Goal: Task Accomplishment & Management: Manage account settings

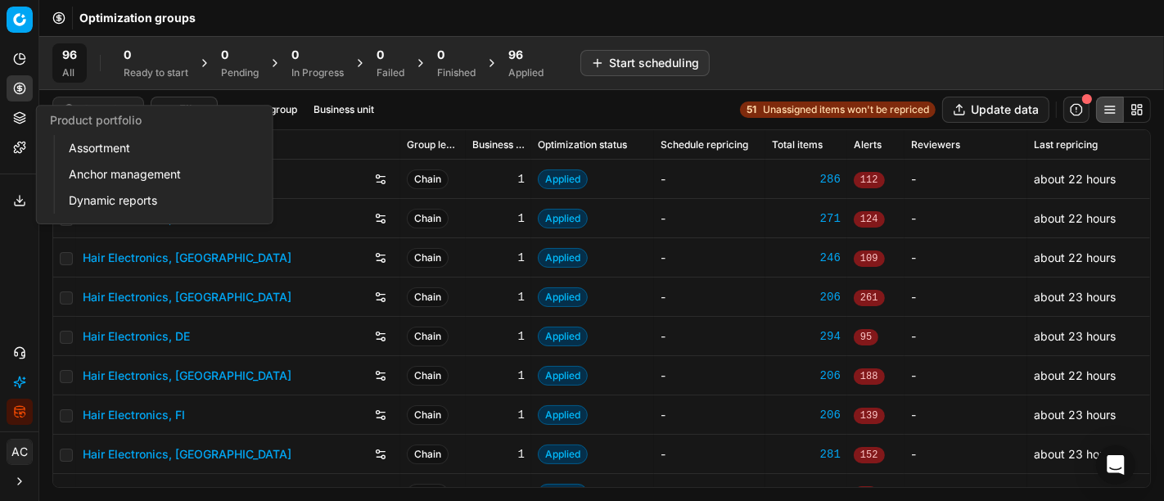
click at [18, 119] on icon at bounding box center [19, 117] width 13 height 13
click at [99, 151] on link "Assortment" at bounding box center [157, 148] width 191 height 23
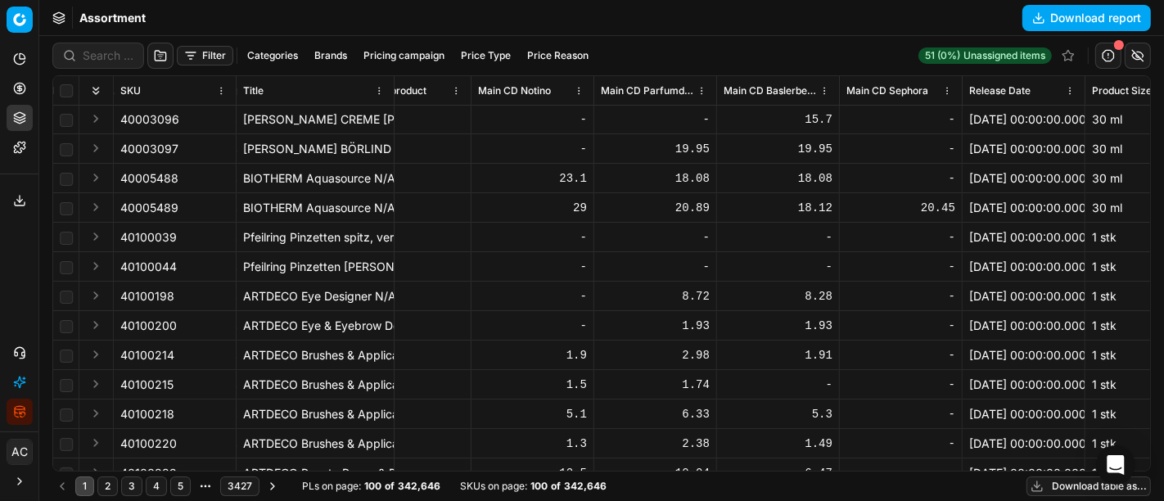
scroll to position [1, 4316]
click at [23, 83] on icon at bounding box center [19, 88] width 13 height 13
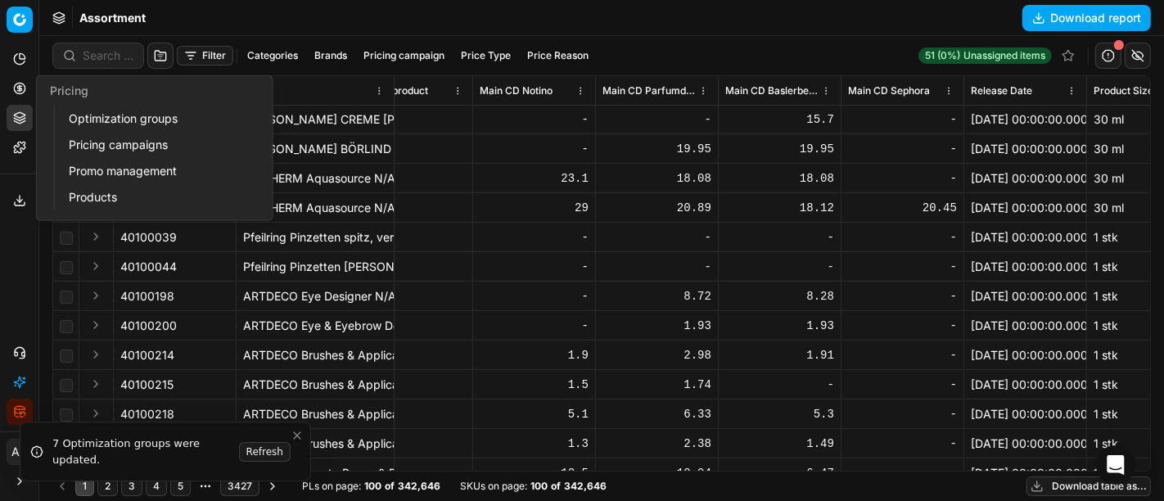
click at [105, 125] on link "Optimization groups" at bounding box center [157, 118] width 191 height 23
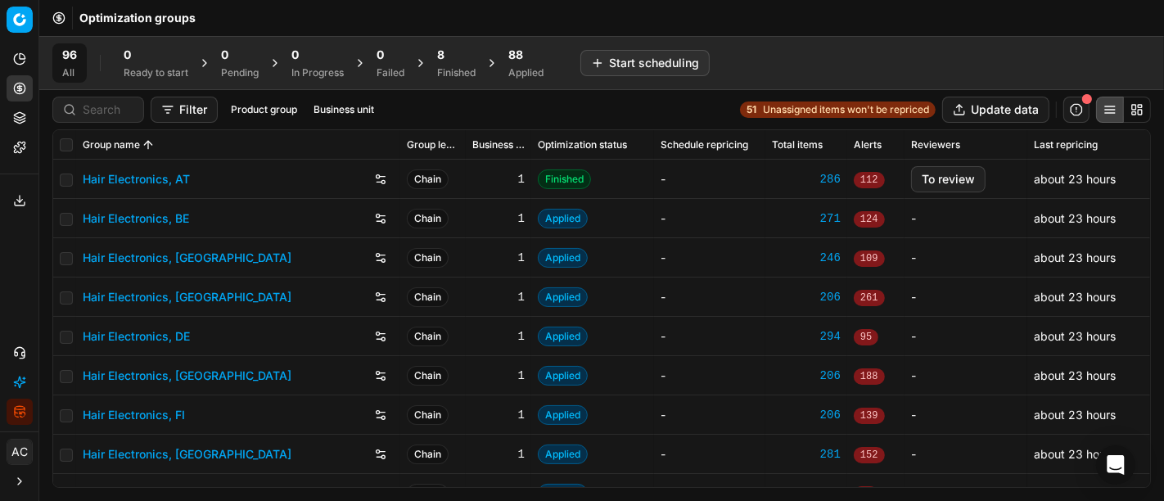
click at [463, 61] on div "8" at bounding box center [456, 55] width 38 height 16
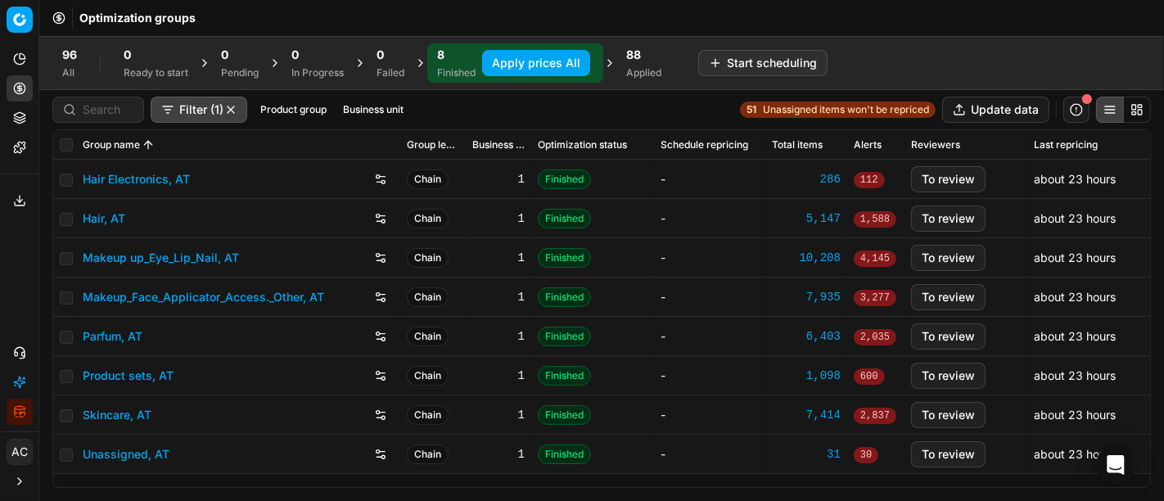
click at [124, 335] on link "Parfum, AT" at bounding box center [113, 336] width 60 height 16
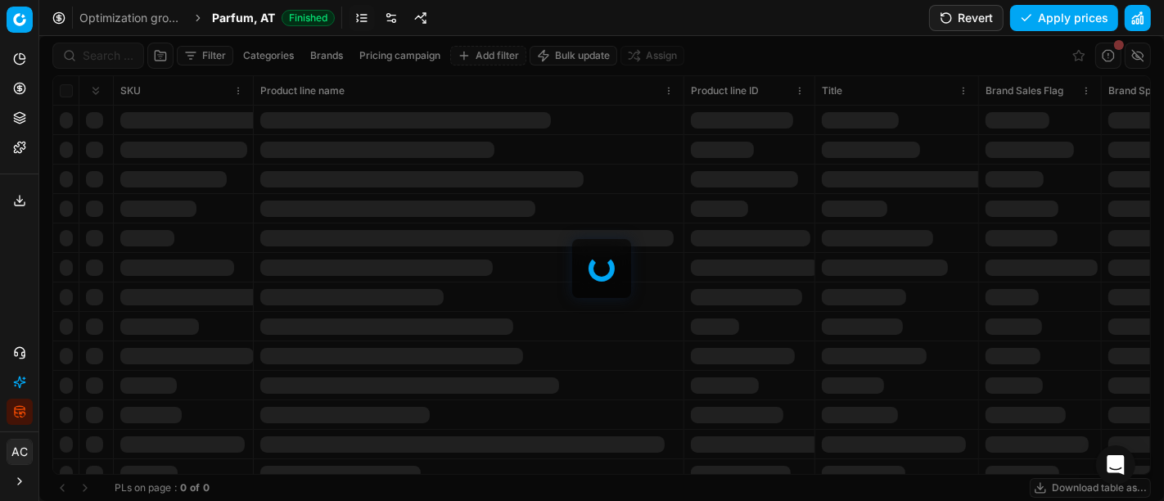
click at [393, 12] on link at bounding box center [391, 18] width 26 height 26
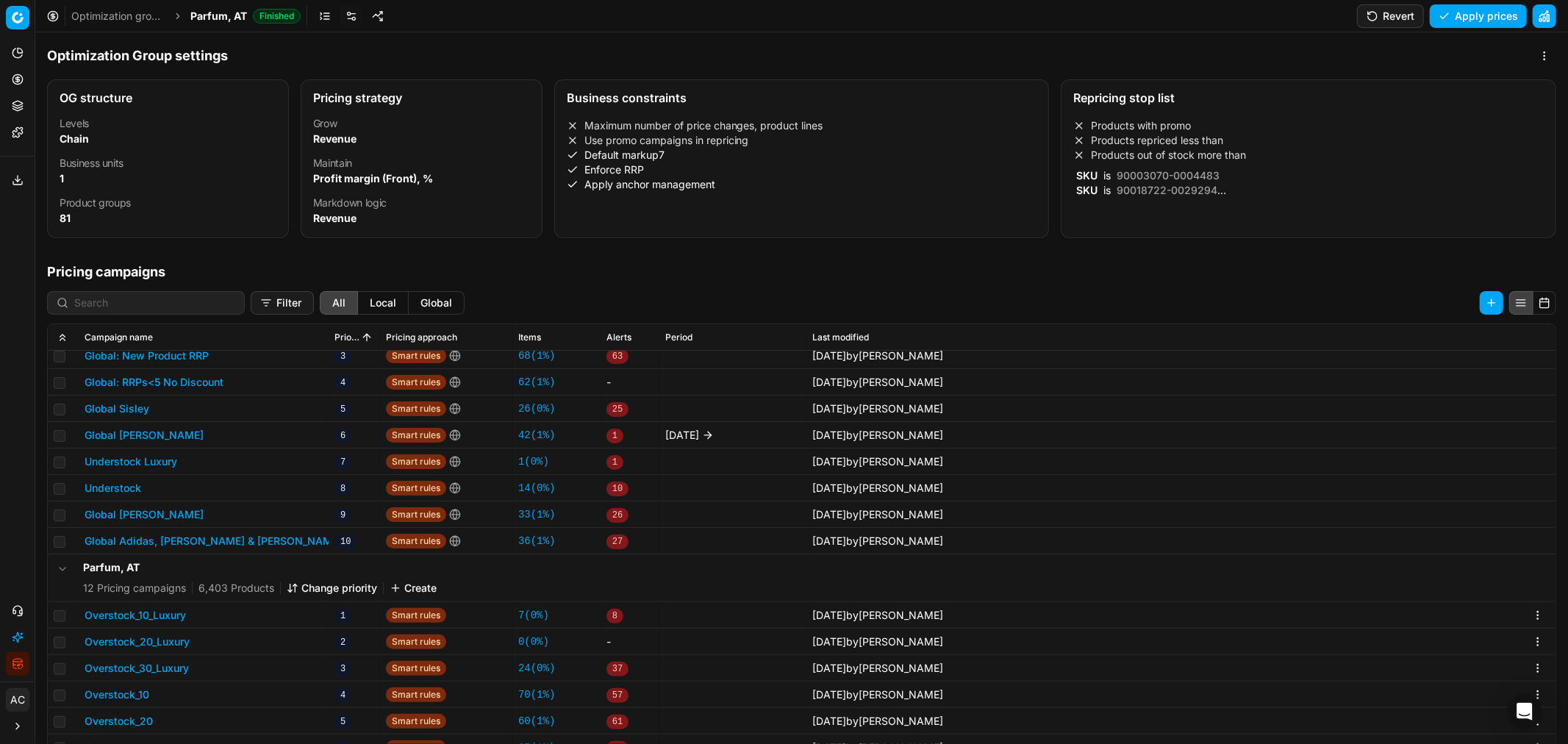
scroll to position [225, 0]
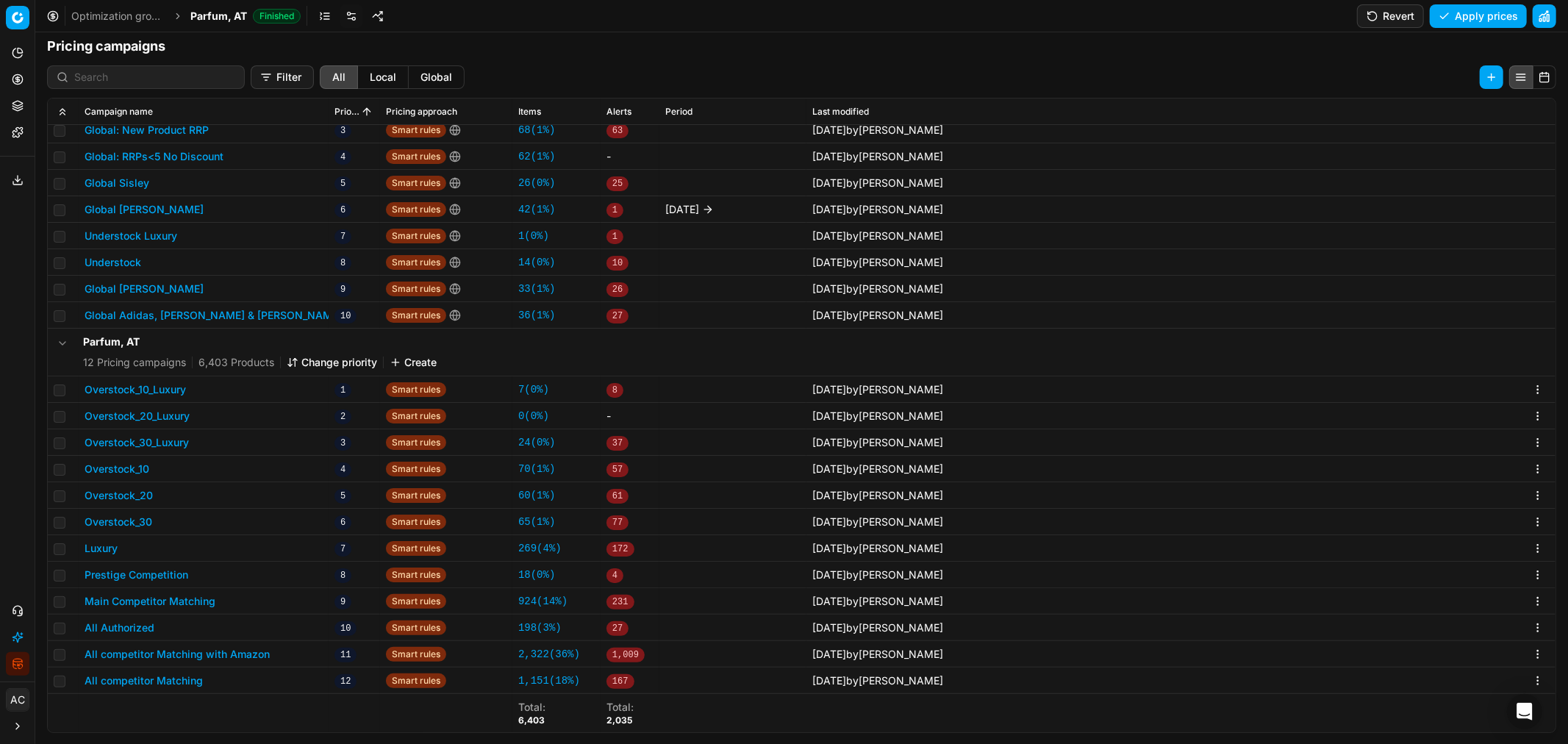
click at [184, 449] on button "All competitor Matching" at bounding box center [144, 680] width 119 height 14
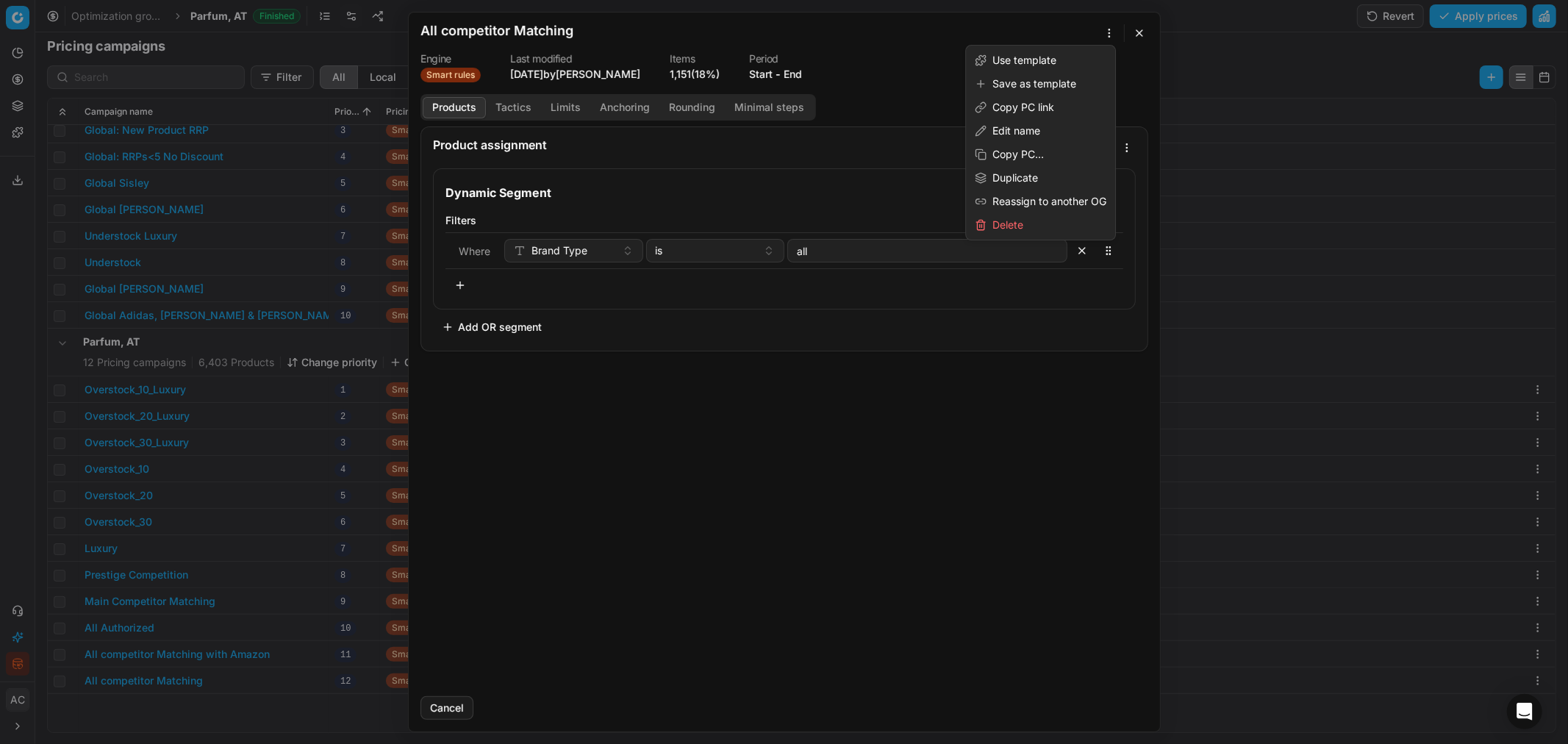
click at [1044, 26] on div "We are saving PC settings. Please wait, it should take a few minutes All compet…" at bounding box center [784, 372] width 1568 height 744
click at [1044, 184] on div "Duplicate" at bounding box center [1041, 178] width 144 height 23
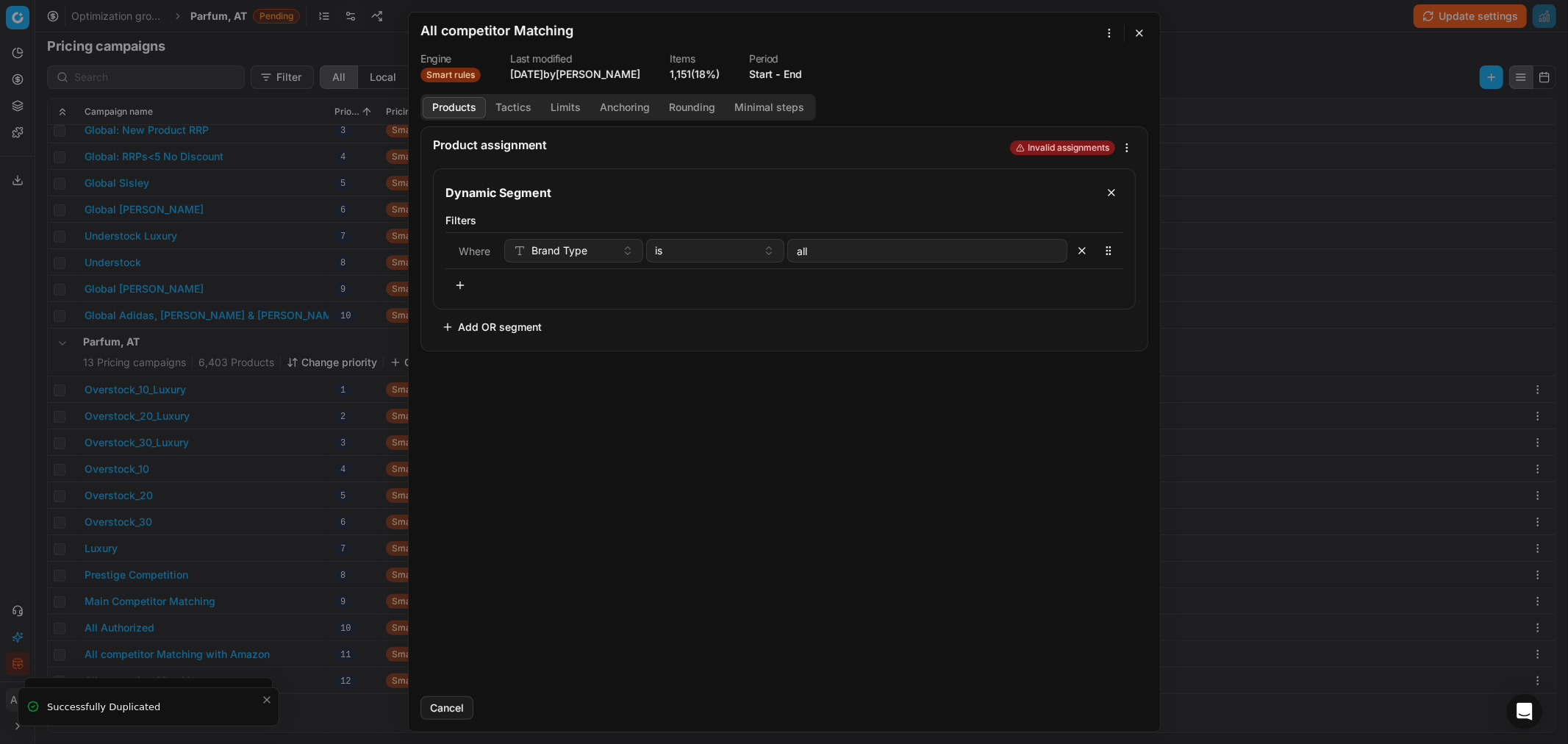
click at [1044, 32] on button "button" at bounding box center [1140, 33] width 18 height 18
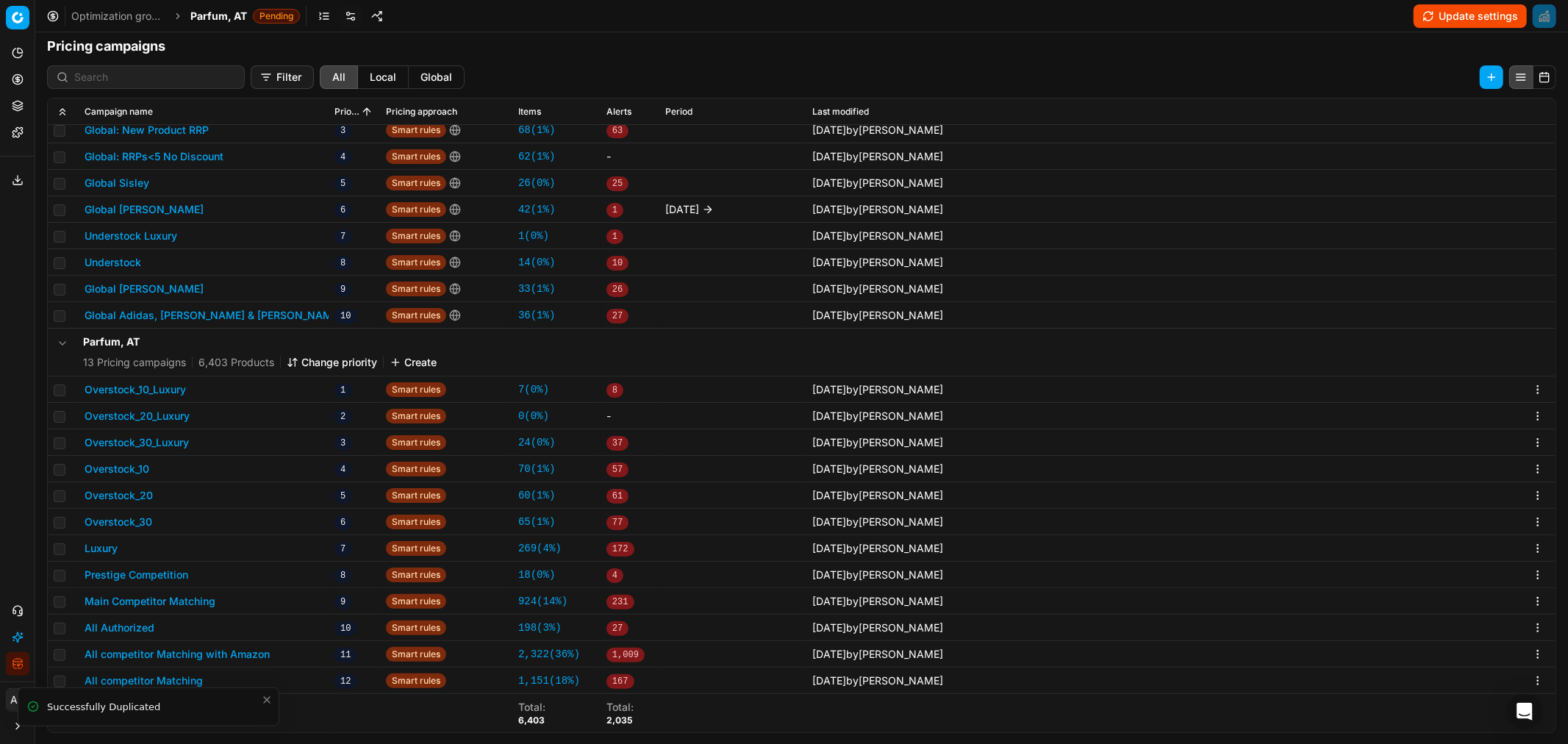
scroll to position [136, 0]
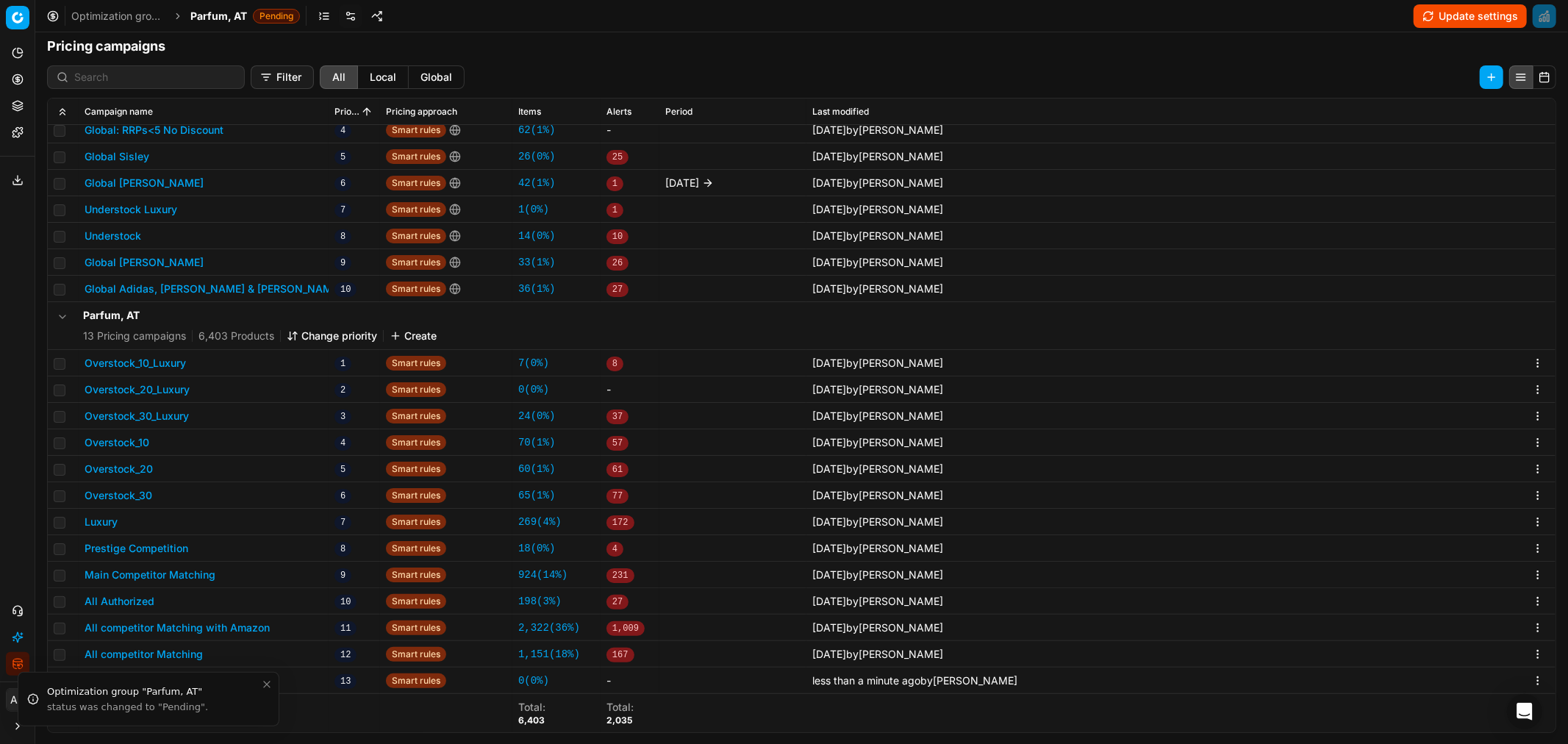
click at [269, 449] on icon "Close toast" at bounding box center [267, 684] width 12 height 12
click at [193, 449] on button "All competitor Matching 2" at bounding box center [148, 680] width 128 height 14
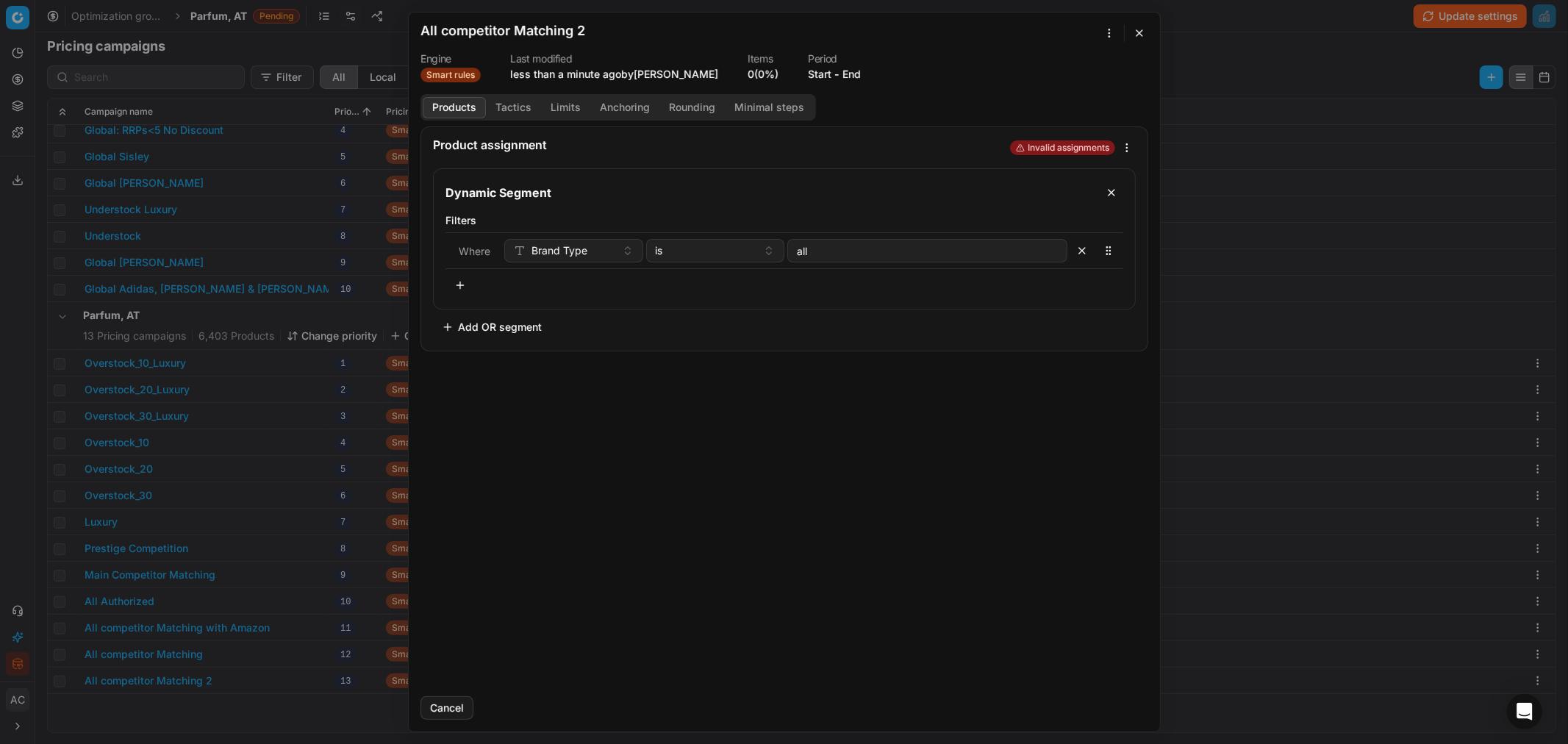
click at [558, 26] on h2 "All competitor Matching 2" at bounding box center [502, 31] width 164 height 13
click at [578, 32] on h2 "All competitor Matching 2" at bounding box center [502, 31] width 164 height 13
click at [1044, 31] on button "button" at bounding box center [1140, 33] width 18 height 18
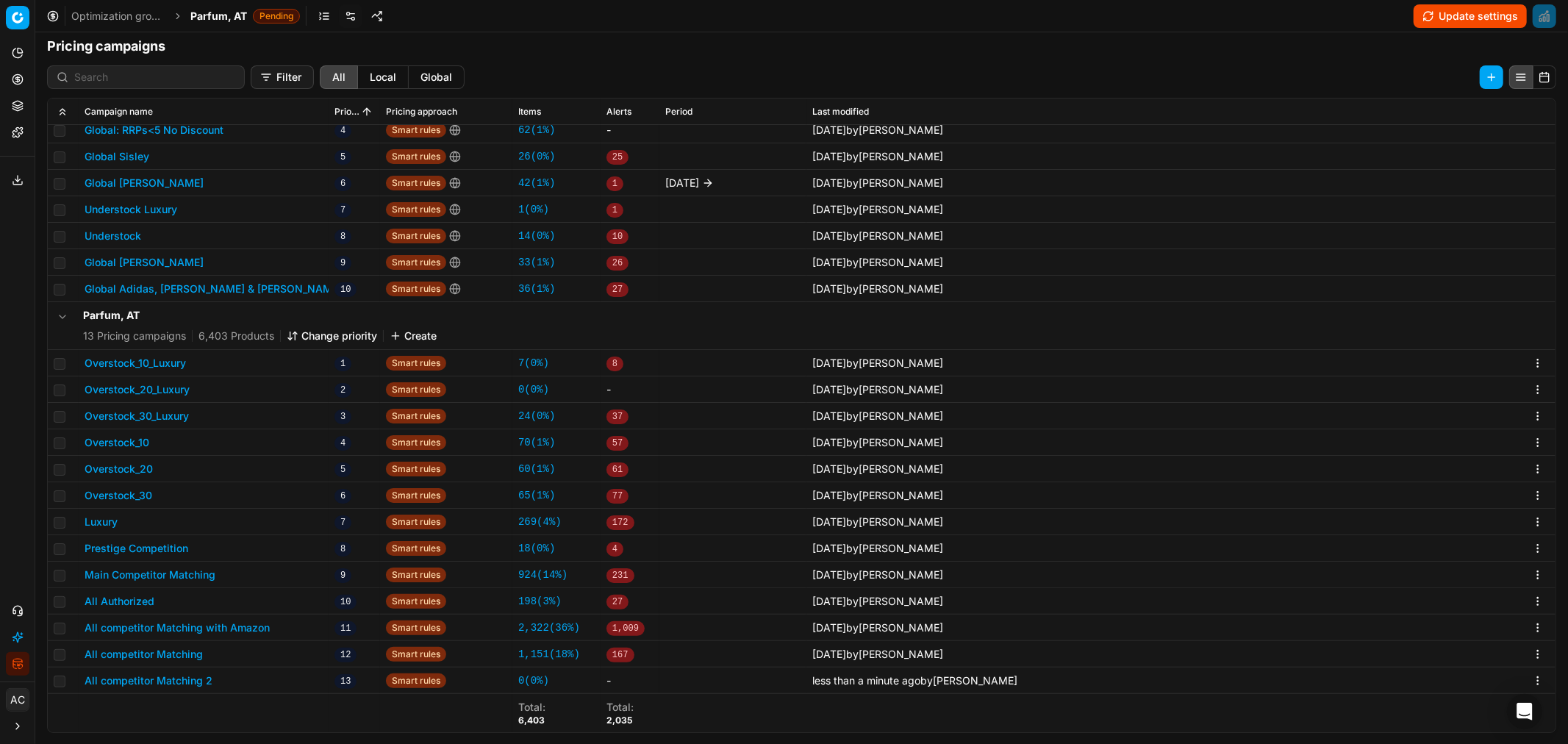
click at [187, 449] on button "All competitor Matching 2" at bounding box center [148, 680] width 128 height 14
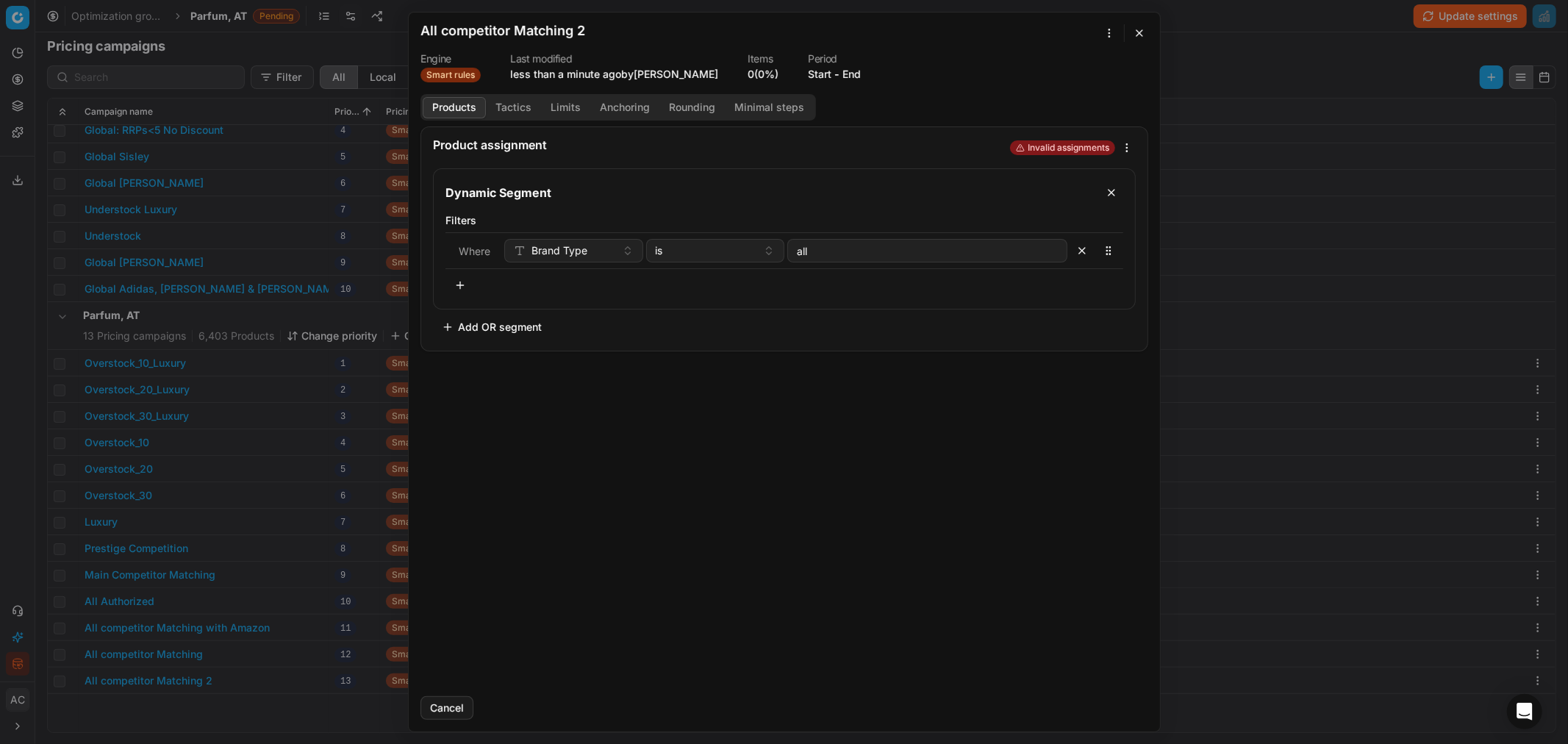
click at [540, 30] on h2 "All competitor Matching 2" at bounding box center [502, 31] width 164 height 13
click at [458, 284] on button "button" at bounding box center [460, 285] width 30 height 23
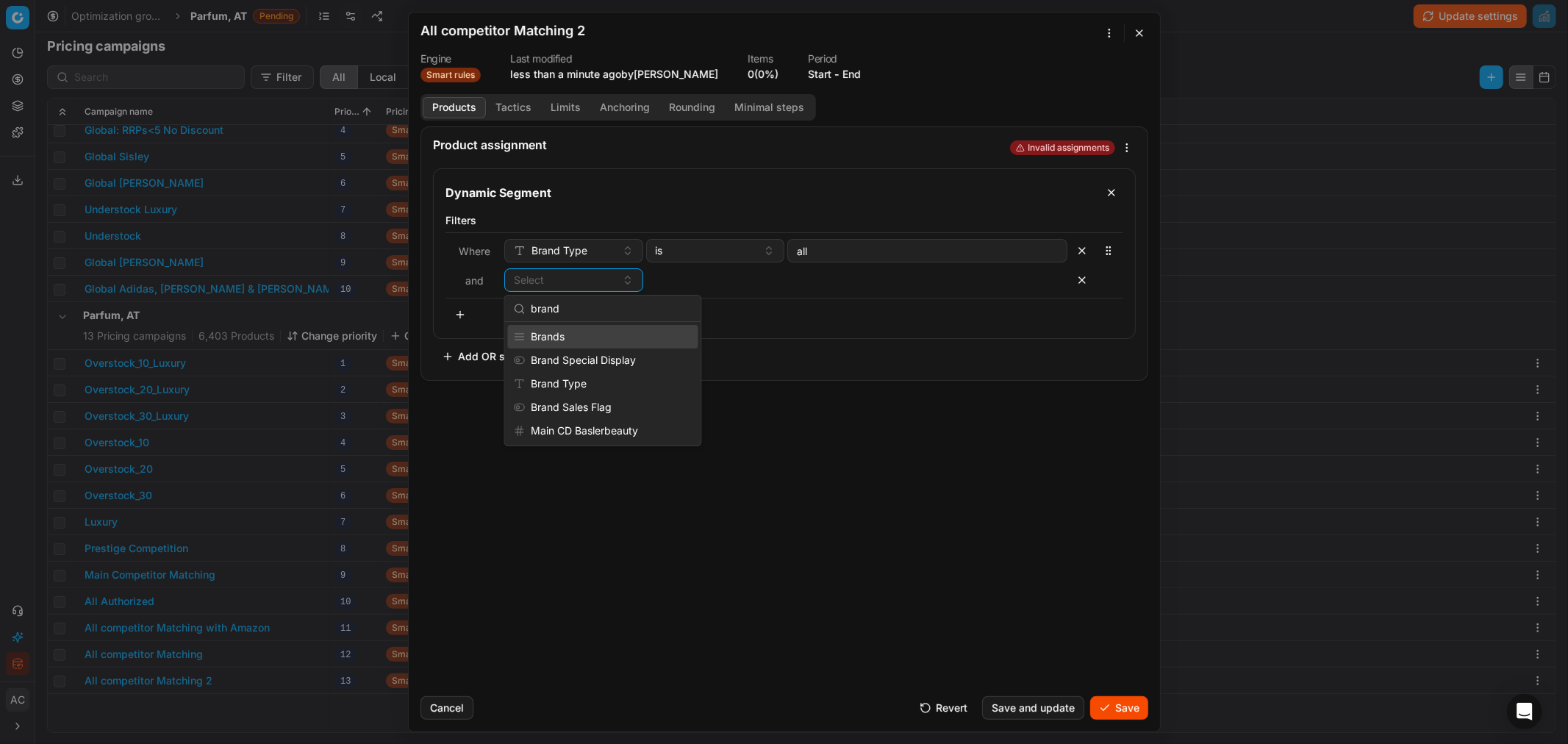
type input "brand"
click at [625, 337] on div "Brands" at bounding box center [603, 337] width 190 height 23
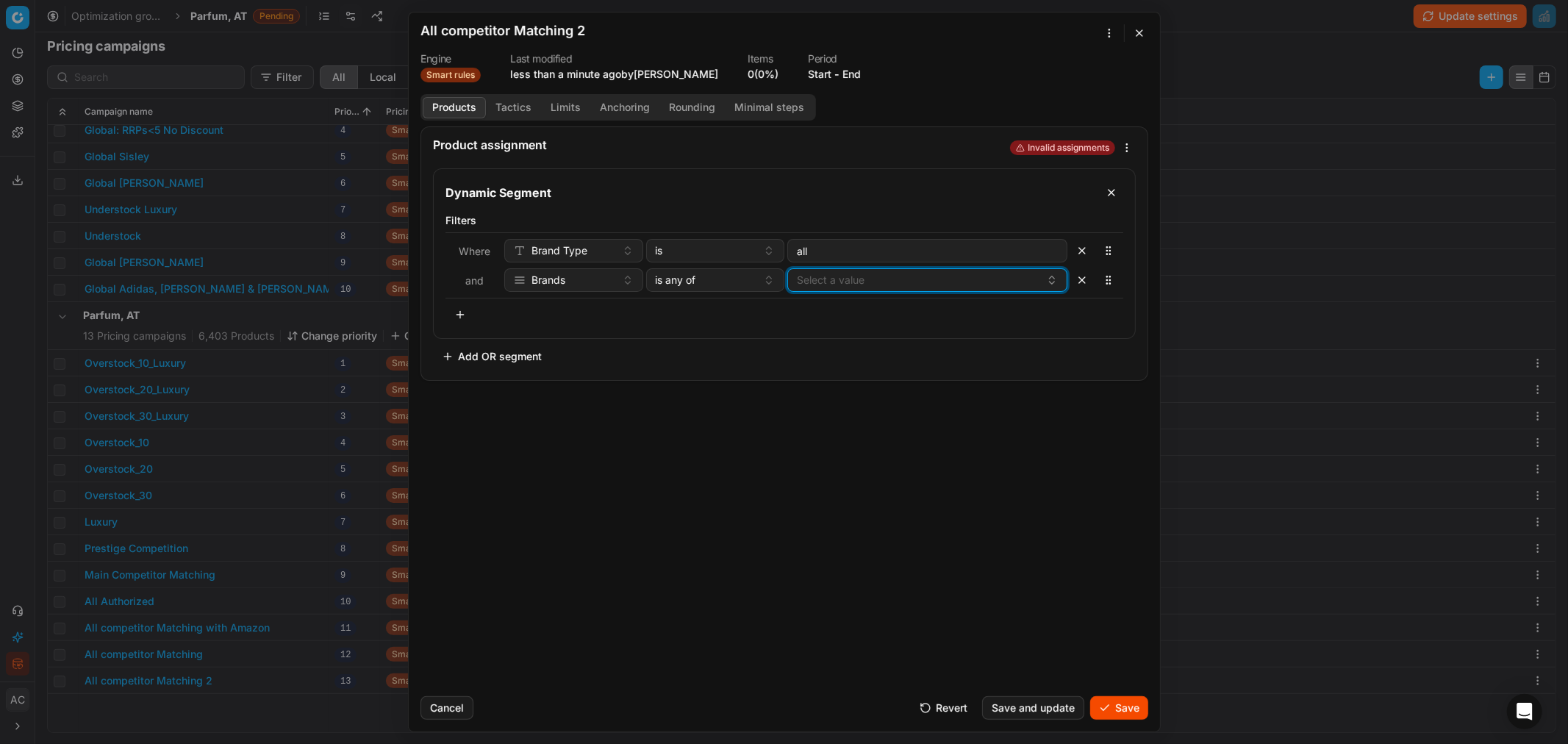
click at [839, 284] on button "Select a value" at bounding box center [928, 280] width 280 height 23
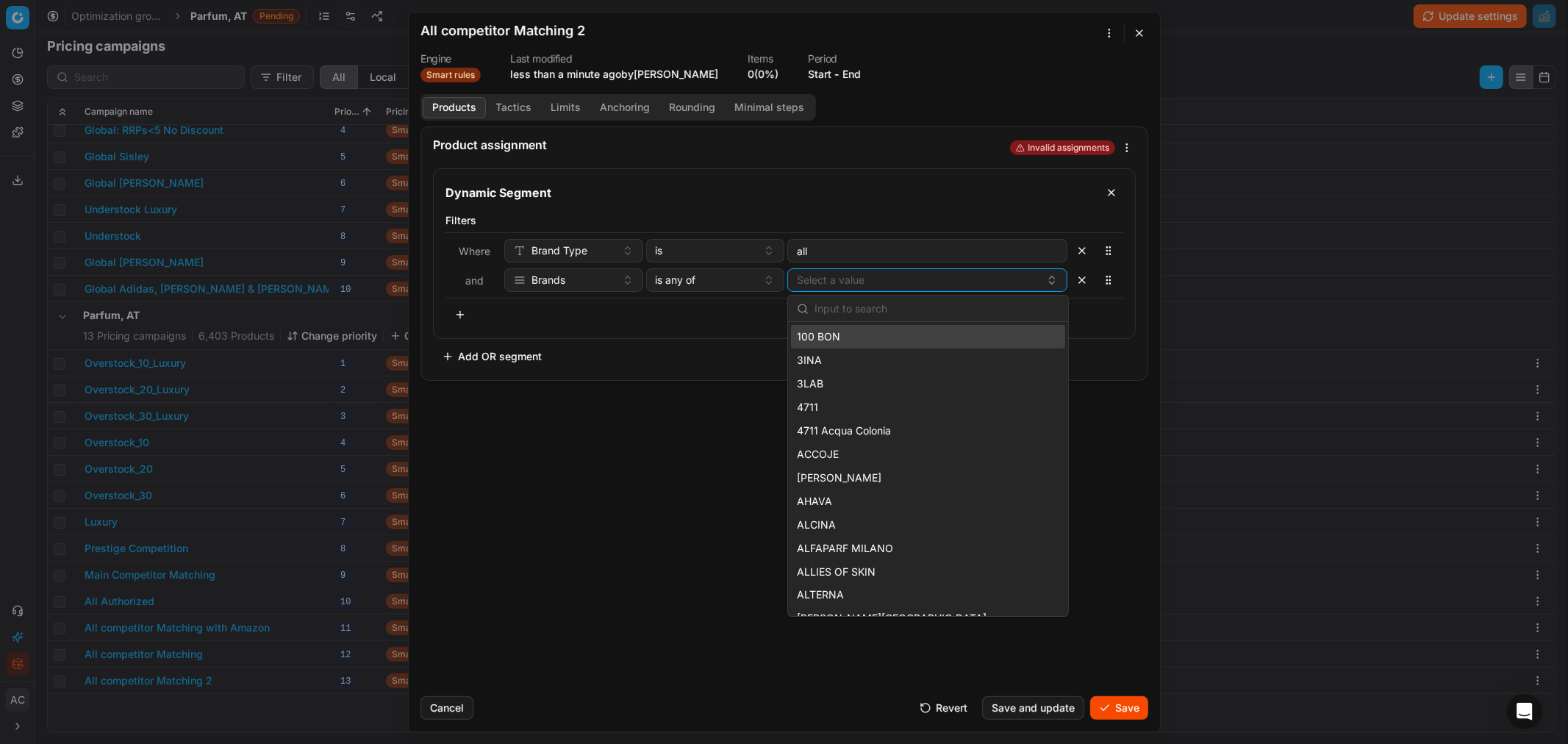
type input "k"
type input "e"
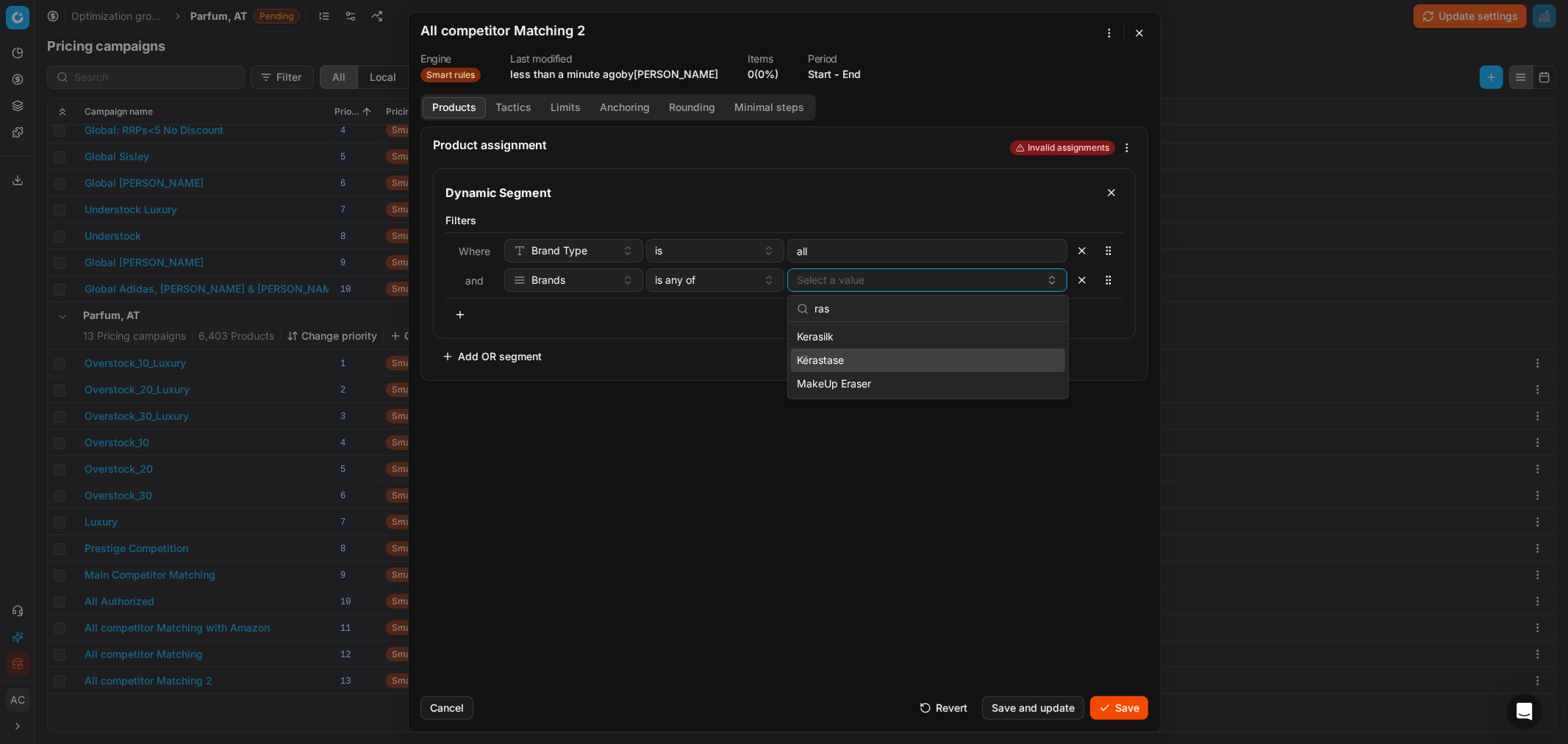
click at [853, 358] on div "Kérastase" at bounding box center [928, 360] width 274 height 23
click at [870, 310] on input "ras" at bounding box center [937, 309] width 245 height 30
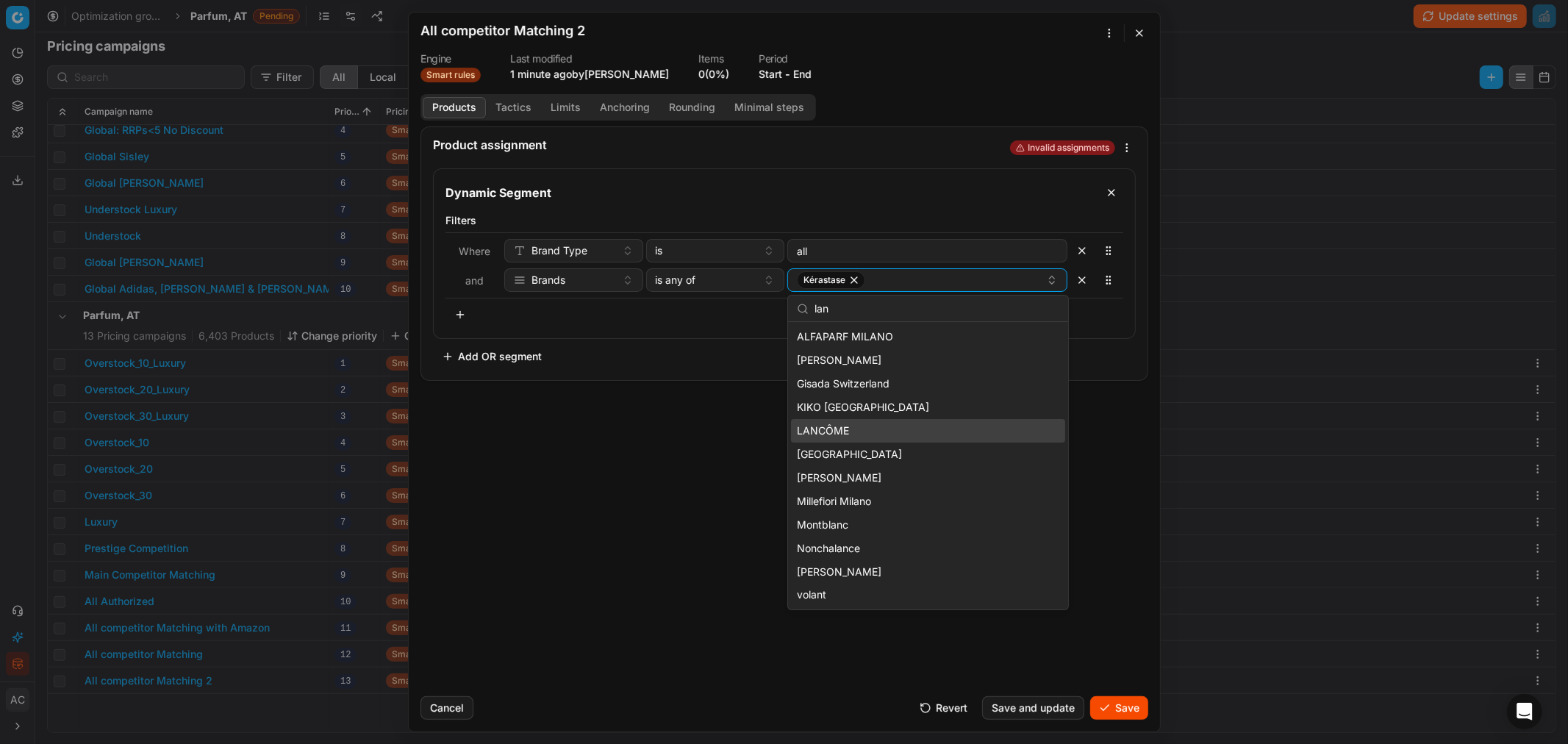
click at [850, 427] on div "LANCÔME" at bounding box center [928, 431] width 274 height 23
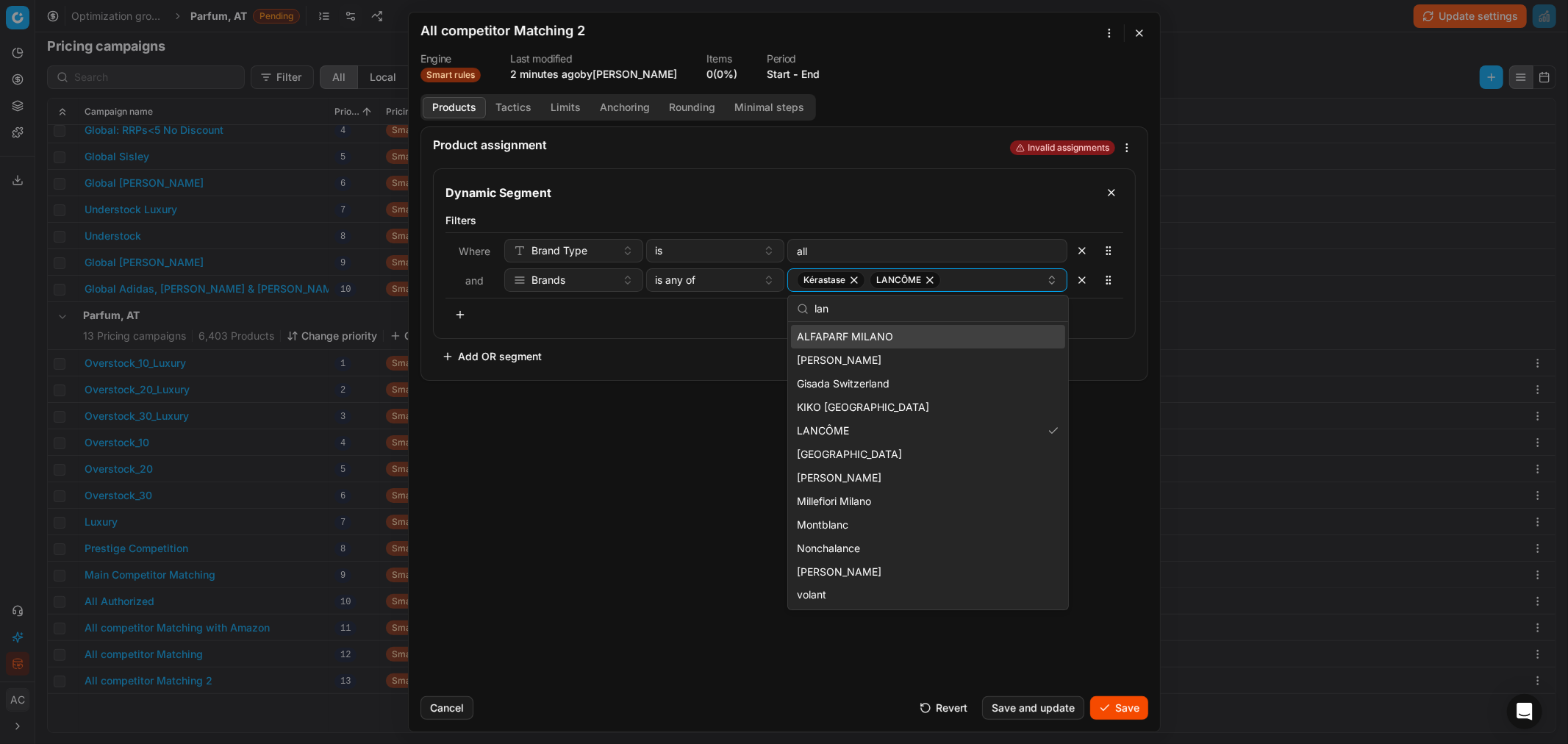
click at [847, 303] on input "lan" at bounding box center [937, 309] width 245 height 30
type input "l"
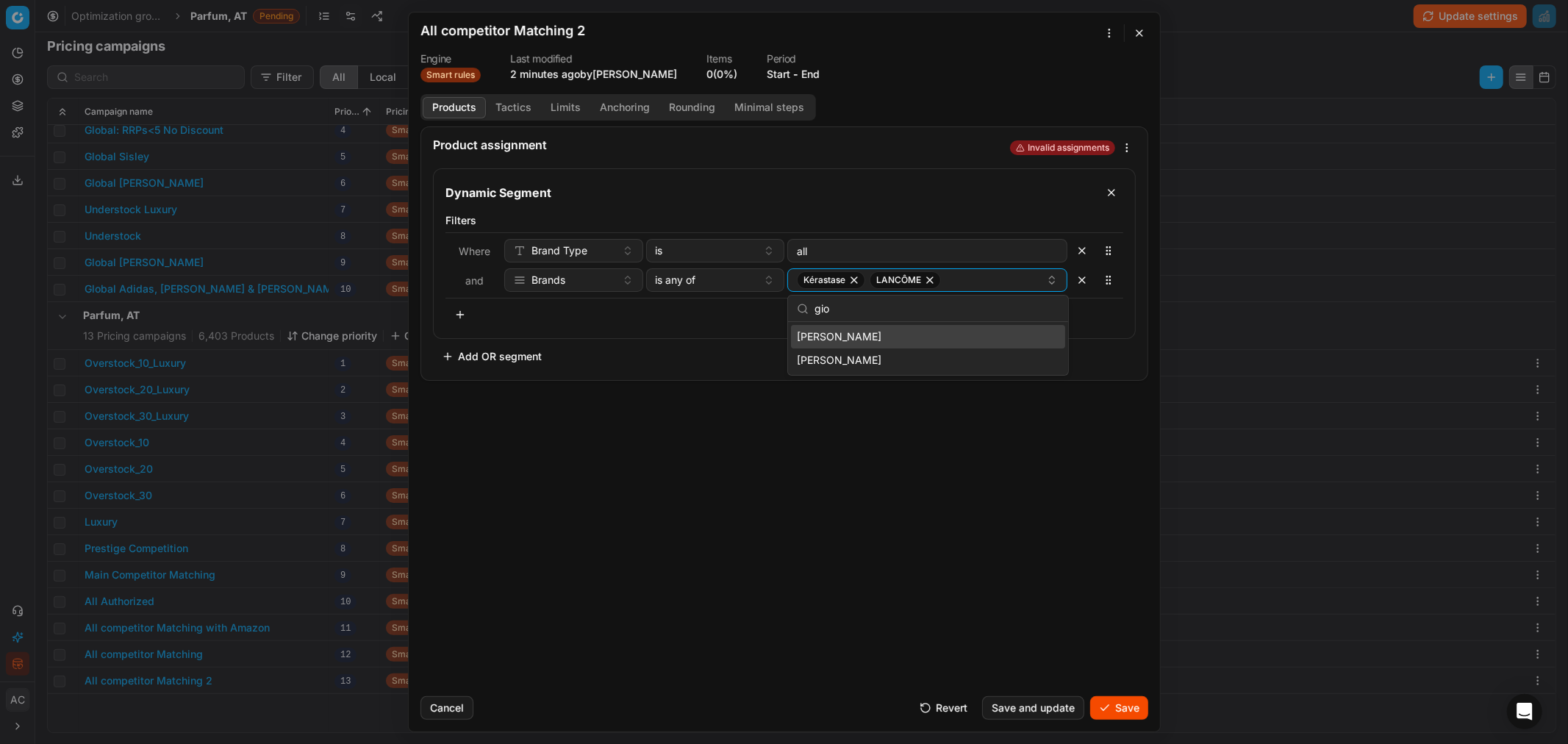
click at [857, 338] on span "Giorgio Armani" at bounding box center [840, 337] width 84 height 14
click at [864, 313] on input "gio" at bounding box center [937, 309] width 245 height 30
type input "g"
click at [846, 354] on div "Prada" at bounding box center [928, 360] width 274 height 23
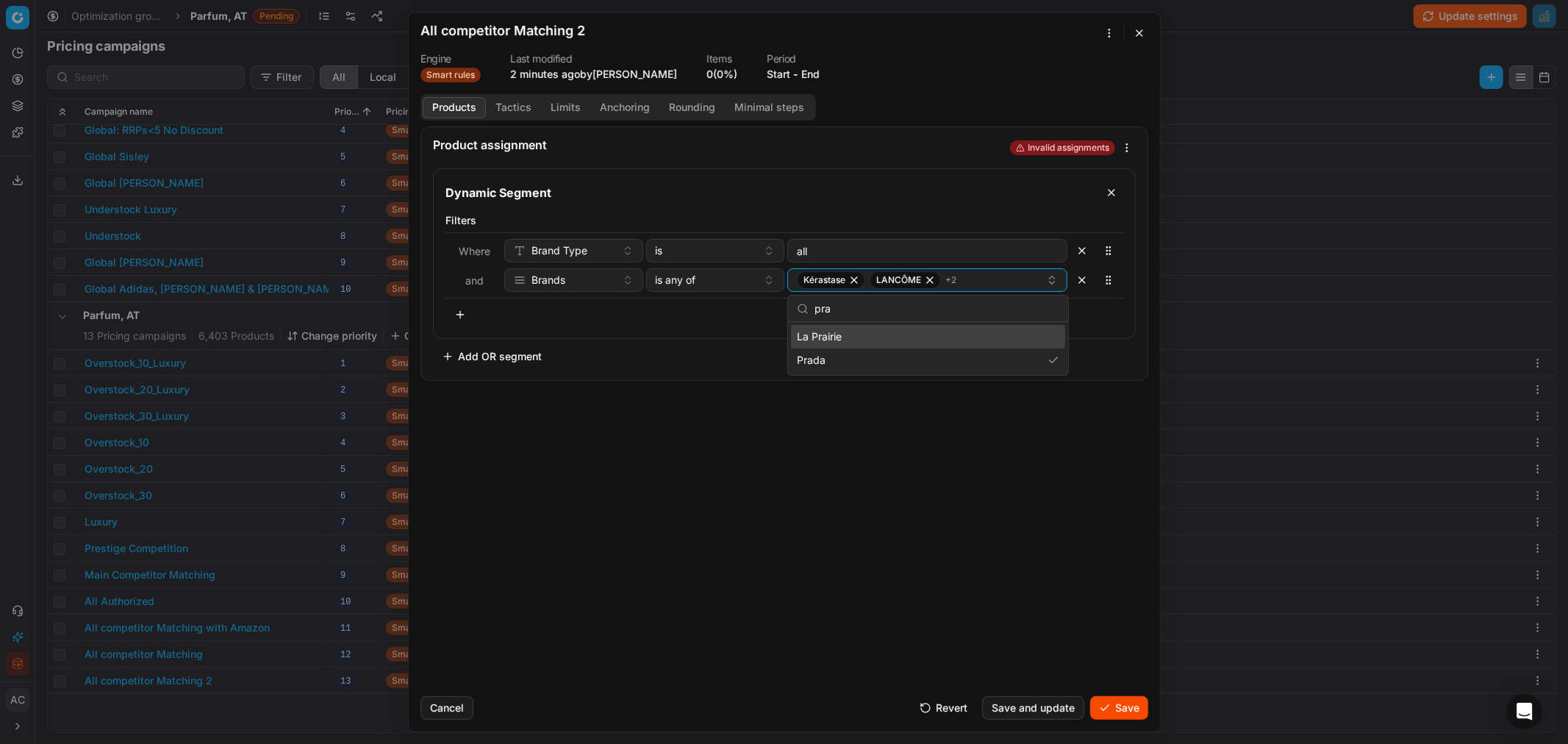
click at [842, 314] on input "pra" at bounding box center [937, 309] width 245 height 30
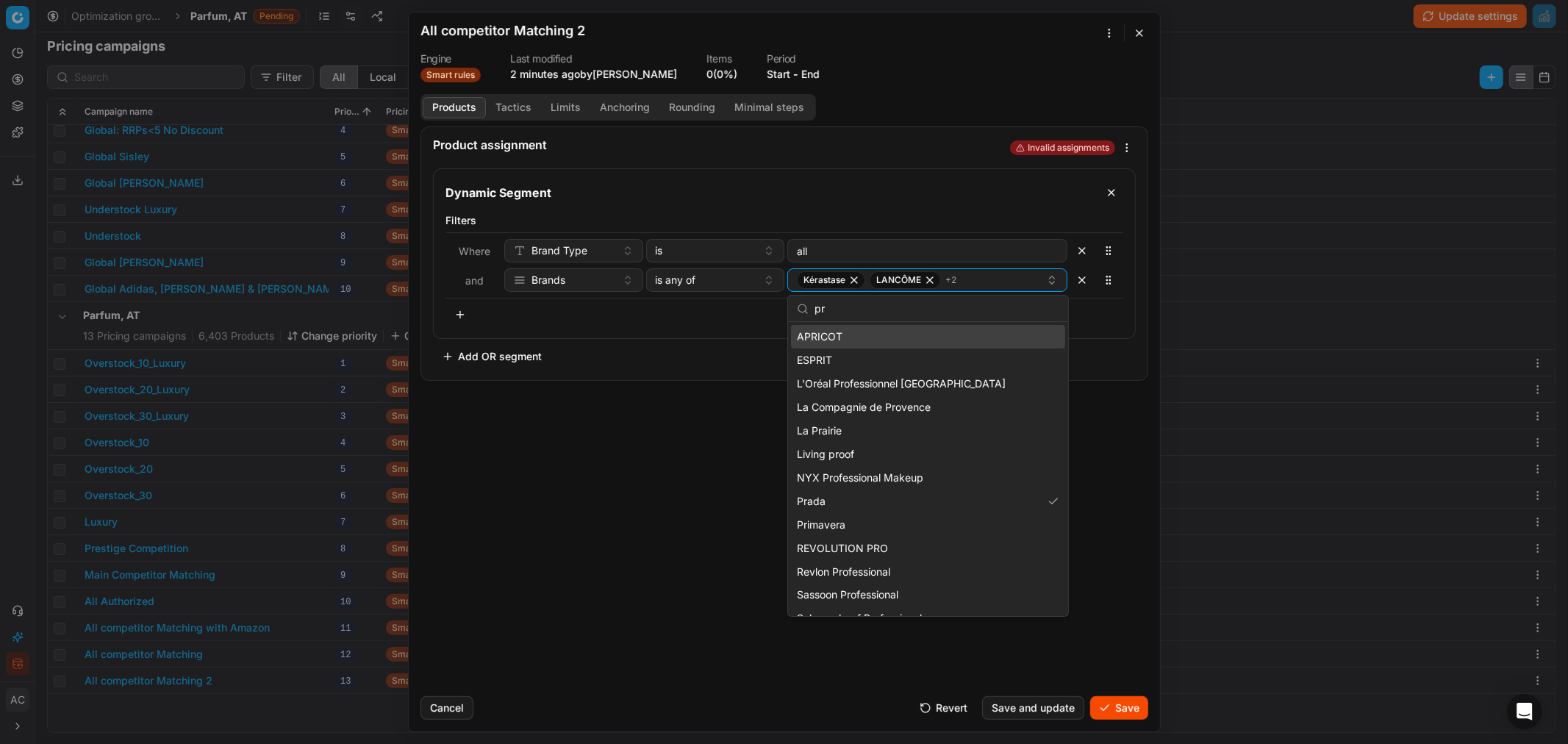
type input "p"
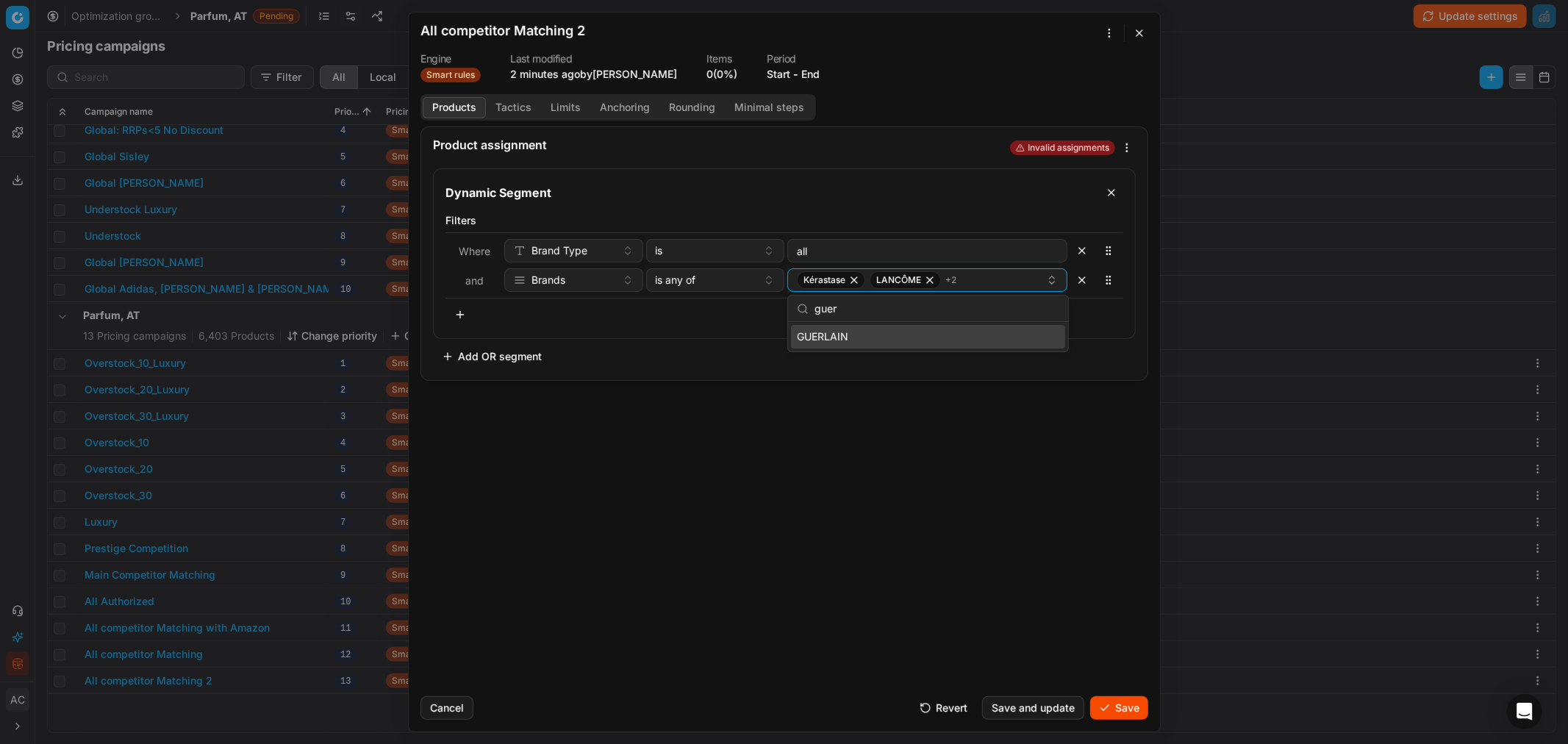
type input "guer"
click at [849, 336] on div "GUERLAIN" at bounding box center [928, 337] width 274 height 23
click at [855, 311] on input "guer" at bounding box center [937, 309] width 245 height 30
click at [856, 335] on div "Valentino" at bounding box center [928, 337] width 274 height 23
click at [857, 313] on input "valen" at bounding box center [937, 309] width 245 height 30
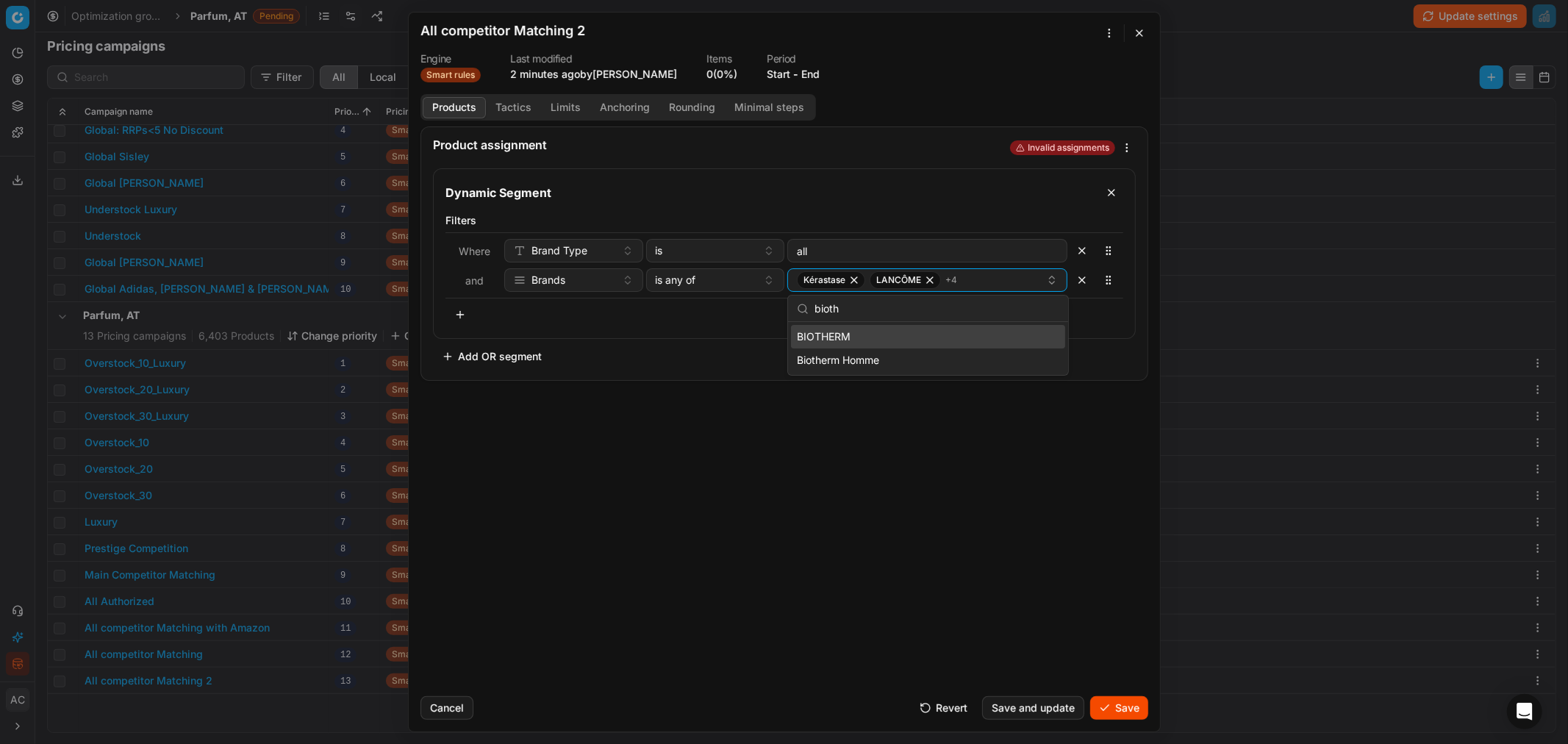
click at [857, 337] on div "BIOTHERM" at bounding box center [928, 337] width 274 height 23
click at [868, 314] on input "bioth" at bounding box center [937, 309] width 245 height 30
click at [868, 332] on div "Chloé" at bounding box center [928, 337] width 274 height 23
click at [885, 309] on input "chl" at bounding box center [937, 309] width 245 height 30
type input "mugl"
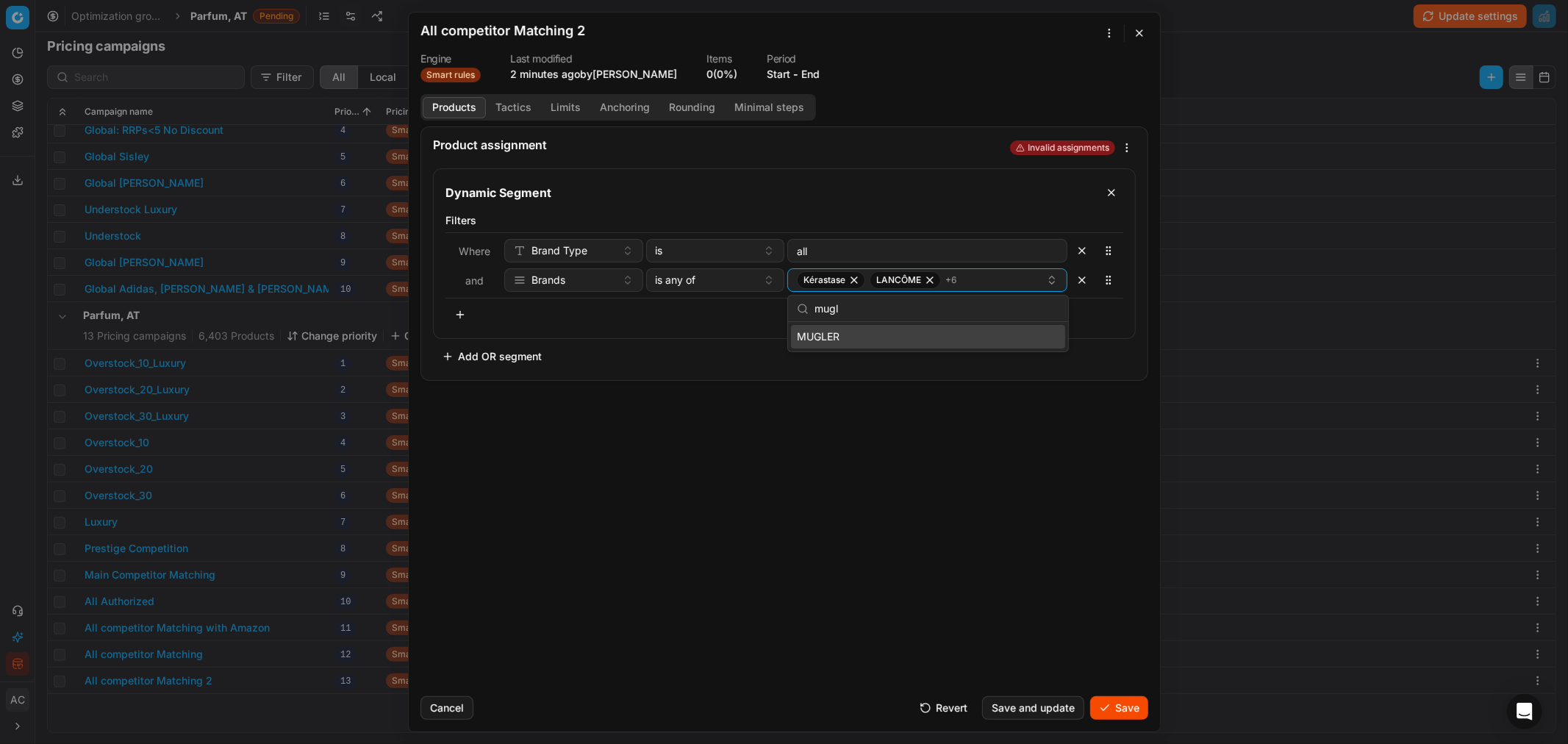
click at [880, 338] on div "MUGLER" at bounding box center [928, 337] width 274 height 23
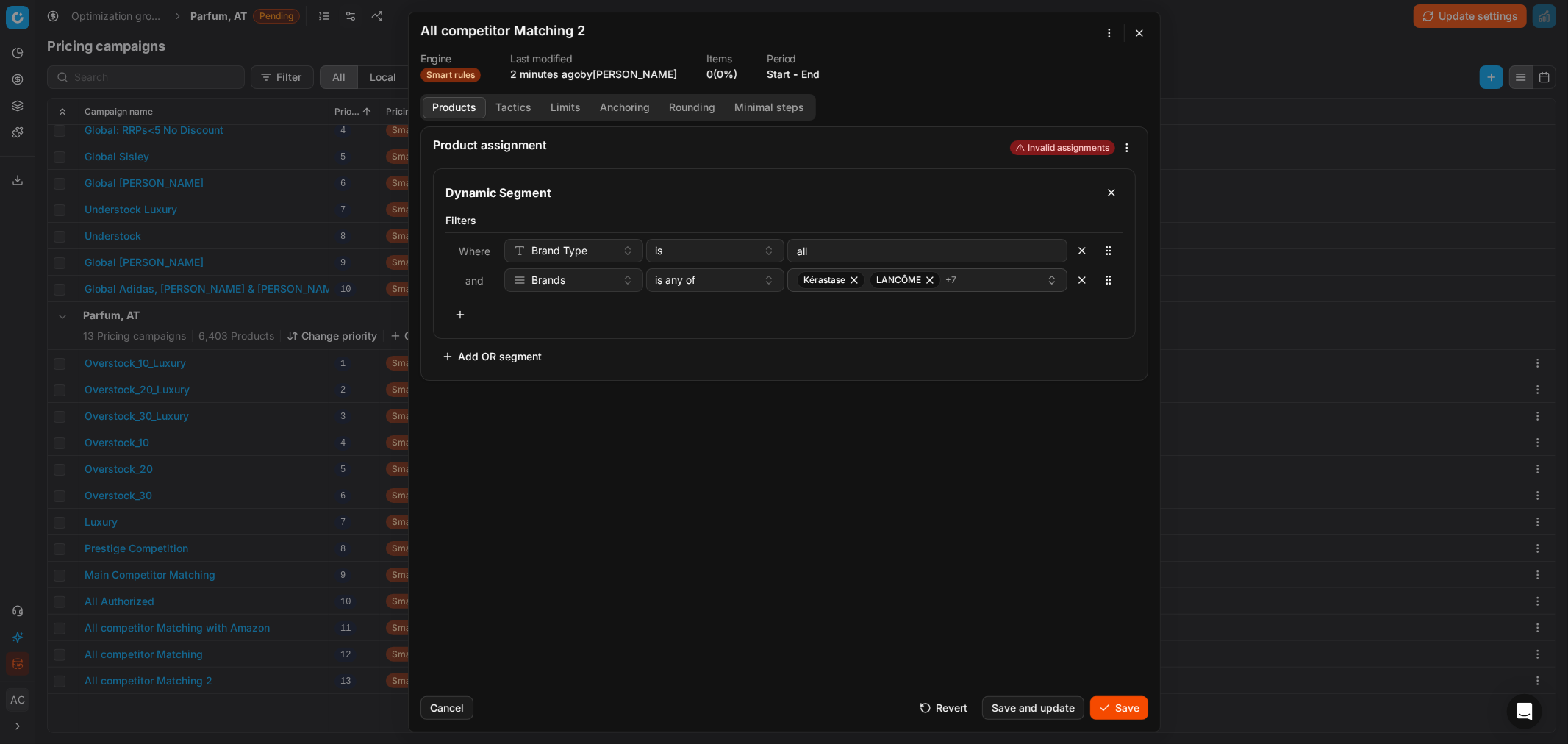
click at [831, 449] on div "Product assignment Invalid assignments Dynamic Segment Filters Where Brand Type…" at bounding box center [784, 405] width 752 height 557
click at [1044, 449] on button "Save" at bounding box center [1119, 707] width 58 height 23
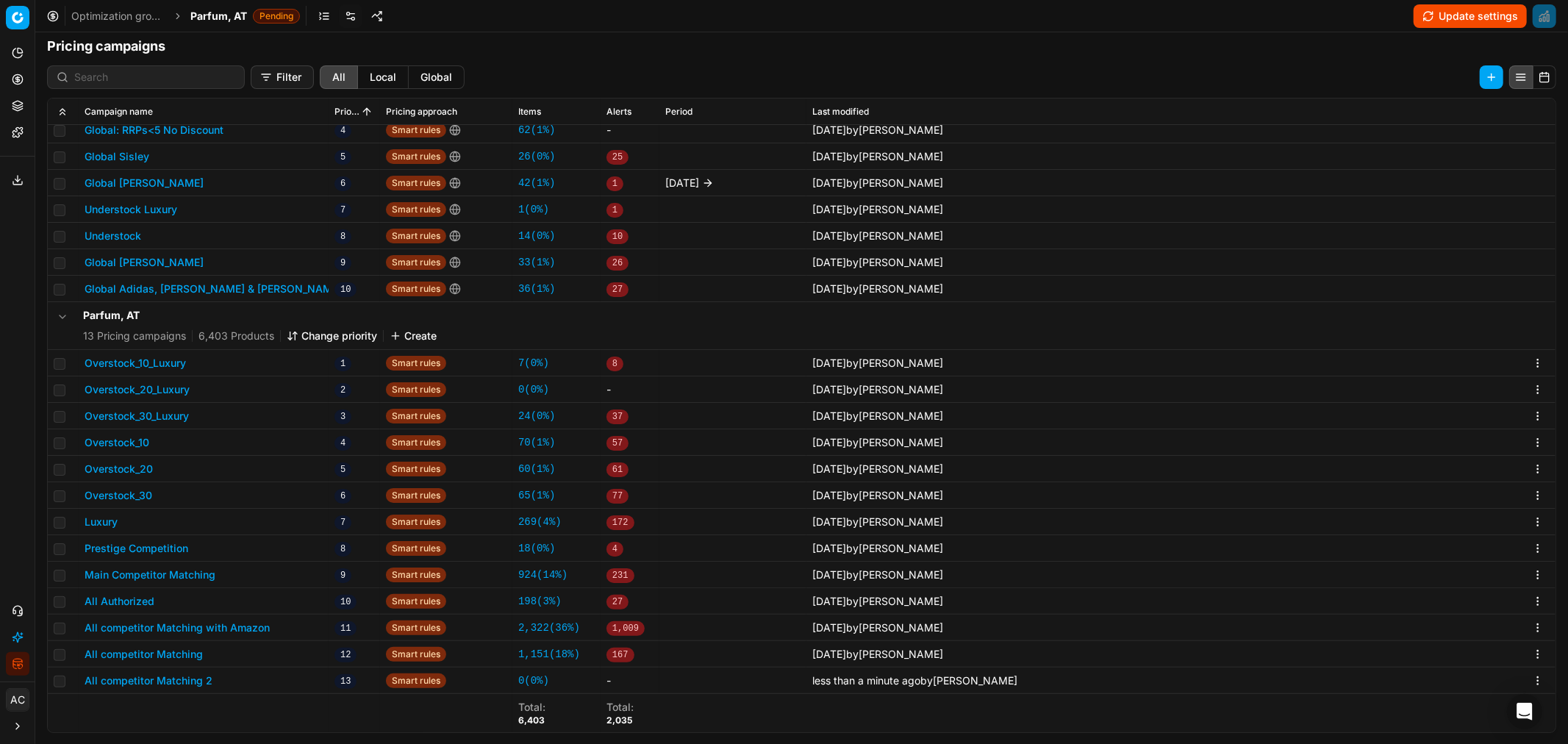
click at [172, 449] on button "All competitor Matching 2" at bounding box center [148, 680] width 128 height 14
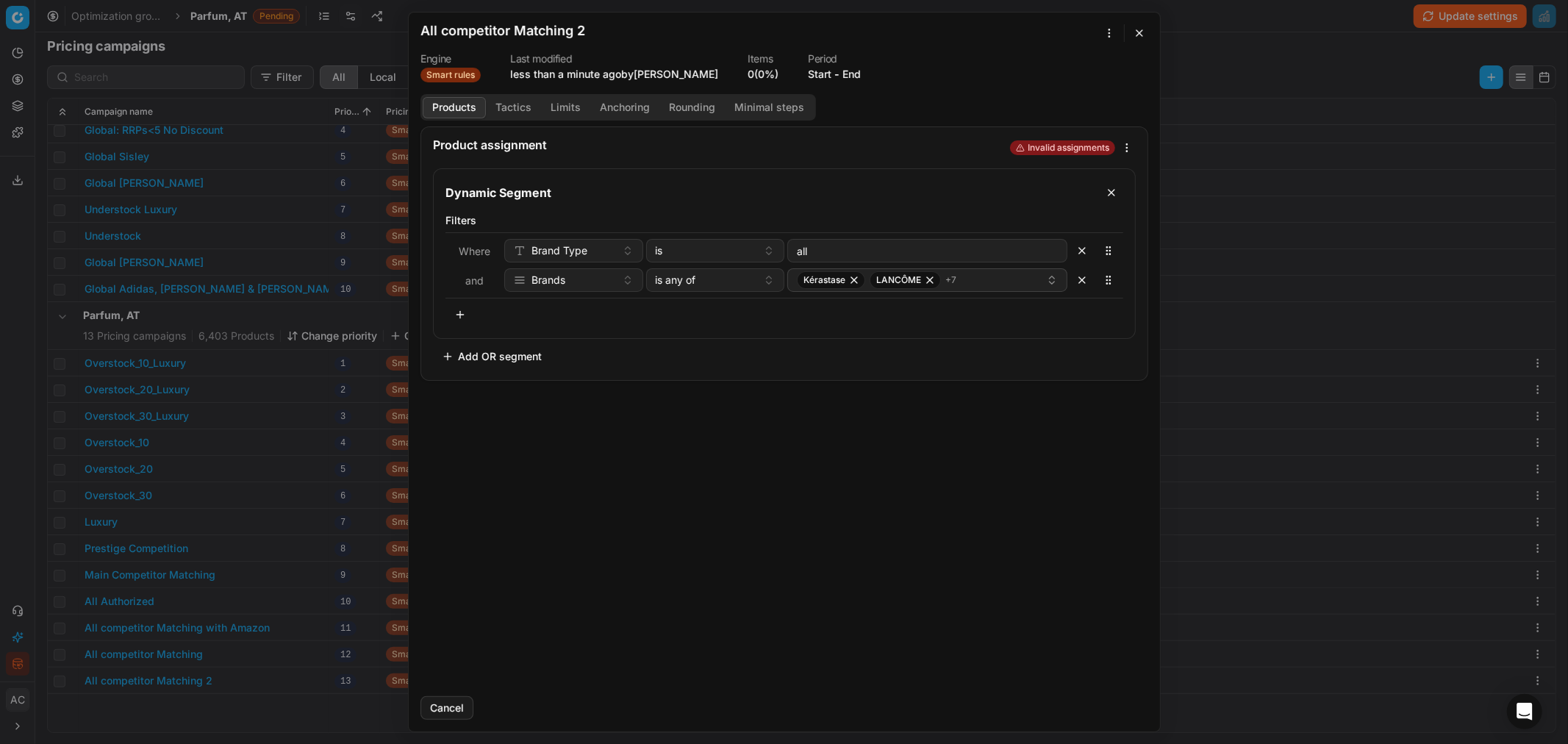
click at [518, 37] on h2 "All competitor Matching 2" at bounding box center [502, 31] width 164 height 13
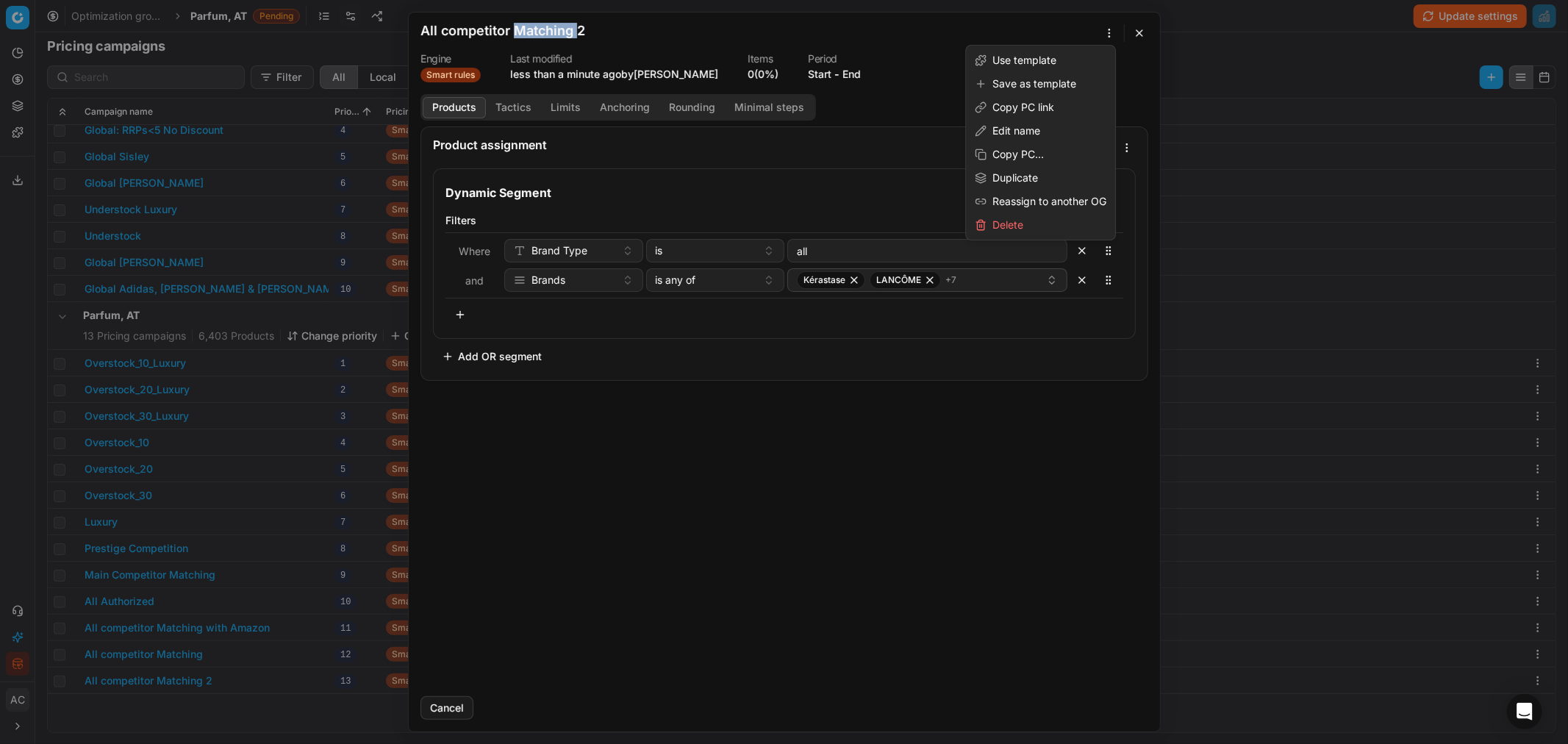
click at [1044, 37] on div "We are saving PC settings. Please wait, it should take a few minutes All compet…" at bounding box center [784, 372] width 1568 height 744
click at [1037, 138] on div "Edit name" at bounding box center [1041, 131] width 144 height 23
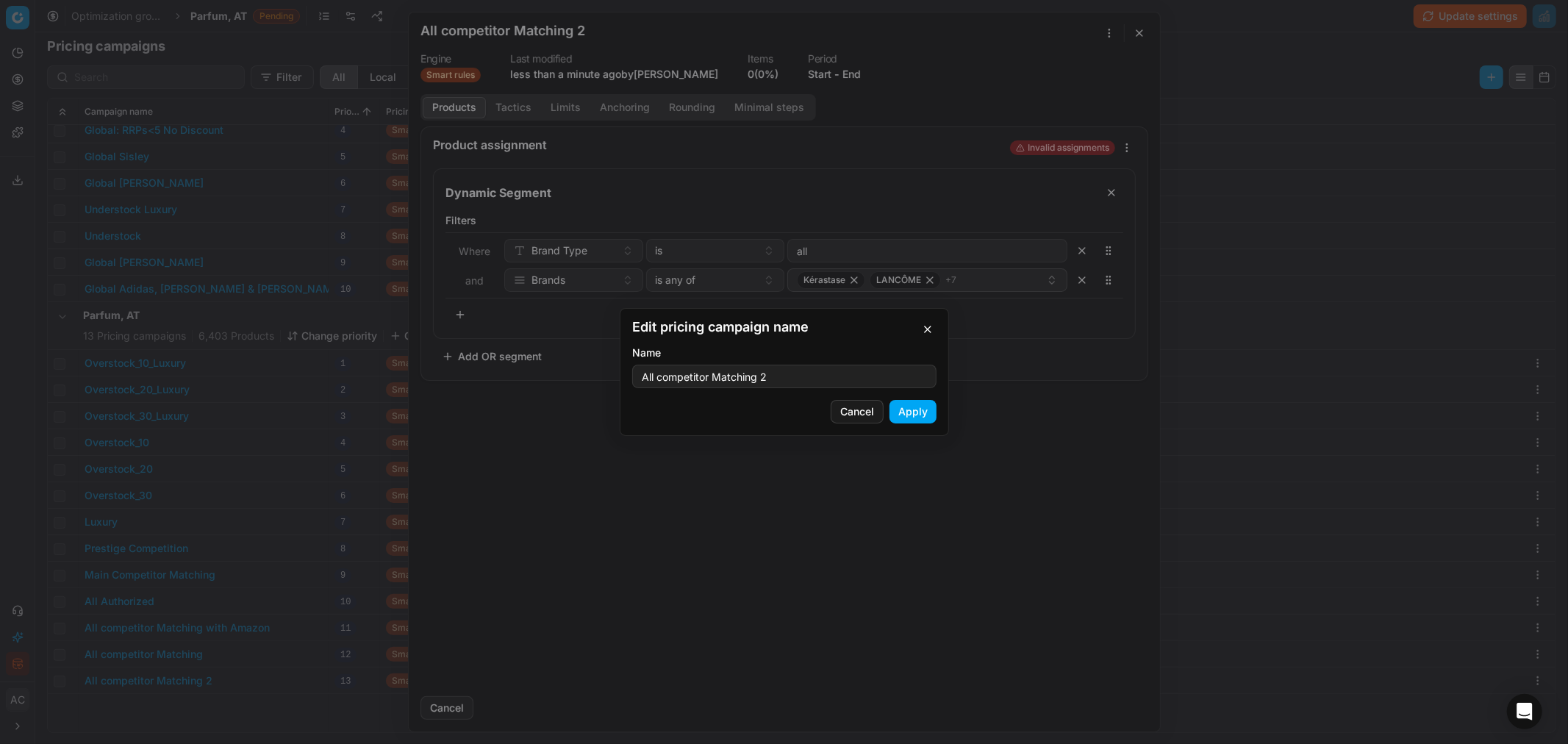
click at [780, 376] on input "All competitor Matching 2" at bounding box center [785, 376] width 291 height 22
type input "All competitor Matching low margin brand"
click at [919, 416] on button "Apply" at bounding box center [913, 411] width 47 height 23
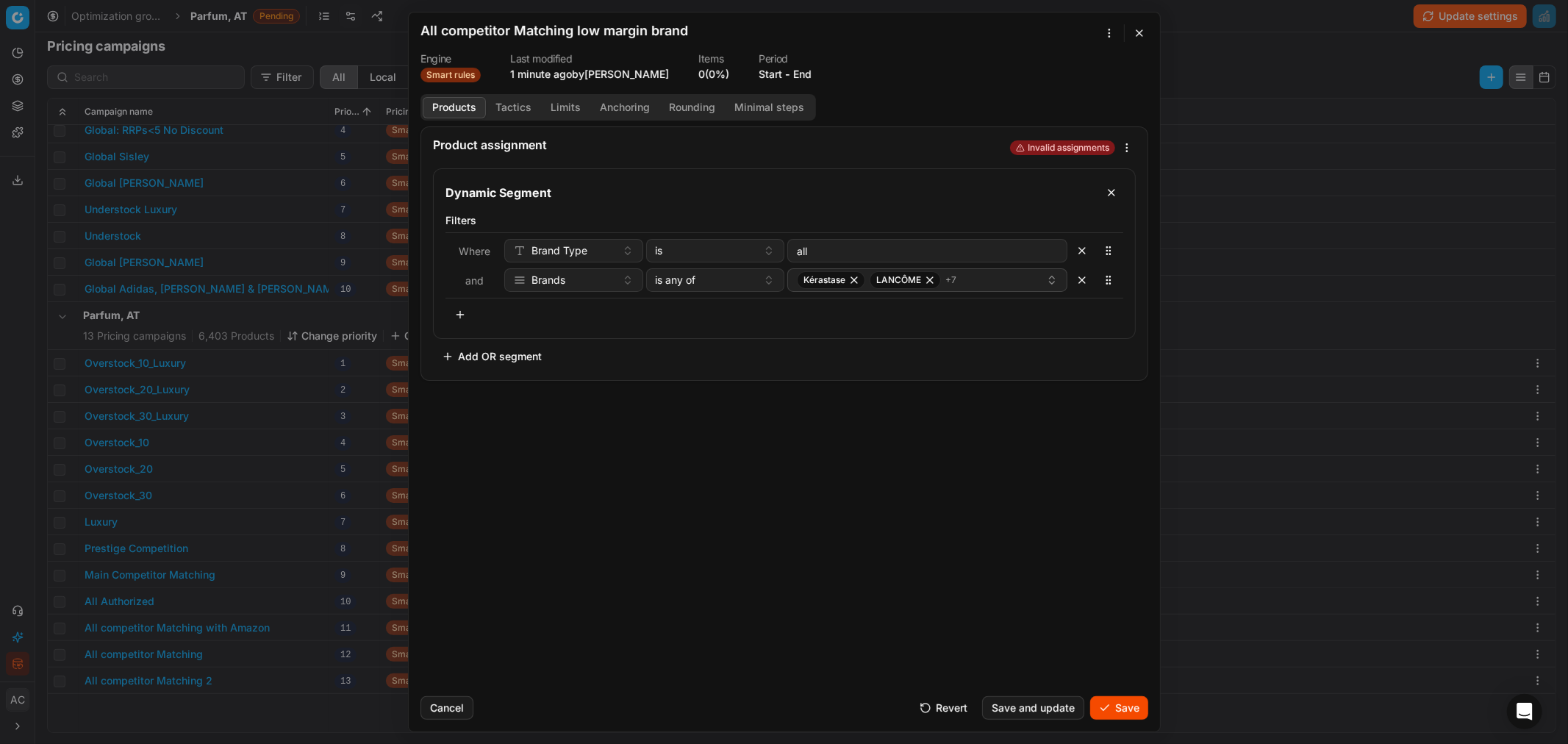
click at [518, 107] on button "Tactics" at bounding box center [513, 108] width 55 height 22
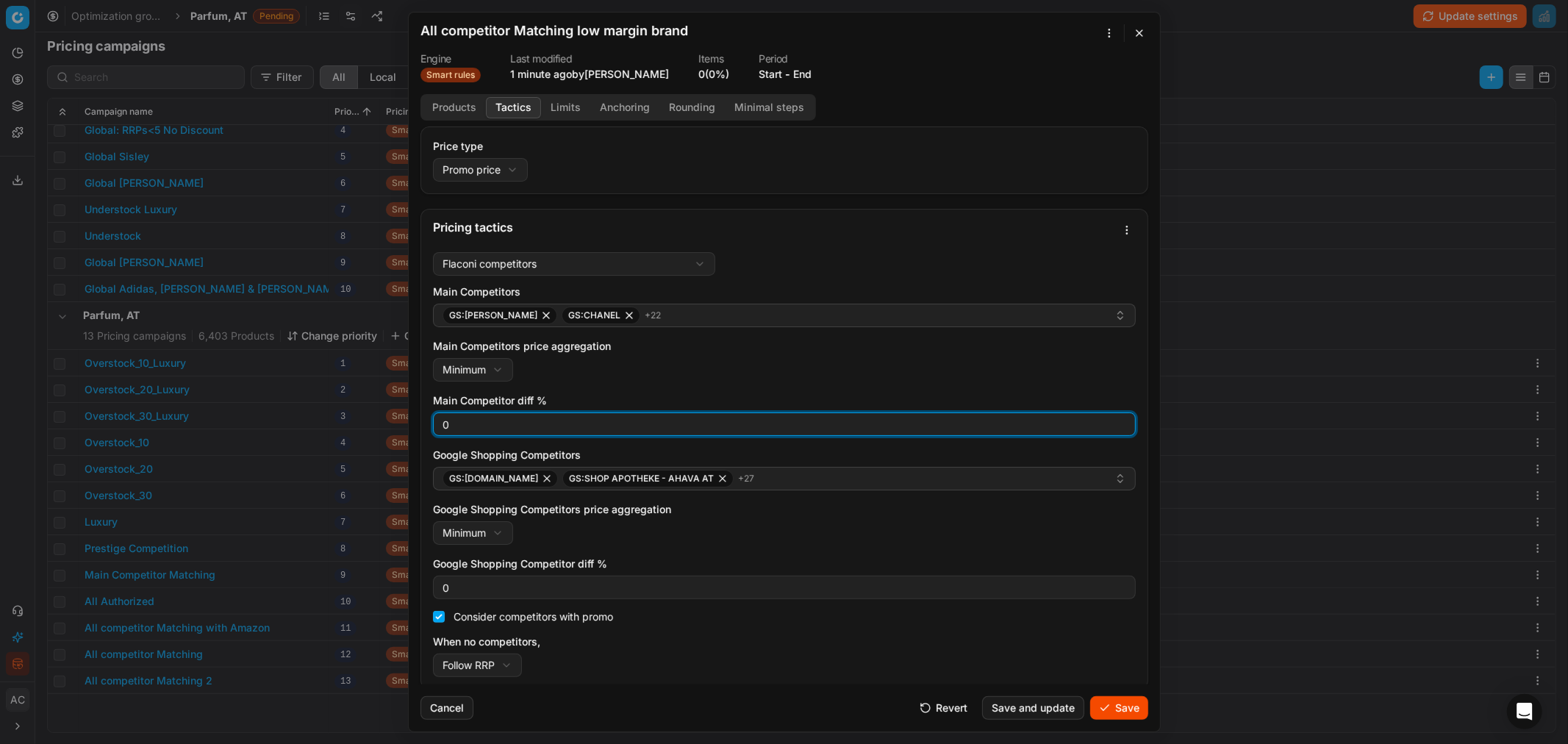
click at [496, 428] on input "0" at bounding box center [785, 424] width 690 height 22
type input "3"
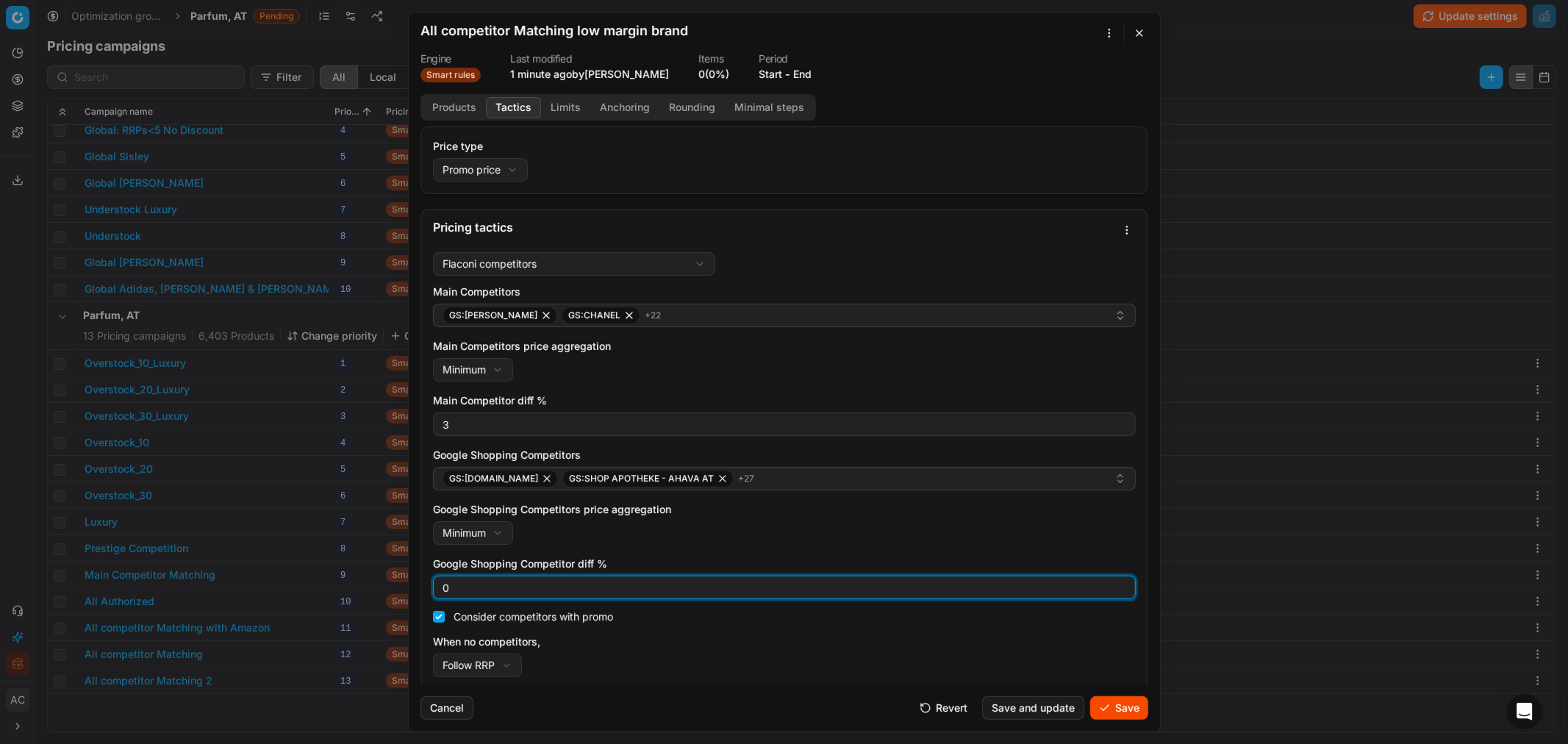
click at [489, 449] on input "0" at bounding box center [785, 587] width 690 height 22
type input "3"
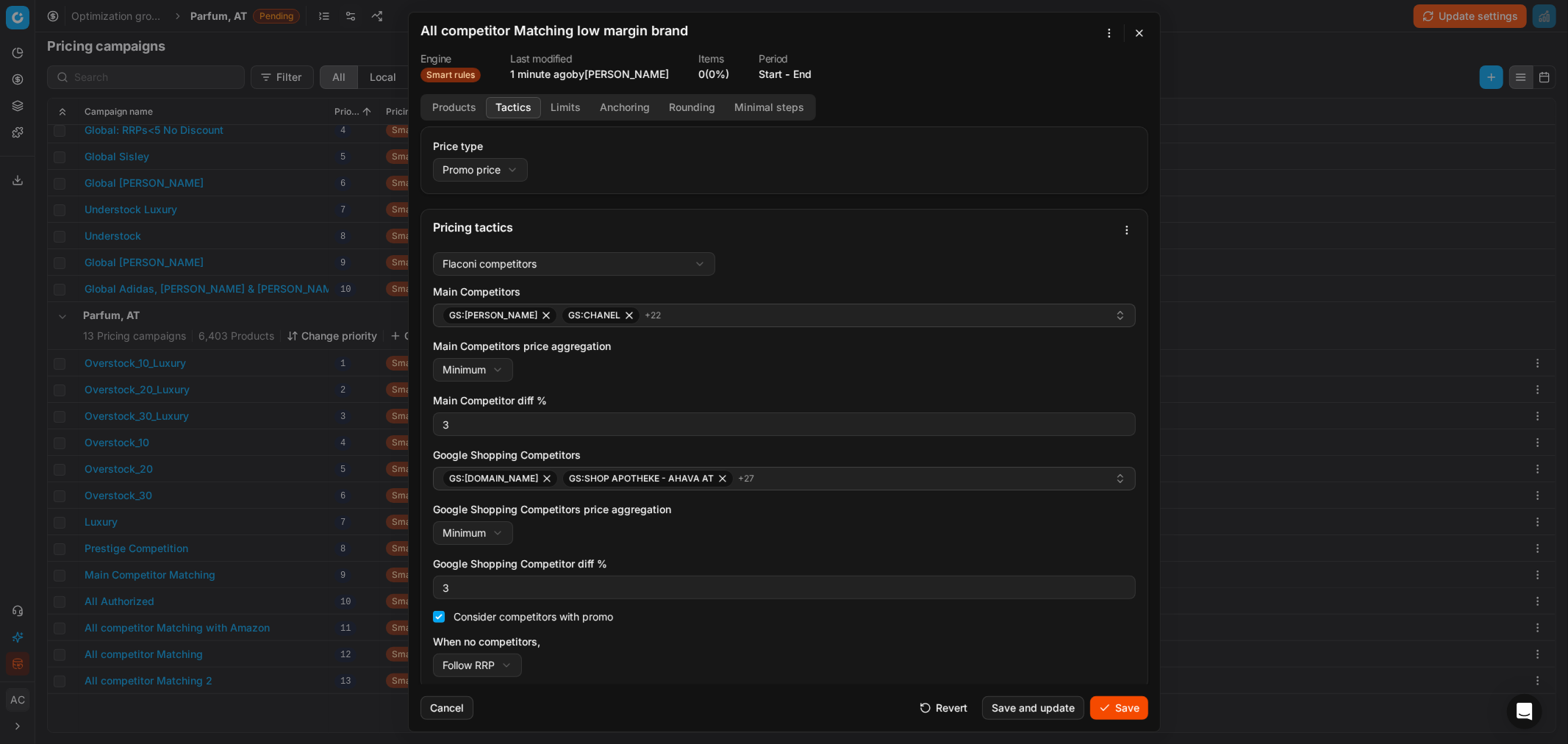
click at [709, 449] on div "Google Shopping Competitors price aggregation Minimum Minimum Maximum" at bounding box center [784, 522] width 703 height 42
click at [1044, 449] on button "Save" at bounding box center [1119, 707] width 58 height 23
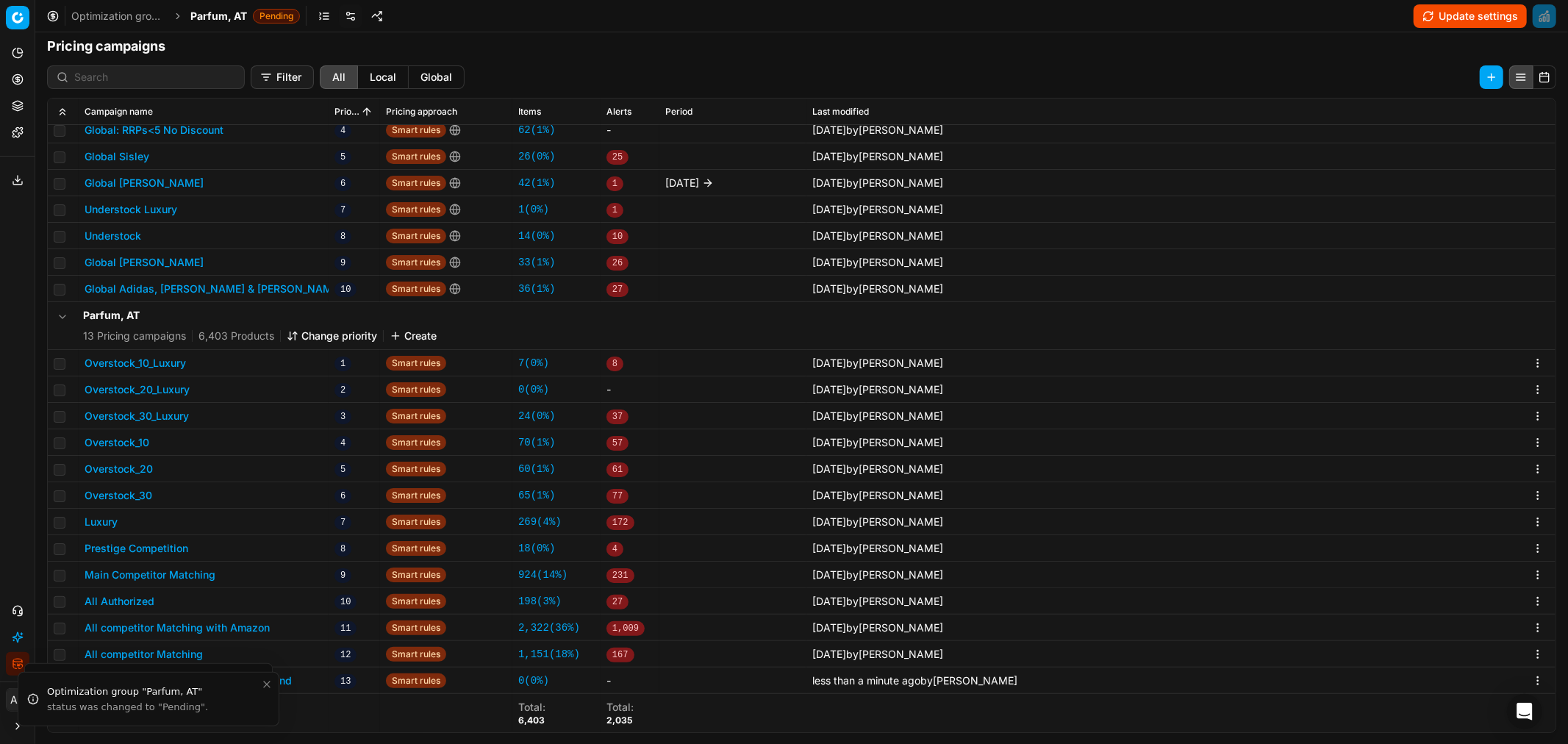
click at [354, 330] on button "Change priority" at bounding box center [331, 336] width 91 height 14
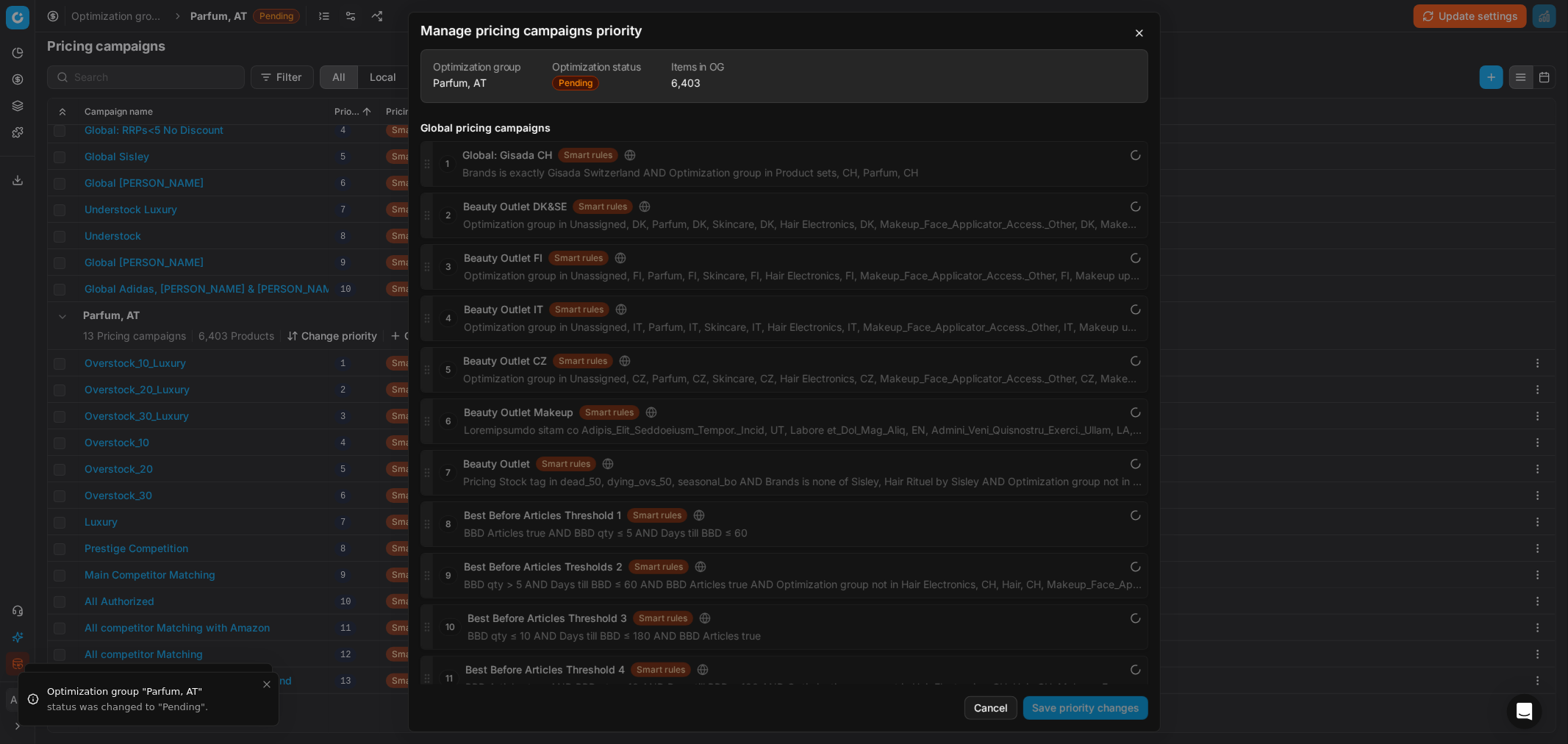
scroll to position [1894, 0]
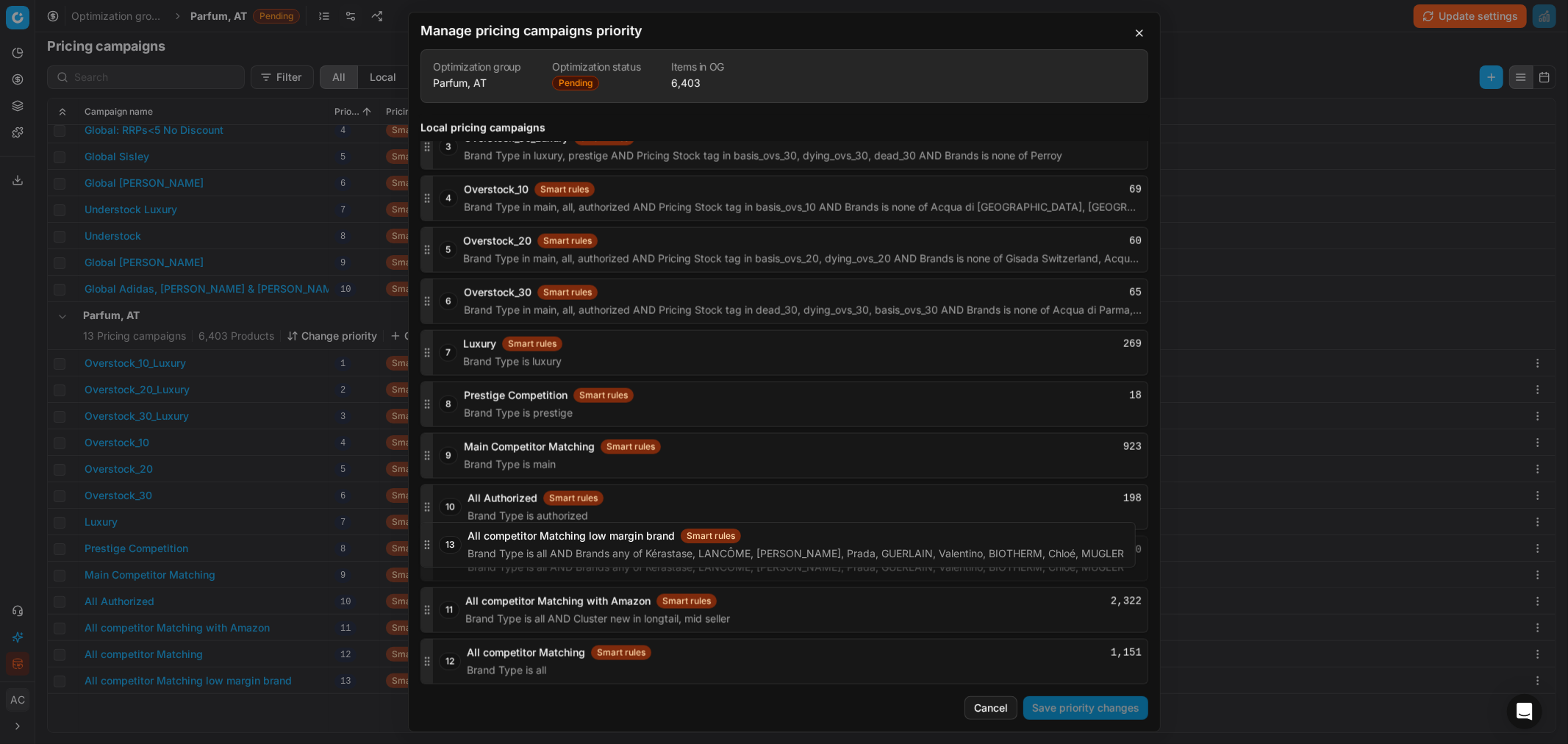
drag, startPoint x: 427, startPoint y: 662, endPoint x: 448, endPoint y: 545, distance: 118.9
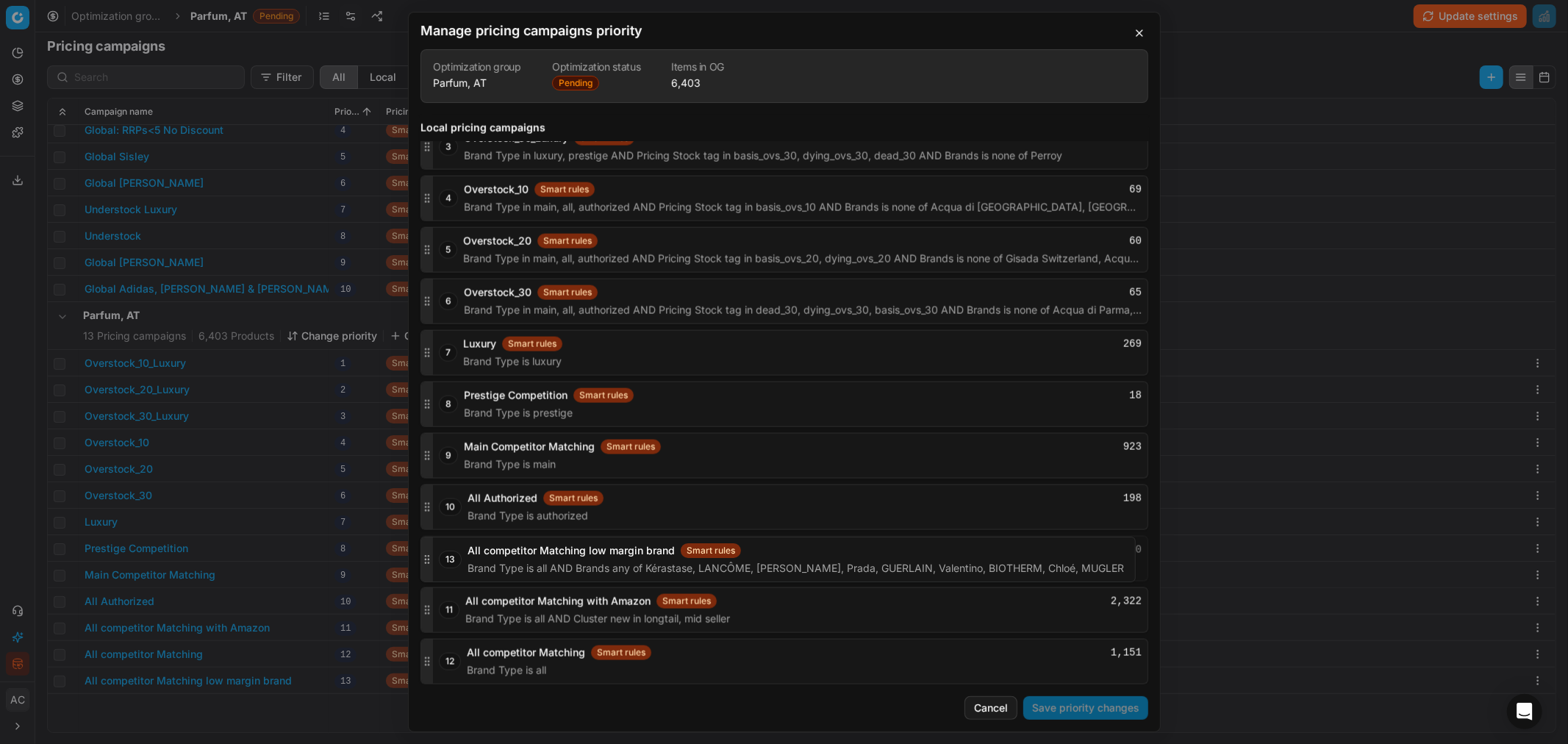
click at [448, 449] on div "13 All competitor Matching low margin brand Smart rules 0 Brand Type is all AND…" at bounding box center [784, 558] width 728 height 46
click at [1044, 449] on button "Save priority changes" at bounding box center [1086, 707] width 125 height 23
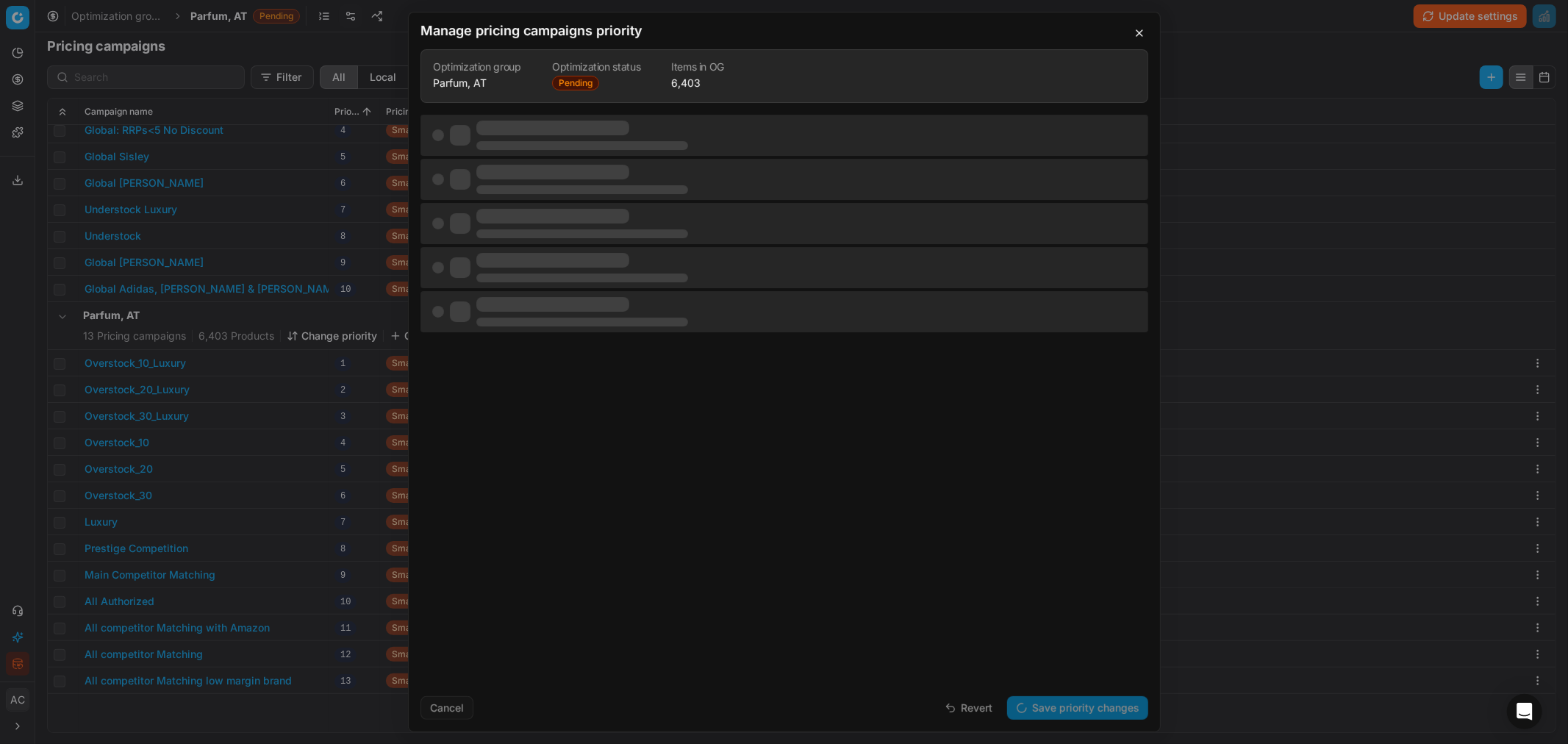
scroll to position [0, 0]
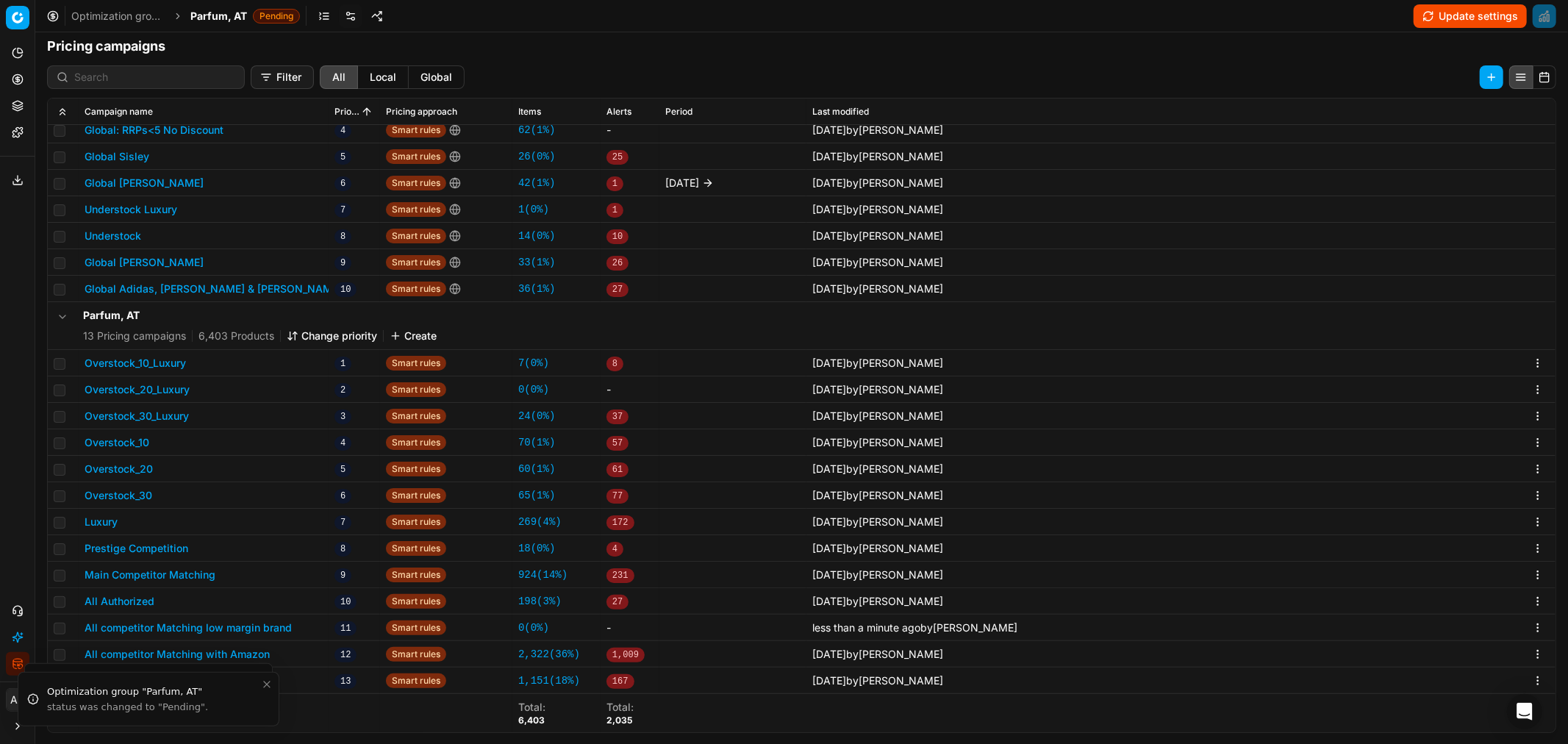
click at [185, 449] on button "Main Competitor Matching" at bounding box center [150, 574] width 131 height 14
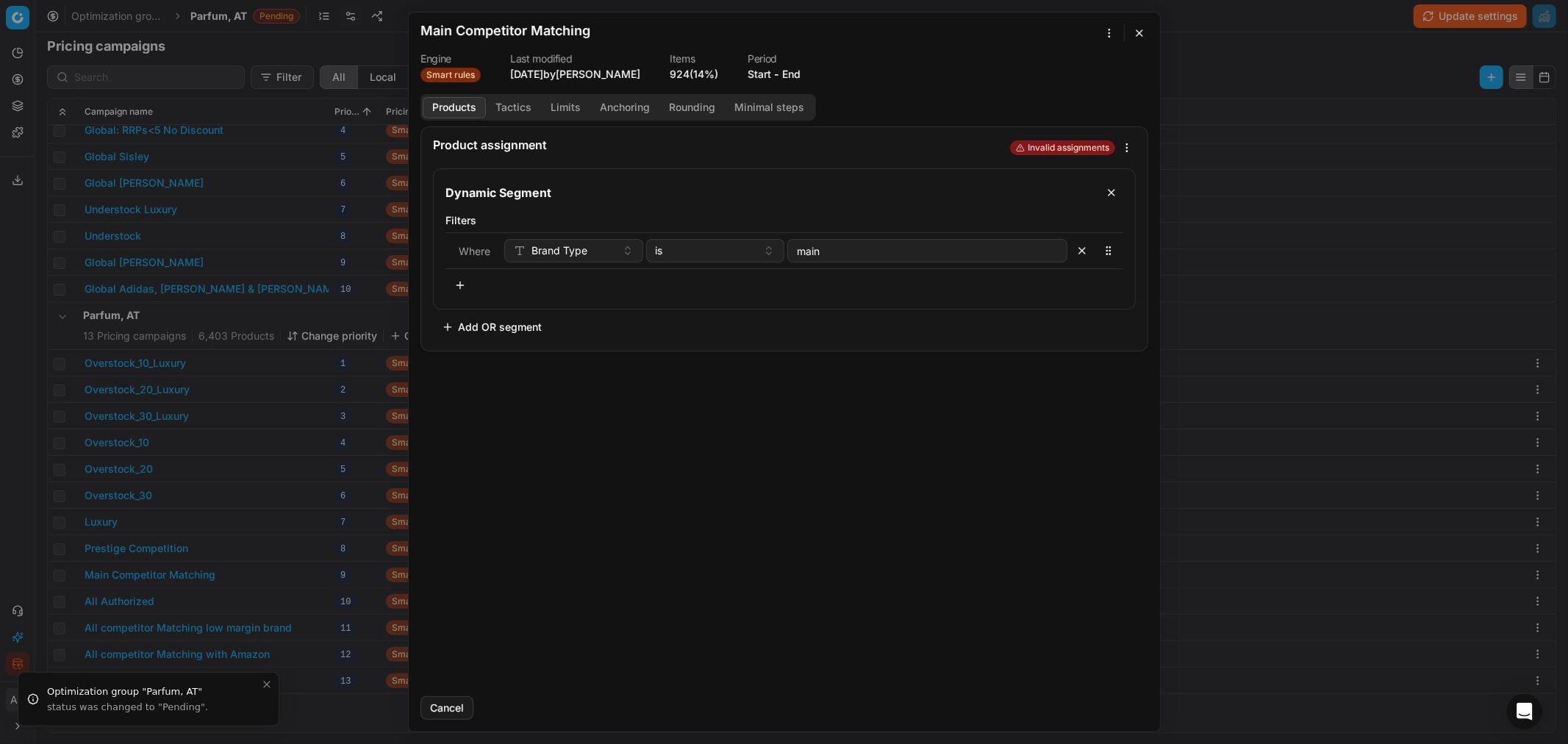
click at [1044, 31] on div "We are saving PC settings. Please wait, it should take a few minutes Main Compe…" at bounding box center [784, 372] width 1568 height 744
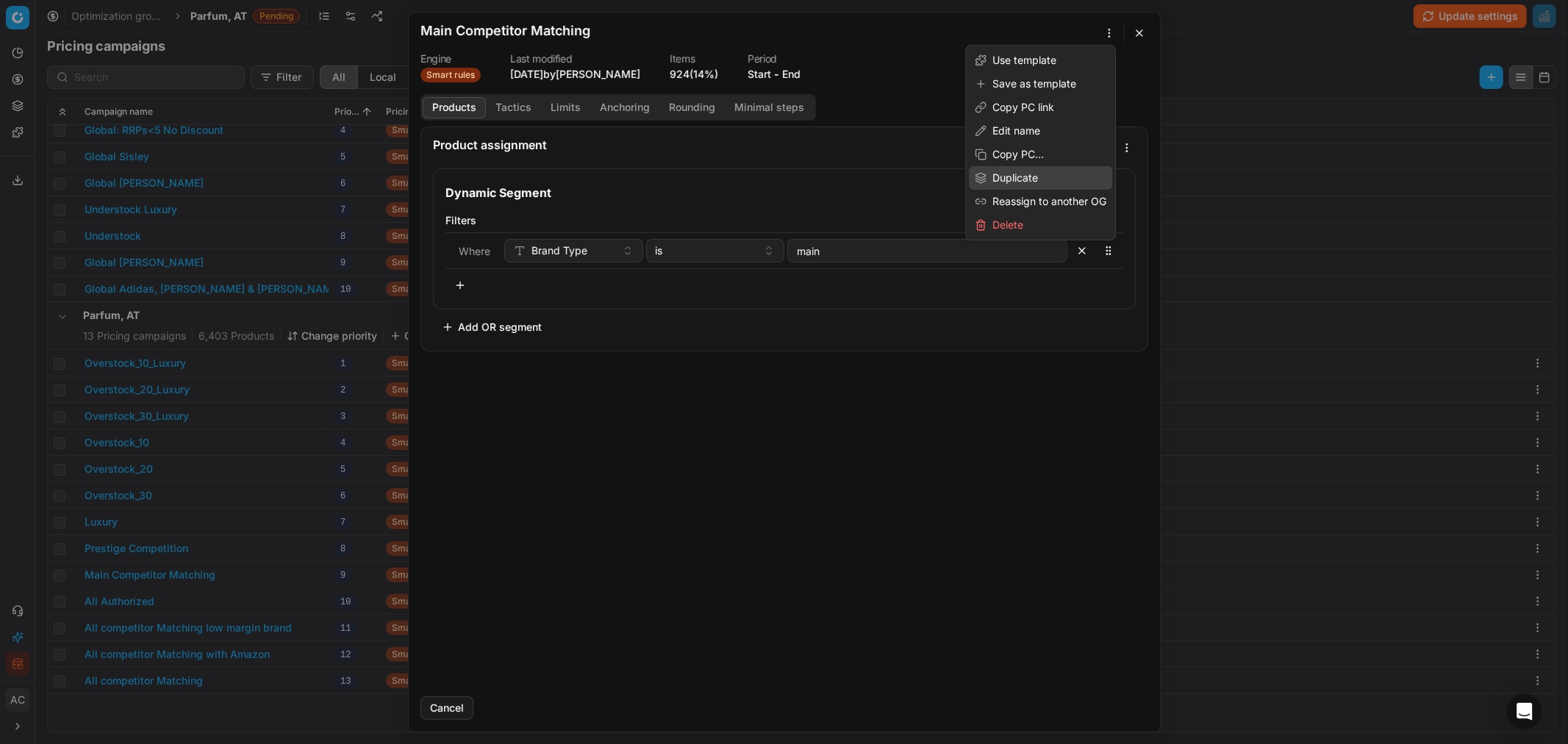
click at [1044, 171] on div "Duplicate" at bounding box center [1041, 178] width 144 height 23
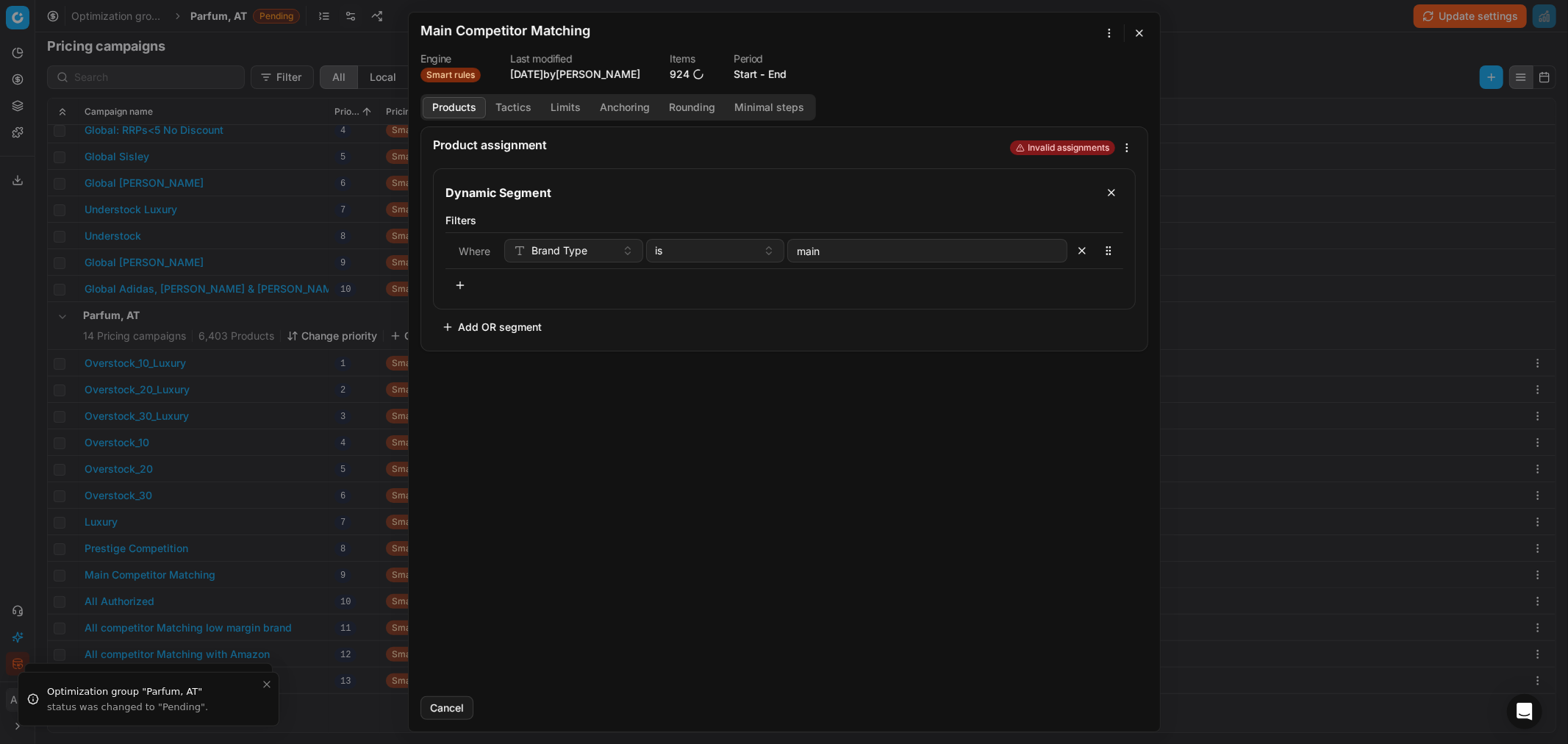
click at [1044, 31] on button "button" at bounding box center [1140, 33] width 18 height 18
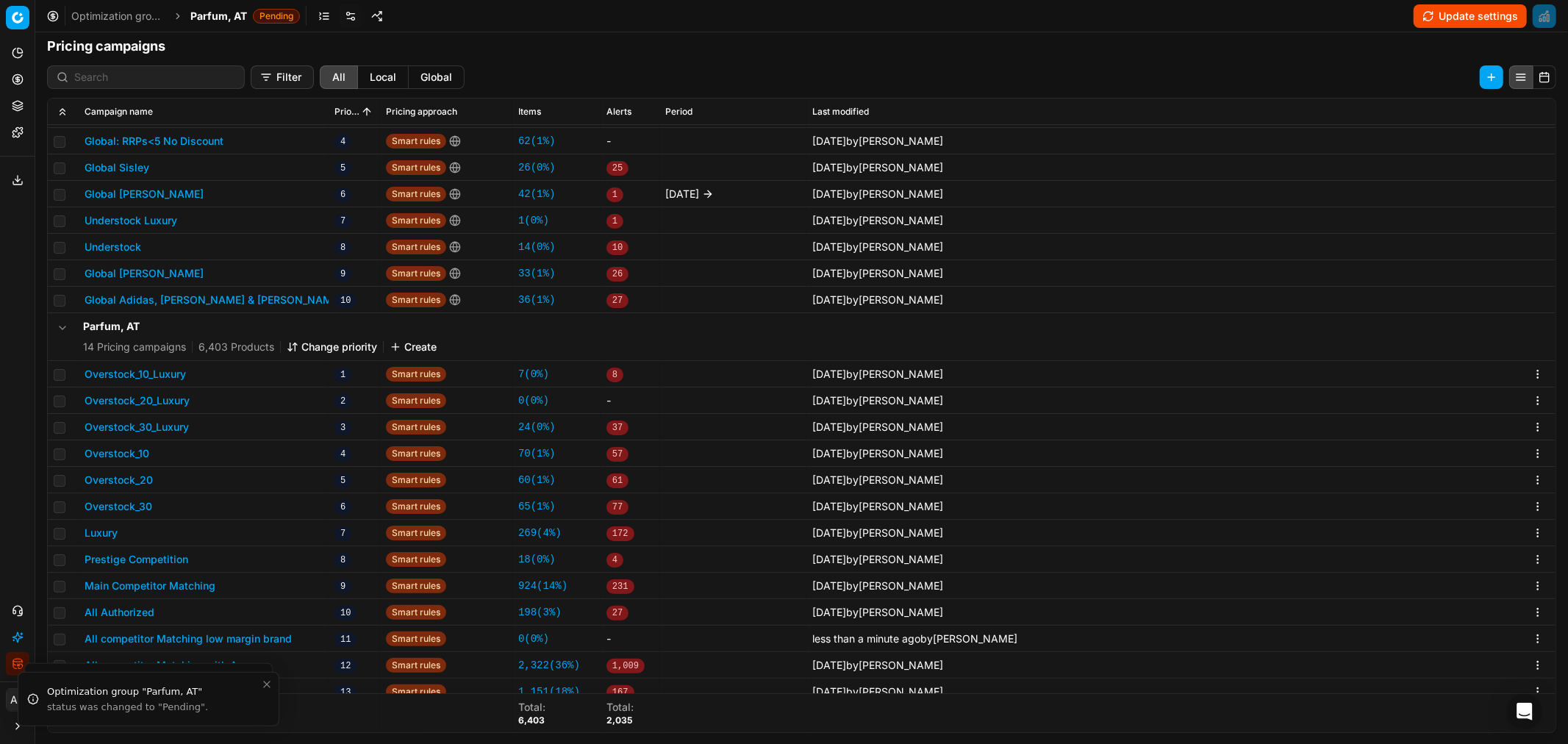
scroll to position [172, 0]
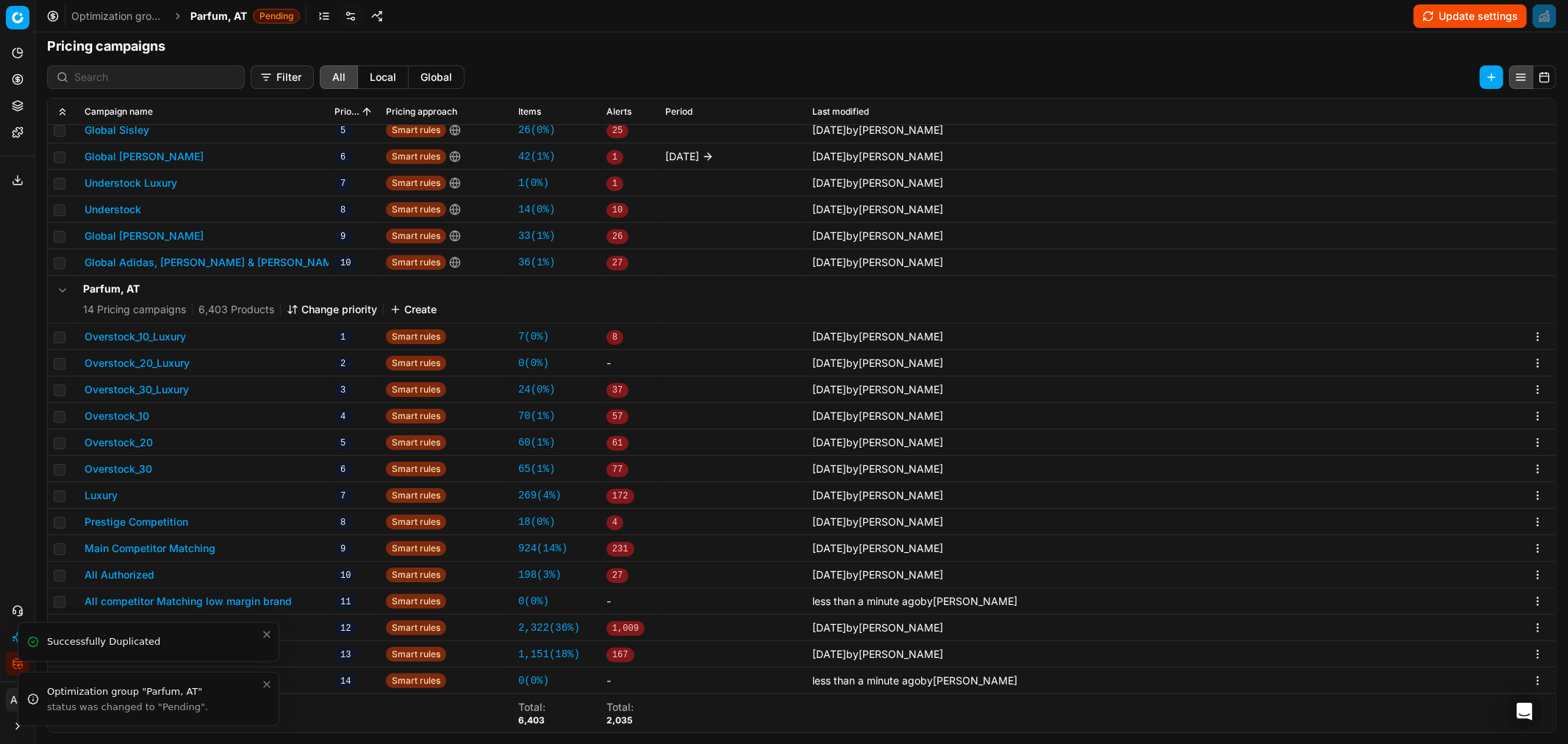
click at [265, 449] on icon "Close toast" at bounding box center [267, 684] width 6 height 6
click at [191, 449] on button "Main Competitor Matching 2" at bounding box center [154, 680] width 140 height 14
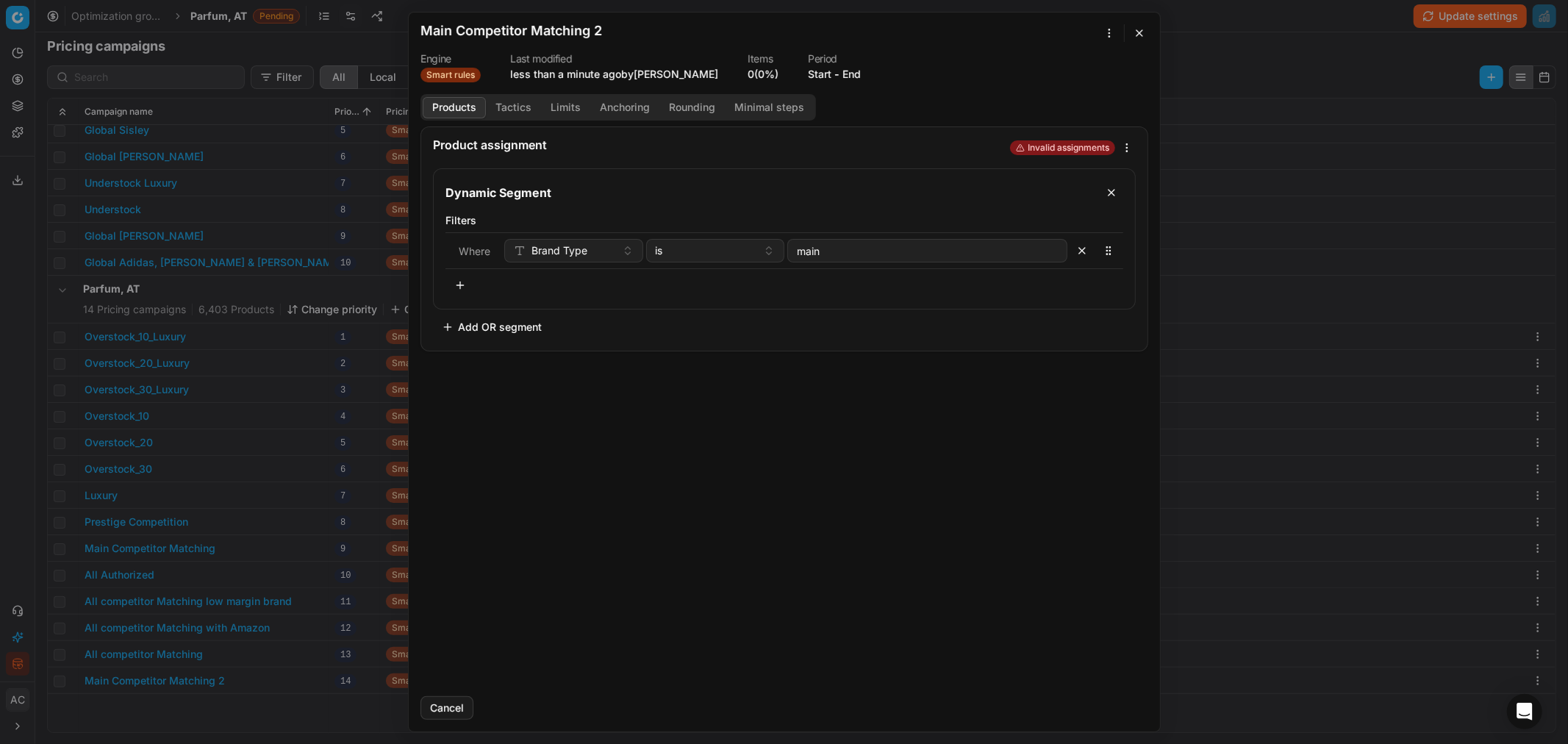
click at [462, 282] on button "button" at bounding box center [460, 285] width 30 height 23
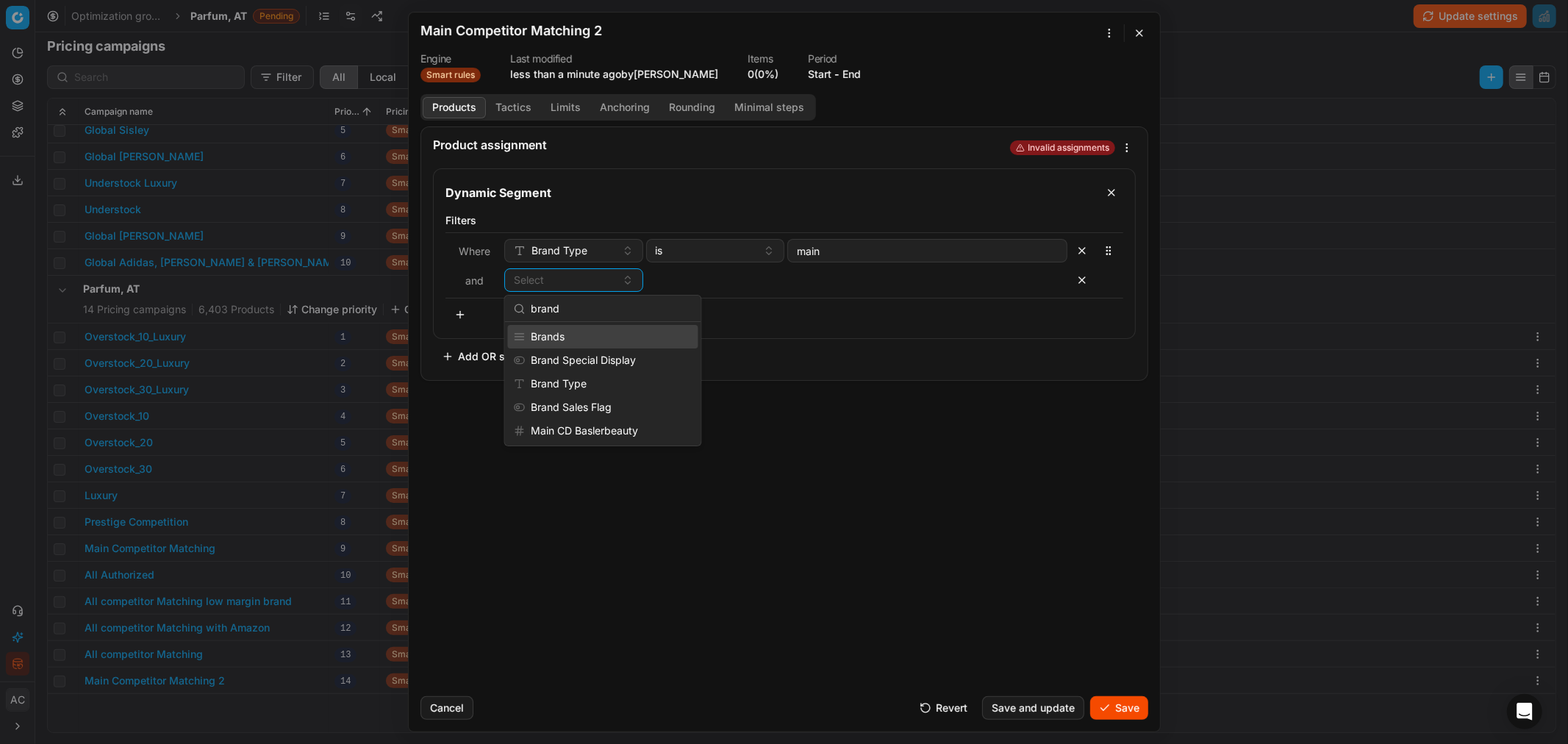
type input "brand"
click at [637, 328] on div "Brands" at bounding box center [603, 337] width 190 height 23
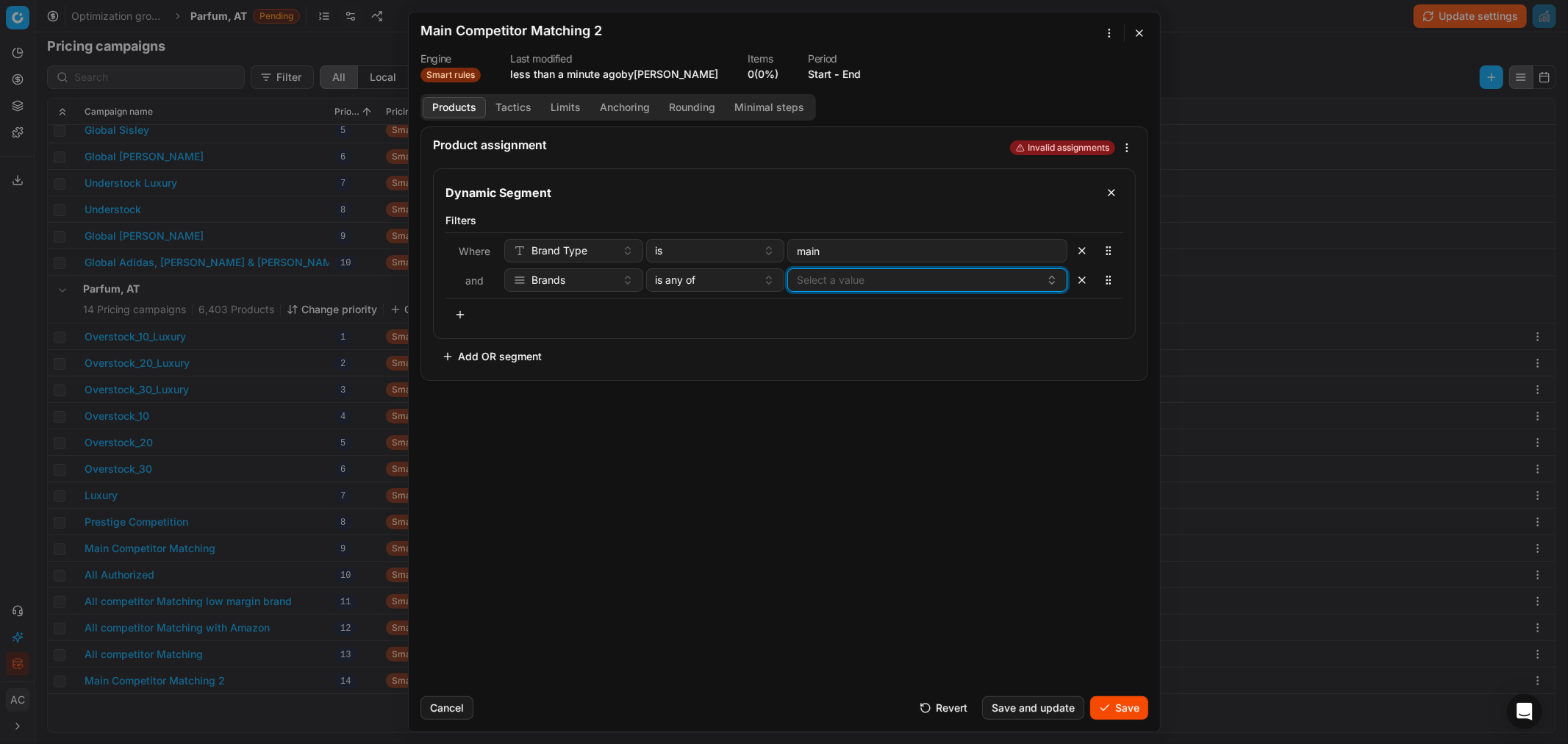
click at [828, 282] on button "Select a value" at bounding box center [928, 280] width 280 height 23
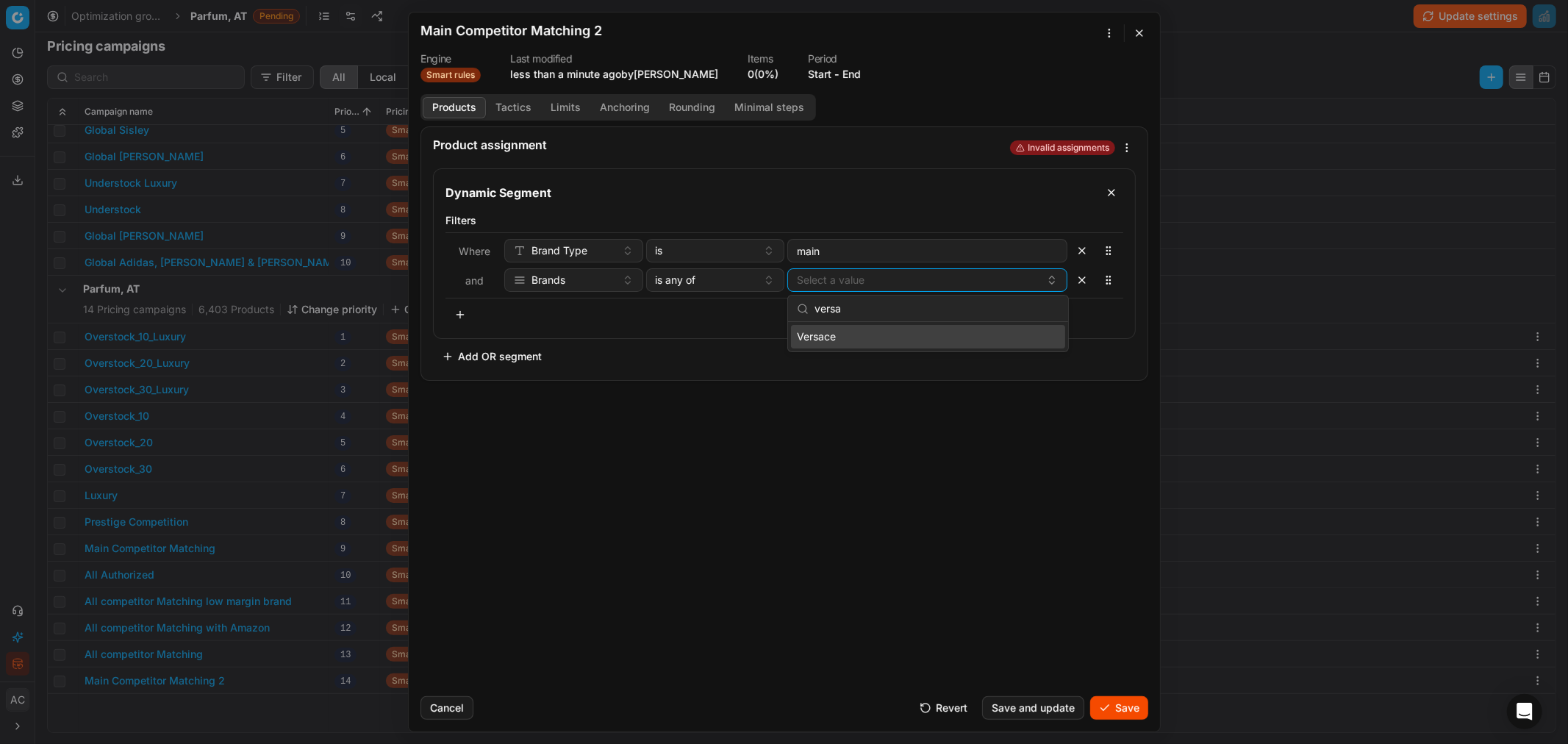
type input "versa"
click at [838, 333] on div "Versace" at bounding box center [928, 337] width 274 height 23
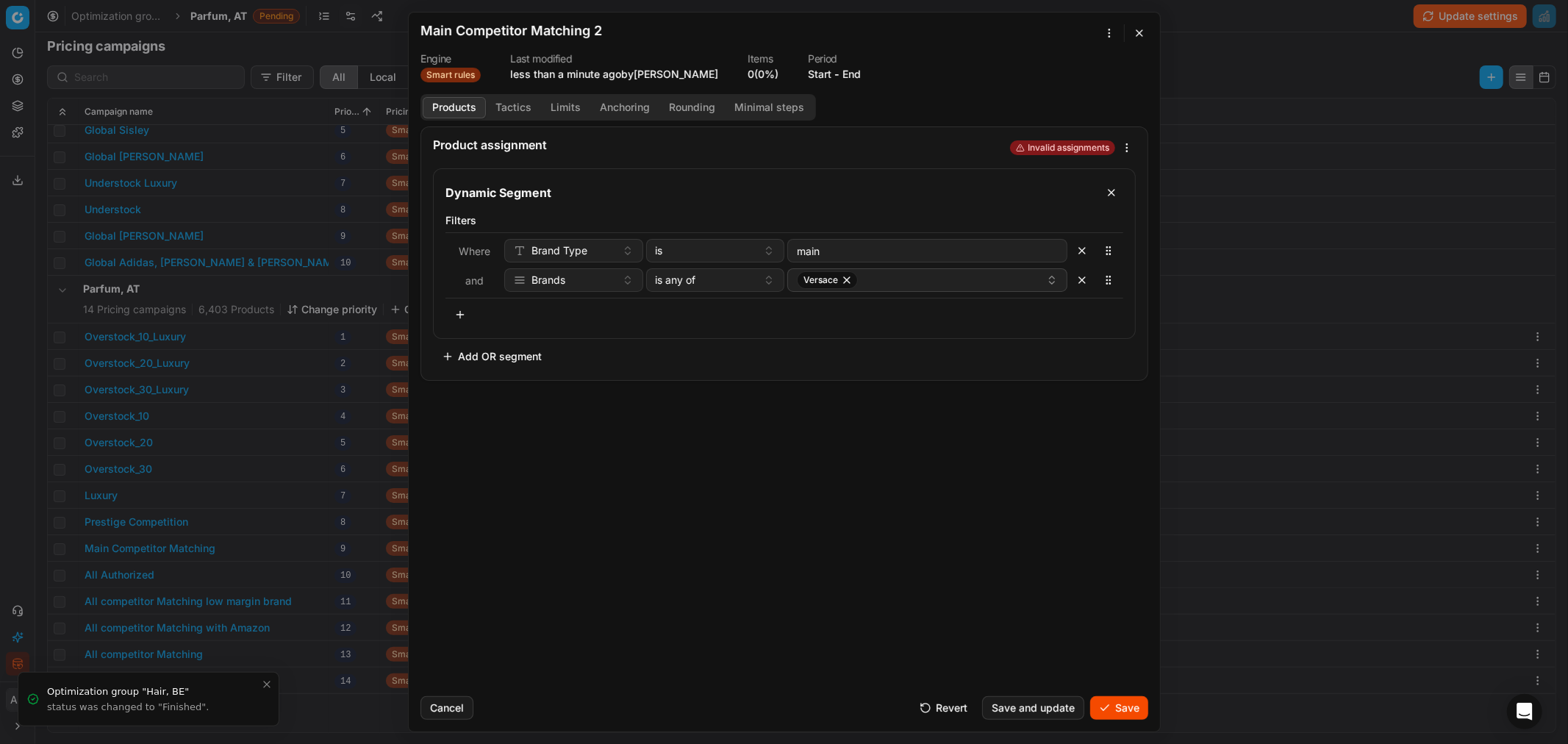
click at [840, 449] on div "Product assignment Invalid assignments Dynamic Segment Filters Where Brand Type…" at bounding box center [784, 405] width 752 height 557
click at [517, 111] on button "Tactics" at bounding box center [513, 108] width 55 height 22
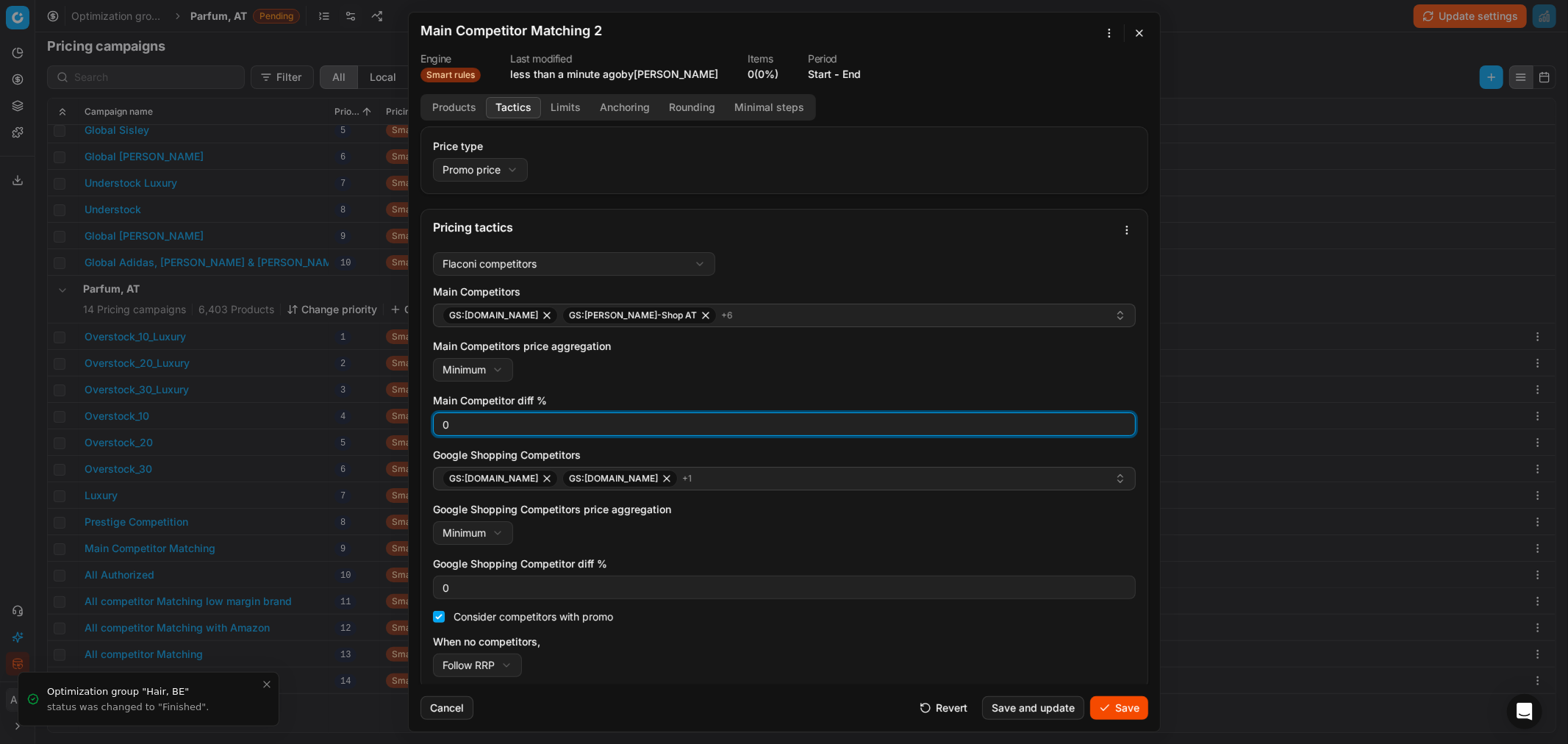
click at [514, 423] on input "0" at bounding box center [785, 424] width 690 height 22
type input "3"
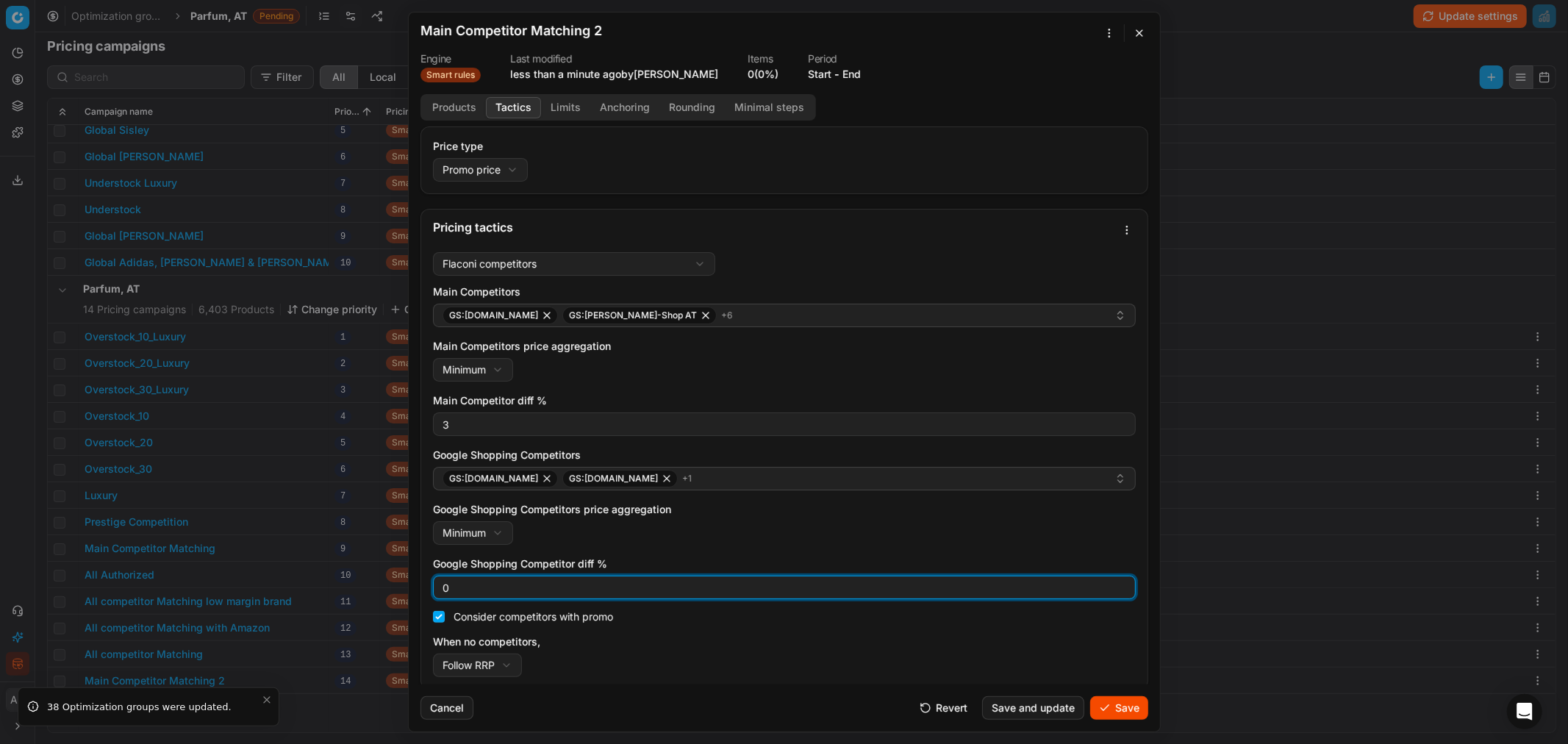
click at [501, 449] on input "0" at bounding box center [785, 587] width 690 height 22
type input "3"
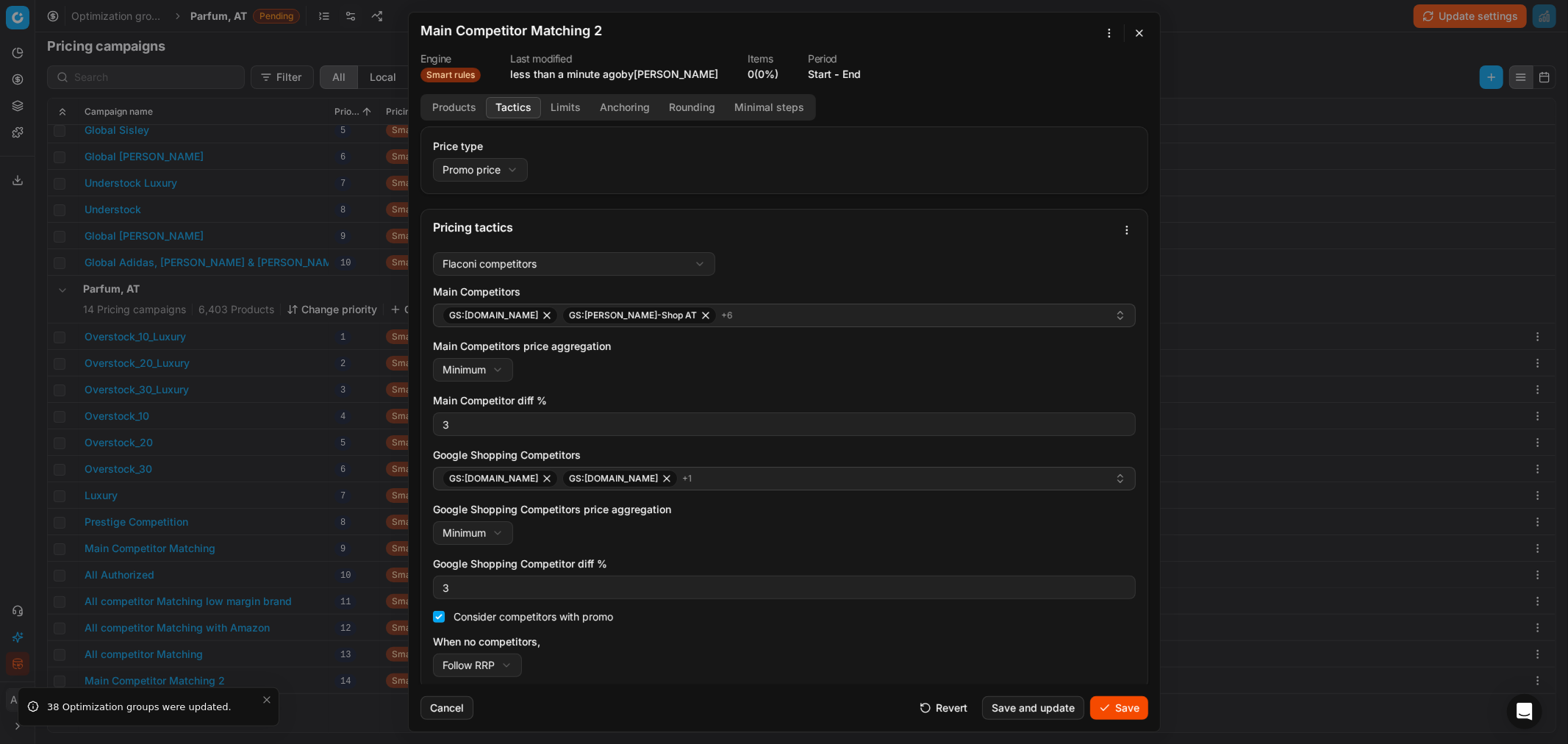
click at [753, 449] on div "When no competitors, Follow RRP Do not reprice Follow RRP" at bounding box center [784, 655] width 703 height 42
click at [1044, 449] on button "Save" at bounding box center [1119, 707] width 58 height 23
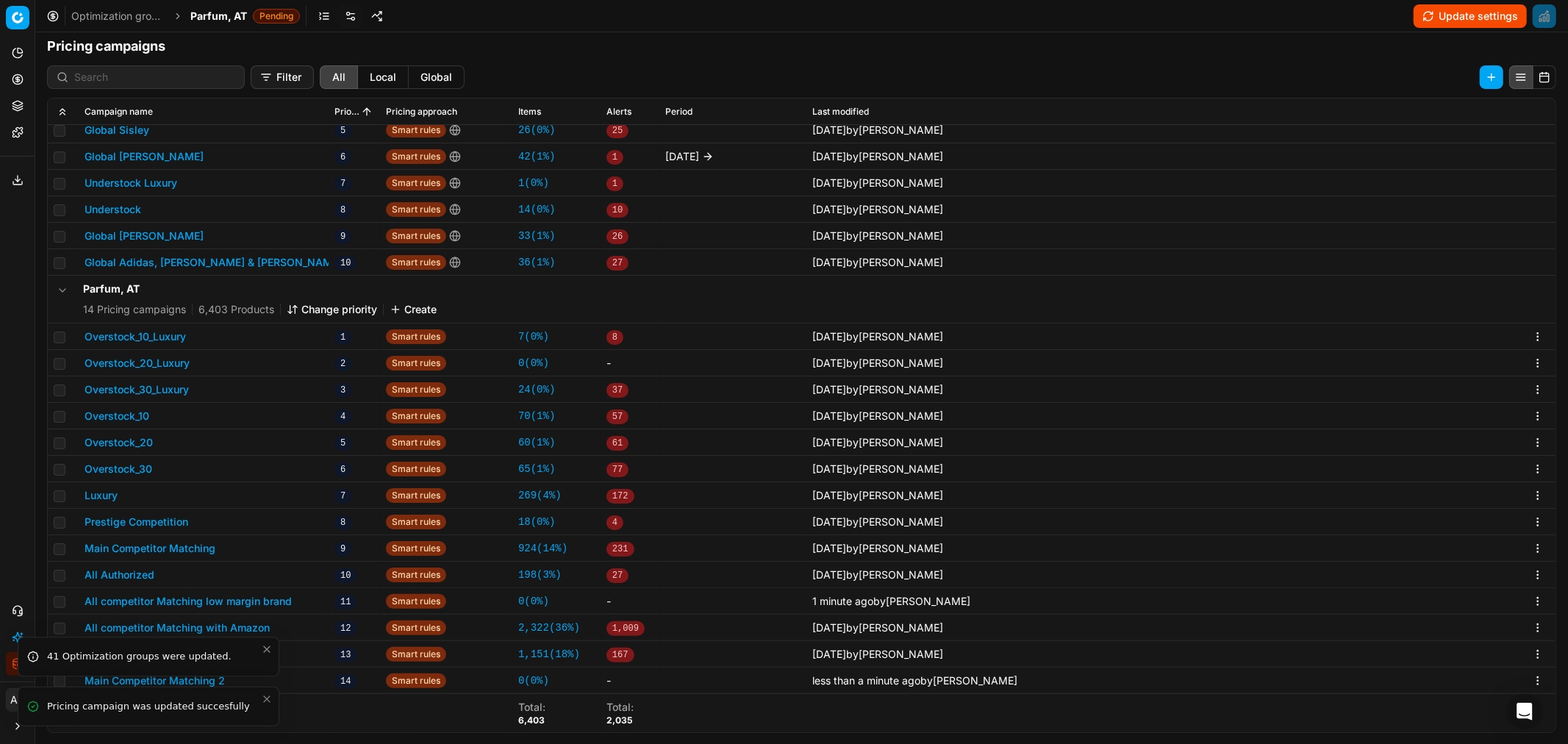
click at [268, 449] on icon "Close toast" at bounding box center [267, 698] width 12 height 12
click at [268, 449] on icon "Close toast" at bounding box center [267, 699] width 12 height 12
click at [185, 449] on button "Main Competitor Matching 2" at bounding box center [154, 680] width 140 height 14
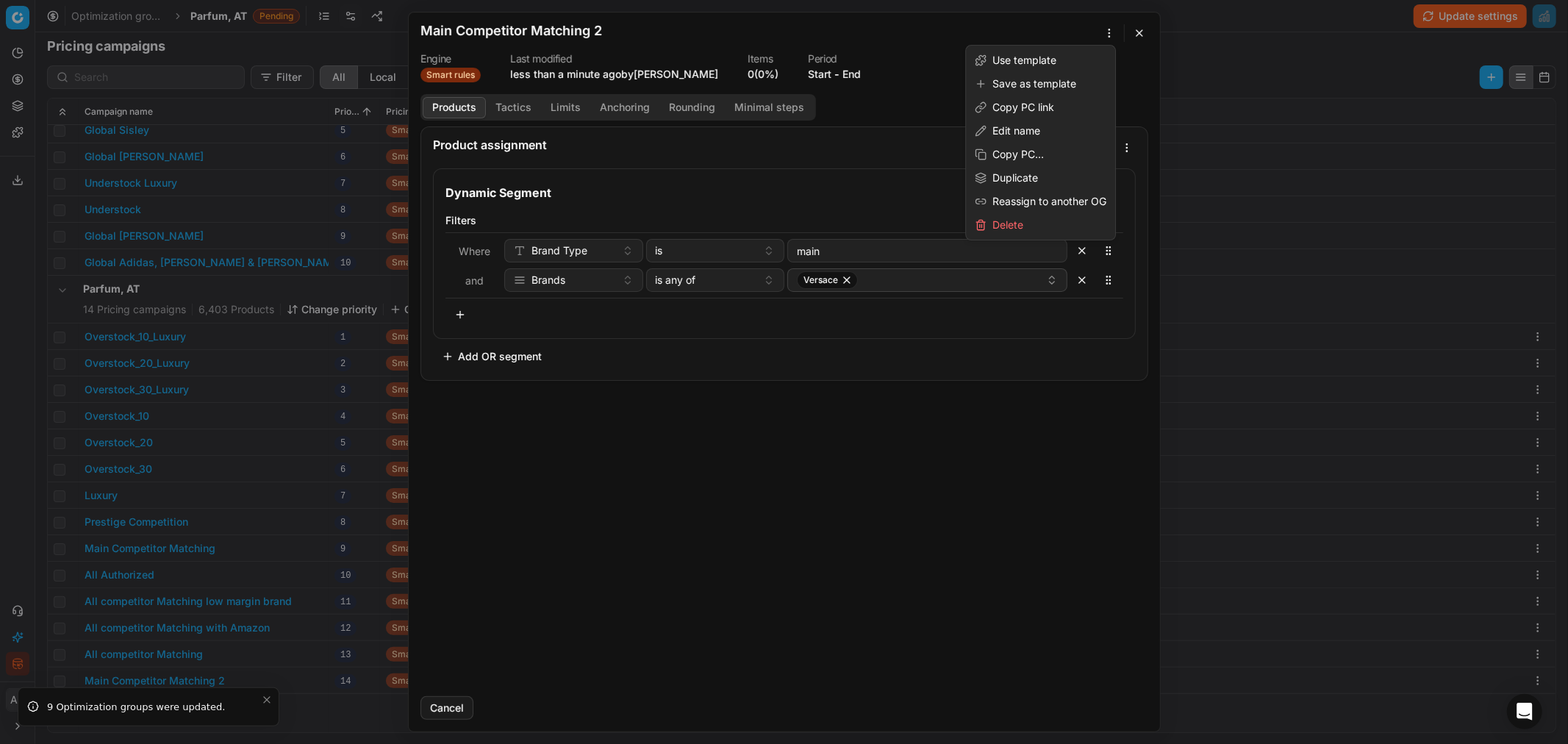
click at [1044, 31] on div "We are saving PC settings. Please wait, it should take a few minutes Main Compe…" at bounding box center [784, 372] width 1568 height 744
click at [1024, 136] on div "Edit name" at bounding box center [1041, 131] width 144 height 23
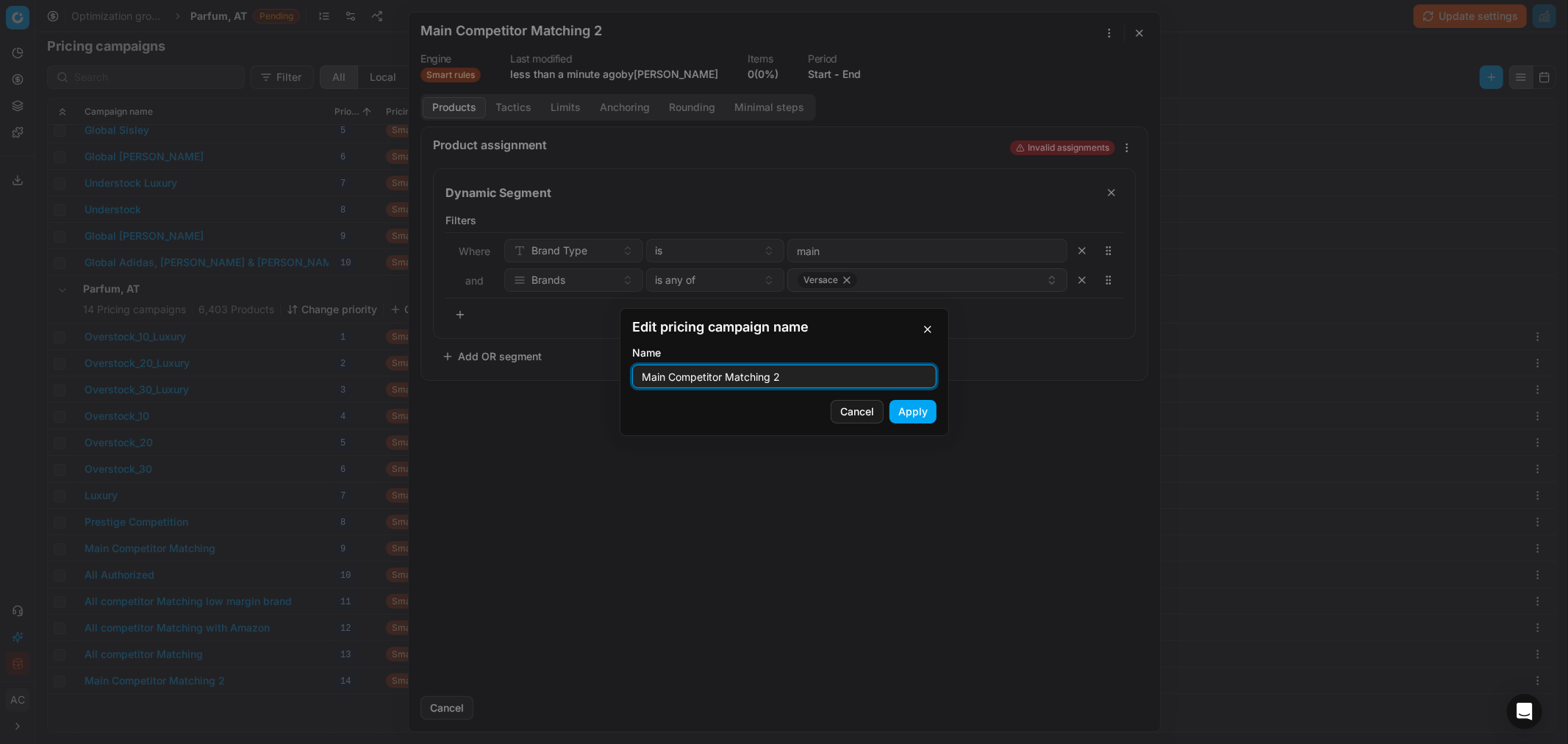
click at [797, 375] on input "Main Competitor Matching 2" at bounding box center [785, 376] width 291 height 22
type input "Main Competitor Matching low margin brands"
click at [915, 416] on button "Apply" at bounding box center [913, 411] width 47 height 23
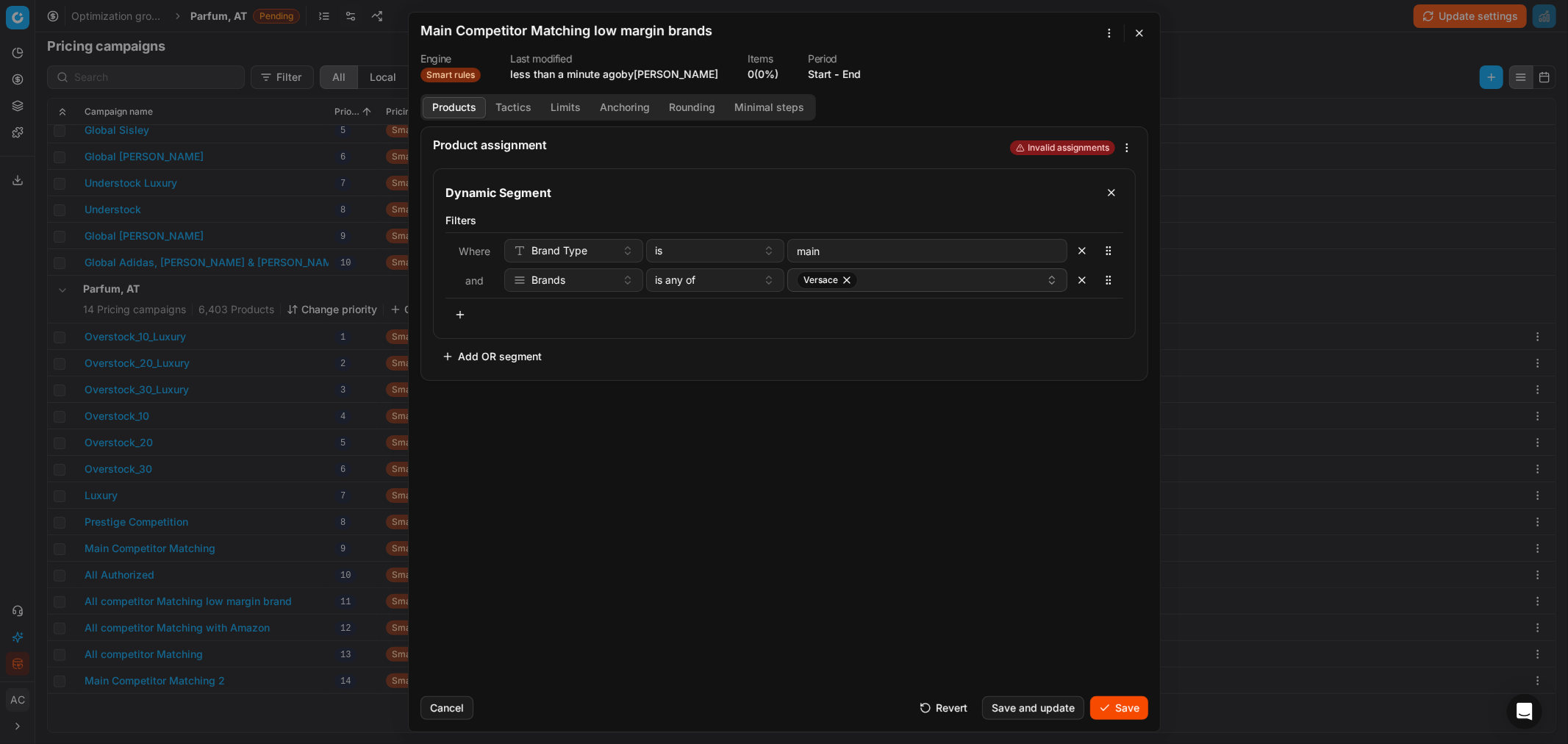
click at [1044, 449] on button "Save" at bounding box center [1119, 707] width 58 height 23
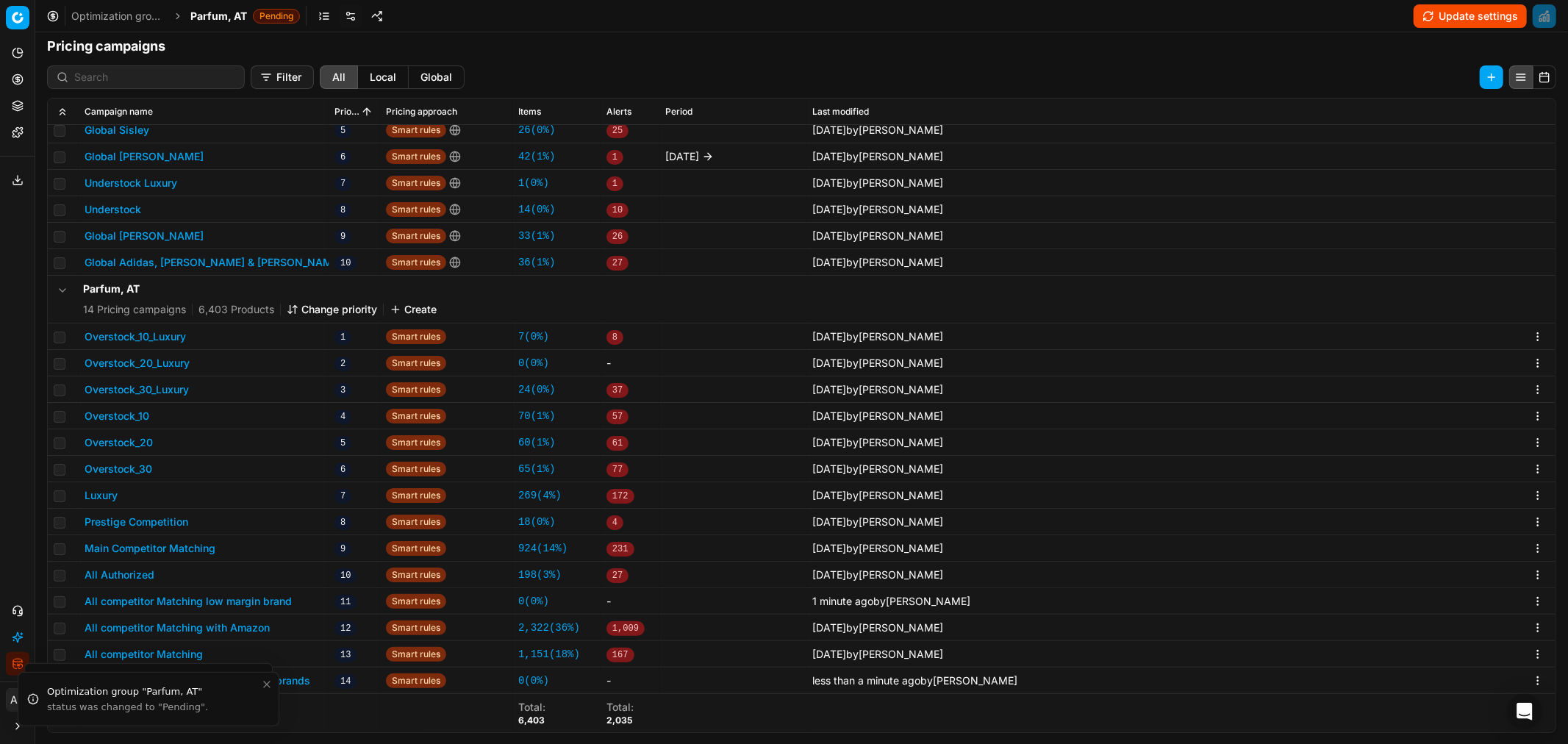
click at [363, 306] on button "Change priority" at bounding box center [331, 310] width 91 height 14
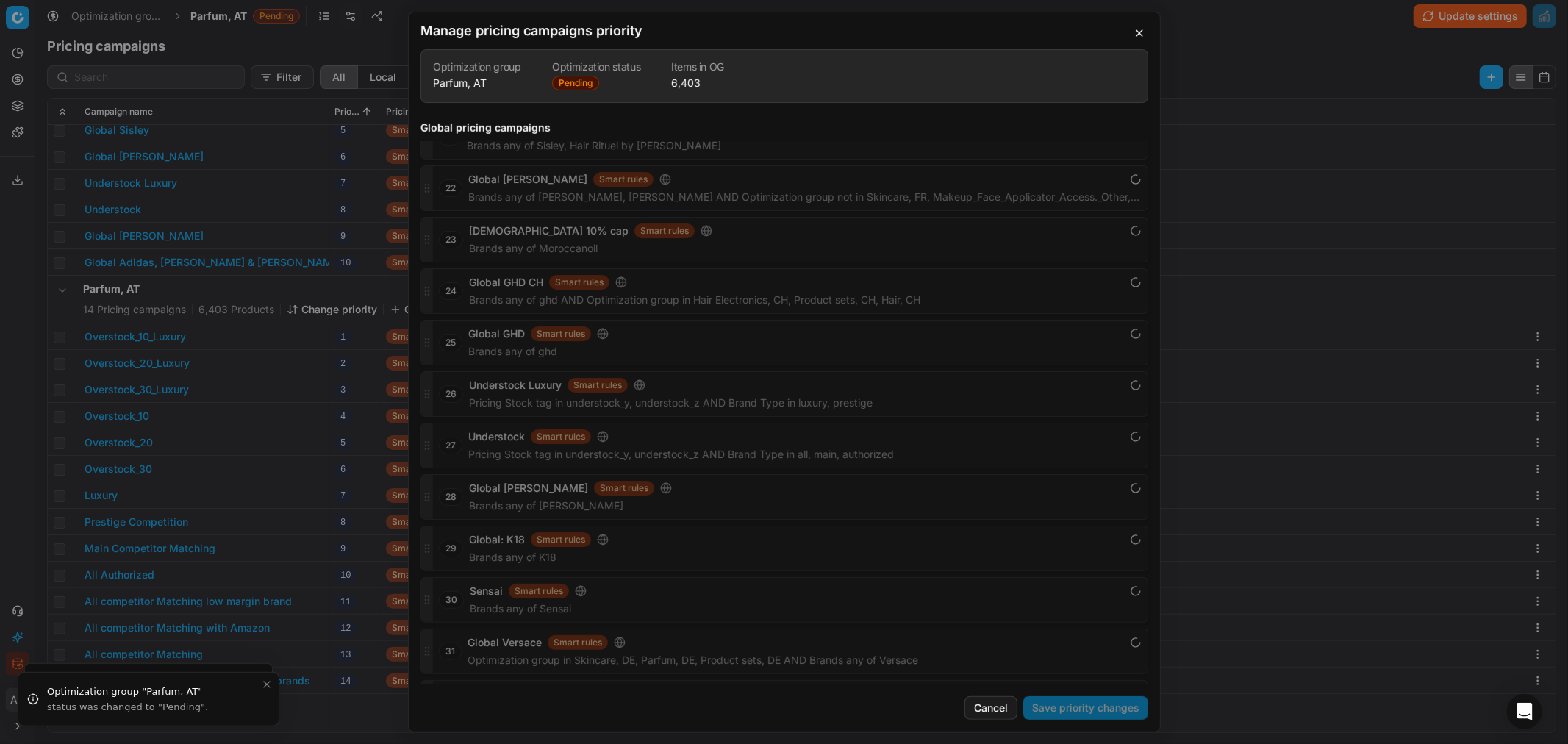
scroll to position [1946, 0]
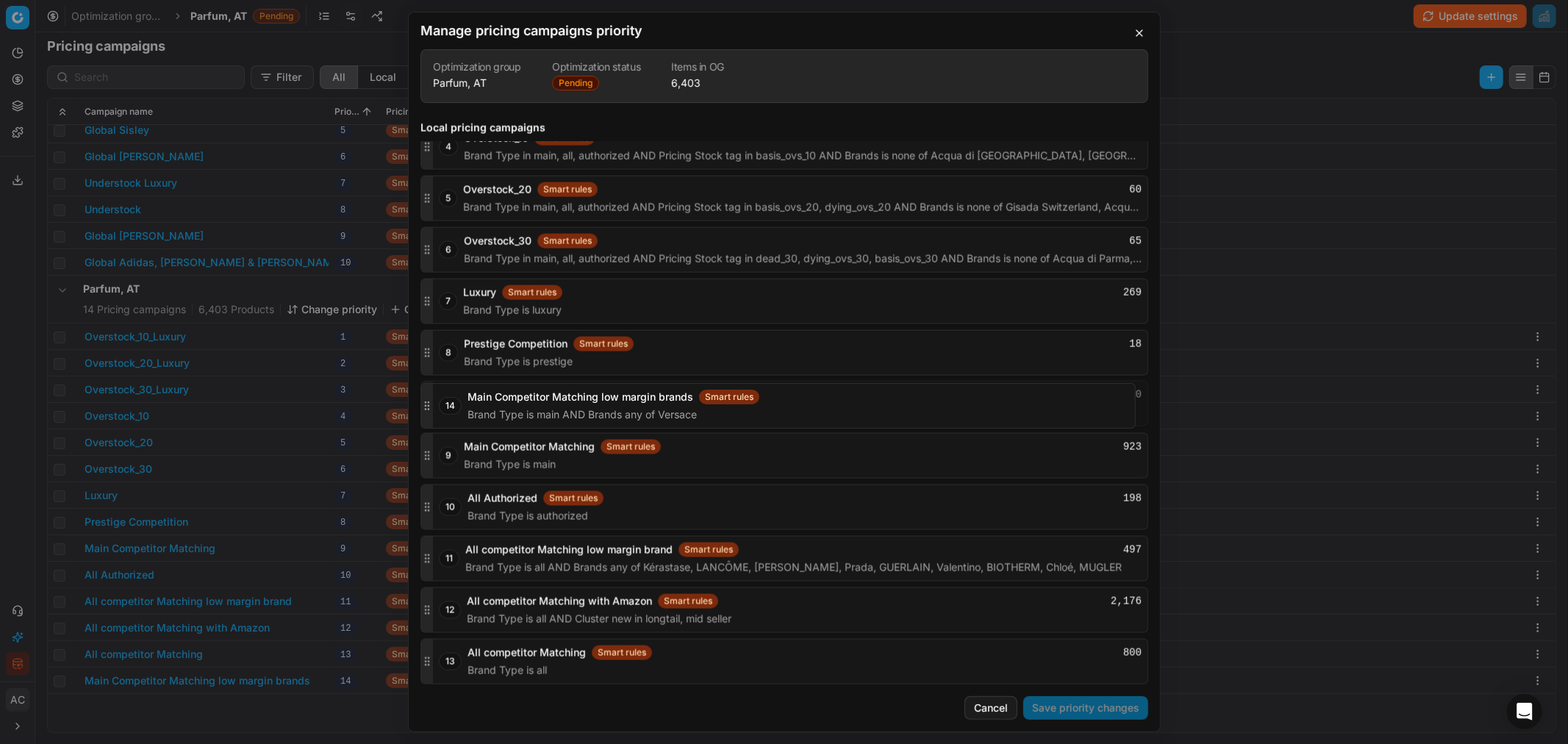
drag, startPoint x: 425, startPoint y: 659, endPoint x: 420, endPoint y: 403, distance: 256.0
click at [420, 403] on div "14 Main Competitor Matching low margin brands Smart rules 0 Brand Type is main …" at bounding box center [784, 403] width 728 height 46
click at [1044, 449] on button "Save priority changes" at bounding box center [1086, 707] width 125 height 23
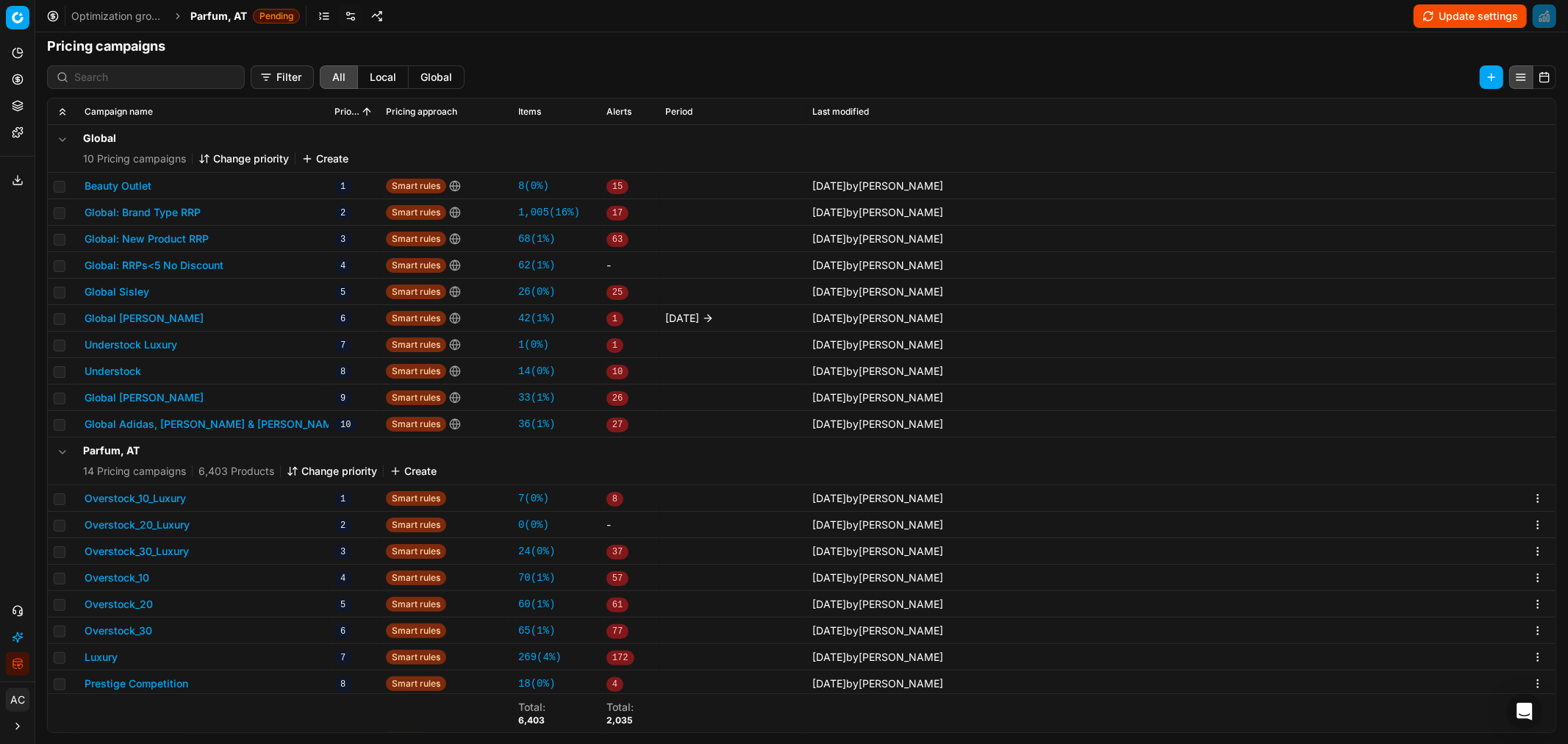
scroll to position [0, 0]
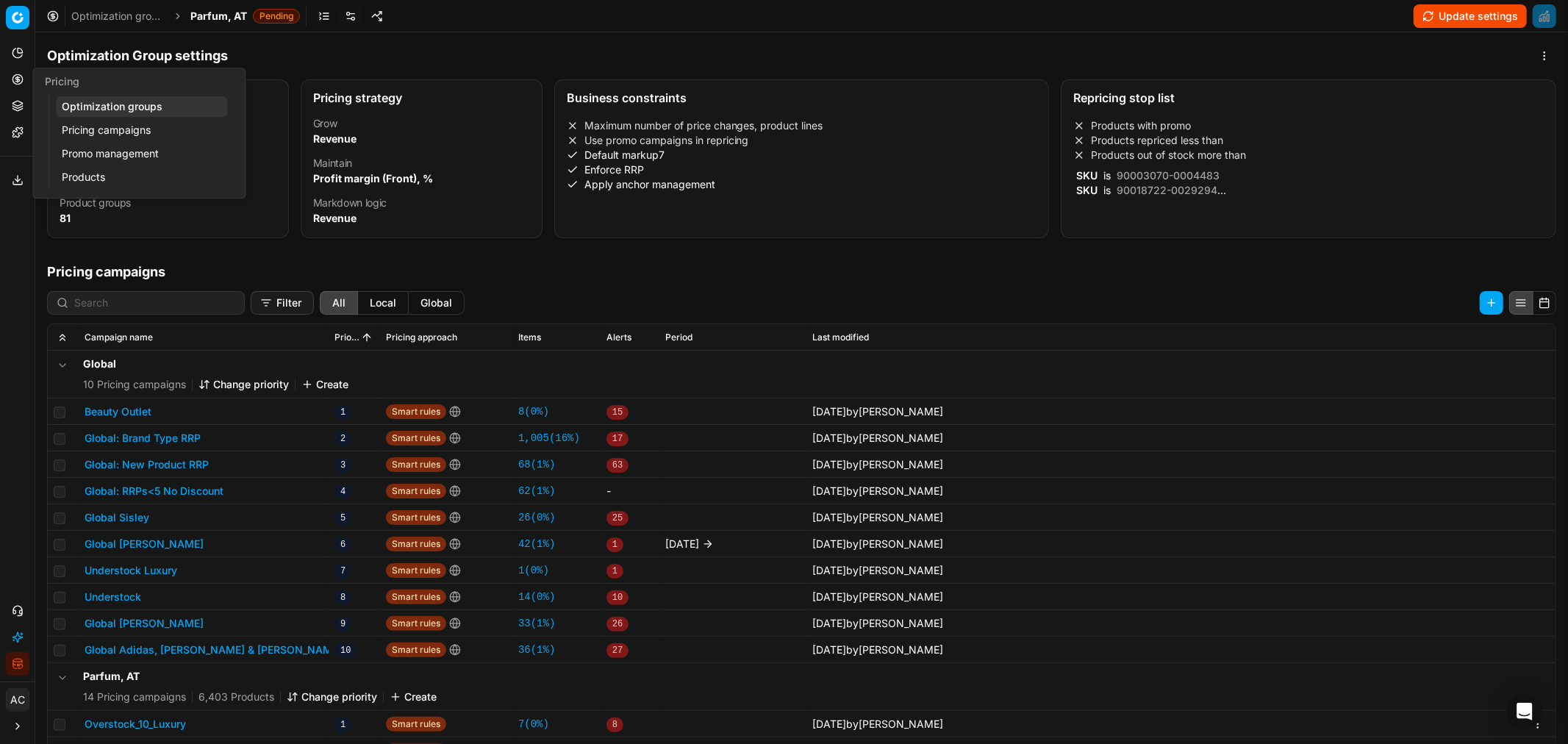
click at [140, 111] on link "Optimization groups" at bounding box center [141, 106] width 172 height 21
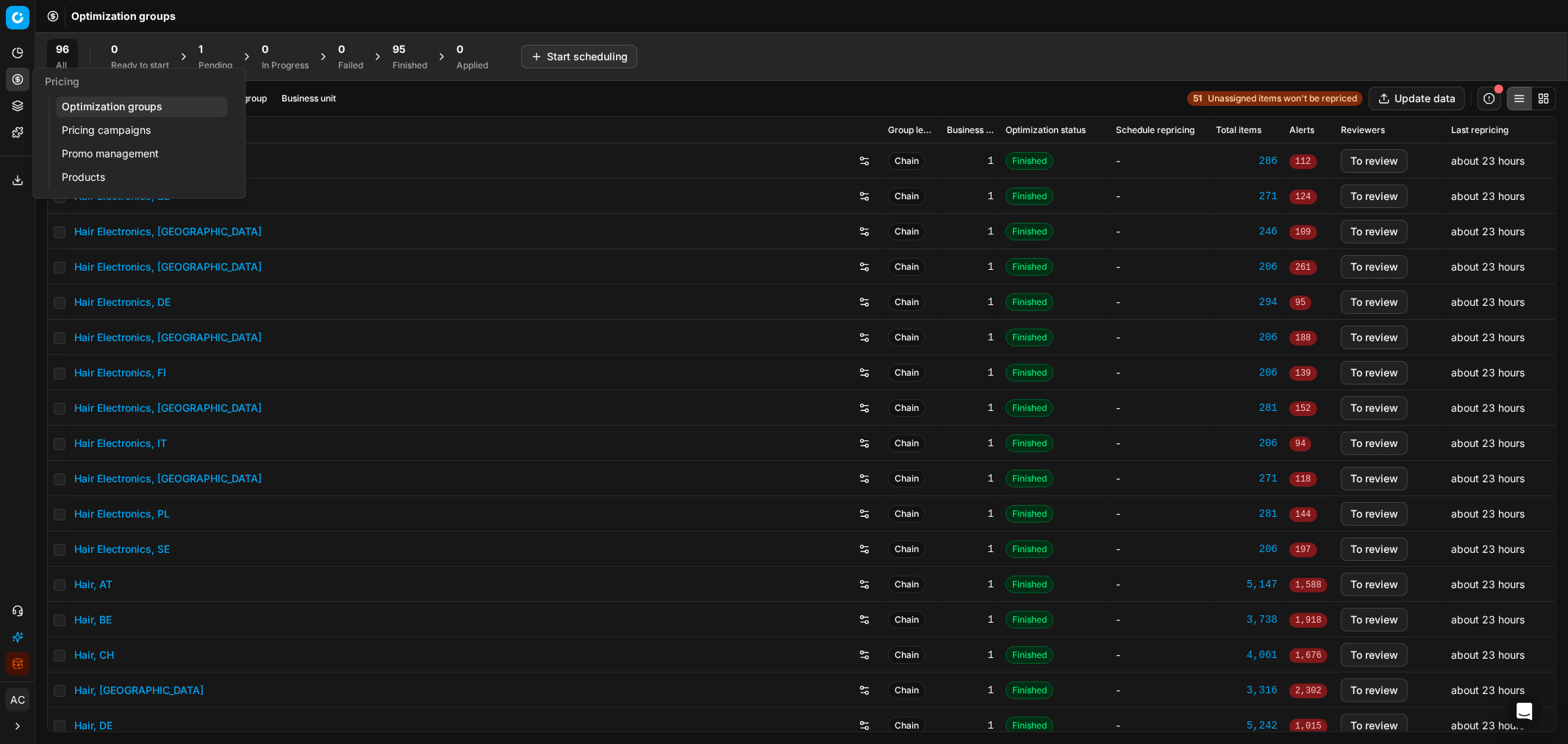
click at [118, 127] on link "Pricing campaigns" at bounding box center [141, 129] width 172 height 21
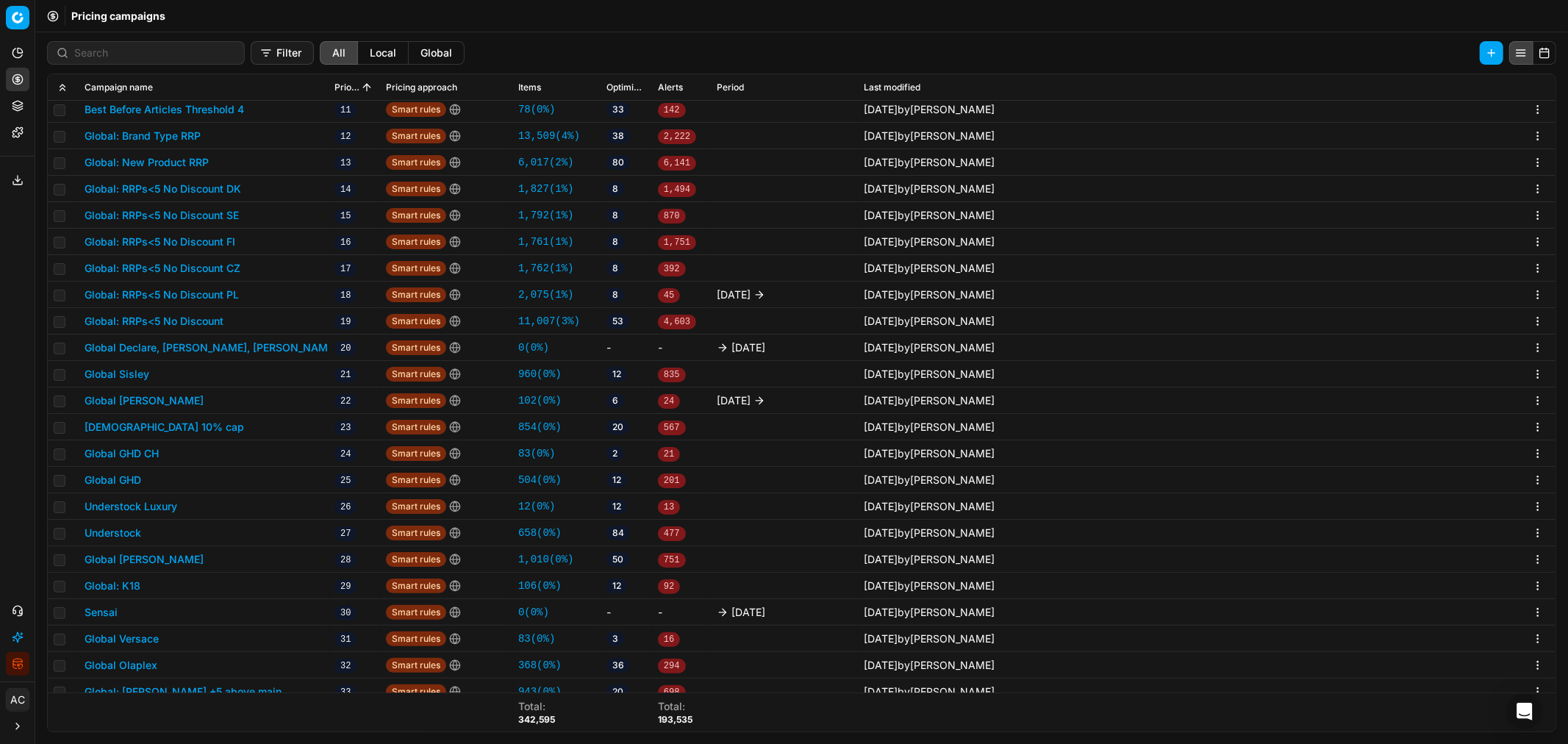
scroll to position [416, 0]
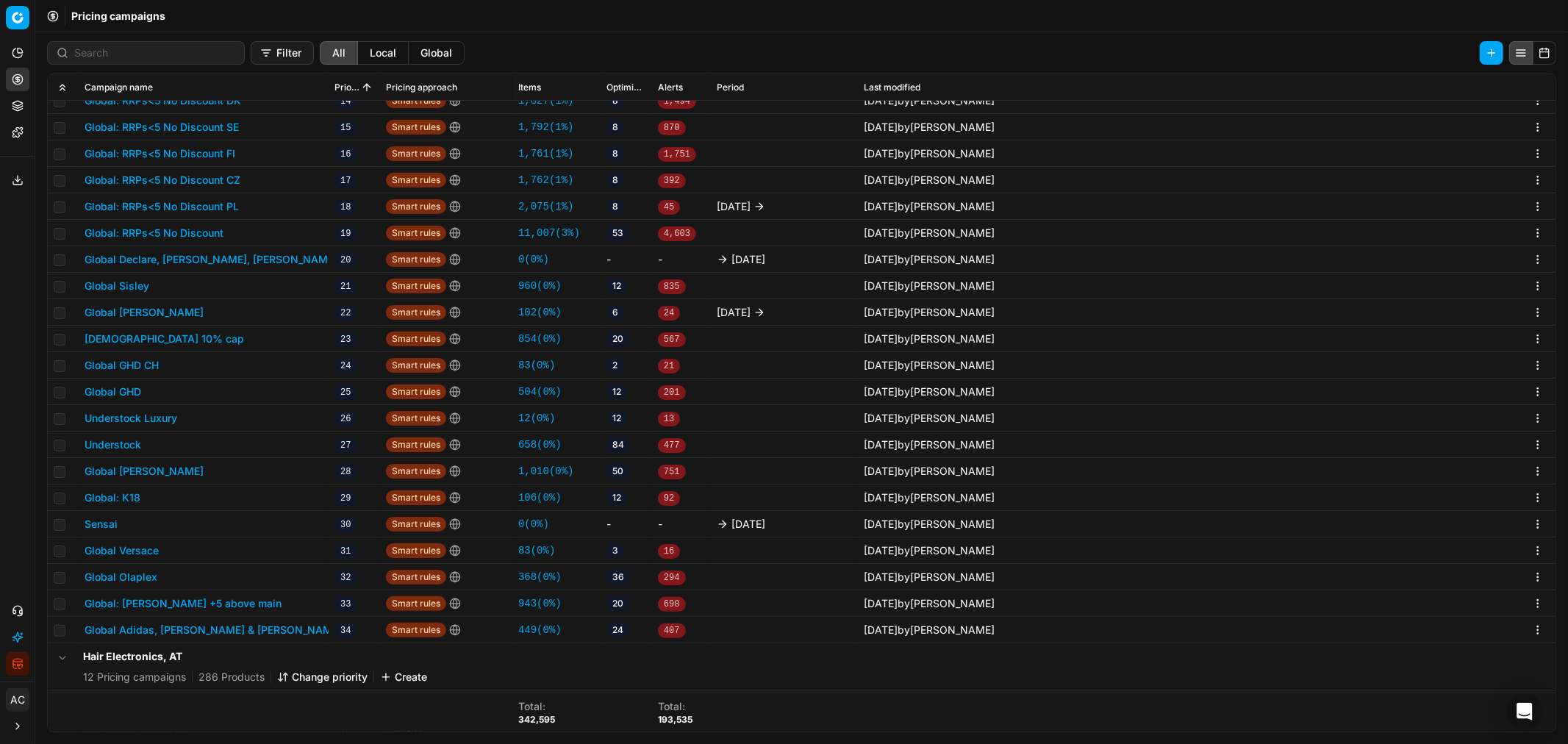
click at [132, 391] on button "Global GHD" at bounding box center [112, 391] width 57 height 14
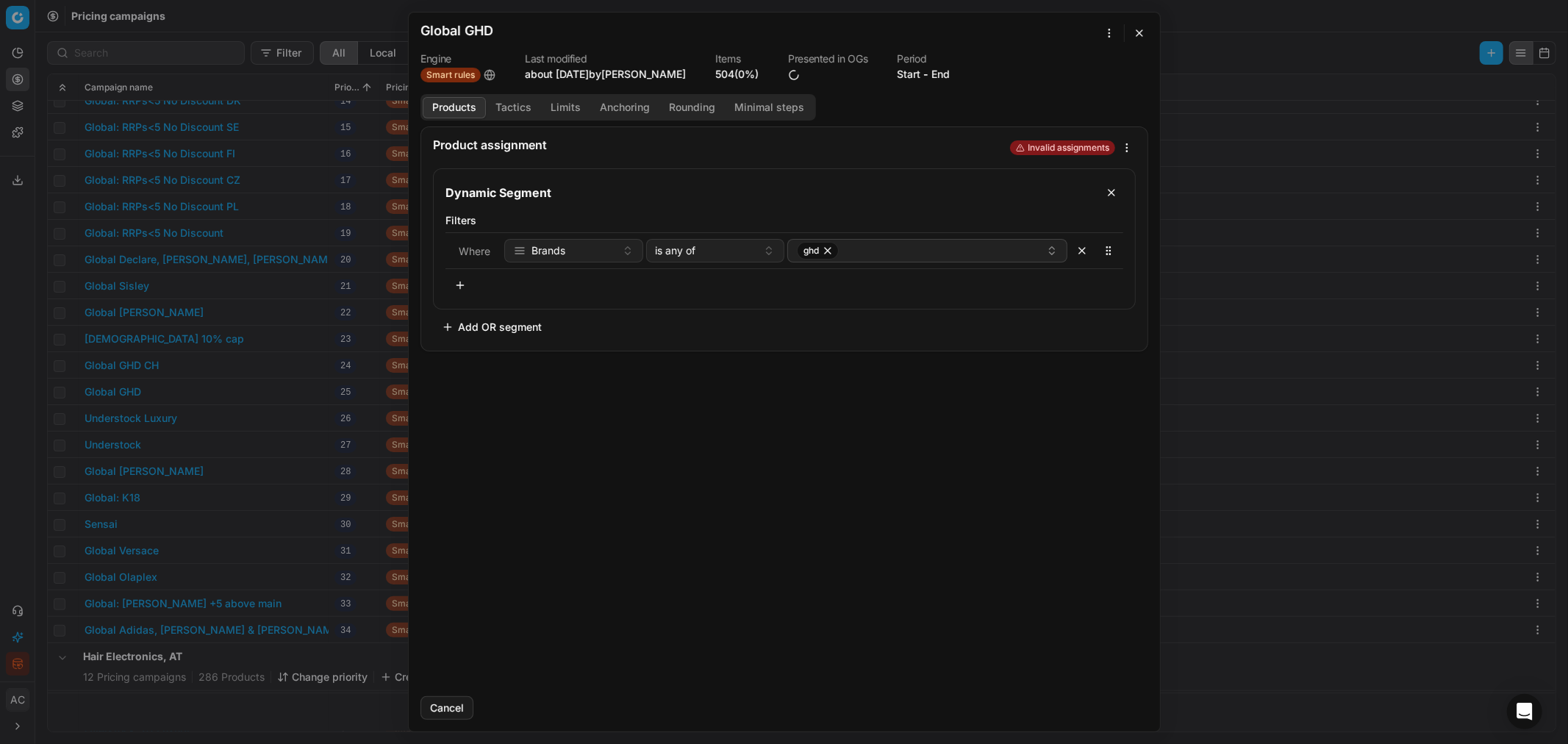
click at [1044, 30] on div "We are saving PC settings. Please wait, it should take a few minutes Global GHD…" at bounding box center [784, 372] width 1568 height 744
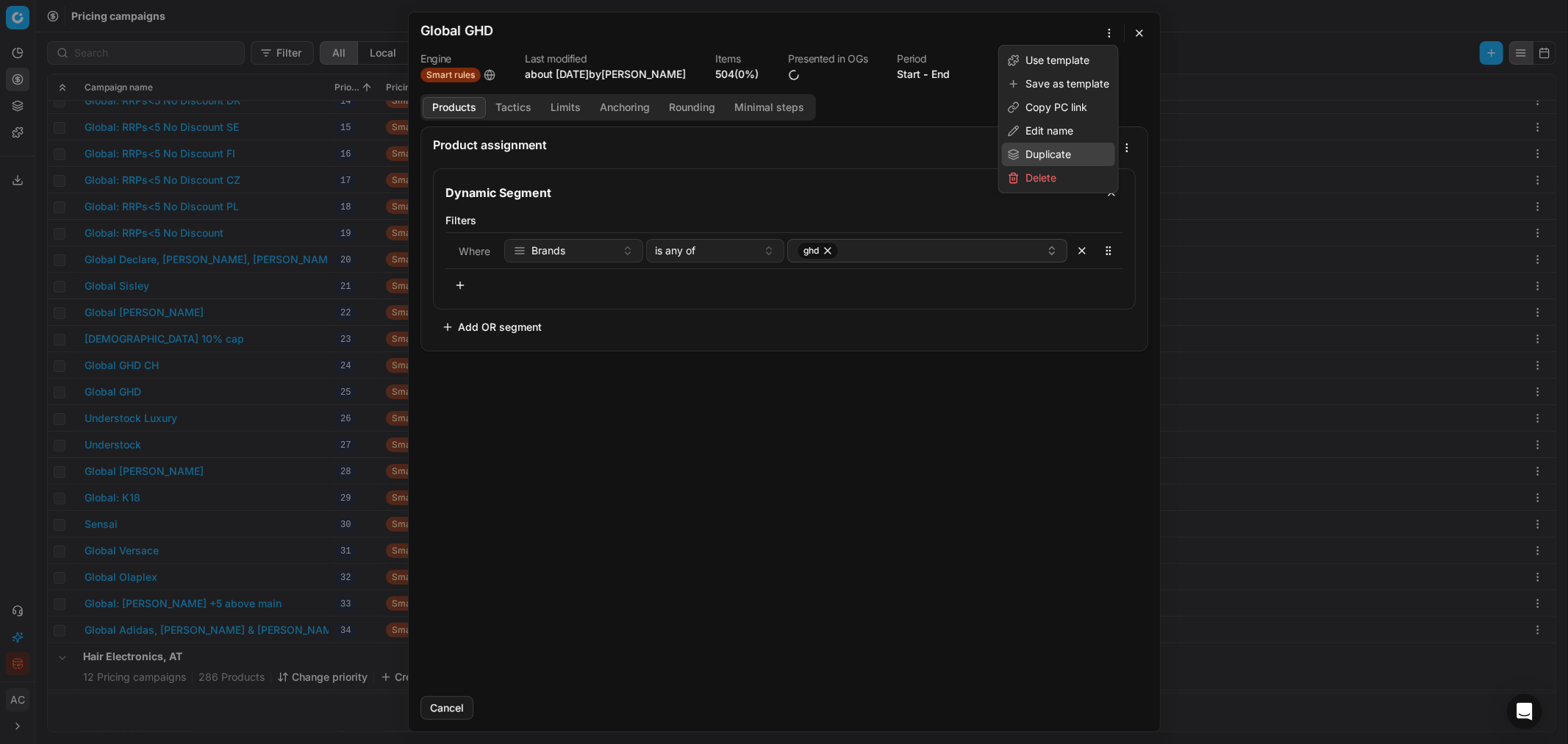
click at [1044, 152] on div "Duplicate" at bounding box center [1059, 154] width 113 height 23
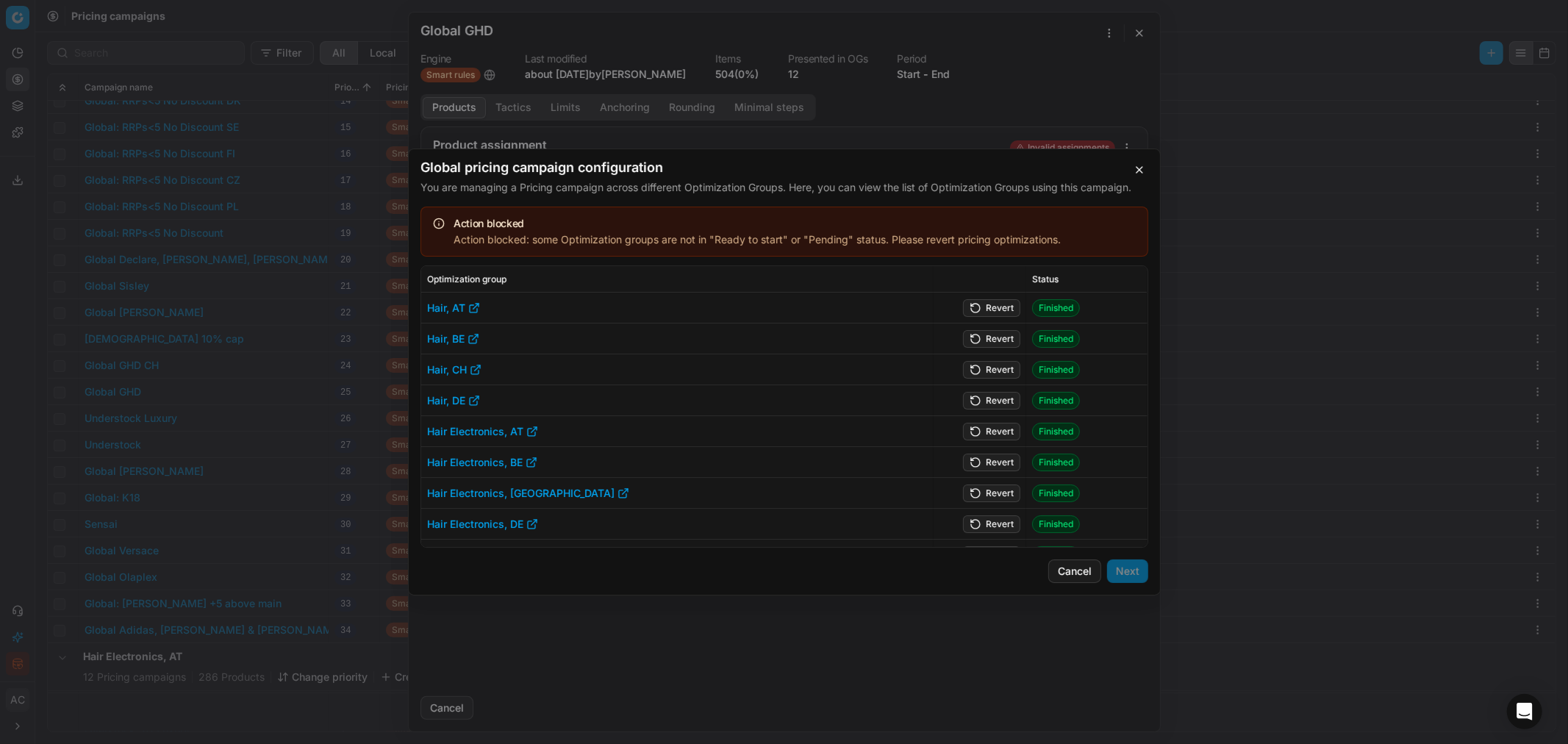
click at [995, 309] on button "Revert" at bounding box center [992, 308] width 57 height 18
click at [997, 338] on button "Revert" at bounding box center [992, 339] width 57 height 18
click at [993, 373] on button "Revert" at bounding box center [992, 370] width 57 height 18
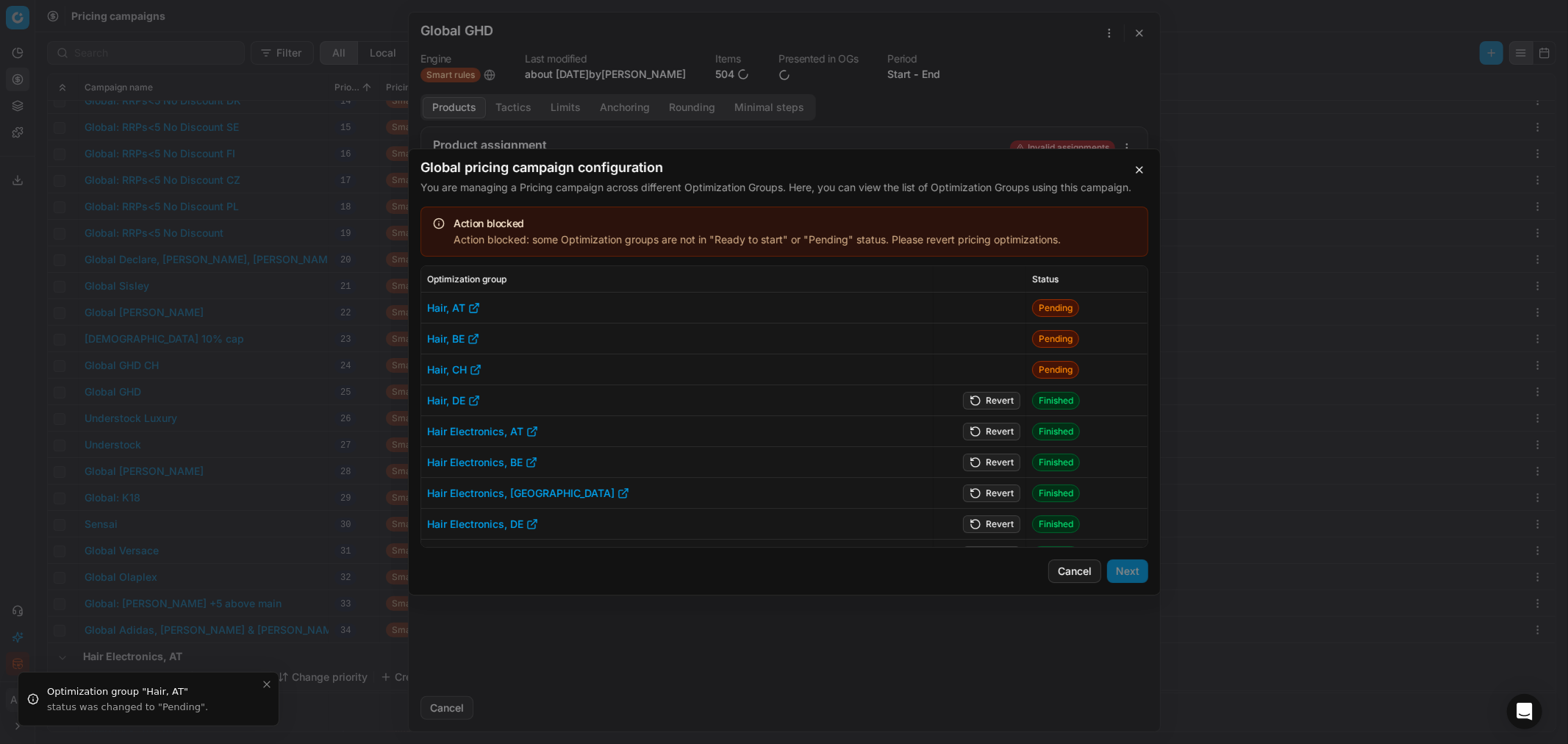
click at [991, 401] on button "Revert" at bounding box center [992, 400] width 57 height 18
click at [991, 435] on button "Revert" at bounding box center [992, 432] width 57 height 18
click at [992, 449] on td "Revert" at bounding box center [980, 462] width 93 height 31
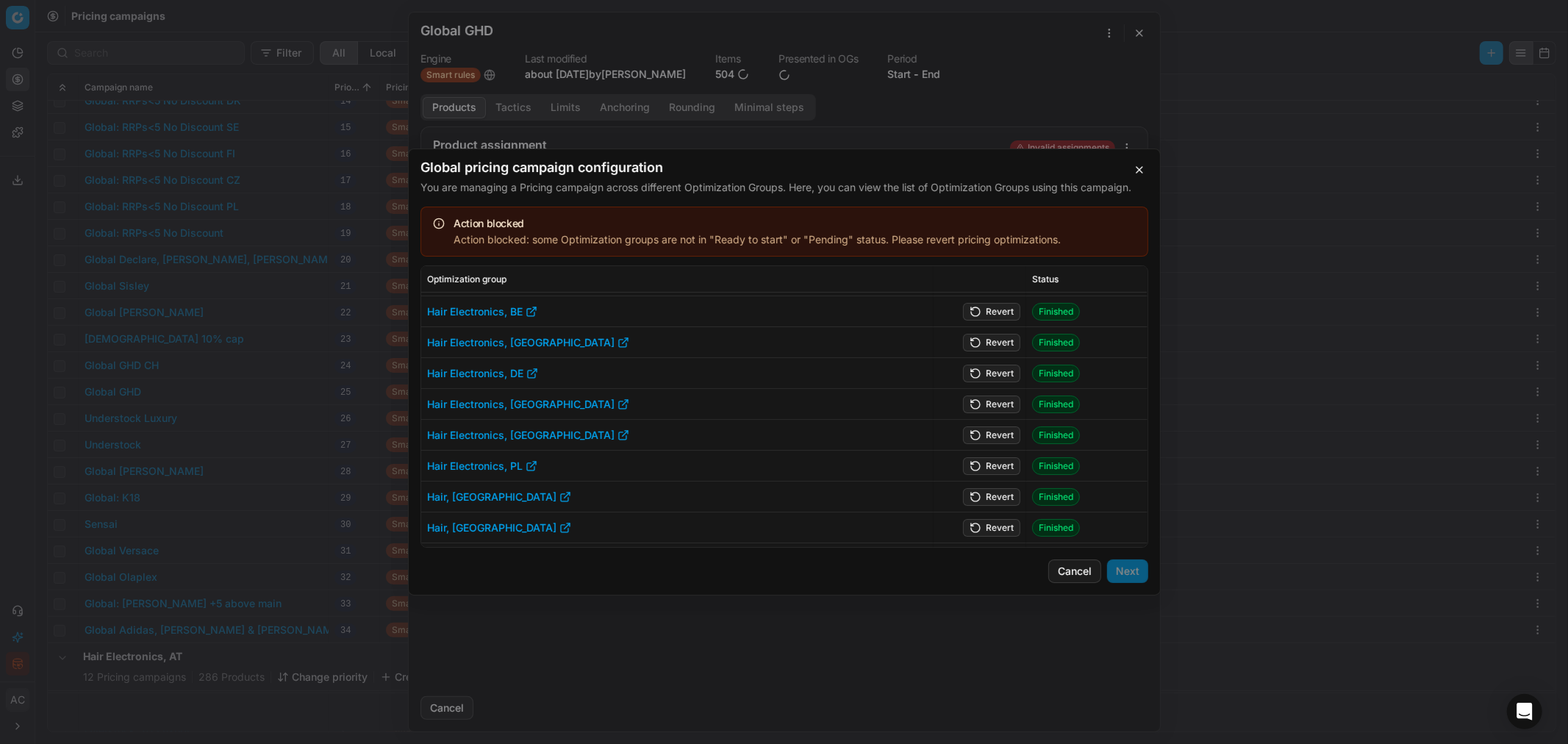
scroll to position [142, 0]
click at [990, 313] on button "Revert" at bounding box center [992, 311] width 57 height 18
click at [992, 335] on button "Revert" at bounding box center [992, 343] width 57 height 18
click at [991, 399] on button "Revert" at bounding box center [992, 405] width 57 height 18
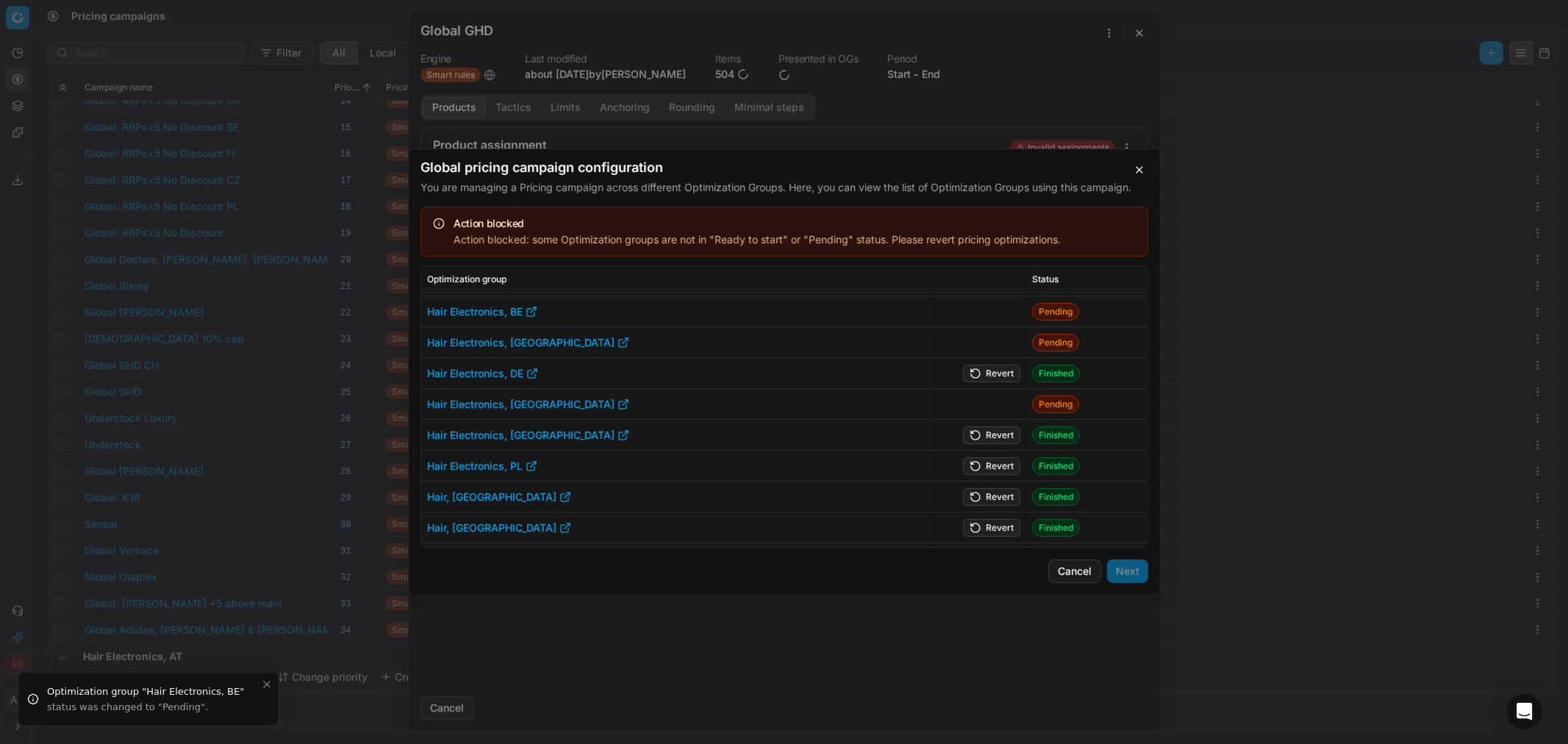
click at [990, 438] on button "Revert" at bounding box center [992, 435] width 57 height 18
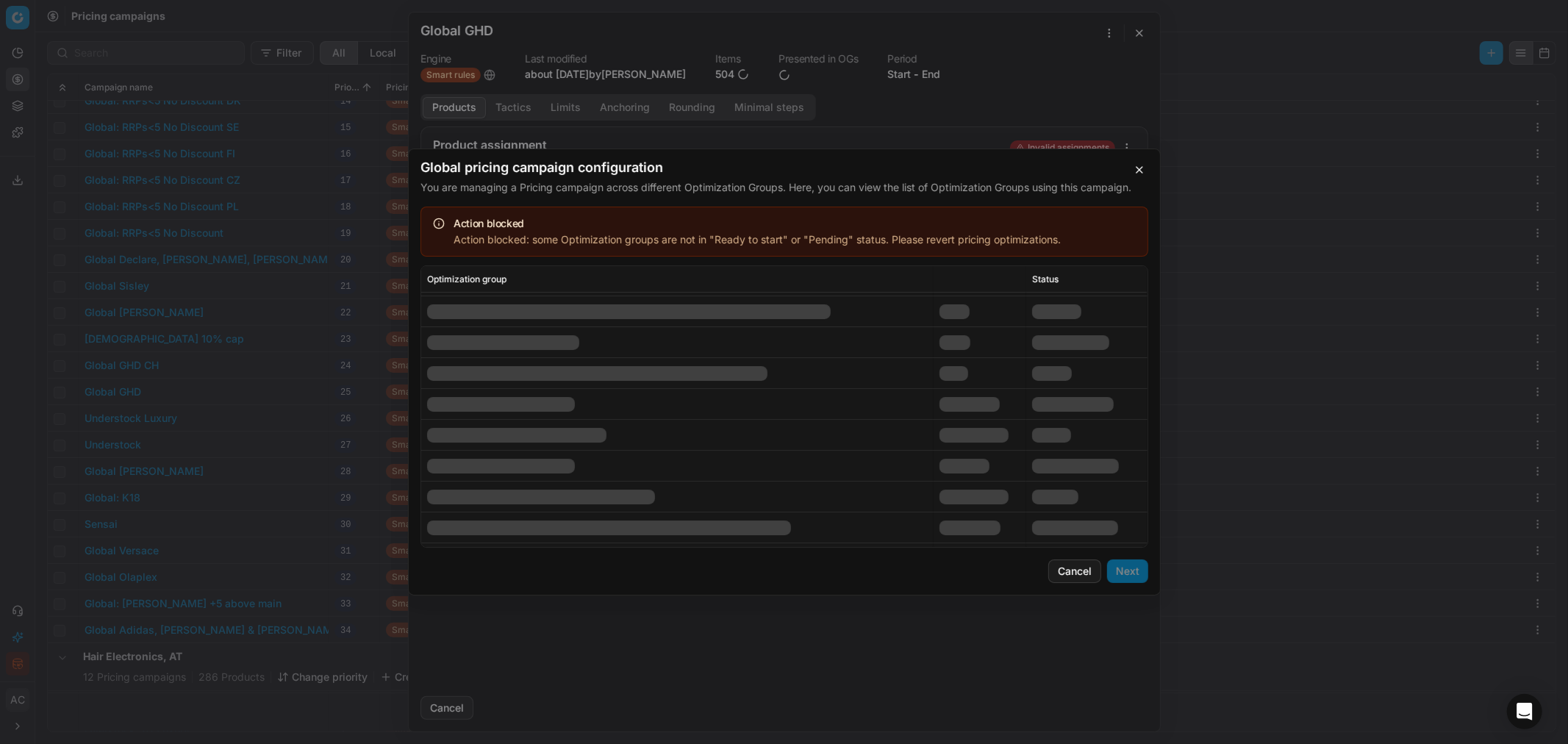
click at [991, 368] on td at bounding box center [980, 373] width 93 height 31
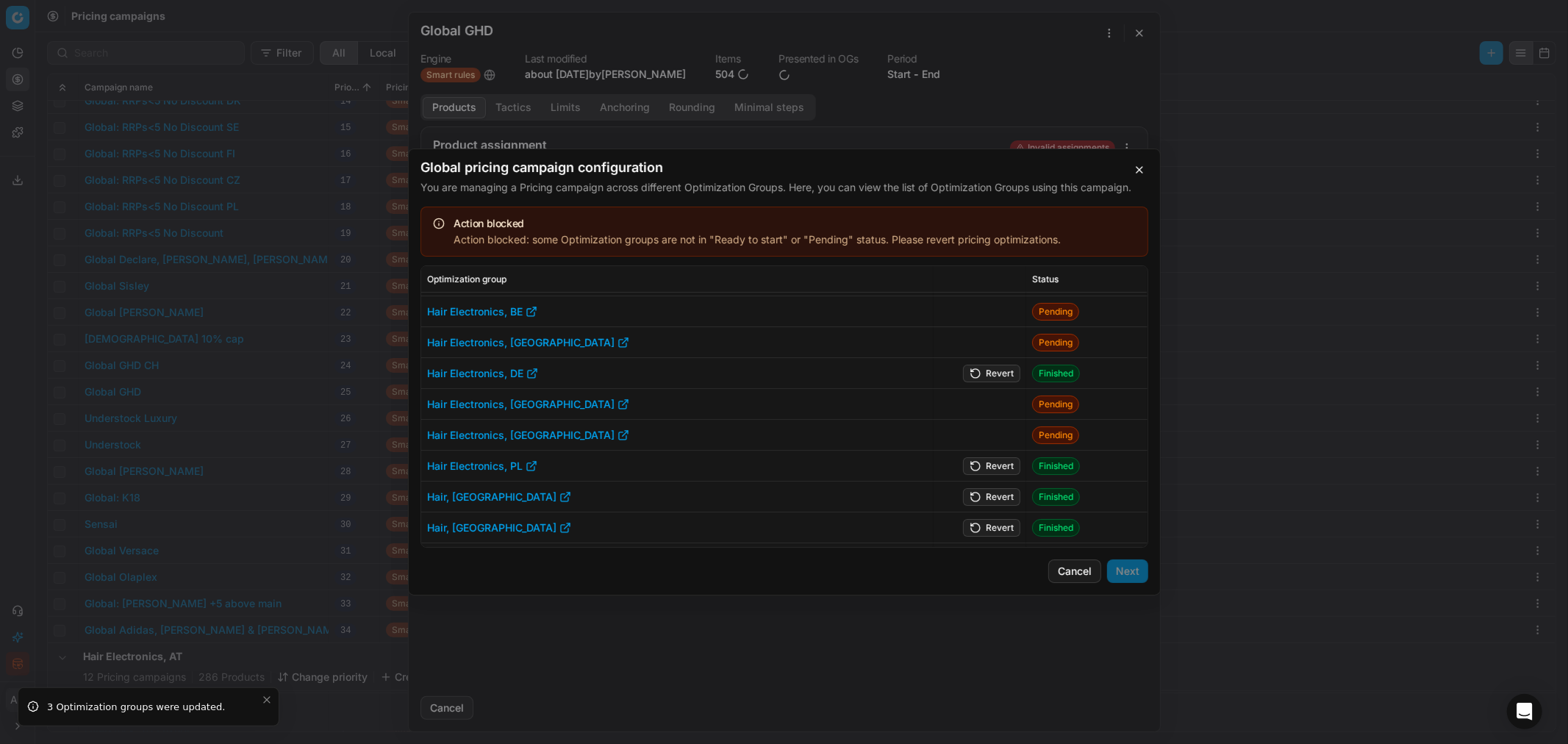
click at [991, 368] on button "Revert" at bounding box center [992, 373] width 57 height 18
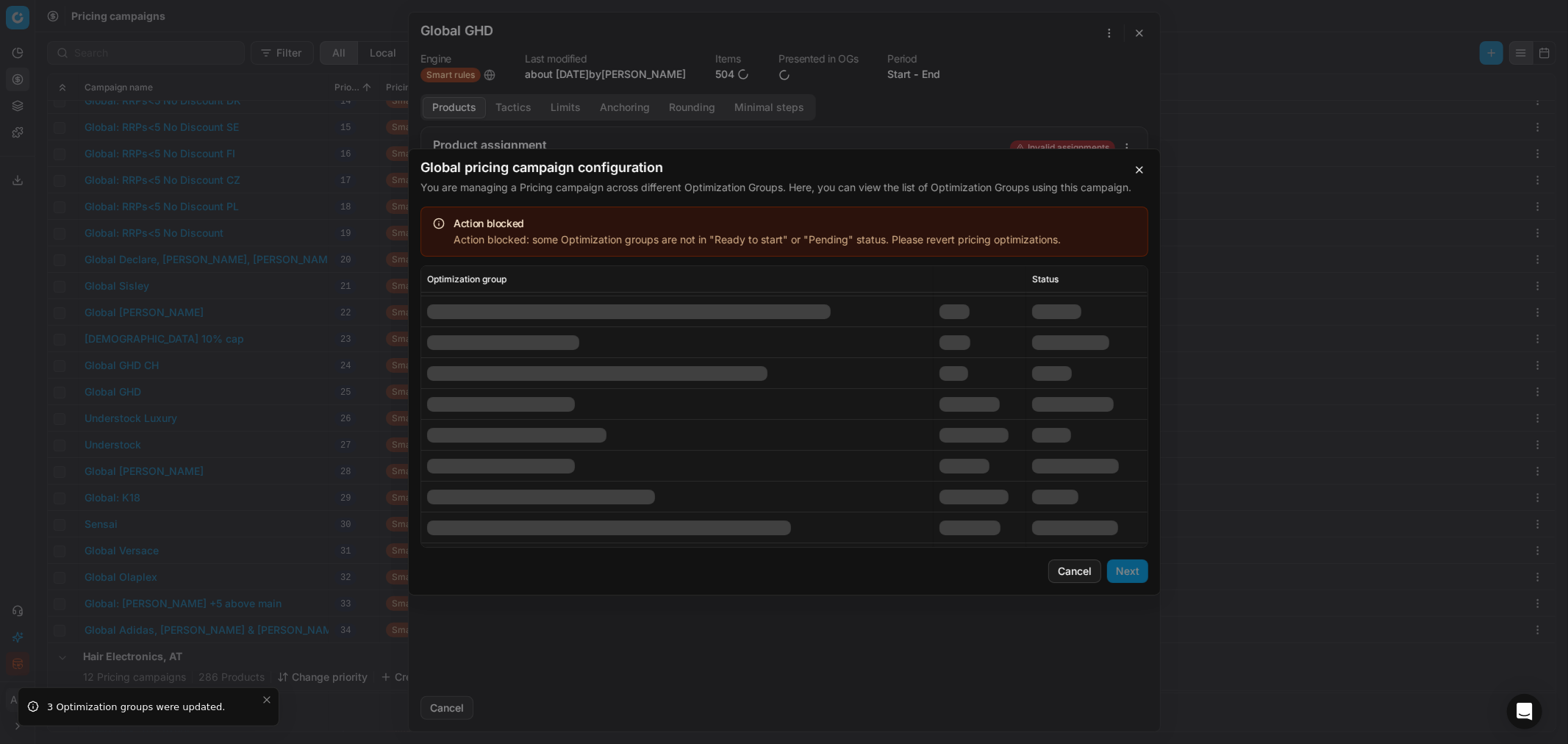
click at [992, 449] on td at bounding box center [980, 466] width 93 height 31
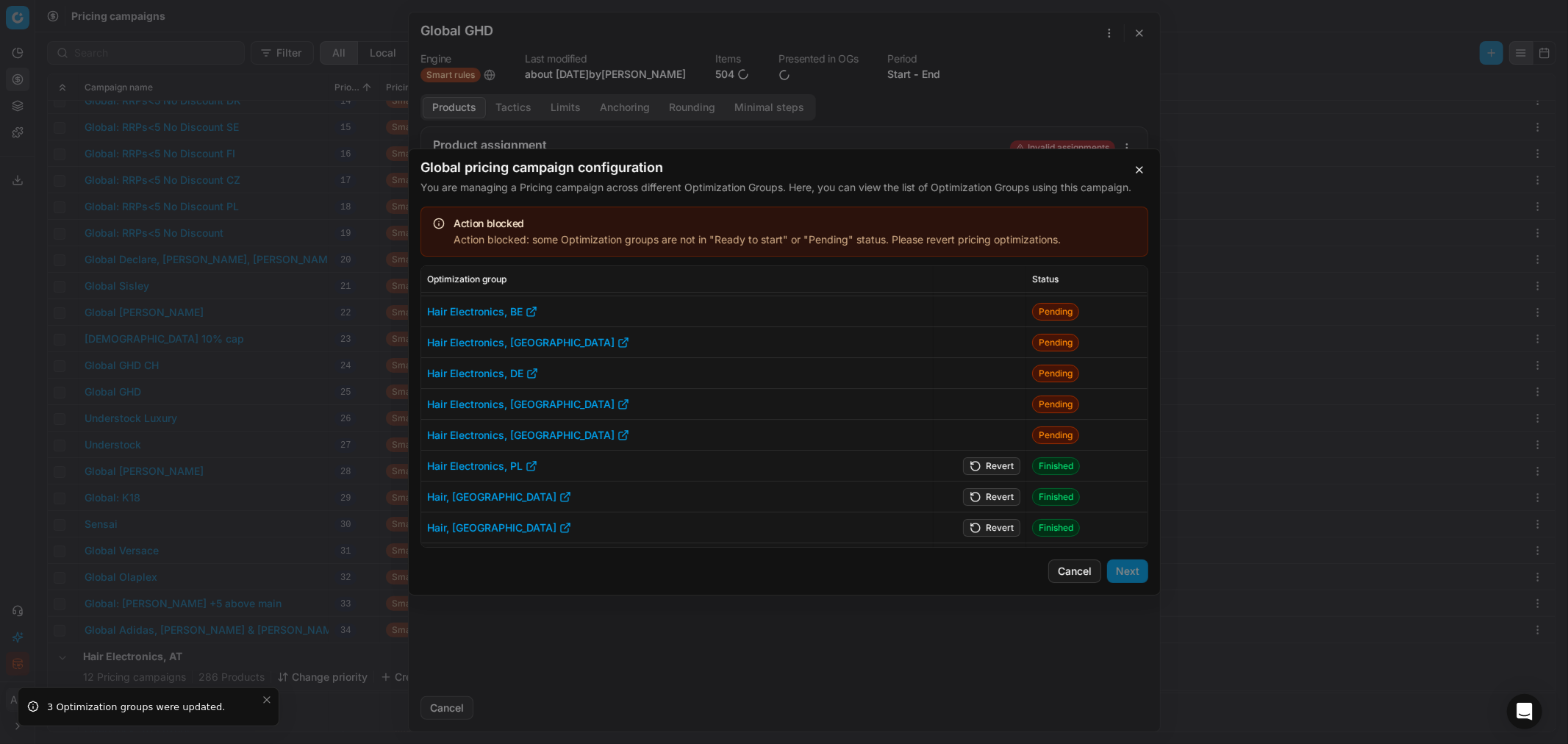
click at [992, 449] on button "Revert" at bounding box center [992, 466] width 57 height 18
click at [993, 449] on button "Revert" at bounding box center [992, 497] width 57 height 18
click at [991, 449] on button "Revert" at bounding box center [992, 528] width 57 height 18
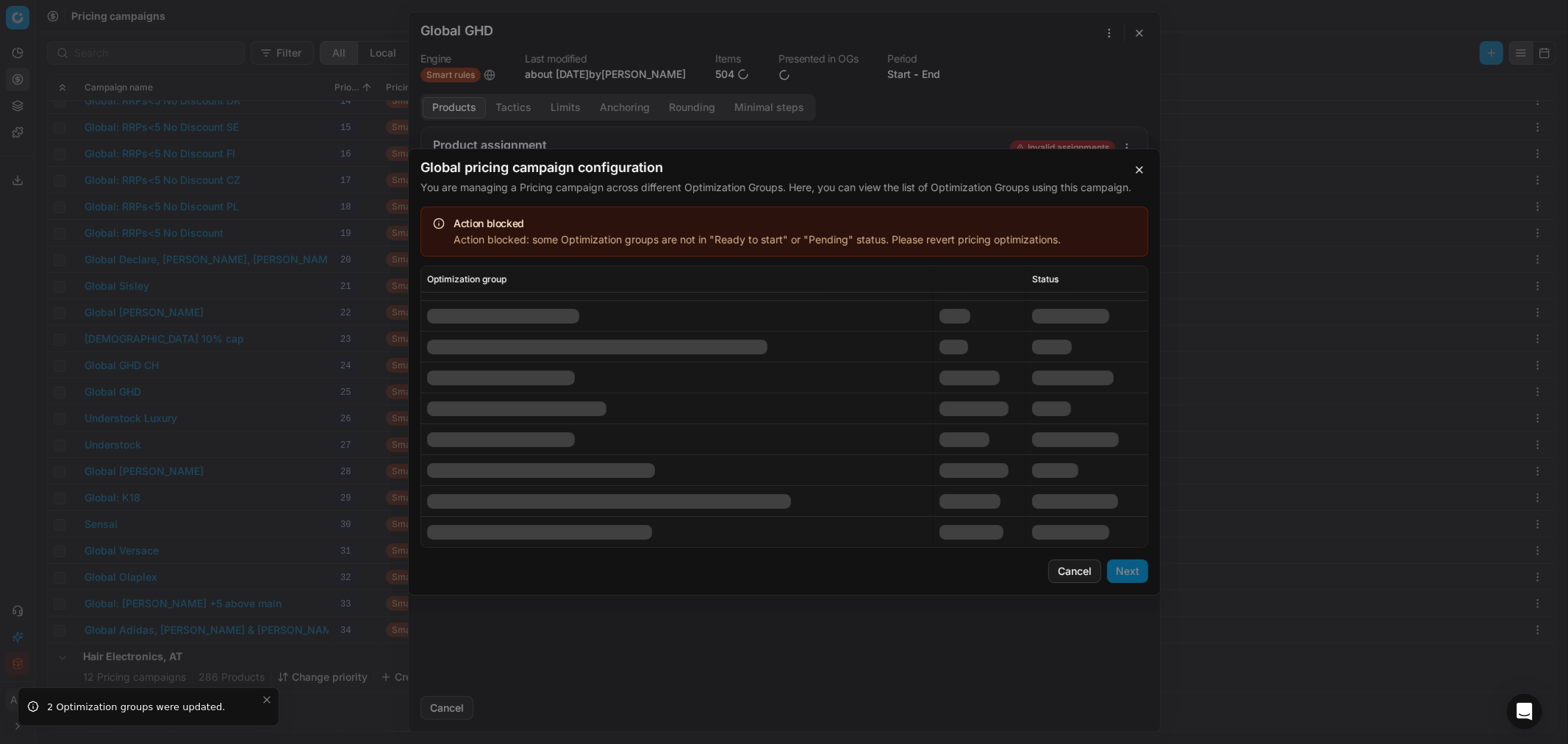
scroll to position [164, 0]
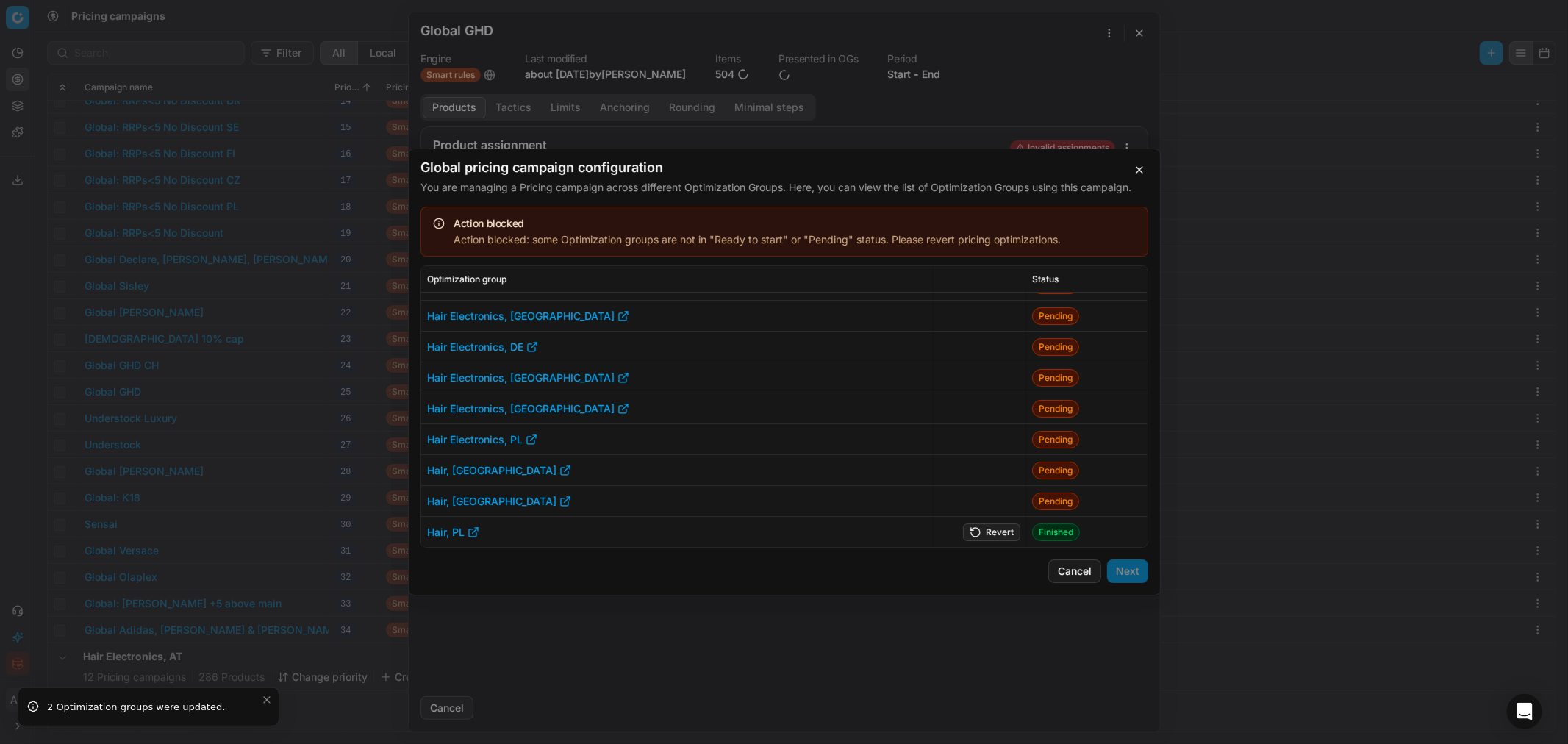
click at [978, 449] on button "Revert" at bounding box center [992, 532] width 57 height 18
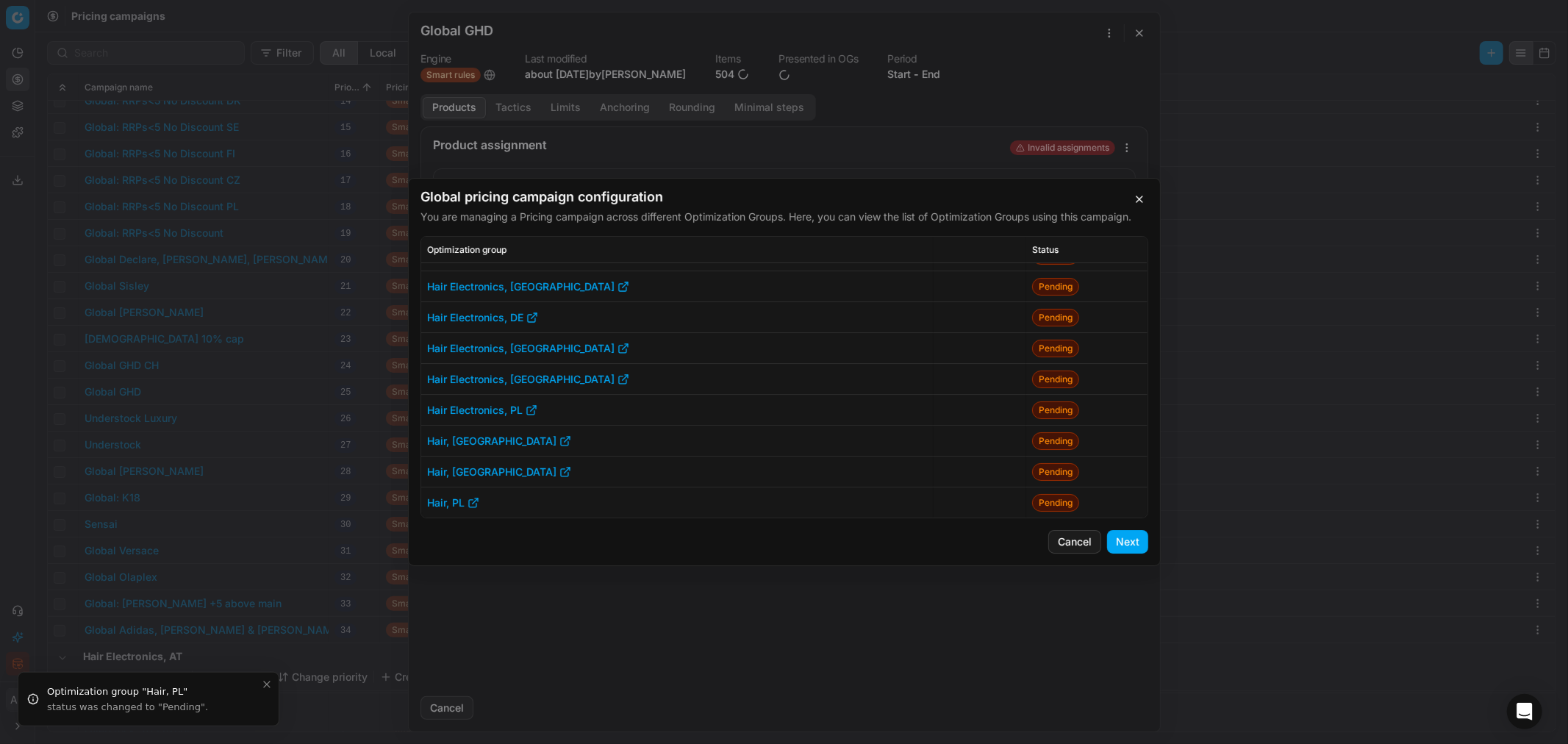
click at [1044, 449] on button "Next" at bounding box center [1128, 541] width 41 height 23
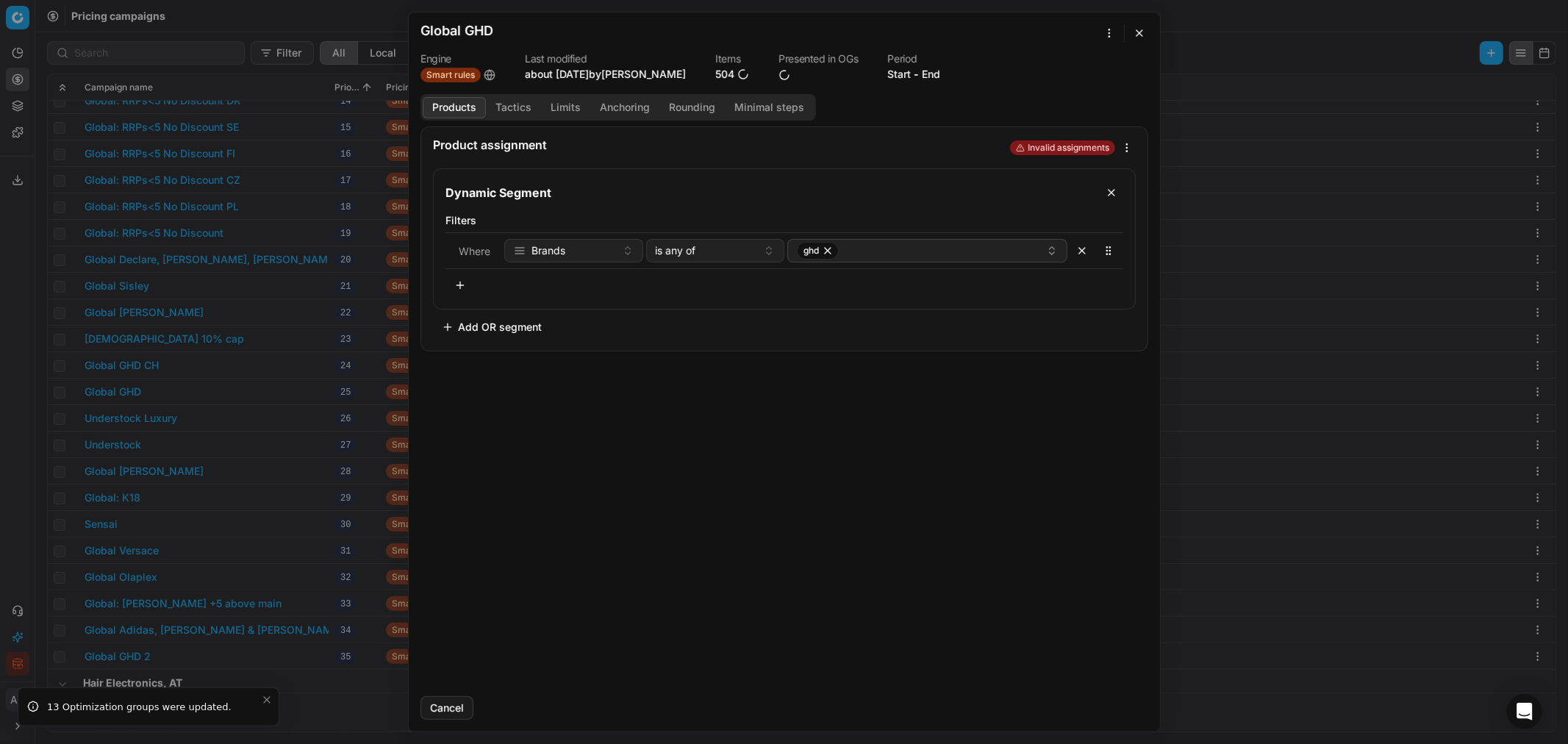
click at [1044, 34] on button "button" at bounding box center [1140, 33] width 18 height 18
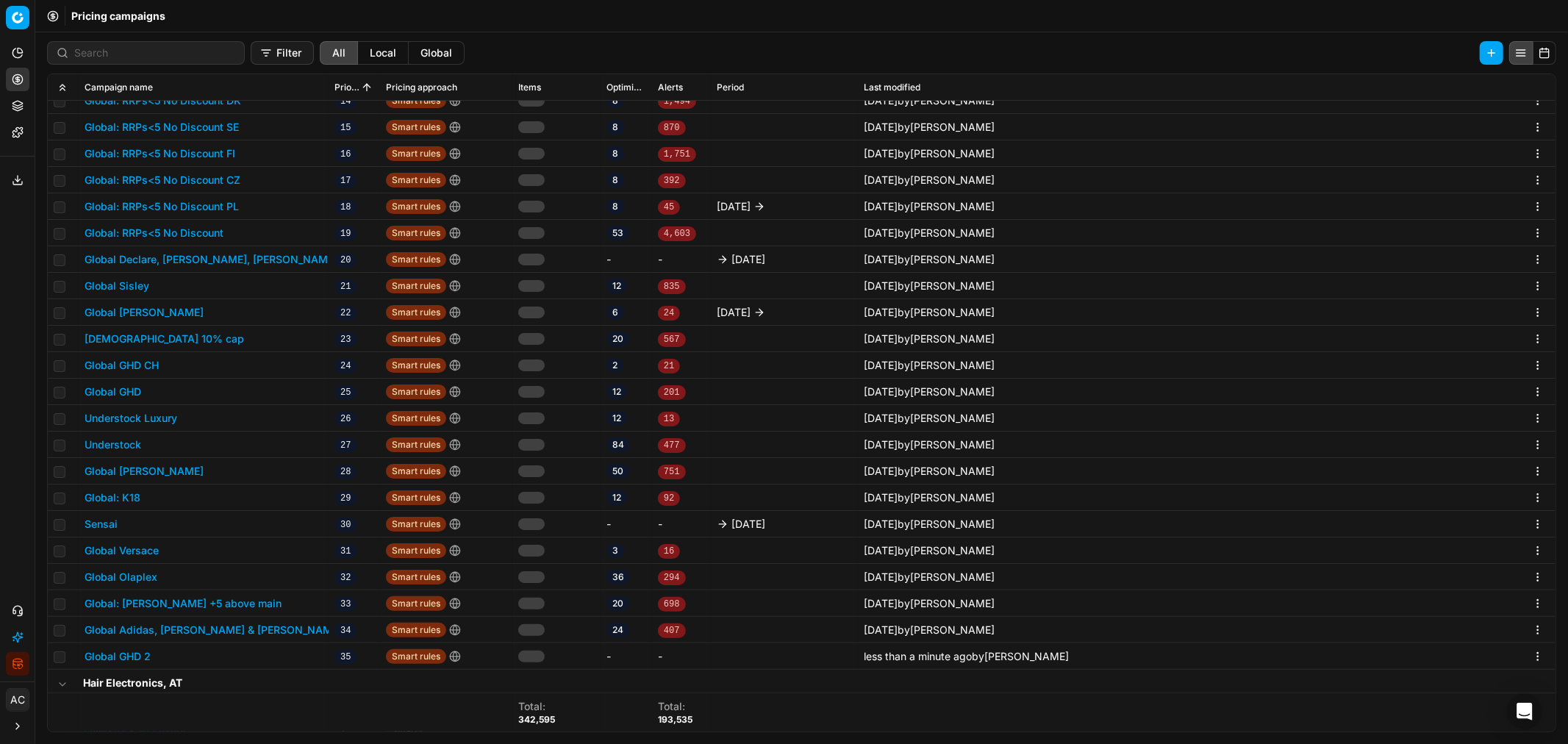
click at [128, 449] on button "Global GHD 2" at bounding box center [118, 656] width 66 height 14
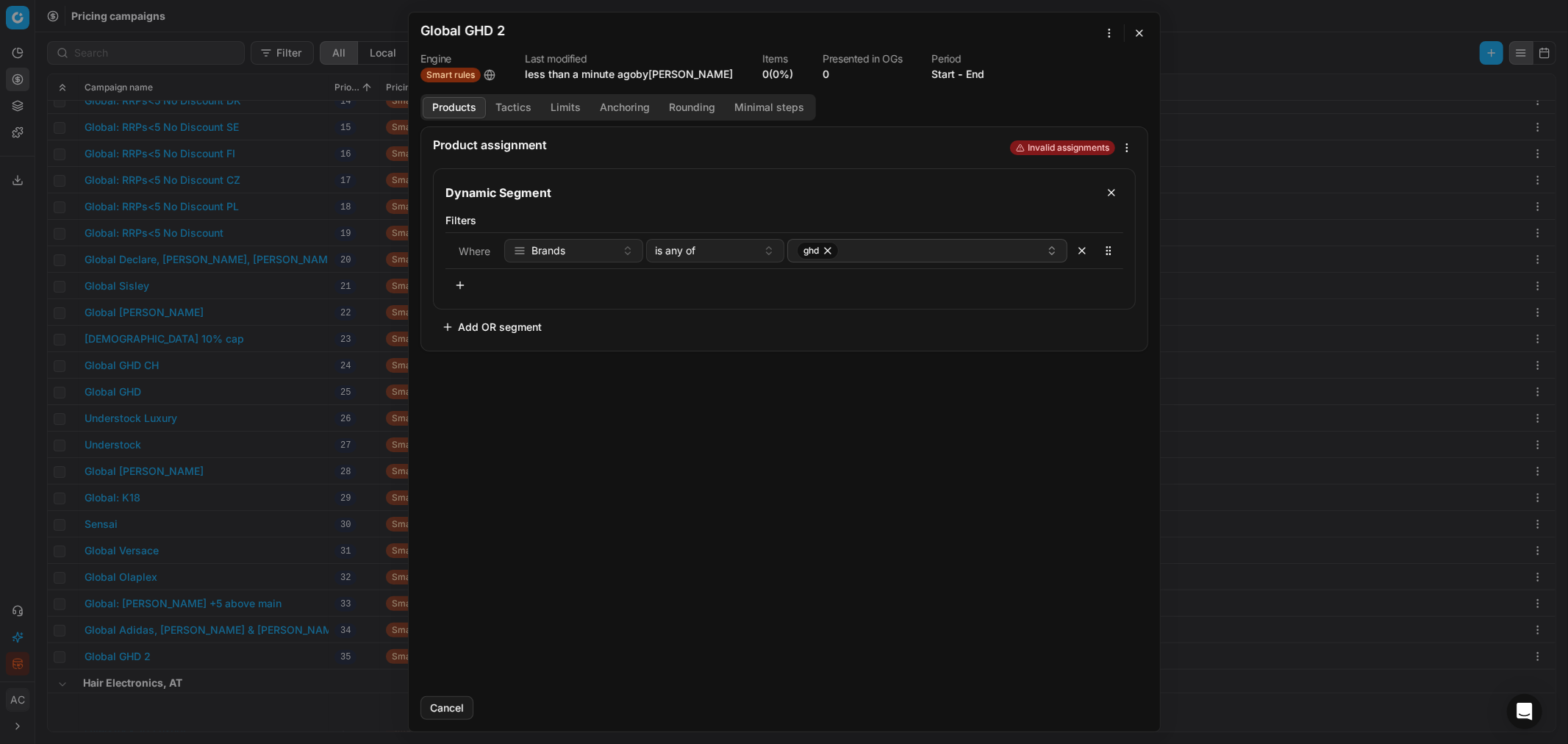
click at [1044, 32] on button "button" at bounding box center [1140, 33] width 18 height 18
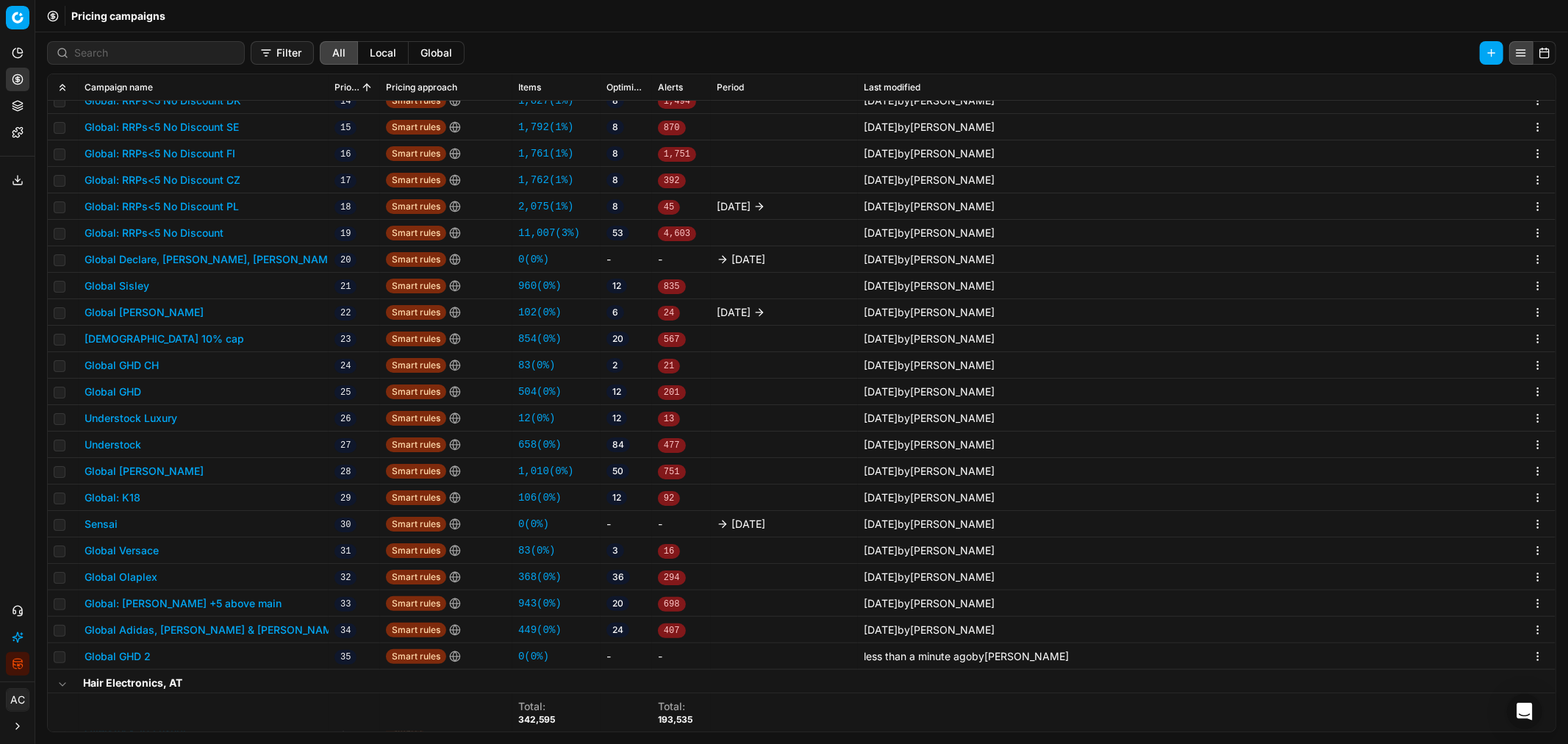
click at [142, 365] on button "Global GHD CH" at bounding box center [121, 365] width 75 height 14
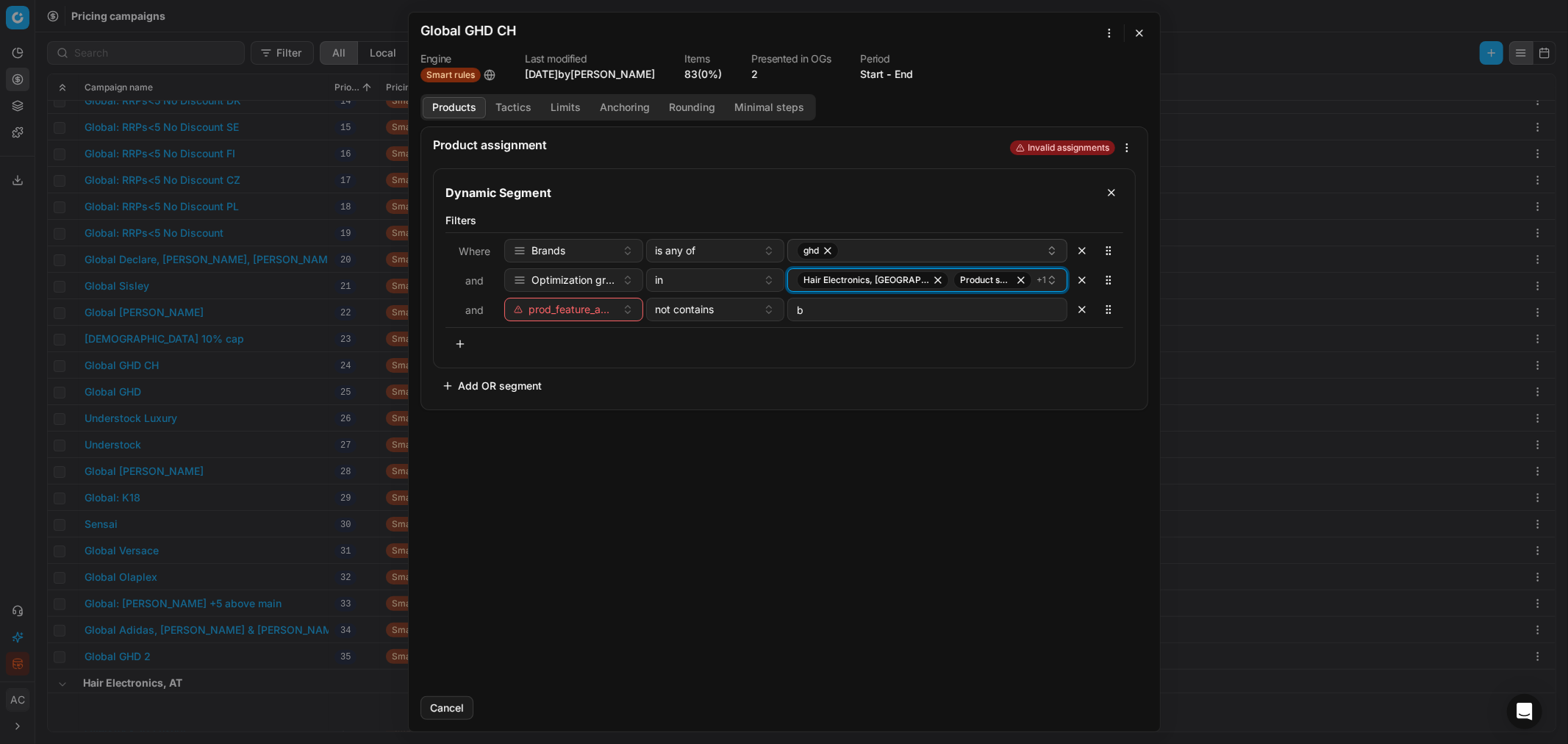
click at [1026, 282] on div "Hair Electronics, CH Product sets, CH + 1" at bounding box center [922, 280] width 250 height 18
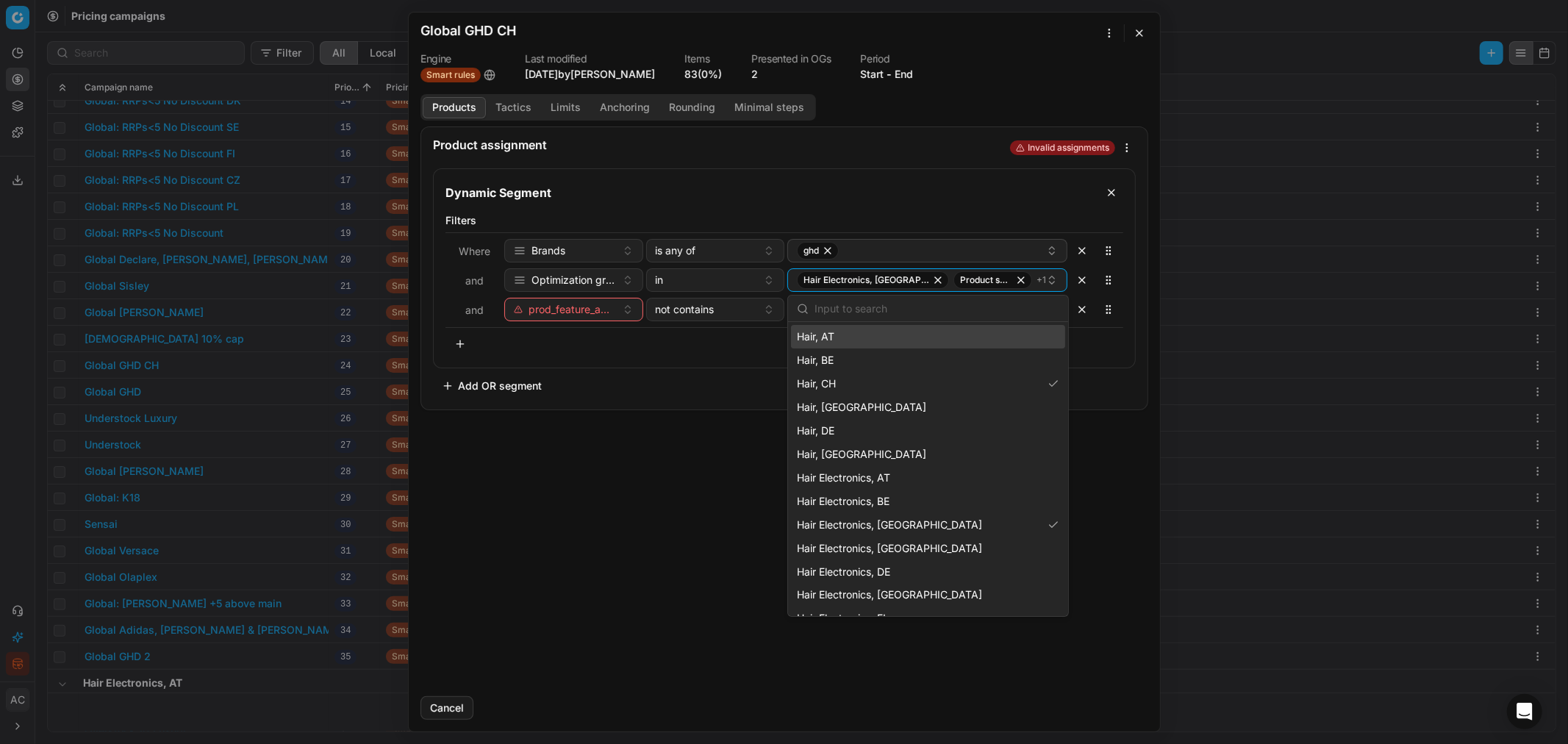
click at [1044, 34] on button "button" at bounding box center [1140, 33] width 18 height 18
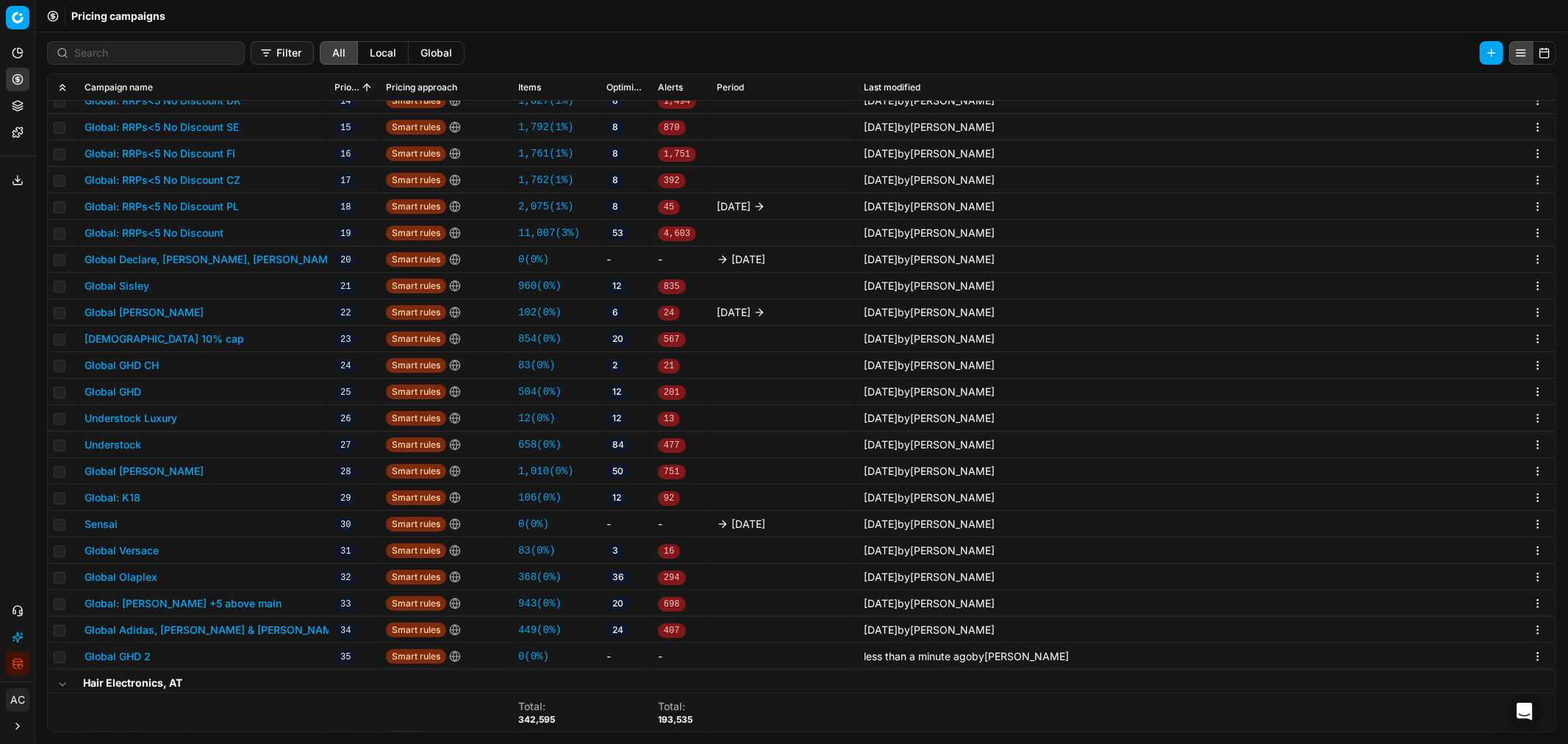
click at [129, 449] on button "Global GHD 2" at bounding box center [118, 656] width 66 height 14
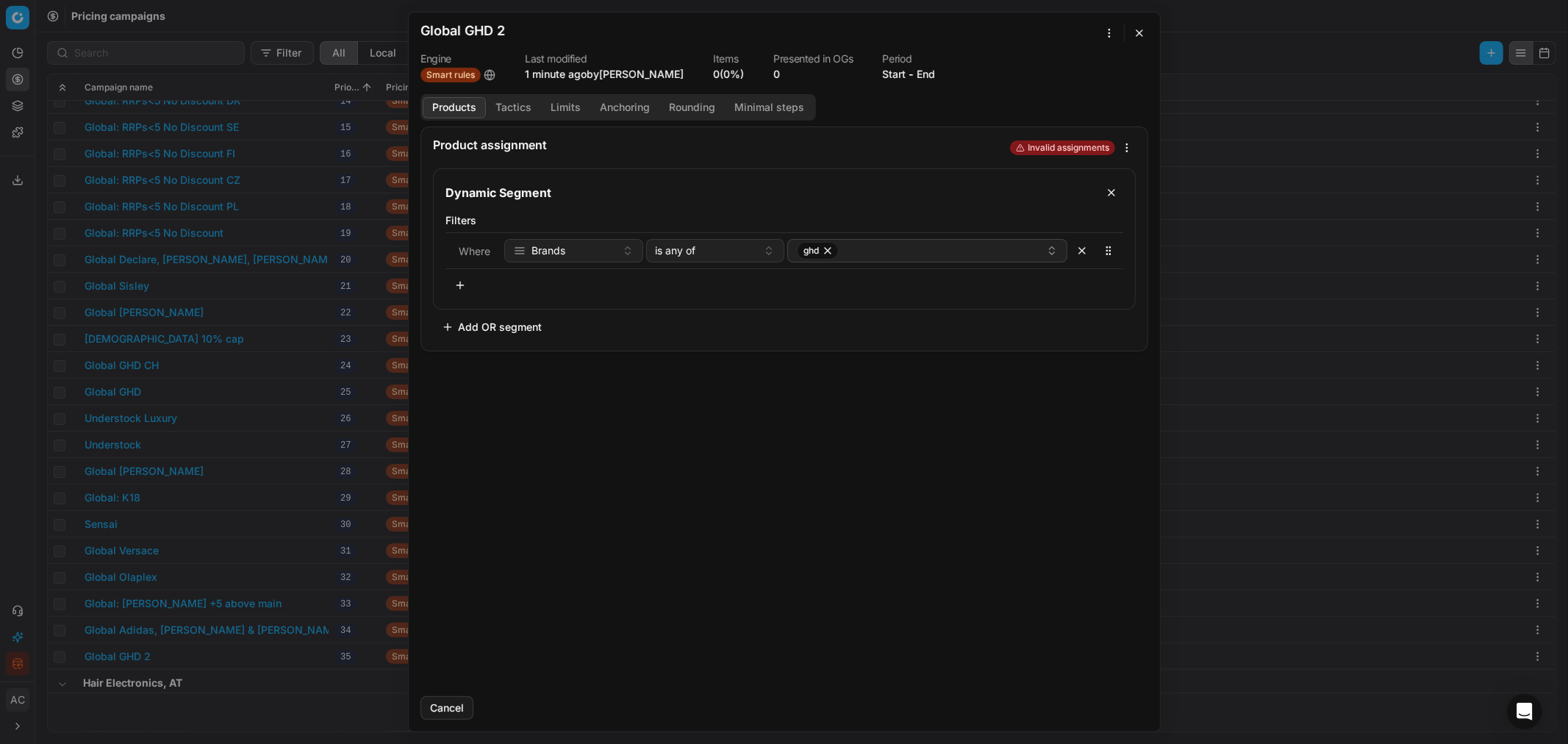
click at [1044, 39] on div "We are saving PC settings. Please wait, it should take a few minutes Global GHD…" at bounding box center [784, 372] width 1568 height 744
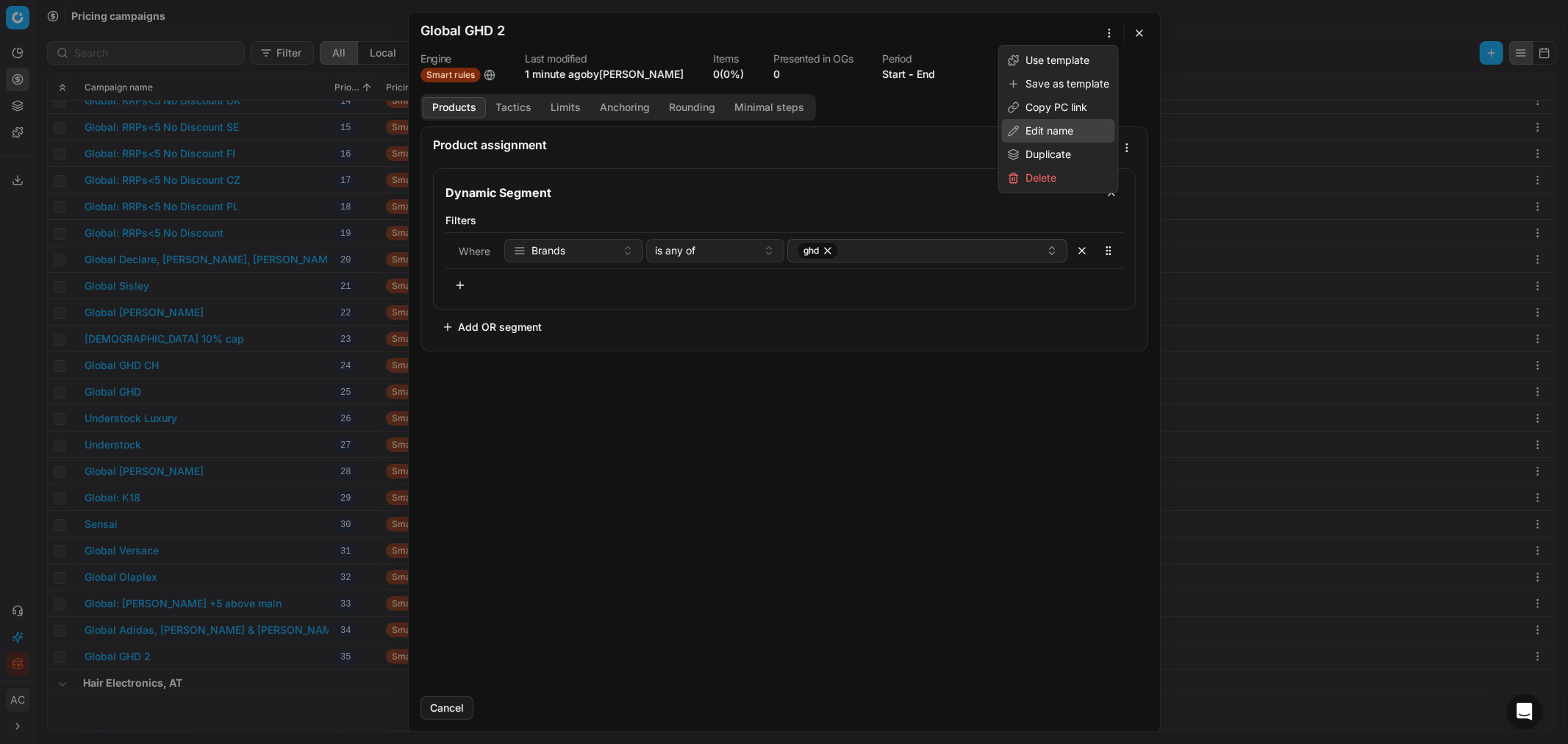
click at [1044, 129] on div "Edit name" at bounding box center [1059, 131] width 113 height 23
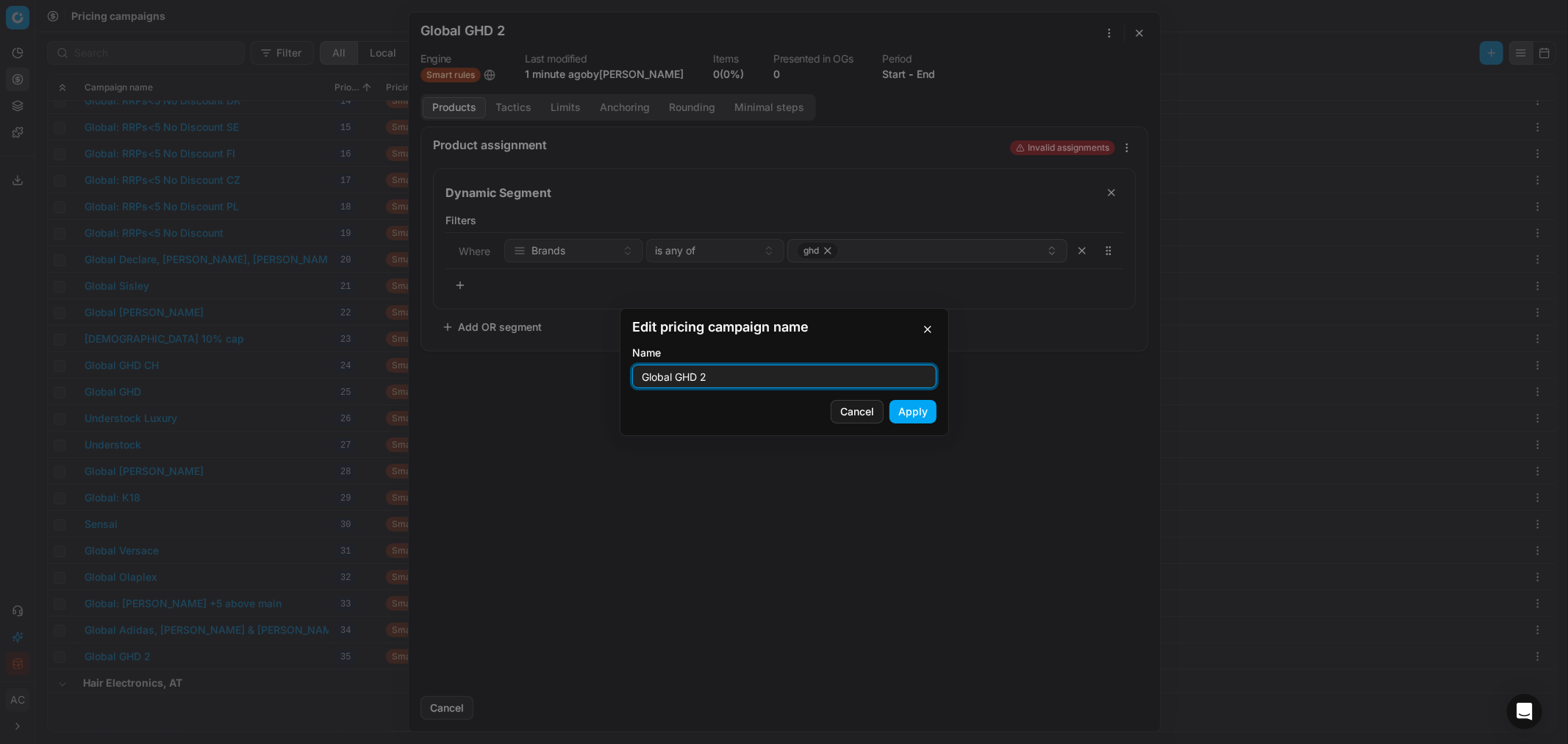
click at [731, 375] on input "Global GHD 2" at bounding box center [785, 376] width 291 height 22
type input "Global GHD AT"
click at [912, 416] on button "Apply" at bounding box center [913, 411] width 47 height 23
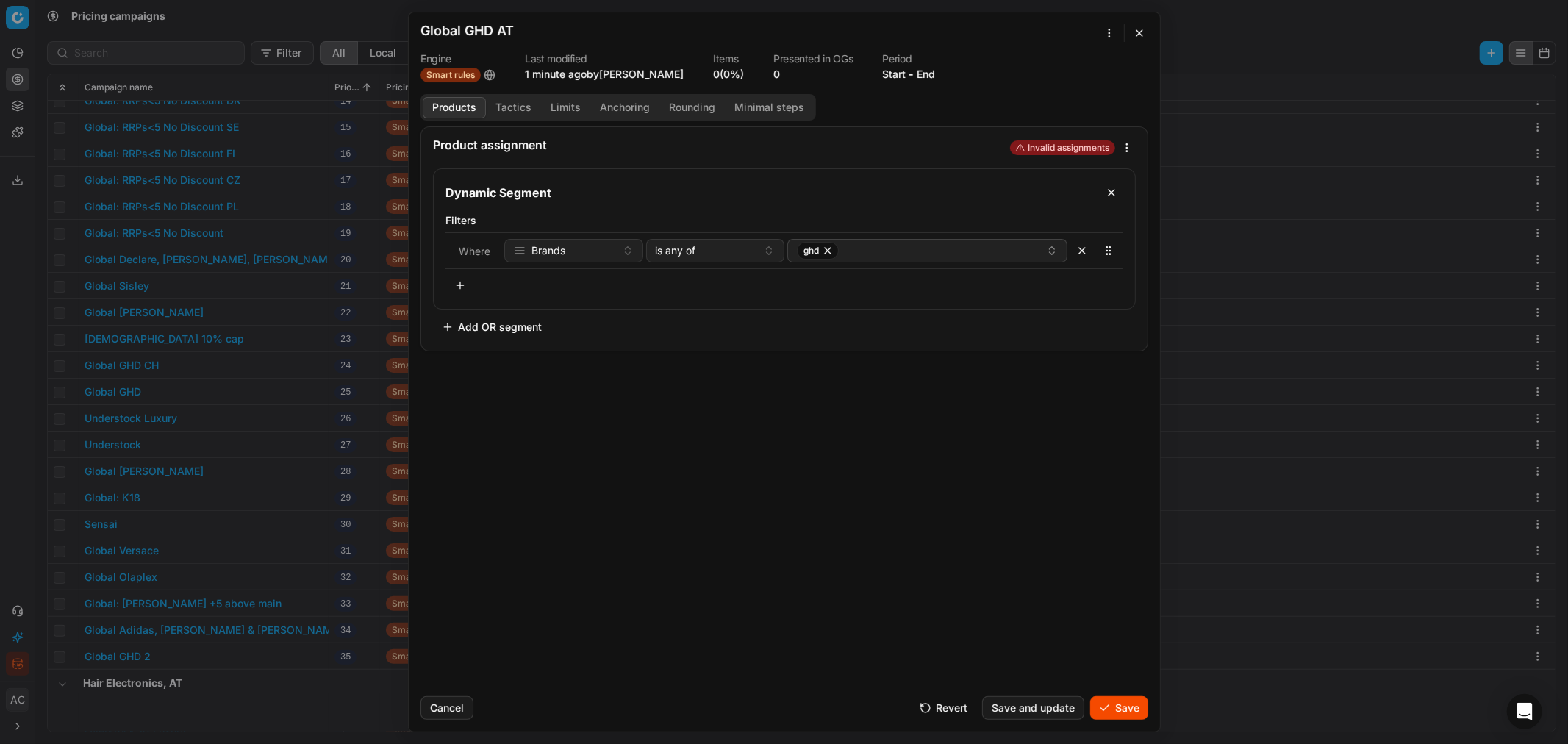
click at [453, 284] on button "button" at bounding box center [460, 285] width 30 height 23
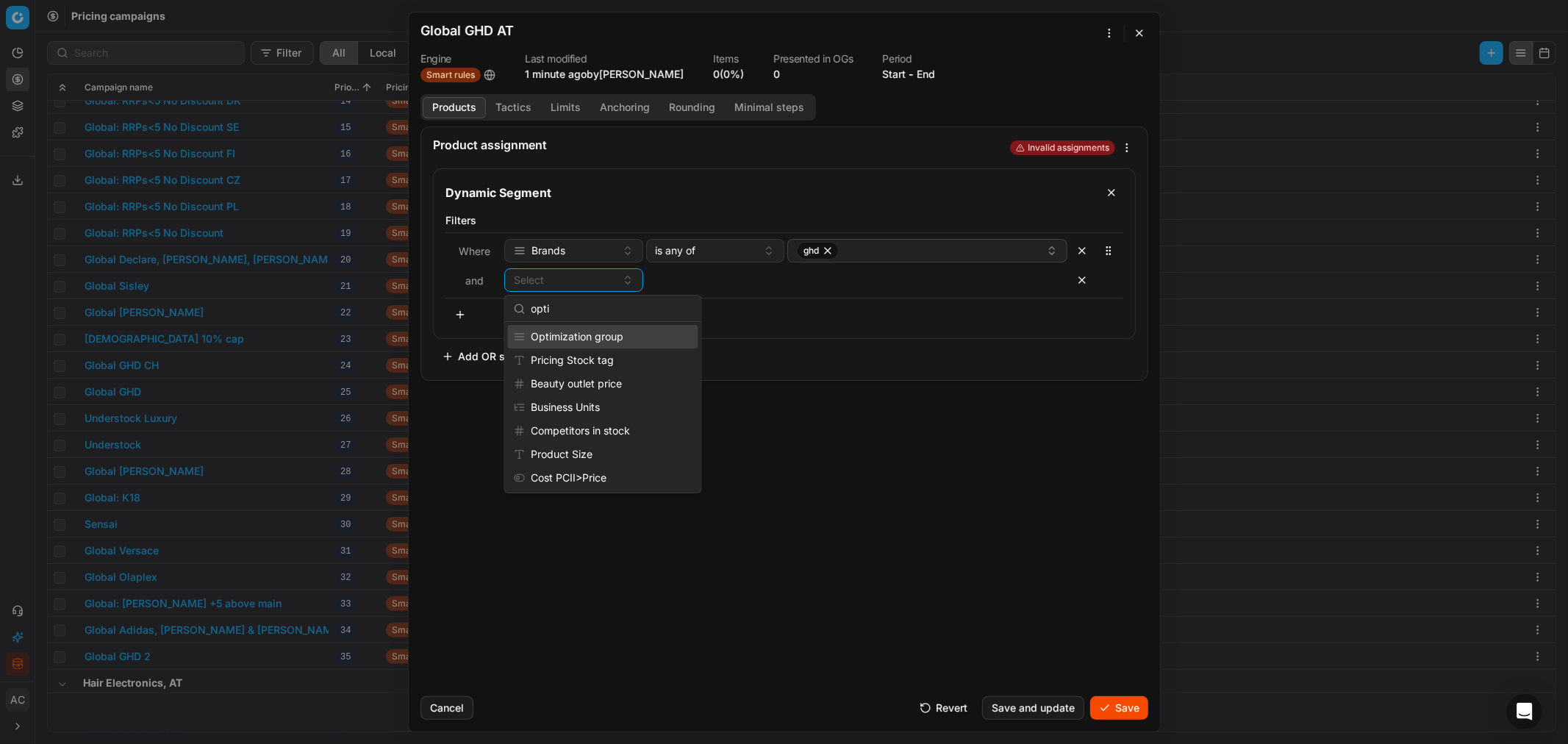
type input "opti"
click at [586, 339] on div "Optimization group" at bounding box center [603, 337] width 190 height 23
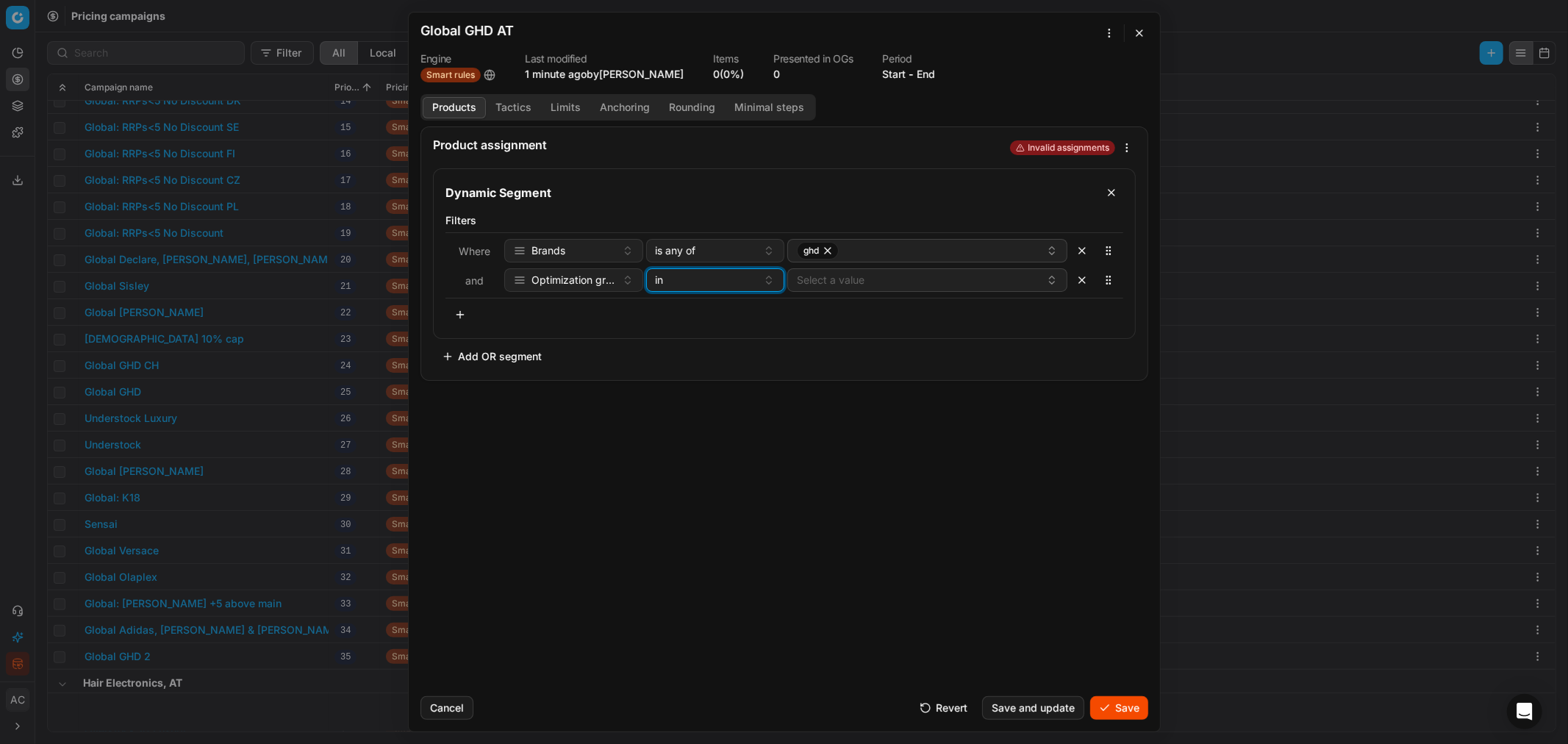
click at [719, 282] on div "in" at bounding box center [707, 280] width 102 height 14
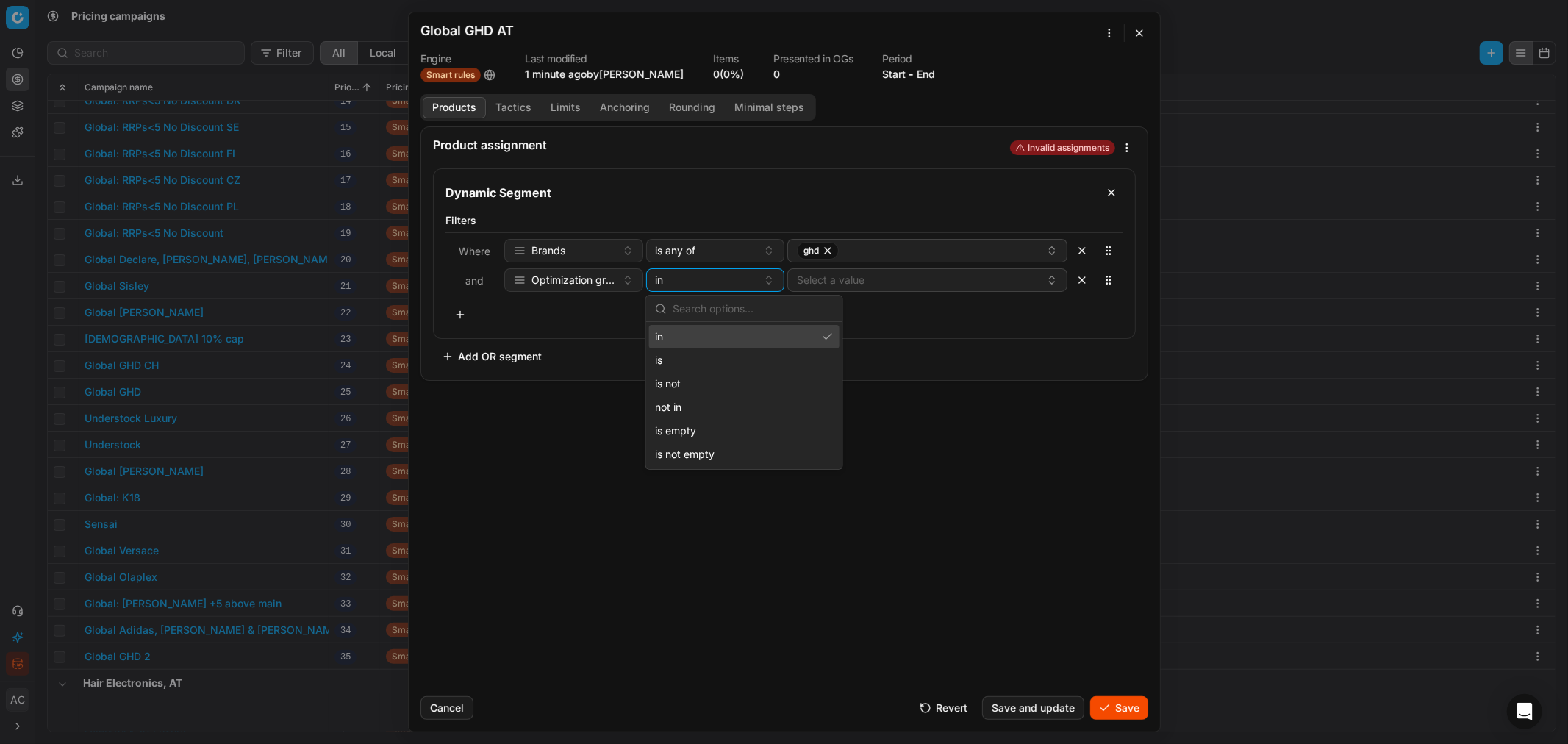
click at [719, 334] on div "in" at bounding box center [744, 337] width 190 height 23
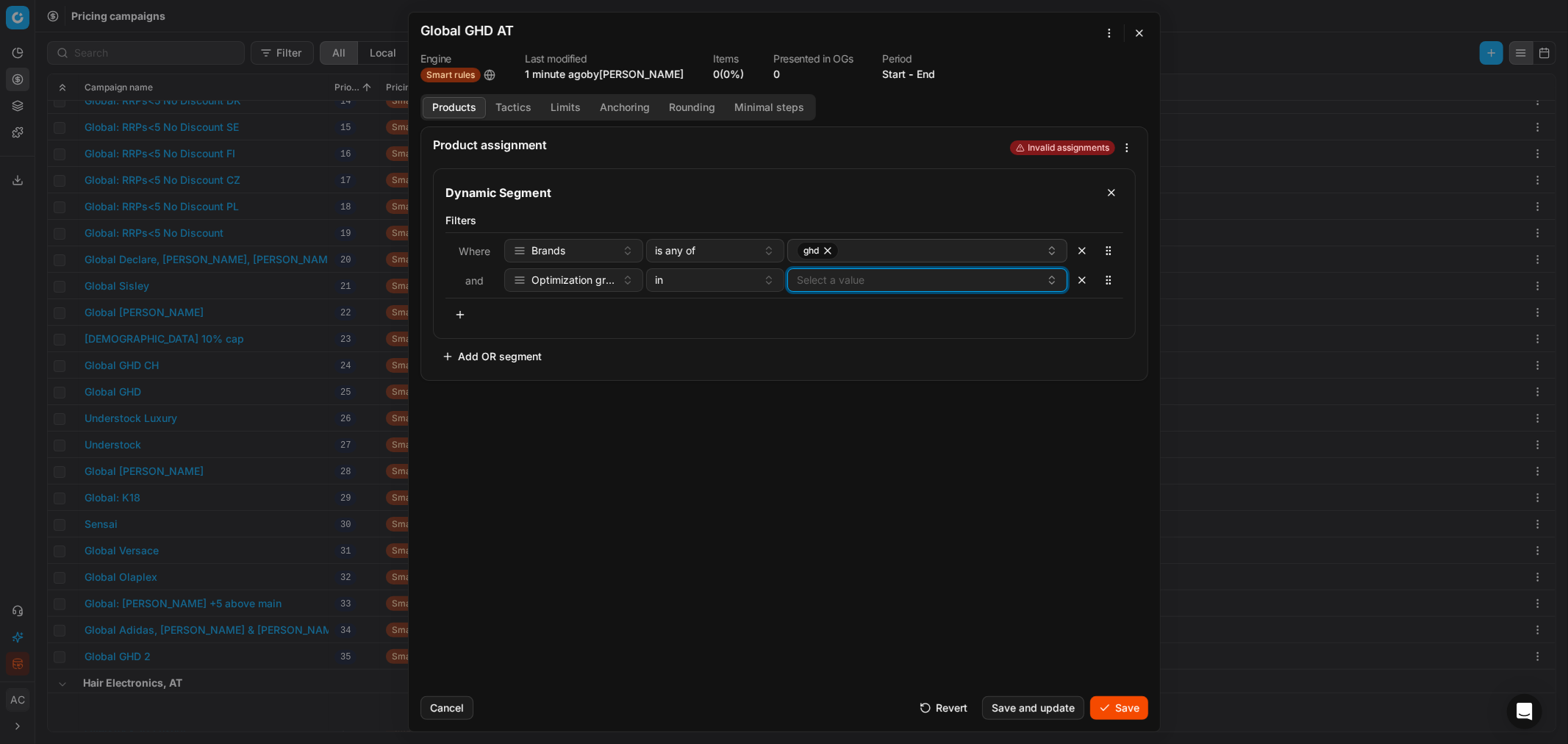
click at [846, 282] on button "Select a value" at bounding box center [928, 280] width 280 height 23
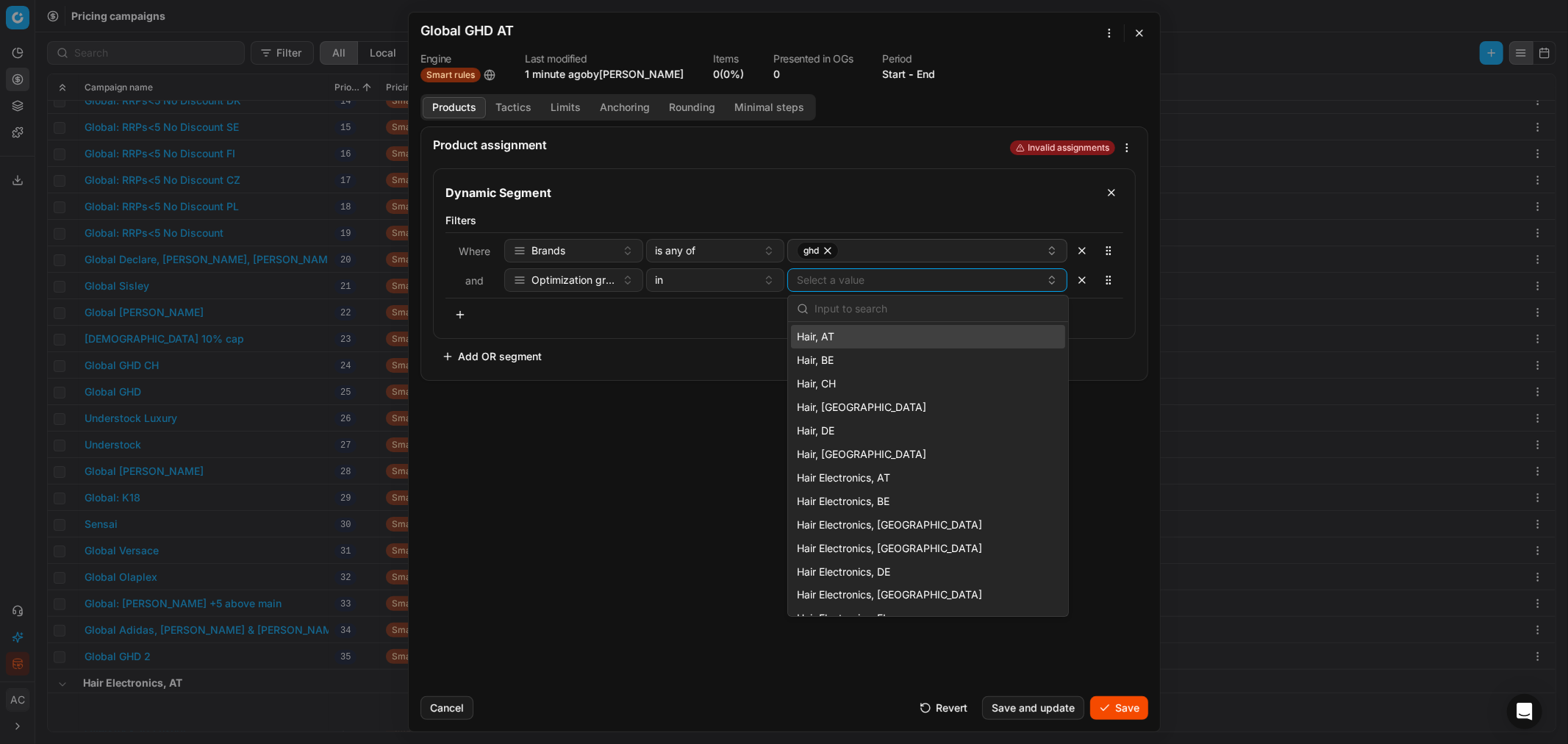
click at [849, 335] on div "Hair, AT" at bounding box center [928, 337] width 274 height 23
click at [878, 449] on span "Hair Electronics, AT" at bounding box center [844, 477] width 93 height 14
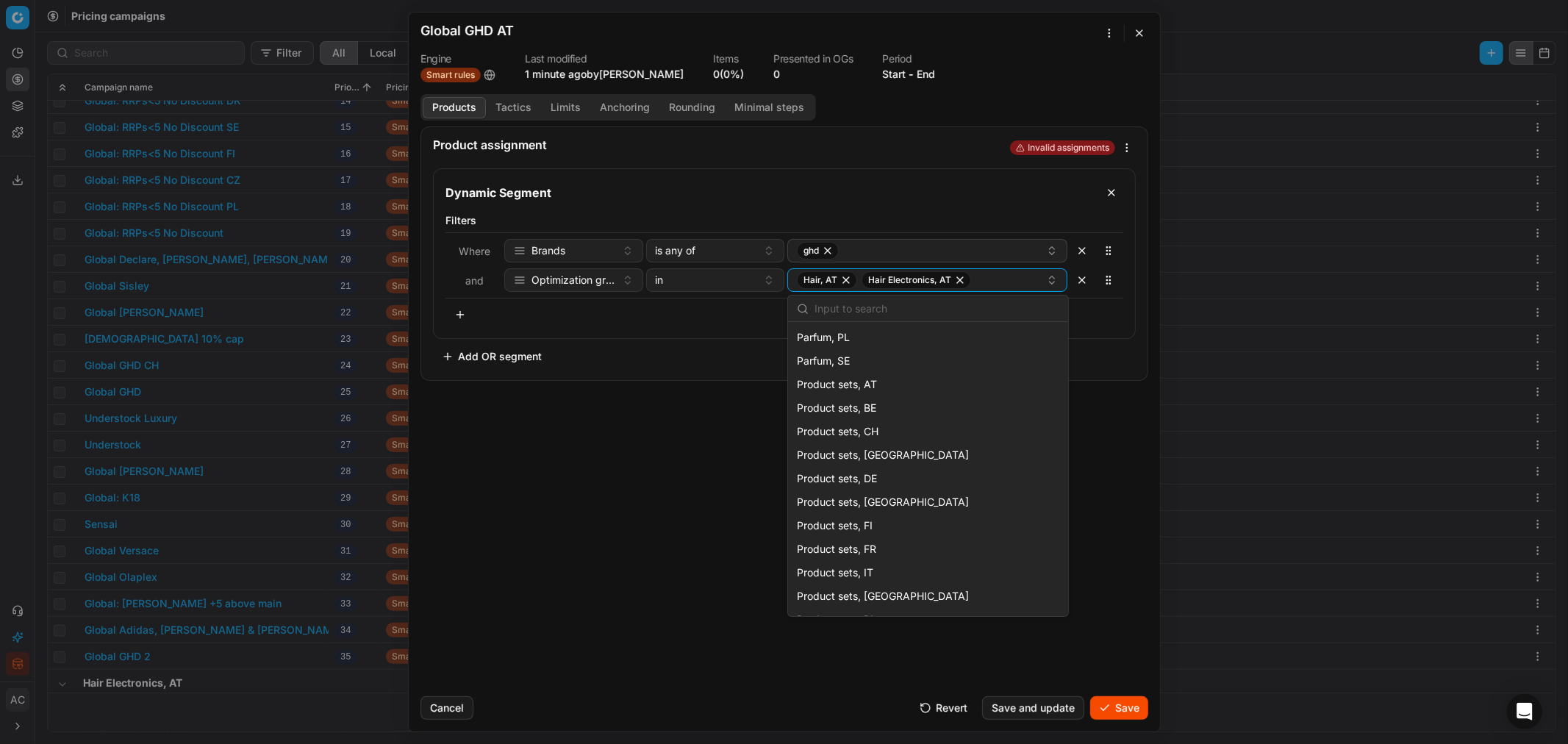
scroll to position [1361, 0]
click at [867, 385] on span "Product sets, AT" at bounding box center [837, 385] width 80 height 14
click at [647, 449] on div "Product assignment Invalid assignments Dynamic Segment Filters Where Brands is …" at bounding box center [784, 405] width 752 height 557
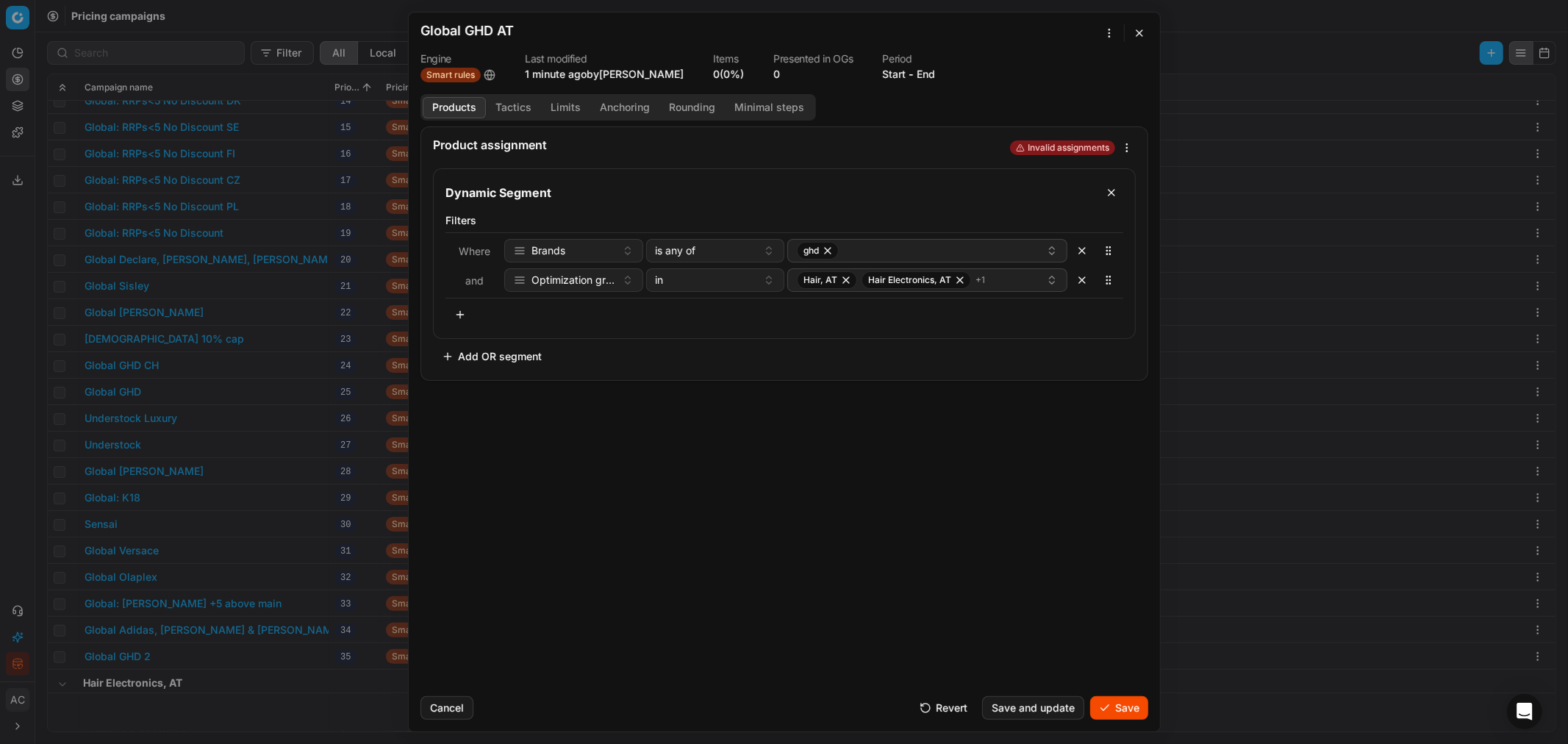
click at [510, 106] on button "Tactics" at bounding box center [513, 108] width 55 height 22
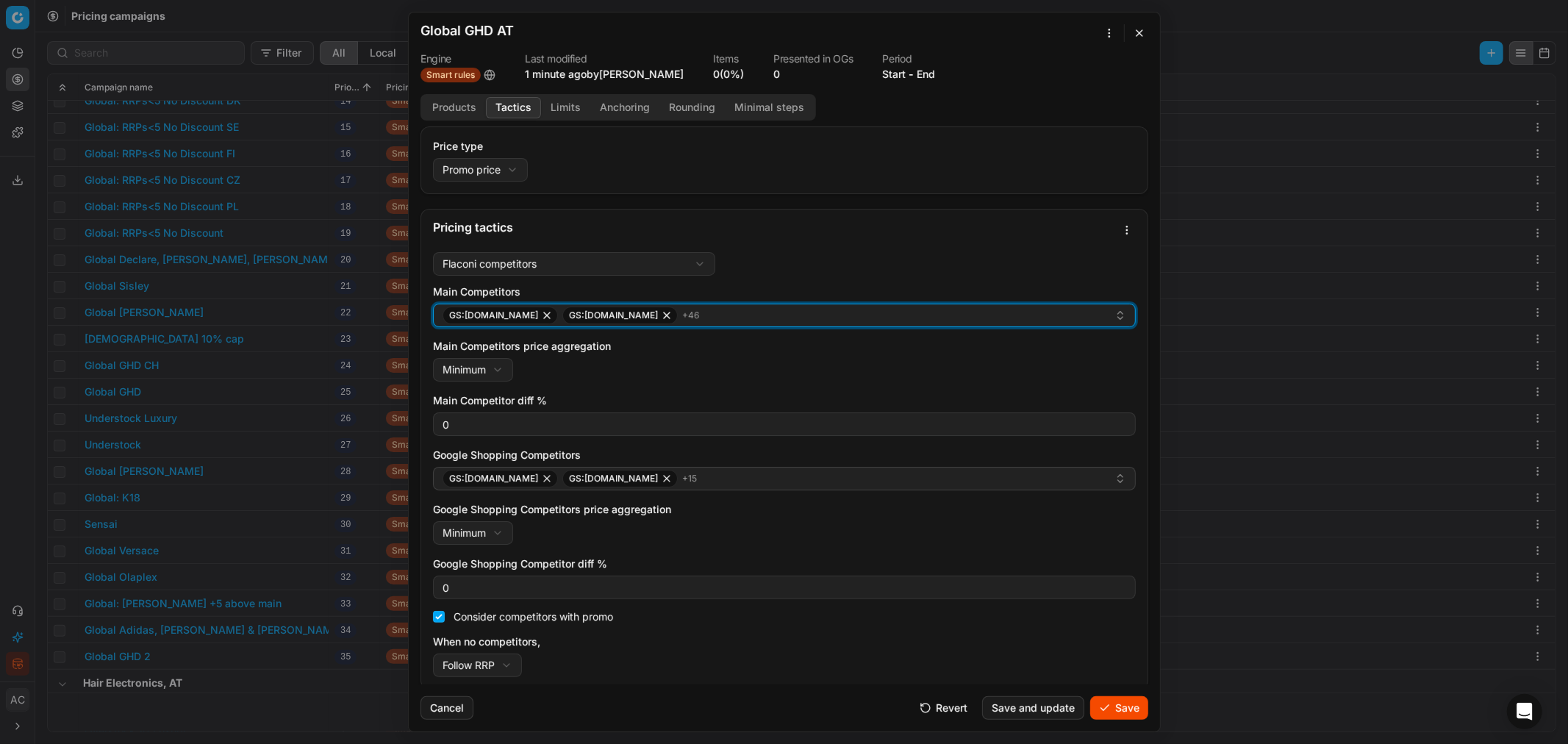
click at [696, 321] on div "GS:Amazon.de GS:Amazon.fr + 46" at bounding box center [779, 315] width 672 height 18
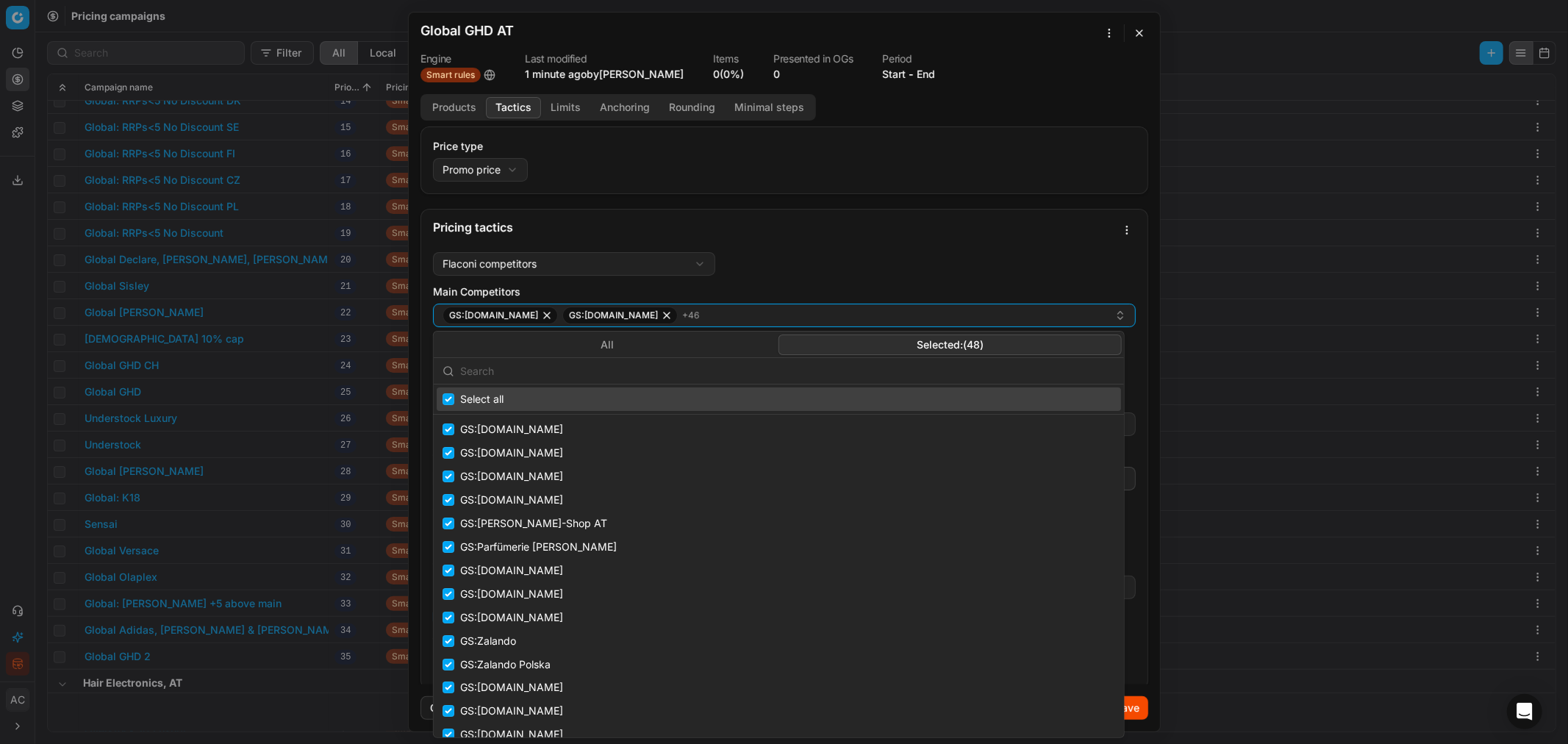
click at [903, 338] on button "Selected: ( 48 )" at bounding box center [950, 345] width 343 height 21
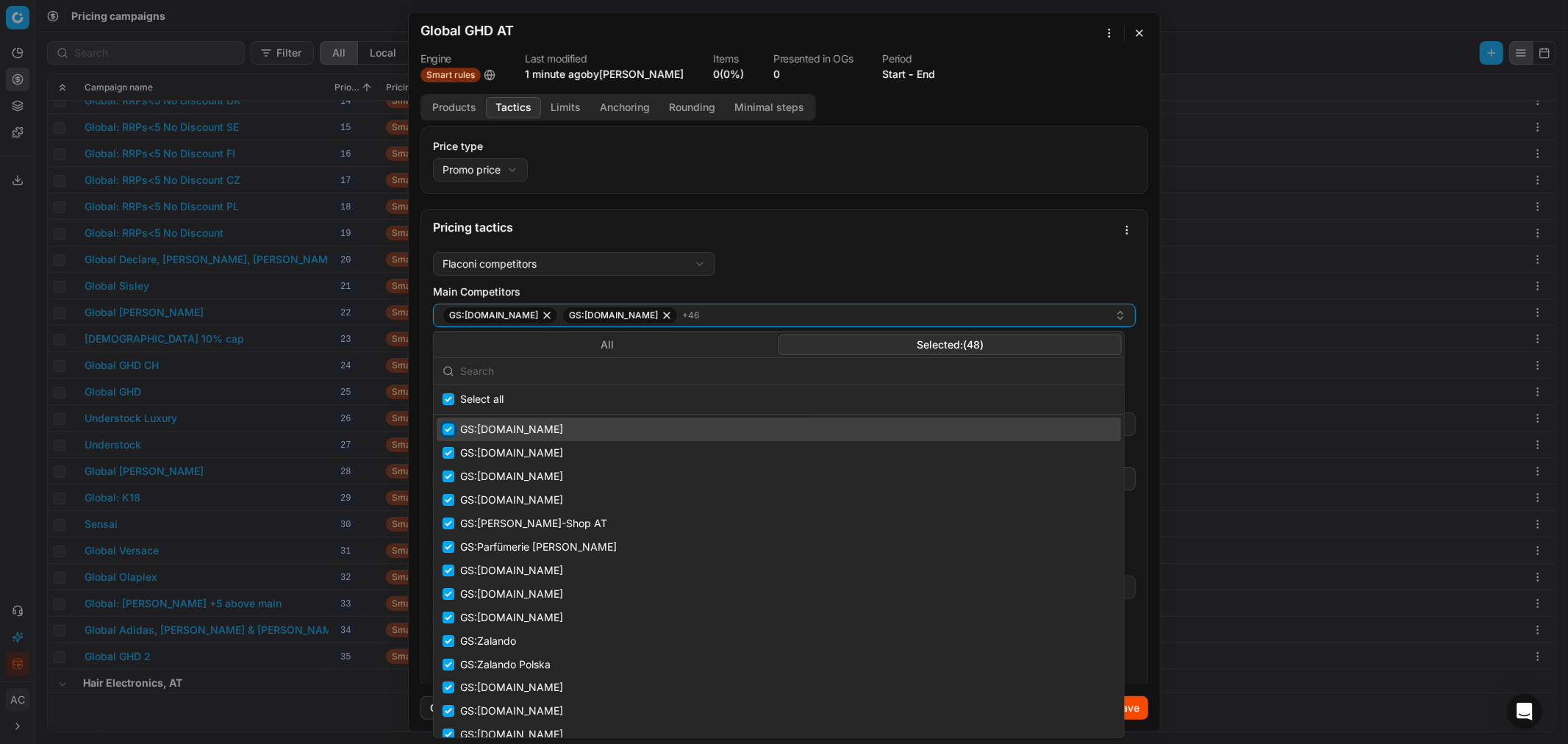
click at [445, 425] on input "Suggestions" at bounding box center [448, 429] width 12 height 12
click at [448, 428] on input "Suggestions" at bounding box center [448, 429] width 12 height 12
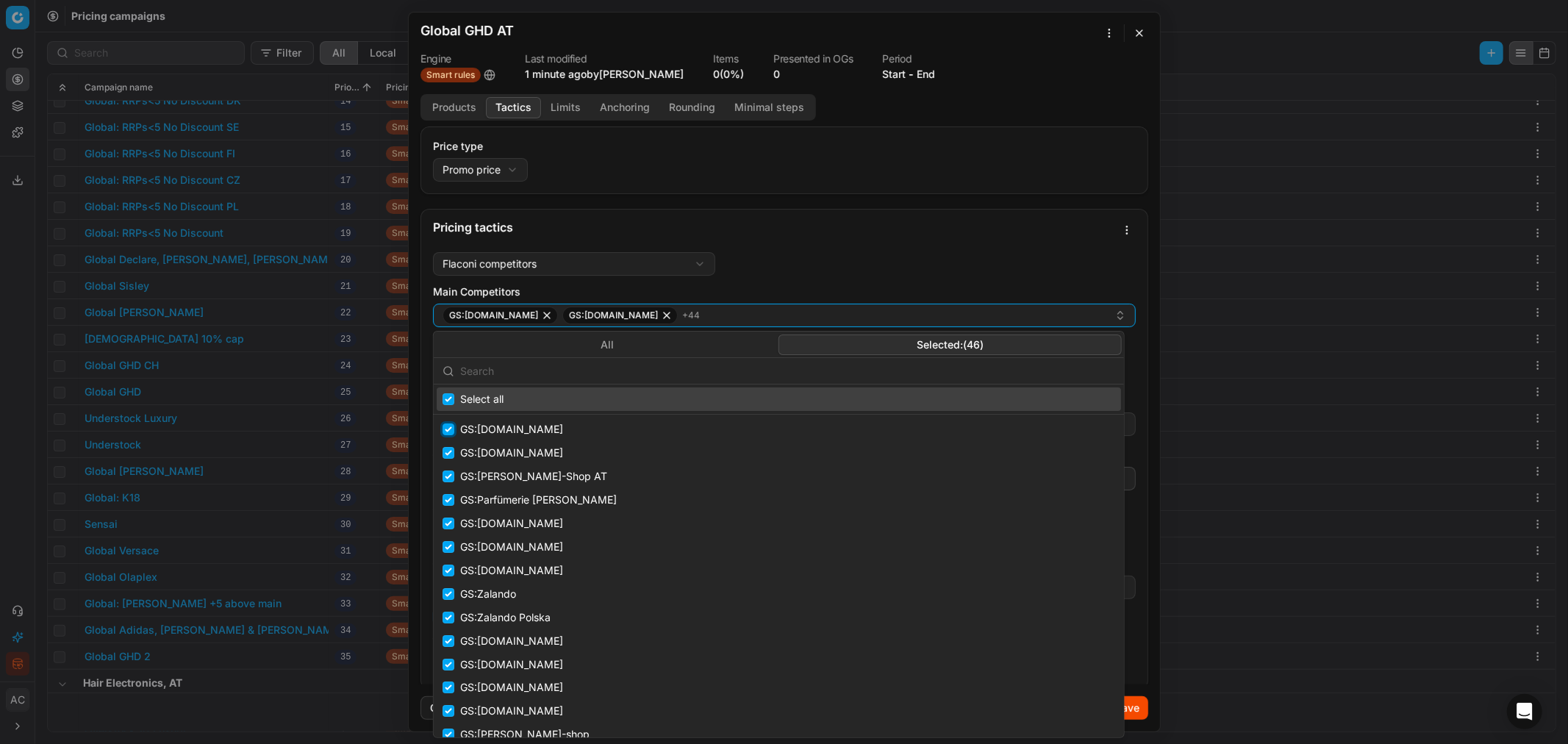
click at [448, 428] on input "Suggestions" at bounding box center [448, 429] width 12 height 12
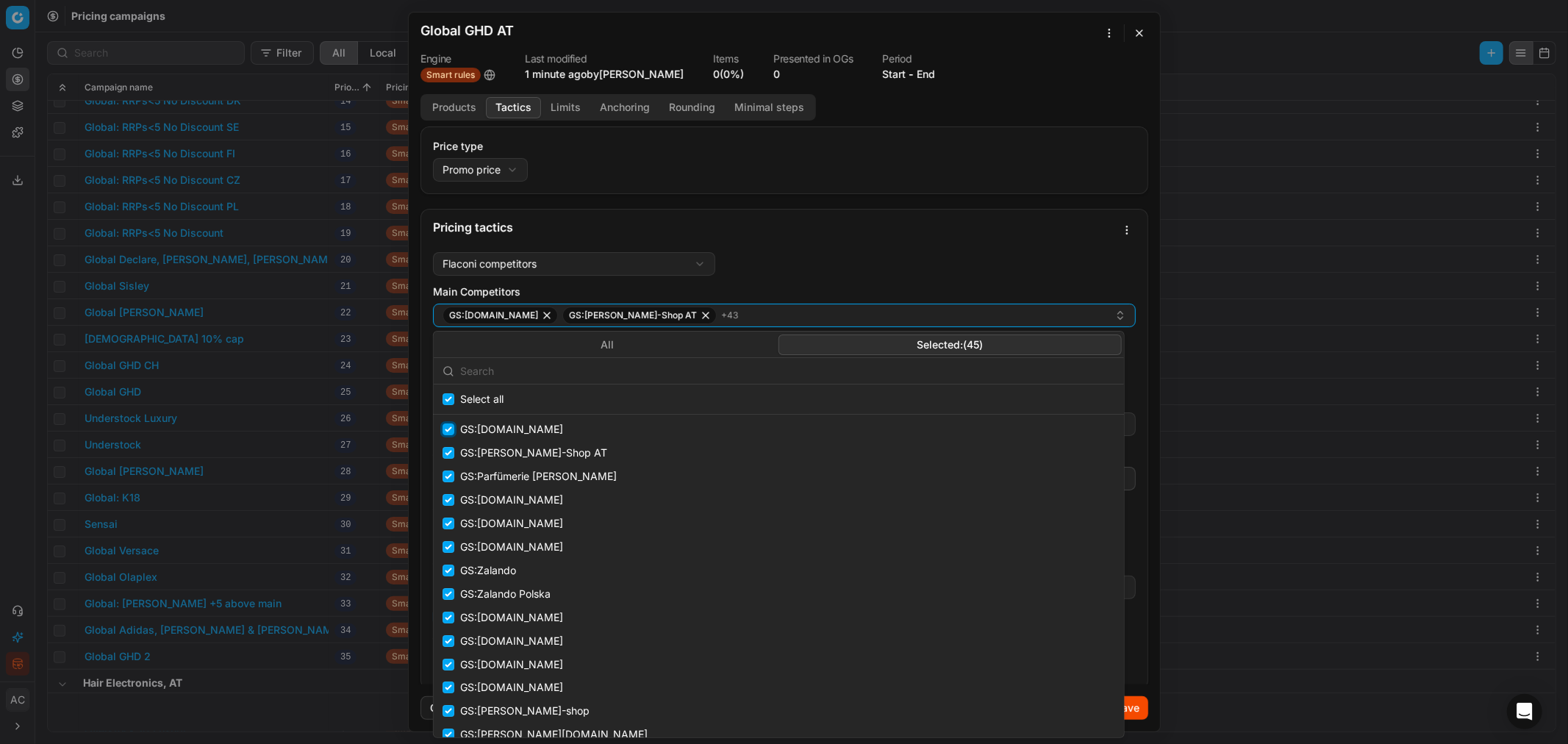
click at [448, 428] on input "Suggestions" at bounding box center [448, 429] width 12 height 12
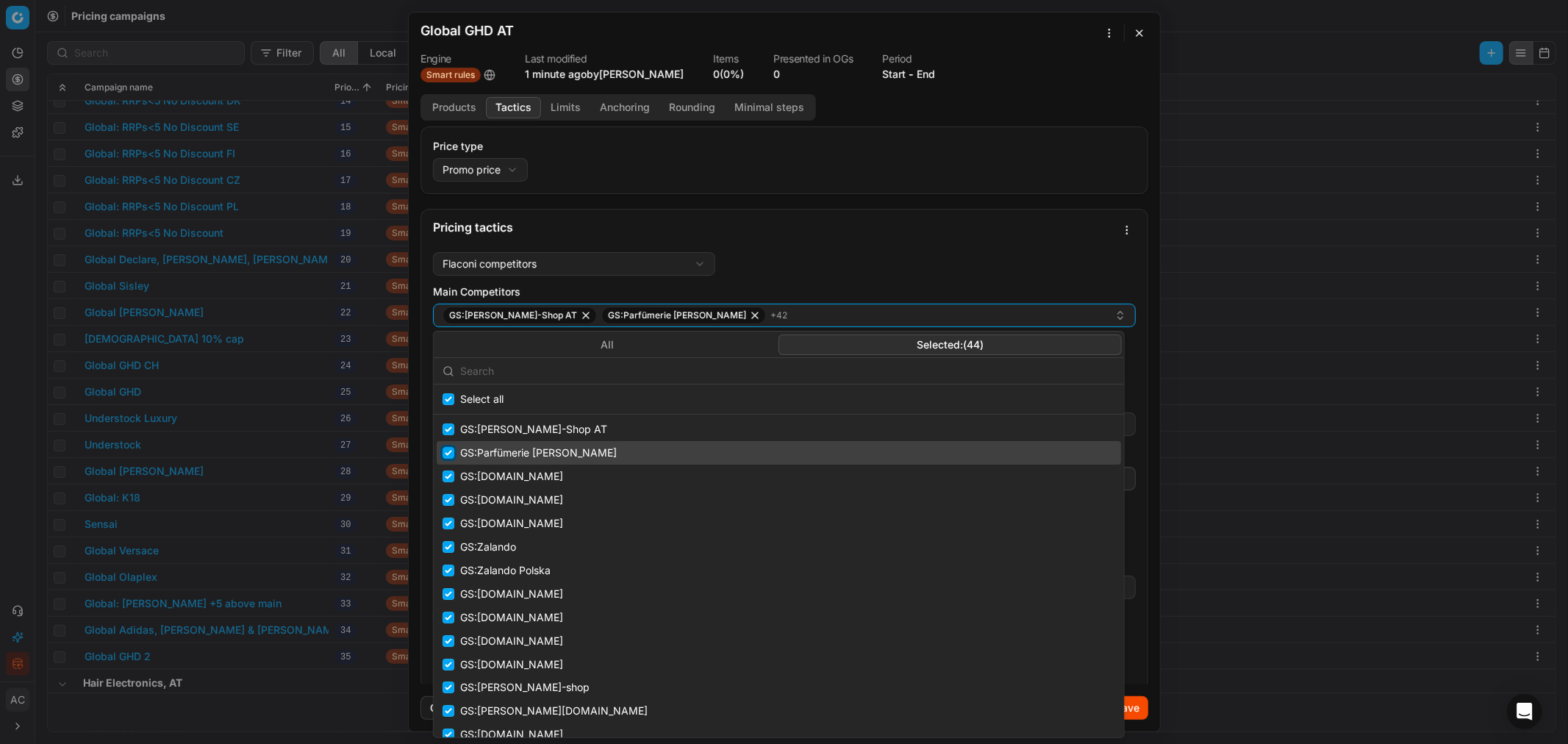
click at [447, 449] on input "Suggestions" at bounding box center [448, 452] width 12 height 12
click at [448, 449] on input "Suggestions" at bounding box center [448, 452] width 12 height 12
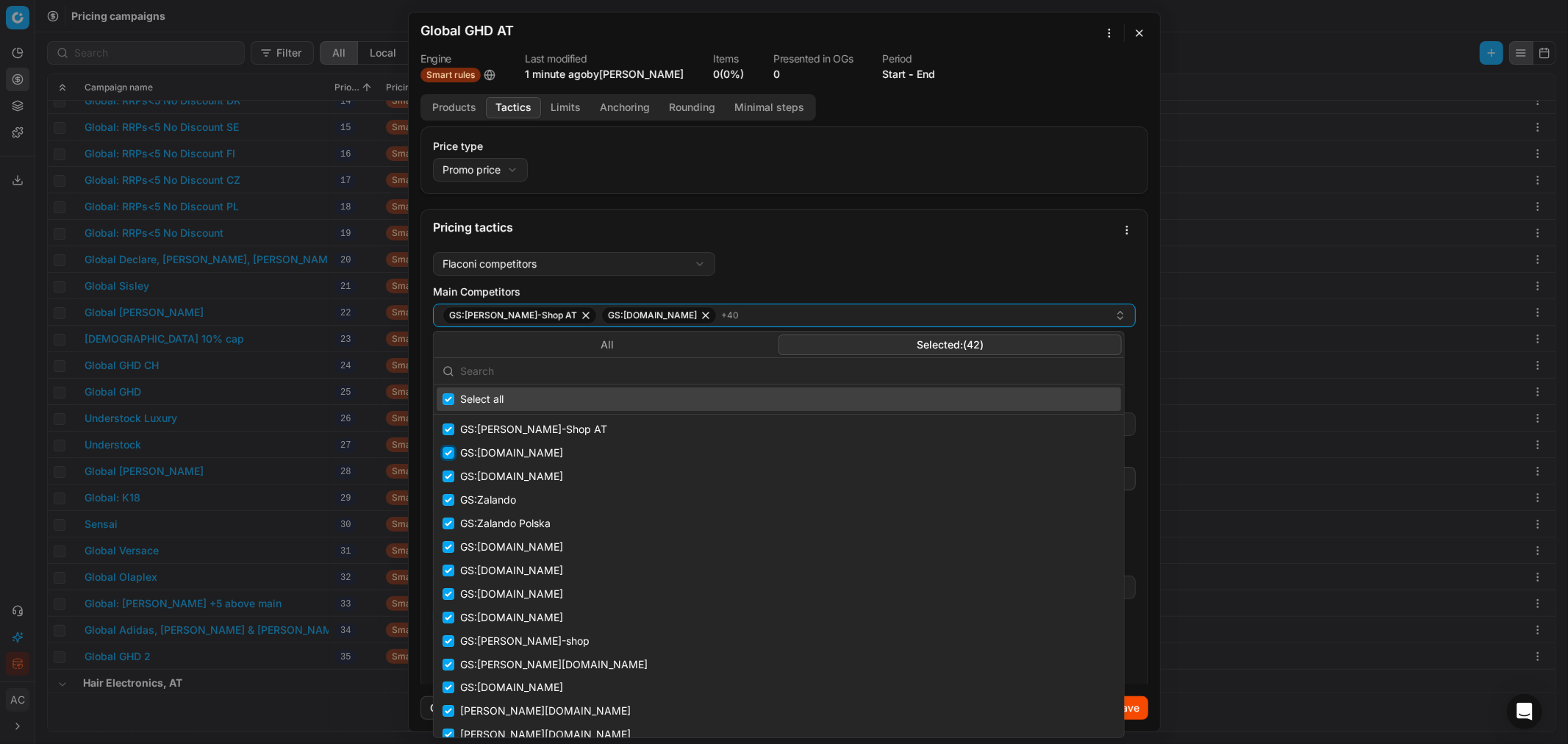
click at [448, 449] on input "Suggestions" at bounding box center [448, 452] width 12 height 12
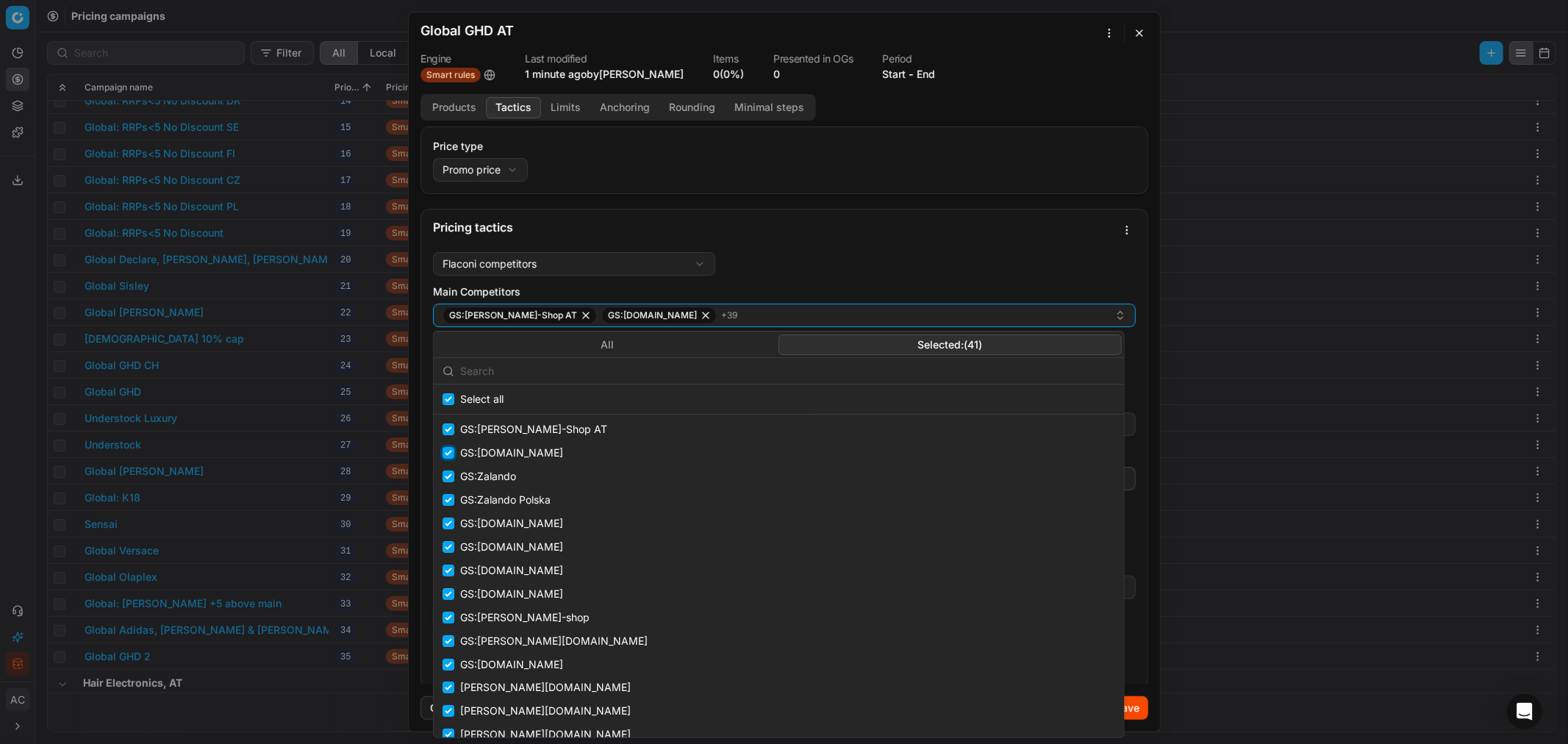
click at [448, 449] on input "Suggestions" at bounding box center [448, 452] width 12 height 12
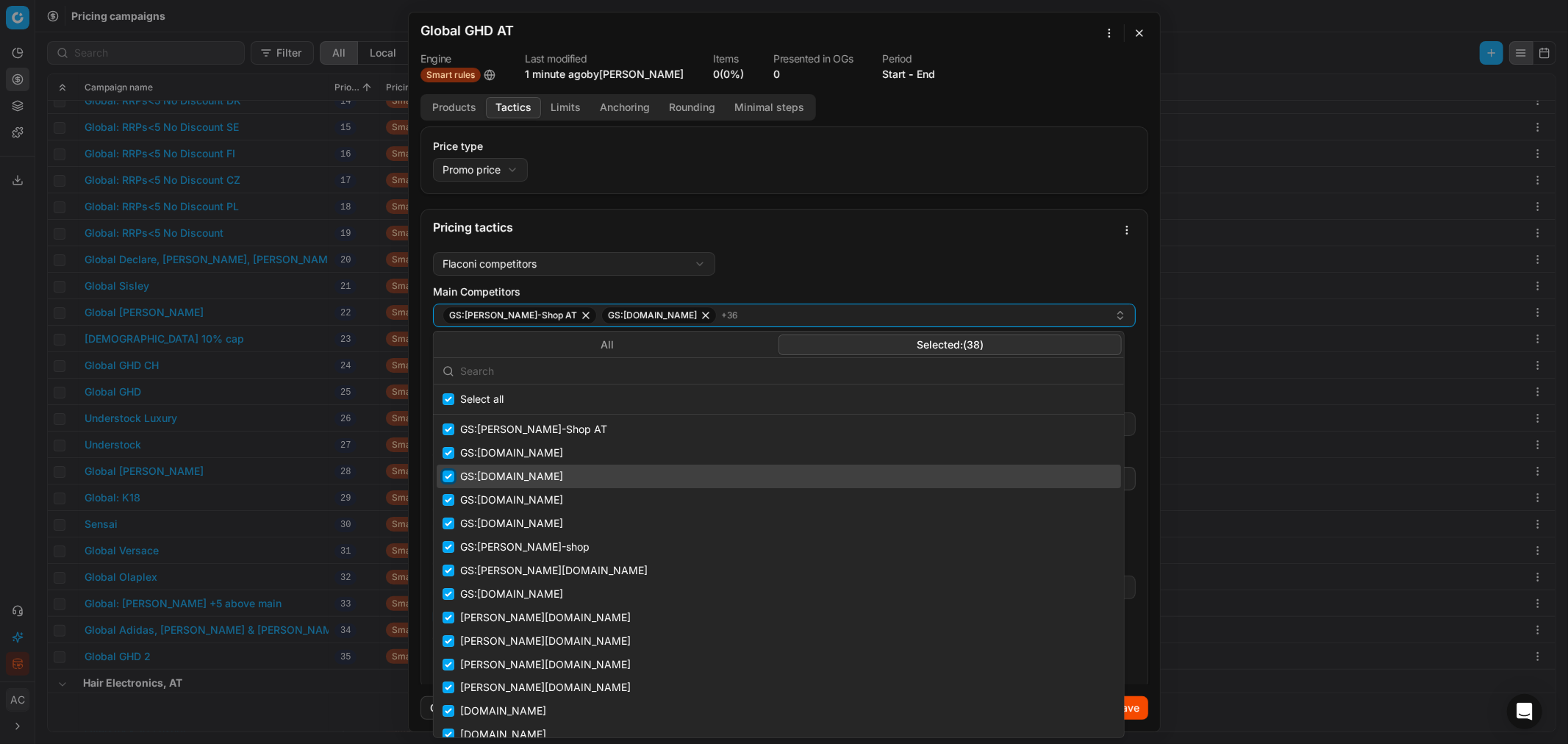
click at [449, 449] on input "Suggestions" at bounding box center [448, 476] width 12 height 12
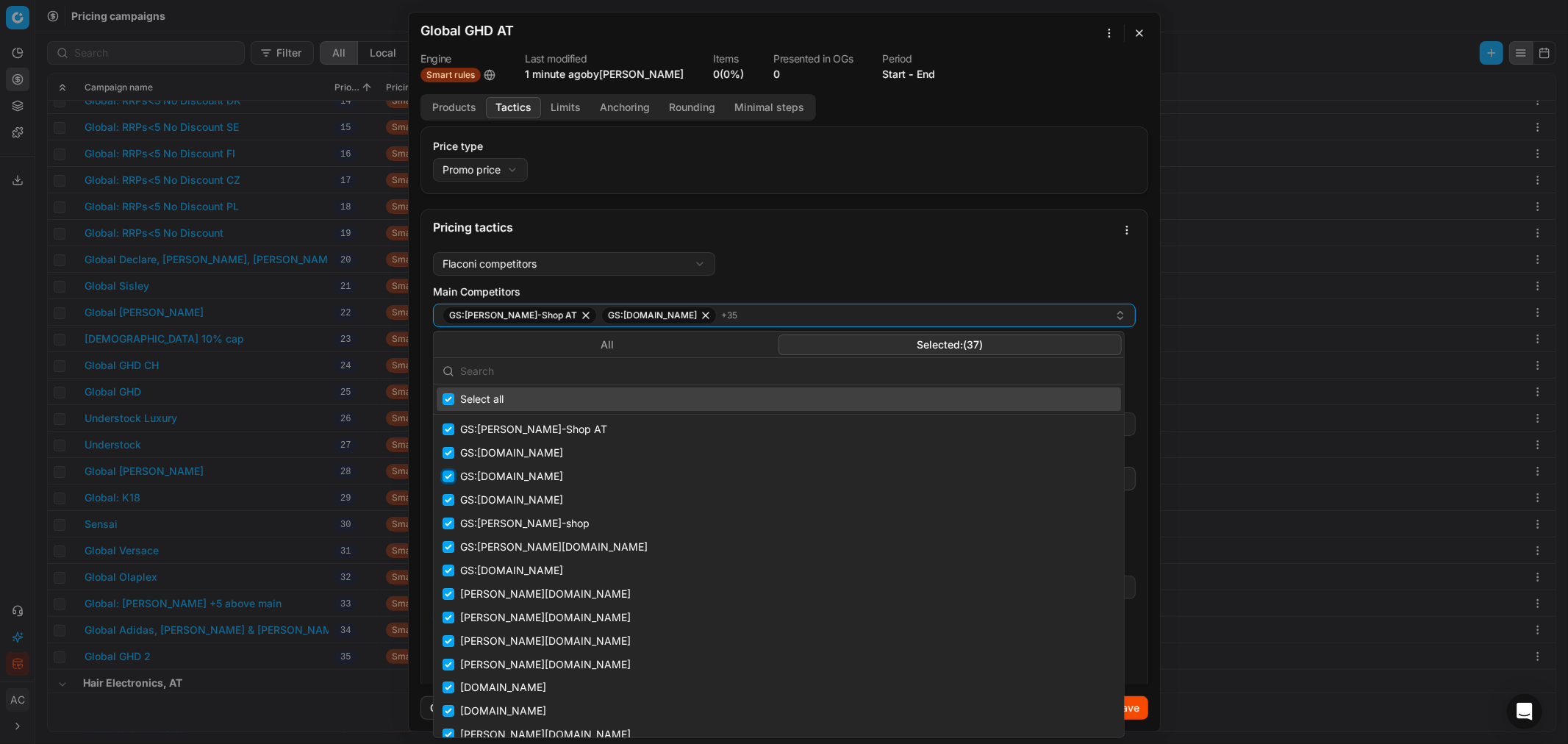
click at [449, 449] on input "Suggestions" at bounding box center [448, 476] width 12 height 12
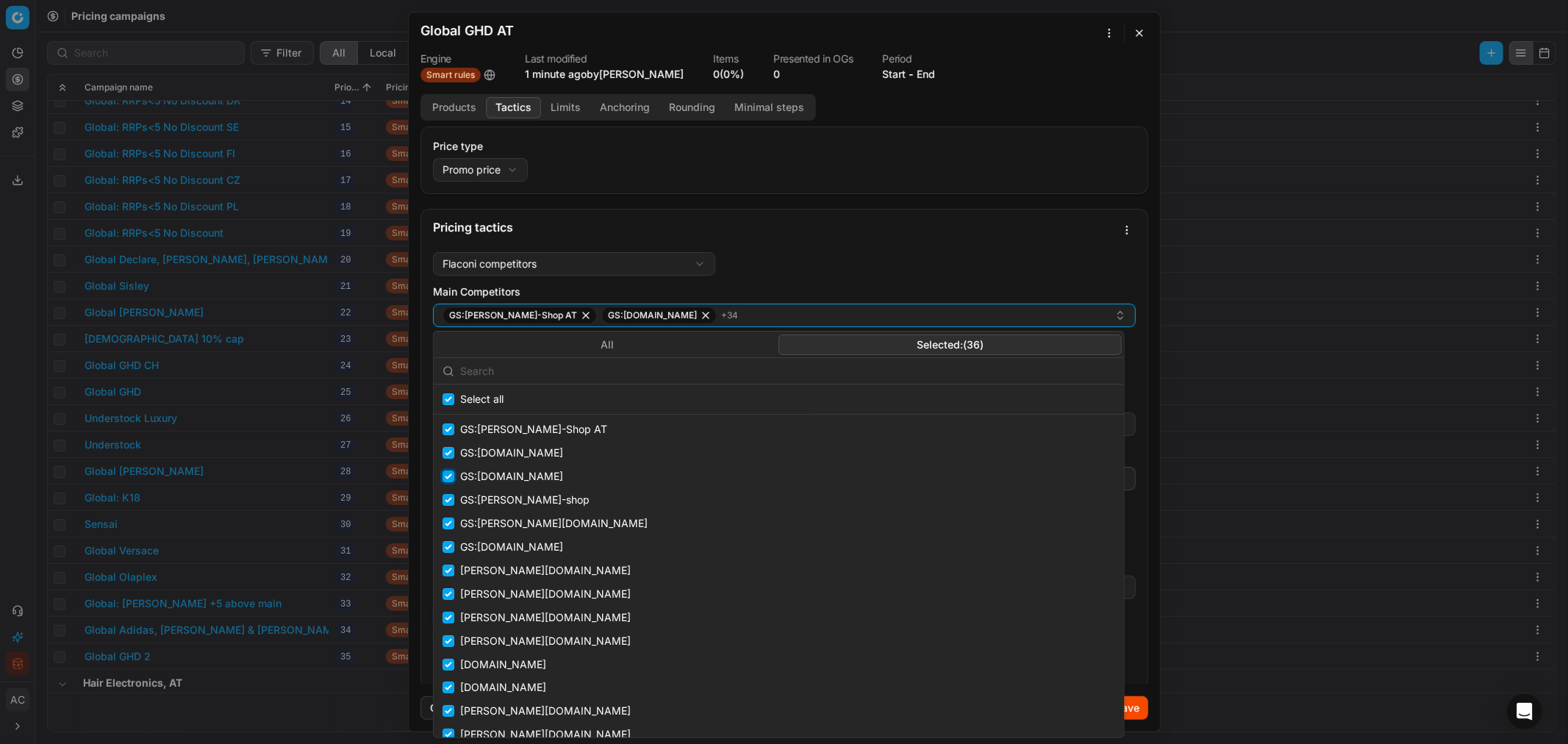
click at [449, 449] on input "Suggestions" at bounding box center [448, 476] width 12 height 12
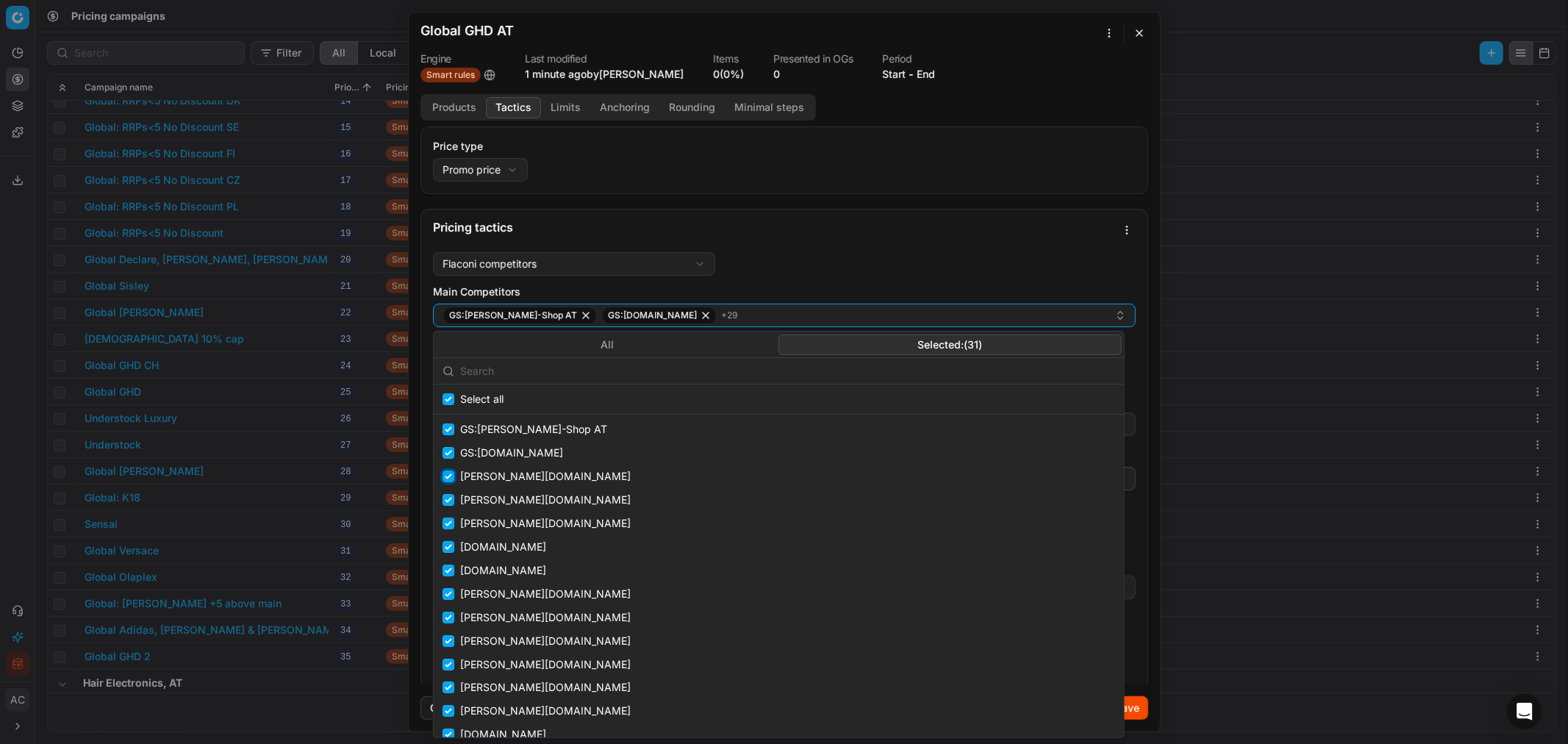
click at [449, 449] on input "Suggestions" at bounding box center [448, 476] width 12 height 12
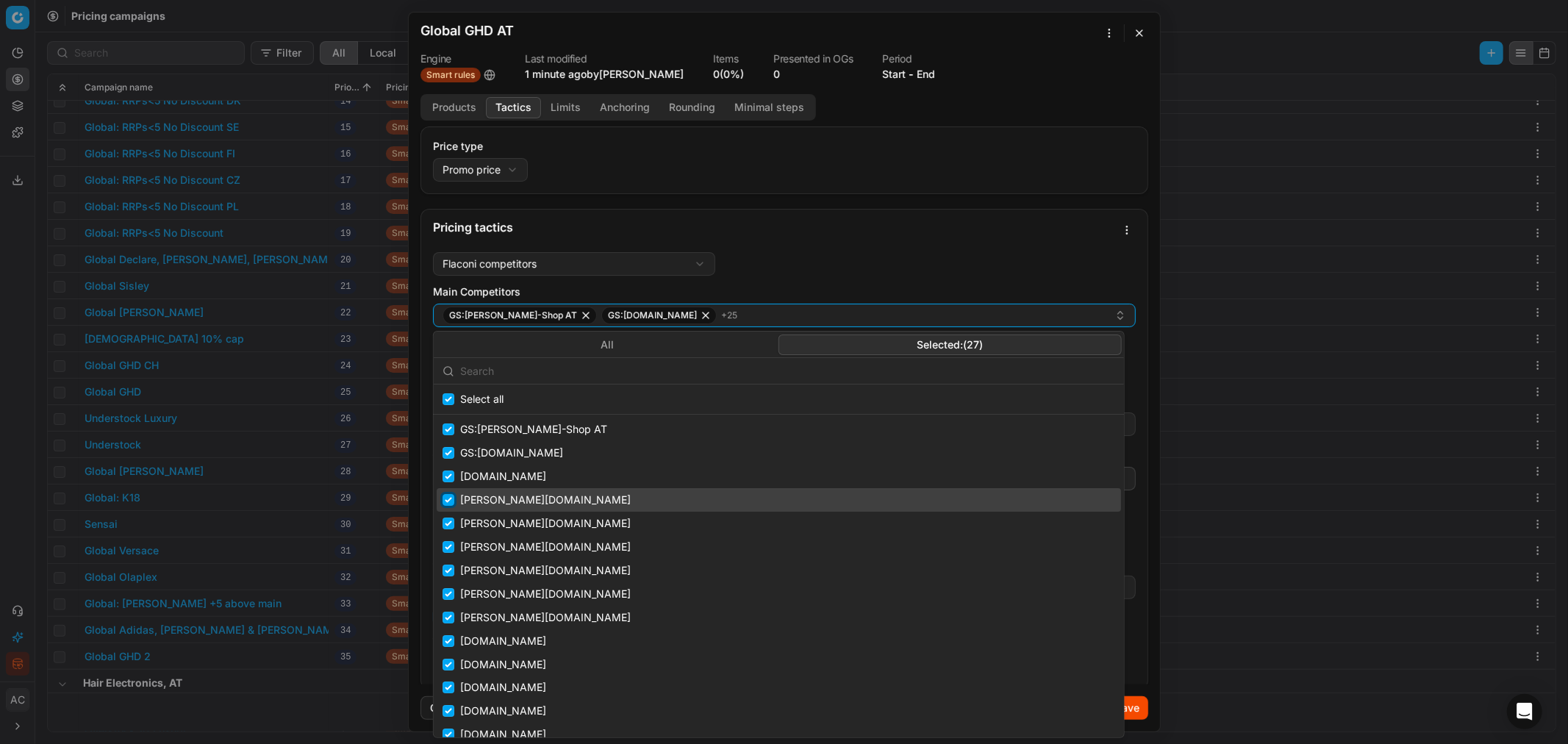
click at [449, 449] on input "Suggestions" at bounding box center [448, 499] width 12 height 12
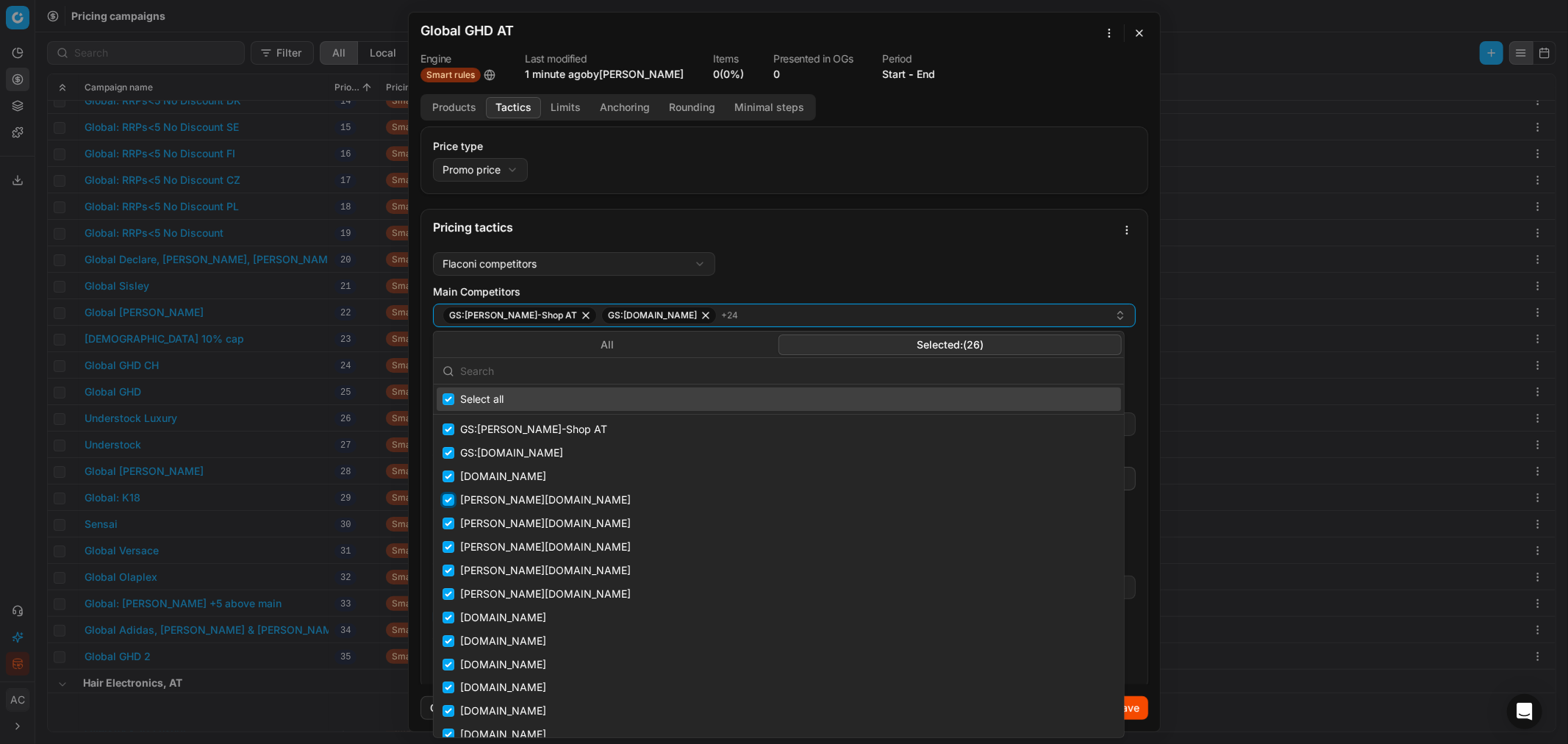
click at [449, 449] on input "Suggestions" at bounding box center [448, 499] width 12 height 12
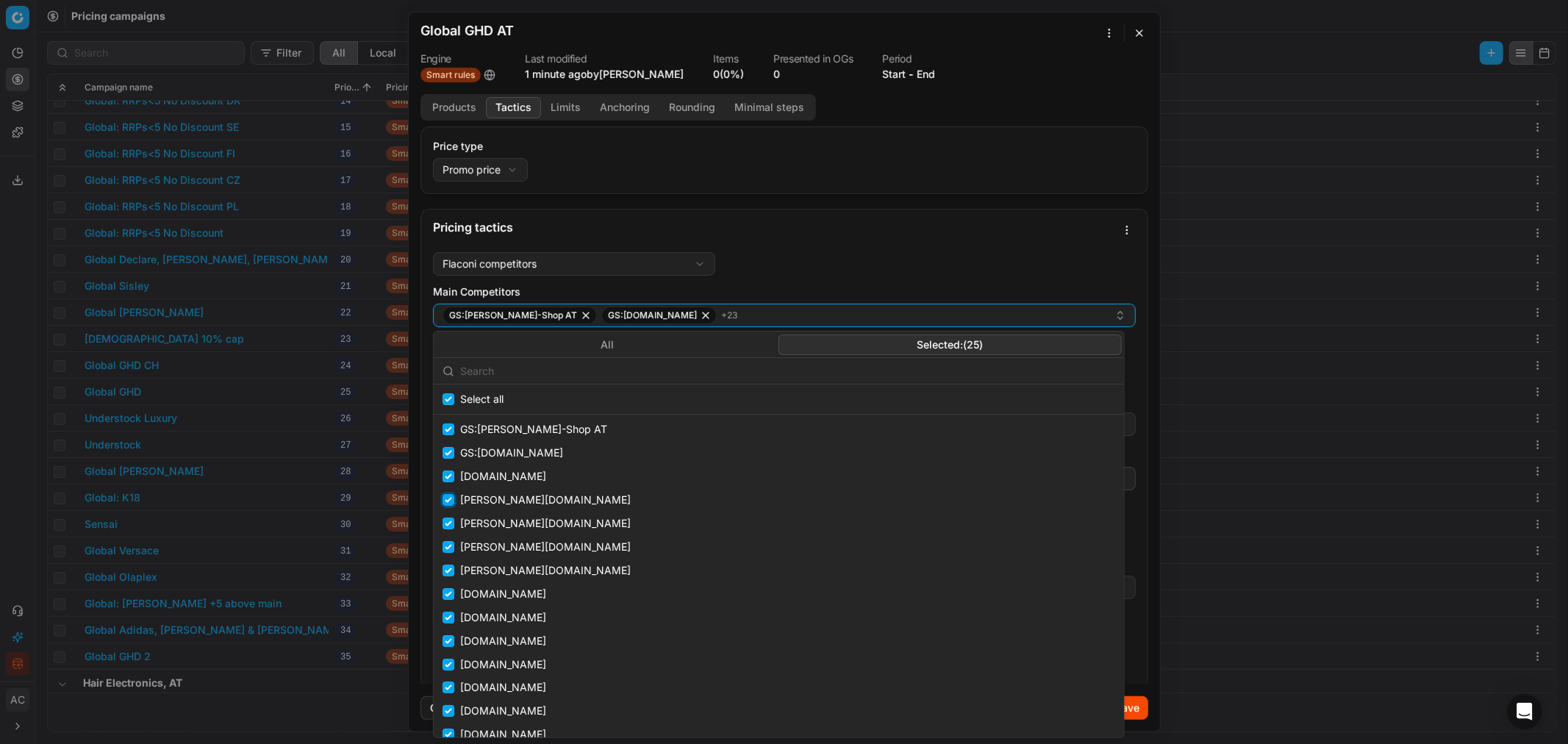
click at [449, 449] on input "Suggestions" at bounding box center [448, 499] width 12 height 12
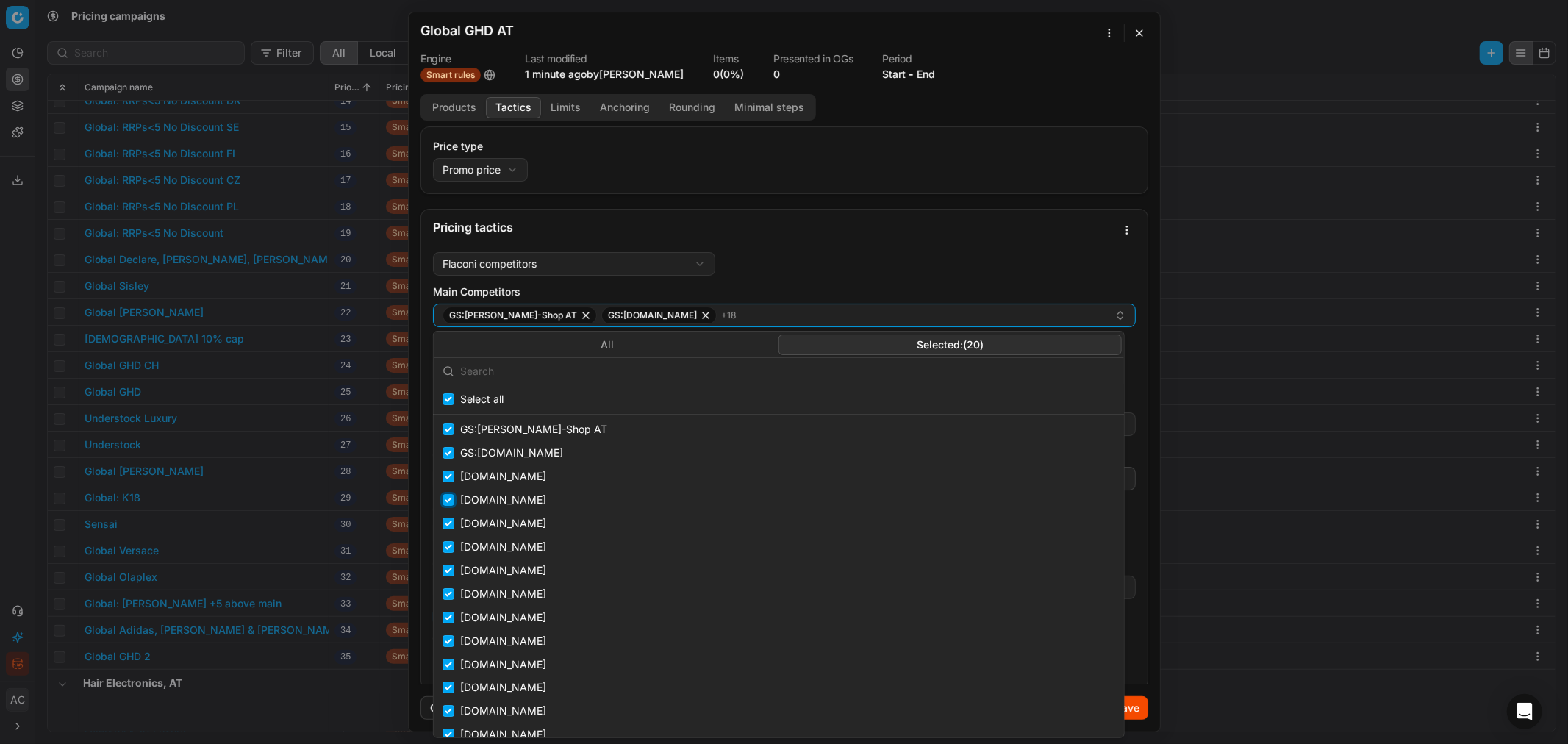
click at [449, 449] on input "Suggestions" at bounding box center [448, 499] width 12 height 12
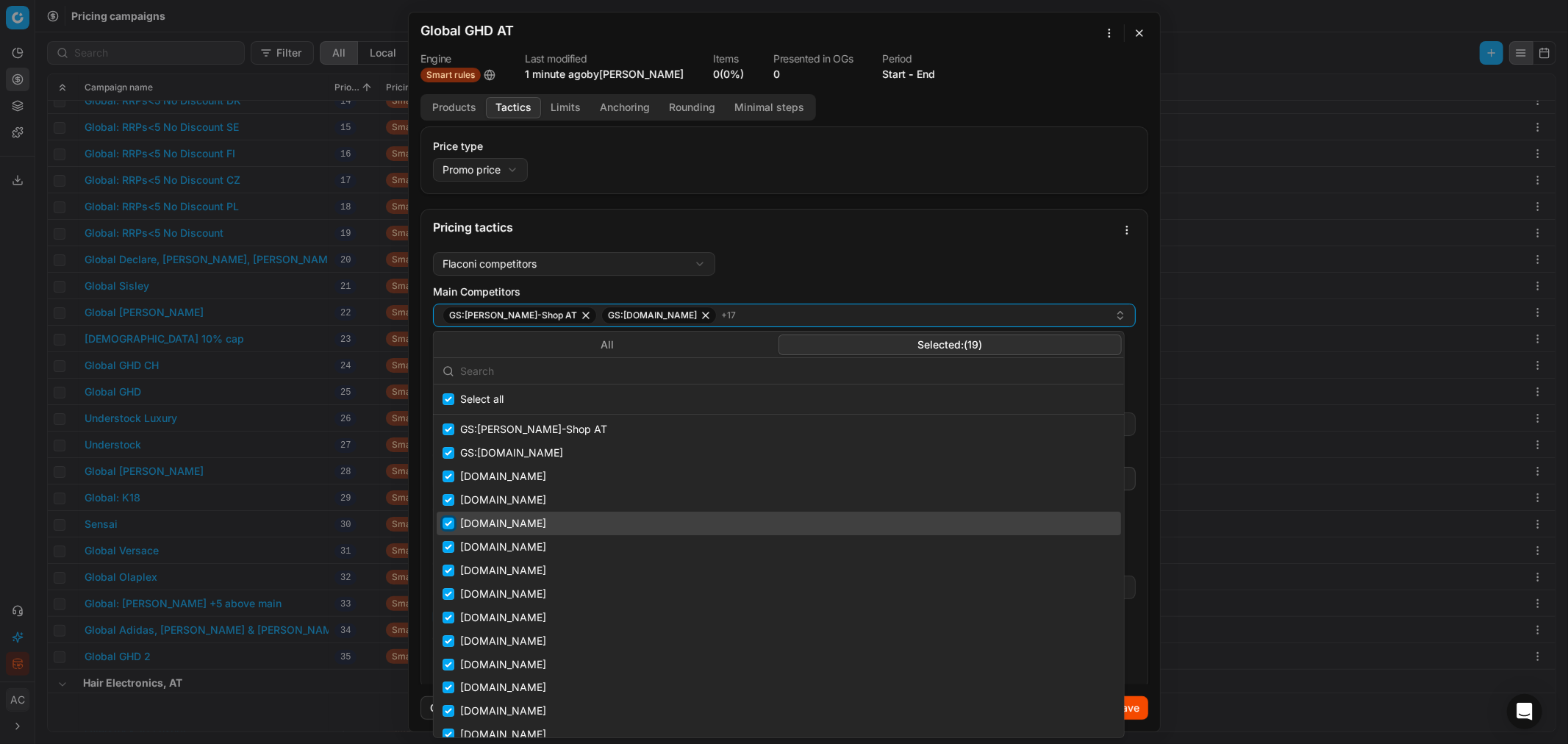
click at [448, 449] on input "Suggestions" at bounding box center [448, 522] width 12 height 12
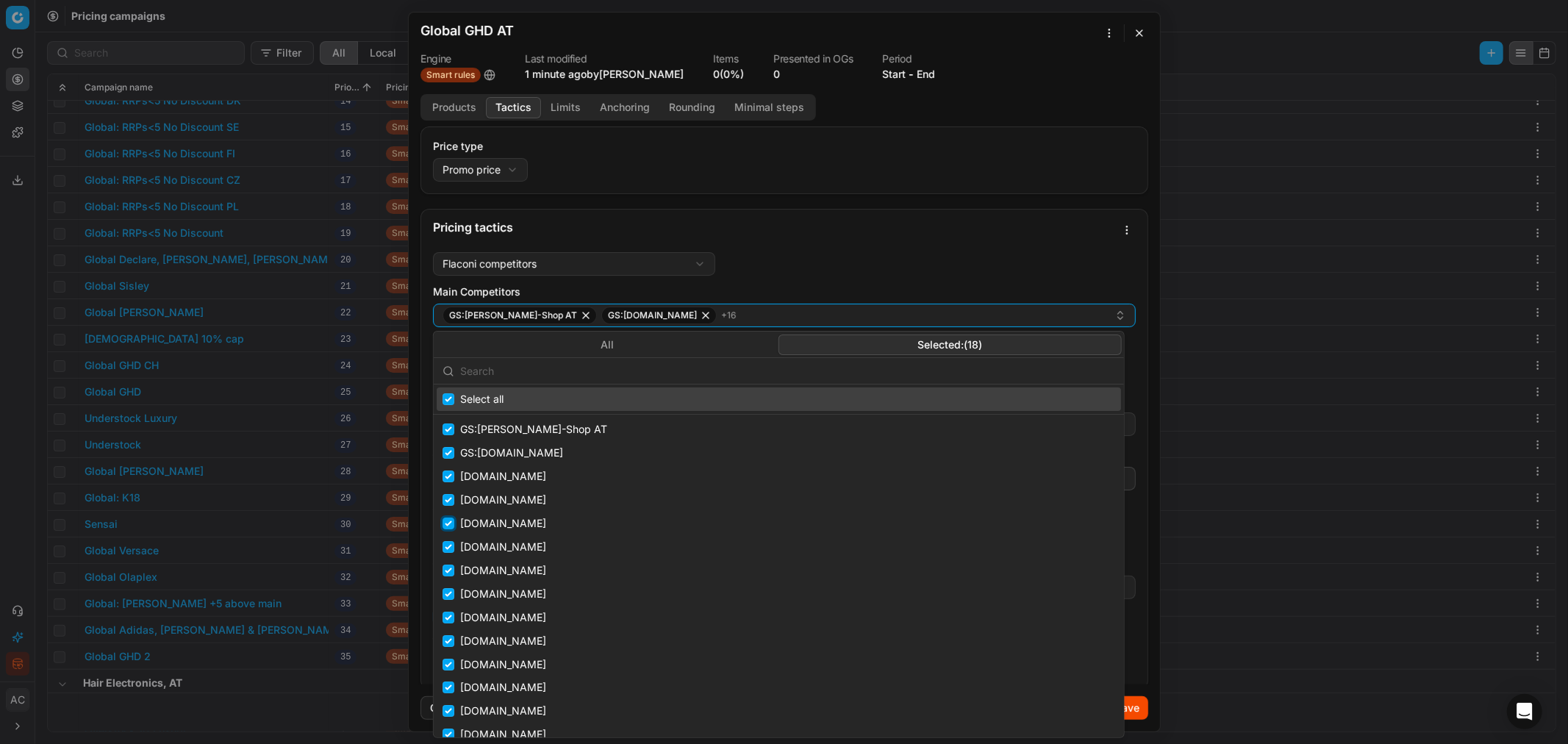
click at [448, 449] on input "Suggestions" at bounding box center [448, 522] width 12 height 12
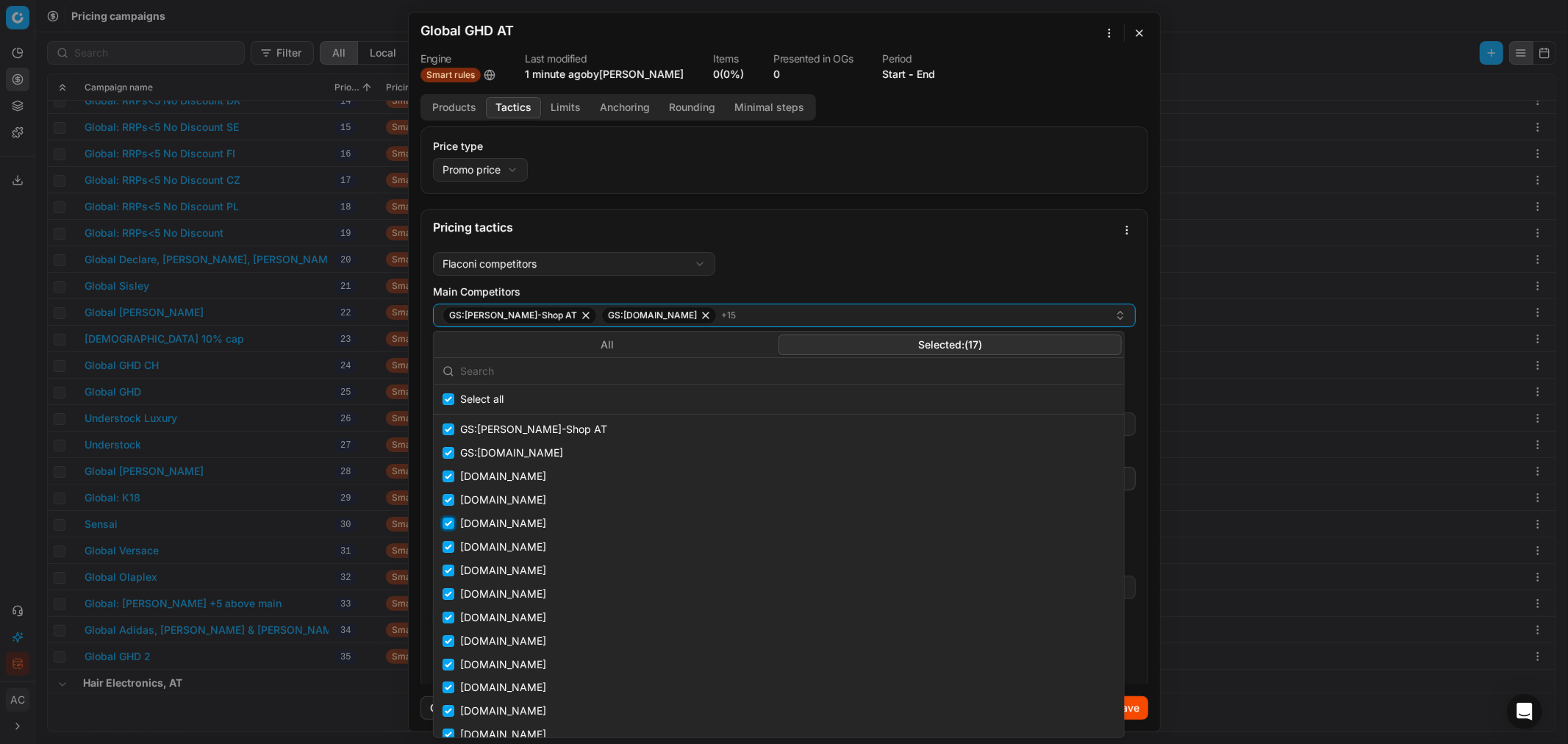
click at [448, 449] on input "Suggestions" at bounding box center [448, 522] width 12 height 12
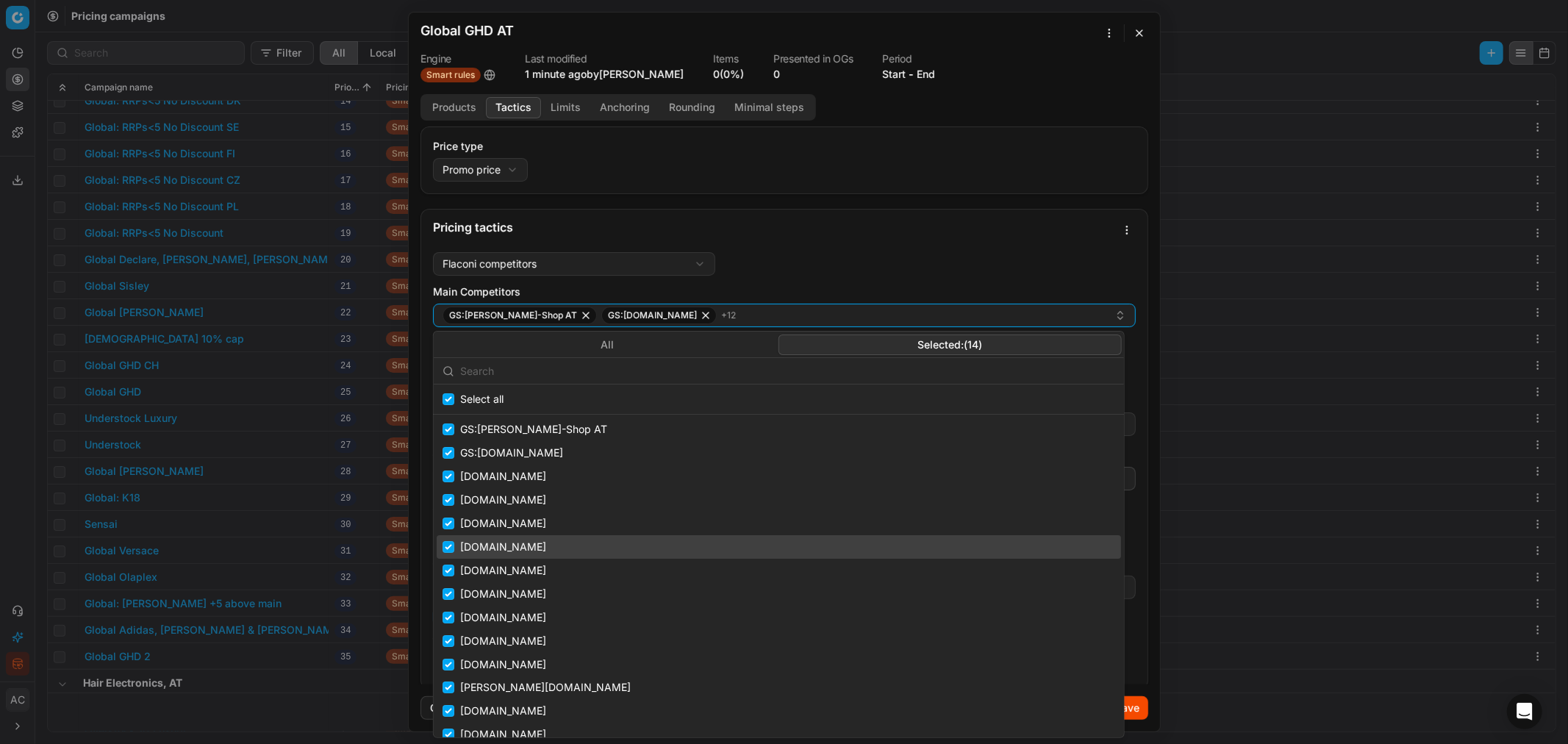
click at [447, 449] on div "parfumdreams.be" at bounding box center [779, 547] width 684 height 23
click at [448, 449] on input "Suggestions" at bounding box center [448, 547] width 12 height 12
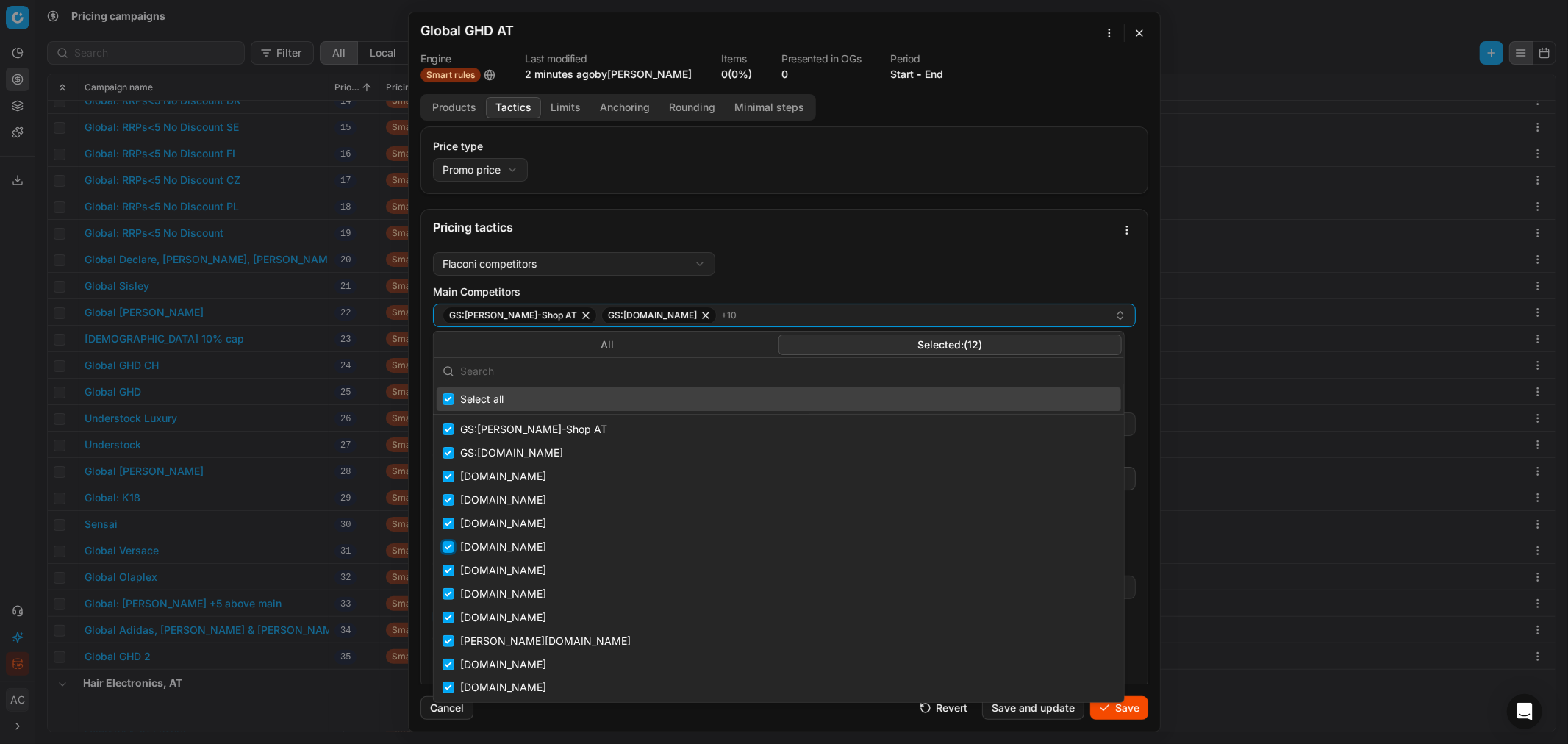
click at [448, 449] on input "Suggestions" at bounding box center [448, 547] width 12 height 12
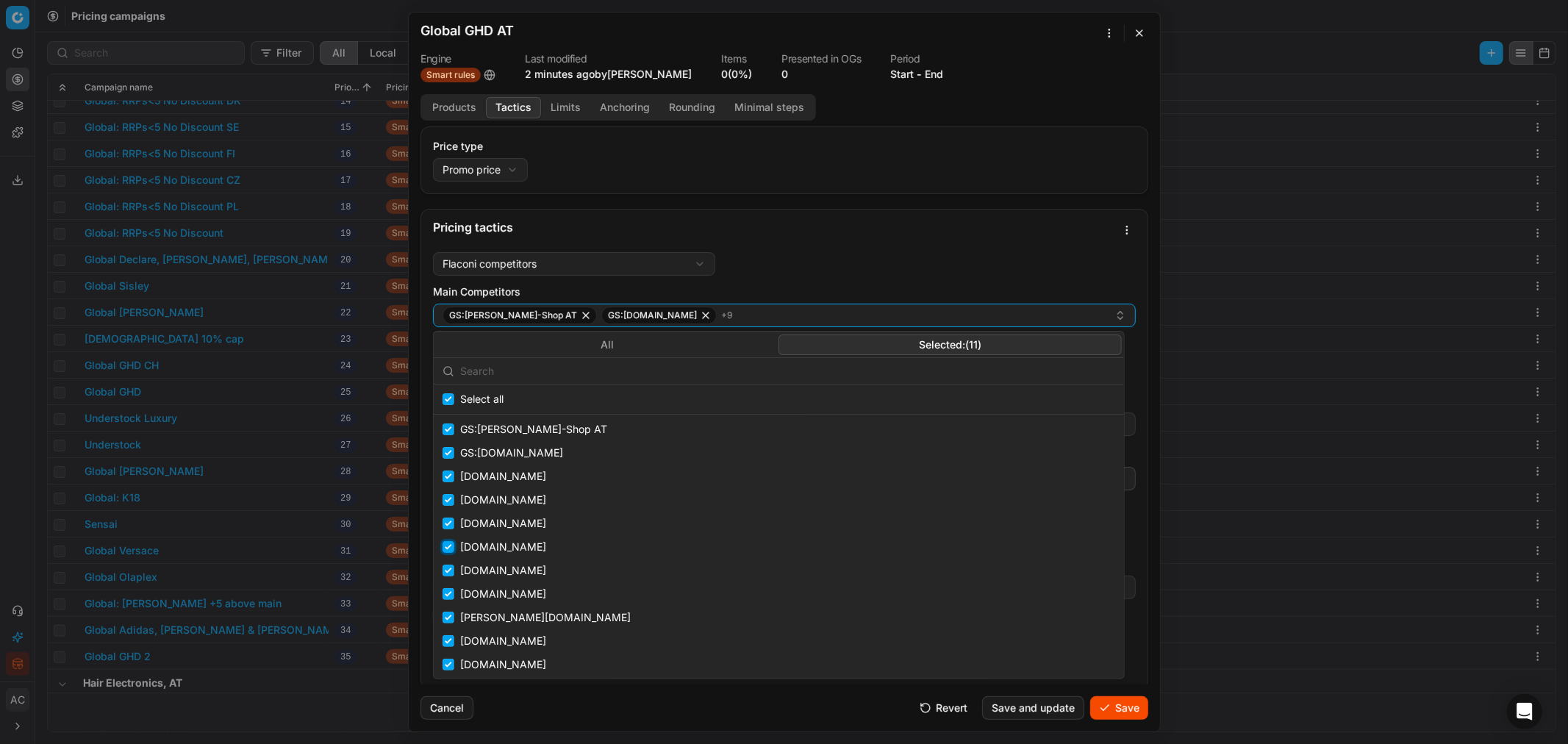
click at [448, 449] on input "Suggestions" at bounding box center [448, 547] width 12 height 12
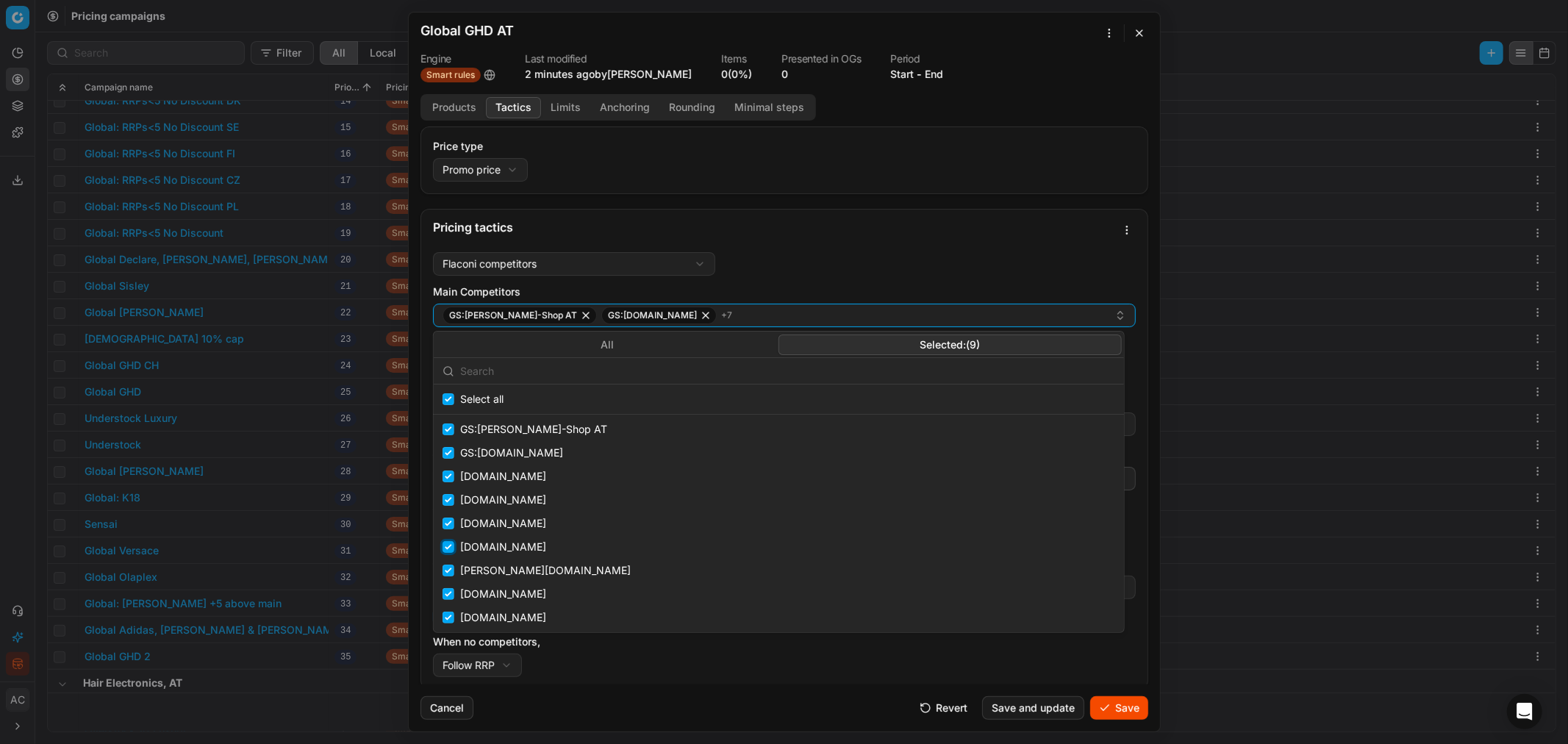
click at [448, 449] on input "Suggestions" at bounding box center [448, 547] width 12 height 12
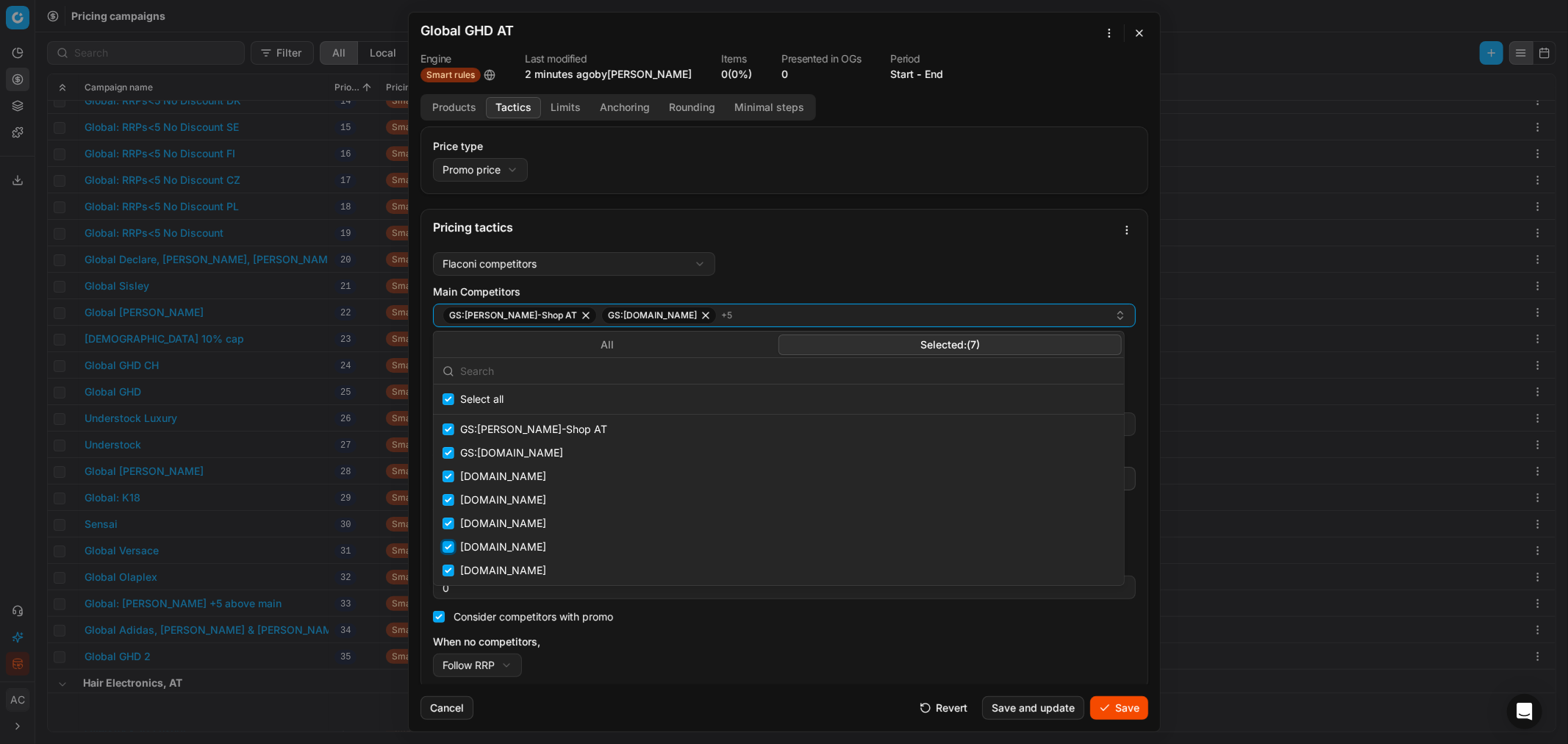
click at [448, 449] on input "Suggestions" at bounding box center [448, 547] width 12 height 12
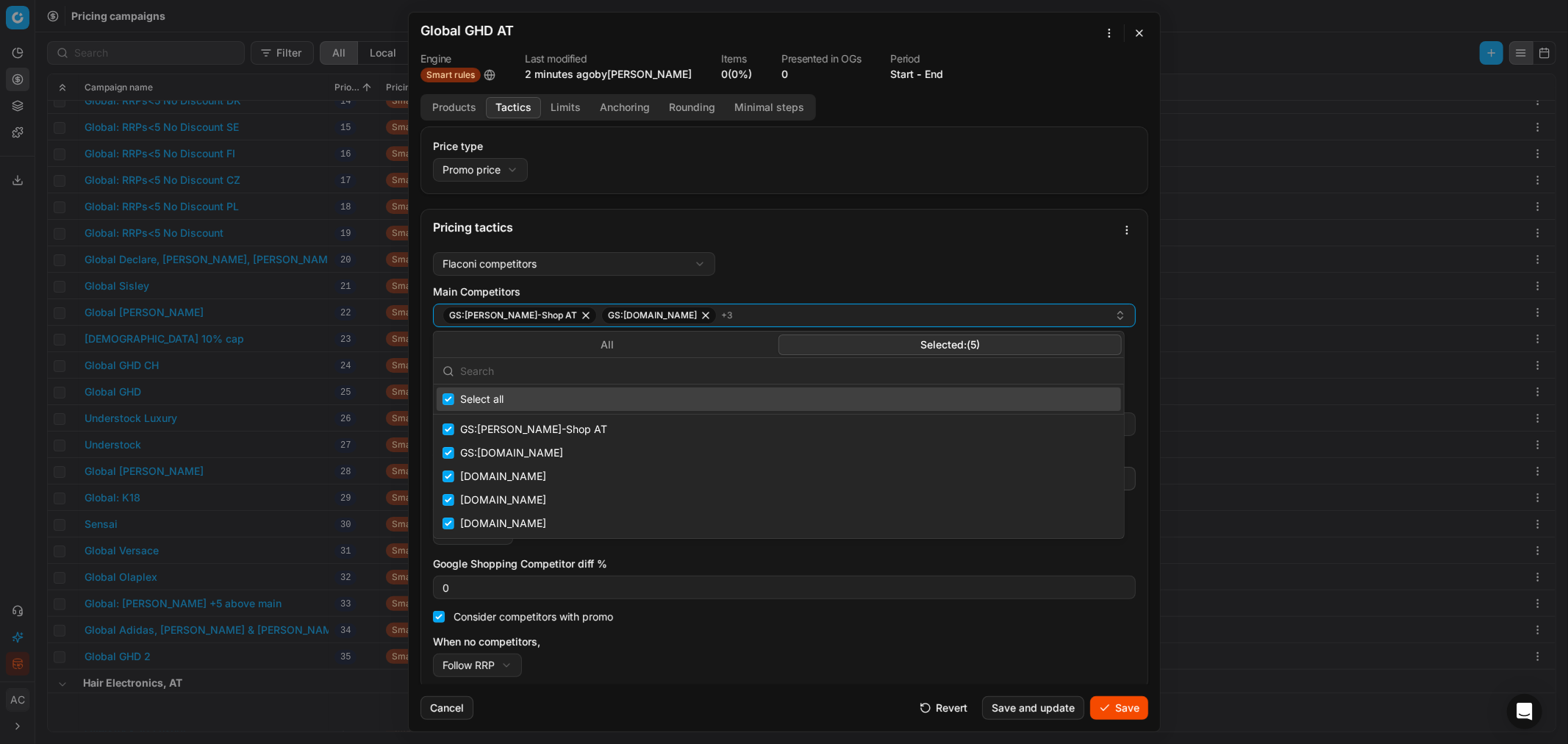
click at [892, 243] on div "Pricing tactics" at bounding box center [784, 227] width 727 height 37
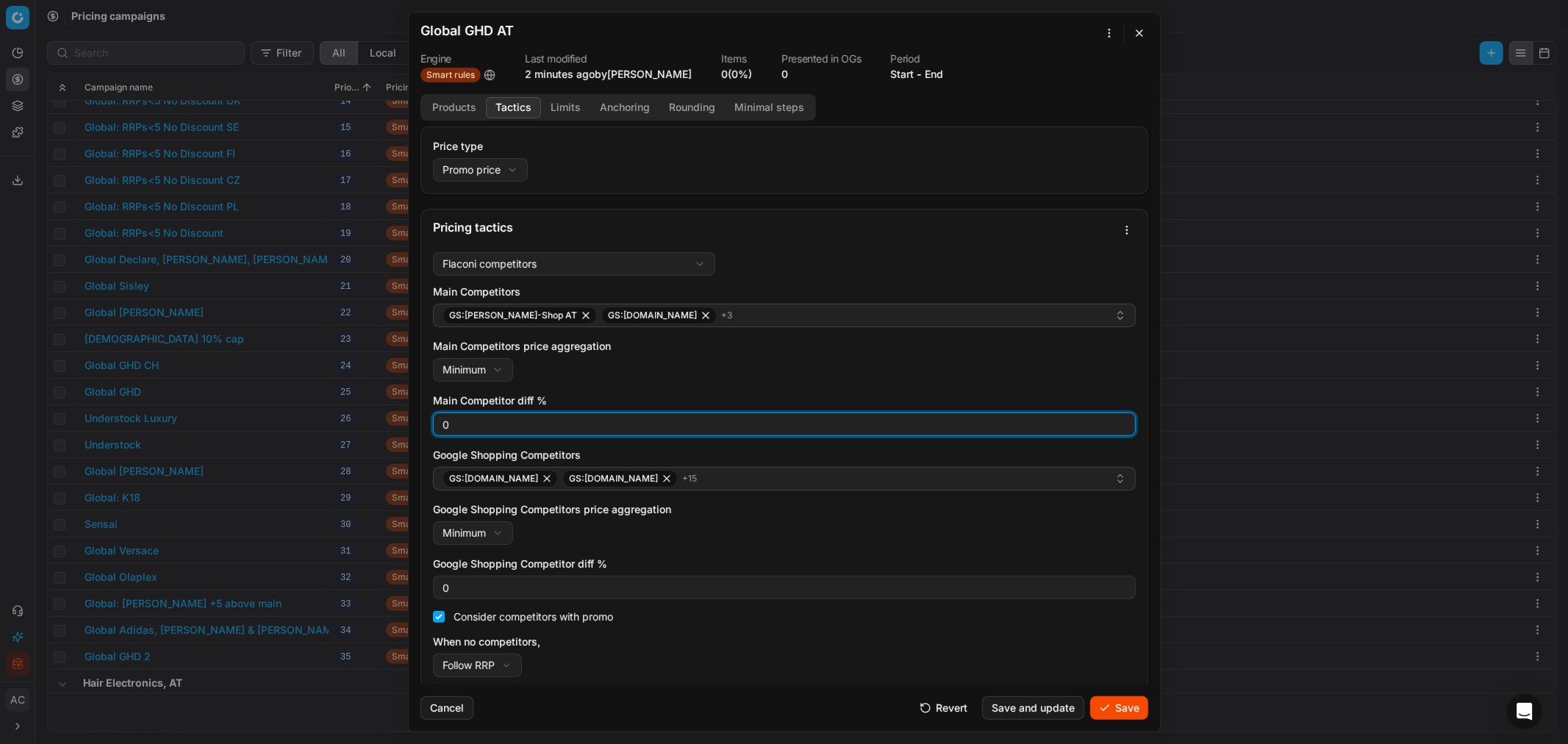
click at [489, 427] on input "0" at bounding box center [785, 424] width 690 height 22
type input "3"
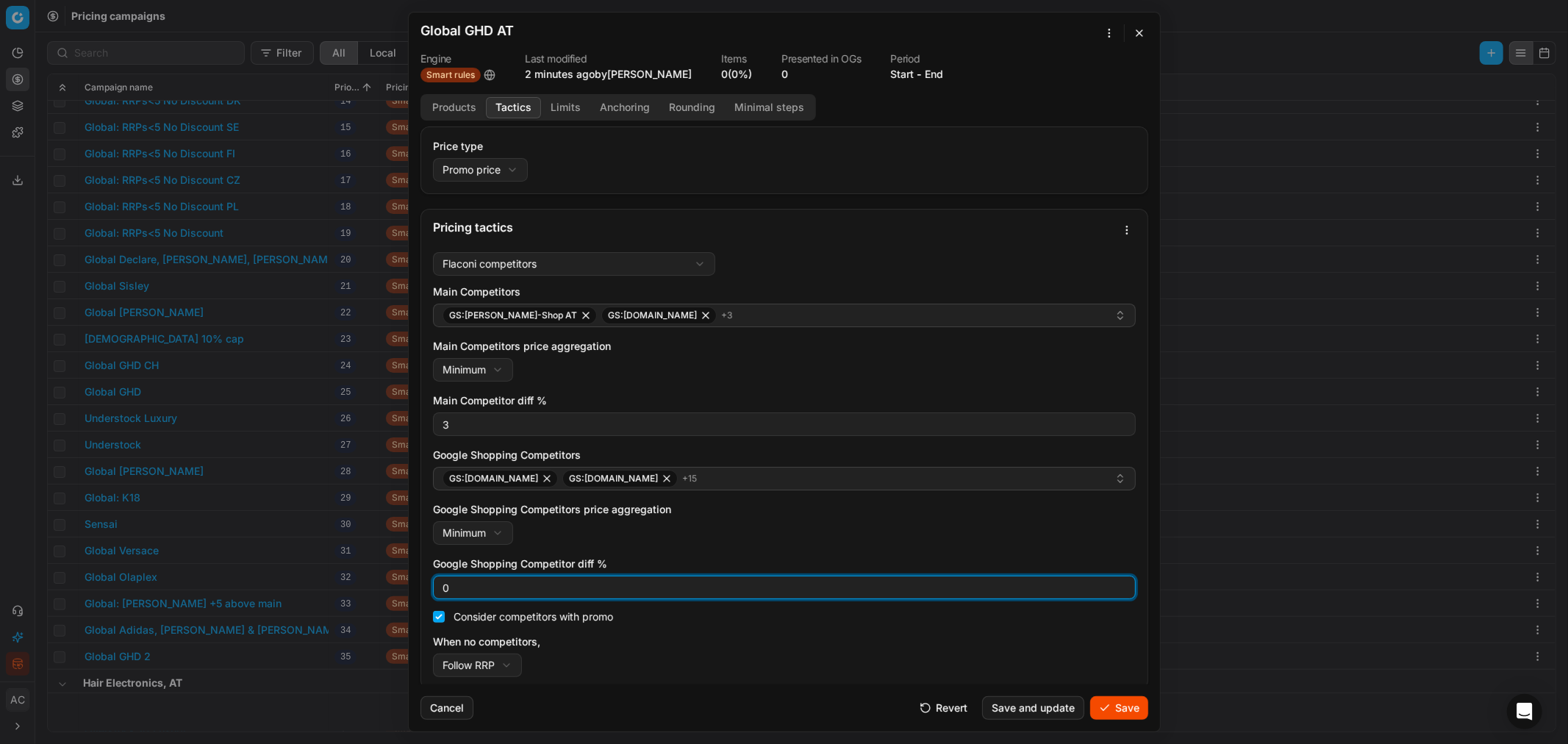
click at [480, 449] on input "0" at bounding box center [785, 587] width 690 height 22
type input "3"
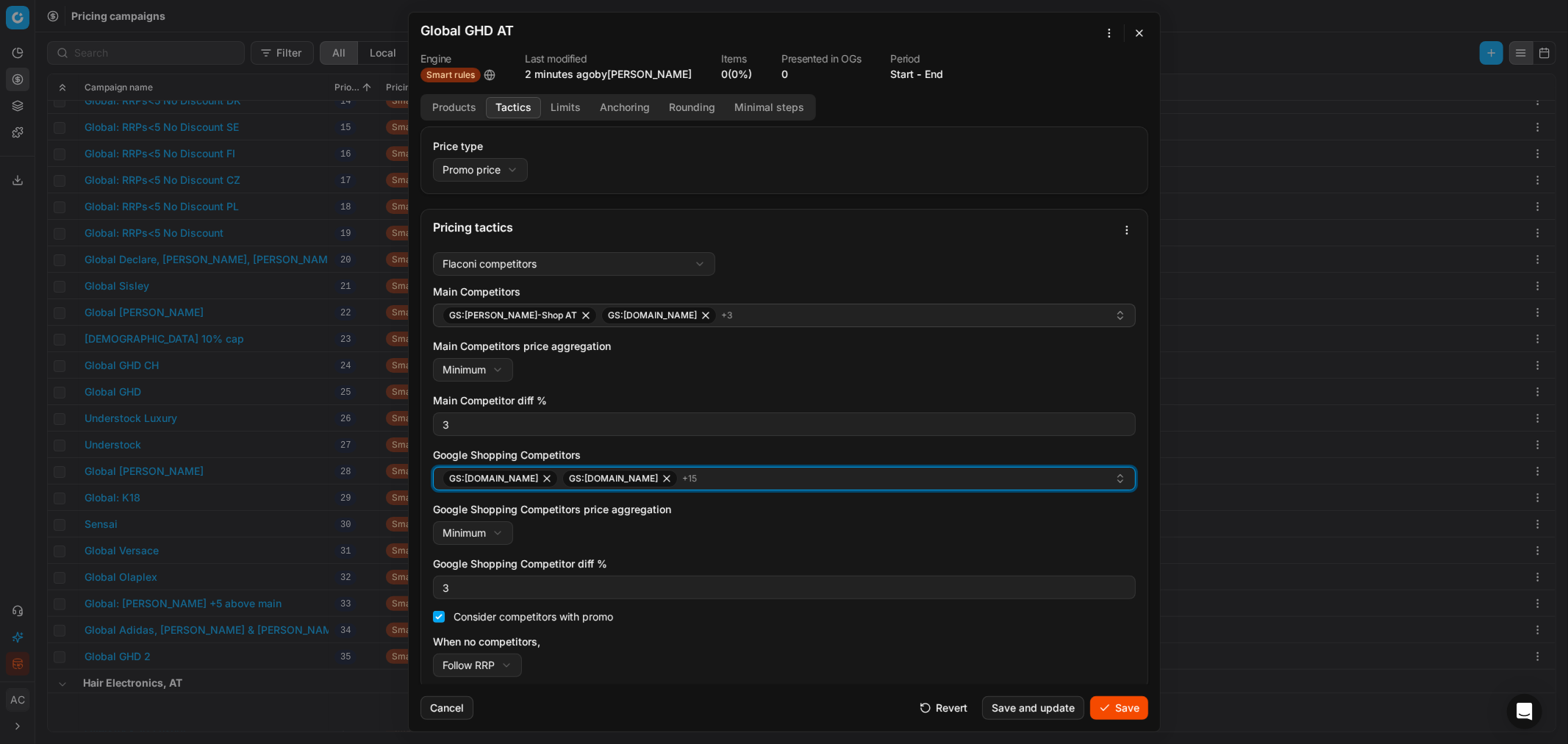
click at [677, 449] on div "GS:Deloox.nl GS:Douglas.at + 15" at bounding box center [779, 478] width 672 height 18
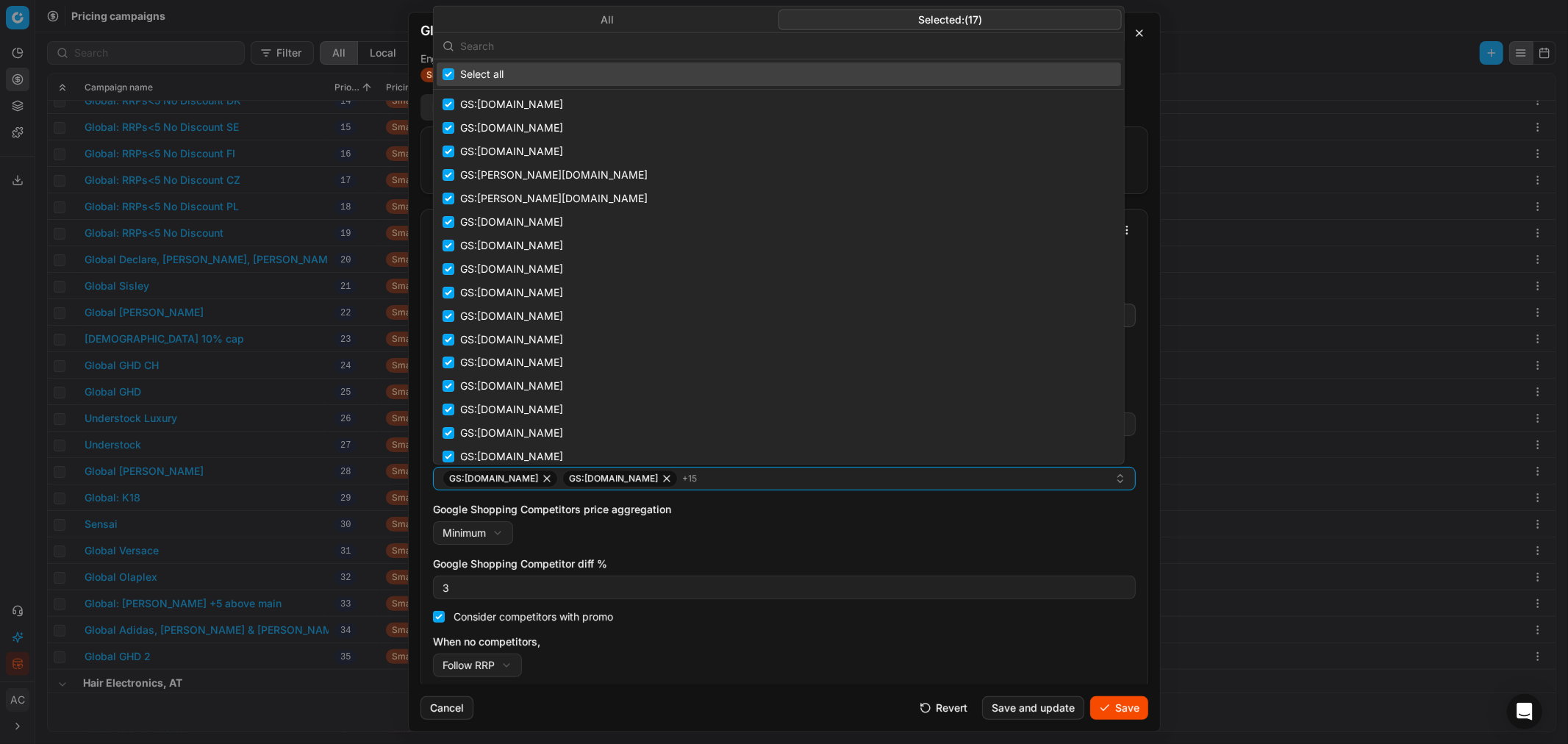
click at [959, 18] on button "Selected: ( 17 )" at bounding box center [950, 19] width 343 height 21
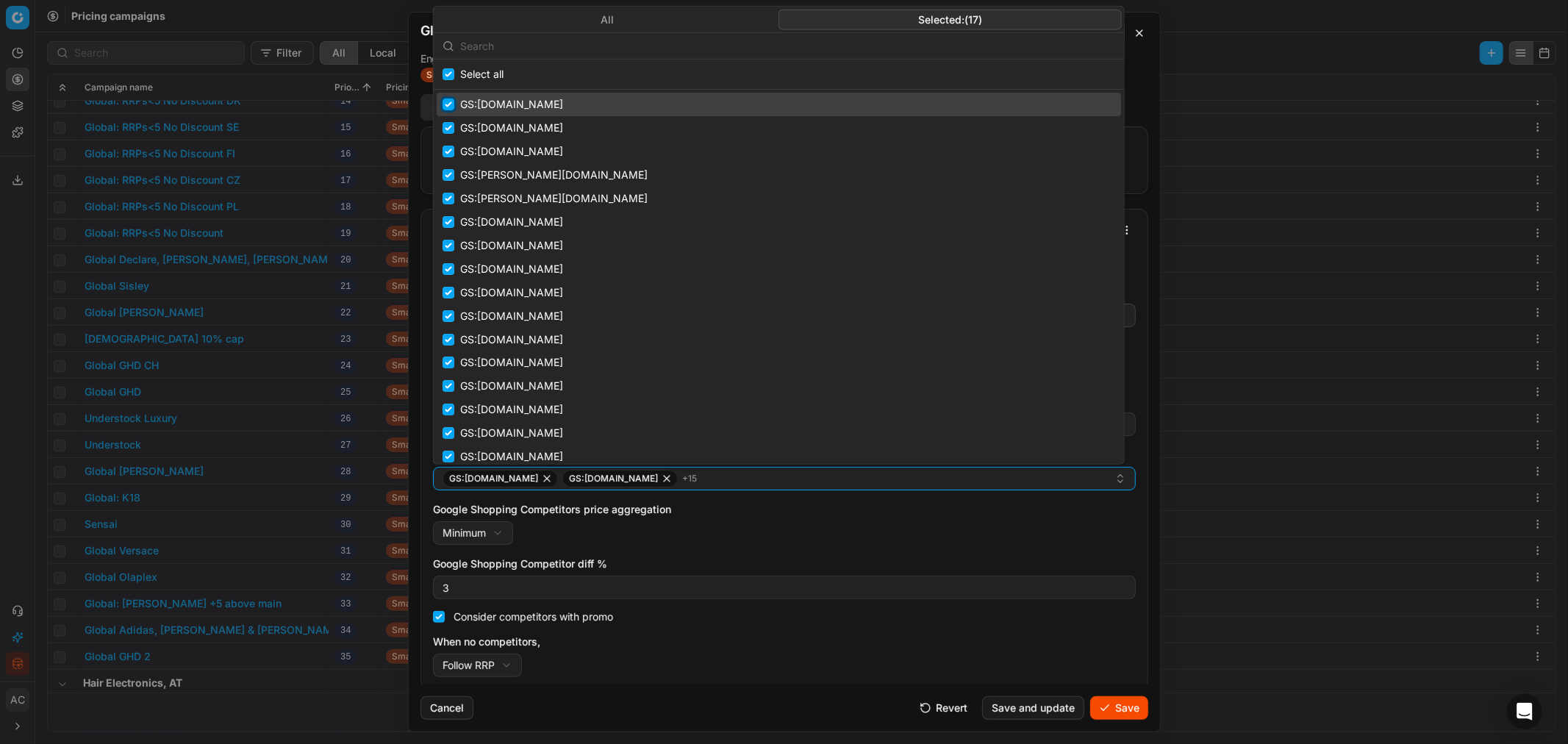
click at [450, 101] on input "Suggestions" at bounding box center [448, 104] width 12 height 12
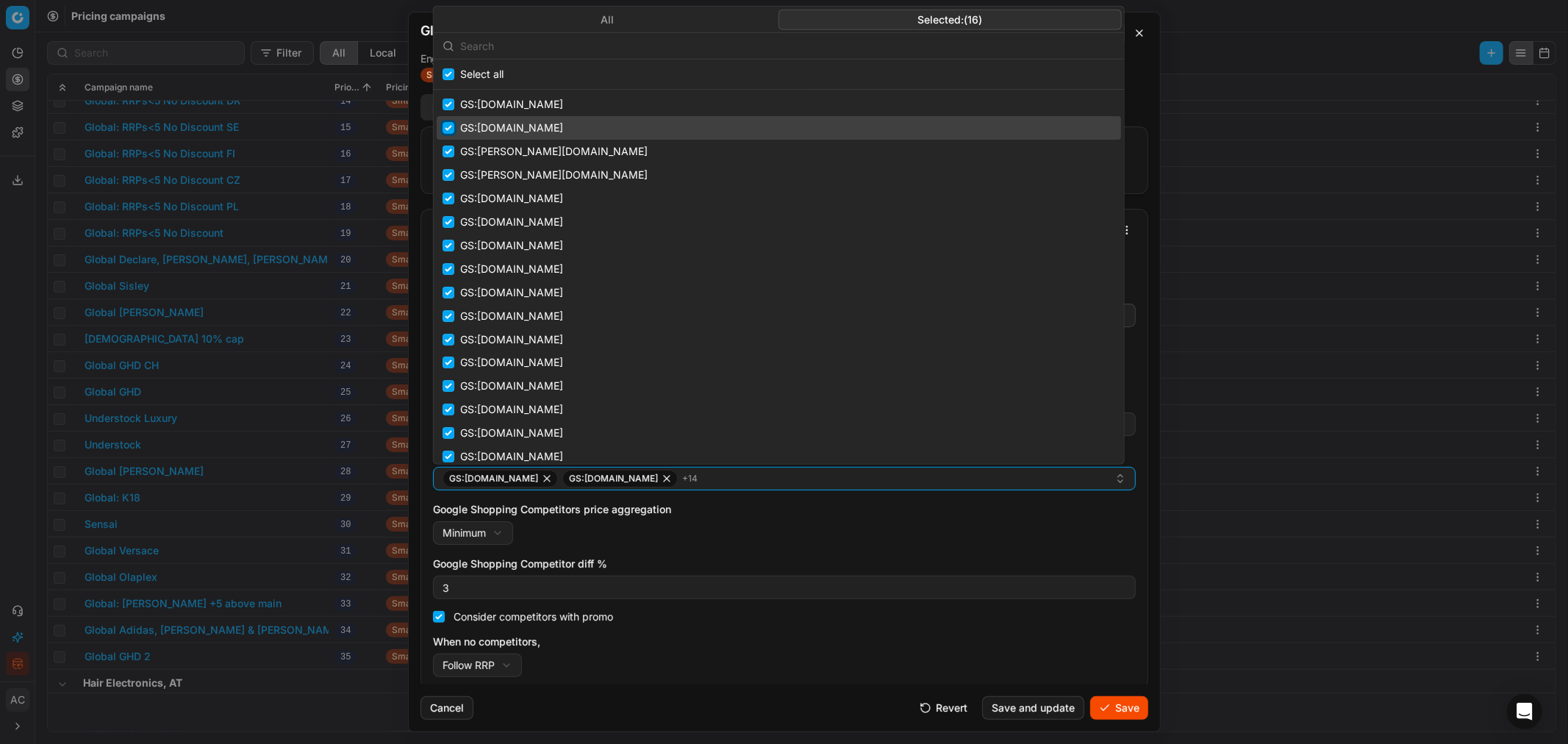
click at [449, 124] on input "Suggestions" at bounding box center [448, 127] width 12 height 12
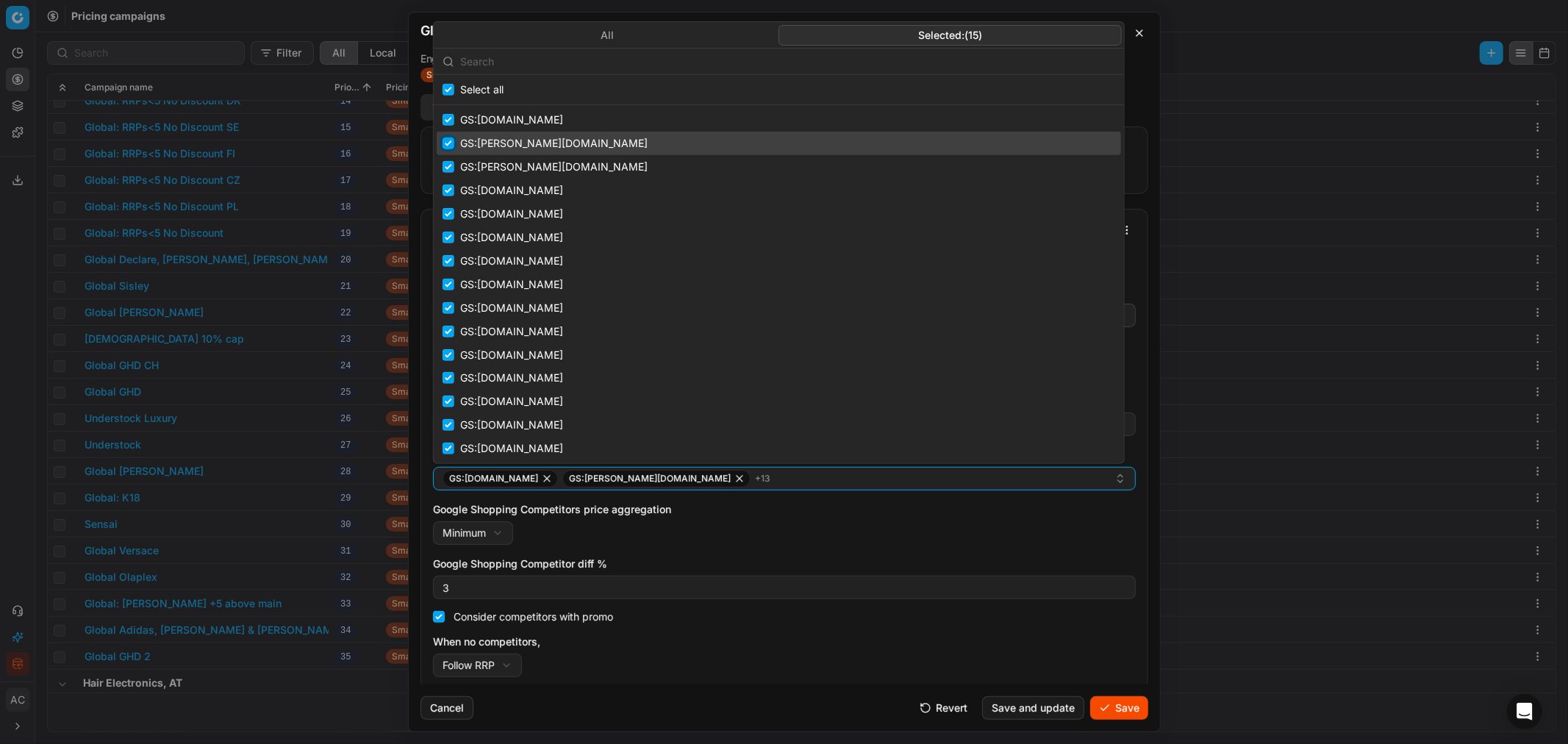
click at [448, 142] on input "Suggestions" at bounding box center [448, 143] width 12 height 12
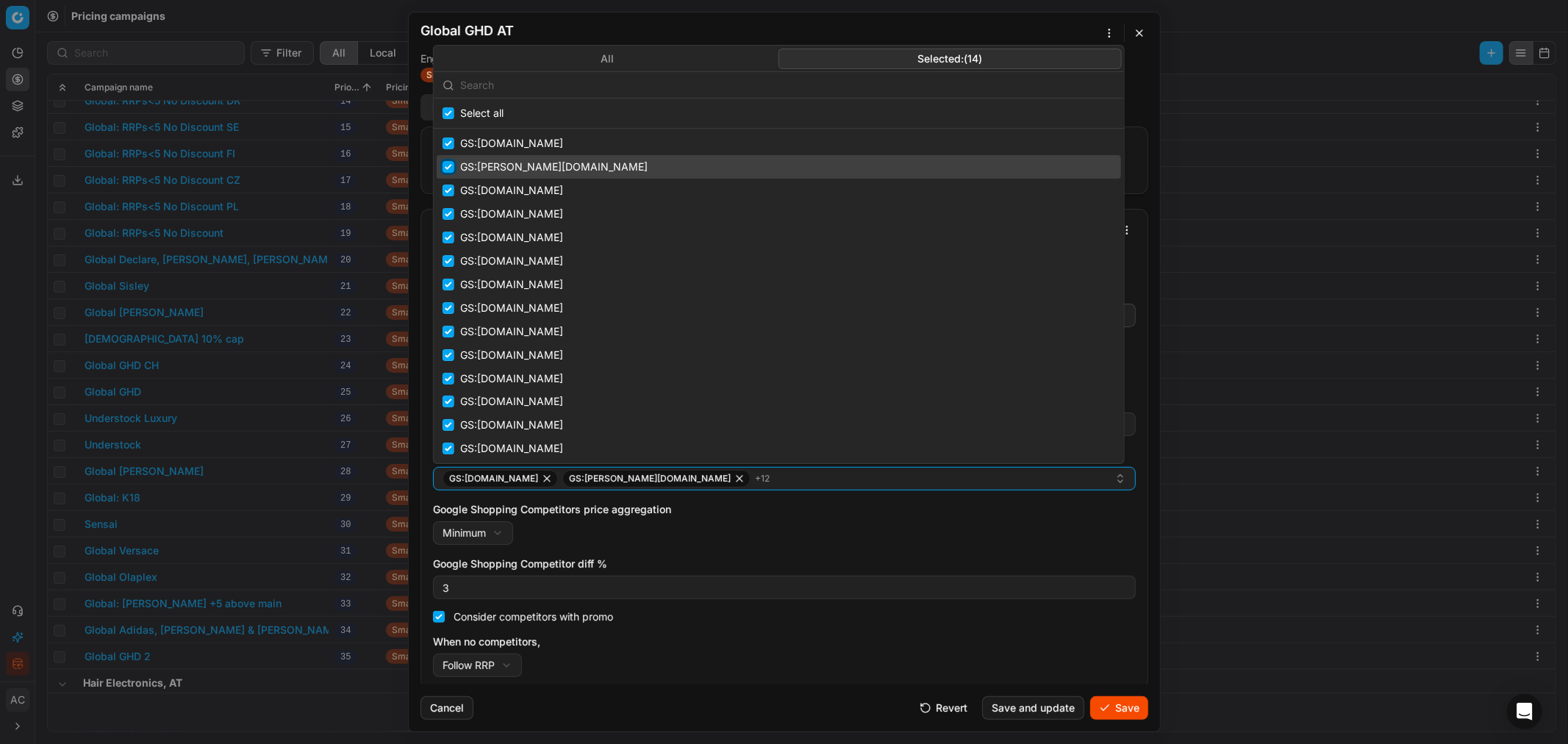
click at [445, 167] on input "Suggestions" at bounding box center [448, 166] width 12 height 12
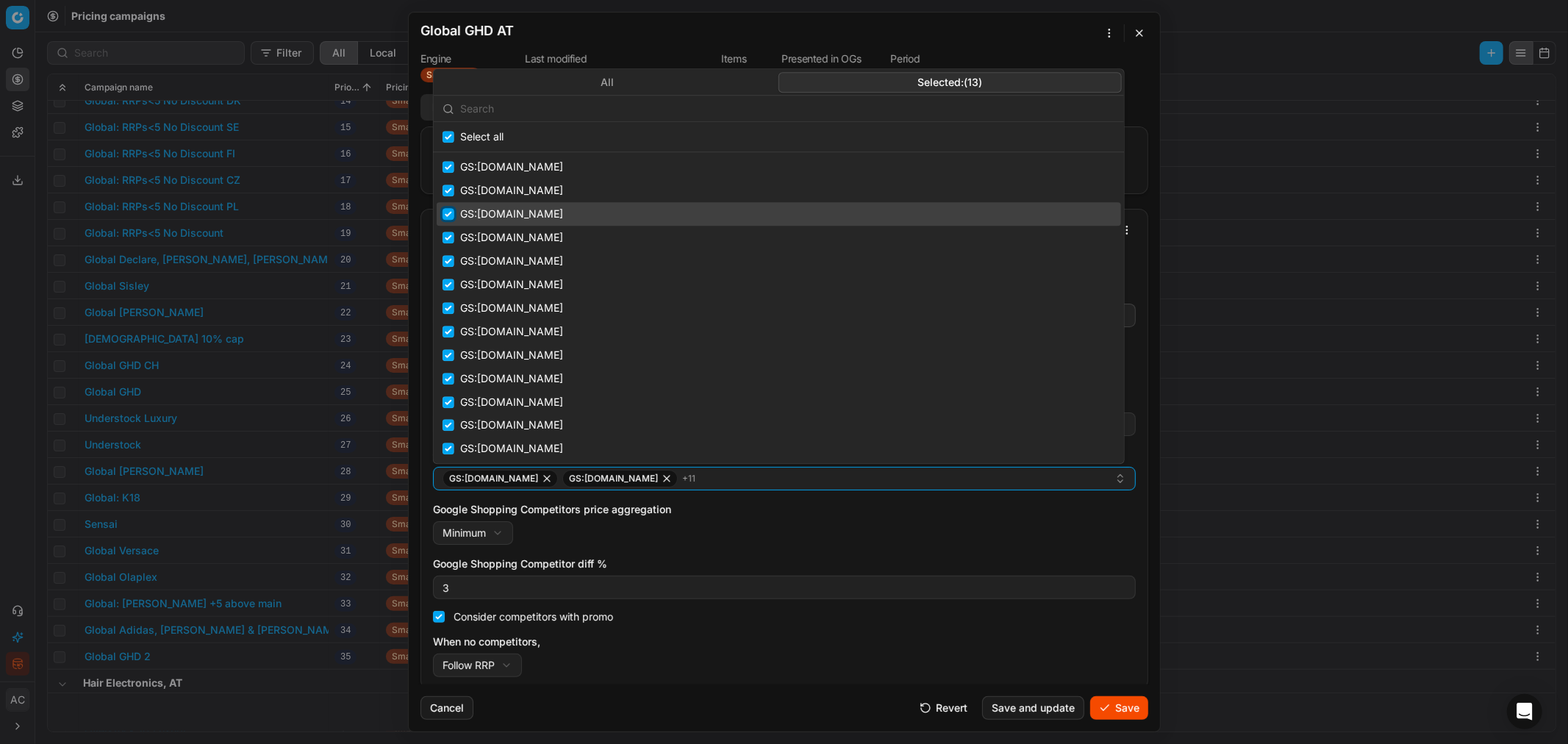
click at [446, 214] on input "Suggestions" at bounding box center [448, 214] width 12 height 12
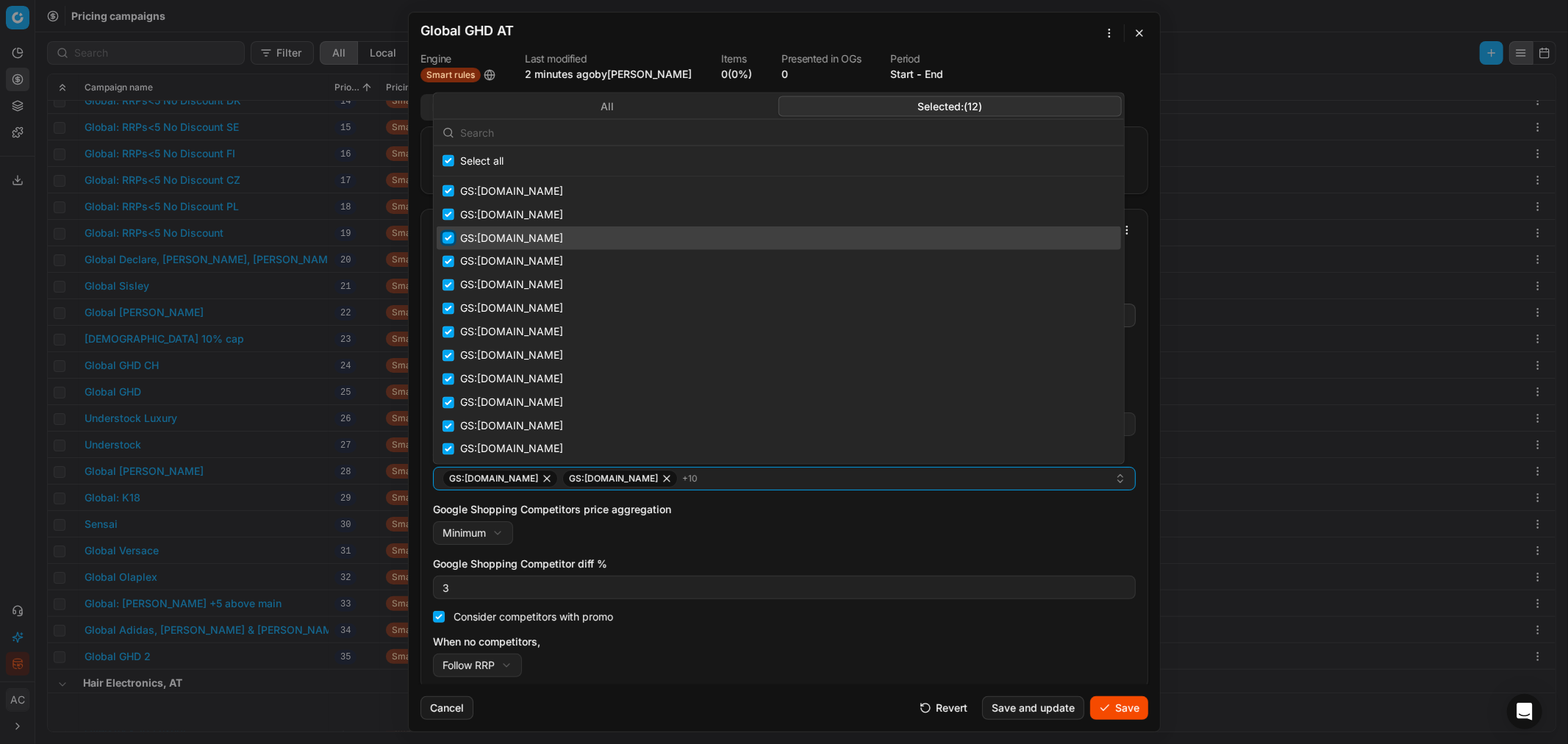
click at [450, 236] on input "Suggestions" at bounding box center [448, 237] width 12 height 12
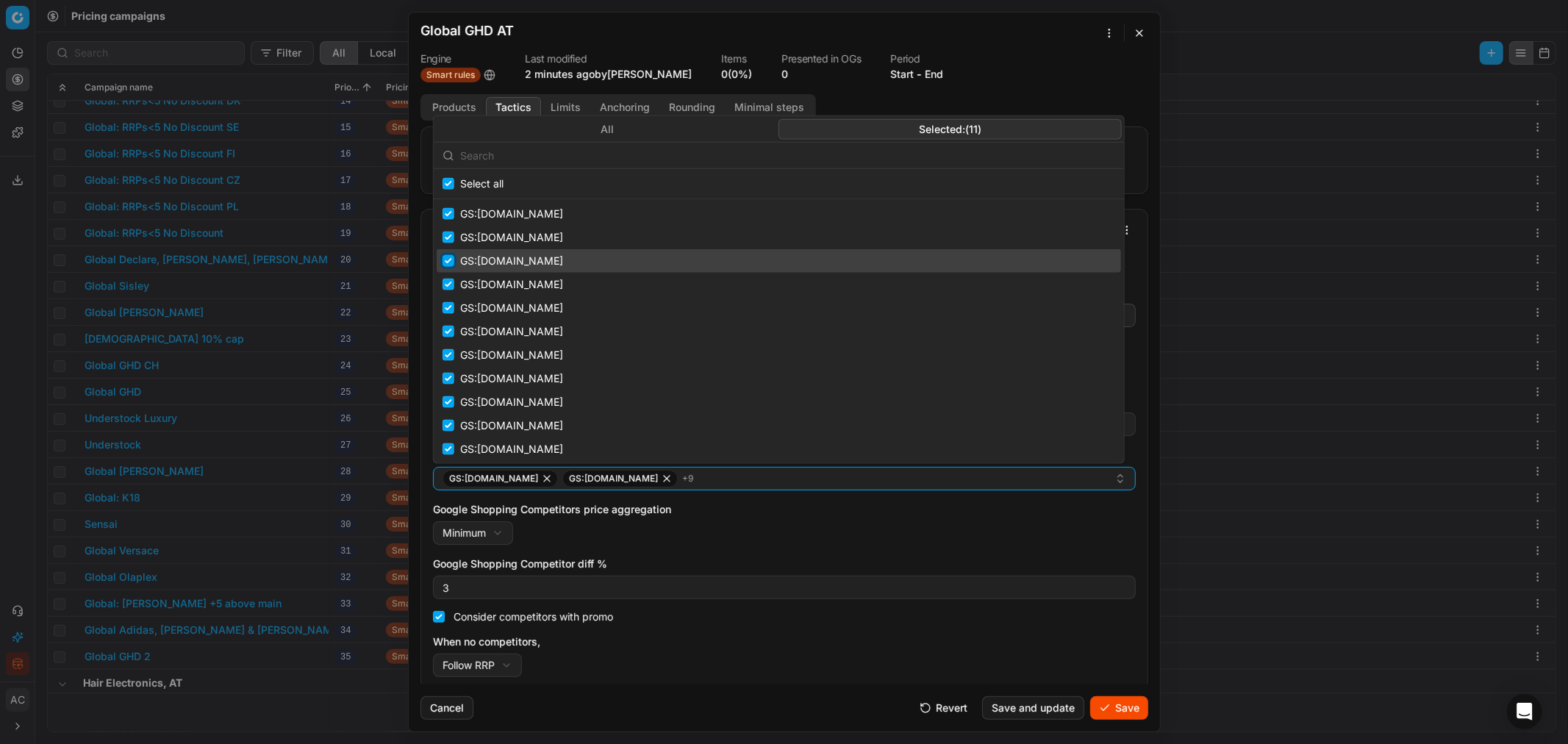
click at [446, 259] on input "Suggestions" at bounding box center [448, 260] width 12 height 12
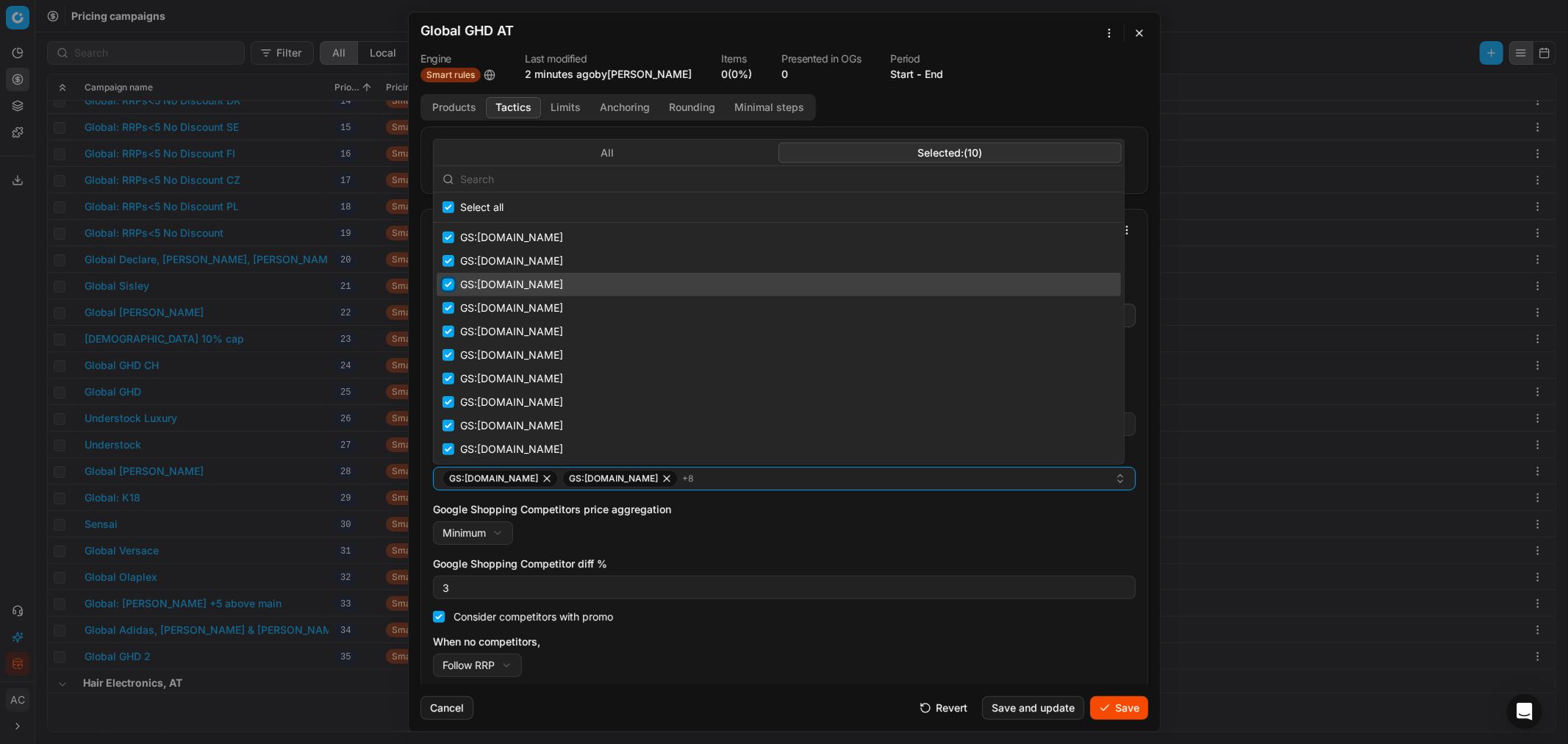
click at [448, 287] on input "Suggestions" at bounding box center [448, 284] width 12 height 12
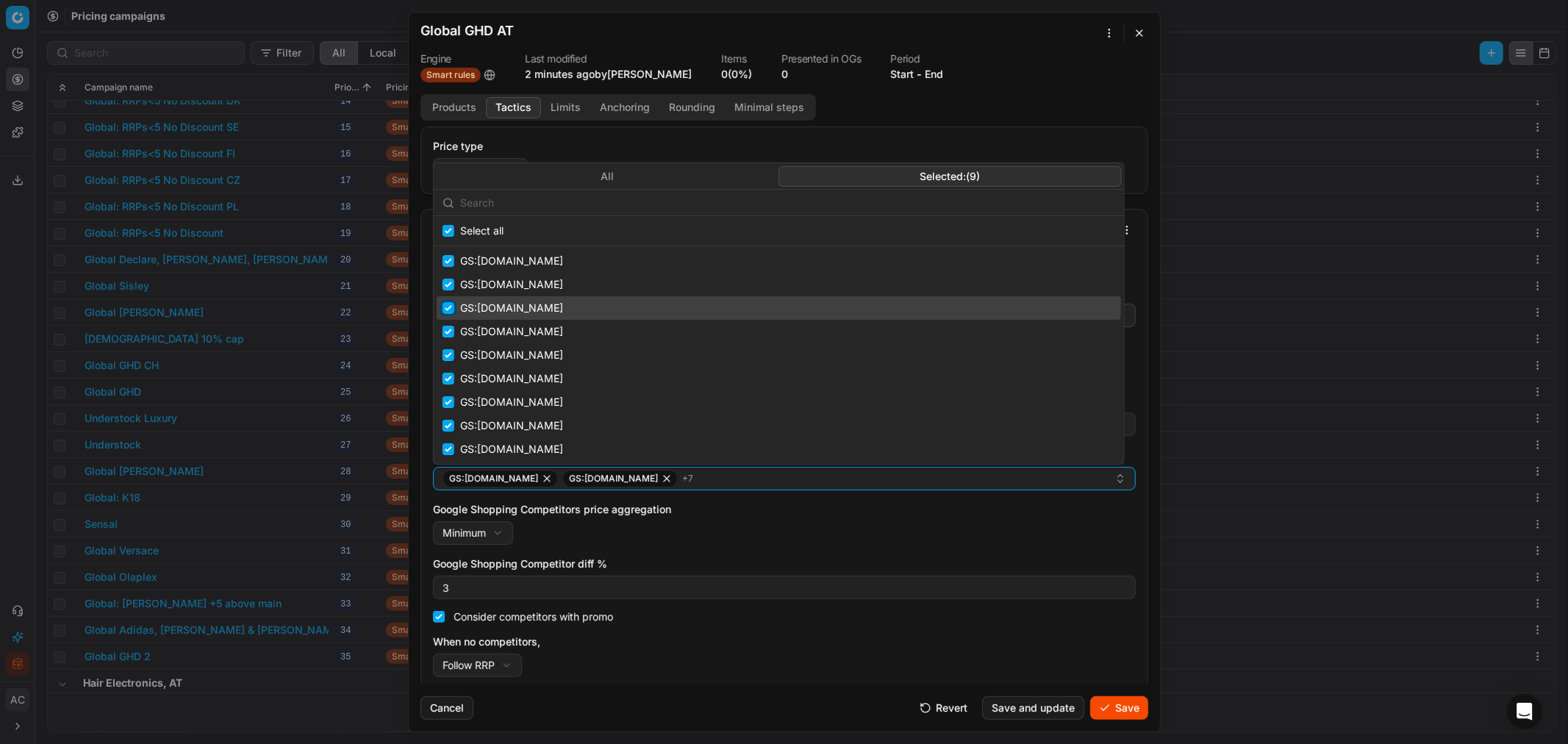
click at [452, 312] on input "Suggestions" at bounding box center [448, 308] width 12 height 12
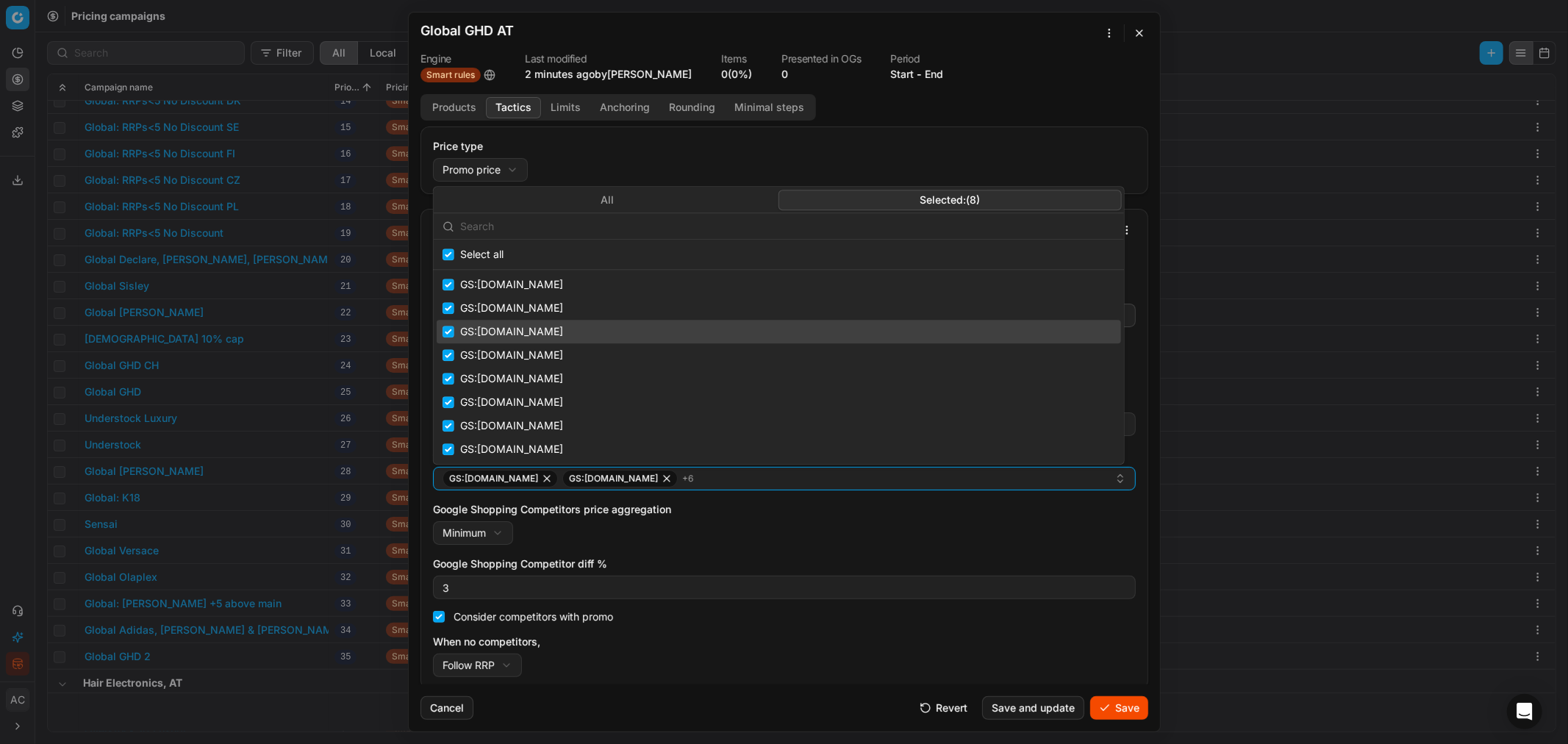
click at [452, 338] on div "GS:iciparisxl.nl" at bounding box center [779, 331] width 684 height 23
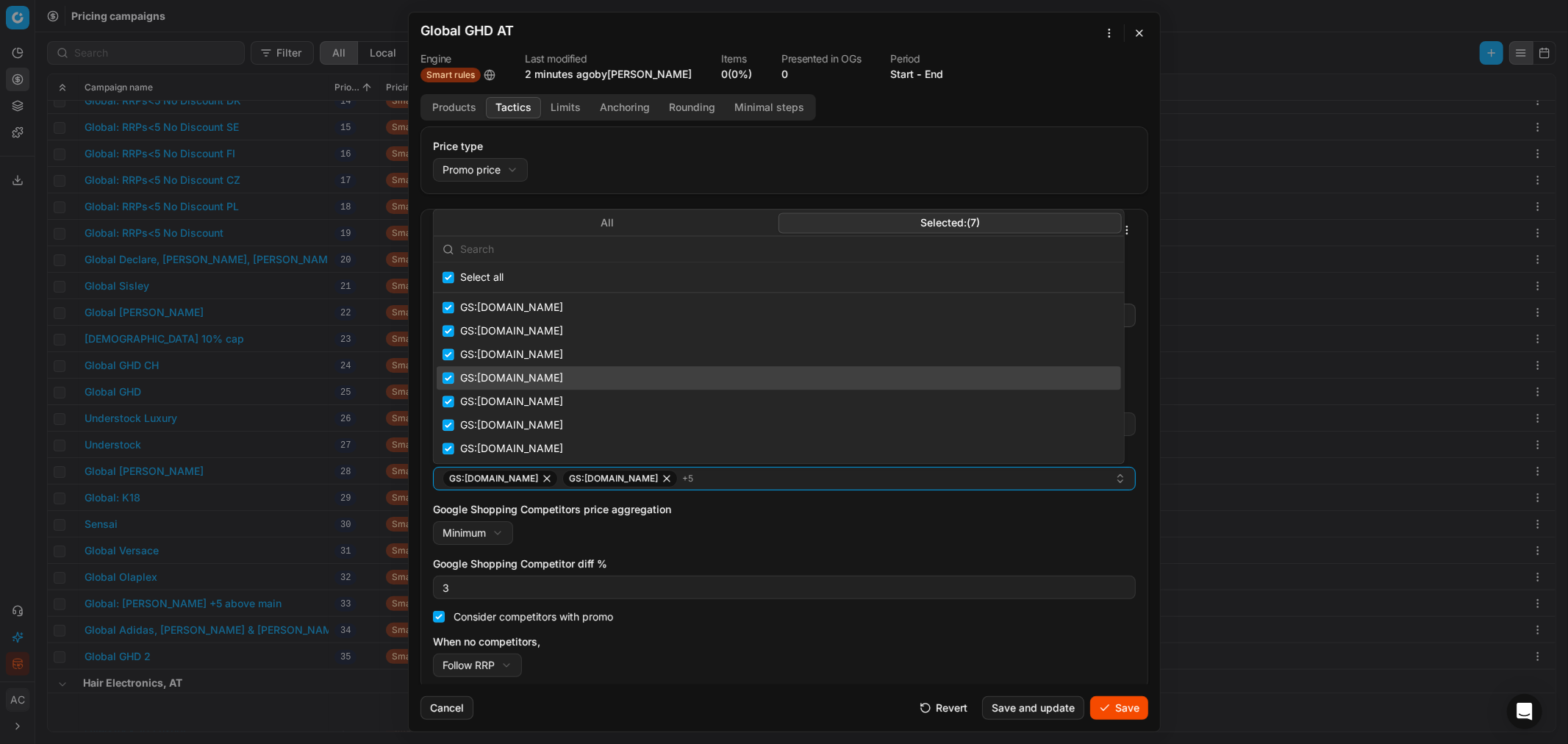
click at [447, 371] on div "GS:parfumdreams.BE" at bounding box center [779, 378] width 684 height 23
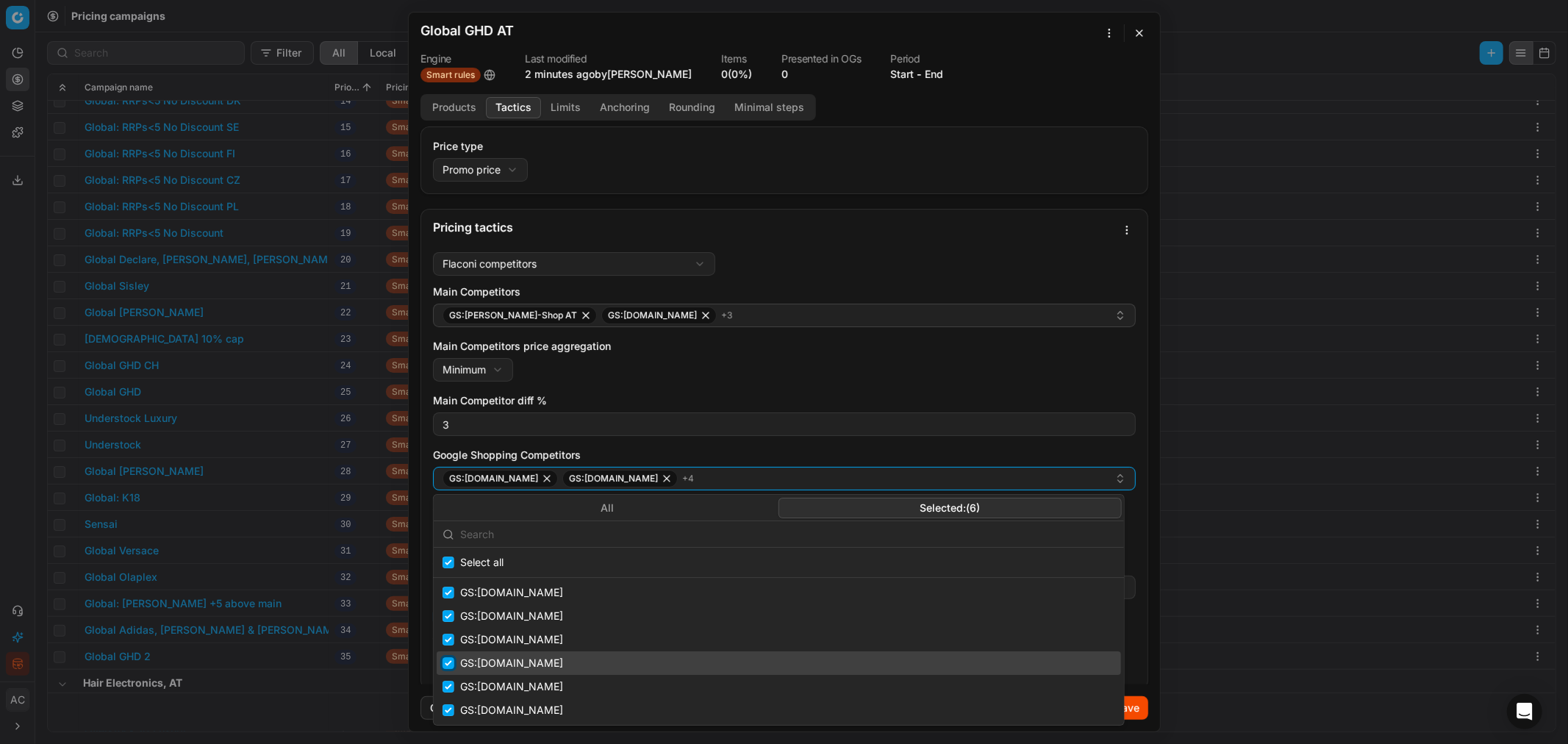
click at [450, 449] on input "Suggestions" at bounding box center [448, 662] width 12 height 12
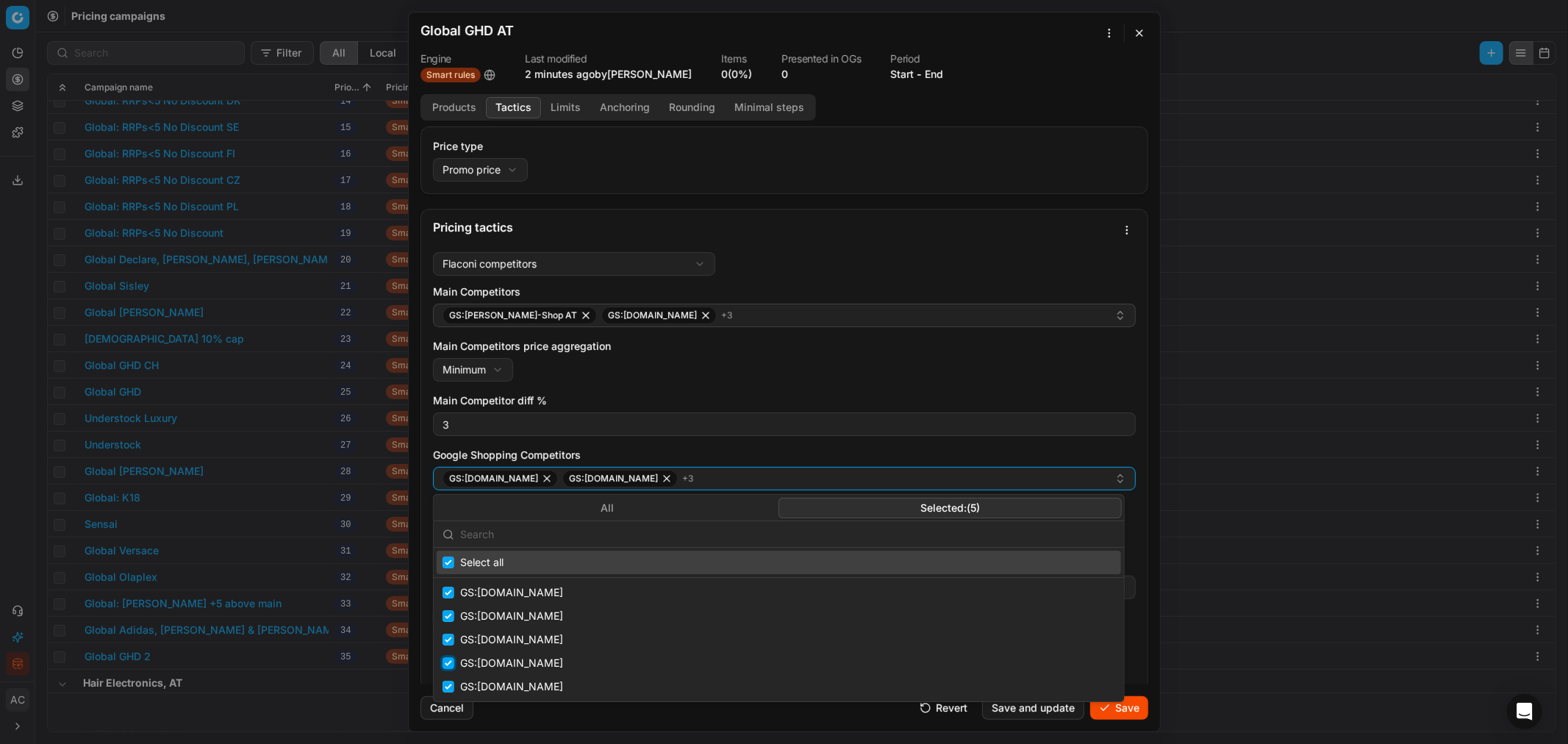
click at [450, 449] on input "Suggestions" at bounding box center [448, 662] width 12 height 12
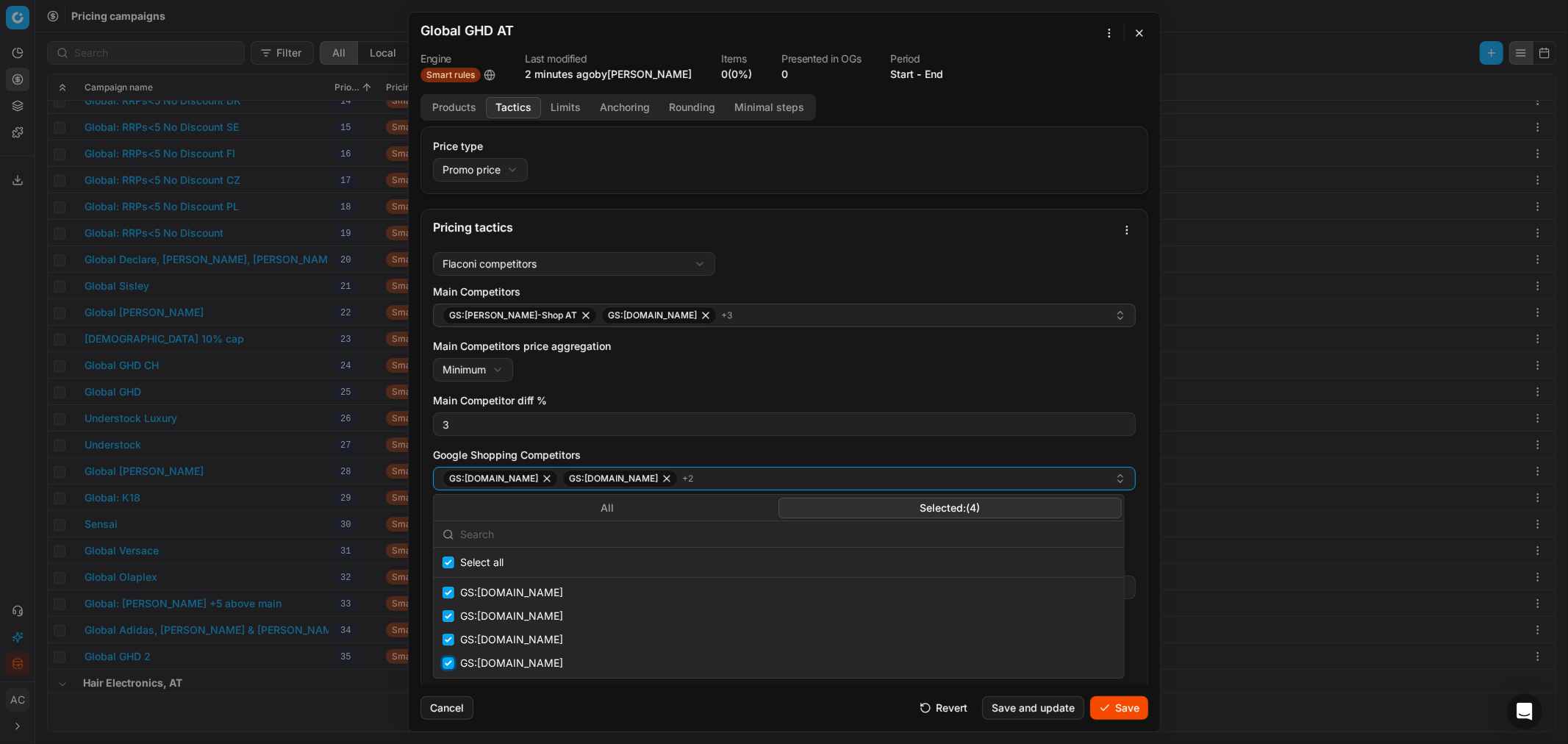
click at [450, 449] on input "Suggestions" at bounding box center [448, 662] width 12 height 12
click at [642, 449] on div "Cancel Revert Save and update Save" at bounding box center [784, 701] width 728 height 35
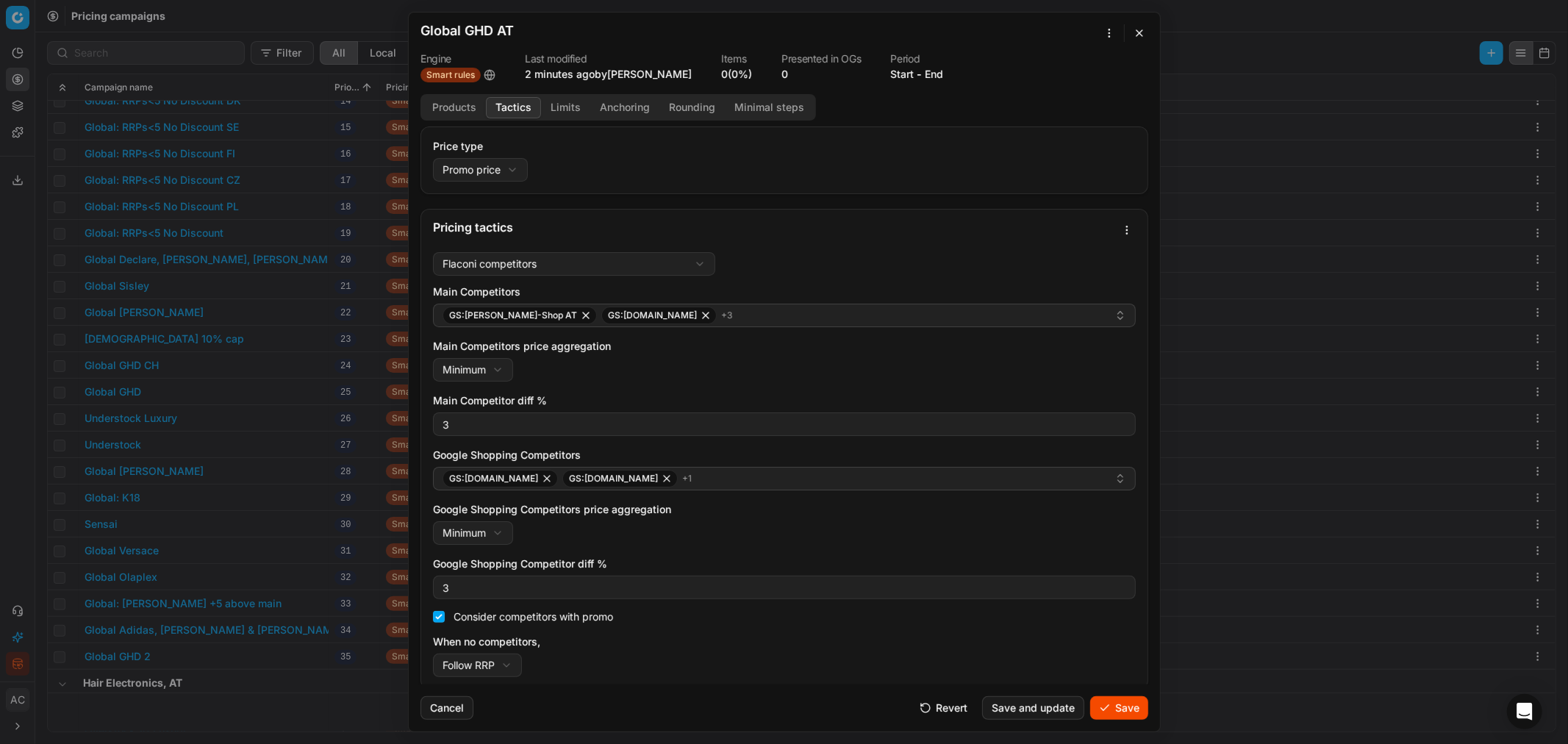
click at [1044, 449] on button "Save" at bounding box center [1119, 707] width 58 height 23
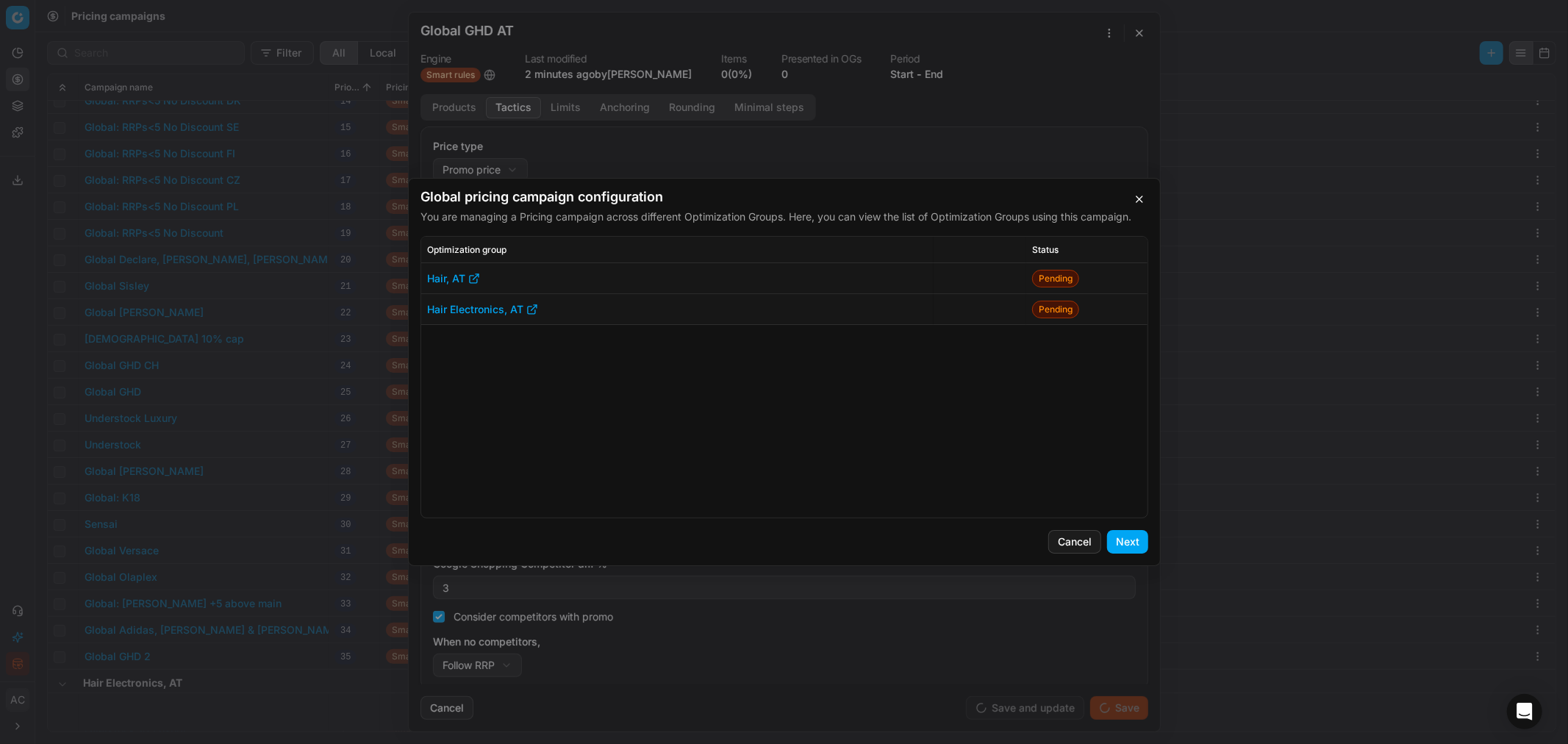
click at [1044, 449] on button "Next" at bounding box center [1128, 541] width 41 height 23
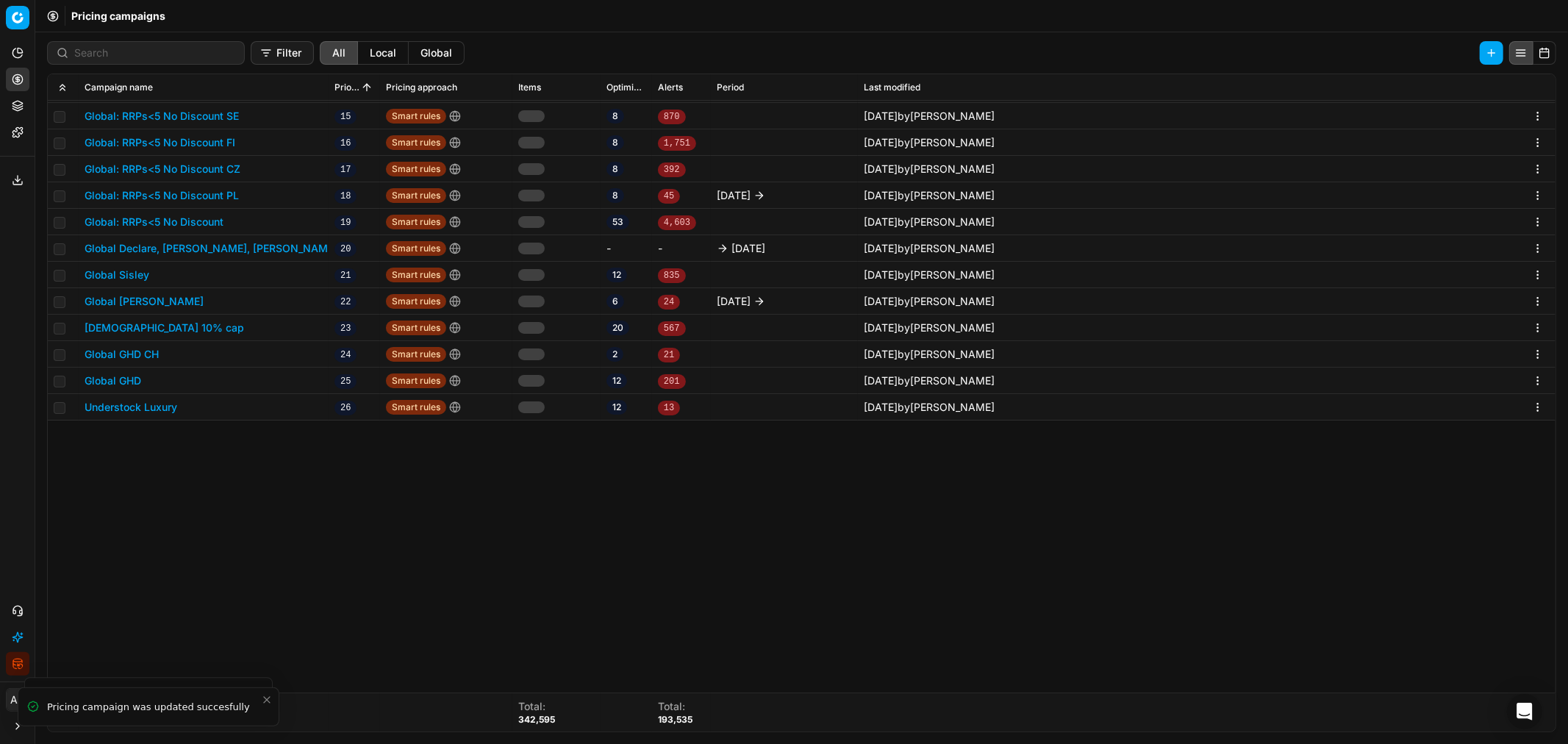
scroll to position [0, 0]
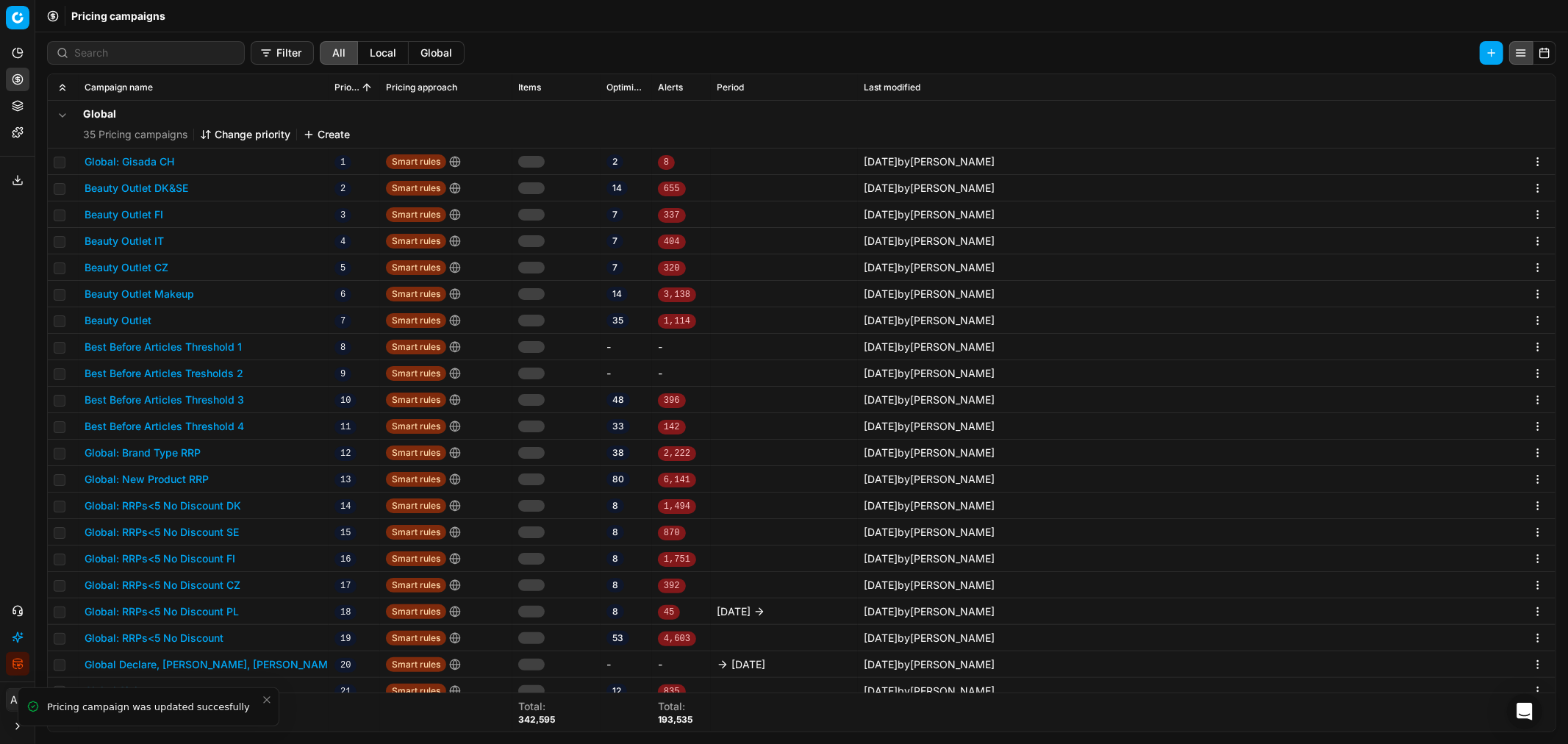
click at [253, 137] on button "Change priority" at bounding box center [245, 135] width 91 height 14
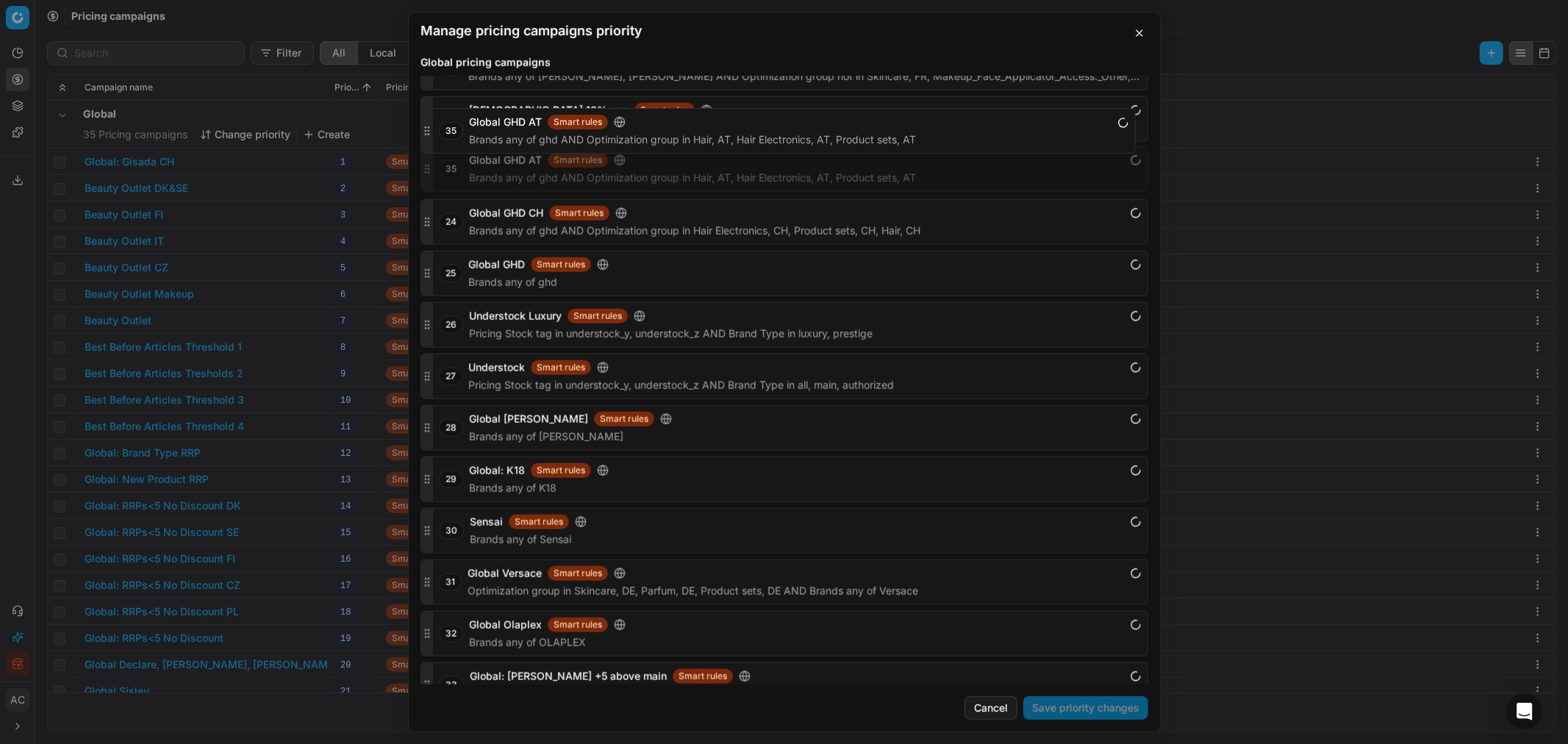
scroll to position [1093, 0]
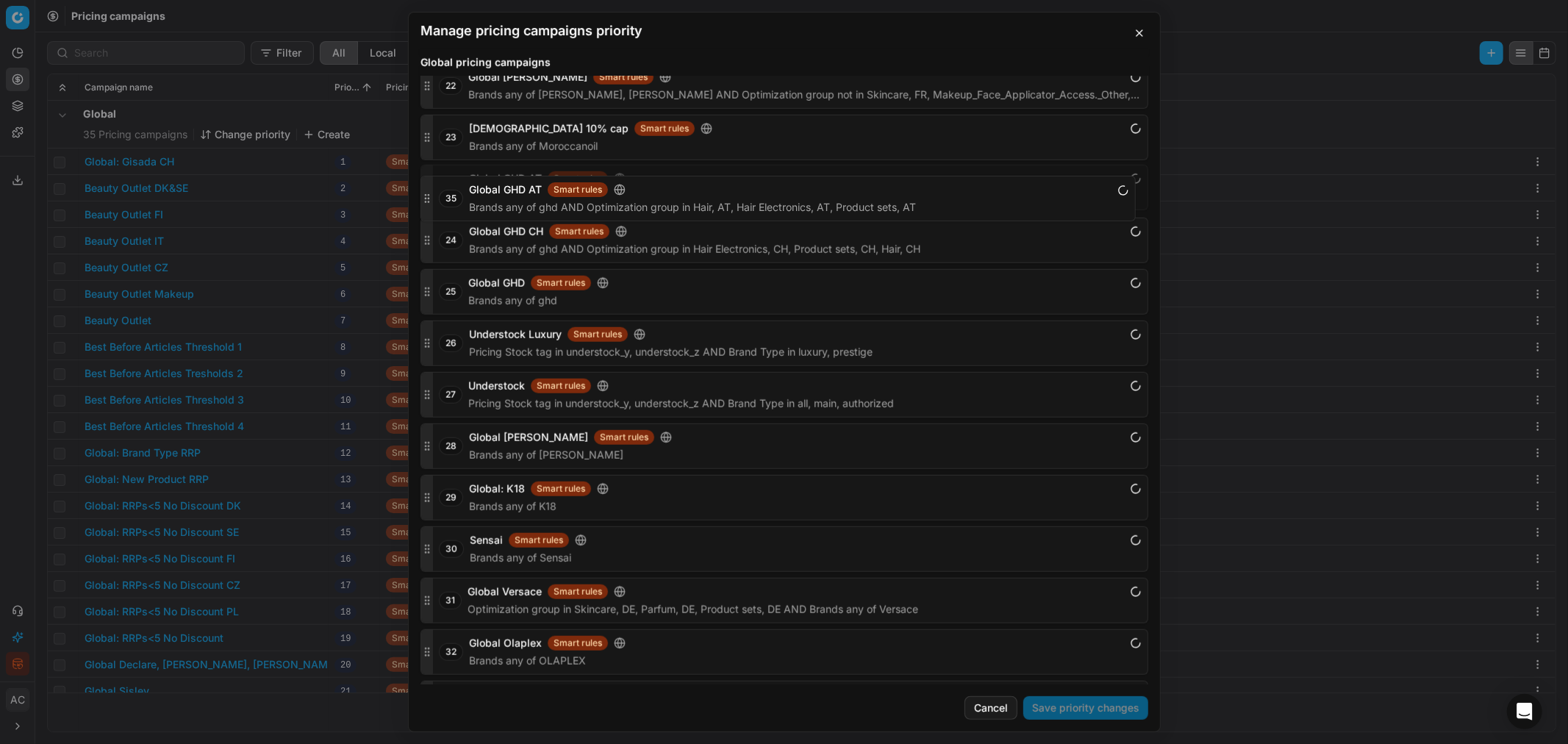
drag, startPoint x: 427, startPoint y: 664, endPoint x: 440, endPoint y: 201, distance: 463.2
click at [440, 201] on div "35 Global GHD AT Smart rules Brands any of ghd AND Optimization group in Hair, …" at bounding box center [784, 187] width 728 height 46
click at [1044, 449] on button "Save priority changes" at bounding box center [1086, 707] width 125 height 23
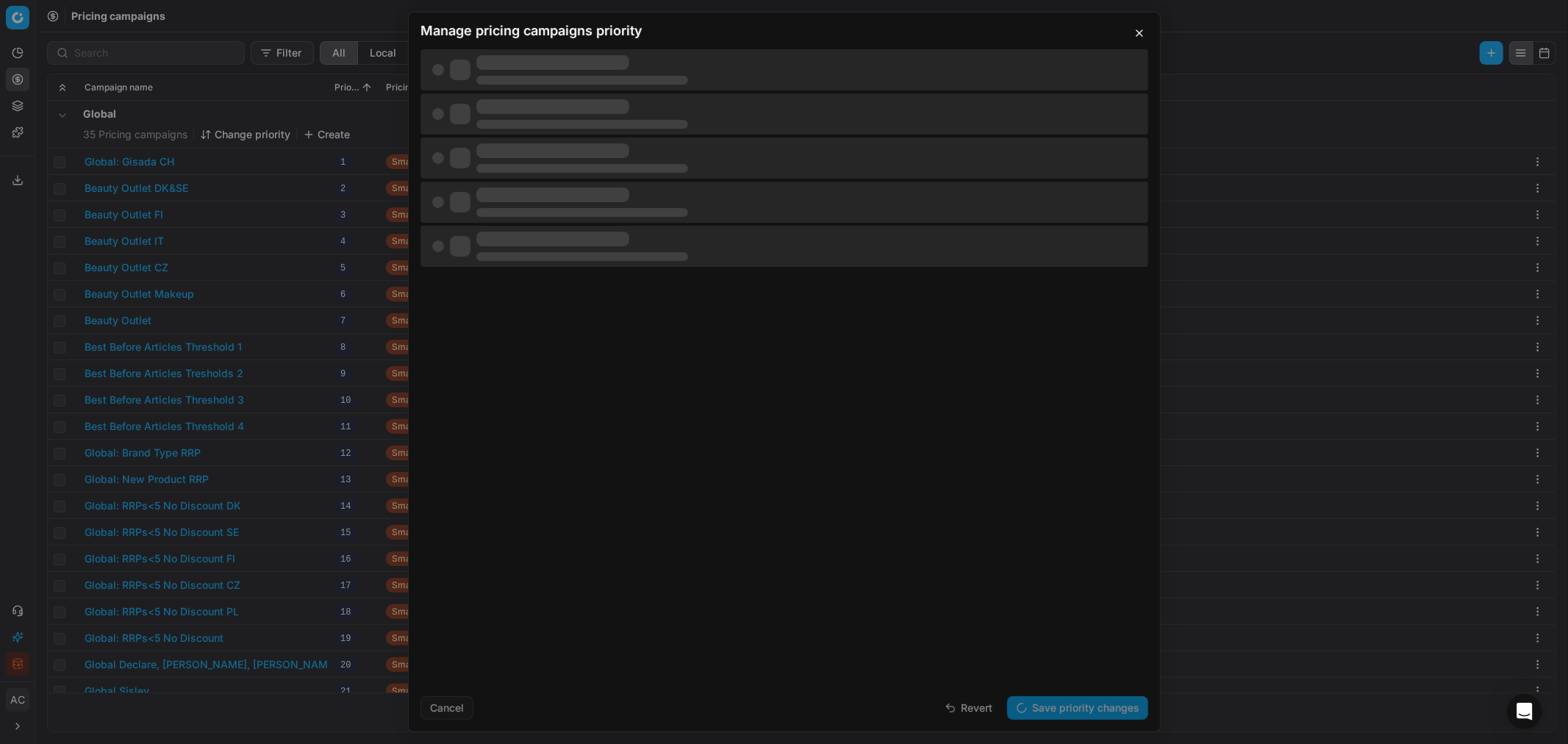
scroll to position [0, 0]
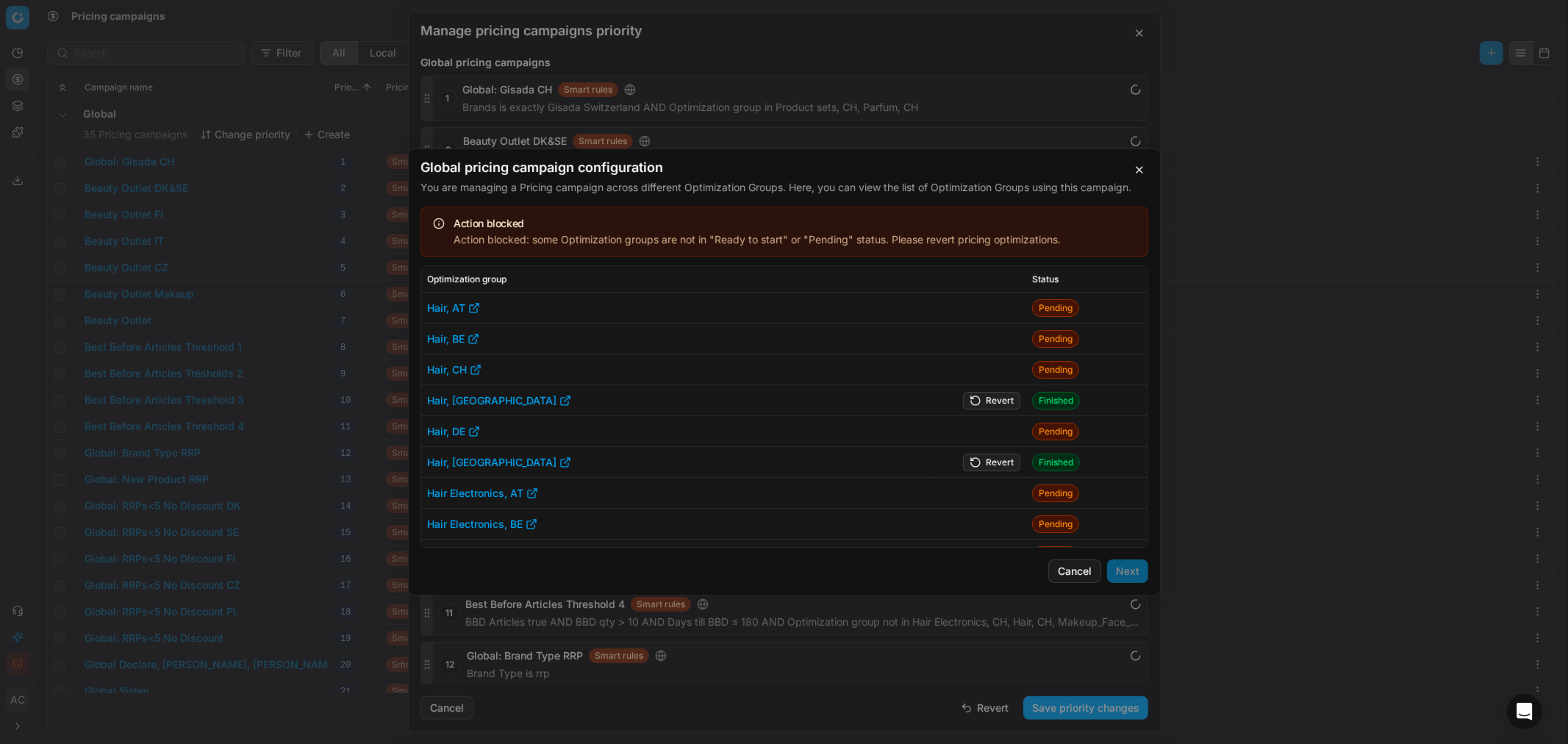
click at [988, 401] on button "Revert" at bounding box center [992, 400] width 57 height 18
click at [996, 449] on button "Revert" at bounding box center [992, 462] width 57 height 18
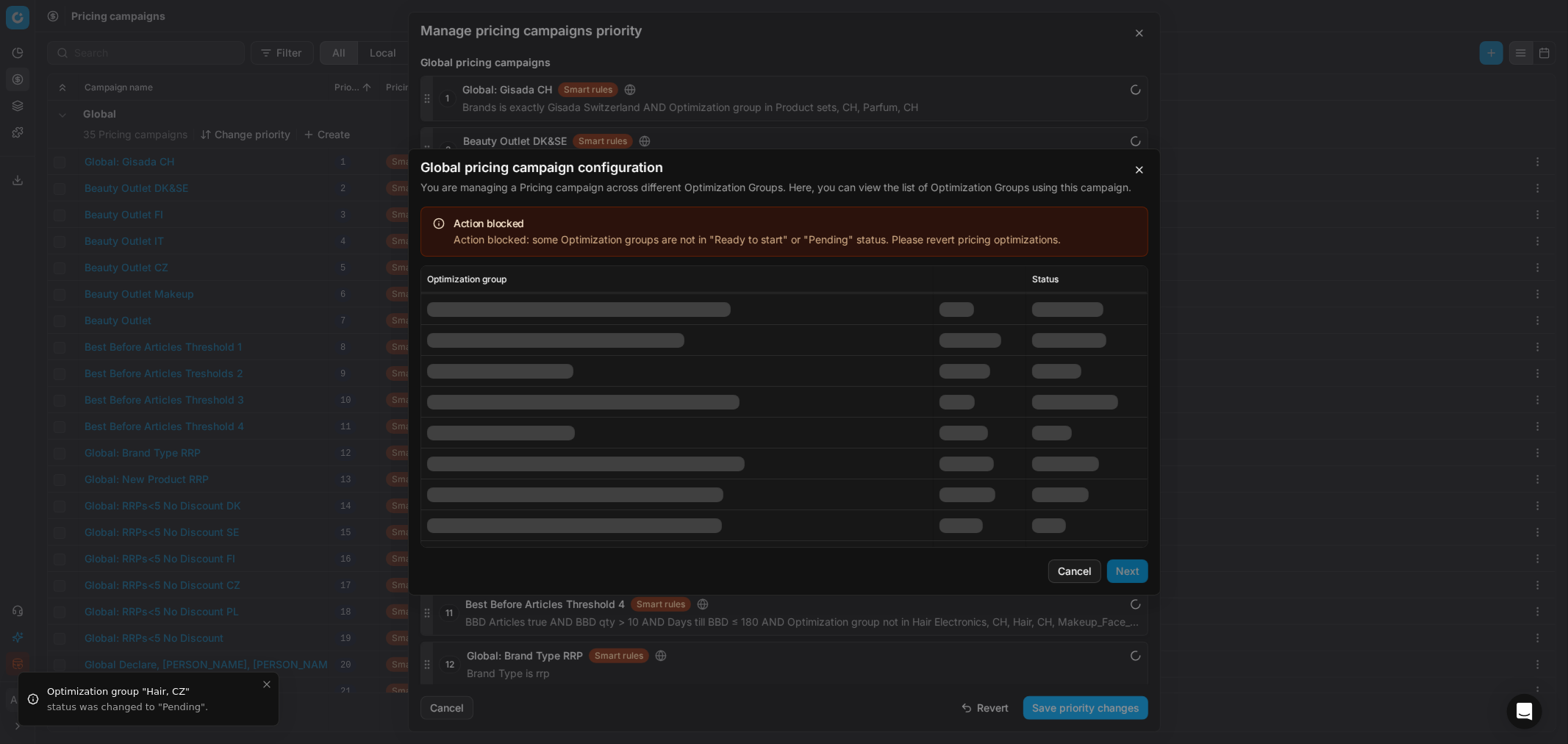
scroll to position [188, 0]
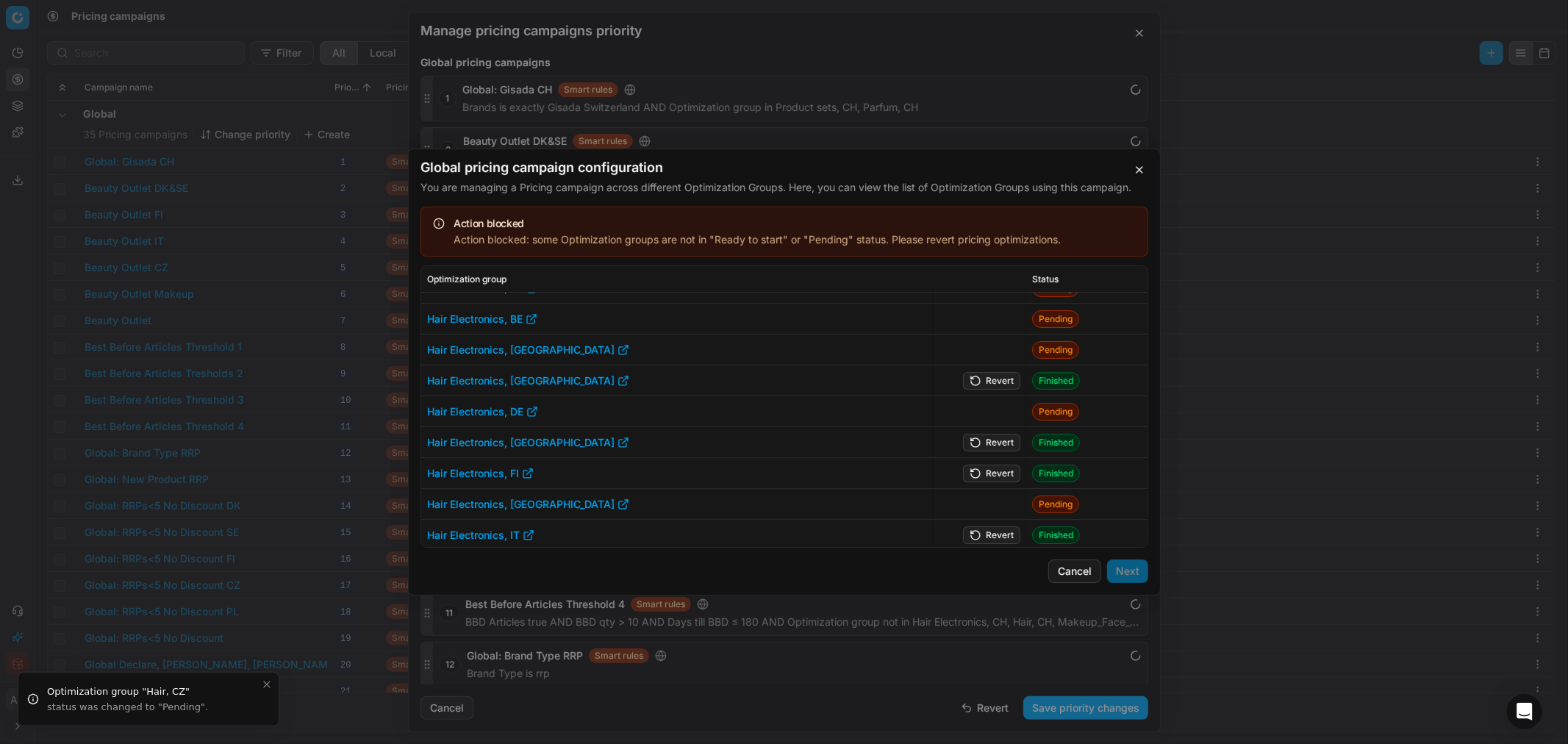
click at [991, 377] on button "Revert" at bounding box center [992, 381] width 57 height 18
click at [992, 439] on button "Revert" at bounding box center [992, 442] width 57 height 18
click at [992, 449] on button "Revert" at bounding box center [992, 473] width 57 height 18
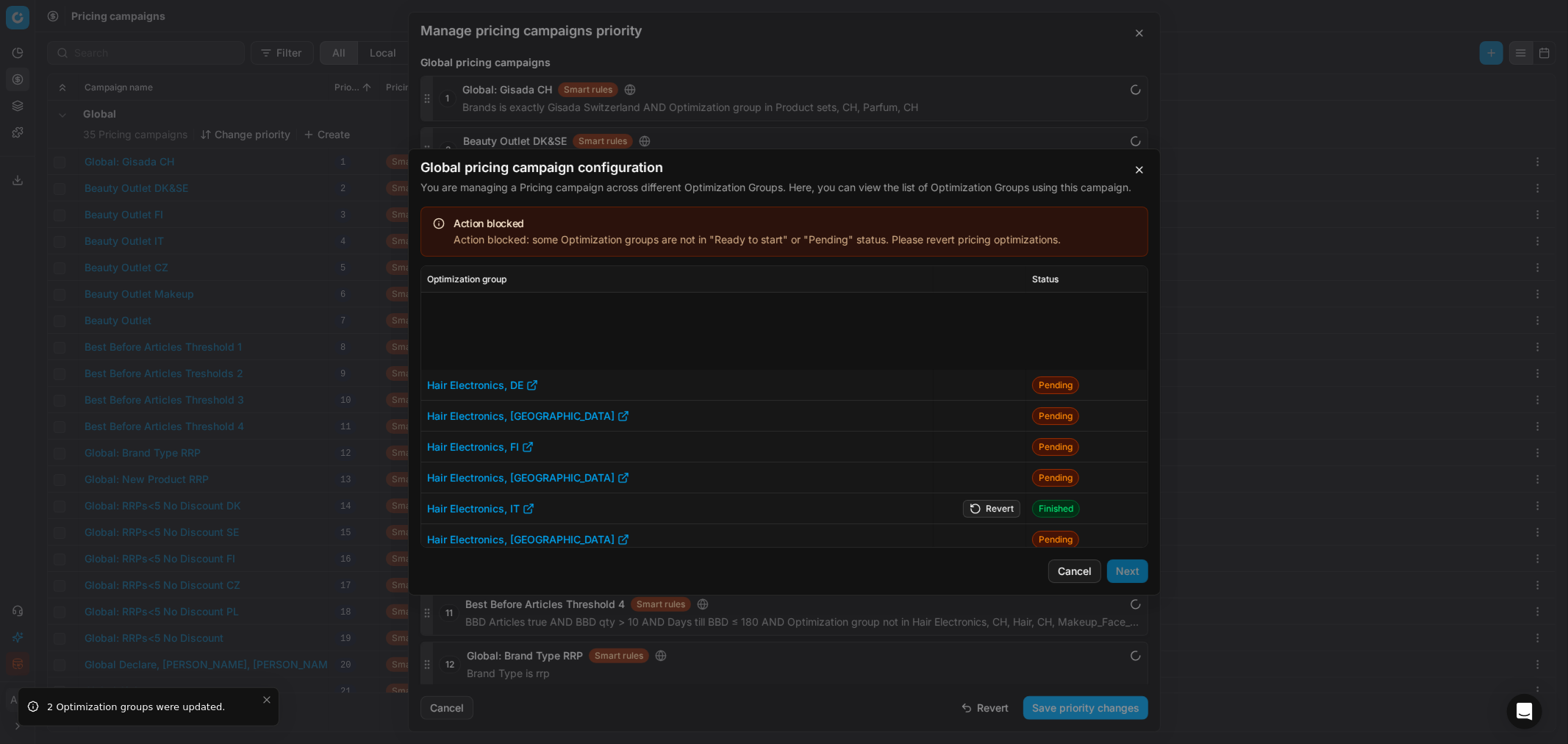
scroll to position [354, 0]
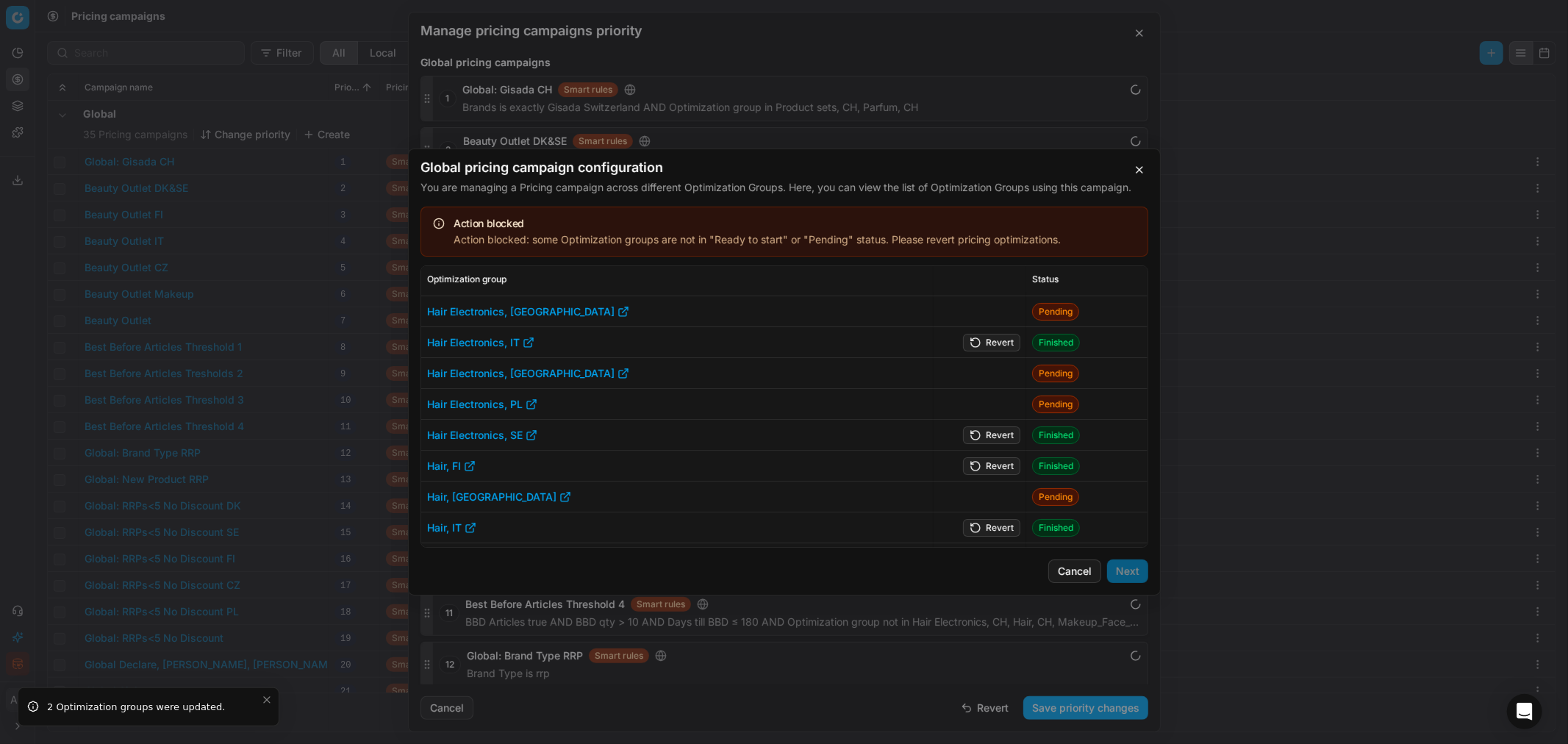
click at [989, 341] on button "Revert" at bounding box center [992, 343] width 57 height 18
click at [998, 434] on button "Revert" at bounding box center [992, 435] width 57 height 18
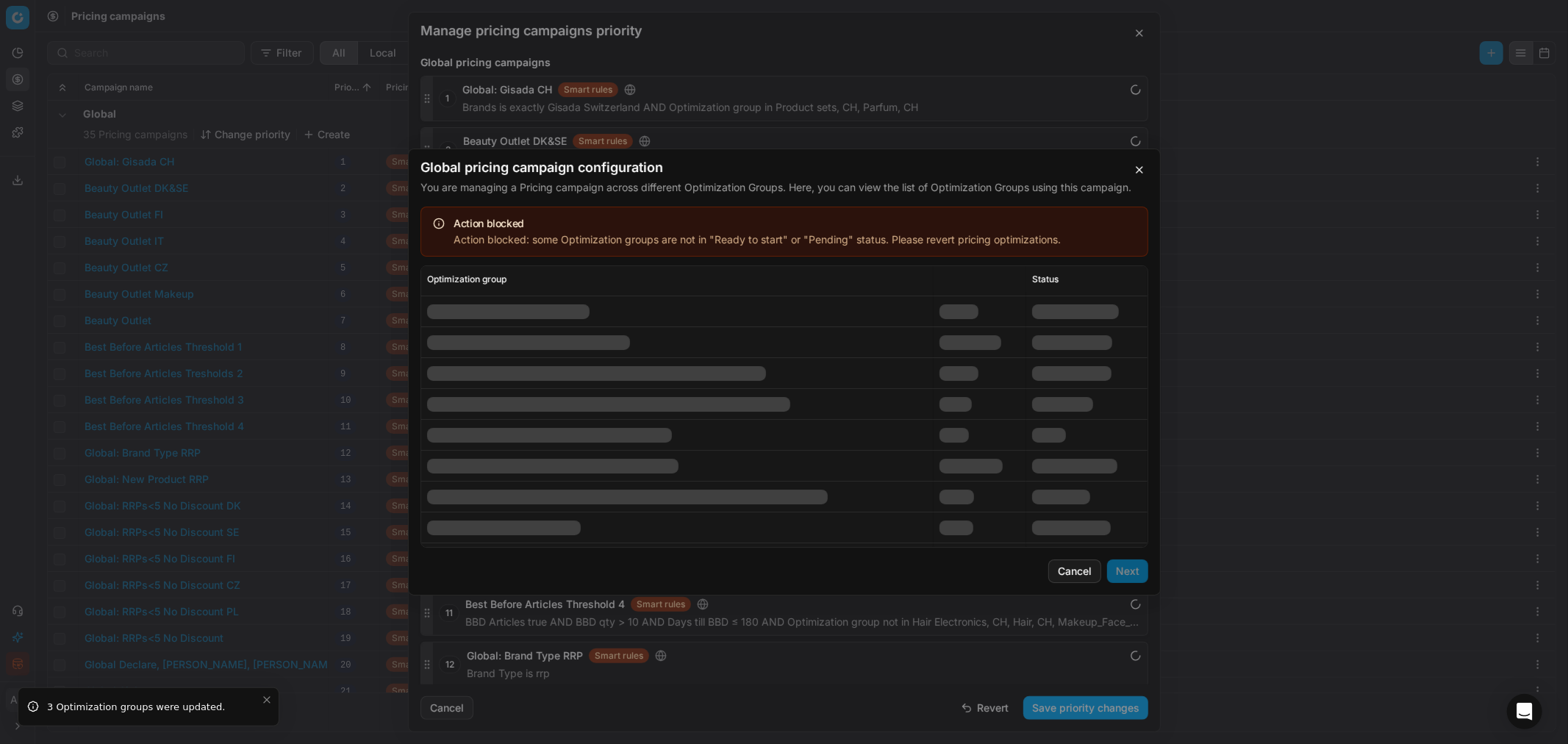
click at [989, 449] on div at bounding box center [971, 466] width 63 height 14
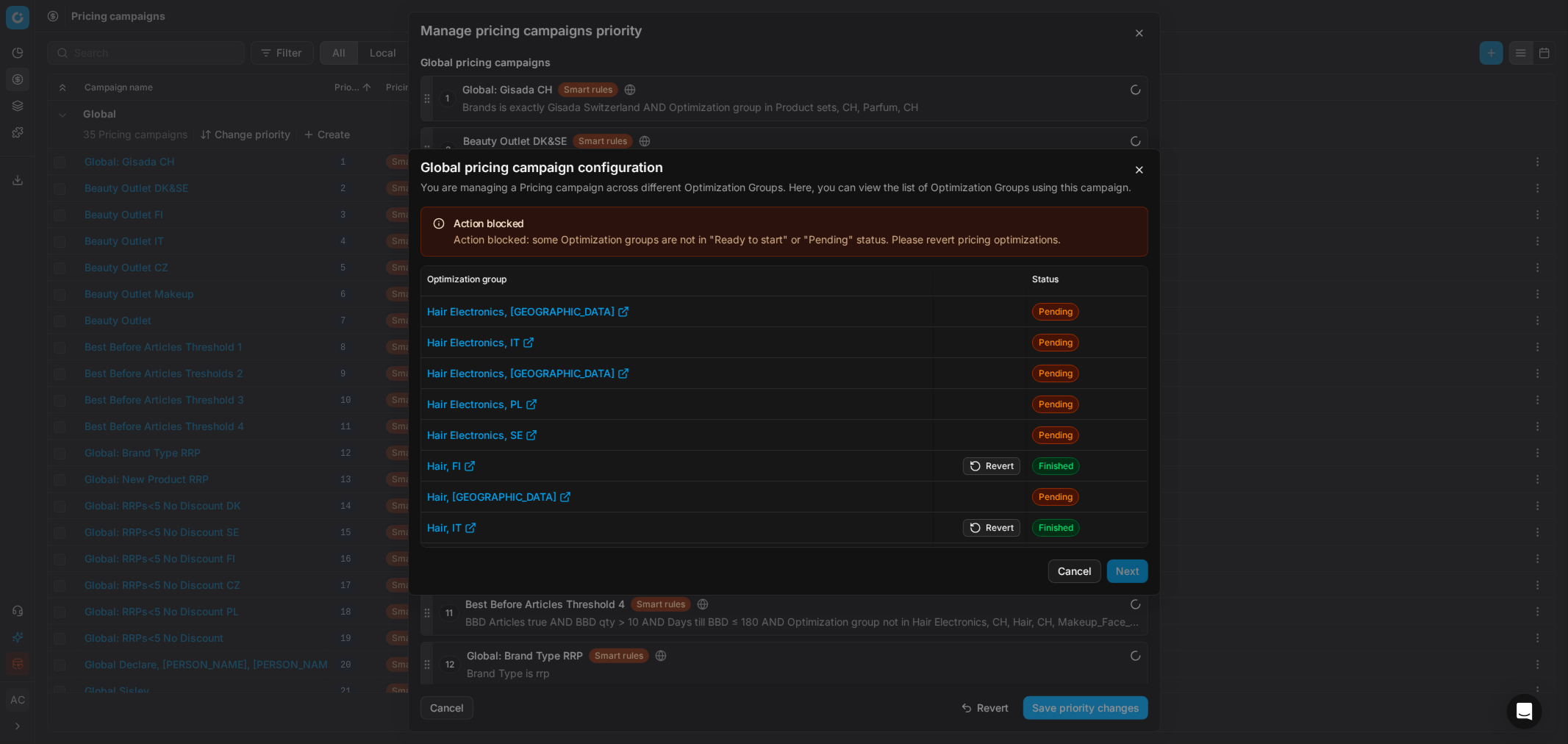
click at [996, 449] on button "Revert" at bounding box center [992, 466] width 57 height 18
click at [1000, 449] on button "Revert" at bounding box center [992, 528] width 57 height 18
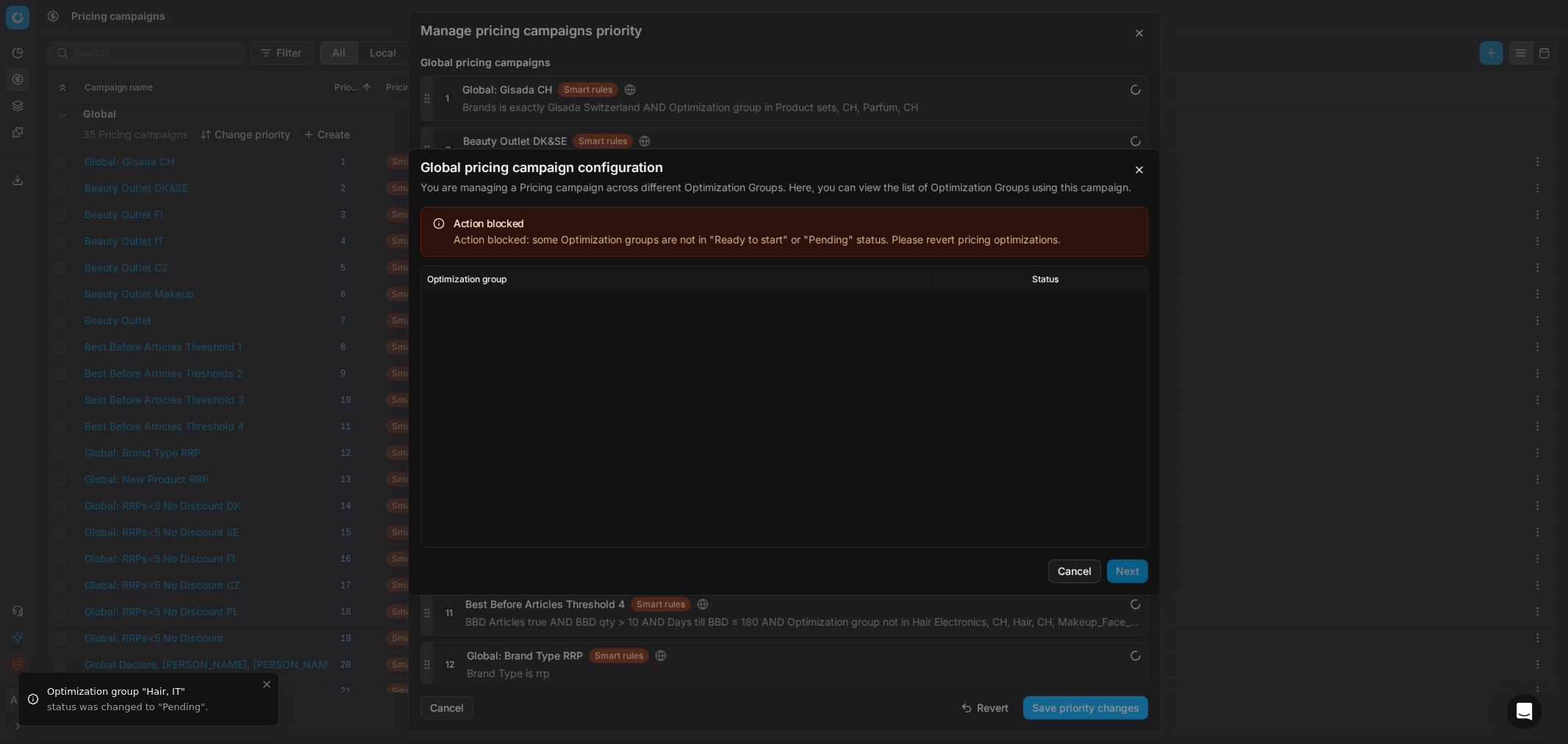
scroll to position [1920, 0]
click at [1044, 168] on button "button" at bounding box center [1140, 170] width 18 height 18
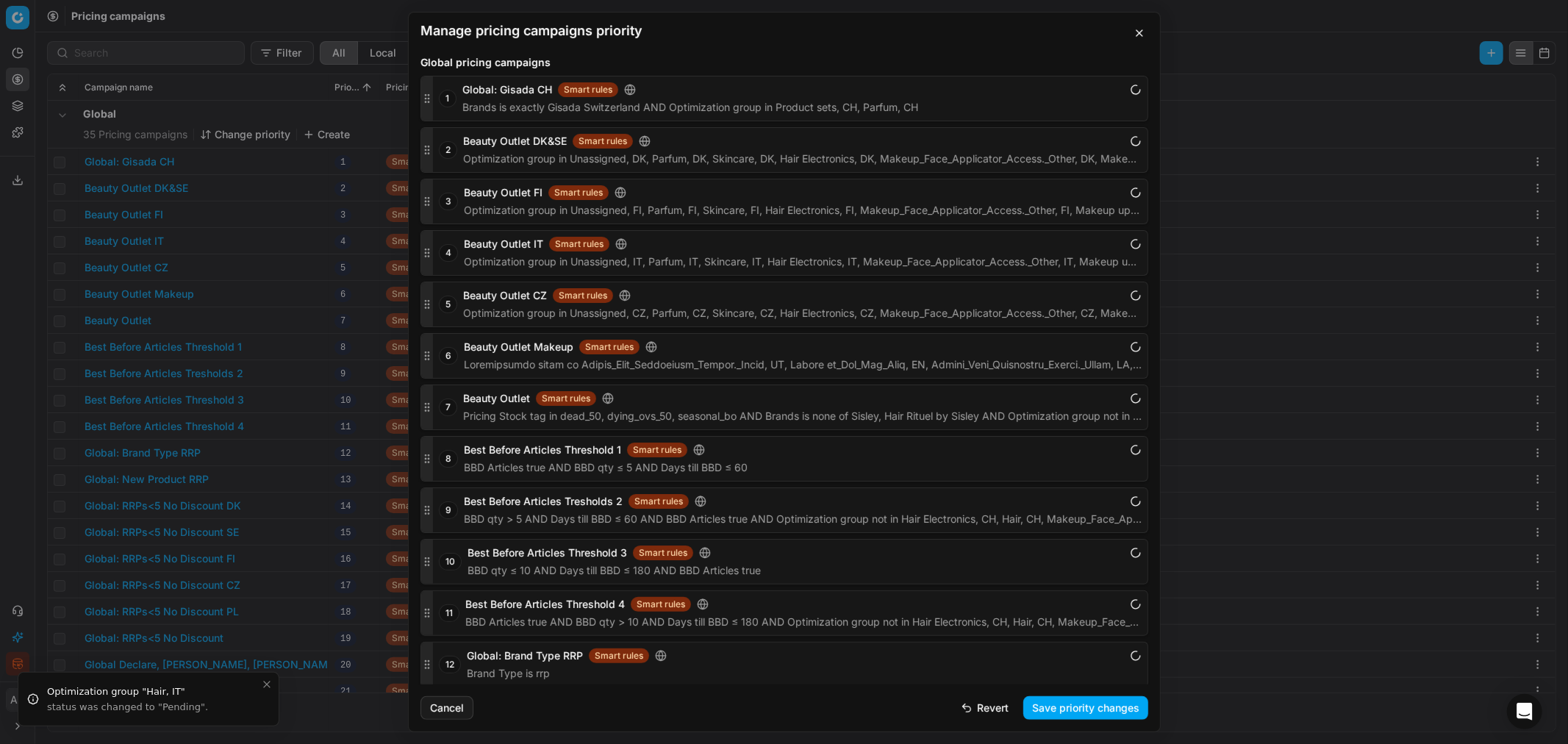
click at [1044, 32] on button "button" at bounding box center [1140, 33] width 18 height 18
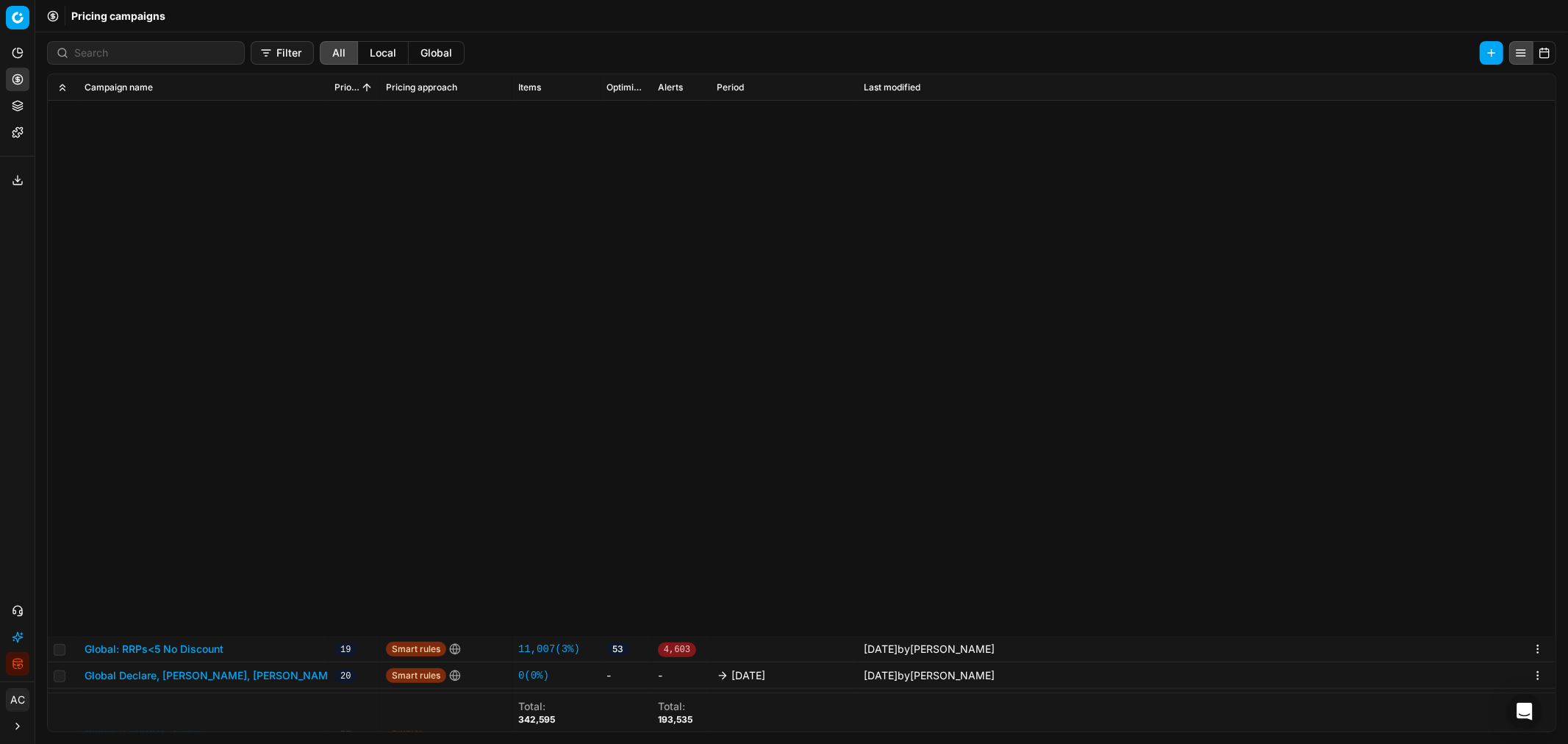
scroll to position [616, 0]
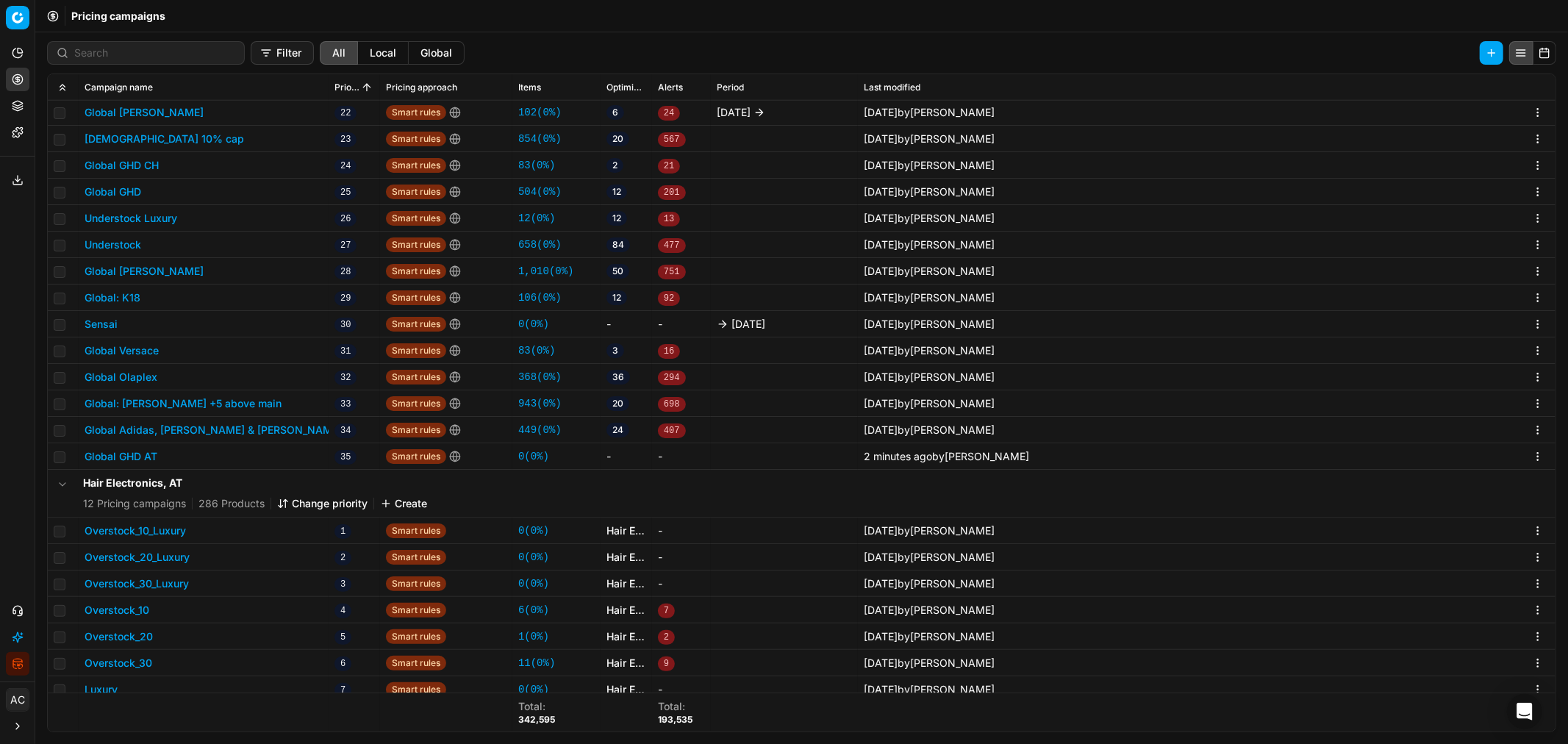
click at [123, 449] on button "Global GHD AT" at bounding box center [120, 456] width 73 height 14
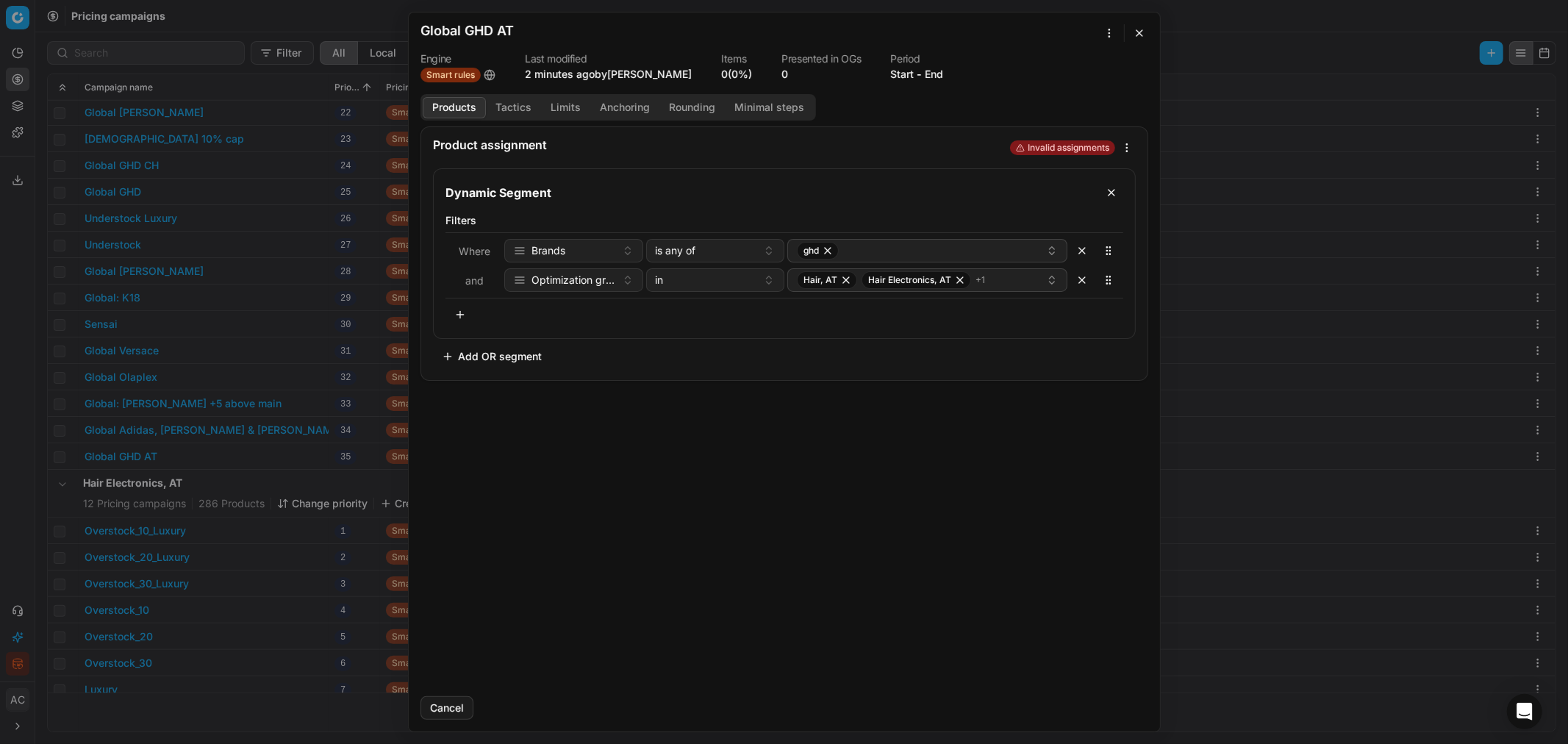
click at [520, 113] on button "Tactics" at bounding box center [513, 108] width 55 height 22
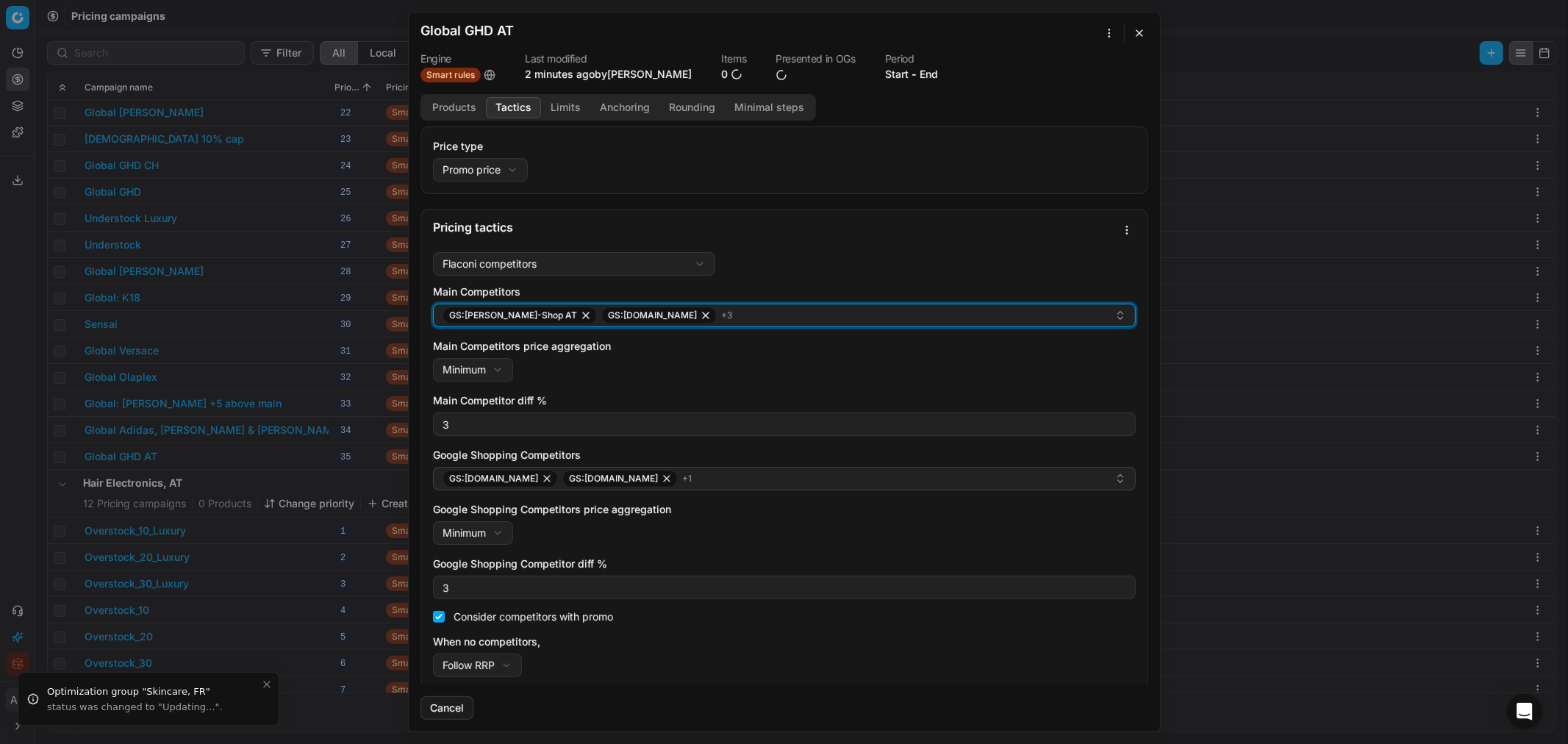
click at [684, 313] on div "GS:Hagel-Shop AT GS:Zalando.at + 3" at bounding box center [779, 315] width 672 height 18
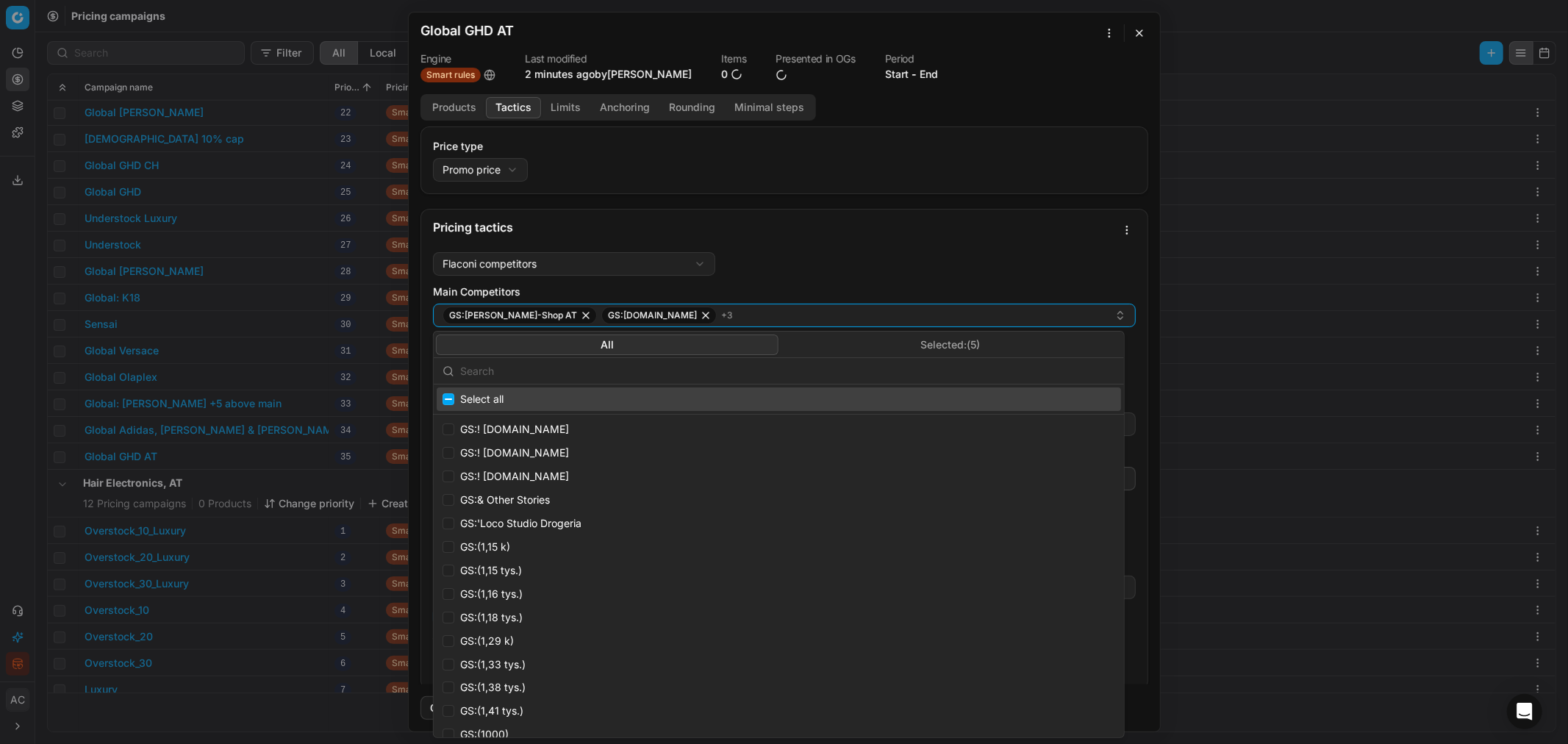
click at [582, 371] on input "text" at bounding box center [788, 371] width 656 height 30
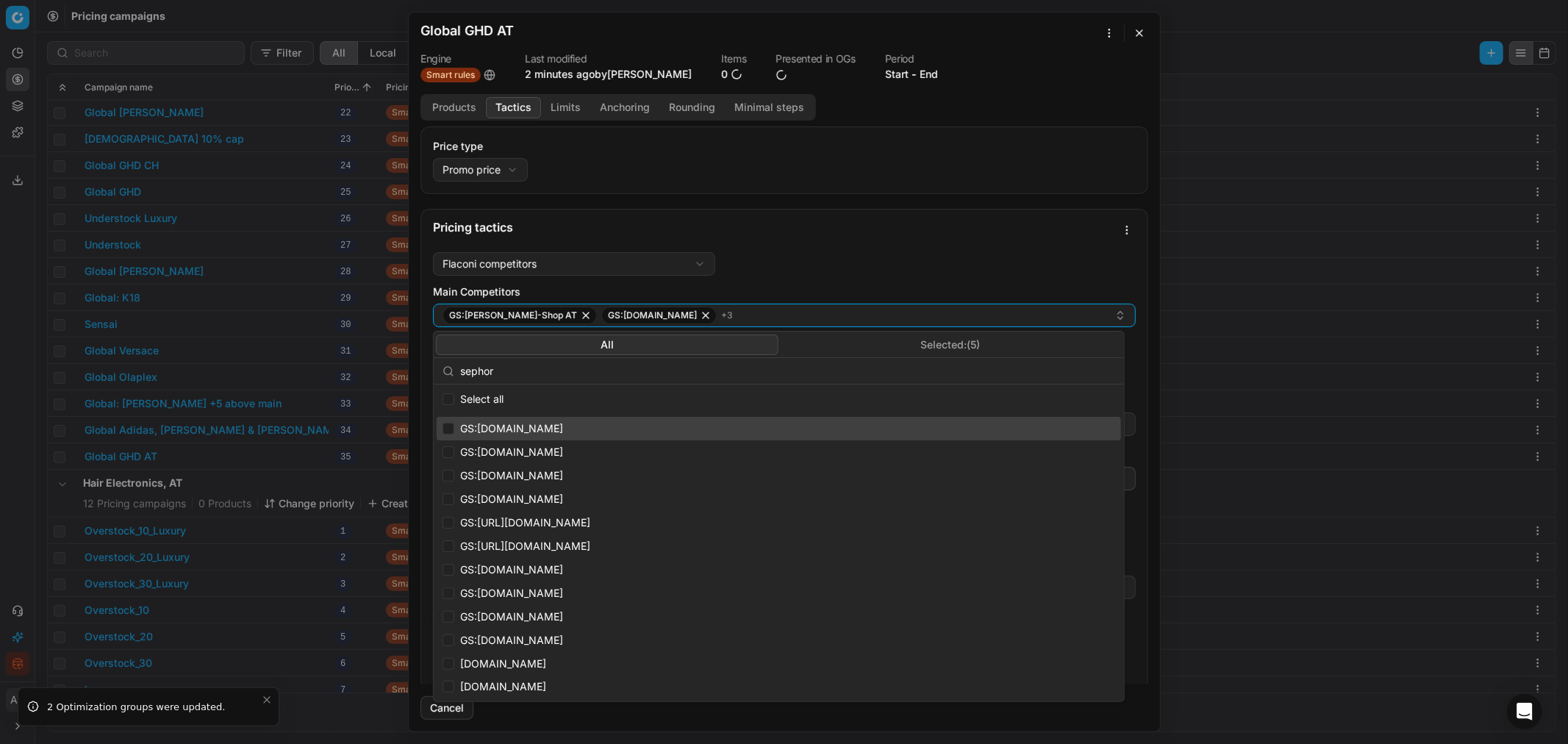
type input "sephor"
click at [445, 432] on input "Suggestions" at bounding box center [448, 428] width 12 height 12
checkbox input "true"
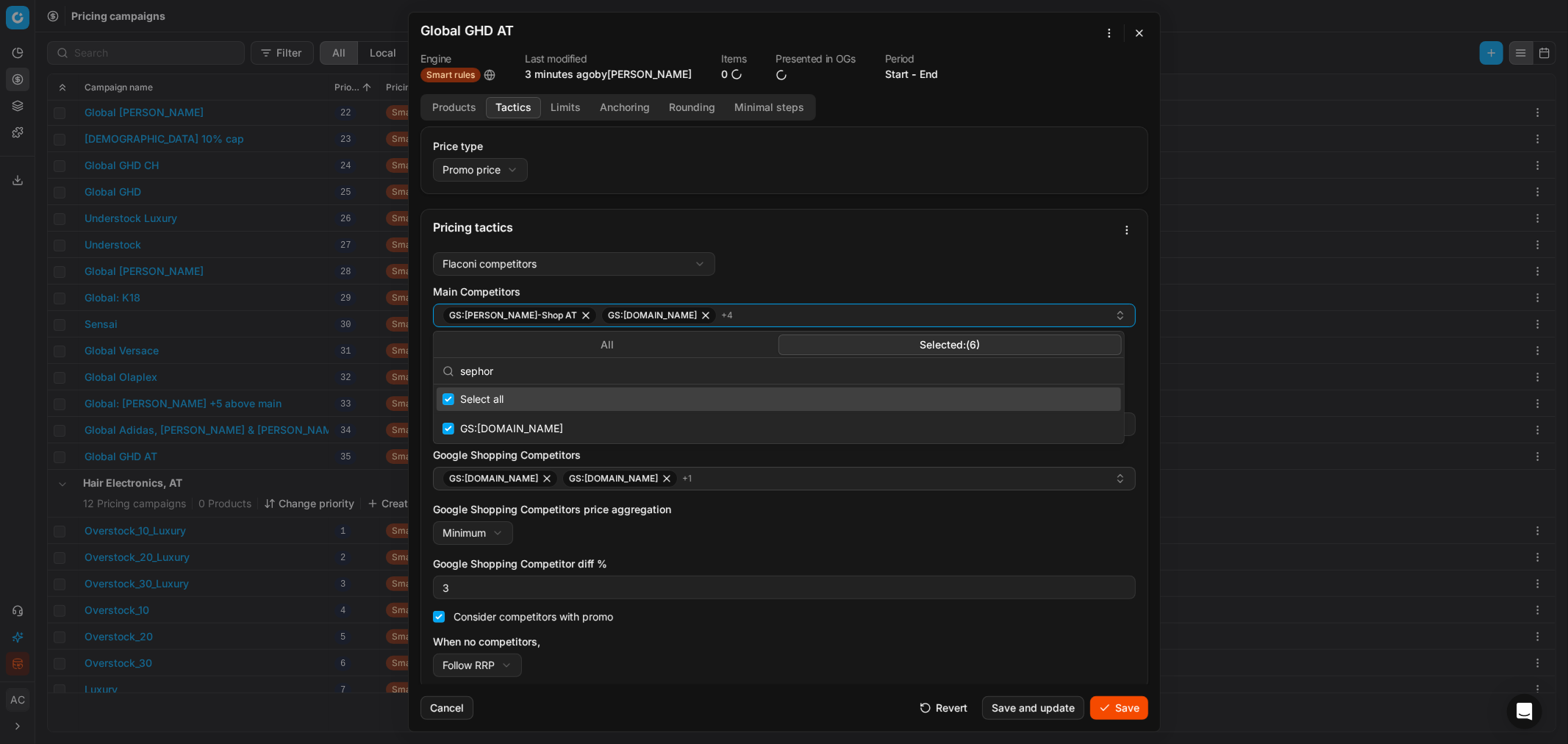
click at [906, 347] on button "Selected: ( 6 )" at bounding box center [950, 345] width 343 height 21
click at [586, 364] on input "sephor" at bounding box center [788, 371] width 656 height 30
type input "s"
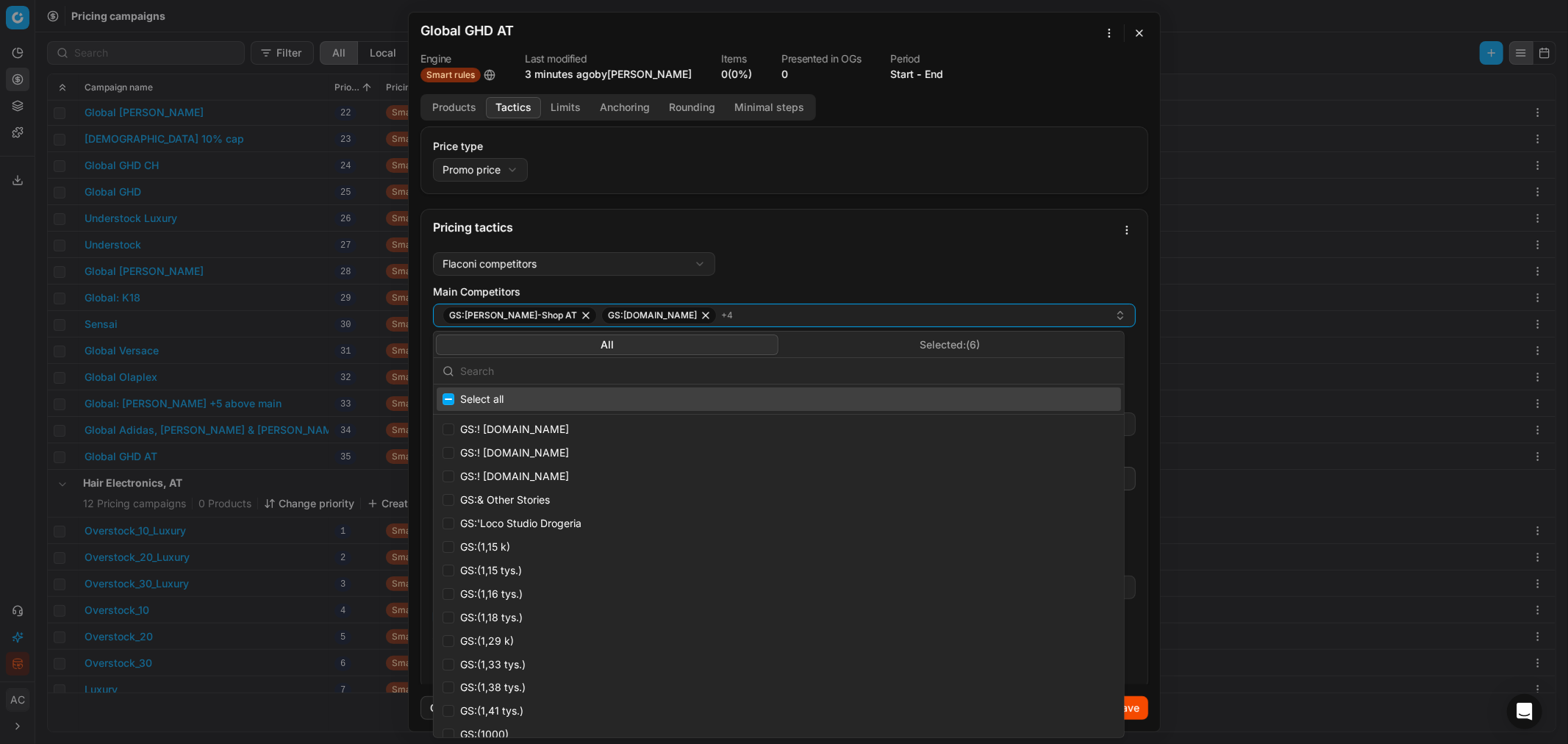
click at [564, 335] on button "All" at bounding box center [608, 345] width 343 height 21
click at [562, 371] on input "text" at bounding box center [788, 371] width 656 height 30
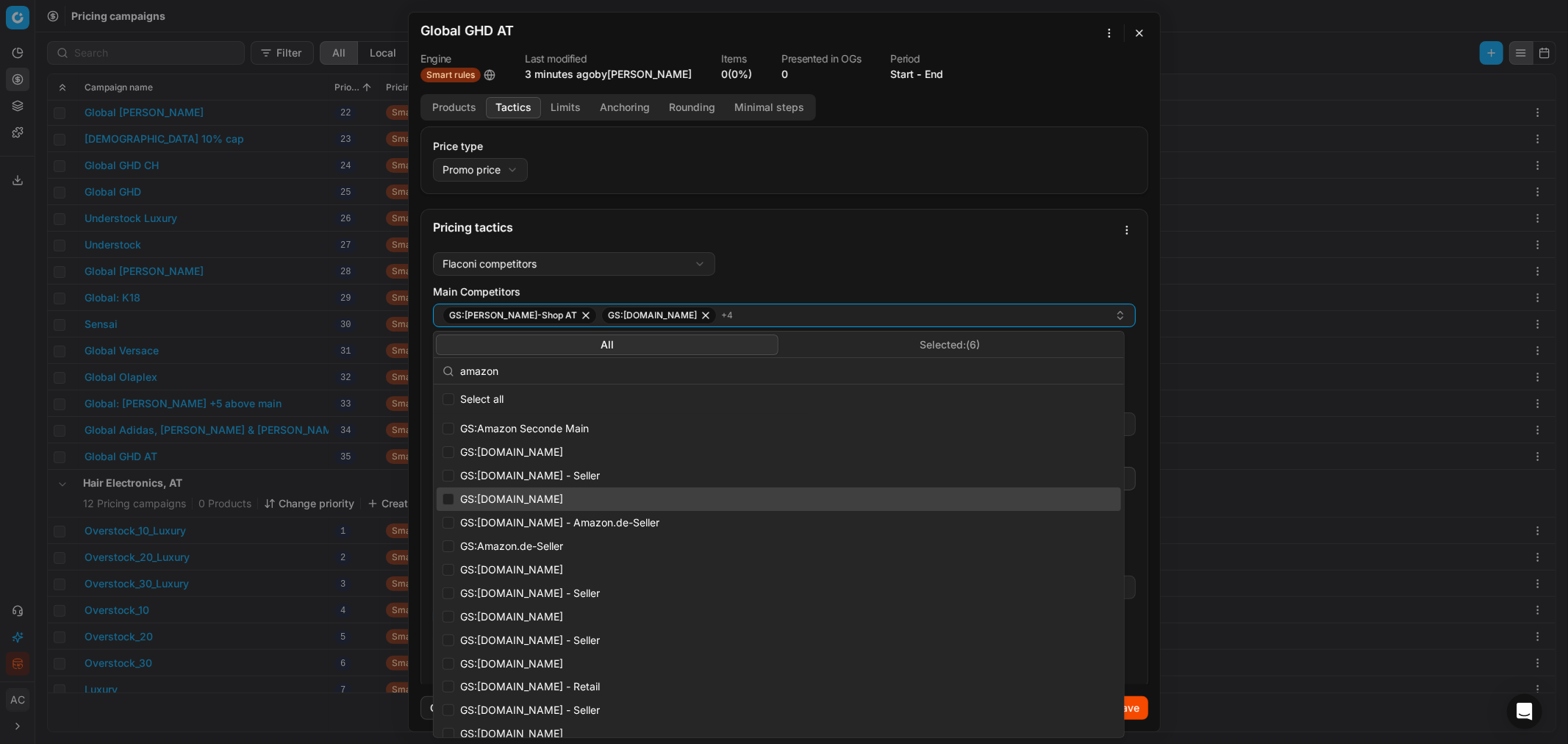
type input "amazon"
click at [443, 449] on input "Suggestions" at bounding box center [448, 498] width 12 height 12
checkbox input "true"
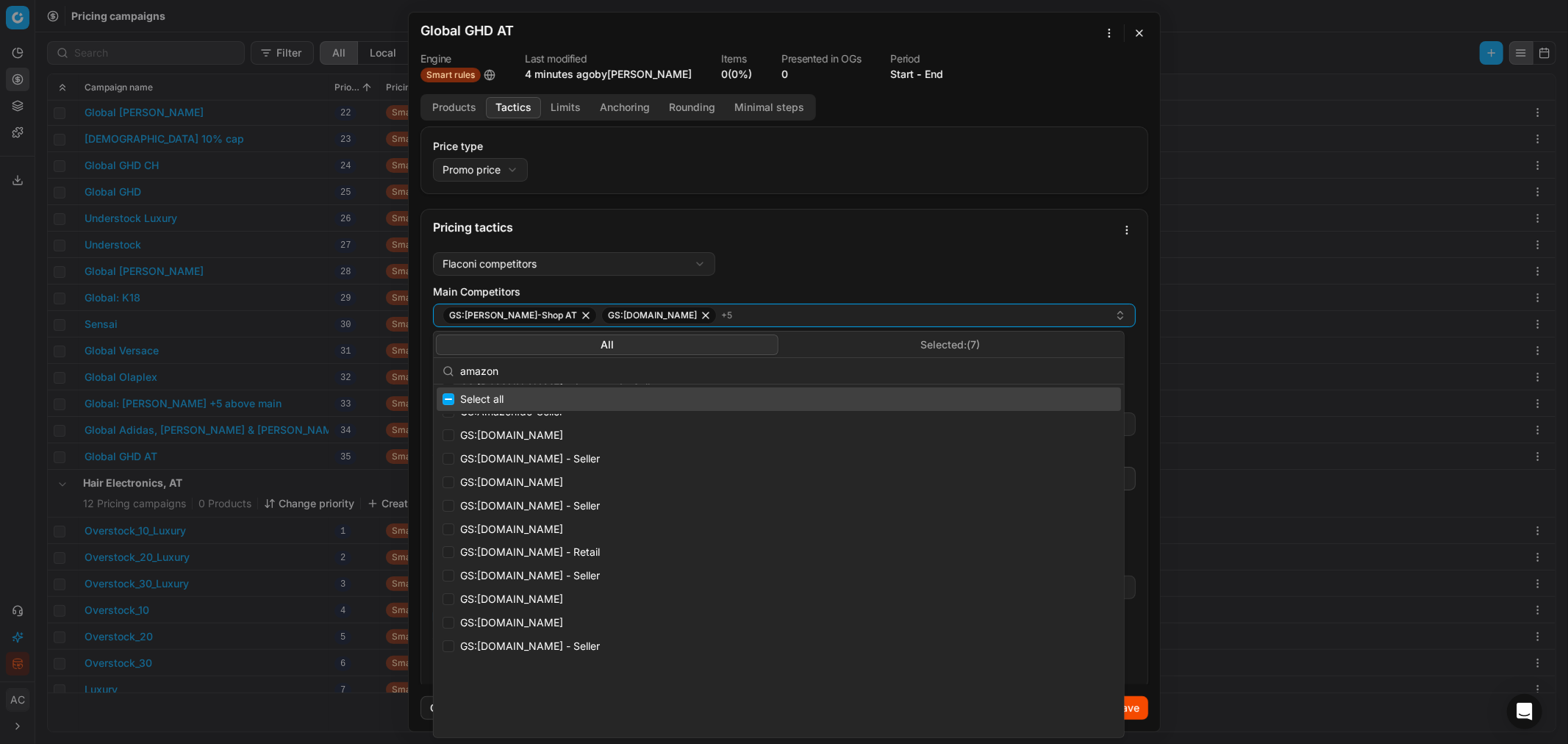
scroll to position [0, 0]
click at [521, 373] on input "amazon" at bounding box center [788, 371] width 656 height 30
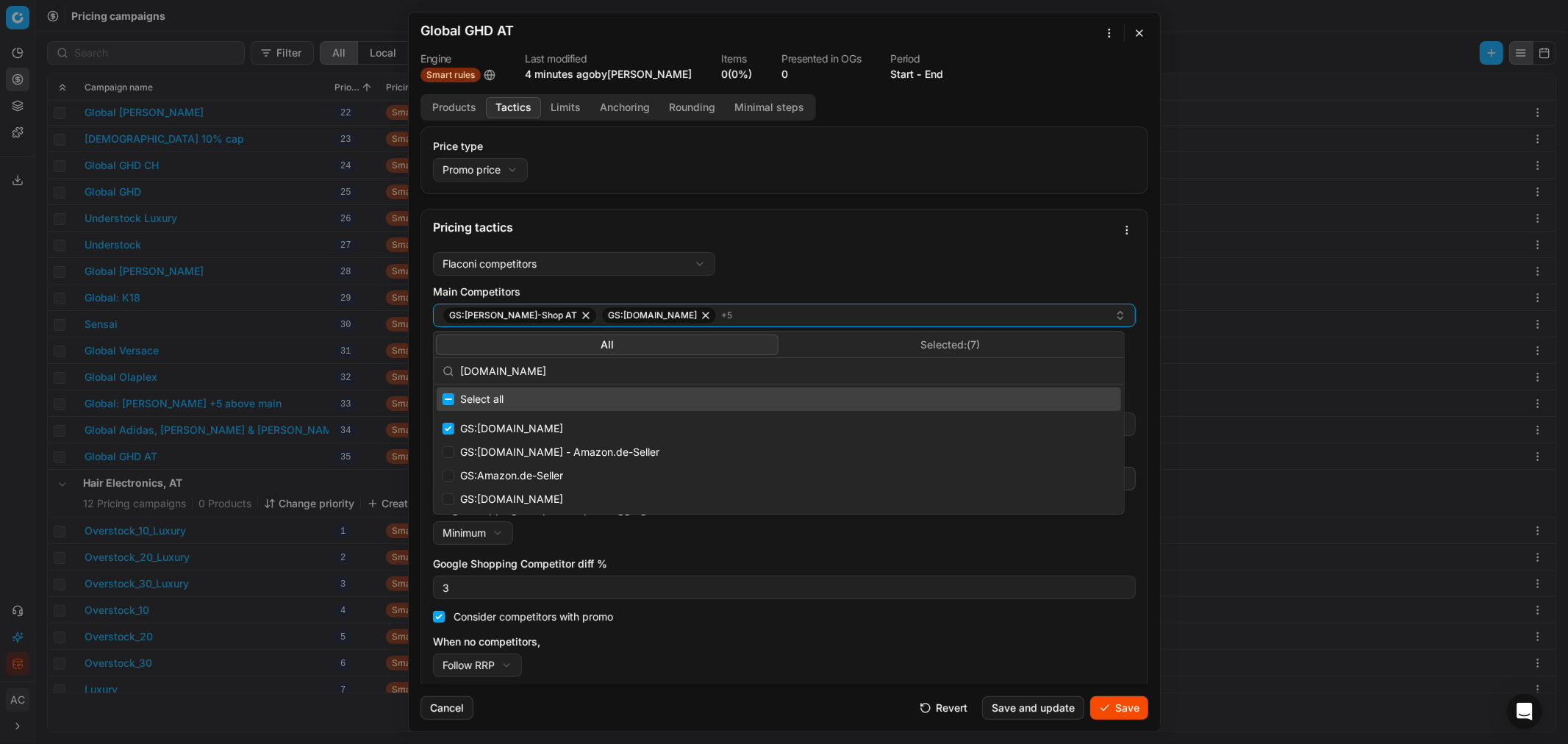
type input "amazon.de"
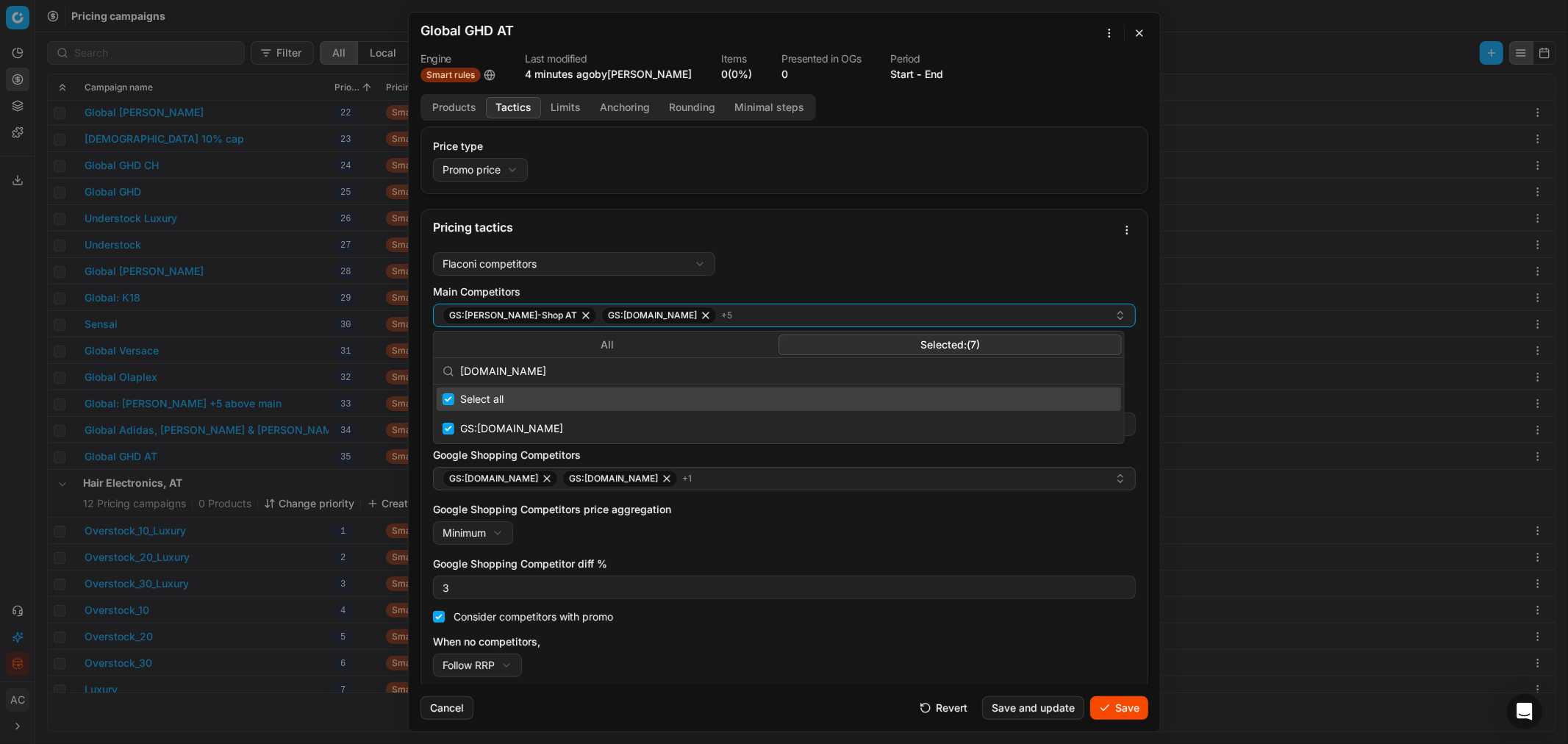
click at [956, 341] on button "Selected: ( 7 )" at bounding box center [950, 345] width 343 height 21
click at [568, 379] on input "amazon.de" at bounding box center [788, 371] width 656 height 30
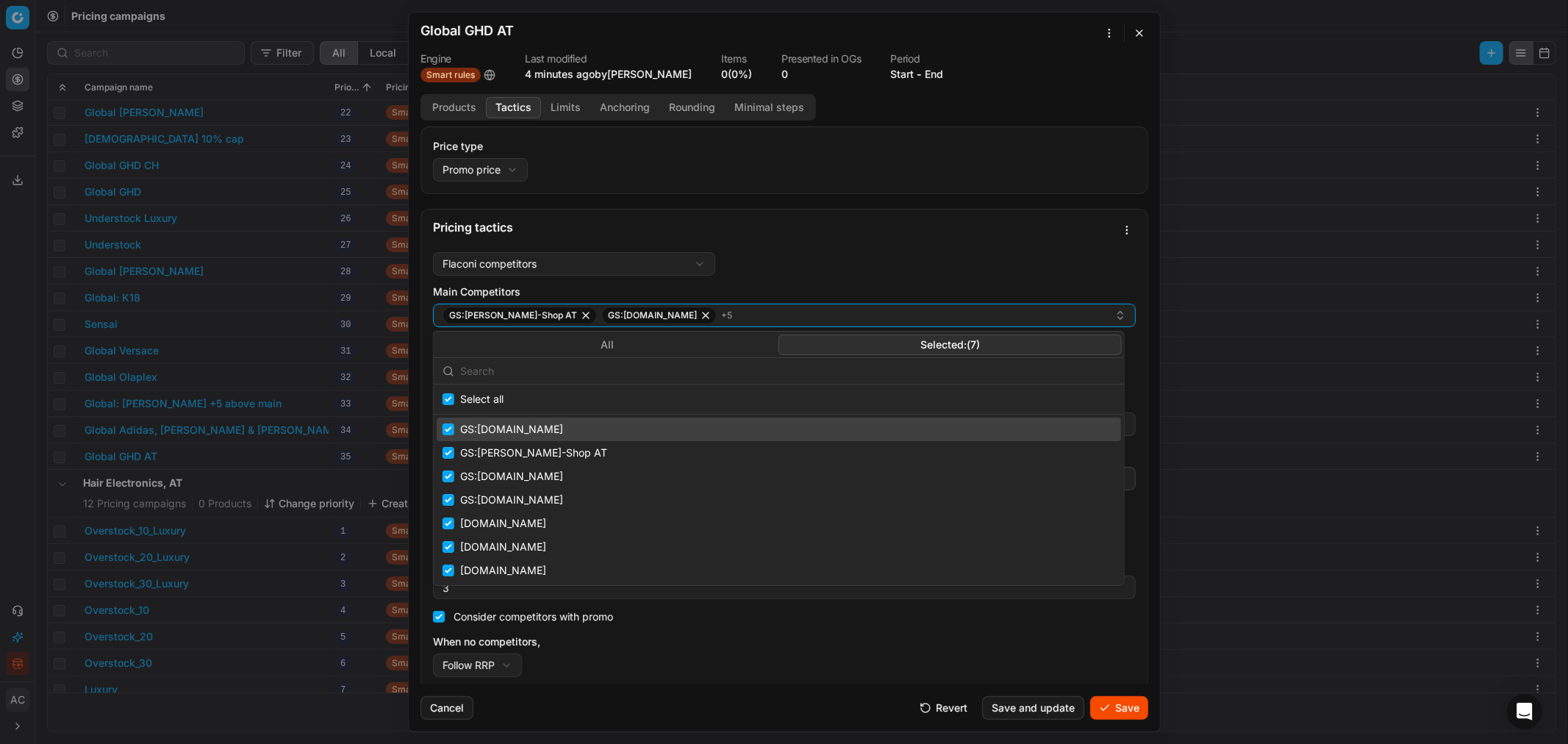
click at [873, 228] on div "Pricing tactics" at bounding box center [774, 226] width 683 height 12
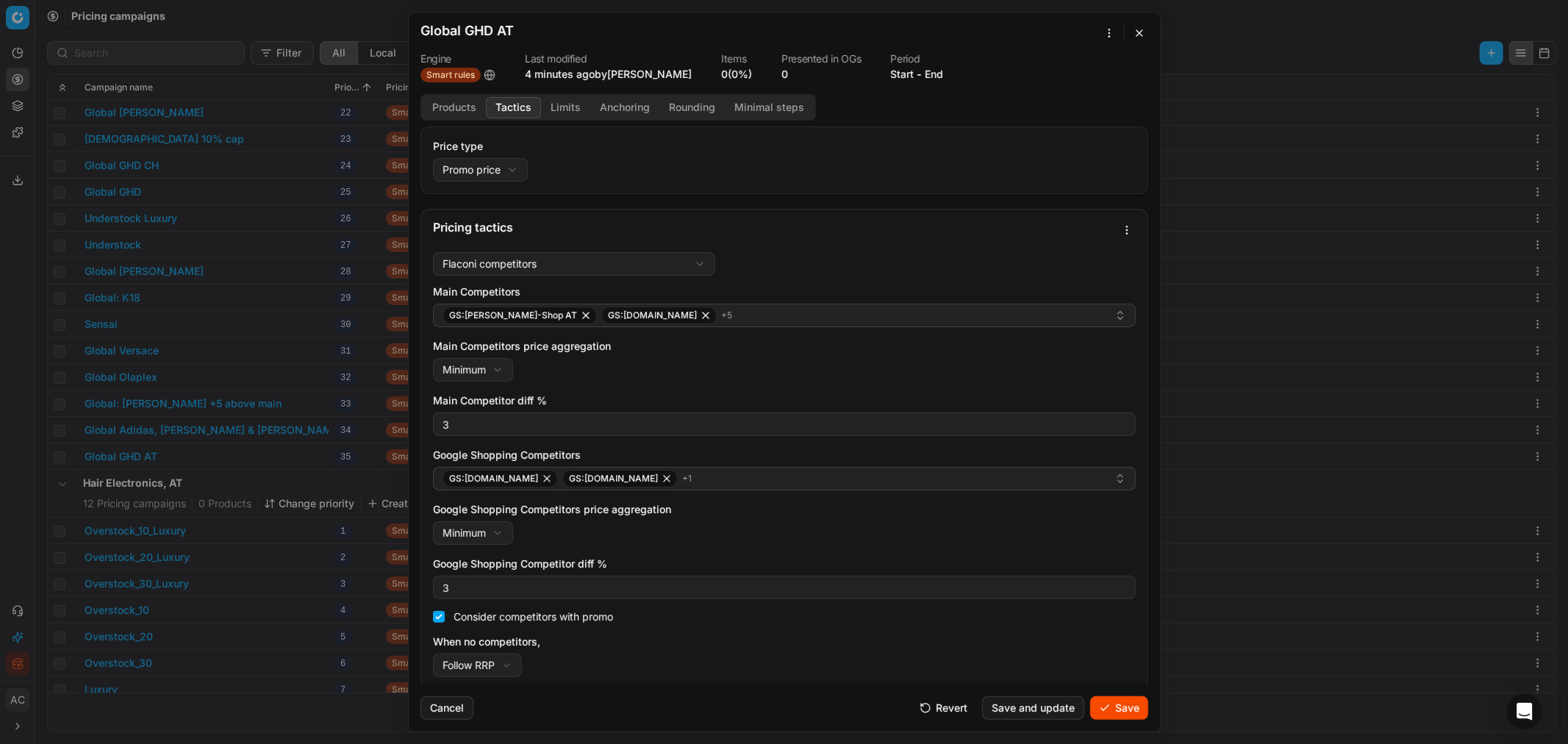
scroll to position [4, 0]
click at [1044, 449] on button "Save" at bounding box center [1119, 707] width 58 height 23
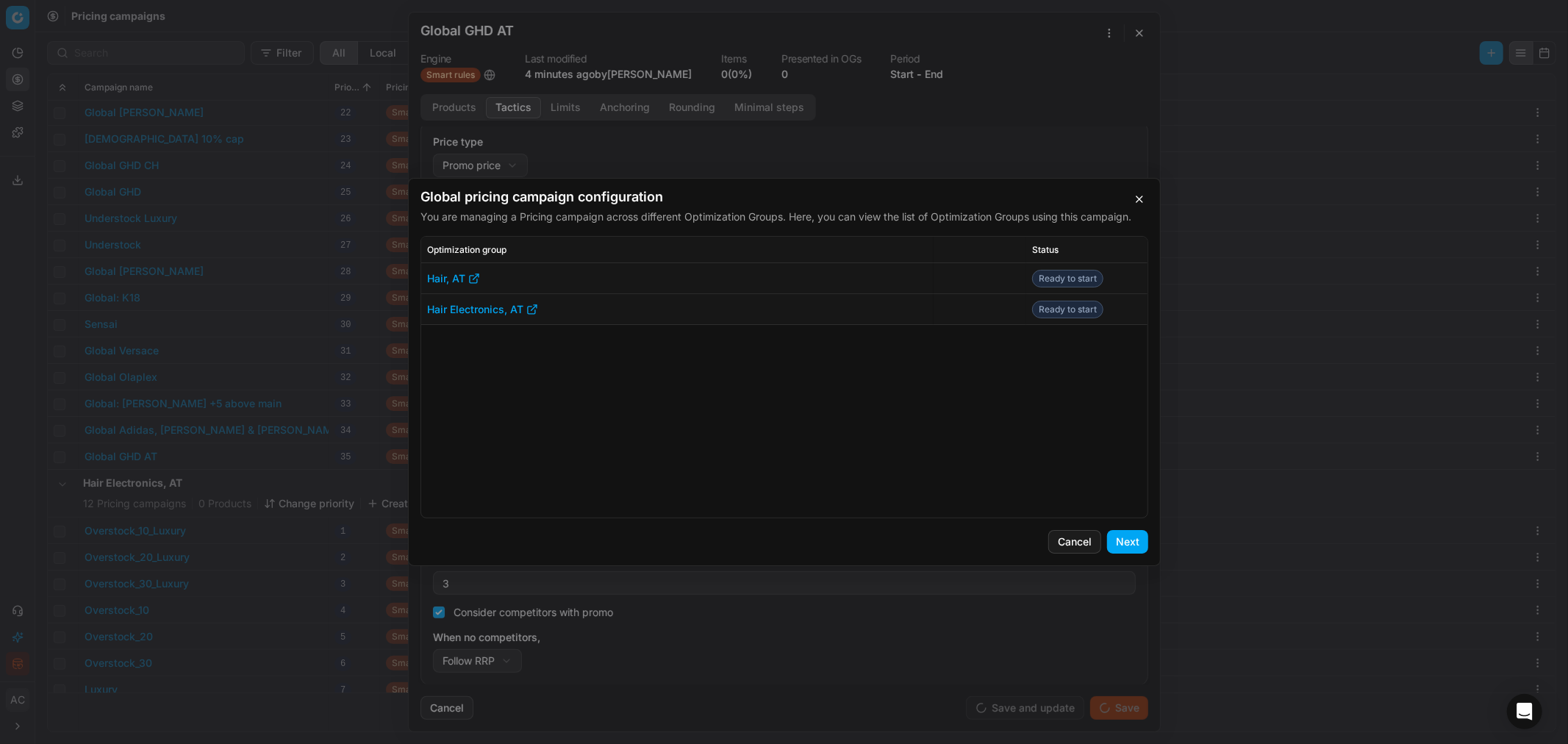
click at [1044, 449] on button "Next" at bounding box center [1128, 541] width 41 height 23
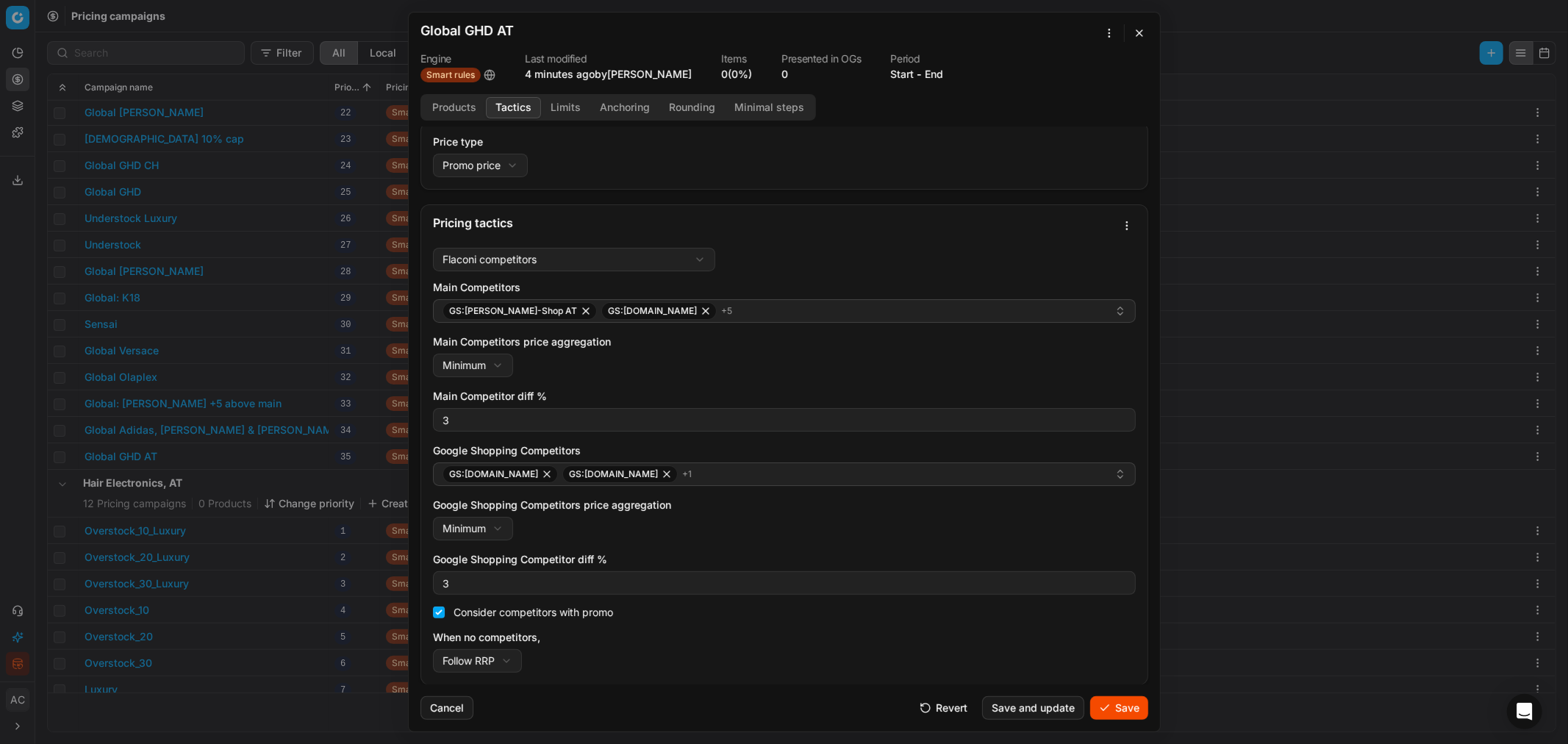
click at [1044, 449] on button "Save" at bounding box center [1119, 707] width 58 height 23
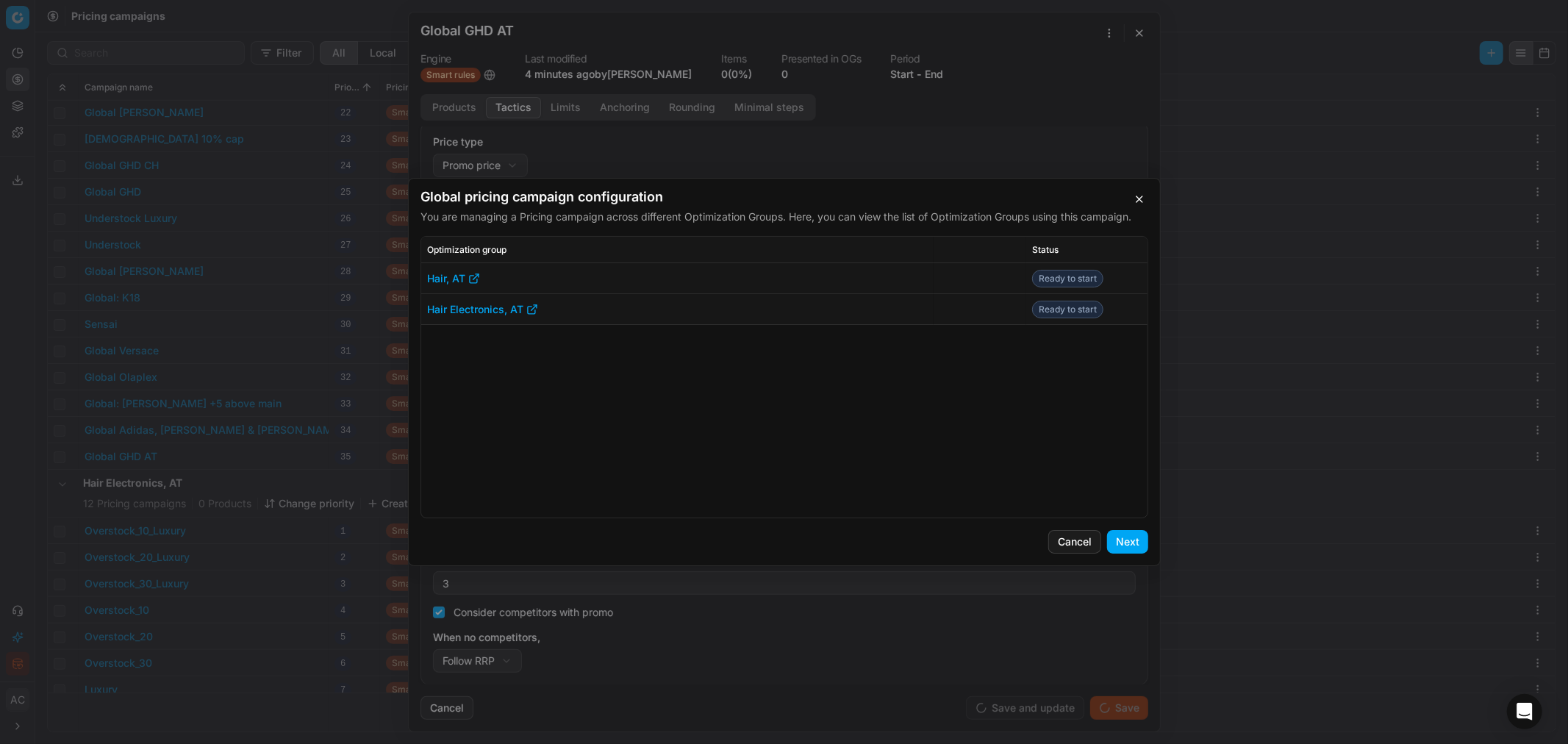
click at [1044, 449] on button "Next" at bounding box center [1128, 541] width 41 height 23
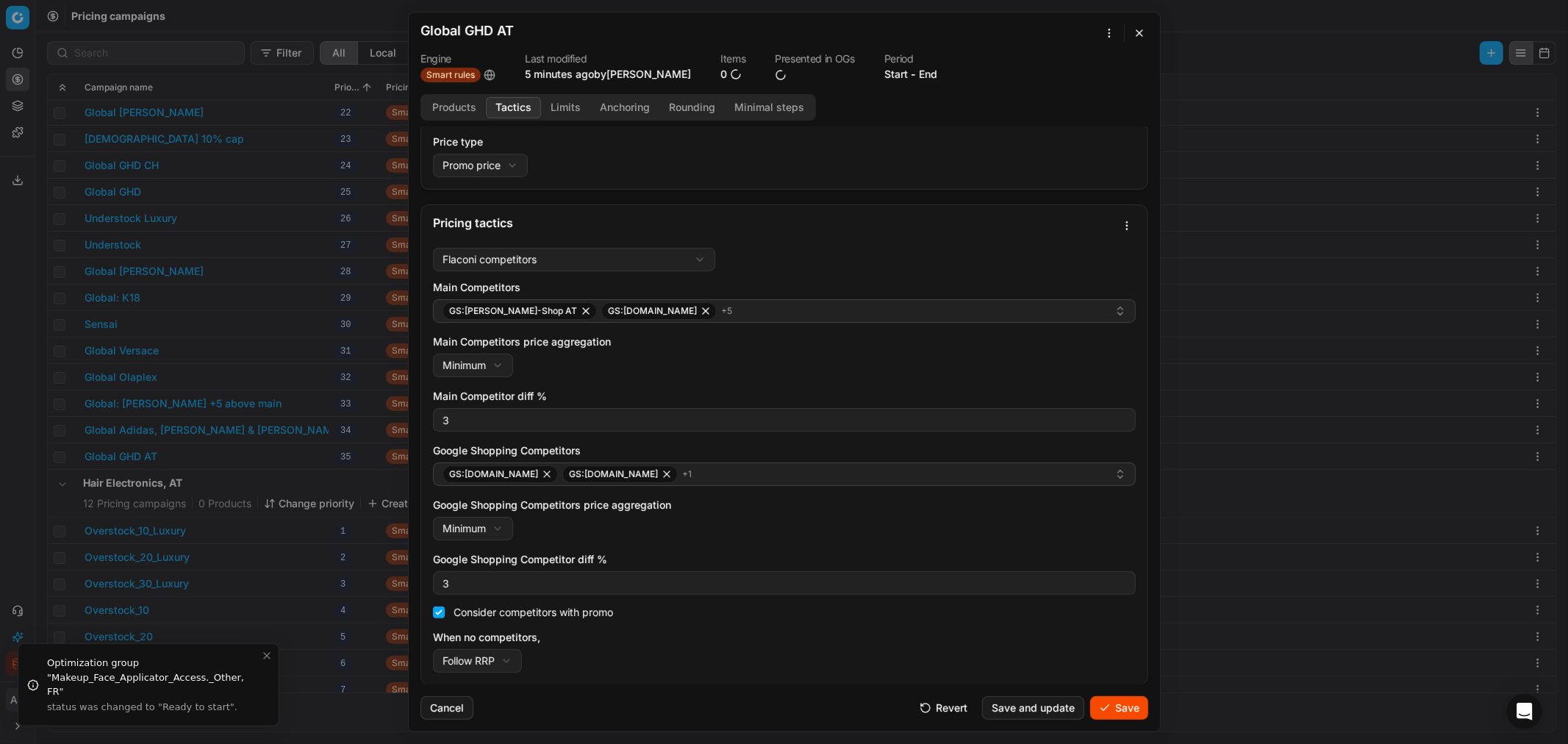
click at [1044, 32] on button "button" at bounding box center [1140, 33] width 18 height 18
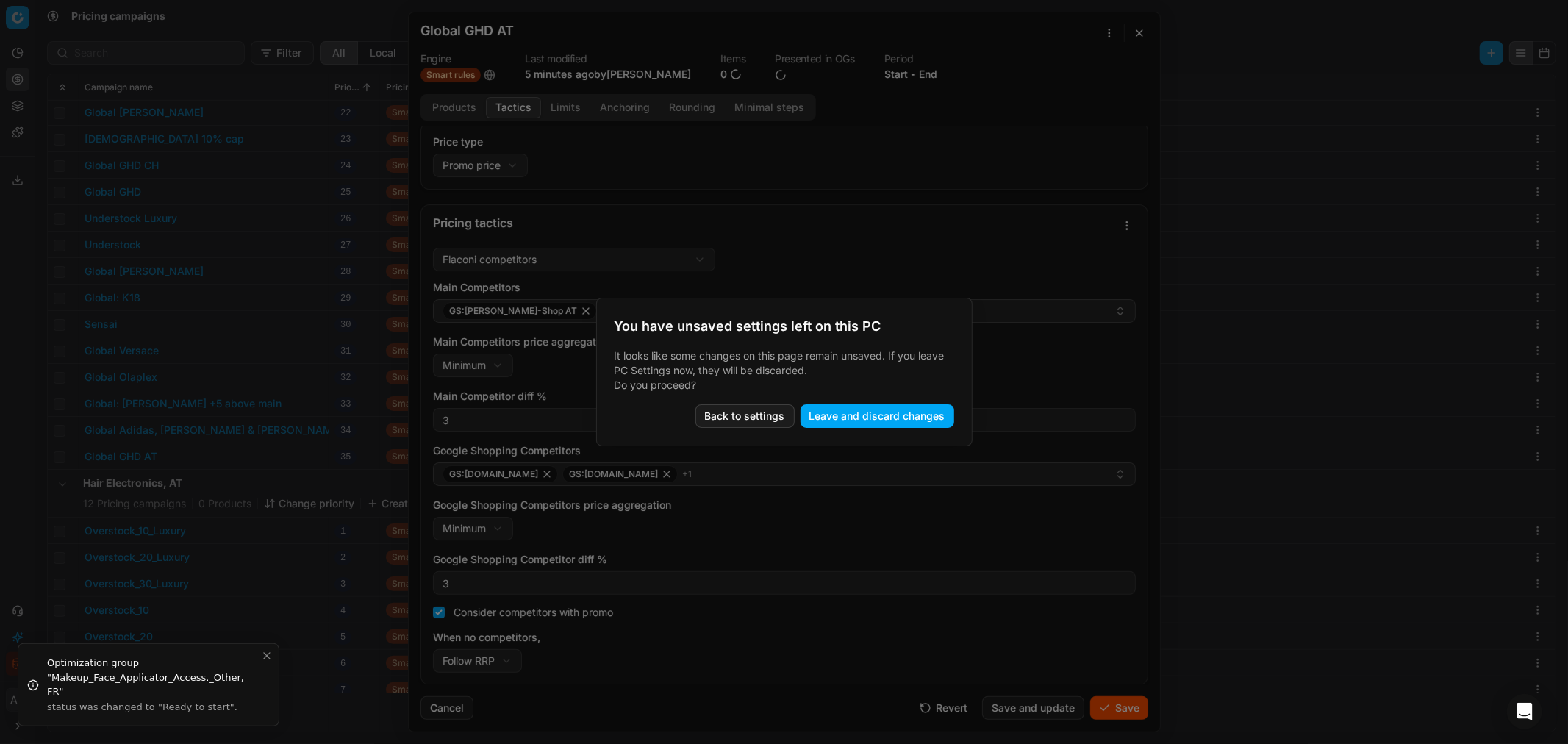
click at [722, 416] on button "Back to settings" at bounding box center [745, 416] width 100 height 23
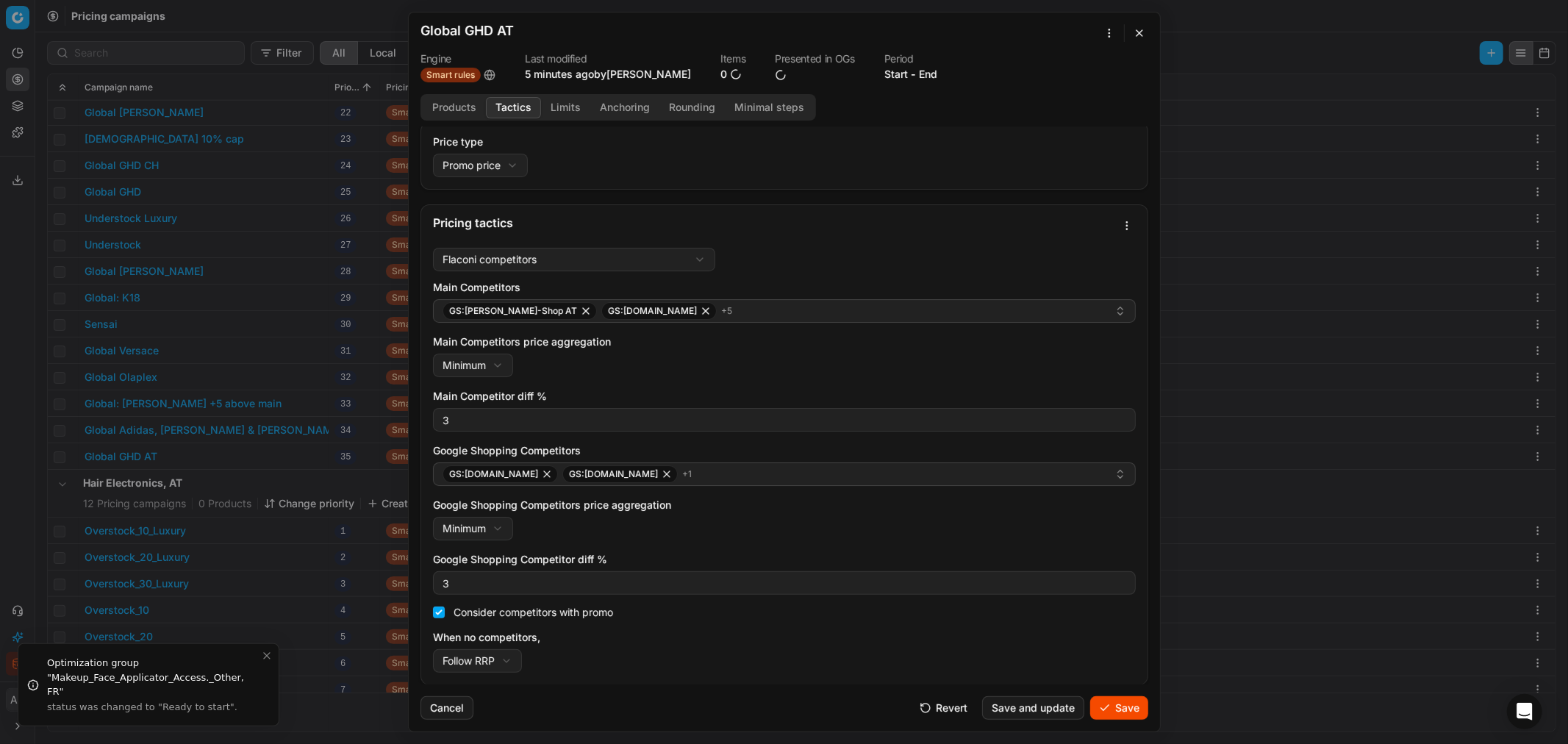
click at [1044, 449] on button "Save" at bounding box center [1119, 707] width 58 height 23
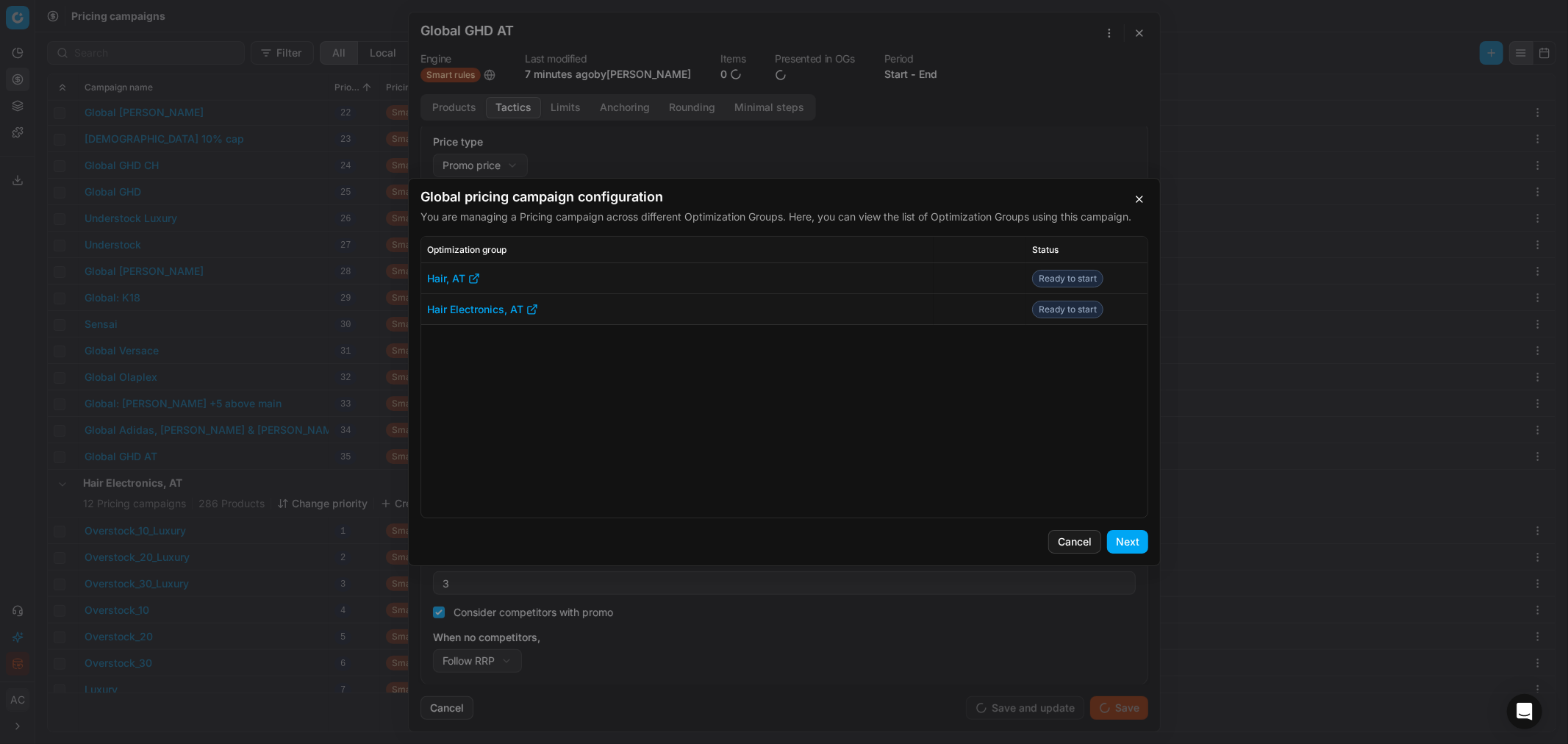
click at [1044, 449] on button "Next" at bounding box center [1128, 541] width 41 height 23
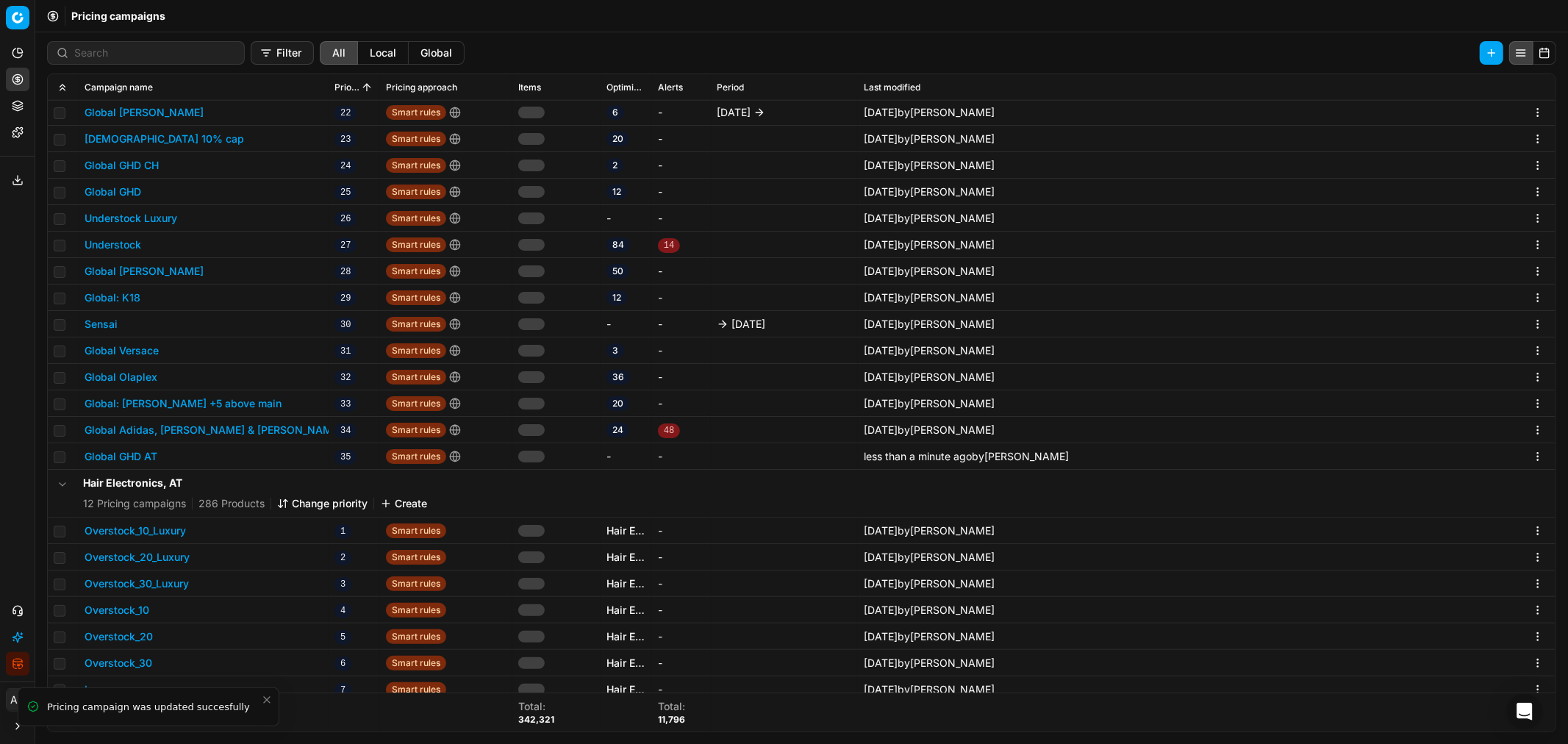
click at [137, 449] on button "Global GHD AT" at bounding box center [120, 456] width 73 height 14
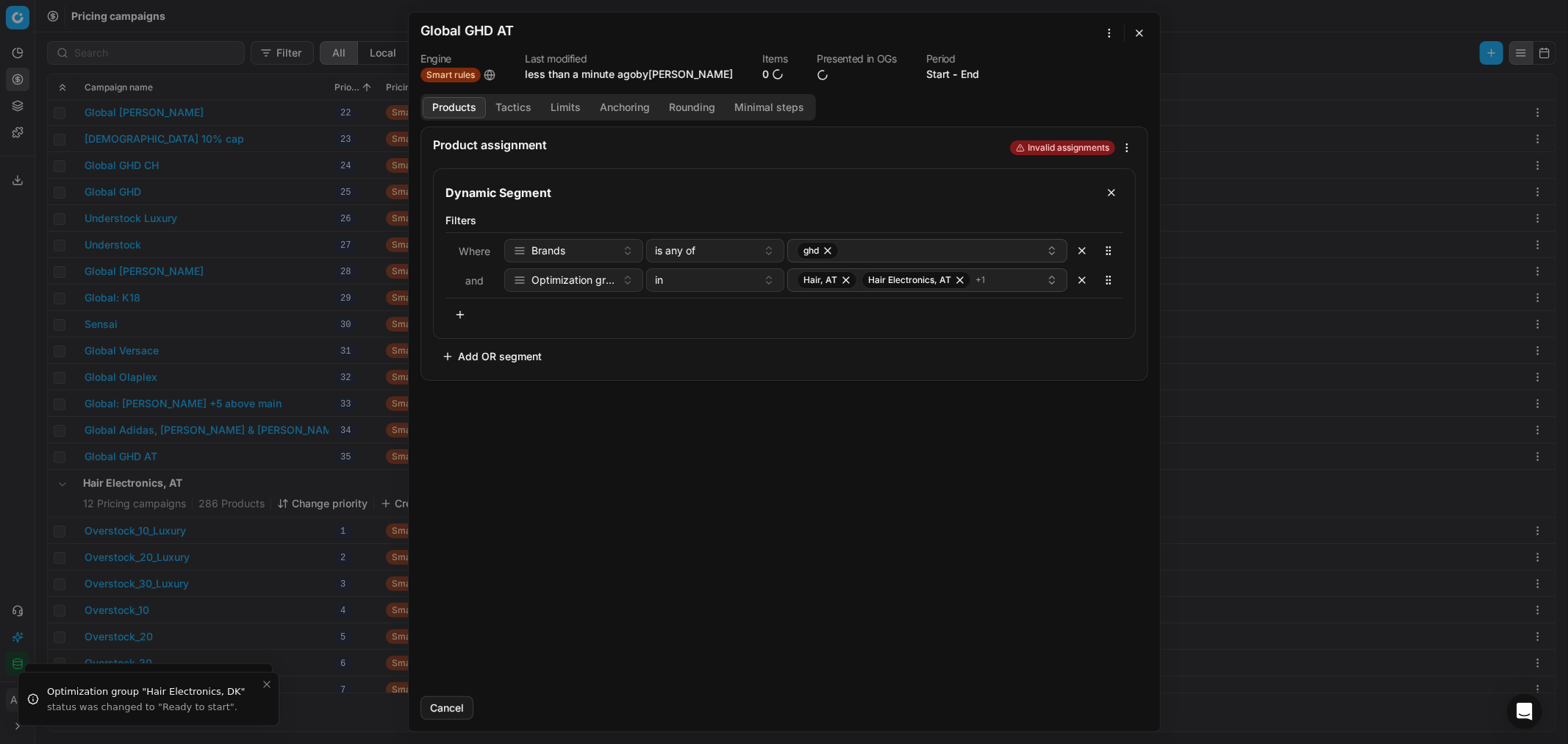
click at [516, 108] on button "Tactics" at bounding box center [513, 108] width 55 height 22
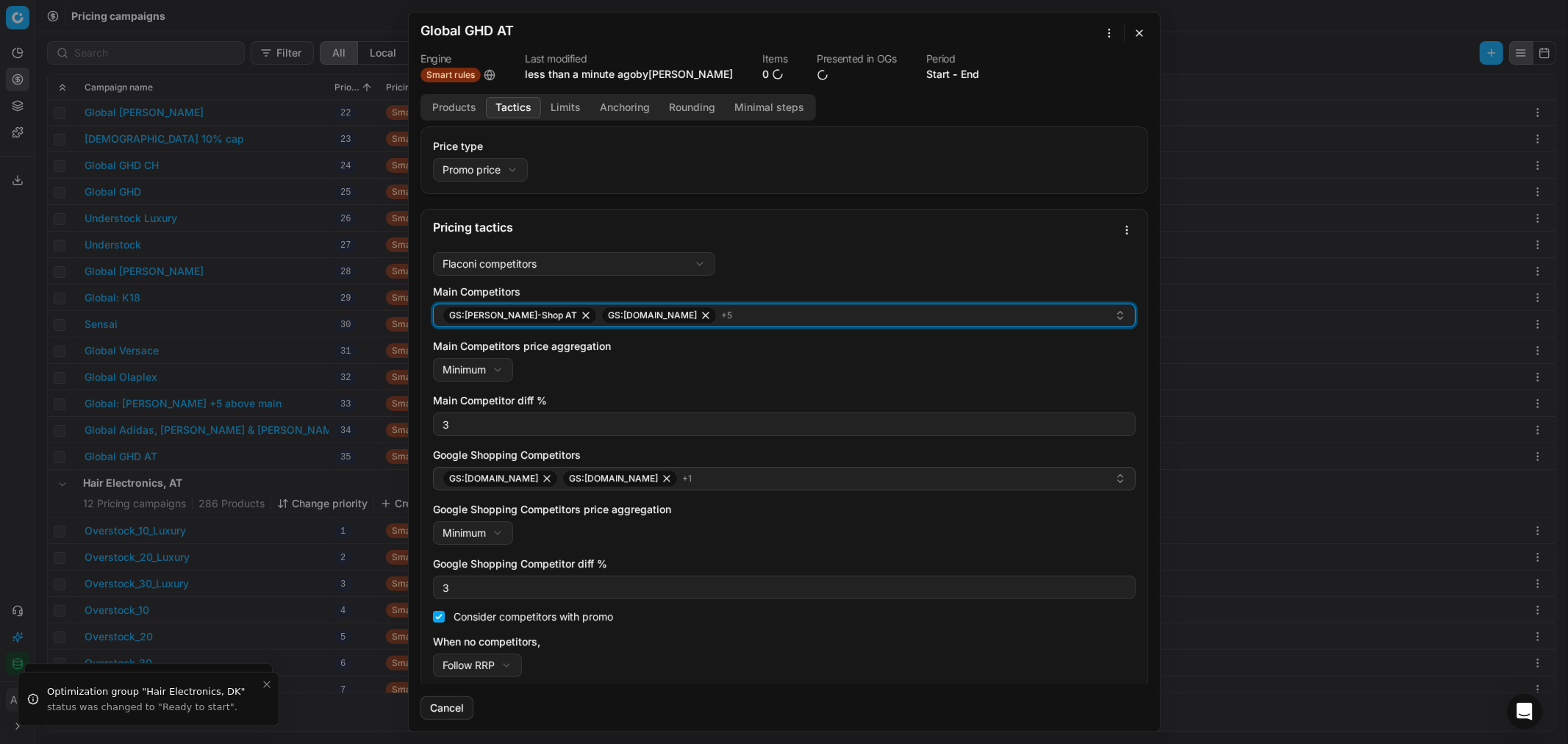
click at [701, 314] on div "GS:Hagel-Shop AT GS:Zalando.at + 5" at bounding box center [779, 315] width 672 height 18
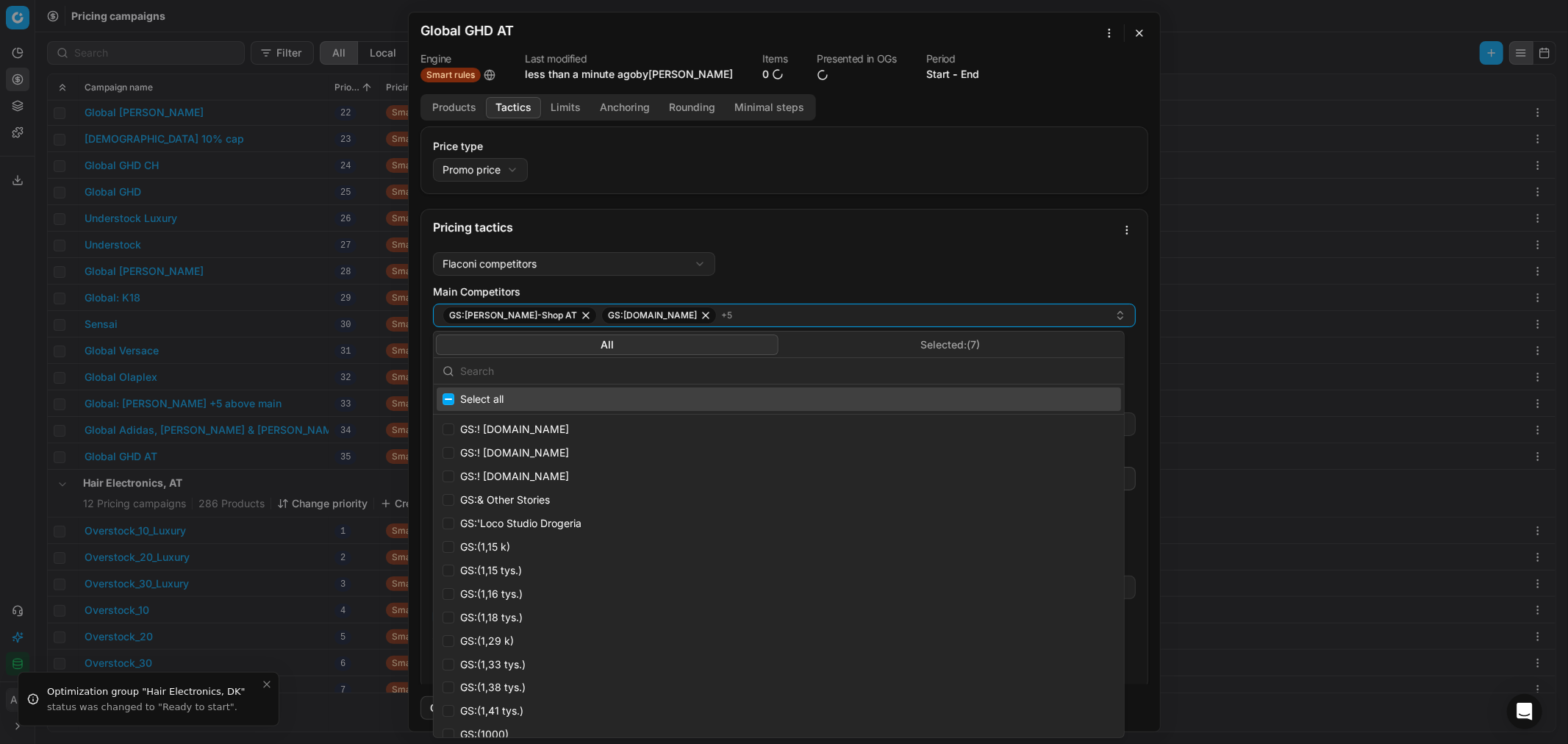
click at [960, 350] on button "Selected: ( 7 )" at bounding box center [950, 345] width 343 height 21
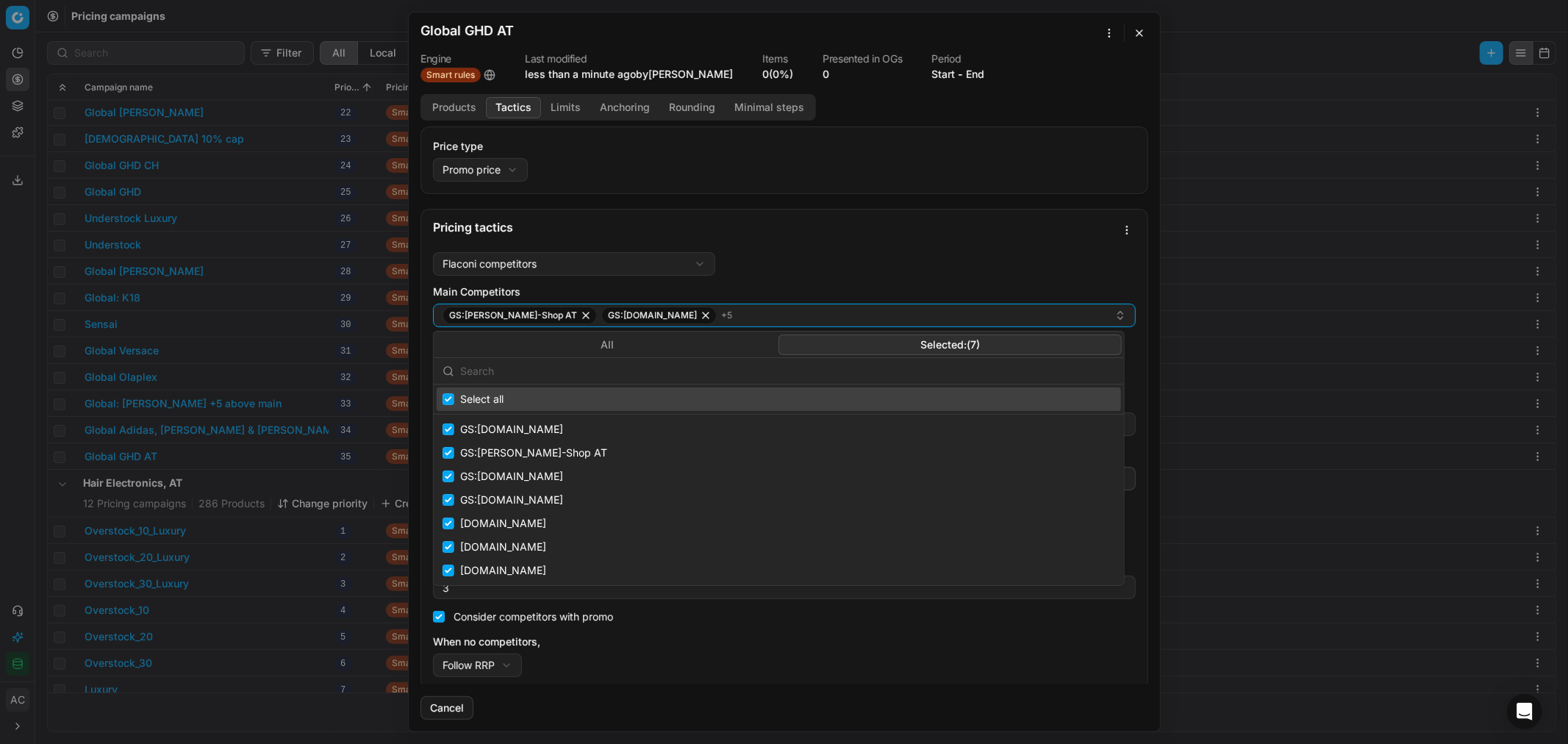
click at [1044, 30] on button "button" at bounding box center [1140, 33] width 18 height 18
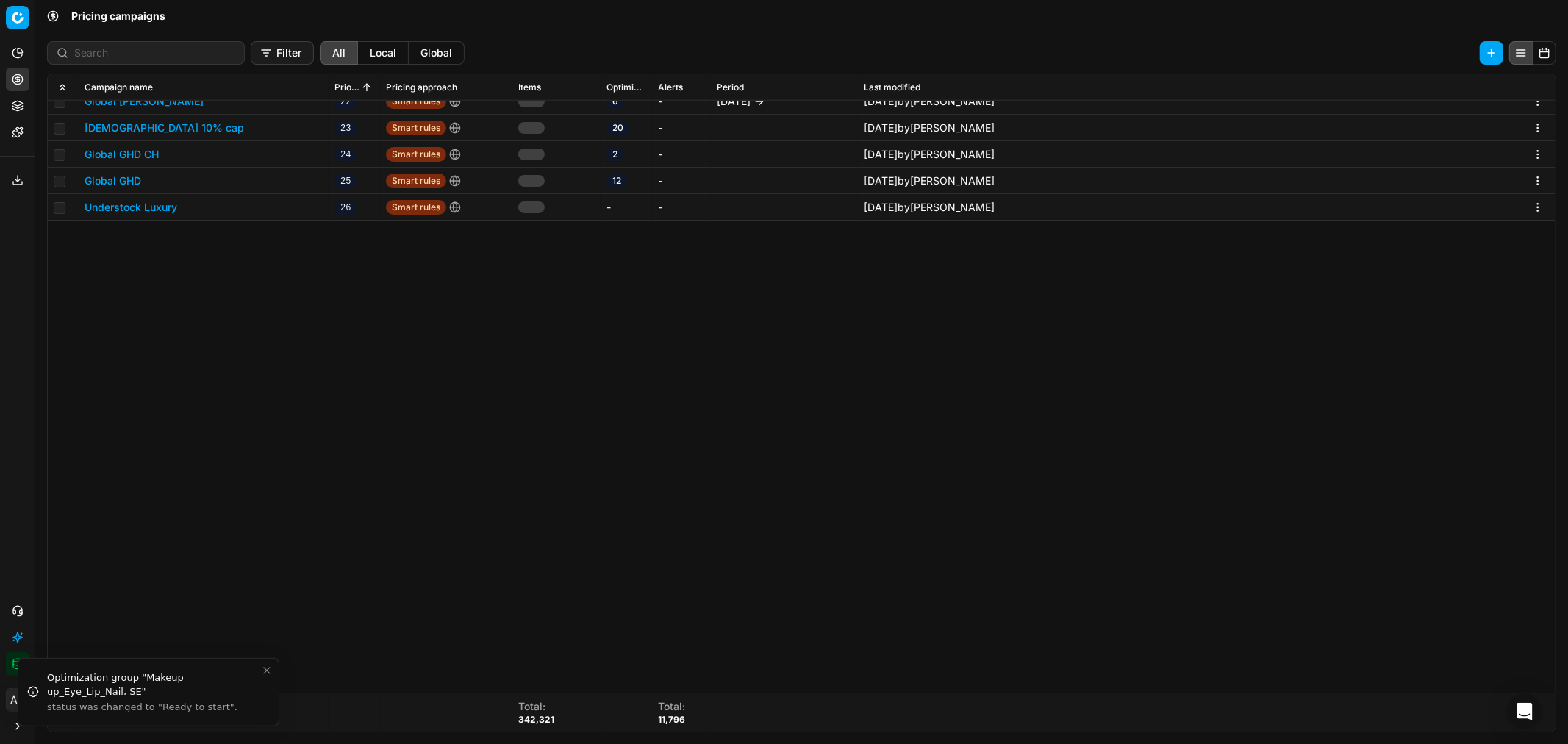
scroll to position [0, 0]
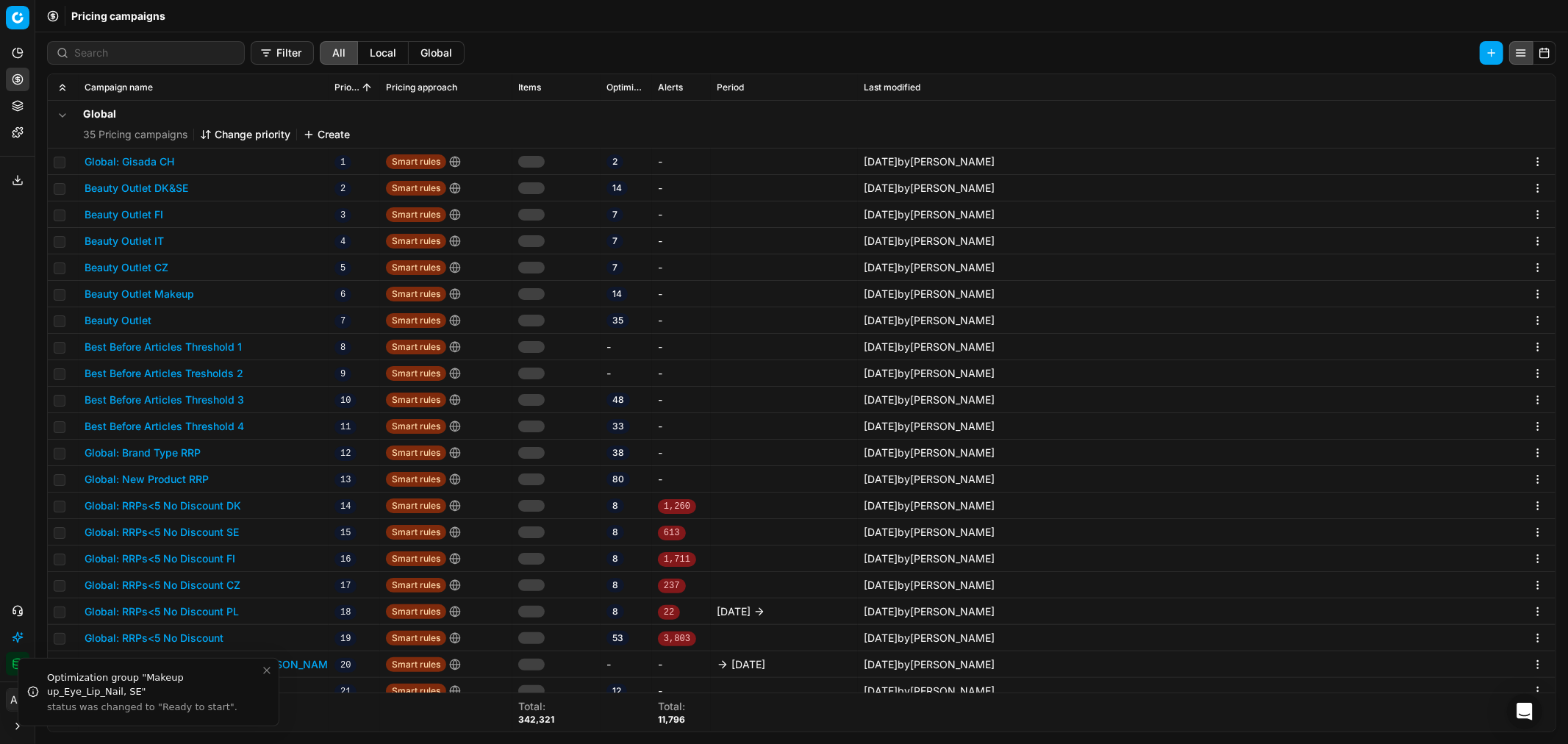
click at [251, 136] on button "Change priority" at bounding box center [245, 135] width 91 height 14
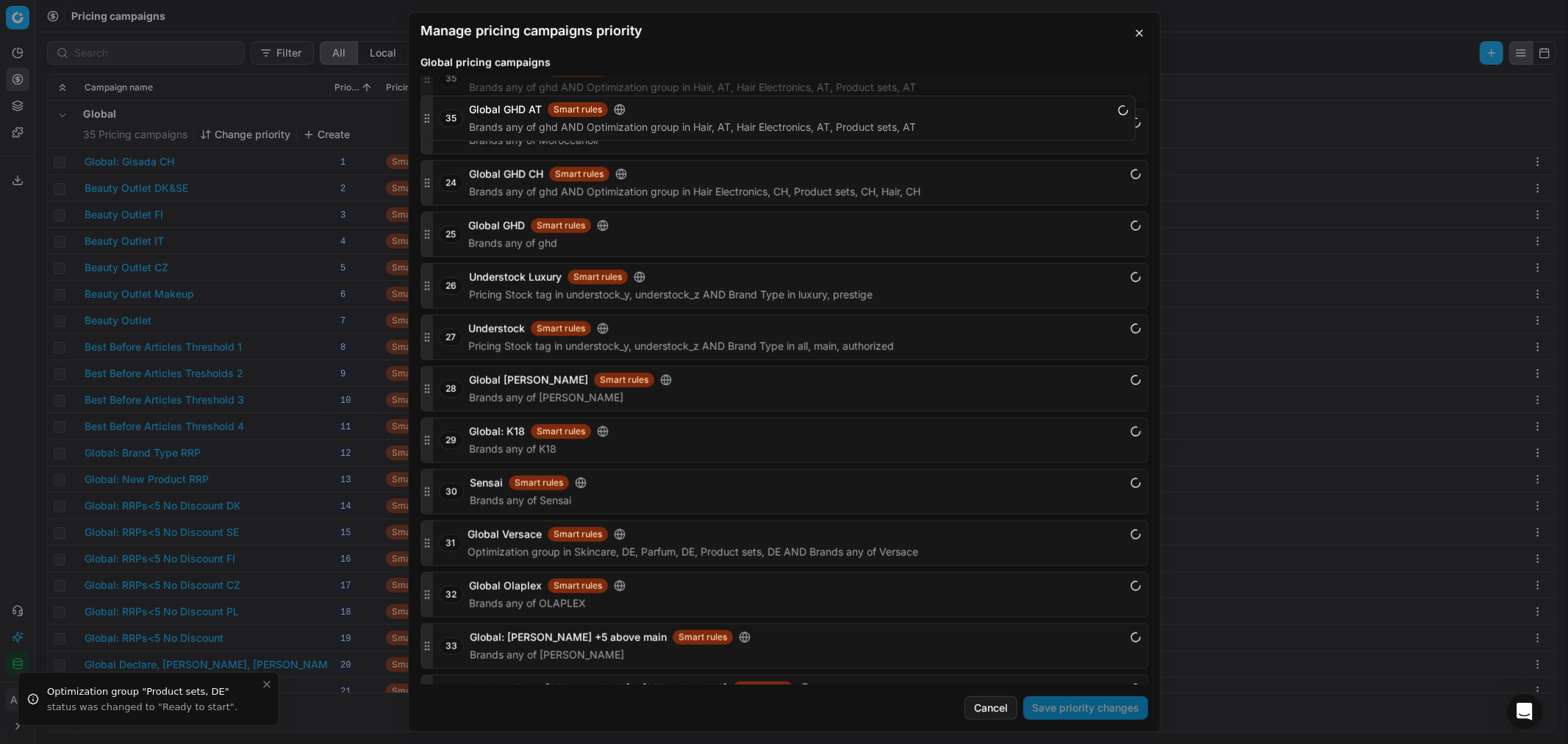
scroll to position [1150, 0]
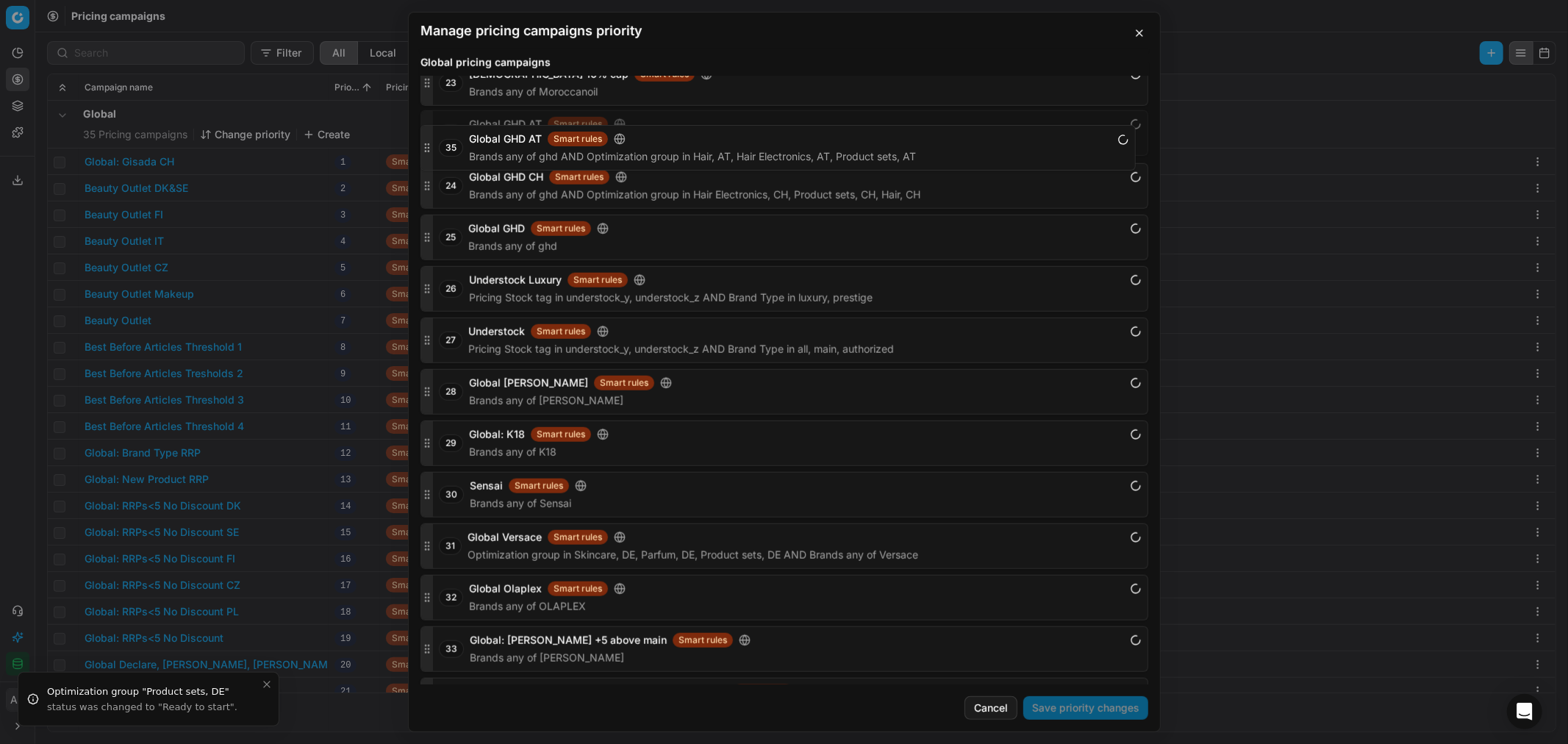
drag, startPoint x: 424, startPoint y: 662, endPoint x: 441, endPoint y: 148, distance: 514.3
click at [441, 148] on div "35 Global GHD AT Smart rules Brands any of ghd AND Optimization group in Hair, …" at bounding box center [784, 133] width 728 height 46
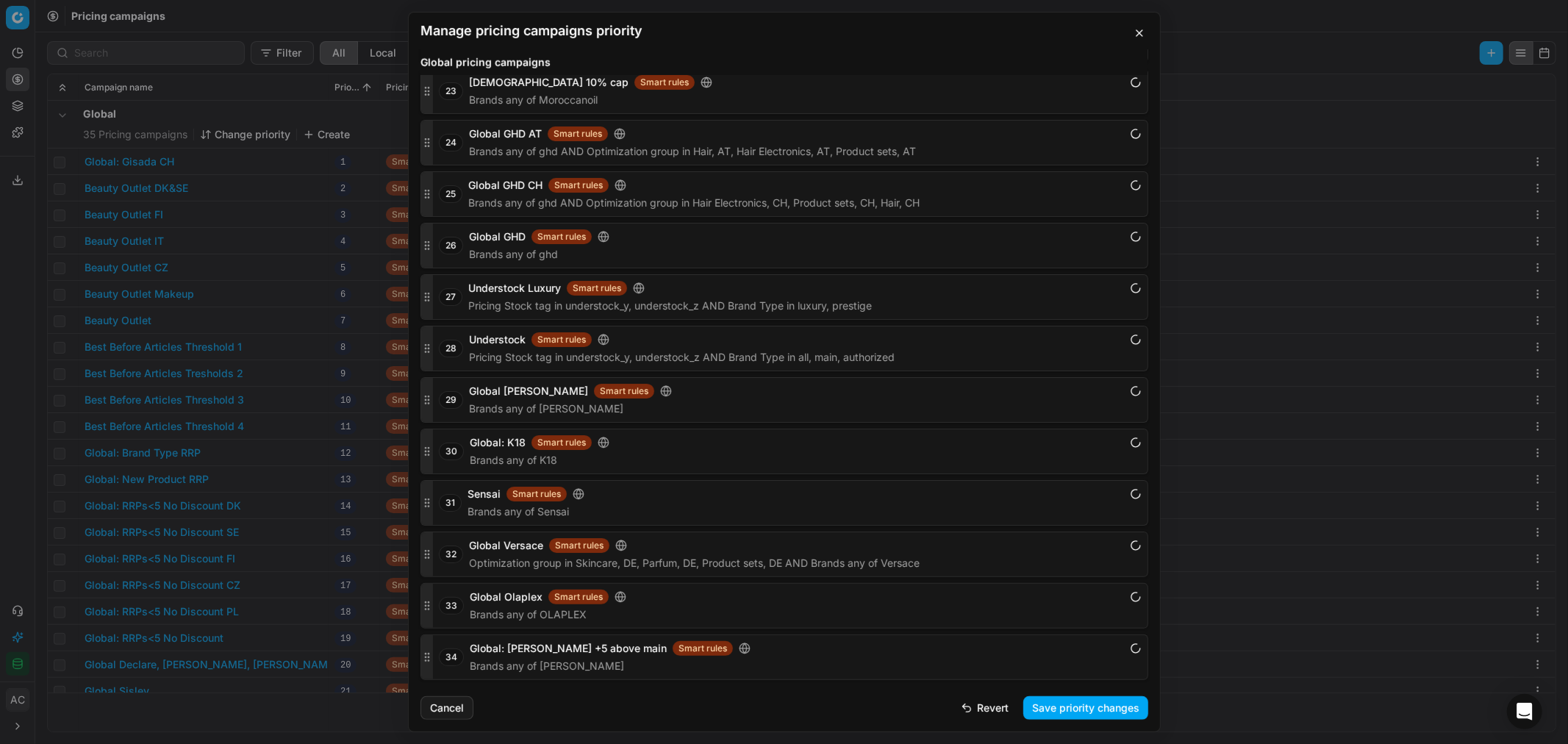
click at [1044, 449] on button "Save priority changes" at bounding box center [1086, 707] width 125 height 23
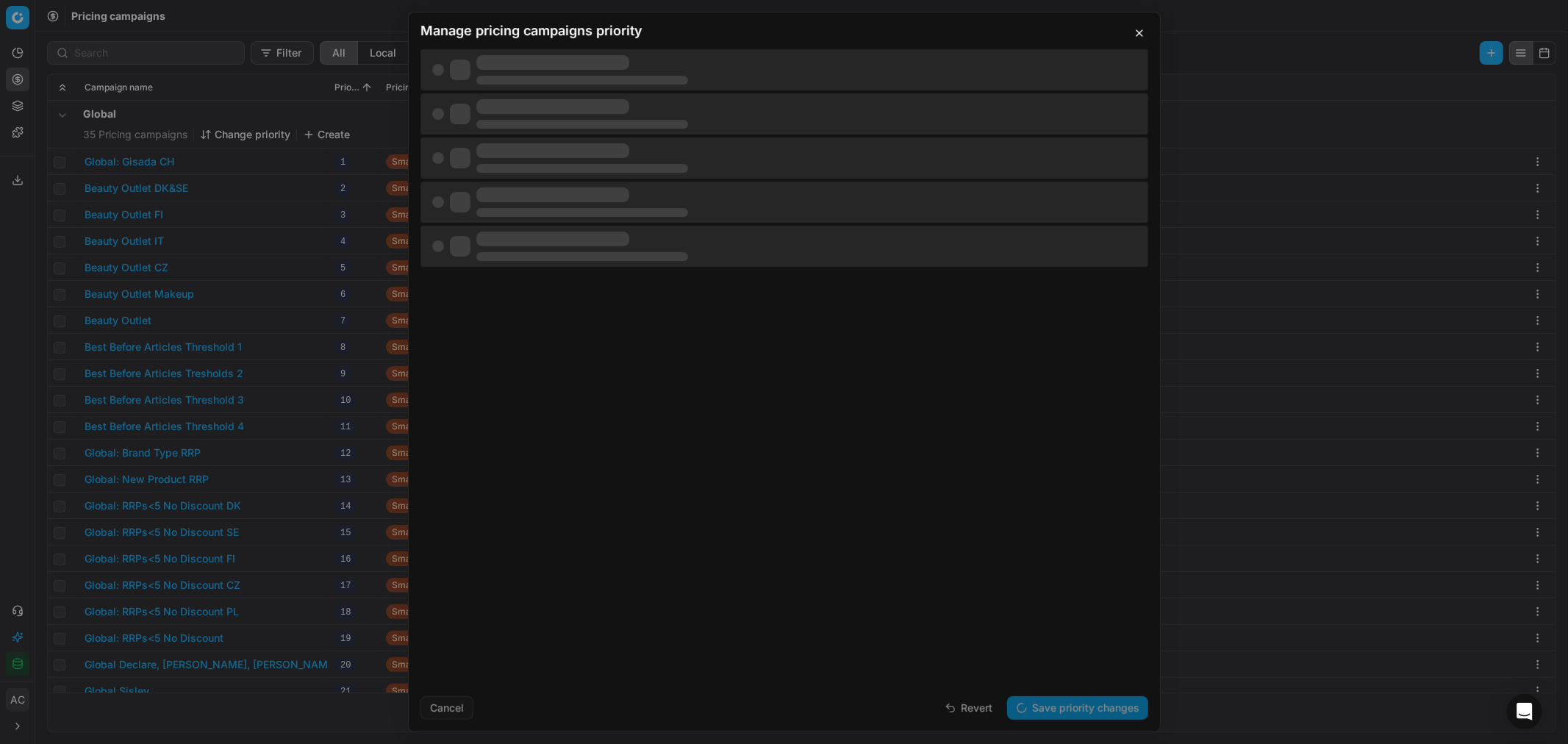
scroll to position [0, 0]
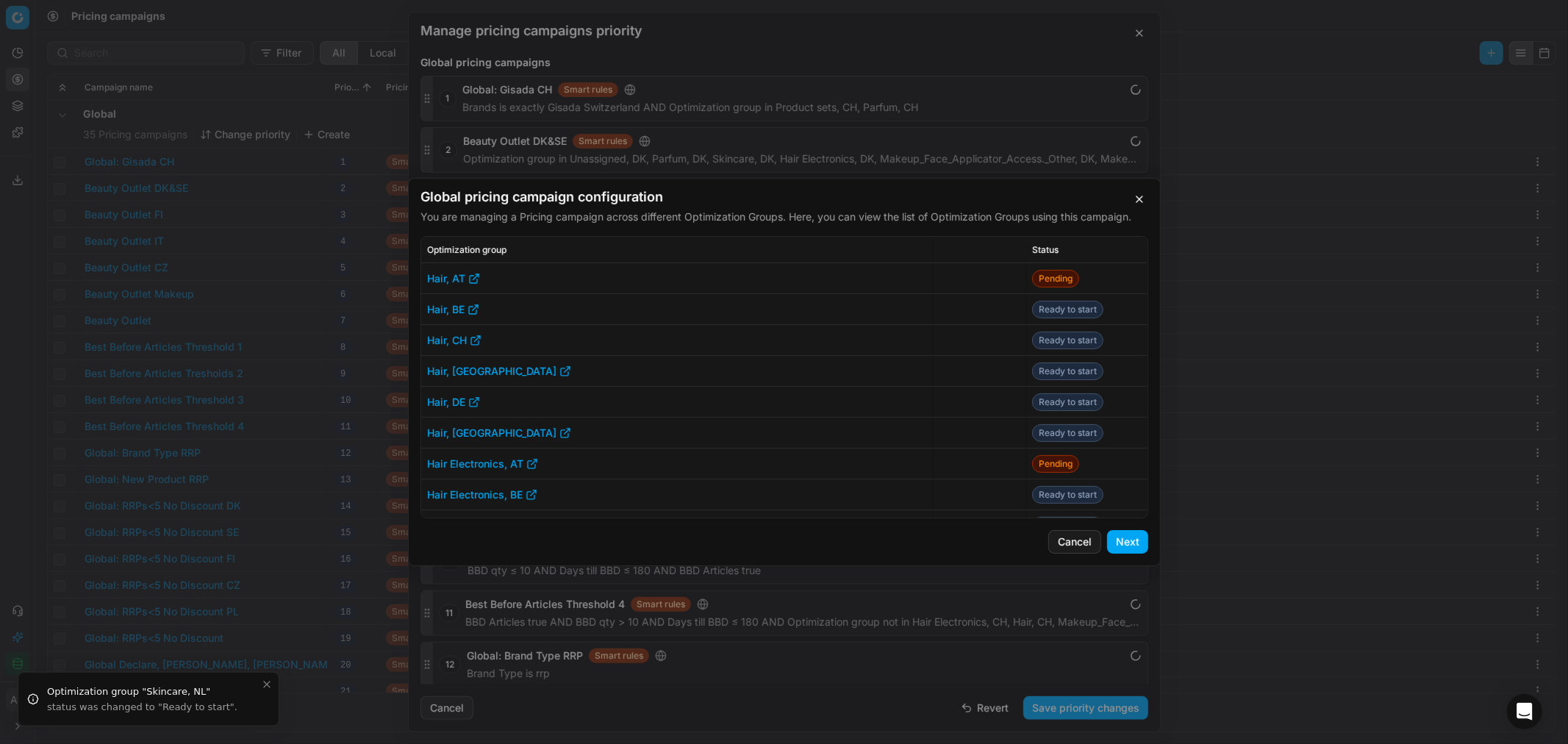
click at [1044, 449] on button "Next" at bounding box center [1128, 541] width 41 height 23
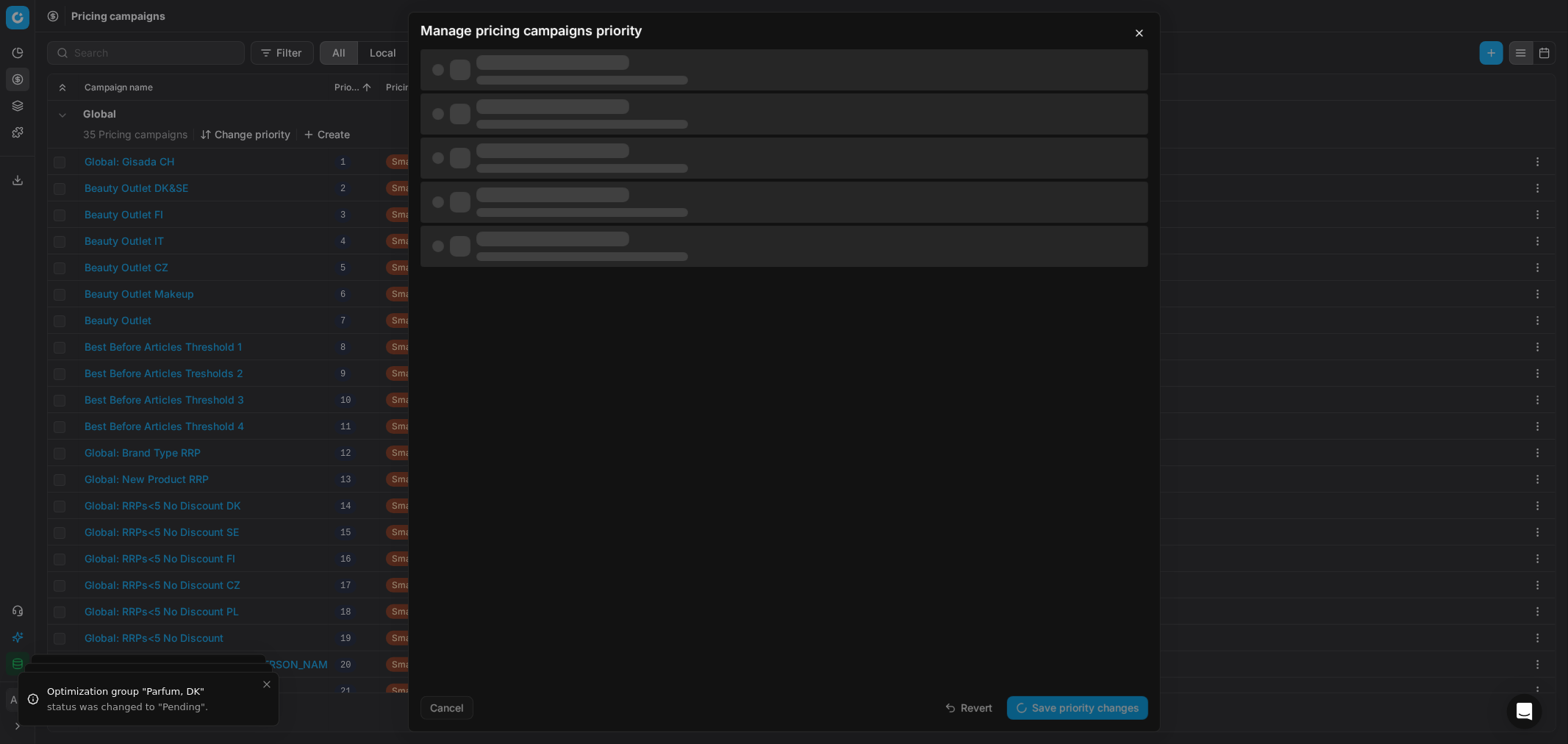
click at [1044, 31] on button "button" at bounding box center [1140, 33] width 18 height 18
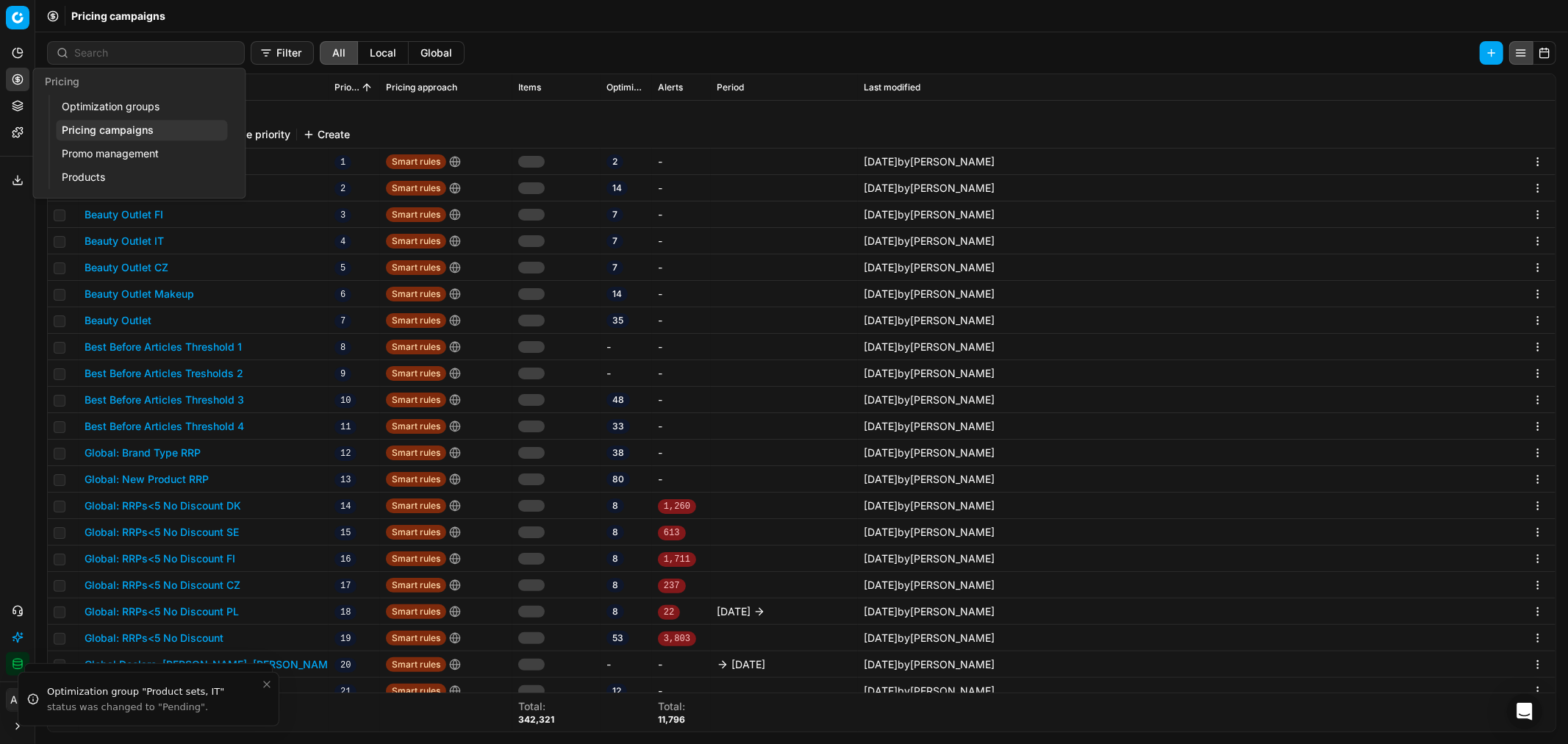
click at [90, 101] on link "Optimization groups" at bounding box center [141, 106] width 172 height 21
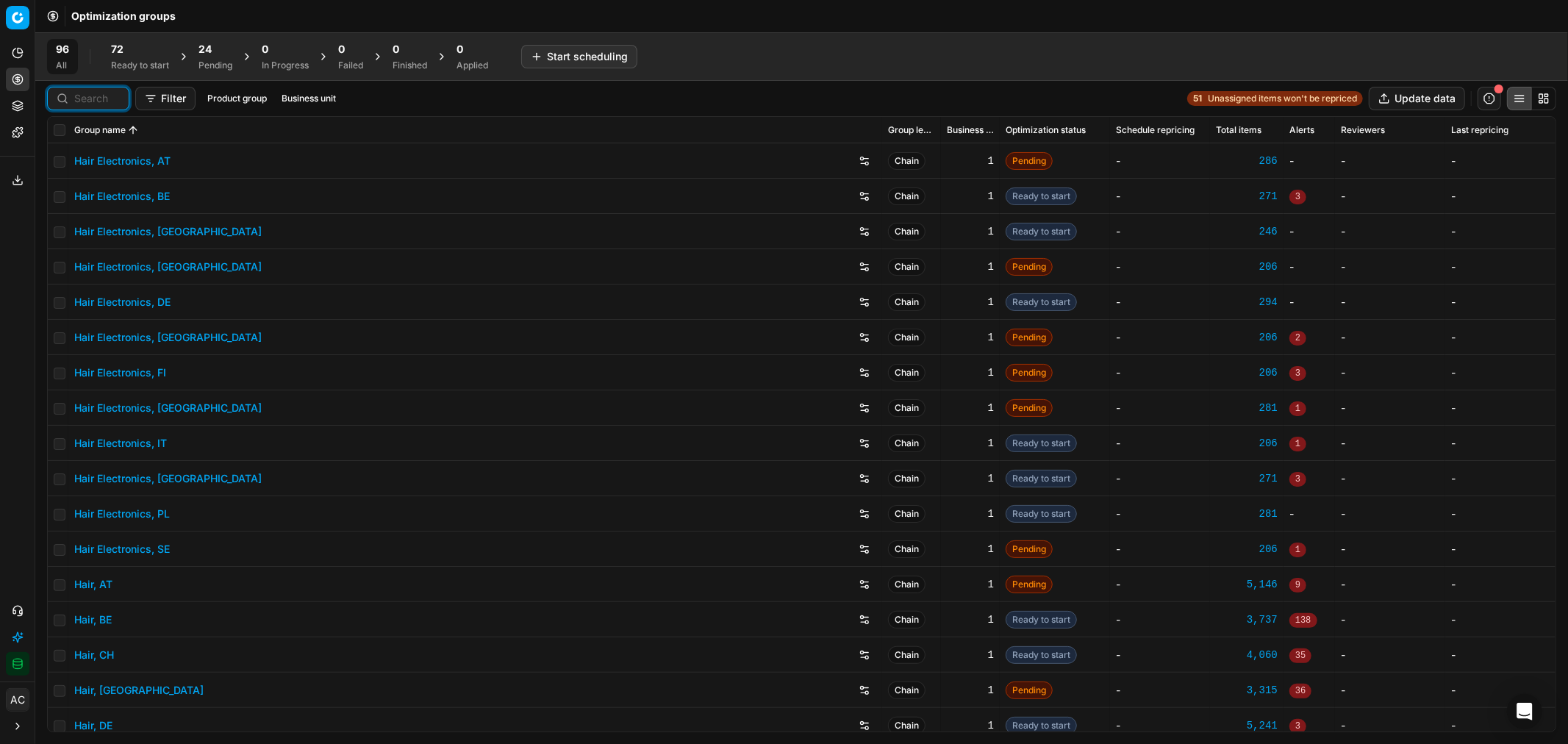
click at [104, 97] on input at bounding box center [97, 99] width 46 height 14
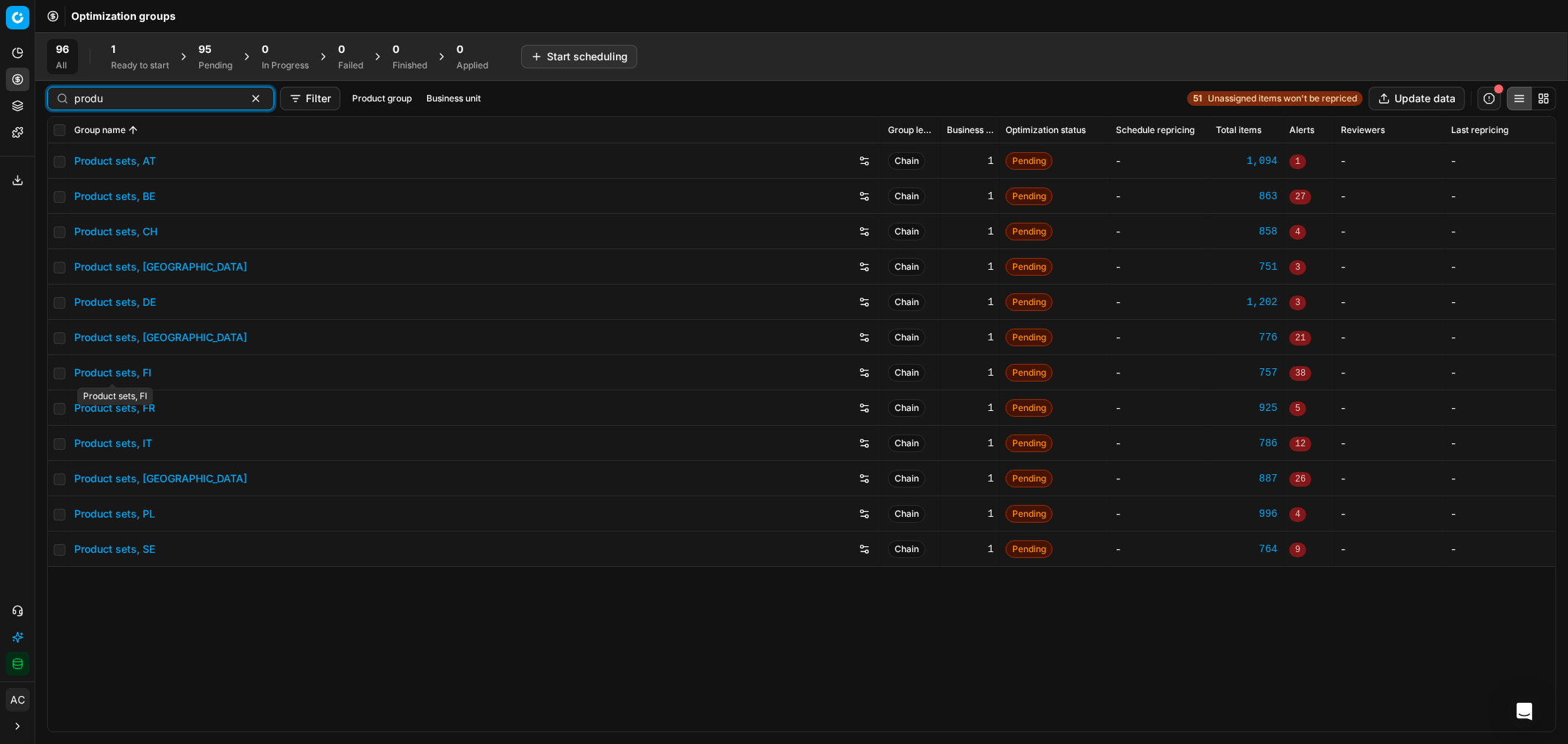
type input "produ"
click at [137, 335] on link "Product sets, DK" at bounding box center [161, 337] width 172 height 14
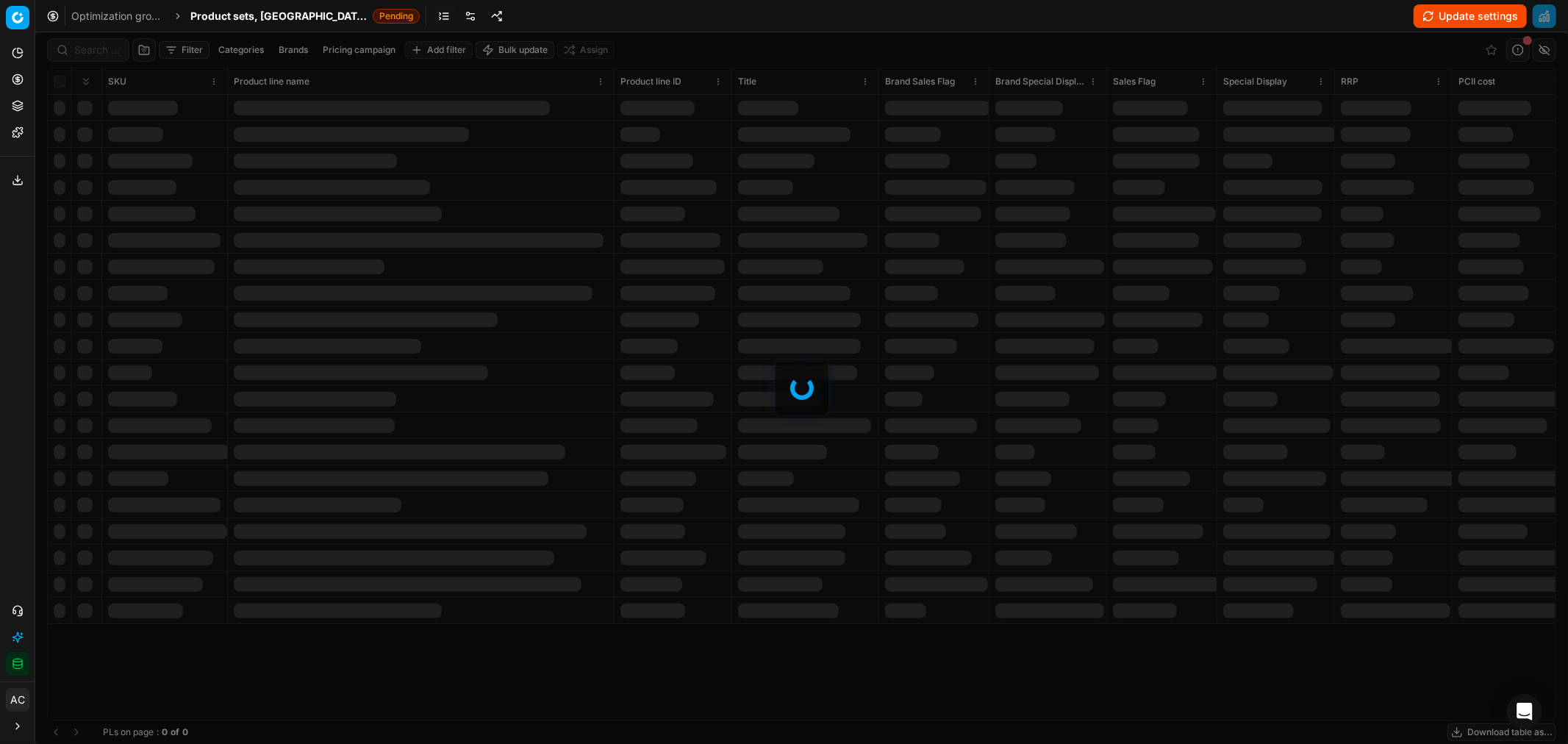
click at [459, 13] on link at bounding box center [471, 16] width 23 height 23
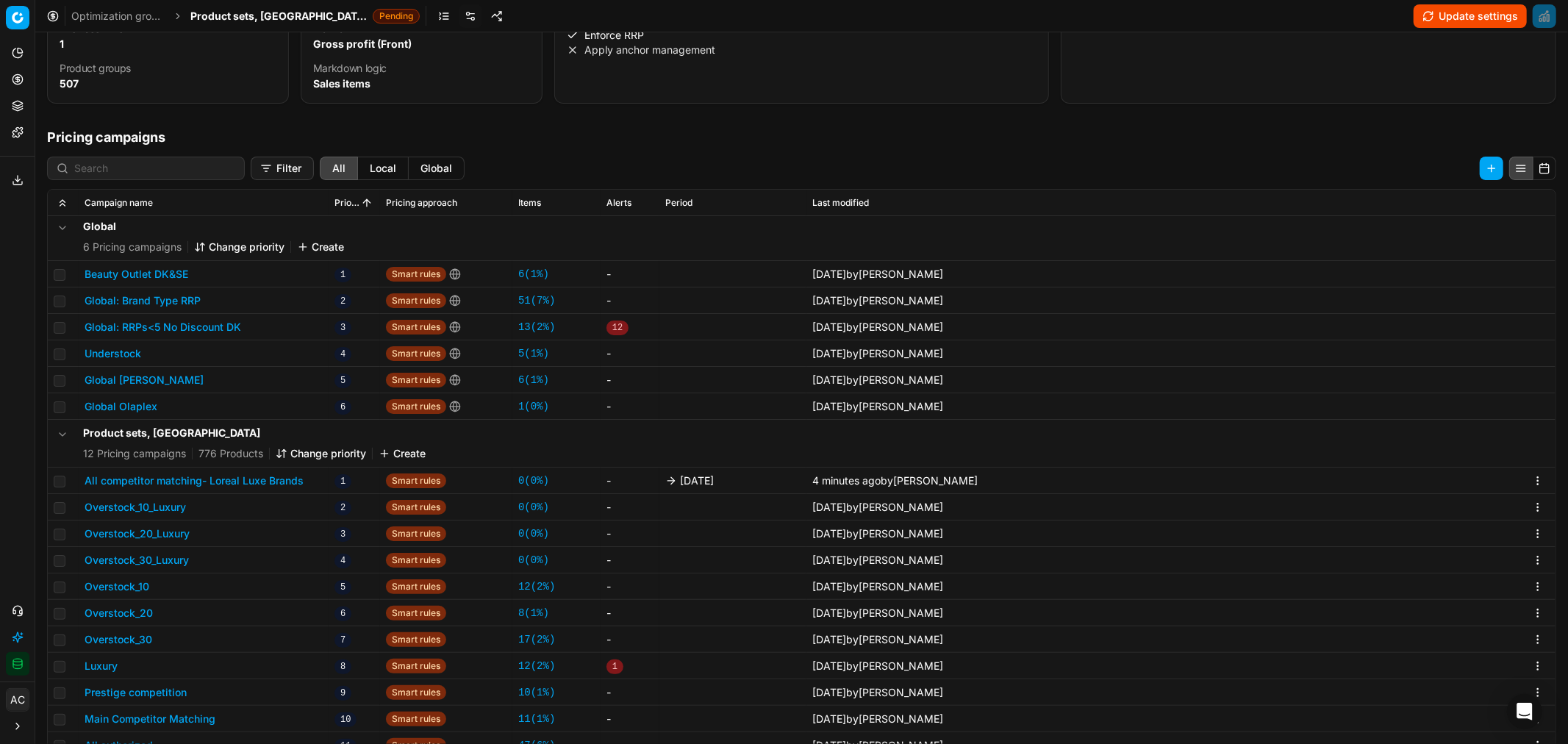
scroll to position [3, 0]
click at [245, 18] on span "Product sets, DK" at bounding box center [278, 16] width 177 height 14
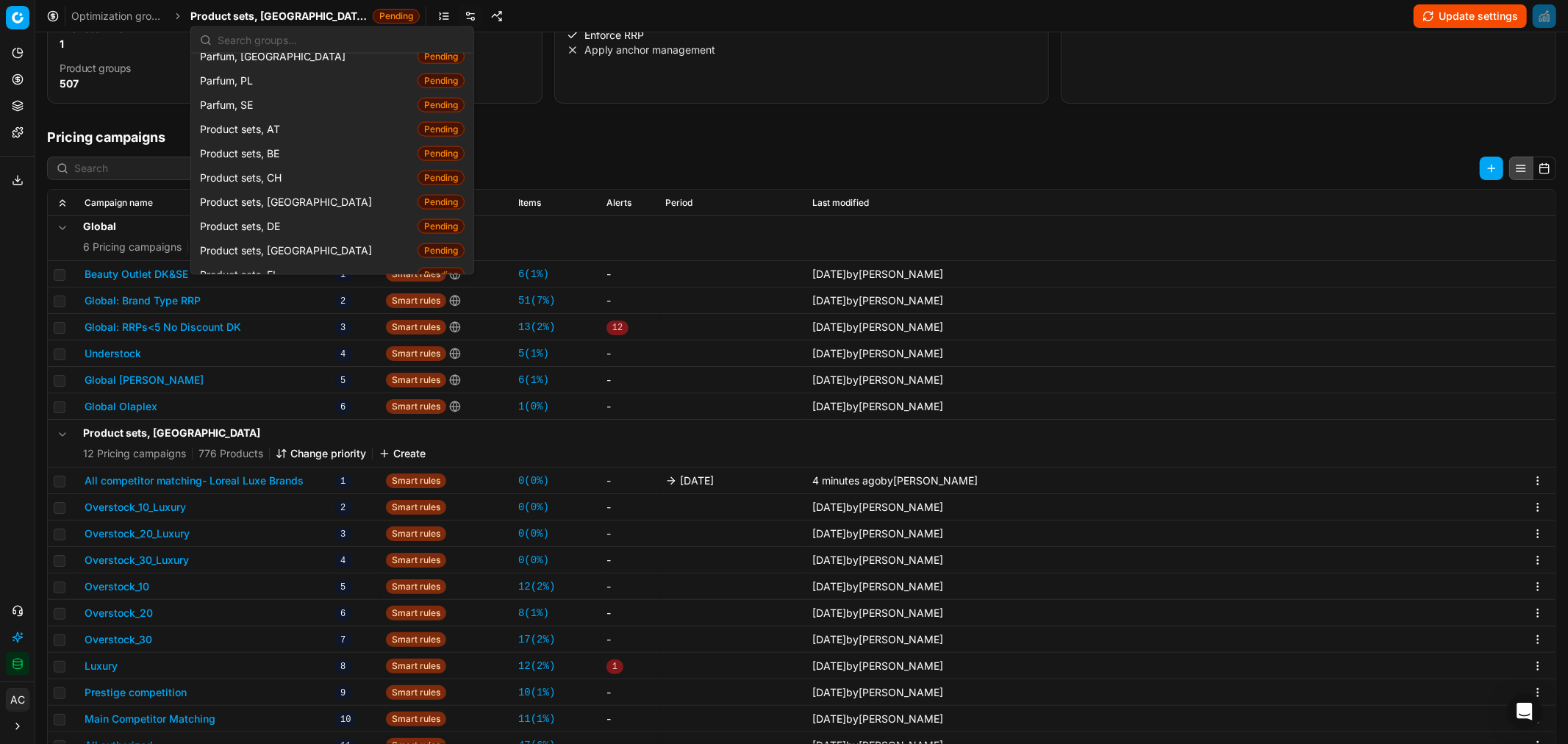
scroll to position [1619, 0]
click at [268, 266] on span "Product sets, FI" at bounding box center [241, 273] width 82 height 14
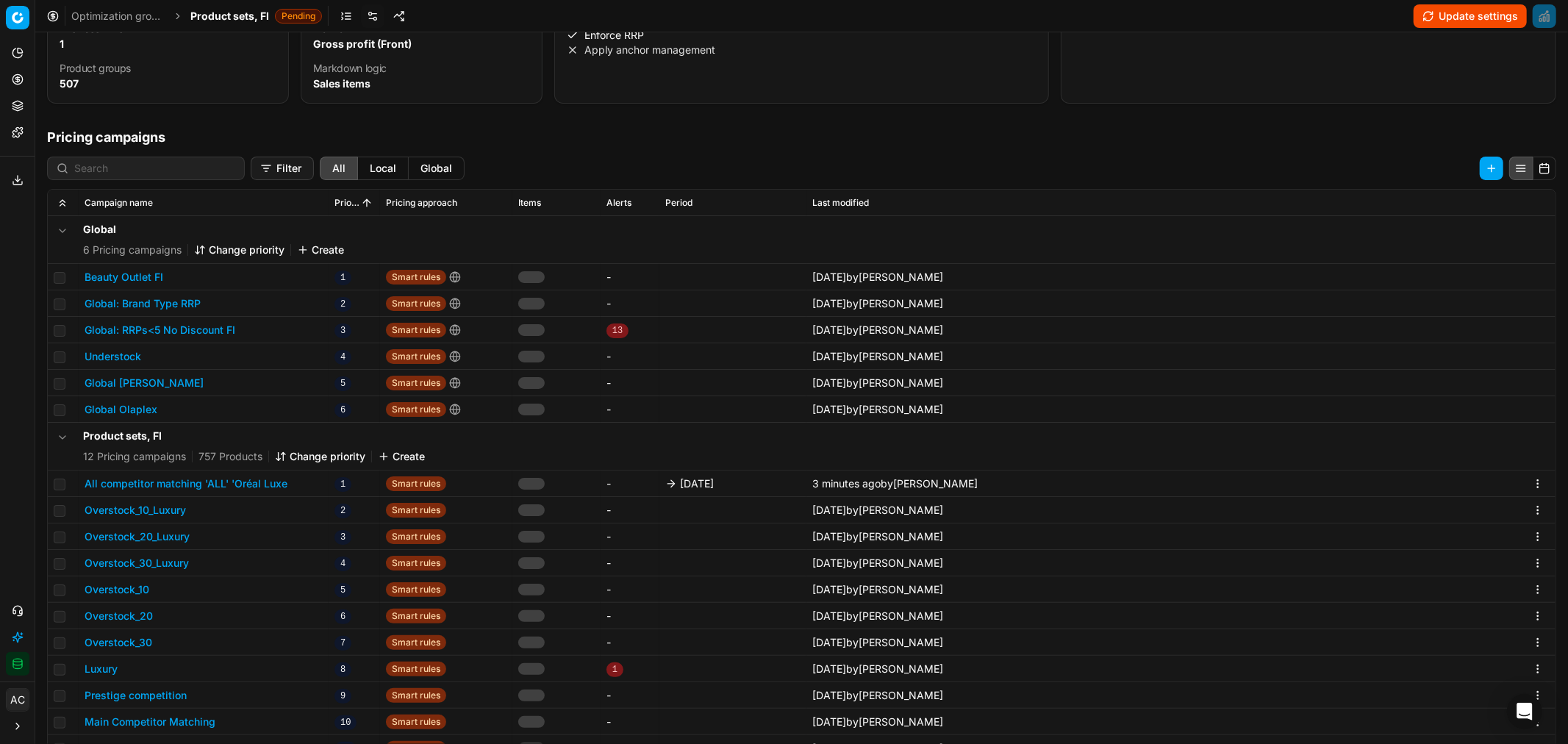
click at [225, 14] on span "Product sets, FI" at bounding box center [230, 16] width 79 height 14
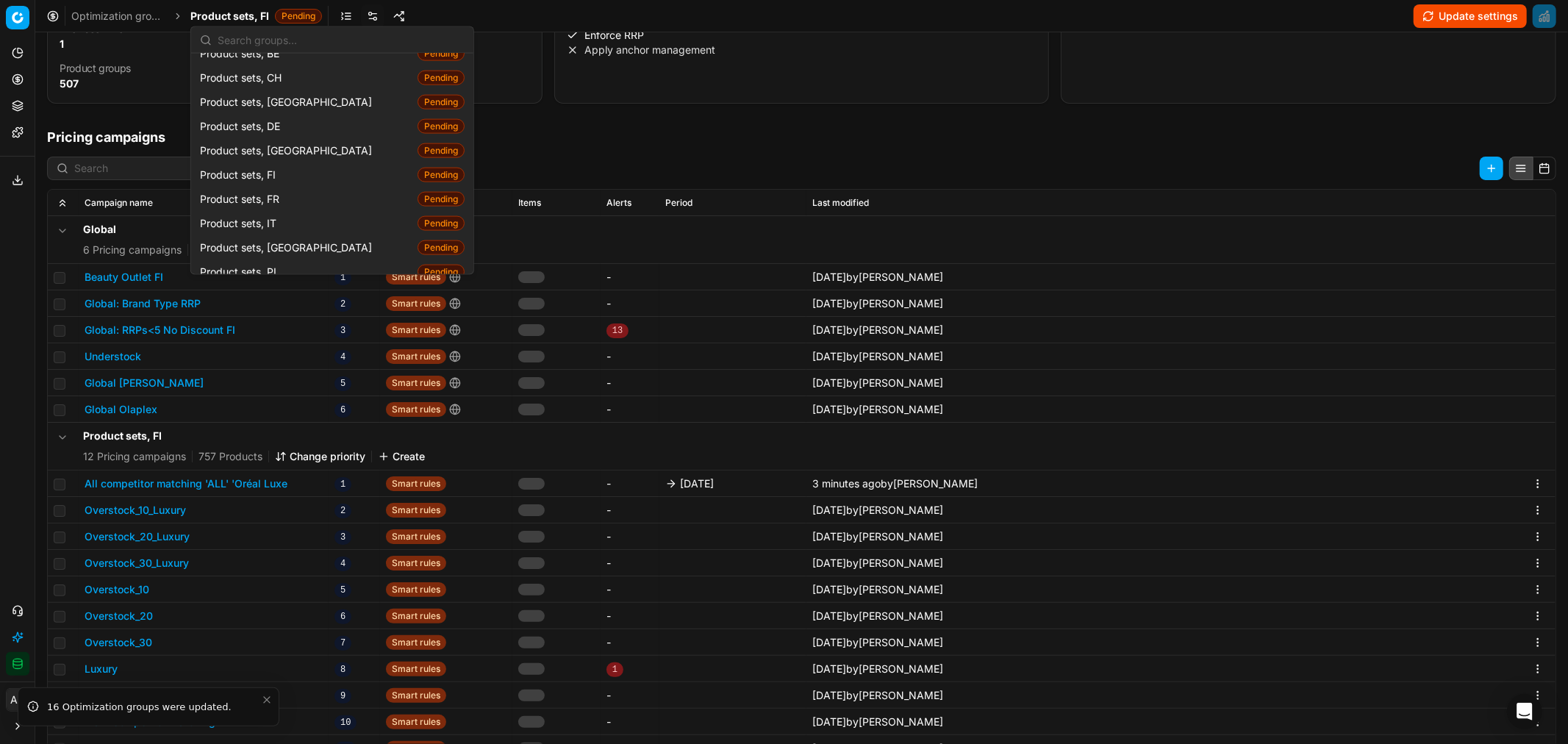
scroll to position [1774, 0]
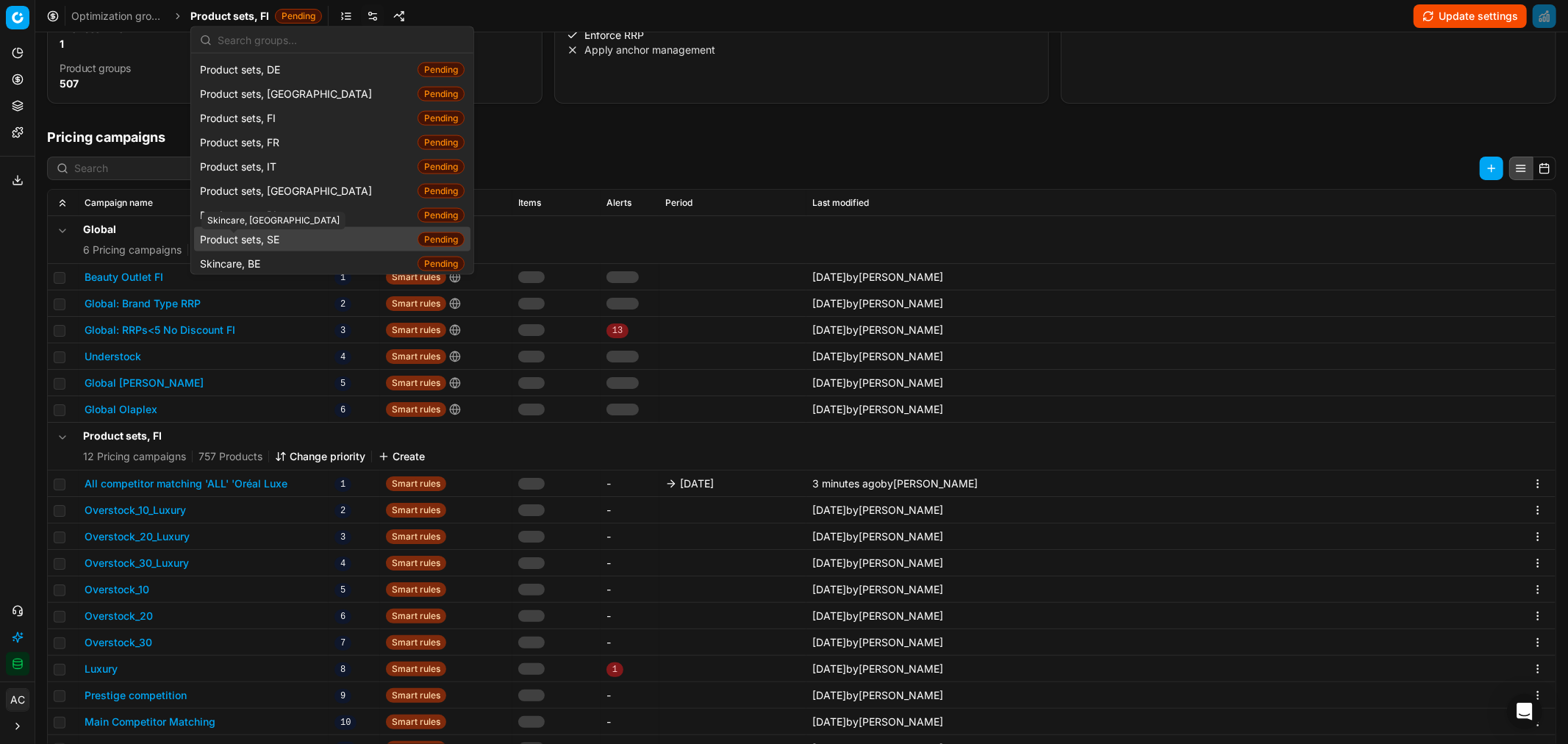
click at [281, 232] on span "Product sets, SE" at bounding box center [242, 239] width 85 height 14
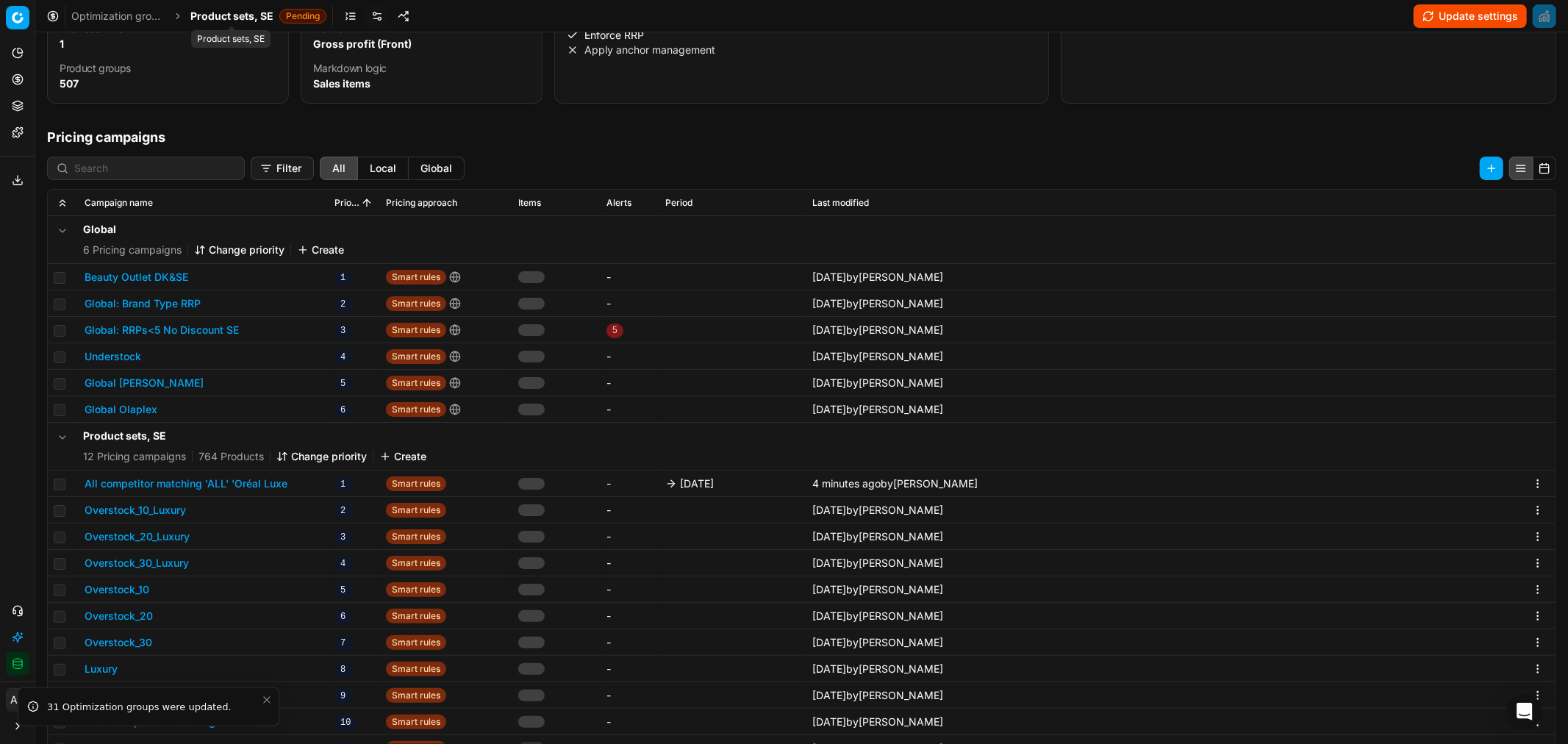
click at [253, 13] on span "Product sets, SE" at bounding box center [232, 16] width 84 height 14
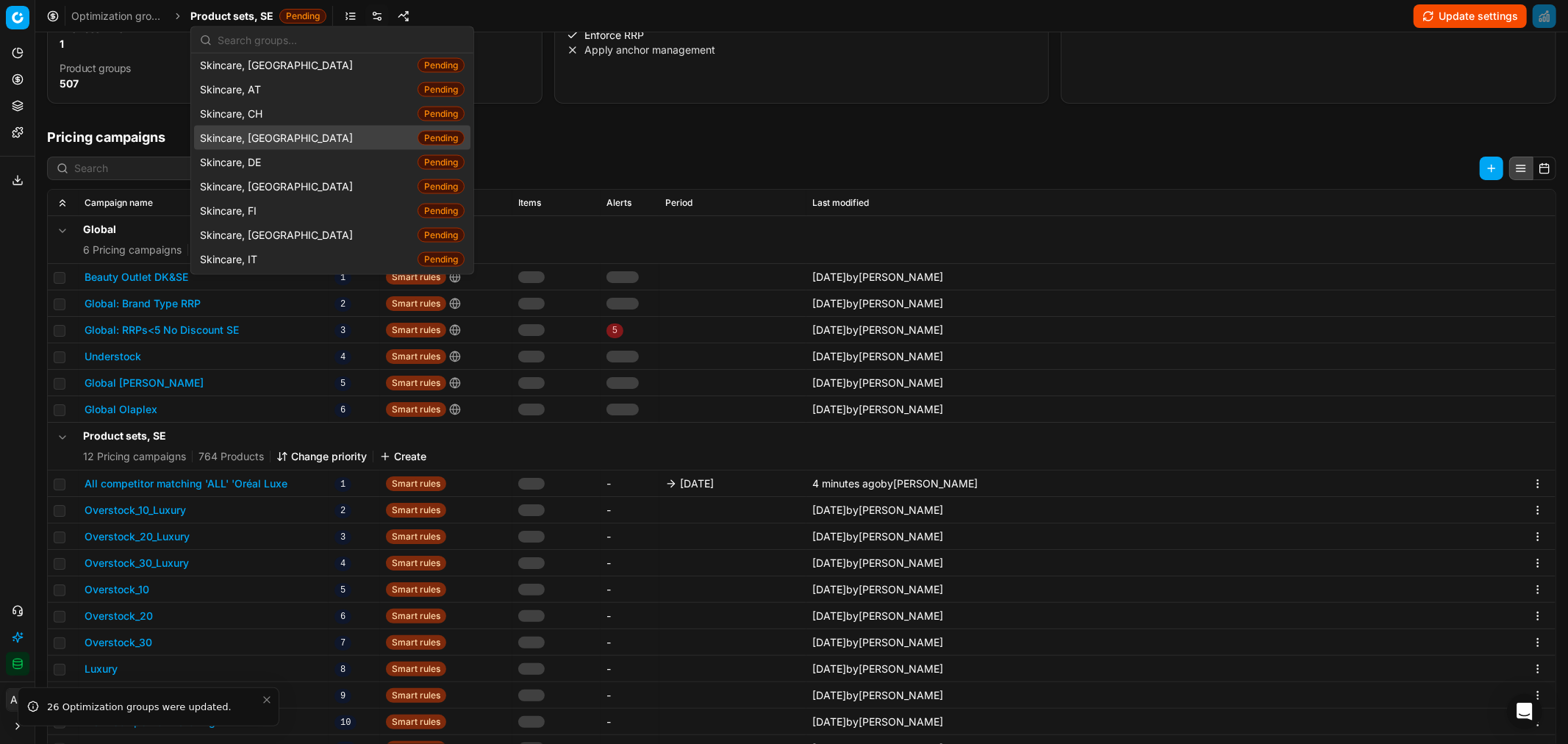
scroll to position [2017, 0]
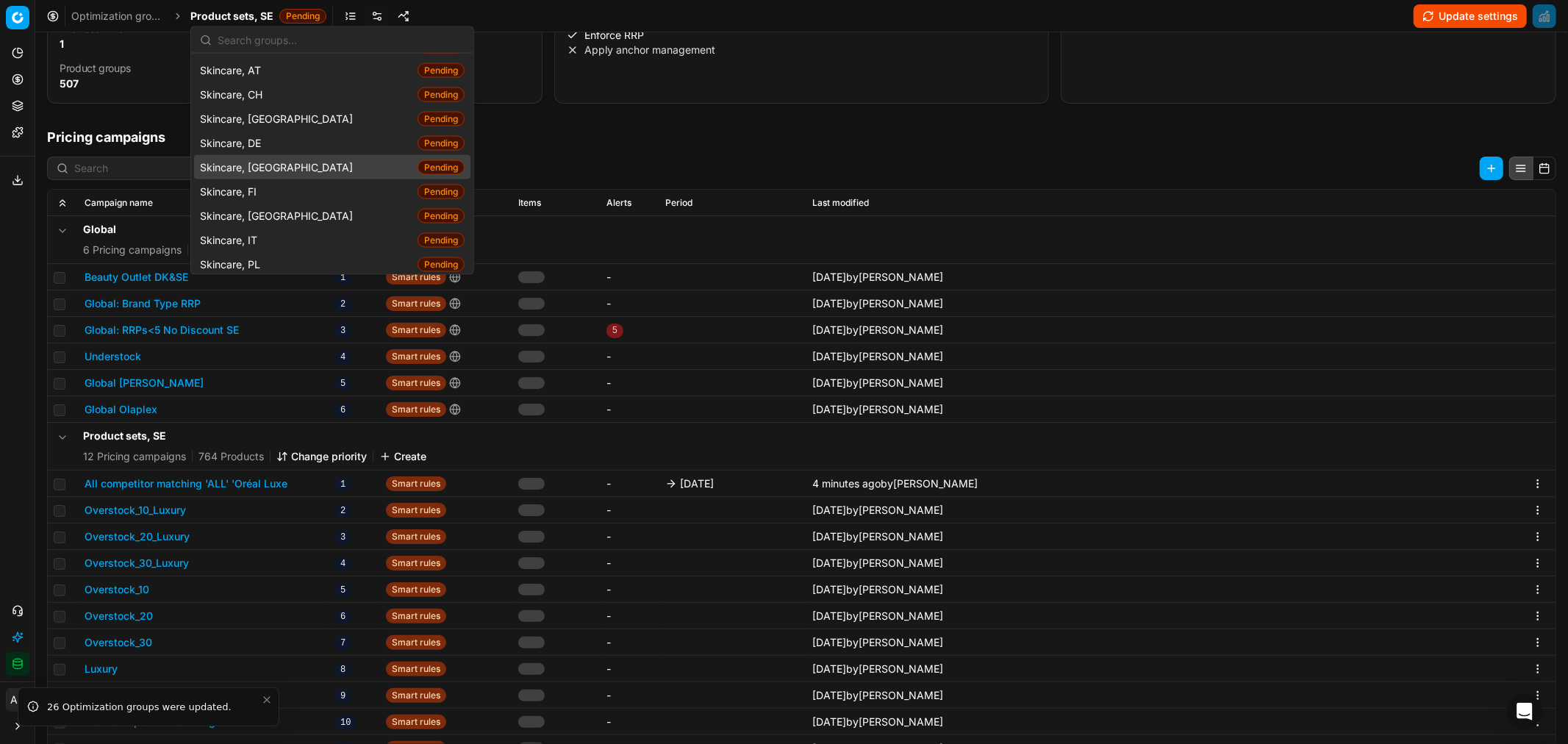
click at [290, 155] on div "Skincare, DK Pending" at bounding box center [332, 167] width 277 height 24
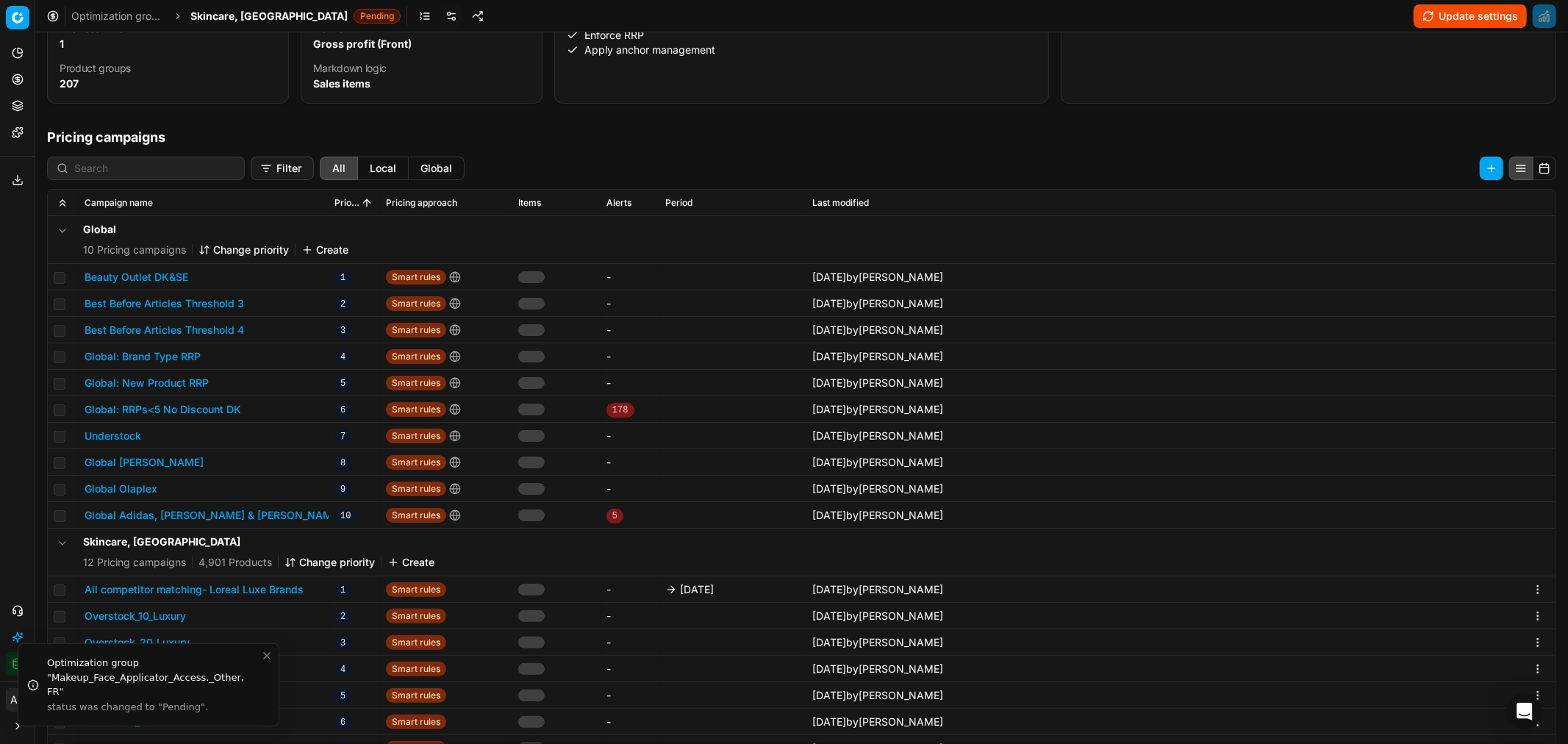
scroll to position [84, 0]
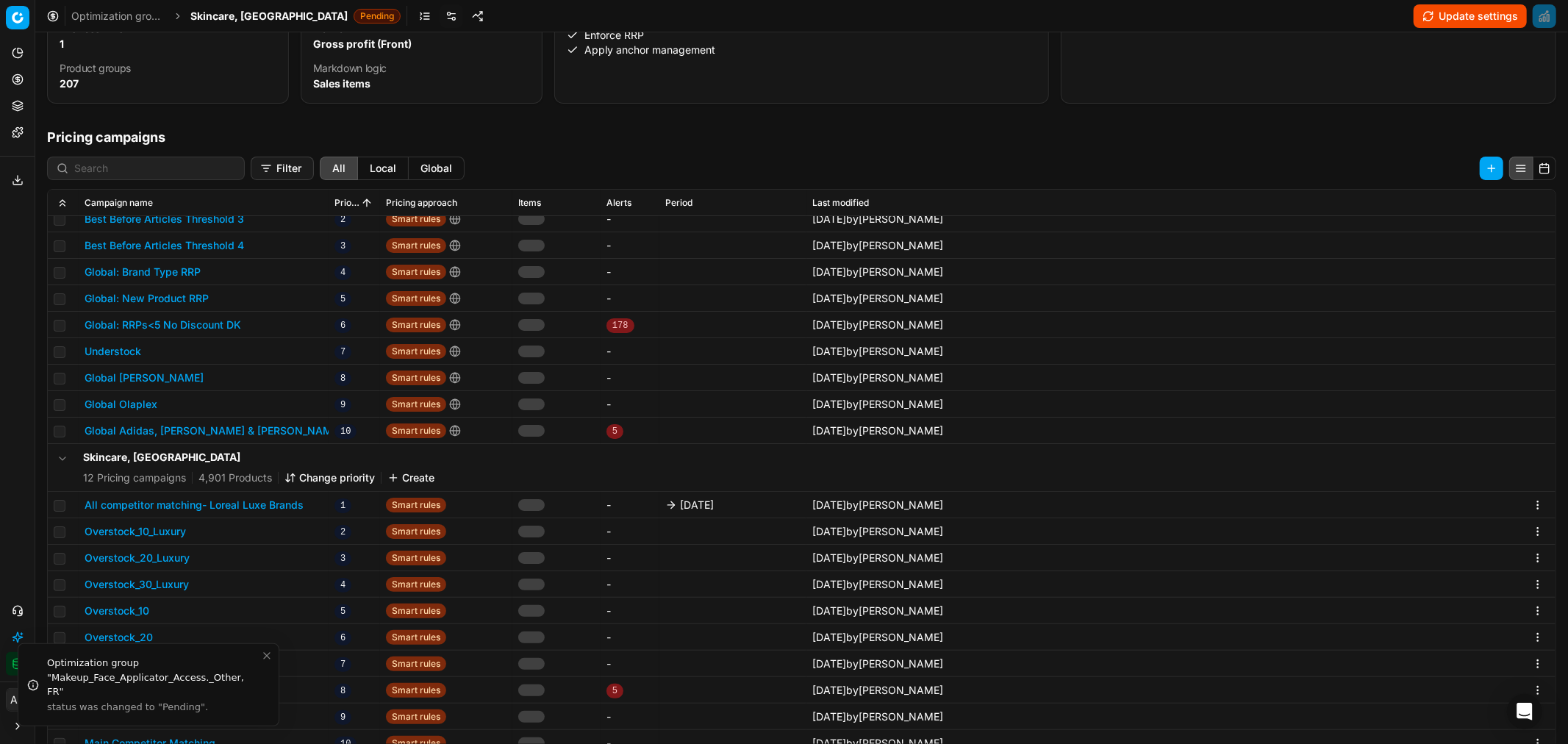
click at [282, 449] on button "All competitor matching- Loreal Luxe Brands" at bounding box center [194, 504] width 219 height 14
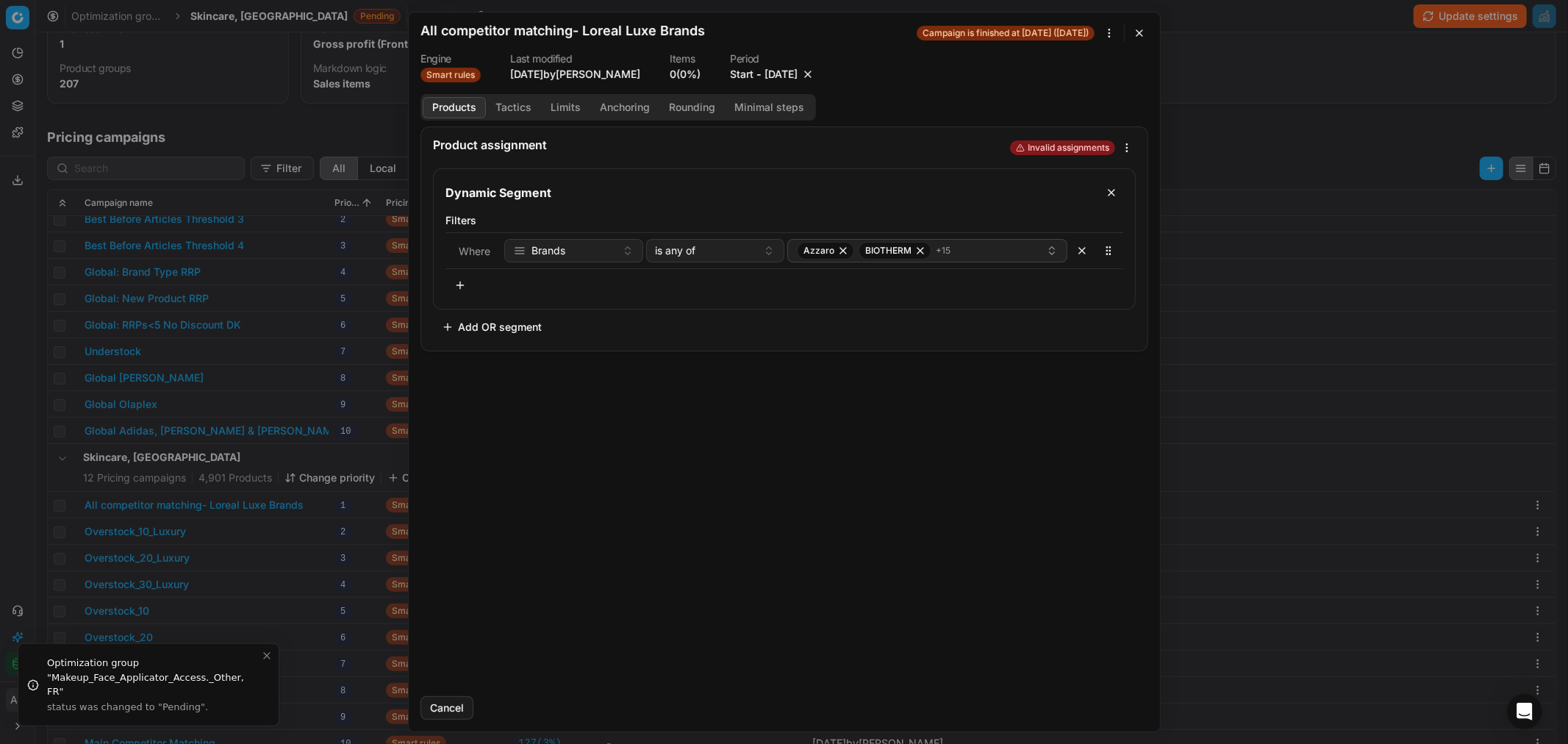
click at [769, 79] on button "10/3/2025" at bounding box center [781, 74] width 33 height 14
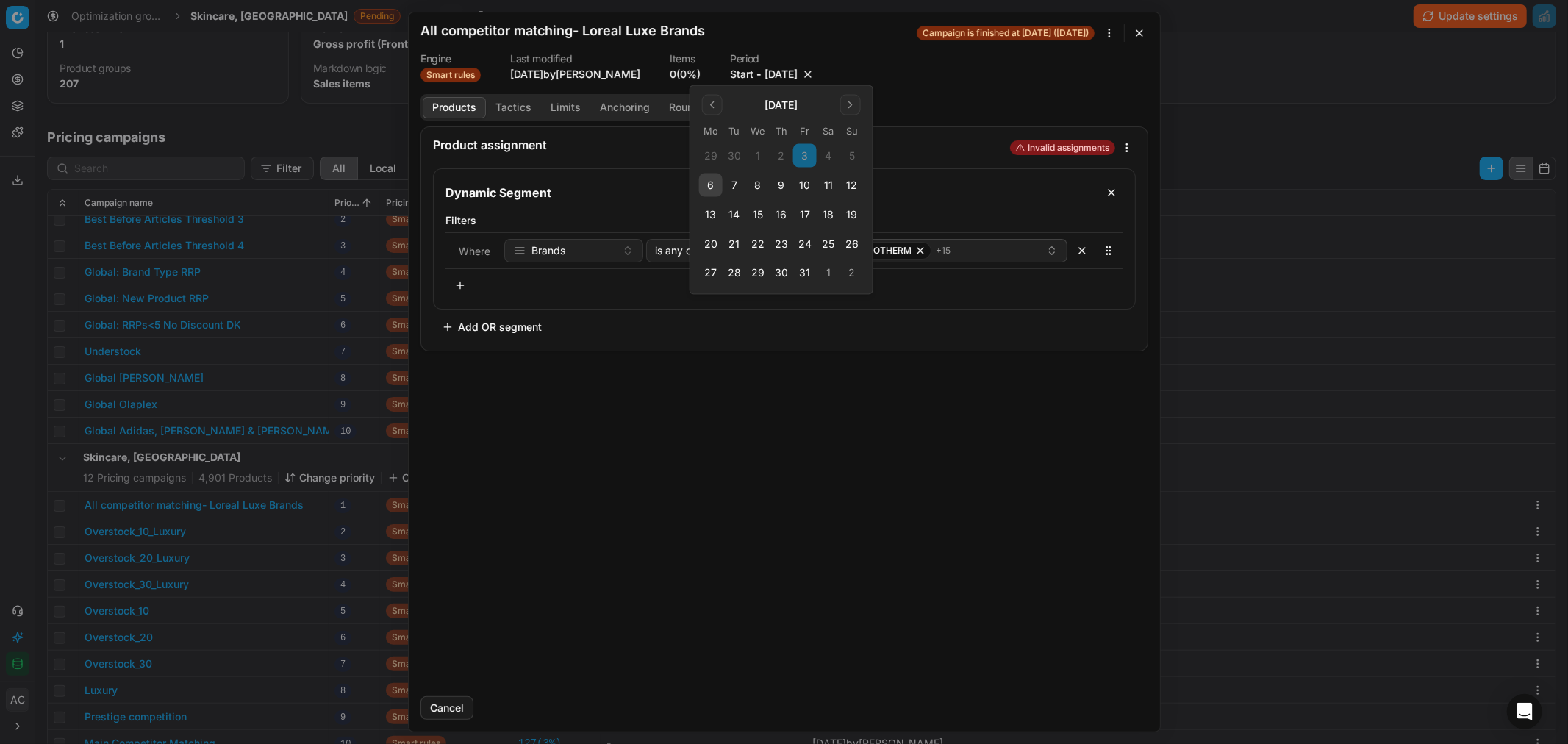
click at [804, 192] on button "10" at bounding box center [805, 185] width 23 height 23
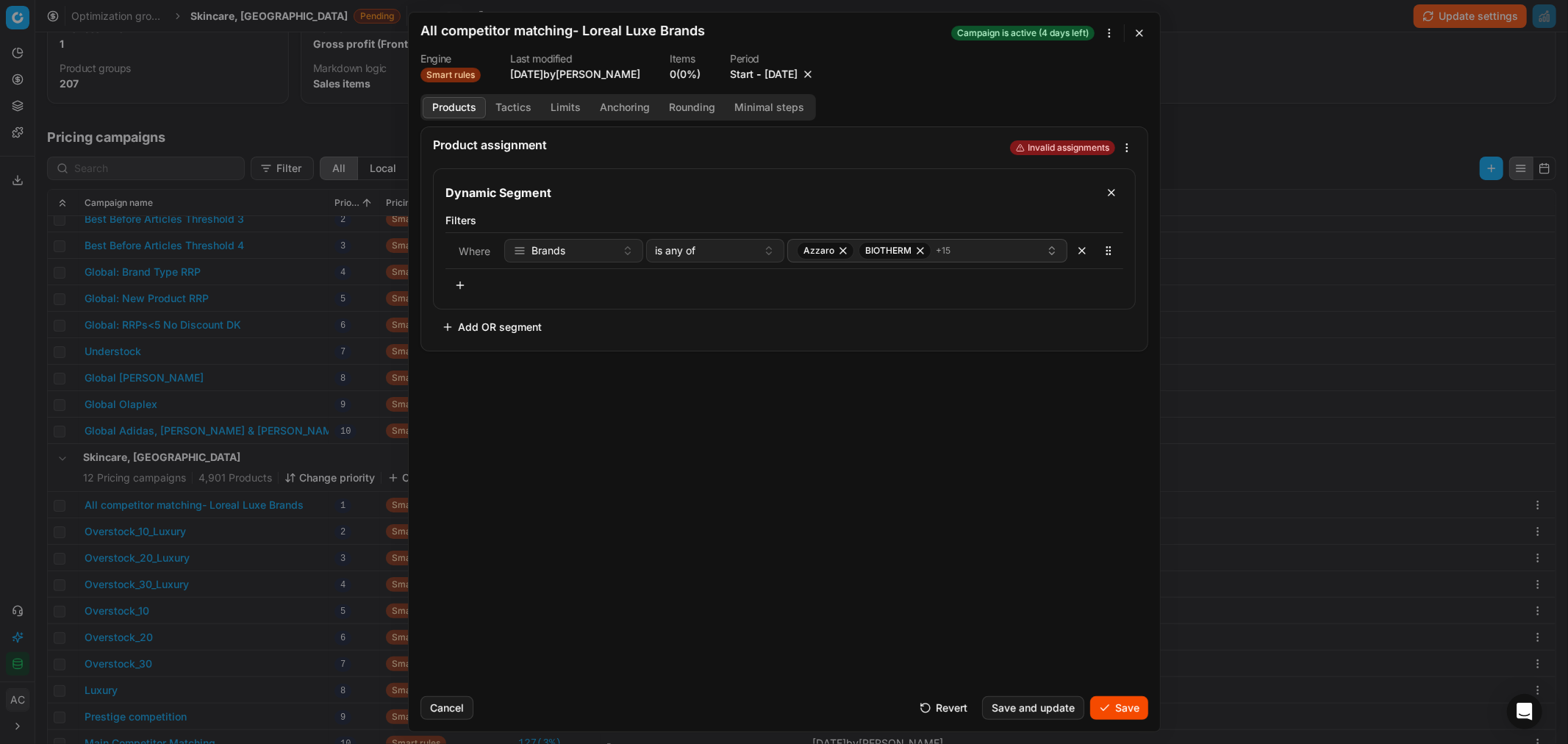
click at [1044, 449] on button "Save" at bounding box center [1119, 707] width 58 height 23
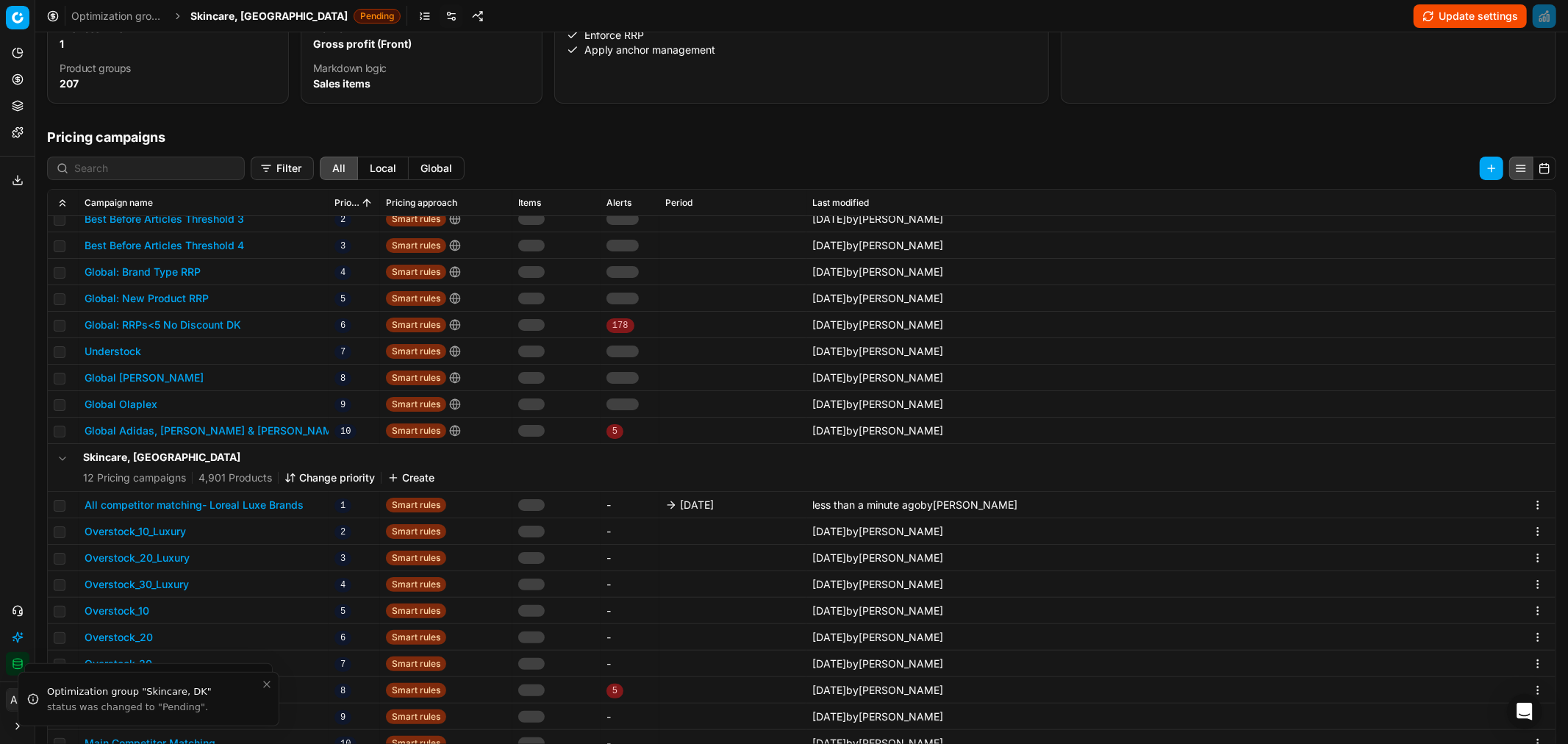
click at [238, 18] on span "Skincare, DK" at bounding box center [269, 16] width 157 height 14
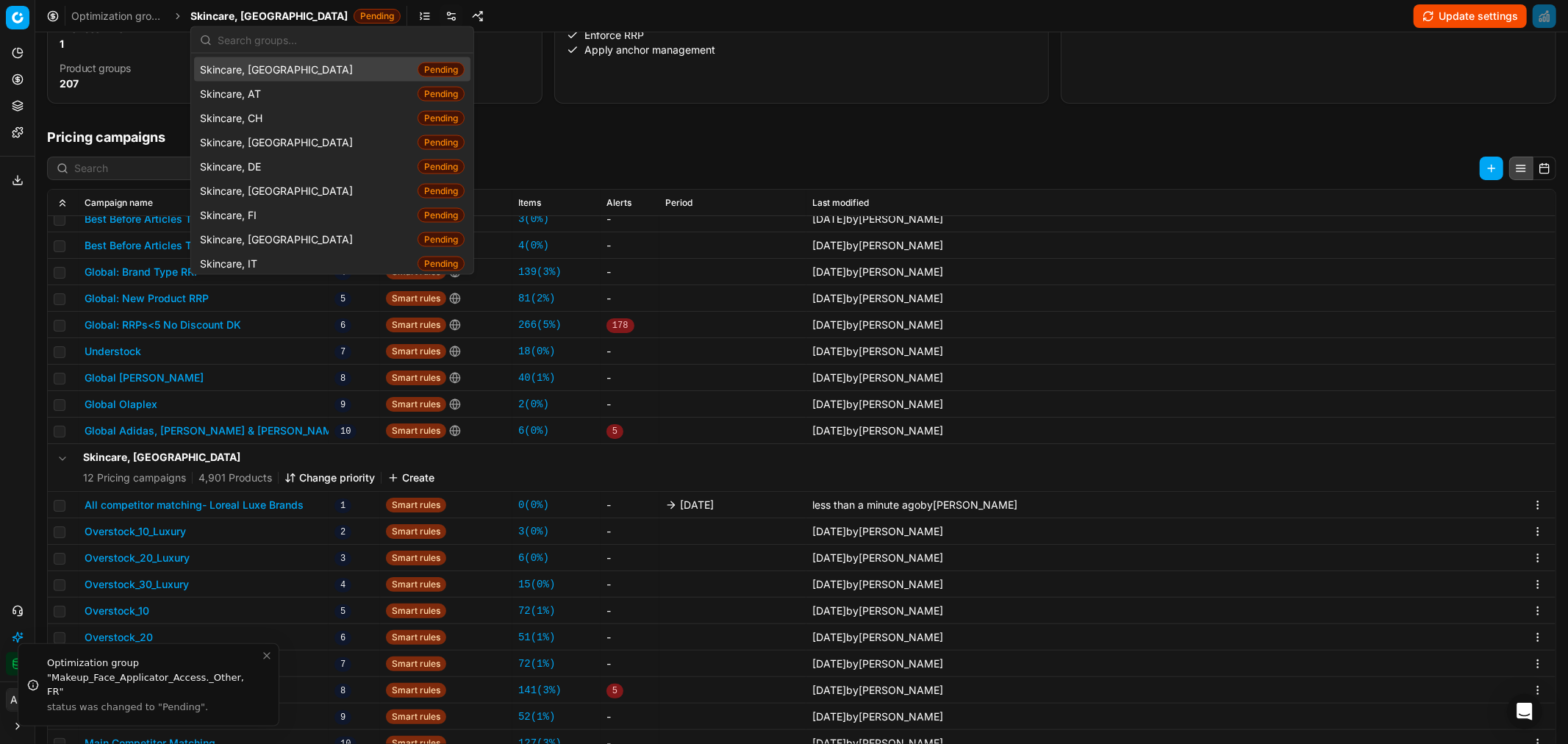
scroll to position [1992, 0]
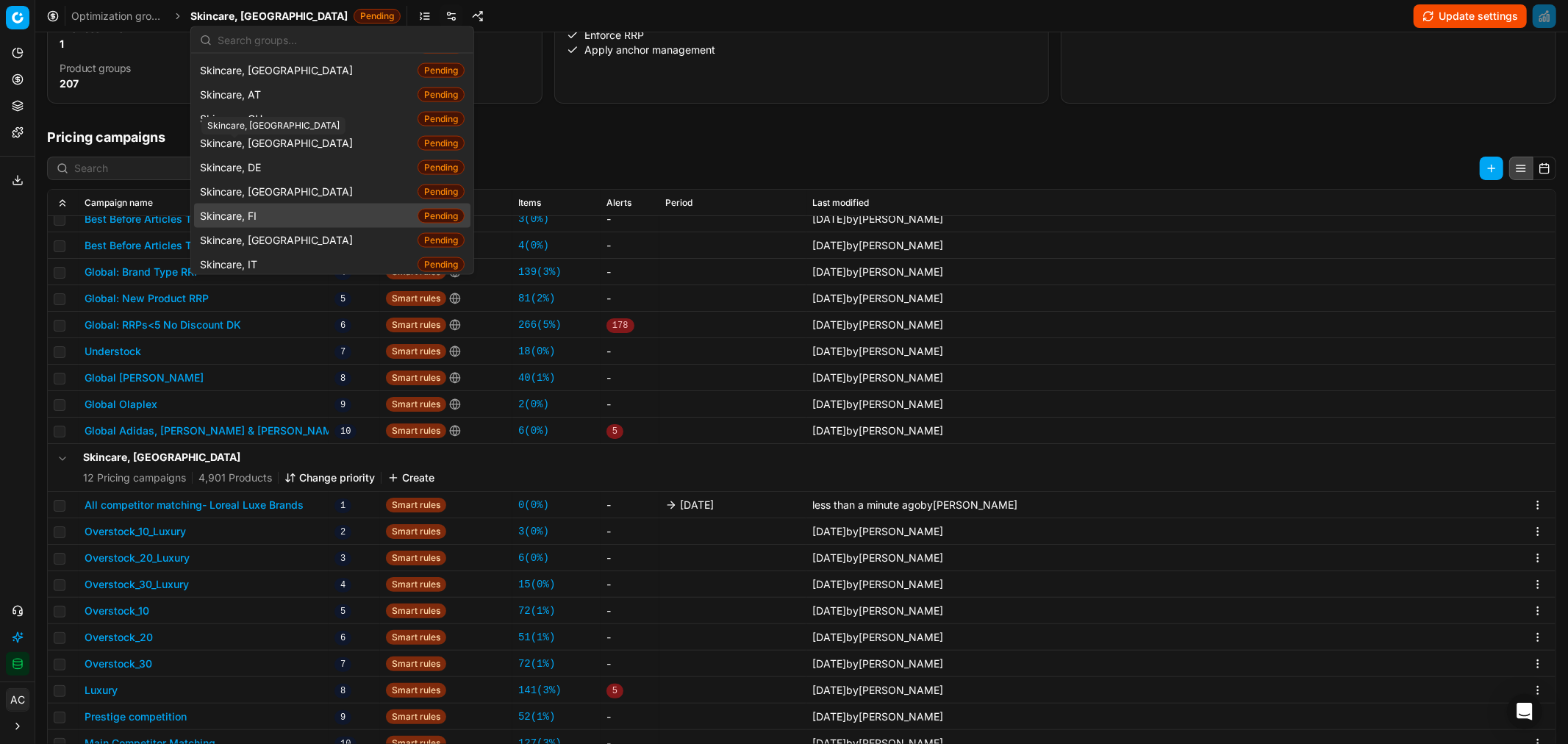
click at [259, 208] on span "Skincare, FI" at bounding box center [232, 215] width 63 height 14
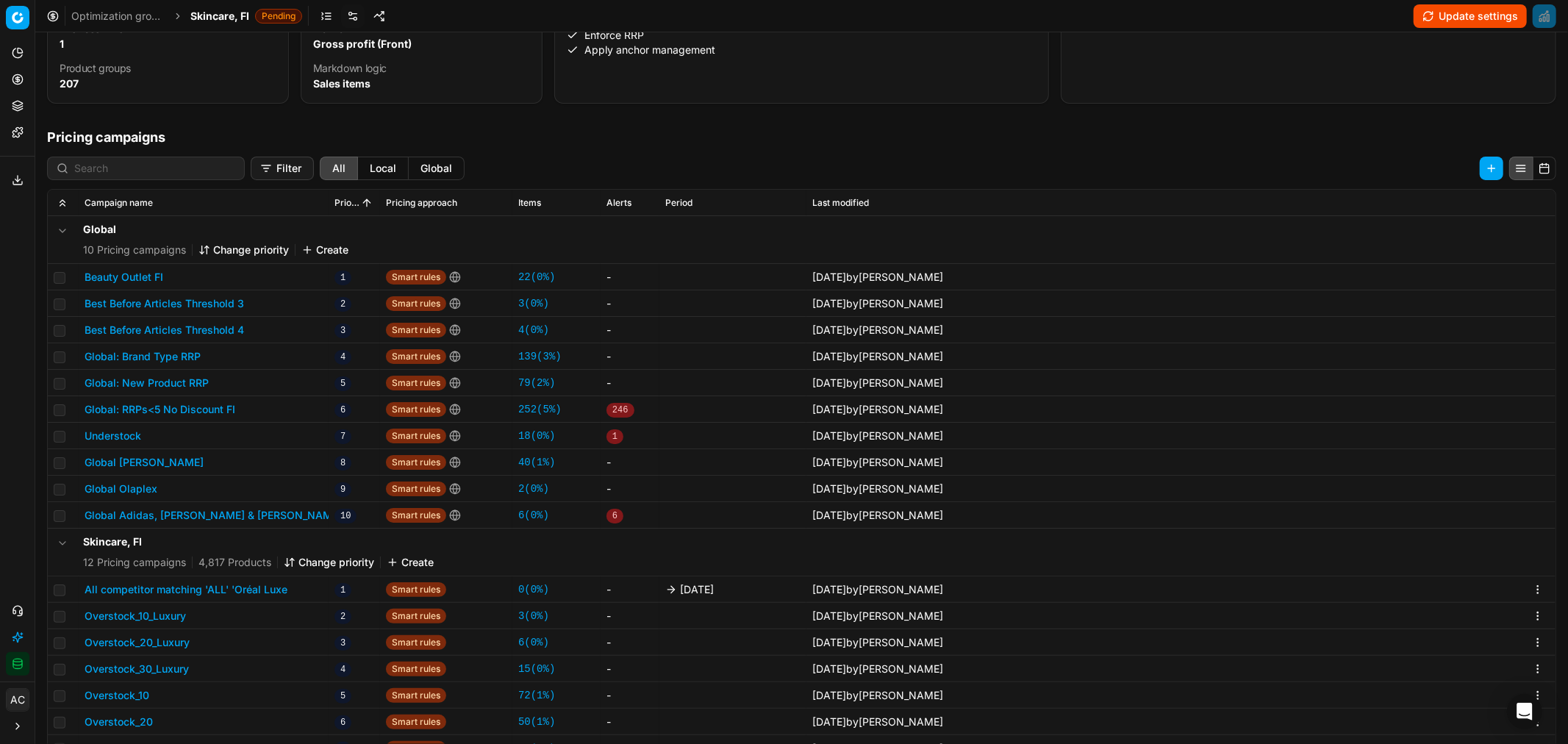
click at [259, 449] on button "All competitor matching 'ALL' 'Oréal Luxe" at bounding box center [186, 589] width 203 height 14
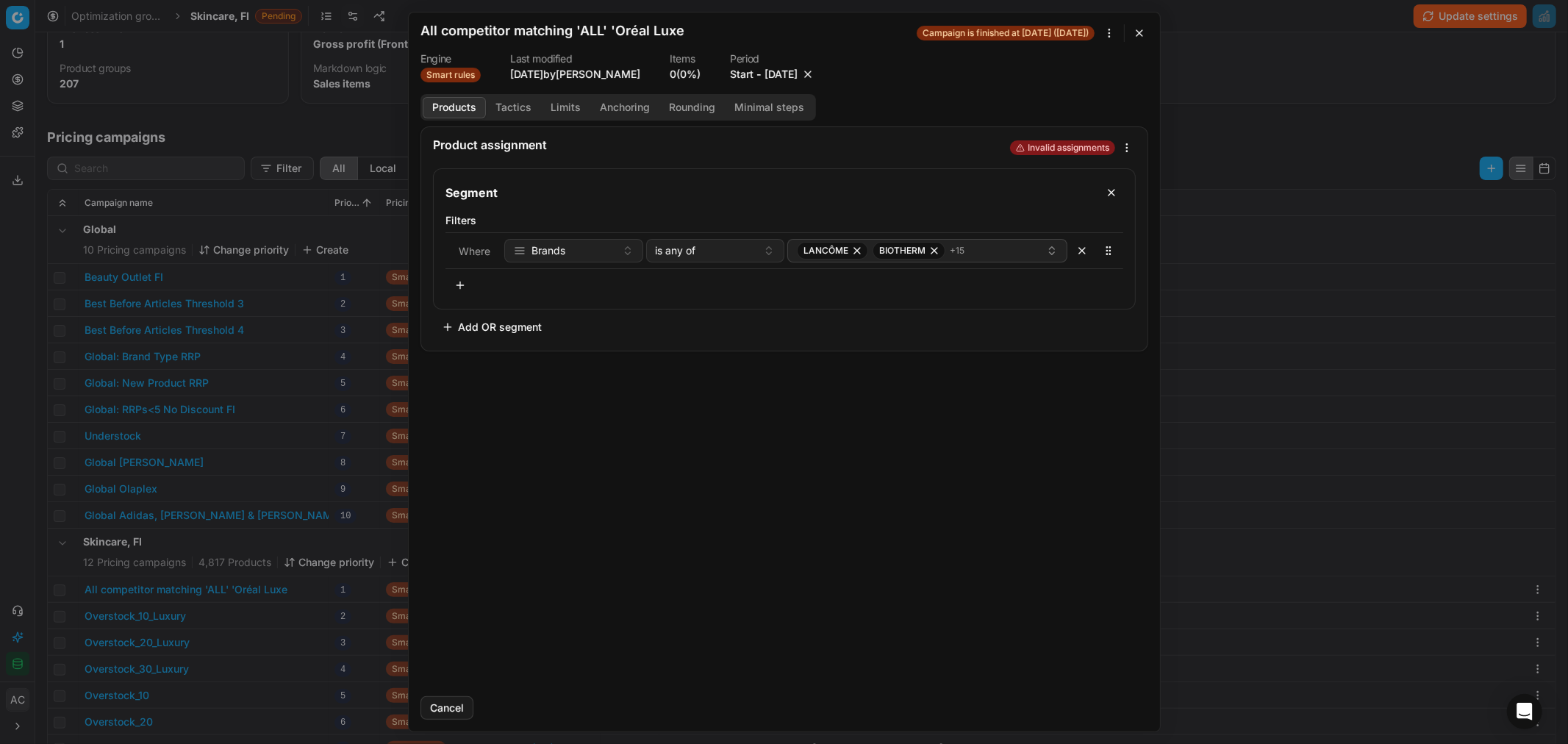
click at [781, 71] on button "10/3/2025" at bounding box center [781, 74] width 33 height 14
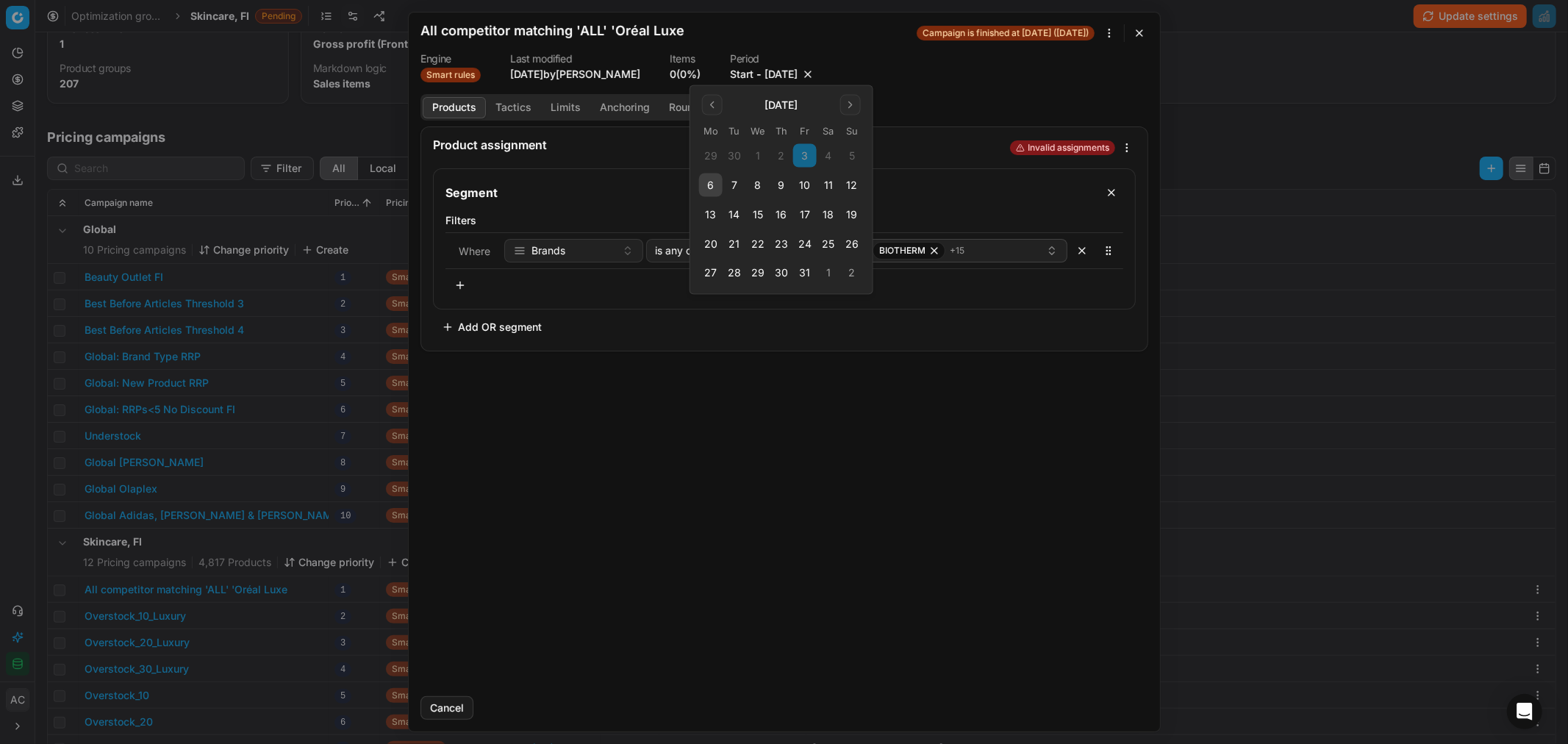
click at [805, 185] on button "10" at bounding box center [805, 185] width 23 height 23
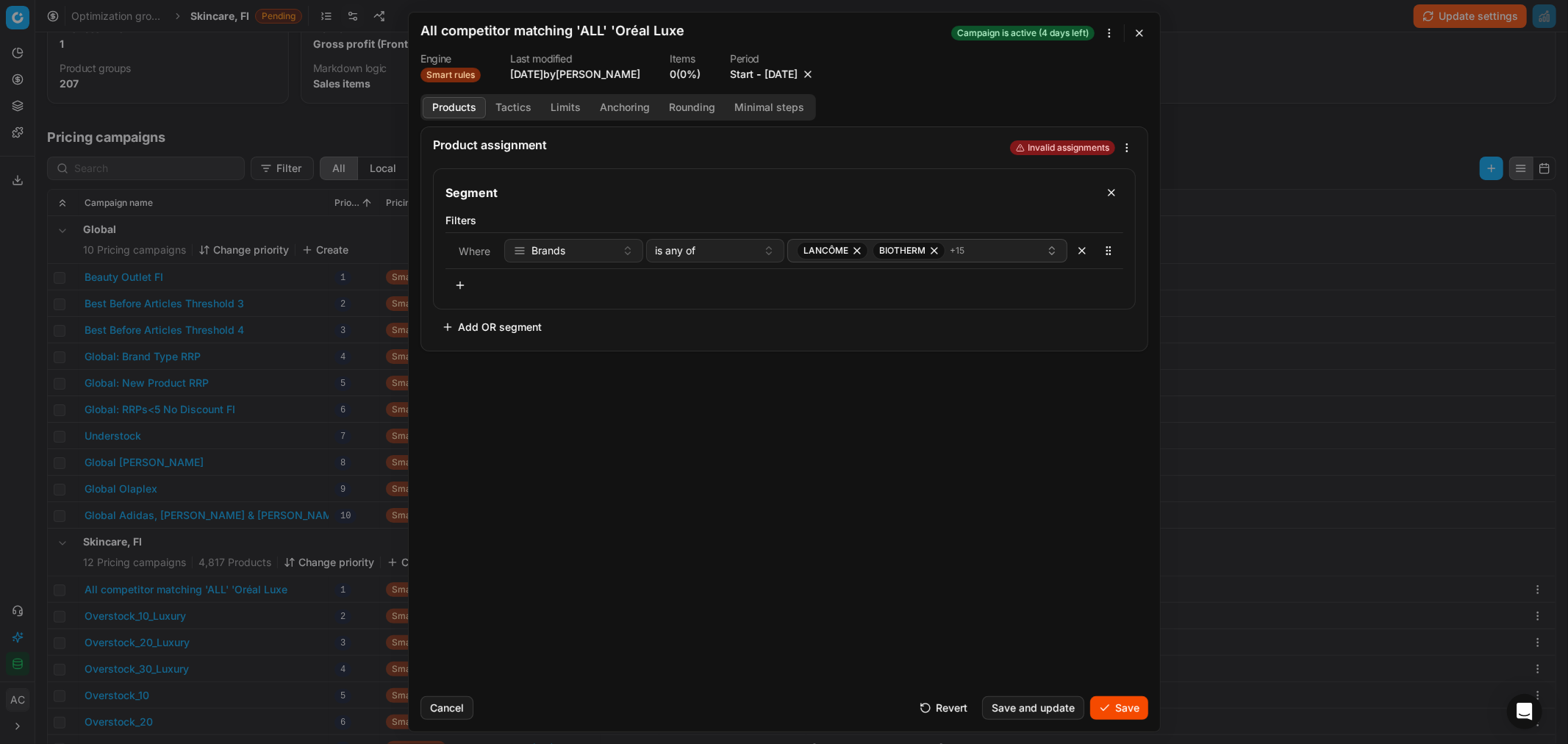
click at [1044, 449] on button "Save" at bounding box center [1119, 707] width 58 height 23
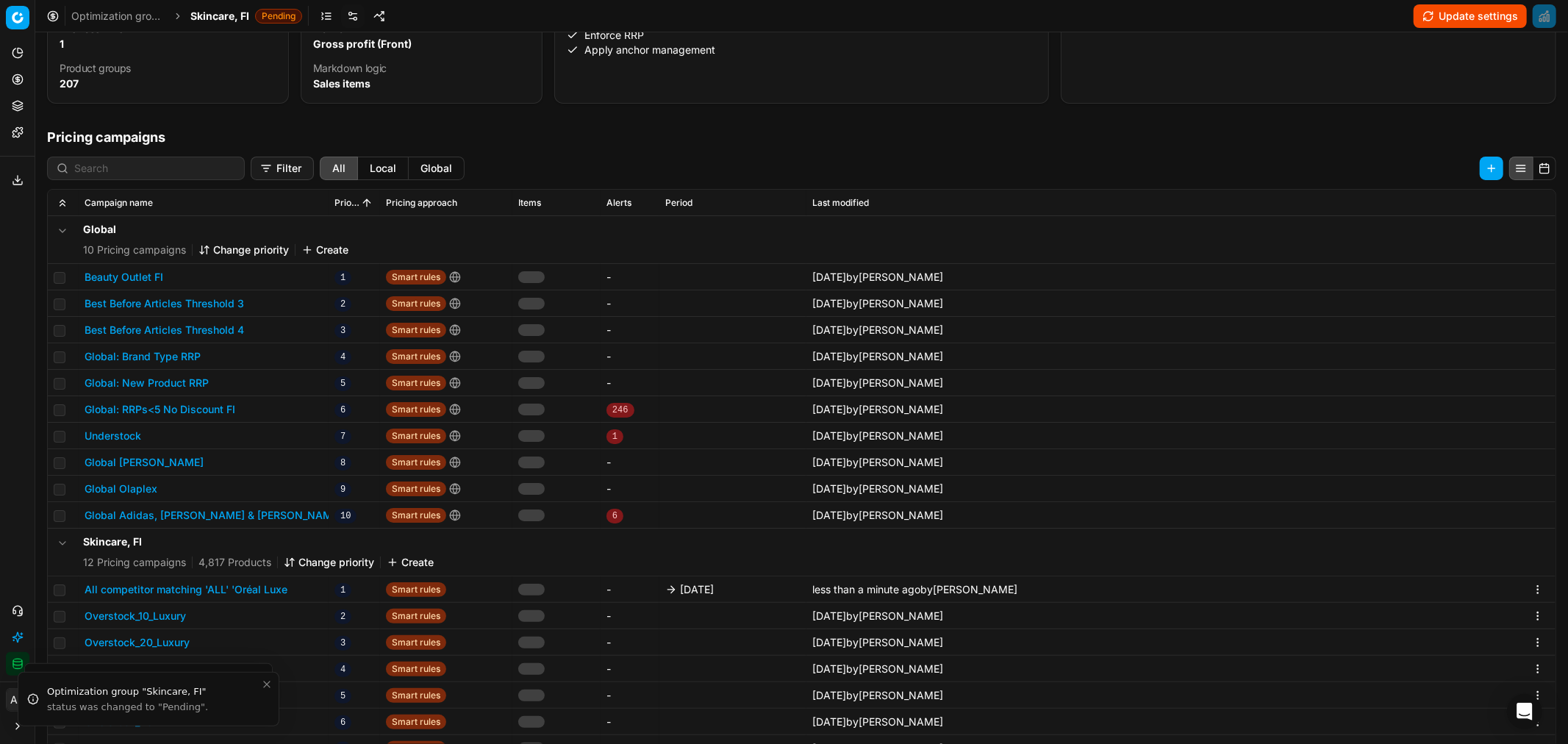
click at [249, 9] on div "Skincare, FI Pending" at bounding box center [246, 16] width 111 height 14
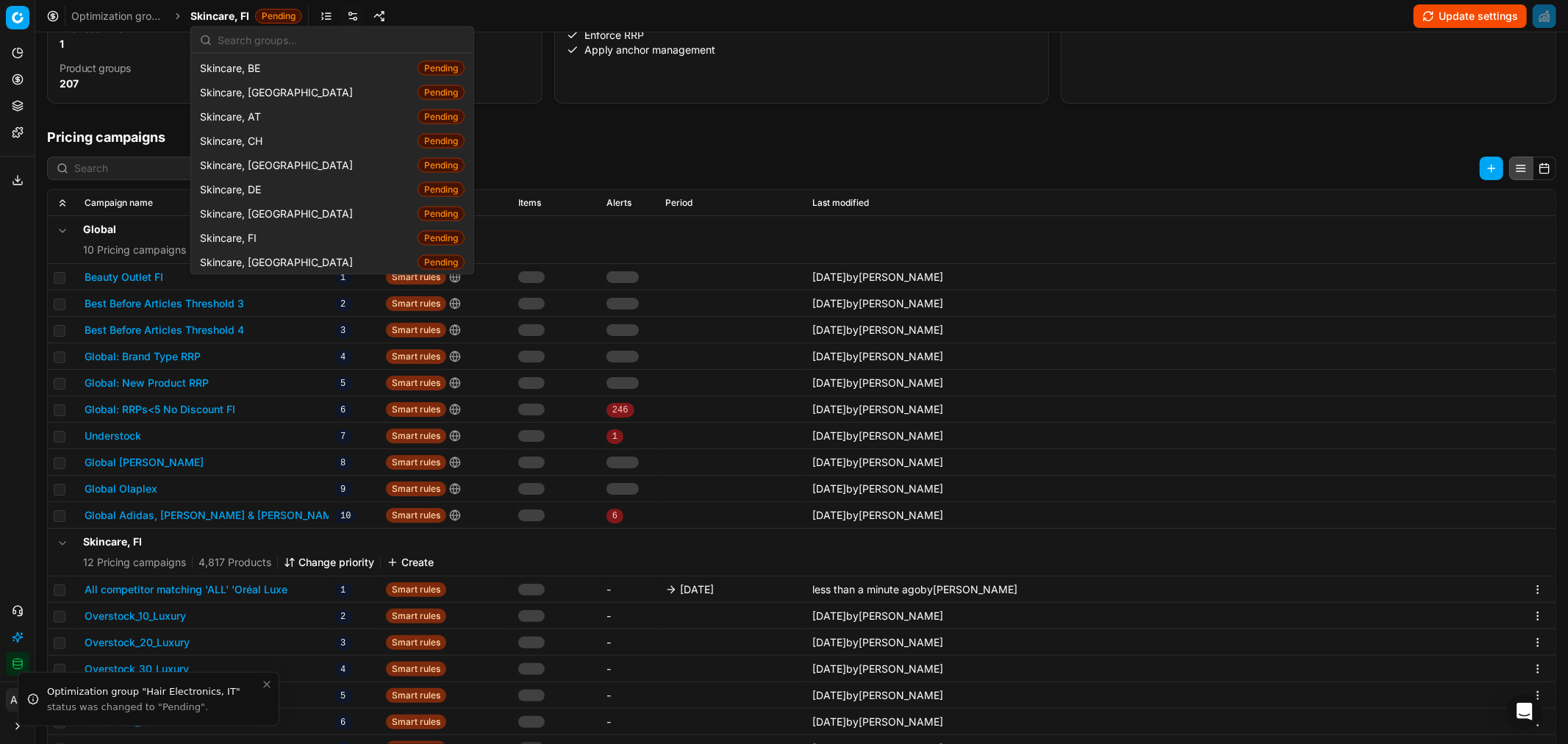
scroll to position [2009, 0]
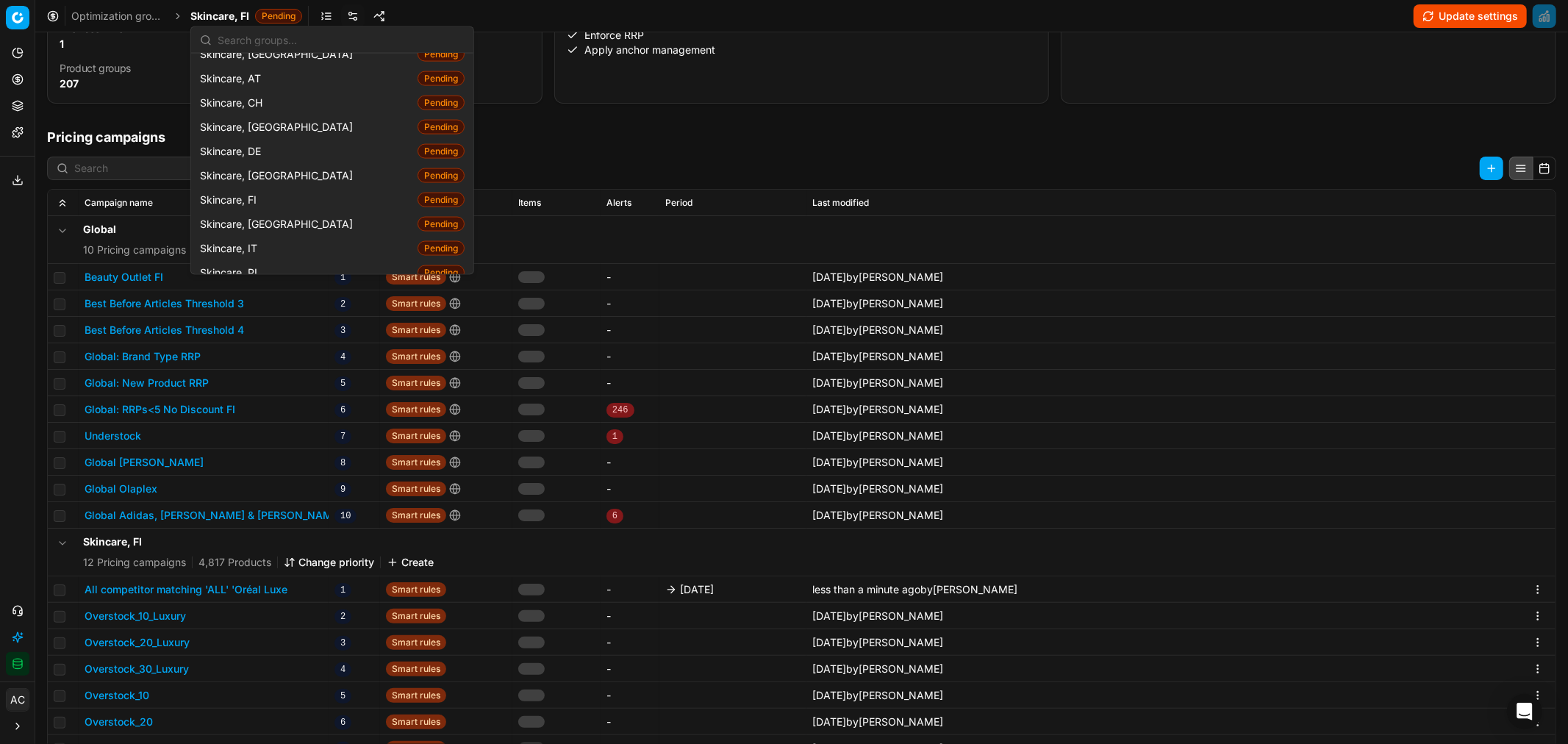
click at [287, 284] on div "Skincare, SE Pending" at bounding box center [332, 296] width 277 height 24
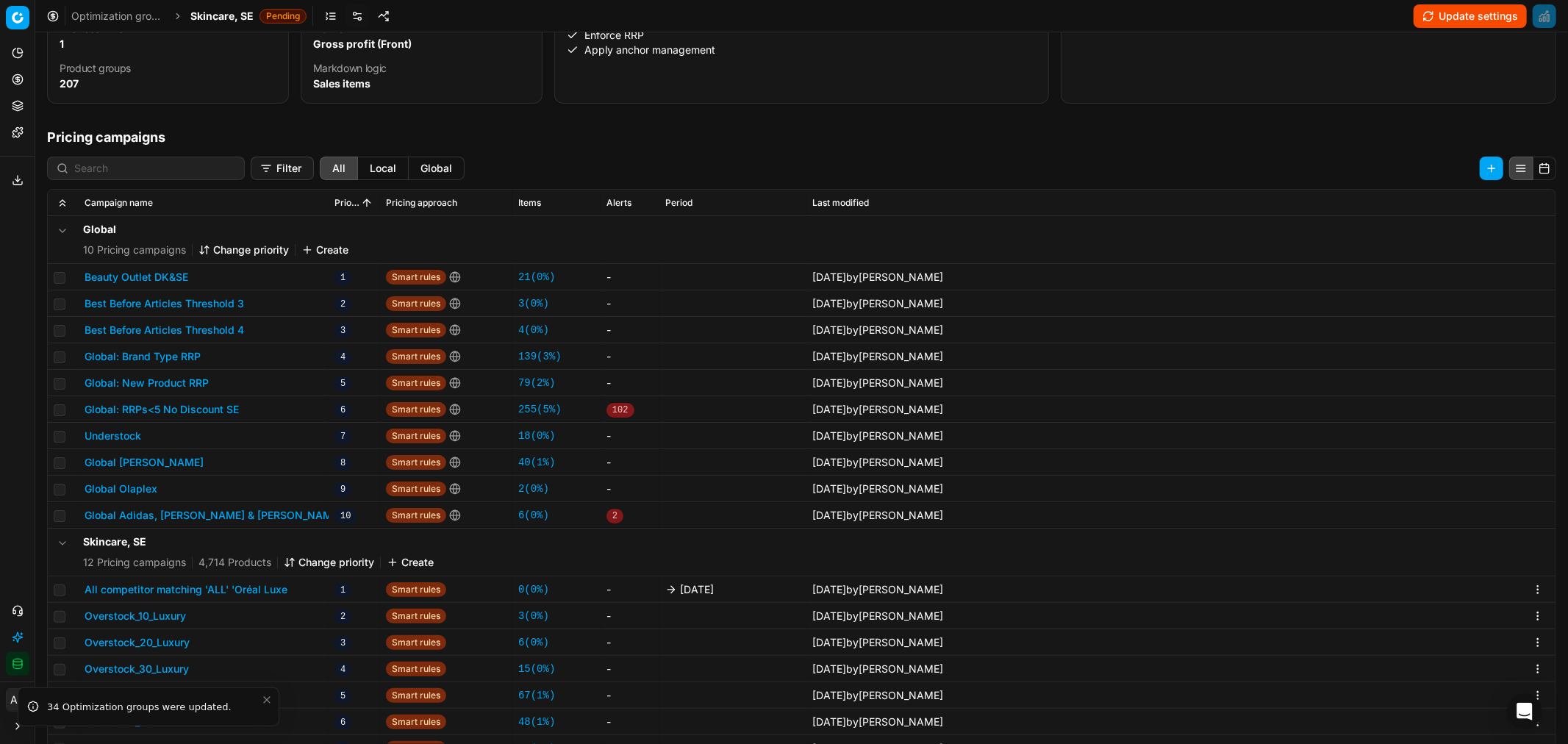
scroll to position [83, 0]
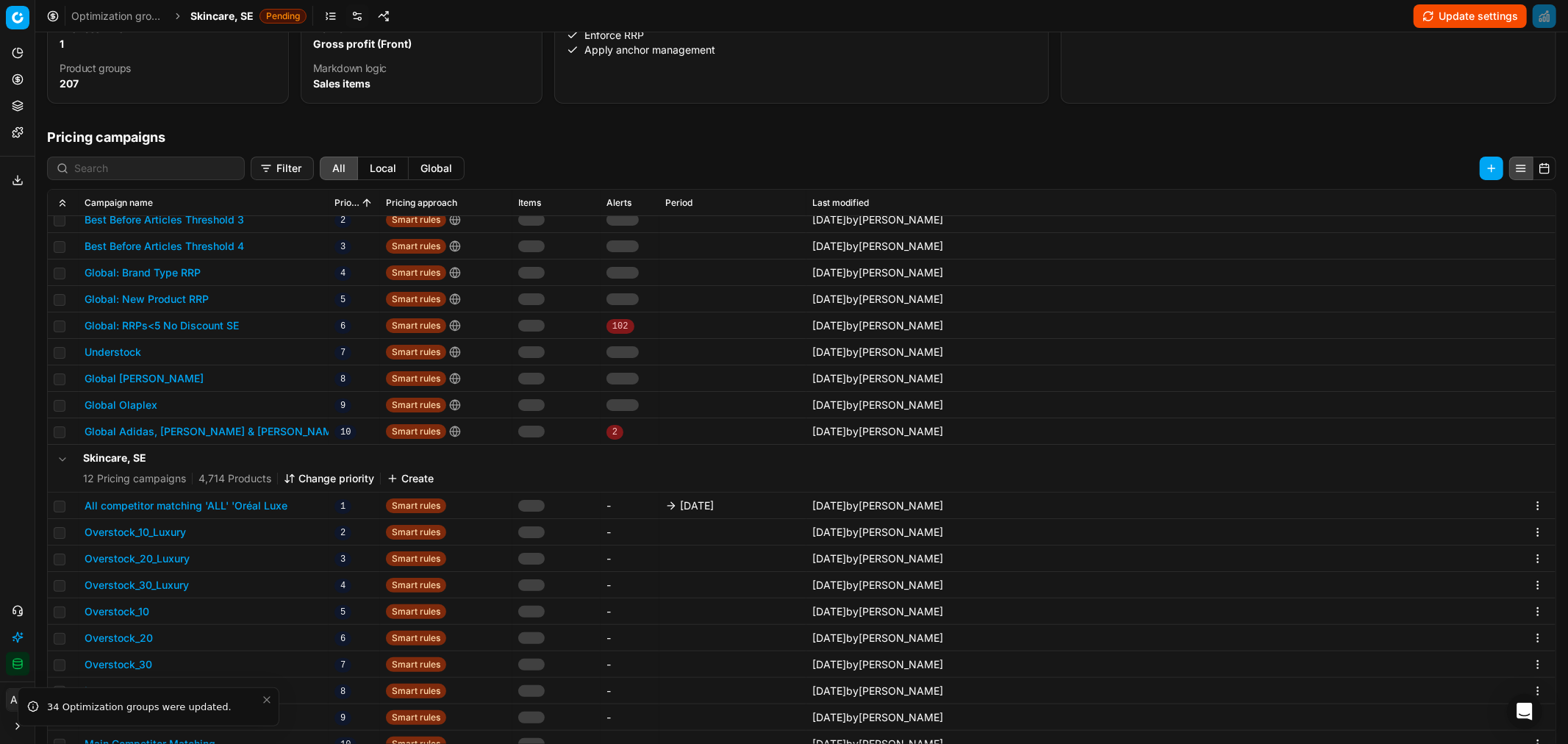
click at [261, 449] on button "All competitor matching 'ALL' 'Oréal Luxe" at bounding box center [186, 505] width 203 height 14
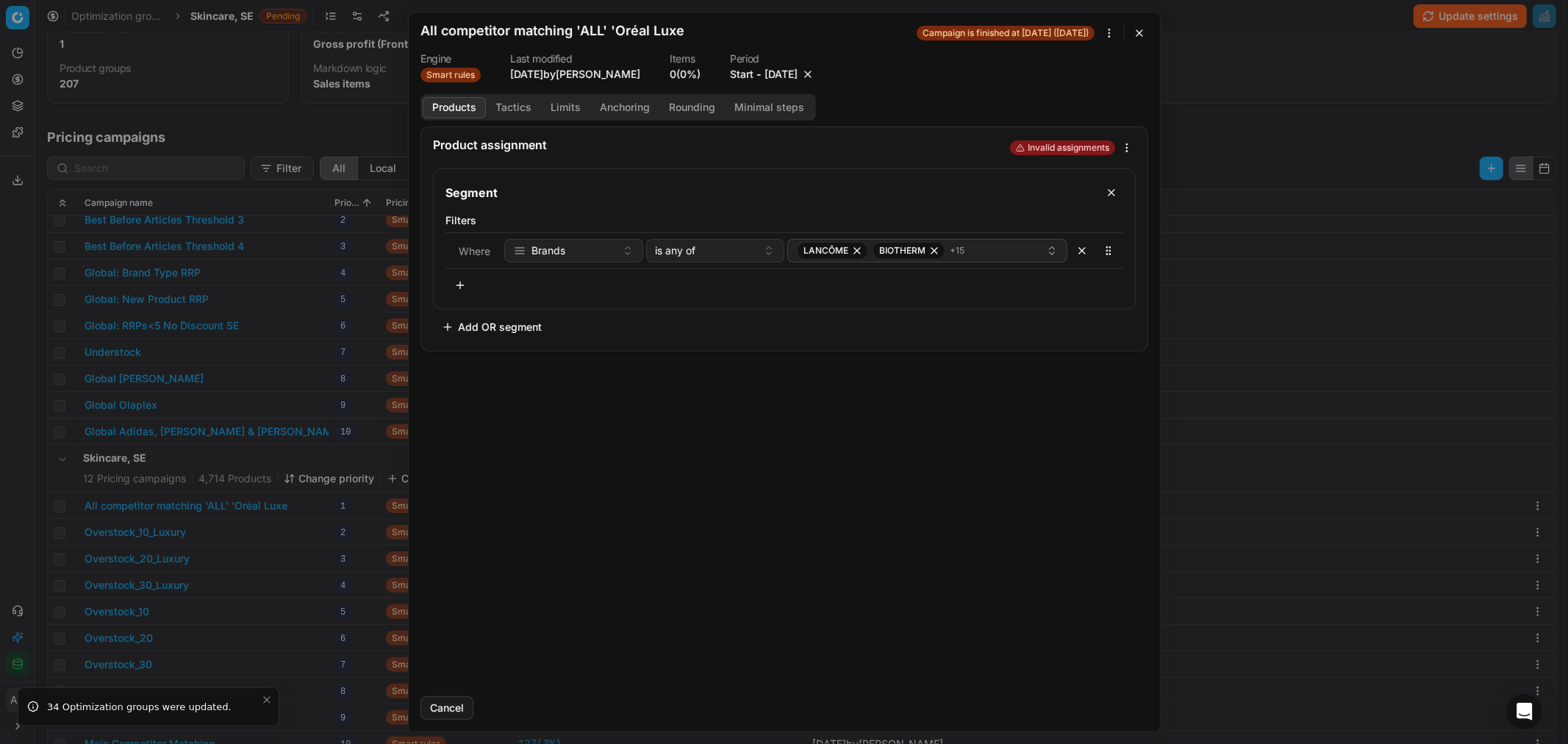
click at [771, 76] on button "10/3/2025" at bounding box center [781, 74] width 33 height 14
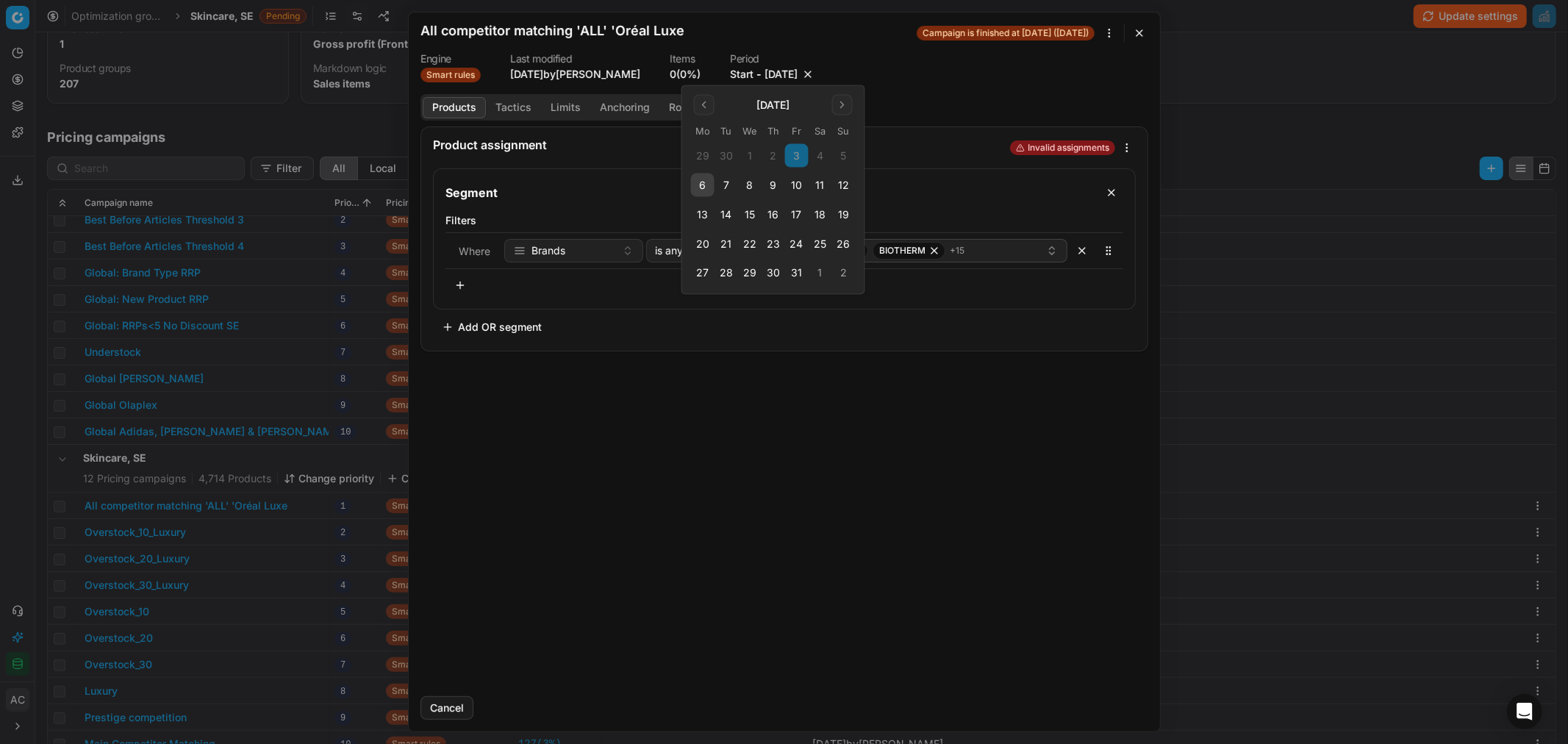
click at [797, 191] on button "10" at bounding box center [797, 185] width 23 height 23
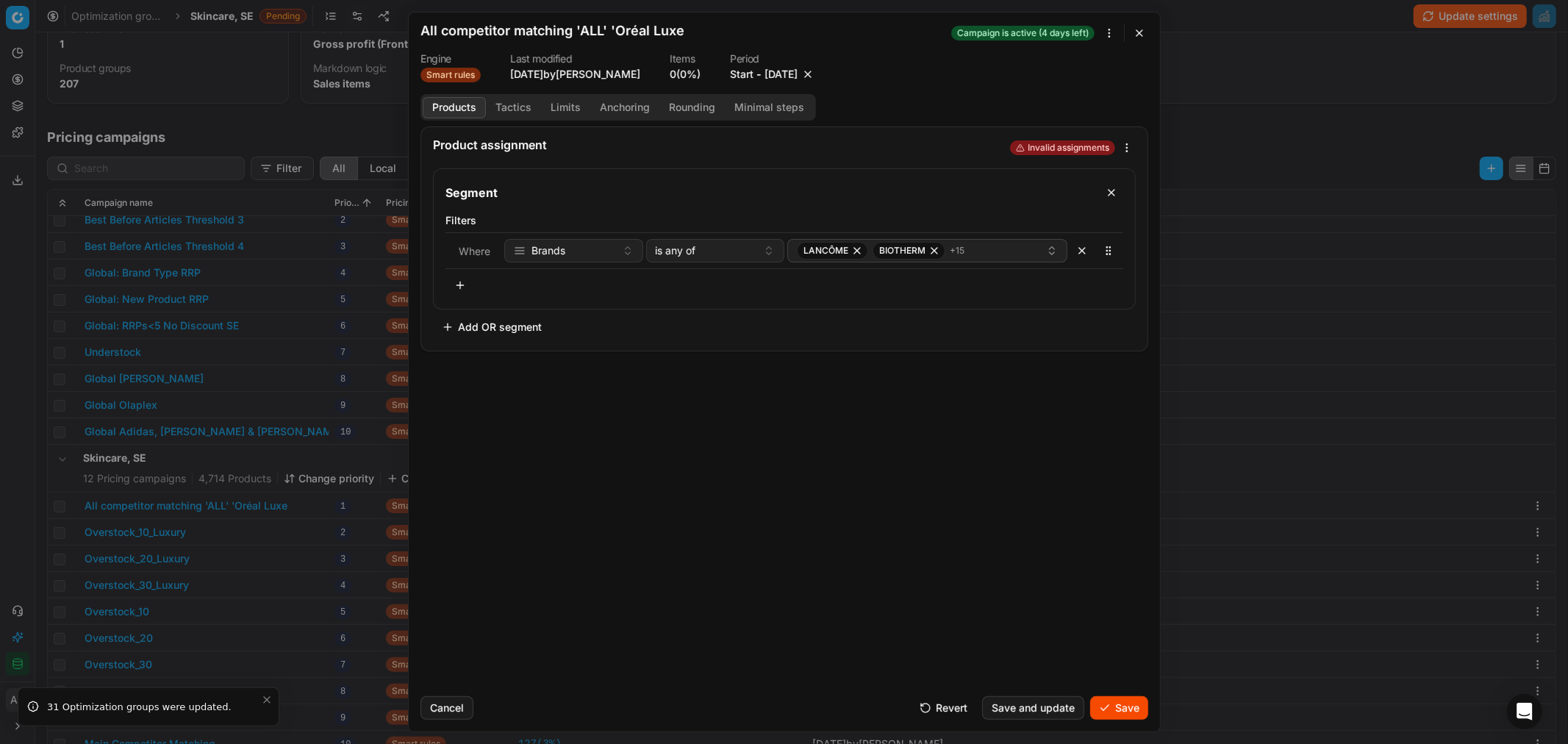
click at [1044, 449] on button "Save" at bounding box center [1119, 707] width 58 height 23
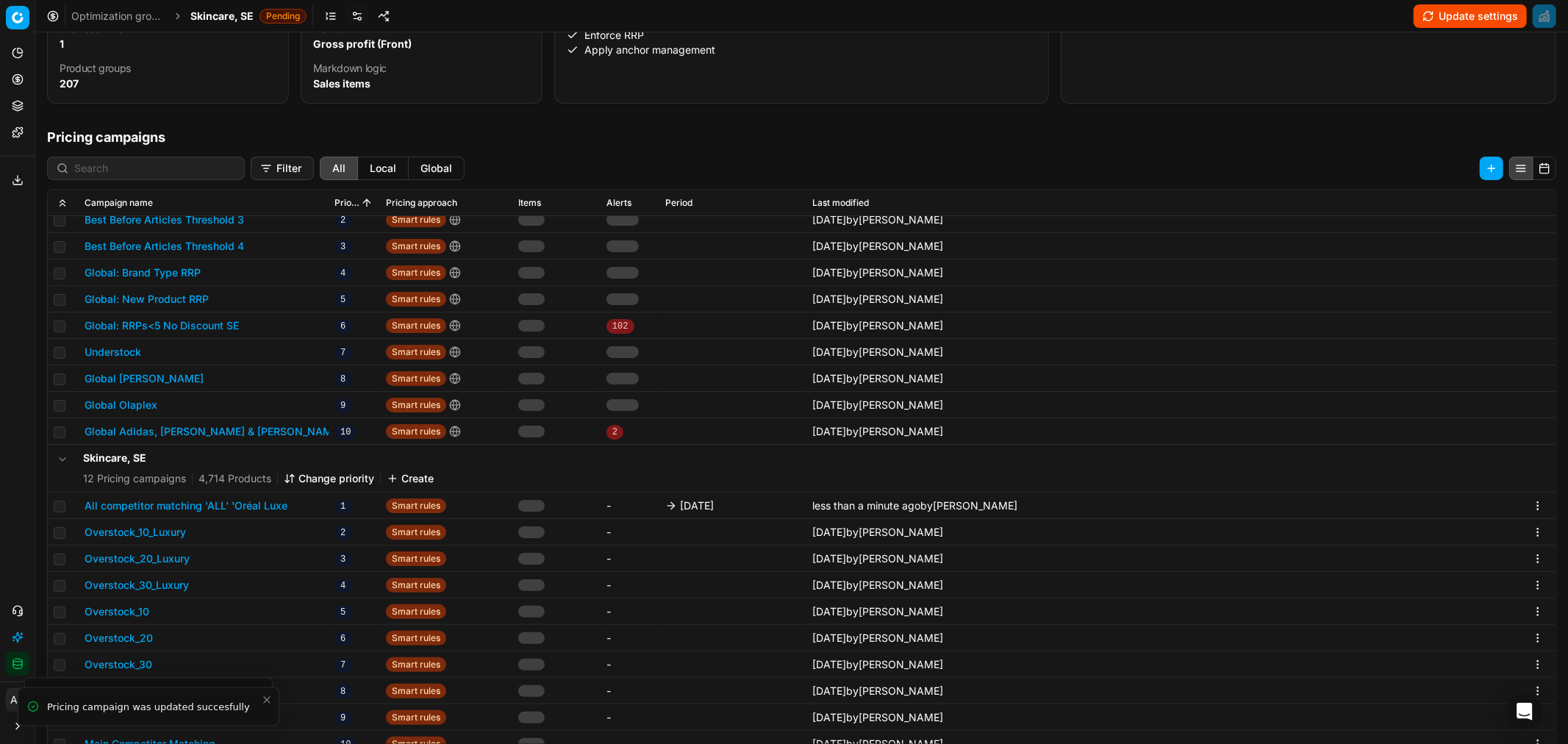
click at [229, 11] on span "Skincare, SE" at bounding box center [222, 16] width 63 height 14
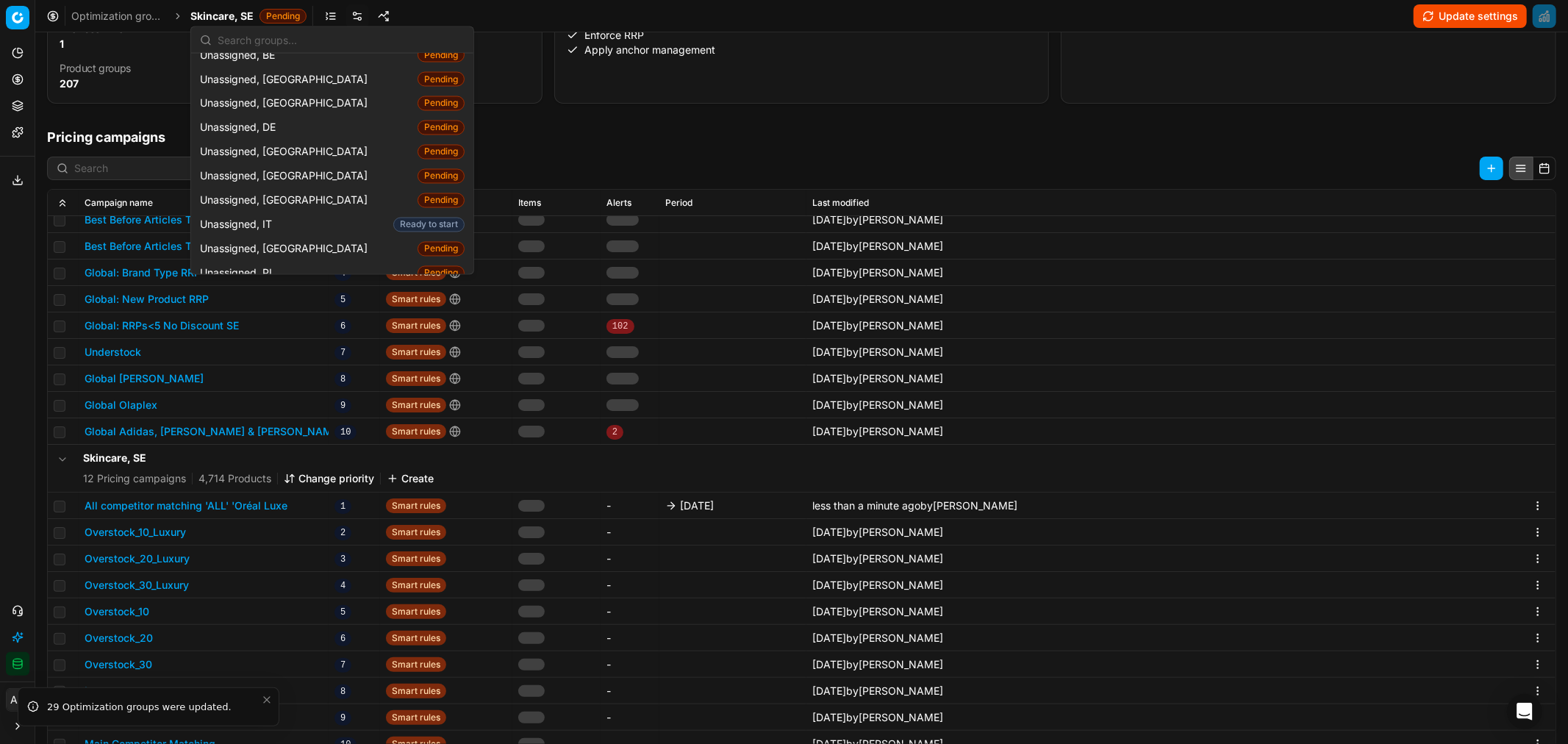
scroll to position [2298, 0]
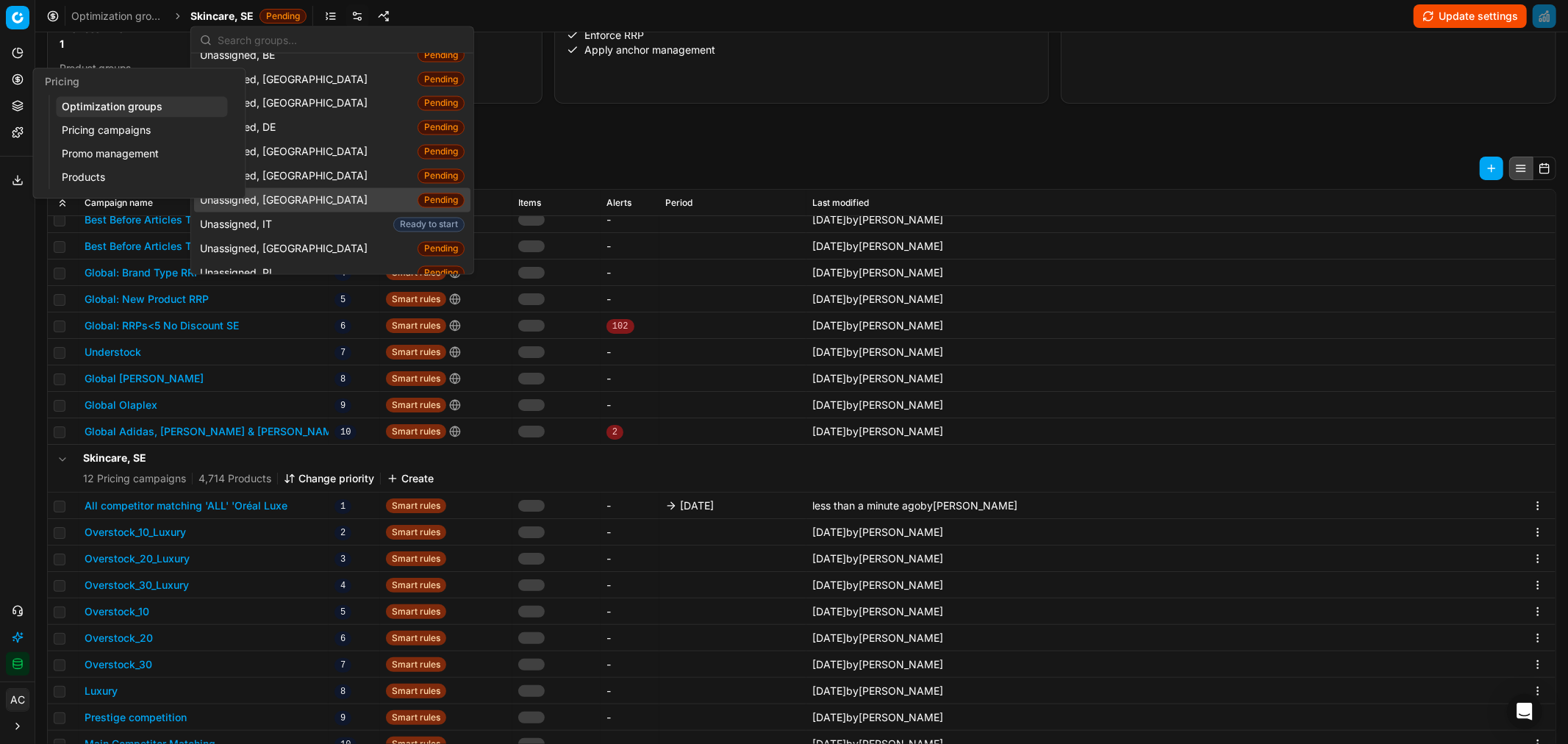
click at [13, 75] on icon at bounding box center [17, 79] width 12 height 12
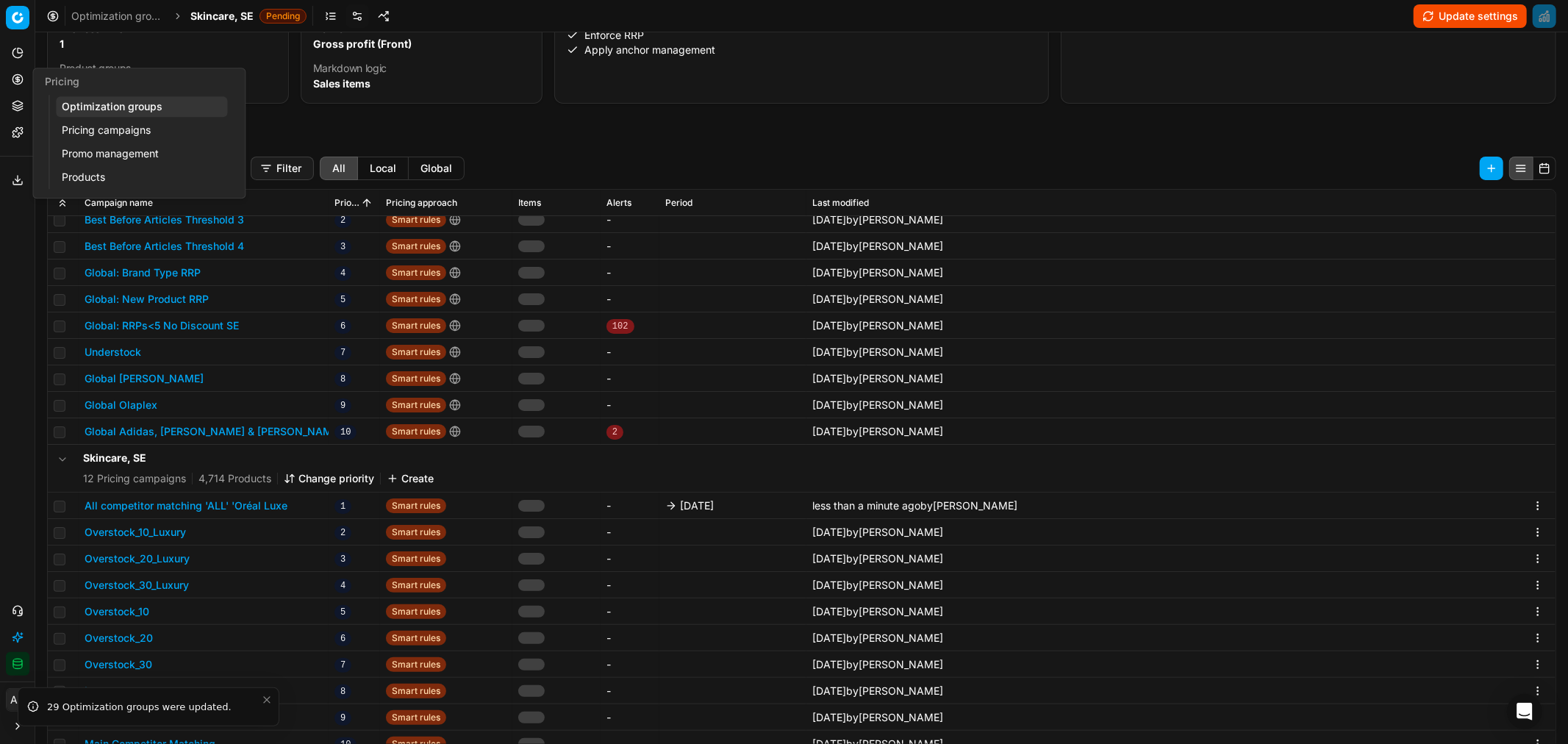
click at [86, 101] on link "Optimization groups" at bounding box center [141, 106] width 172 height 21
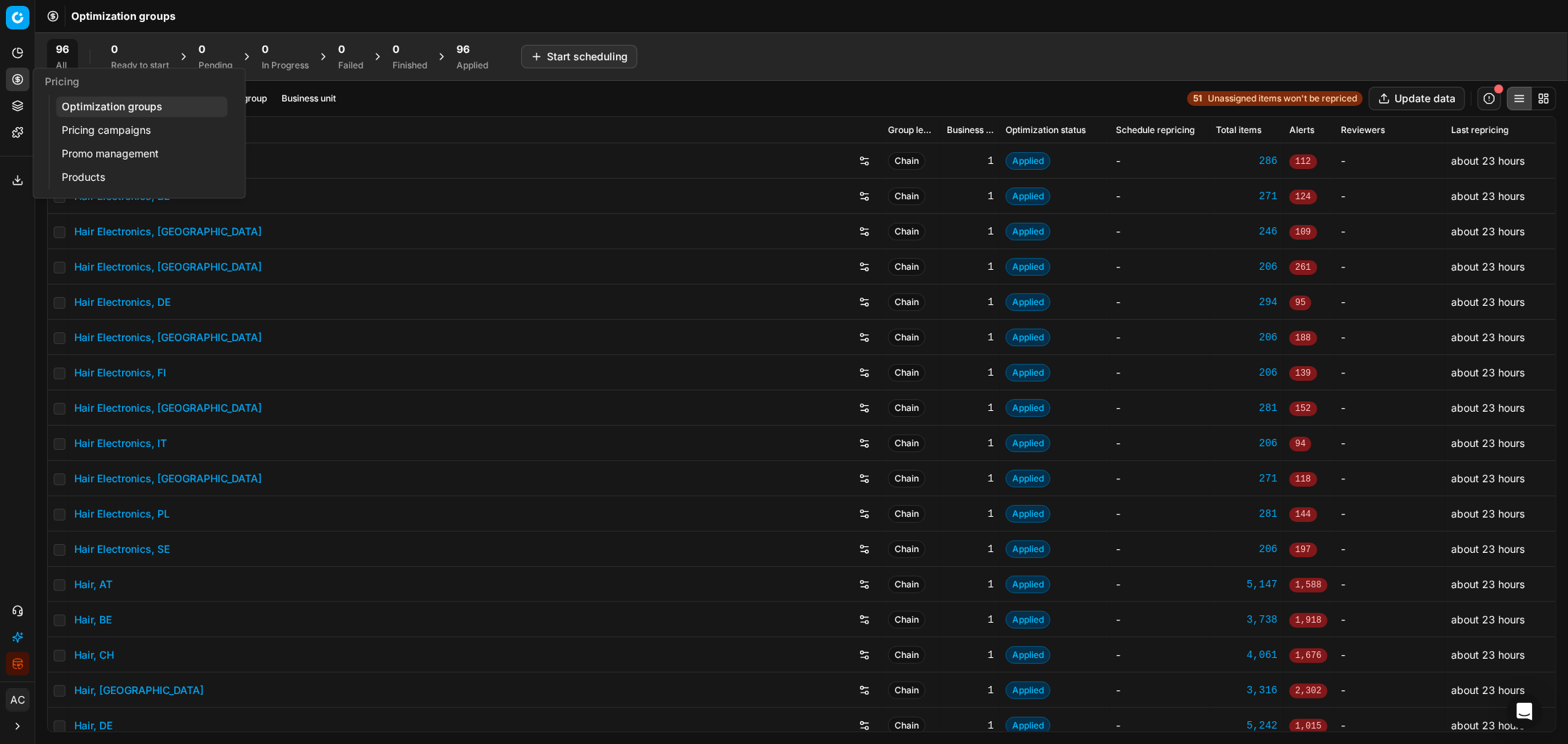
click at [111, 130] on link "Pricing campaigns" at bounding box center [141, 129] width 172 height 21
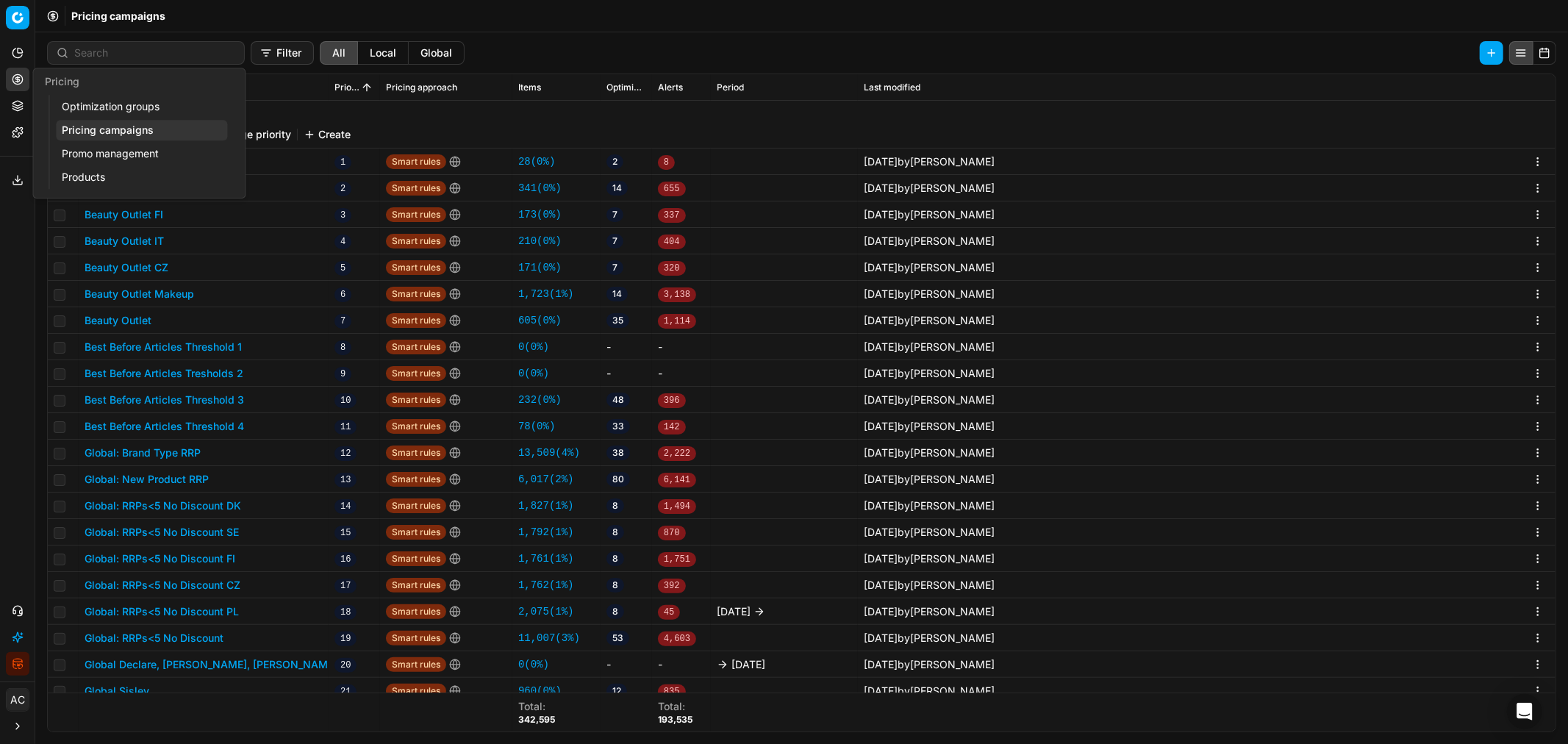
click at [84, 103] on link "Optimization groups" at bounding box center [141, 106] width 172 height 21
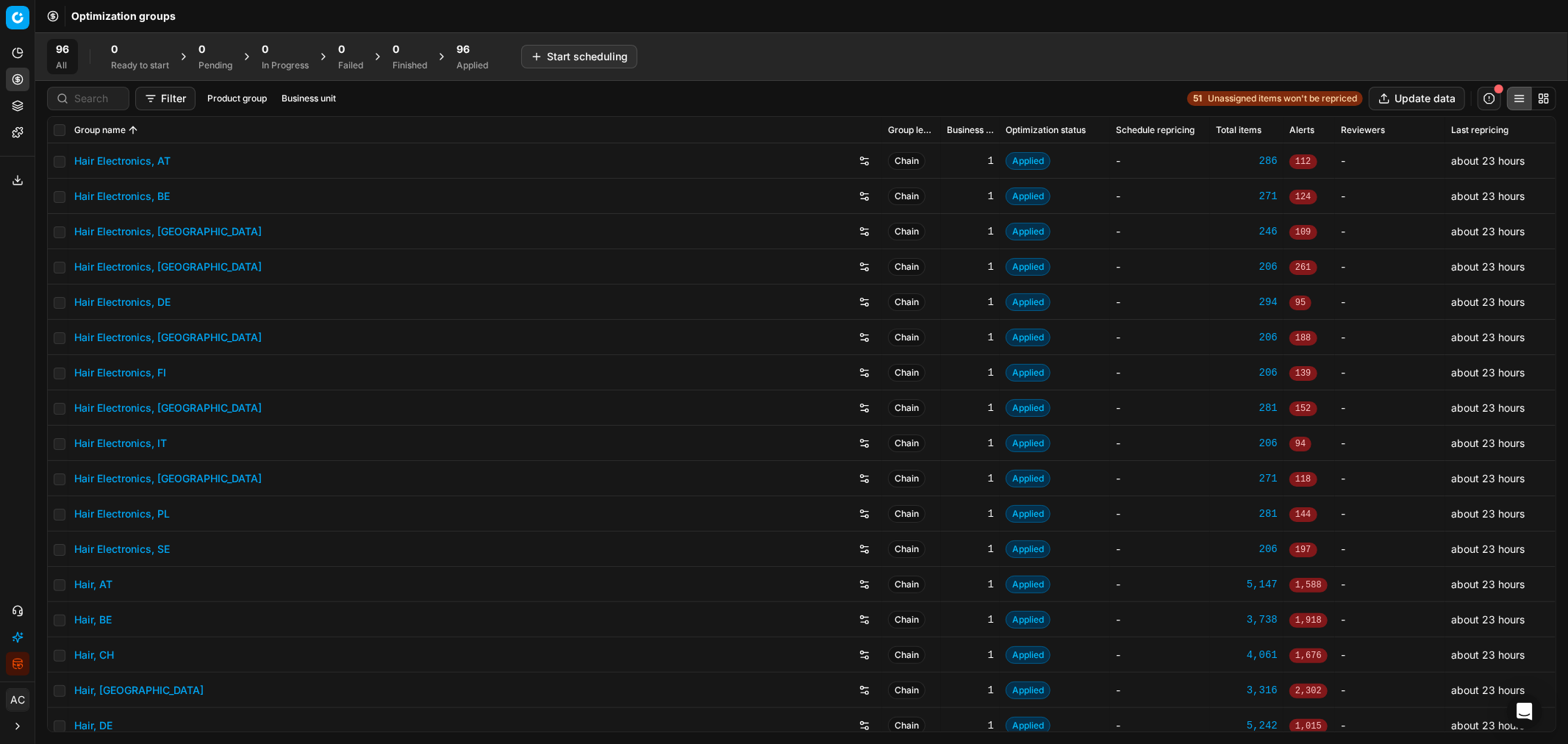
click at [70, 100] on div at bounding box center [88, 99] width 83 height 23
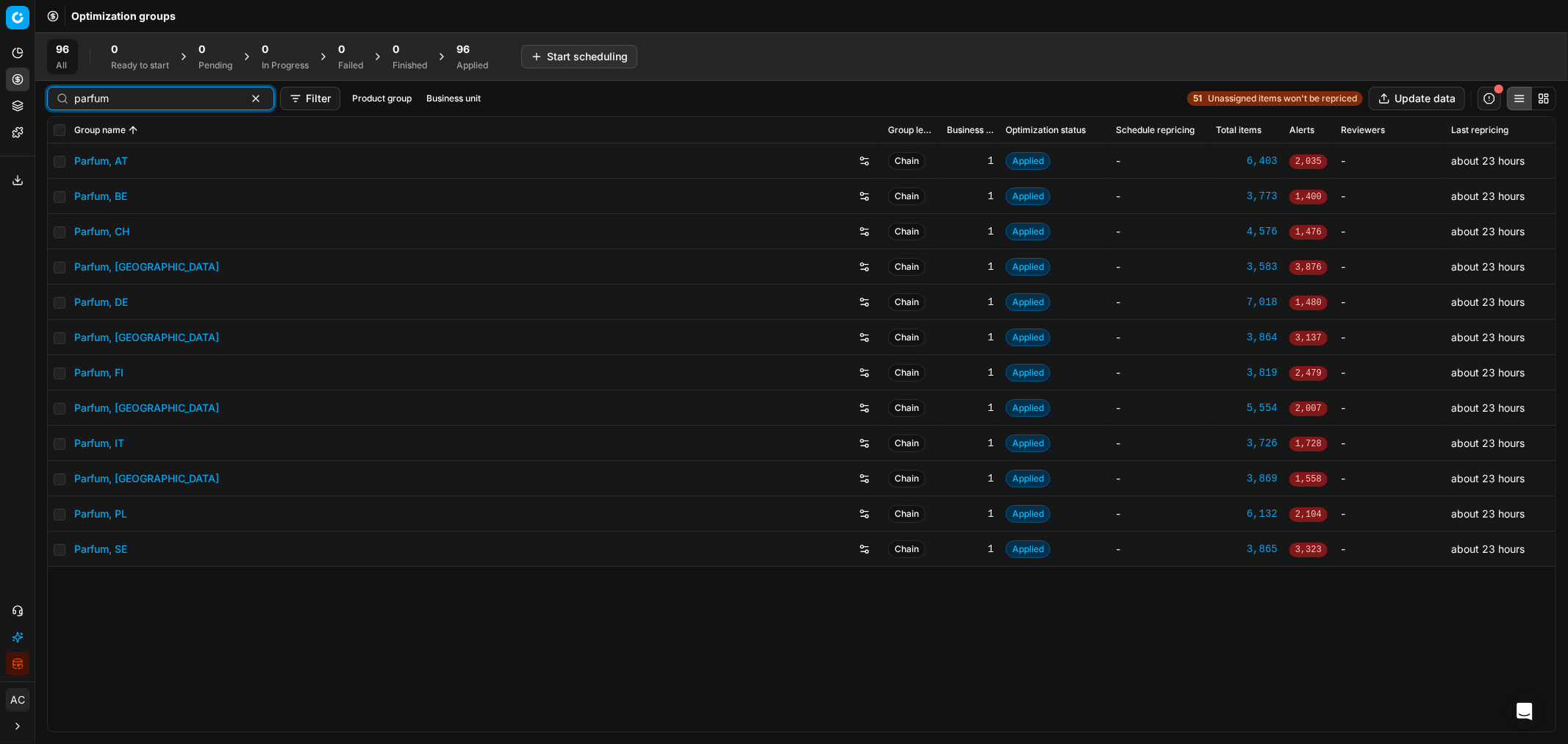
type input "parfum"
click at [120, 300] on link "Parfum, DE" at bounding box center [101, 302] width 54 height 14
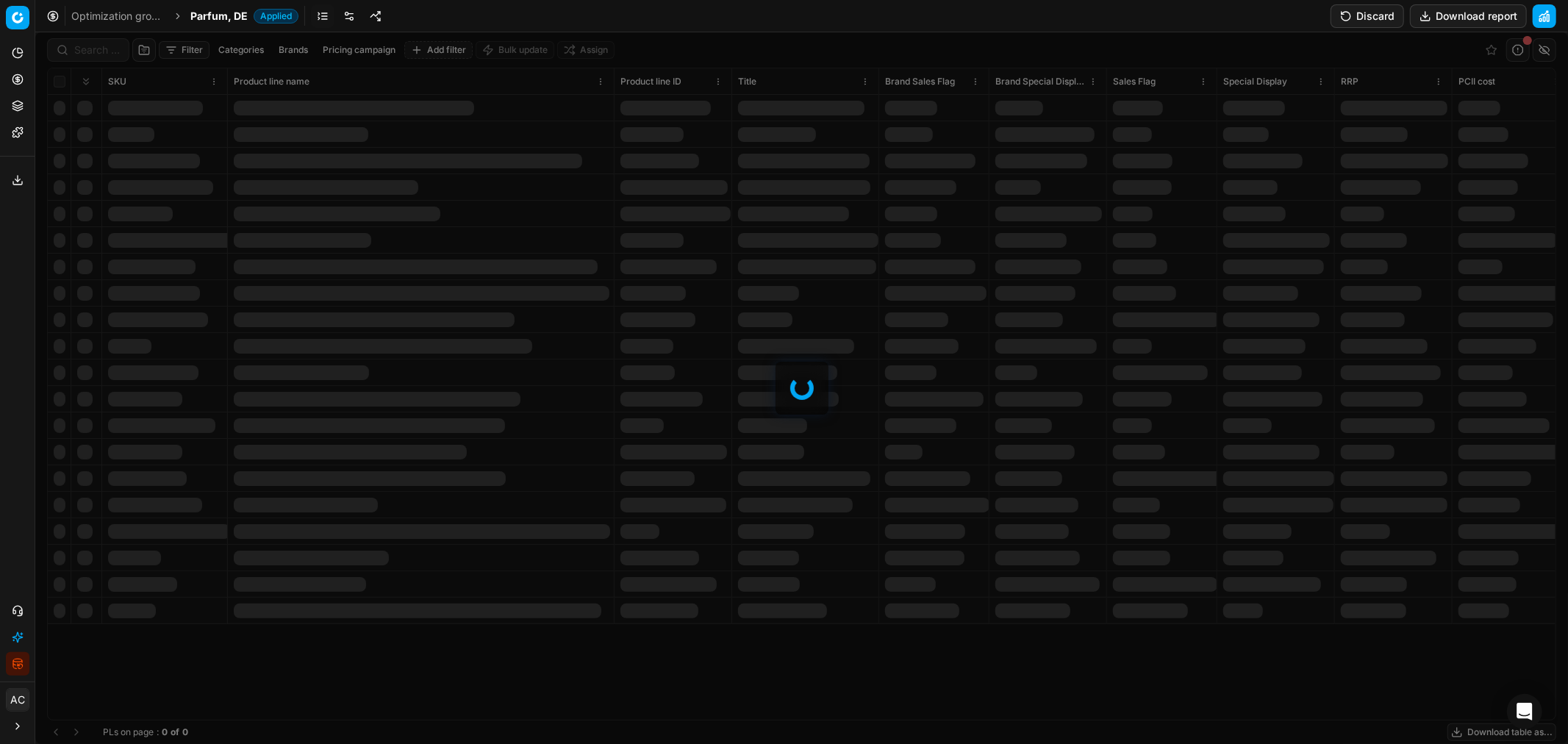
click at [91, 41] on div at bounding box center [801, 388] width 1533 height 712
click at [92, 47] on div "Filter Categories Brands Pricing campaign Add filter Bulk update Assign SKU Pro…" at bounding box center [801, 388] width 1533 height 712
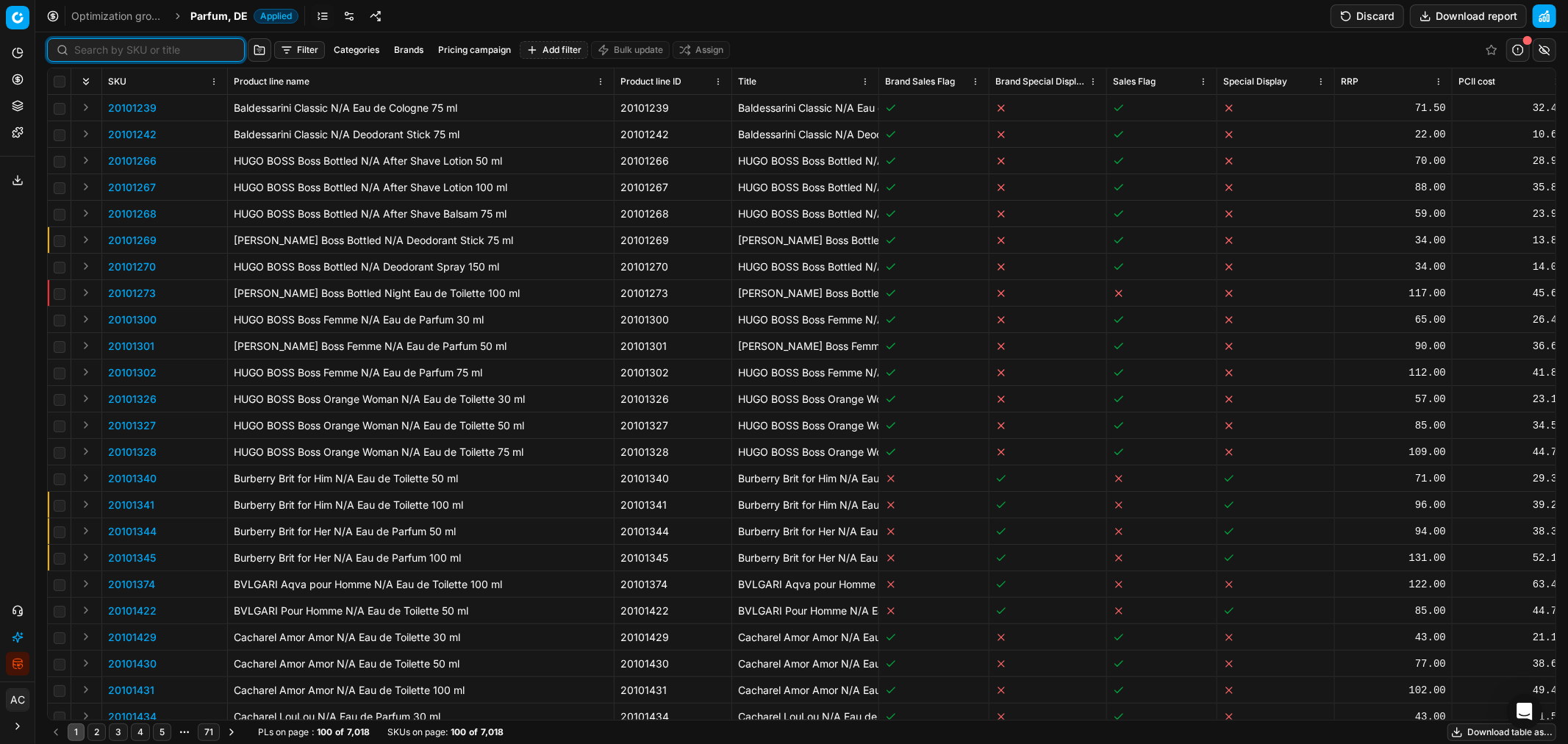
click at [92, 47] on input at bounding box center [154, 49] width 161 height 14
paste input "20101977"
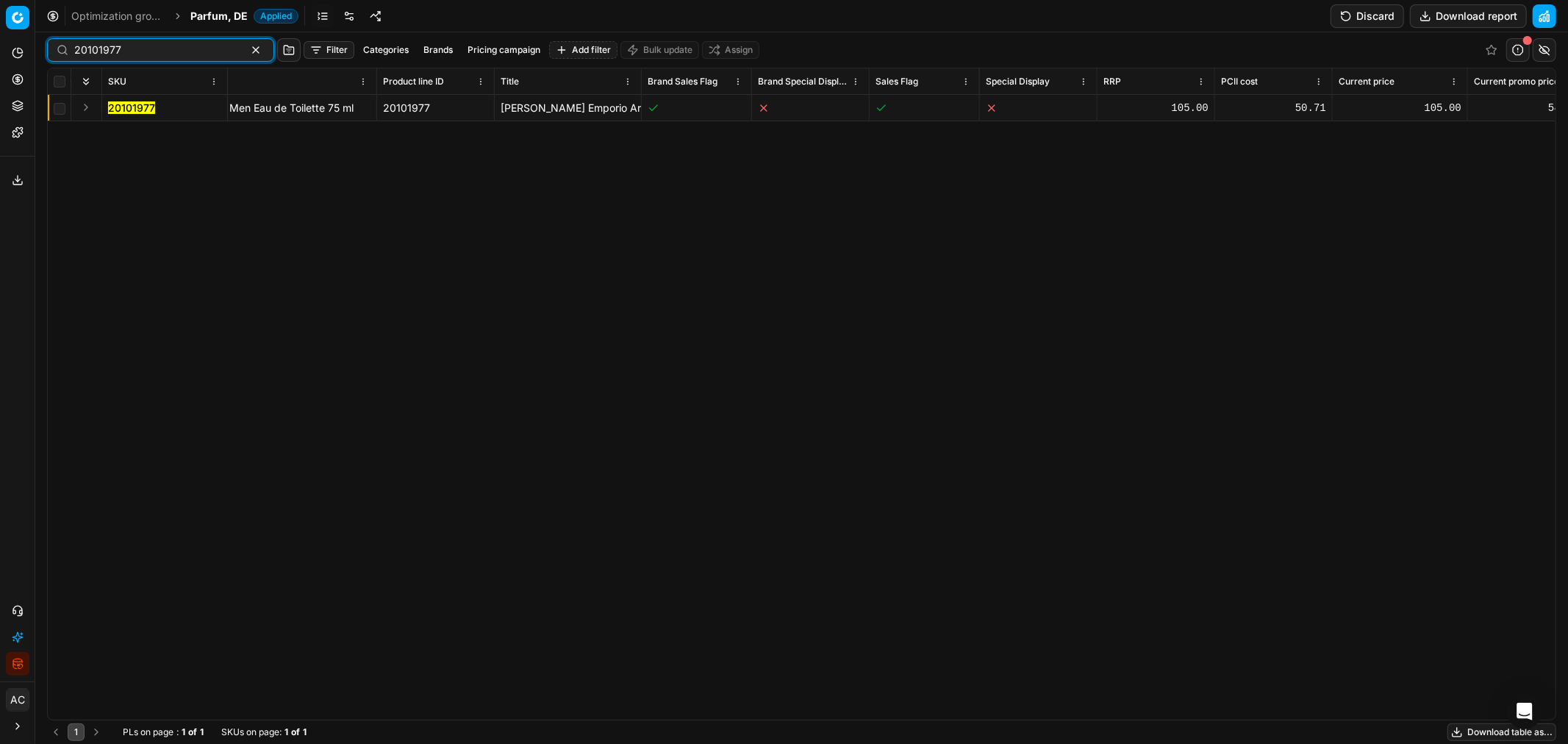
scroll to position [0, 1]
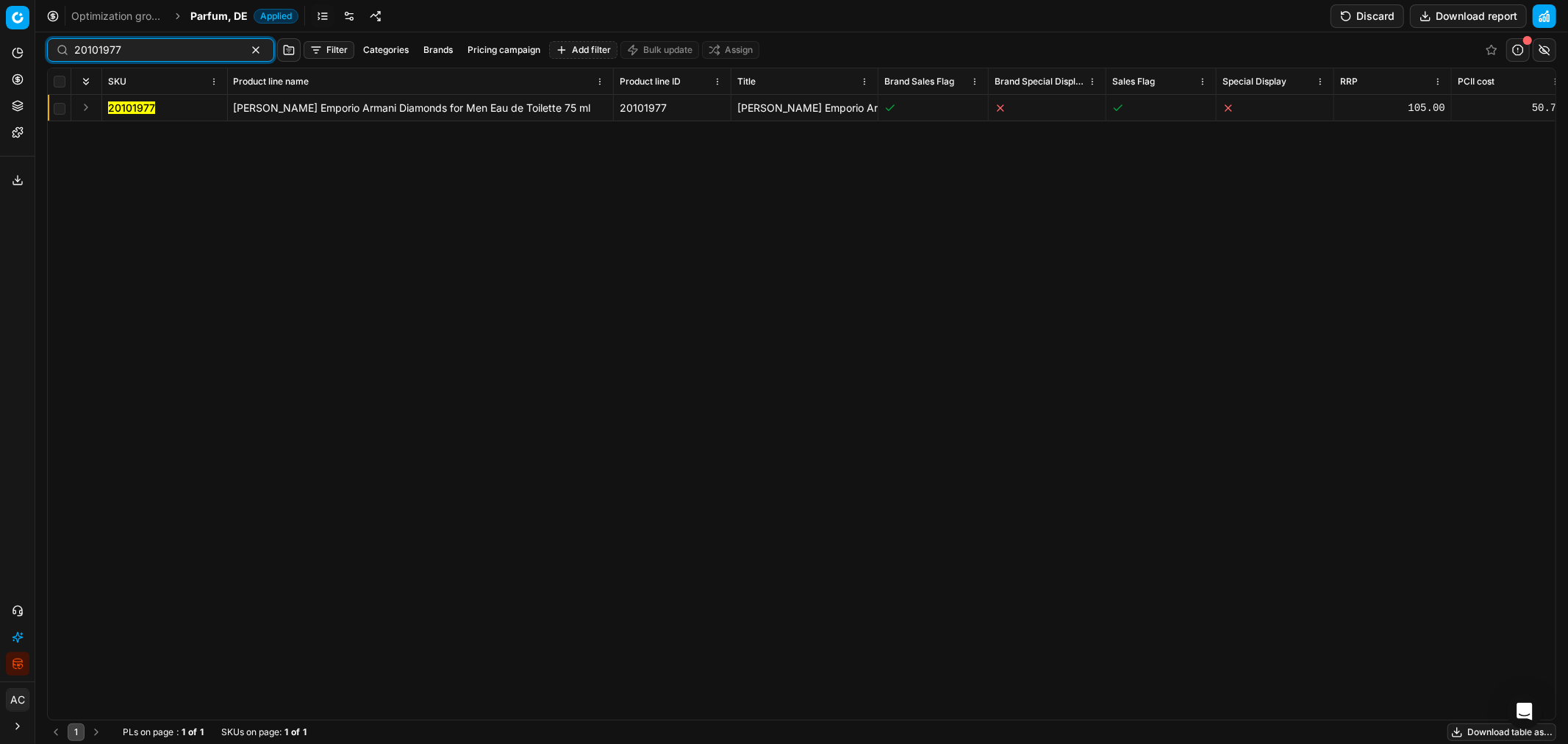
type input "20101977"
click at [87, 103] on button "Expand" at bounding box center [86, 108] width 18 height 18
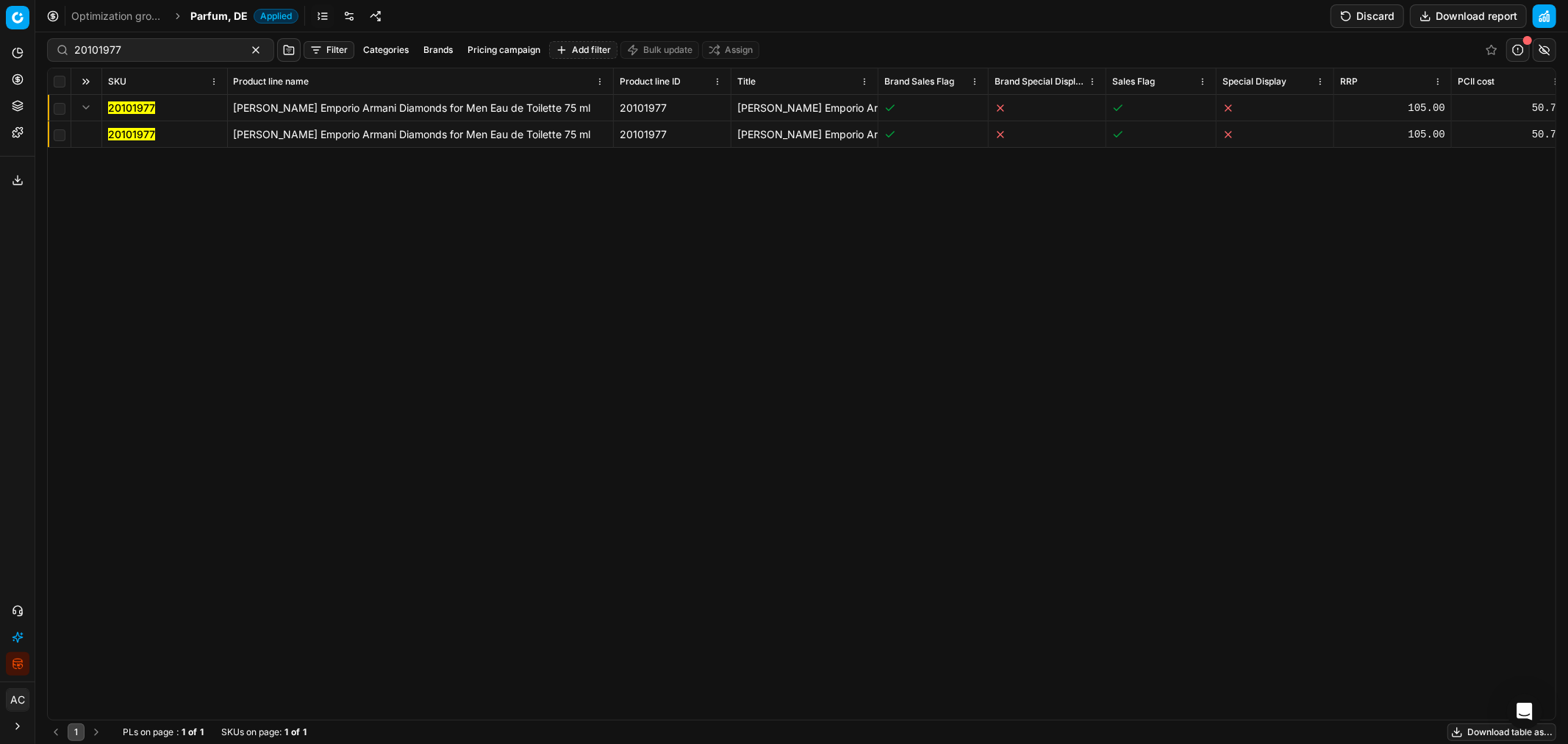
click at [136, 134] on mark "20101977" at bounding box center [131, 134] width 47 height 13
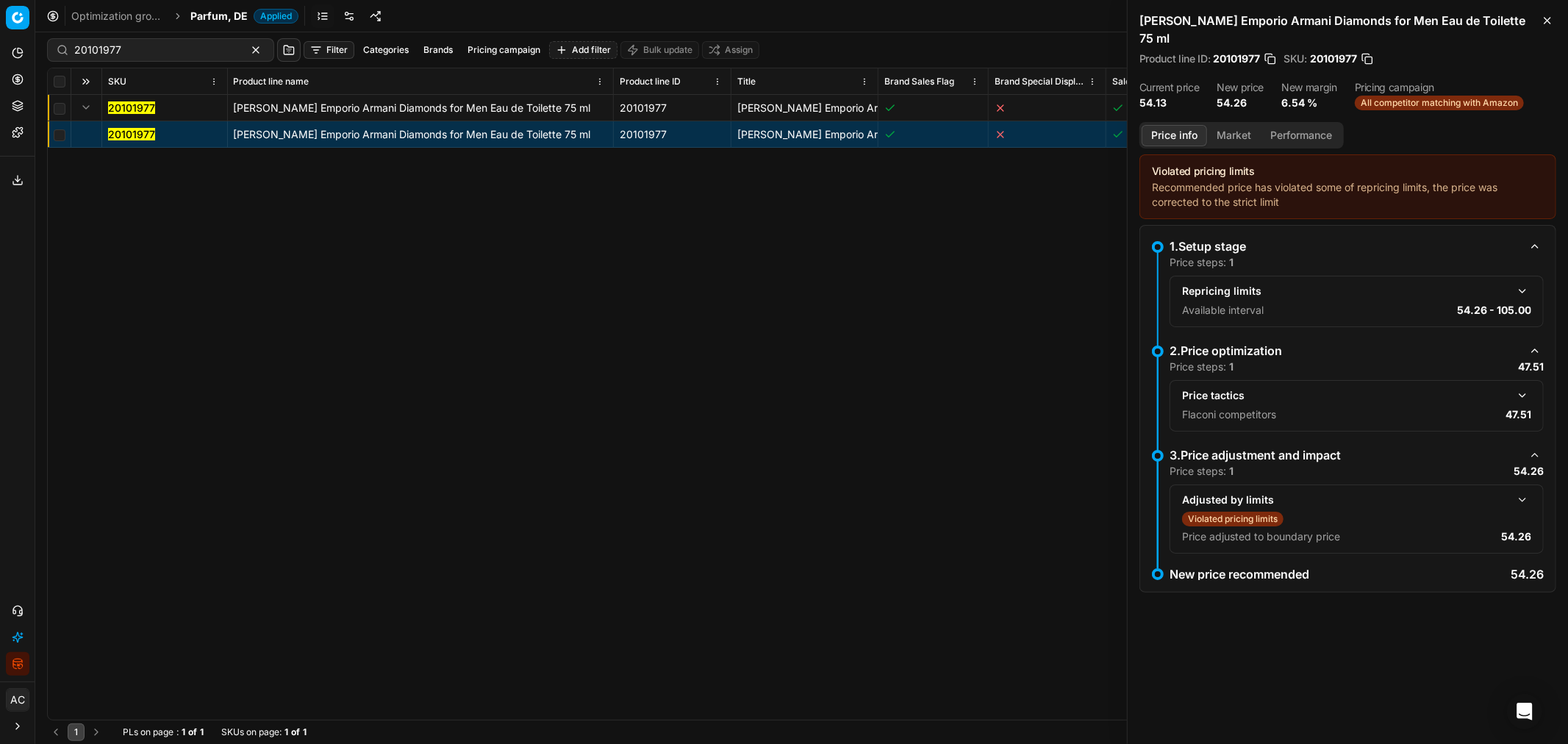
click at [1511, 397] on div "Price tactics" at bounding box center [1357, 396] width 349 height 18
click at [1524, 398] on button "button" at bounding box center [1523, 396] width 18 height 18
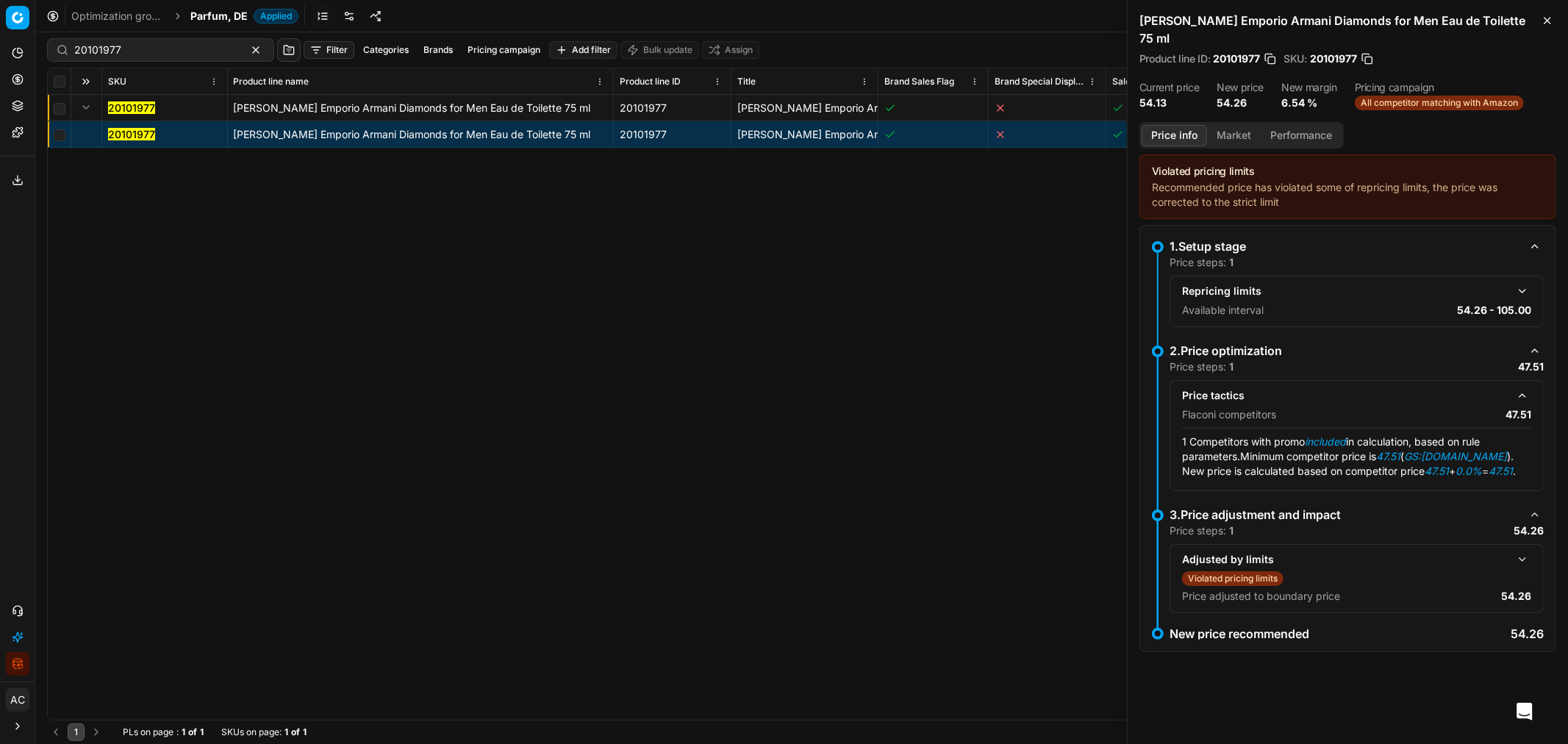
click at [1239, 132] on button "Market" at bounding box center [1234, 136] width 54 height 22
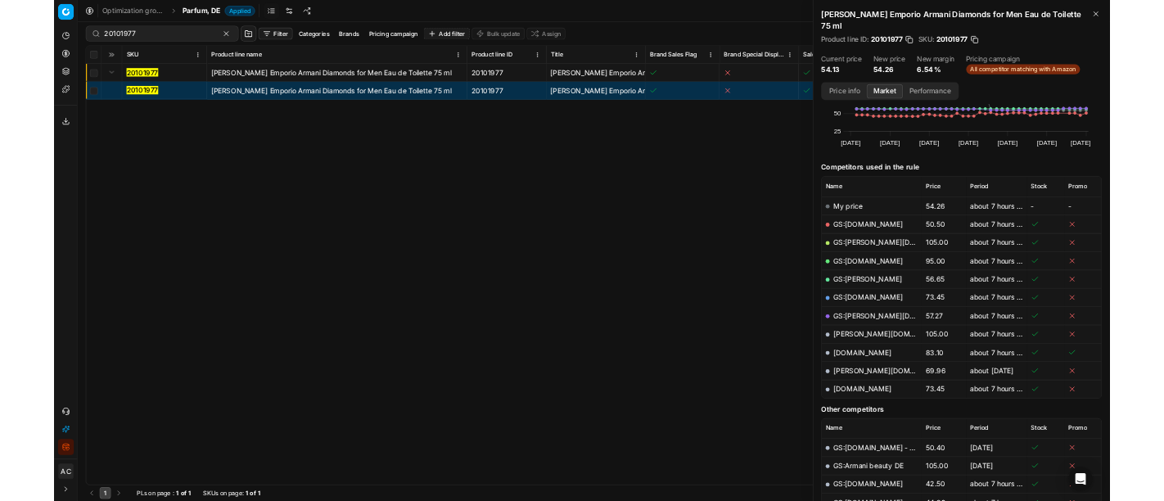
scroll to position [113, 0]
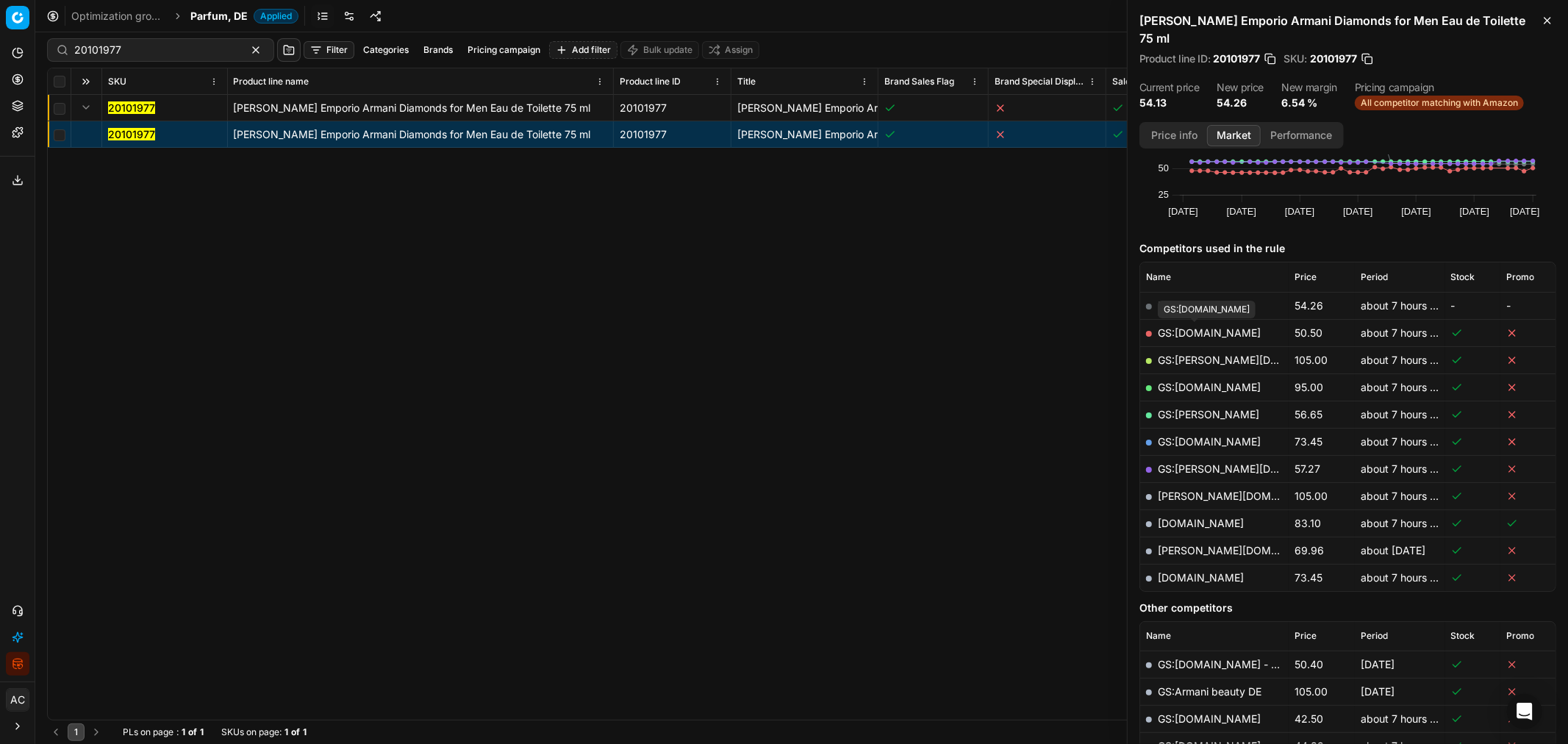
click at [1214, 328] on link "GS:Amazon.de" at bounding box center [1210, 333] width 103 height 13
click at [533, 338] on div "20101977 Giorgio Armani Emporio Armani Diamonds for Men Eau de Toilette 75 ml 2…" at bounding box center [800, 407] width 1508 height 625
click at [20, 81] on icon at bounding box center [17, 79] width 12 height 12
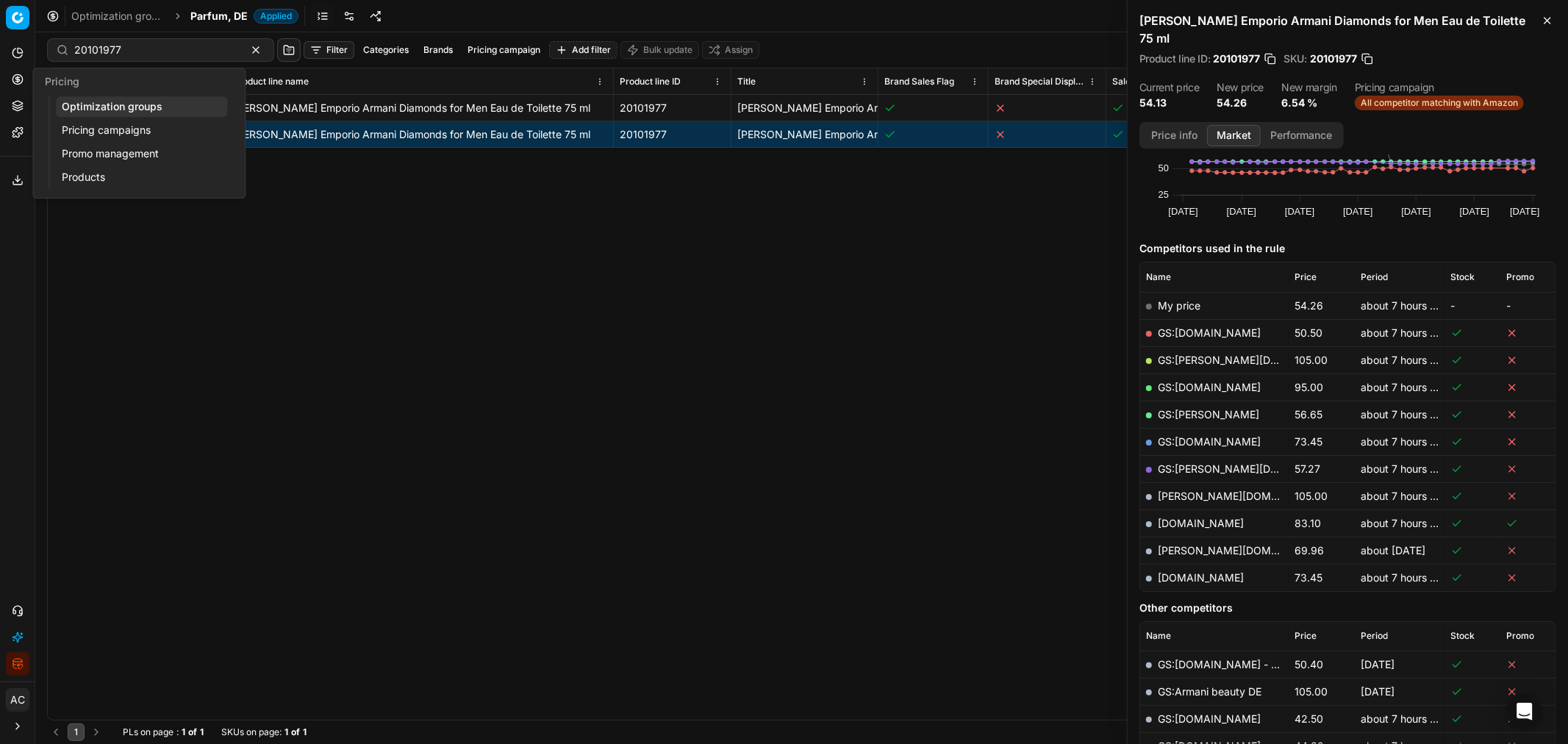
click at [72, 106] on link "Optimization groups" at bounding box center [141, 106] width 172 height 21
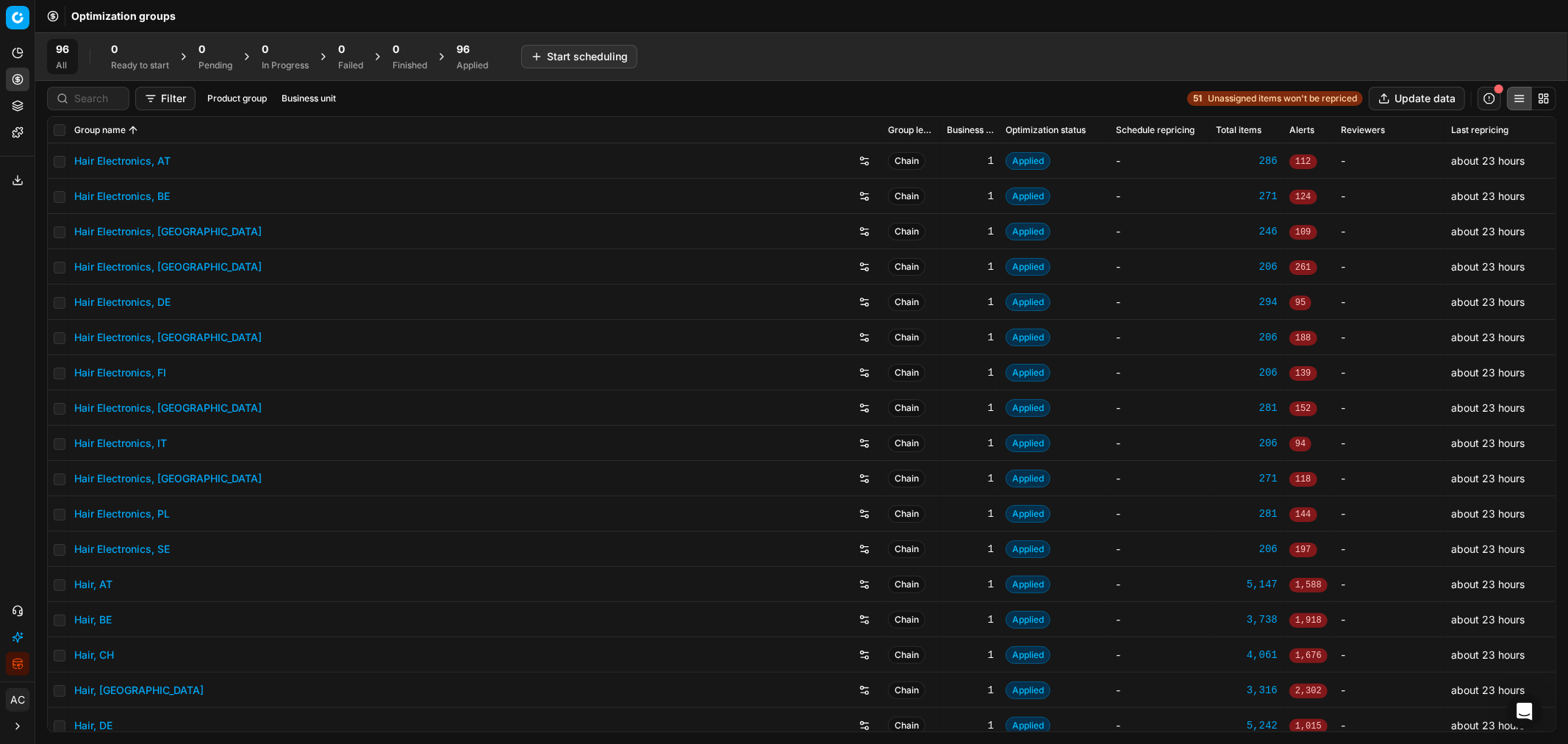
click at [448, 57] on icon at bounding box center [442, 56] width 12 height 12
click at [474, 63] on div "Applied" at bounding box center [471, 65] width 31 height 12
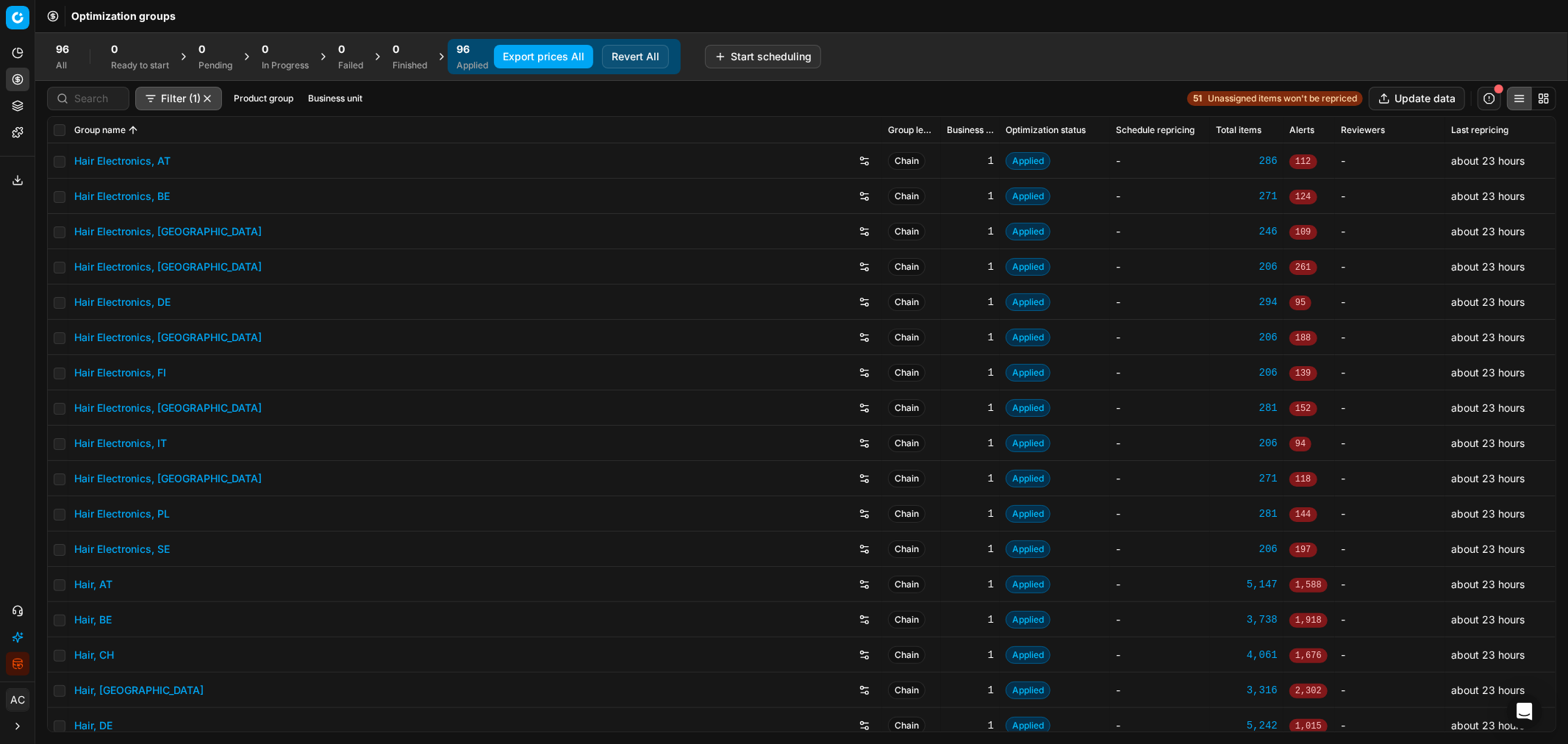
click at [339, 100] on button "Business unit" at bounding box center [336, 99] width 66 height 18
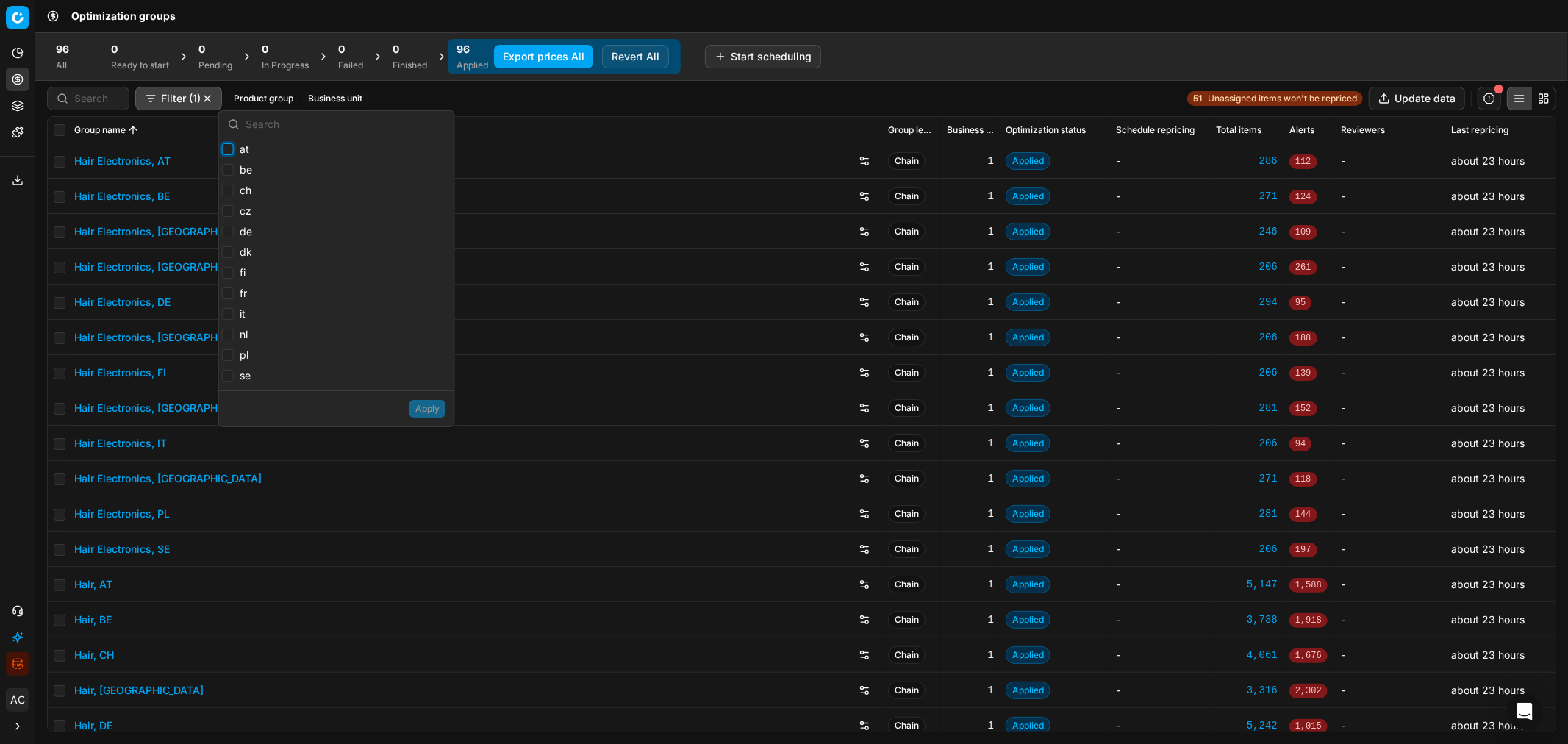
click at [225, 150] on input "at" at bounding box center [227, 149] width 12 height 12
checkbox input "true"
click at [427, 408] on button "Apply" at bounding box center [427, 408] width 36 height 18
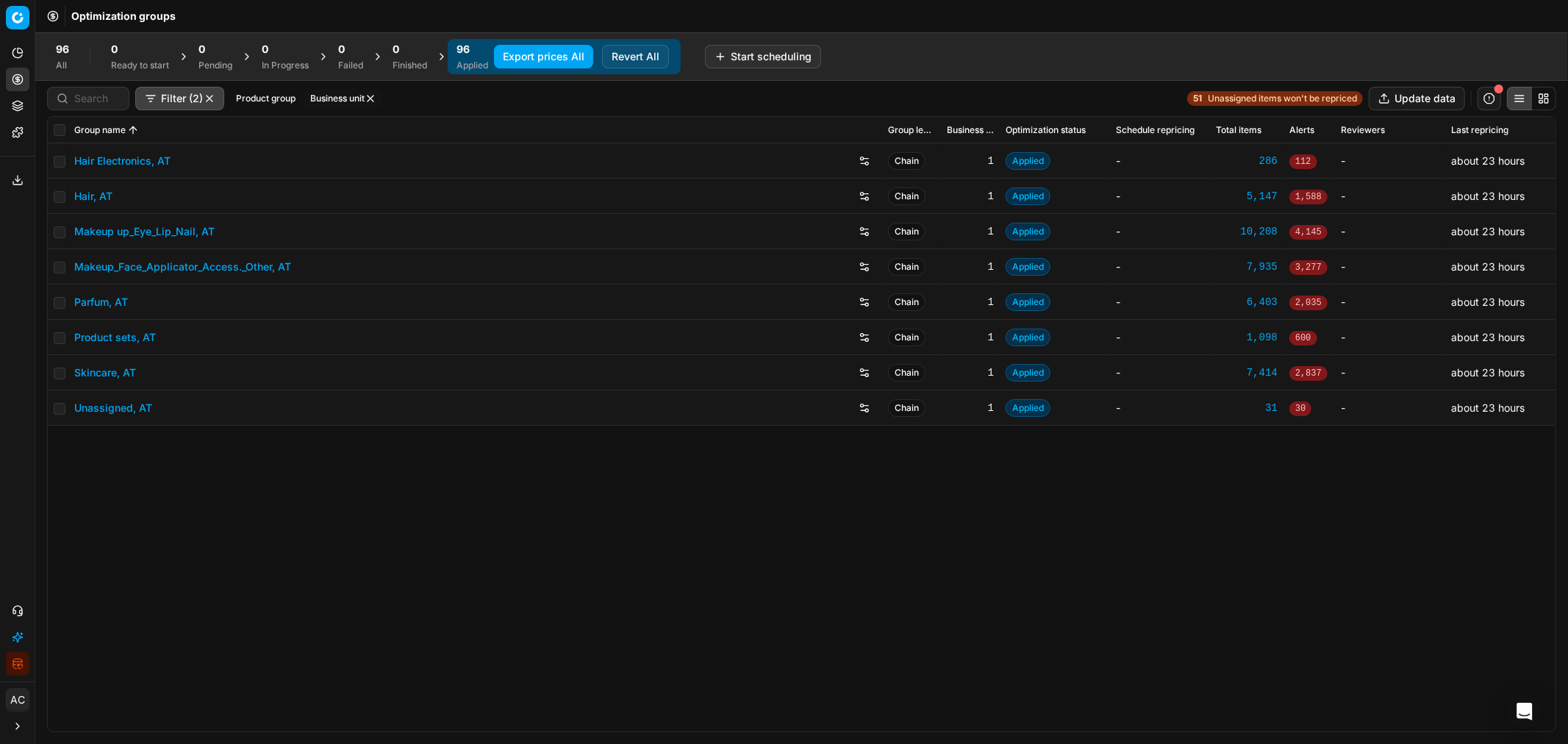
click at [642, 63] on button "Revert All" at bounding box center [636, 57] width 67 height 23
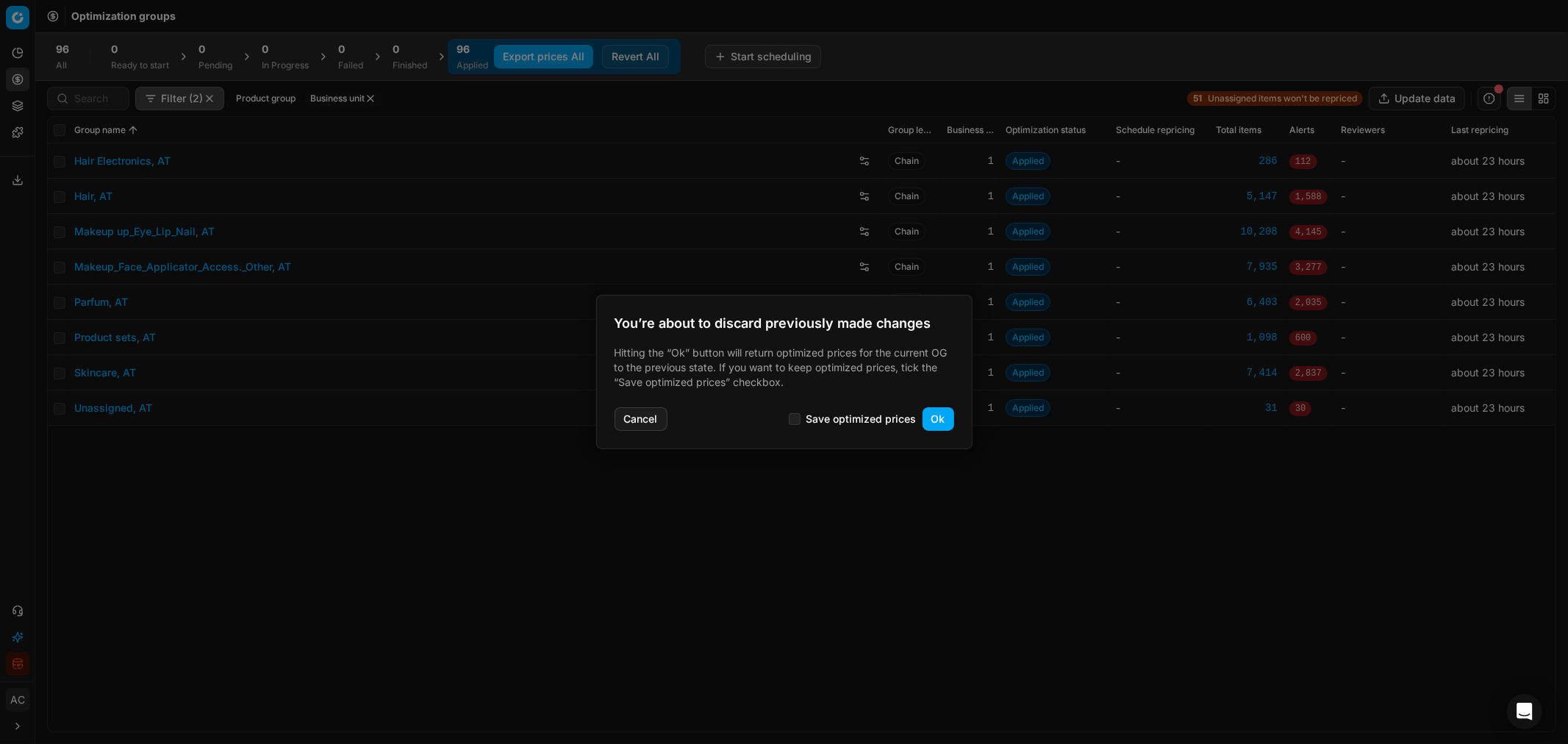
click at [659, 416] on button "Cancel" at bounding box center [641, 419] width 53 height 23
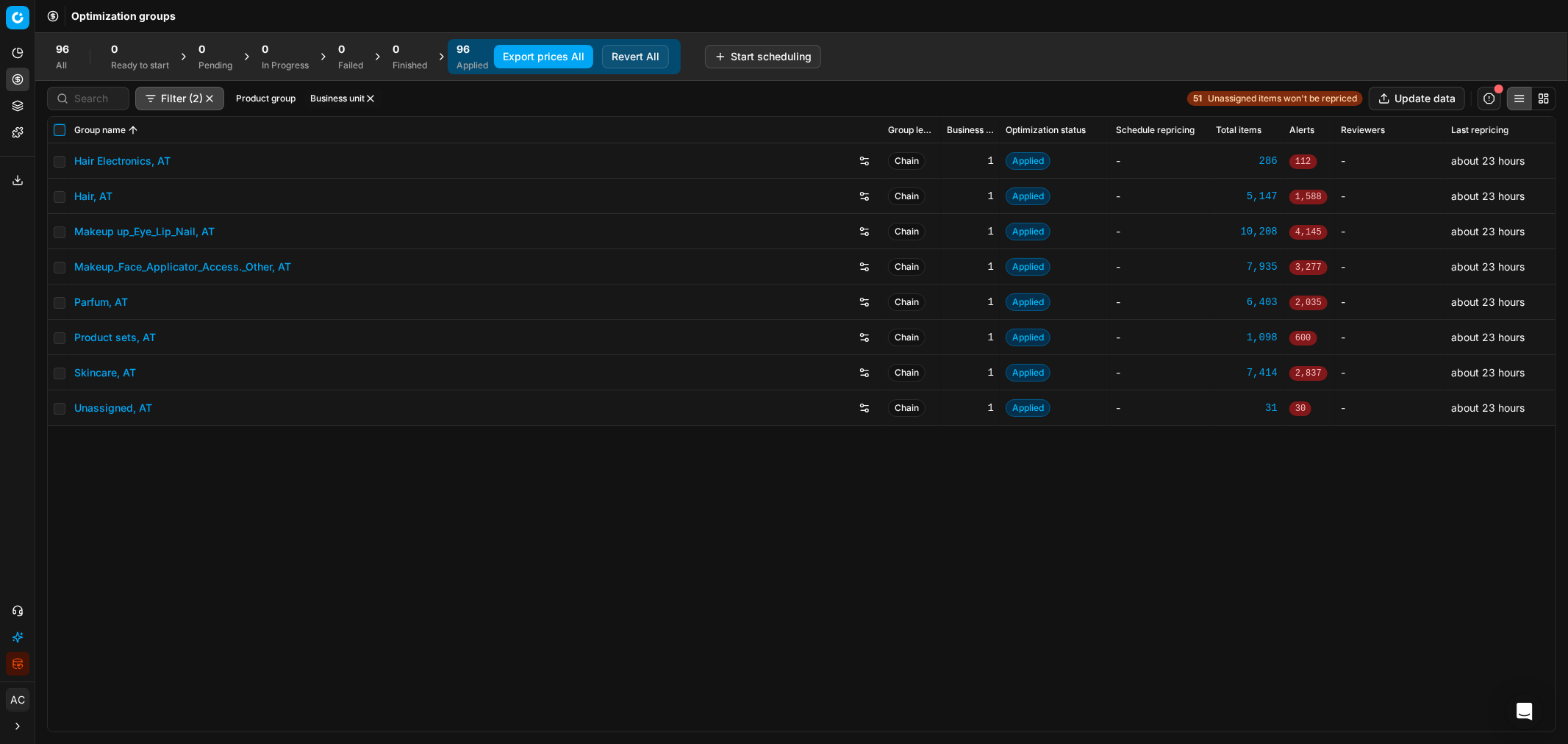
click at [63, 130] on input "checkbox" at bounding box center [59, 129] width 12 height 12
checkbox input "true"
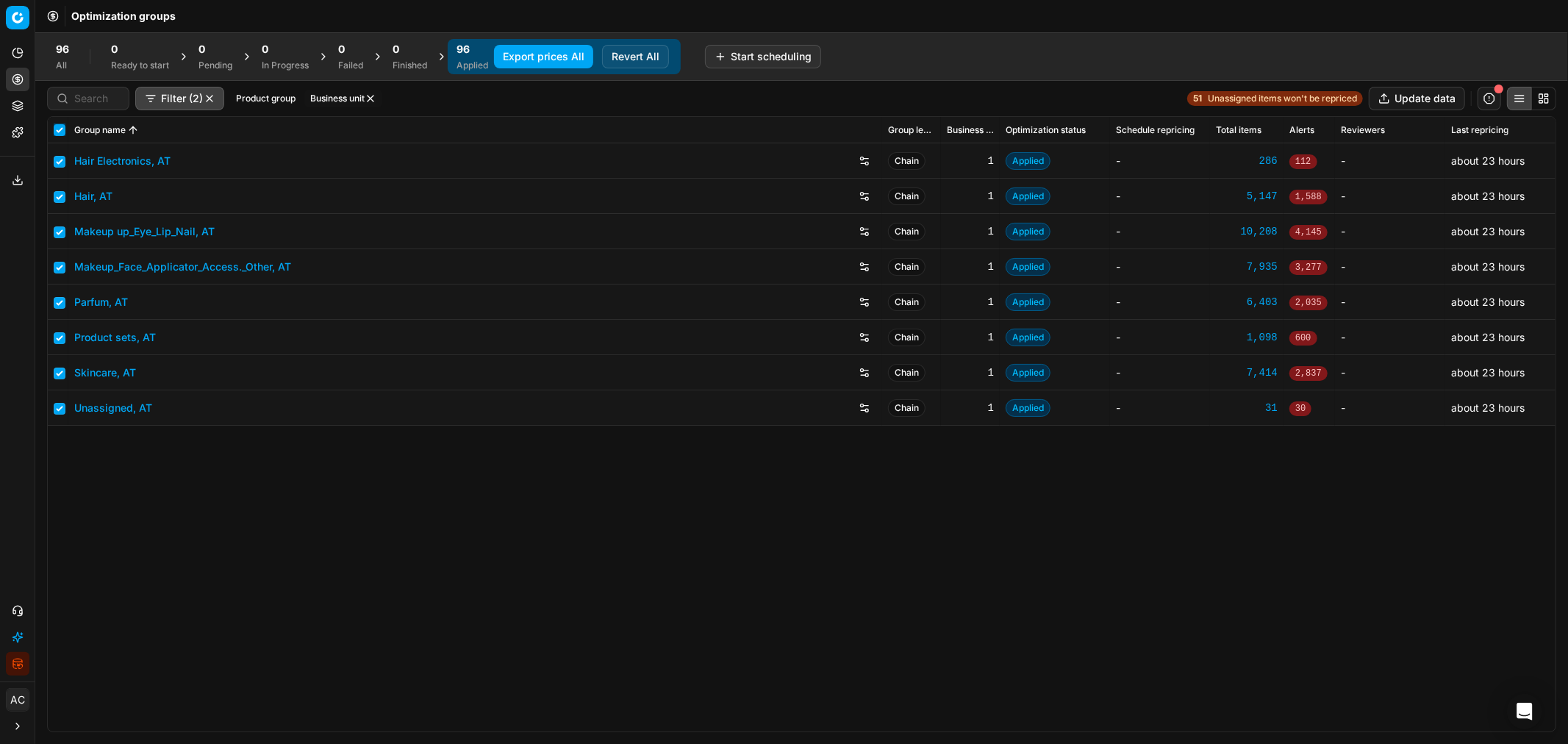
checkbox input "true"
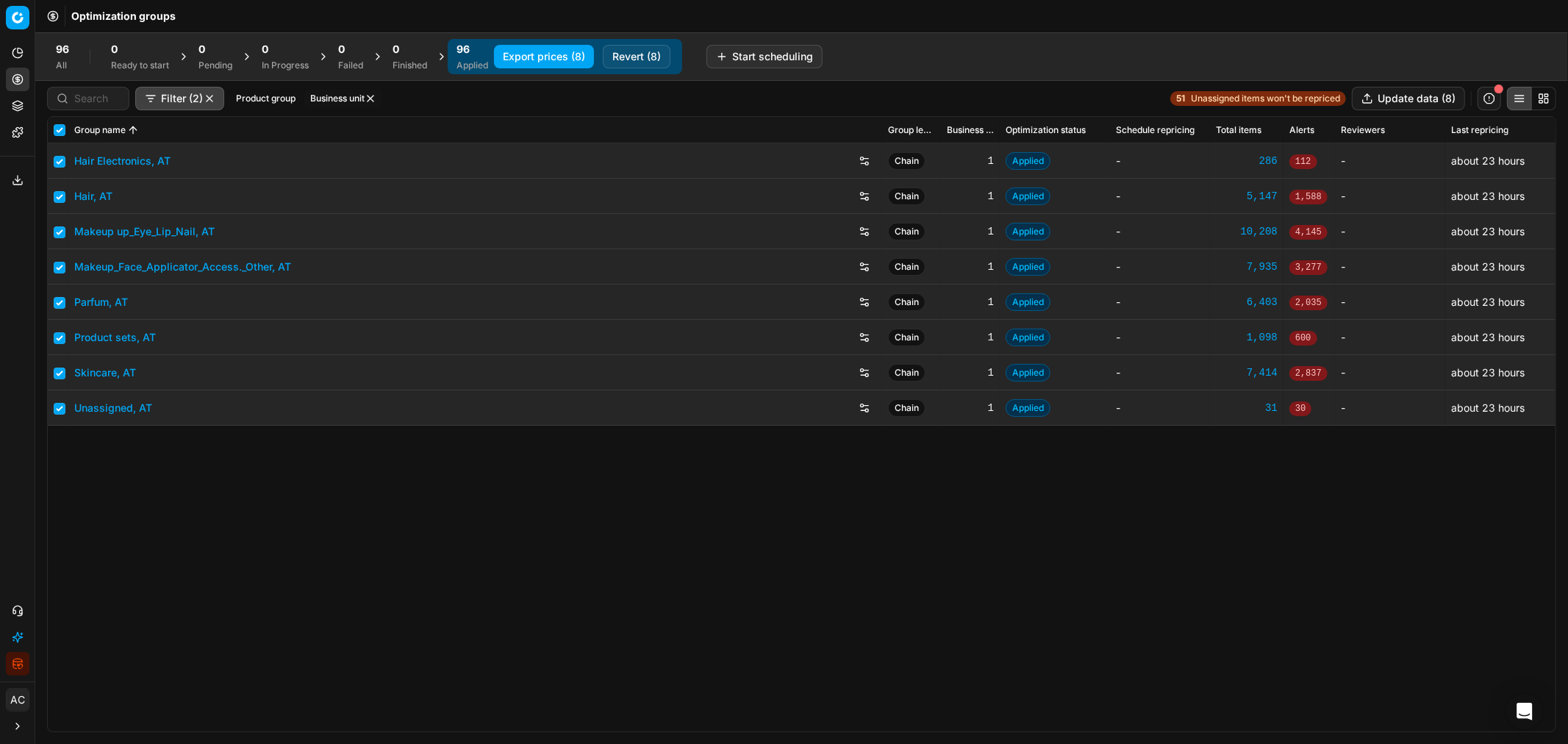
click at [647, 49] on button "Revert (8)" at bounding box center [636, 57] width 67 height 23
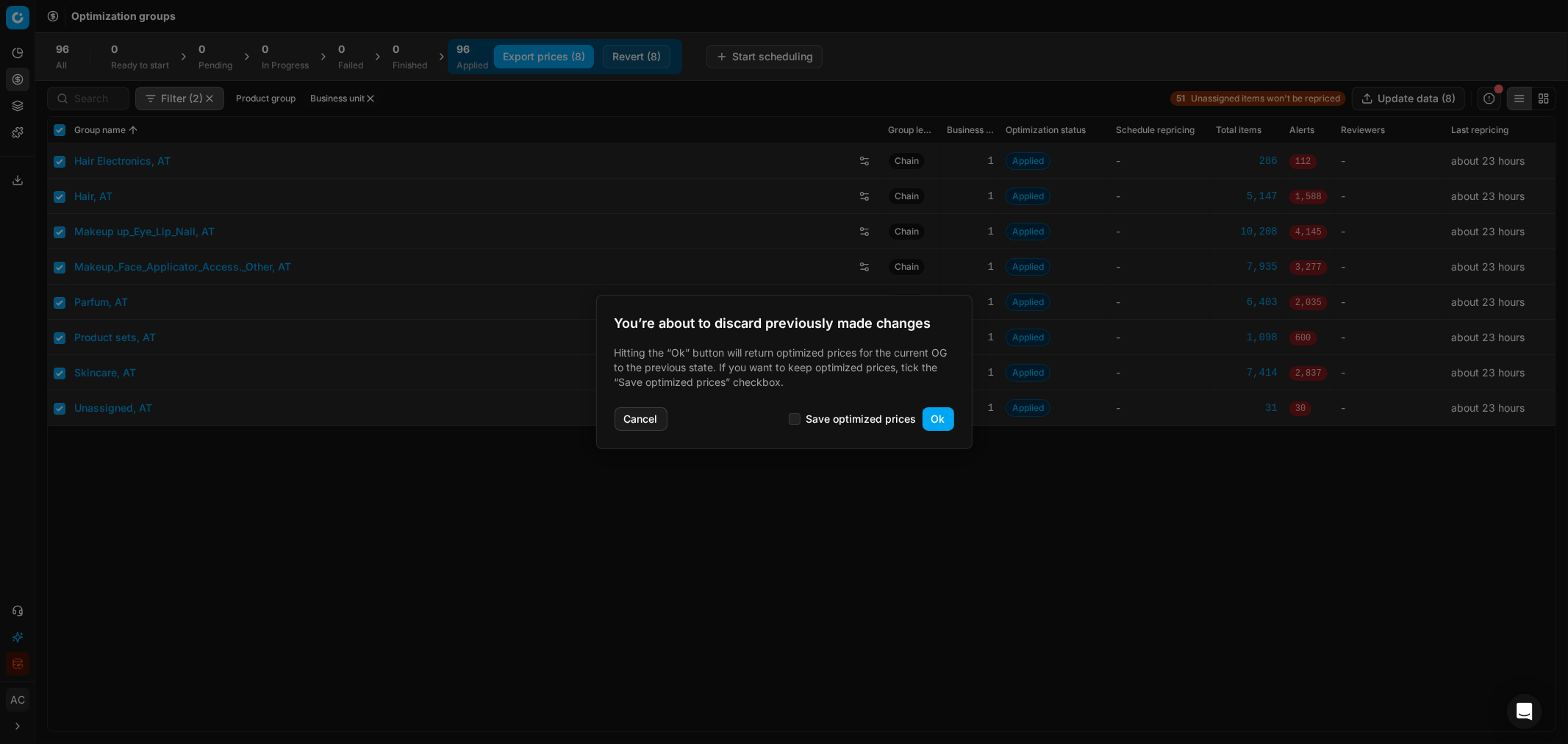
click at [939, 423] on button "Ok" at bounding box center [938, 419] width 31 height 23
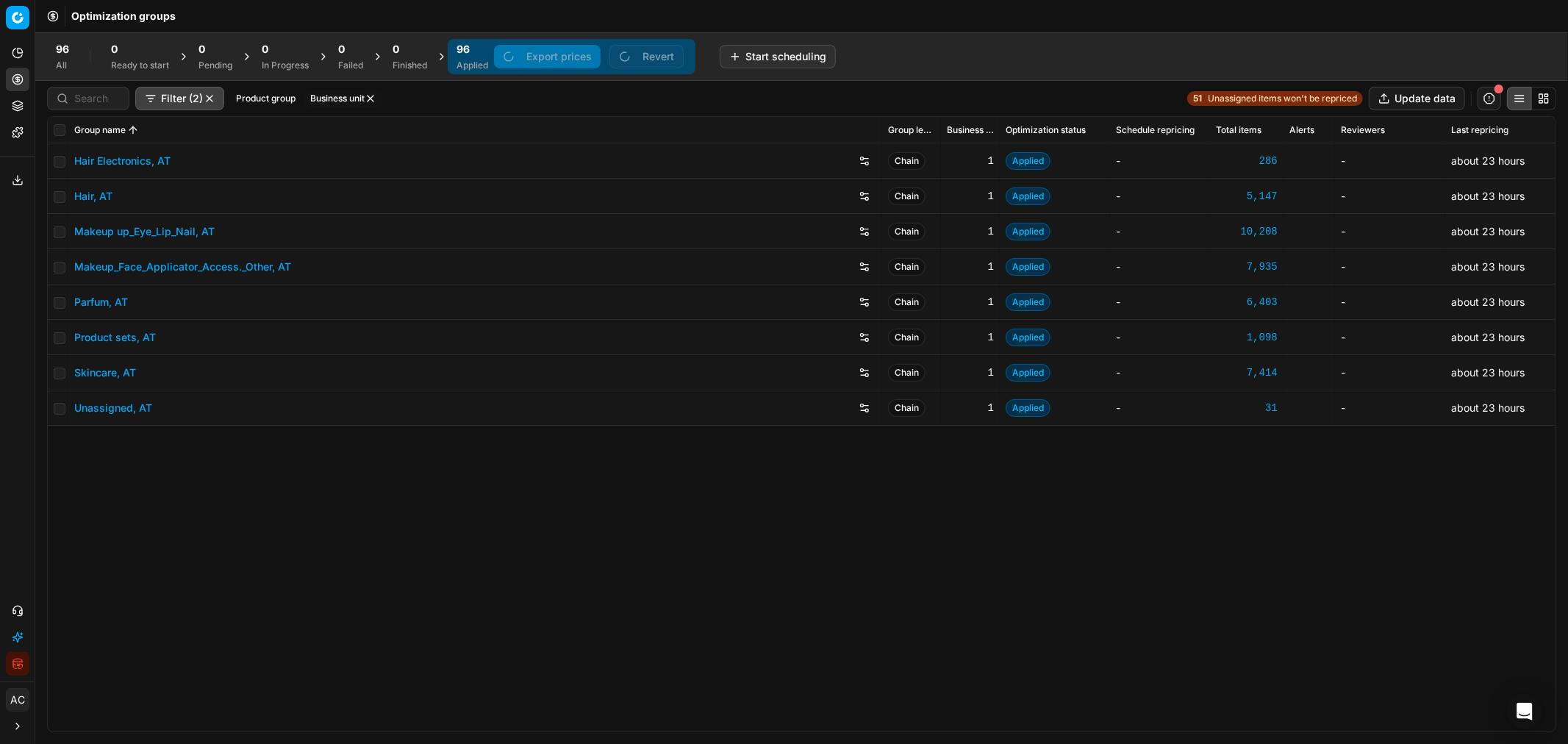
checkbox input "false"
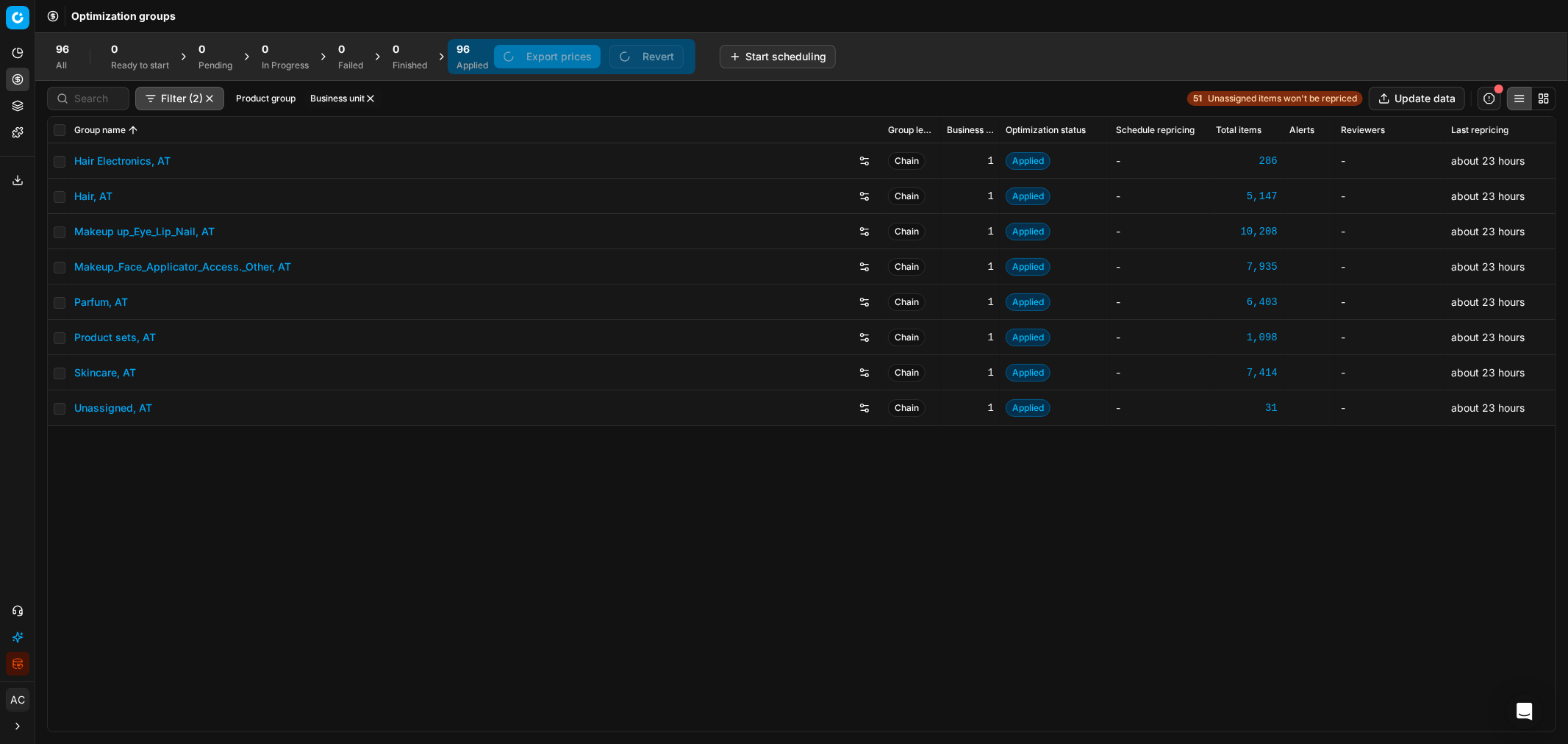
checkbox input "false"
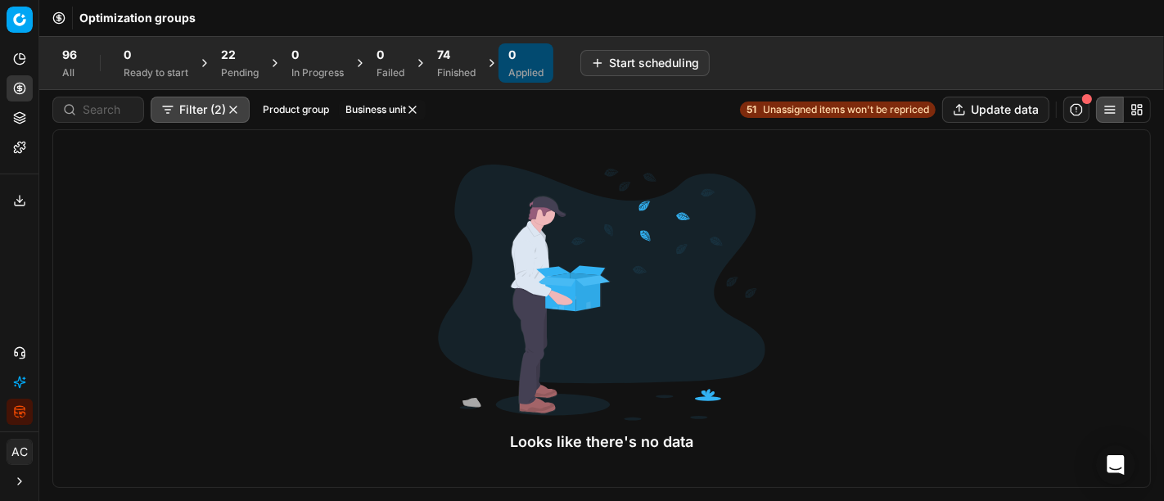
click at [453, 77] on div "Finished" at bounding box center [456, 72] width 38 height 13
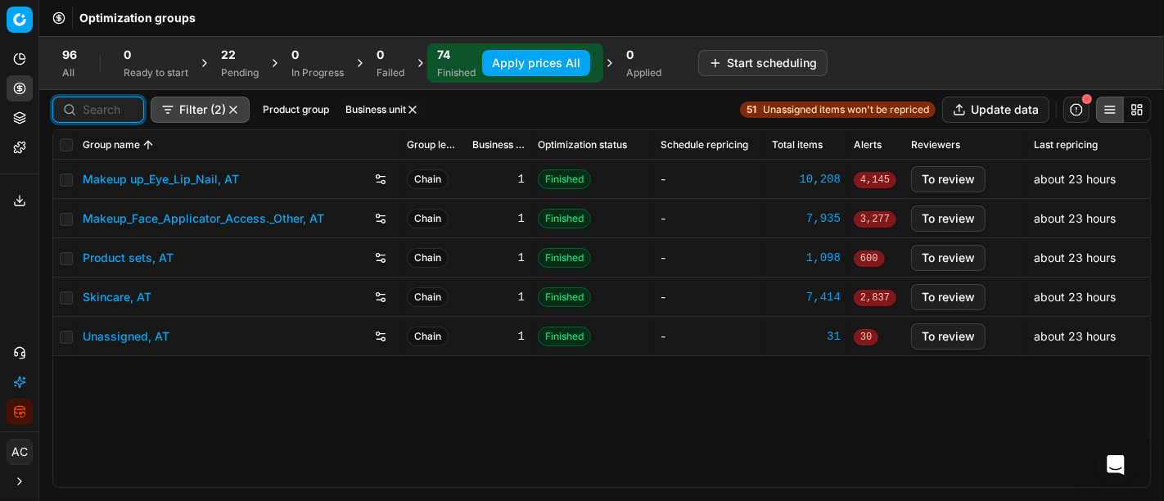
click at [111, 111] on input at bounding box center [108, 110] width 51 height 16
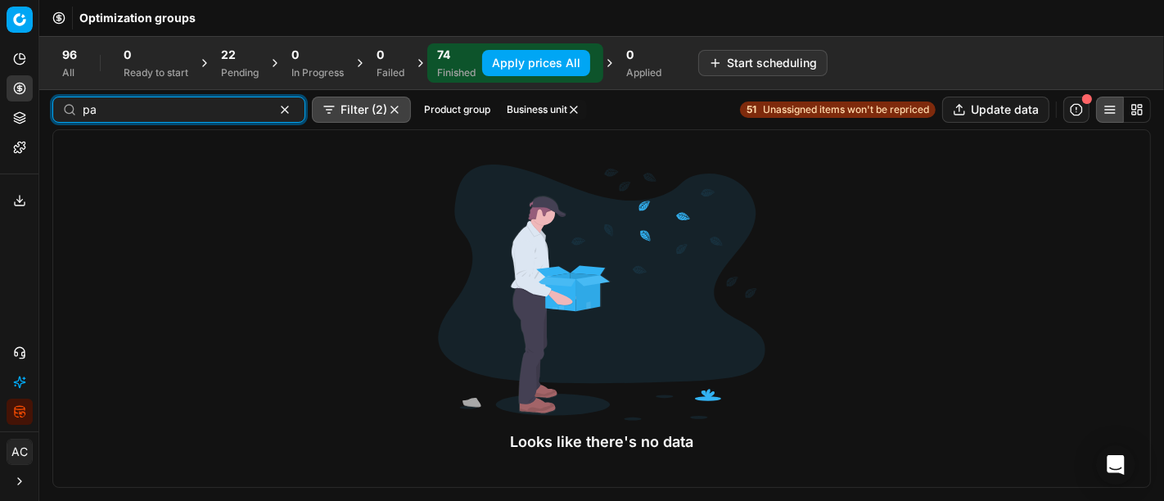
type input "p"
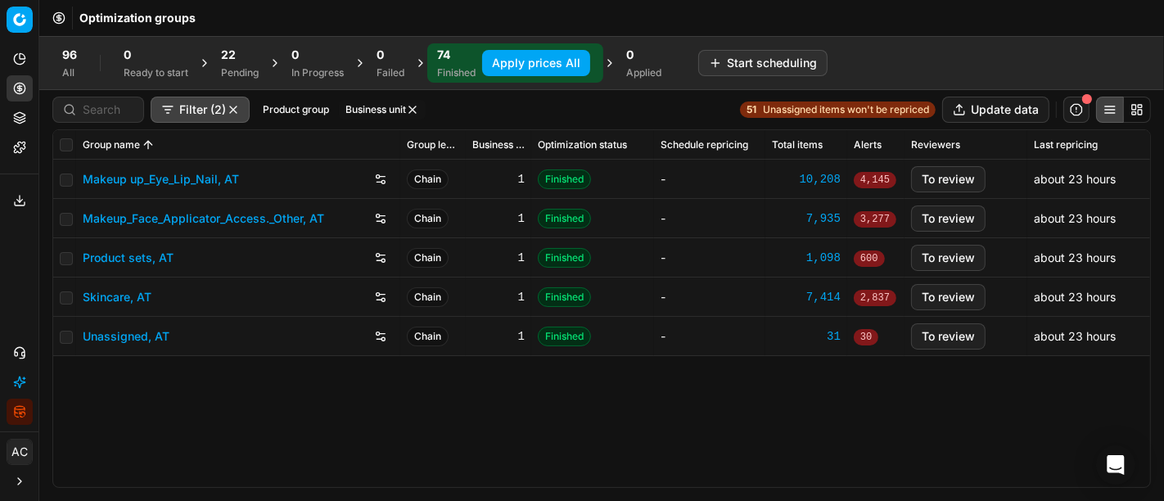
click at [332, 109] on div "Filter (2) Product group Business unit" at bounding box center [238, 110] width 373 height 26
click at [227, 54] on span "22" at bounding box center [228, 55] width 15 height 16
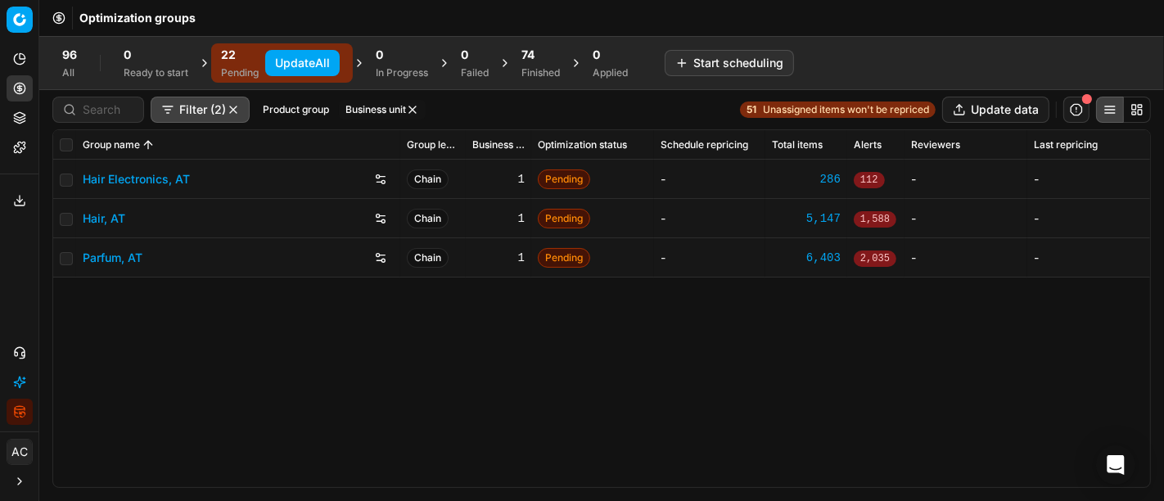
click at [121, 264] on link "Parfum, AT" at bounding box center [113, 258] width 60 height 16
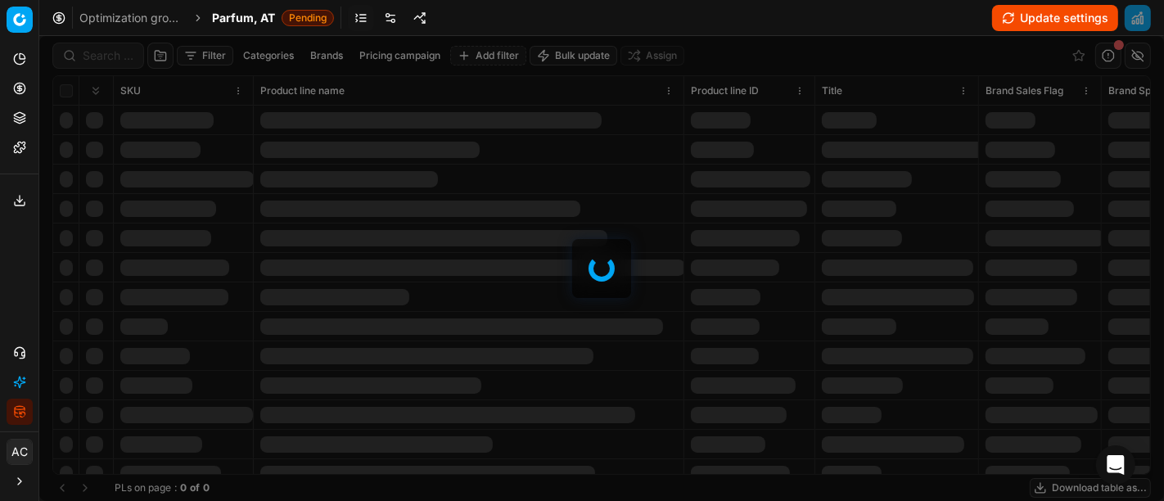
click at [393, 15] on link at bounding box center [390, 18] width 26 height 26
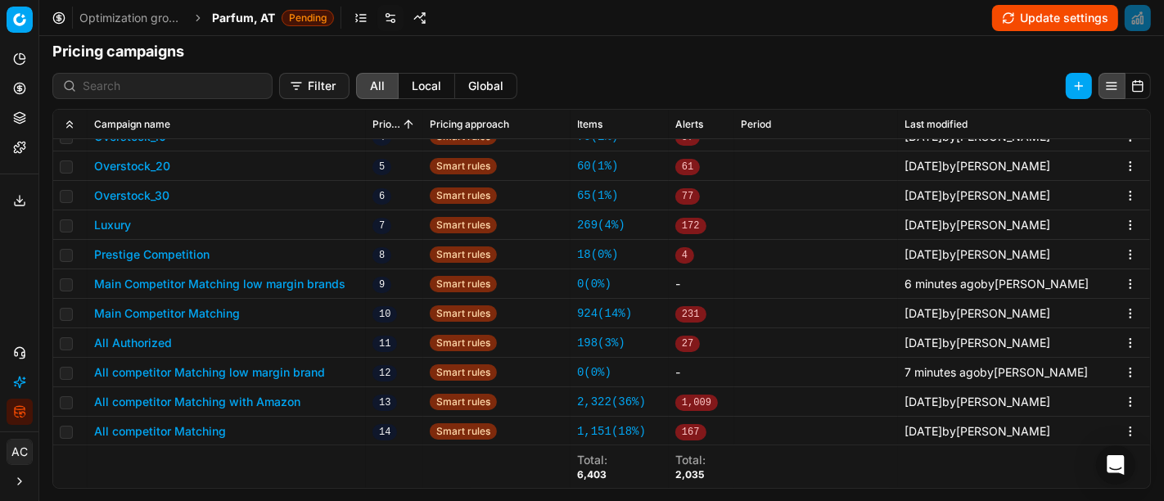
scroll to position [531, 0]
click at [278, 278] on button "Main Competitor Matching low margin brands" at bounding box center [219, 284] width 251 height 16
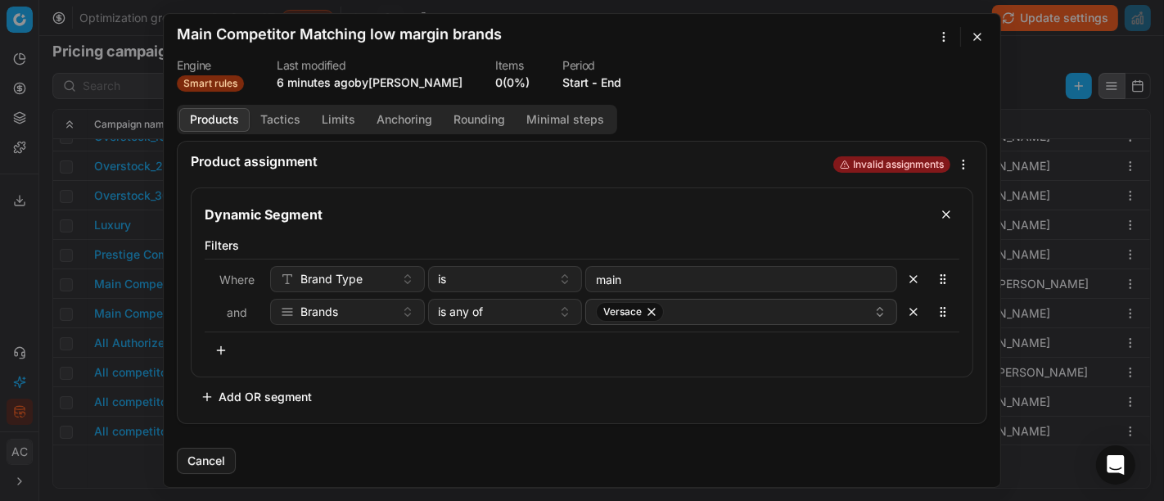
click at [282, 122] on button "Tactics" at bounding box center [280, 120] width 61 height 24
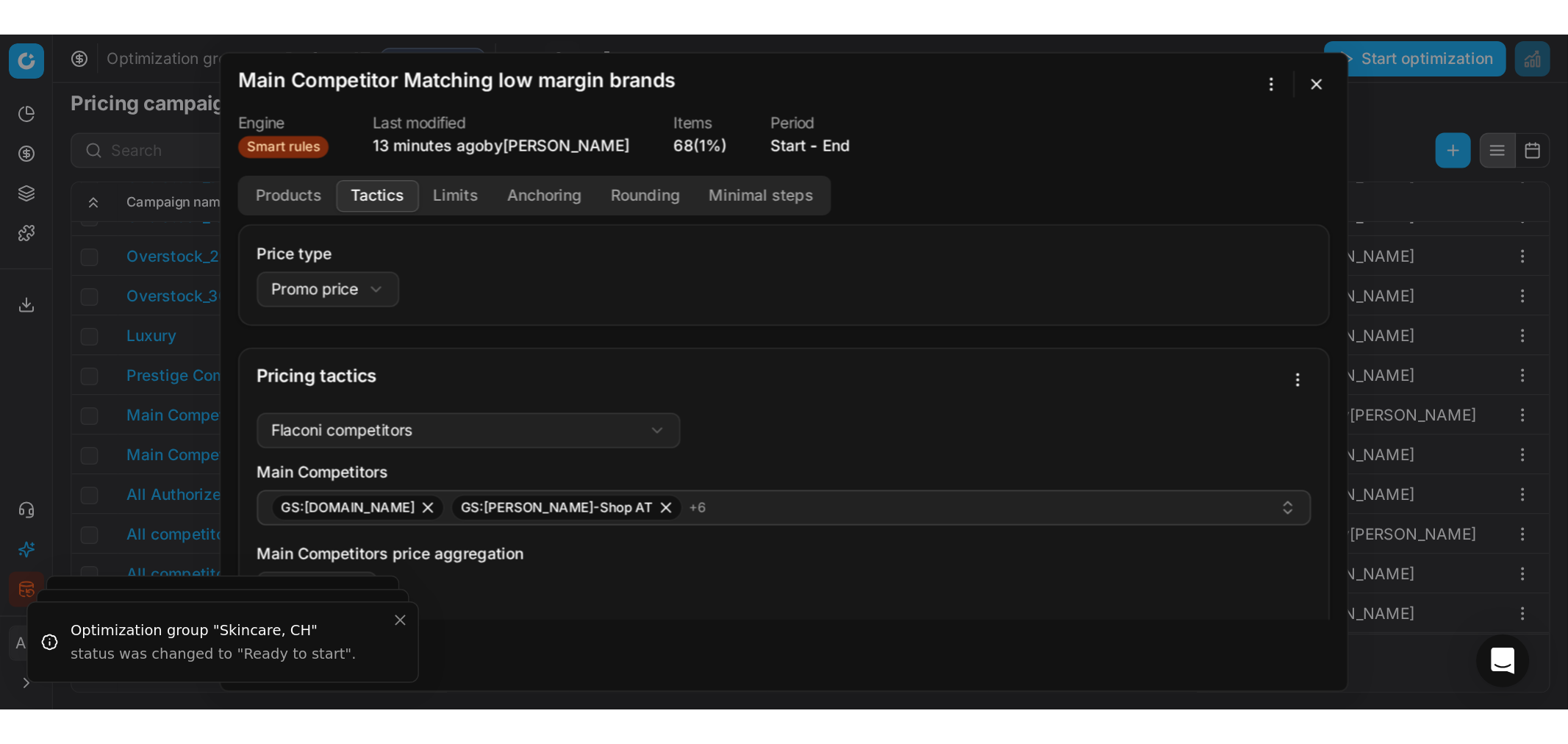
scroll to position [451, 0]
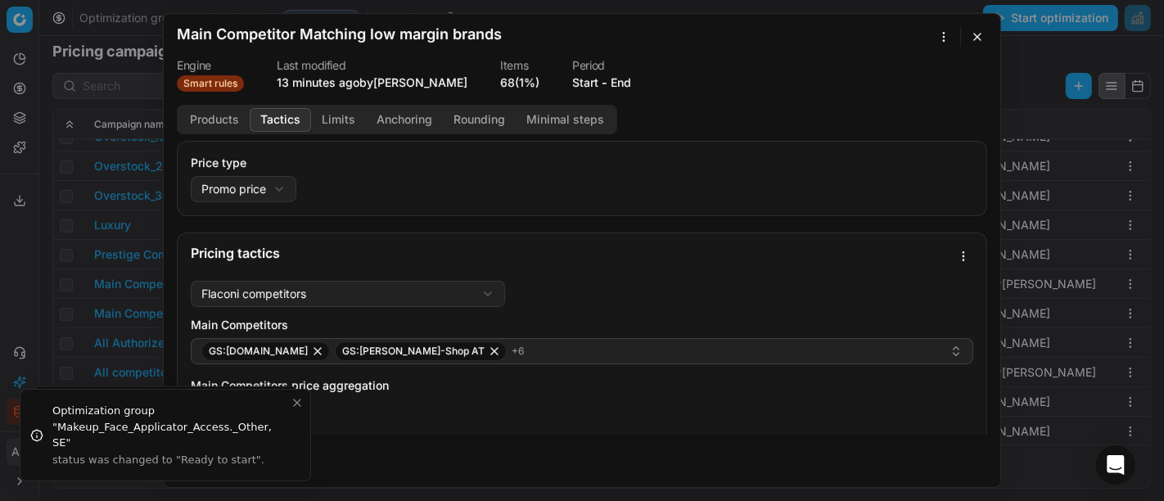
click at [984, 38] on button "button" at bounding box center [978, 37] width 20 height 20
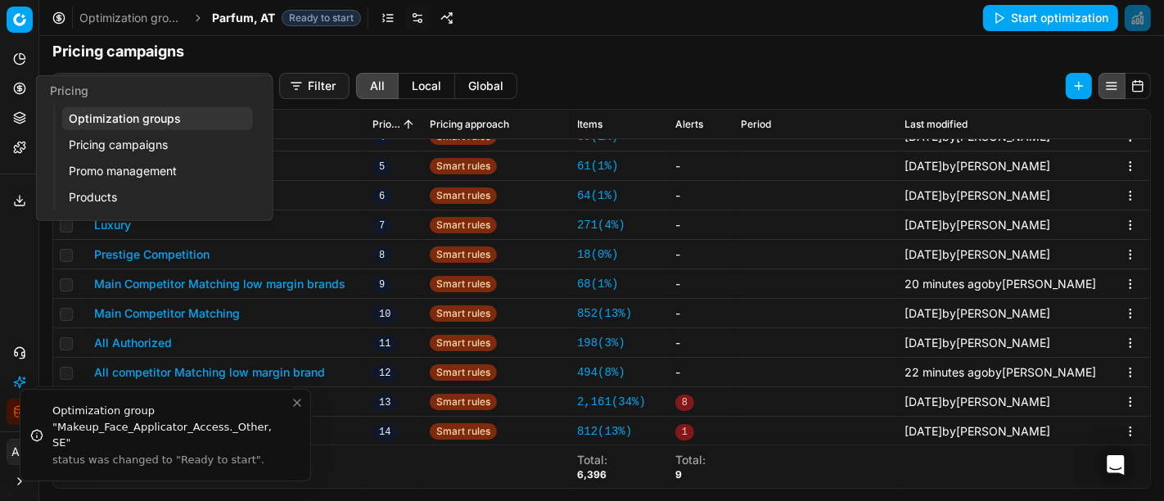
click at [126, 118] on link "Optimization groups" at bounding box center [157, 118] width 191 height 23
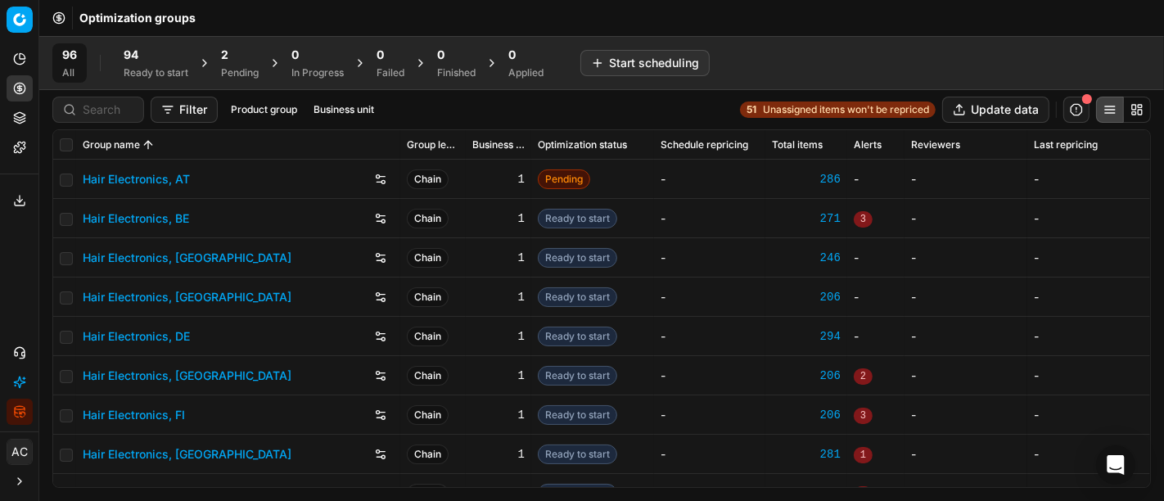
click at [332, 113] on button "Business unit" at bounding box center [344, 110] width 74 height 20
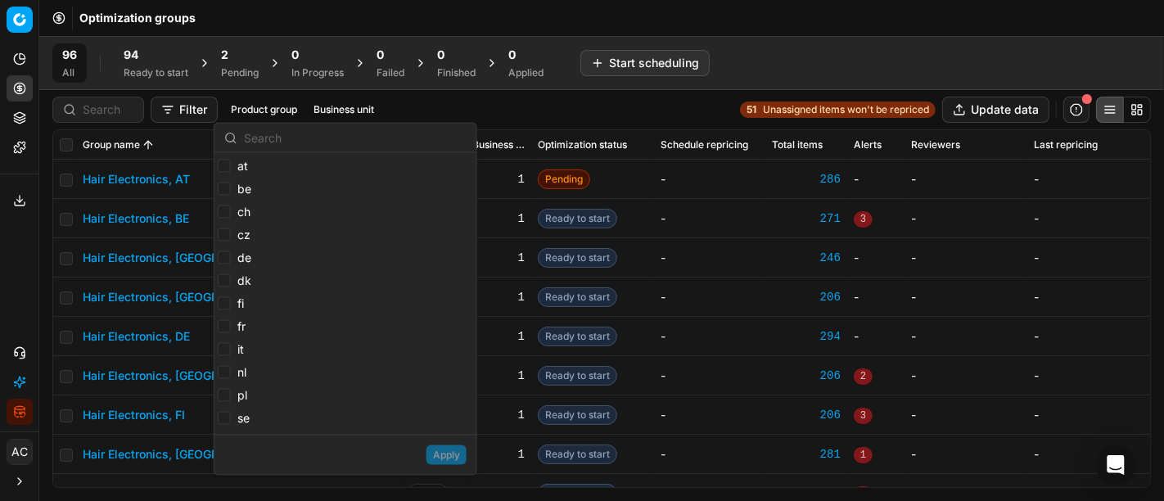
click at [486, 104] on div "Filter Product group Business unit 51 Unassigned items won't be repriced Update…" at bounding box center [601, 110] width 1099 height 26
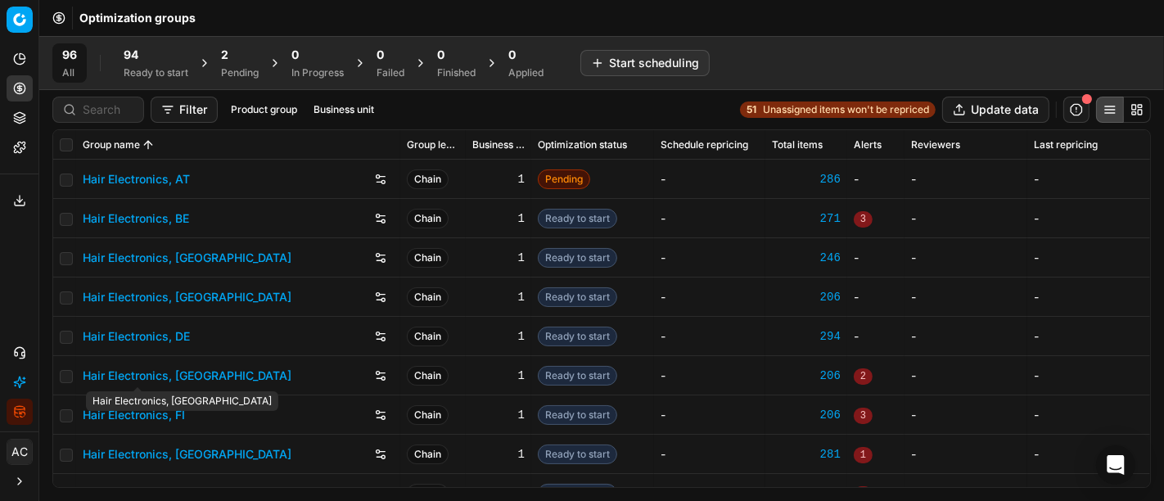
click at [165, 371] on link "Hair Electronics, [GEOGRAPHIC_DATA]" at bounding box center [187, 376] width 209 height 16
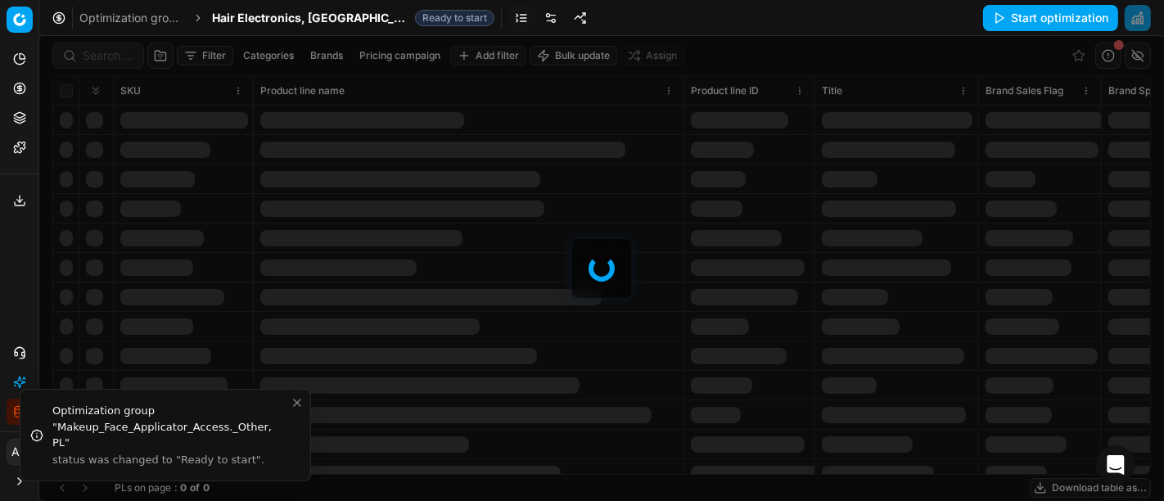
click at [538, 21] on link at bounding box center [551, 18] width 26 height 26
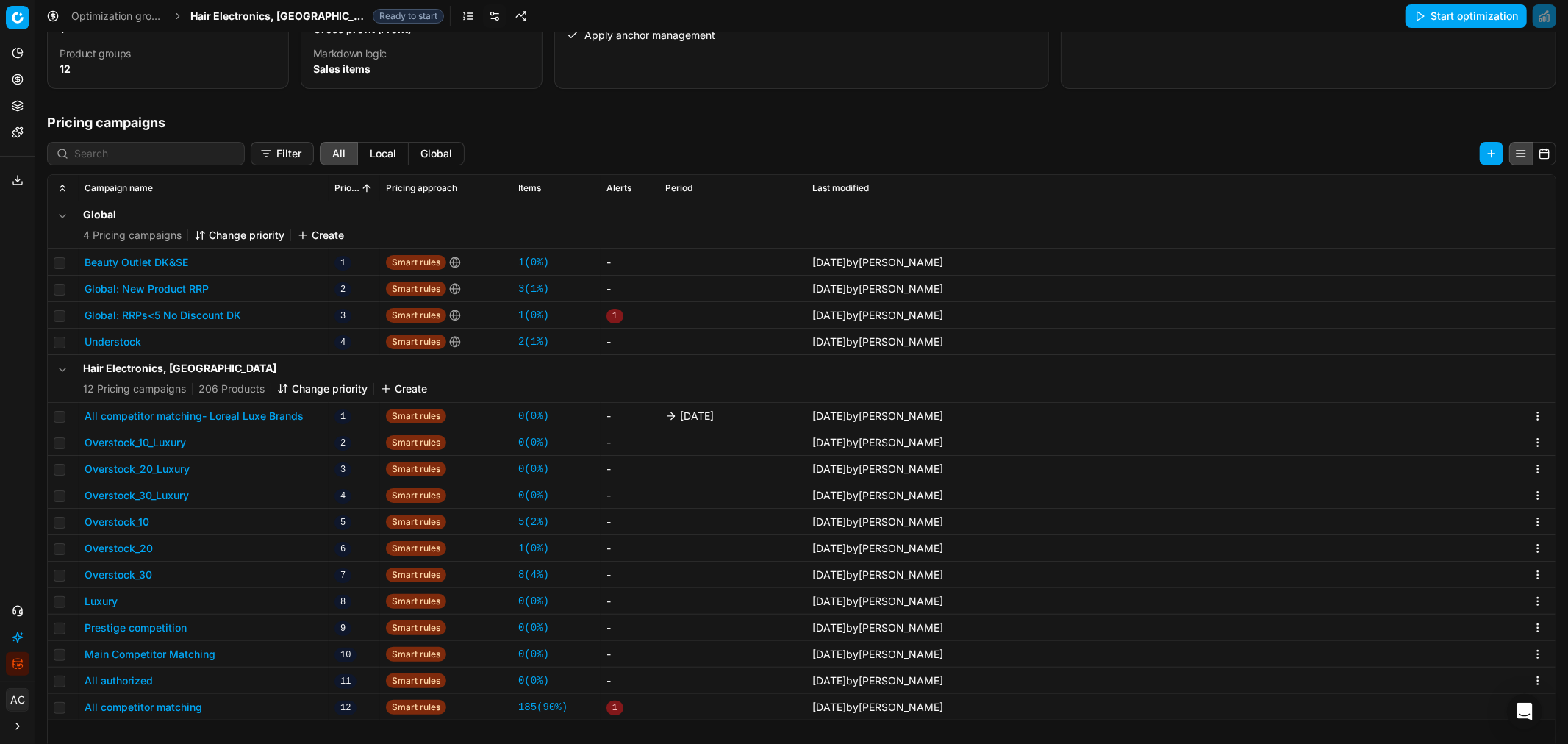
scroll to position [225, 0]
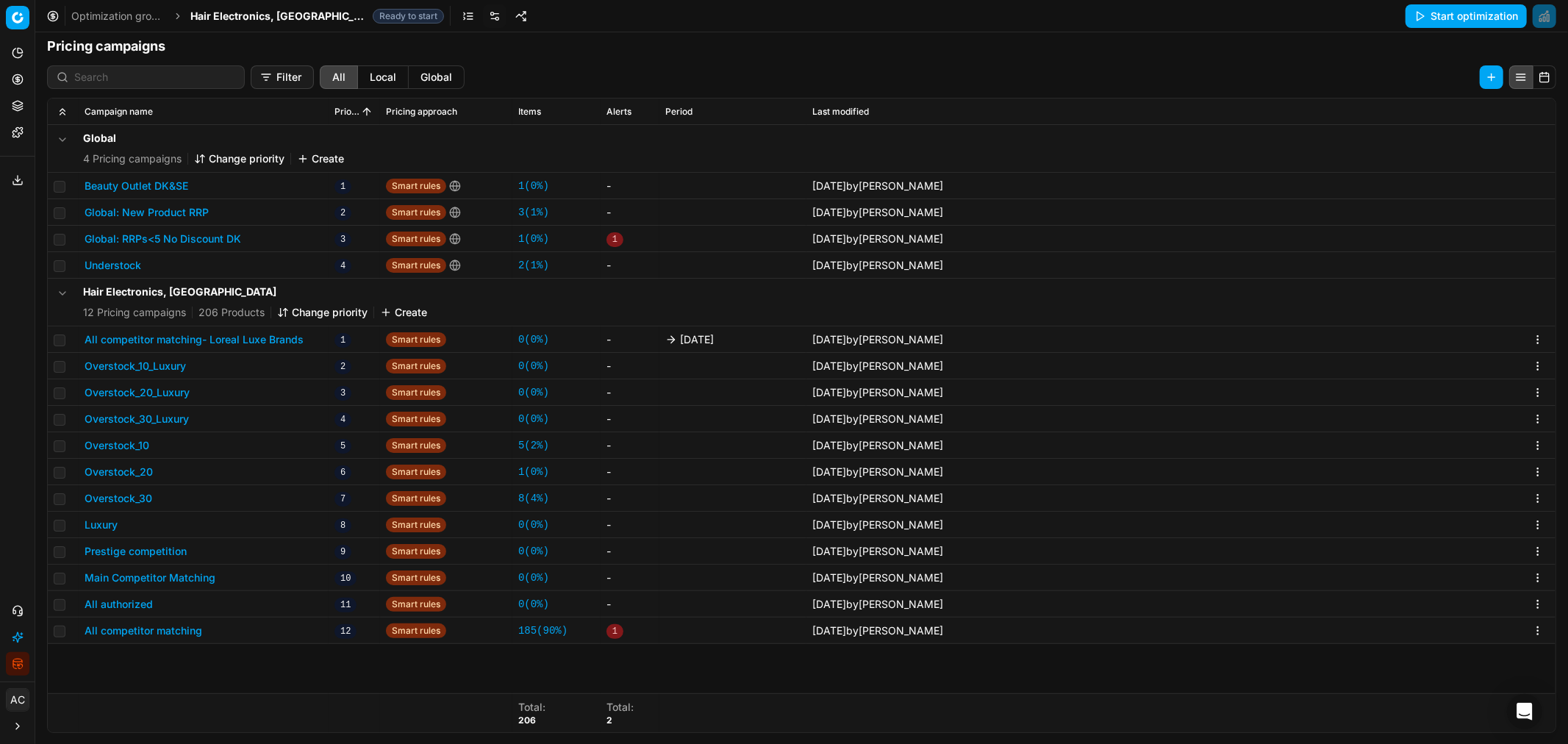
click at [267, 332] on button "All competitor matching- Loreal Luxe Brands" at bounding box center [194, 339] width 219 height 14
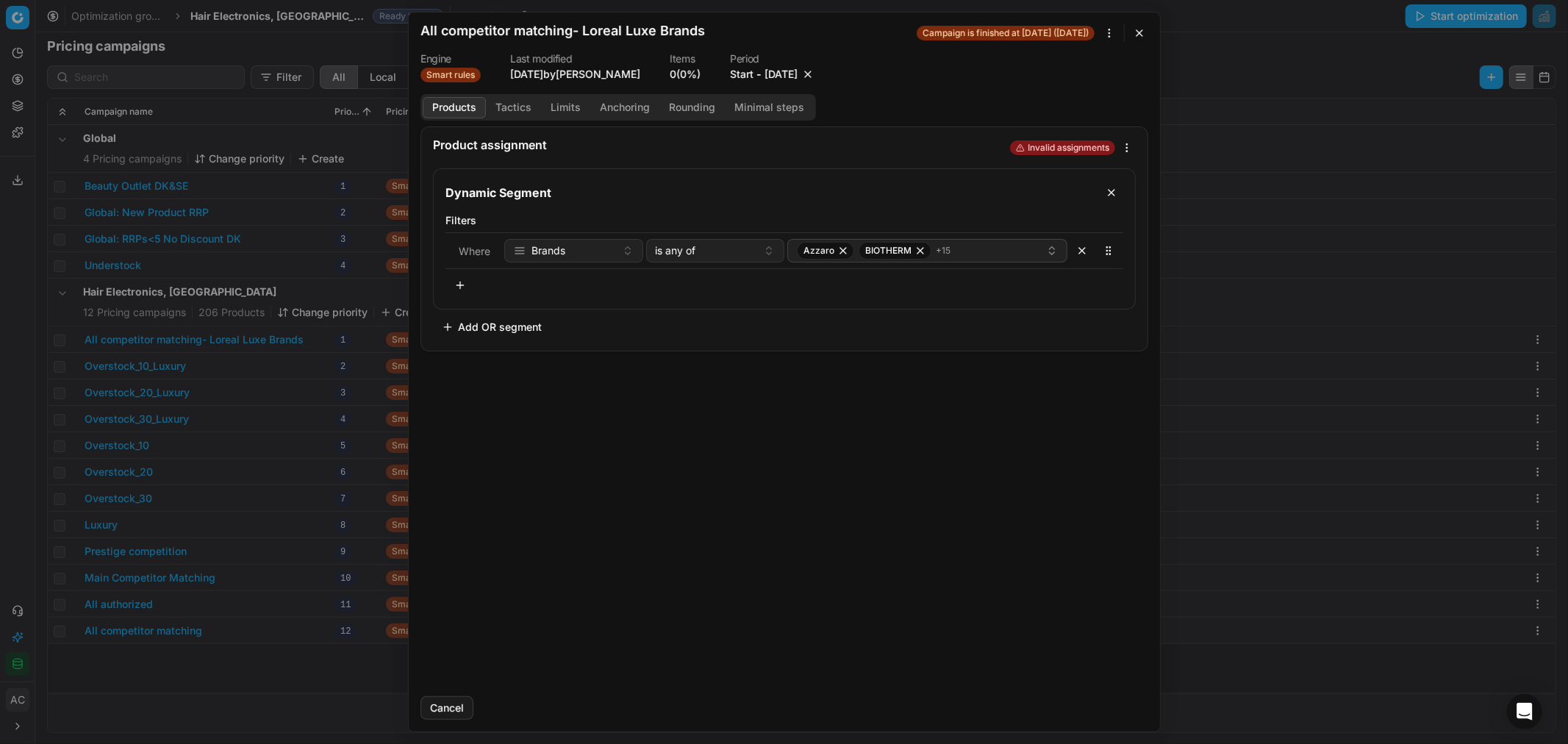
click at [772, 75] on button "10/3/2025" at bounding box center [781, 74] width 33 height 14
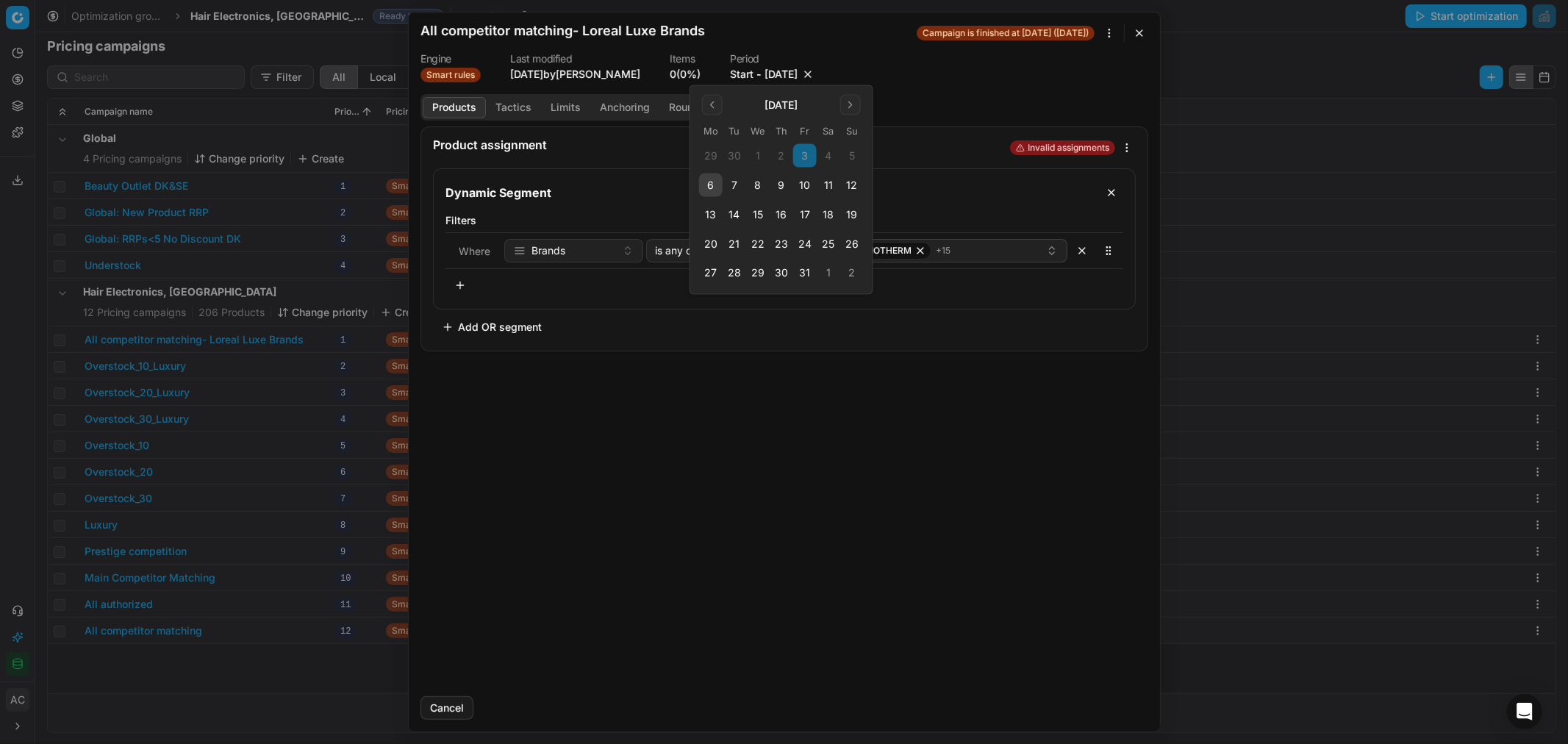
click at [806, 186] on button "10" at bounding box center [805, 185] width 23 height 23
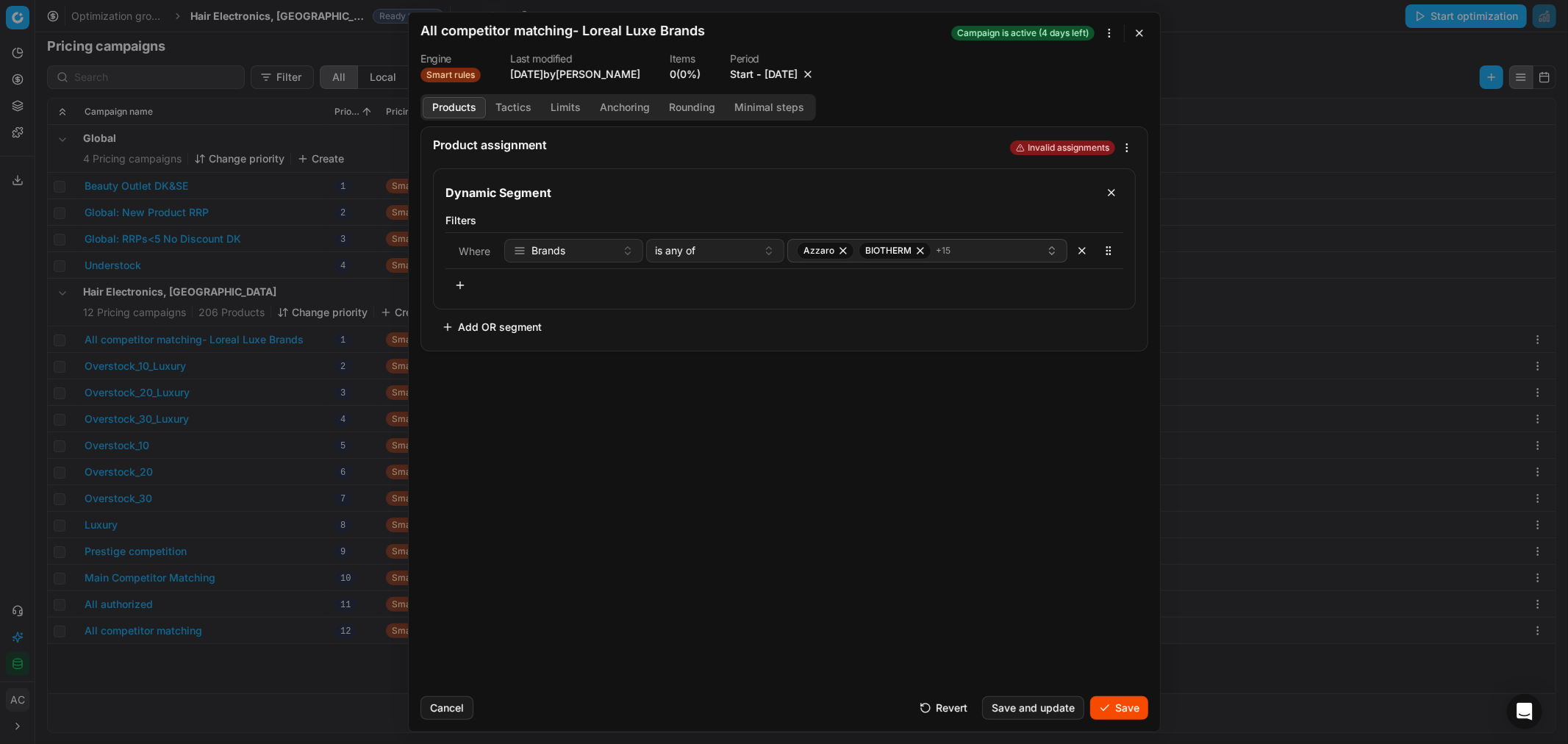
click at [1125, 712] on button "Save" at bounding box center [1119, 707] width 58 height 23
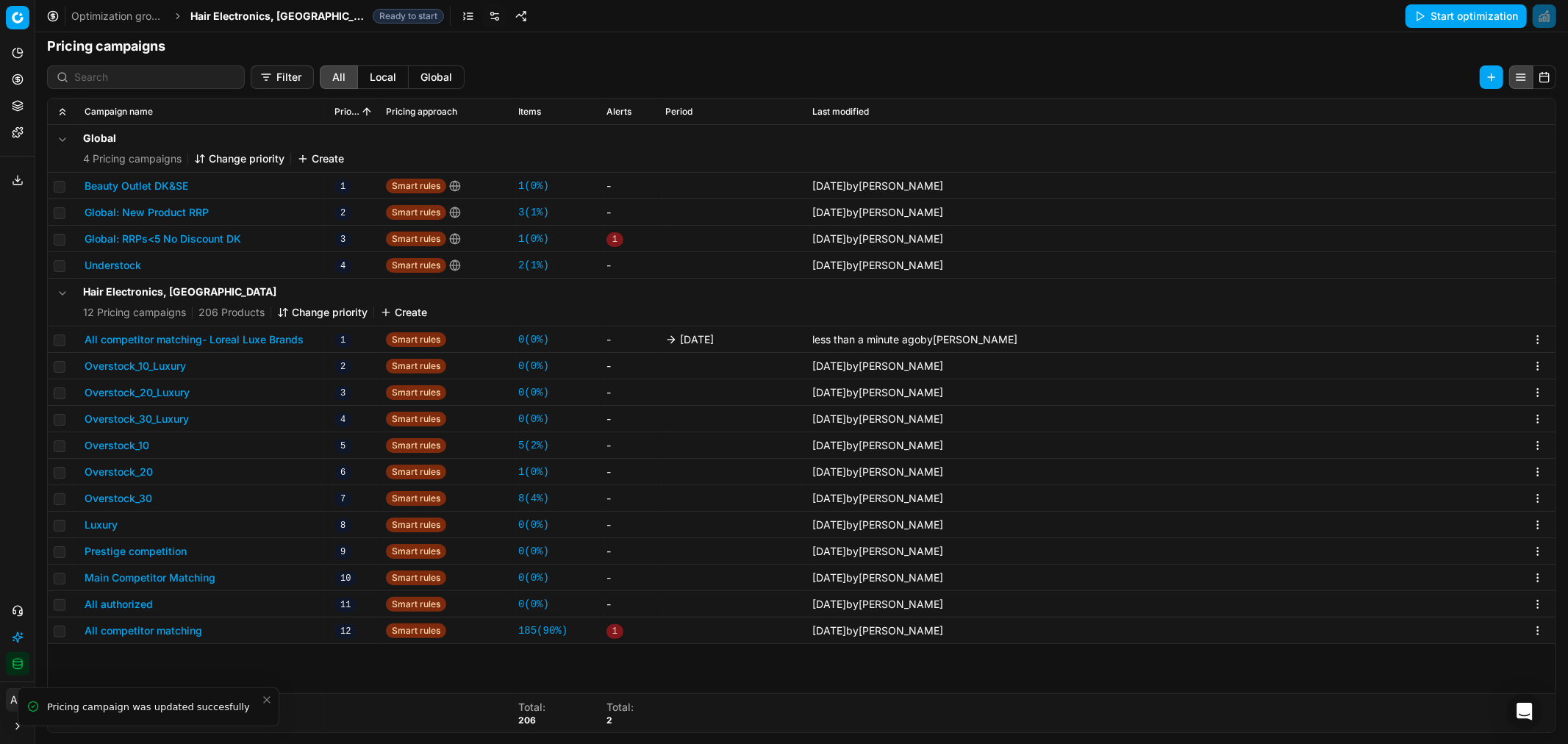
click at [249, 10] on span "Hair Electronics, [GEOGRAPHIC_DATA]" at bounding box center [278, 16] width 177 height 14
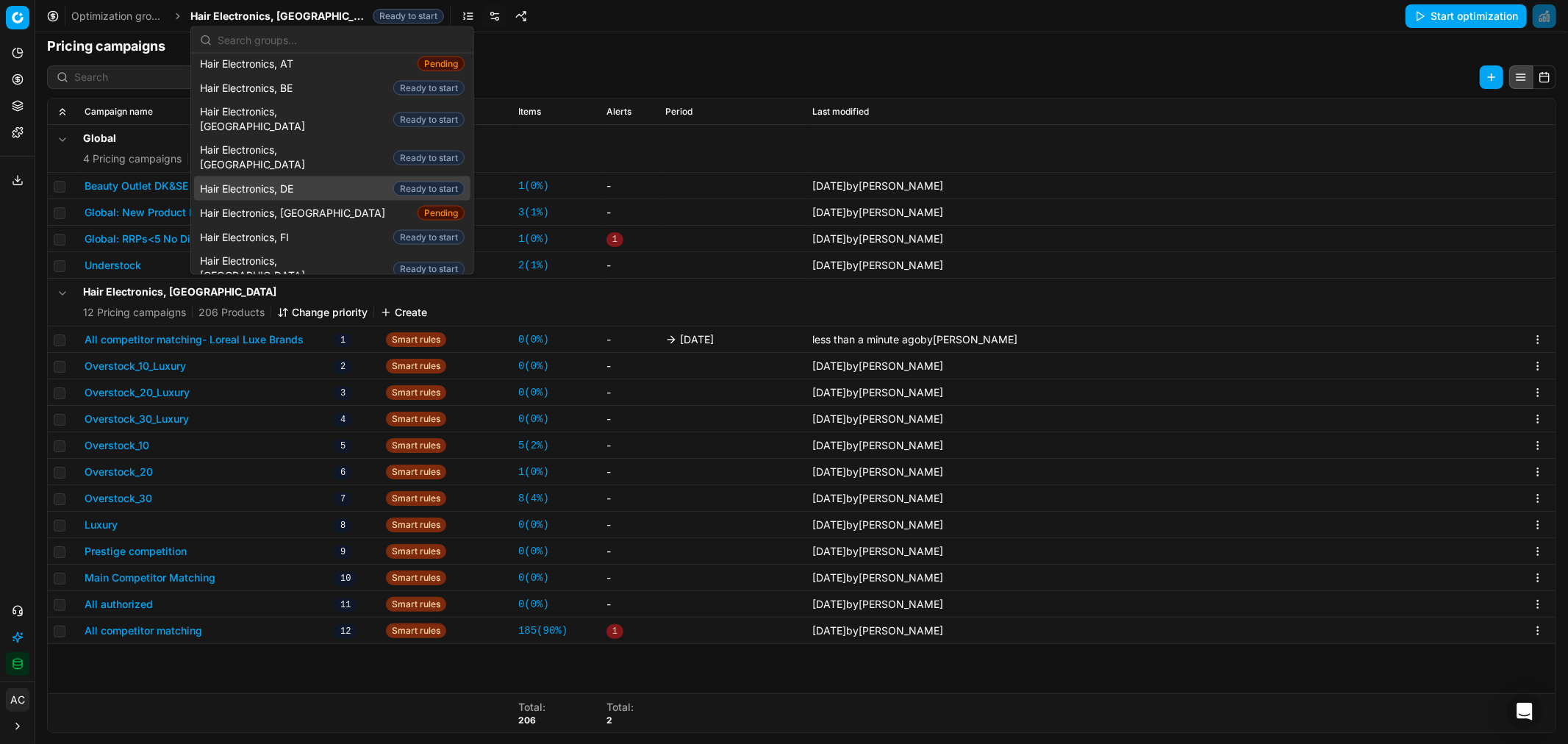
scroll to position [4, 0]
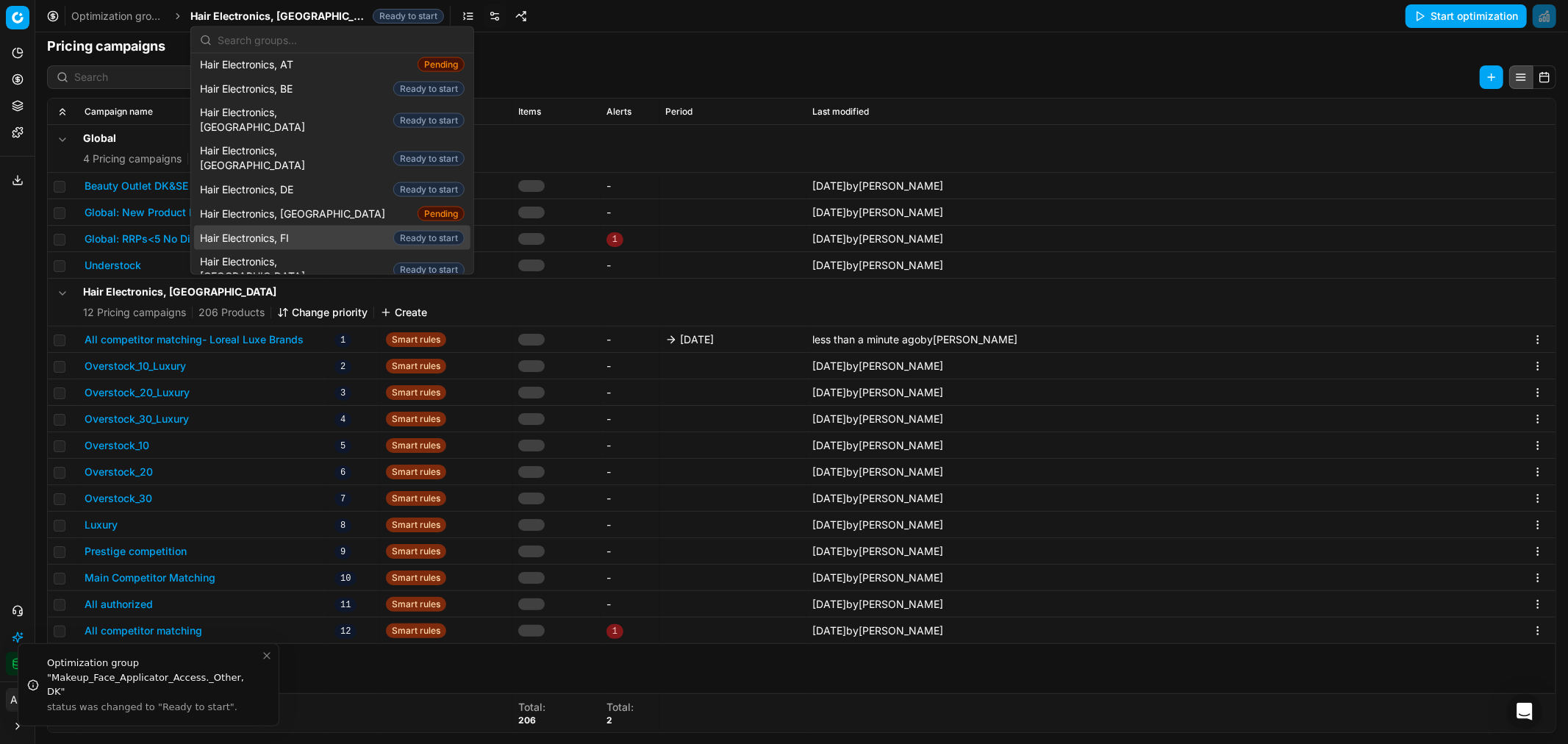
click at [320, 225] on div "Hair Electronics, FI Ready to start" at bounding box center [332, 237] width 277 height 24
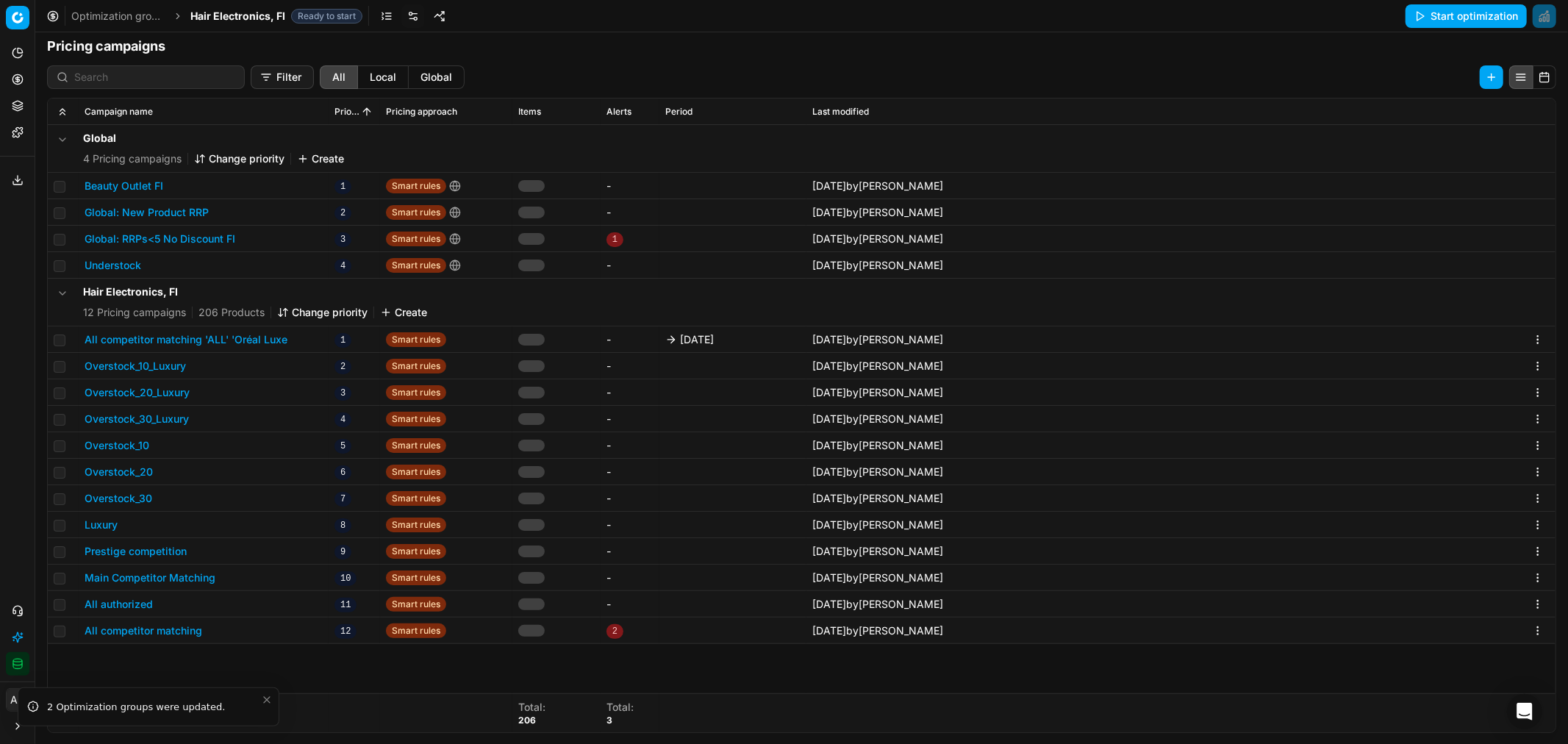
click at [258, 334] on button "All competitor matching 'ALL' 'Oréal Luxe" at bounding box center [186, 339] width 203 height 14
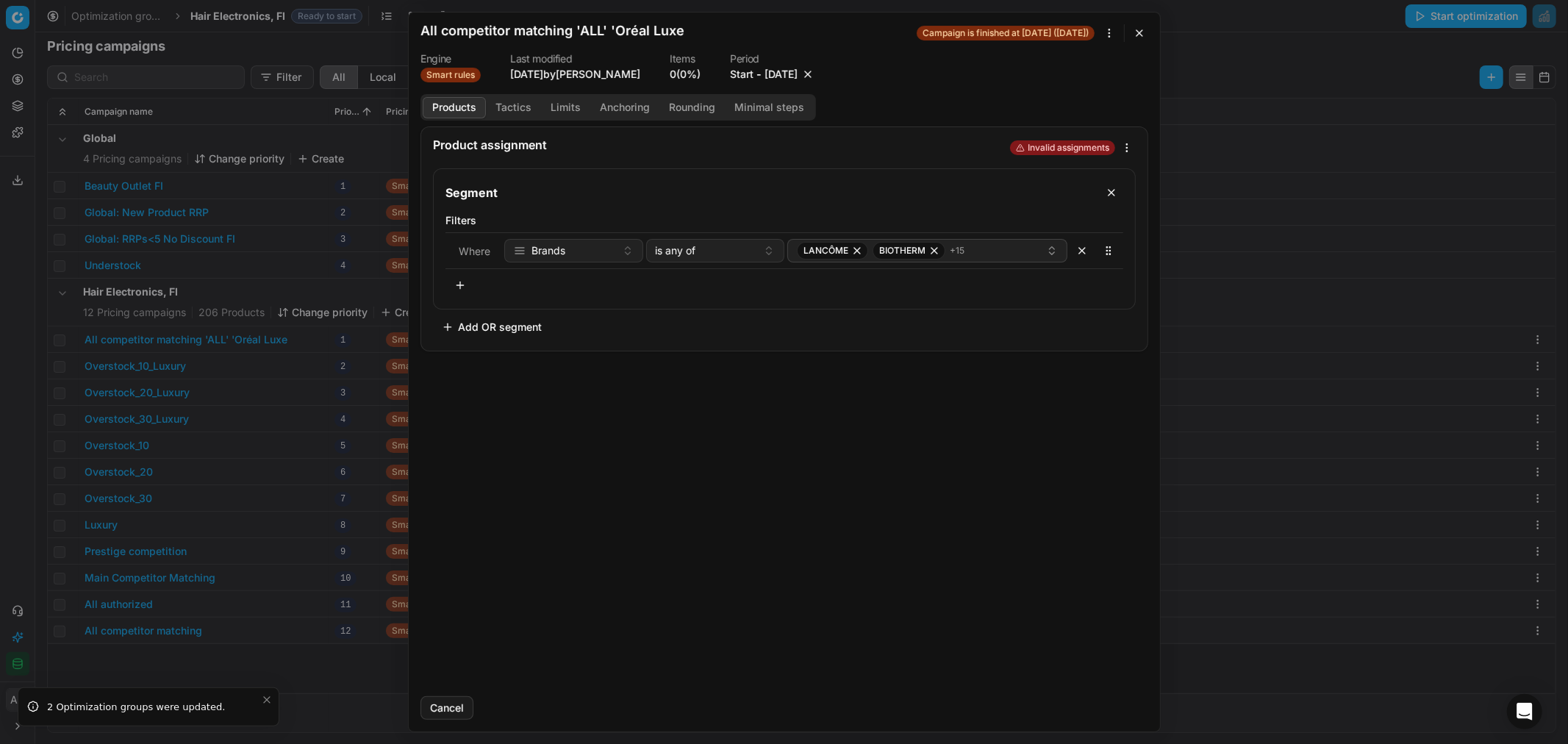
click at [780, 74] on button "10/3/2025" at bounding box center [781, 74] width 33 height 14
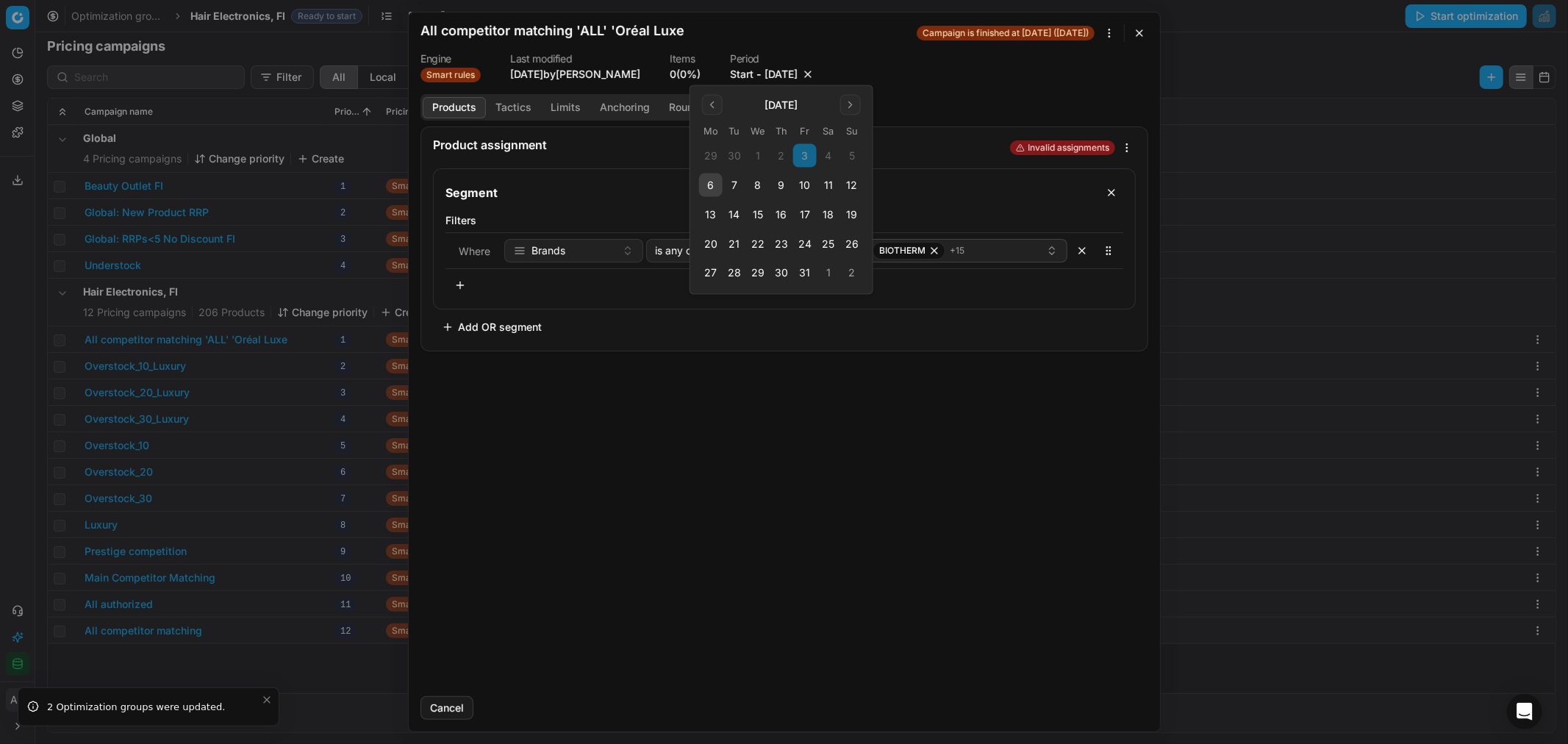
click at [806, 189] on button "10" at bounding box center [805, 185] width 23 height 23
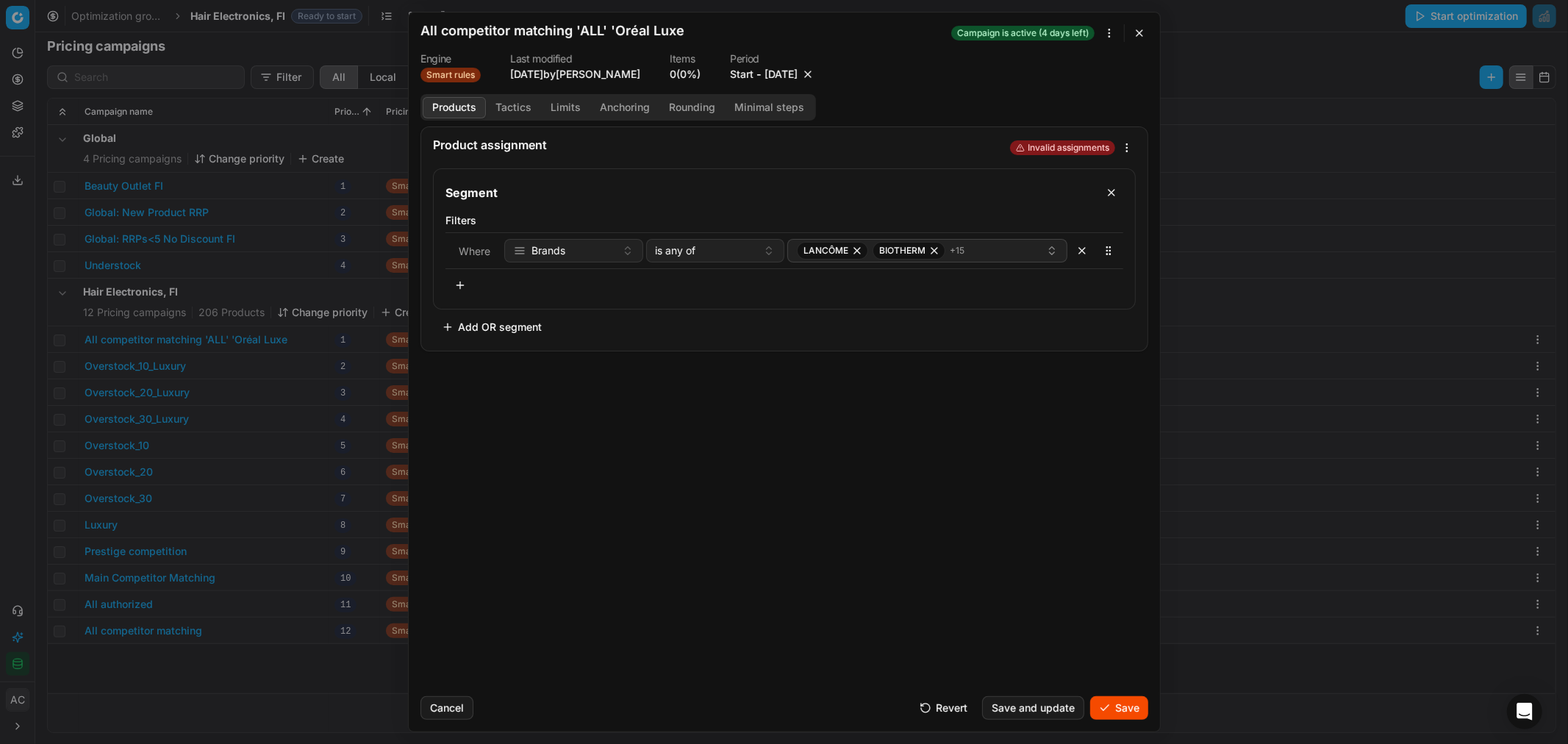
click at [1122, 713] on button "Save" at bounding box center [1119, 707] width 58 height 23
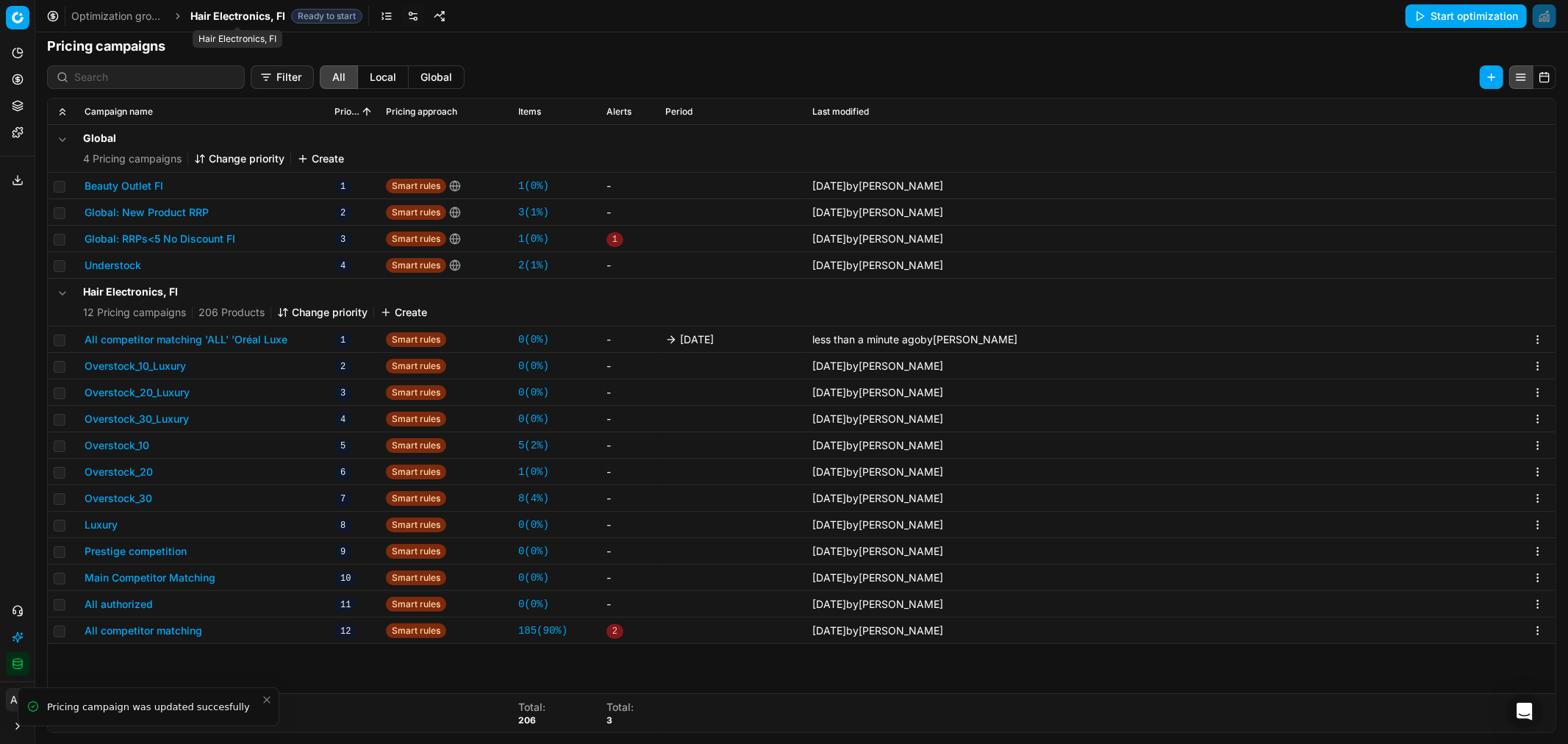
click at [233, 15] on span "Hair Electronics, FI" at bounding box center [238, 16] width 95 height 14
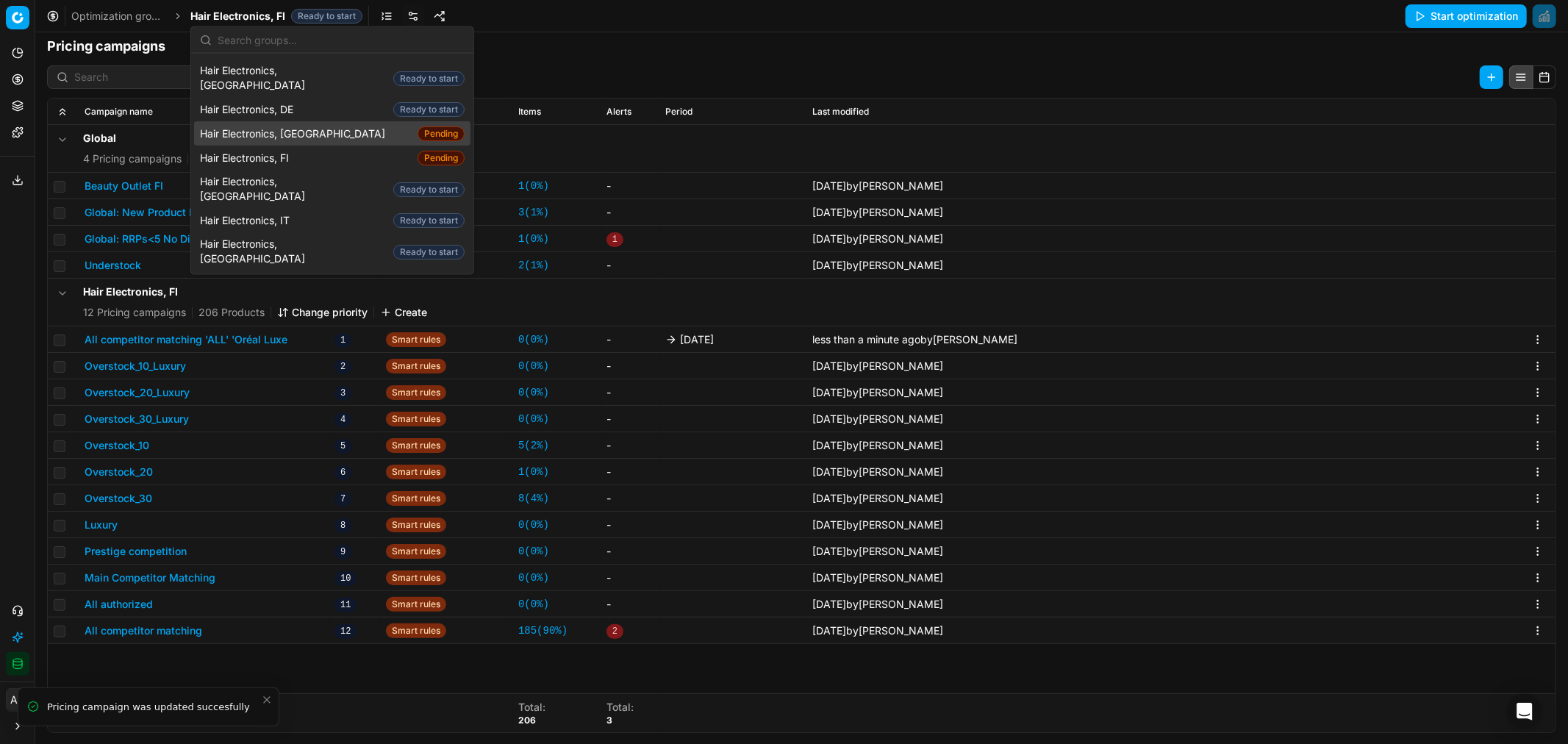
scroll to position [85, 0]
click at [311, 294] on div "Hair Electronics, SE Ready to start" at bounding box center [332, 306] width 277 height 24
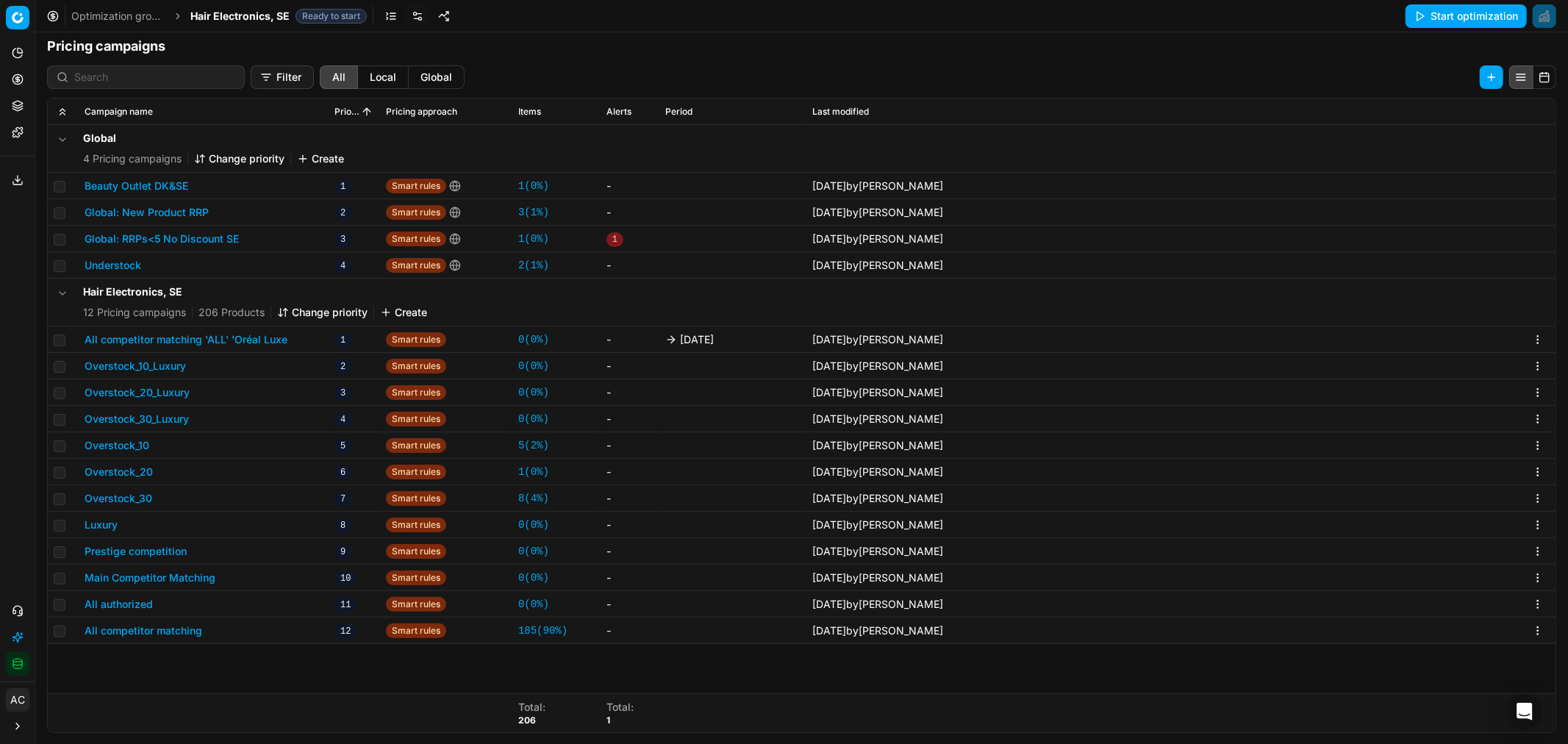
click at [245, 338] on button "All competitor matching 'ALL' 'Oréal Luxe" at bounding box center [186, 339] width 203 height 14
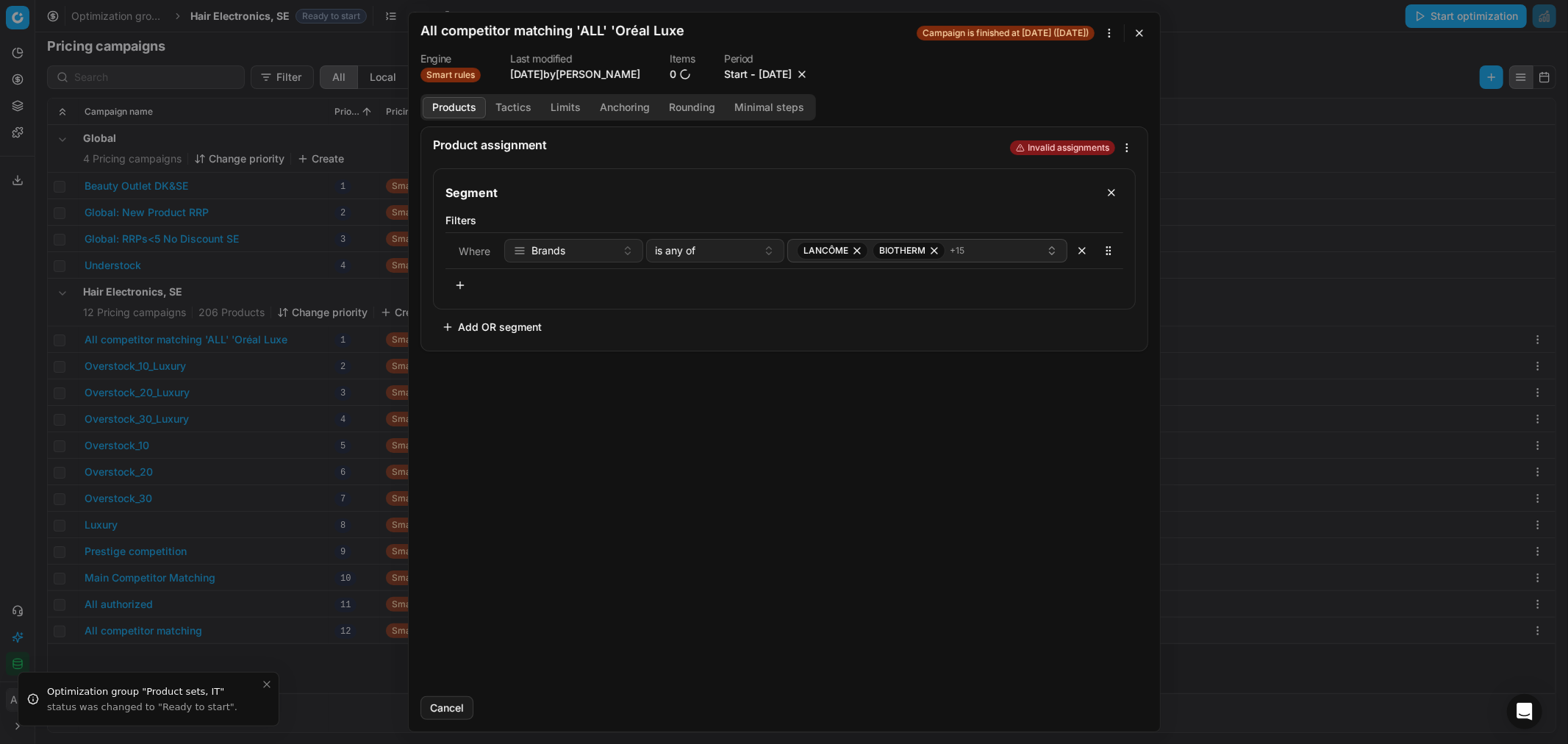
click at [781, 70] on button "10/3/2025" at bounding box center [775, 74] width 33 height 14
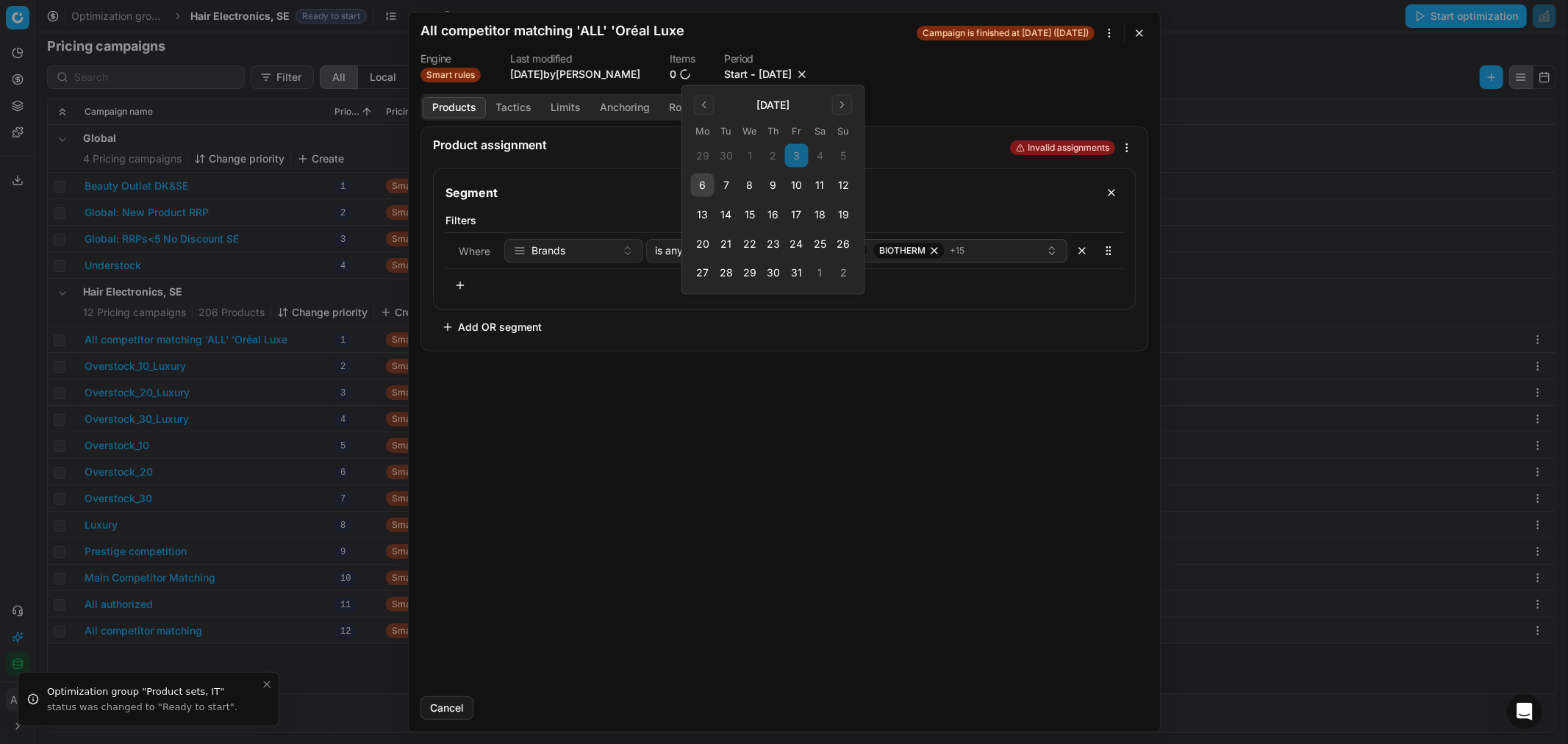
click at [797, 188] on button "10" at bounding box center [797, 185] width 23 height 23
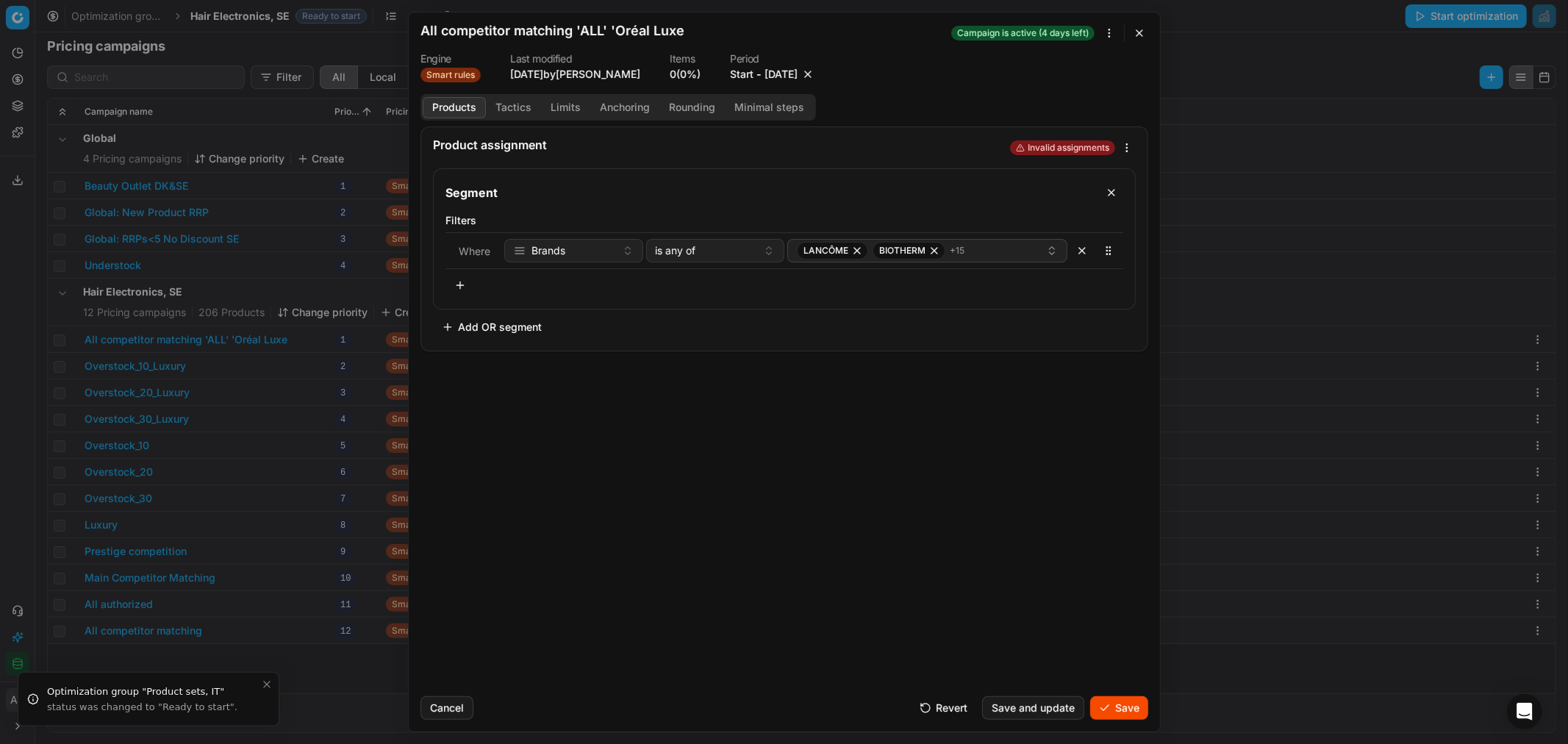
click at [1122, 714] on button "Save" at bounding box center [1119, 707] width 58 height 23
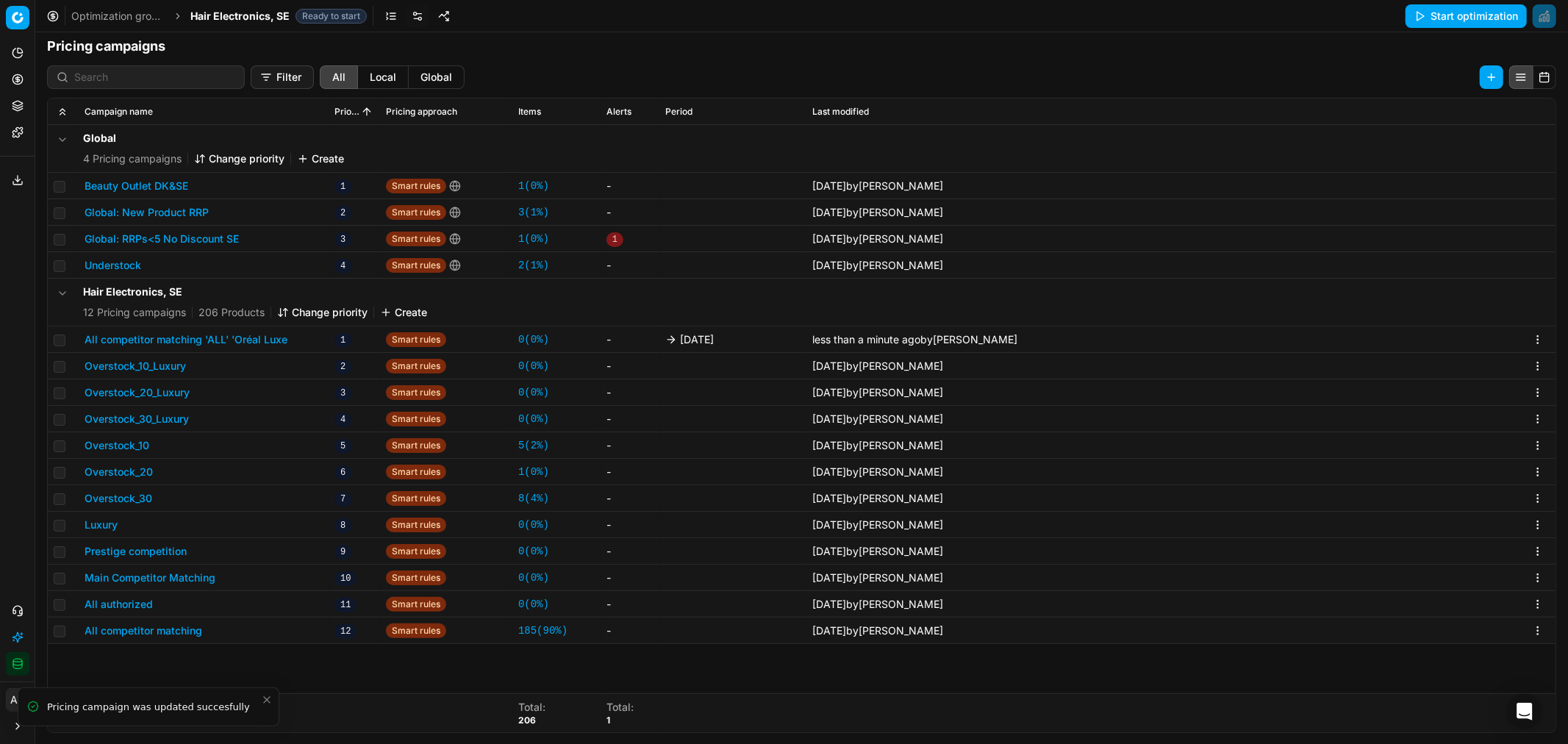
click at [228, 13] on span "Hair Electronics, SE" at bounding box center [240, 16] width 100 height 14
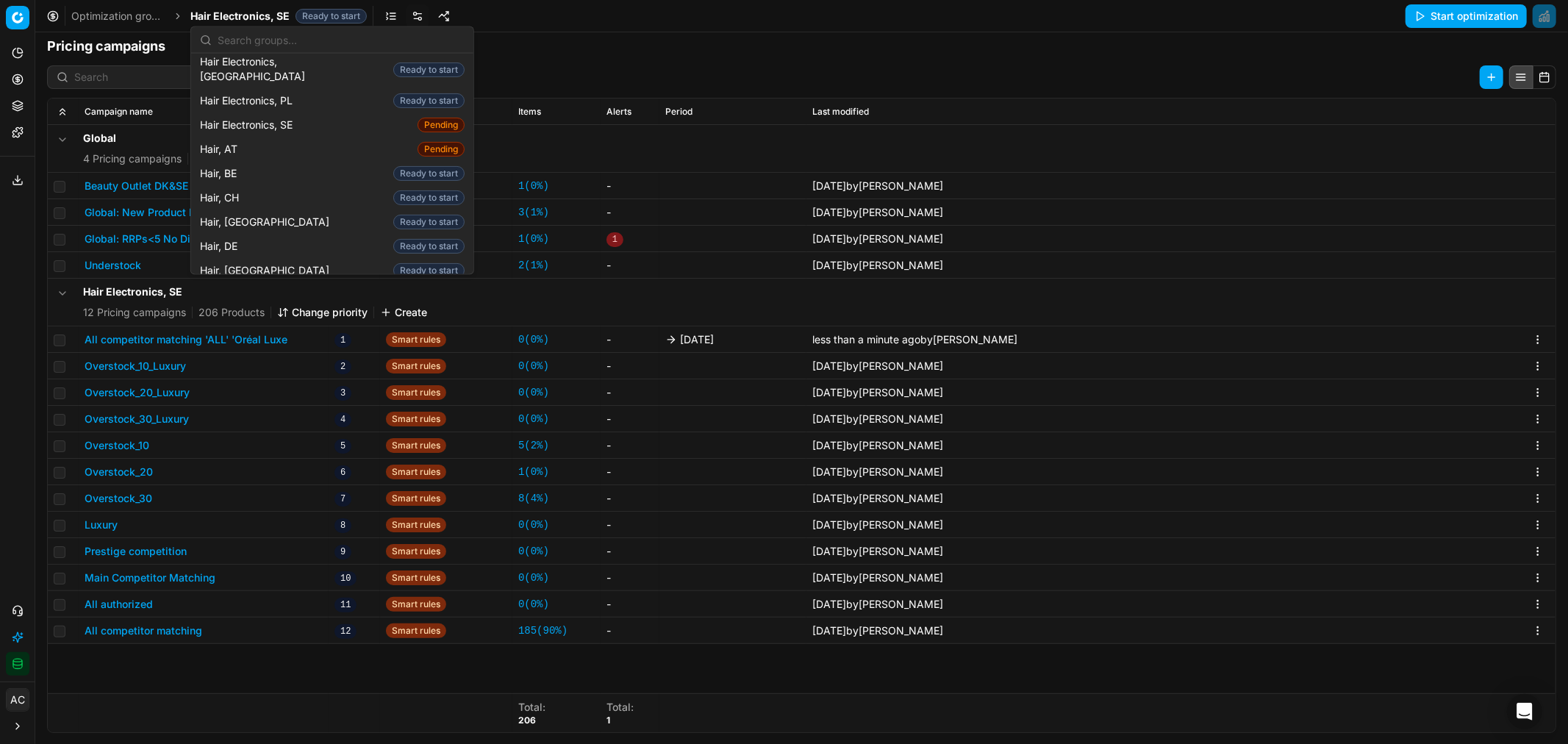
scroll to position [273, 0]
click at [265, 252] on div "Hair, DK Ready to start" at bounding box center [332, 264] width 277 height 24
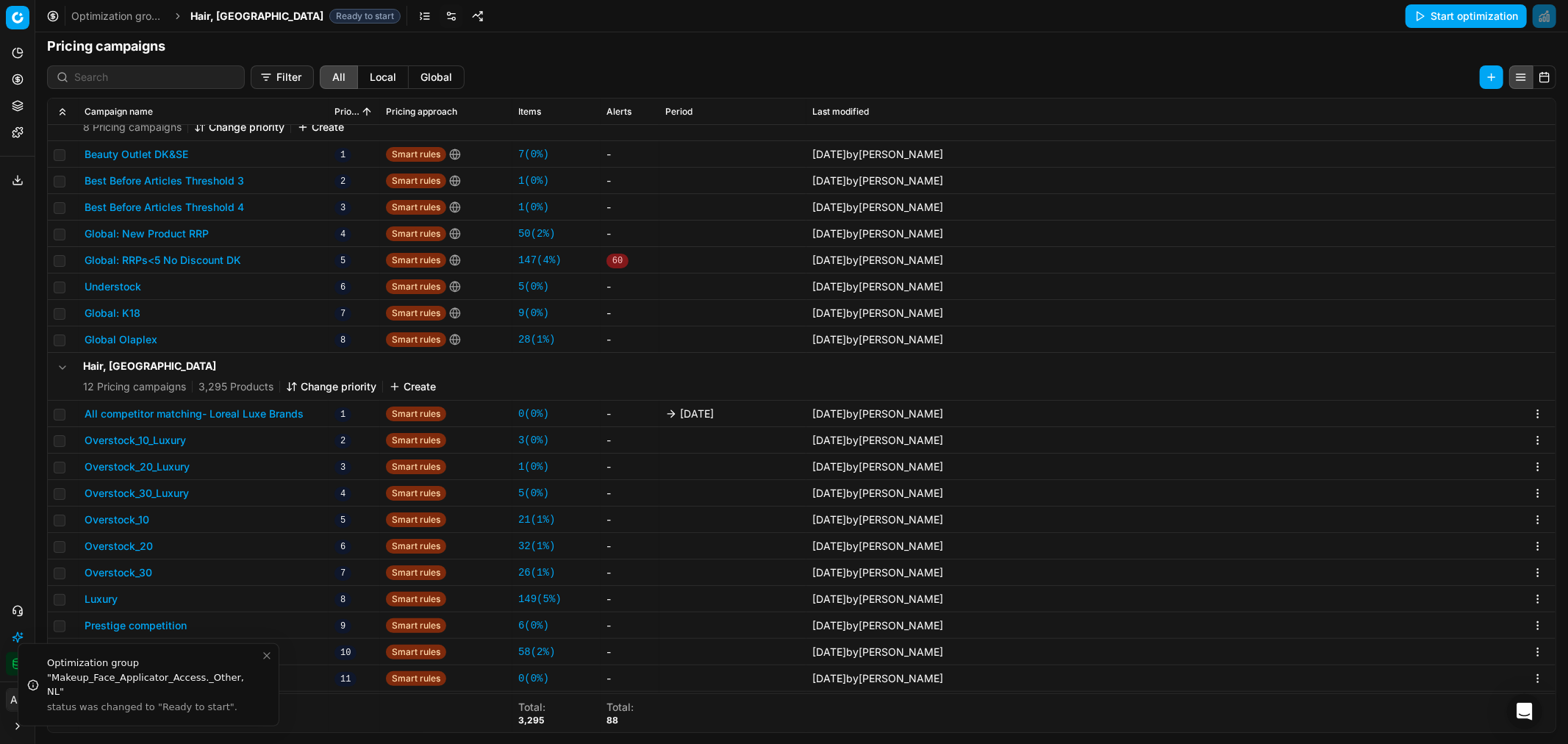
scroll to position [32, 0]
click at [253, 408] on button "All competitor matching- Loreal Luxe Brands" at bounding box center [194, 413] width 219 height 14
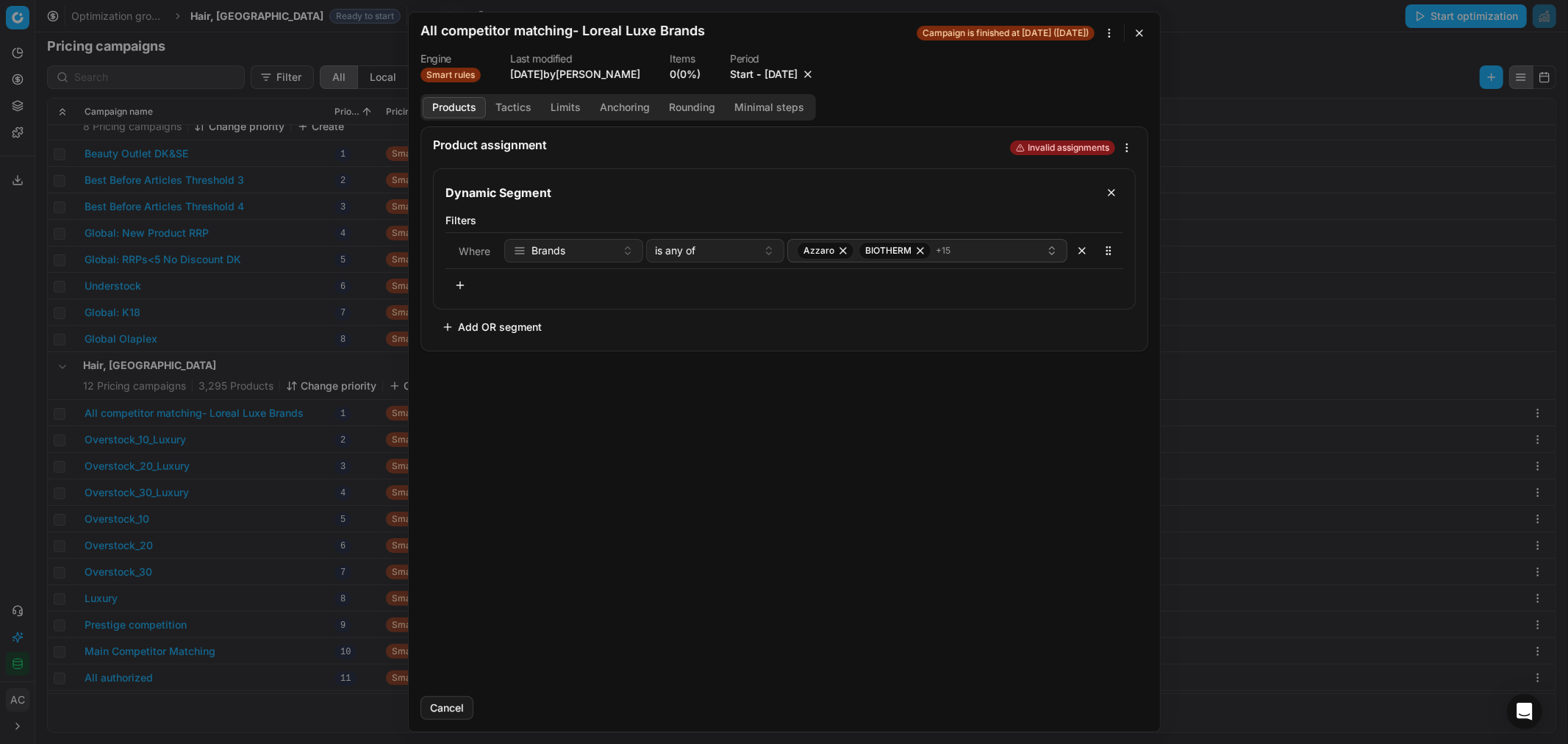
click at [789, 74] on button "10/3/2025" at bounding box center [781, 74] width 33 height 14
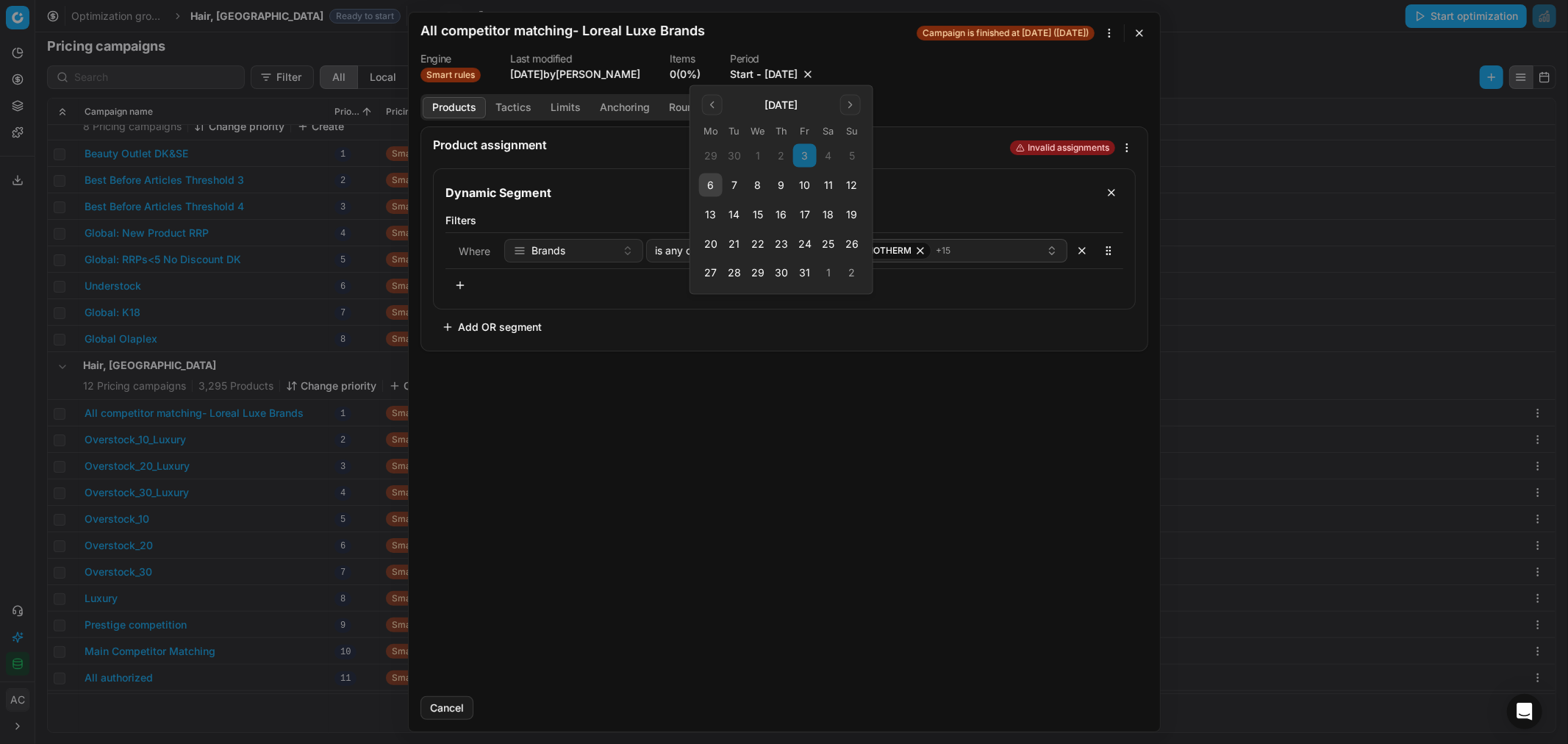
click at [806, 179] on button "10" at bounding box center [805, 185] width 23 height 23
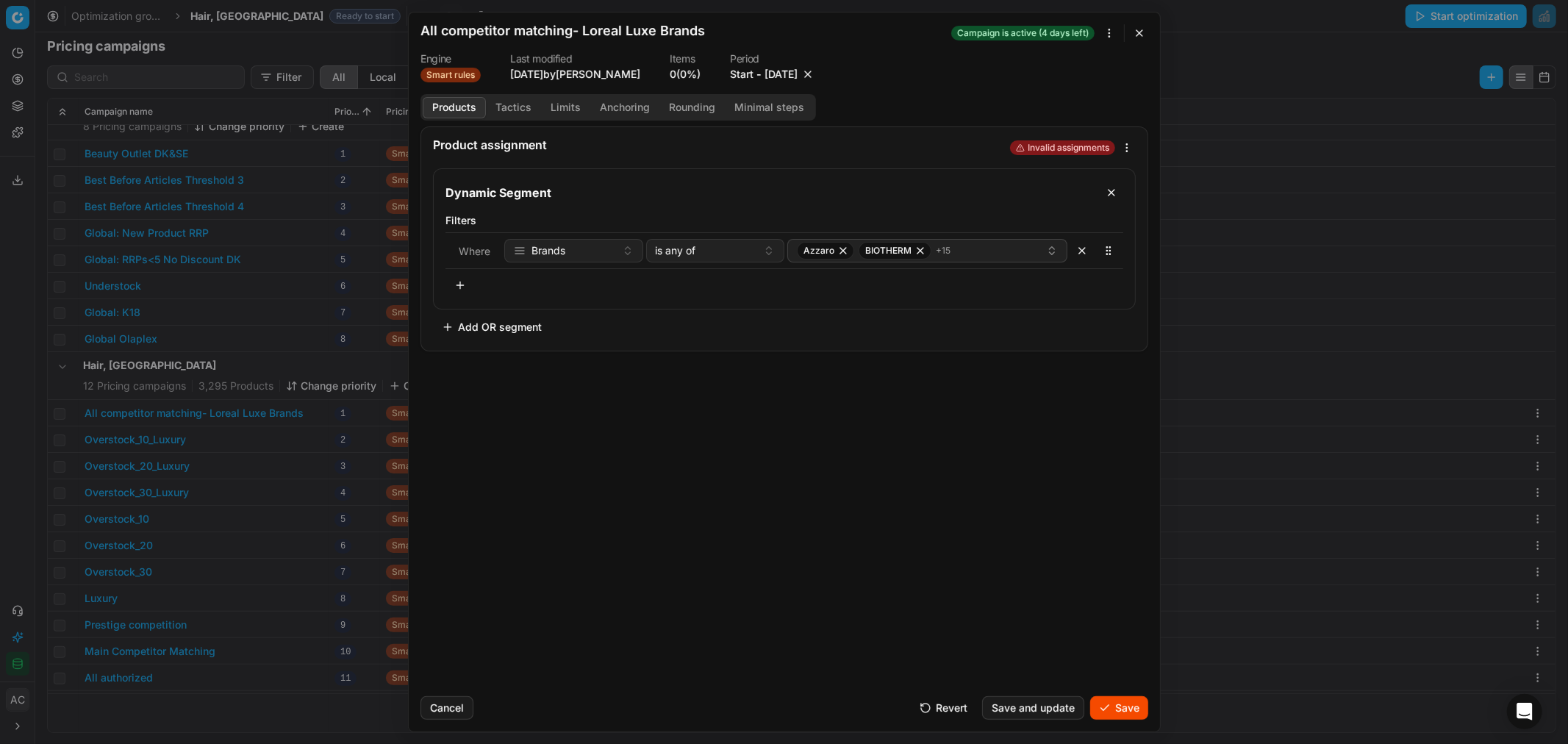
click at [1129, 709] on button "Save" at bounding box center [1119, 707] width 58 height 23
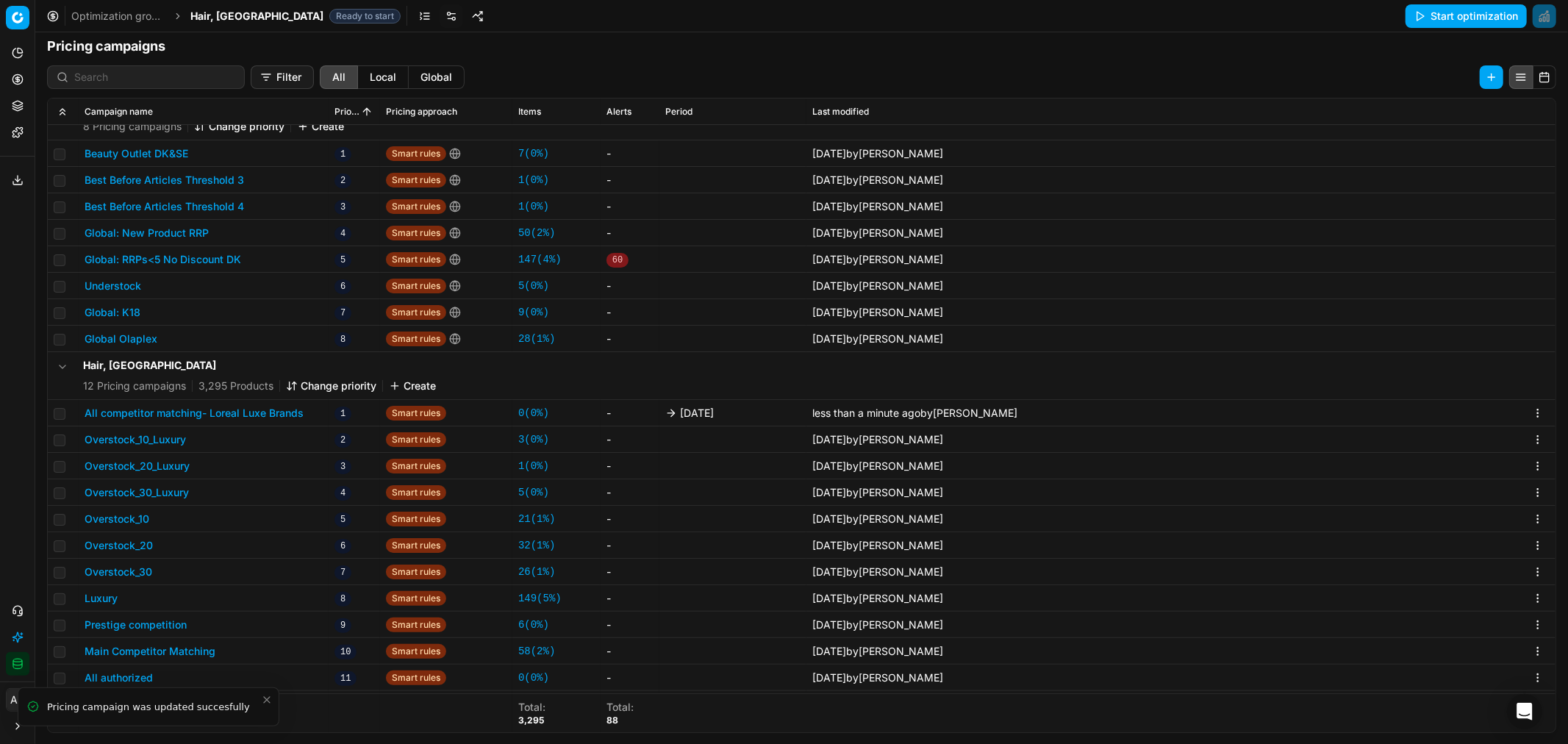
click at [217, 14] on span "Hair, DK" at bounding box center [257, 16] width 133 height 14
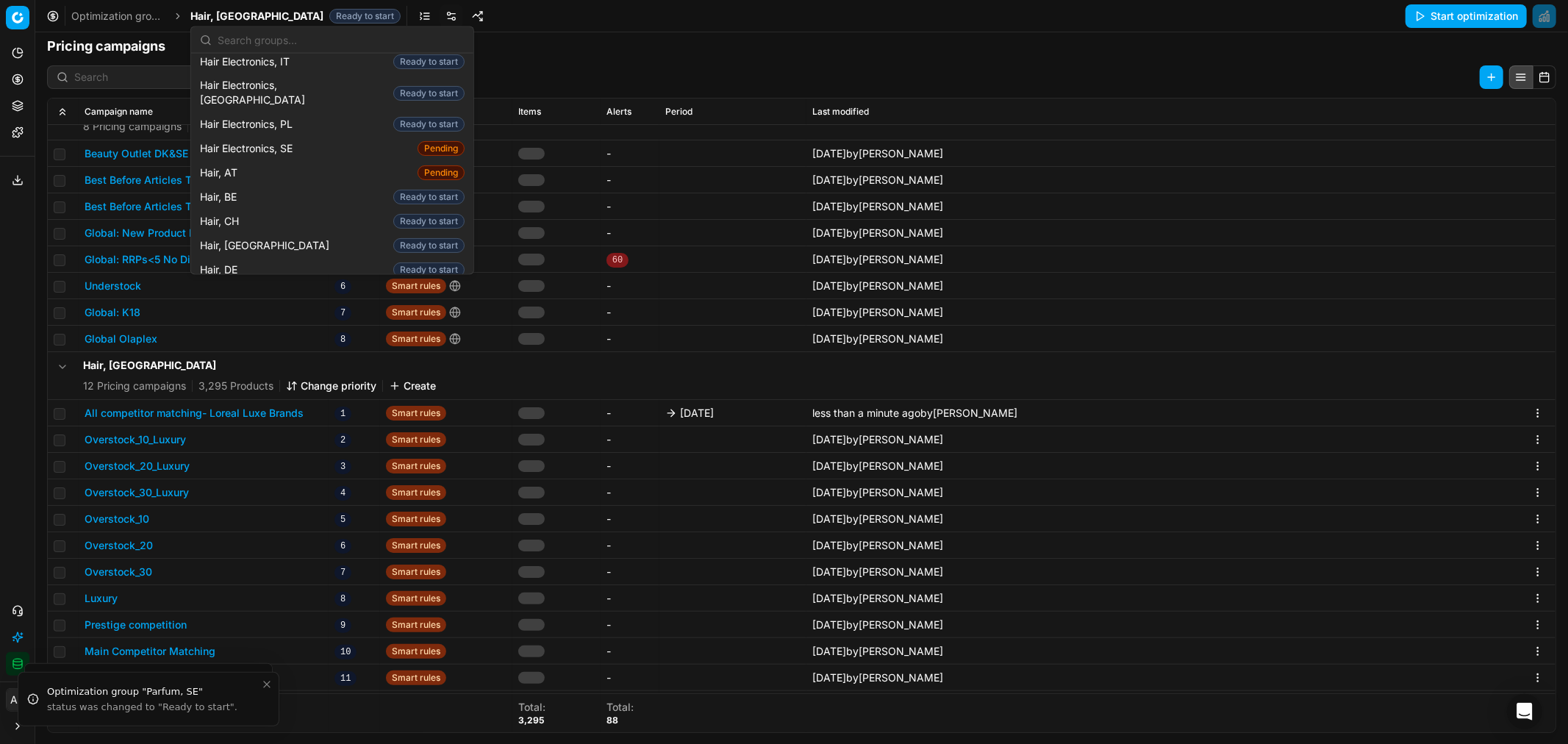
scroll to position [252, 0]
click at [261, 297] on div "Hair, FI Ready to start" at bounding box center [332, 309] width 277 height 24
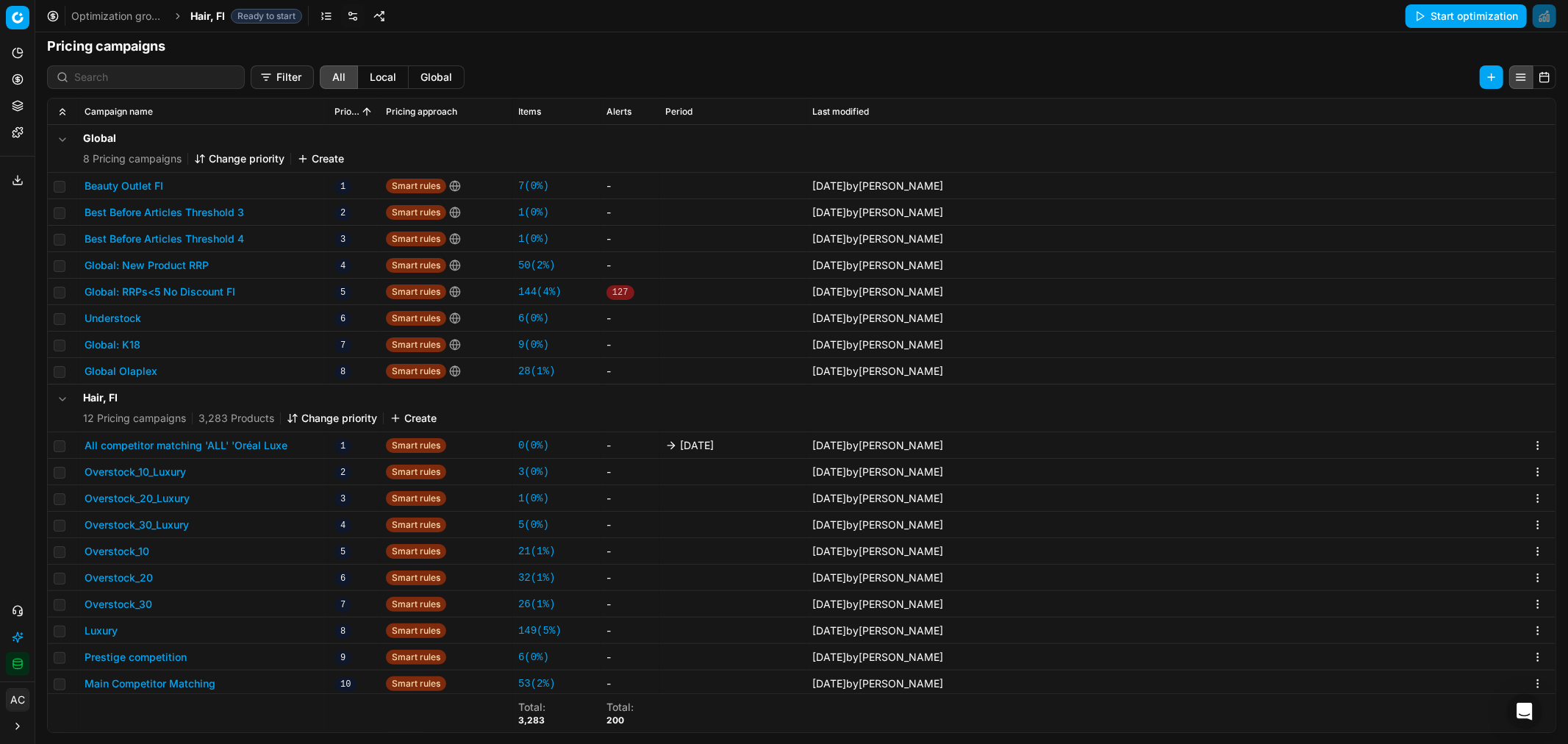
click at [242, 445] on button "All competitor matching 'ALL' 'Oréal Luxe" at bounding box center [186, 445] width 203 height 14
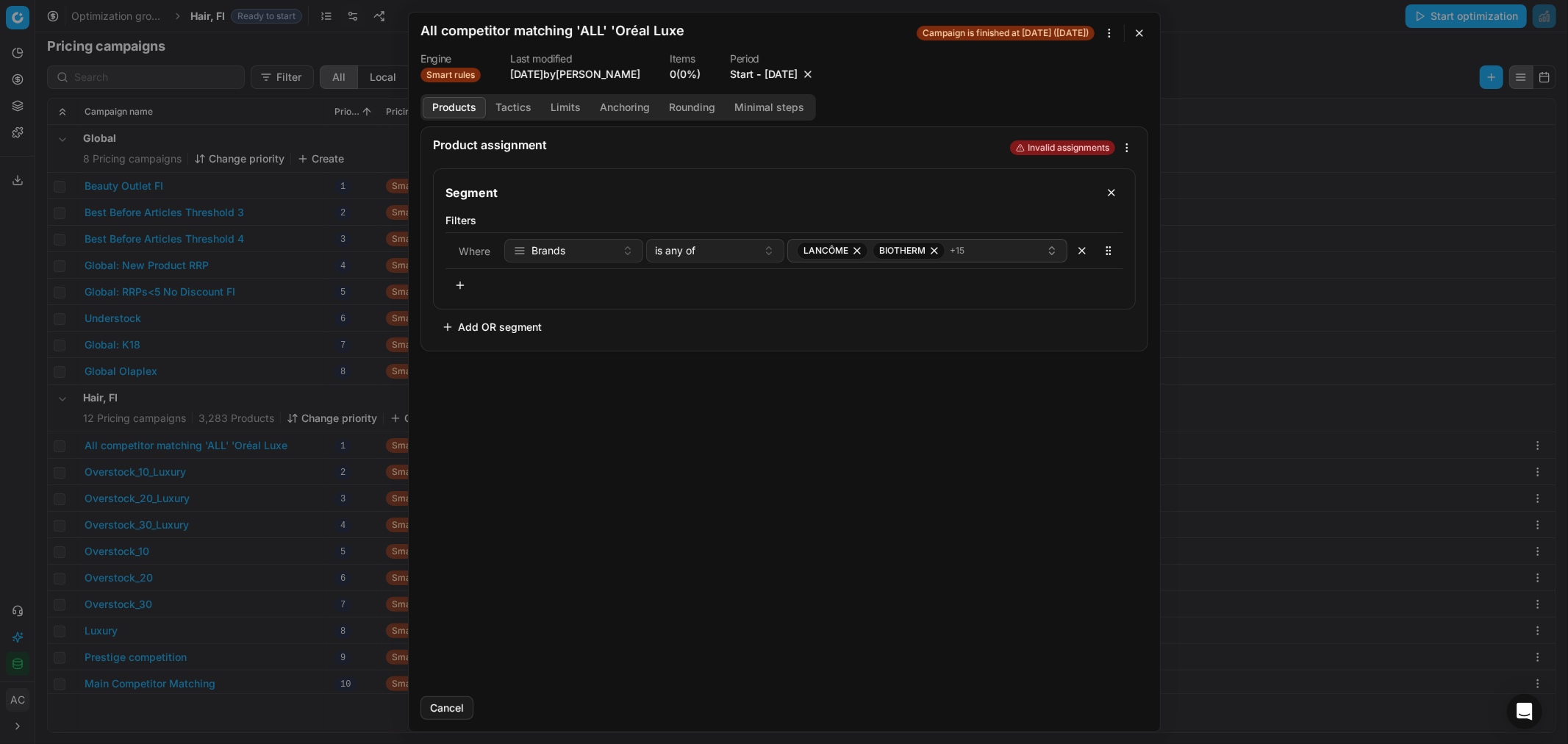
click at [777, 76] on button "10/3/2025" at bounding box center [781, 74] width 33 height 14
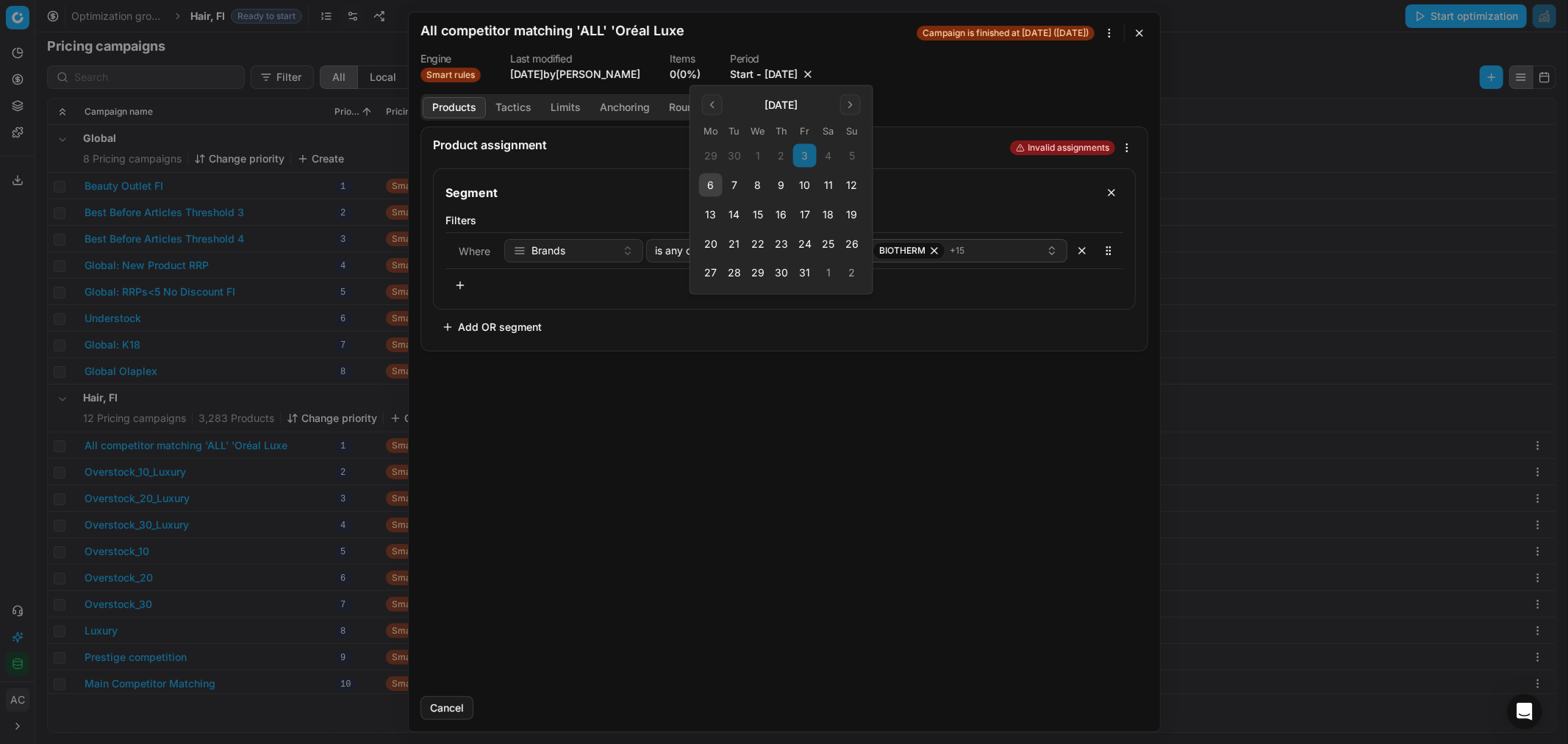
click at [811, 180] on button "10" at bounding box center [805, 185] width 23 height 23
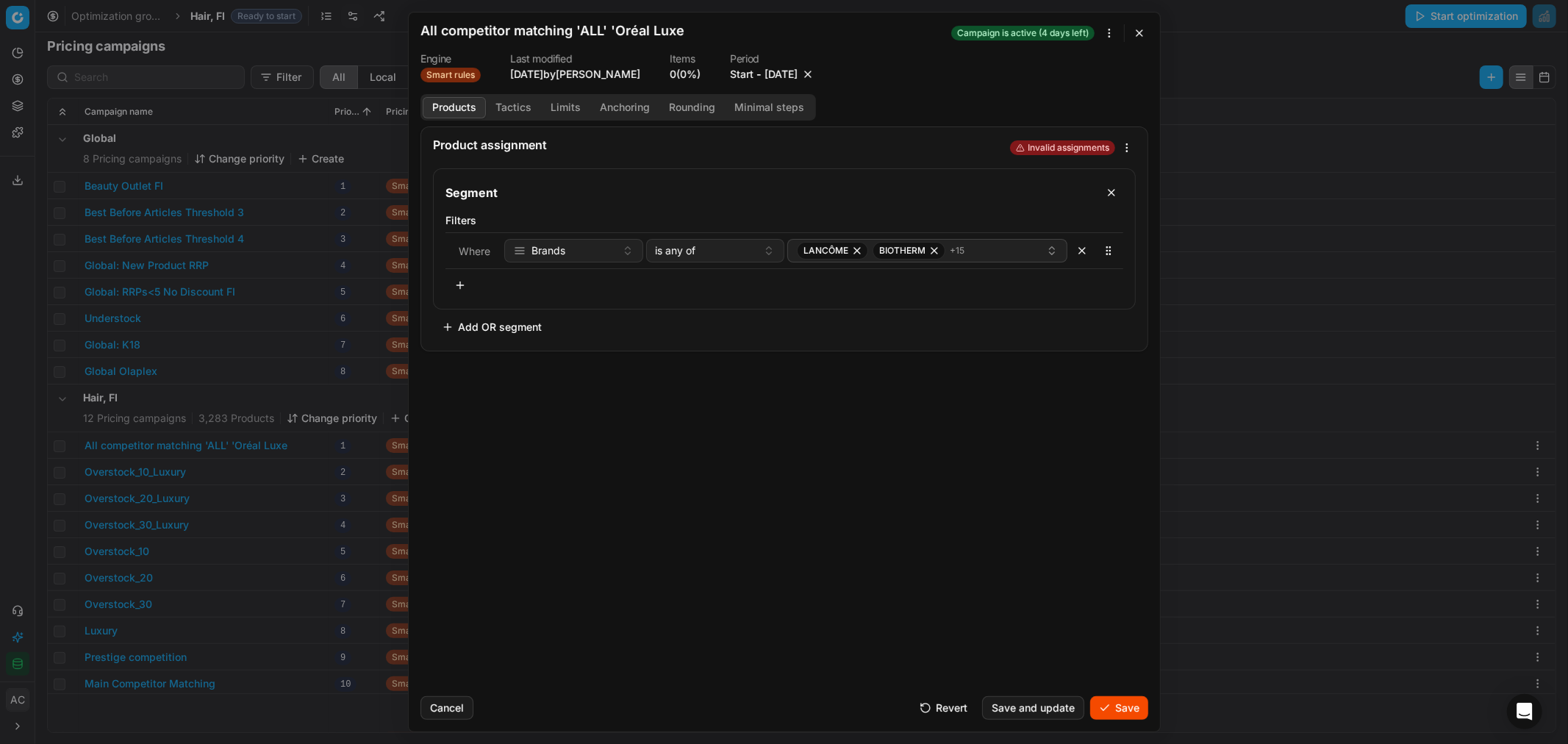
click at [1123, 717] on button "Save" at bounding box center [1119, 707] width 58 height 23
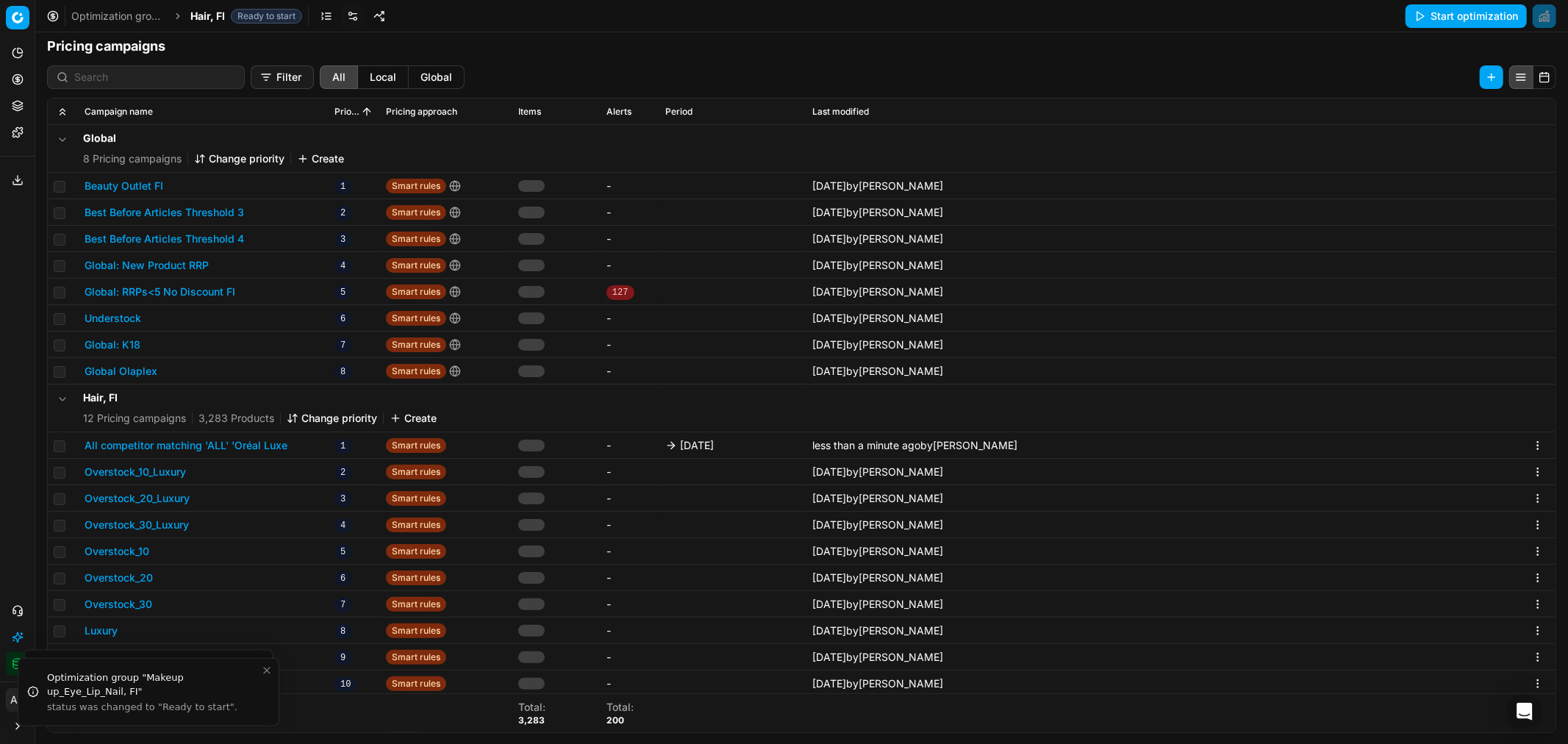
click at [225, 9] on div "Hair, FI Ready to start" at bounding box center [246, 16] width 111 height 14
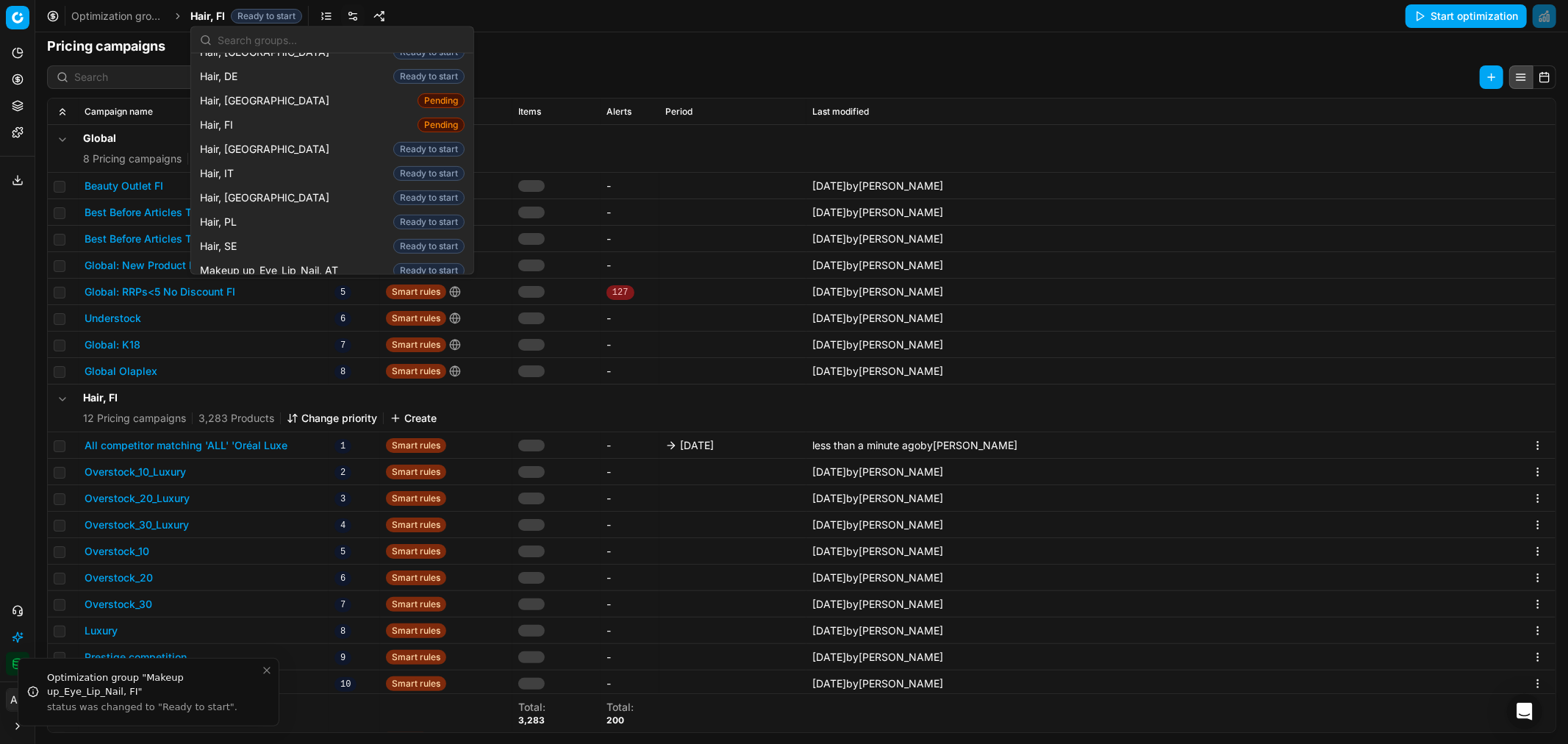
scroll to position [436, 0]
click at [260, 234] on div "Hair, SE Ready to start" at bounding box center [332, 246] width 277 height 24
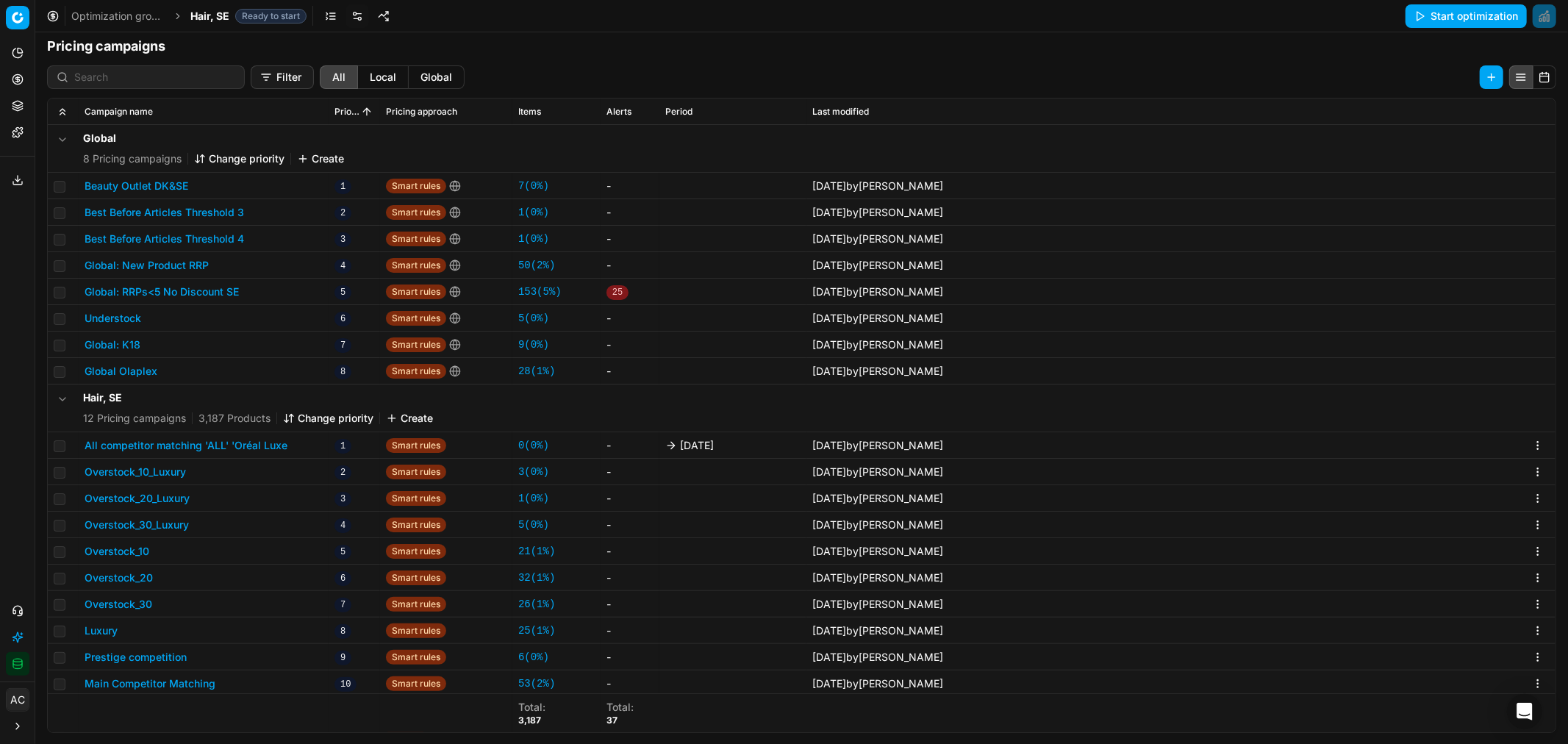
click at [207, 442] on button "All competitor matching 'ALL' 'Oréal Luxe" at bounding box center [186, 445] width 203 height 14
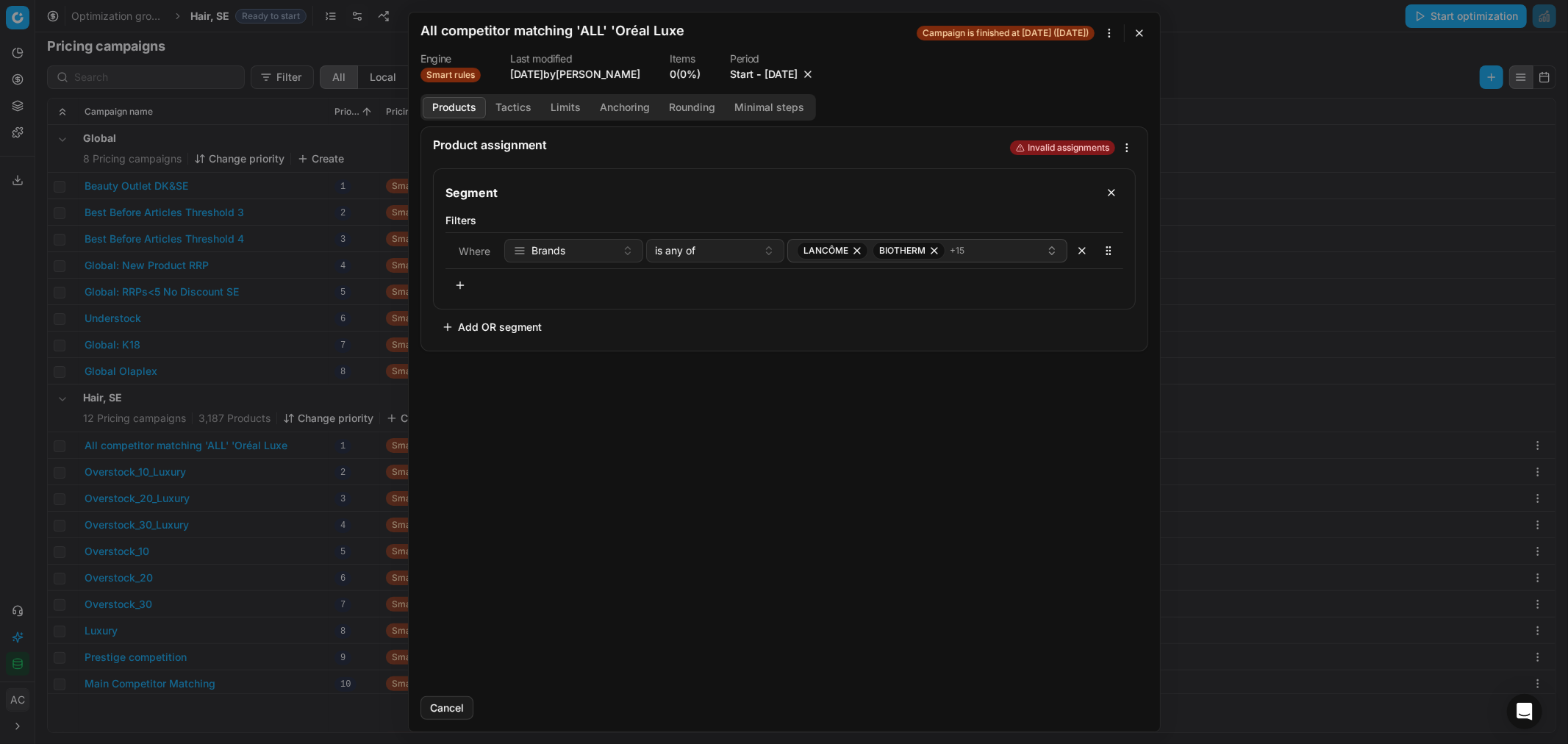
click at [774, 67] on button "10/3/2025" at bounding box center [781, 74] width 33 height 14
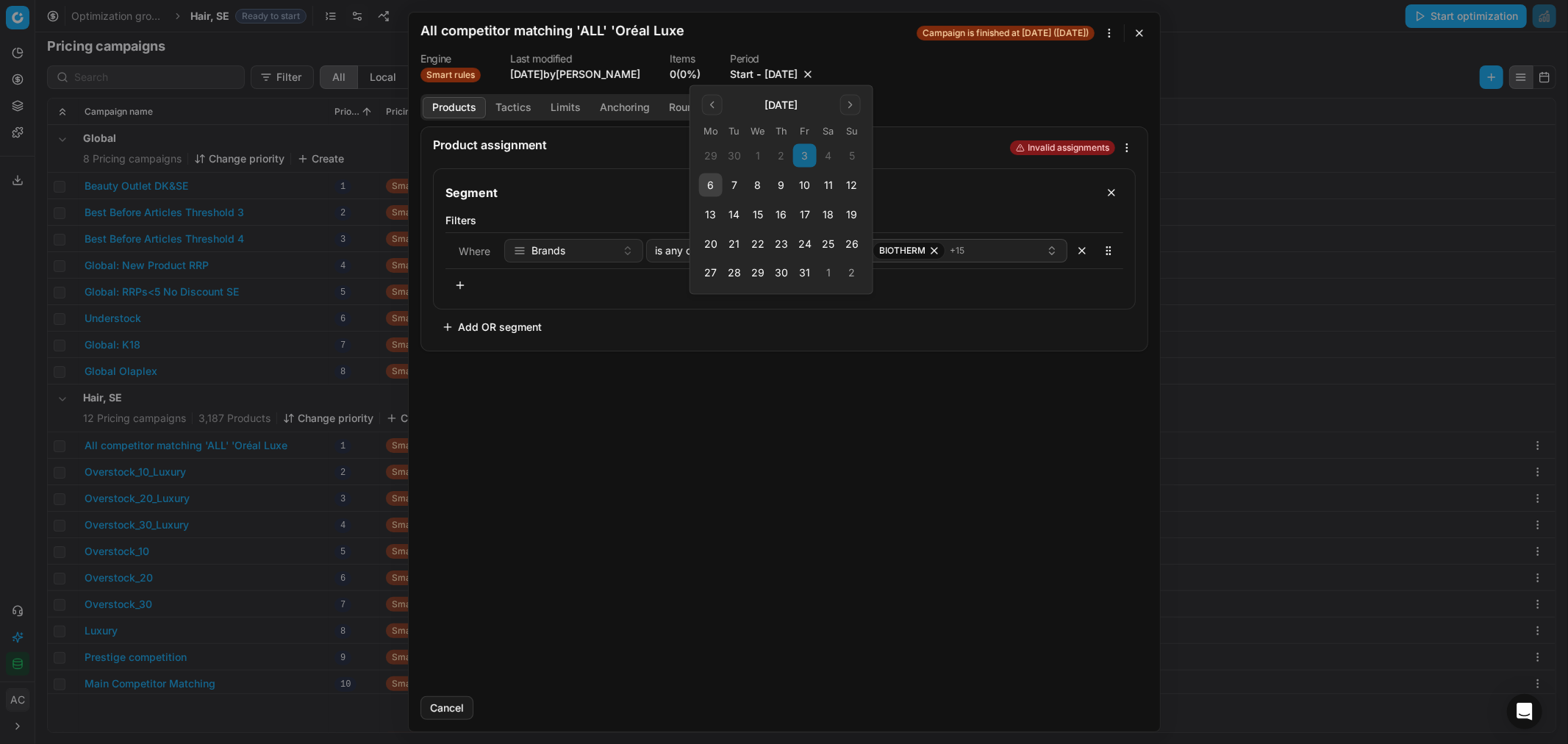
click at [805, 182] on button "10" at bounding box center [805, 185] width 23 height 23
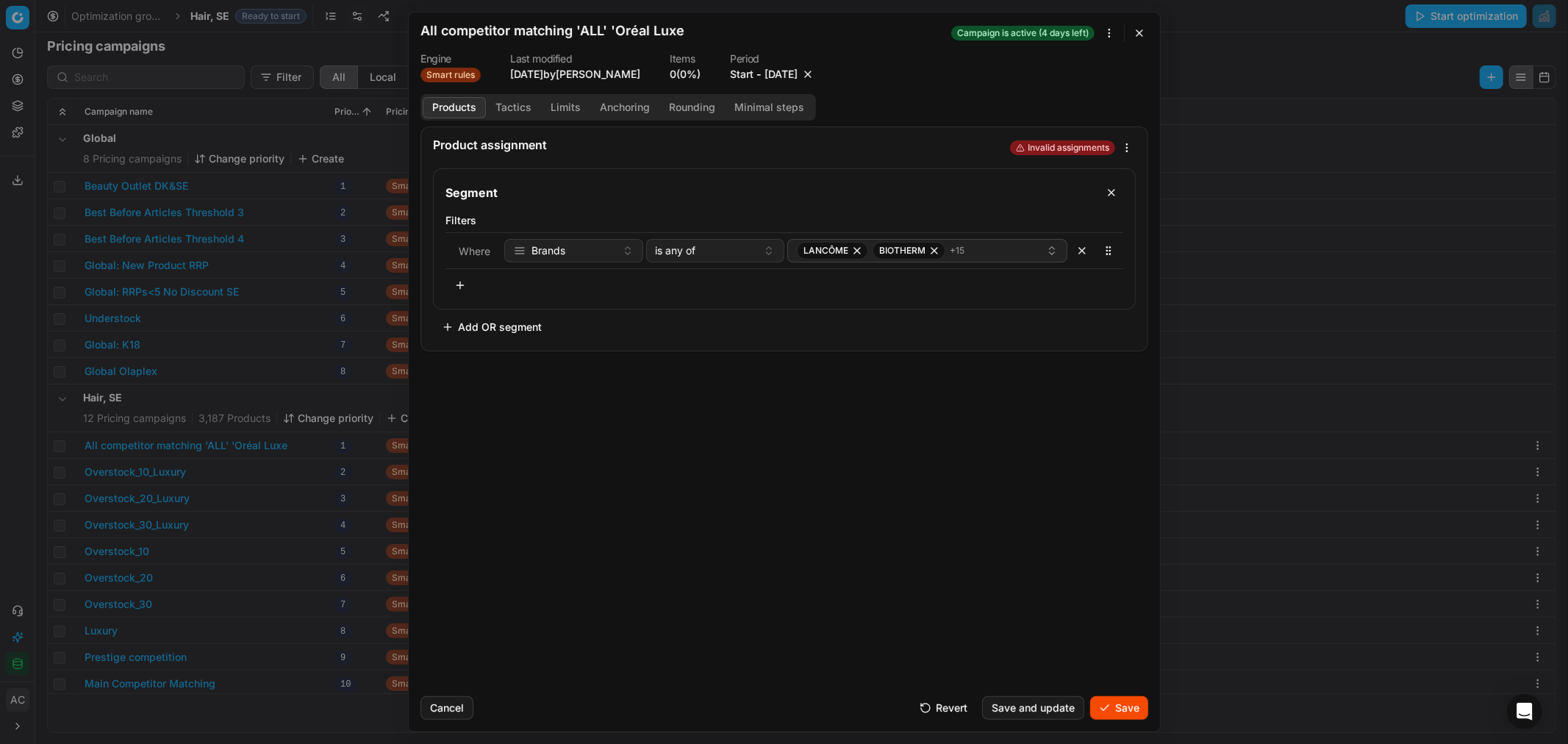
click at [1128, 710] on button "Save" at bounding box center [1119, 707] width 58 height 23
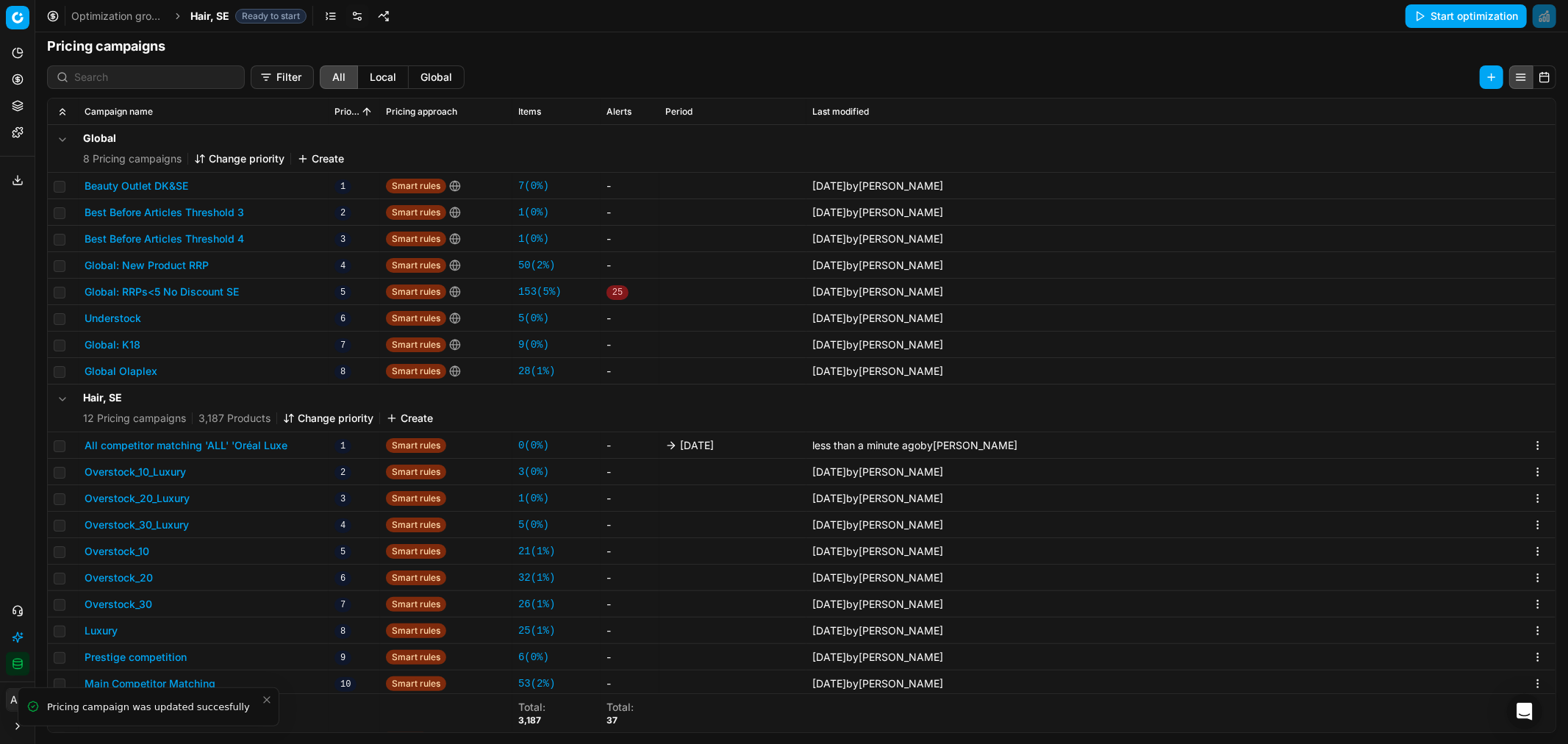
click at [206, 10] on span "Hair, SE" at bounding box center [209, 16] width 39 height 14
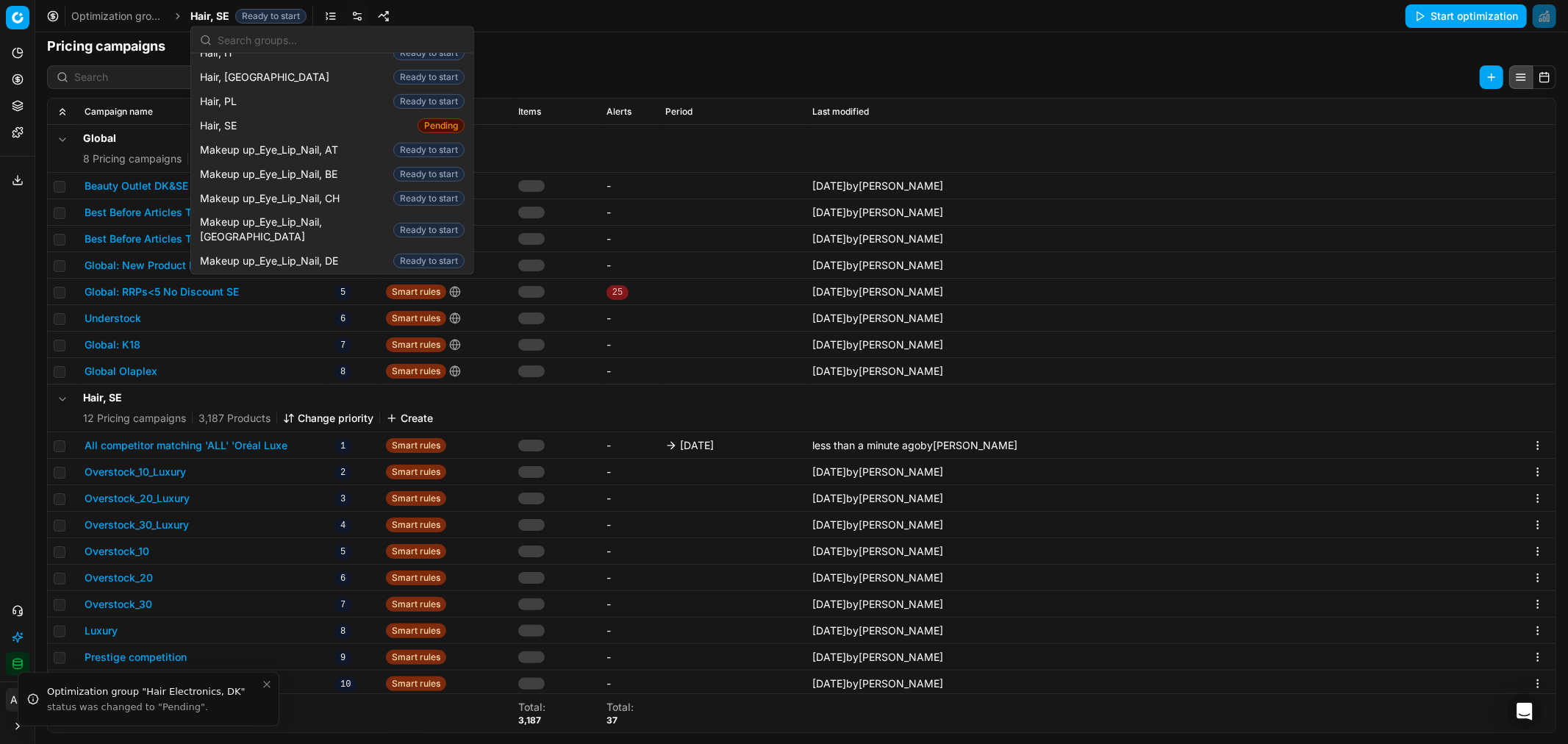
scroll to position [557, 0]
click at [357, 273] on div "Makeup up_Eye_Lip_Nail, DK Ready to start" at bounding box center [332, 292] width 277 height 39
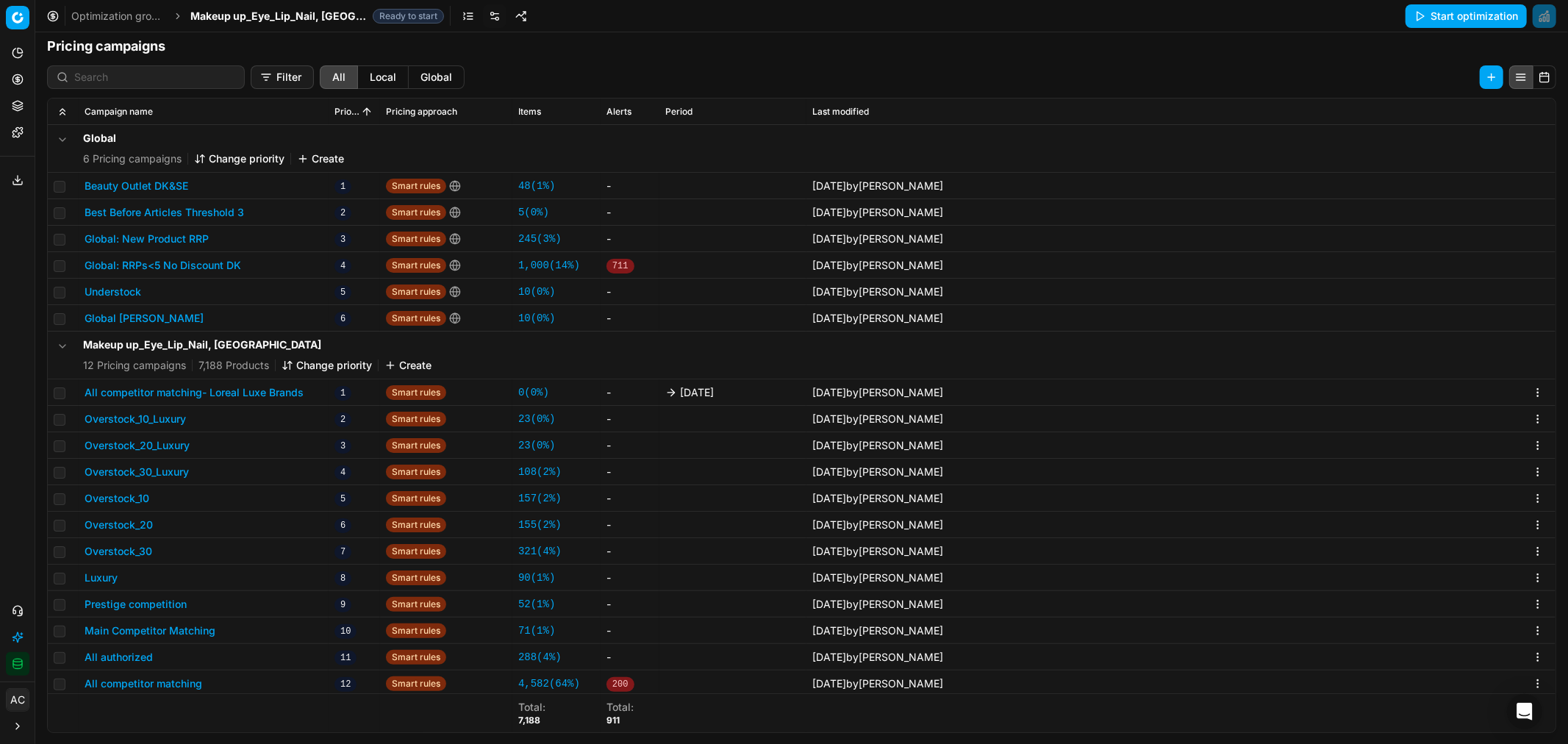
click at [256, 391] on button "All competitor matching- Loreal Luxe Brands" at bounding box center [194, 392] width 219 height 14
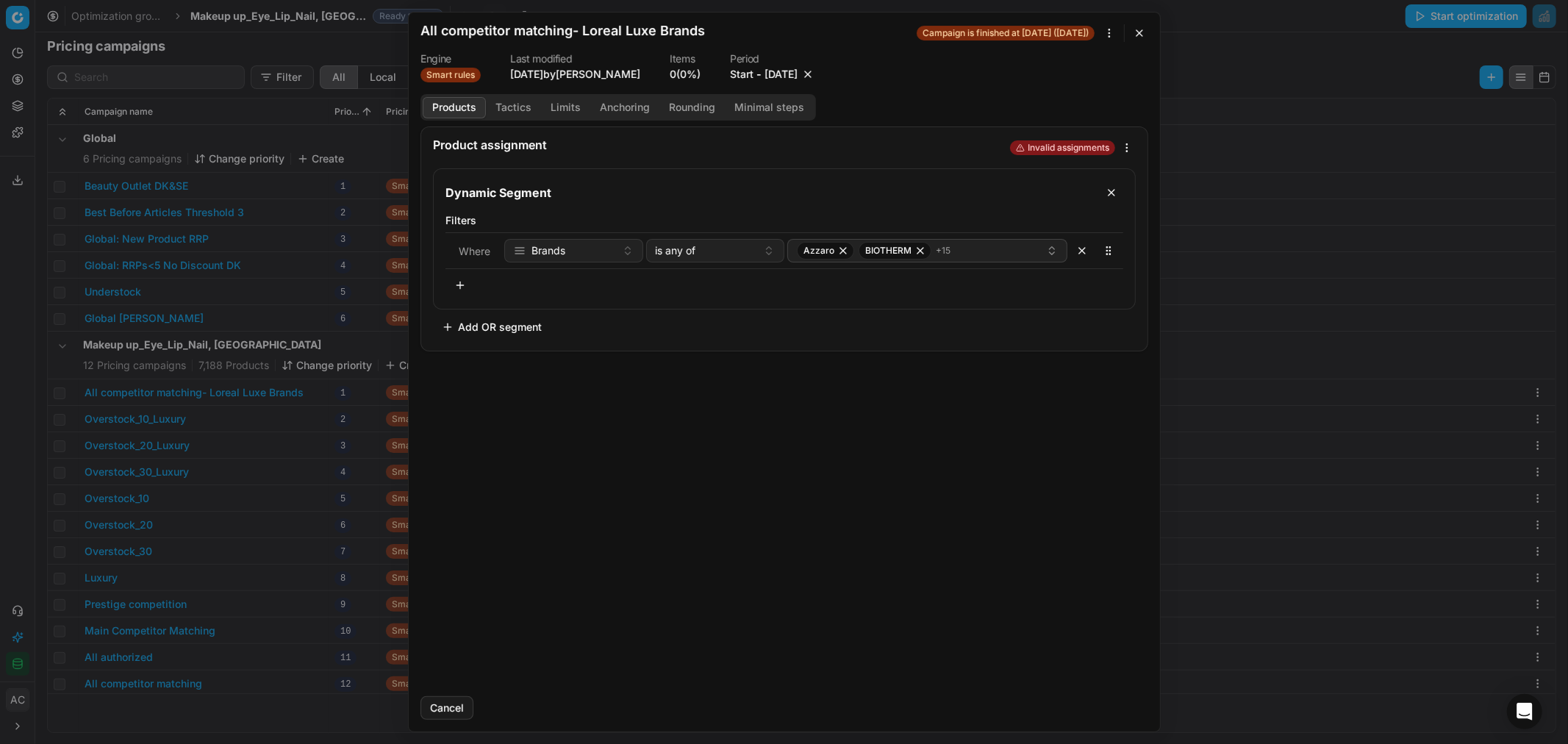
click at [515, 108] on button "Tactics" at bounding box center [513, 108] width 55 height 22
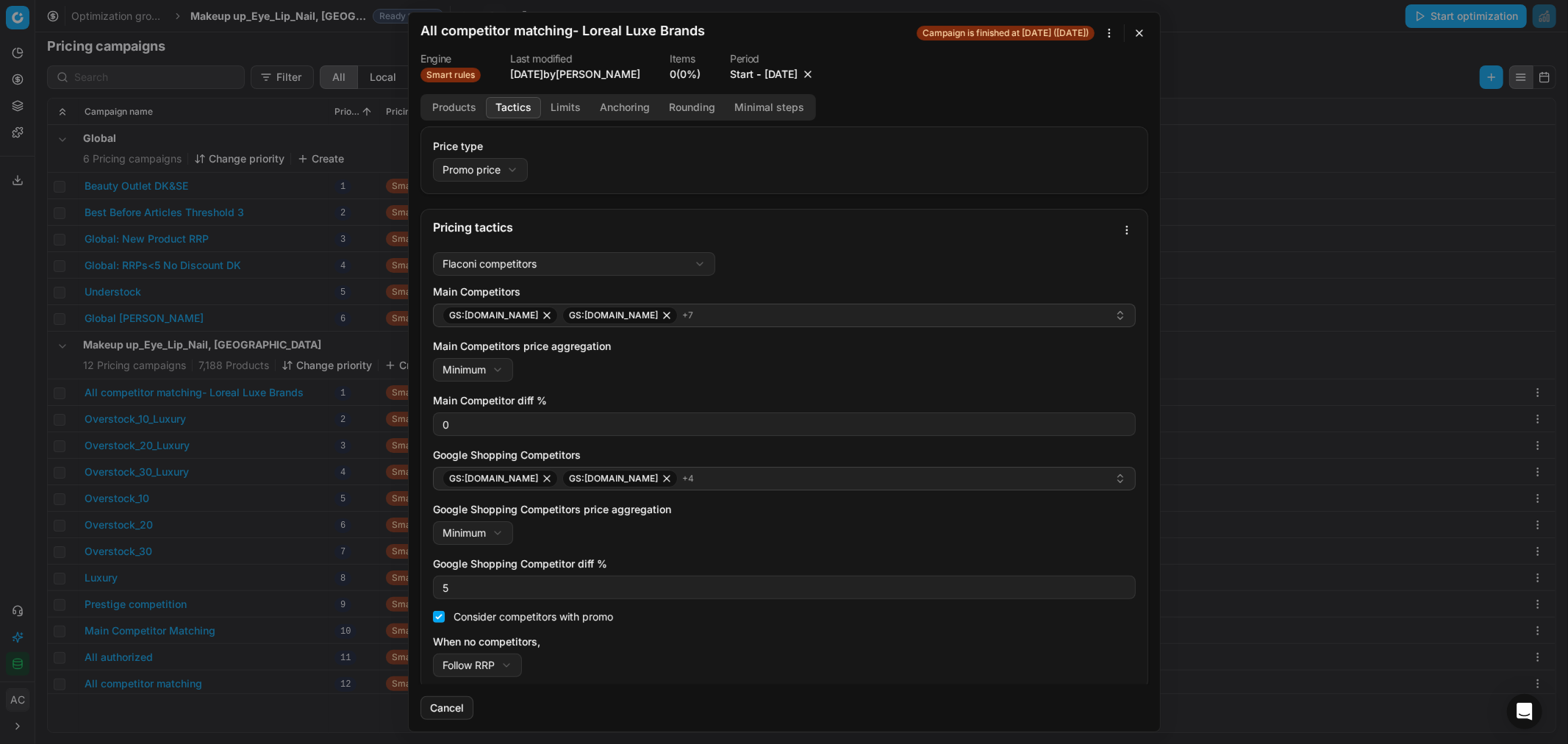
click at [789, 75] on button "10/3/2025" at bounding box center [781, 74] width 33 height 14
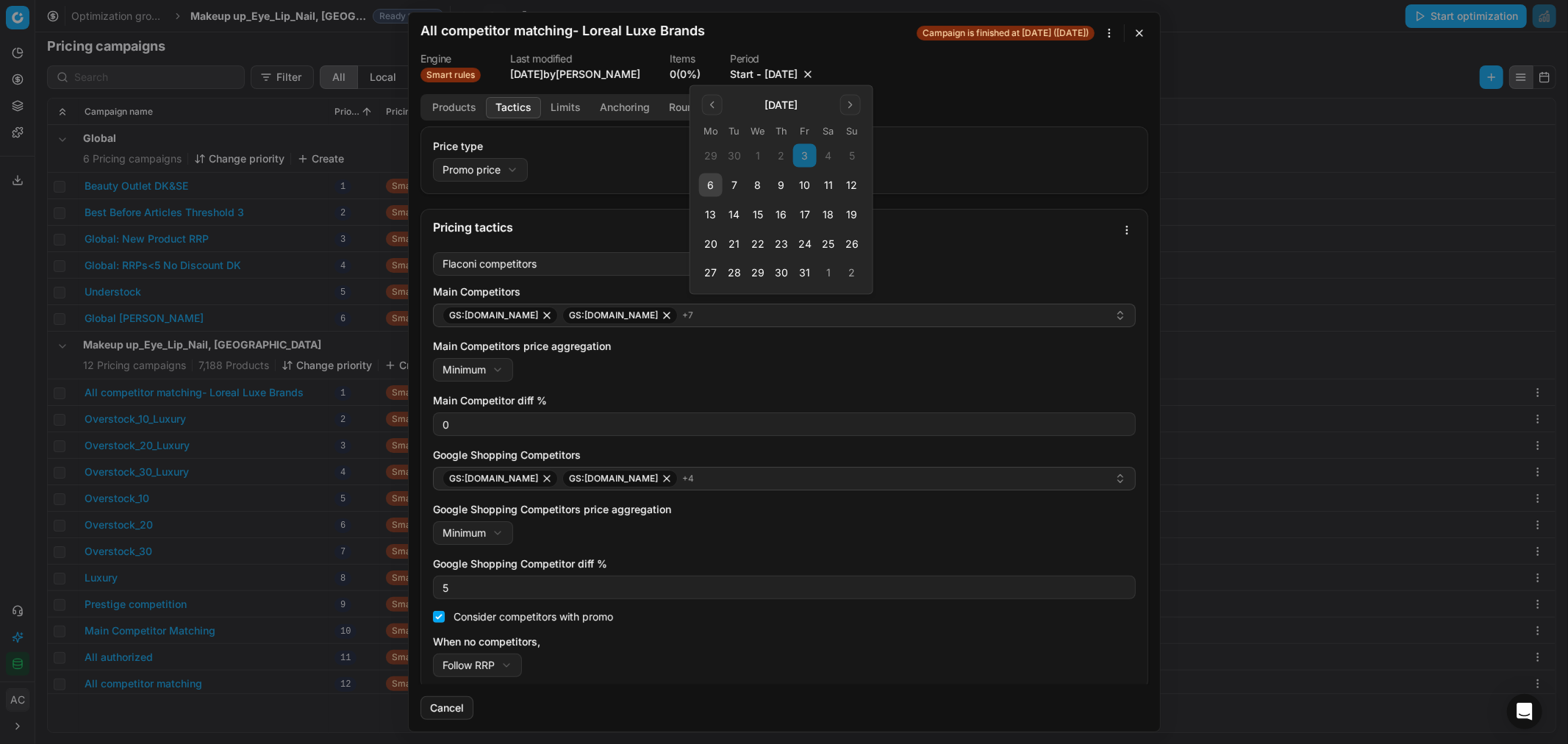
click at [802, 182] on button "10" at bounding box center [805, 185] width 23 height 23
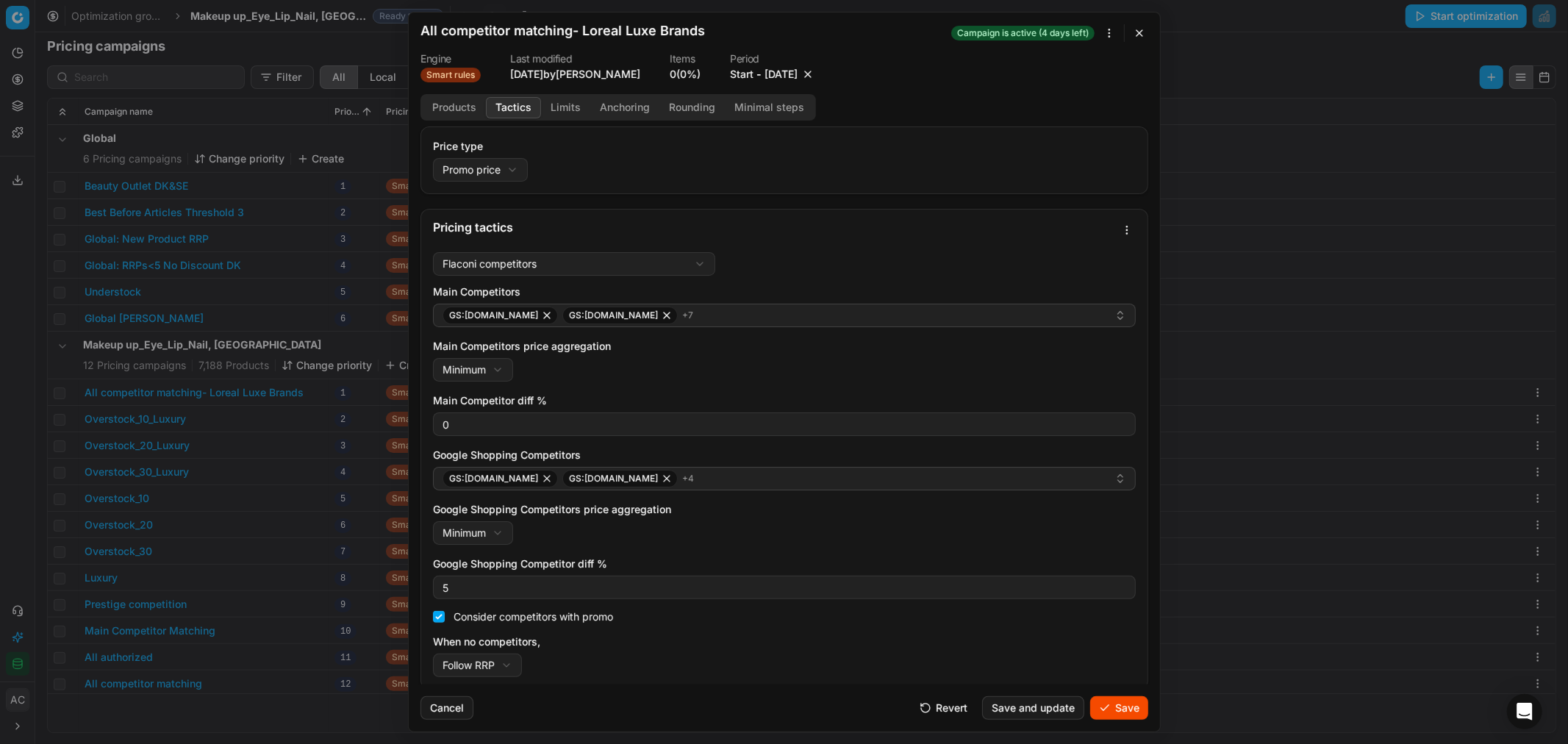
click at [1126, 704] on button "Save" at bounding box center [1119, 707] width 58 height 23
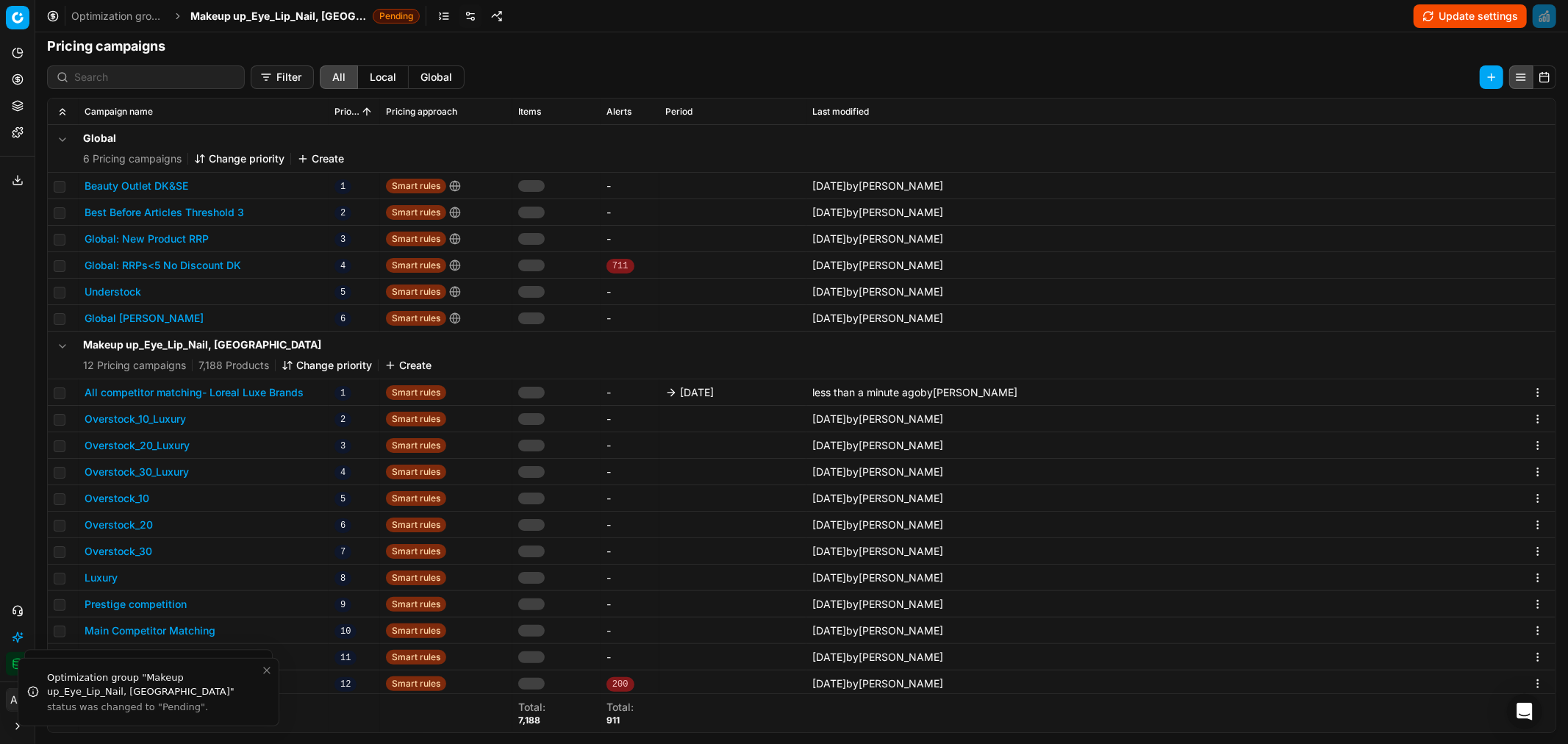
click at [290, 18] on span "Makeup up_Eye_Lip_Nail, DK" at bounding box center [278, 16] width 177 height 14
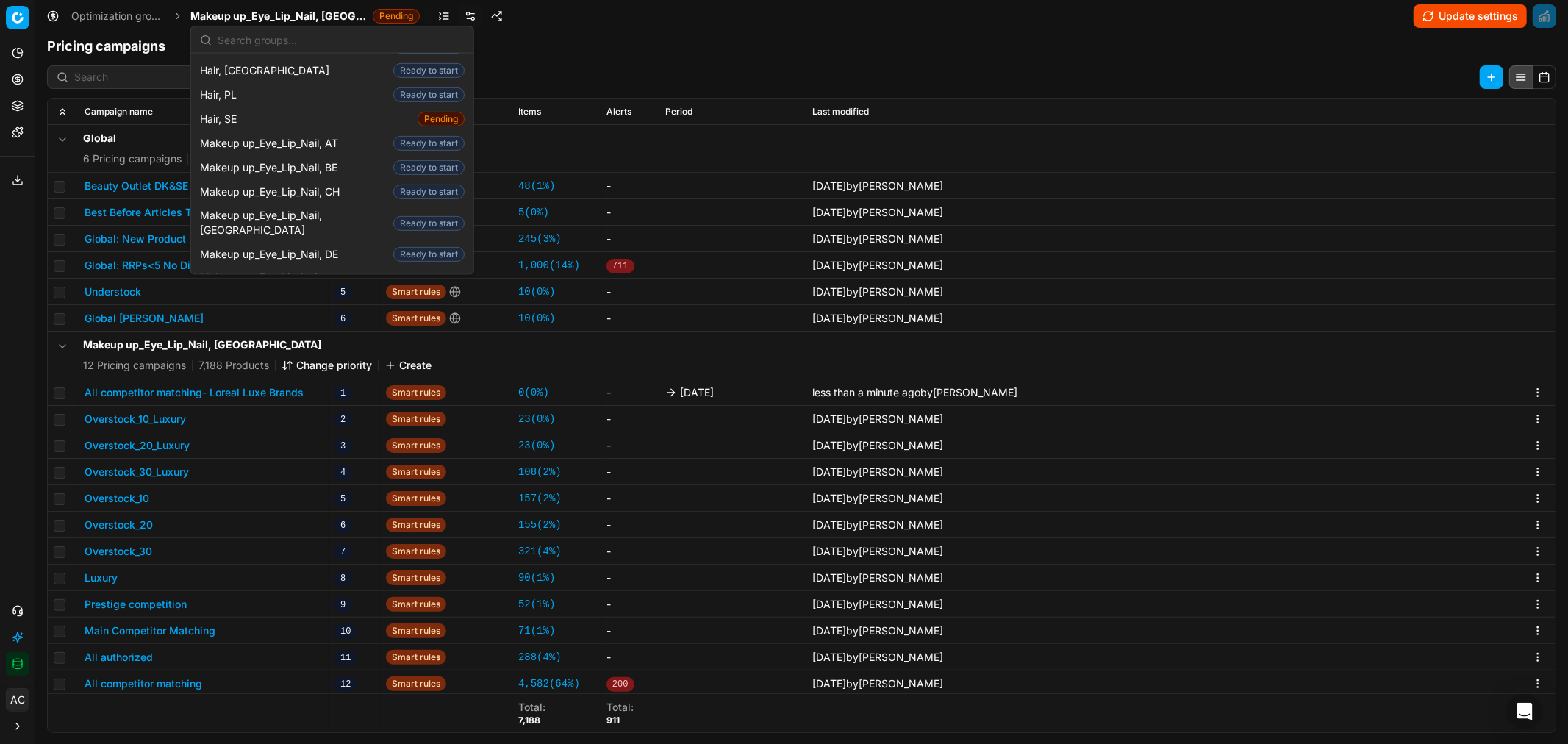
scroll to position [565, 0]
click at [326, 308] on span "Makeup up_Eye_Lip_Nail, FI" at bounding box center [270, 315] width 140 height 14
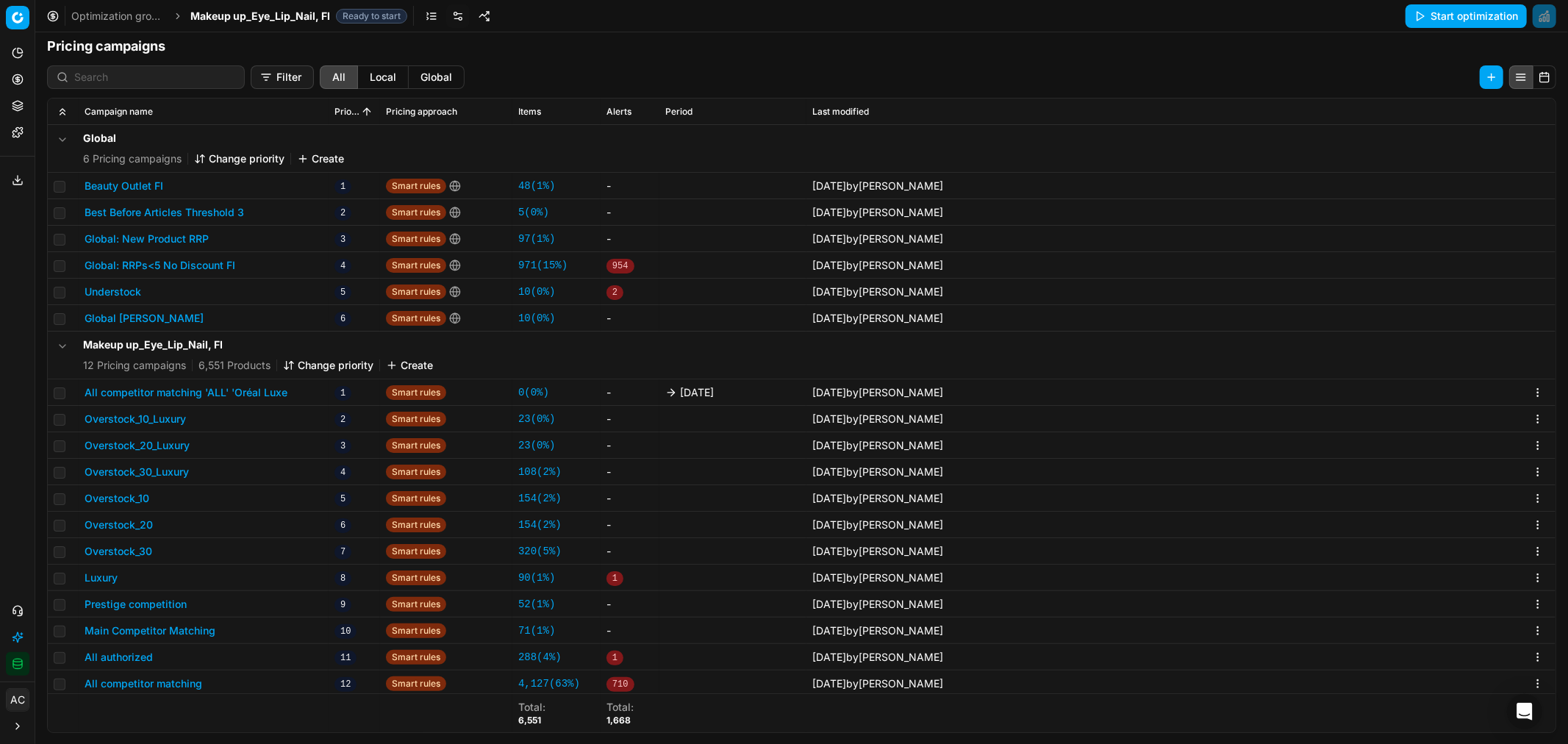
click at [237, 391] on button "All competitor matching 'ALL' 'Oréal Luxe" at bounding box center [186, 392] width 203 height 14
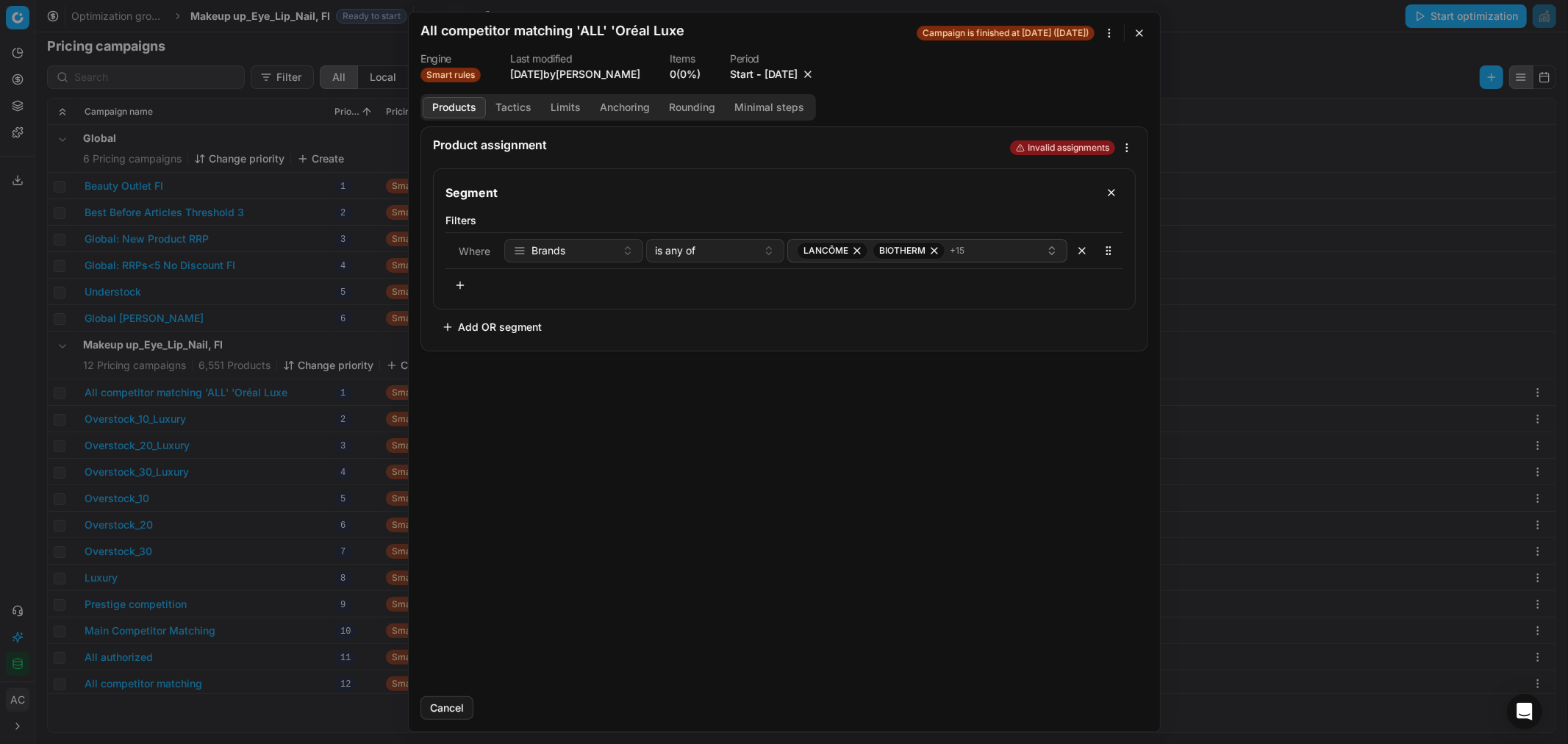
click at [788, 74] on button "10/3/2025" at bounding box center [781, 74] width 33 height 14
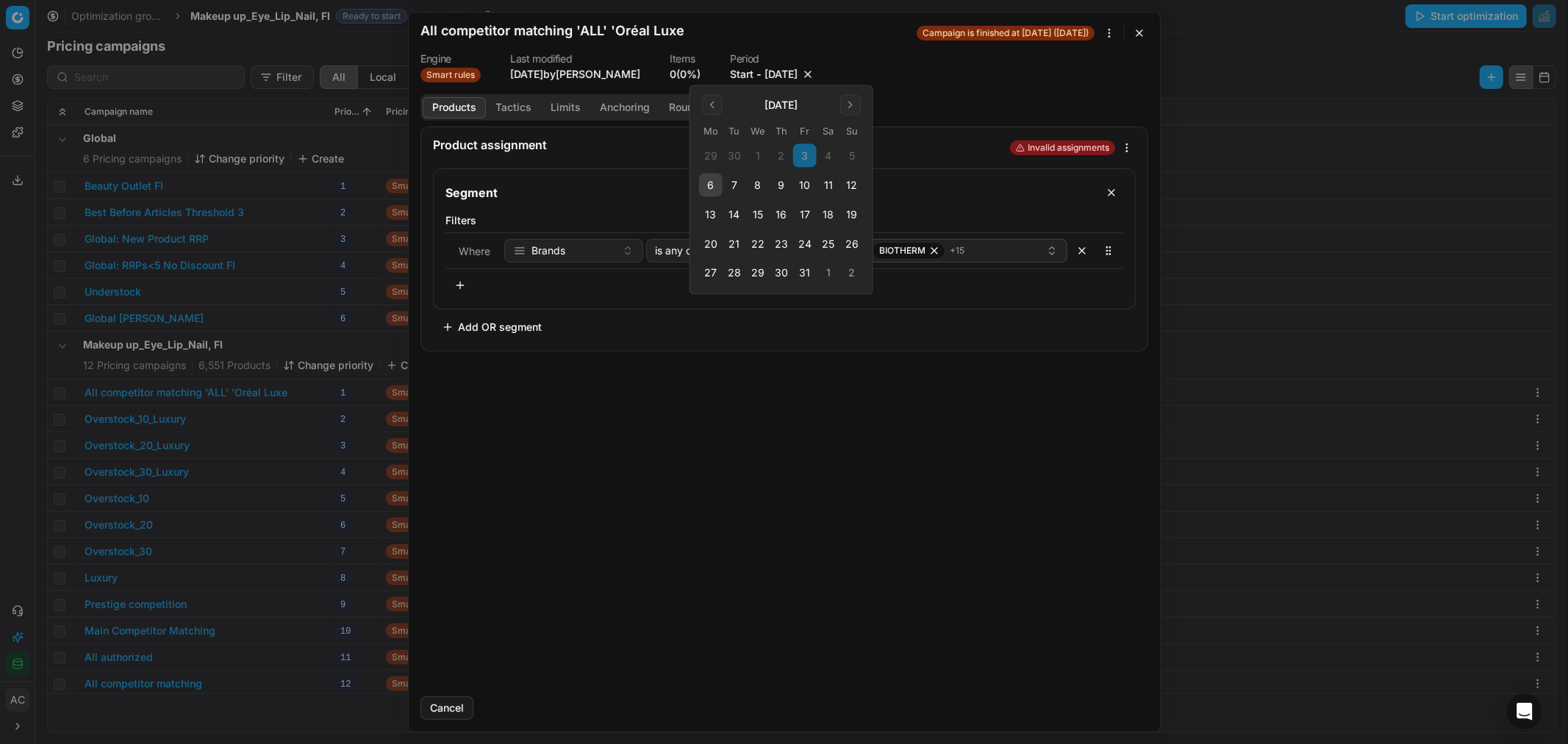
click at [812, 187] on button "10" at bounding box center [805, 185] width 23 height 23
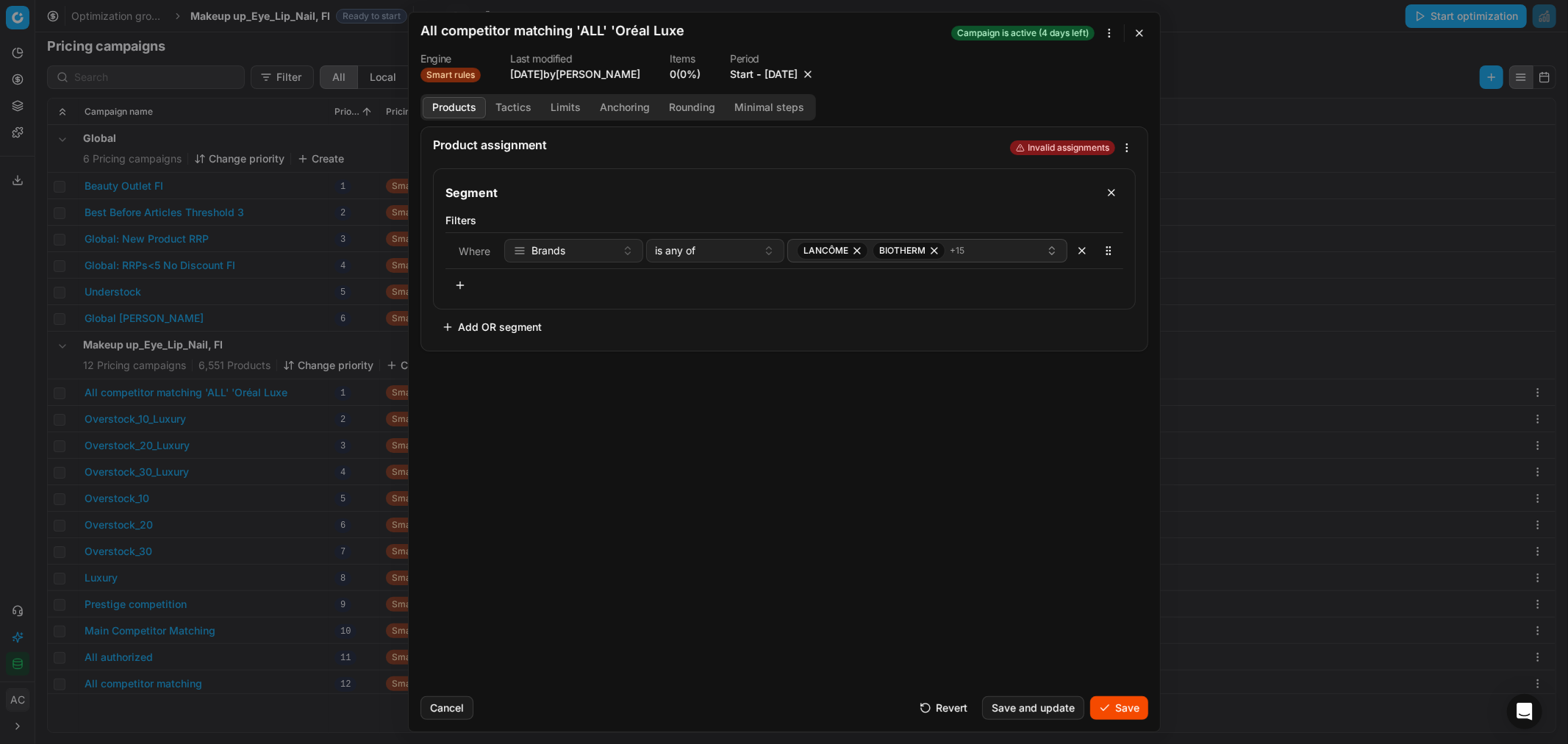
click at [1114, 699] on button "Save" at bounding box center [1119, 707] width 58 height 23
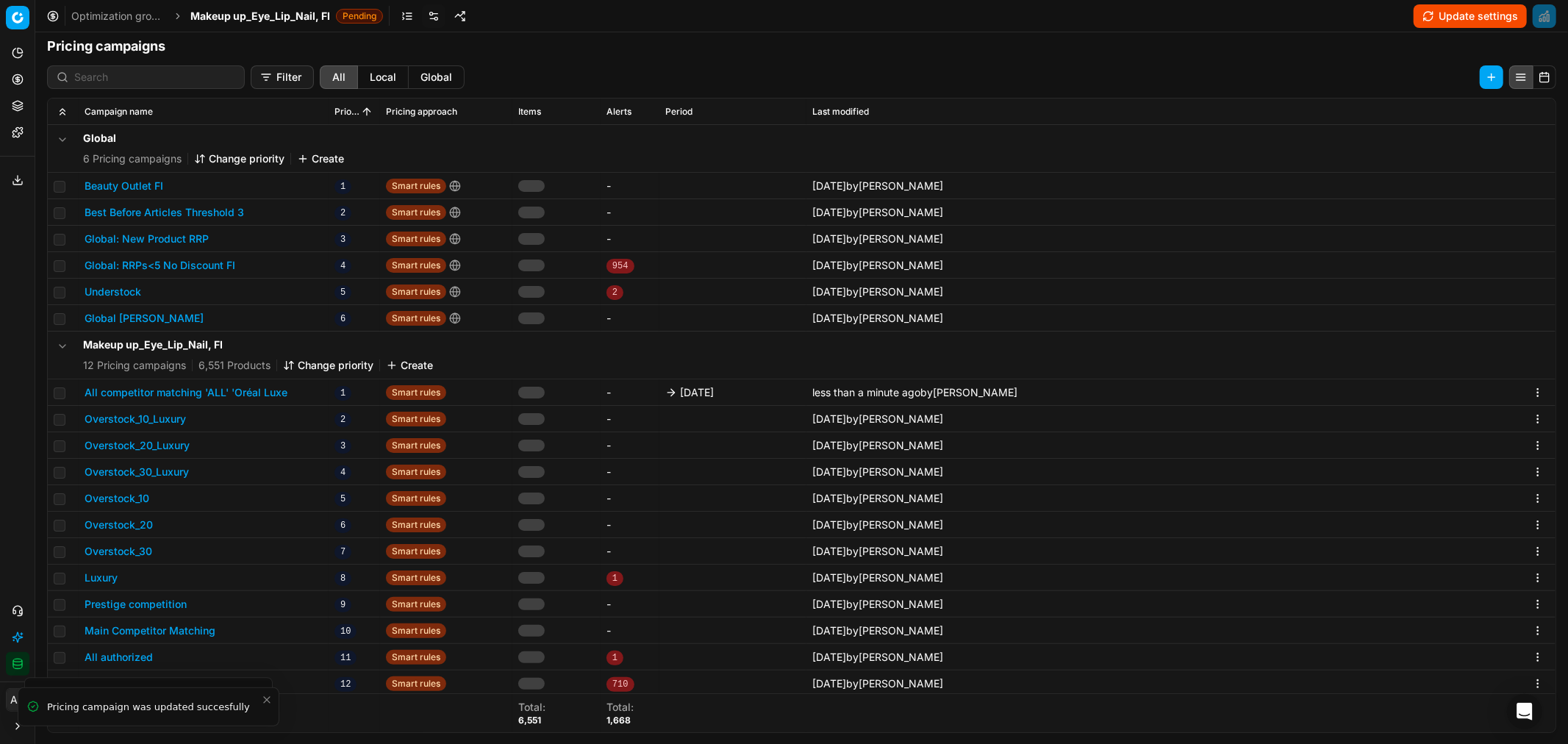
click at [269, 12] on span "Makeup up_Eye_Lip_Nail, FI" at bounding box center [260, 16] width 140 height 14
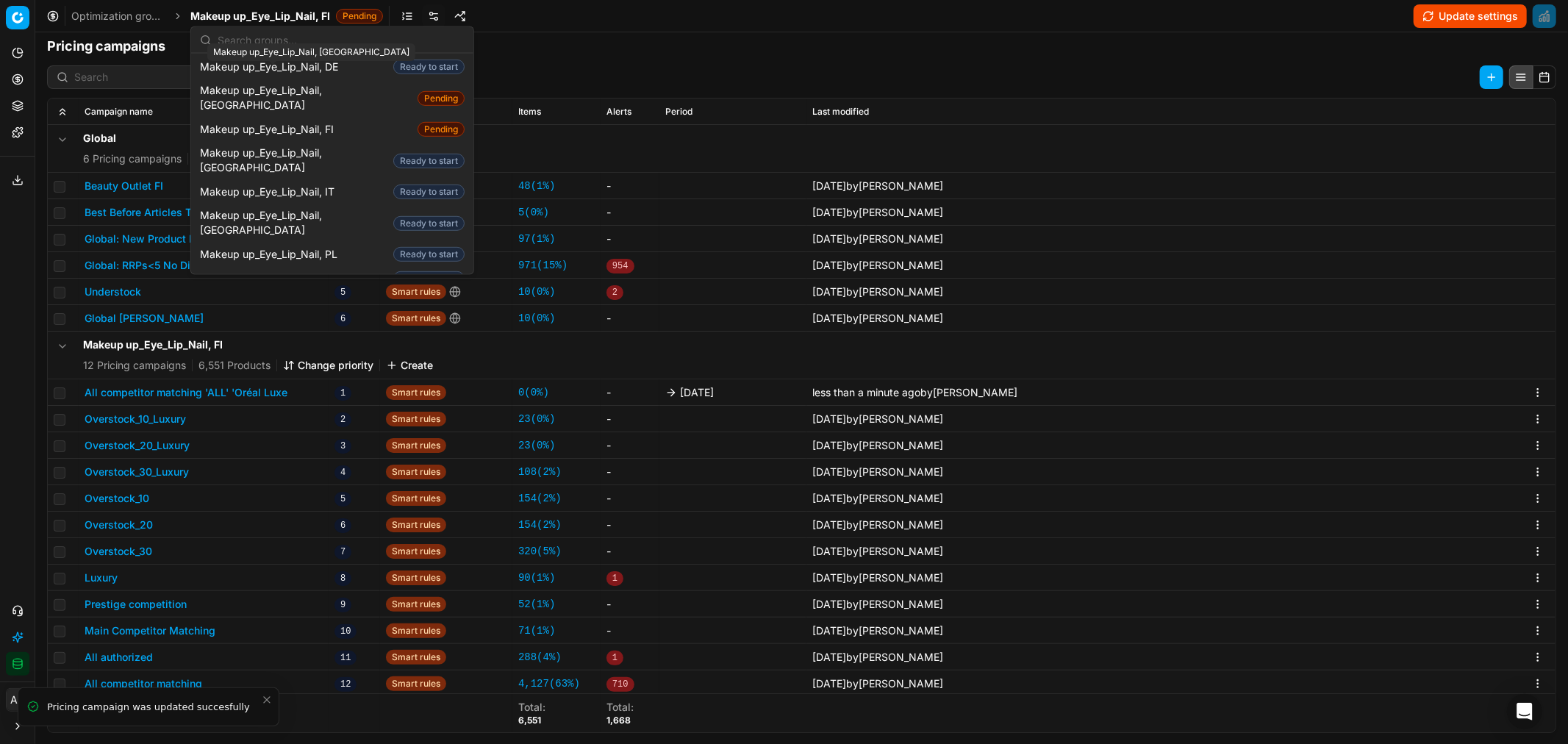
scroll to position [757, 0]
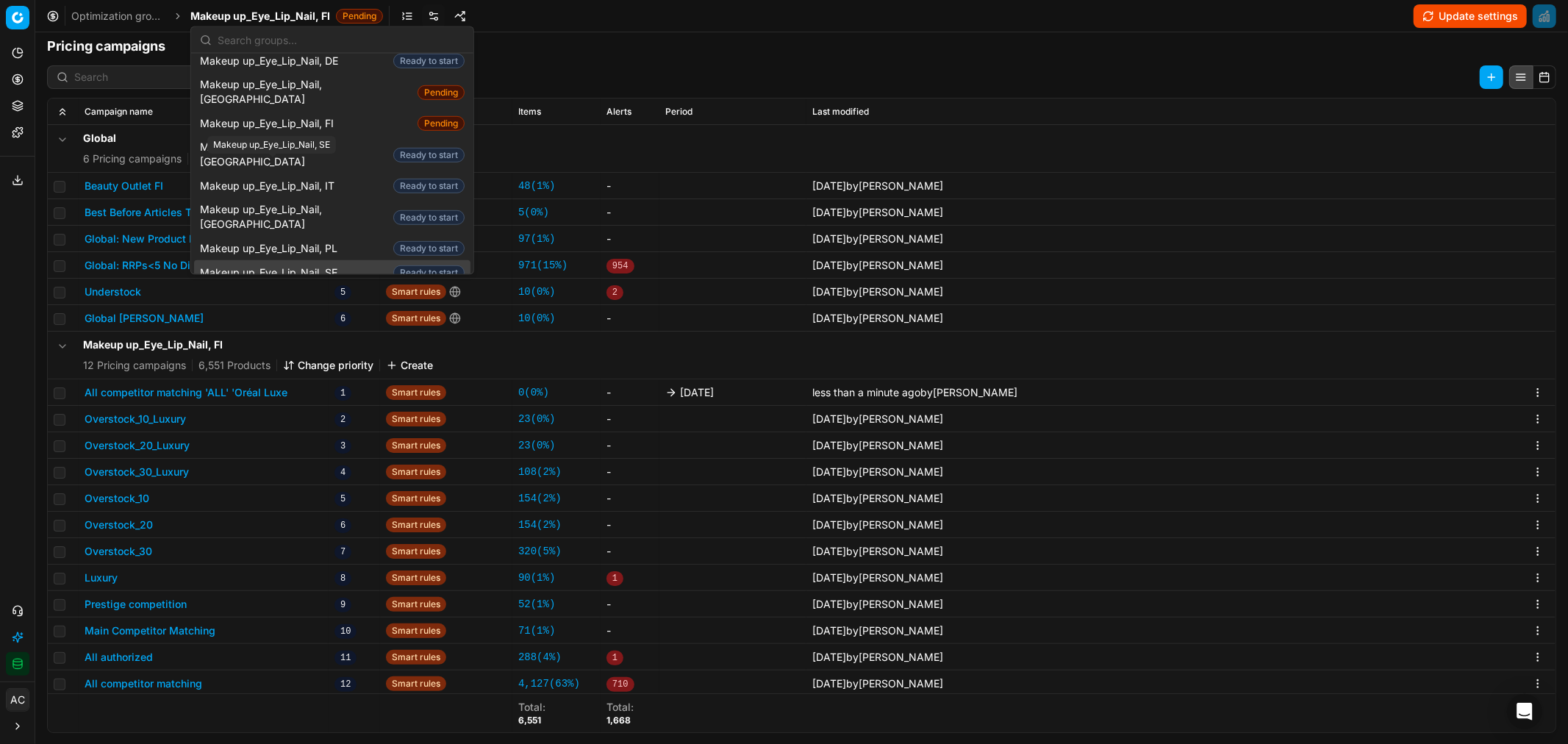
click at [340, 265] on span "Makeup up_Eye_Lip_Nail, SE" at bounding box center [272, 272] width 144 height 14
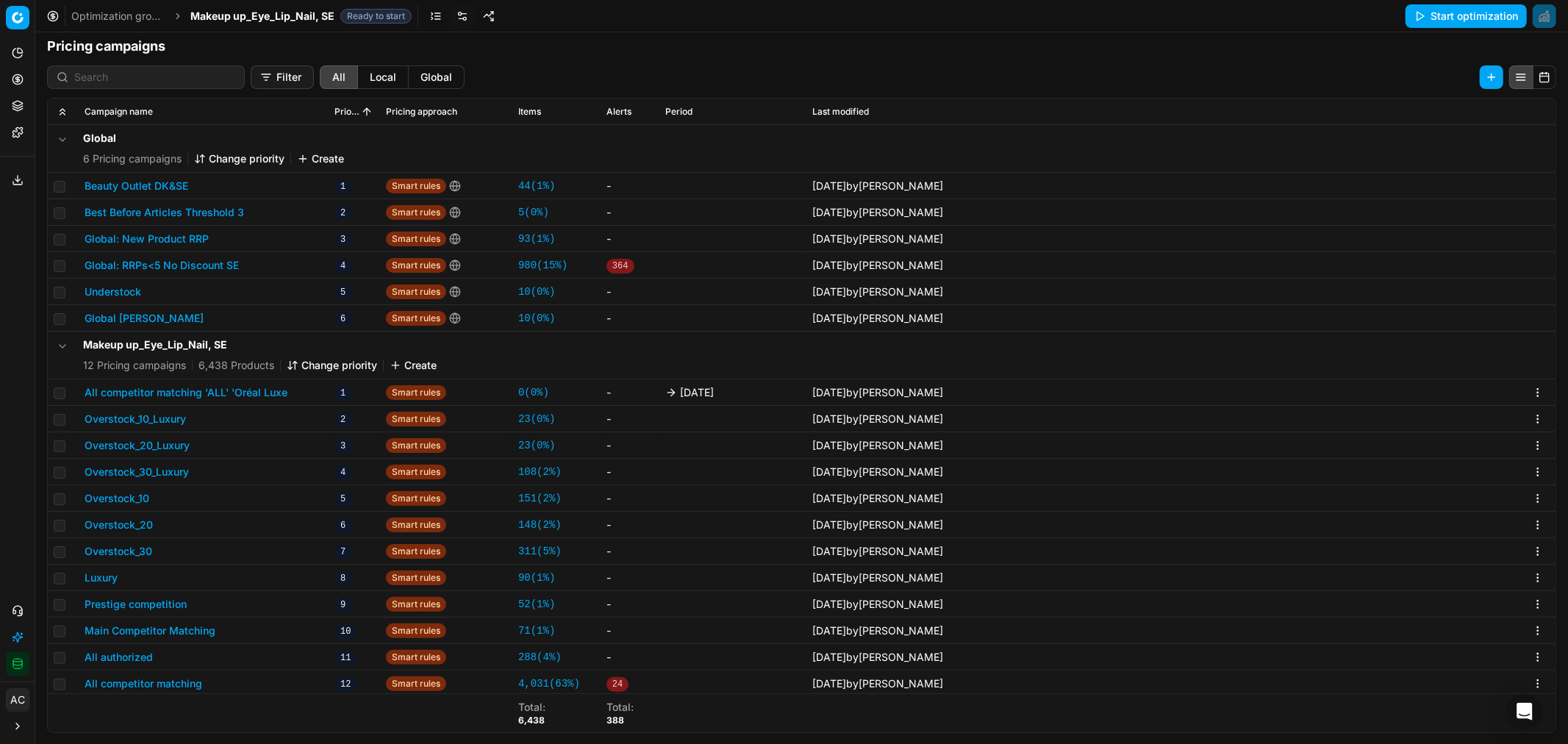
click at [253, 388] on button "All competitor matching 'ALL' 'Oréal Luxe" at bounding box center [186, 392] width 203 height 14
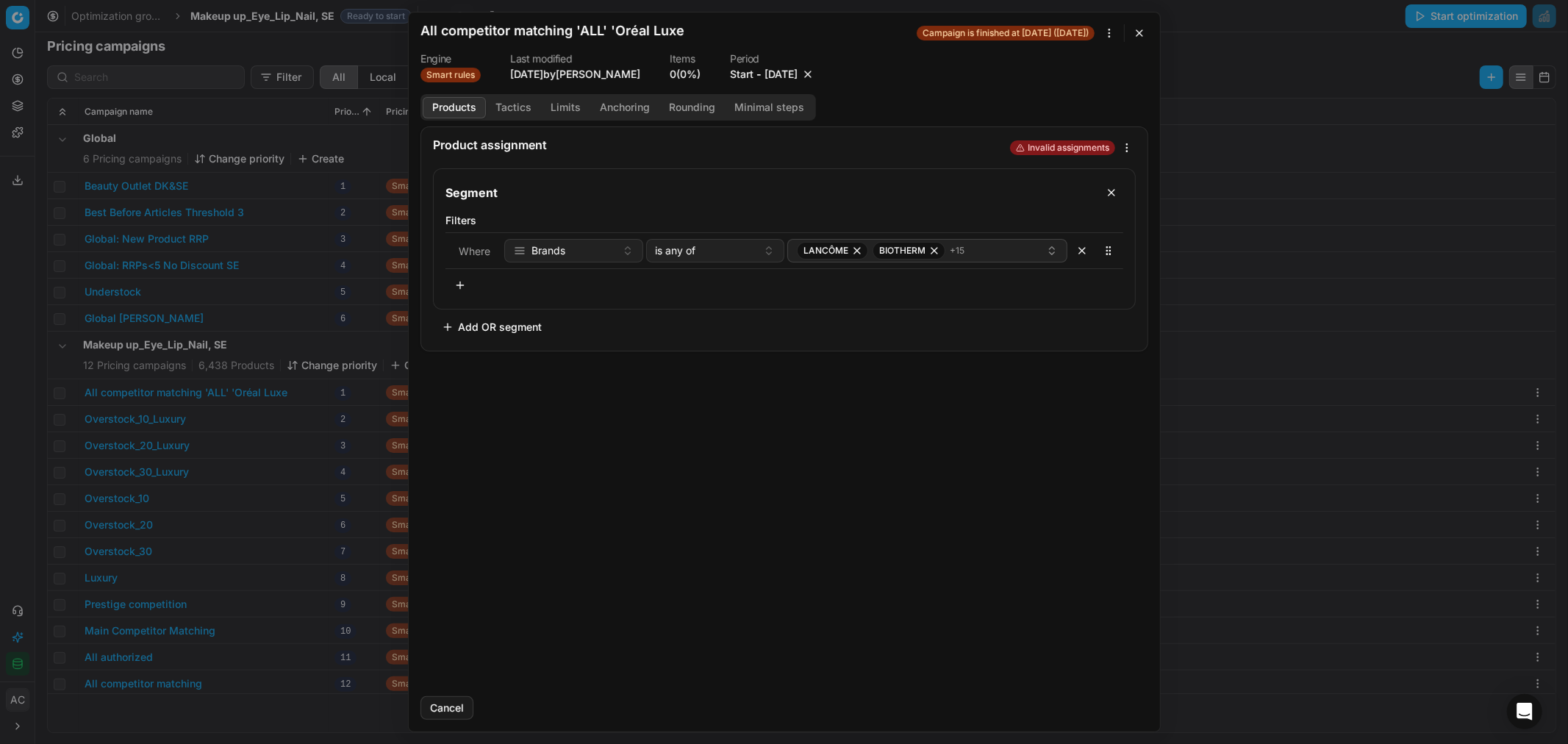
click at [784, 70] on button "10/3/2025" at bounding box center [781, 74] width 33 height 14
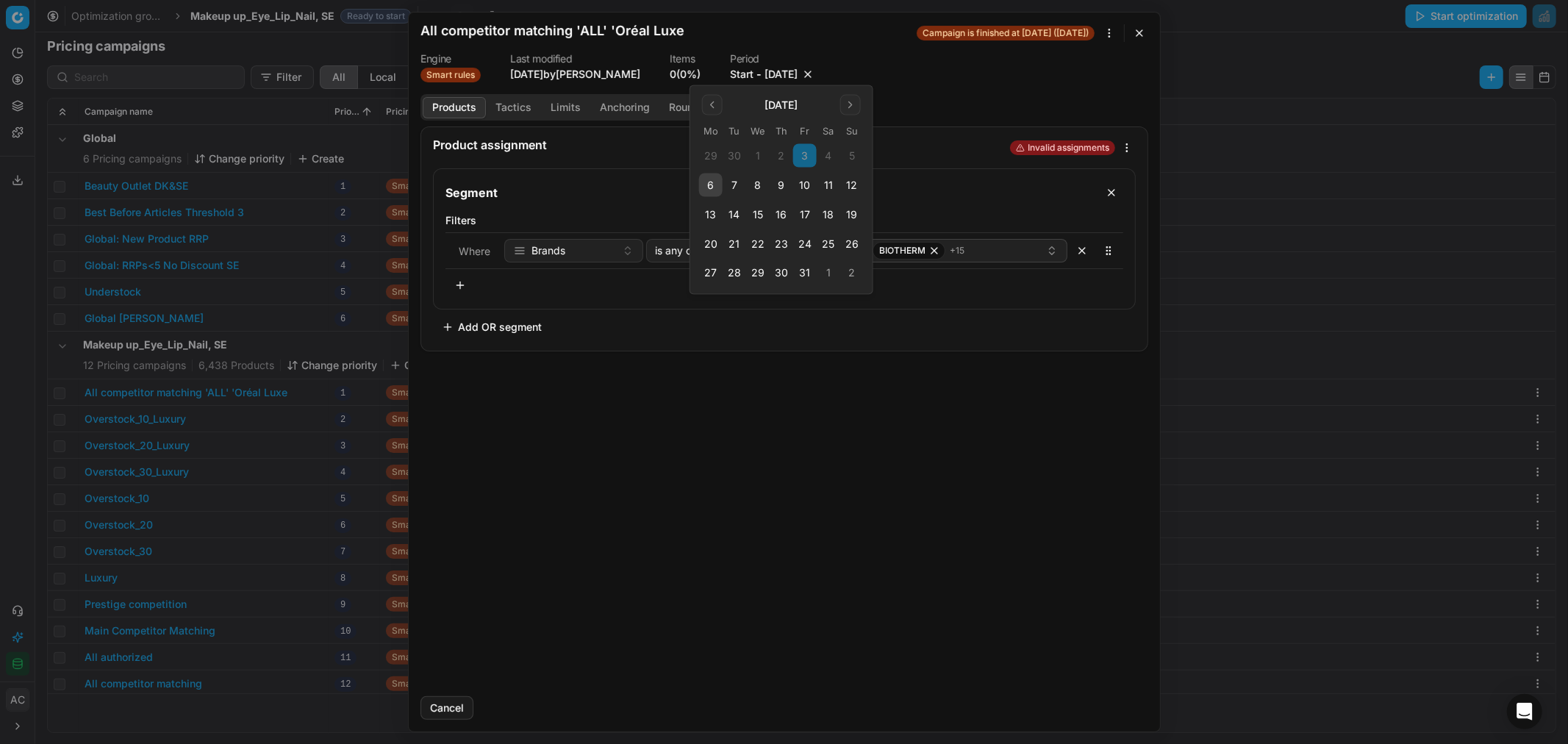
click at [812, 185] on button "10" at bounding box center [805, 185] width 23 height 23
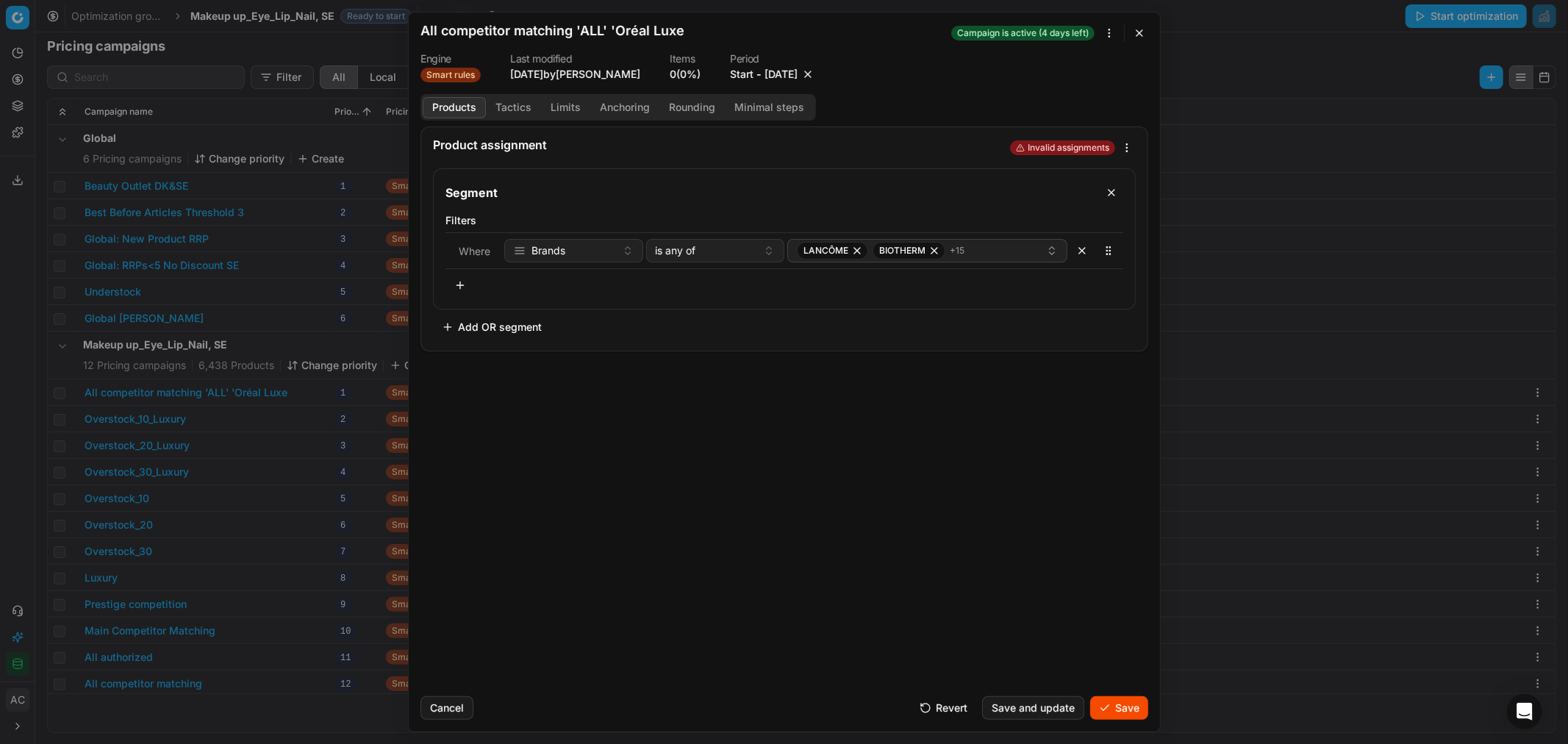
click at [1122, 701] on button "Save" at bounding box center [1119, 707] width 58 height 23
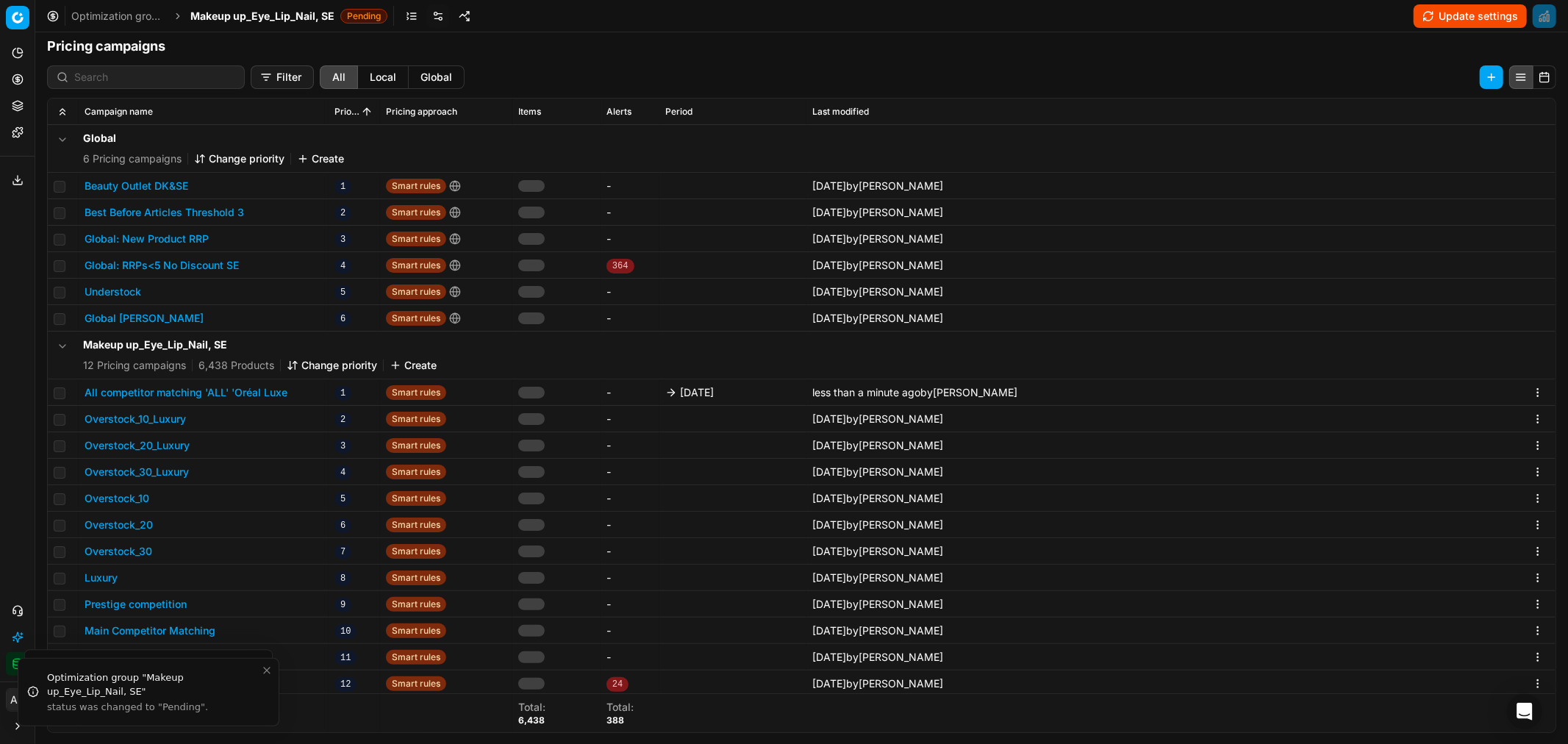
click at [299, 13] on span "Makeup up_Eye_Lip_Nail, SE" at bounding box center [262, 16] width 144 height 14
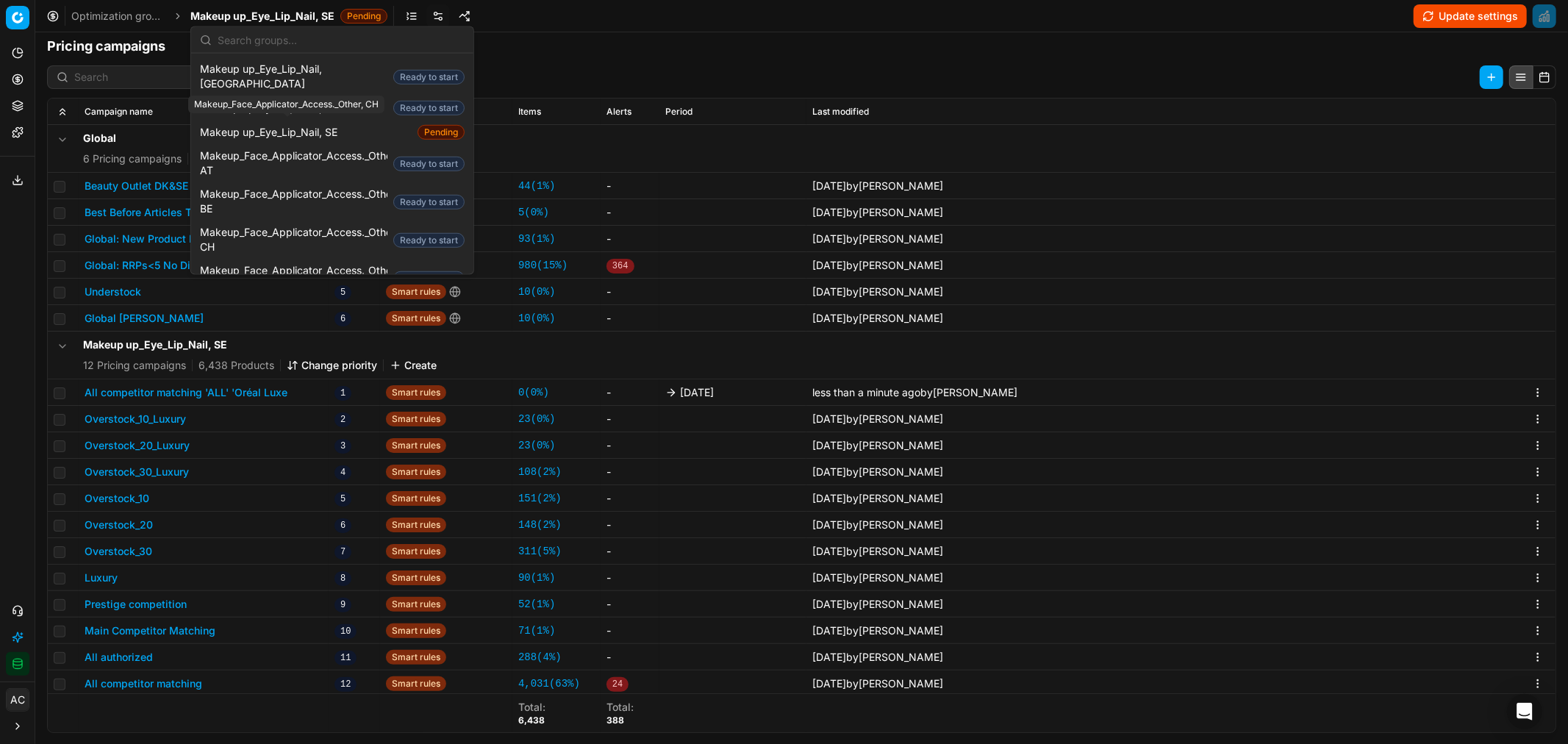
scroll to position [897, 0]
click at [313, 339] on span "Makeup_Face_Applicator_Access._Other, DK" at bounding box center [294, 354] width 188 height 30
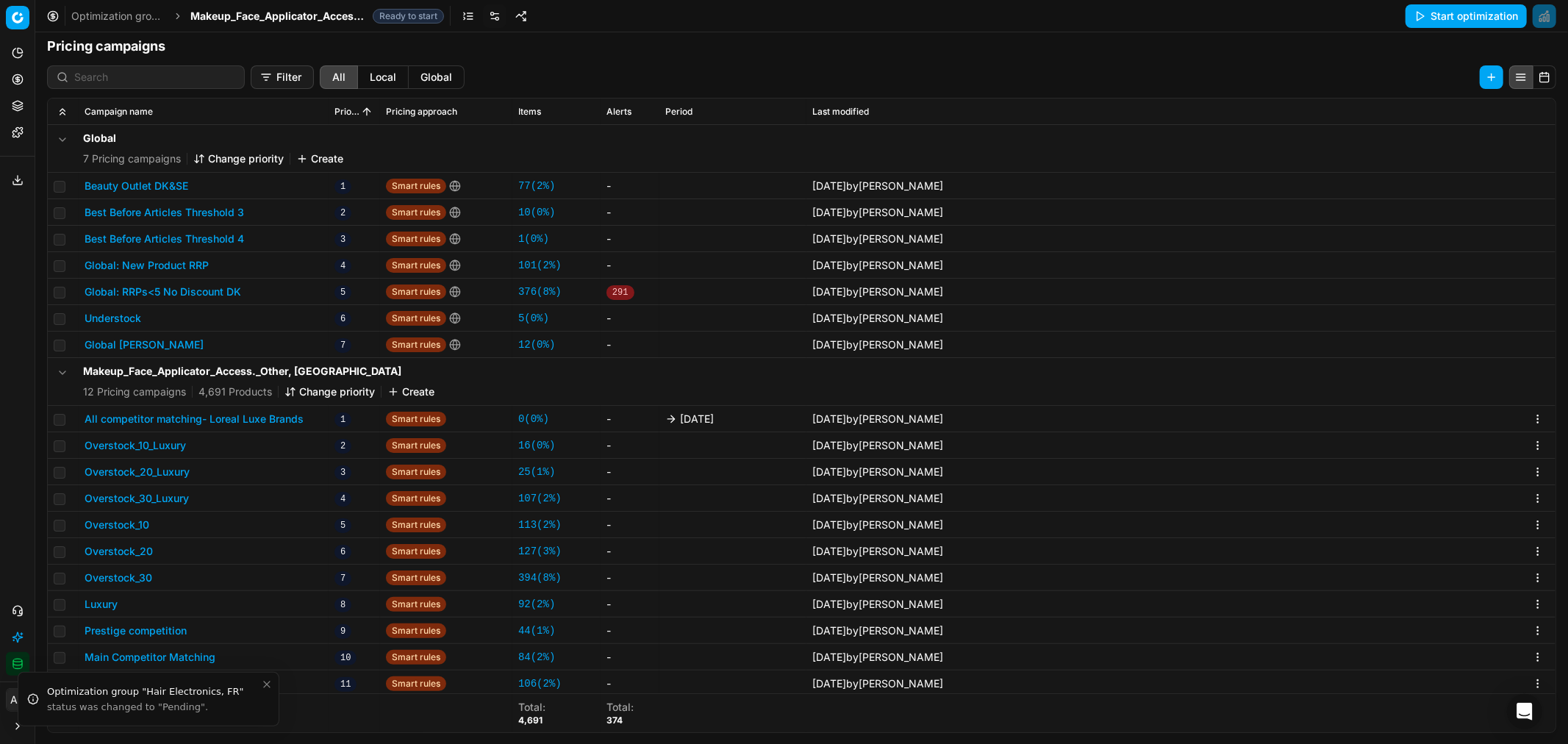
click at [253, 422] on button "All competitor matching- Loreal Luxe Brands" at bounding box center [194, 419] width 219 height 14
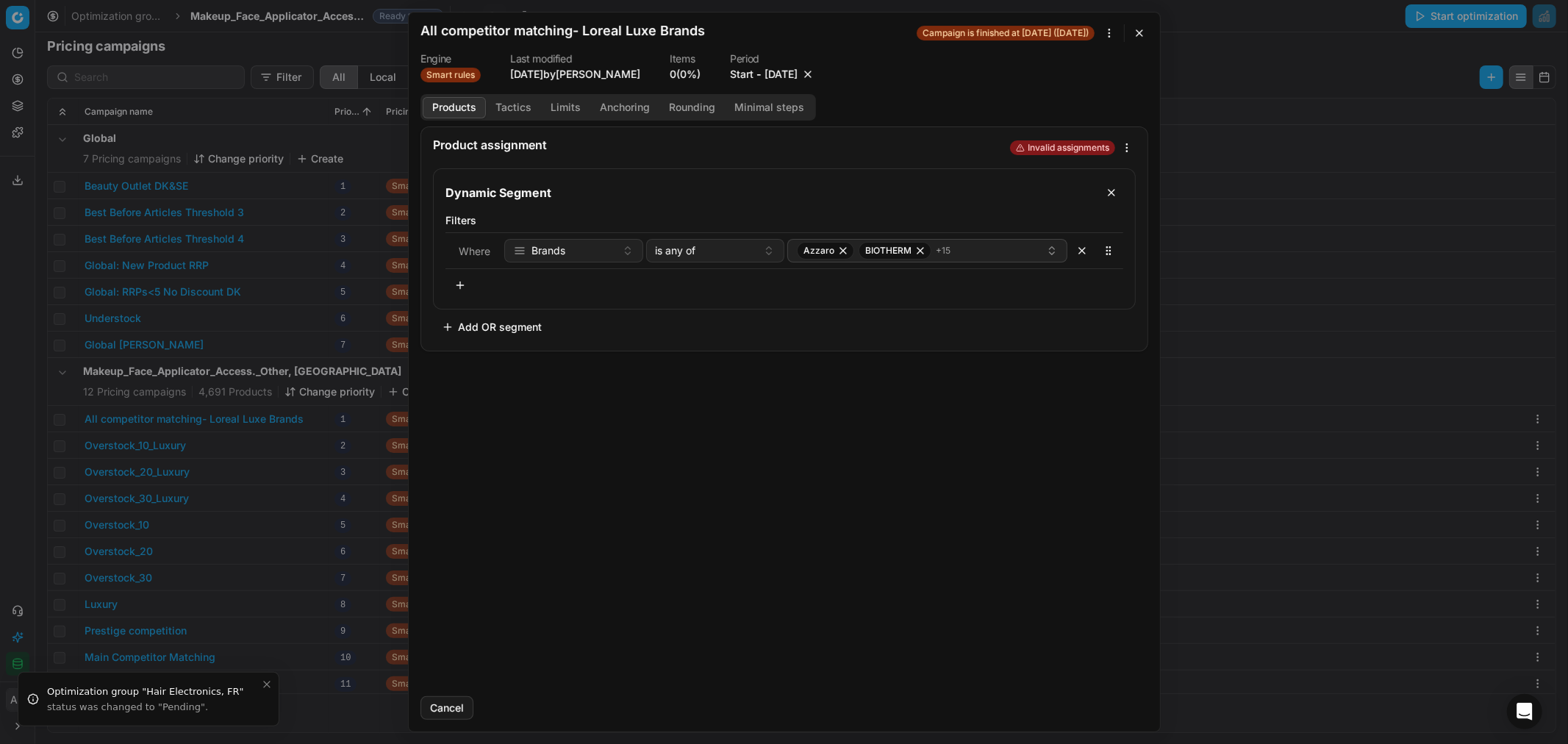
click at [788, 75] on button "10/3/2025" at bounding box center [781, 74] width 33 height 14
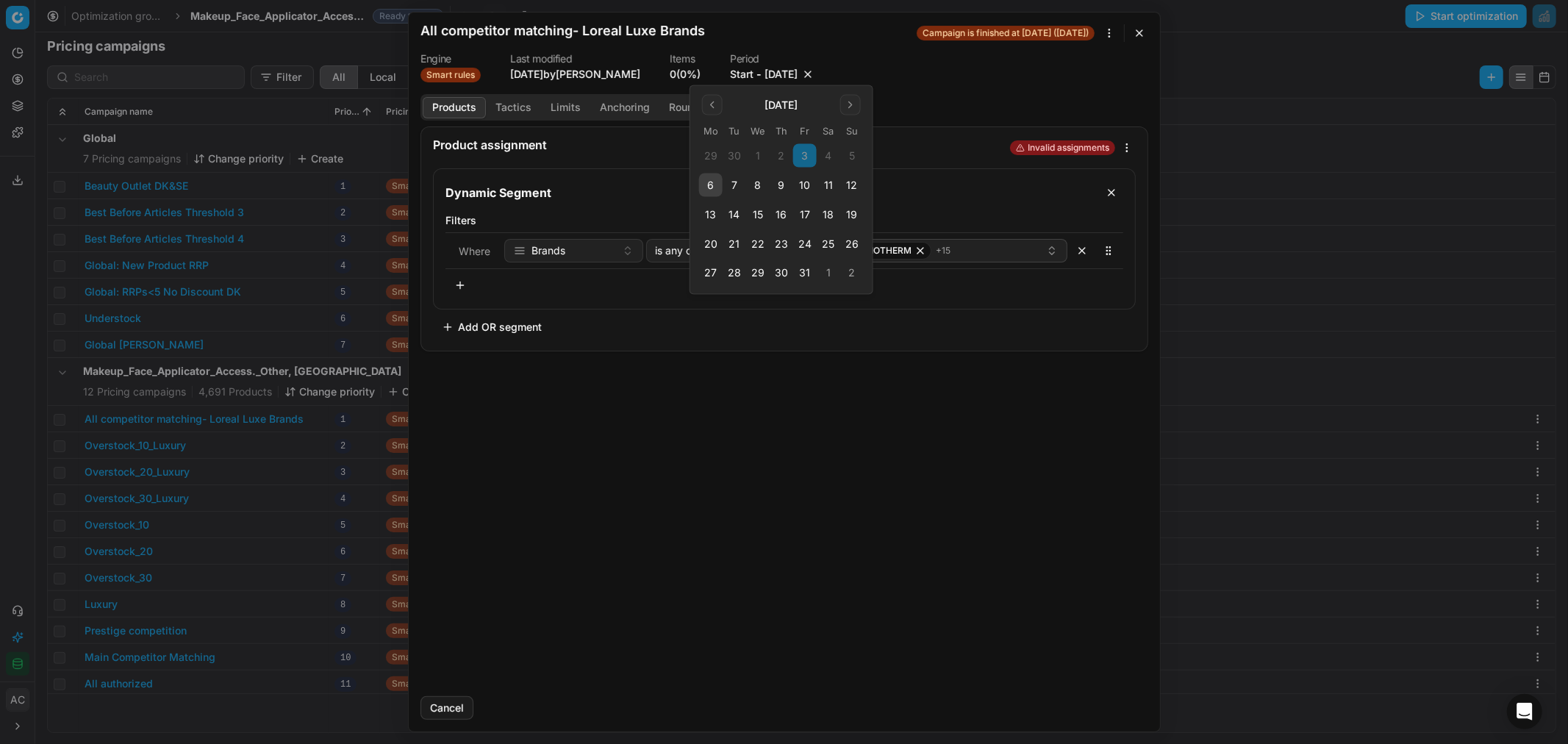
click at [806, 186] on button "10" at bounding box center [805, 185] width 23 height 23
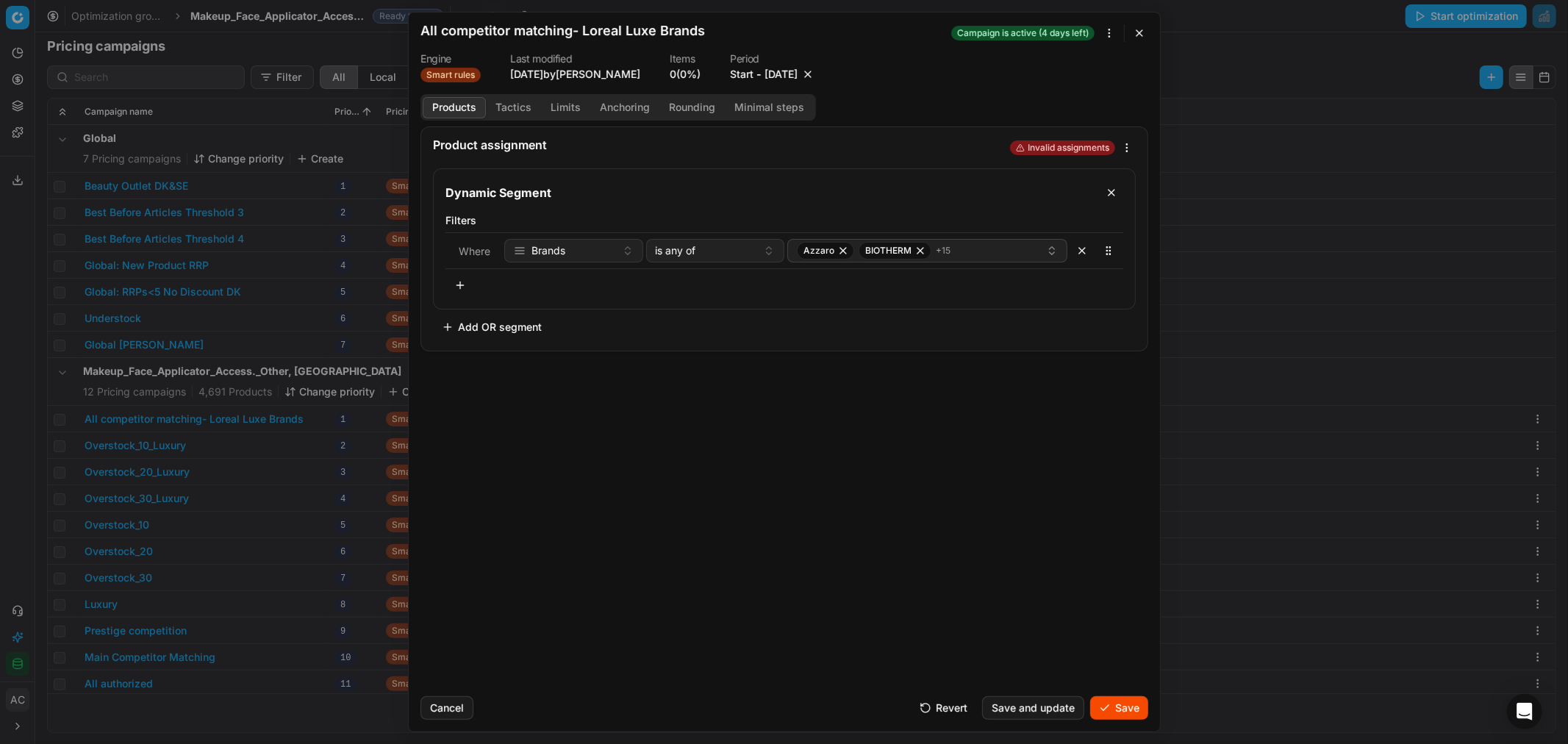
click at [1116, 713] on button "Save" at bounding box center [1119, 707] width 58 height 23
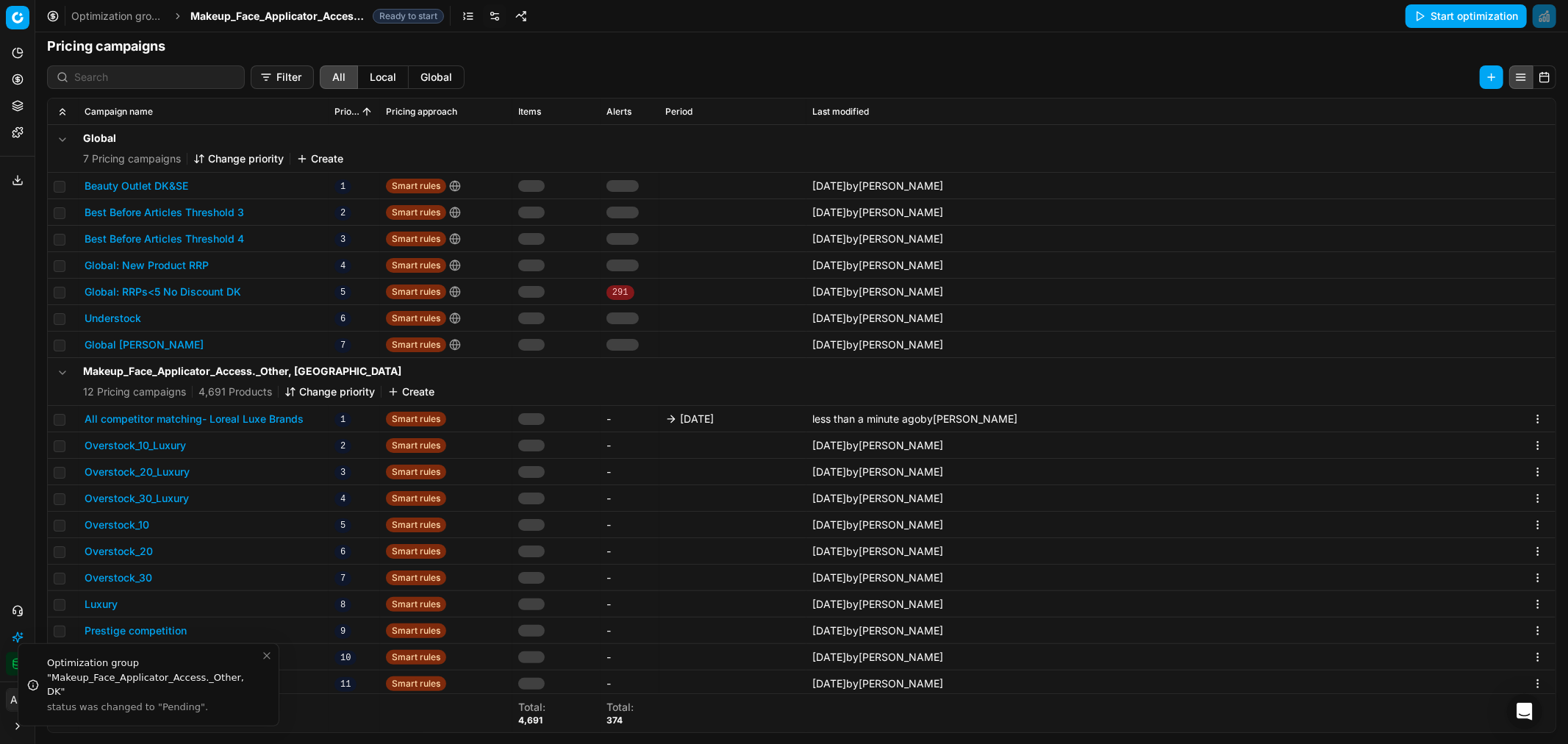
click at [280, 20] on span "Makeup_Face_Applicator_Access._Other, DK" at bounding box center [278, 16] width 177 height 14
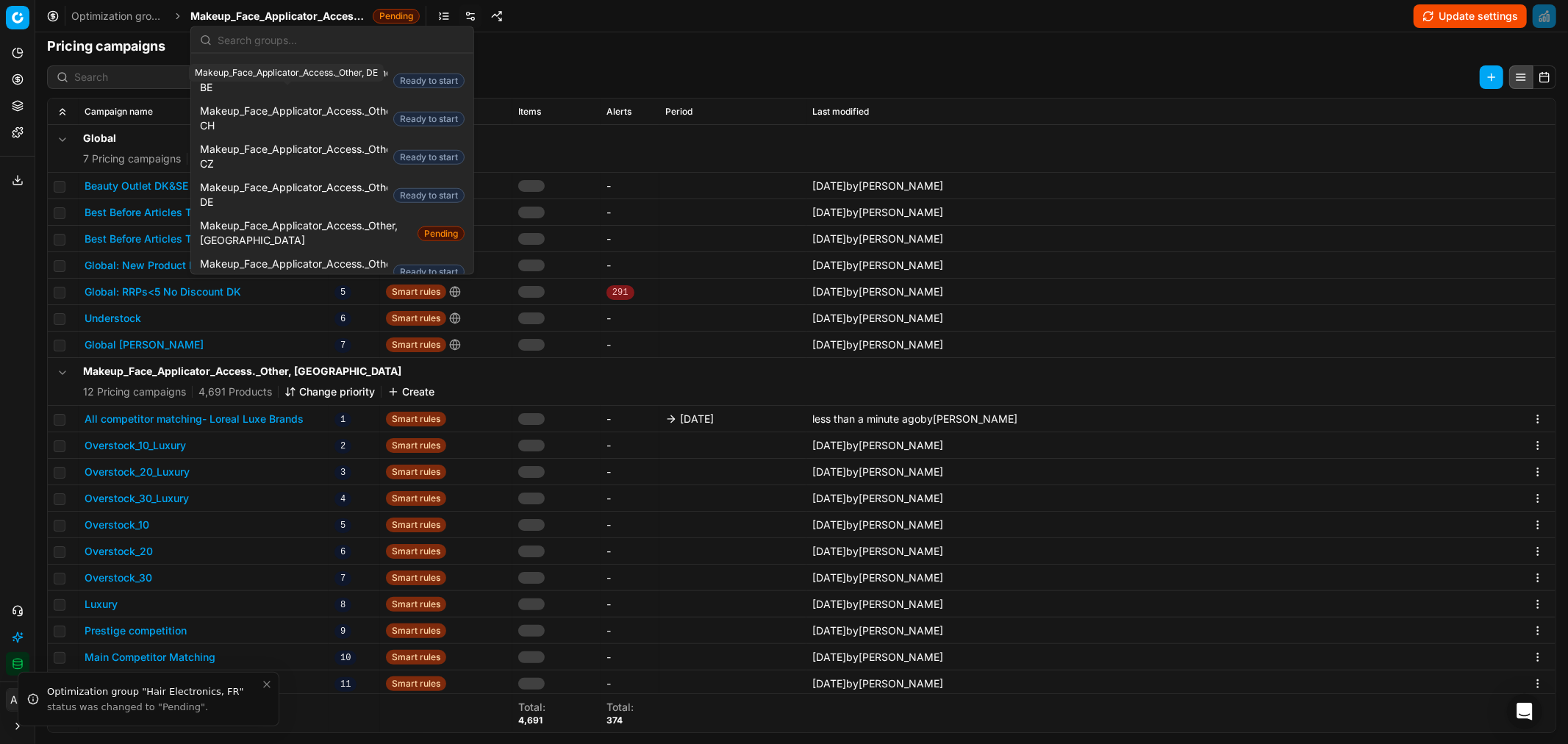
scroll to position [1004, 0]
click at [313, 257] on span "Makeup_Face_Applicator_Access._Other, FI" at bounding box center [294, 271] width 188 height 30
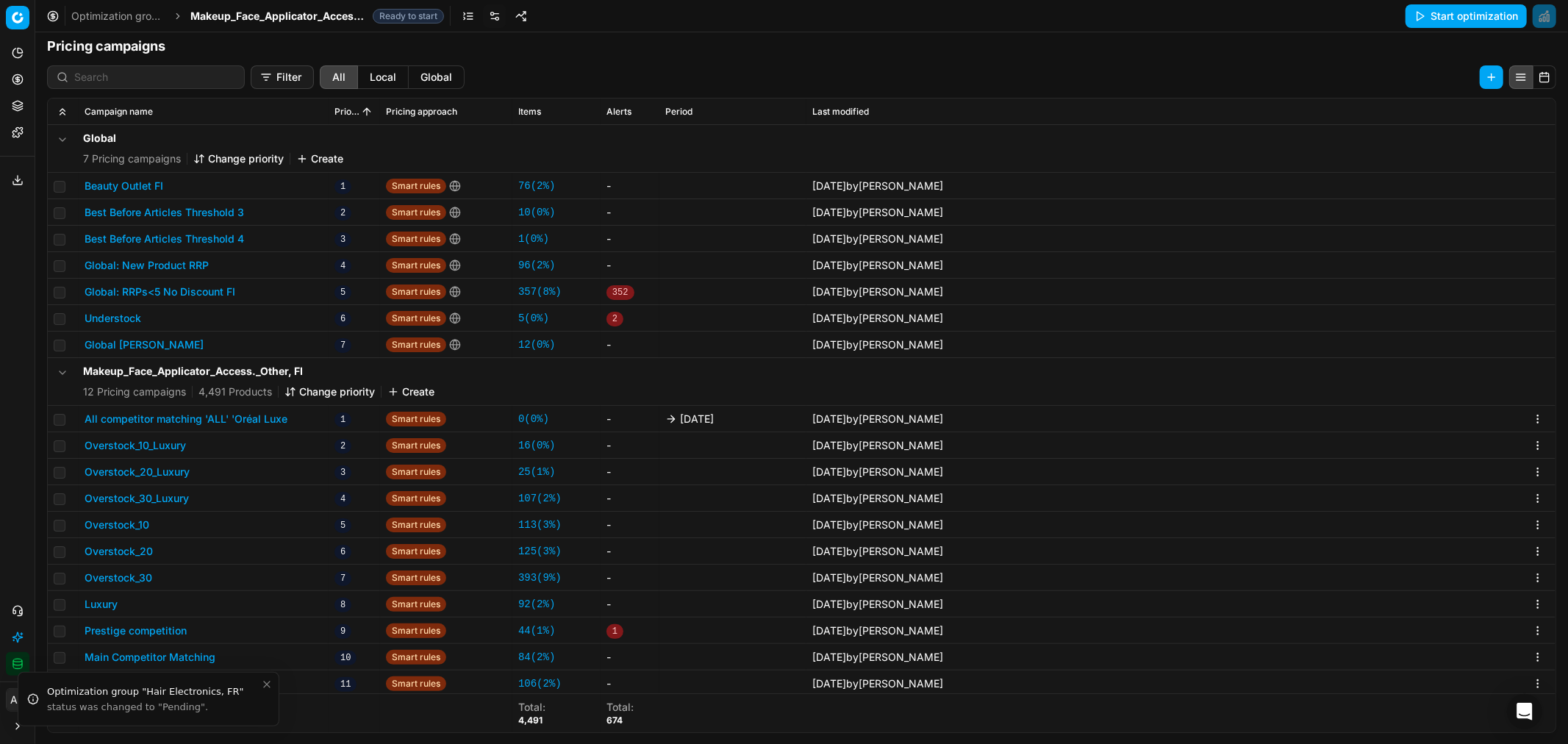
click at [225, 423] on button "All competitor matching 'ALL' 'Oréal Luxe" at bounding box center [186, 419] width 203 height 14
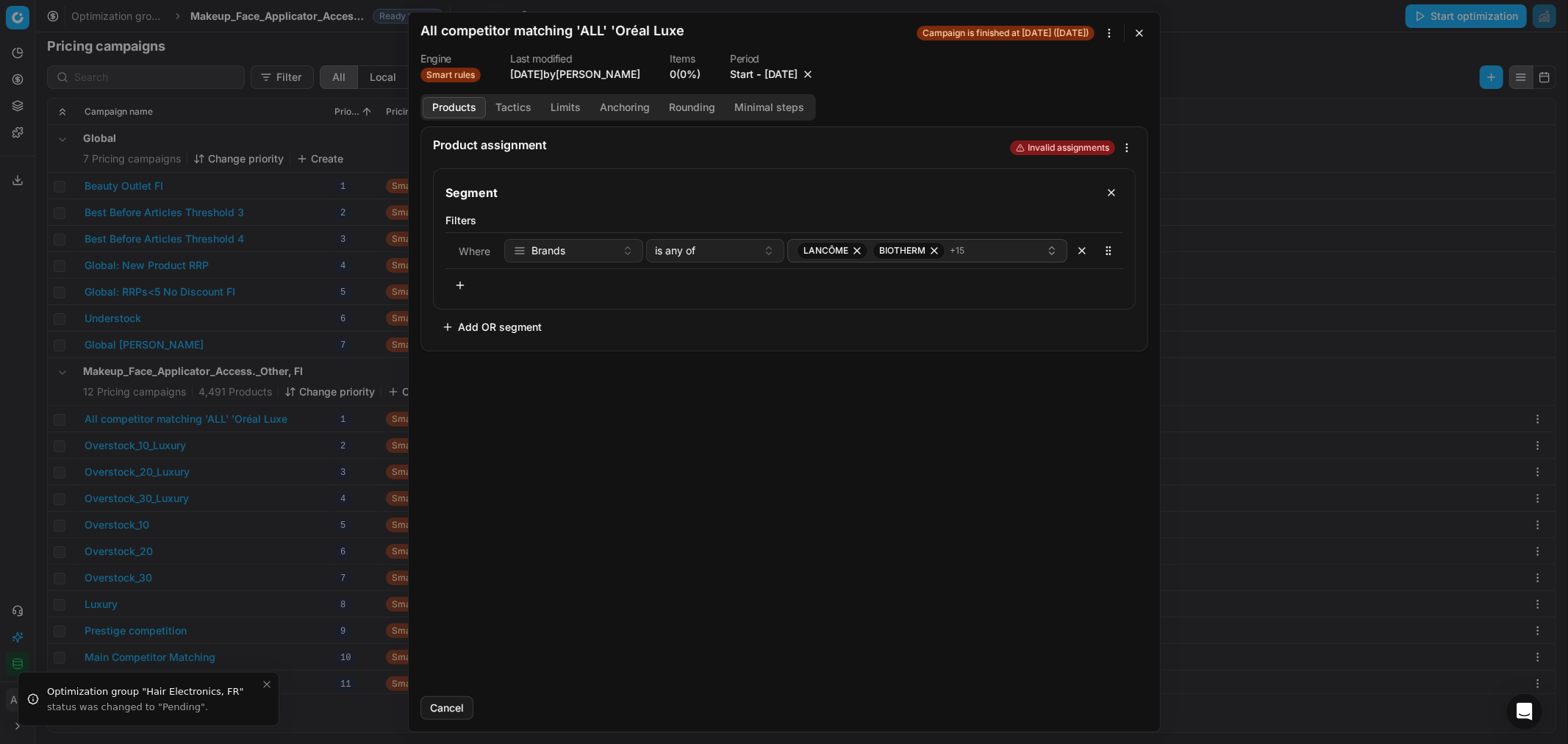
click at [782, 69] on button "10/3/2025" at bounding box center [781, 74] width 33 height 14
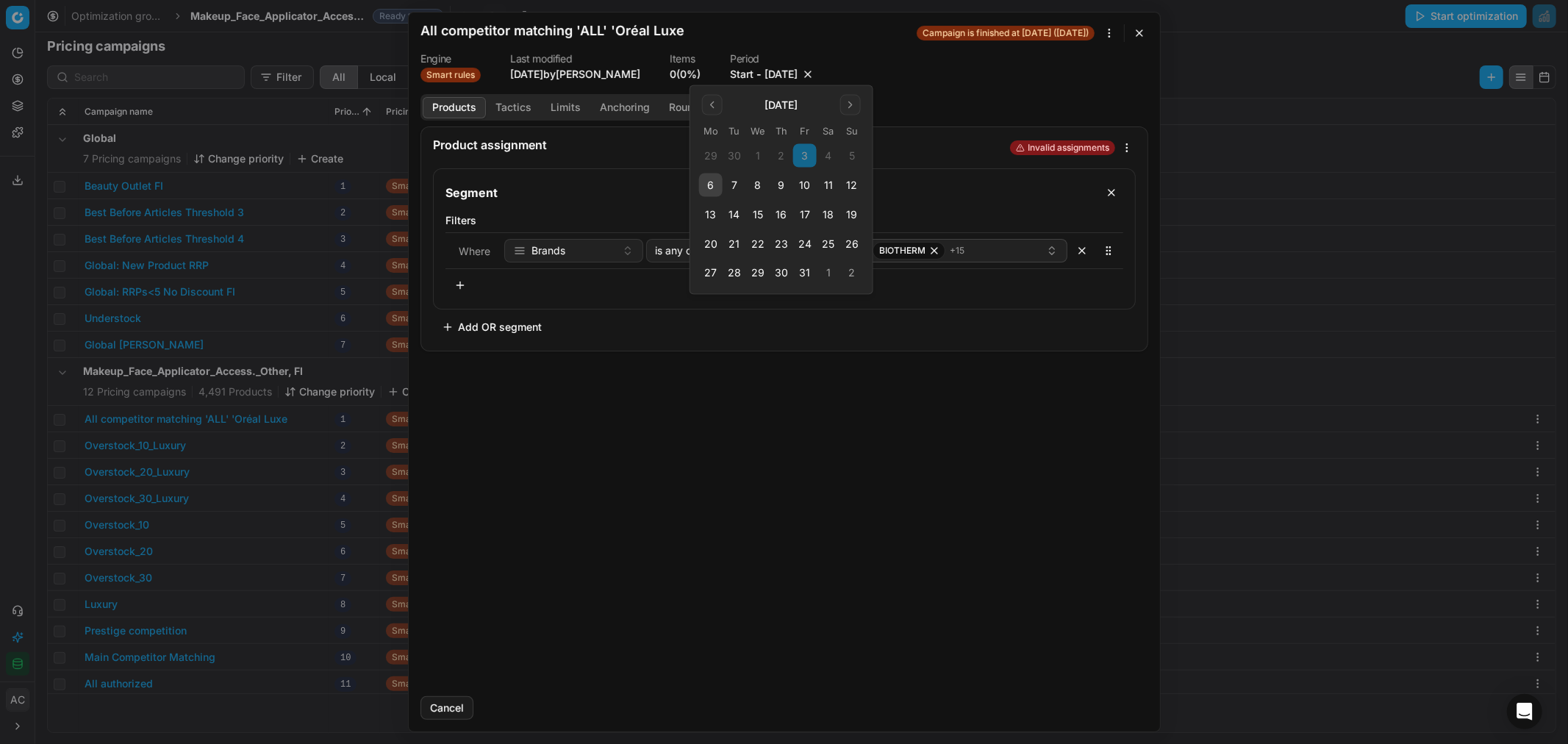
click at [805, 188] on button "10" at bounding box center [805, 185] width 23 height 23
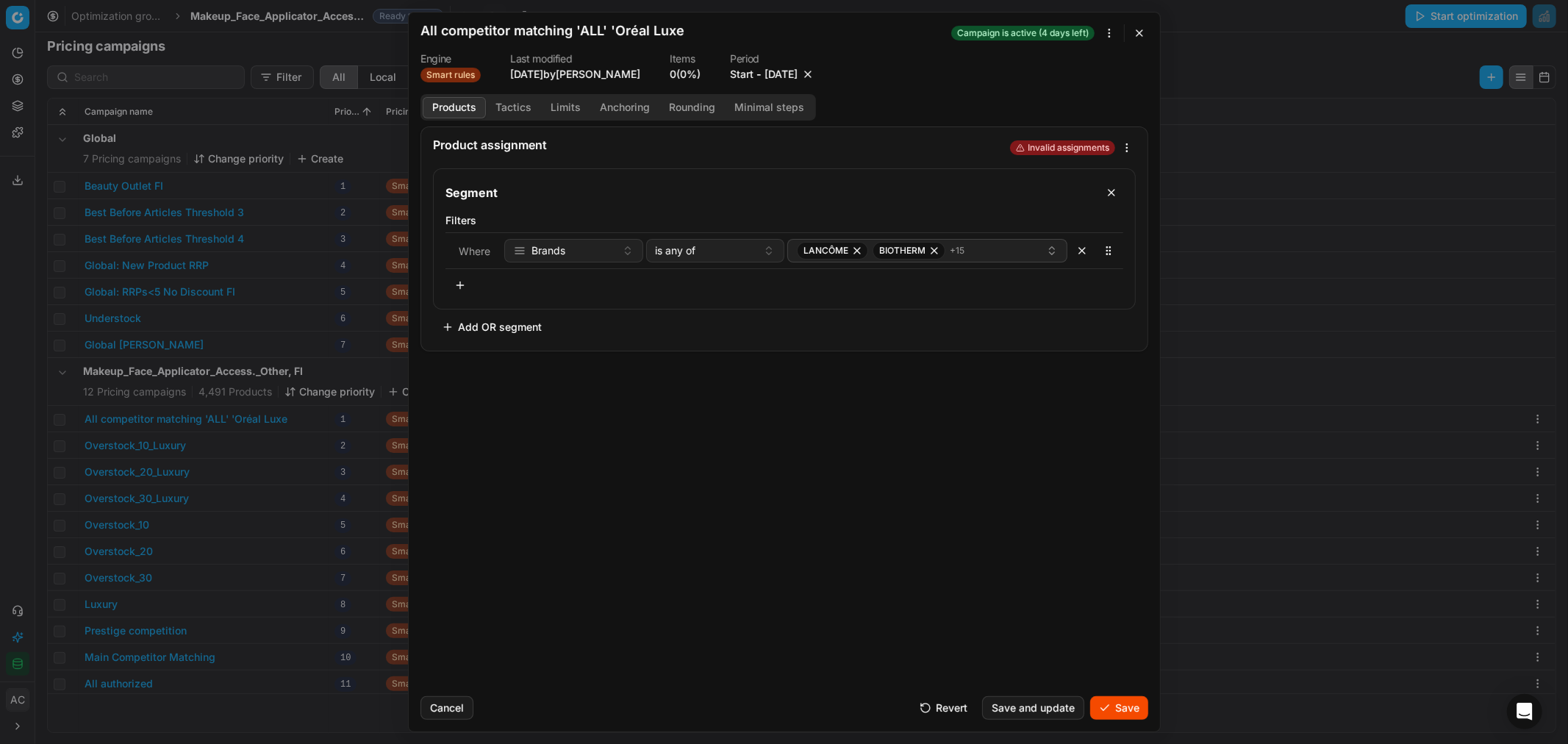
click at [1114, 702] on button "Save" at bounding box center [1119, 707] width 58 height 23
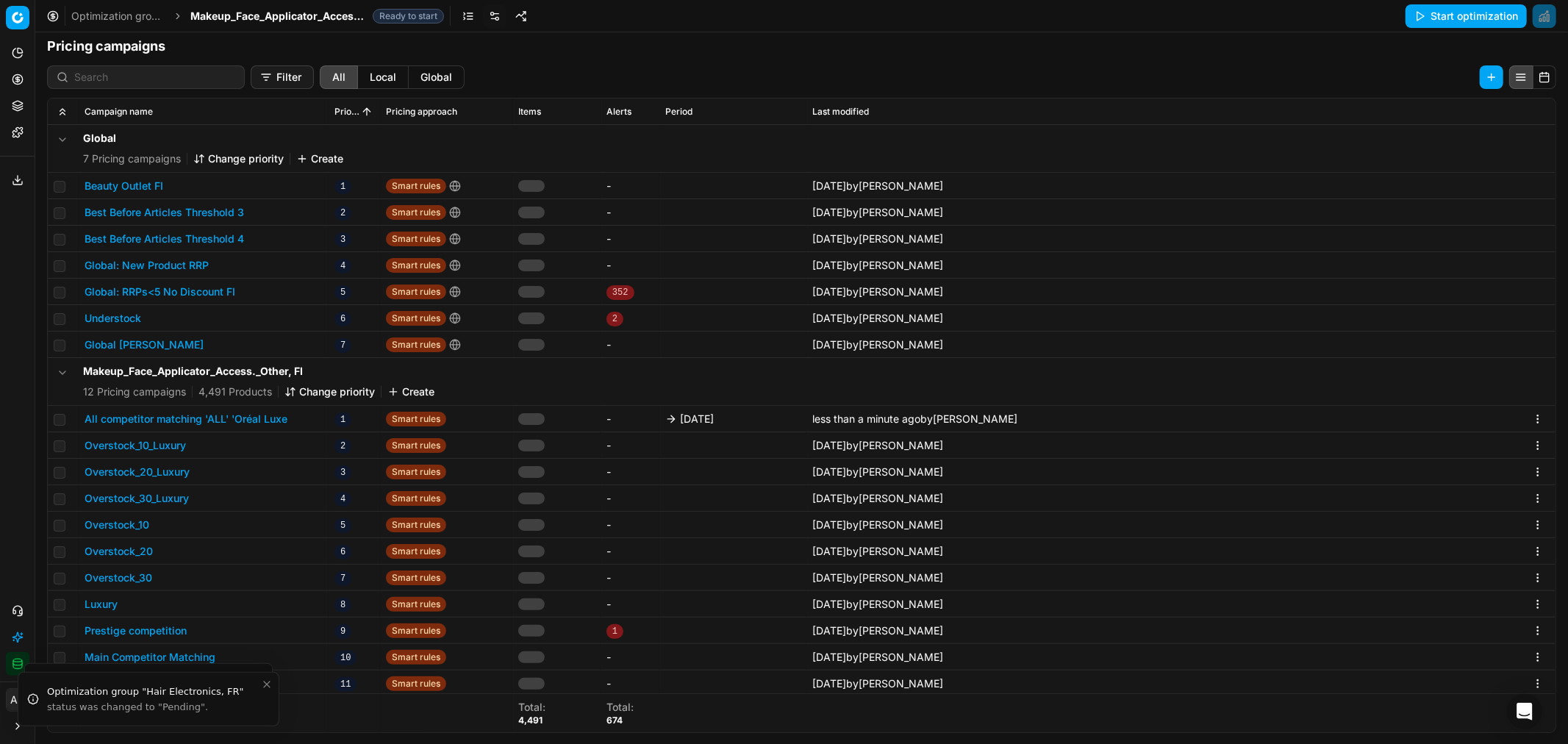
click at [242, 18] on span "Makeup_Face_Applicator_Access._Other, FI" at bounding box center [278, 16] width 177 height 14
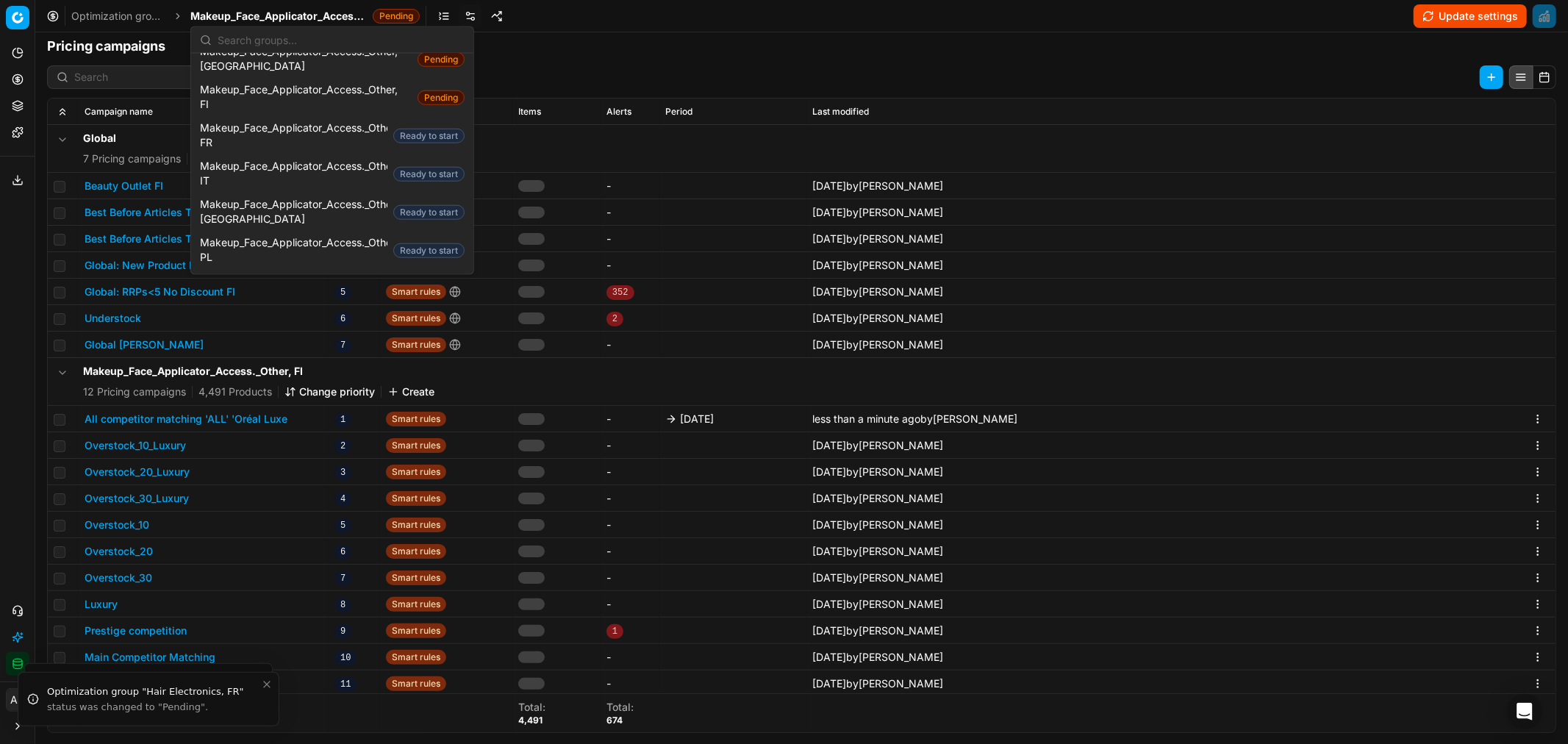
scroll to position [1180, 0]
click at [314, 272] on span "Makeup_Face_Applicator_Access._Other, SE" at bounding box center [294, 286] width 188 height 30
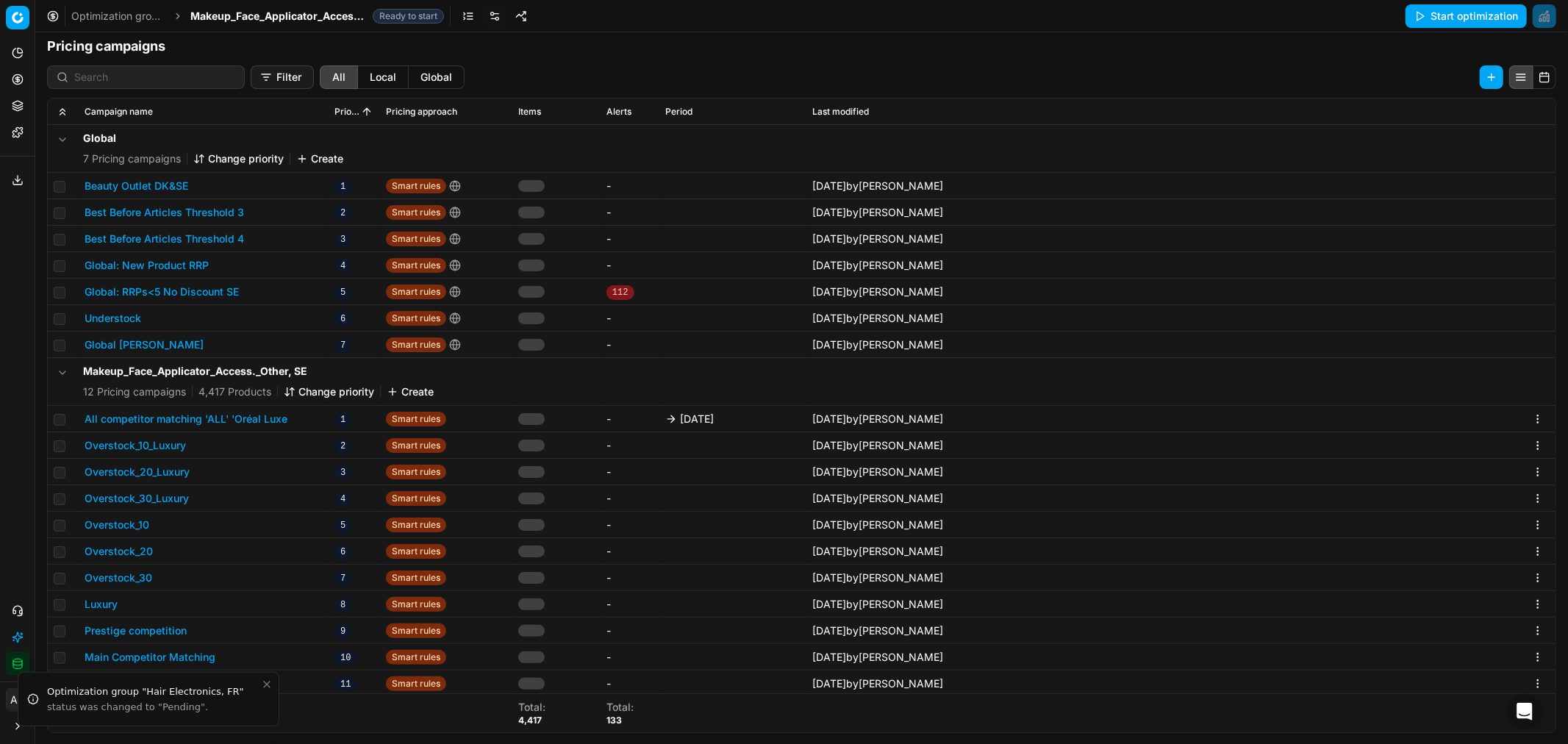
click at [248, 412] on button "All competitor matching 'ALL' 'Oréal Luxe" at bounding box center [186, 419] width 203 height 14
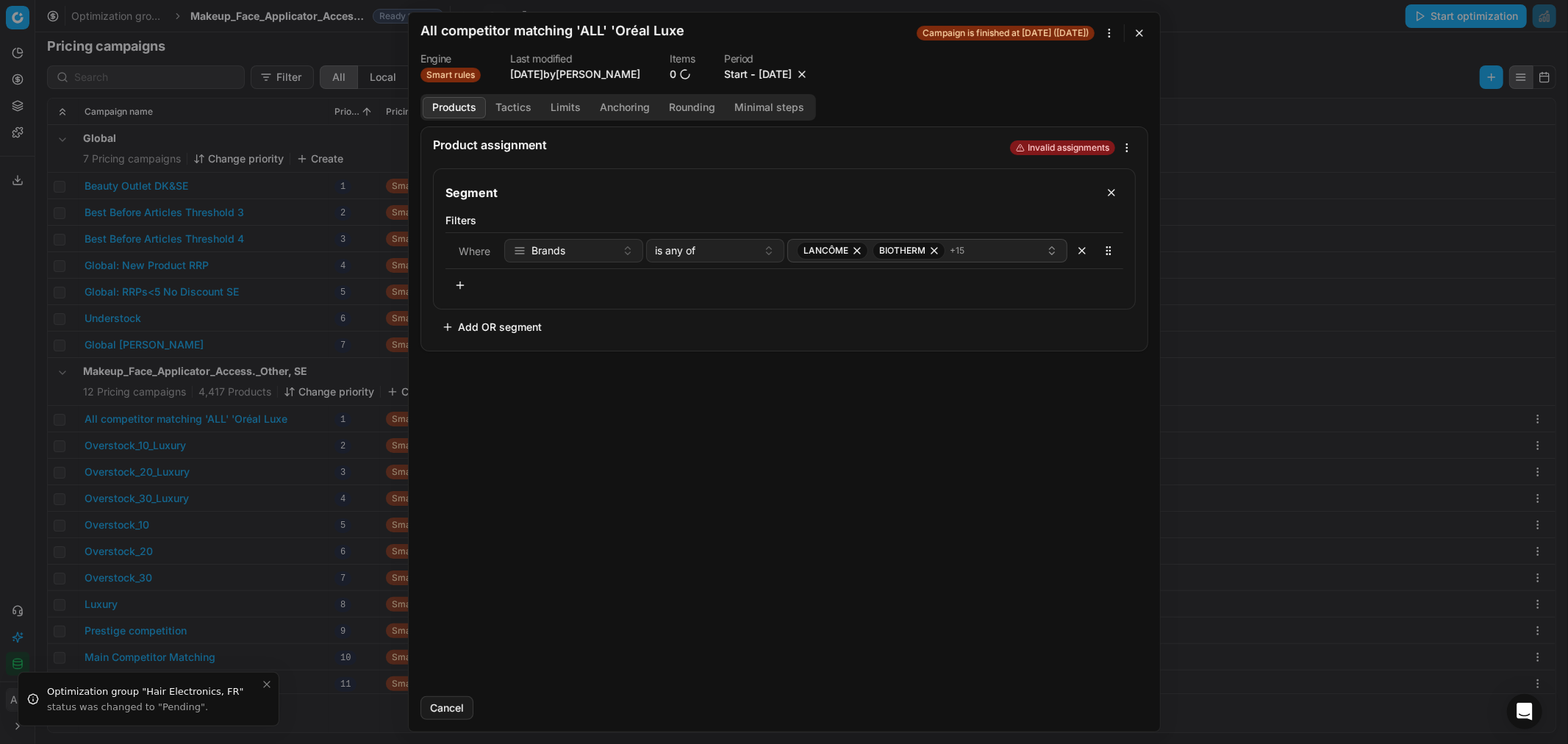
click at [777, 70] on button "10/3/2025" at bounding box center [775, 74] width 33 height 14
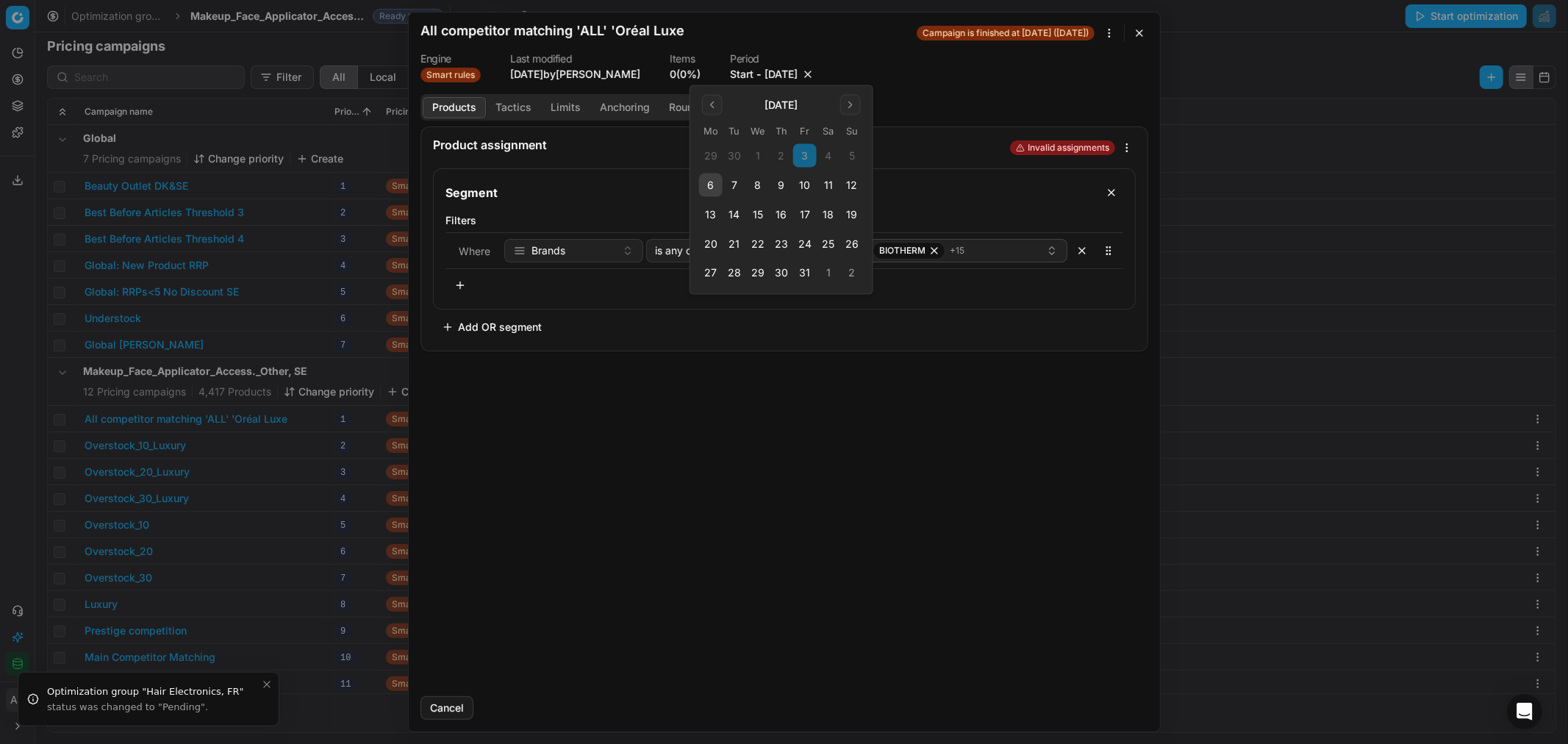
click at [794, 179] on button "10" at bounding box center [805, 185] width 23 height 23
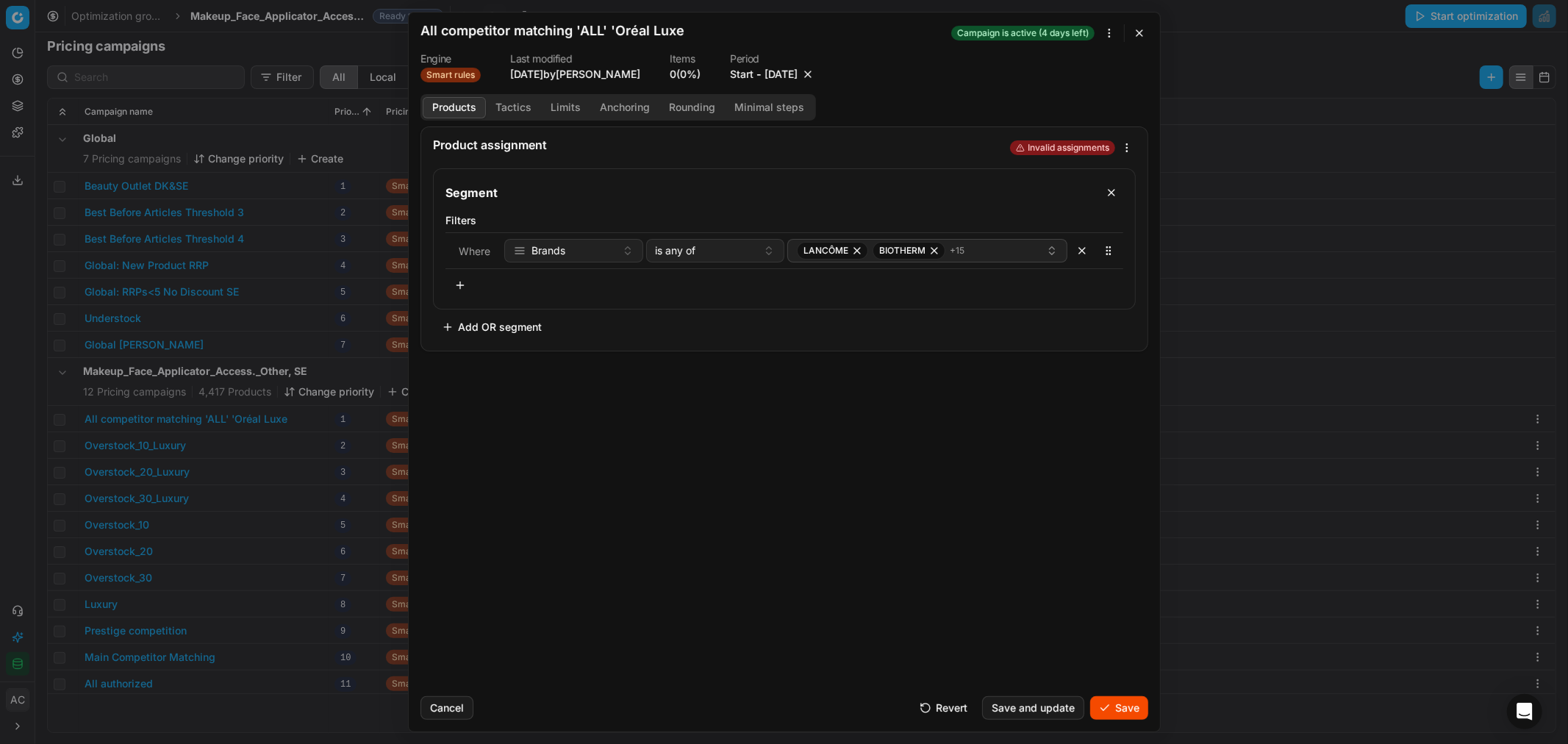
click at [1115, 699] on button "Save" at bounding box center [1119, 707] width 58 height 23
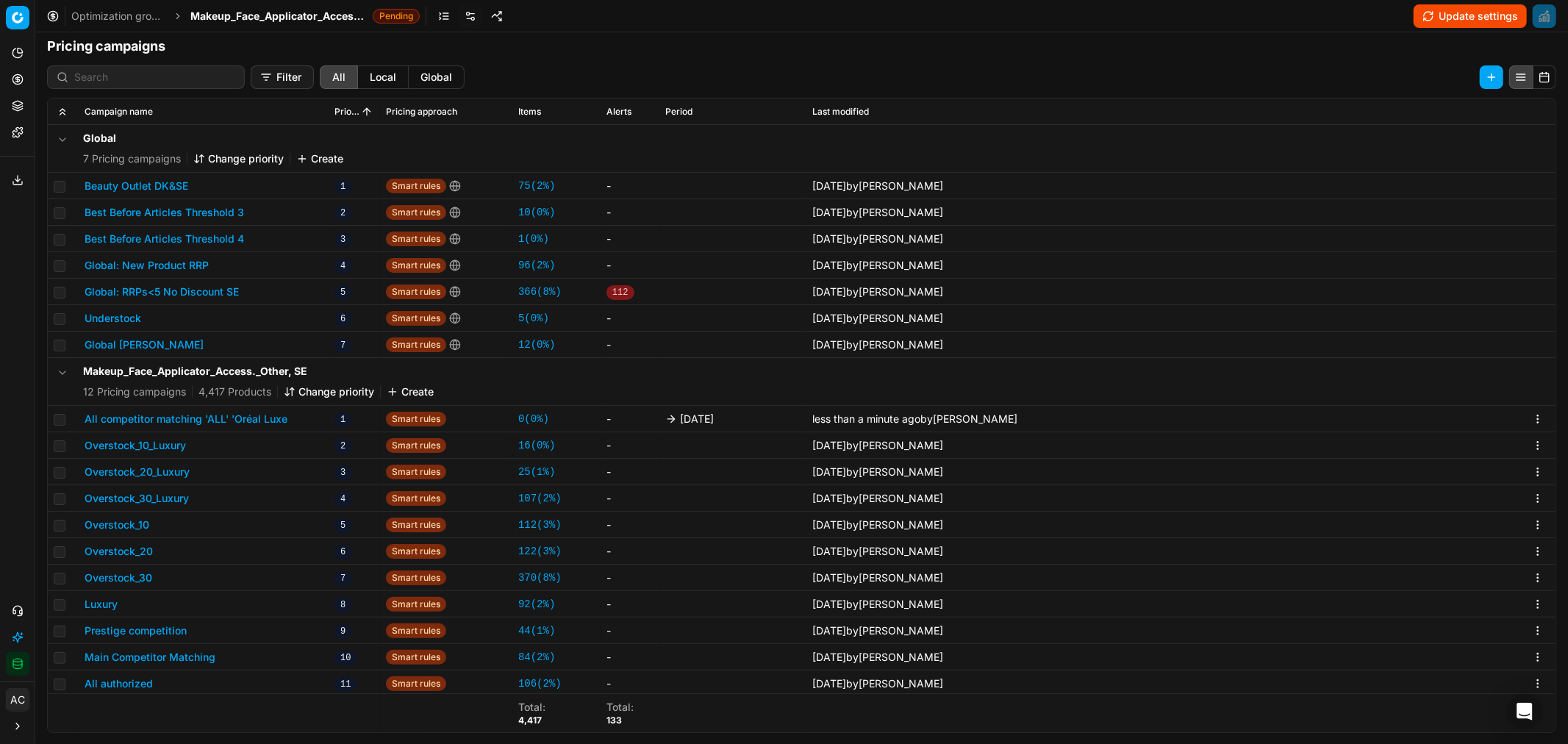
click at [241, 11] on span "Makeup_Face_Applicator_Access._Other, SE" at bounding box center [278, 16] width 177 height 14
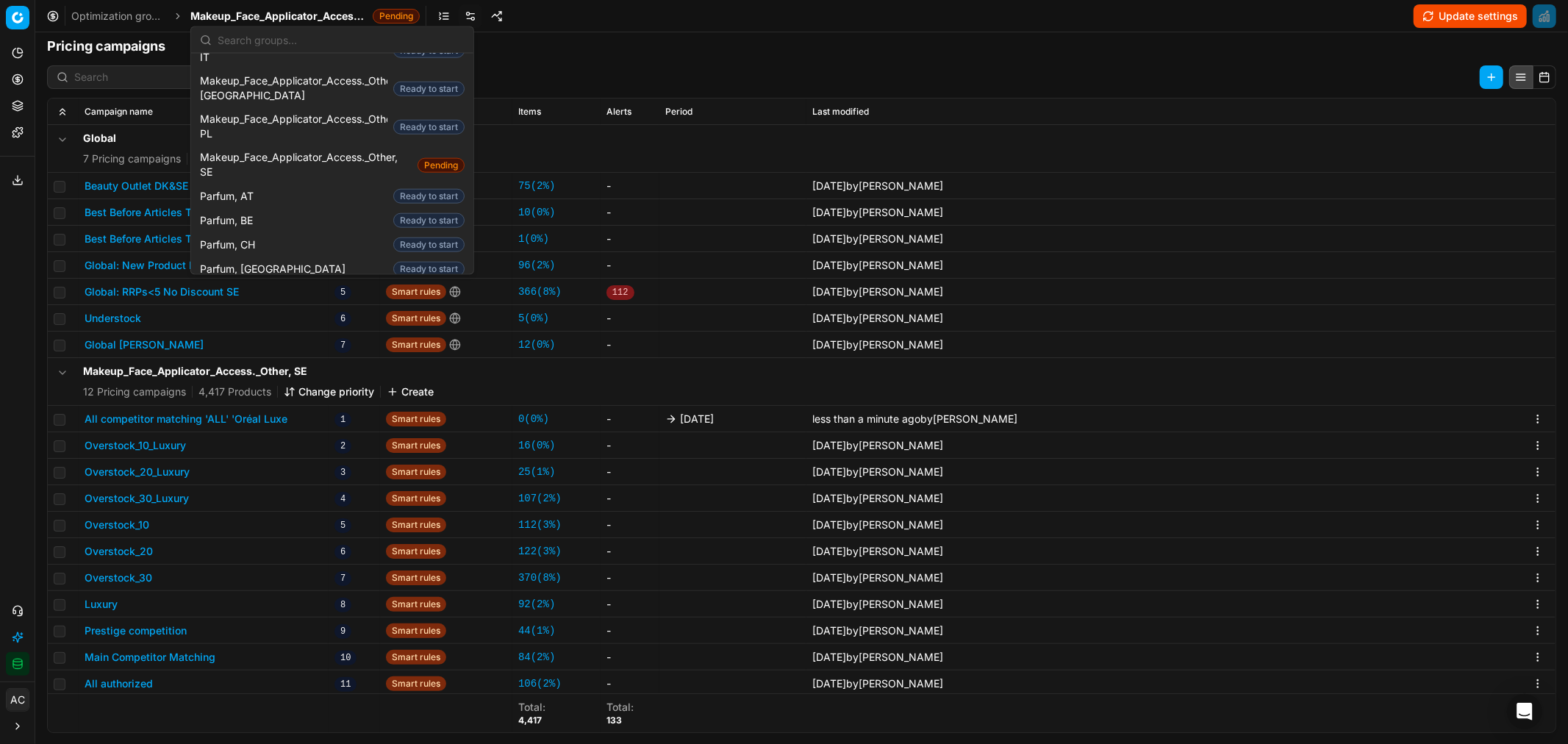
scroll to position [1305, 0]
click at [279, 302] on div "Parfum, DK Ready to start" at bounding box center [332, 314] width 277 height 24
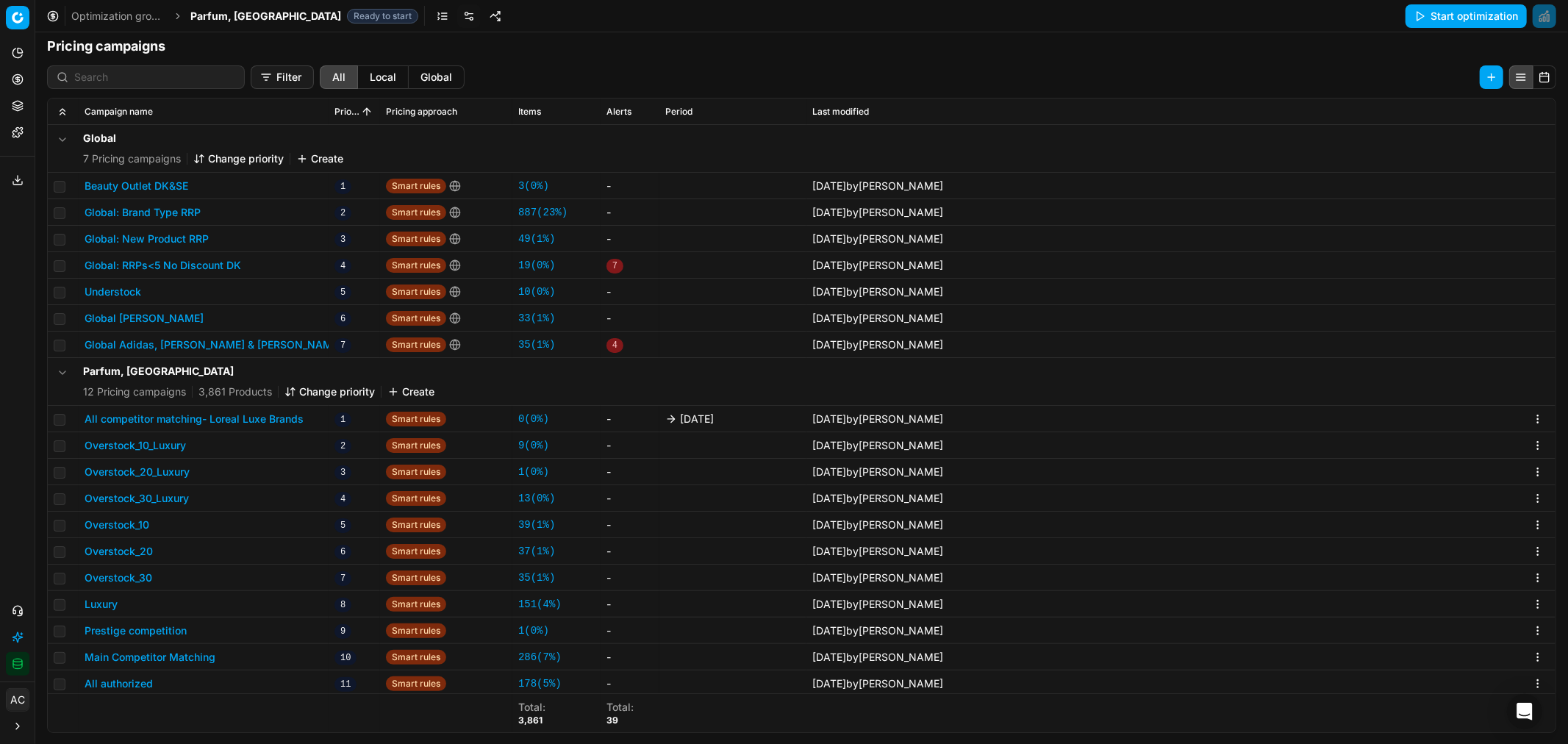
click at [205, 417] on button "All competitor matching- Loreal Luxe Brands" at bounding box center [194, 419] width 219 height 14
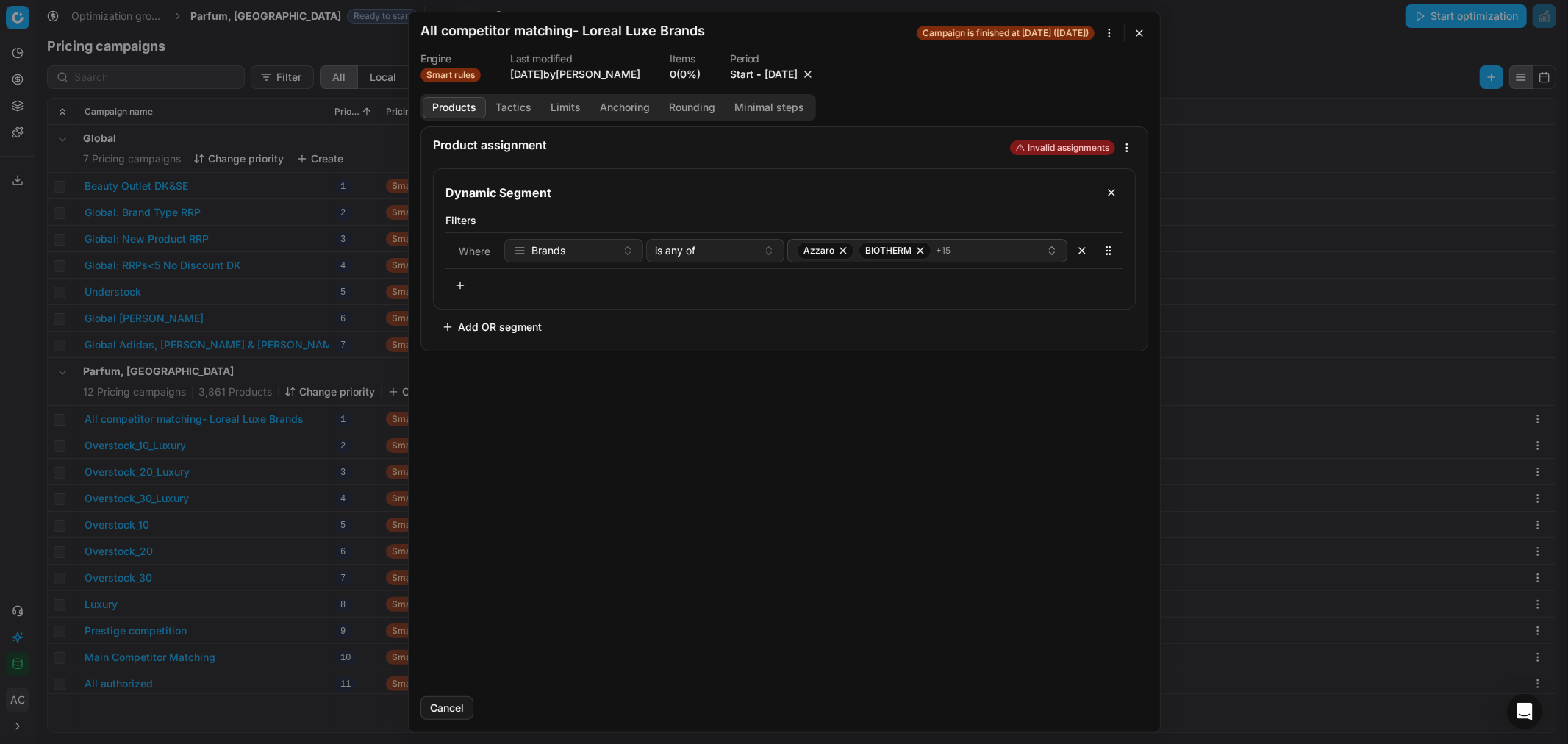
click at [776, 63] on dt "Period" at bounding box center [772, 58] width 85 height 10
click at [780, 74] on button "10/3/2025" at bounding box center [775, 74] width 33 height 14
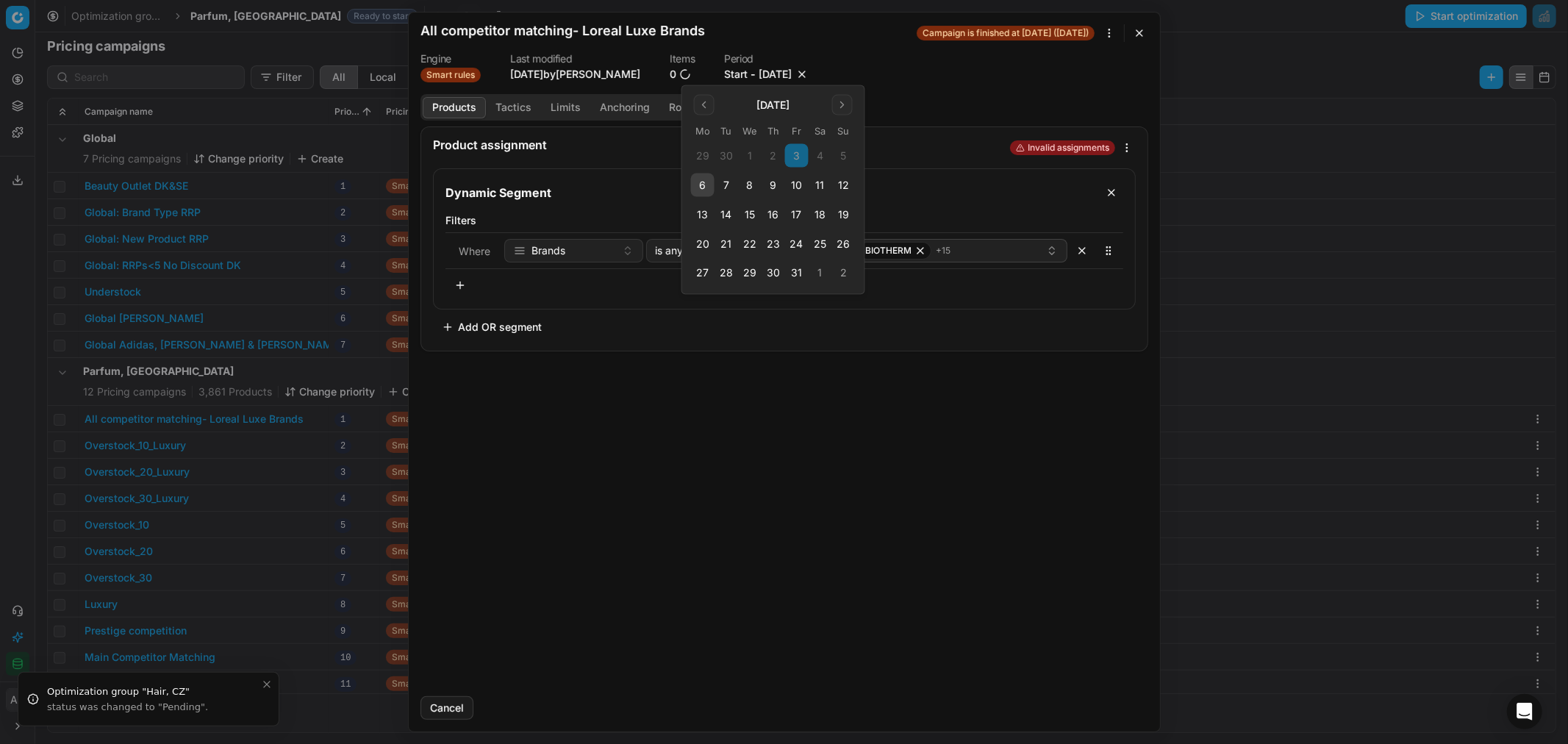
click at [797, 185] on button "10" at bounding box center [797, 185] width 23 height 23
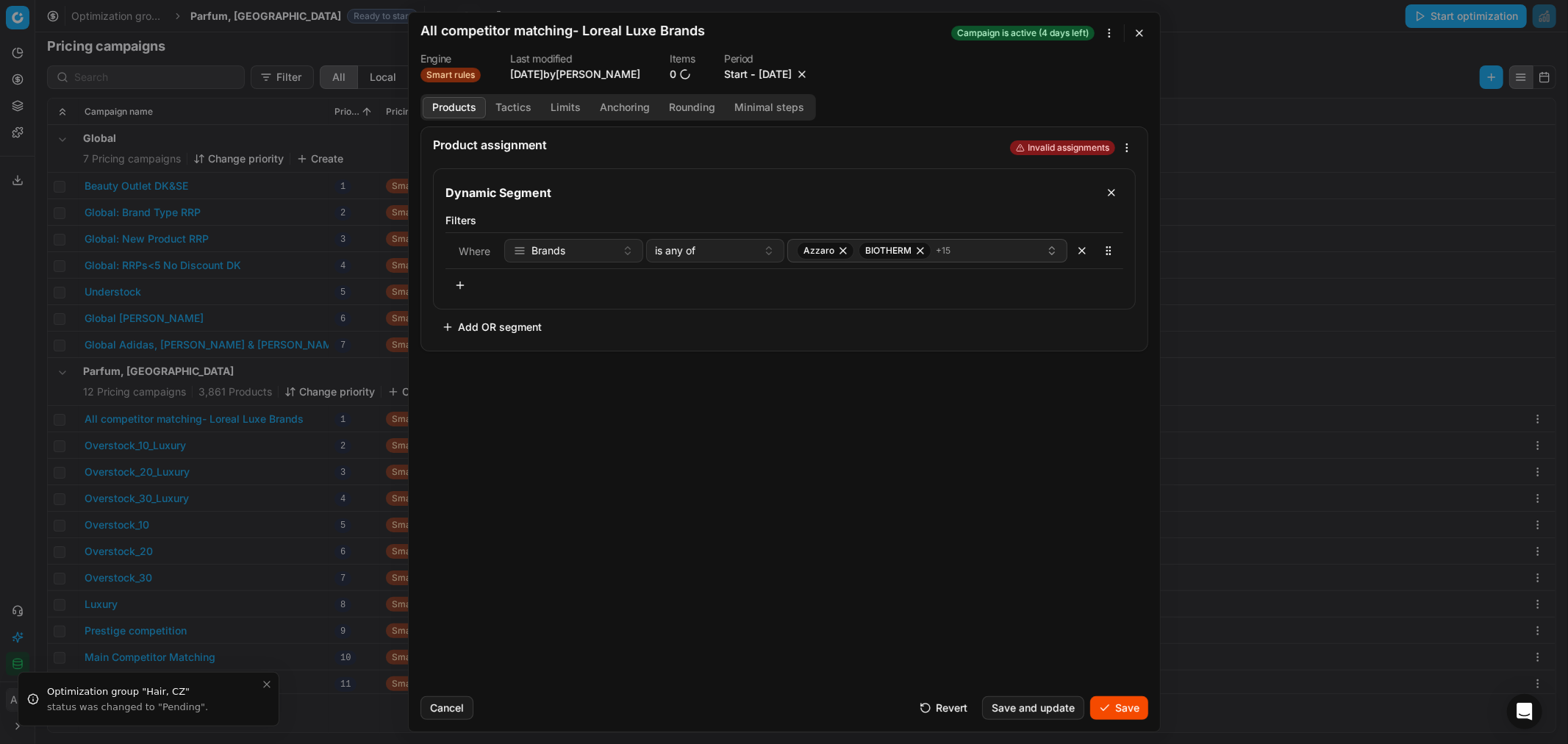
click at [1128, 717] on button "Save" at bounding box center [1119, 707] width 58 height 23
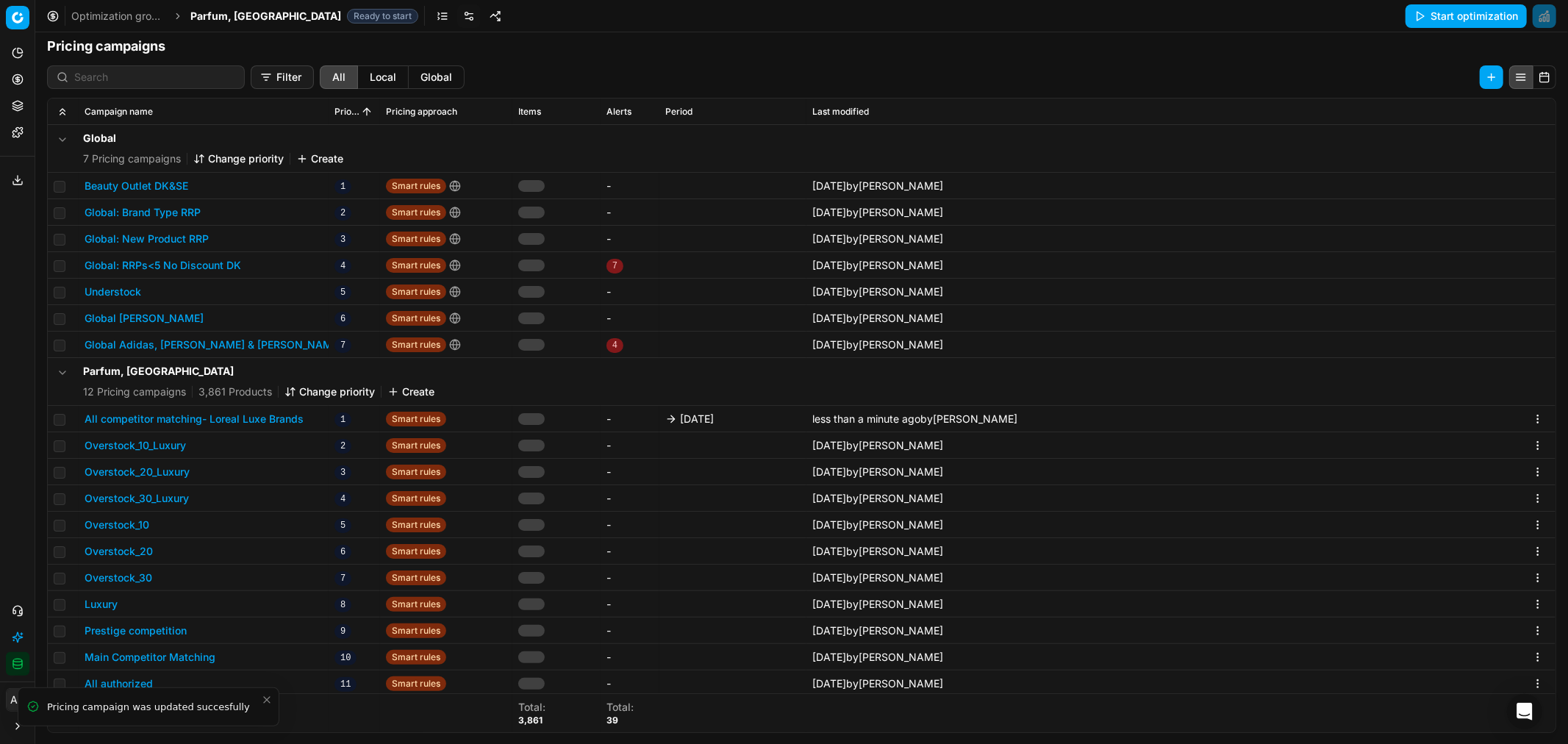
click at [230, 14] on span "Parfum, [GEOGRAPHIC_DATA]" at bounding box center [266, 16] width 151 height 14
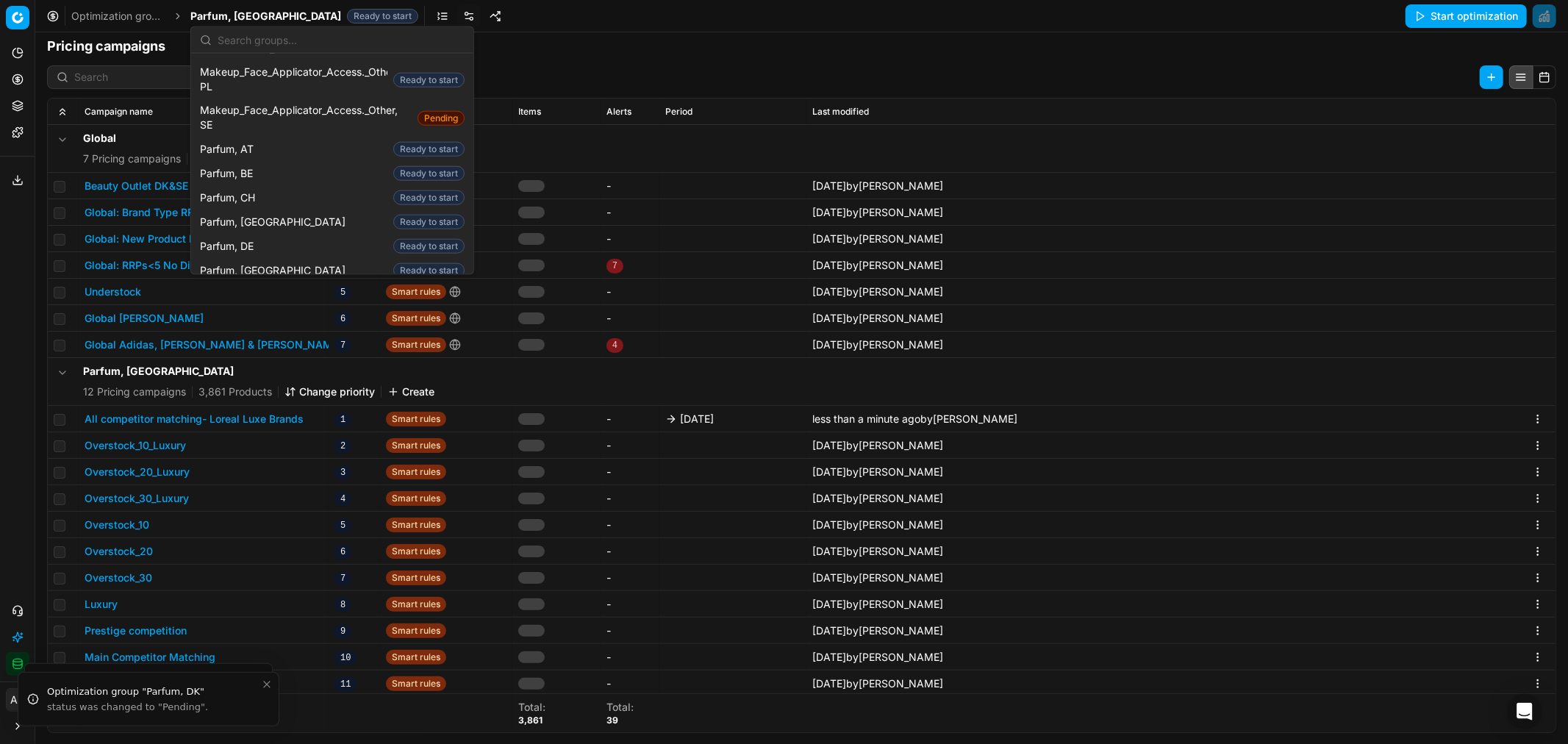
scroll to position [1336, 0]
click at [256, 282] on div "Parfum, FI Ready to start" at bounding box center [332, 293] width 277 height 24
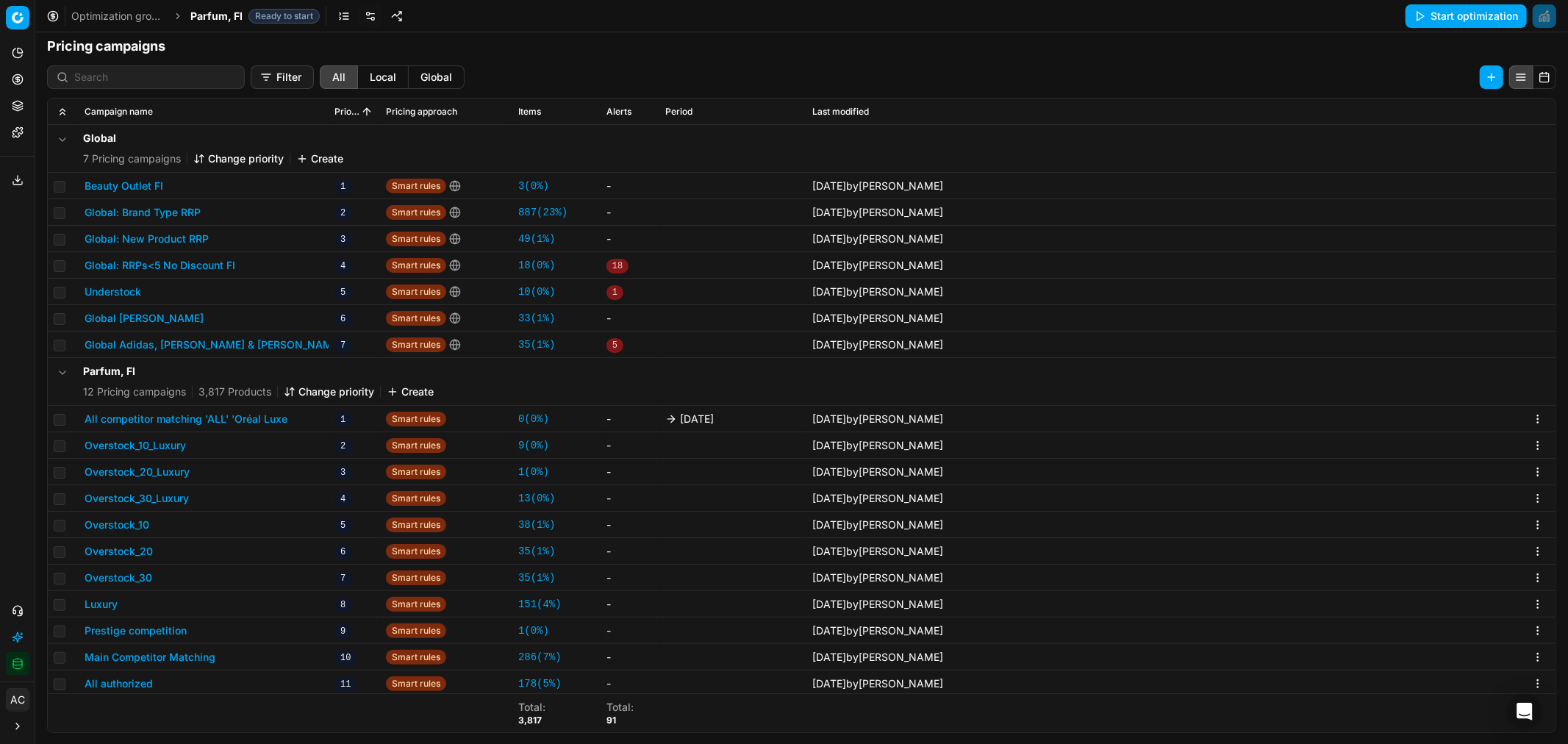
click at [233, 421] on button "All competitor matching 'ALL' 'Oréal Luxe" at bounding box center [186, 419] width 203 height 14
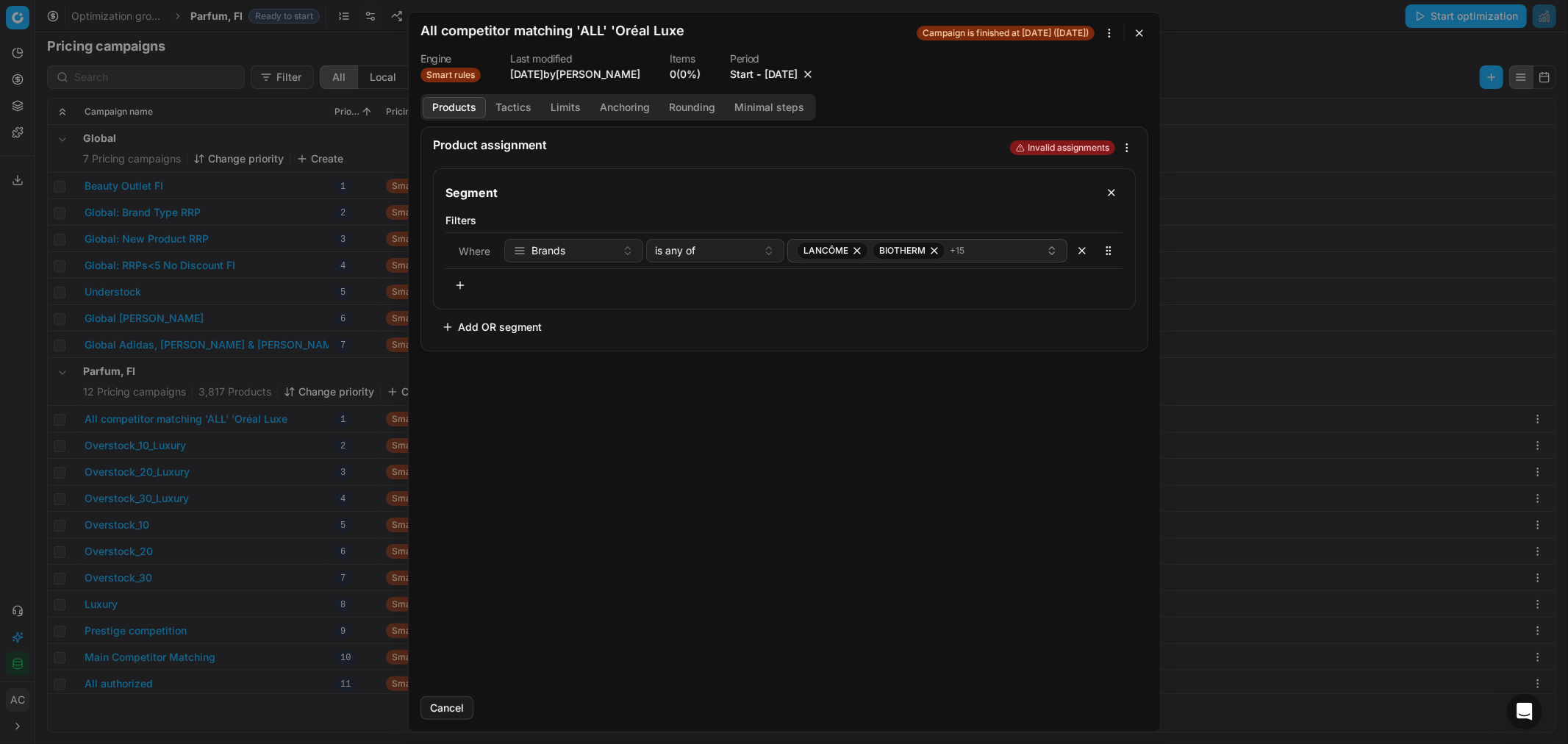
click at [780, 71] on button "10/3/2025" at bounding box center [781, 74] width 33 height 14
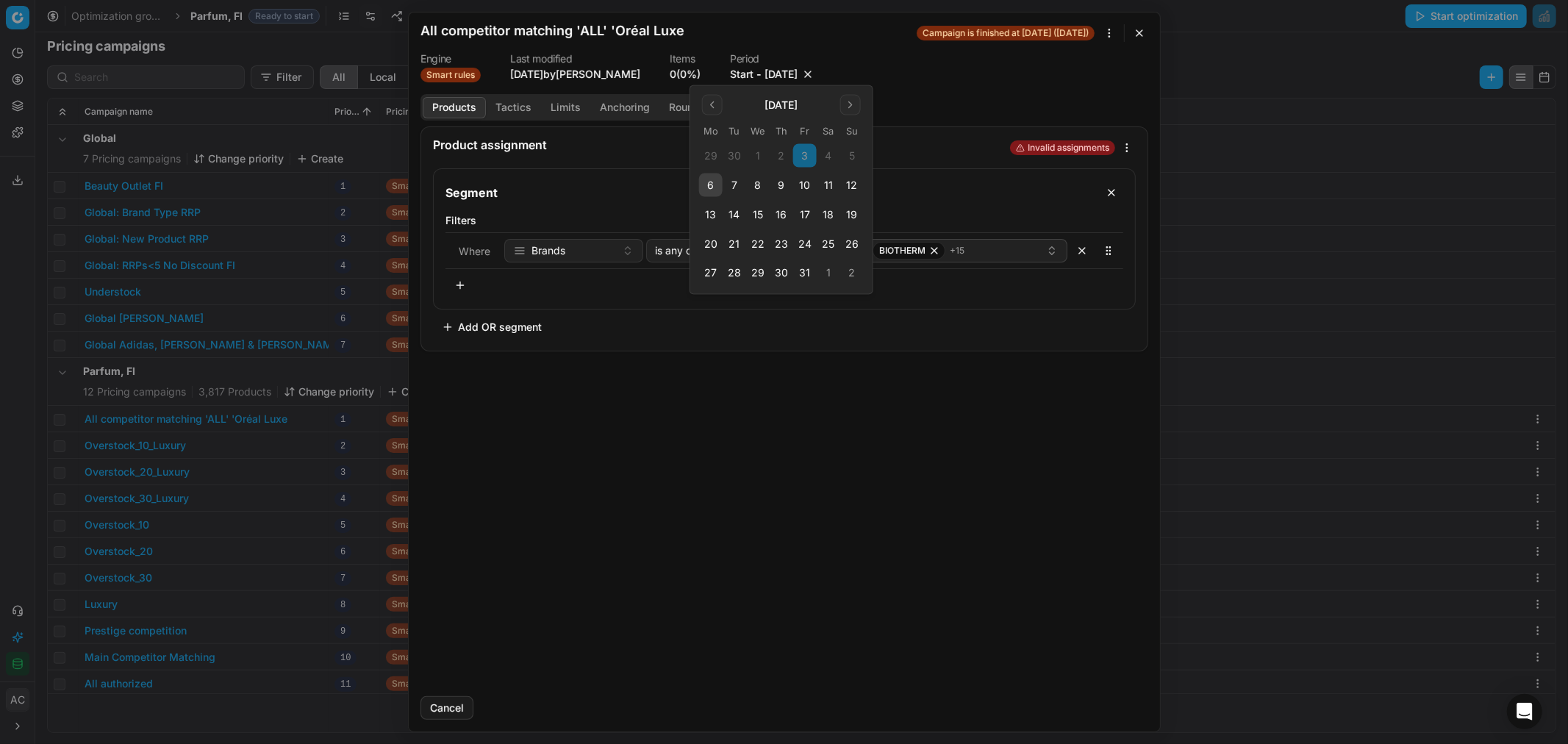
click at [806, 180] on button "10" at bounding box center [805, 185] width 23 height 23
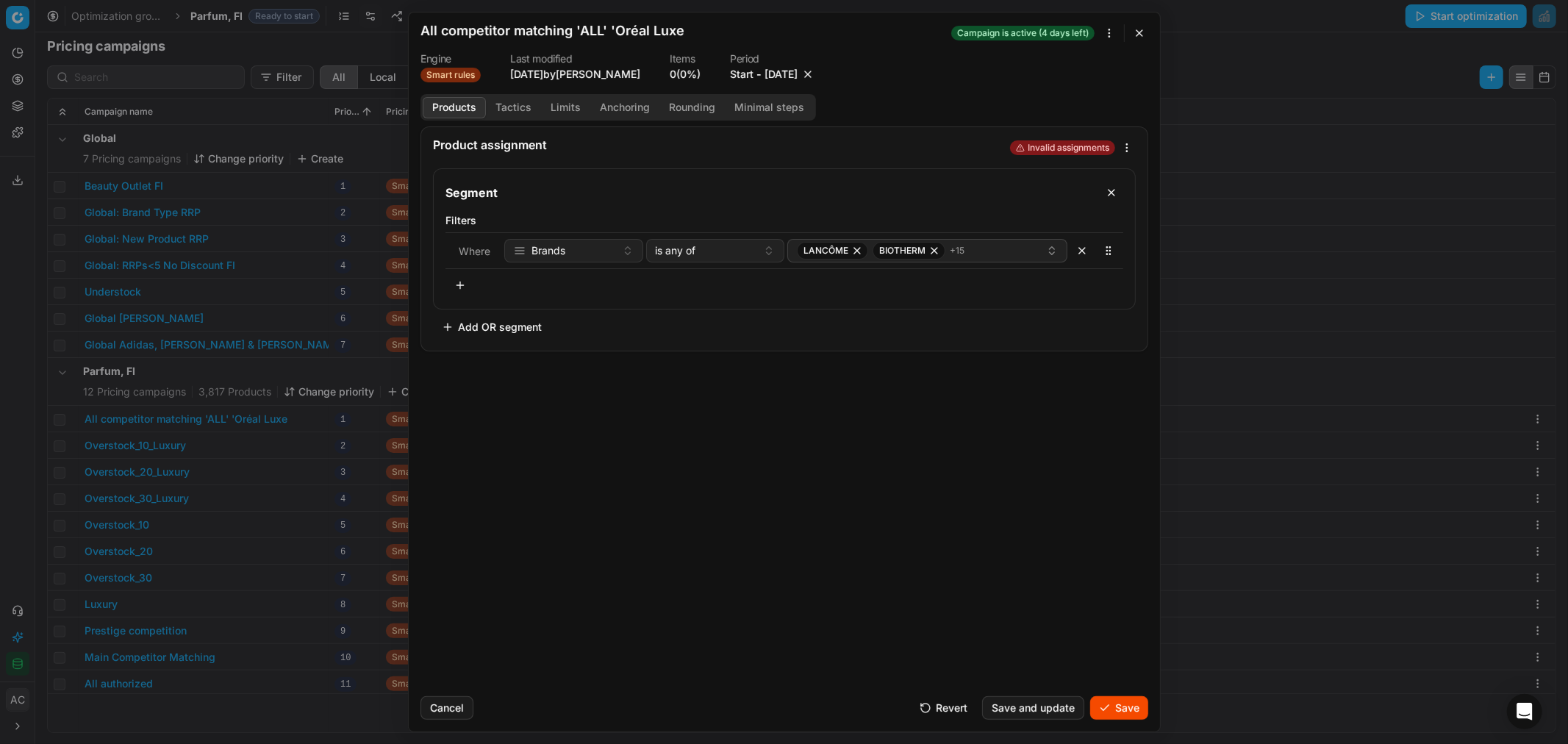
click at [1134, 707] on button "Save" at bounding box center [1119, 707] width 58 height 23
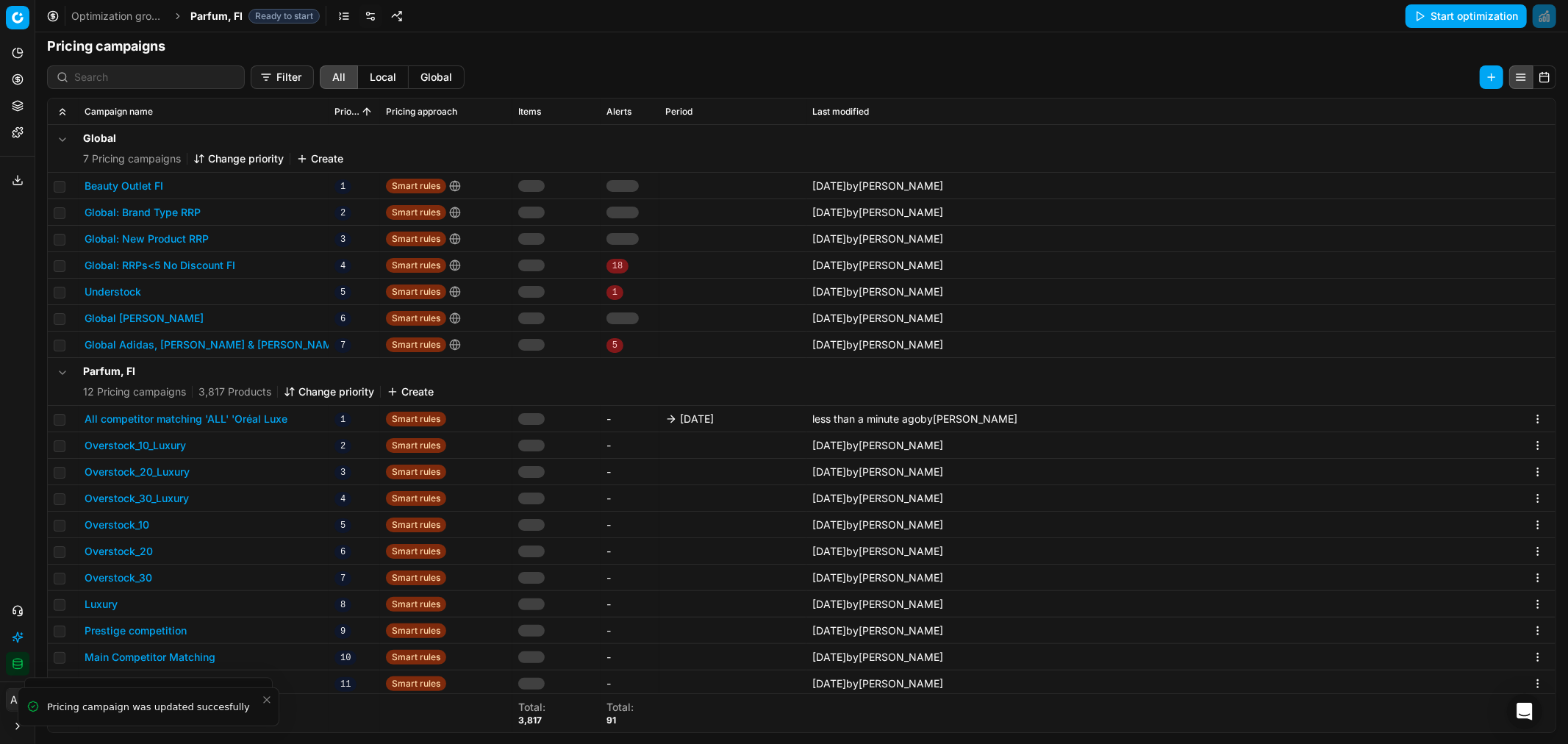
click at [214, 15] on span "Parfum, FI" at bounding box center [216, 16] width 52 height 14
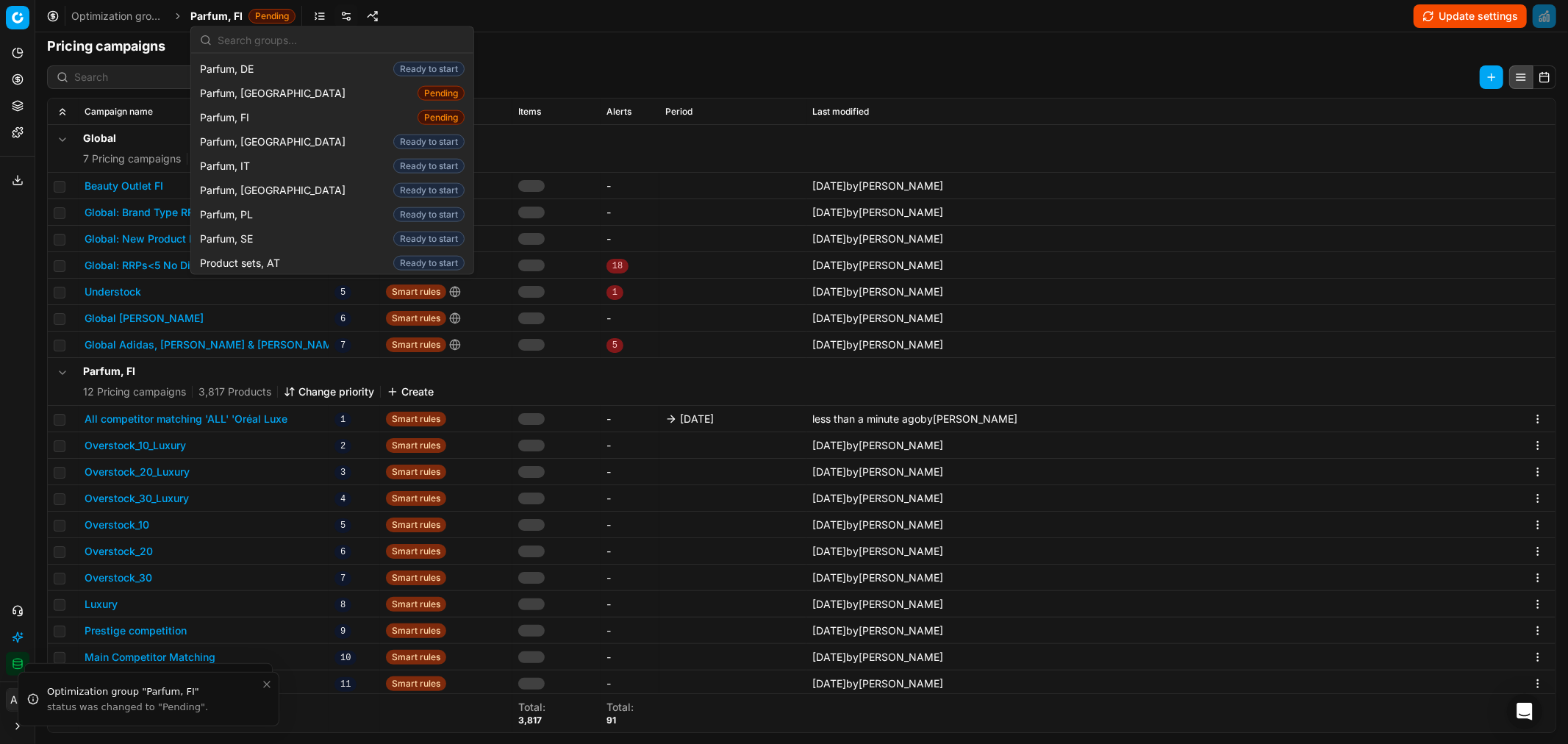
scroll to position [1512, 0]
click at [251, 231] on span "Parfum, SE" at bounding box center [230, 238] width 59 height 14
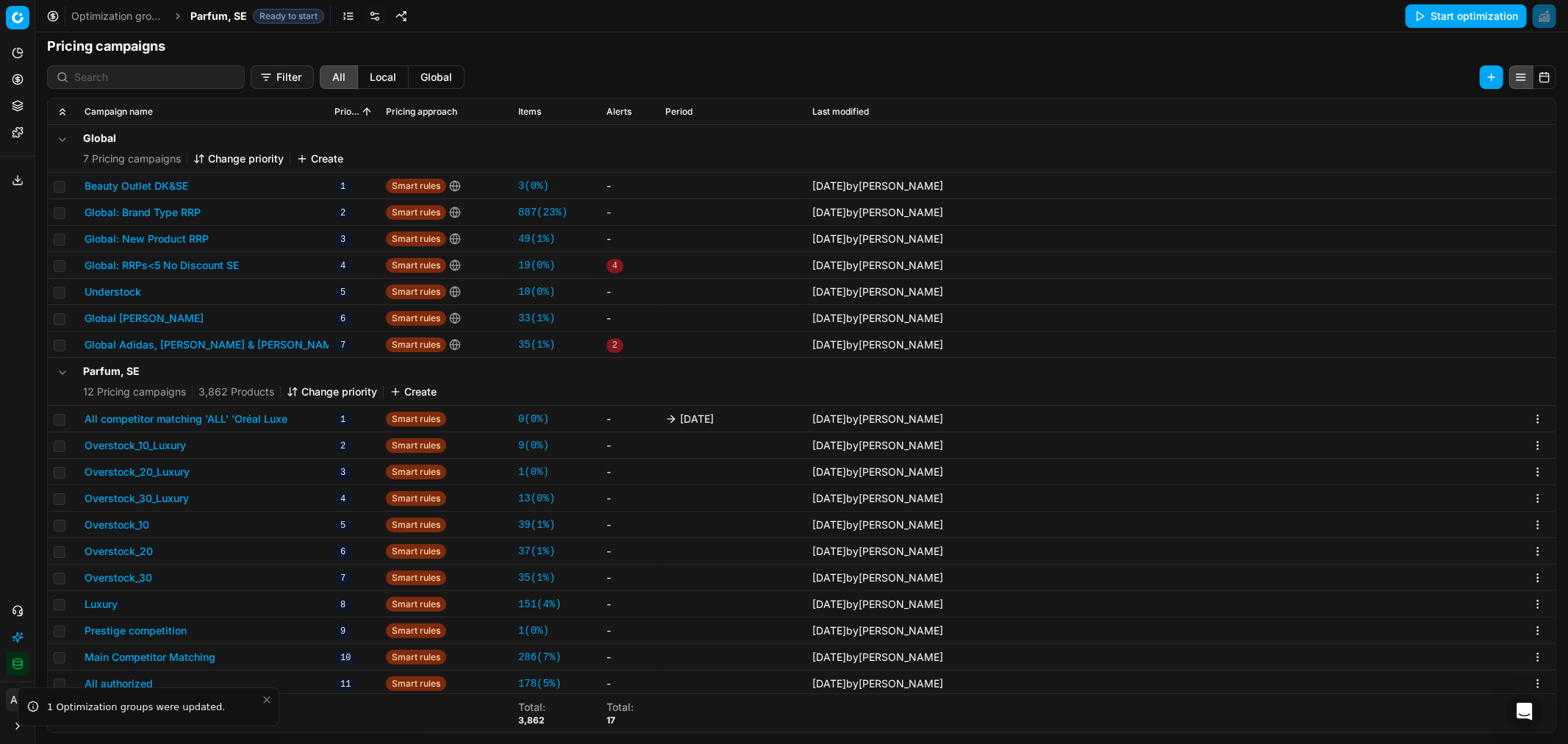
click at [274, 419] on button "All competitor matching 'ALL' 'Oréal Luxe" at bounding box center [186, 419] width 203 height 14
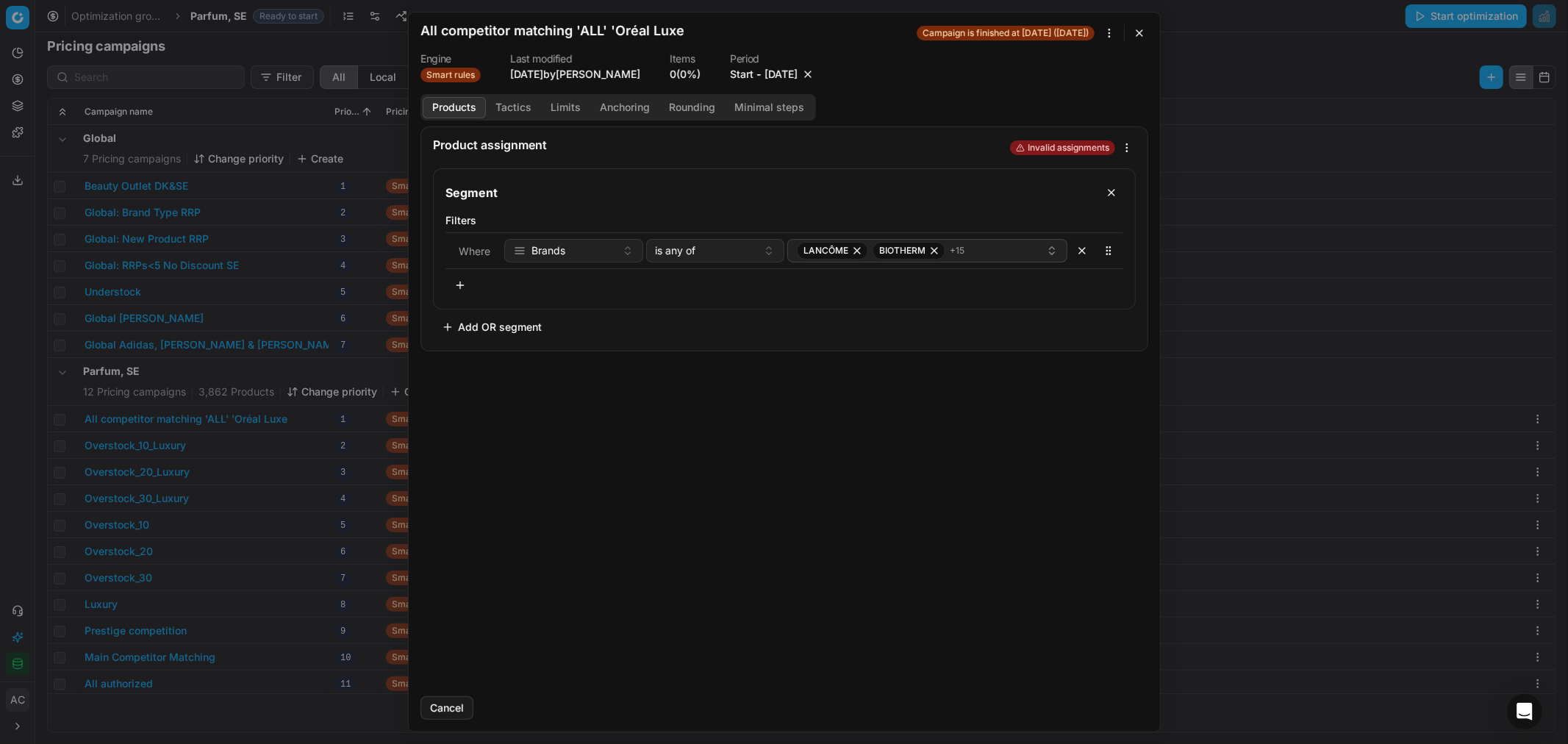
click at [774, 67] on button "10/3/2025" at bounding box center [781, 74] width 33 height 14
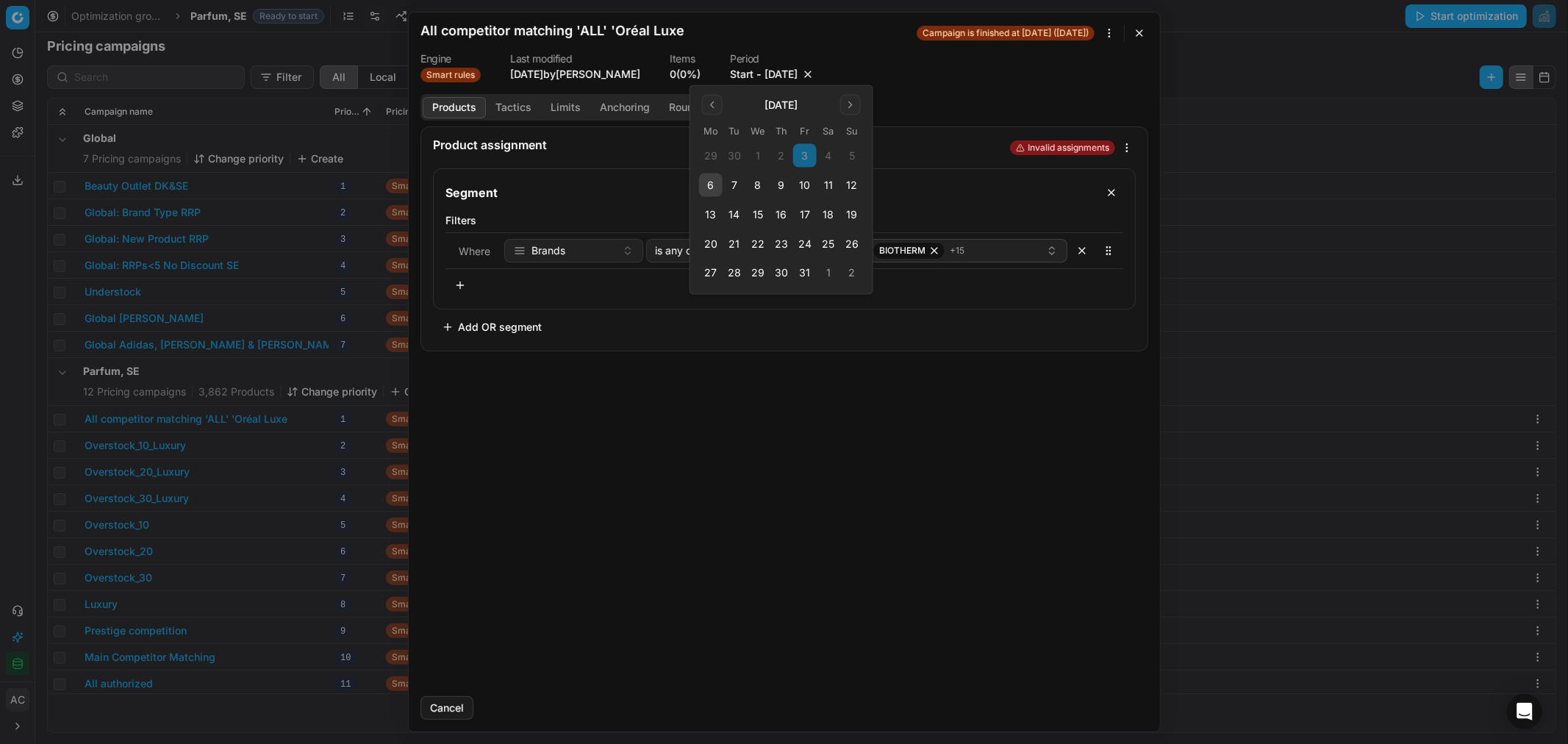
click at [804, 181] on button "10" at bounding box center [805, 185] width 23 height 23
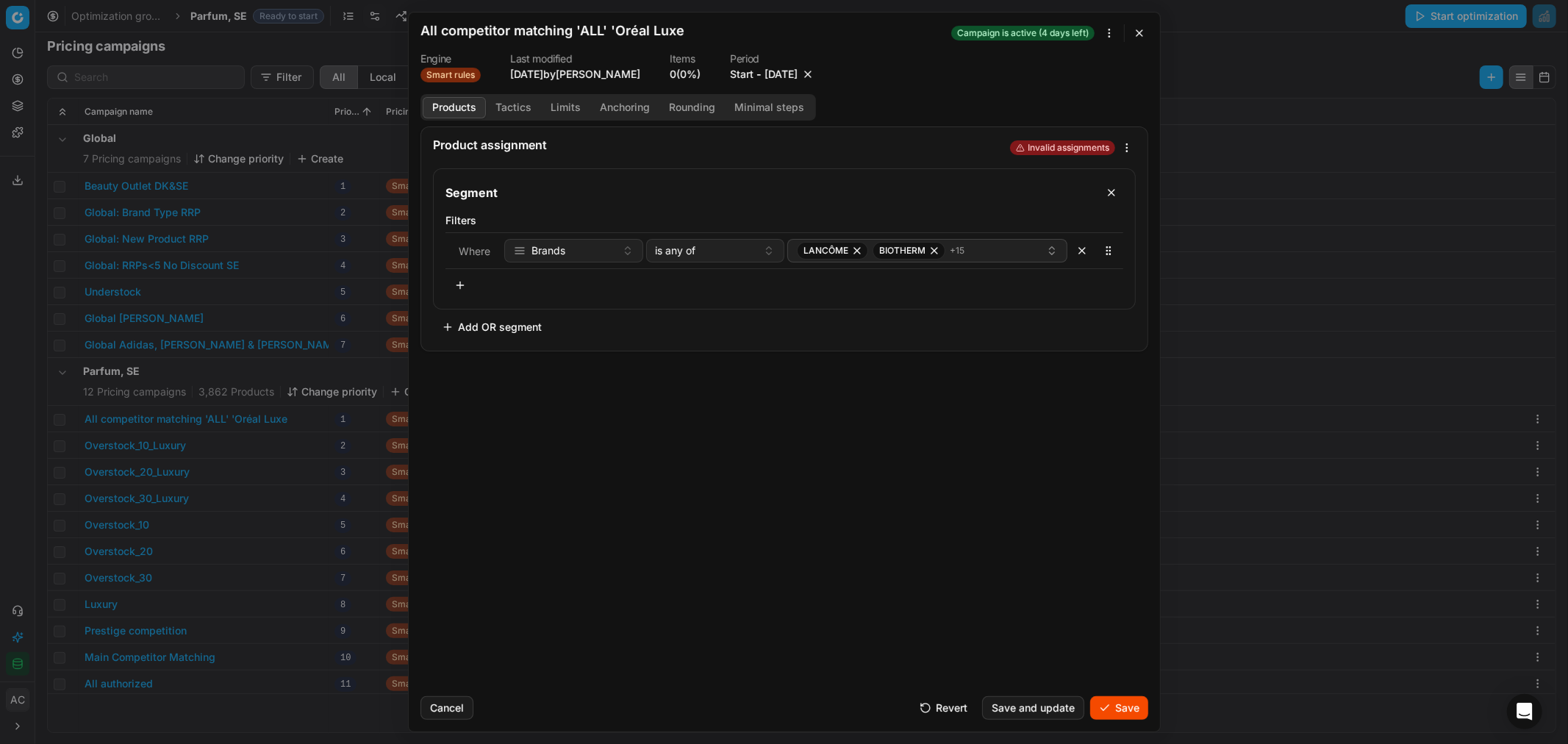
click at [1118, 707] on button "Save" at bounding box center [1119, 707] width 58 height 23
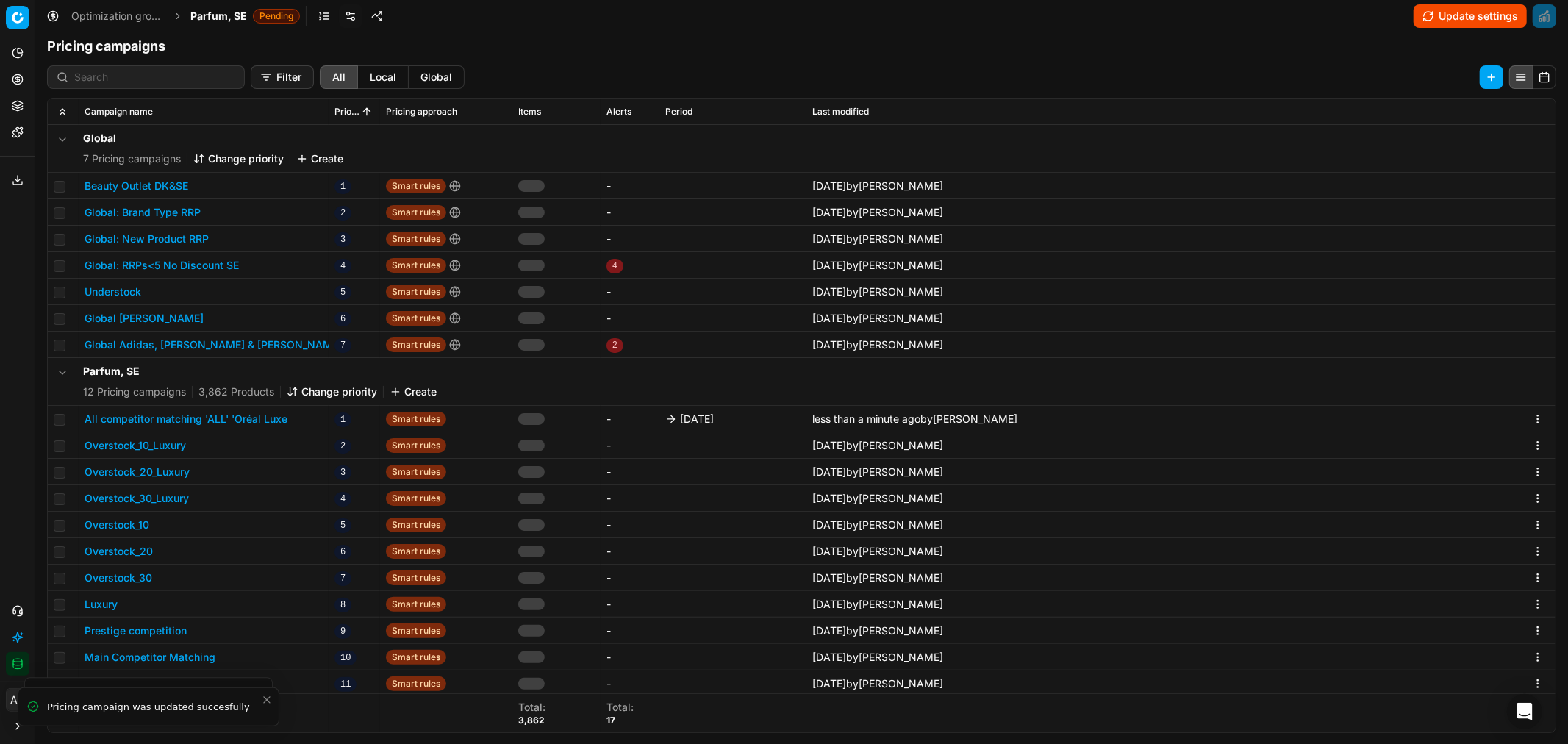
click at [217, 15] on span "Parfum, SE" at bounding box center [218, 16] width 57 height 14
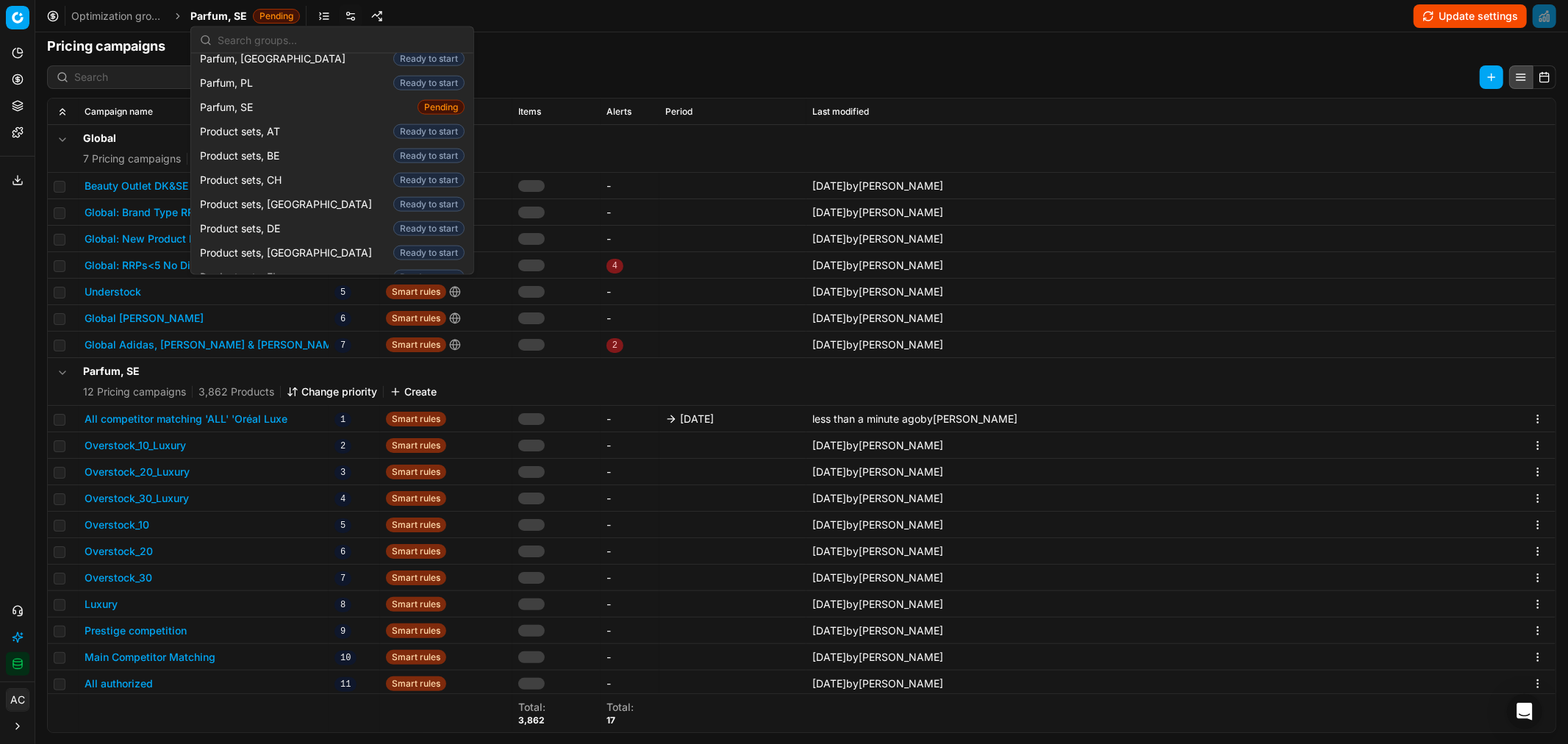
scroll to position [1644, 0]
click at [331, 240] on div "Product sets, DK Ready to start" at bounding box center [332, 251] width 277 height 24
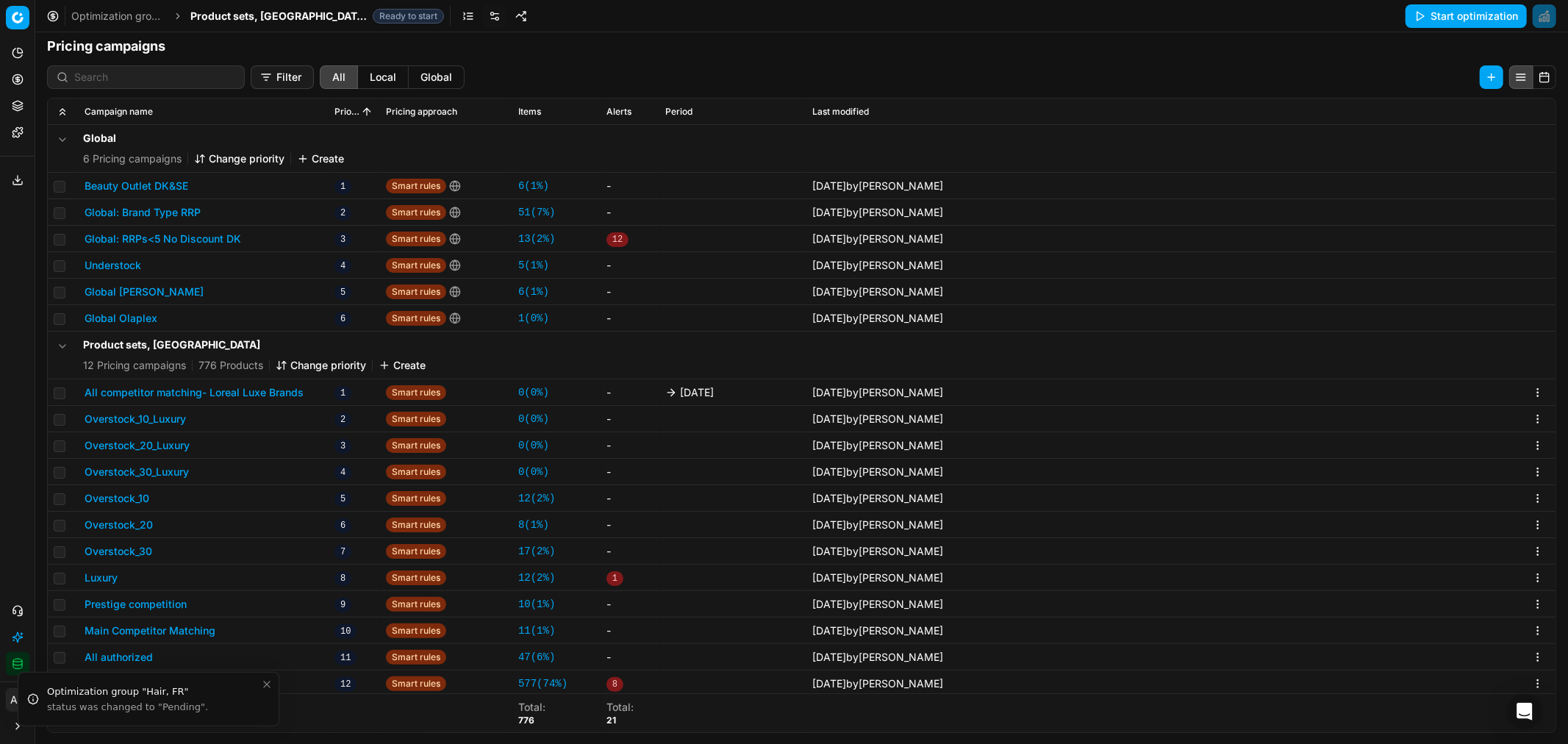
scroll to position [3, 0]
click at [259, 388] on button "All competitor matching- Loreal Luxe Brands" at bounding box center [194, 390] width 219 height 14
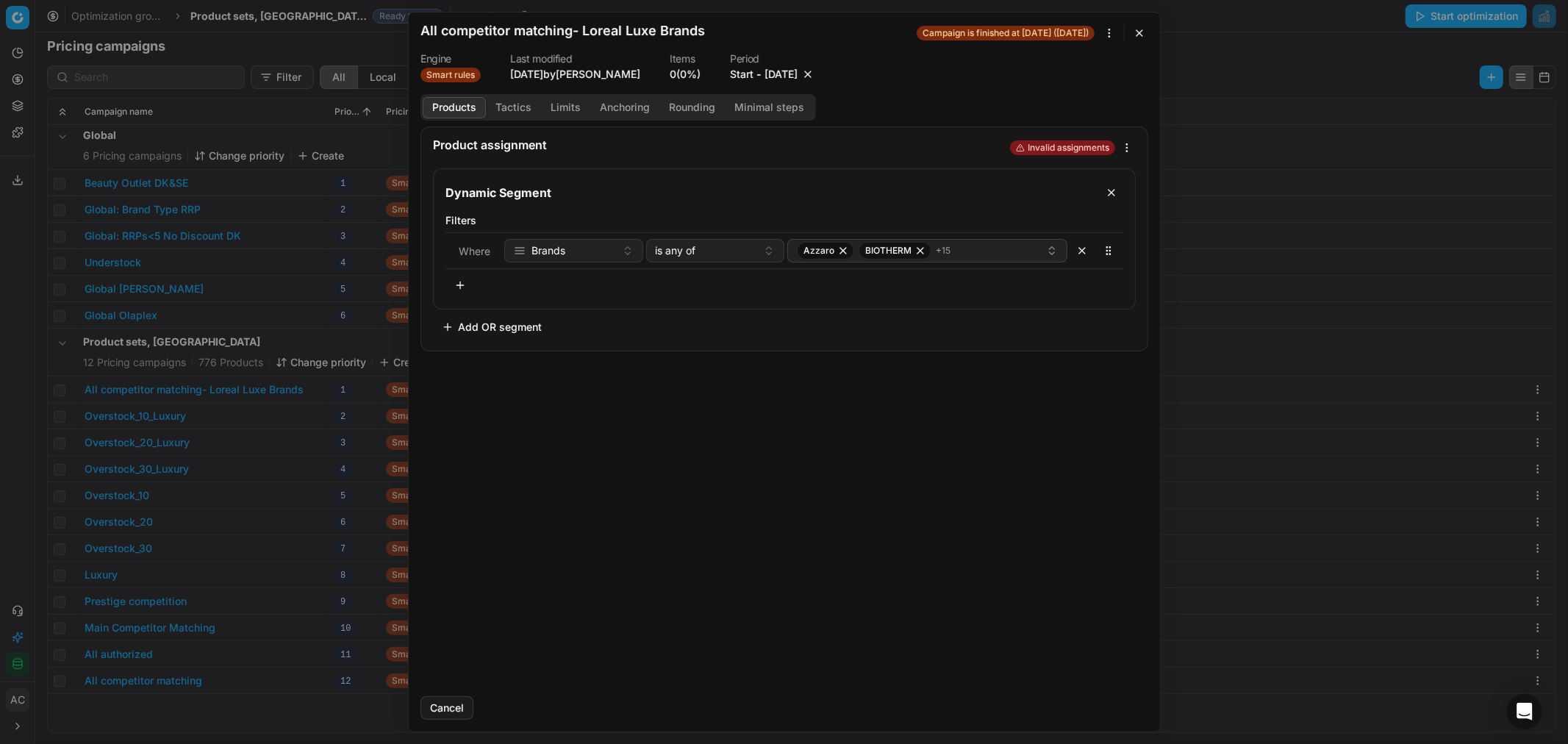
click at [780, 71] on button "10/3/2025" at bounding box center [781, 74] width 33 height 14
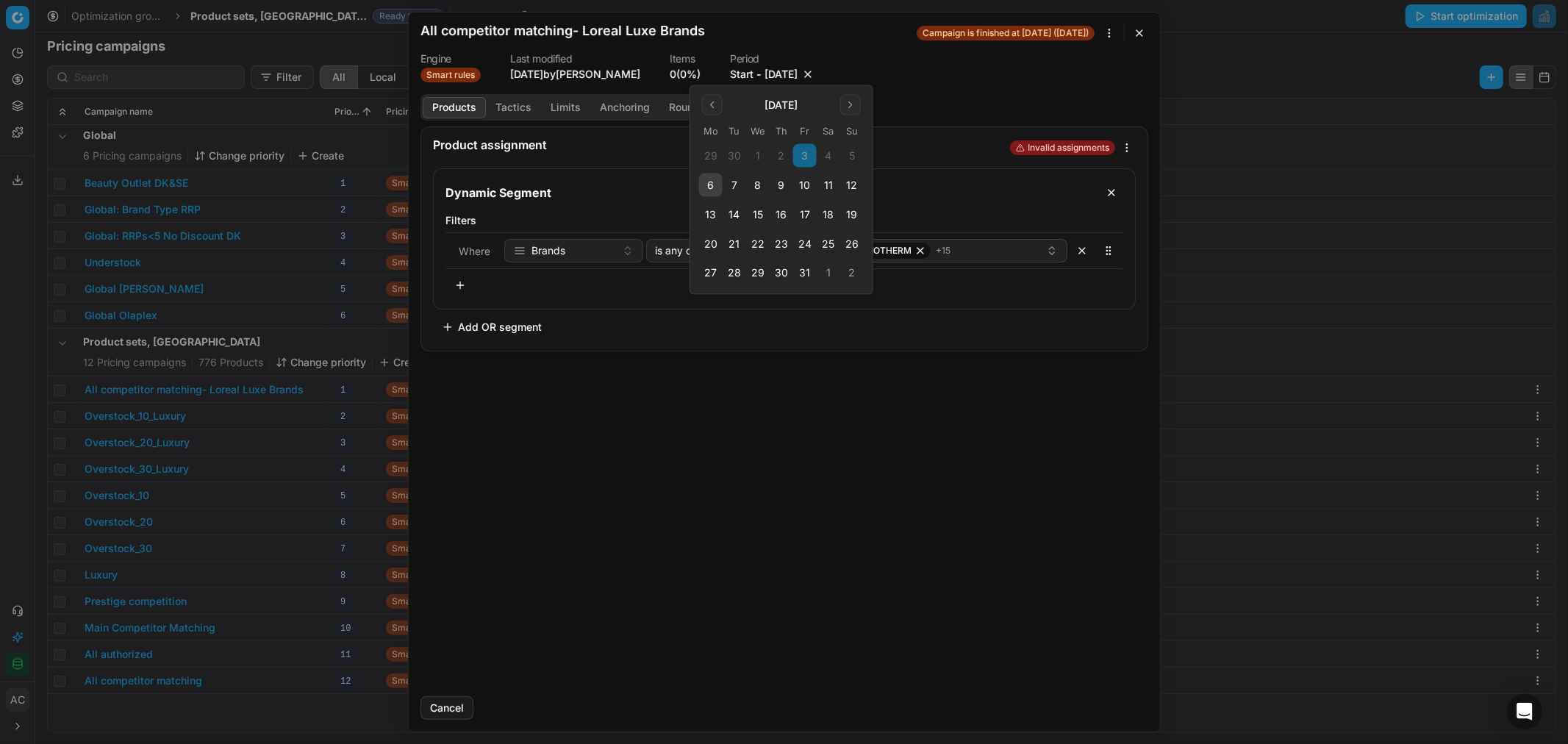
click at [806, 187] on button "10" at bounding box center [805, 185] width 23 height 23
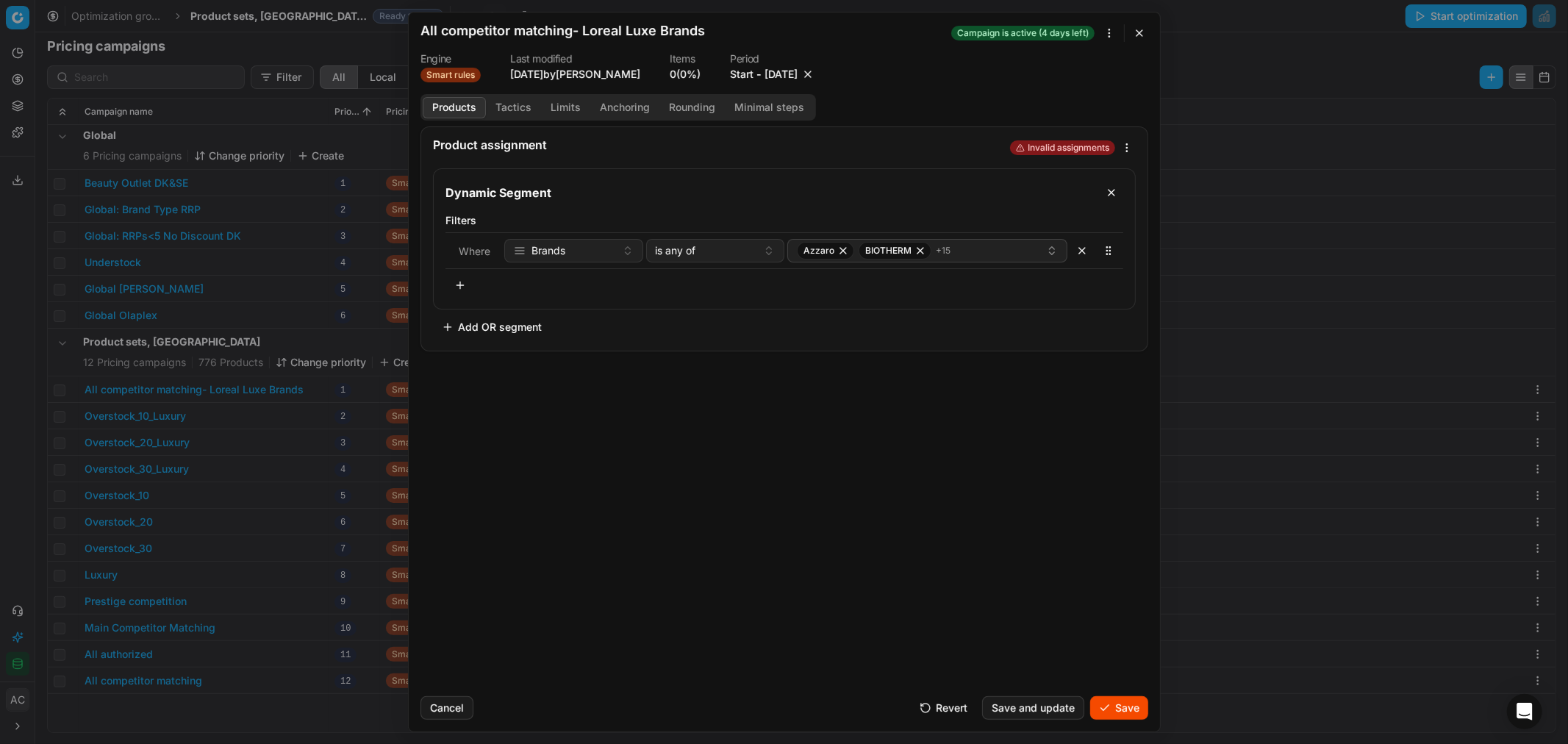
click at [1123, 715] on button "Save" at bounding box center [1119, 707] width 58 height 23
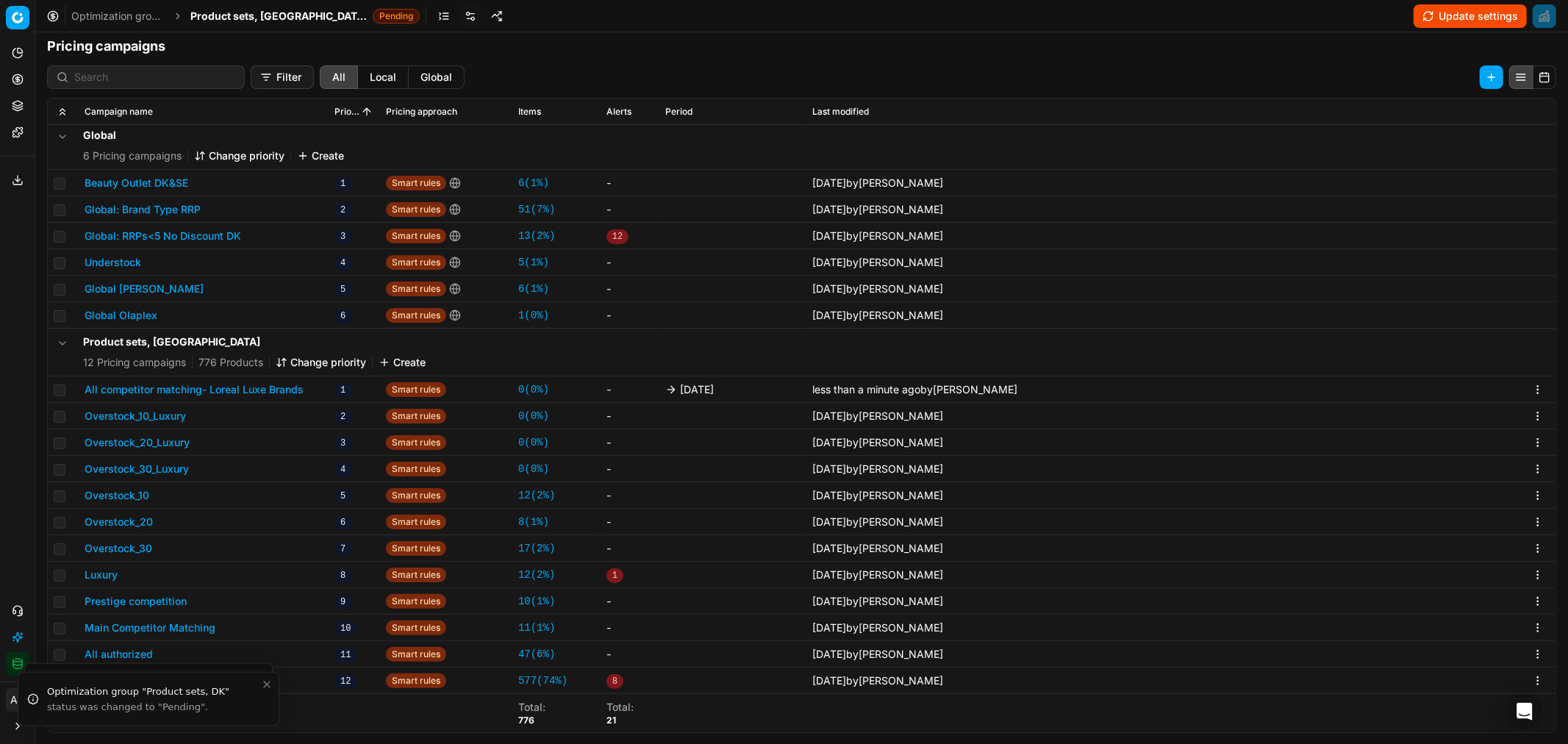
click at [248, 16] on span "Product sets, DK" at bounding box center [278, 16] width 177 height 14
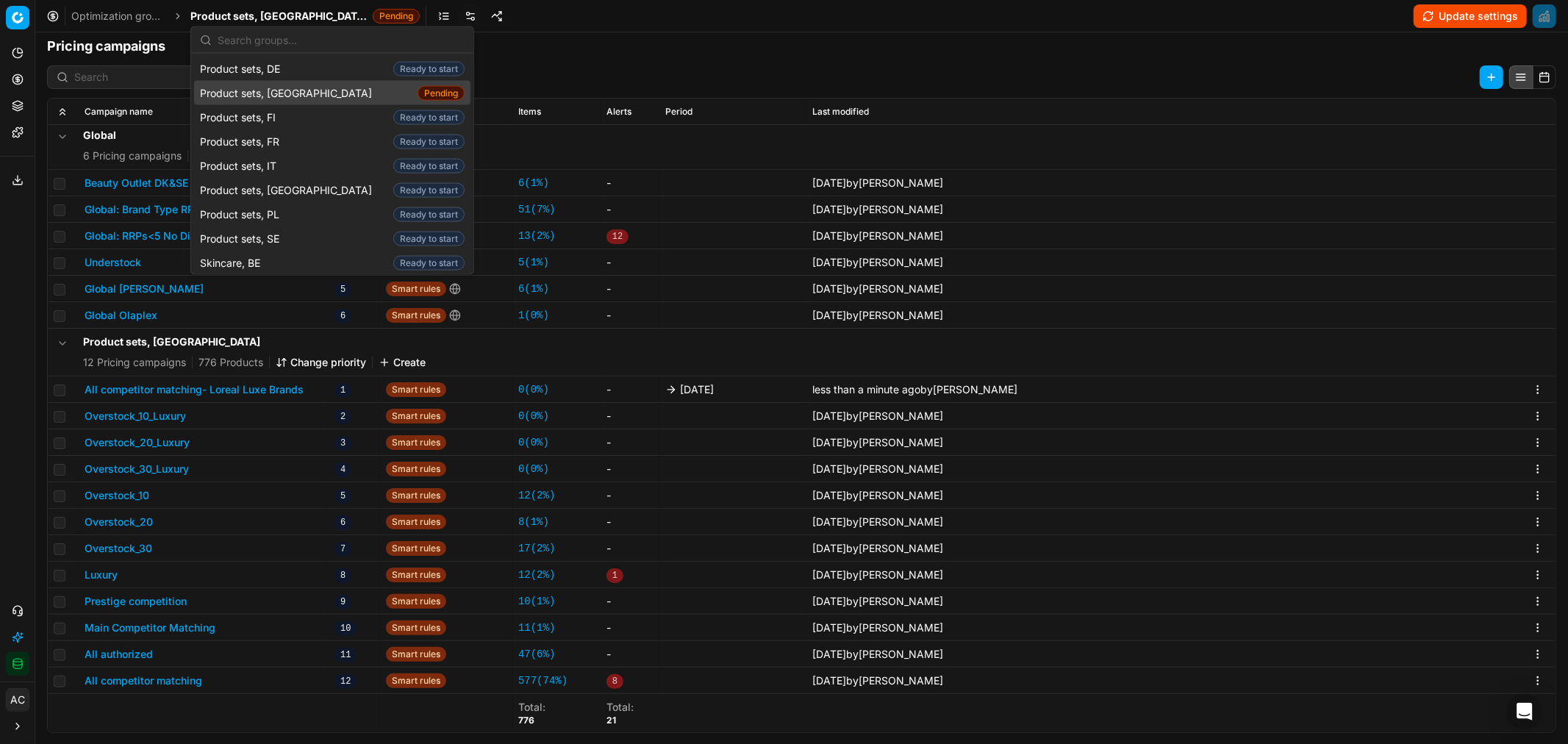
scroll to position [1804, 0]
click at [296, 225] on div "Product sets, SE Ready to start" at bounding box center [332, 237] width 277 height 24
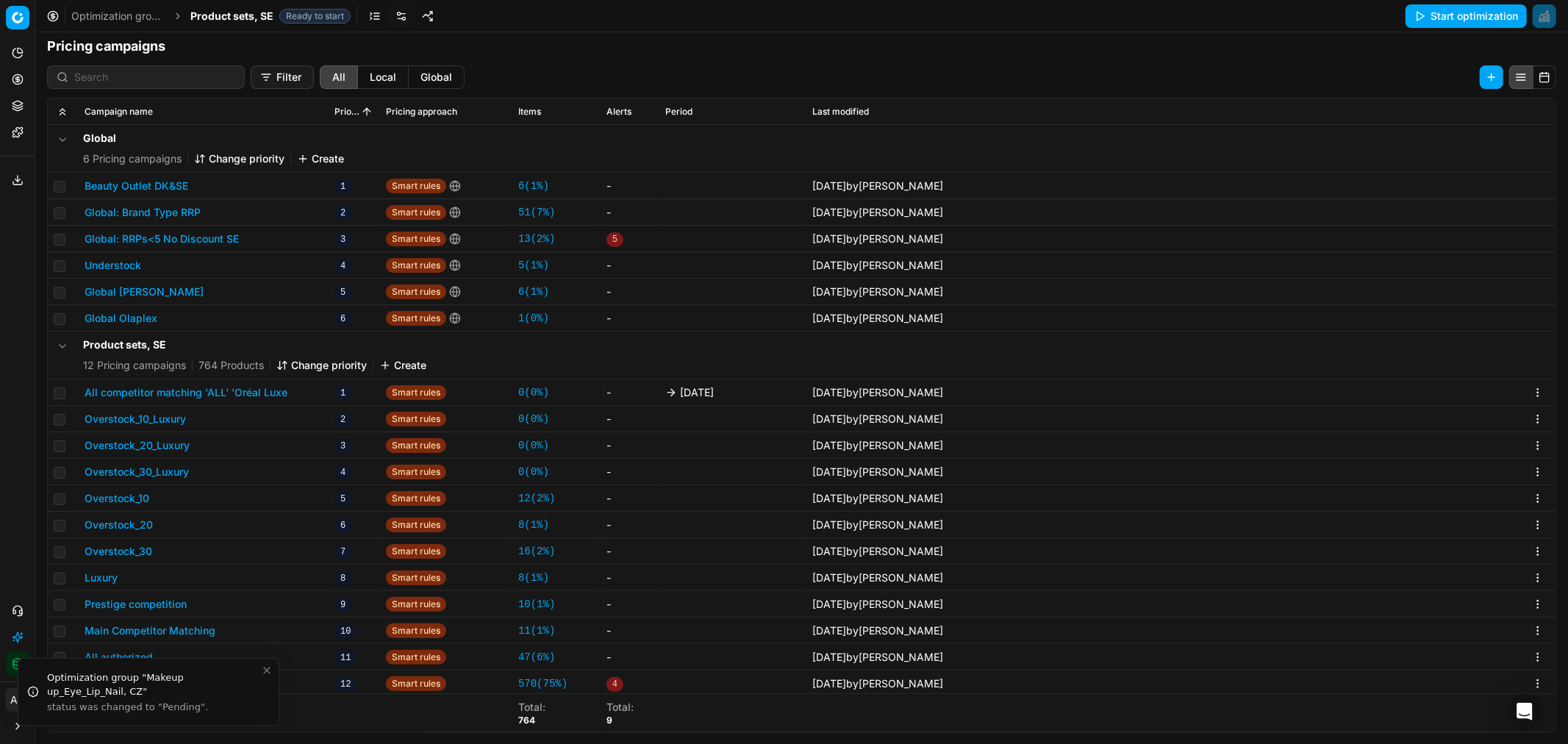
scroll to position [3, 0]
click at [245, 384] on button "All competitor matching 'ALL' 'Oréal Luxe" at bounding box center [186, 390] width 203 height 14
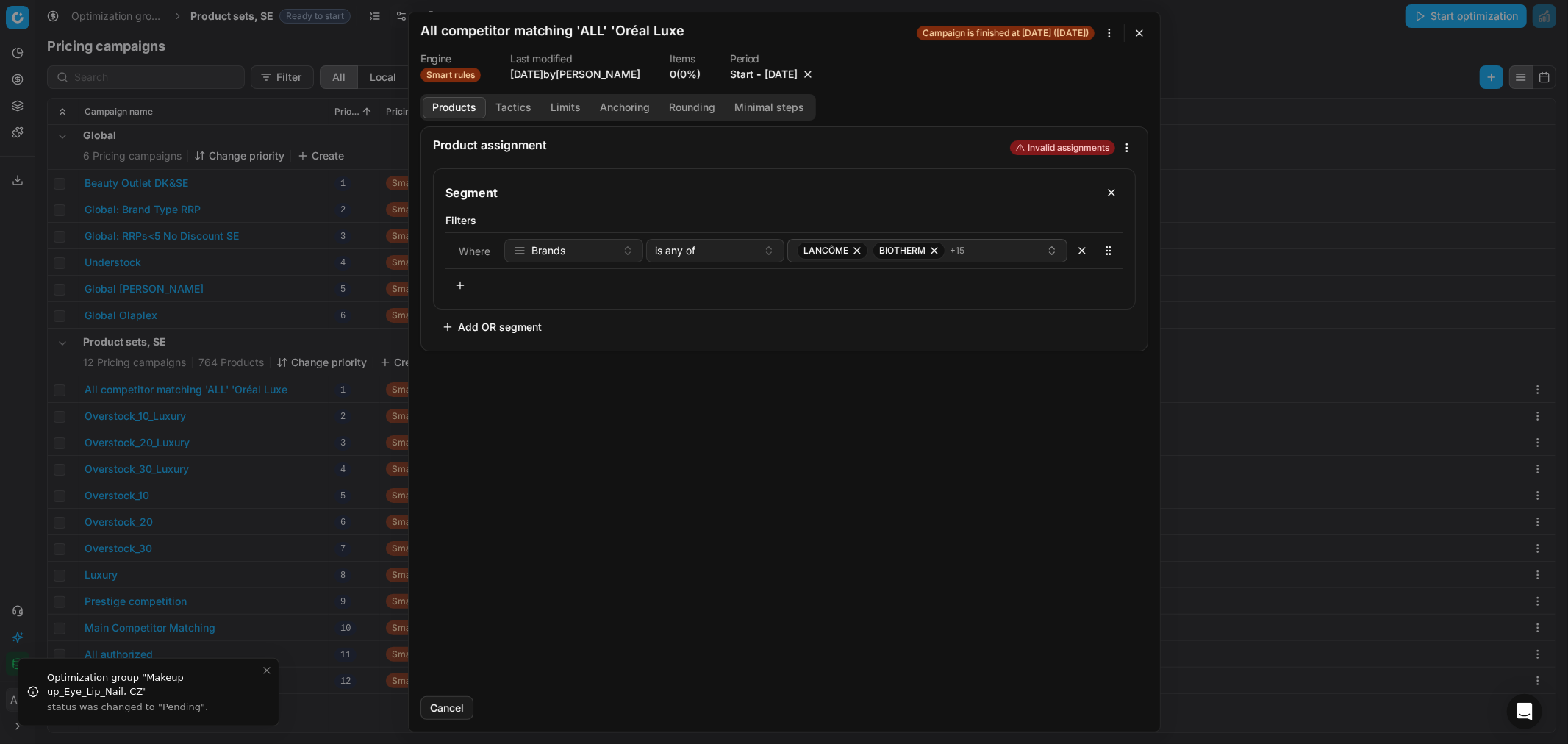
click at [771, 75] on button "10/3/2025" at bounding box center [781, 74] width 33 height 14
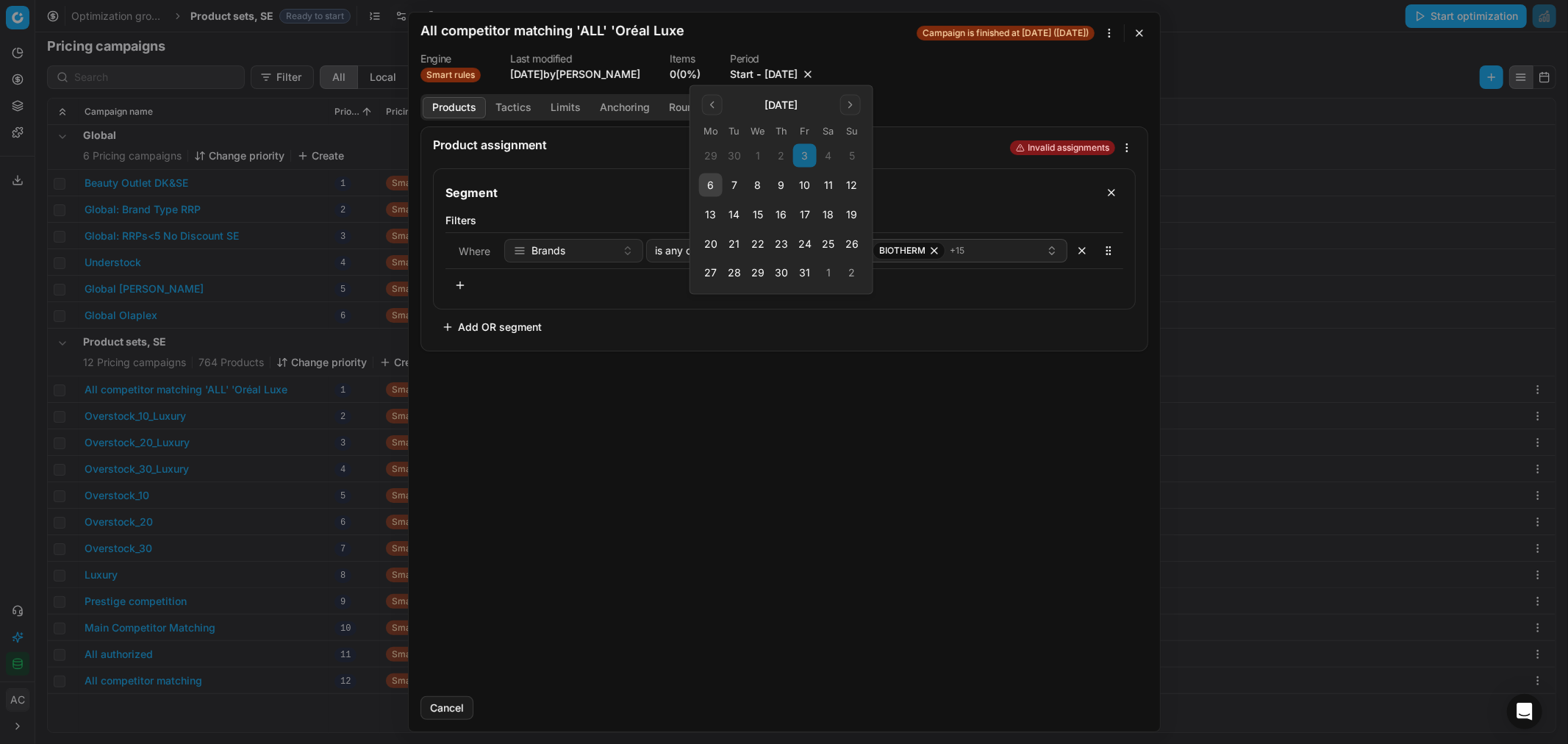
click at [806, 187] on button "10" at bounding box center [805, 185] width 23 height 23
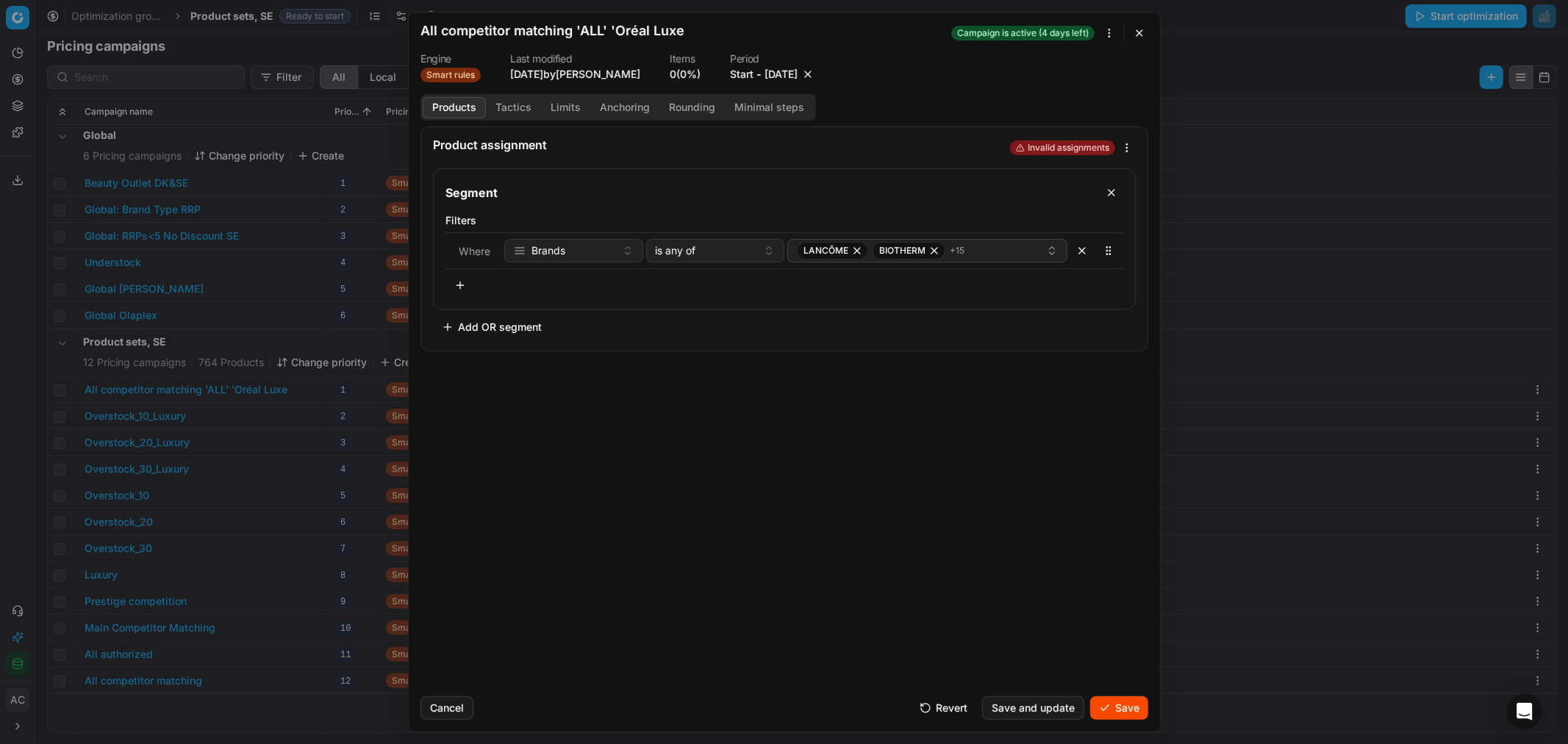
click at [1135, 700] on button "Save" at bounding box center [1119, 707] width 58 height 23
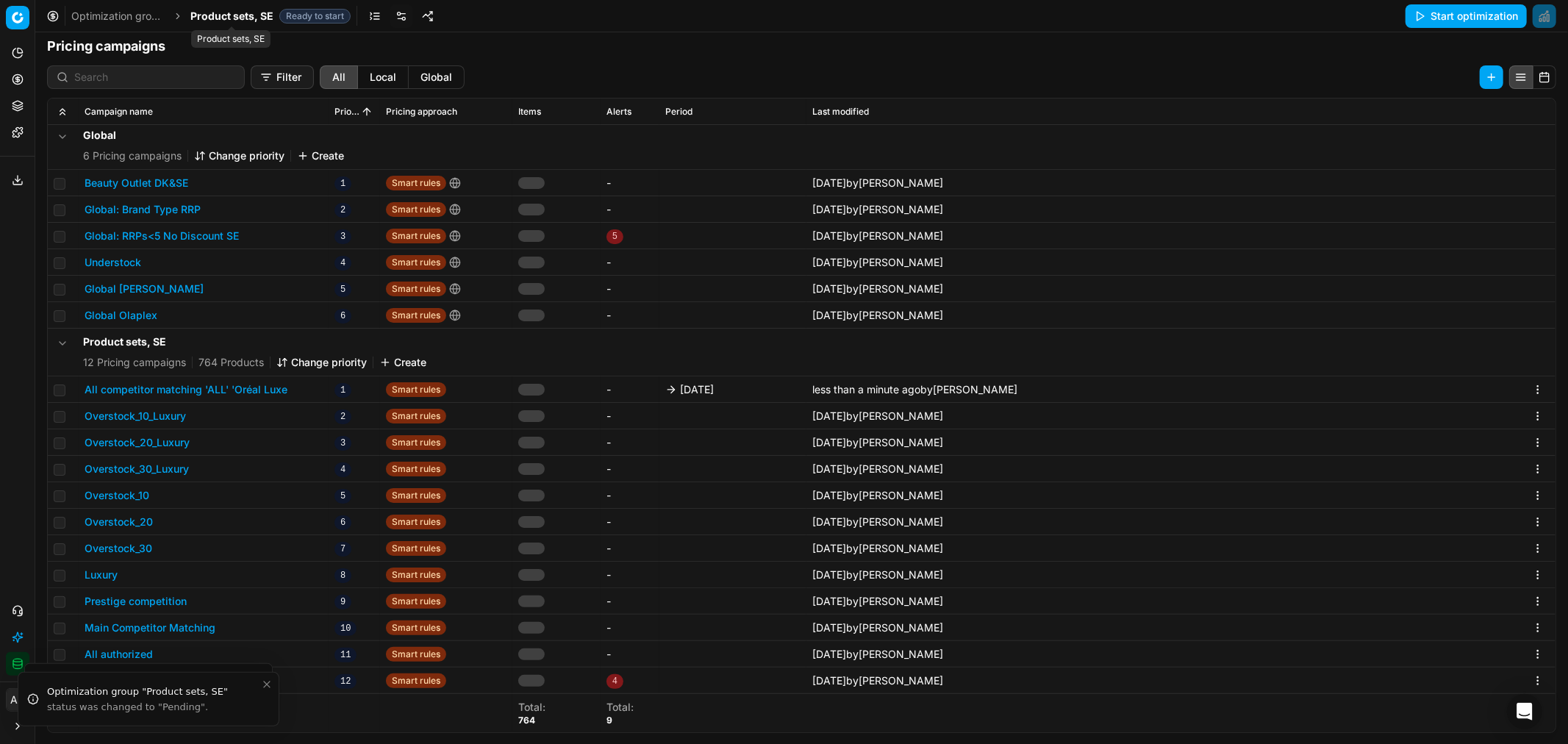
click at [225, 15] on span "Product sets, SE" at bounding box center [232, 16] width 84 height 14
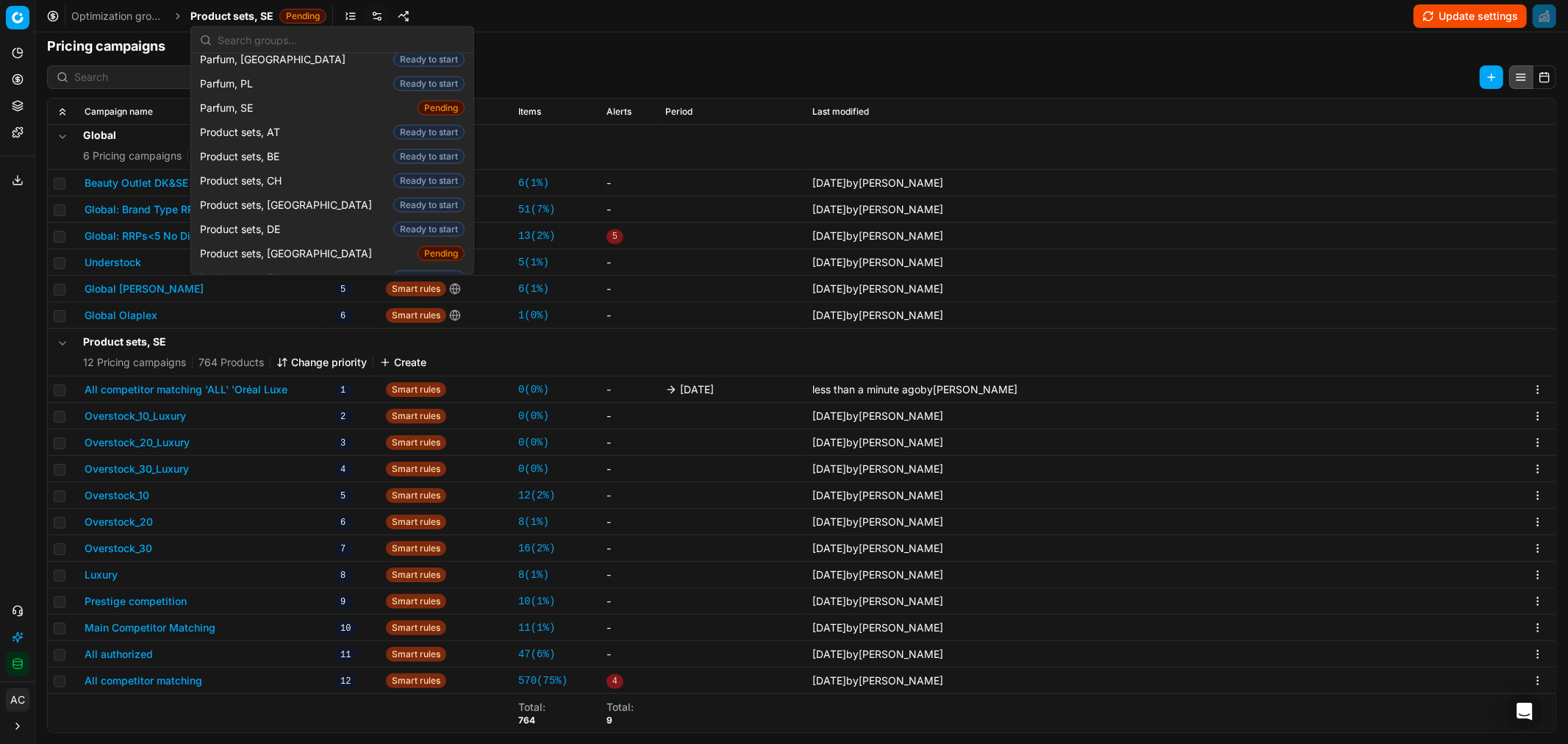
scroll to position [1642, 0]
click at [313, 266] on div "Product sets, FI Ready to start" at bounding box center [332, 277] width 277 height 24
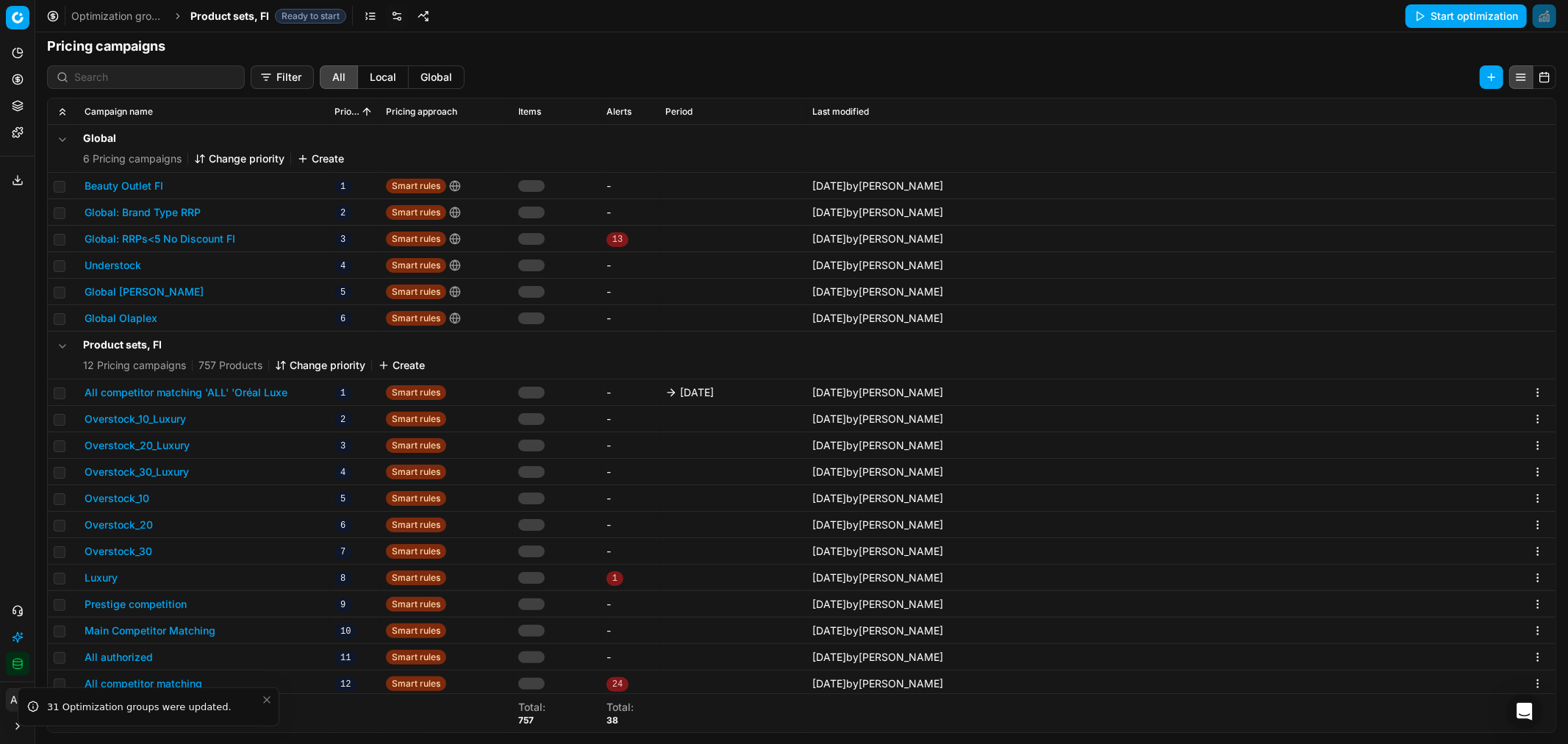
click at [240, 393] on button "All competitor matching 'ALL' 'Oréal Luxe" at bounding box center [186, 392] width 203 height 14
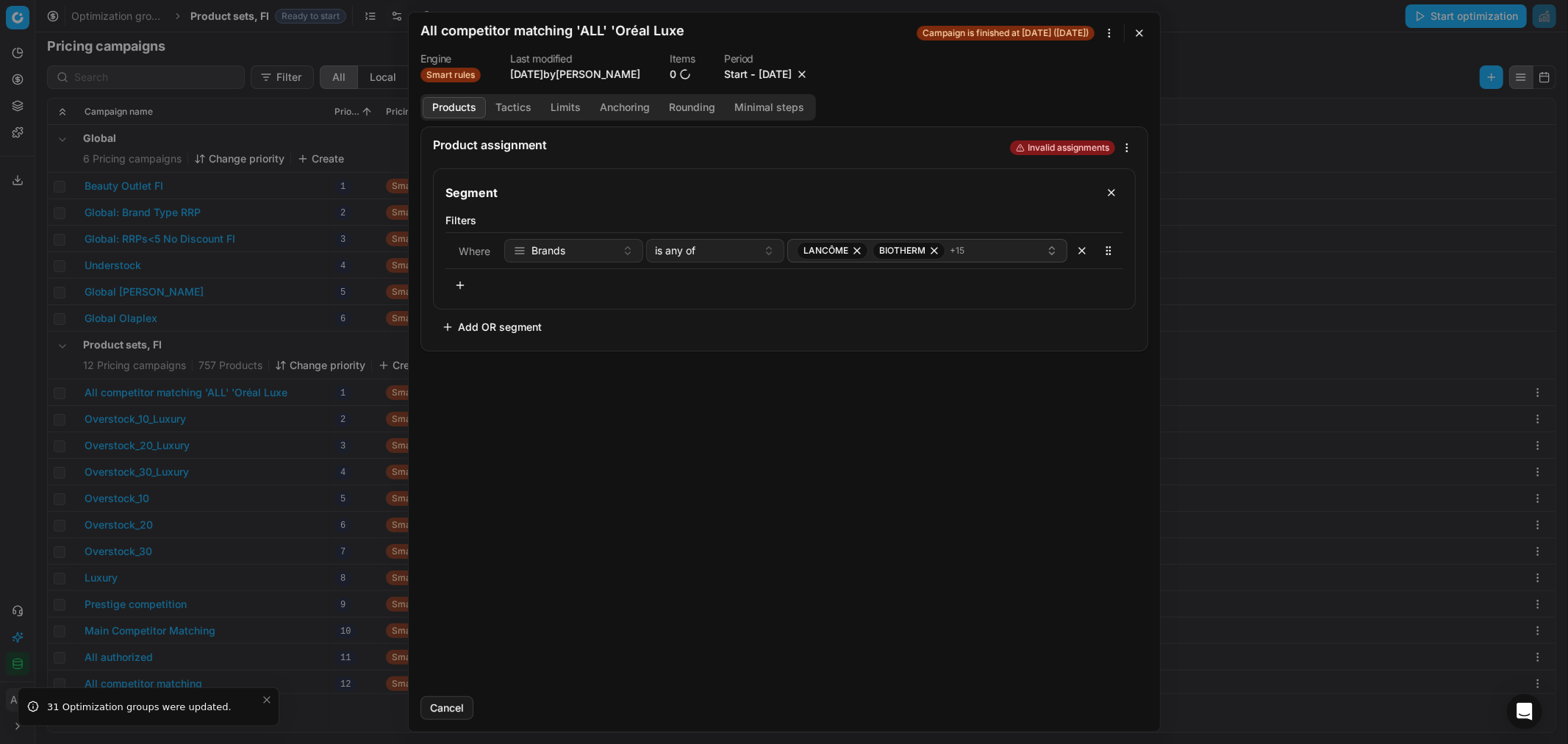
click at [785, 71] on button "10/3/2025" at bounding box center [775, 74] width 33 height 14
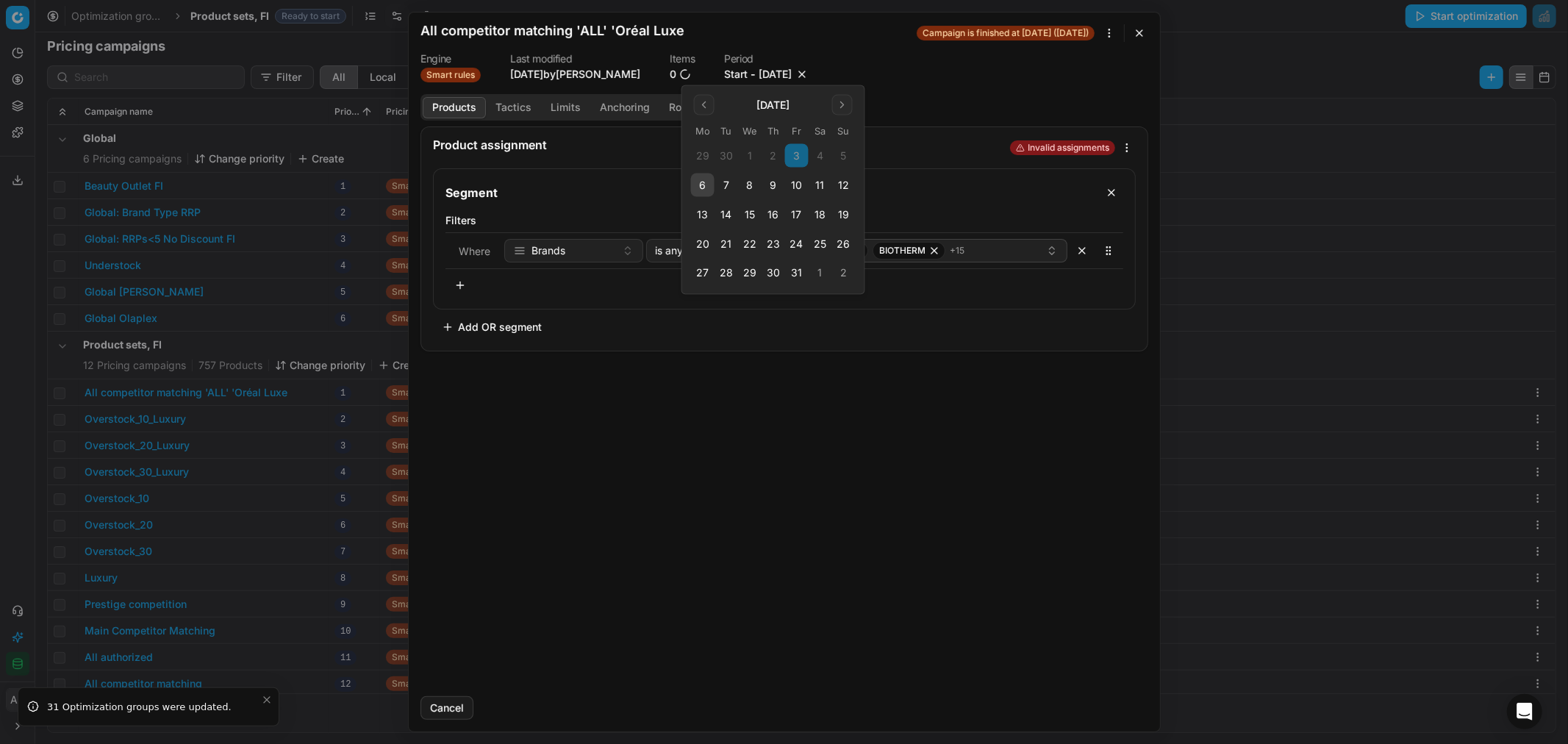
click at [793, 186] on button "10" at bounding box center [797, 185] width 23 height 23
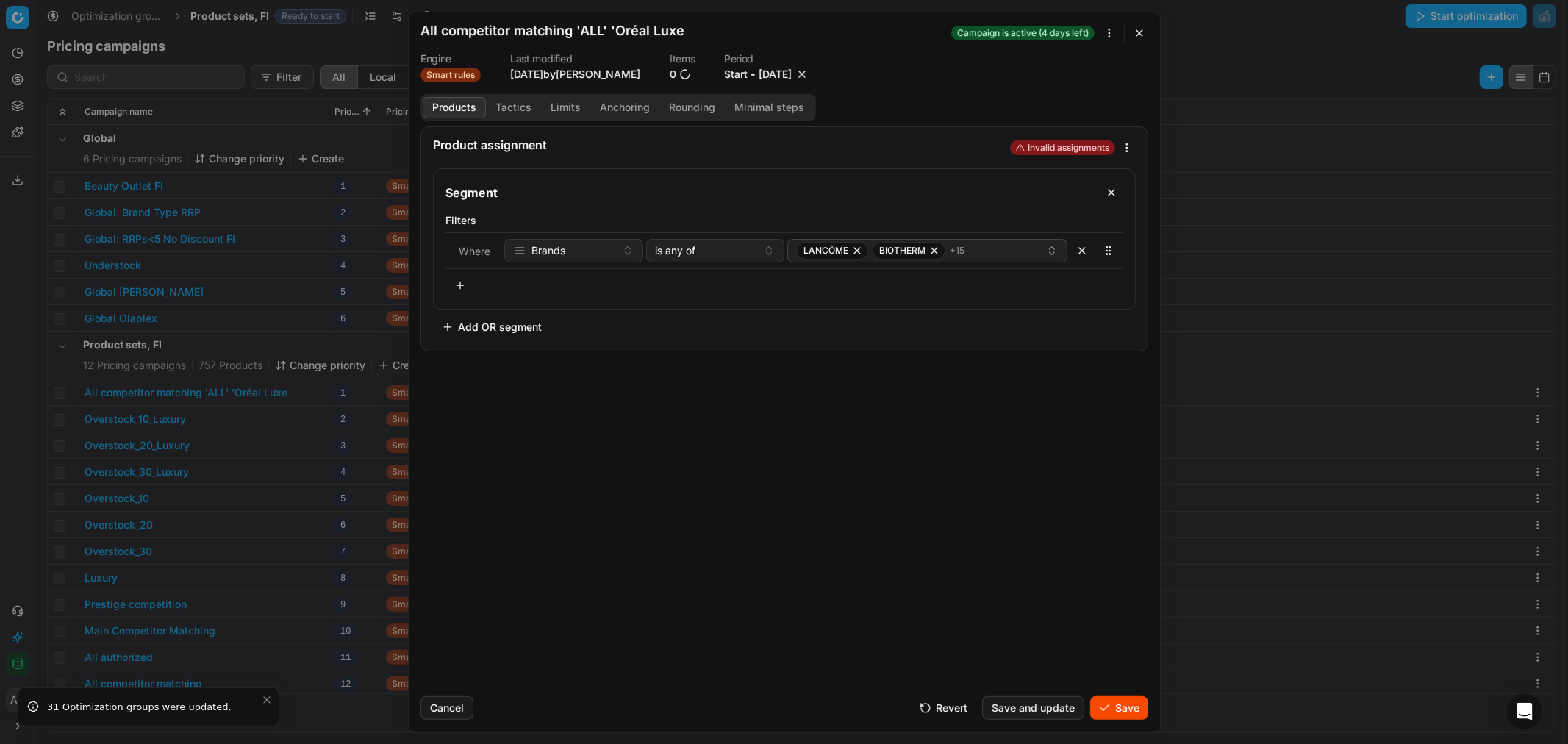
click at [1109, 708] on button "Save" at bounding box center [1119, 707] width 58 height 23
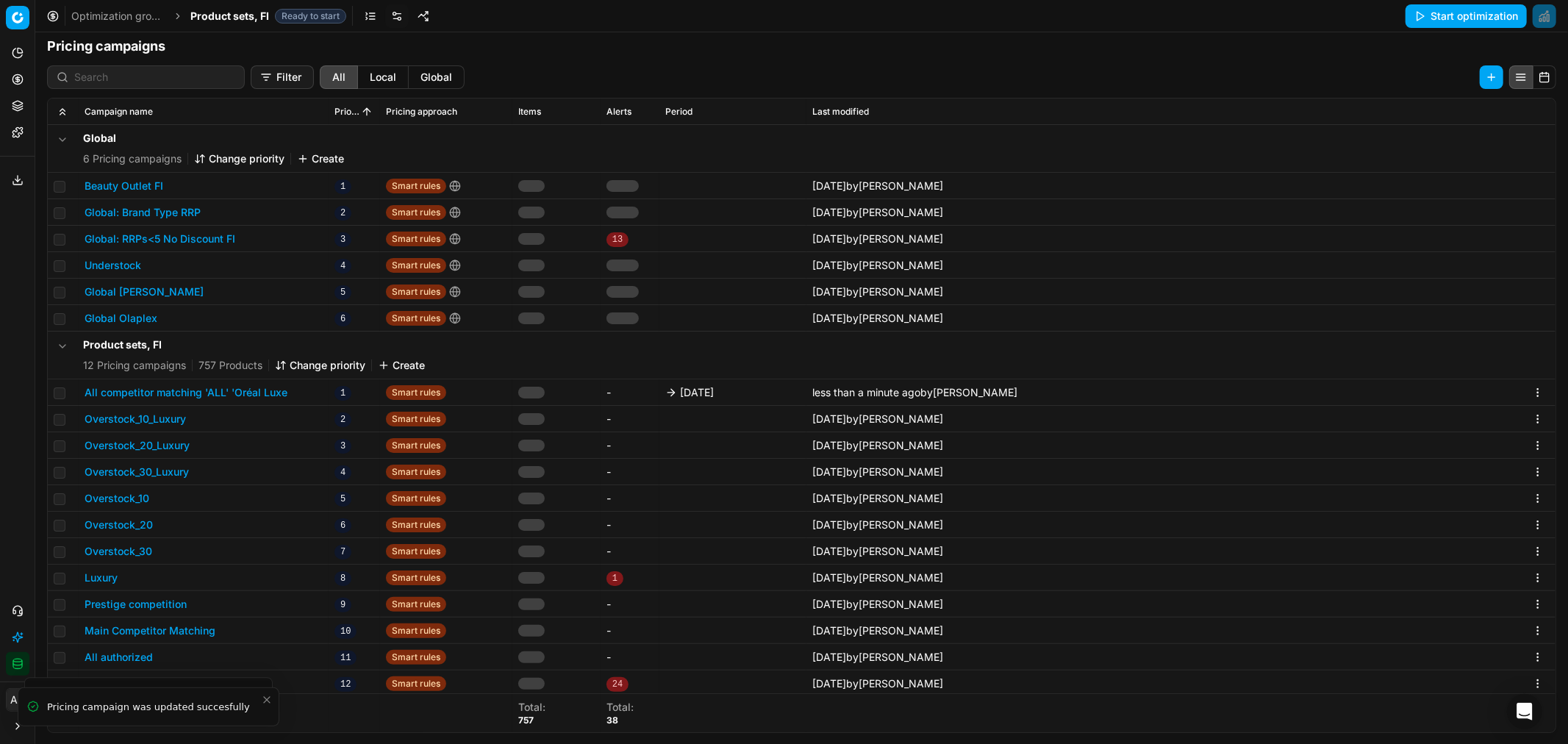
click at [229, 14] on span "Product sets, FI" at bounding box center [230, 16] width 79 height 14
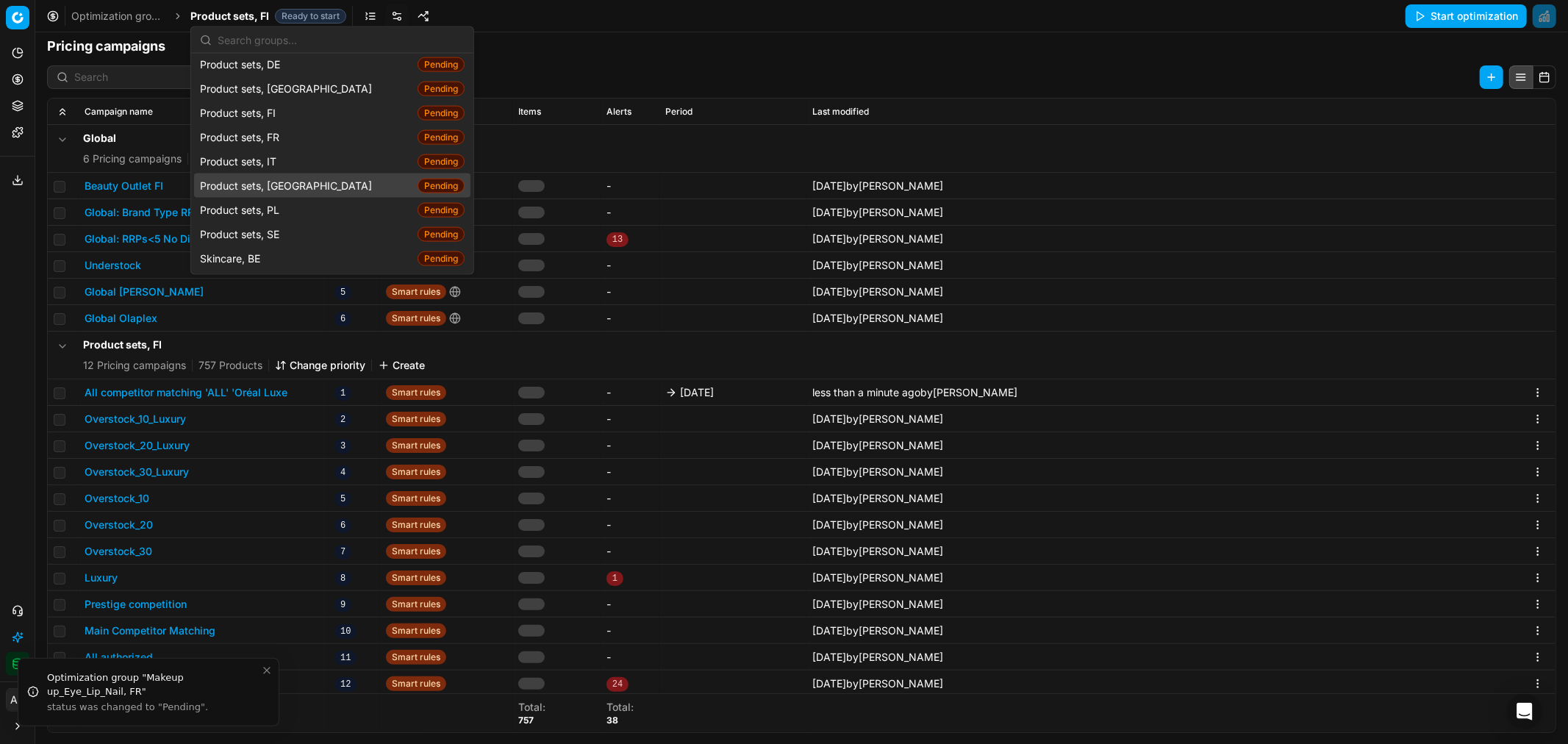
scroll to position [1781, 0]
click at [298, 221] on div "Product sets, SE Pending" at bounding box center [332, 232] width 277 height 24
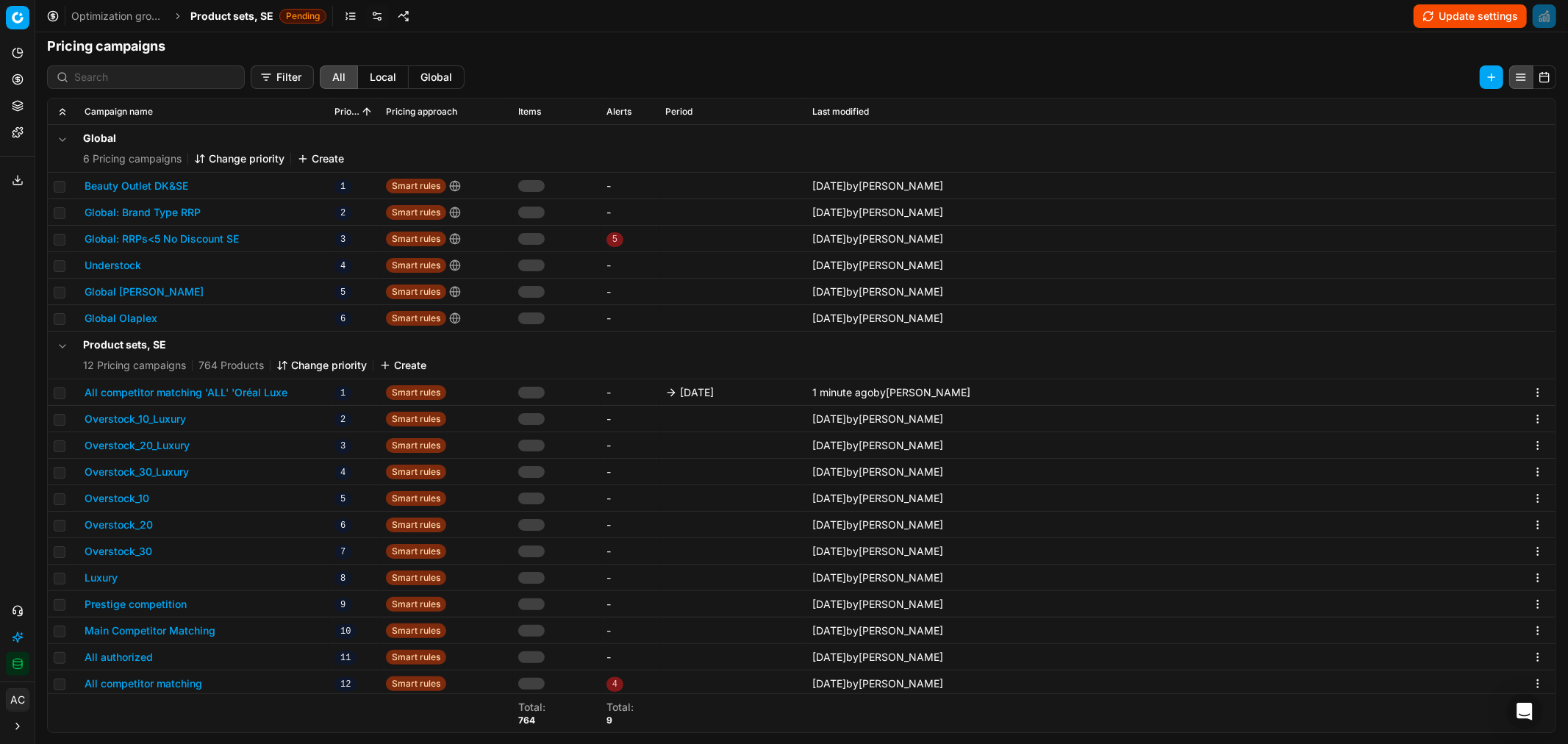
click at [233, 14] on span "Product sets, SE" at bounding box center [232, 16] width 84 height 14
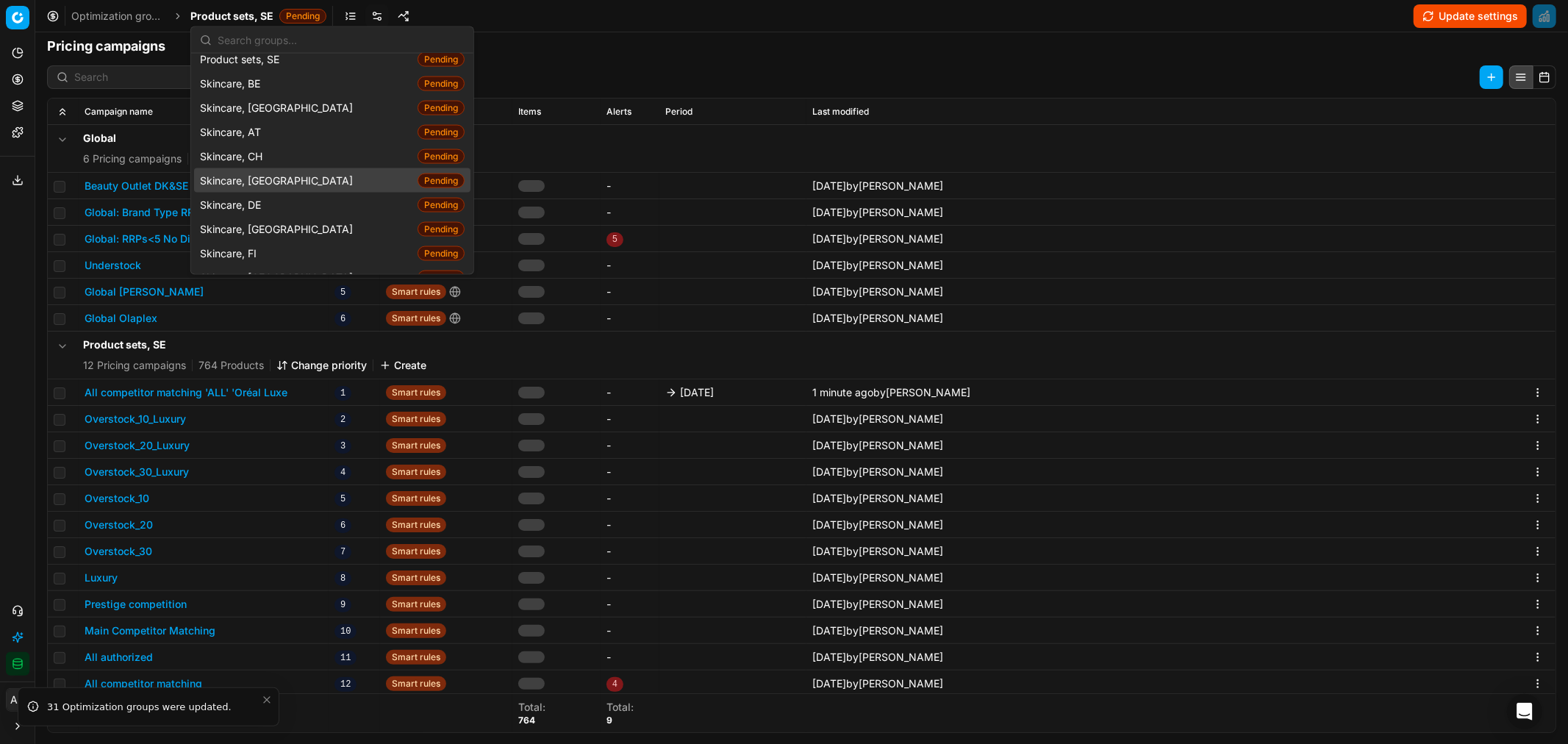
scroll to position [1955, 0]
click at [295, 217] on div "Skincare, DK Pending" at bounding box center [332, 229] width 277 height 24
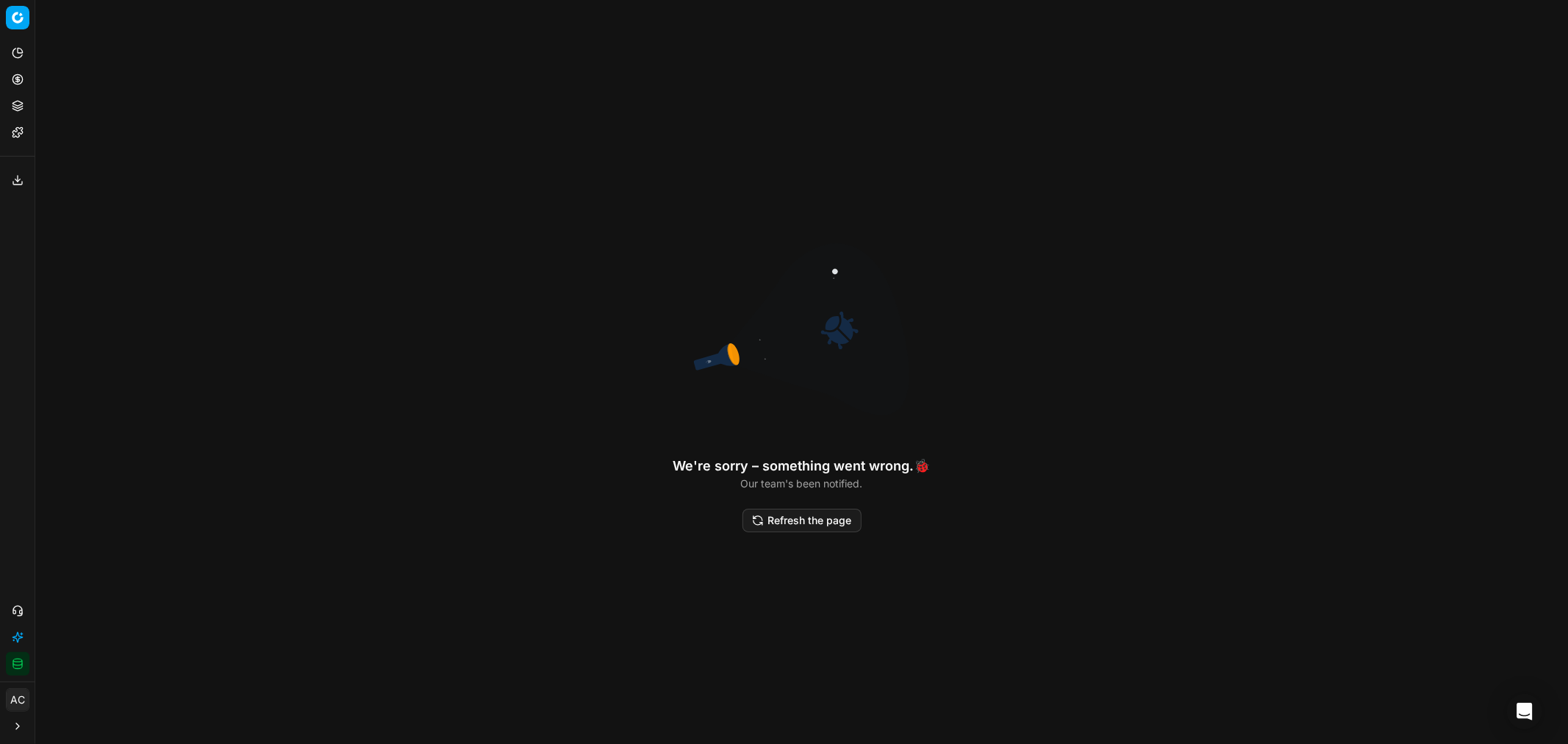
click at [804, 521] on button "Refresh the page" at bounding box center [802, 521] width 119 height 23
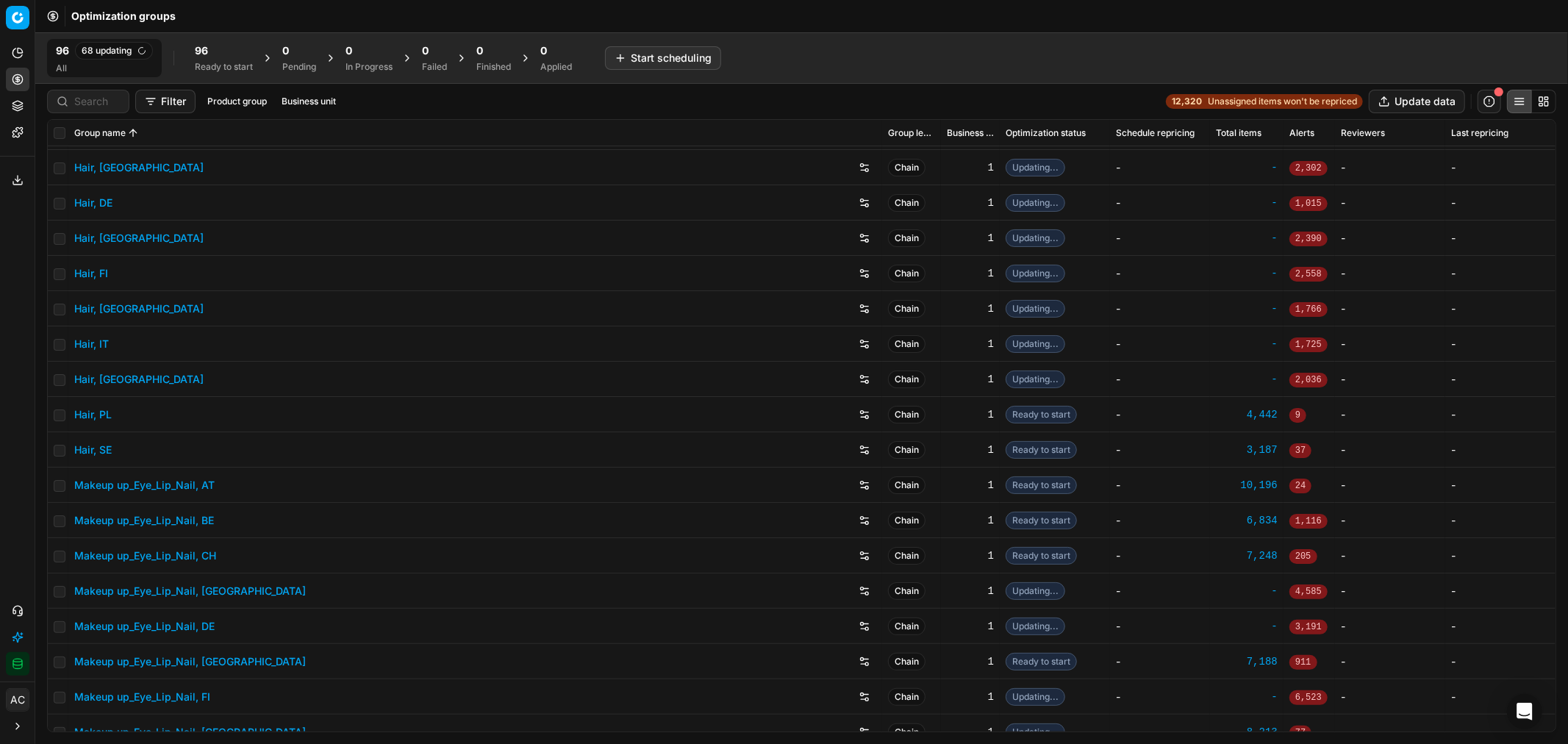
scroll to position [526, 0]
click at [105, 95] on input at bounding box center [97, 101] width 46 height 14
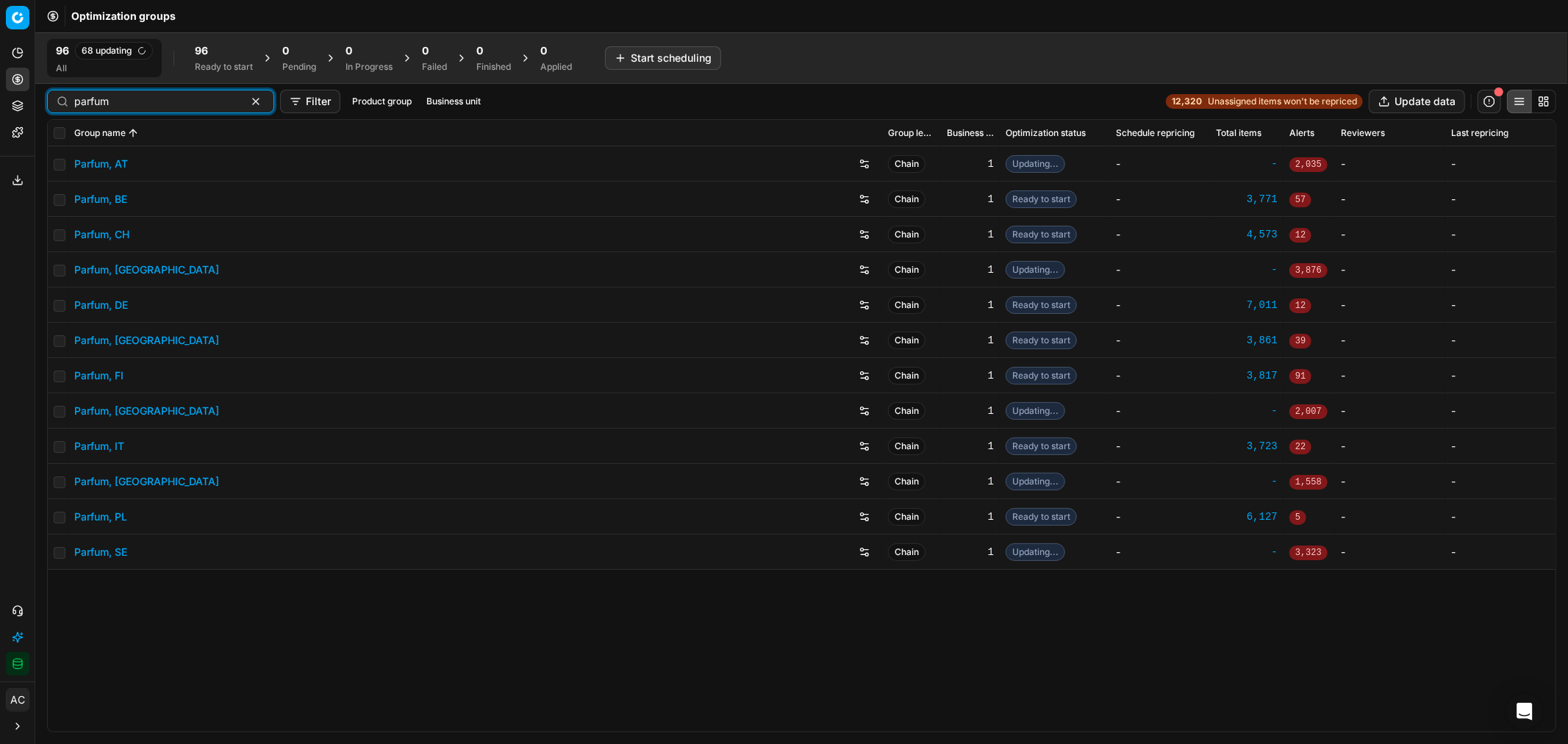
scroll to position [0, 0]
type input "parfum"
click at [116, 162] on link "Parfum, AT" at bounding box center [101, 163] width 54 height 14
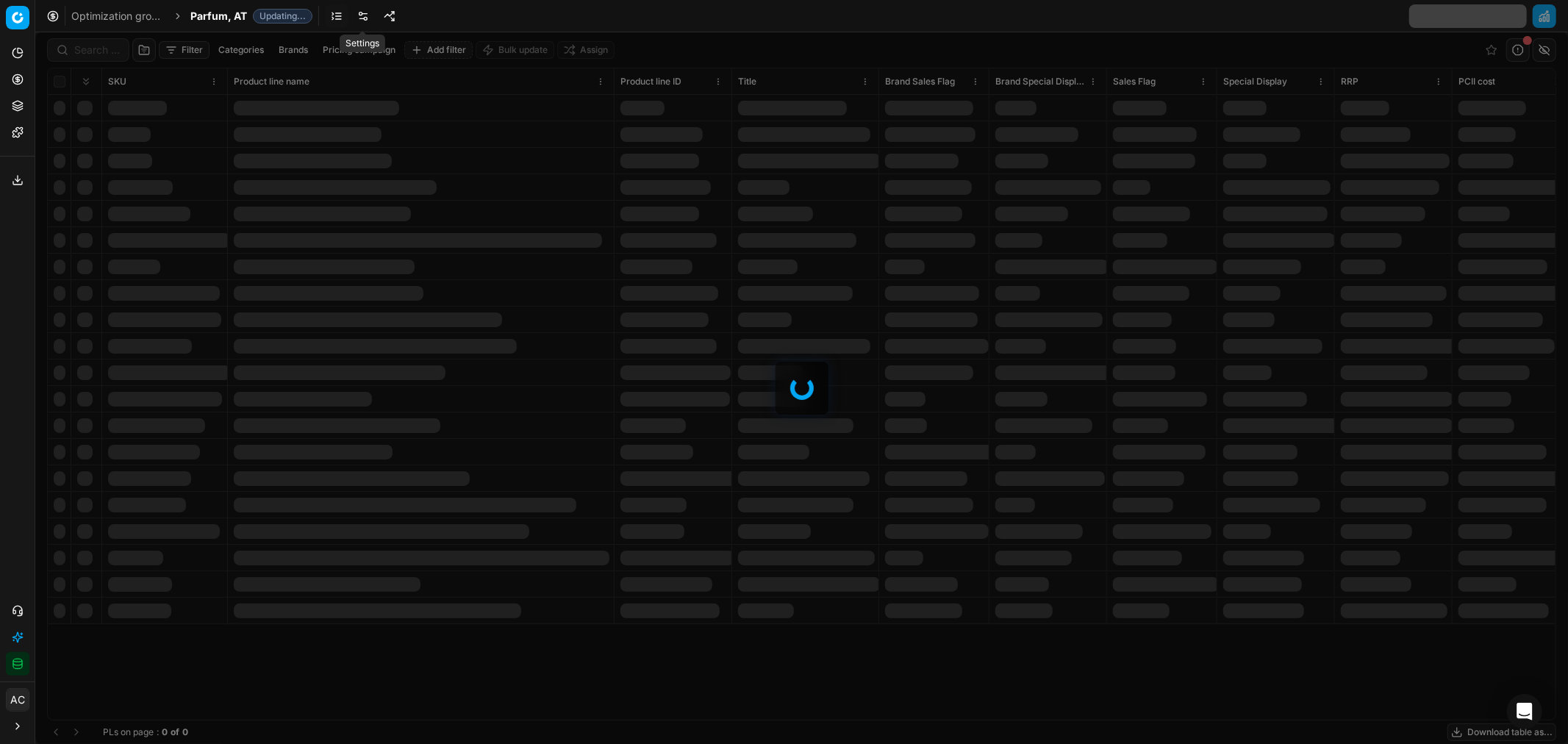
click at [363, 18] on link at bounding box center [363, 16] width 23 height 23
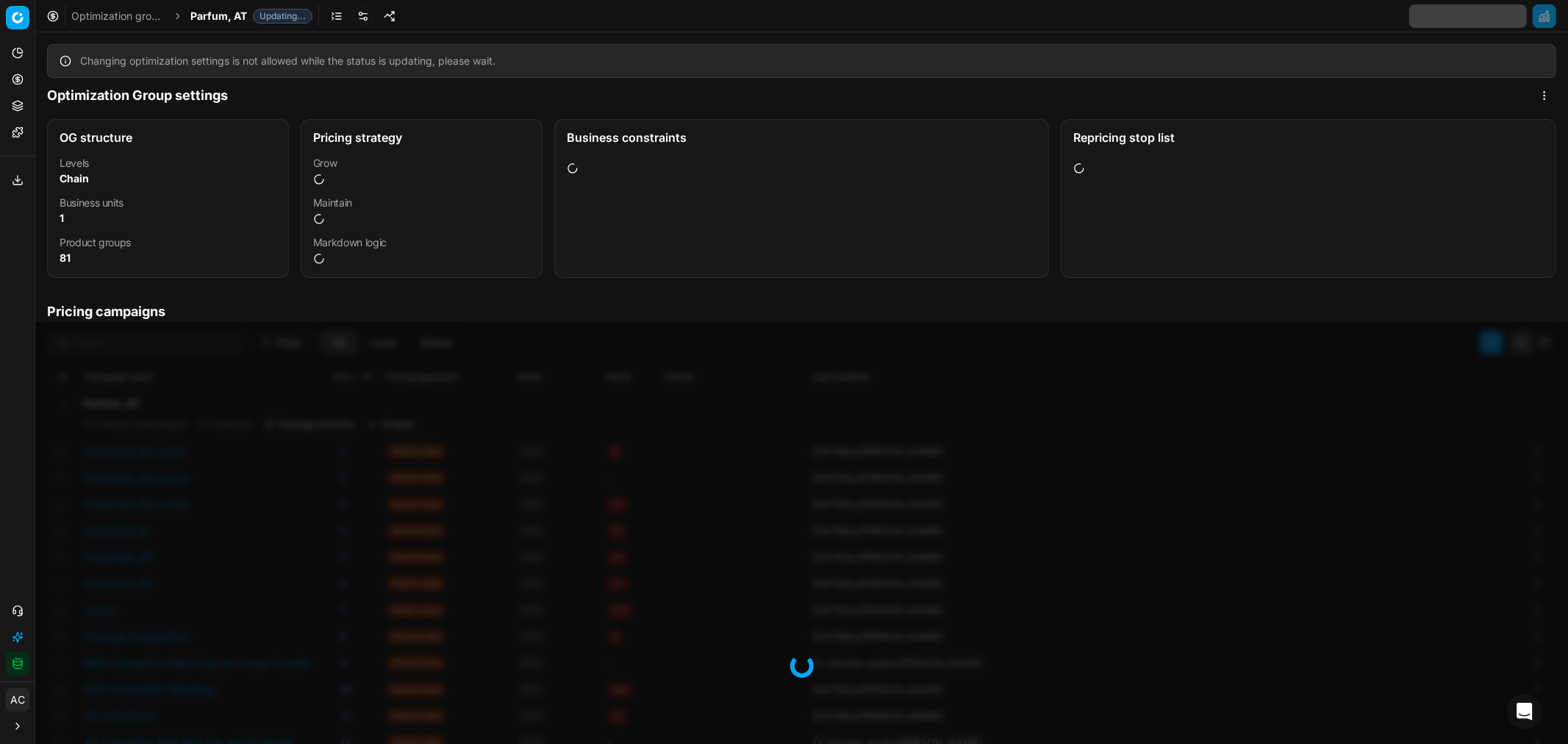
scroll to position [266, 0]
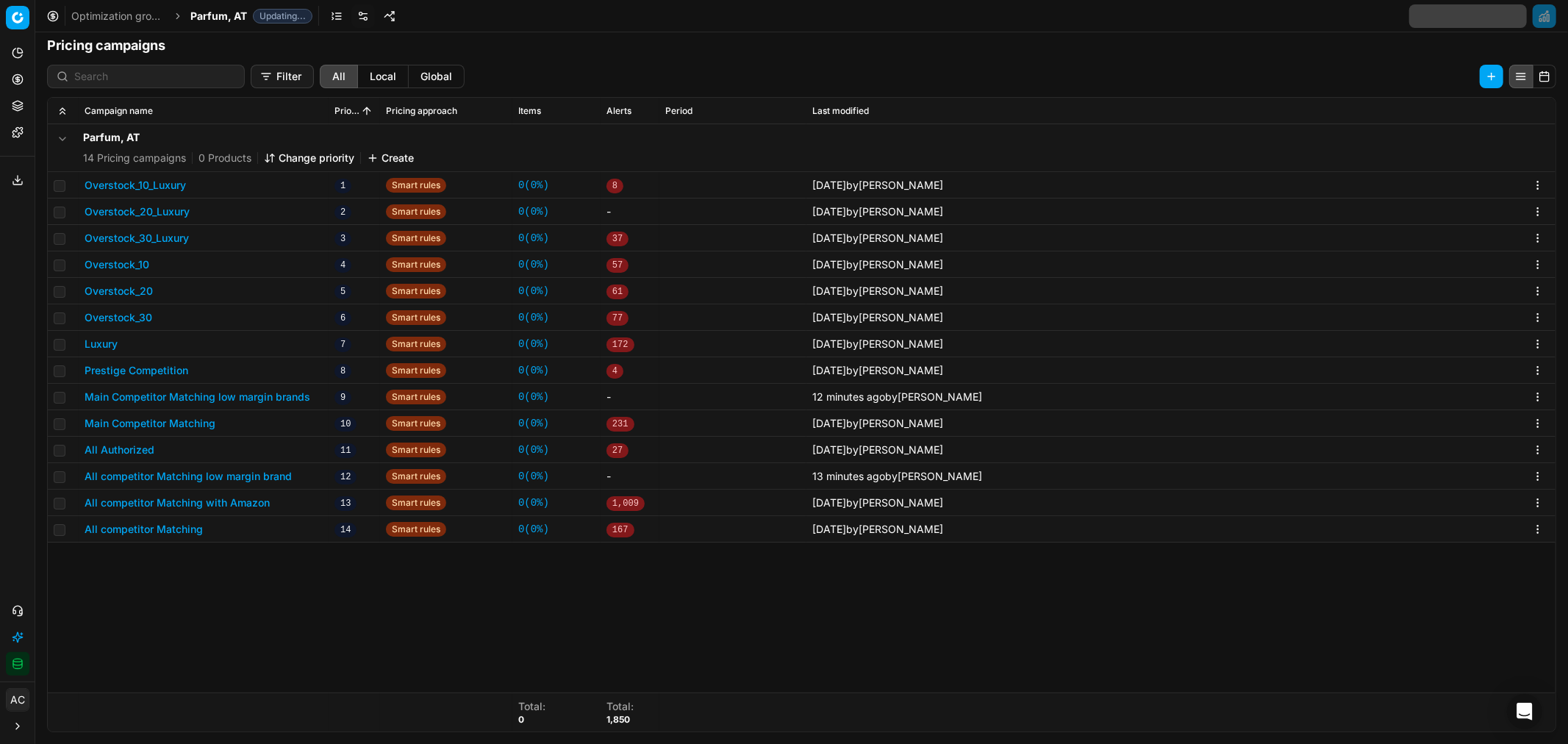
click at [191, 480] on button "All competitor Matching low margin brand" at bounding box center [188, 476] width 207 height 14
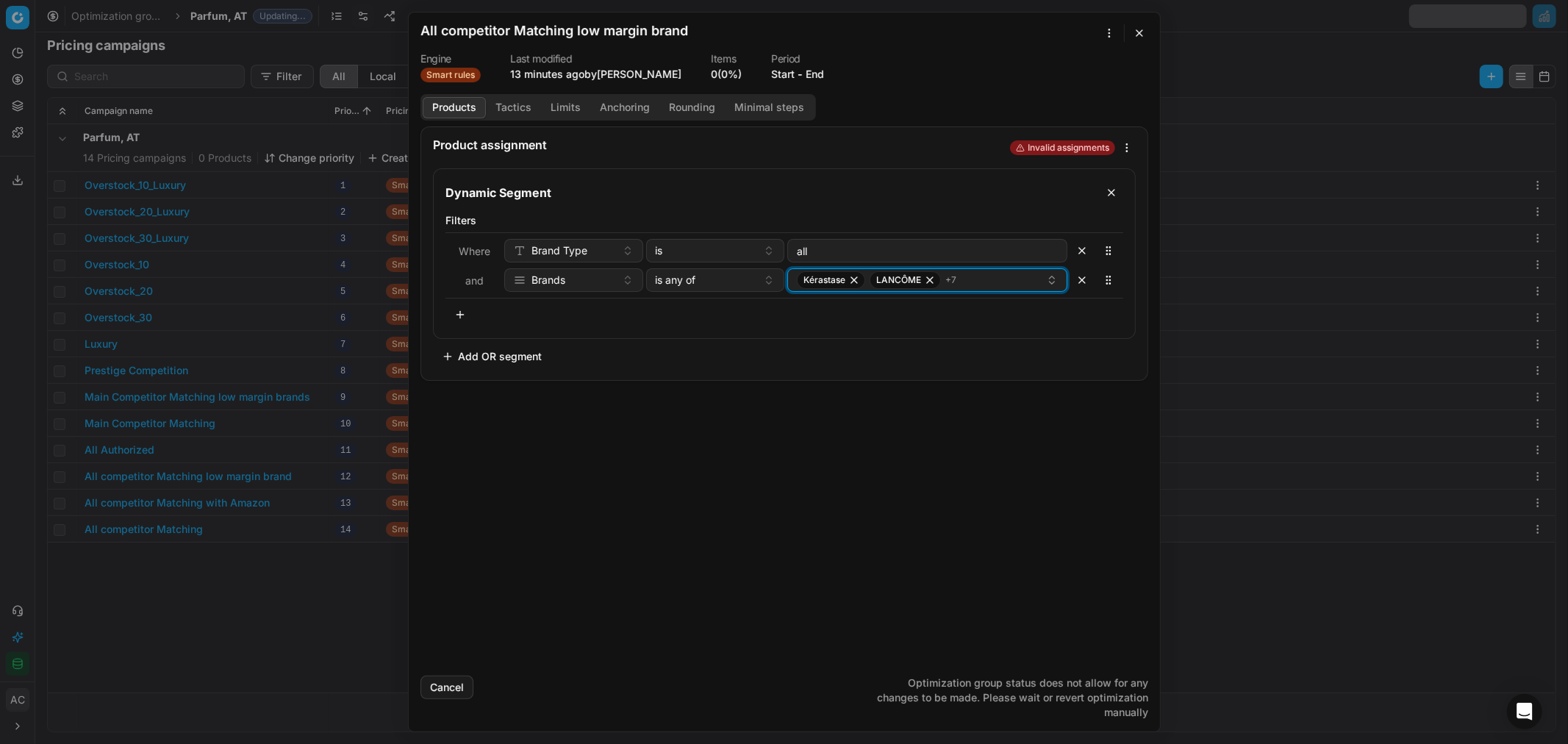
click at [968, 282] on div "Kérastase LANCÔME + 7" at bounding box center [922, 280] width 250 height 18
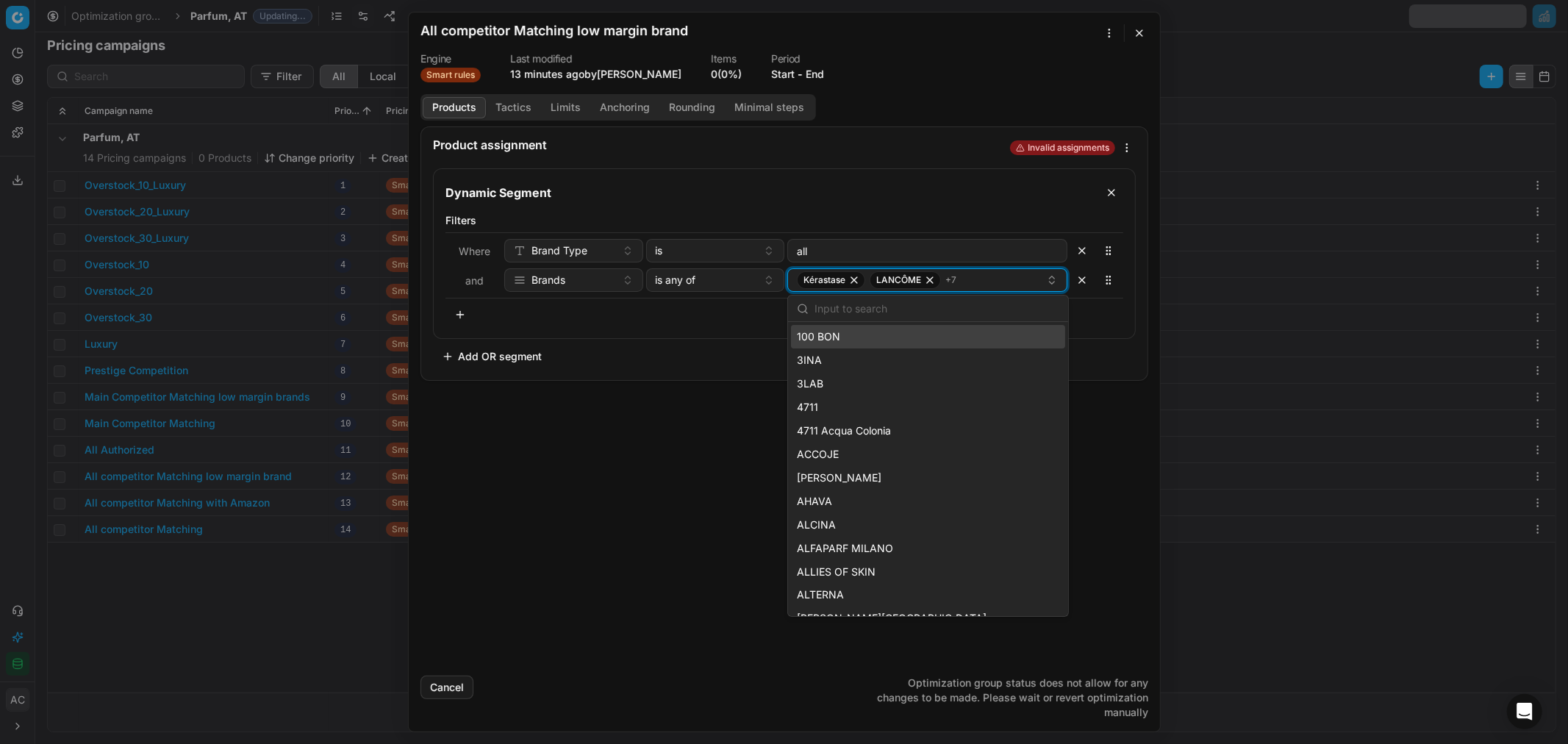
click at [981, 277] on div "Kérastase LANCÔME + 7" at bounding box center [922, 280] width 250 height 18
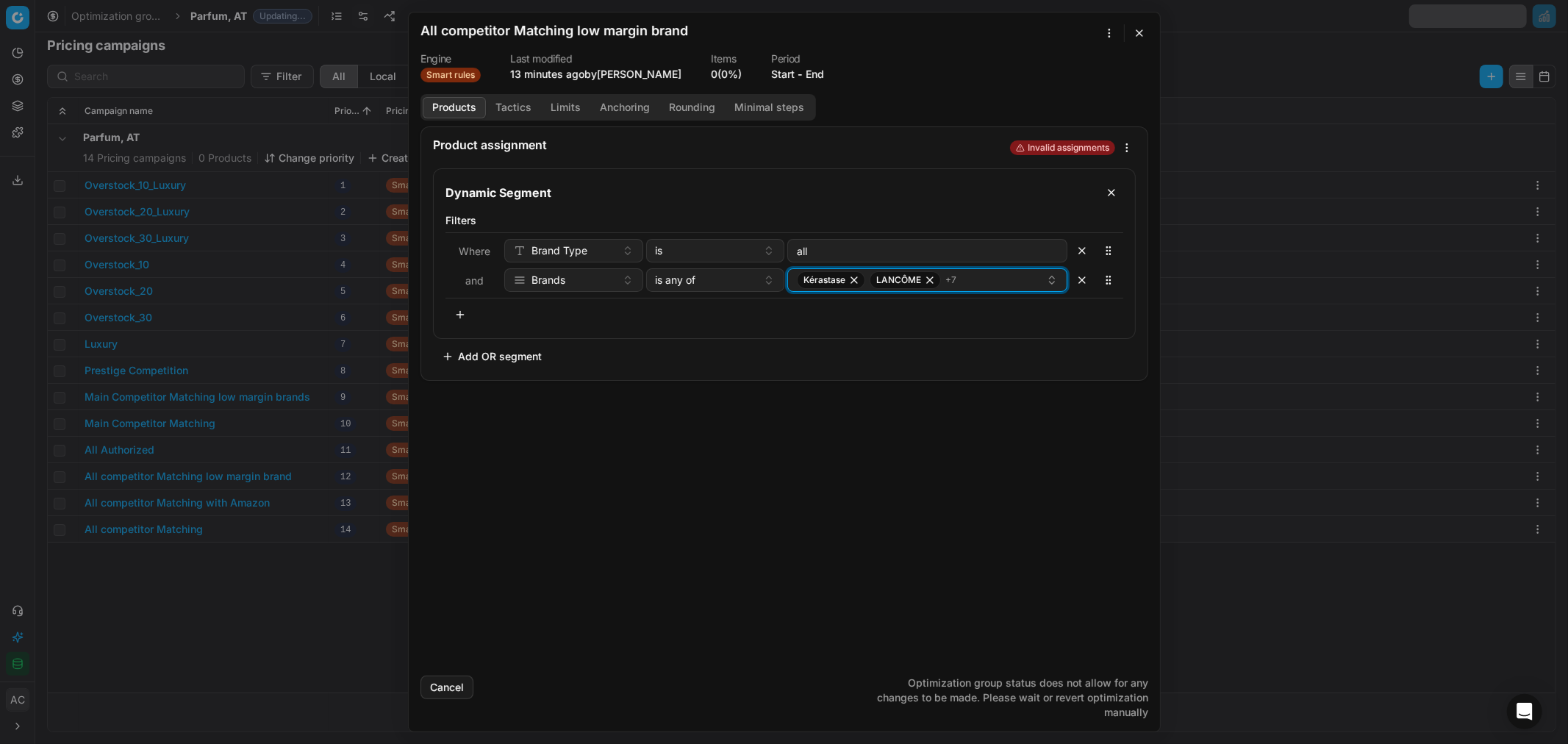
click at [981, 277] on div "Kérastase LANCÔME + 7" at bounding box center [922, 280] width 250 height 18
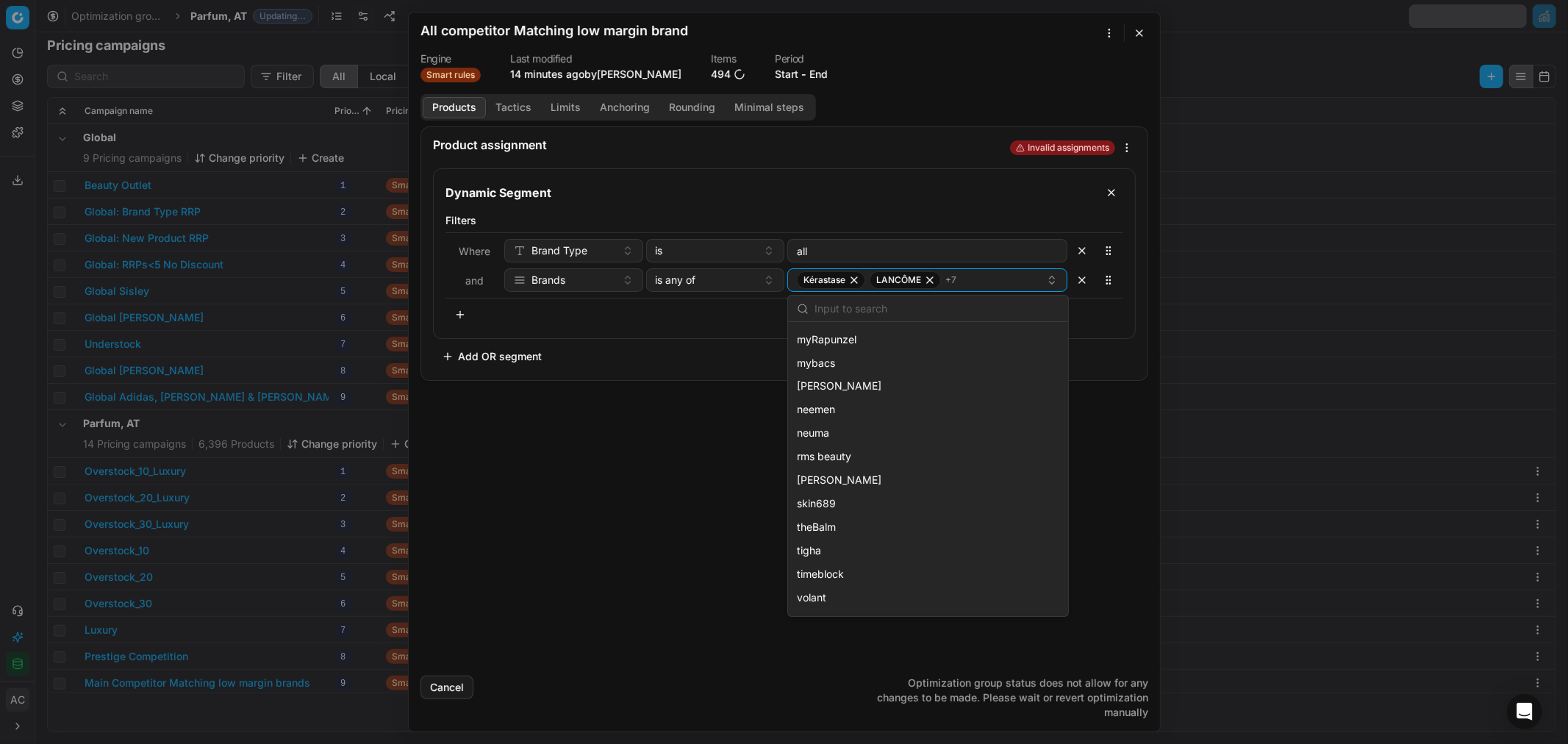
scroll to position [14787, 0]
click at [1130, 435] on div "Product assignment Invalid assignments Dynamic Segment Filters Where Brand Type…" at bounding box center [784, 395] width 752 height 538
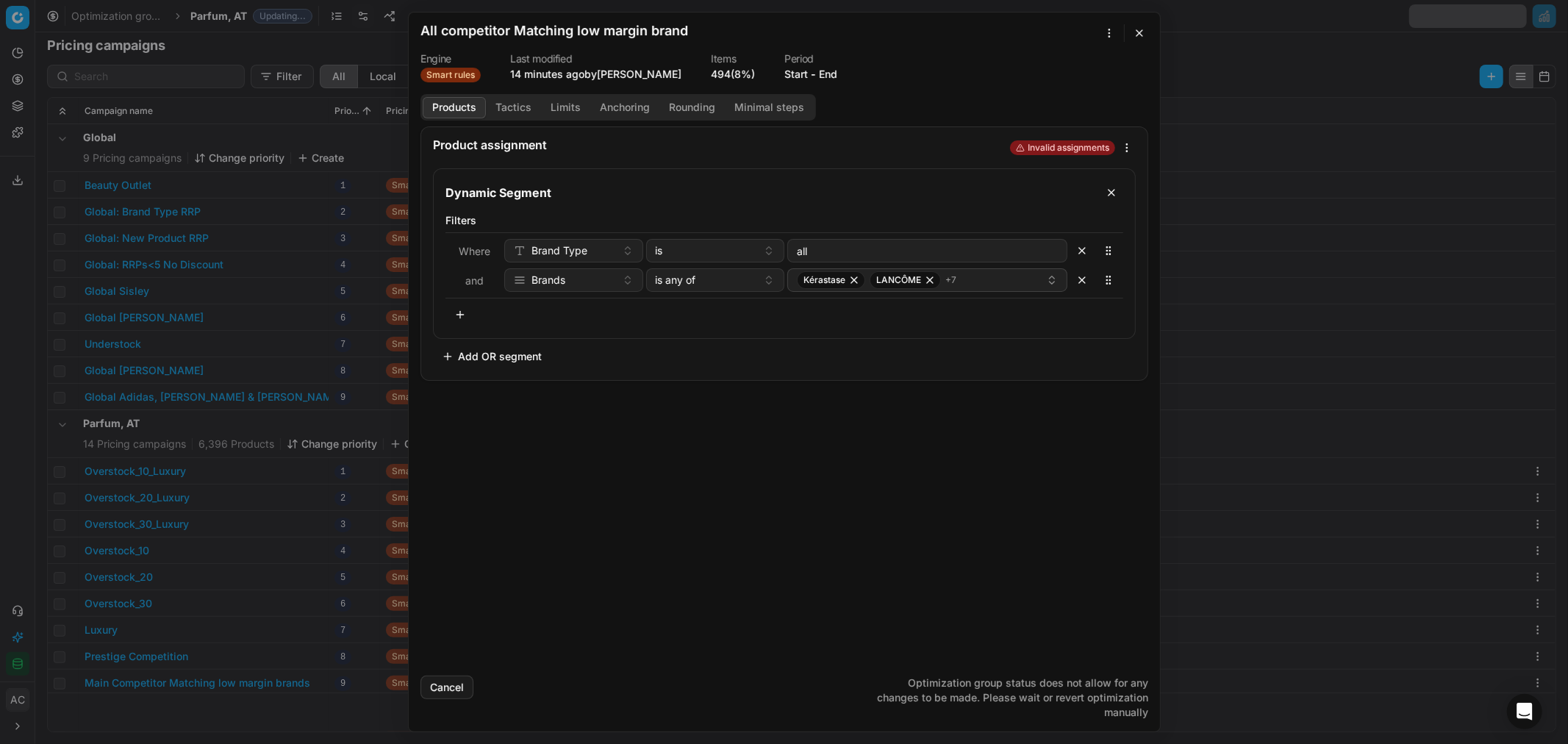
click at [1142, 32] on button "button" at bounding box center [1140, 33] width 18 height 18
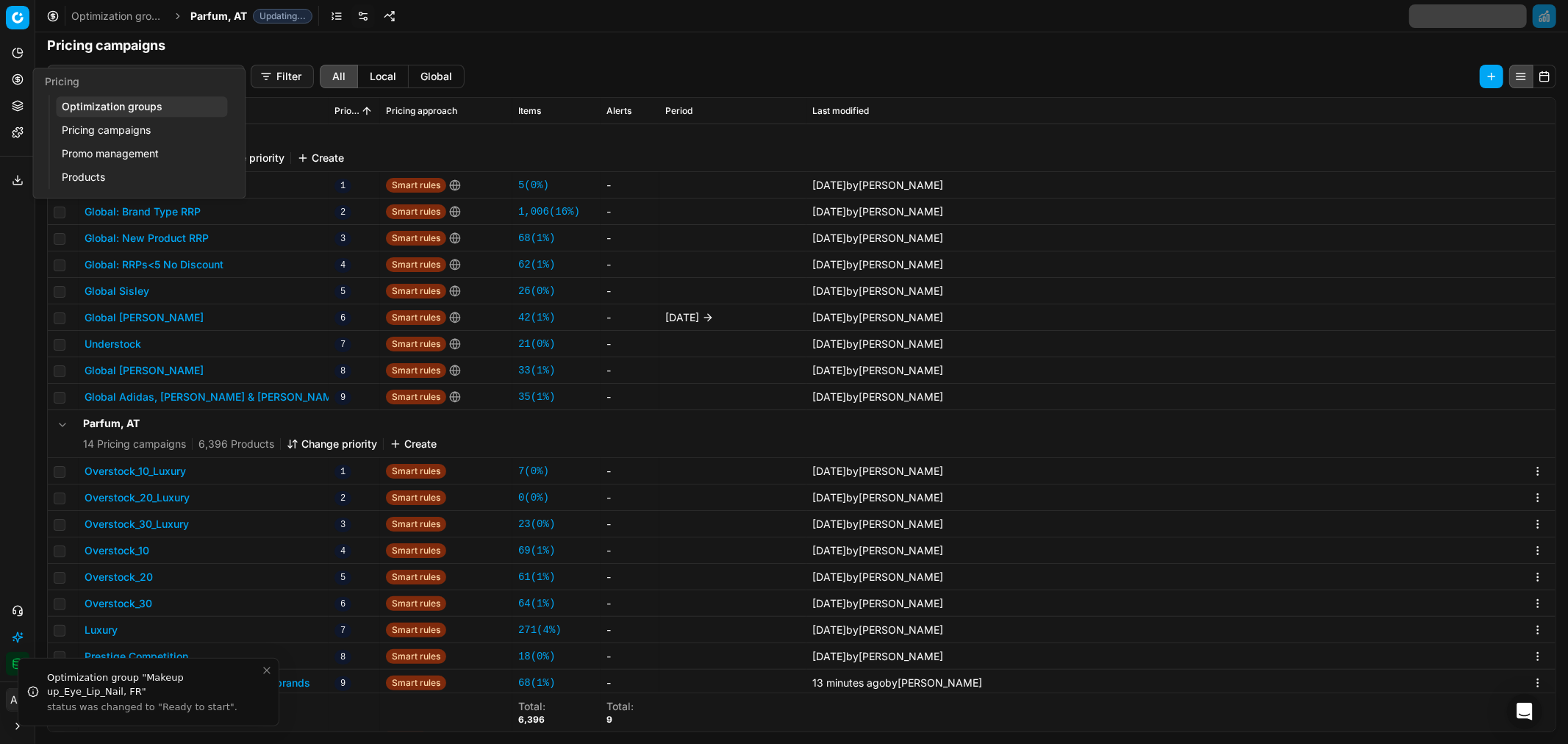
click at [84, 105] on link "Optimization groups" at bounding box center [141, 106] width 172 height 21
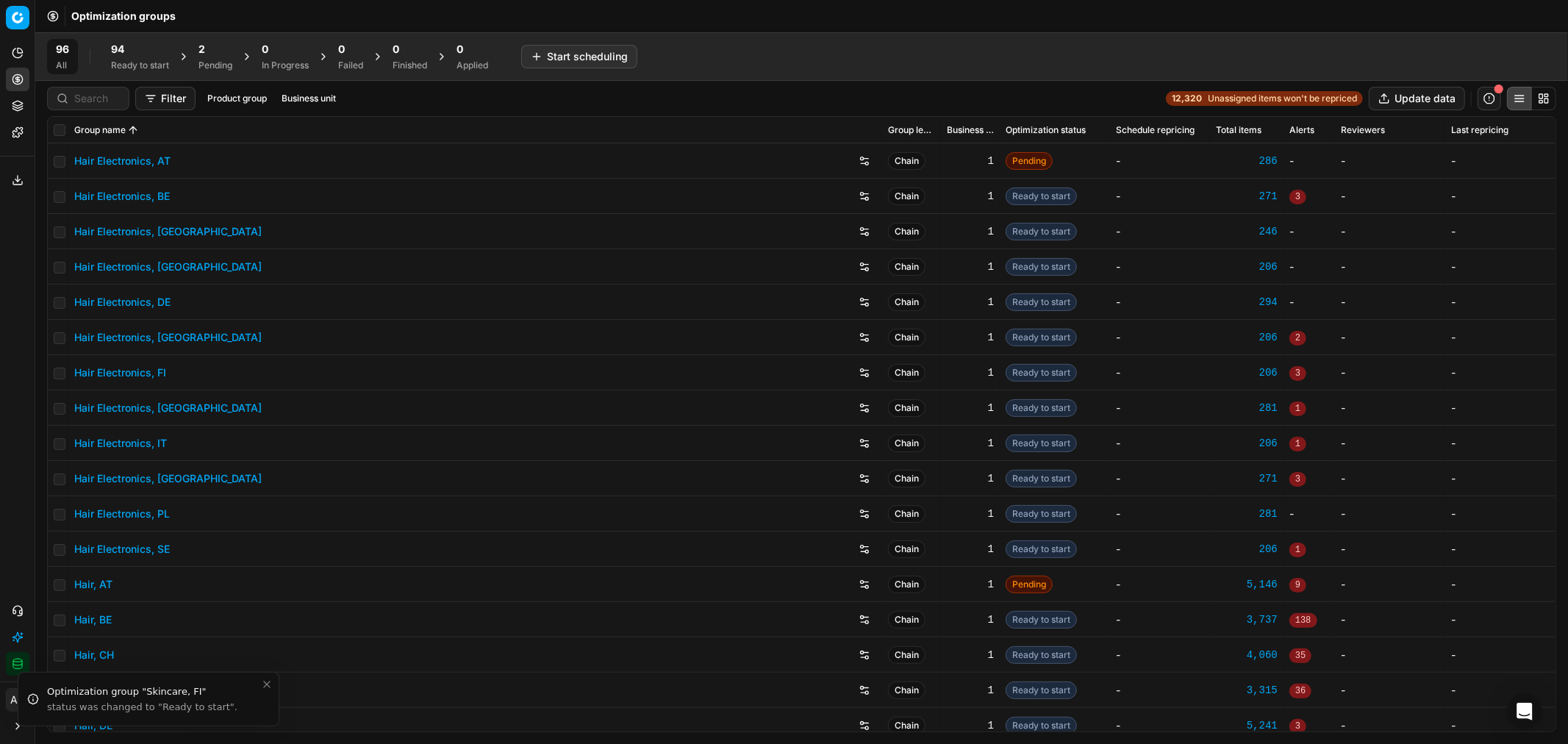
click at [201, 59] on div "Pending" at bounding box center [216, 65] width 34 height 12
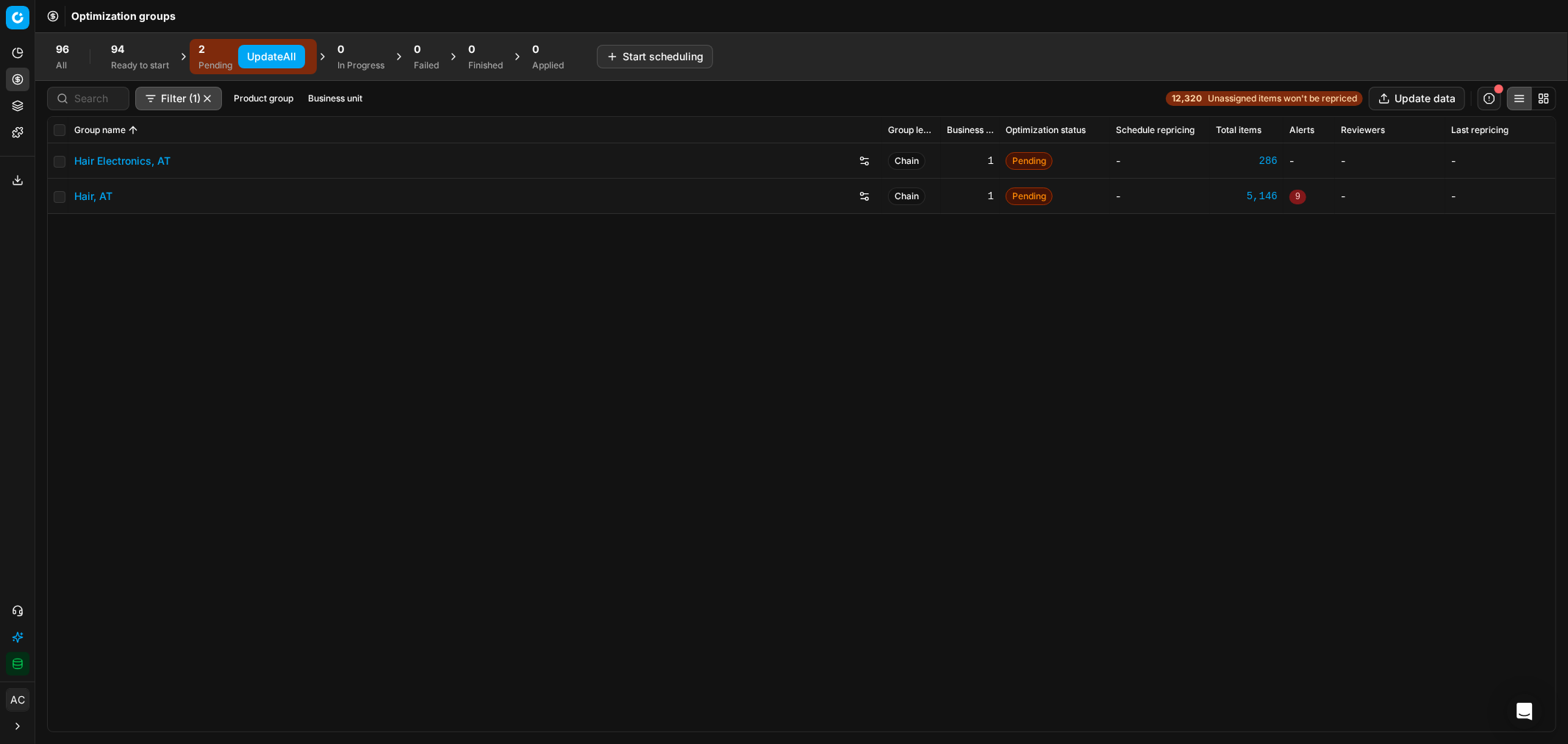
click at [133, 61] on div "Ready to start" at bounding box center [140, 65] width 58 height 12
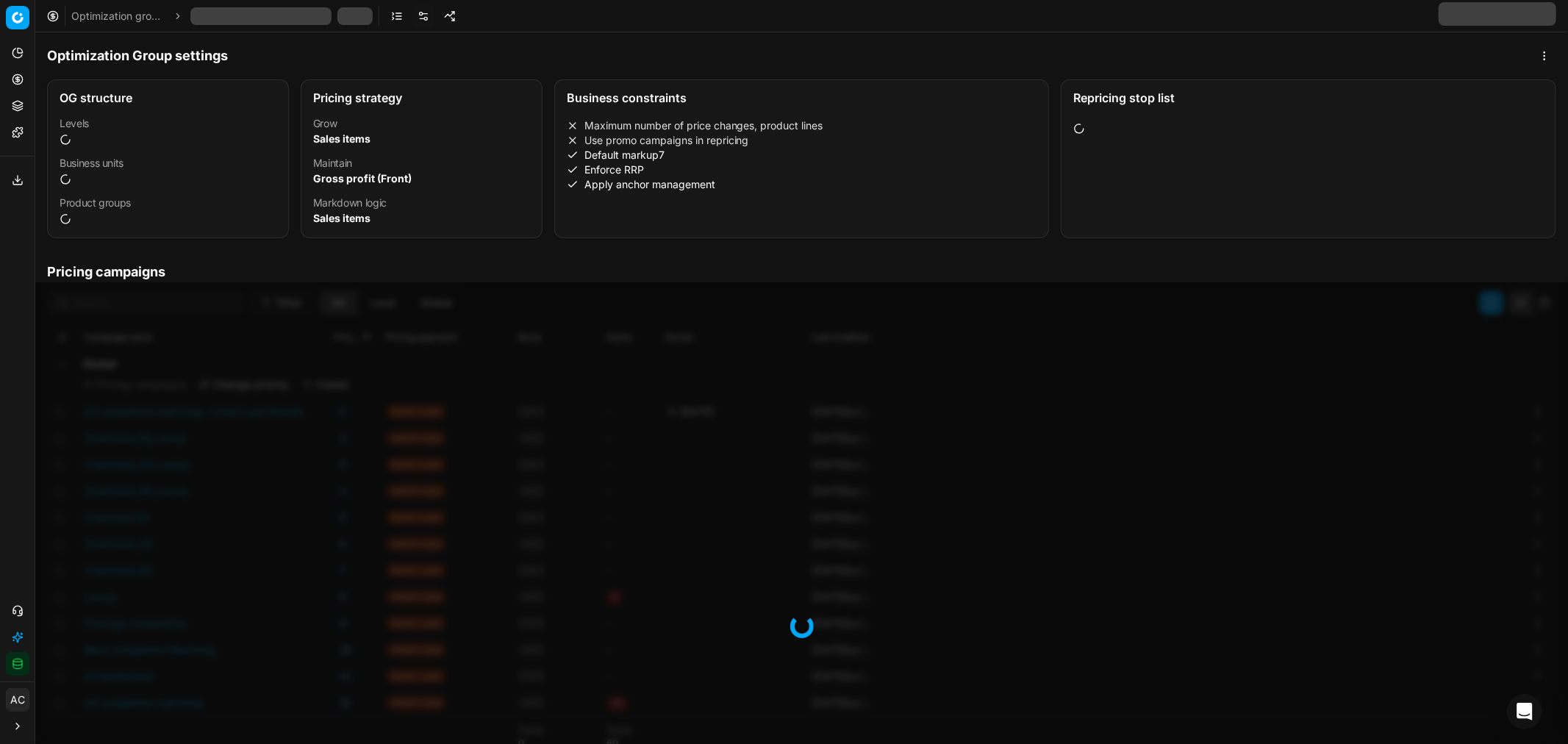
click at [430, 13] on link at bounding box center [424, 16] width 23 height 23
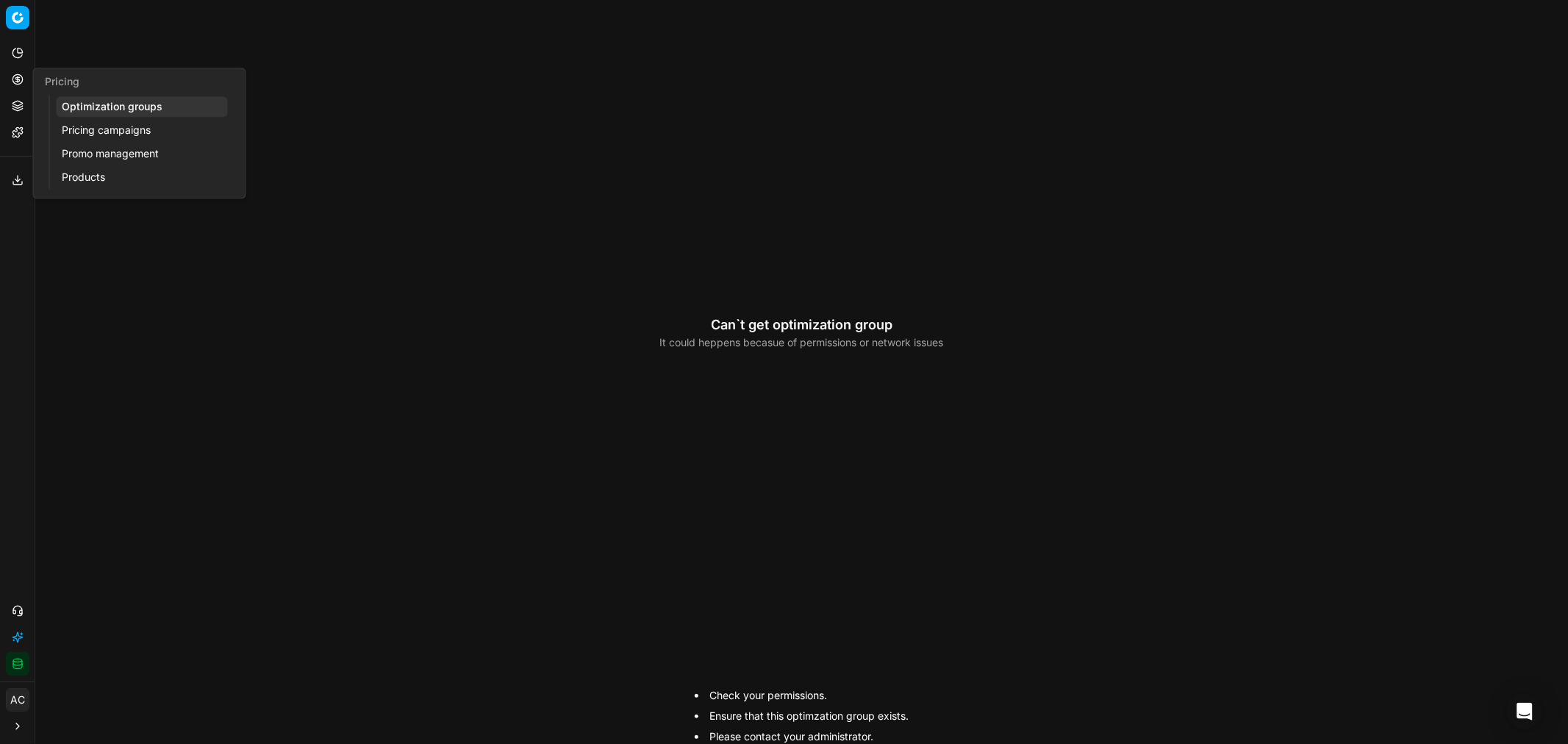
click at [19, 75] on circle at bounding box center [17, 79] width 10 height 10
click at [92, 103] on link "Optimization groups" at bounding box center [141, 106] width 172 height 21
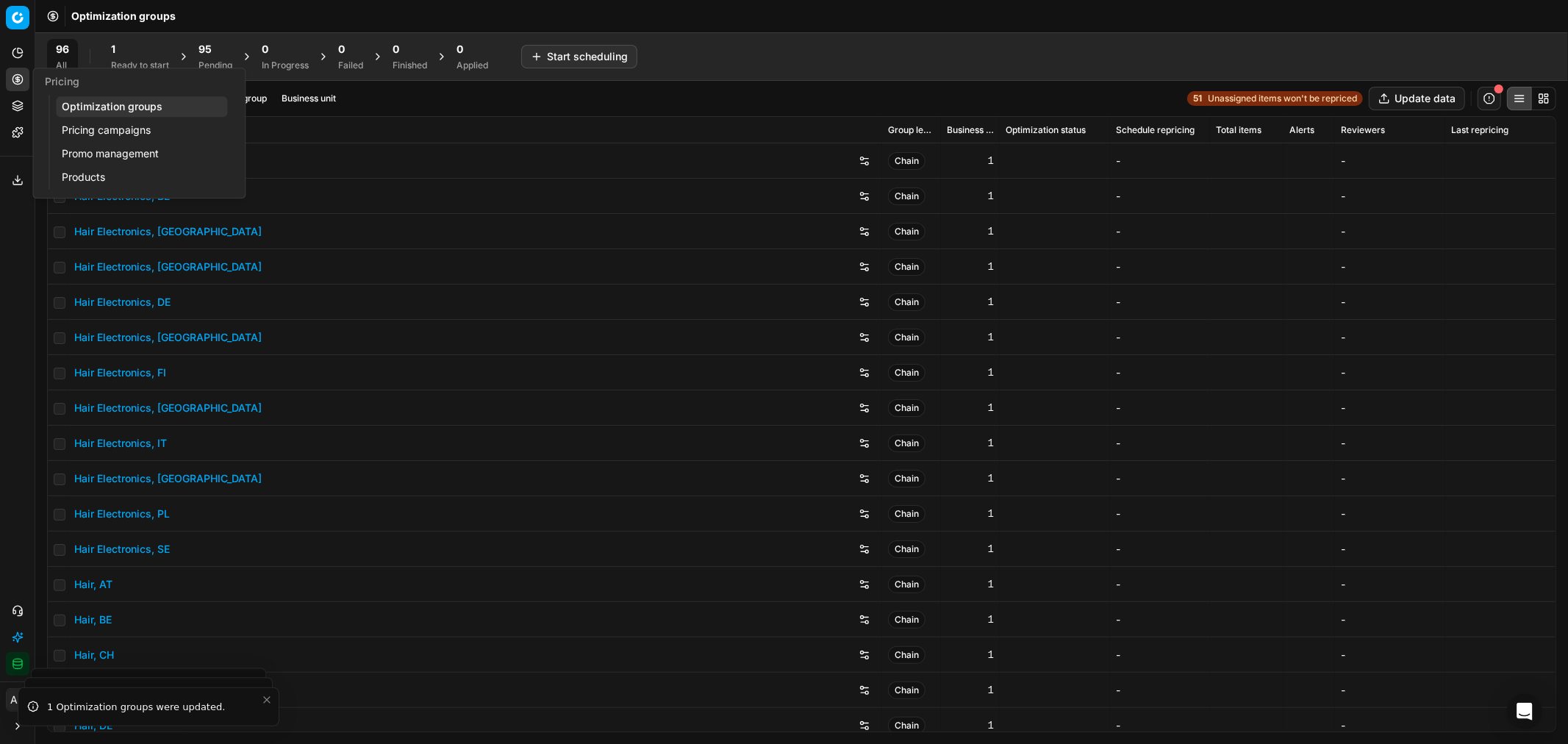
click at [79, 133] on link "Pricing campaigns" at bounding box center [141, 129] width 172 height 21
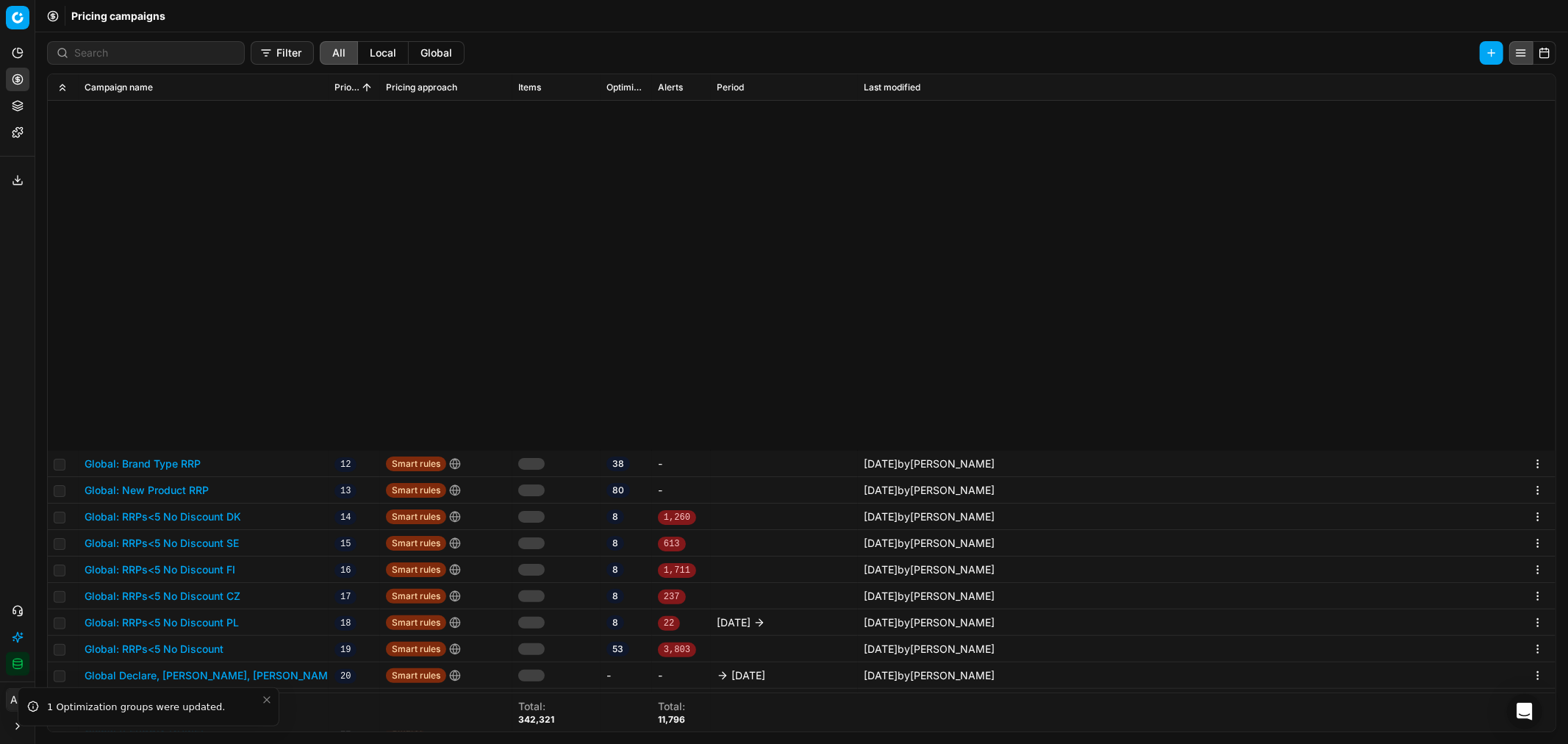
scroll to position [429, 0]
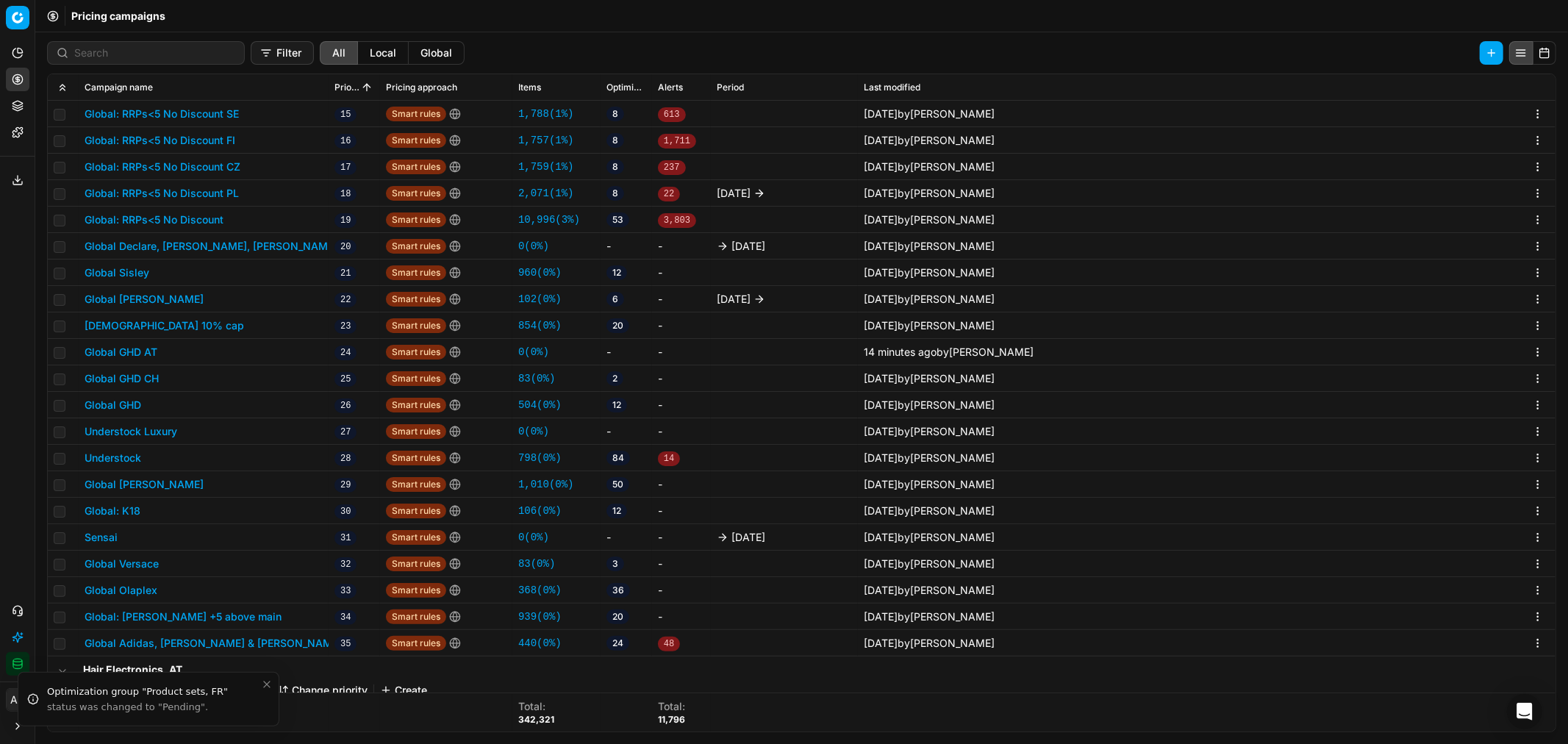
click at [22, 75] on icon at bounding box center [17, 79] width 12 height 12
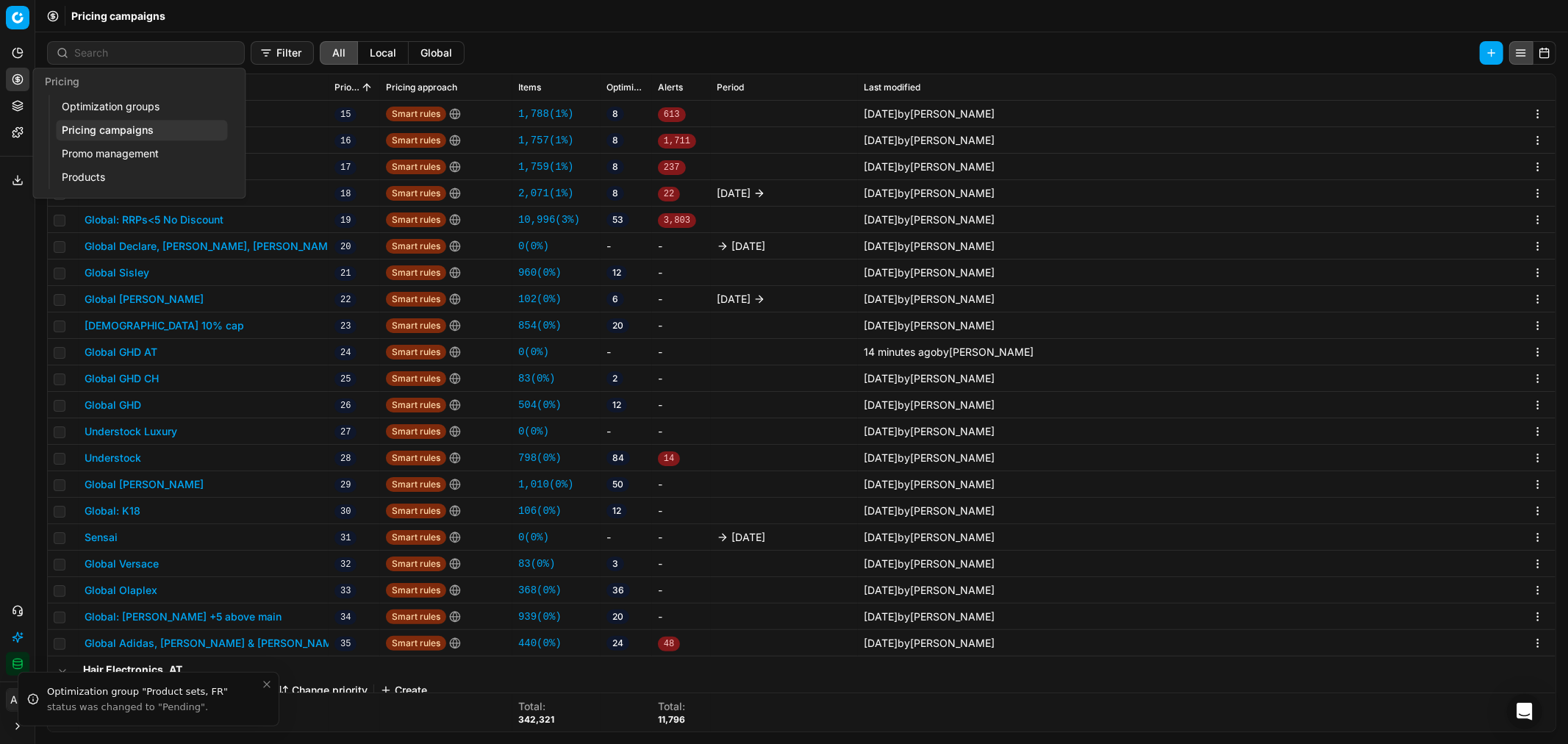
click at [94, 103] on link "Optimization groups" at bounding box center [141, 106] width 172 height 21
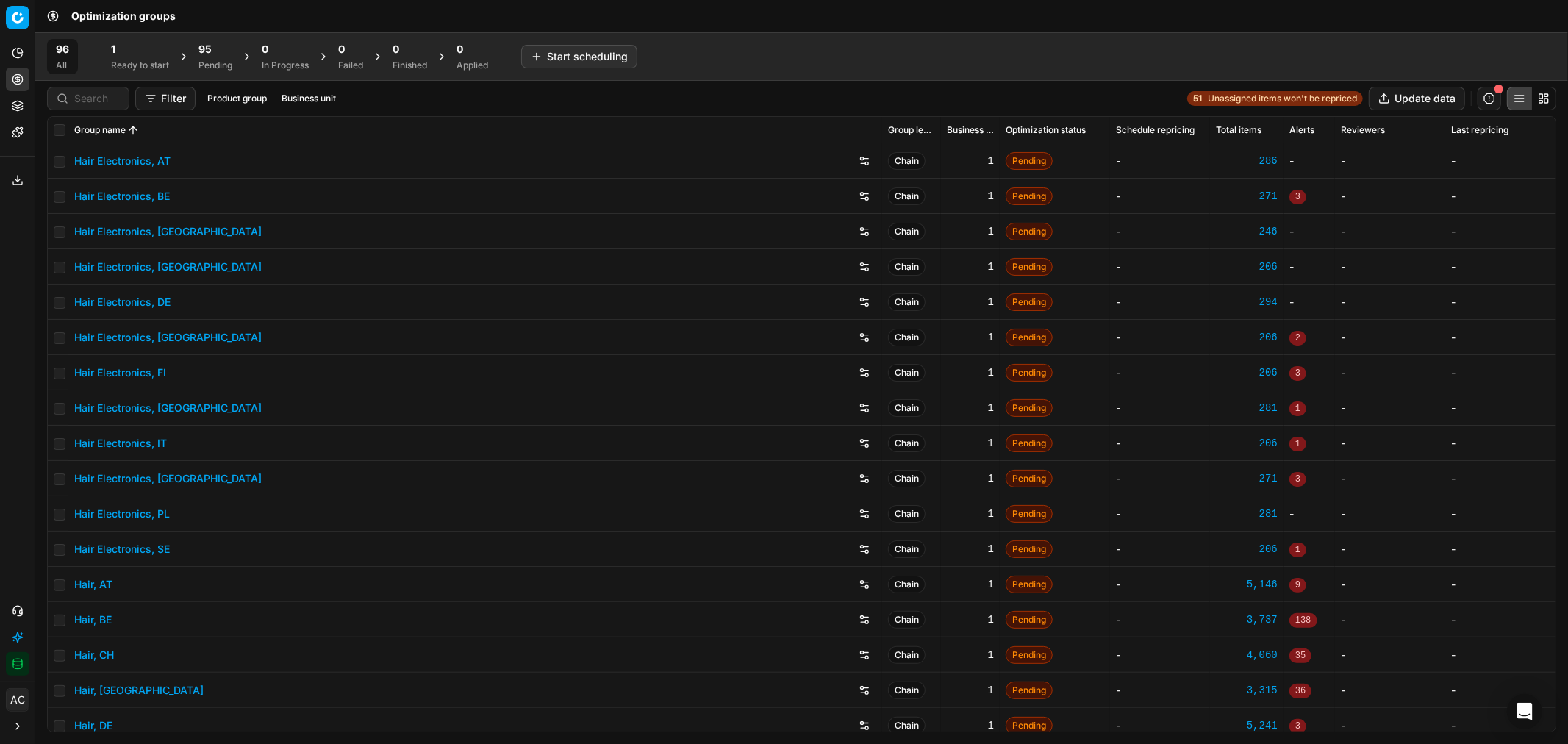
click at [211, 55] on span "95" at bounding box center [205, 49] width 13 height 14
click at [322, 99] on button "Business unit" at bounding box center [336, 99] width 66 height 18
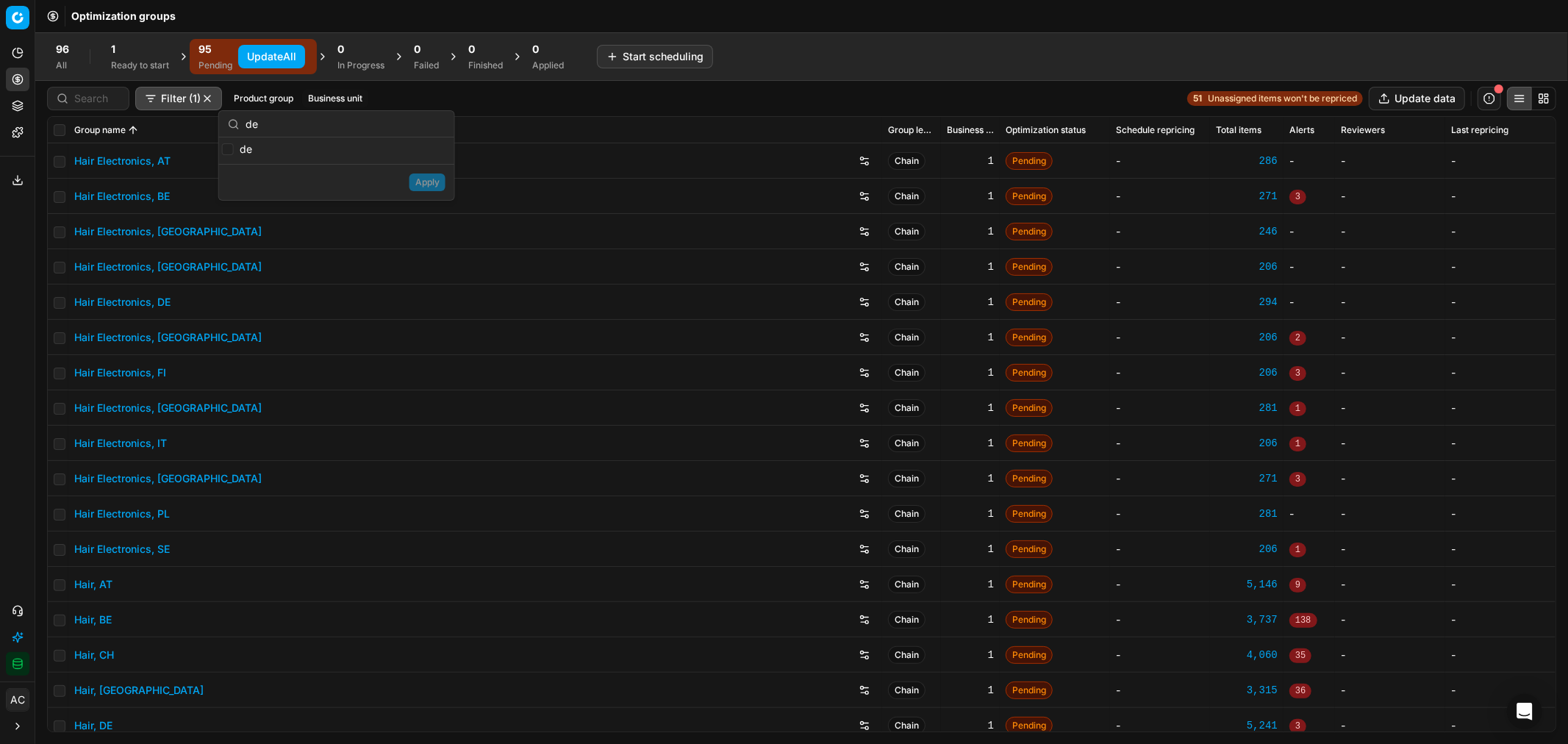
type input "de"
click at [228, 148] on input "de" at bounding box center [227, 149] width 12 height 12
checkbox input "true"
click at [436, 181] on button "Apply" at bounding box center [427, 182] width 36 height 18
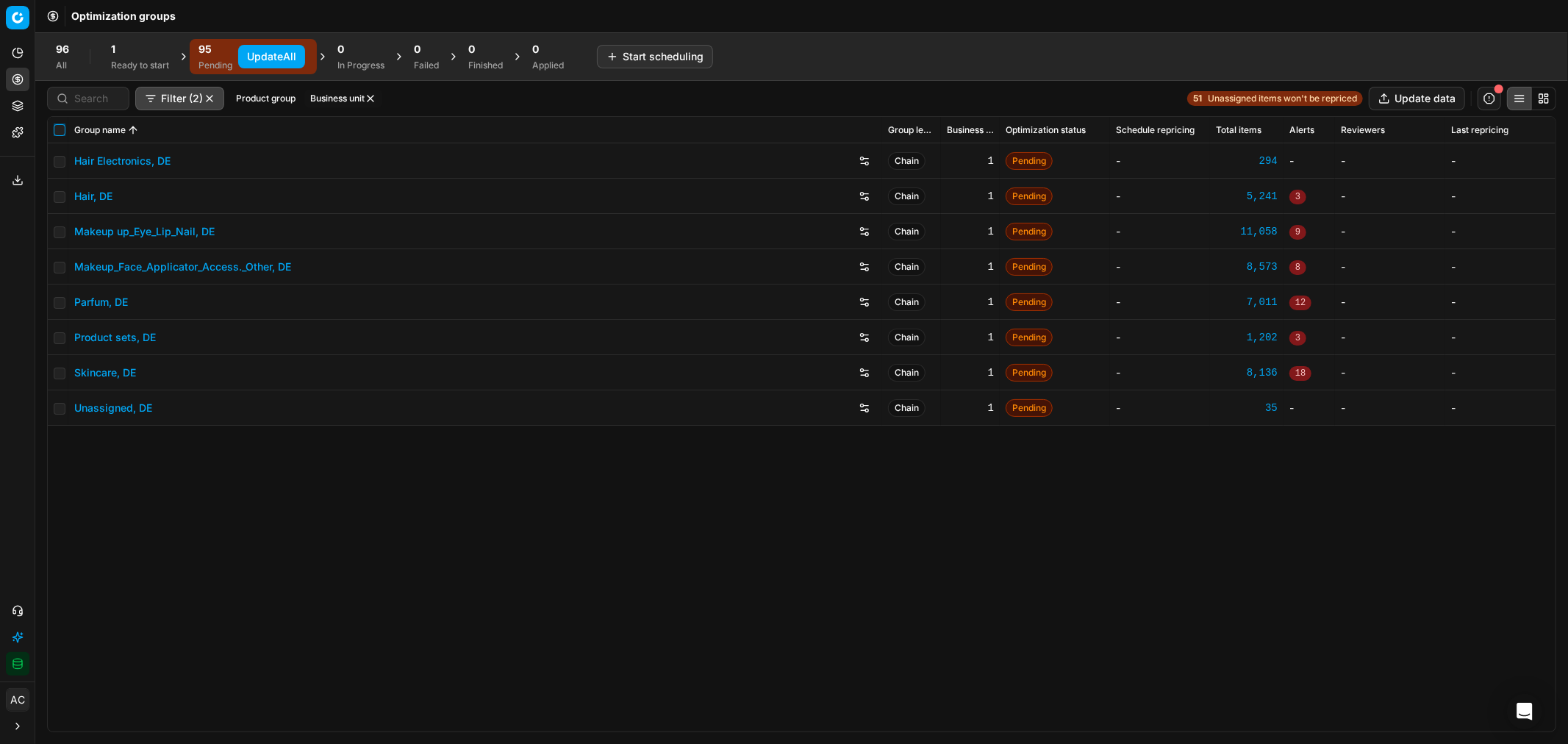
click at [59, 129] on input "checkbox" at bounding box center [59, 129] width 12 height 12
checkbox input "true"
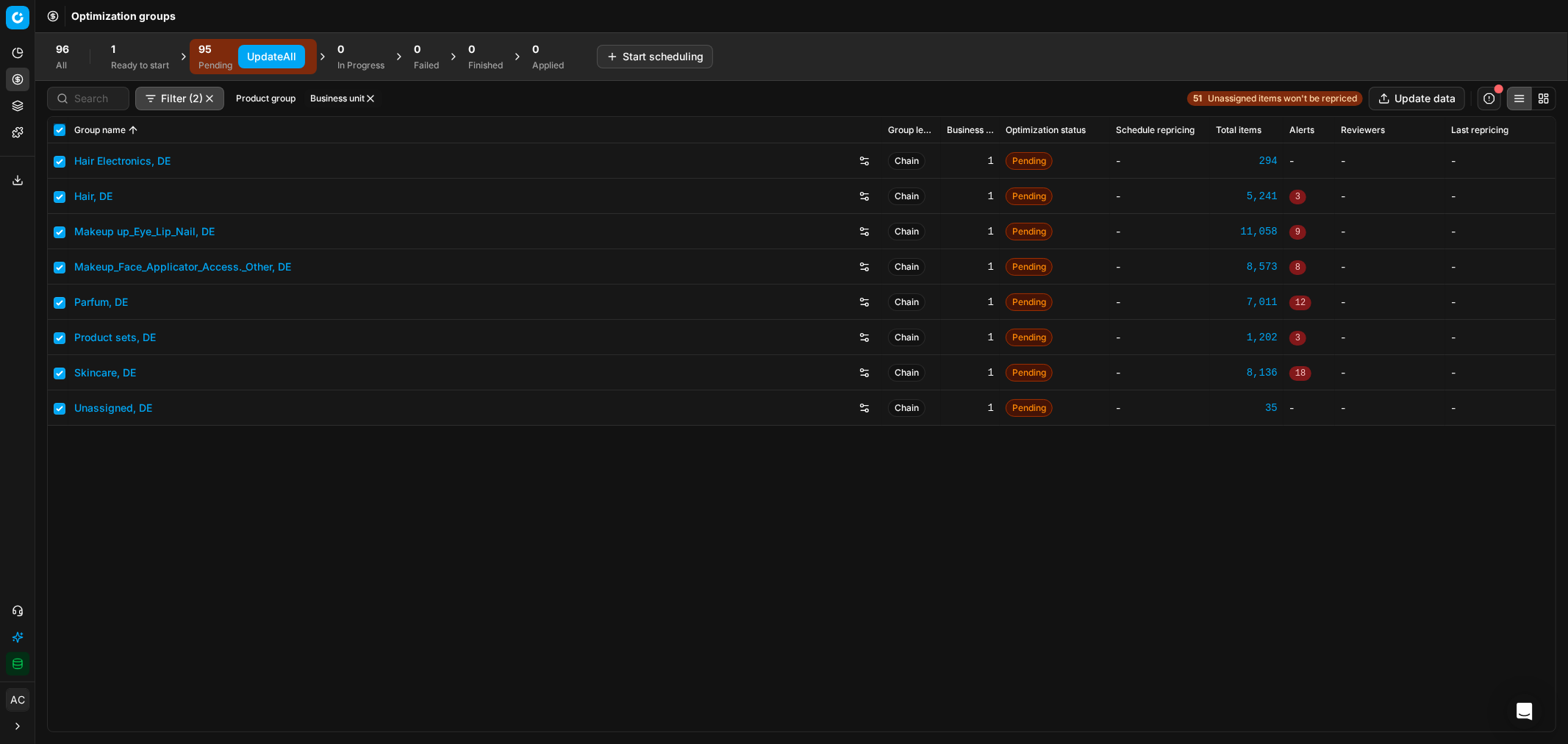
checkbox input "true"
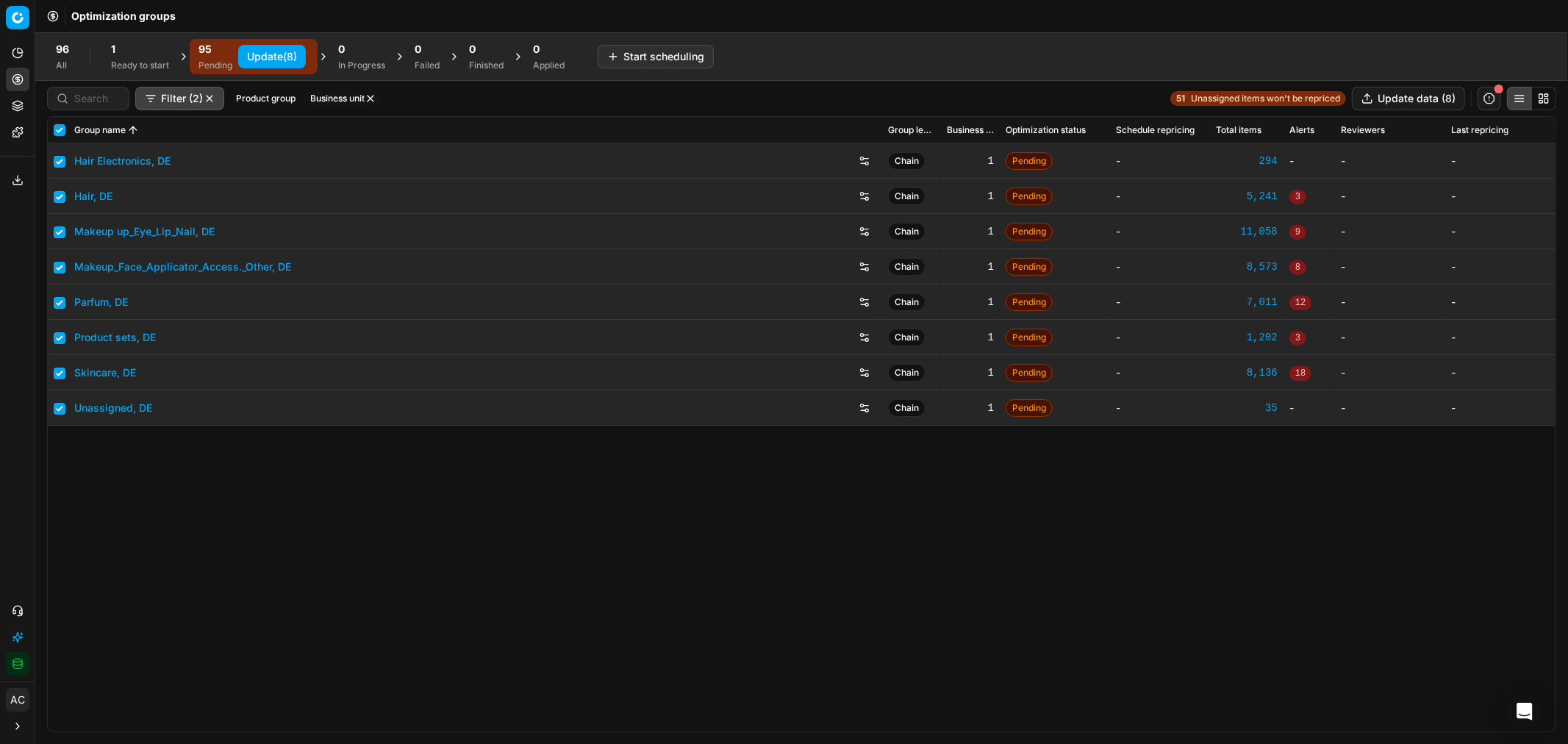
click at [287, 57] on button "Update (8)" at bounding box center [271, 57] width 67 height 23
checkbox input "false"
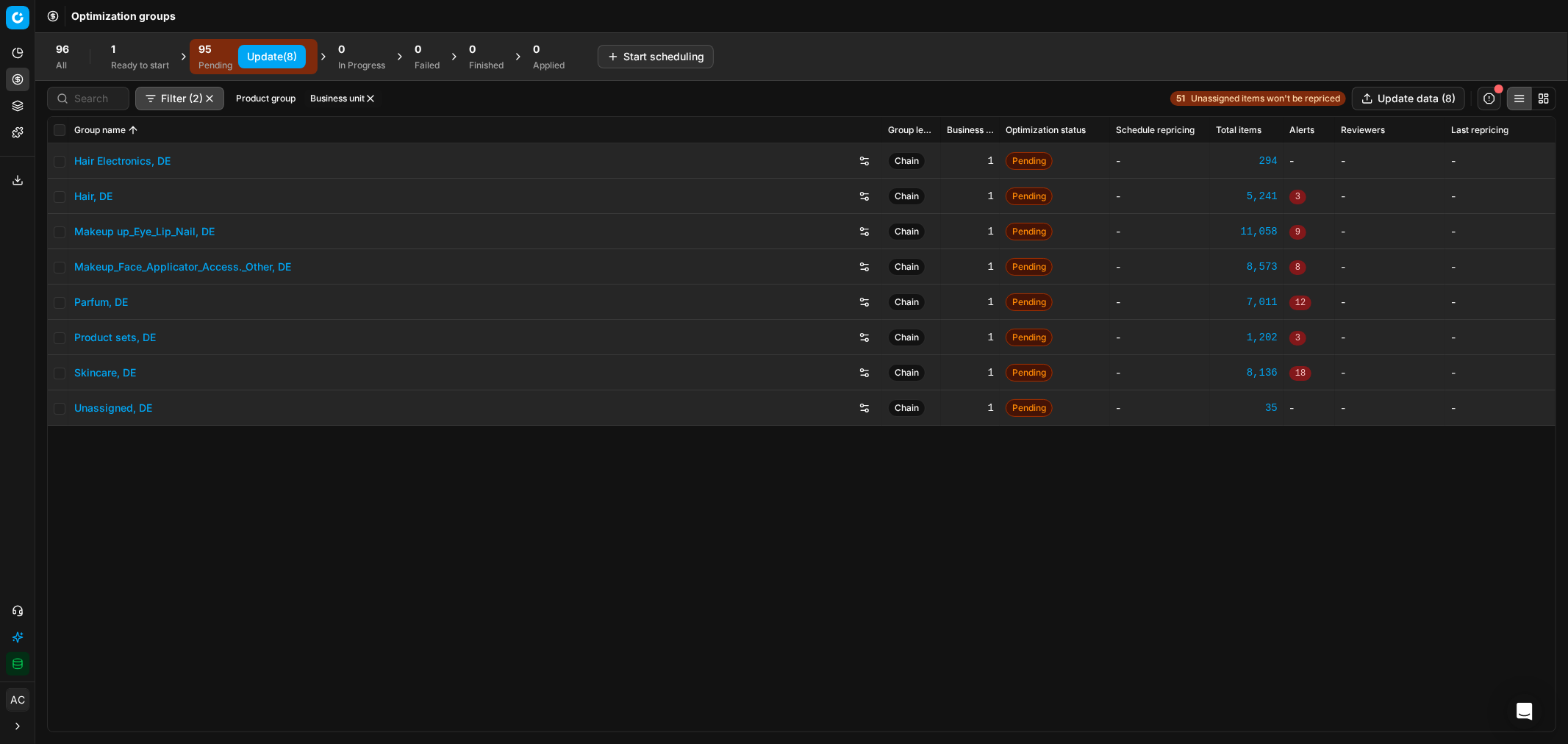
checkbox input "false"
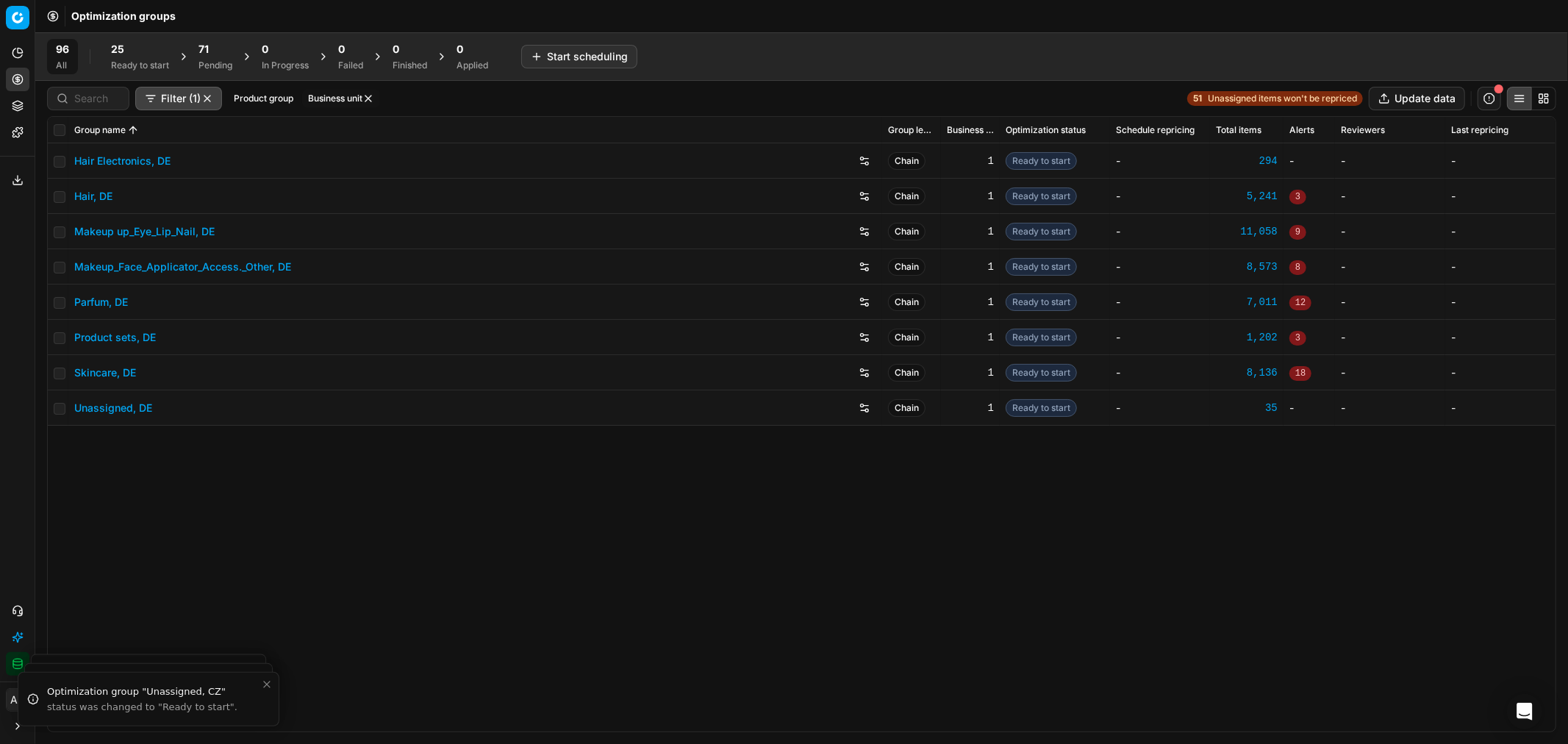
click at [125, 63] on div "Ready to start" at bounding box center [140, 65] width 58 height 12
click at [57, 127] on input "checkbox" at bounding box center [59, 129] width 12 height 12
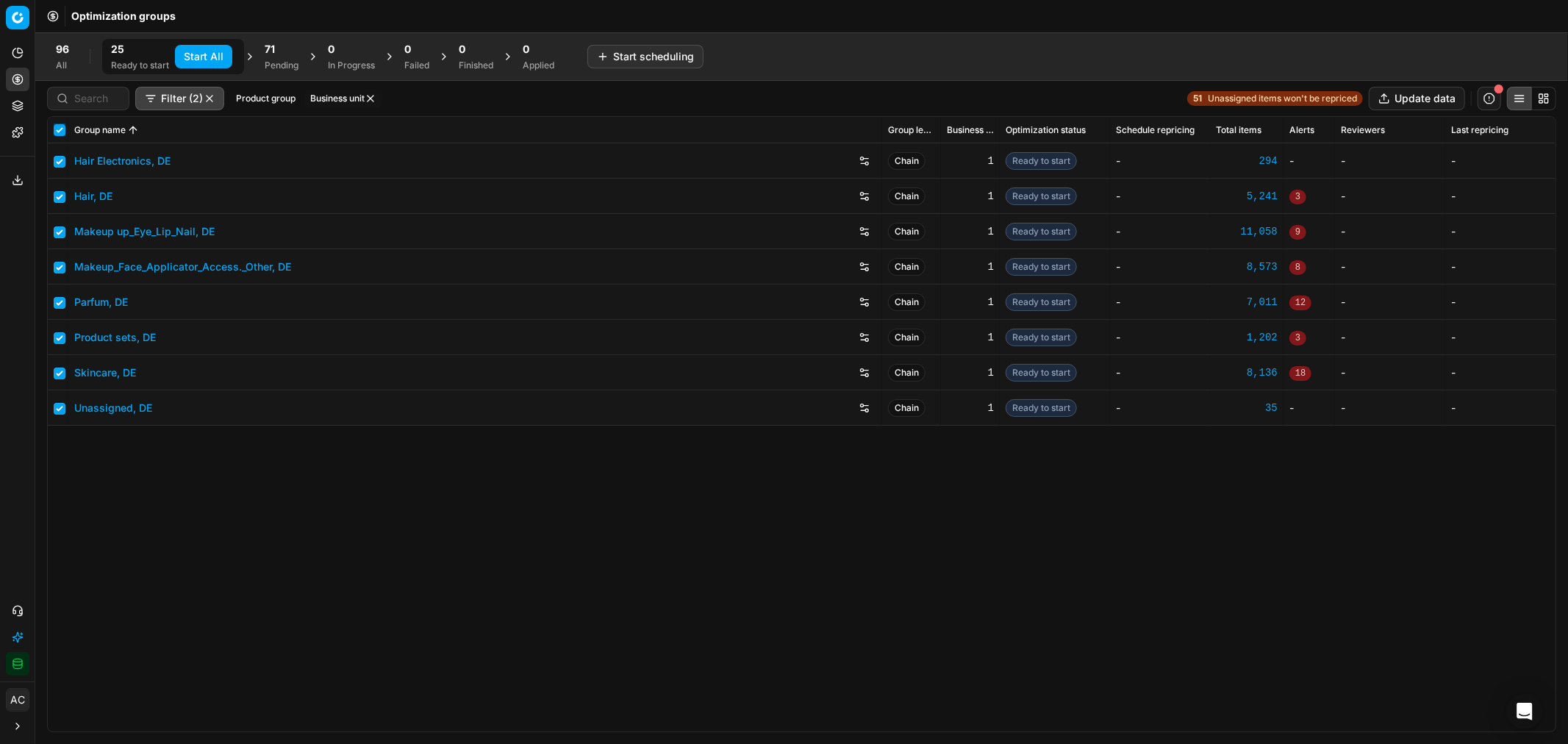
checkbox input "true"
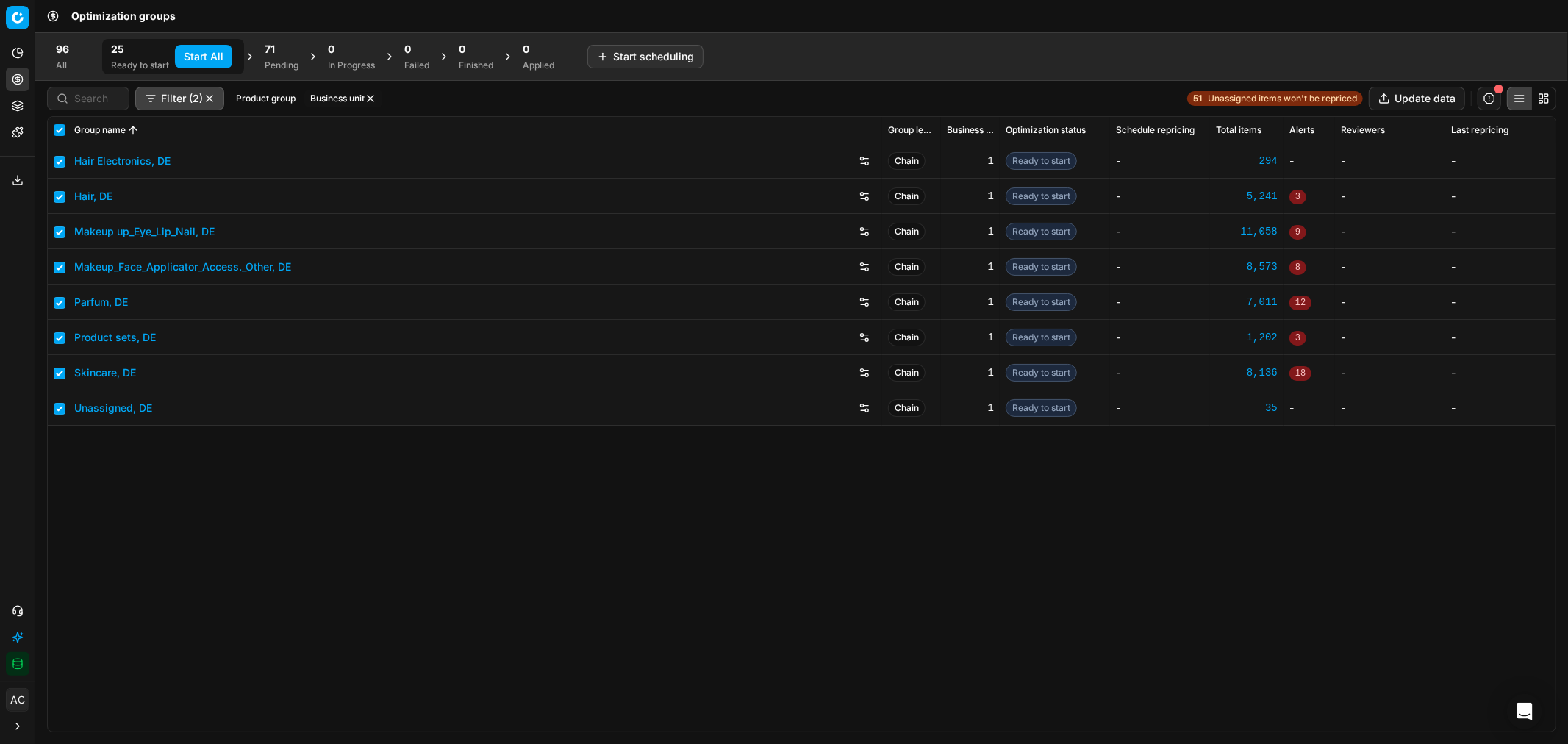
checkbox input "true"
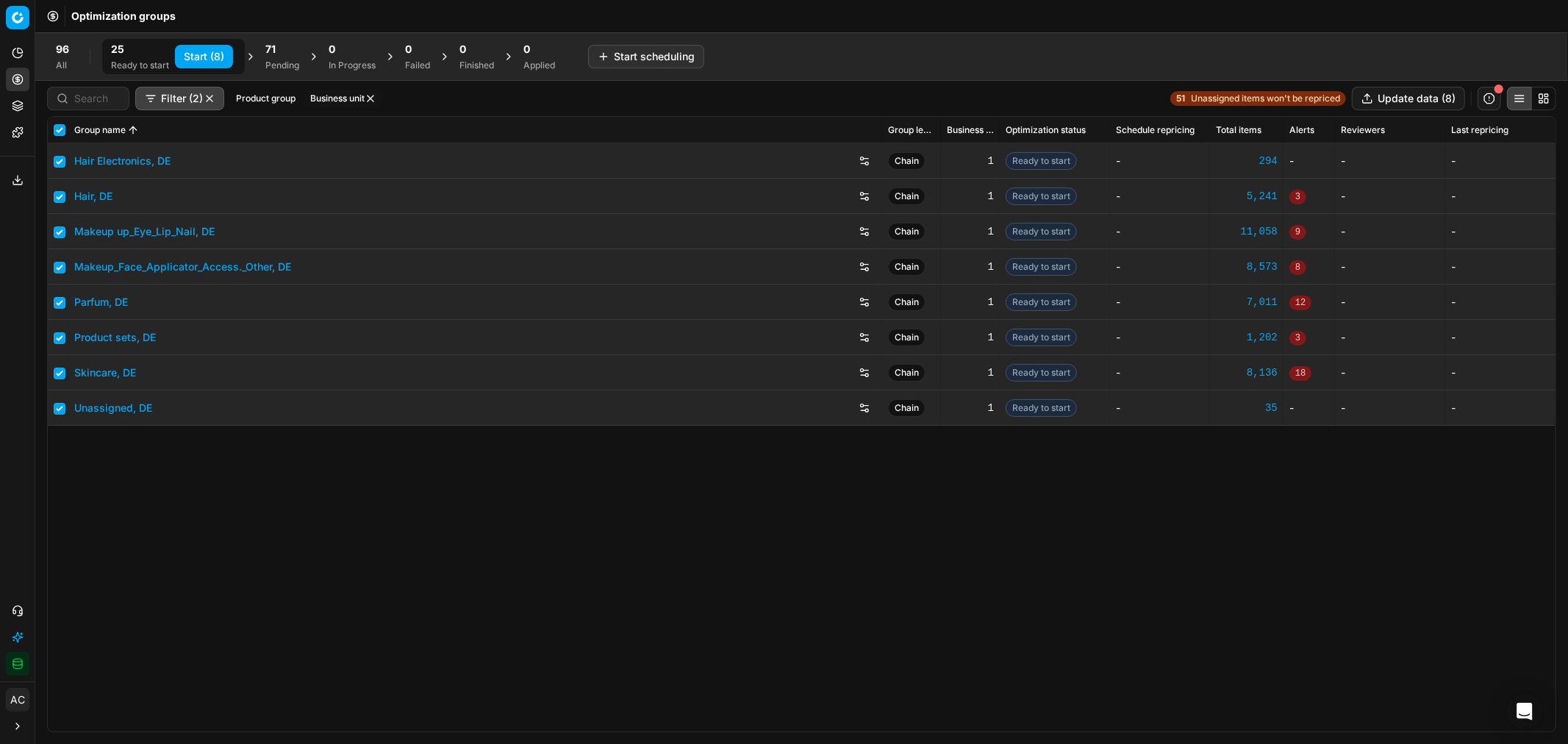
click at [214, 59] on button "Start (8)" at bounding box center [204, 57] width 58 height 23
checkbox input "false"
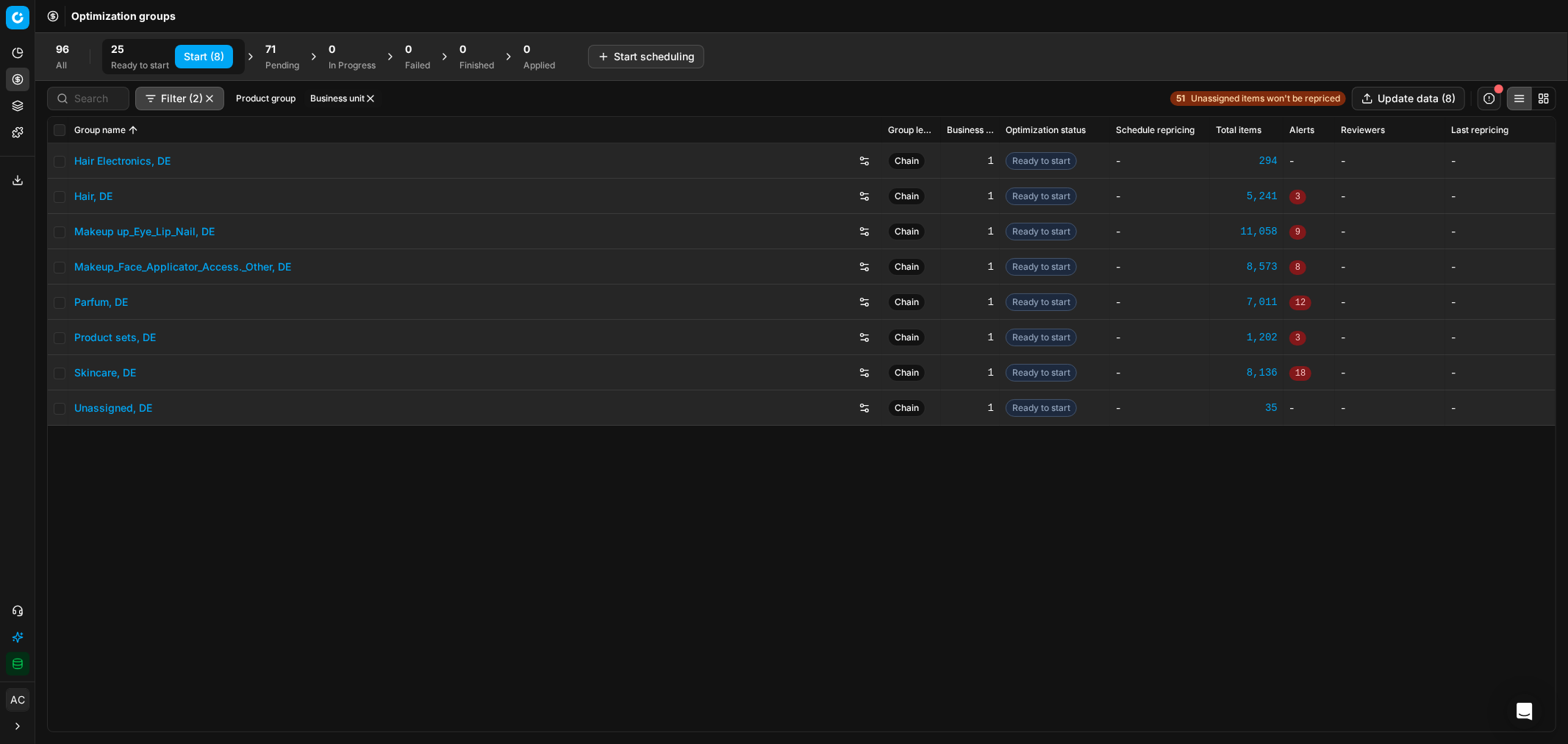
checkbox input "false"
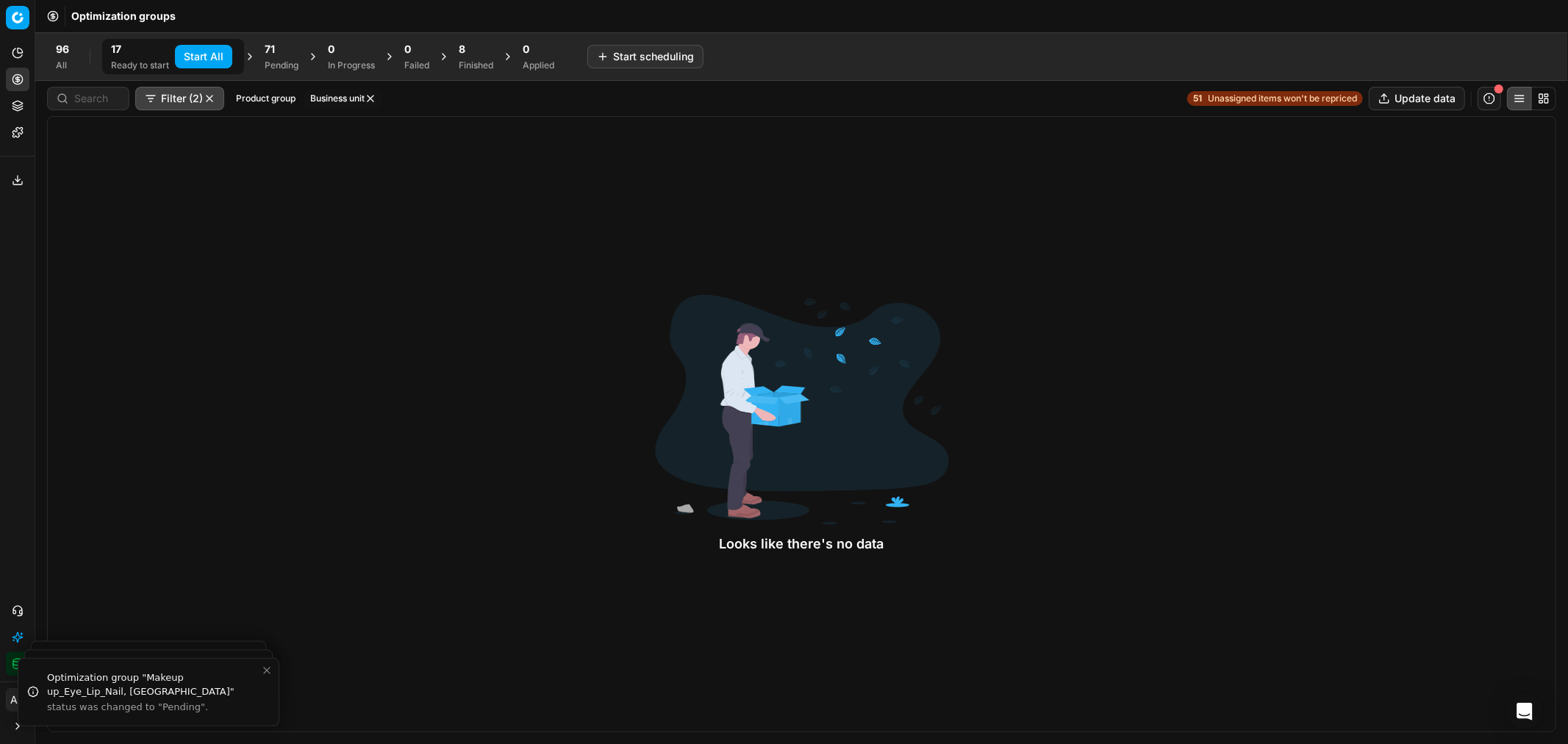
click at [210, 101] on button "button" at bounding box center [209, 98] width 12 height 12
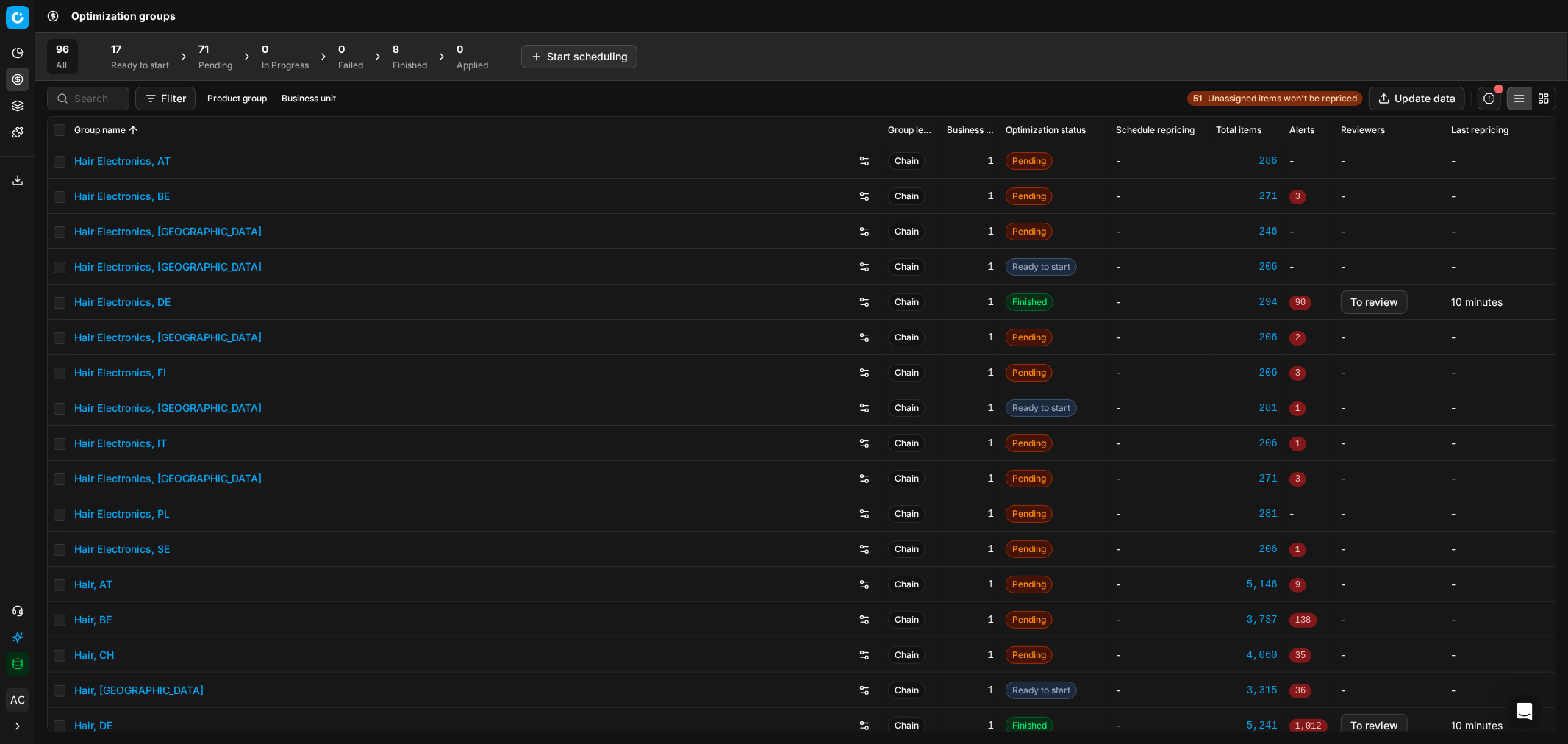
click at [208, 57] on div "71 Pending" at bounding box center [216, 57] width 34 height 30
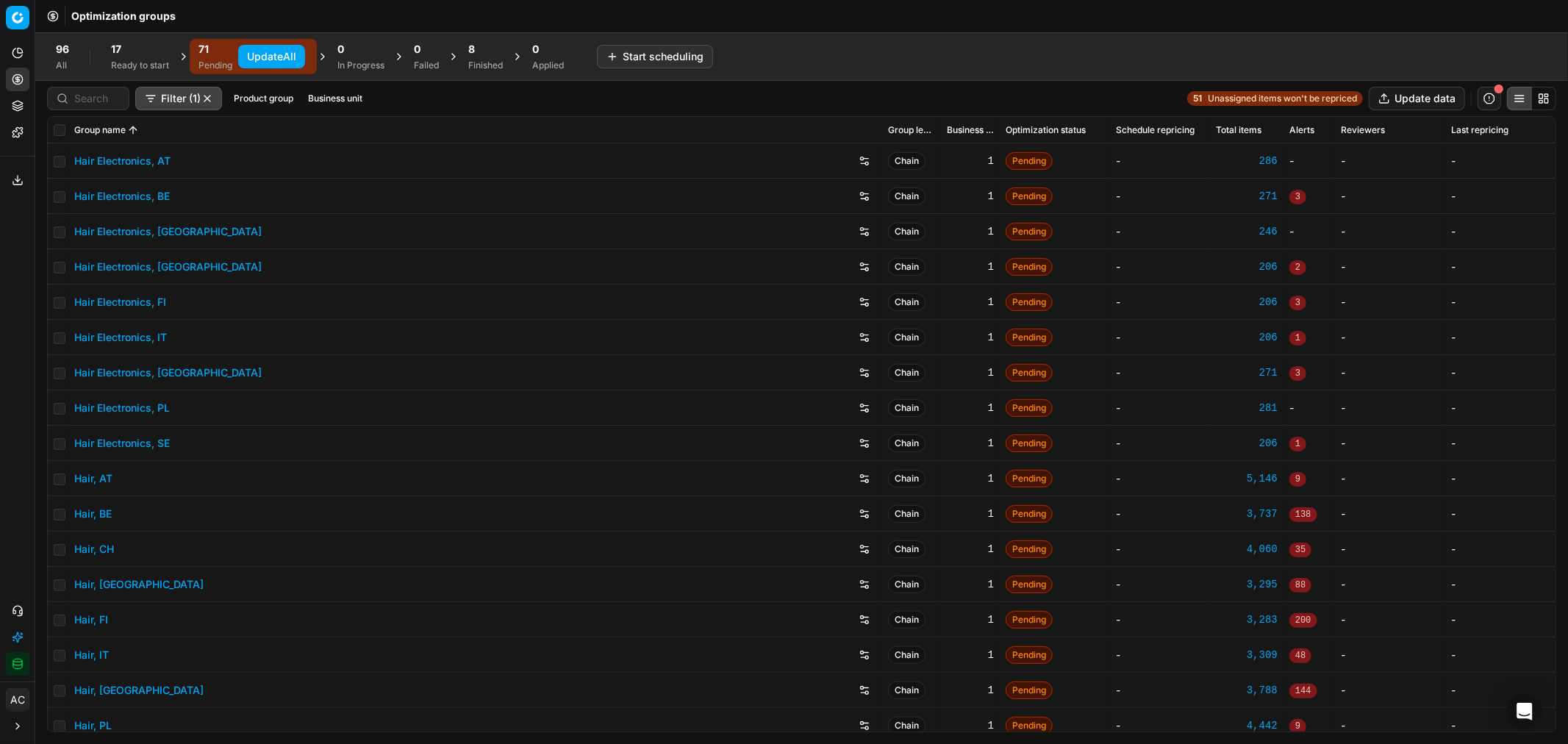
click at [453, 57] on icon at bounding box center [454, 56] width 12 height 12
click at [475, 59] on div "Finished" at bounding box center [486, 65] width 34 height 12
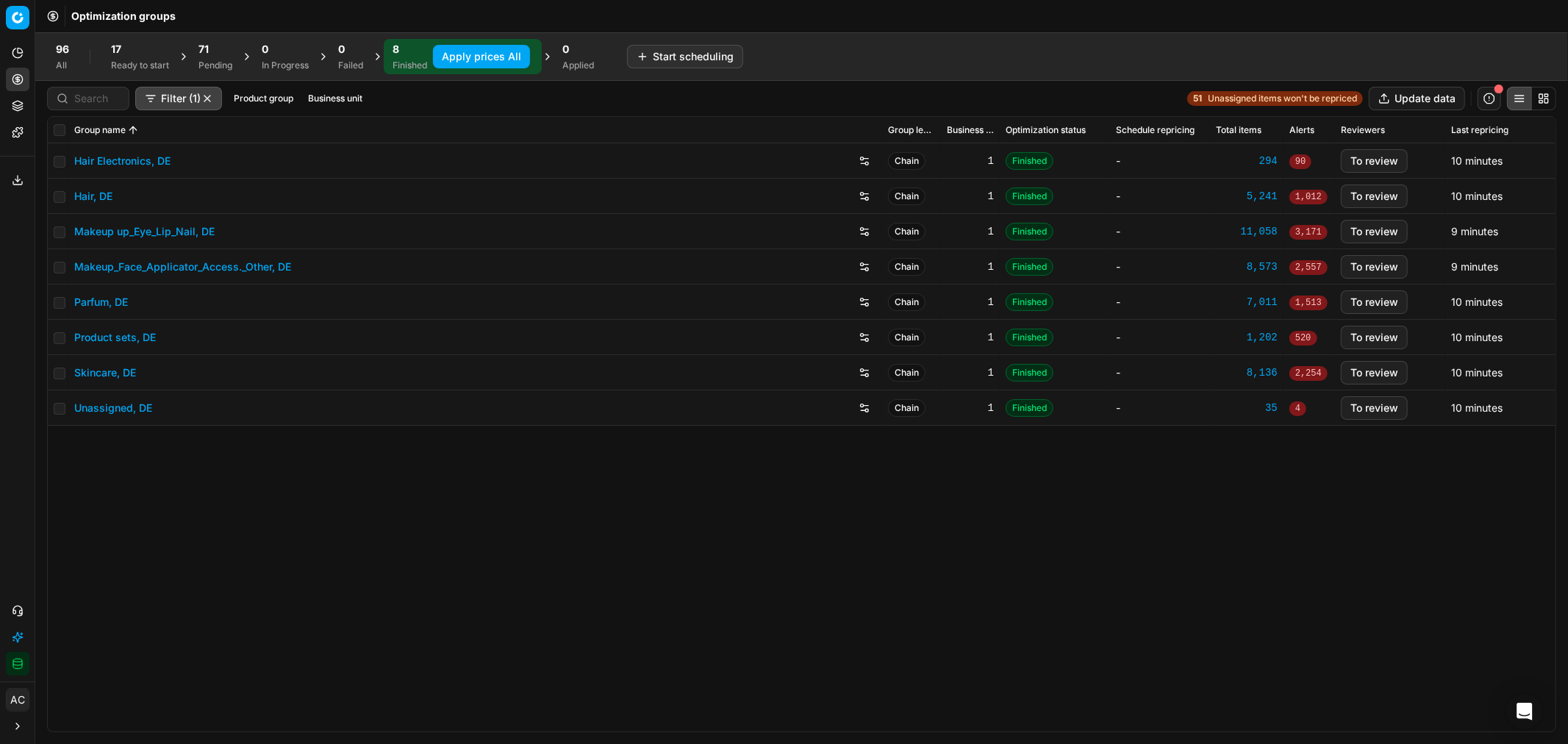
click at [505, 57] on button "Apply prices All" at bounding box center [481, 57] width 97 height 23
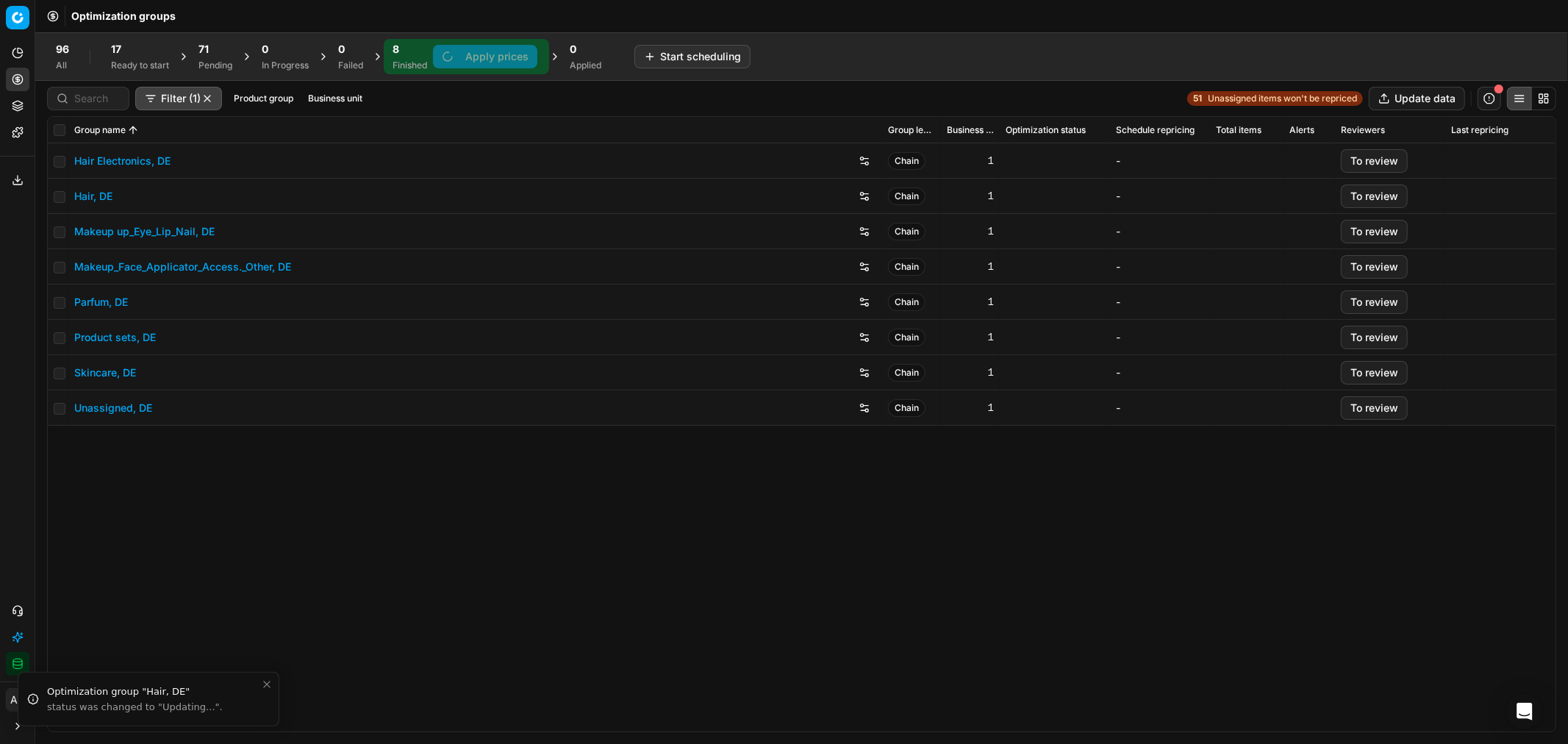
click at [216, 55] on div "71" at bounding box center [216, 49] width 34 height 14
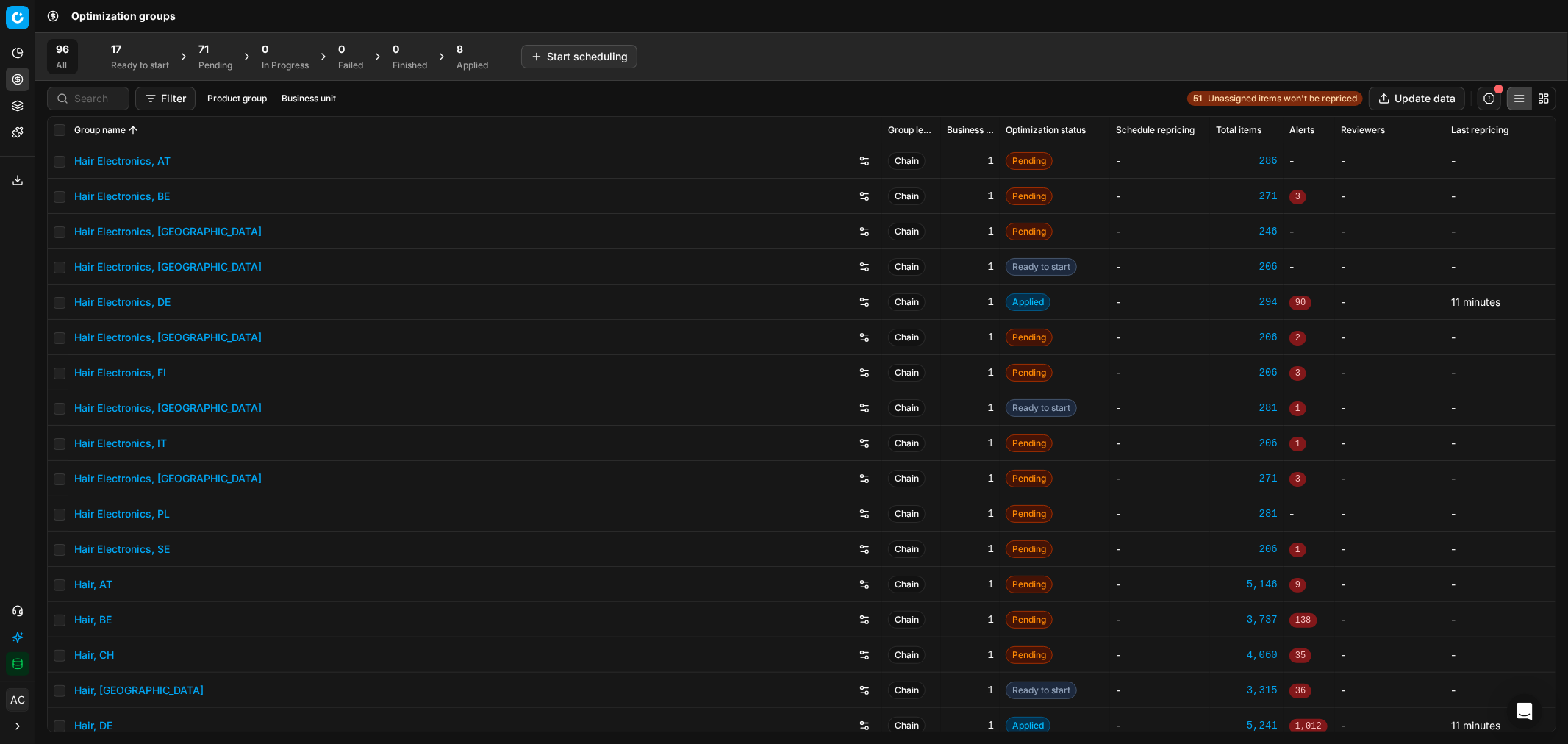
click at [204, 67] on div "Pending" at bounding box center [216, 65] width 34 height 12
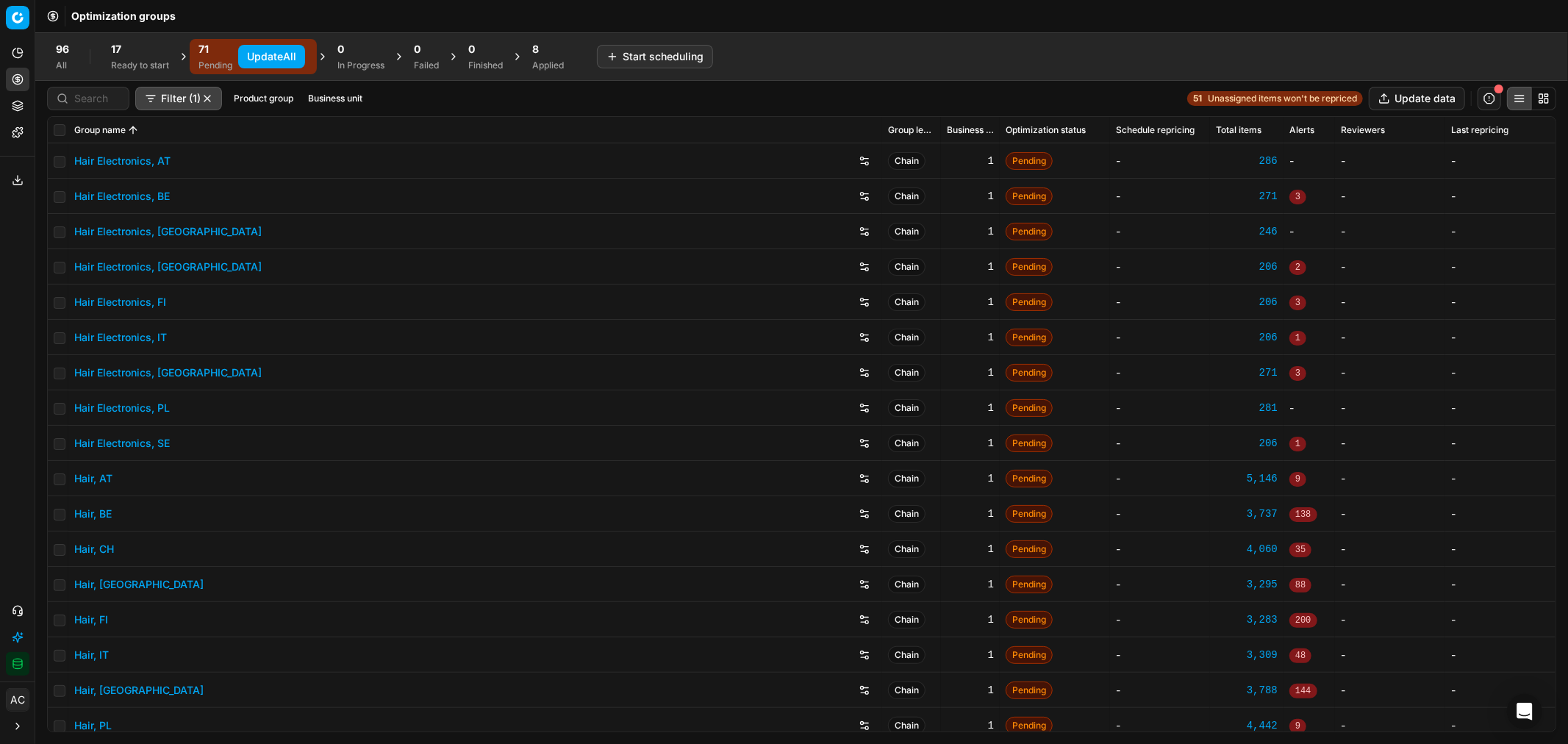
click at [260, 54] on button "Update All" at bounding box center [271, 57] width 67 height 23
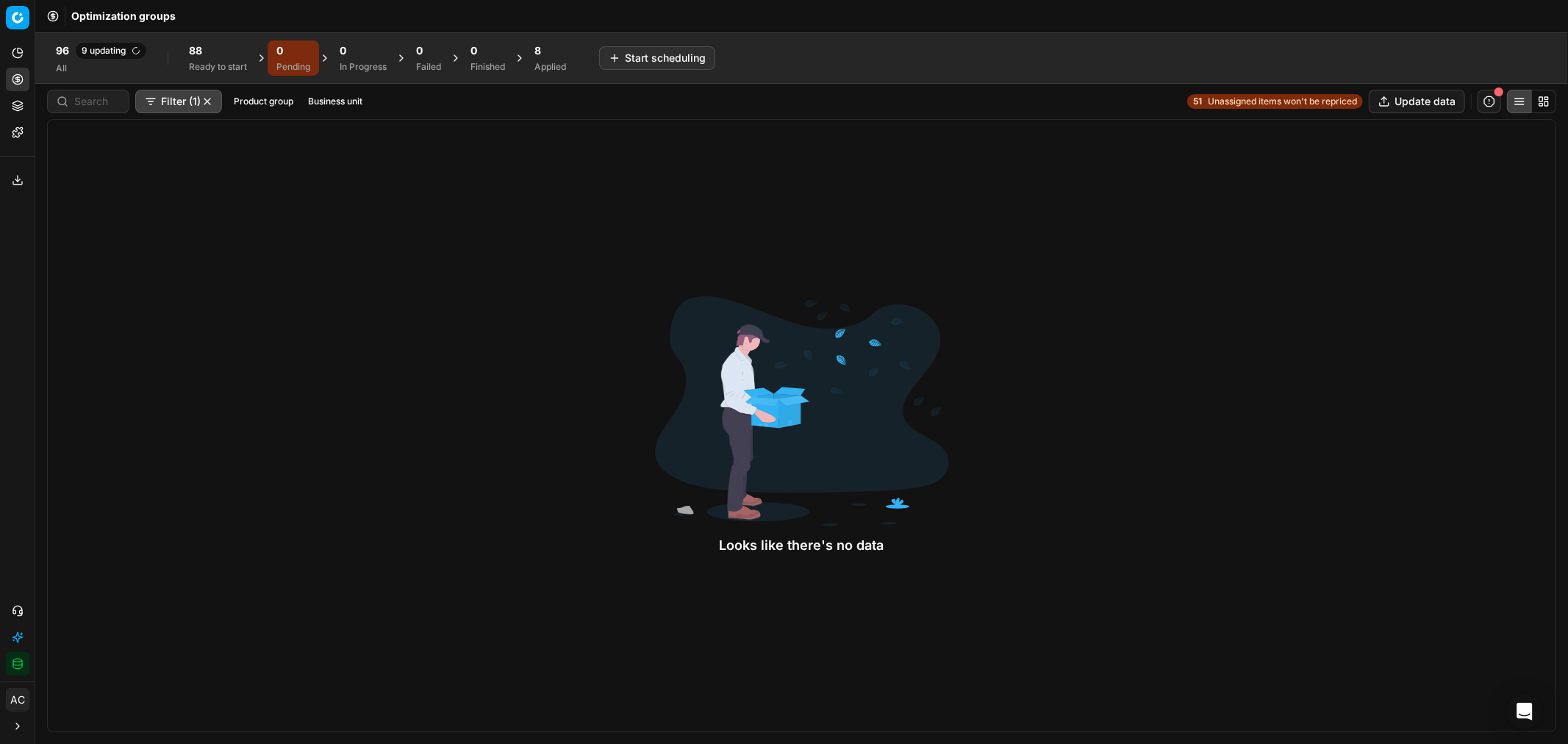
click at [218, 62] on div "Ready to start" at bounding box center [217, 66] width 58 height 12
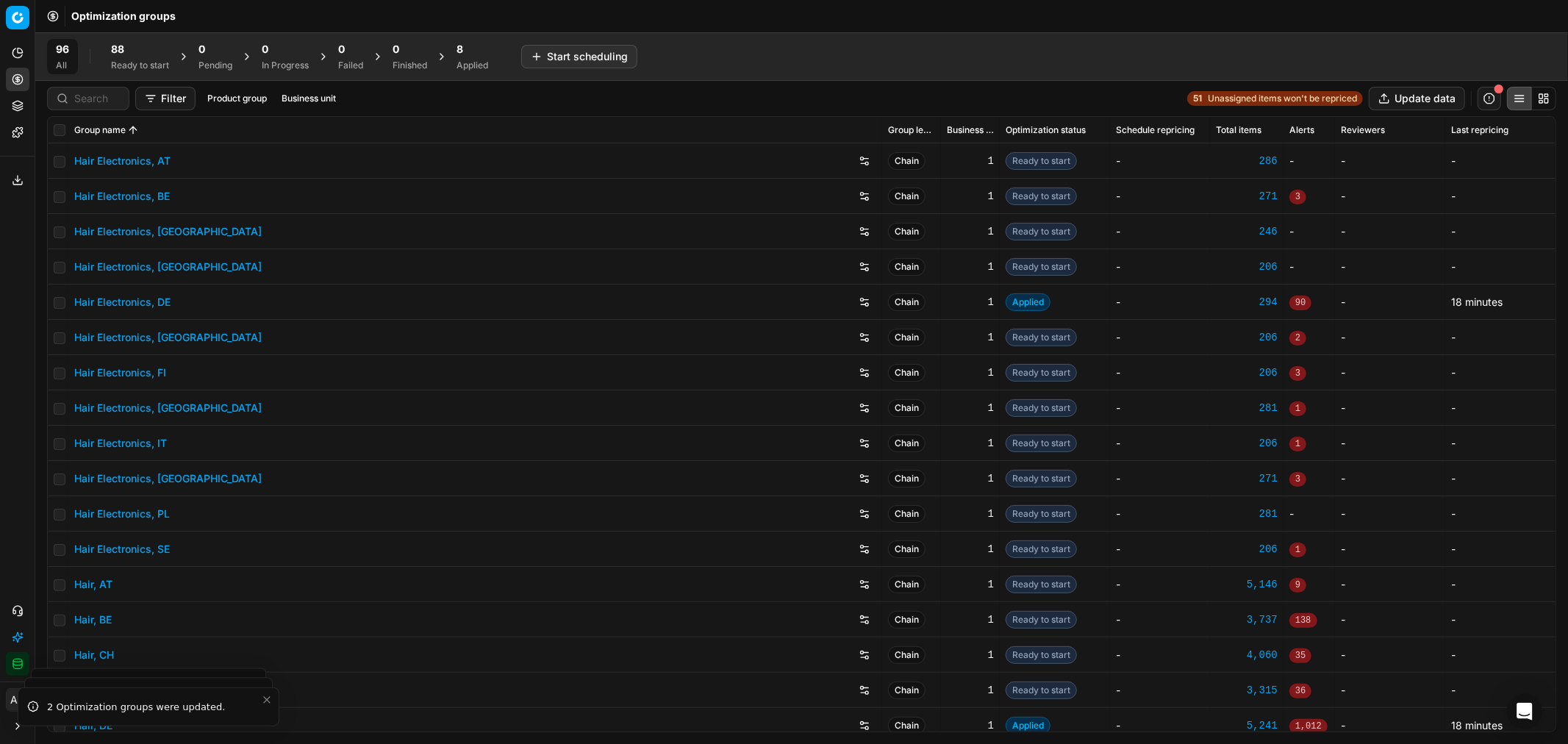
click at [135, 54] on div "88" at bounding box center [140, 49] width 58 height 14
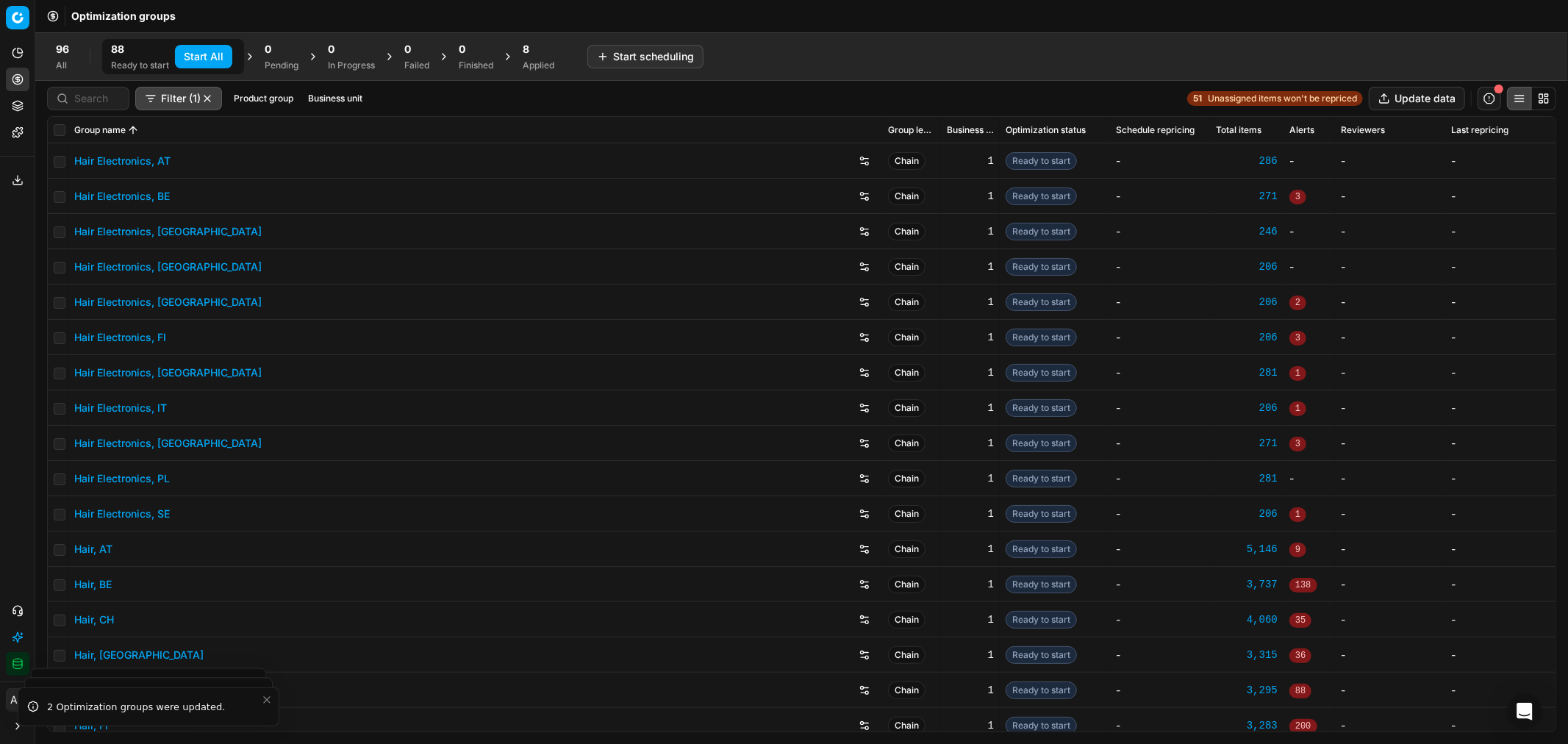
click at [332, 99] on button "Business unit" at bounding box center [336, 99] width 66 height 18
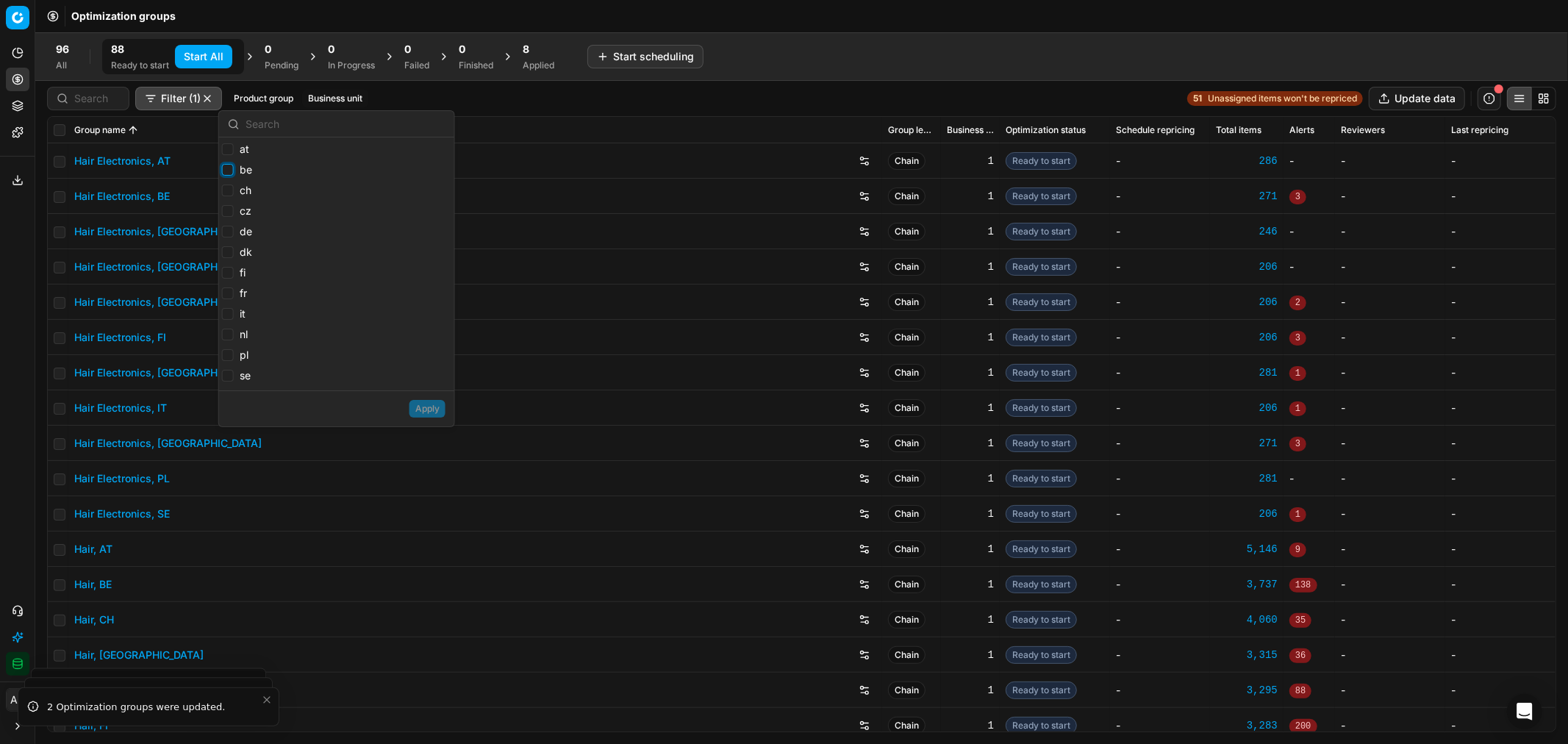
click at [225, 172] on input "be" at bounding box center [227, 170] width 12 height 12
checkbox input "true"
click at [225, 188] on input "ch" at bounding box center [227, 190] width 12 height 12
checkbox input "true"
click at [225, 211] on input "cz" at bounding box center [227, 210] width 12 height 12
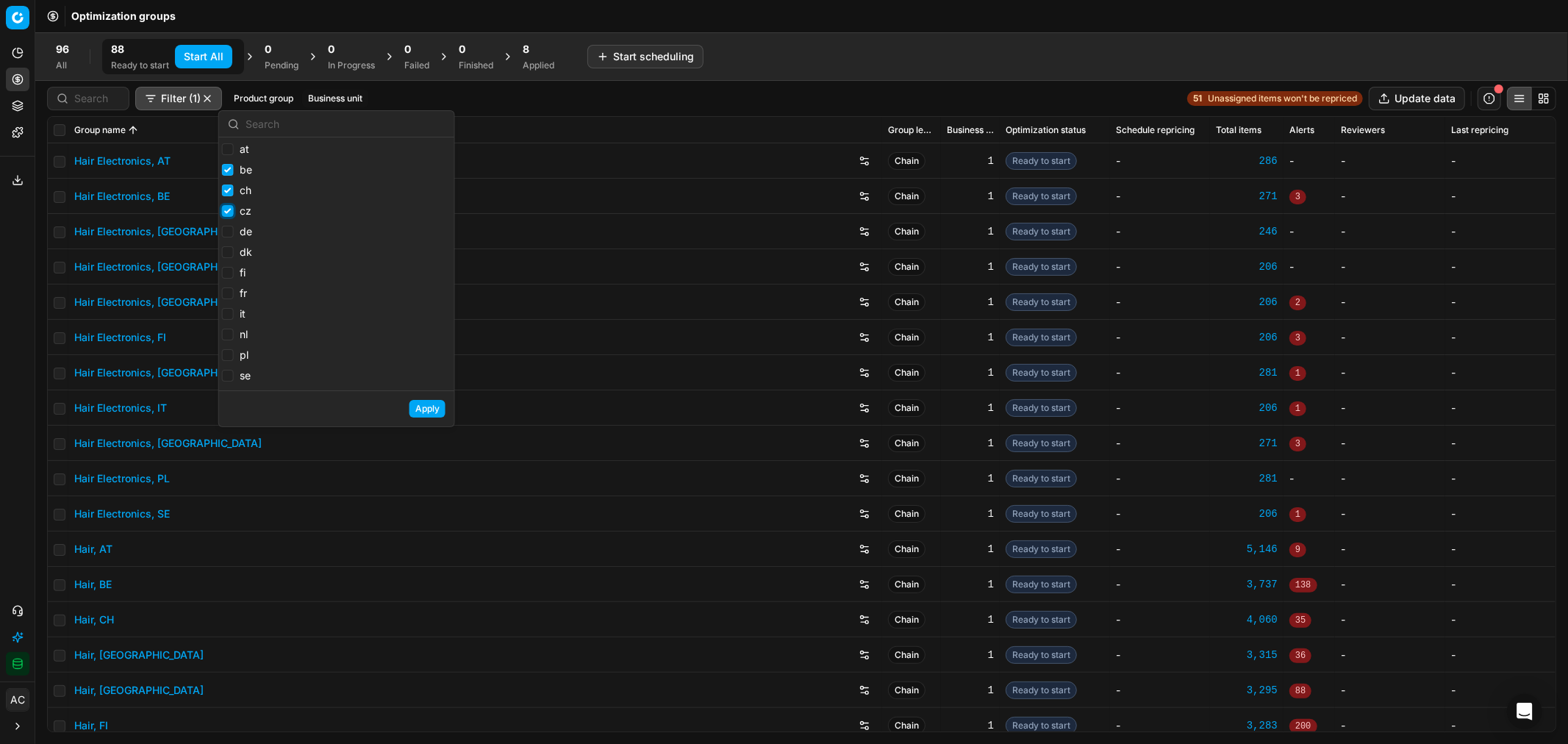
checkbox input "true"
click at [225, 256] on input "dk" at bounding box center [227, 251] width 12 height 12
checkbox input "true"
click at [225, 276] on input "fi" at bounding box center [227, 272] width 12 height 12
checkbox input "true"
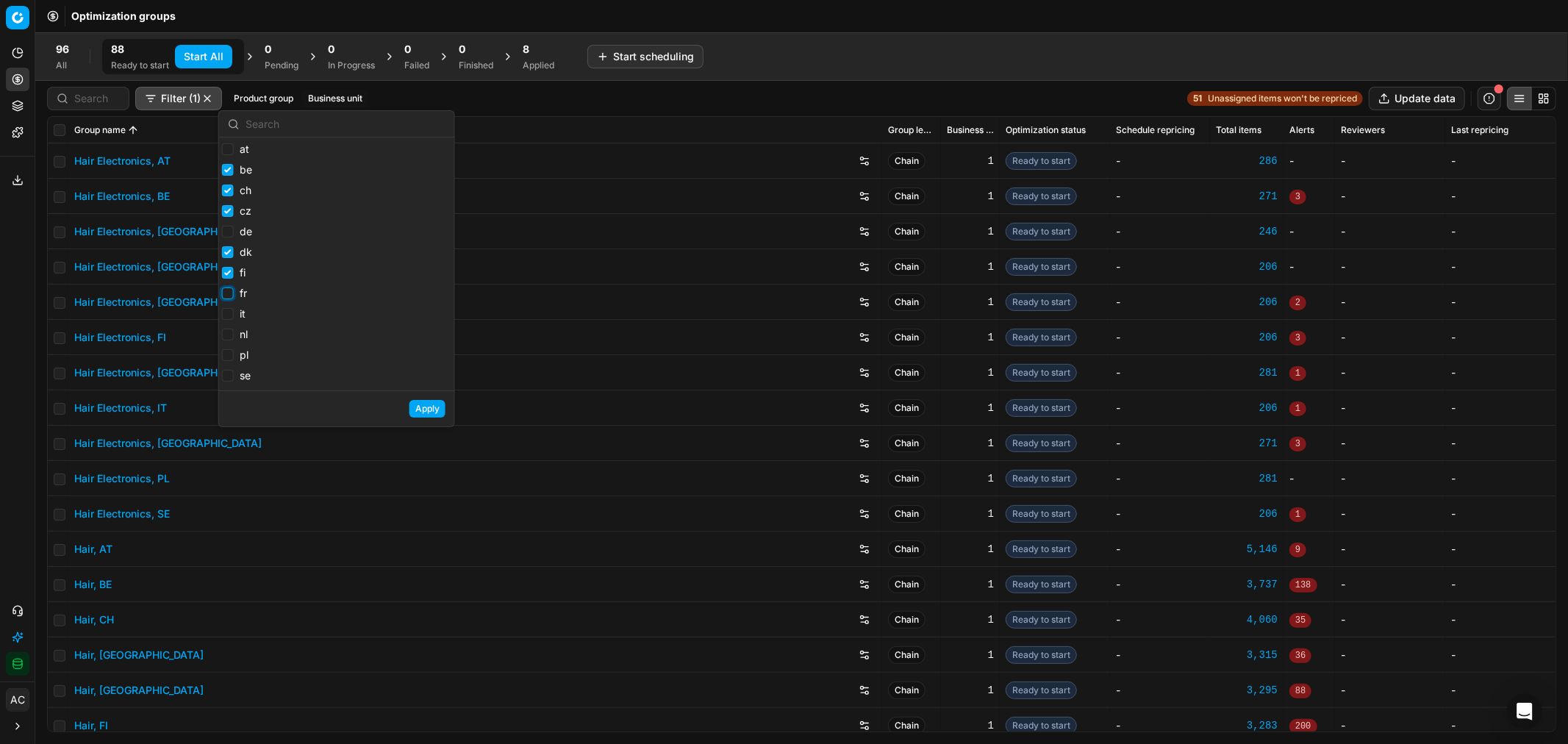
click at [225, 297] on input "fr" at bounding box center [227, 293] width 12 height 12
checkbox input "true"
click at [225, 323] on div "it" at bounding box center [237, 315] width 31 height 18
click at [228, 317] on input "it" at bounding box center [227, 313] width 12 height 12
checkbox input "true"
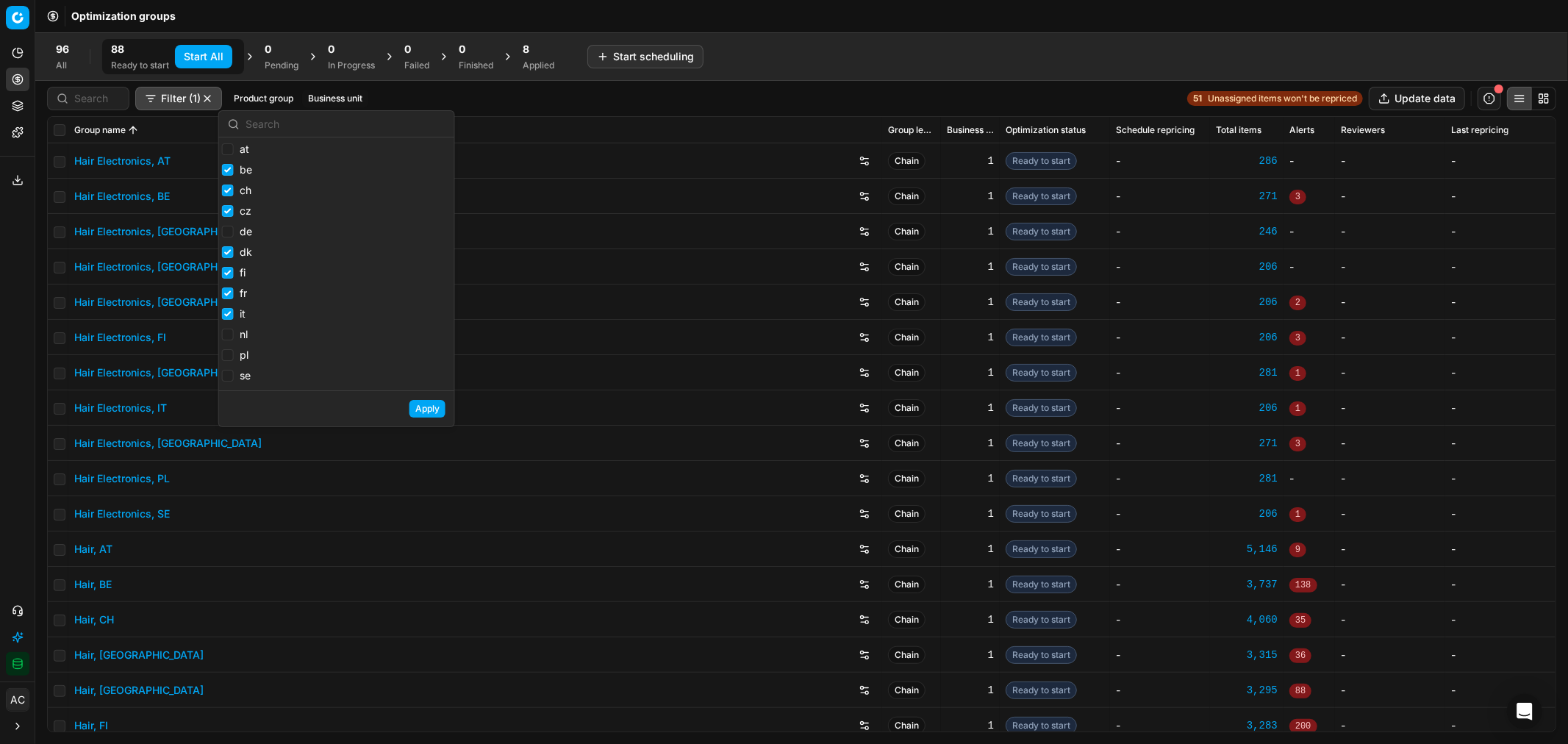
click at [229, 328] on label "nl" at bounding box center [234, 334] width 26 height 14
click at [229, 328] on input "nl" at bounding box center [227, 334] width 12 height 12
checkbox input "true"
click at [229, 355] on input "pl" at bounding box center [227, 354] width 12 height 12
checkbox input "true"
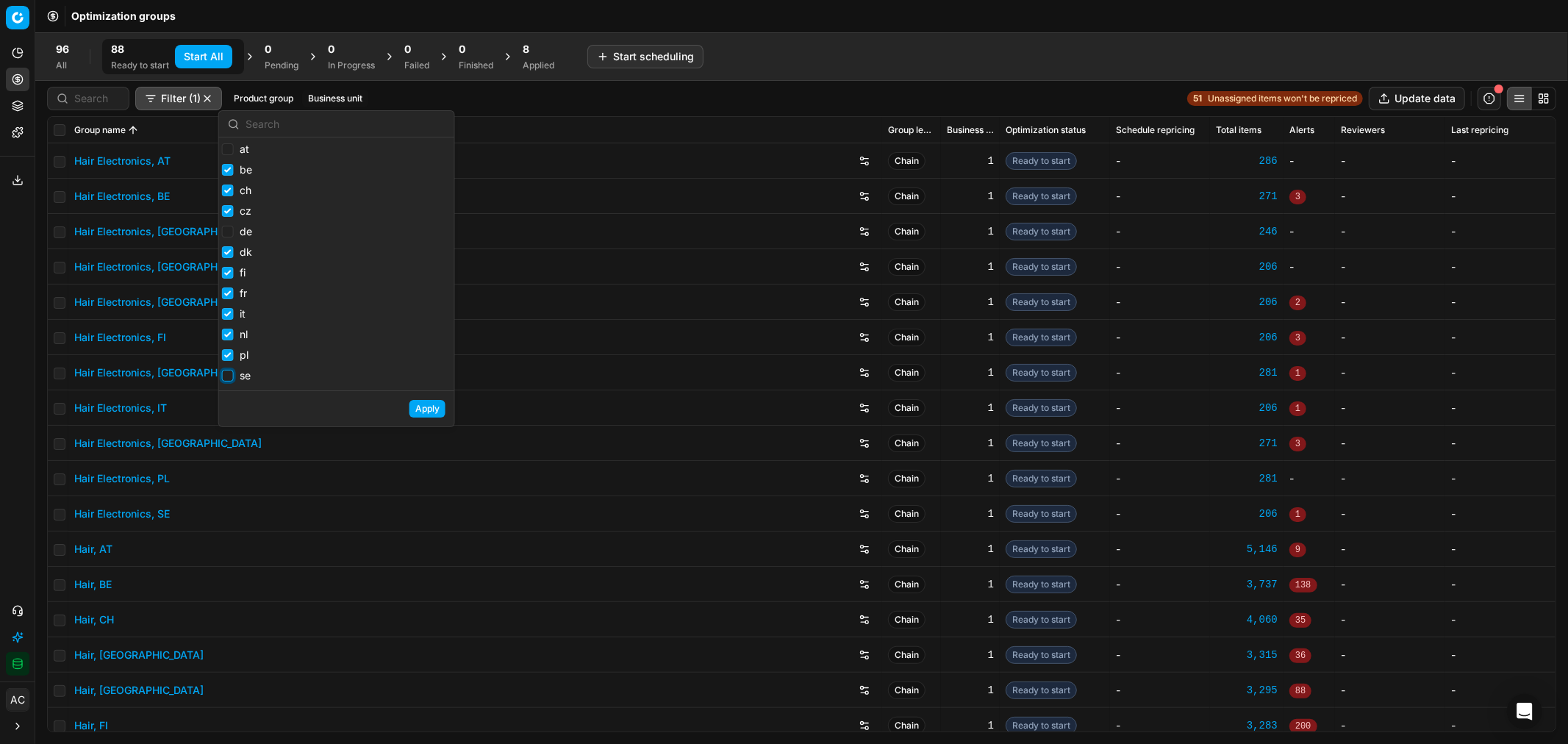
click at [228, 381] on input "se" at bounding box center [227, 375] width 12 height 12
checkbox input "true"
click at [416, 407] on button "Apply" at bounding box center [427, 408] width 36 height 18
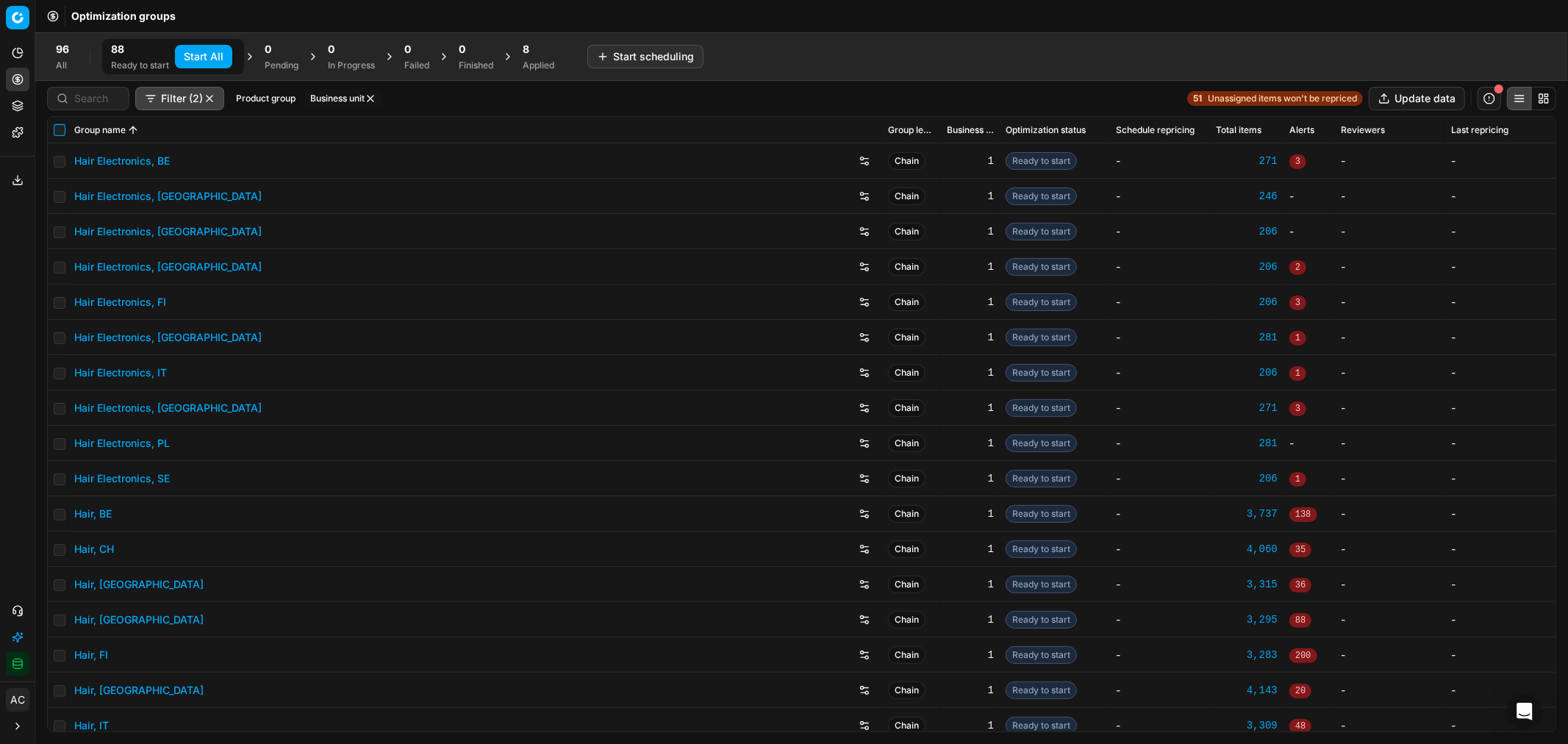
click at [60, 125] on input "checkbox" at bounding box center [59, 129] width 12 height 12
checkbox input "true"
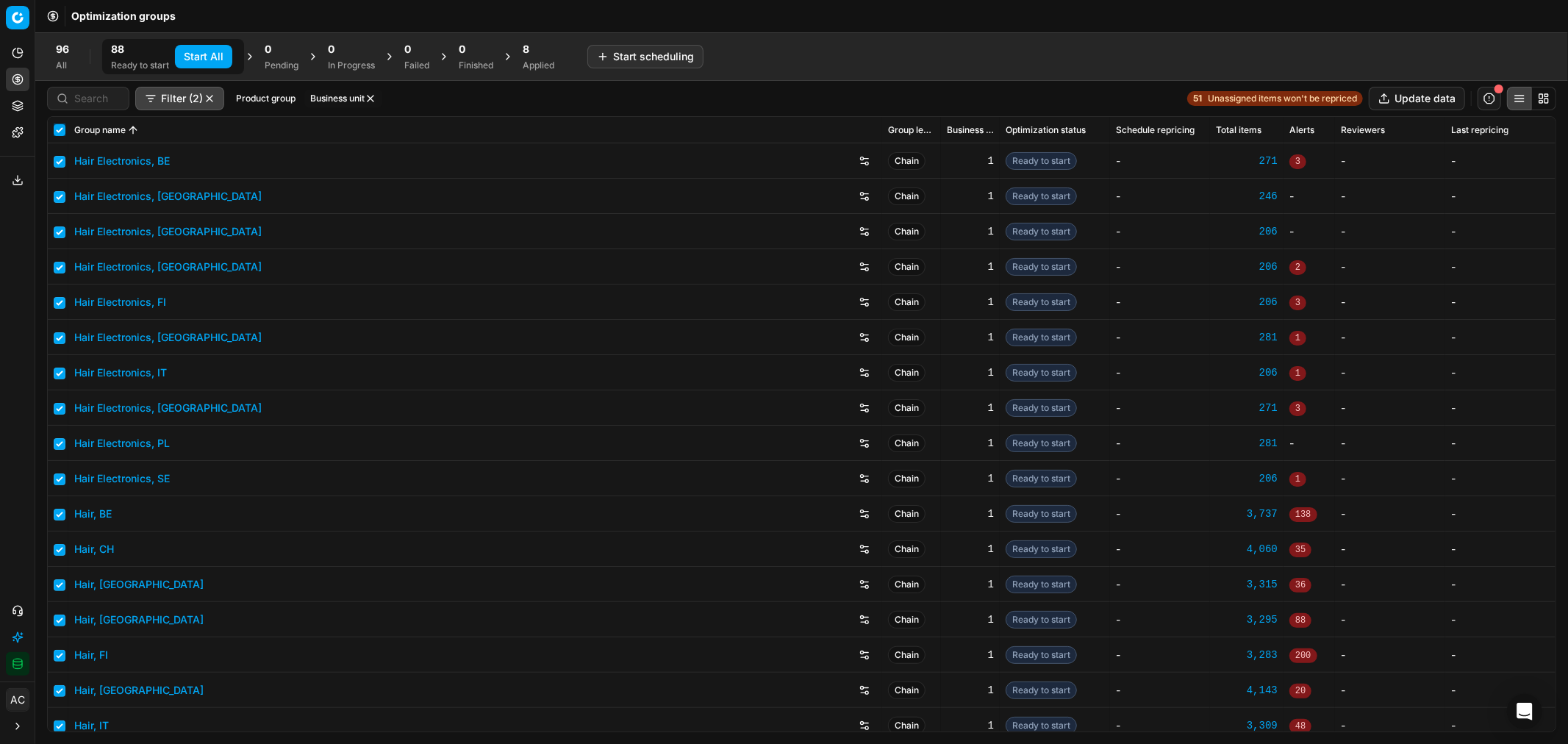
checkbox input "true"
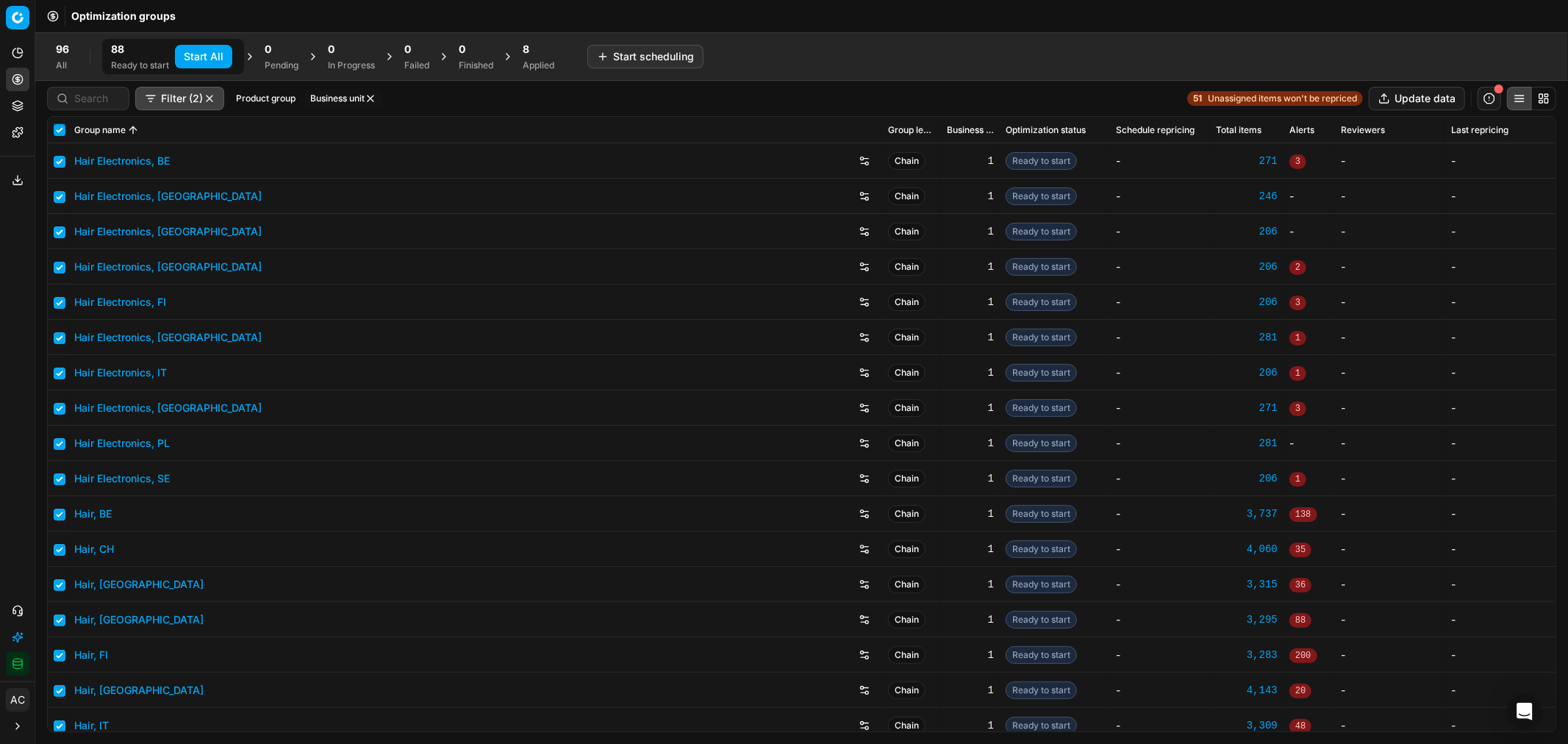
checkbox input "true"
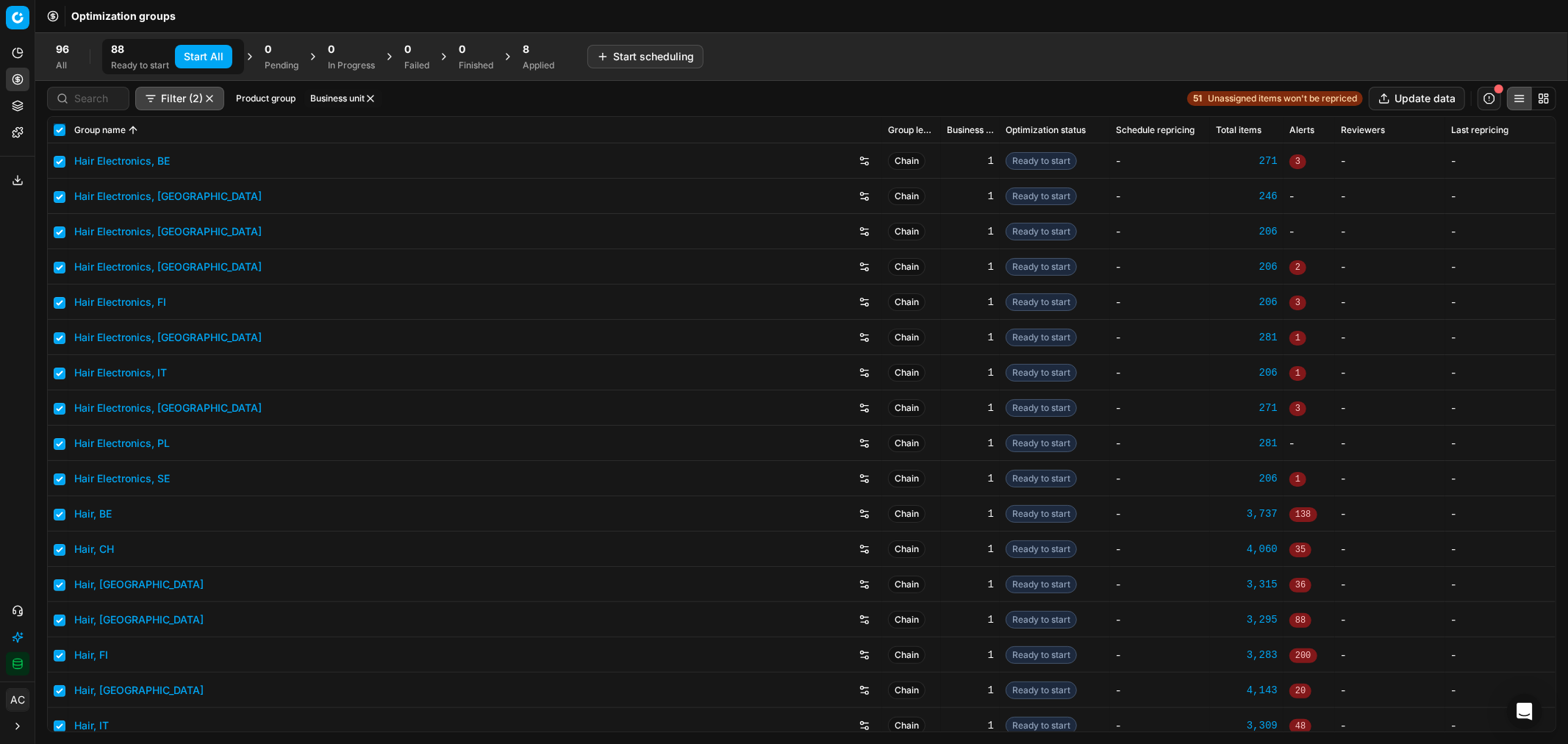
checkbox input "true"
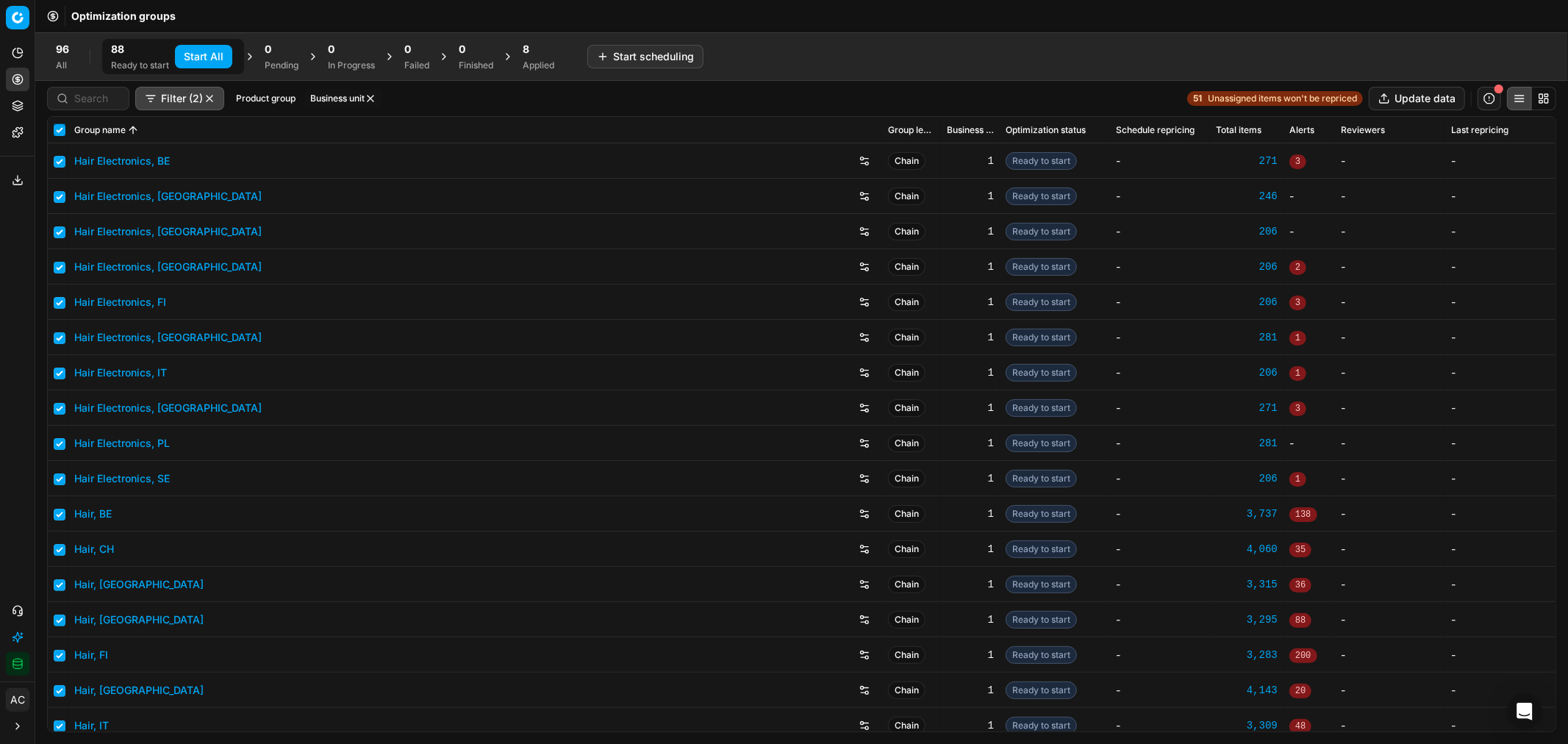
checkbox input "true"
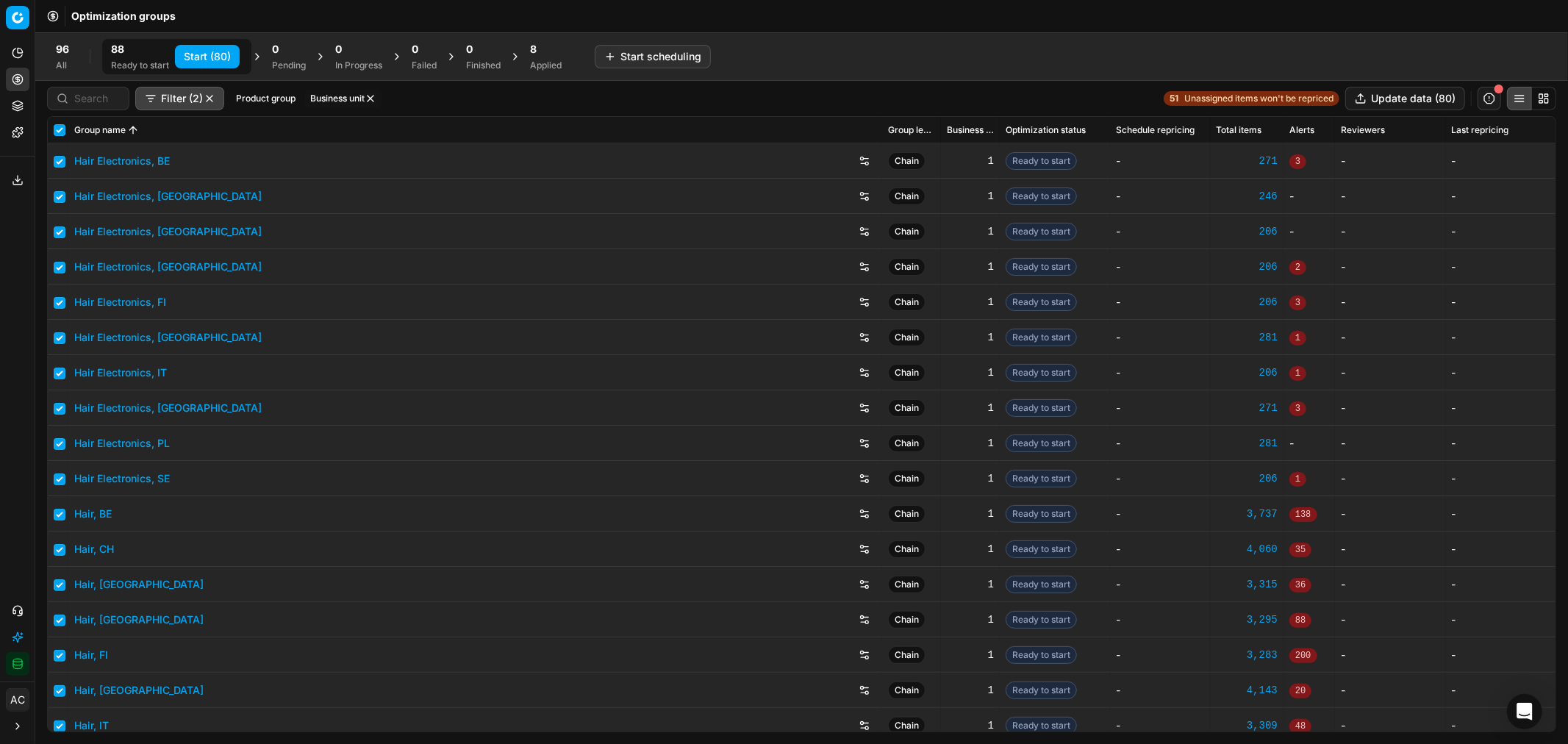
click at [216, 59] on button "Start (80)" at bounding box center [207, 57] width 65 height 23
checkbox input "false"
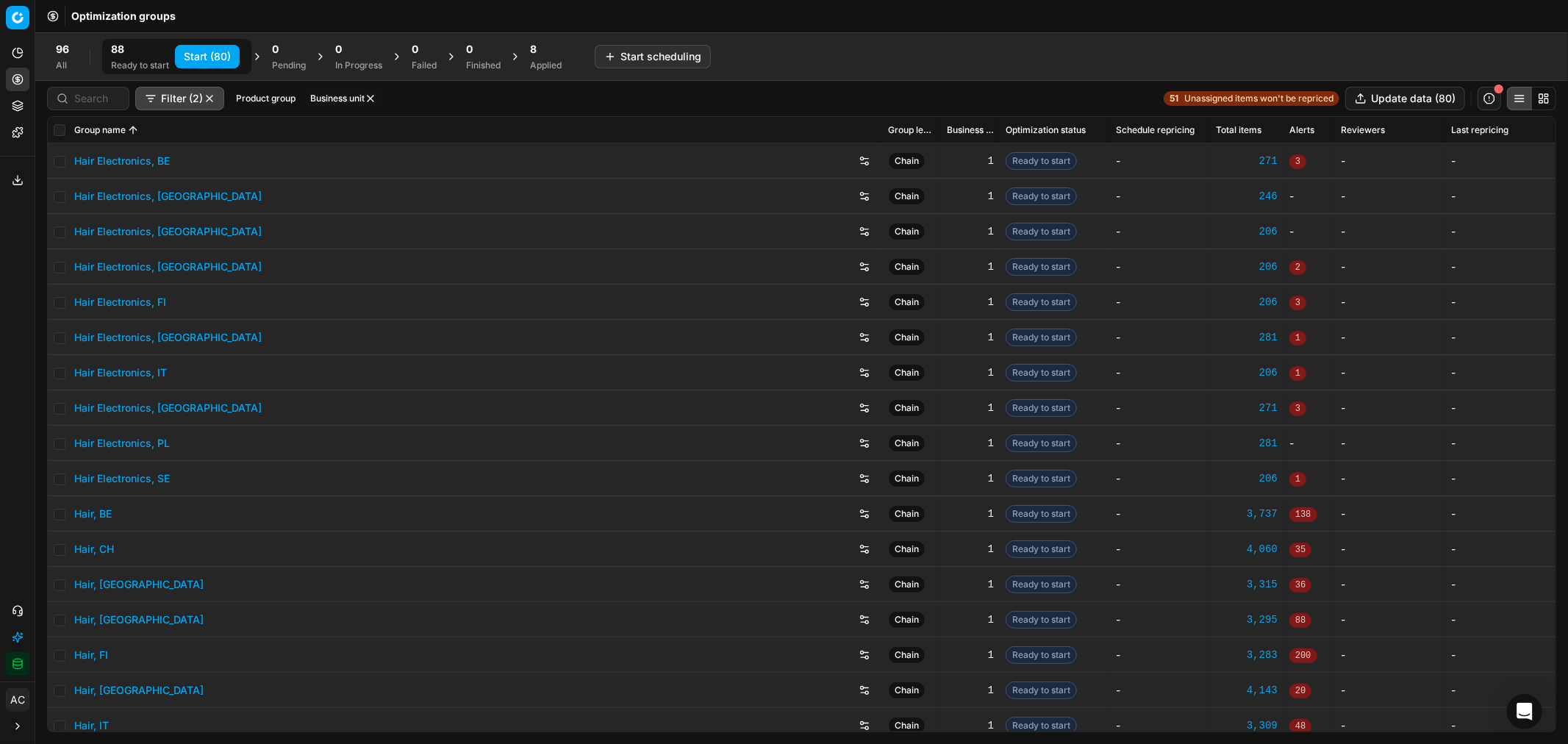
checkbox input "false"
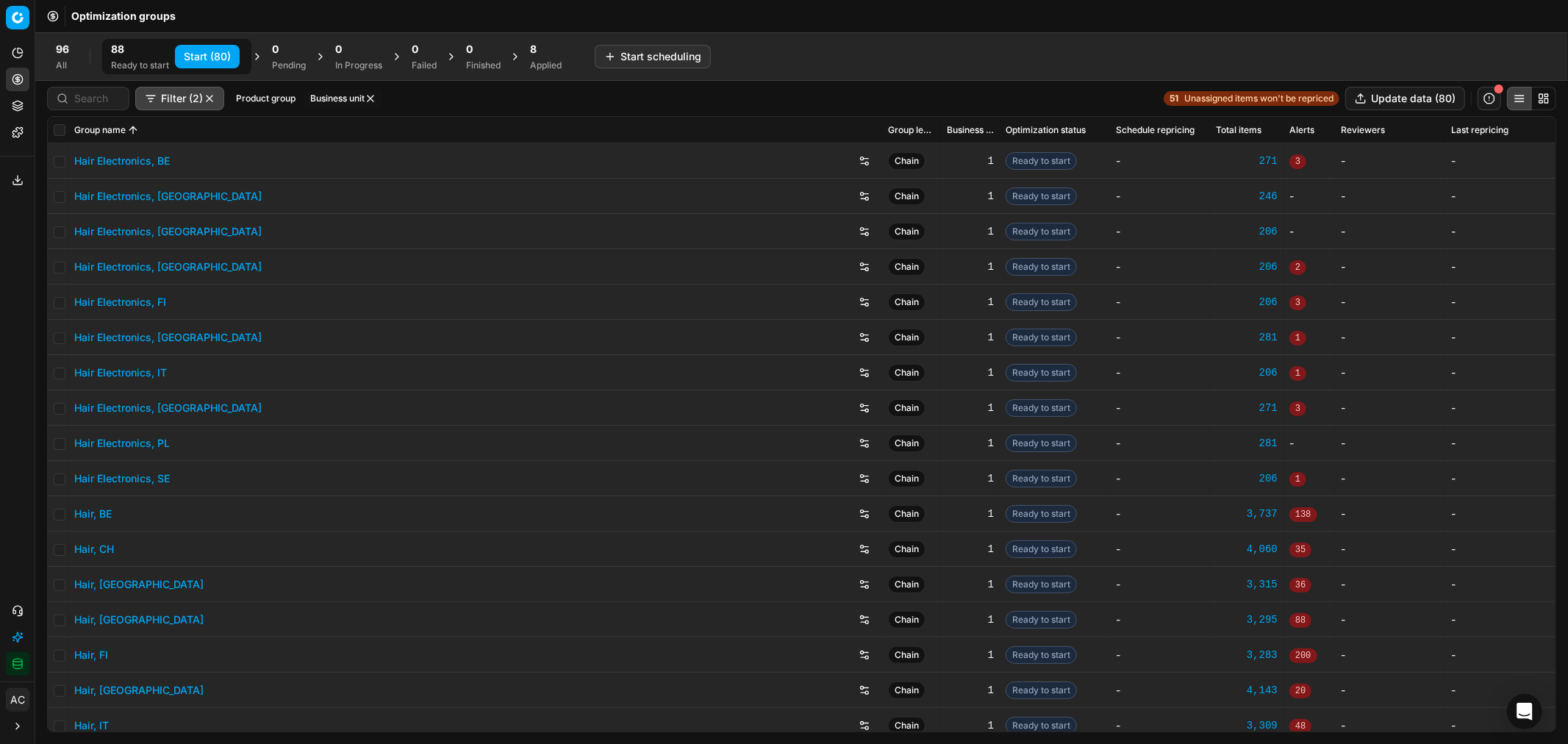
checkbox input "false"
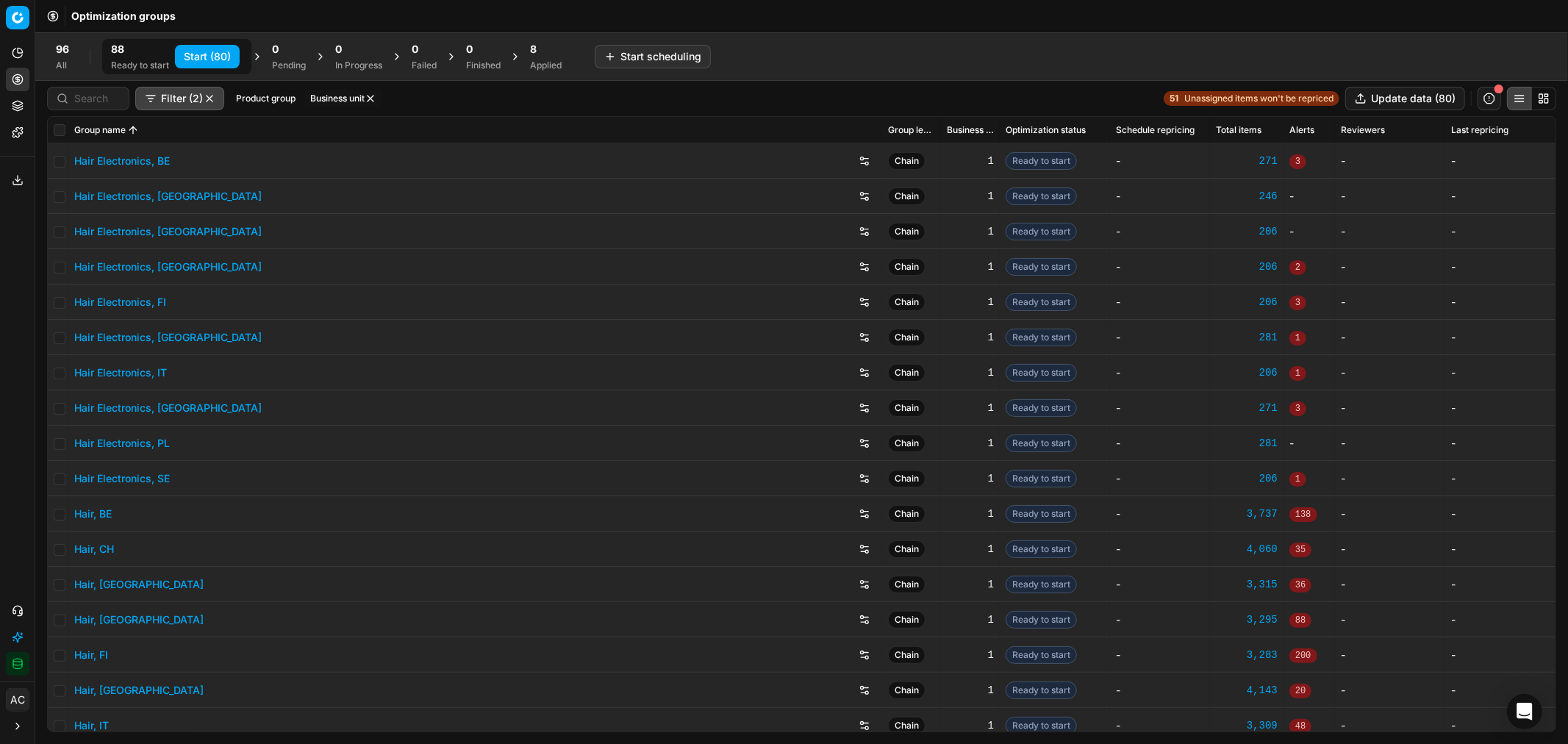
checkbox input "false"
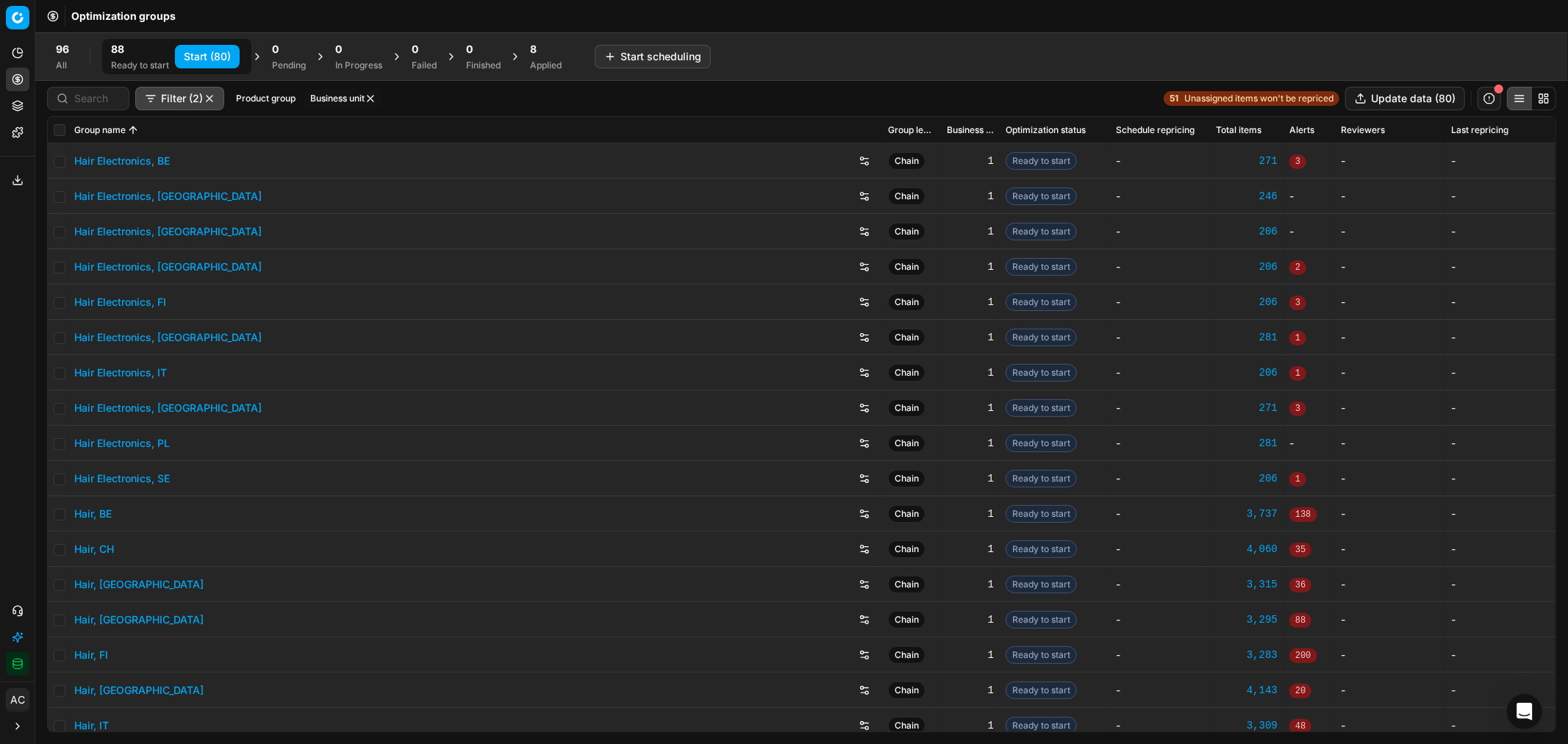
checkbox input "false"
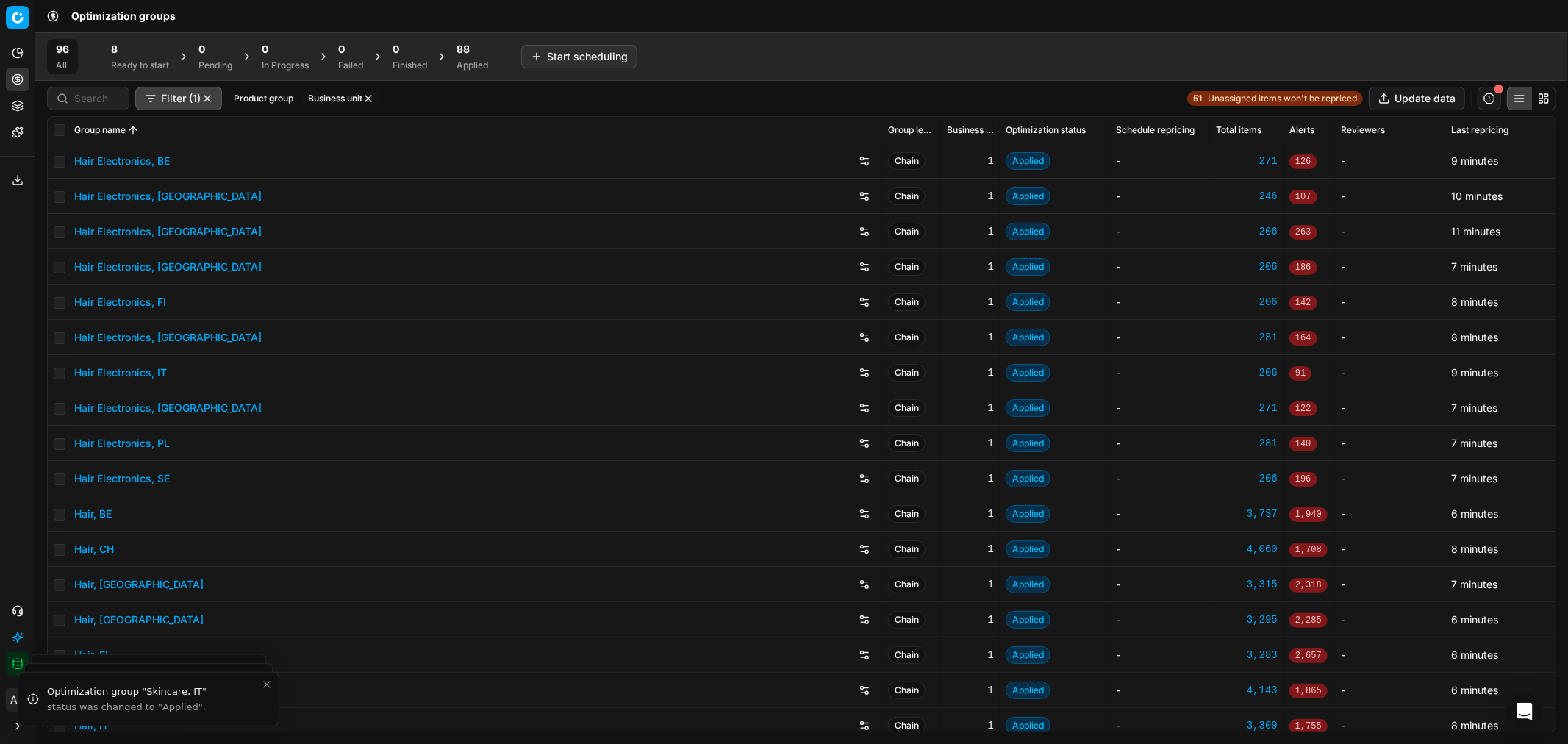
click at [127, 57] on div "8 Ready to start" at bounding box center [140, 57] width 58 height 30
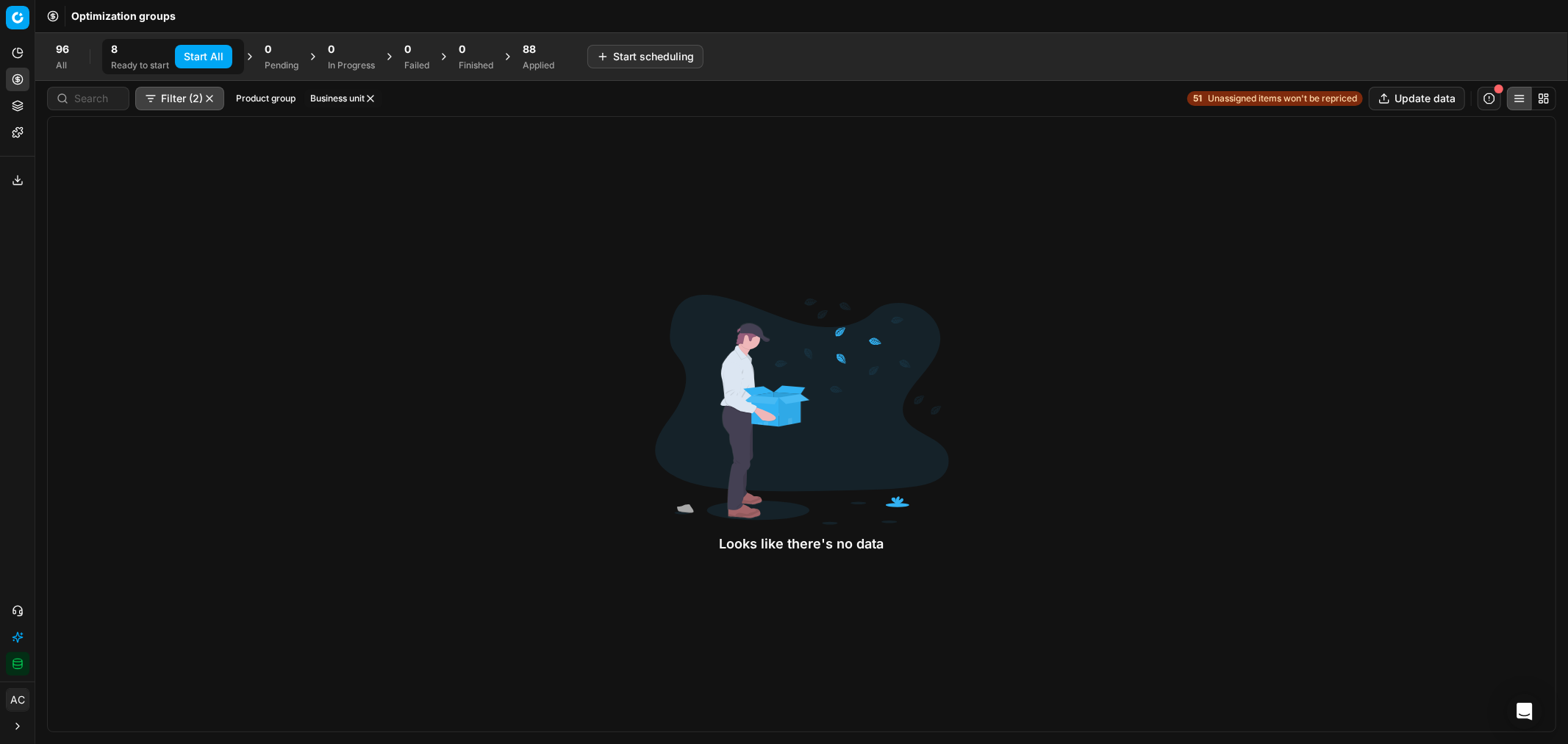
click at [214, 101] on button "button" at bounding box center [209, 98] width 12 height 12
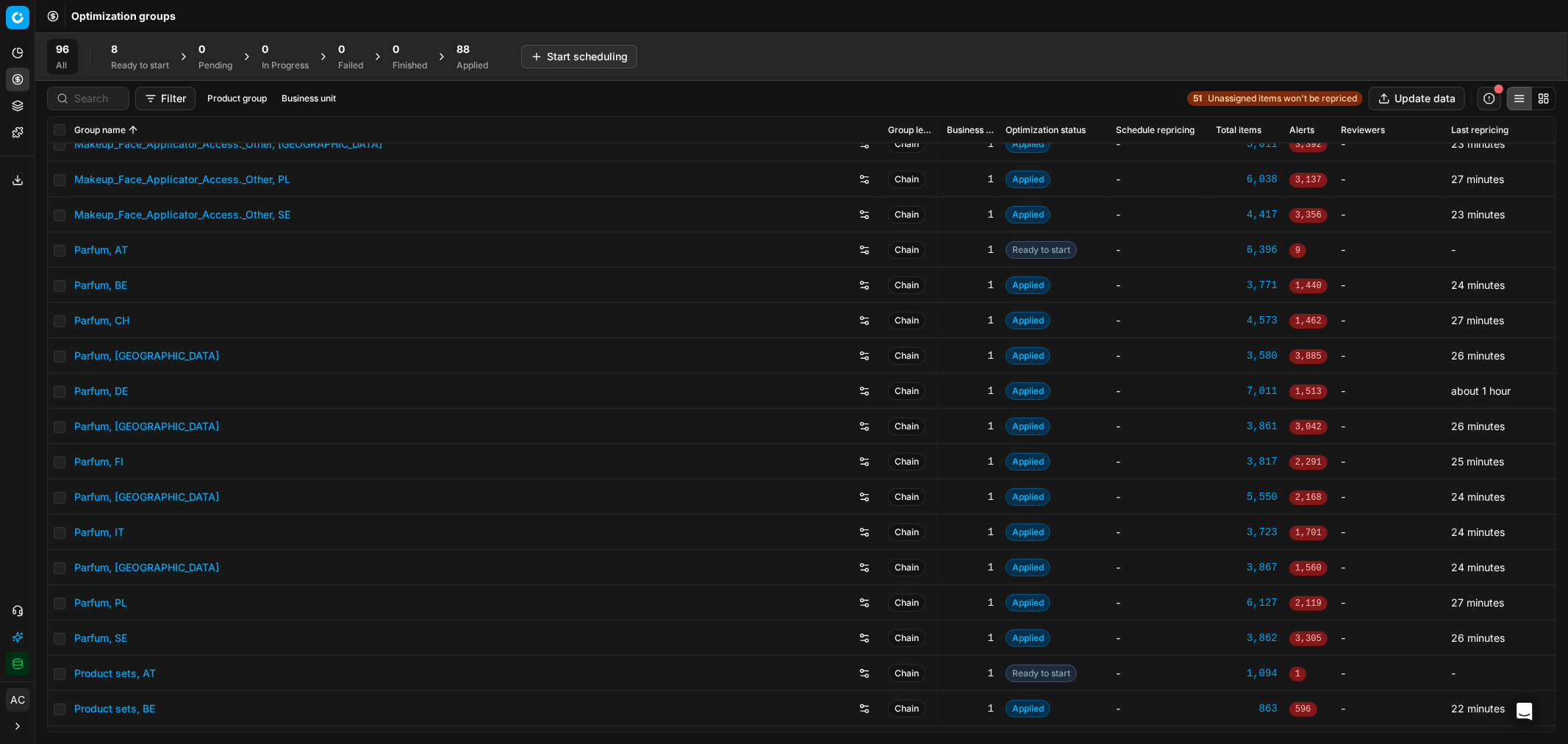
scroll to position [1600, 0]
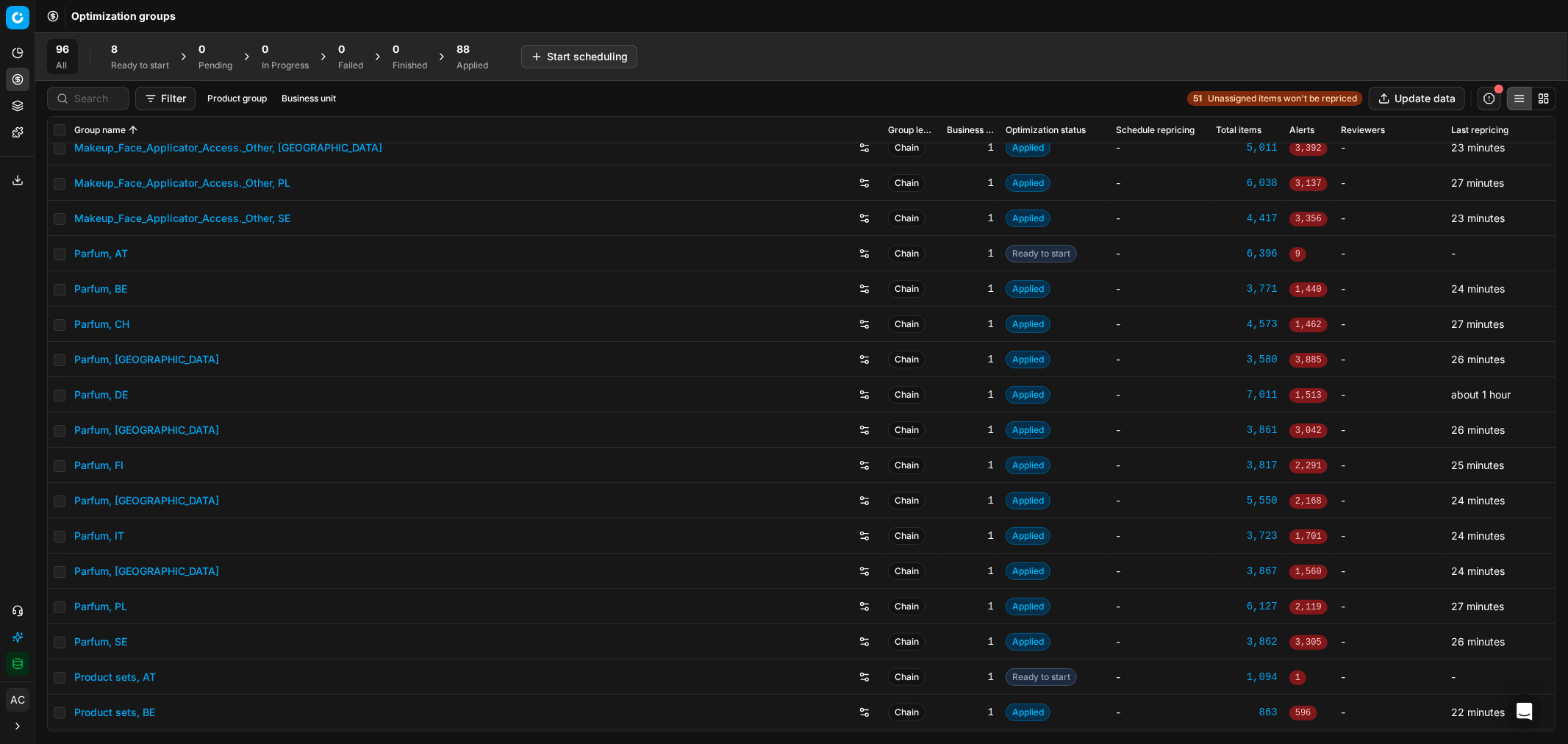
click at [113, 250] on link "Parfum, AT" at bounding box center [101, 253] width 54 height 14
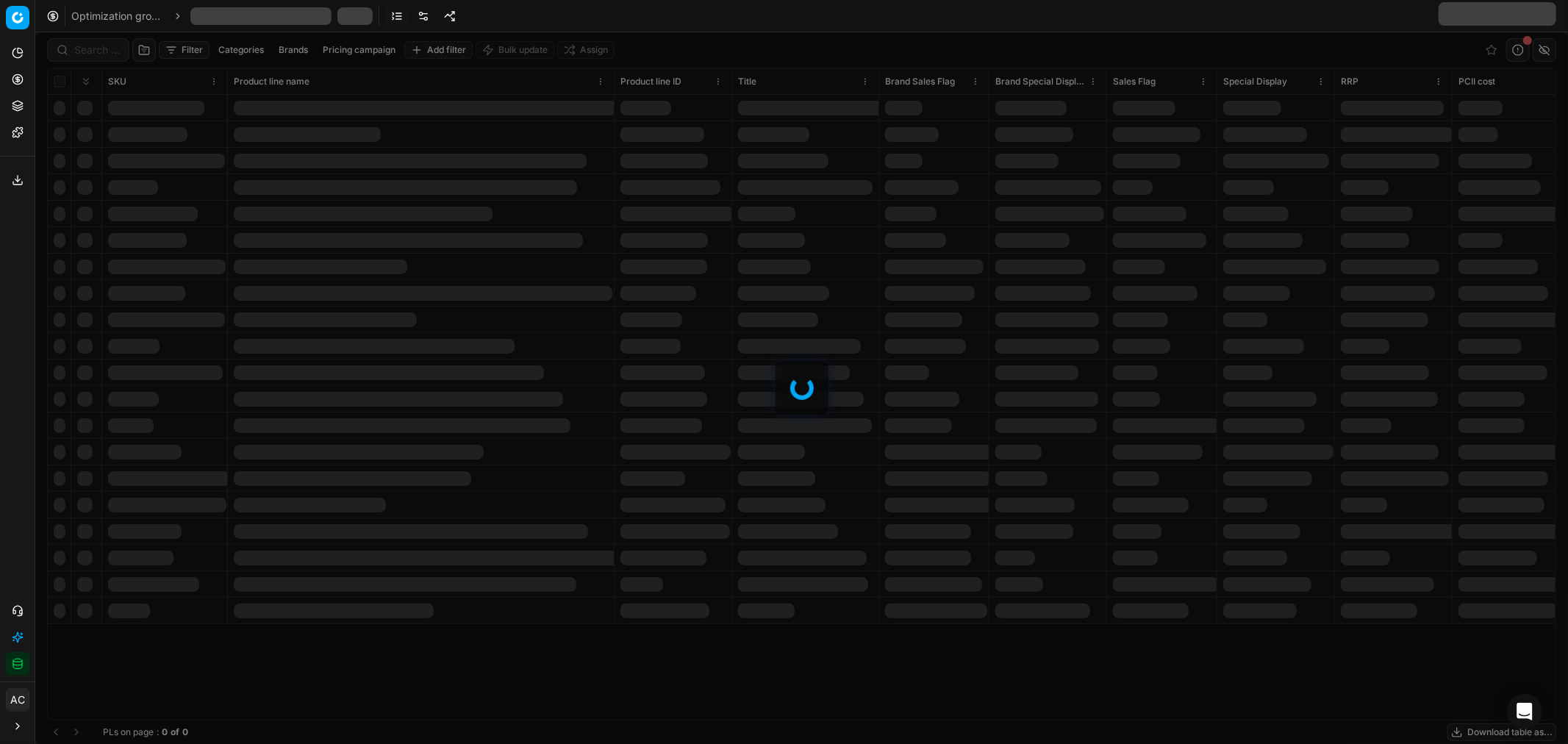
click at [420, 4] on div "Optimization groups" at bounding box center [801, 16] width 1533 height 32
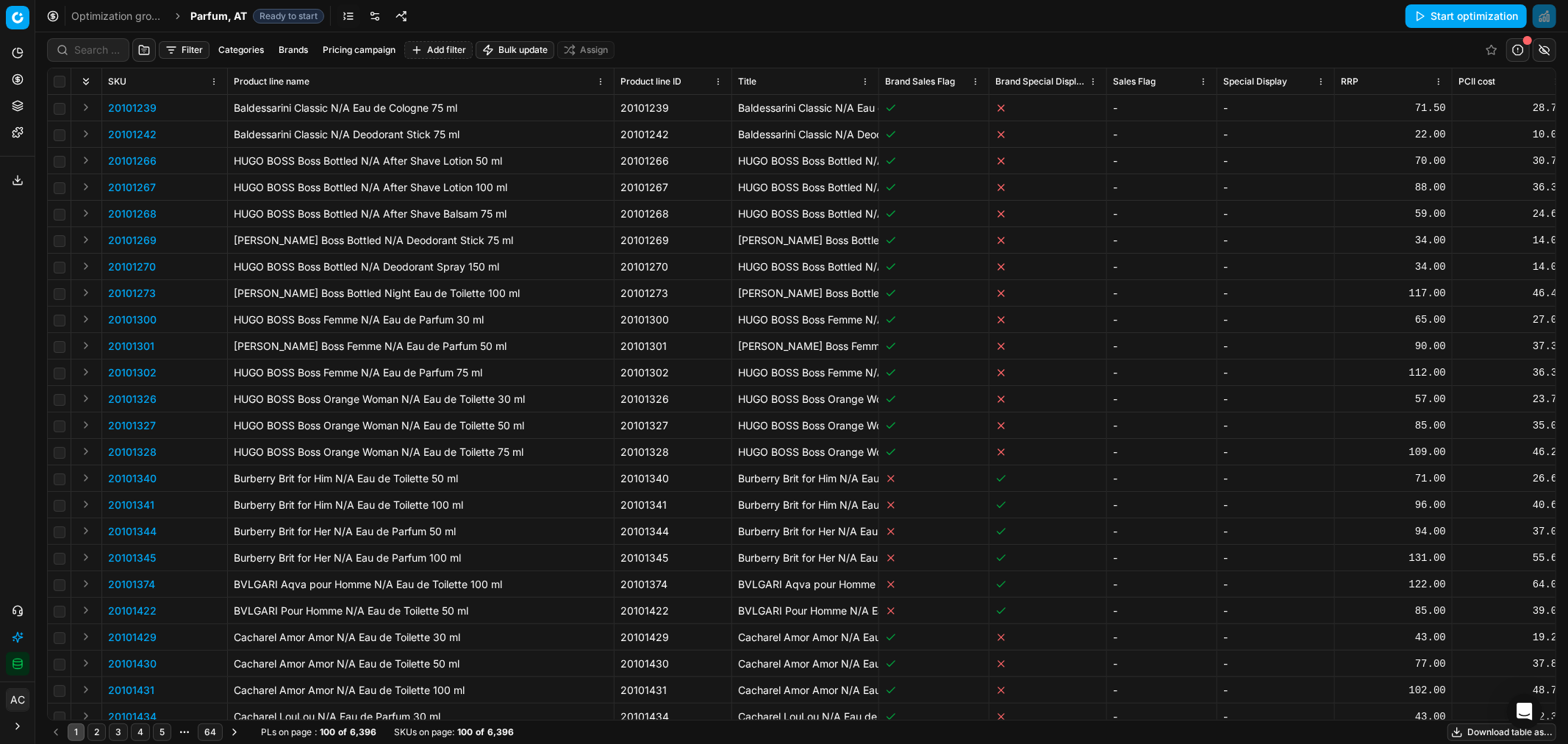
click at [377, 18] on link at bounding box center [374, 16] width 23 height 23
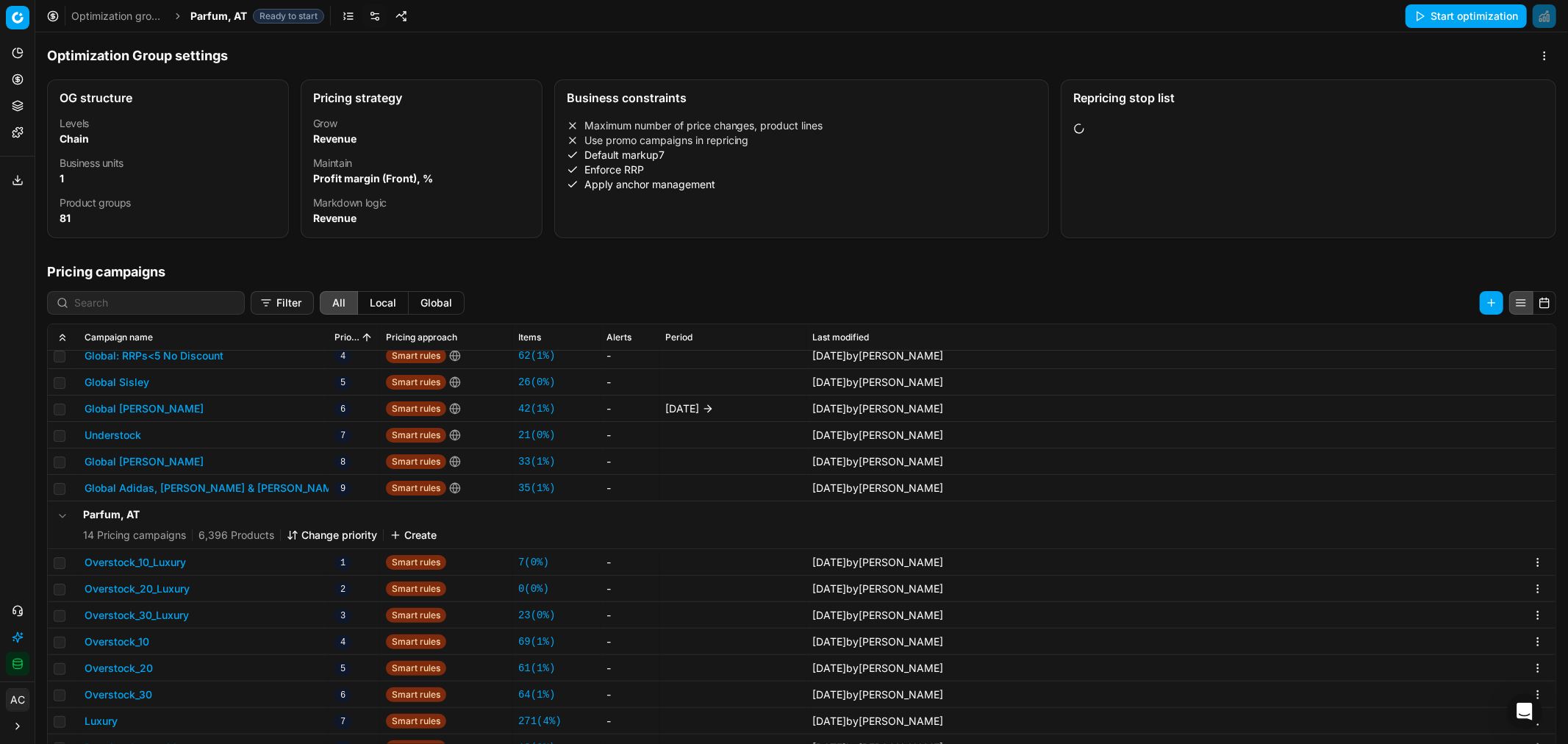
scroll to position [225, 0]
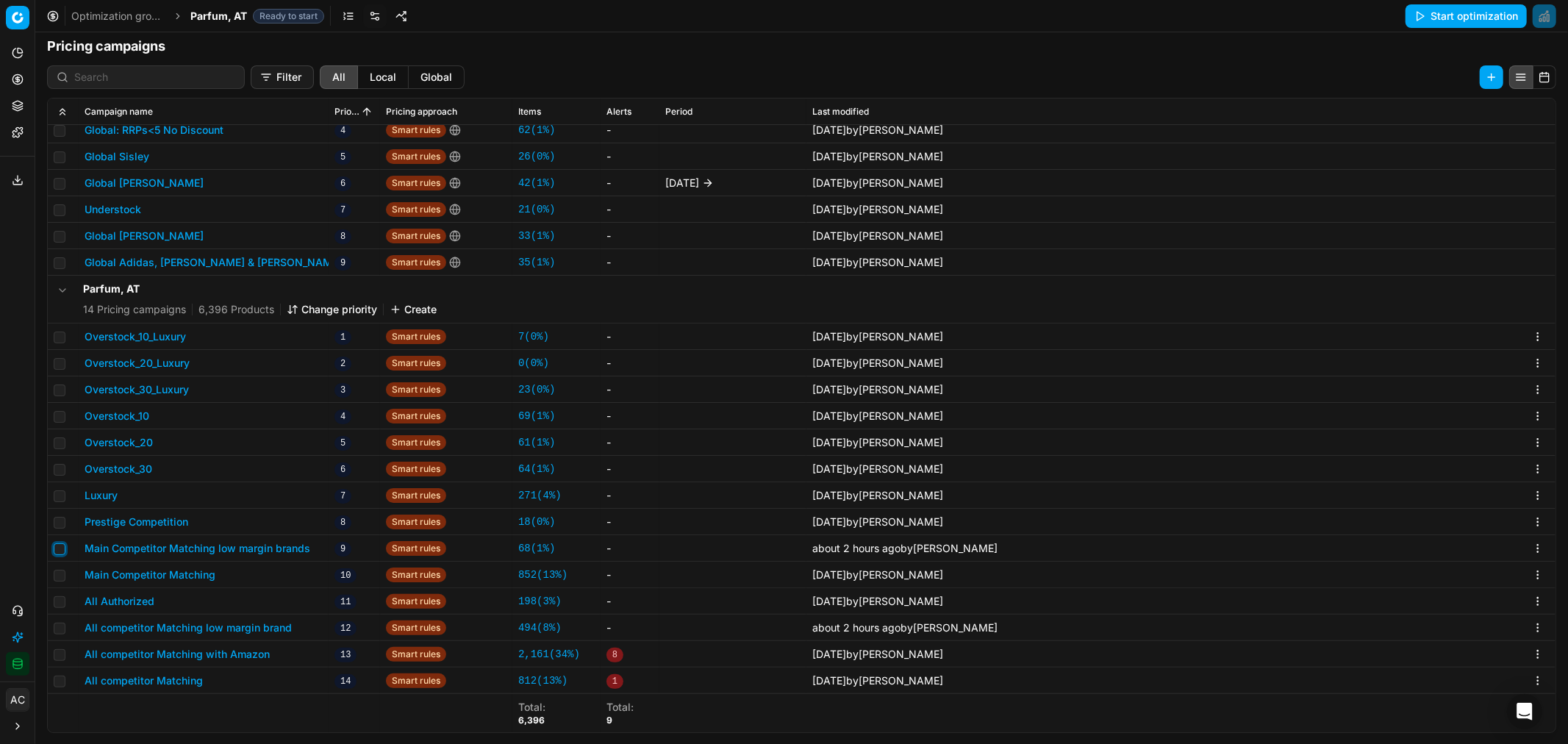
click at [59, 545] on input "checkbox" at bounding box center [59, 548] width 12 height 12
checkbox input "true"
click at [57, 628] on input "checkbox" at bounding box center [59, 628] width 12 height 12
checkbox input "true"
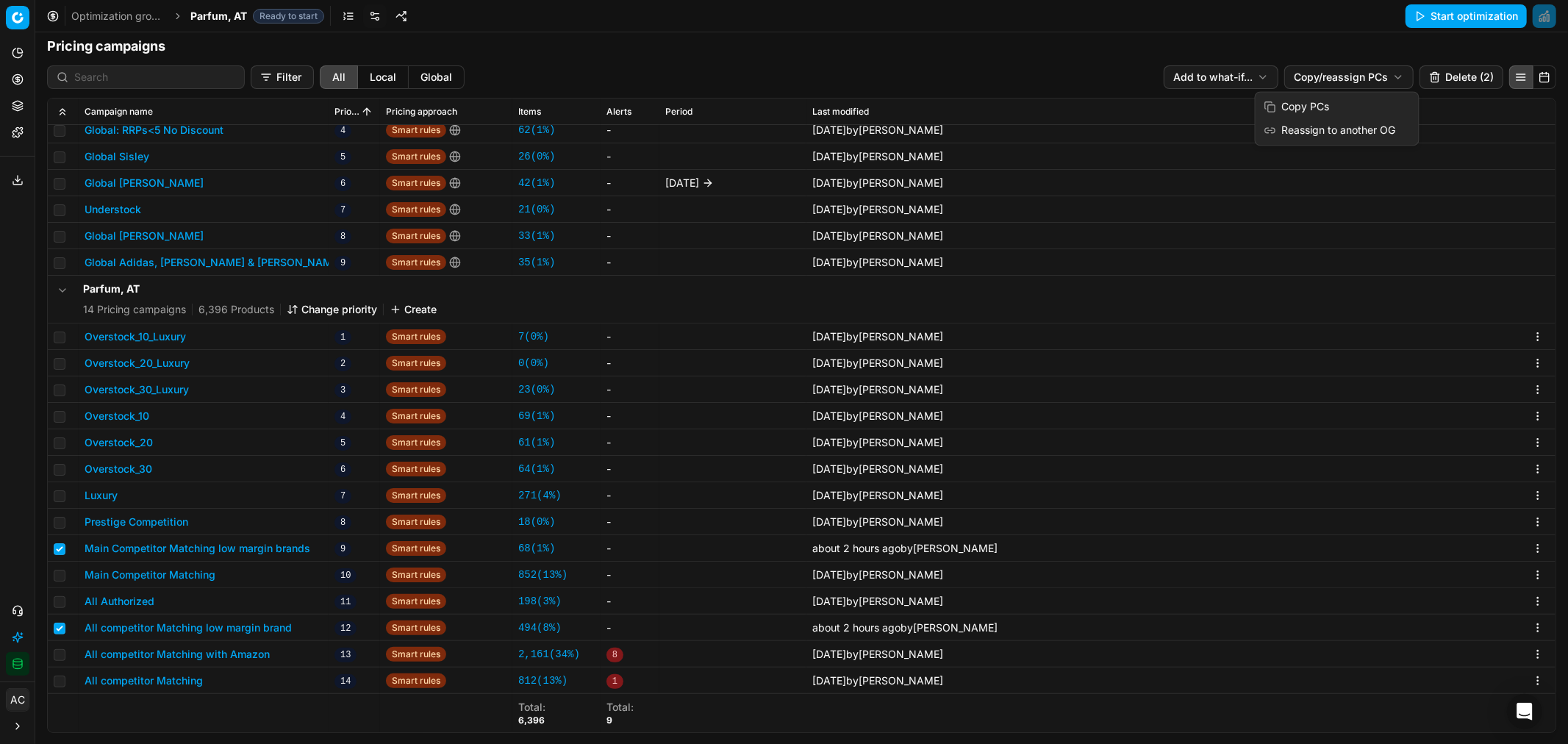
click at [1324, 78] on html "Pricing platform Analytics Pricing Product portfolio Templates Export service 2…" at bounding box center [784, 372] width 1568 height 744
click at [1324, 105] on div "Copy PCs" at bounding box center [1337, 107] width 157 height 23
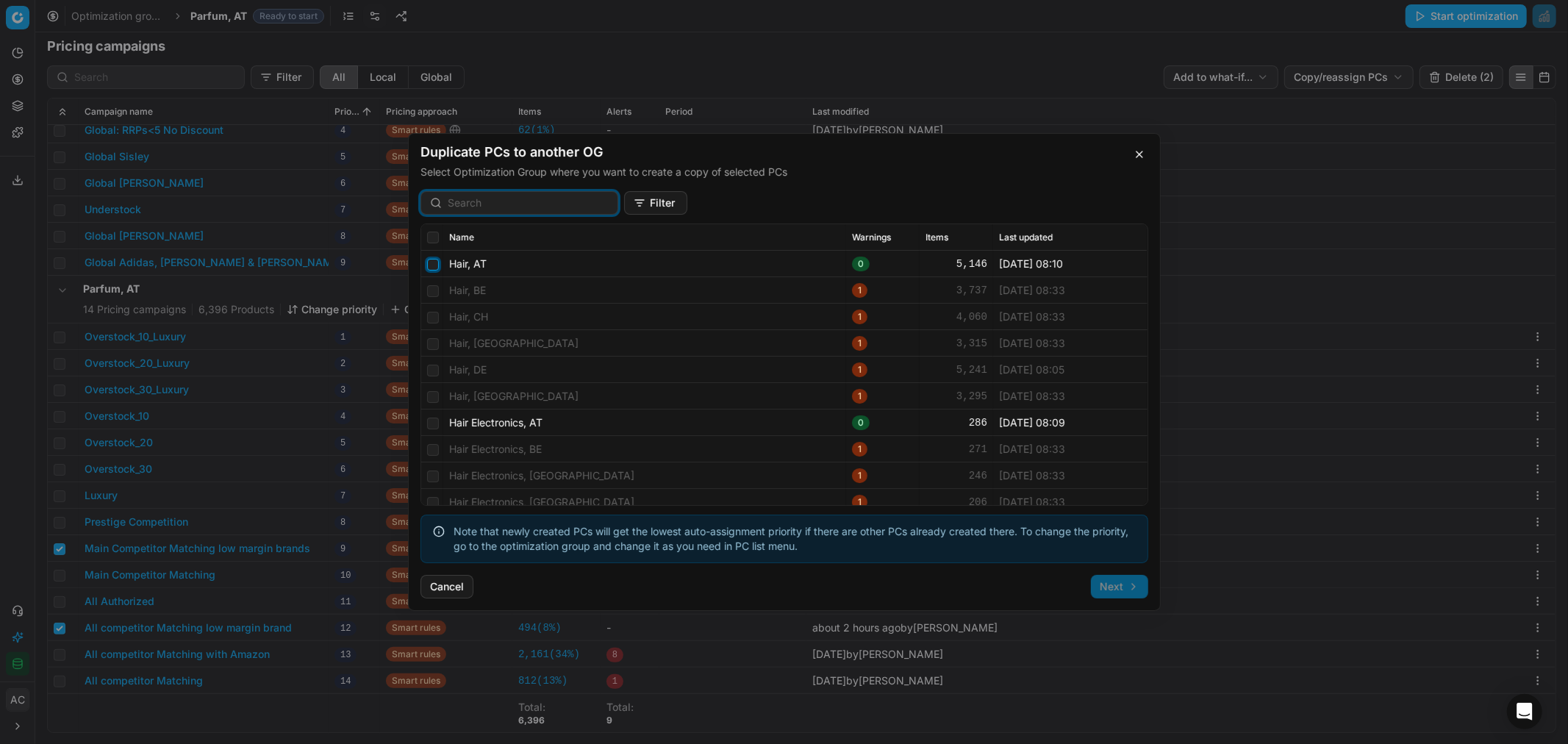
click at [432, 262] on input "checkbox" at bounding box center [433, 264] width 12 height 12
checkbox input "true"
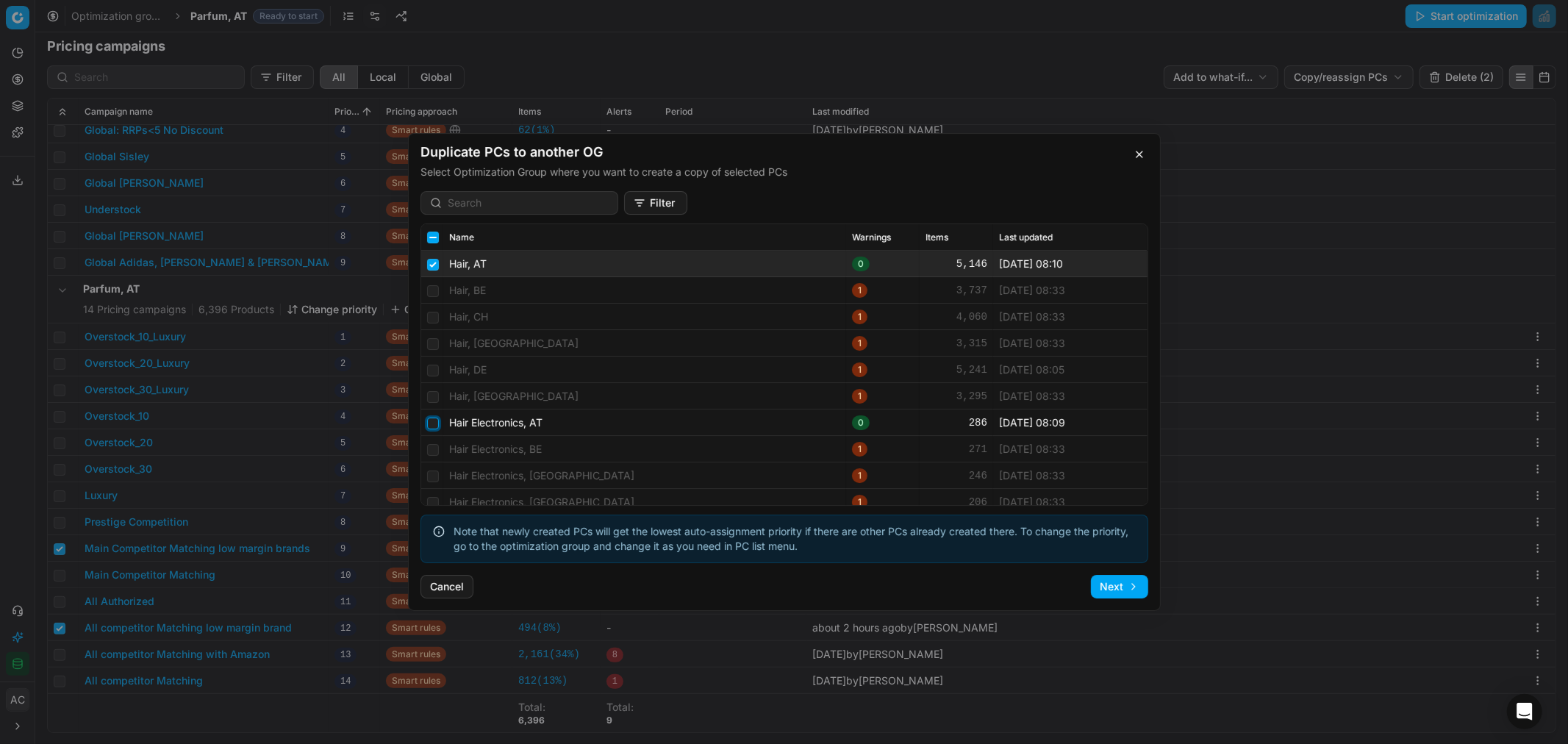
click at [435, 426] on input "checkbox" at bounding box center [433, 423] width 12 height 12
checkbox input "true"
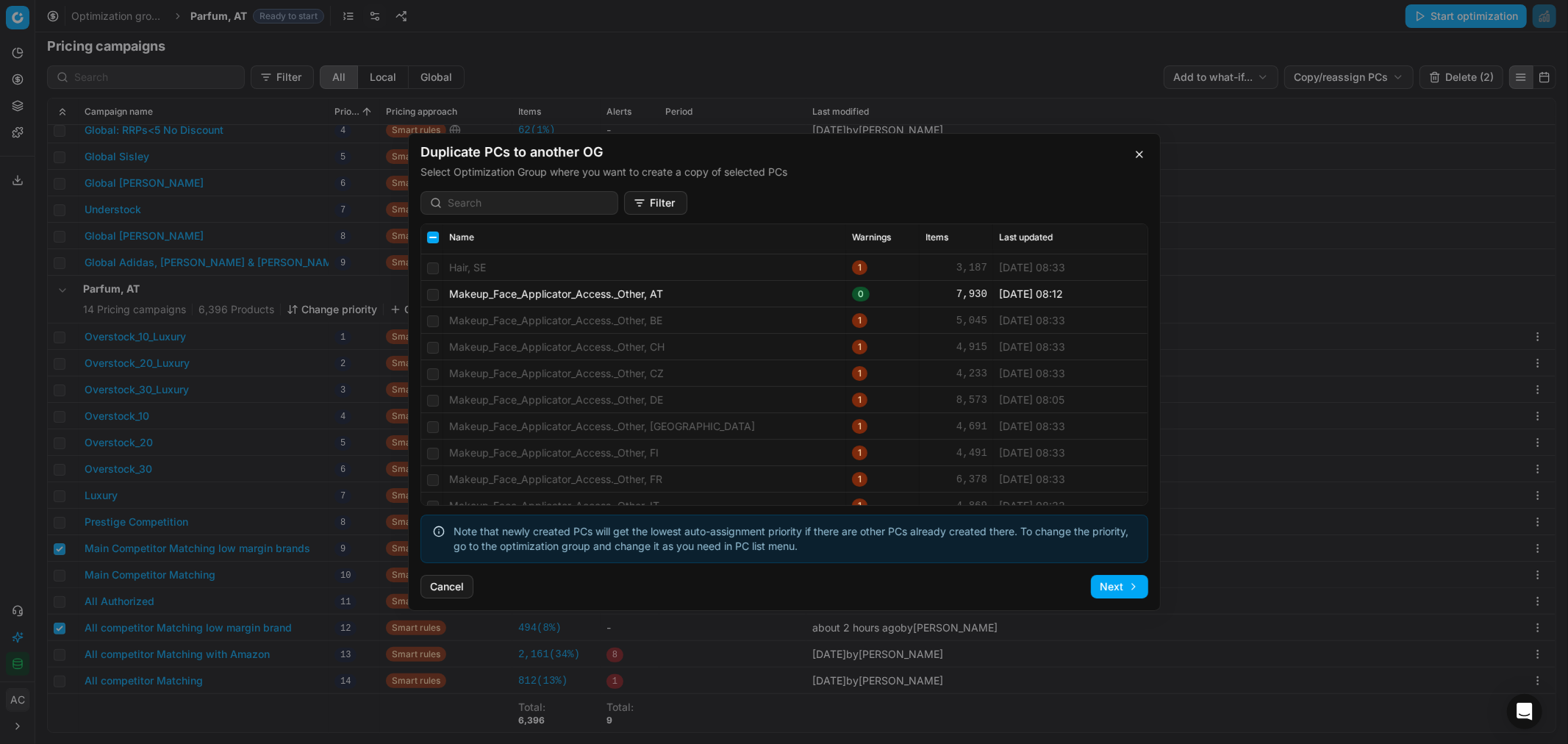
scroll to position [604, 0]
click at [432, 294] on input "checkbox" at bounding box center [433, 295] width 12 height 12
checkbox input "true"
click at [436, 293] on input "checkbox" at bounding box center [433, 293] width 12 height 12
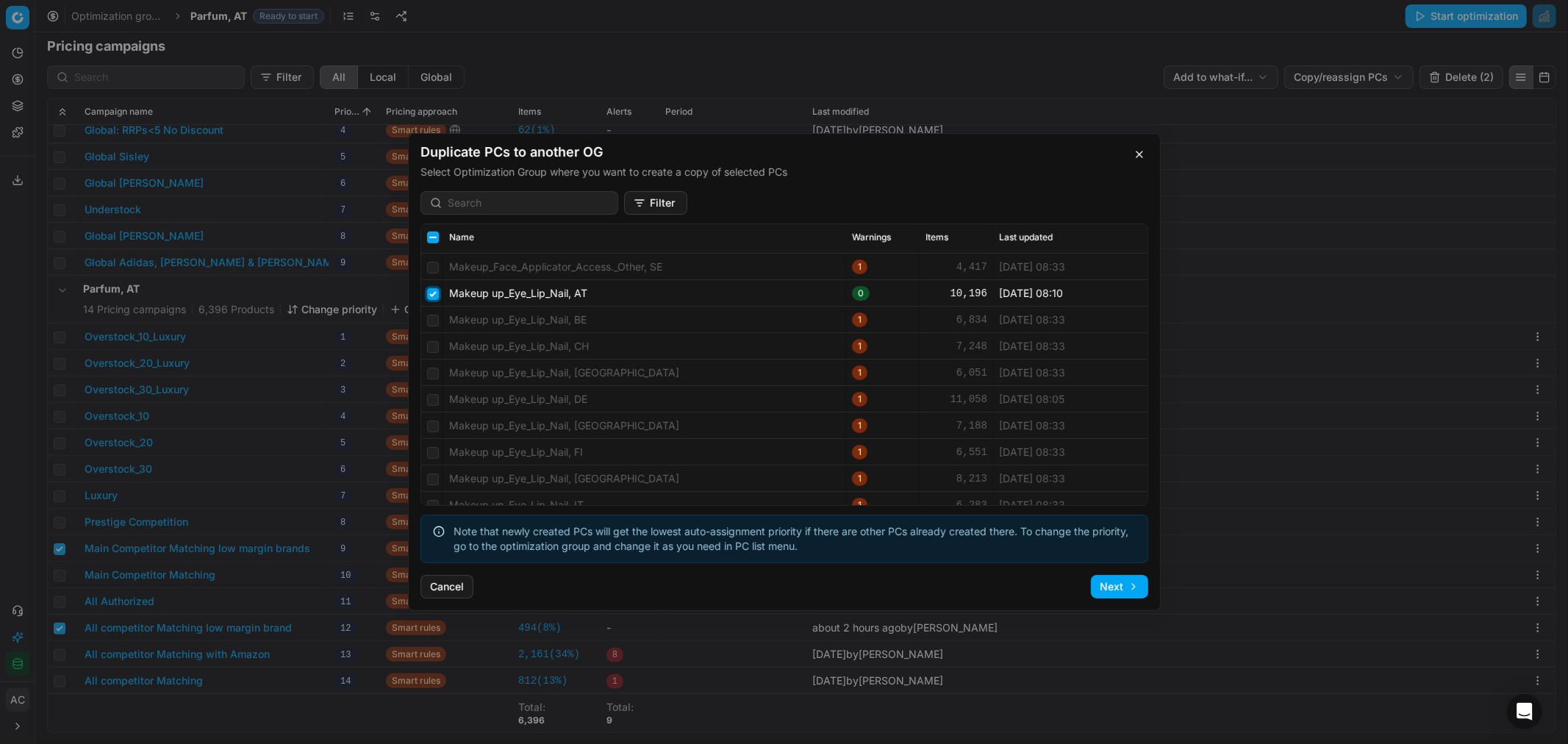
checkbox input "true"
click at [432, 343] on input "checkbox" at bounding box center [433, 341] width 12 height 12
checkbox input "true"
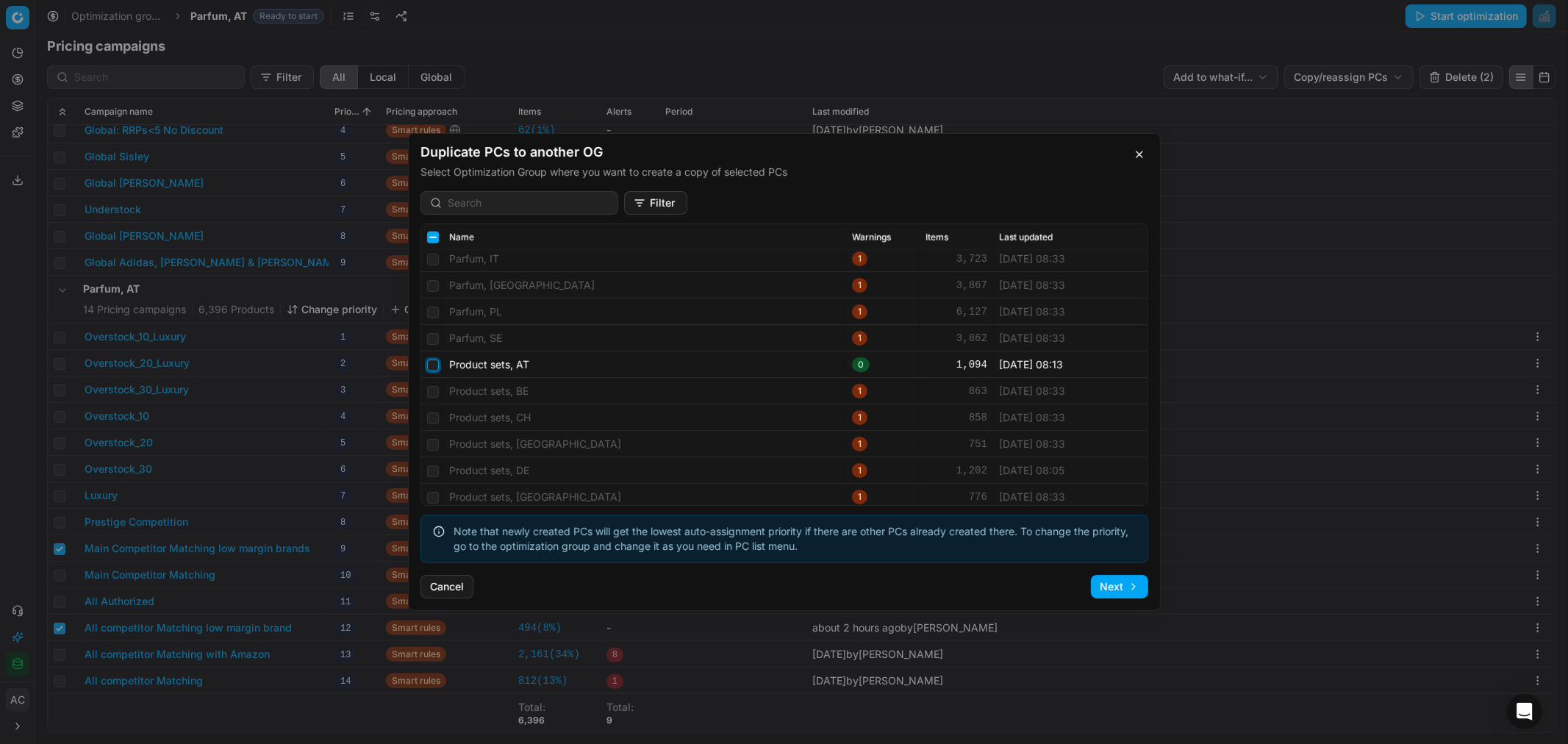
click at [431, 363] on input "checkbox" at bounding box center [433, 364] width 12 height 12
checkbox input "true"
click at [434, 394] on input "checkbox" at bounding box center [433, 399] width 12 height 12
checkbox input "true"
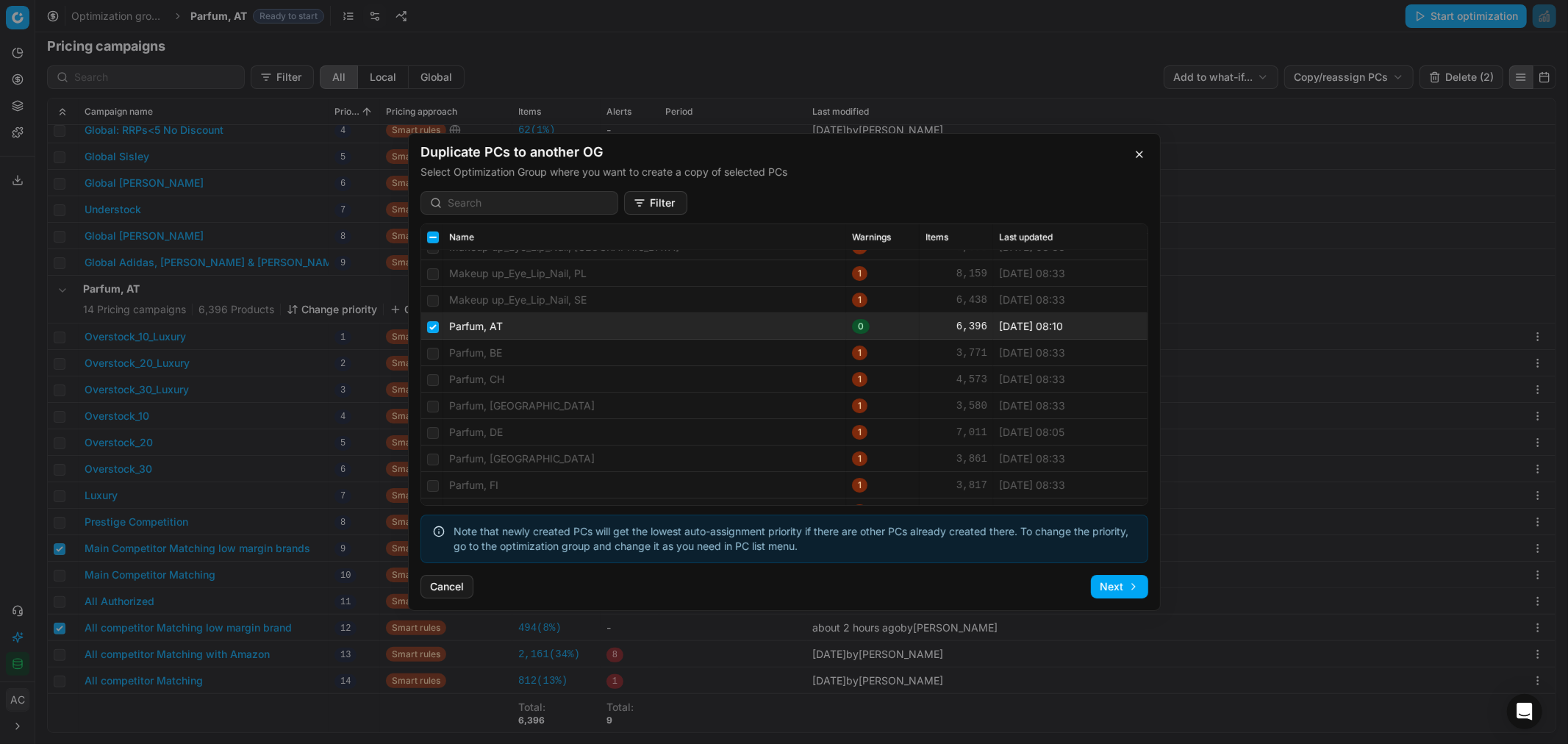
scroll to position [1206, 0]
click at [430, 324] on input "checkbox" at bounding box center [433, 328] width 12 height 12
checkbox input "false"
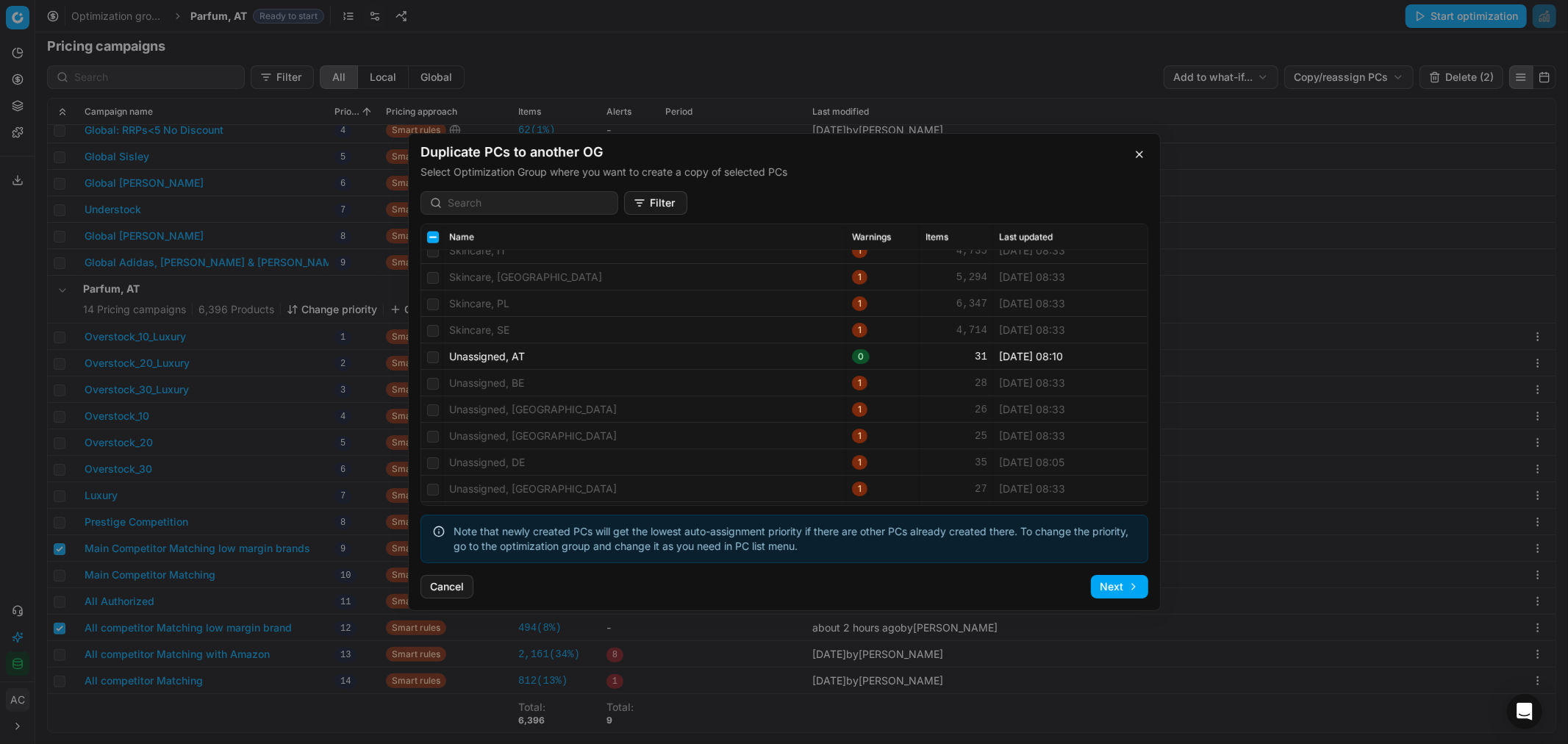
scroll to position [2285, 0]
click at [1094, 593] on button "Next" at bounding box center [1120, 586] width 57 height 23
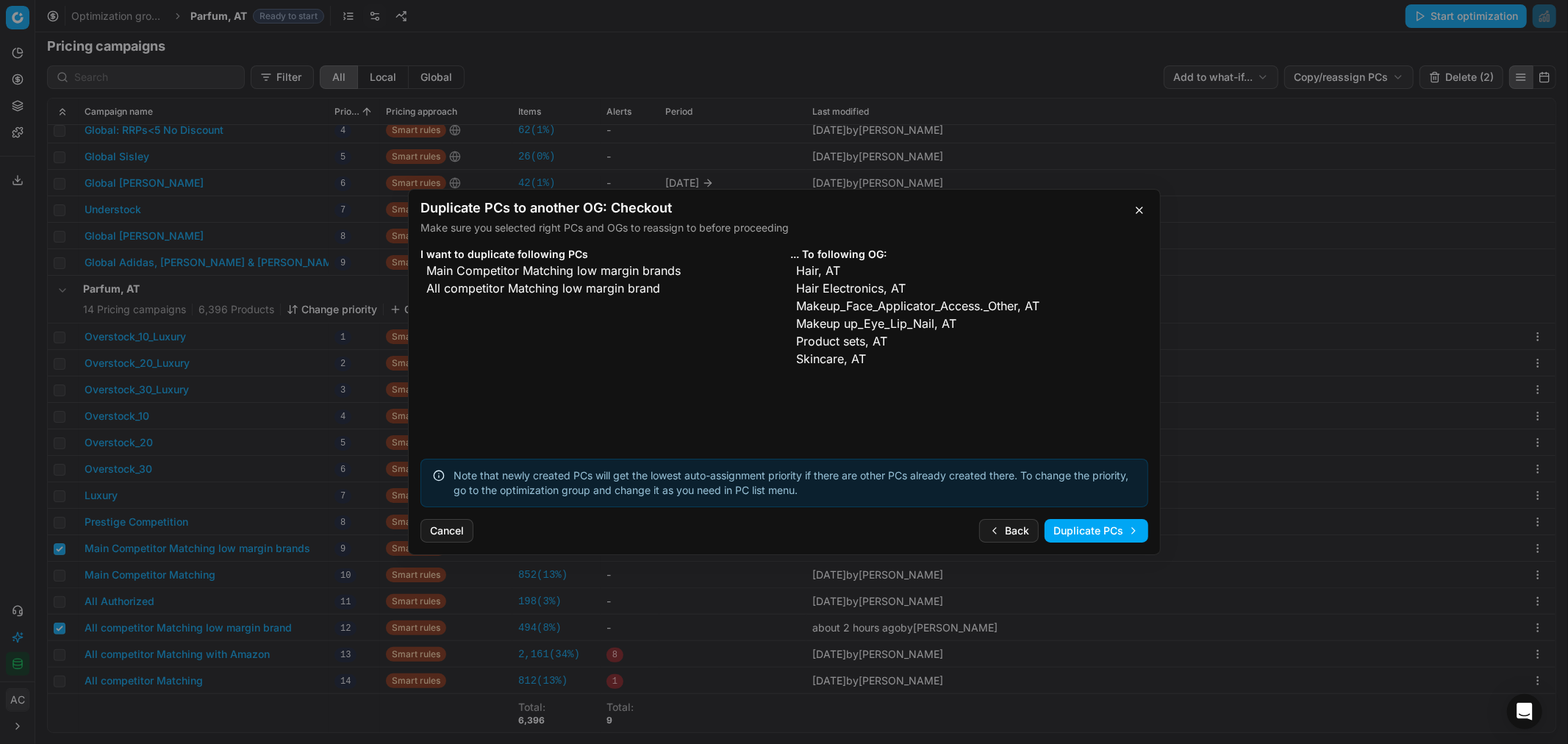
click at [1123, 530] on button "Duplicate PCs" at bounding box center [1096, 530] width 103 height 23
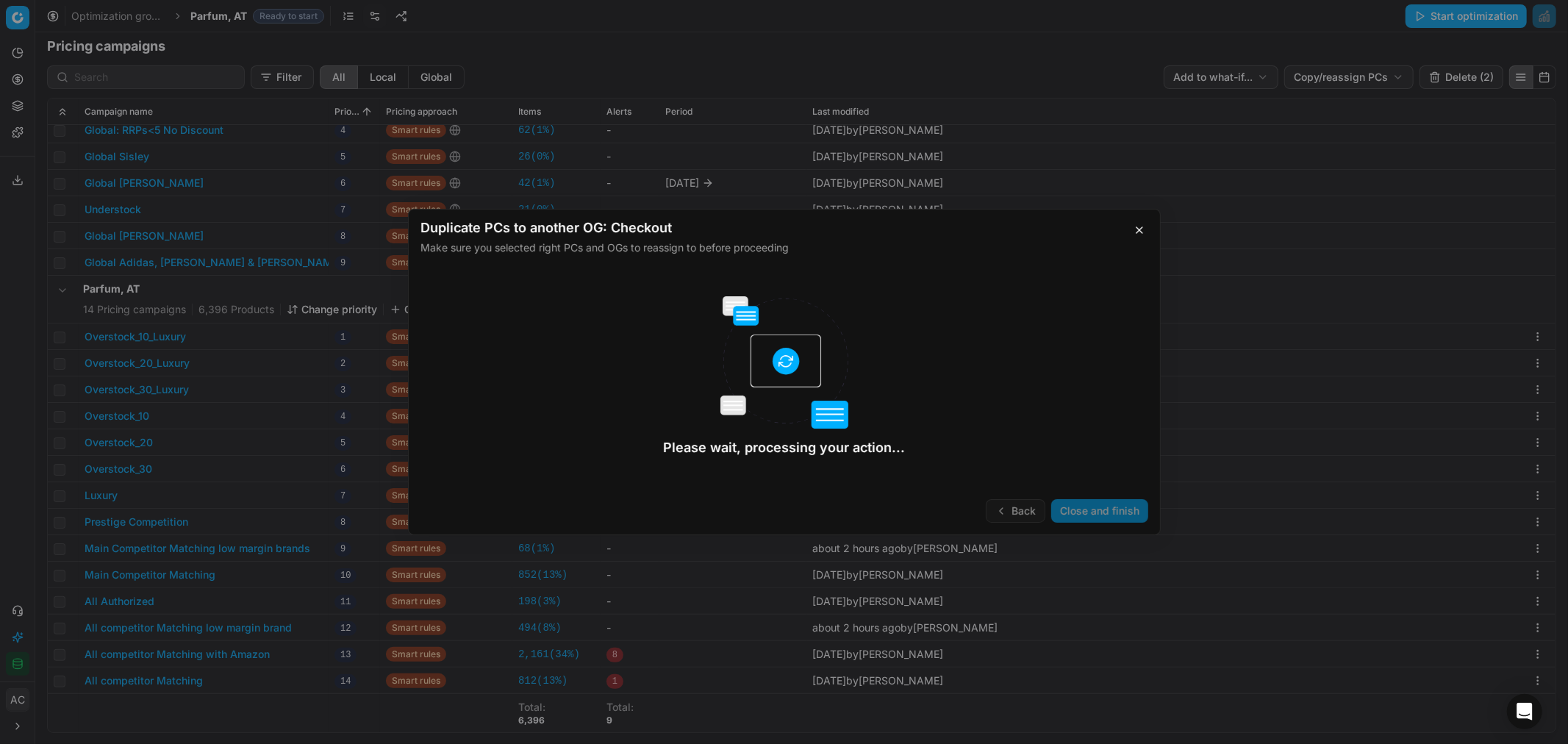
checkbox input "false"
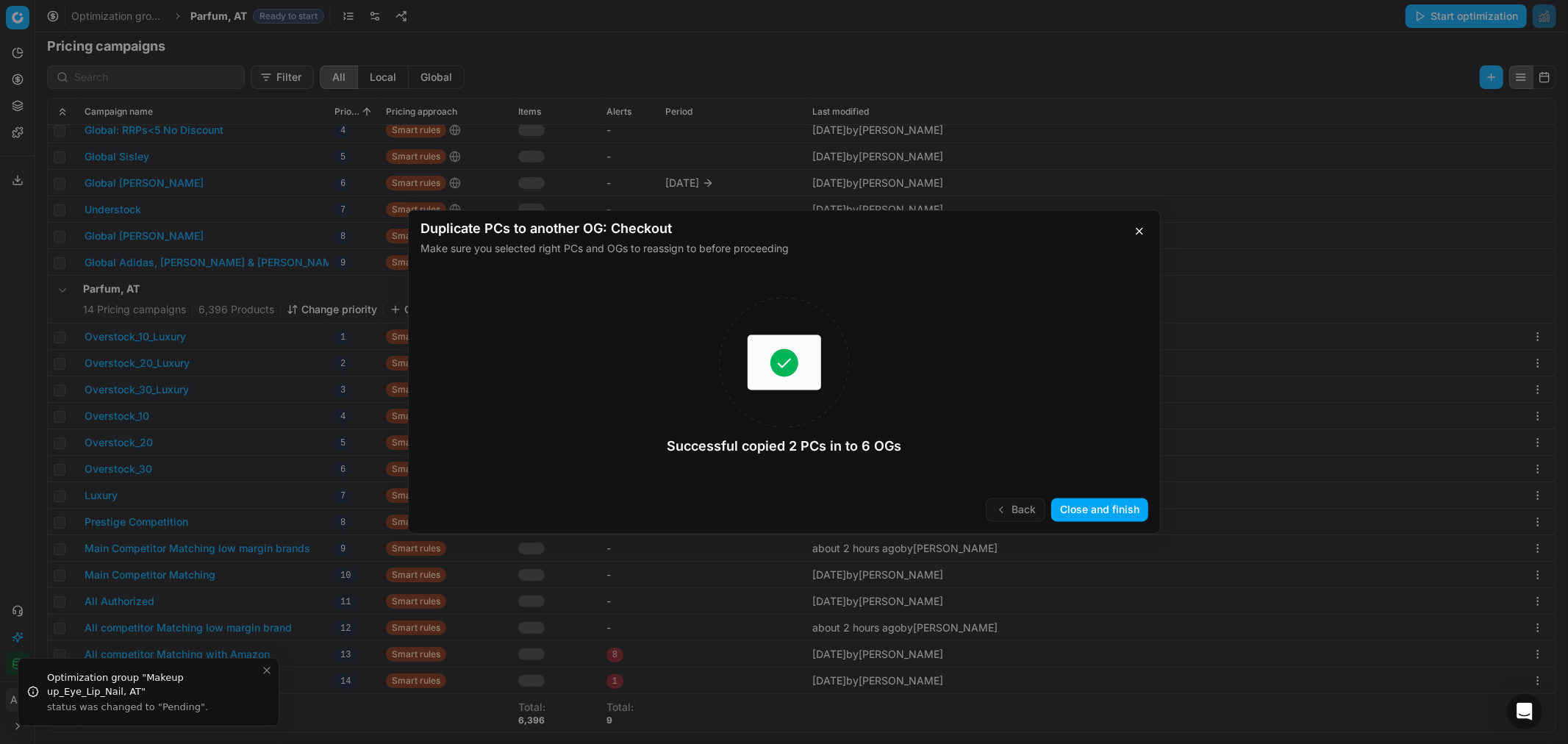
click at [1111, 513] on button "Close and finish" at bounding box center [1100, 510] width 97 height 23
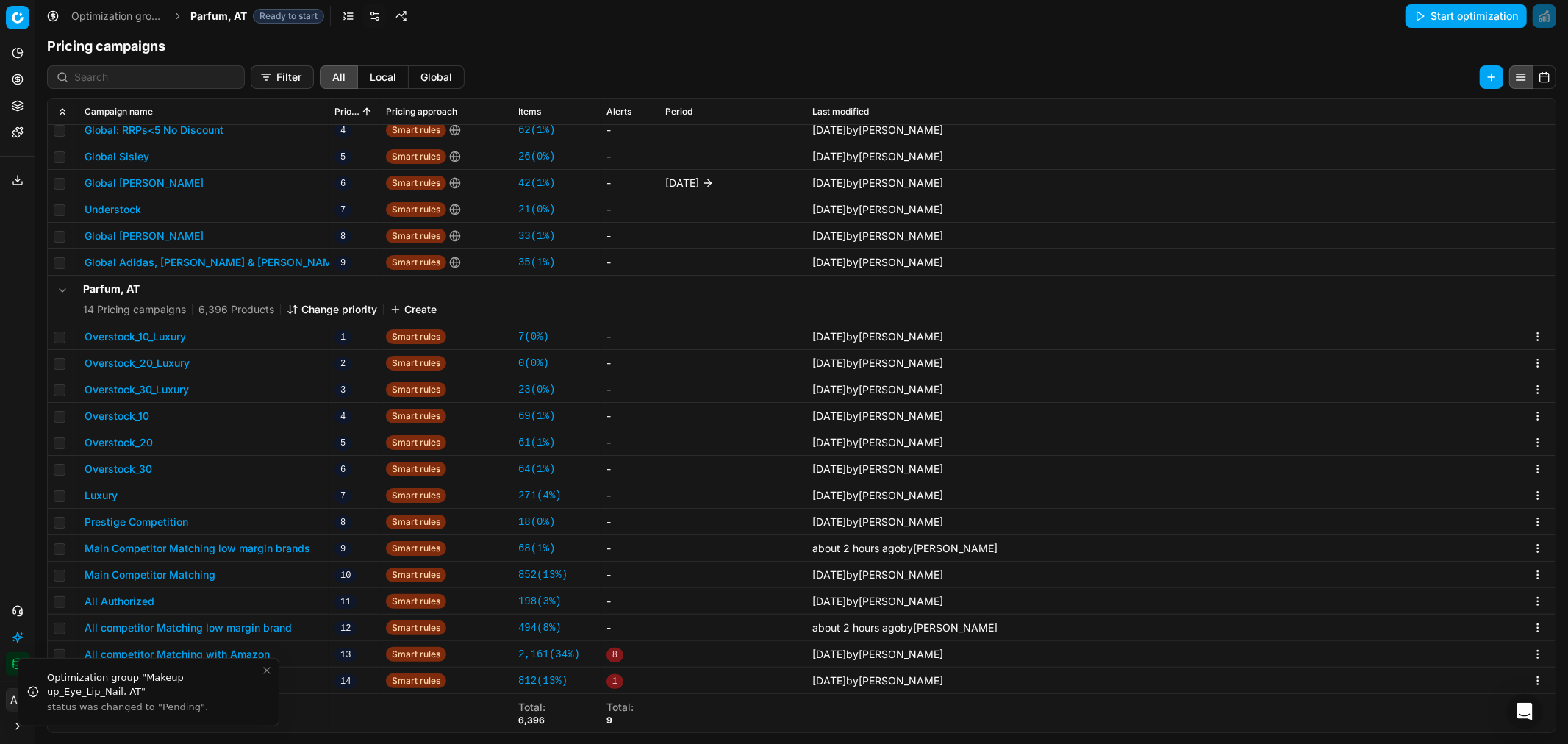
click at [219, 15] on span "Parfum, AT" at bounding box center [218, 16] width 57 height 14
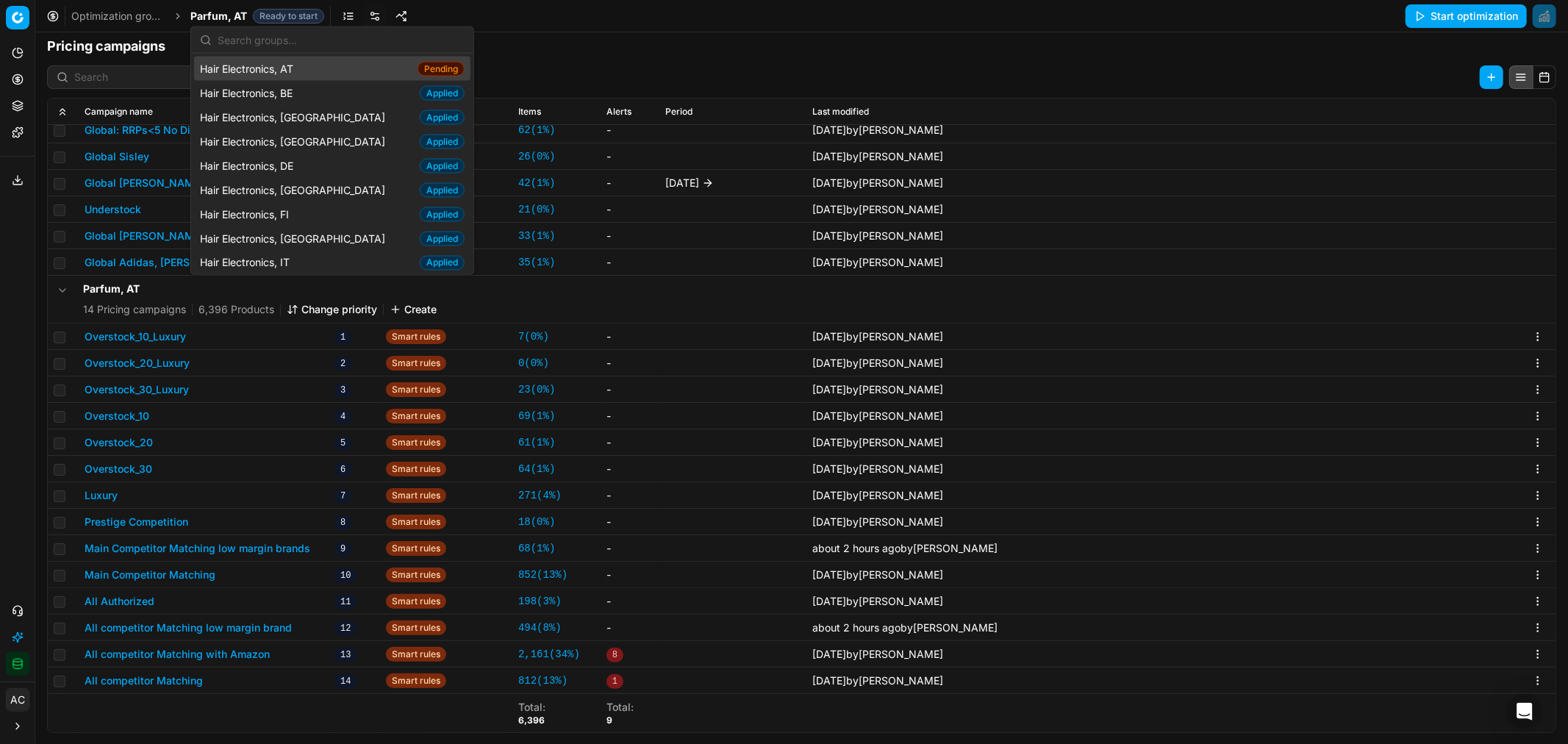
click at [321, 67] on div "Hair Electronics, AT Pending" at bounding box center [332, 68] width 277 height 24
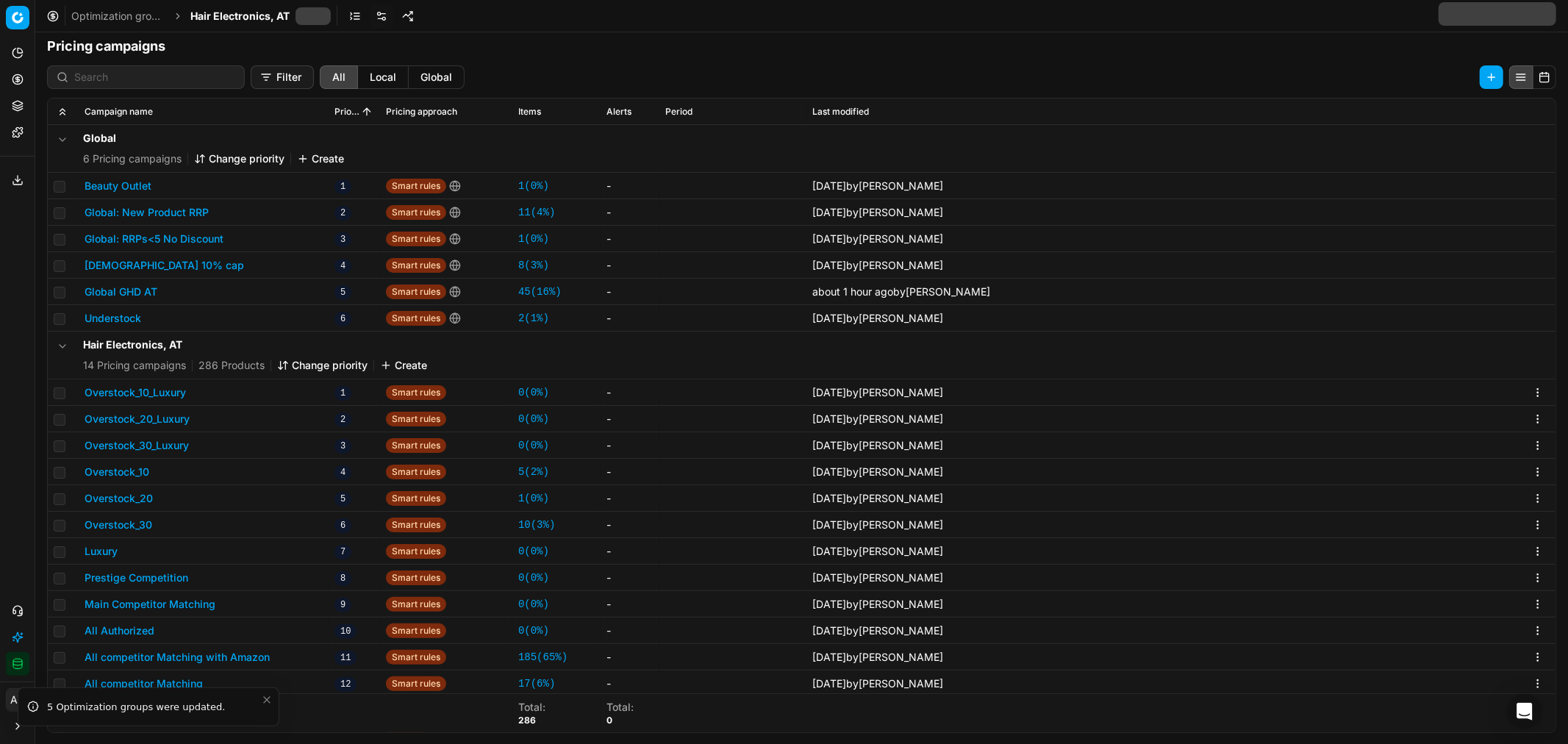
scroll to position [56, 0]
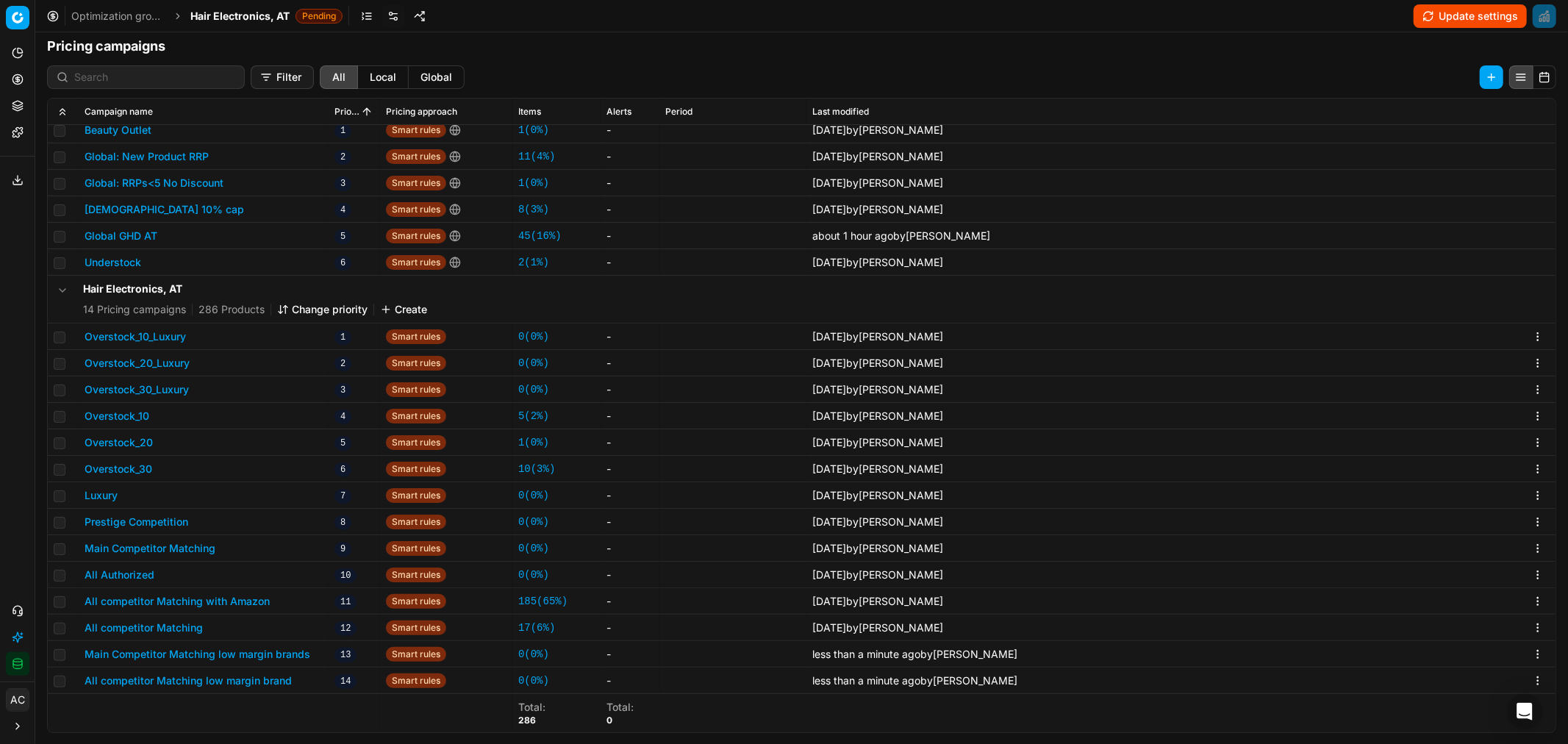
click at [303, 306] on button "Change priority" at bounding box center [322, 310] width 91 height 14
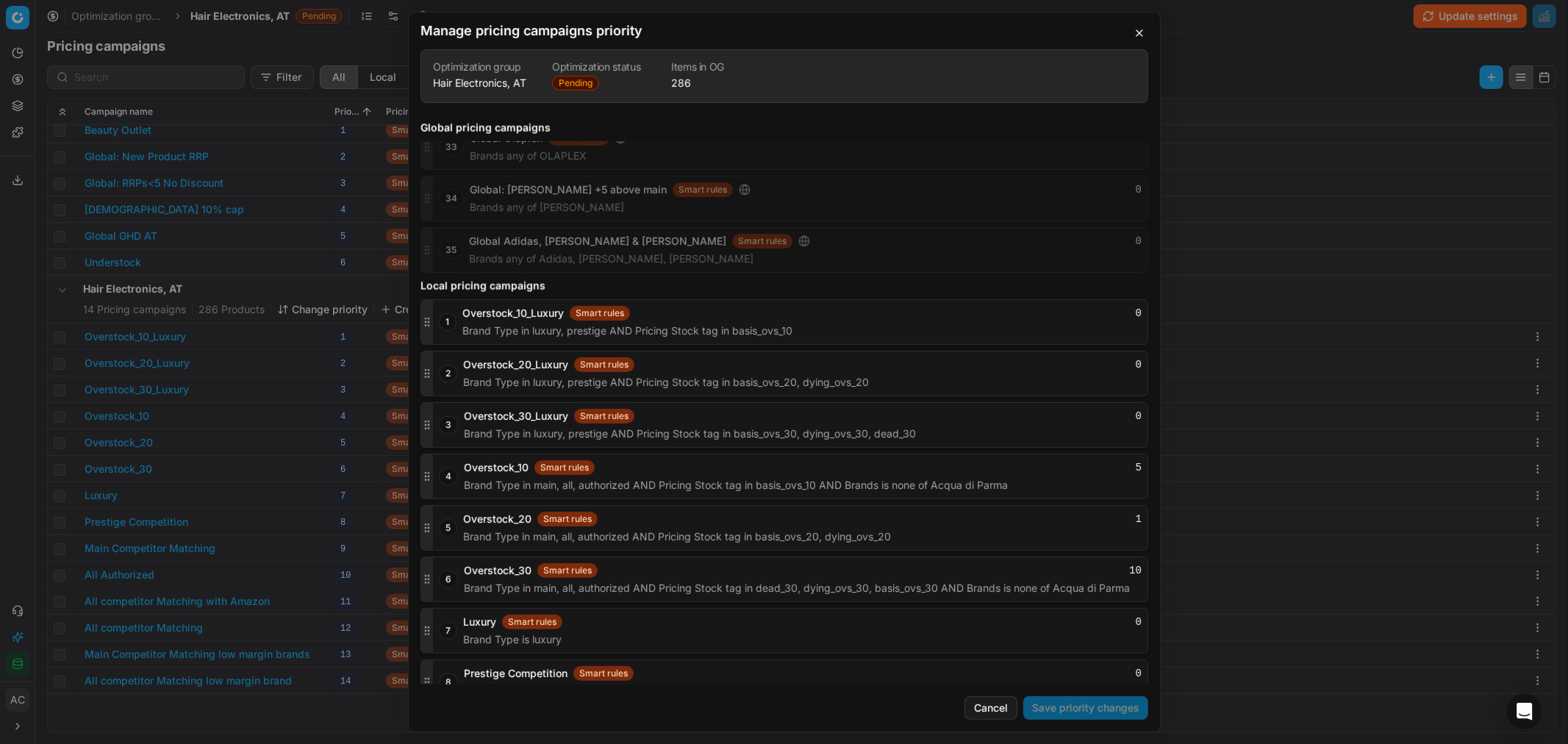
scroll to position [1997, 0]
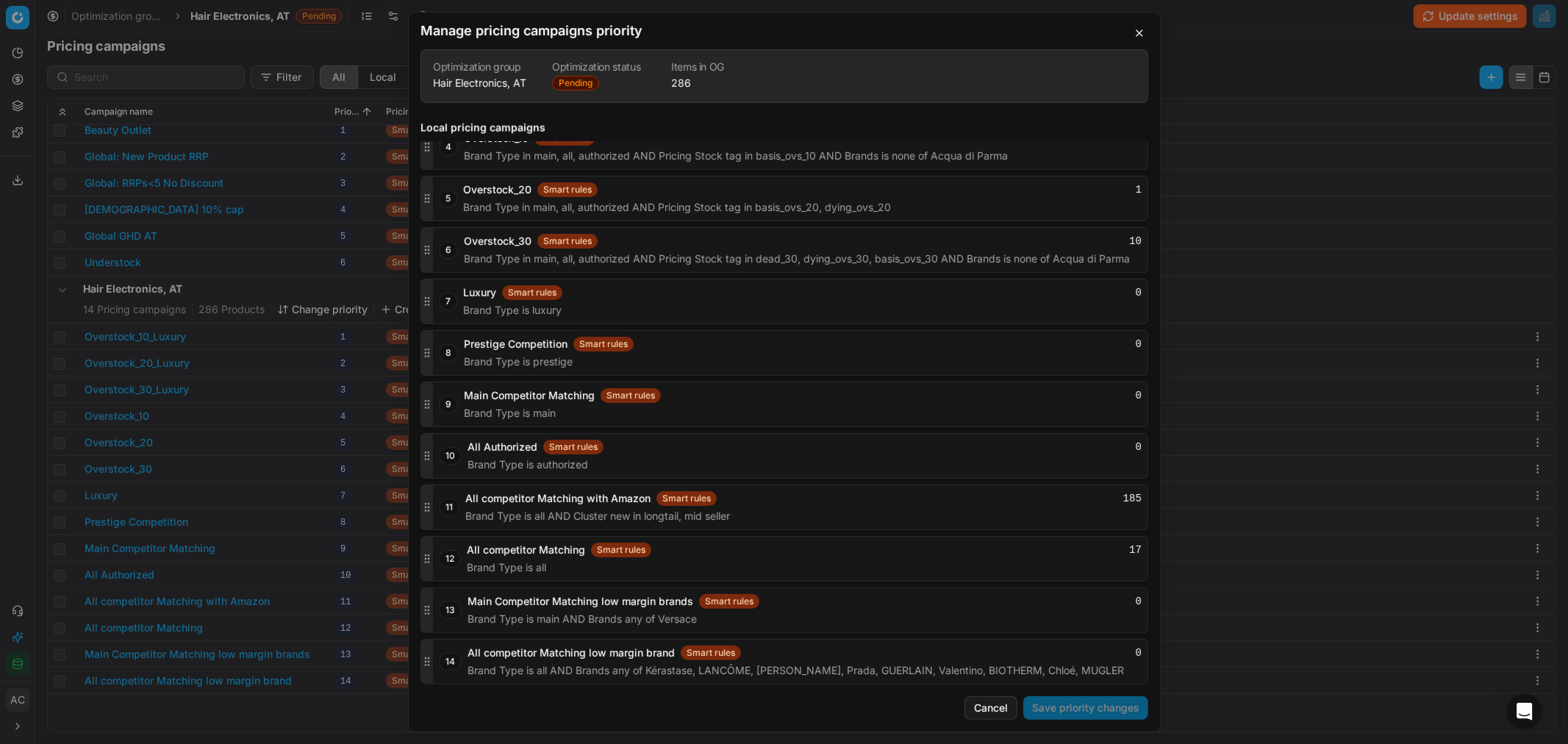
drag, startPoint x: 428, startPoint y: 618, endPoint x: 428, endPoint y: 585, distance: 33.0
click at [428, 585] on div "1 Overstock_10_Luxury Smart rules 0 Brand Type in luxury, prestige AND Pricing …" at bounding box center [784, 327] width 728 height 714
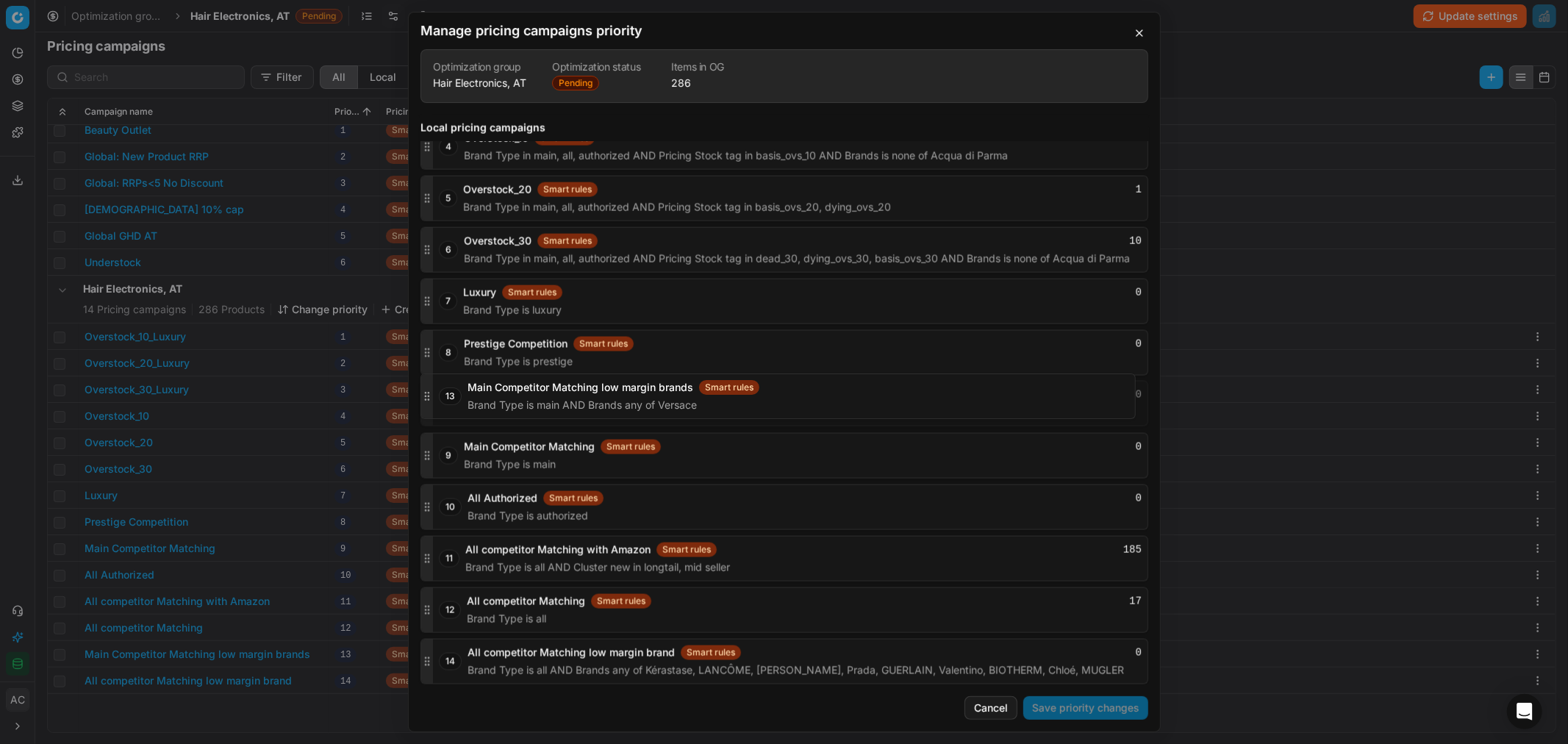
drag, startPoint x: 427, startPoint y: 611, endPoint x: 428, endPoint y: 398, distance: 213.0
click at [428, 398] on icon "button" at bounding box center [427, 403] width 12 height 12
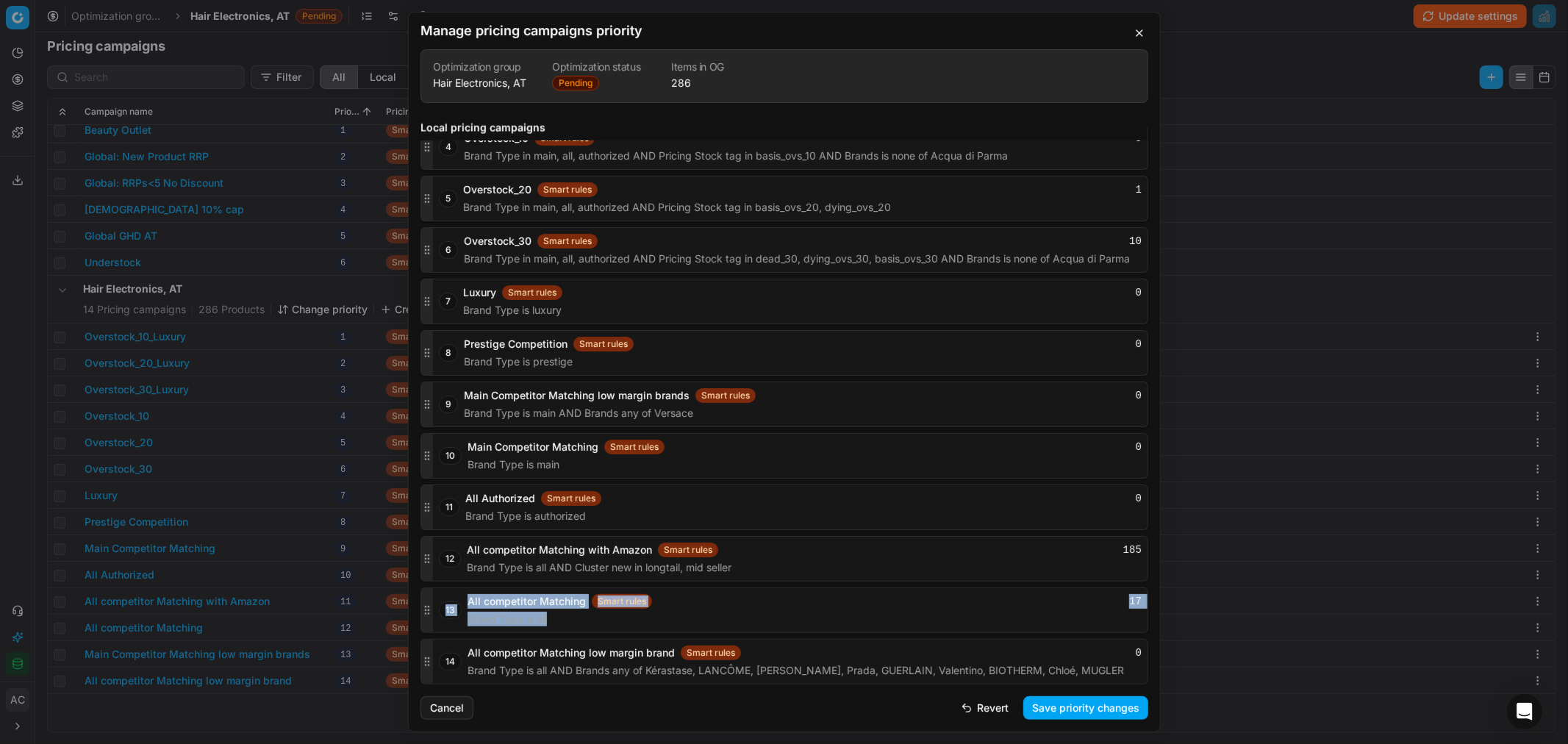
drag, startPoint x: 423, startPoint y: 667, endPoint x: 430, endPoint y: 610, distance: 57.4
click at [430, 610] on div "1 Overstock_10_Luxury Smart rules 0 Brand Type in luxury, prestige AND Pricing …" at bounding box center [784, 327] width 728 height 714
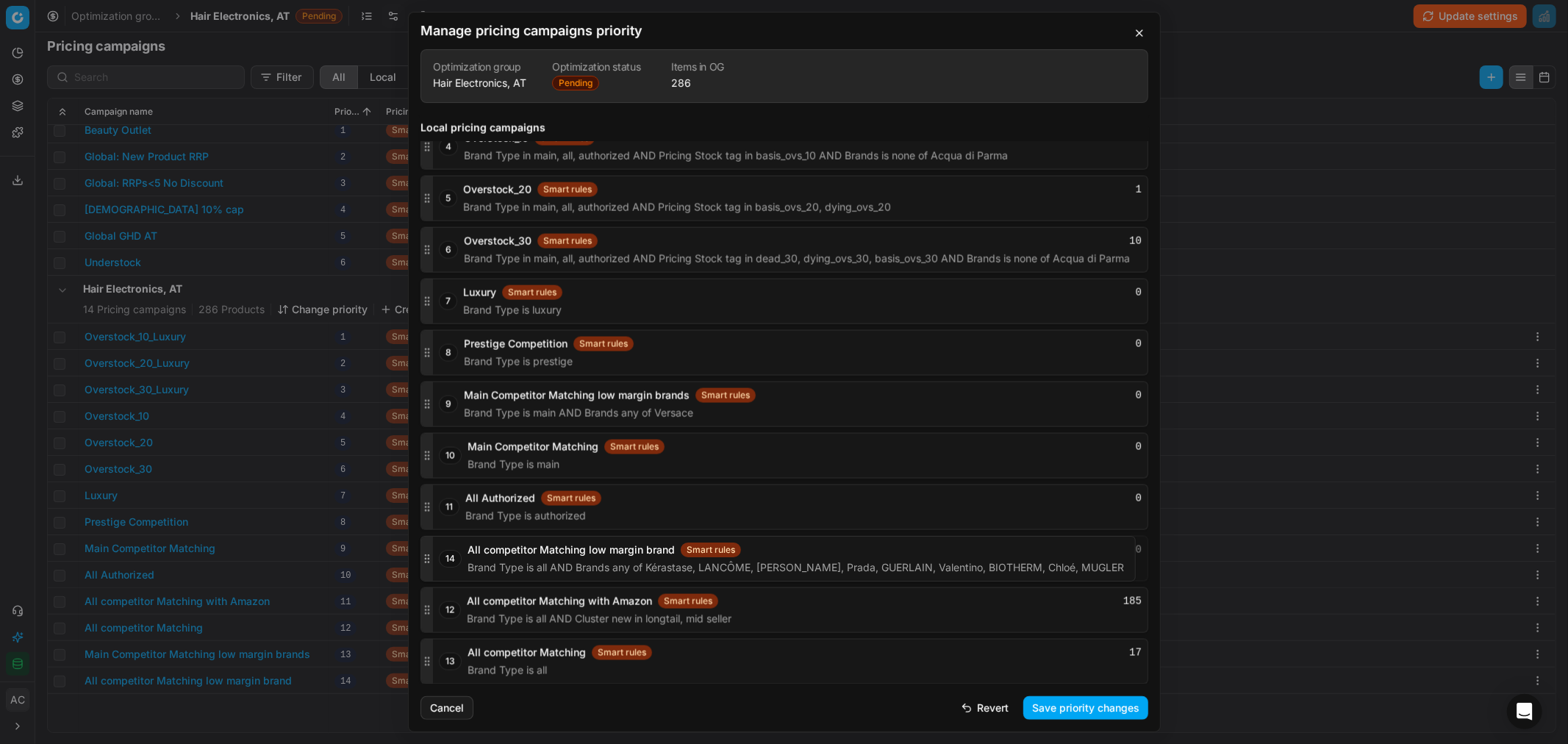
drag, startPoint x: 428, startPoint y: 660, endPoint x: 431, endPoint y: 557, distance: 103.0
click at [431, 557] on icon "button" at bounding box center [427, 558] width 12 height 12
click at [1077, 707] on button "Save priority changes" at bounding box center [1086, 707] width 125 height 23
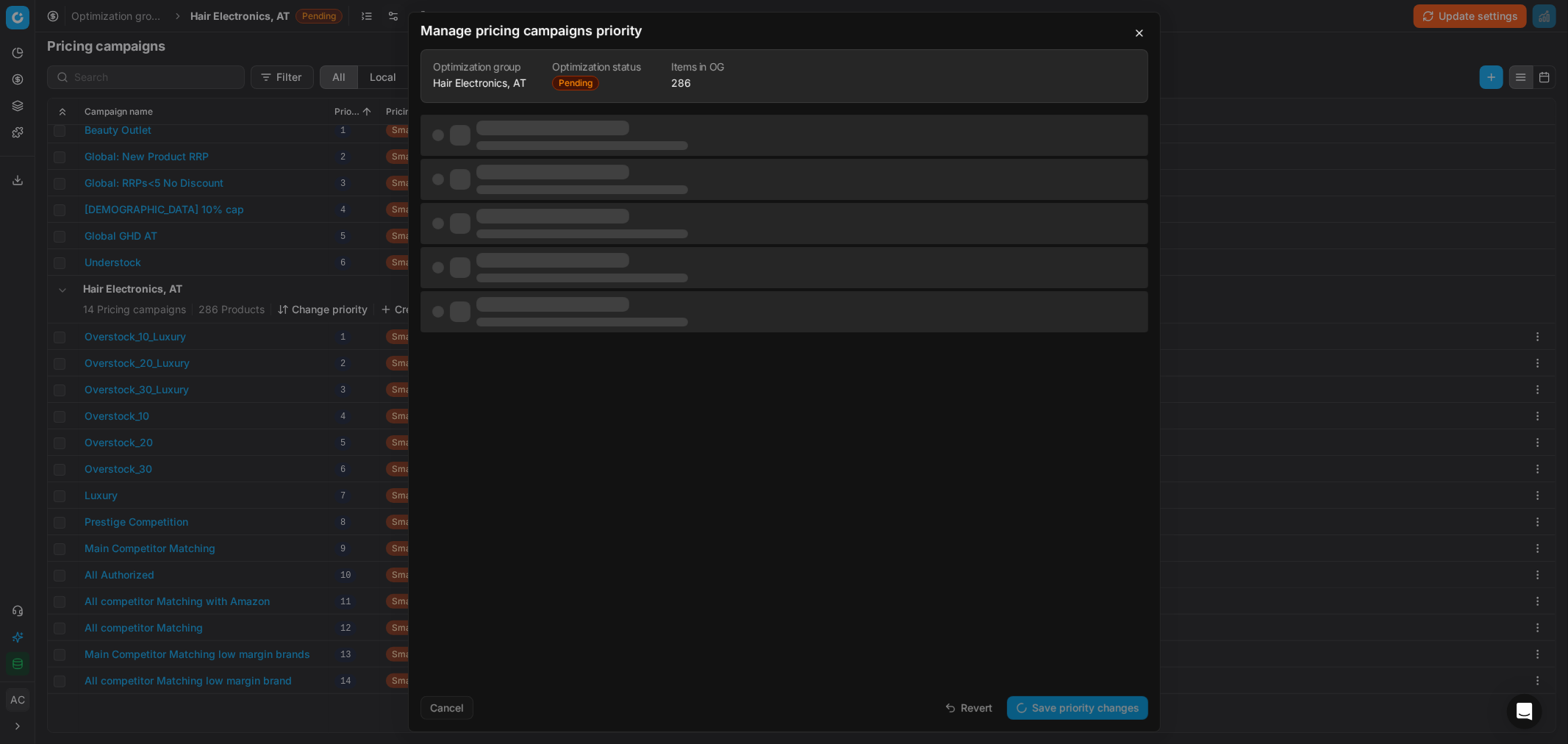
scroll to position [0, 0]
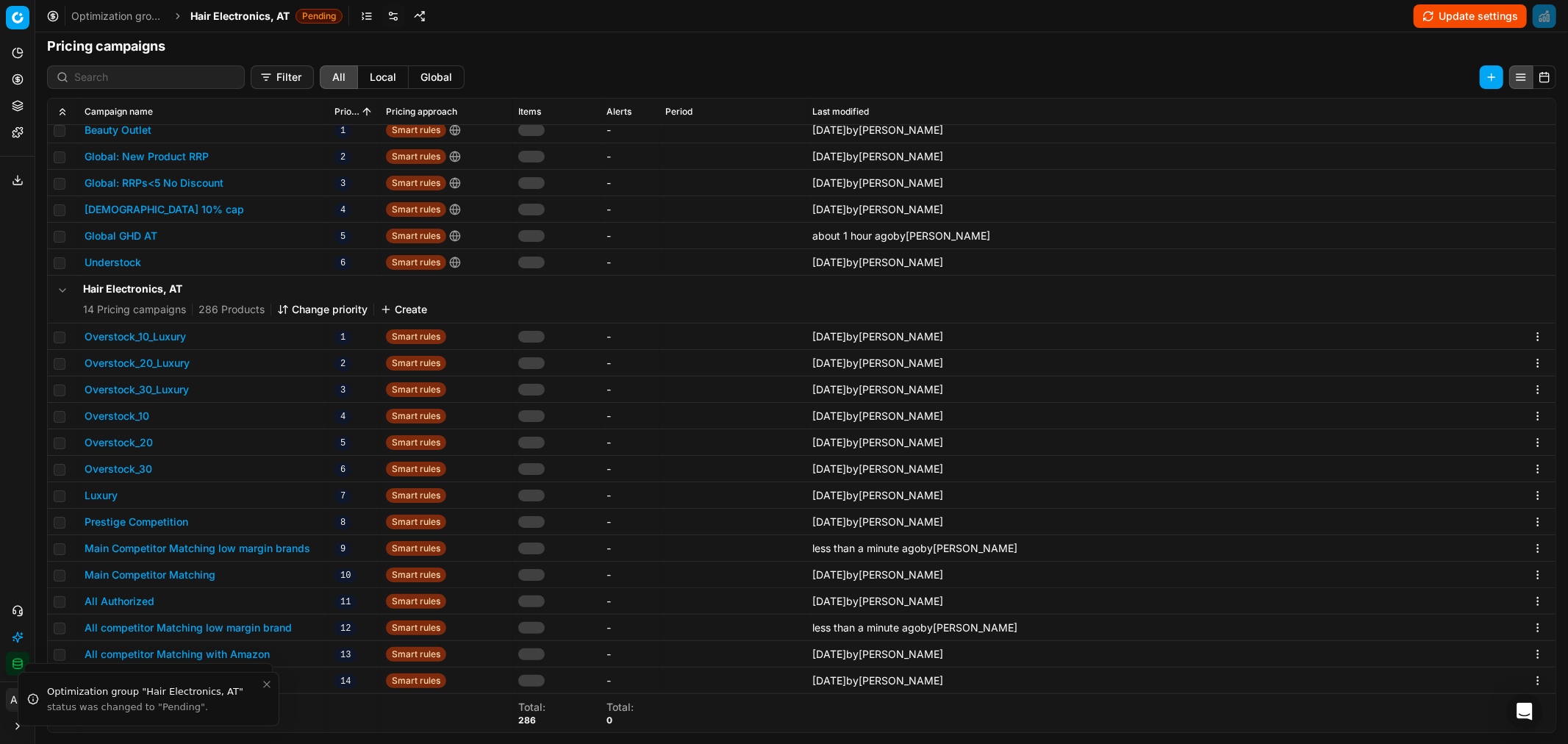
click at [237, 19] on span "Hair Electronics, AT" at bounding box center [240, 16] width 100 height 14
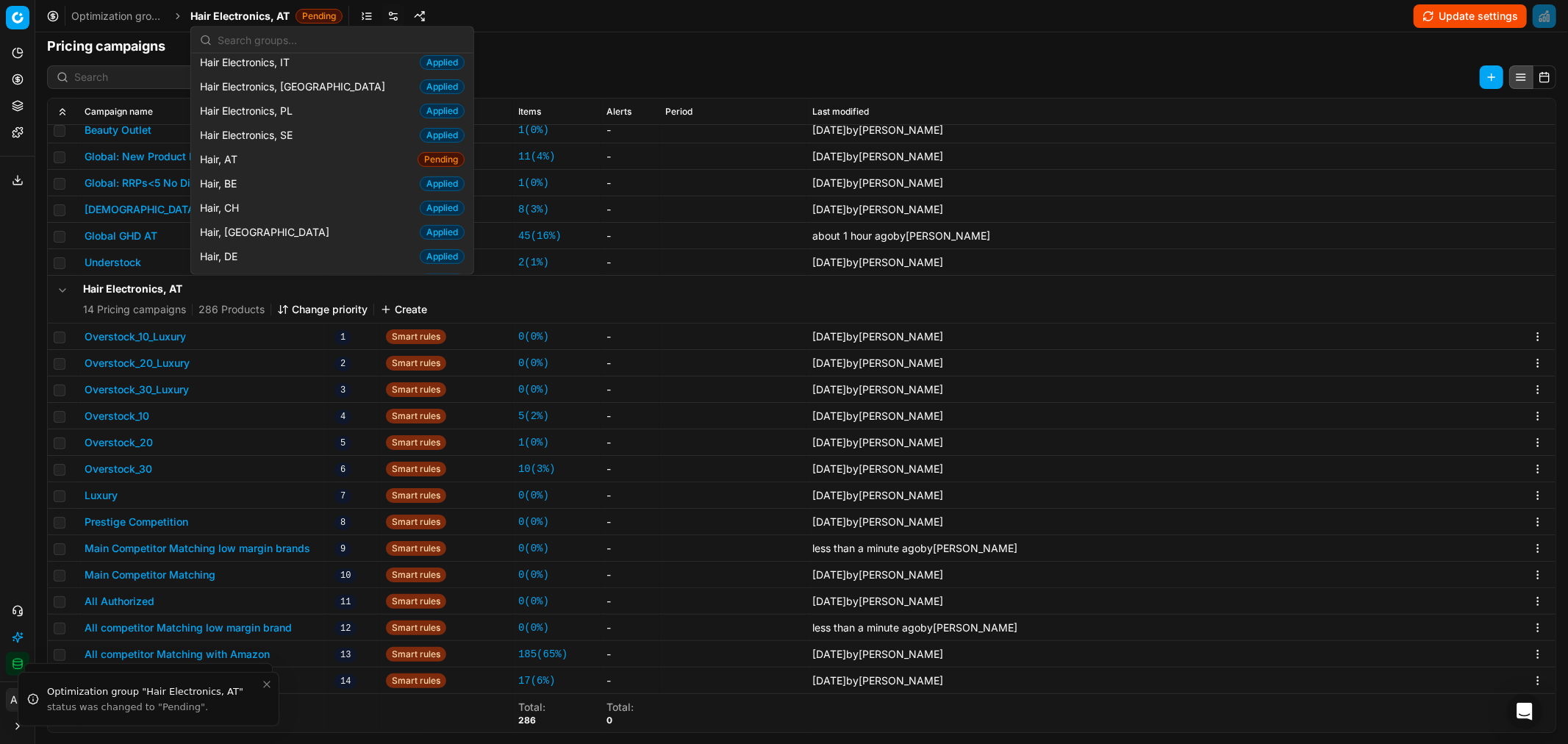
scroll to position [200, 0]
click at [274, 159] on div "Hair, AT Pending" at bounding box center [332, 160] width 277 height 24
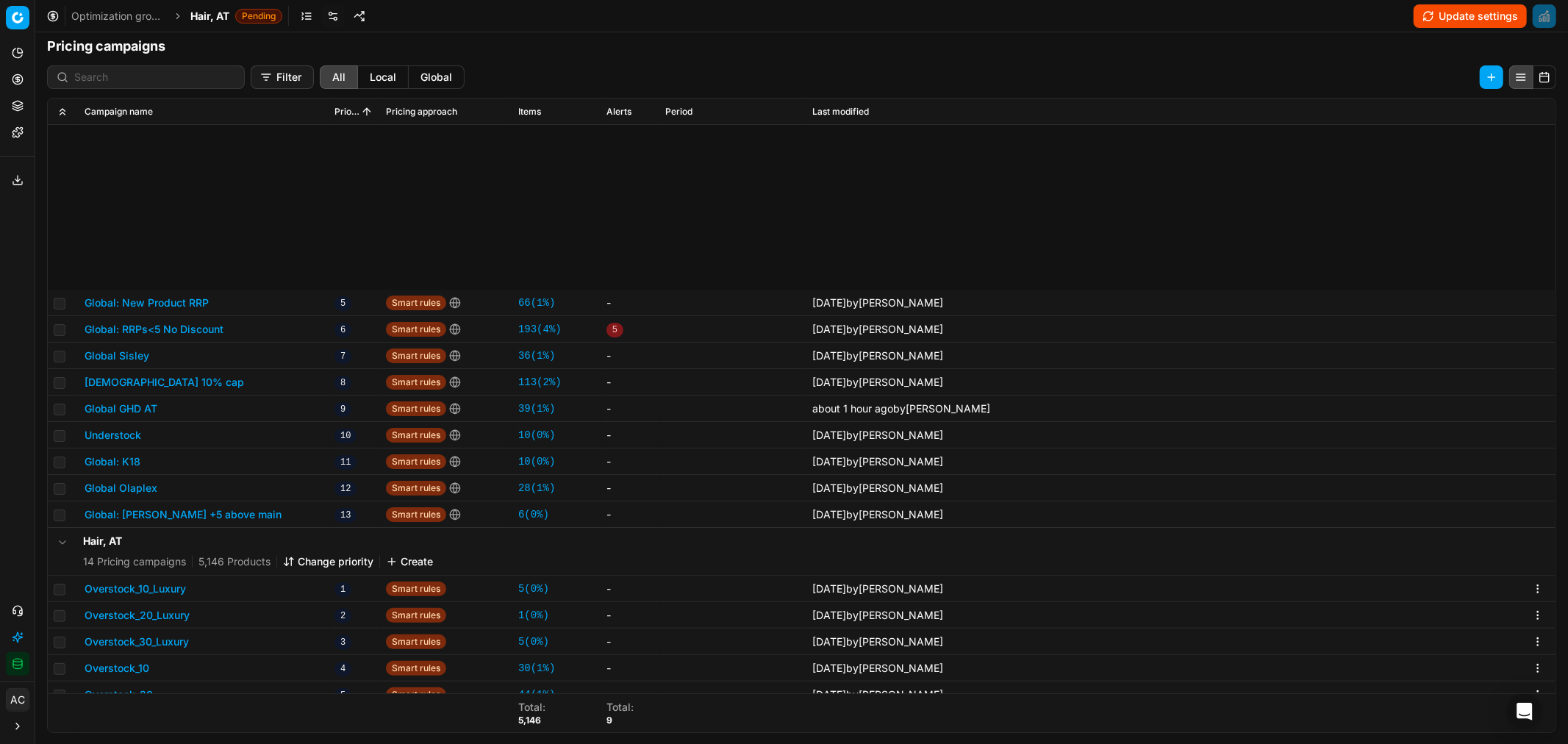
scroll to position [252, 0]
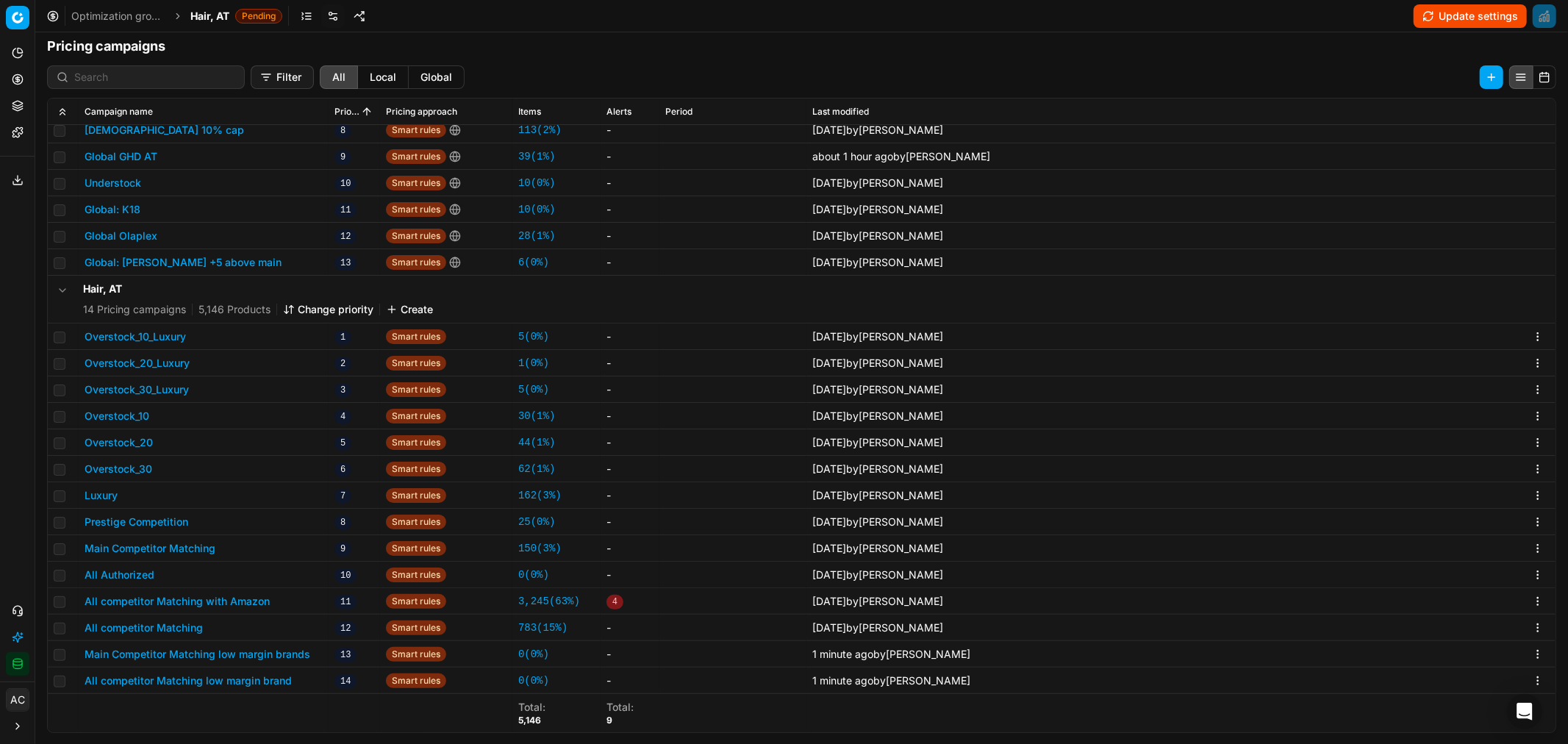
click at [311, 299] on div "Hair, AT 14 Pricing campaigns 5,146 Products Change priority Create" at bounding box center [259, 299] width 350 height 35
click at [314, 310] on button "Change priority" at bounding box center [328, 310] width 91 height 14
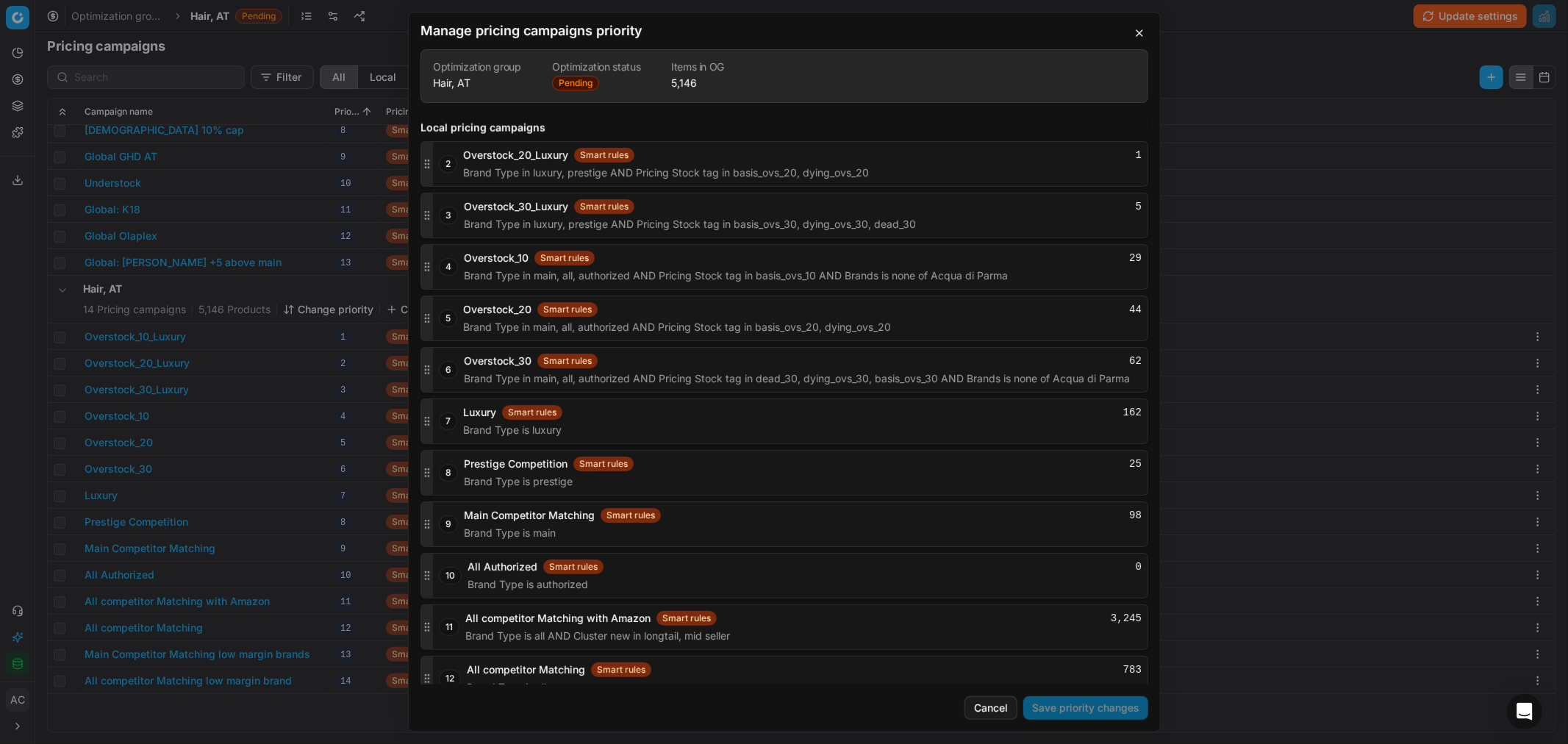
scroll to position [1997, 0]
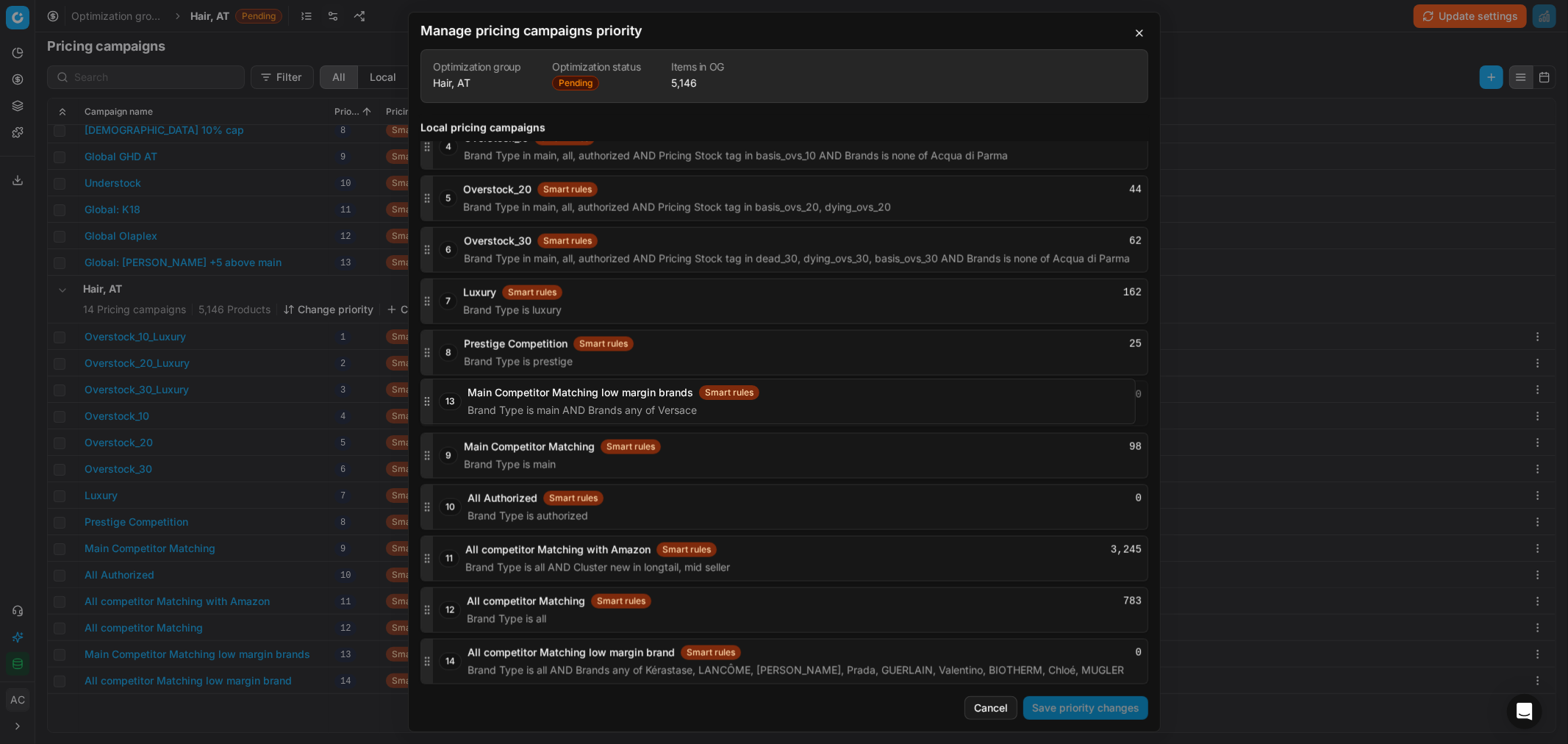
drag, startPoint x: 428, startPoint y: 610, endPoint x: 439, endPoint y: 471, distance: 139.4
click at [434, 405] on div "13 Main Competitor Matching low margin brands Smart rules 0 Brand Type is main …" at bounding box center [784, 403] width 728 height 46
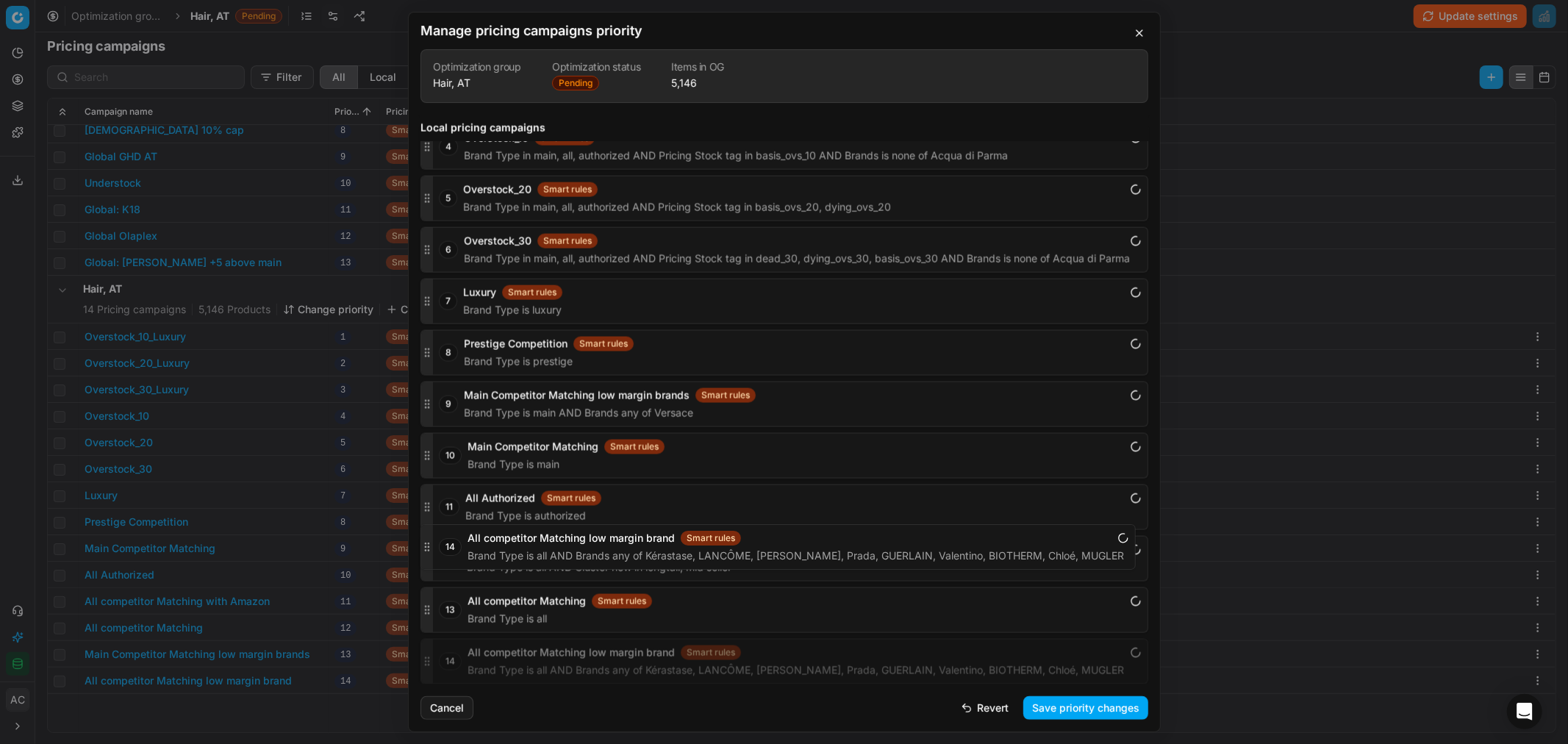
drag, startPoint x: 425, startPoint y: 657, endPoint x: 428, endPoint y: 555, distance: 102.0
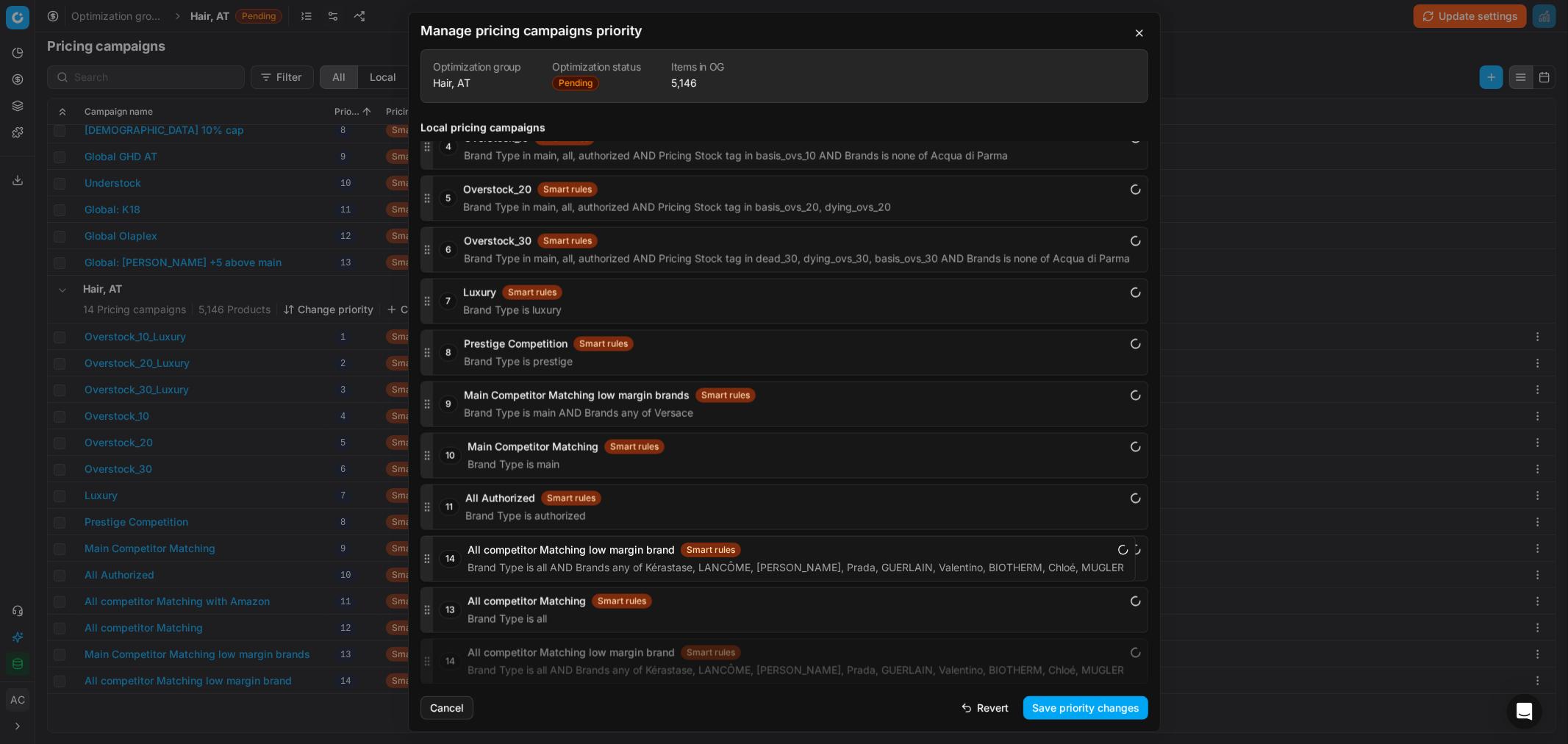
click at [428, 655] on icon "button" at bounding box center [427, 661] width 12 height 12
click at [1066, 706] on button "Save priority changes" at bounding box center [1086, 707] width 125 height 23
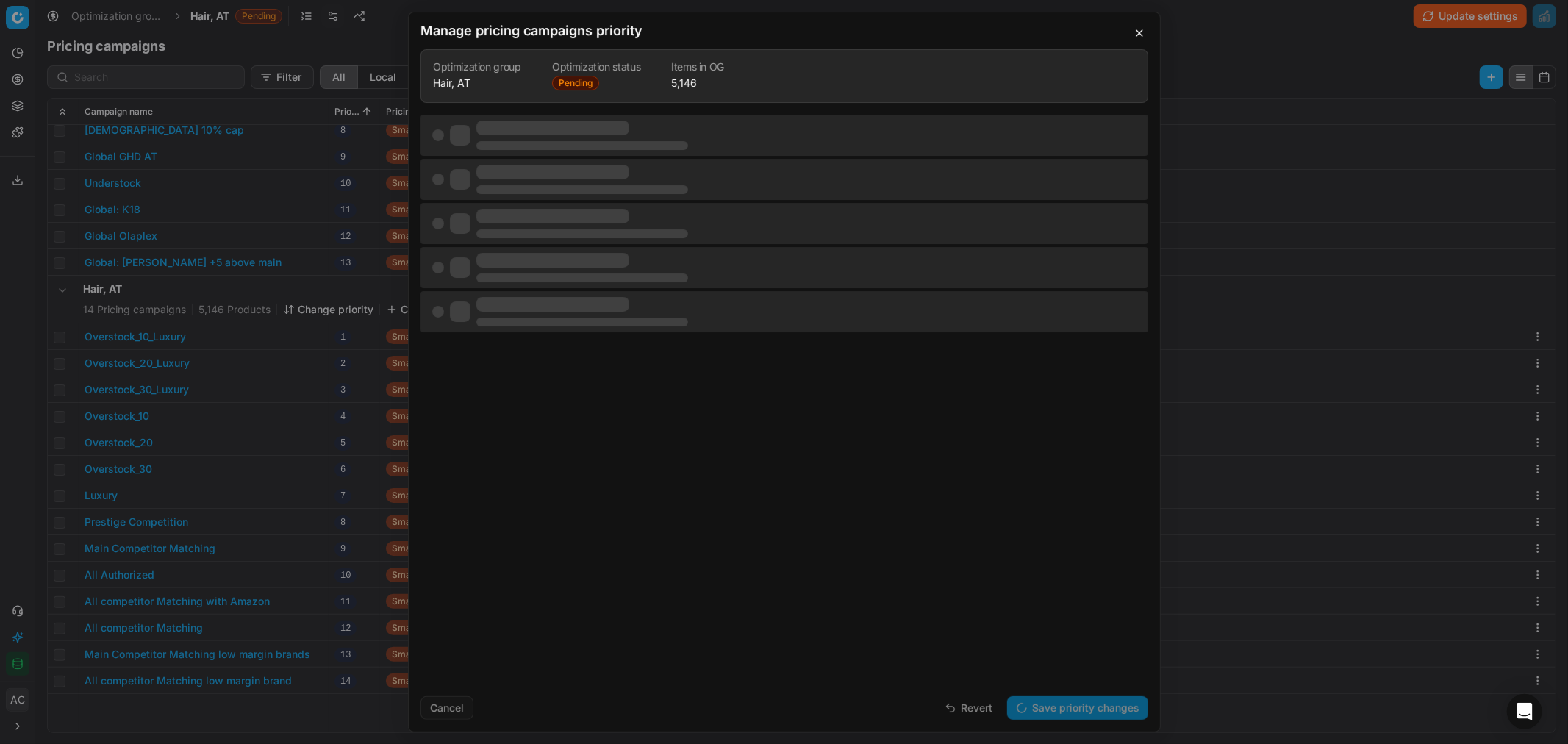
scroll to position [0, 0]
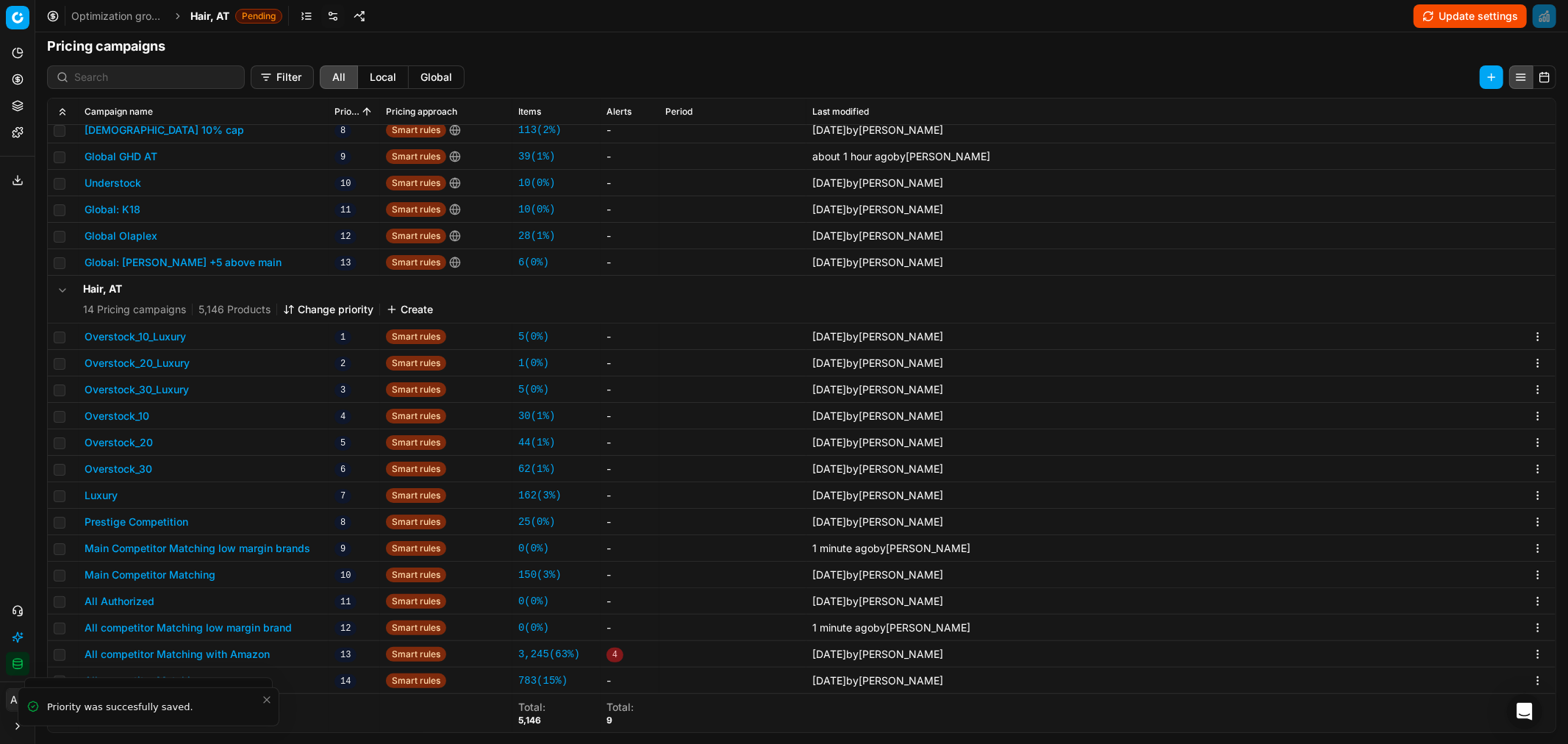
click at [216, 14] on span "Hair, AT" at bounding box center [209, 16] width 39 height 14
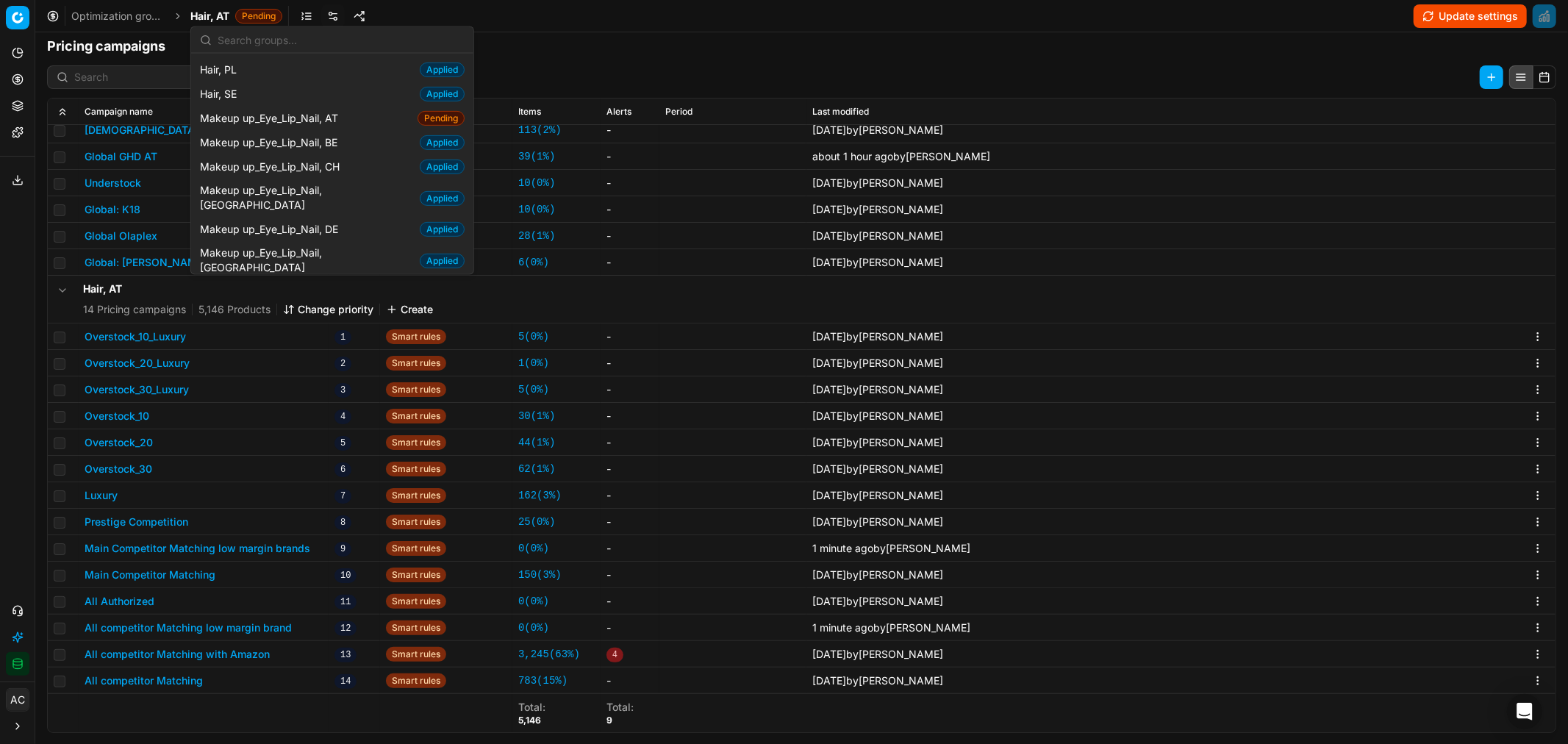
scroll to position [533, 0]
click at [327, 121] on span "Makeup up_Eye_Lip_Nail, AT" at bounding box center [272, 118] width 144 height 14
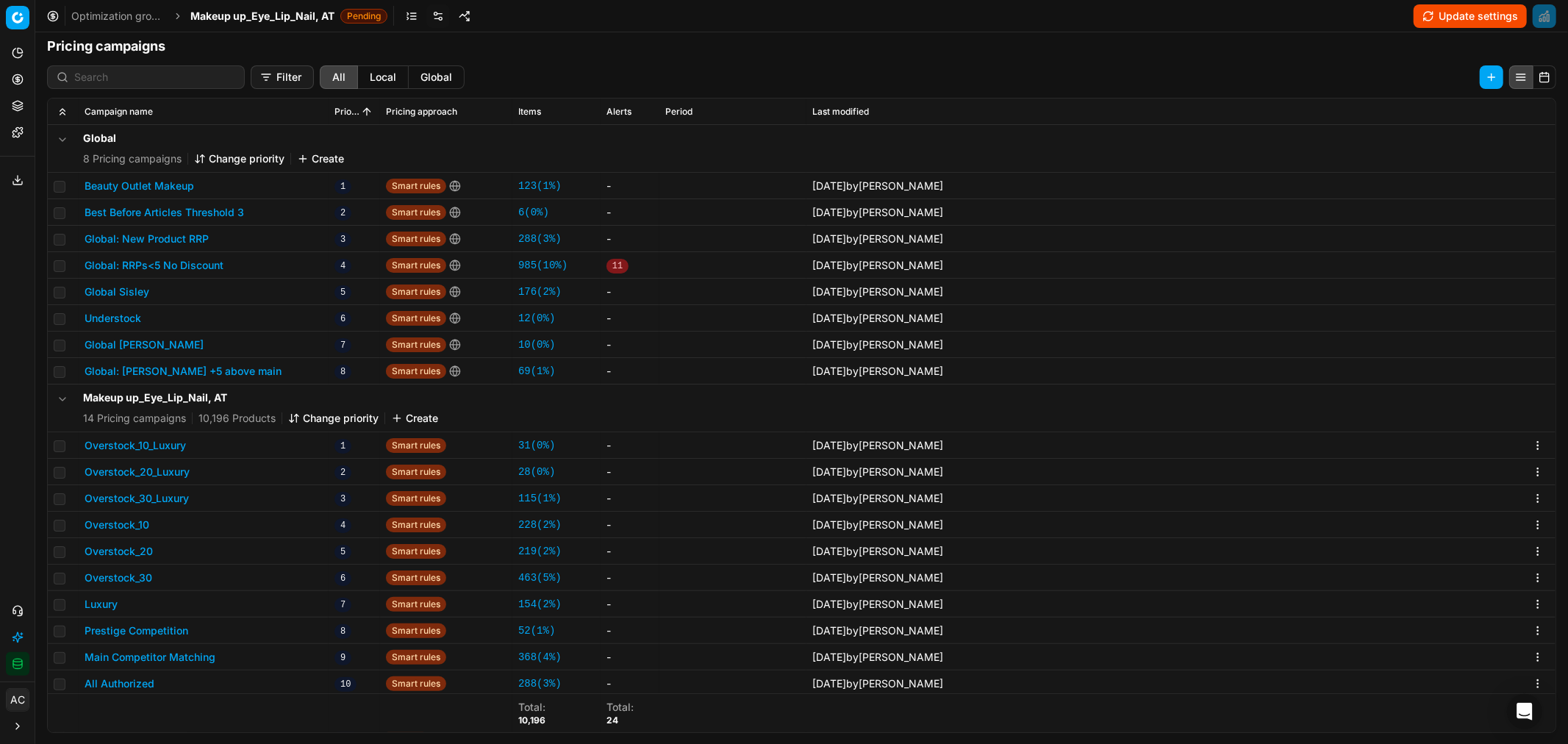
scroll to position [109, 0]
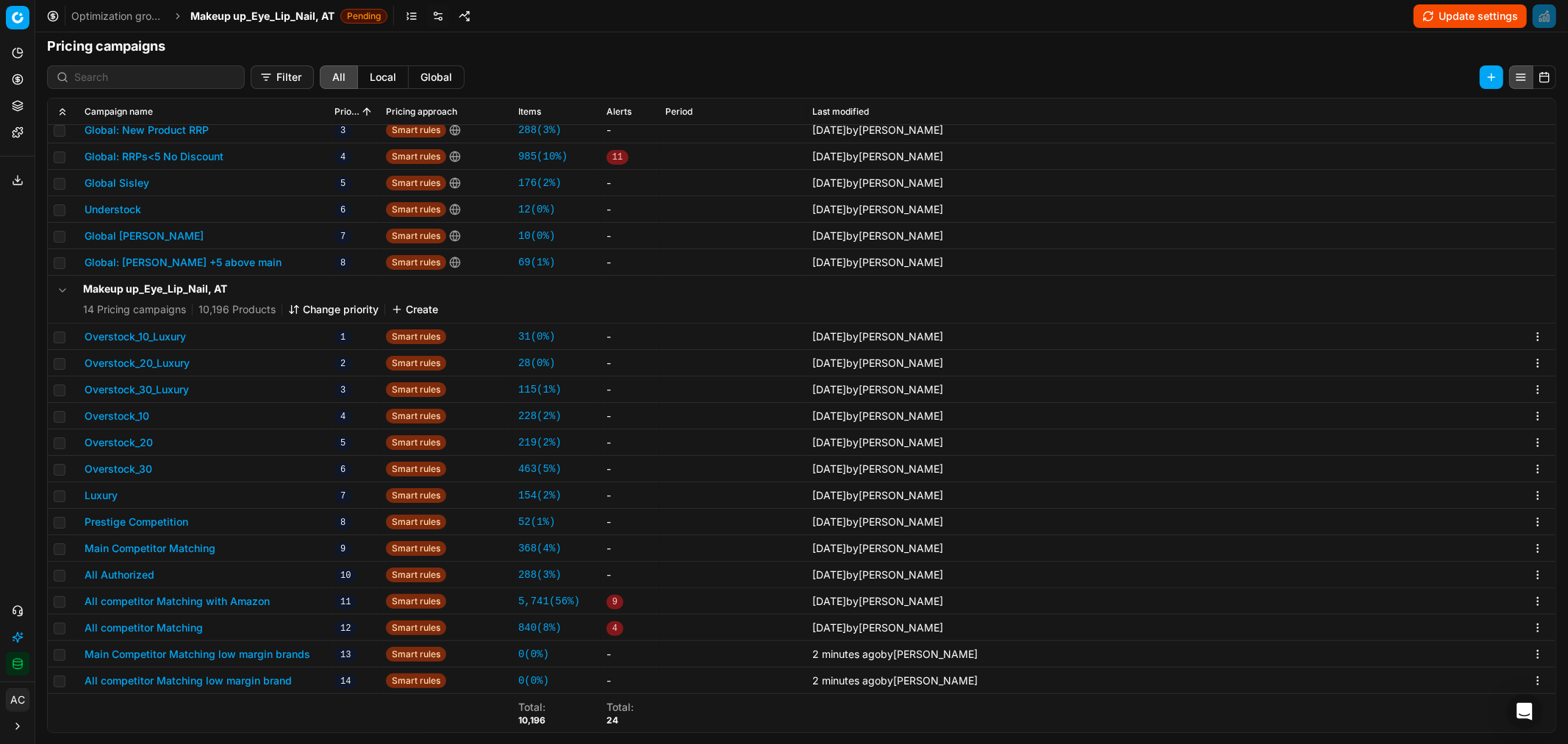
click at [309, 305] on button "Change priority" at bounding box center [333, 310] width 91 height 14
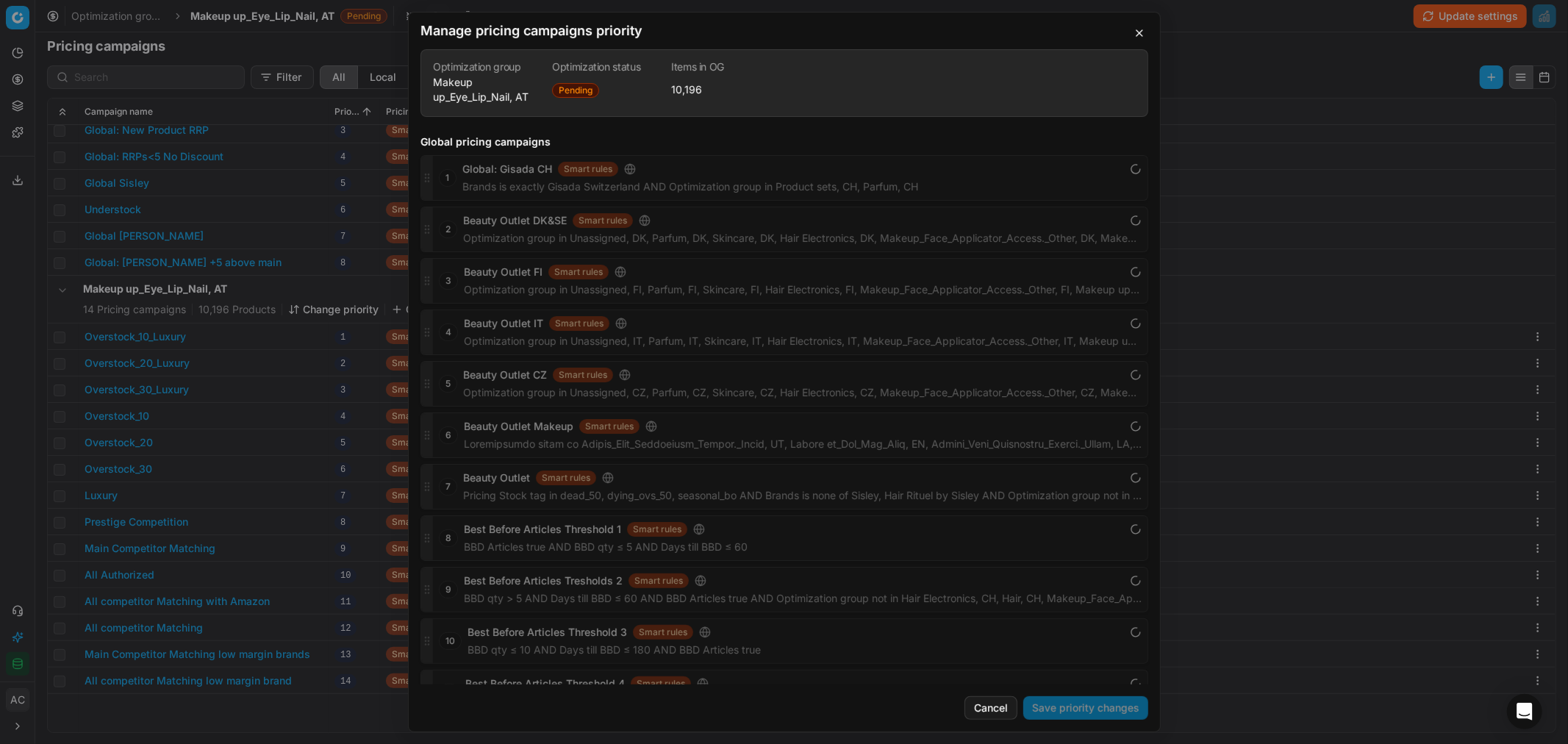
scroll to position [2011, 0]
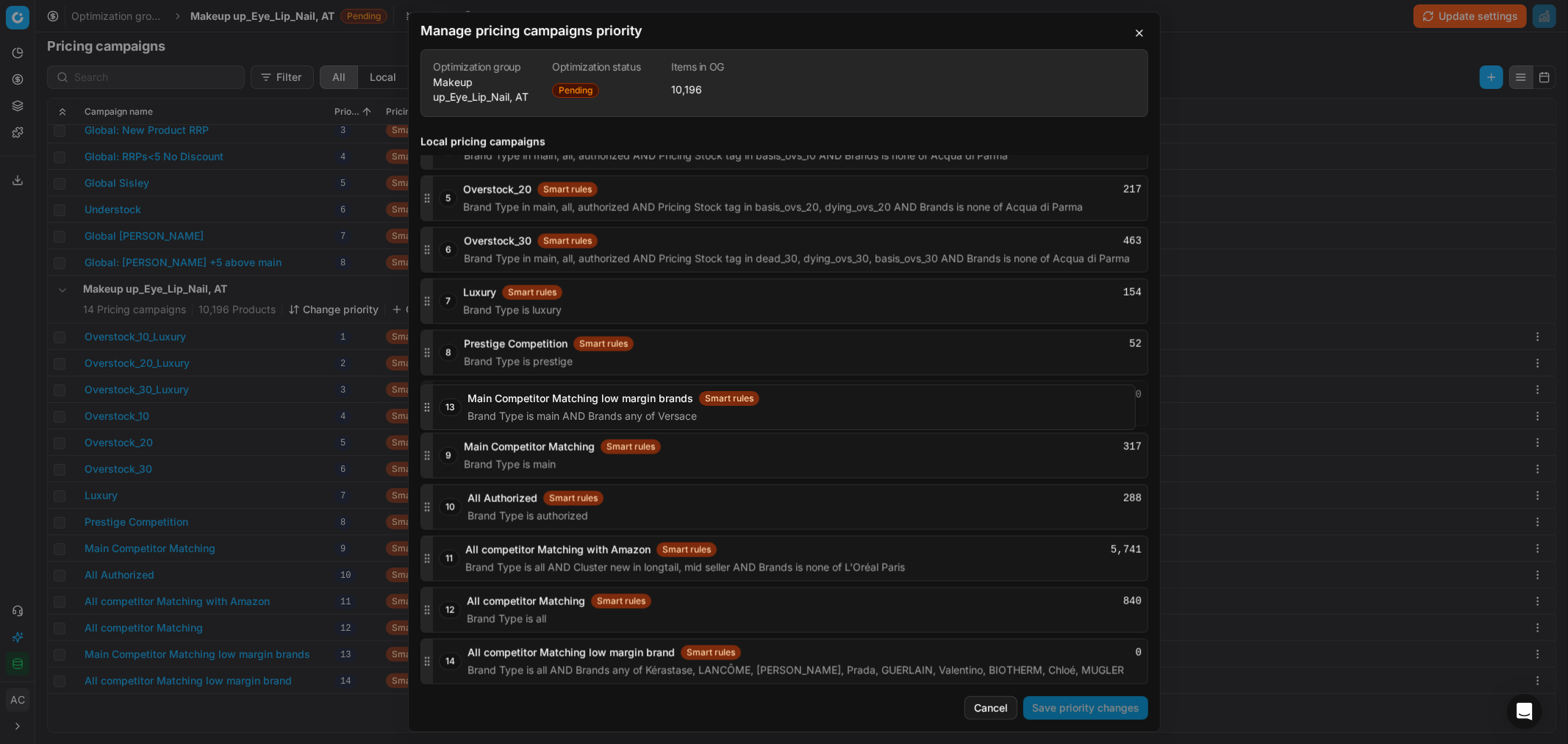
drag, startPoint x: 424, startPoint y: 615, endPoint x: 424, endPoint y: 412, distance: 203.0
click at [424, 412] on div at bounding box center [427, 403] width 12 height 44
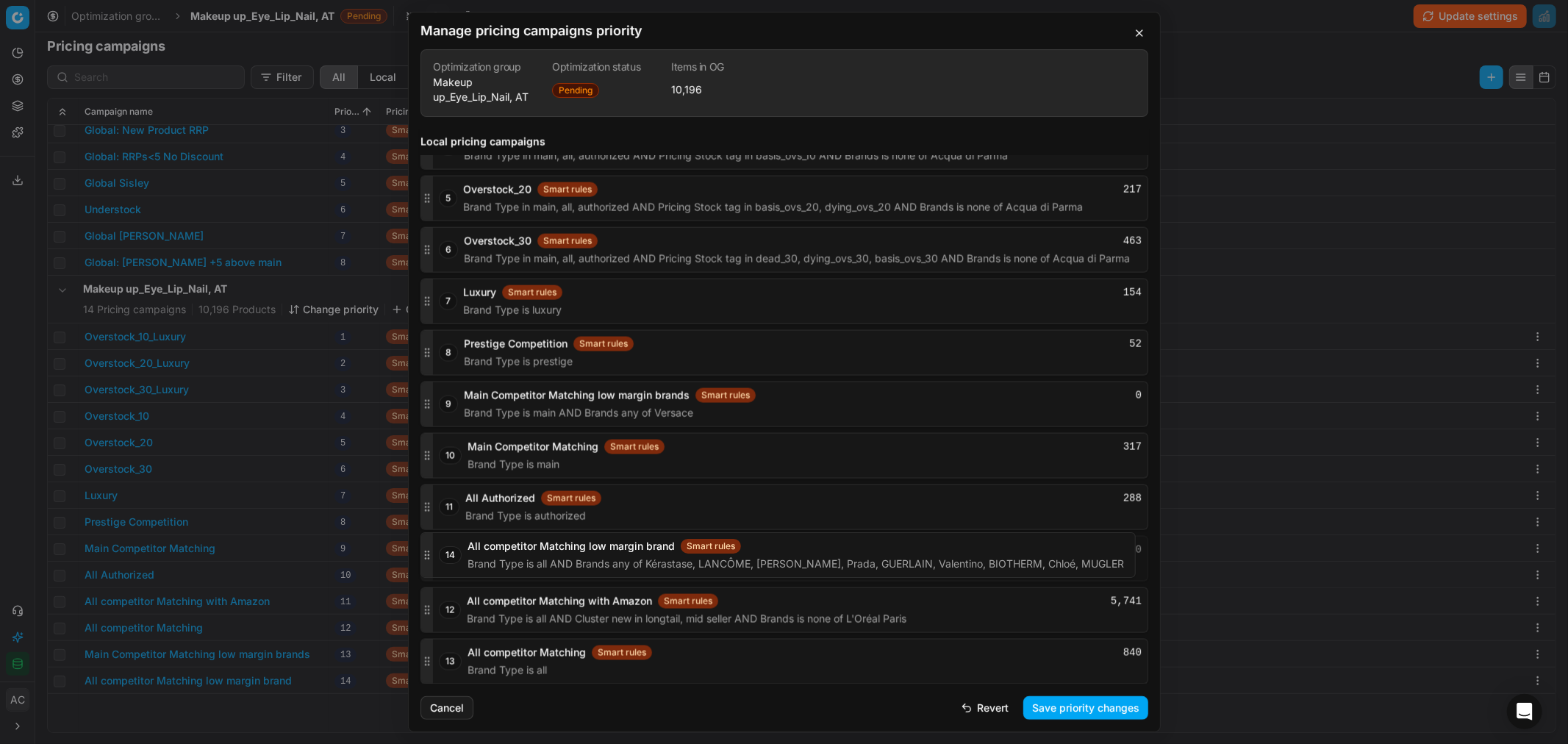
drag, startPoint x: 423, startPoint y: 662, endPoint x: 424, endPoint y: 556, distance: 106.0
click at [424, 556] on icon "button" at bounding box center [427, 558] width 12 height 12
click at [1081, 704] on button "Save priority changes" at bounding box center [1086, 707] width 125 height 23
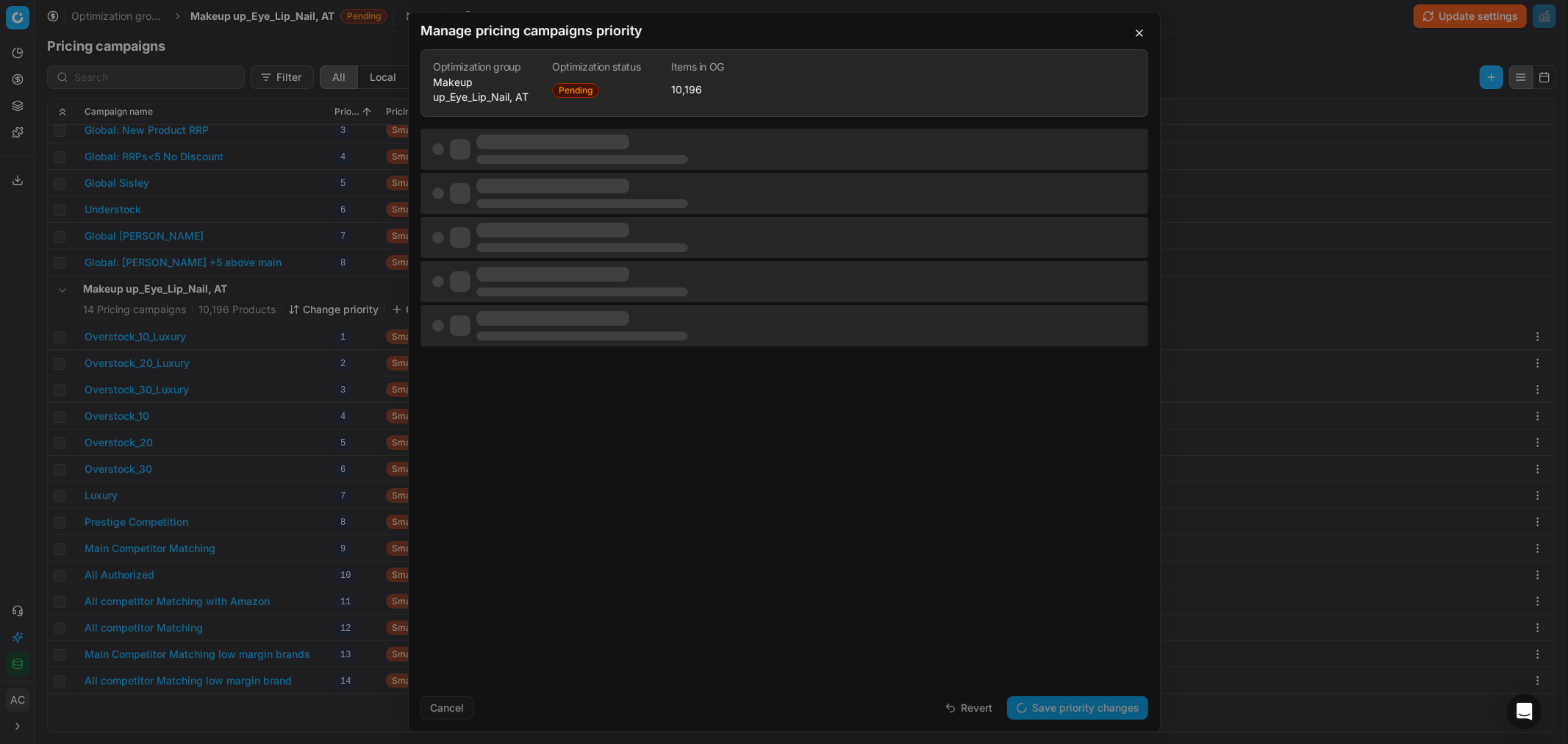
scroll to position [0, 0]
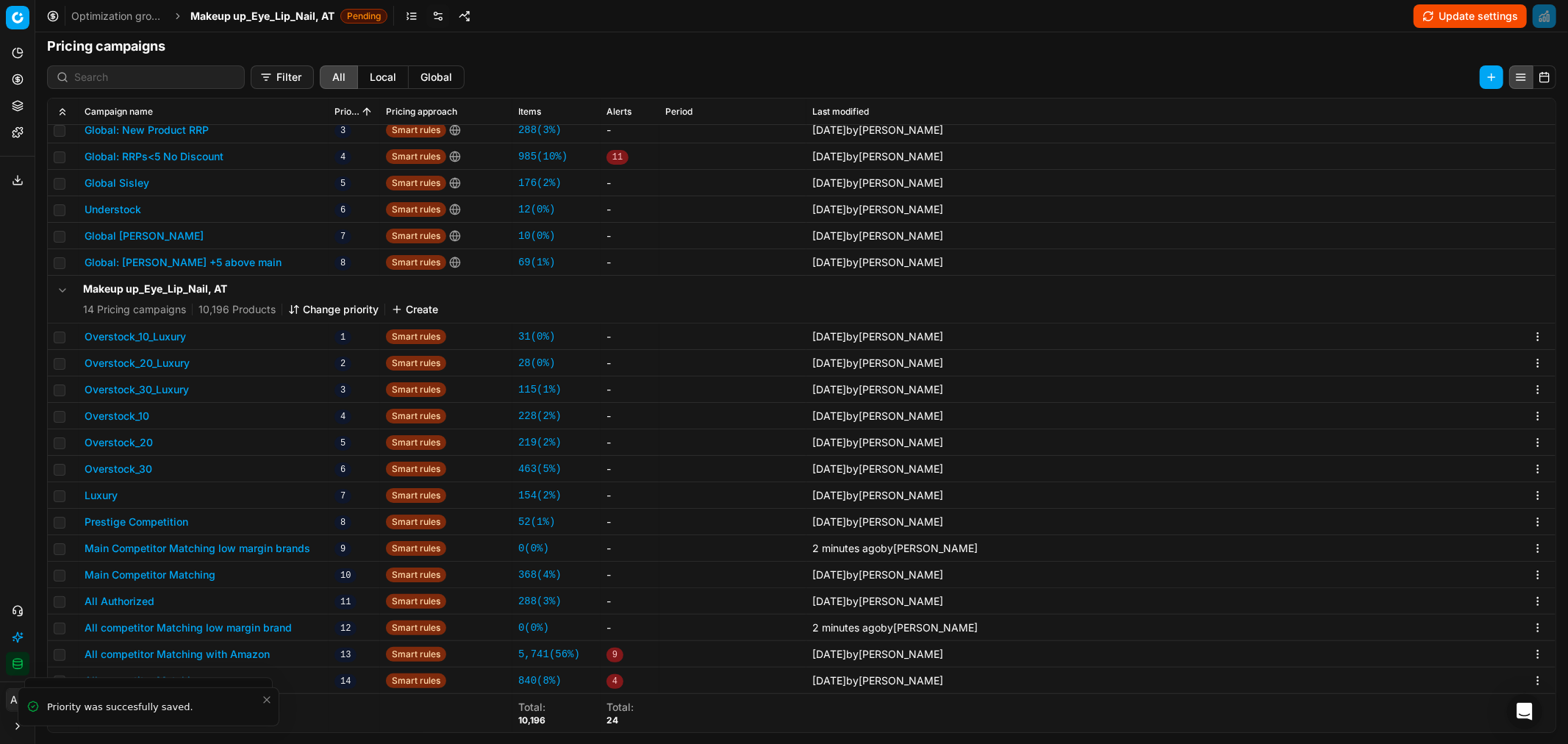
click at [256, 18] on span "Makeup up_Eye_Lip_Nail, AT" at bounding box center [262, 16] width 144 height 14
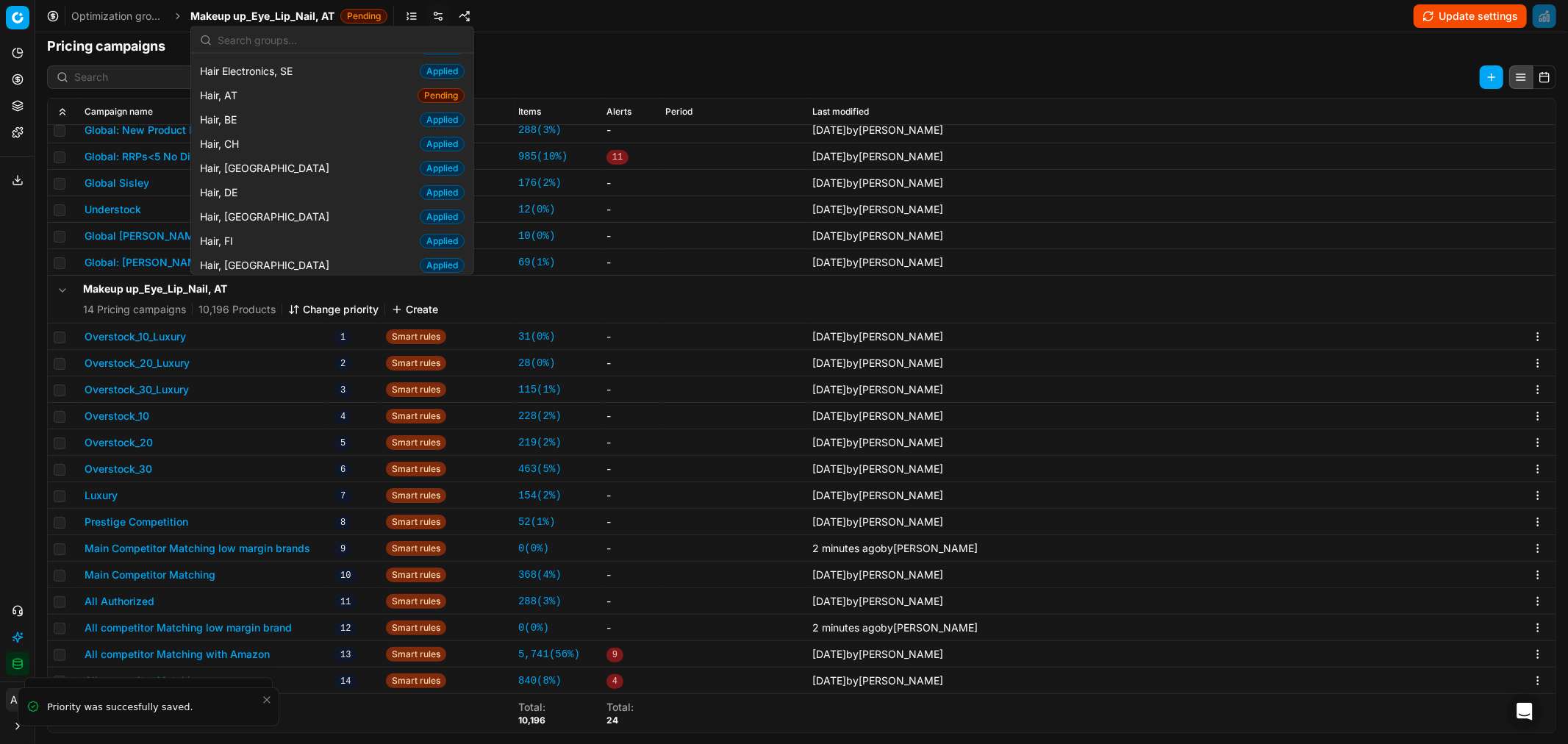
scroll to position [284, 0]
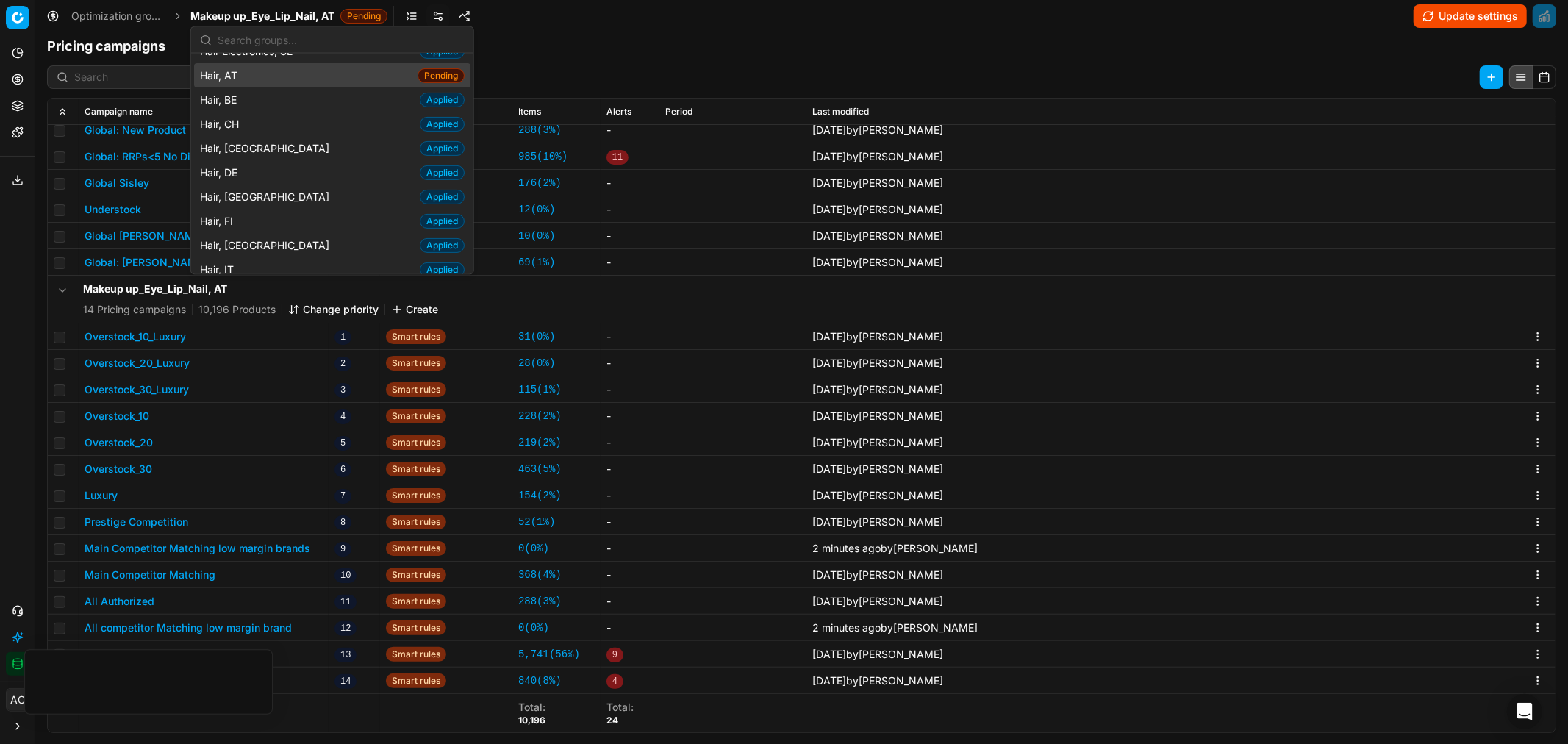
click at [260, 76] on div "Hair, AT Pending" at bounding box center [332, 74] width 277 height 24
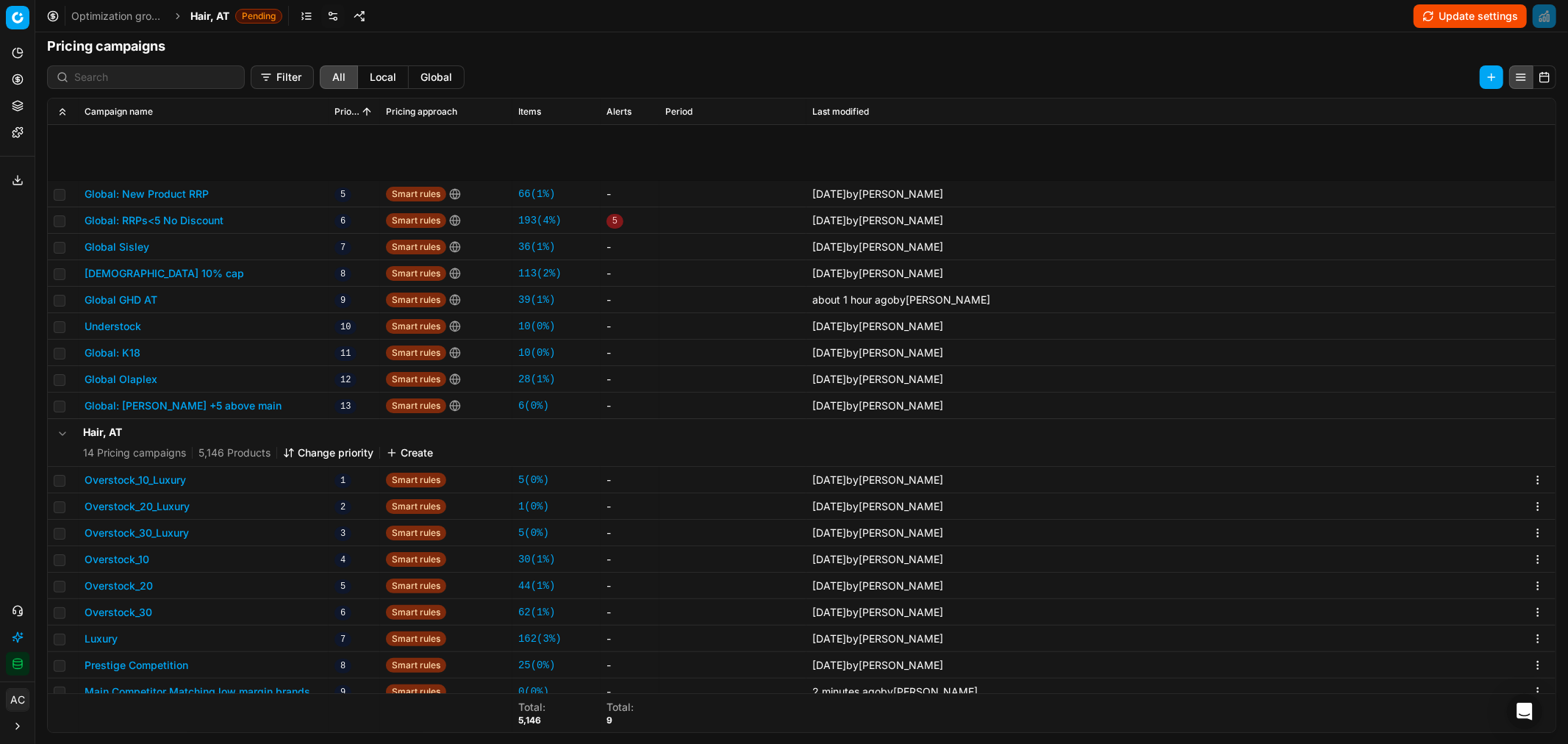
scroll to position [252, 0]
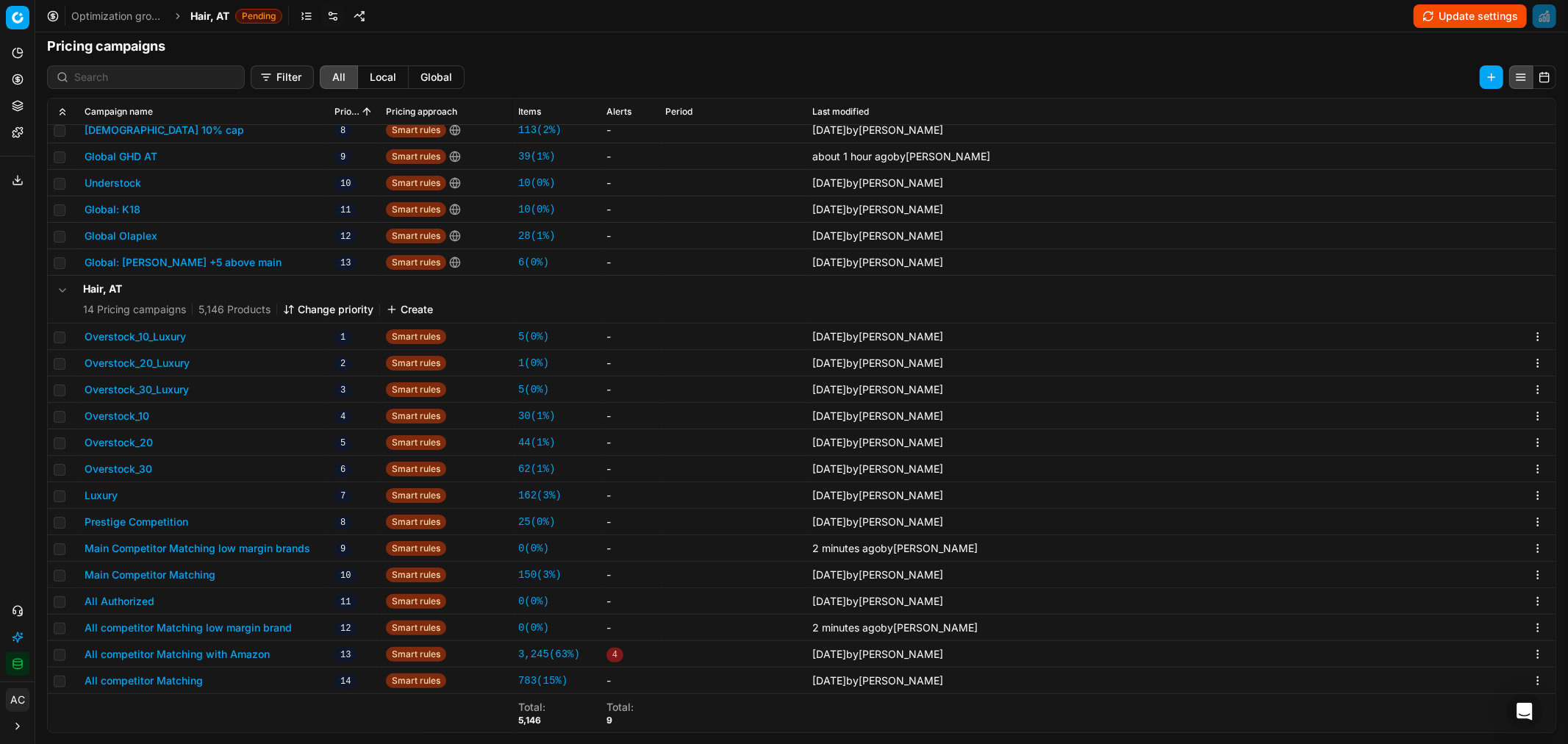
click at [211, 17] on span "Hair, AT" at bounding box center [209, 16] width 39 height 14
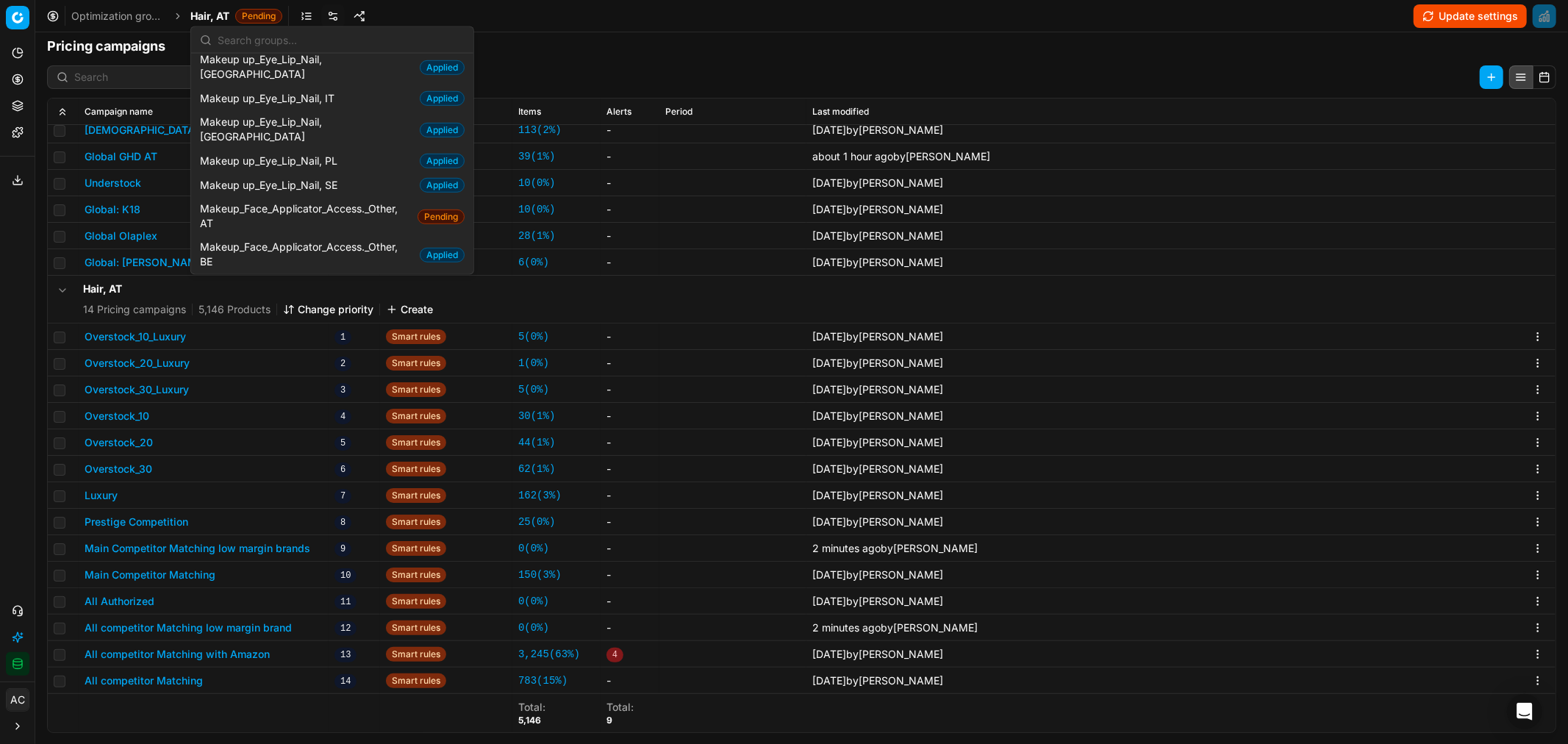
scroll to position [795, 0]
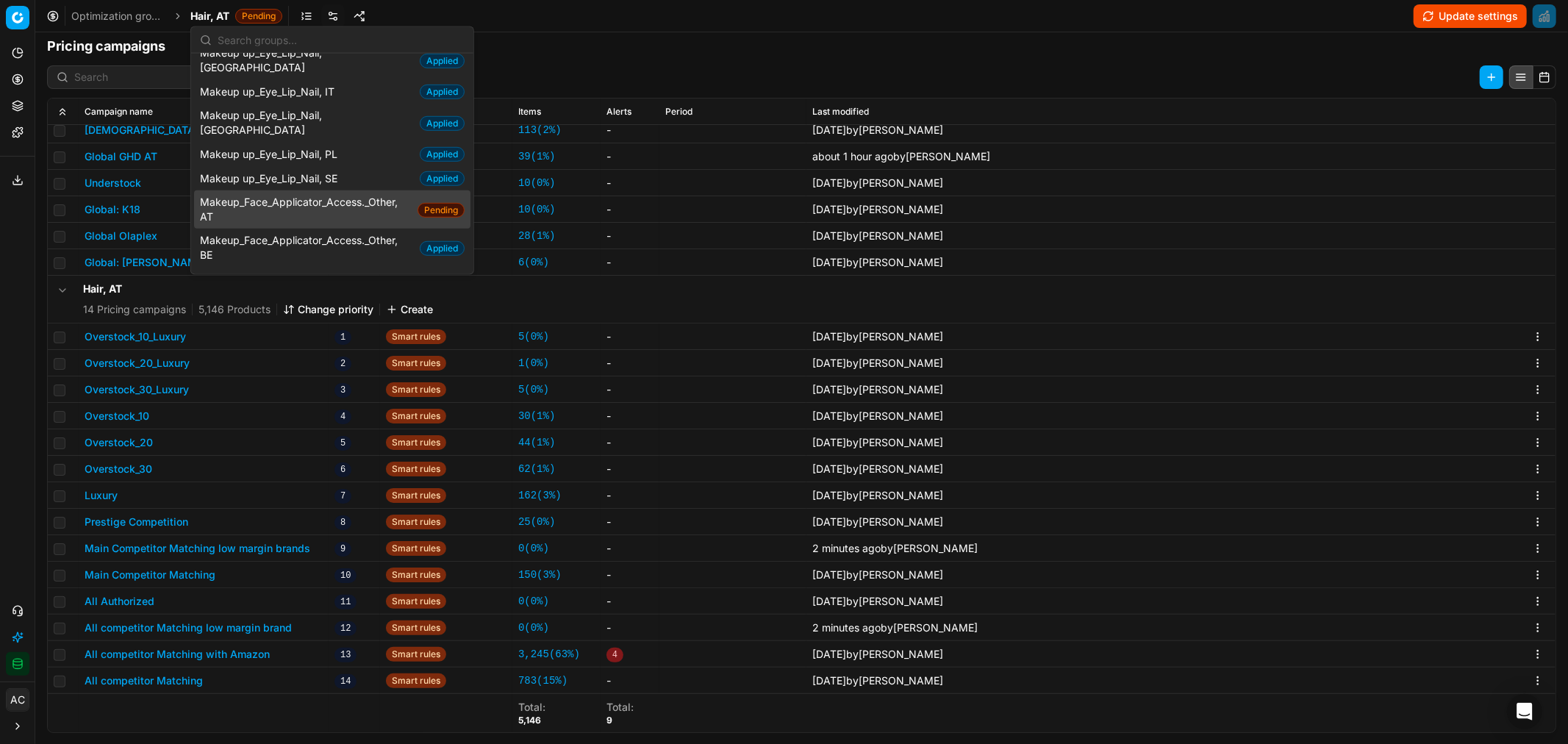
click at [306, 195] on span "Makeup_Face_Applicator_Access._Other, AT" at bounding box center [306, 209] width 212 height 30
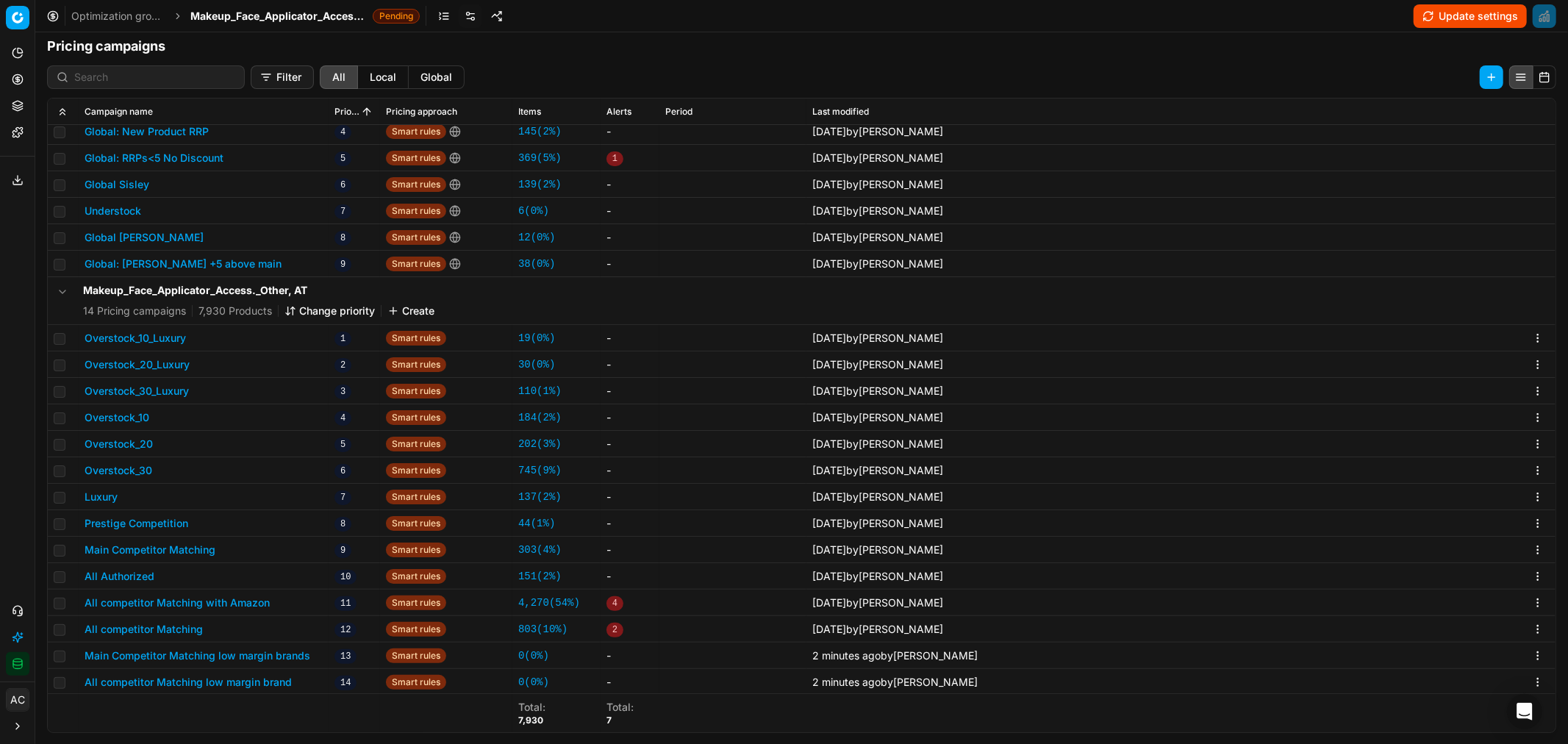
scroll to position [135, 0]
click at [337, 310] on button "Change priority" at bounding box center [330, 310] width 91 height 14
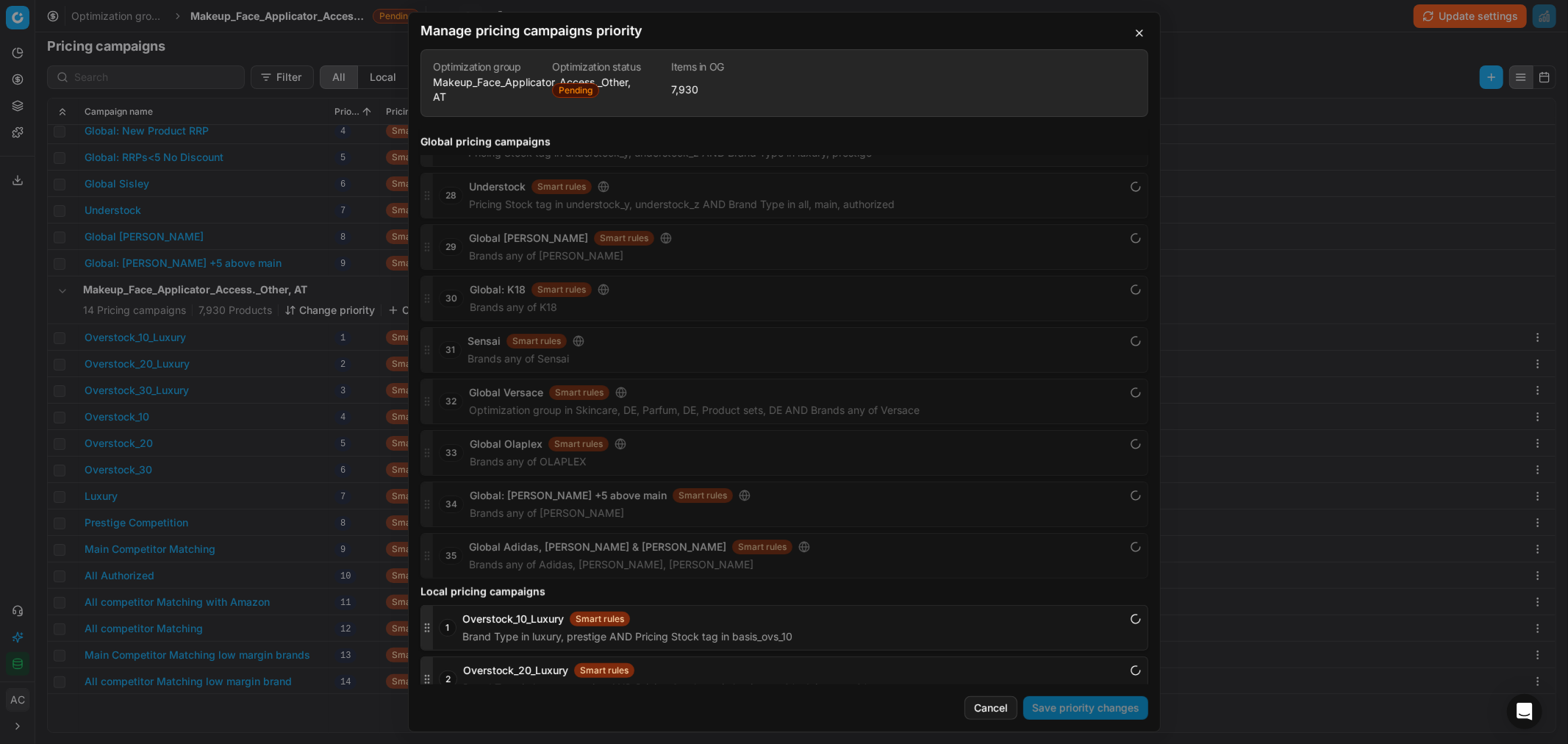
scroll to position [2011, 0]
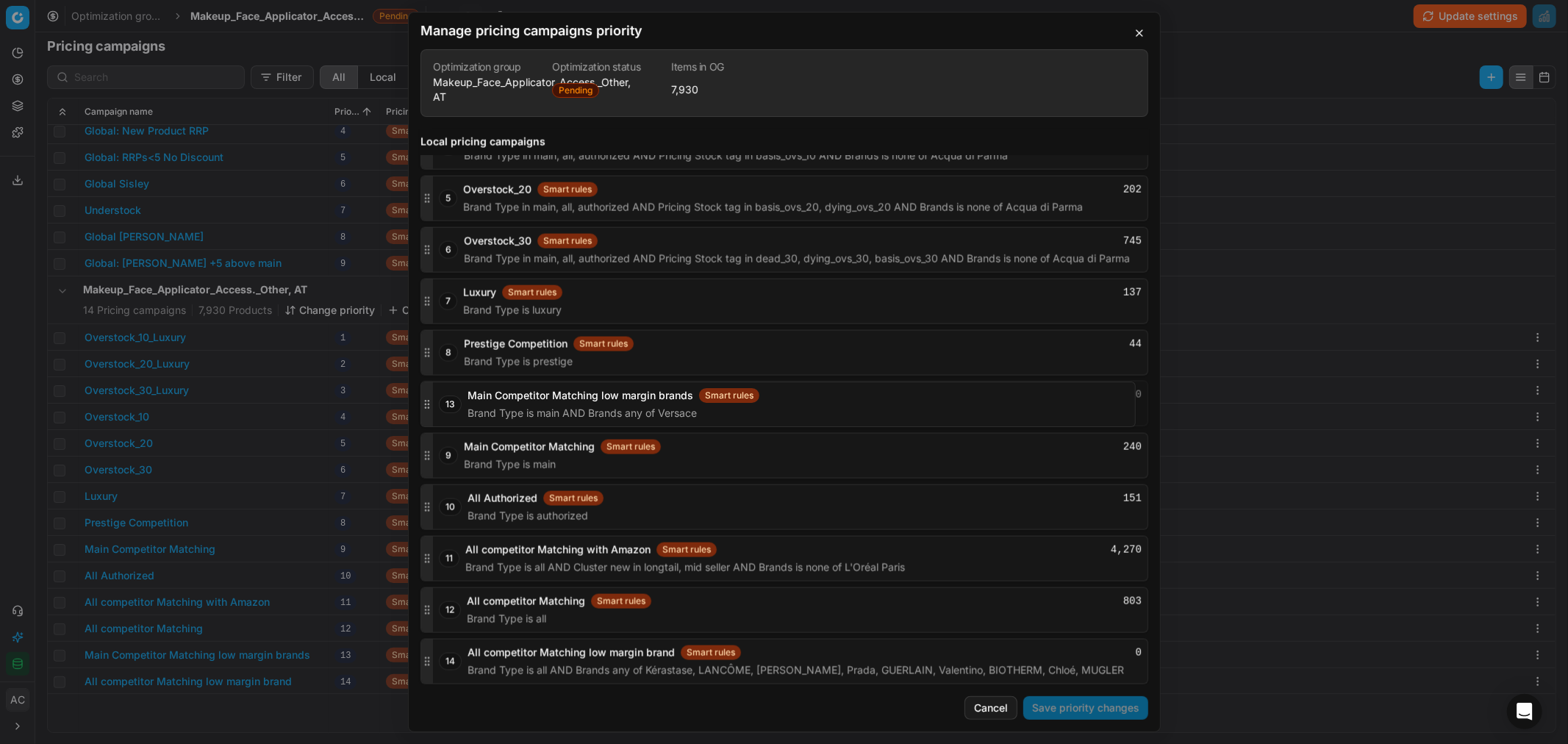
drag, startPoint x: 424, startPoint y: 614, endPoint x: 431, endPoint y: 407, distance: 207.1
click at [431, 407] on icon "button" at bounding box center [427, 403] width 12 height 12
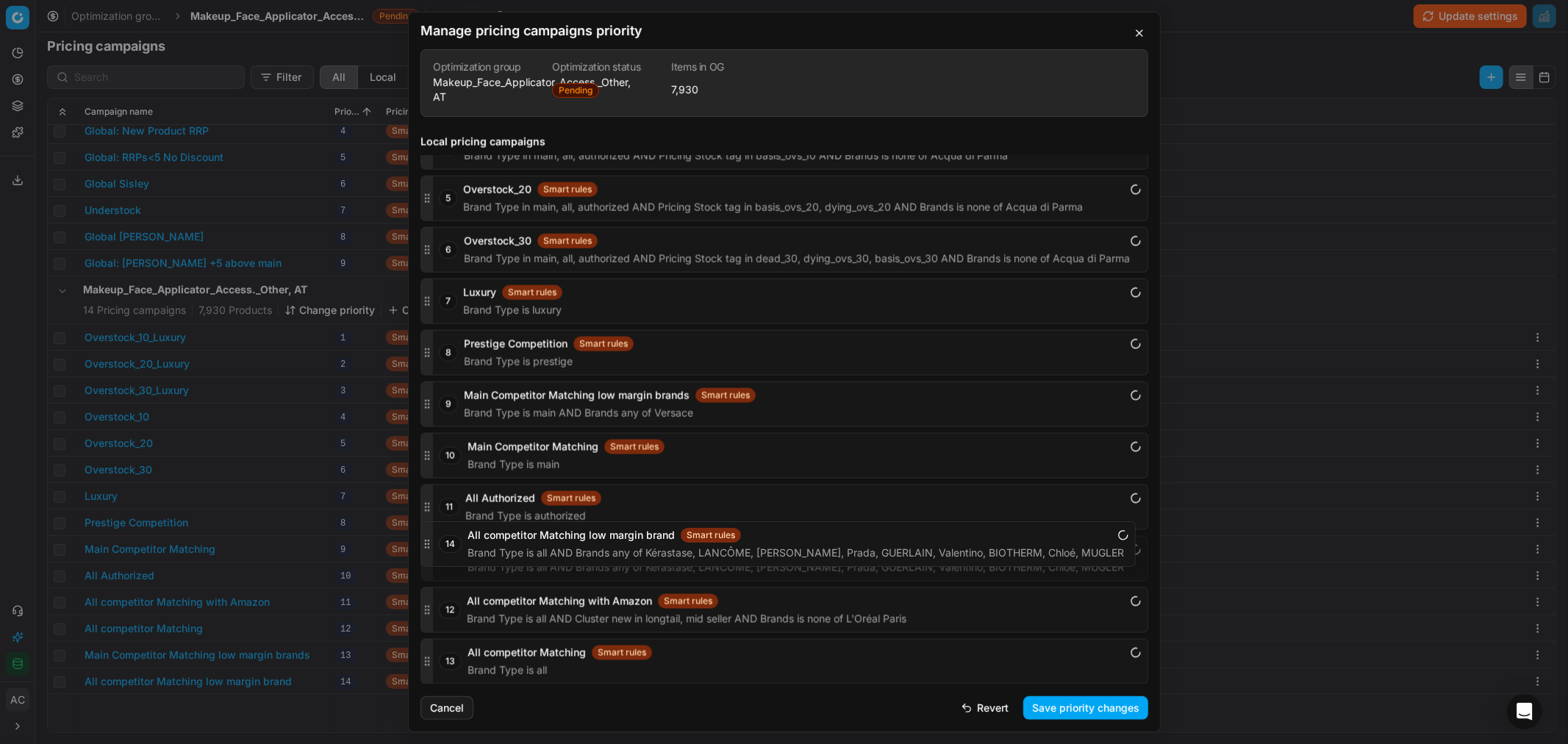
drag, startPoint x: 428, startPoint y: 664, endPoint x: 432, endPoint y: 548, distance: 116.1
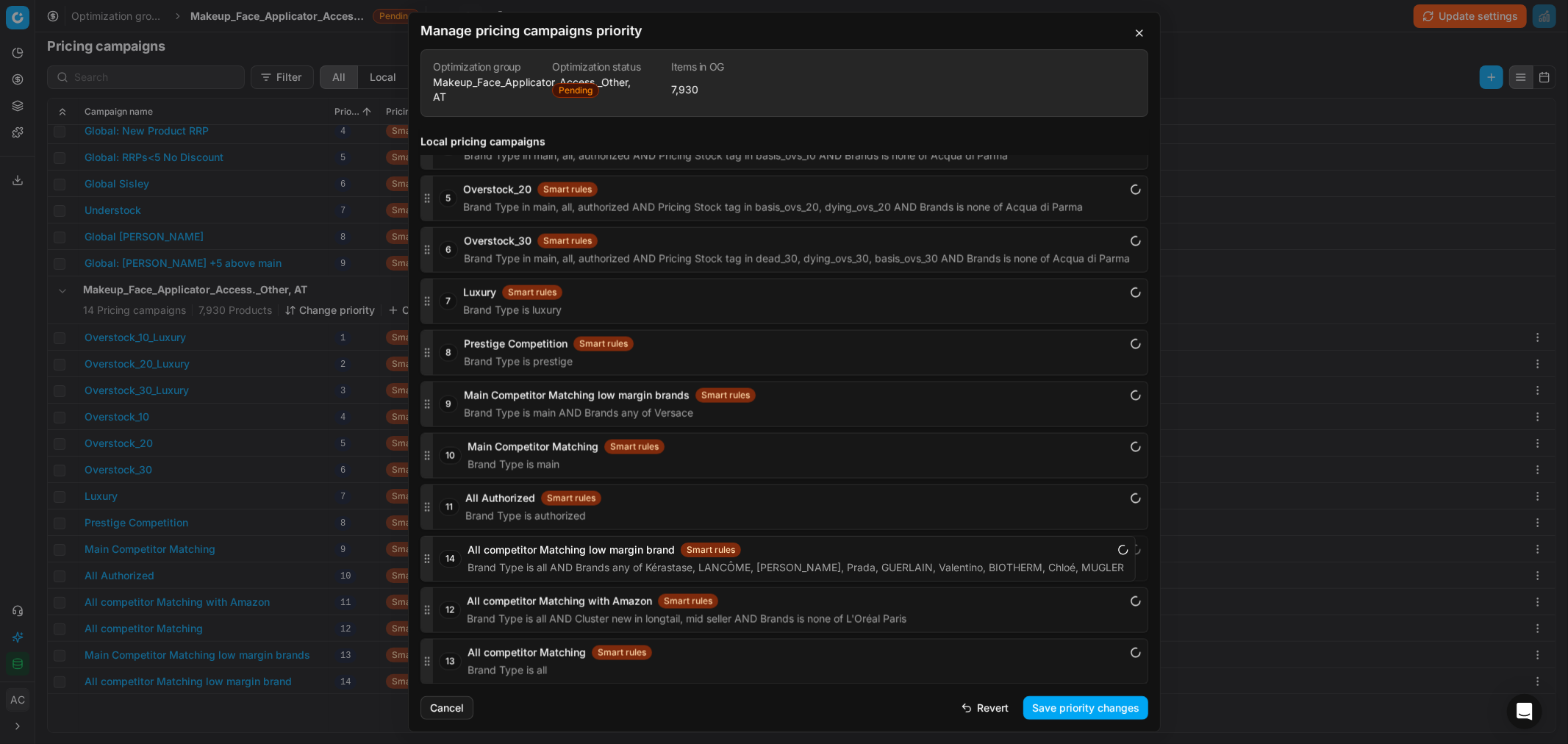
click at [432, 548] on div "14 All competitor Matching low margin brand Smart rules Brand Type is all AND B…" at bounding box center [784, 558] width 728 height 46
click at [1085, 702] on button "Save priority changes" at bounding box center [1086, 707] width 125 height 23
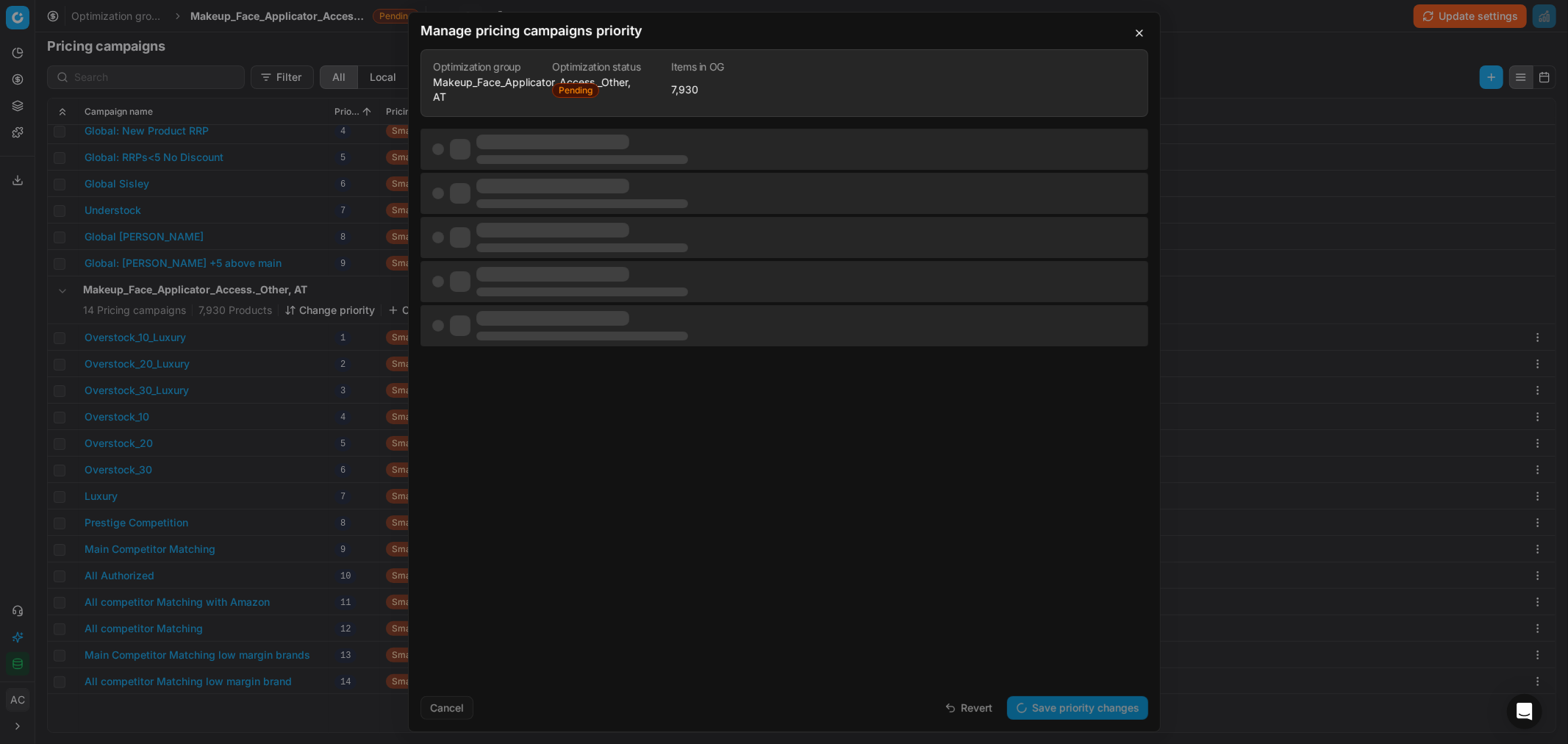
scroll to position [0, 0]
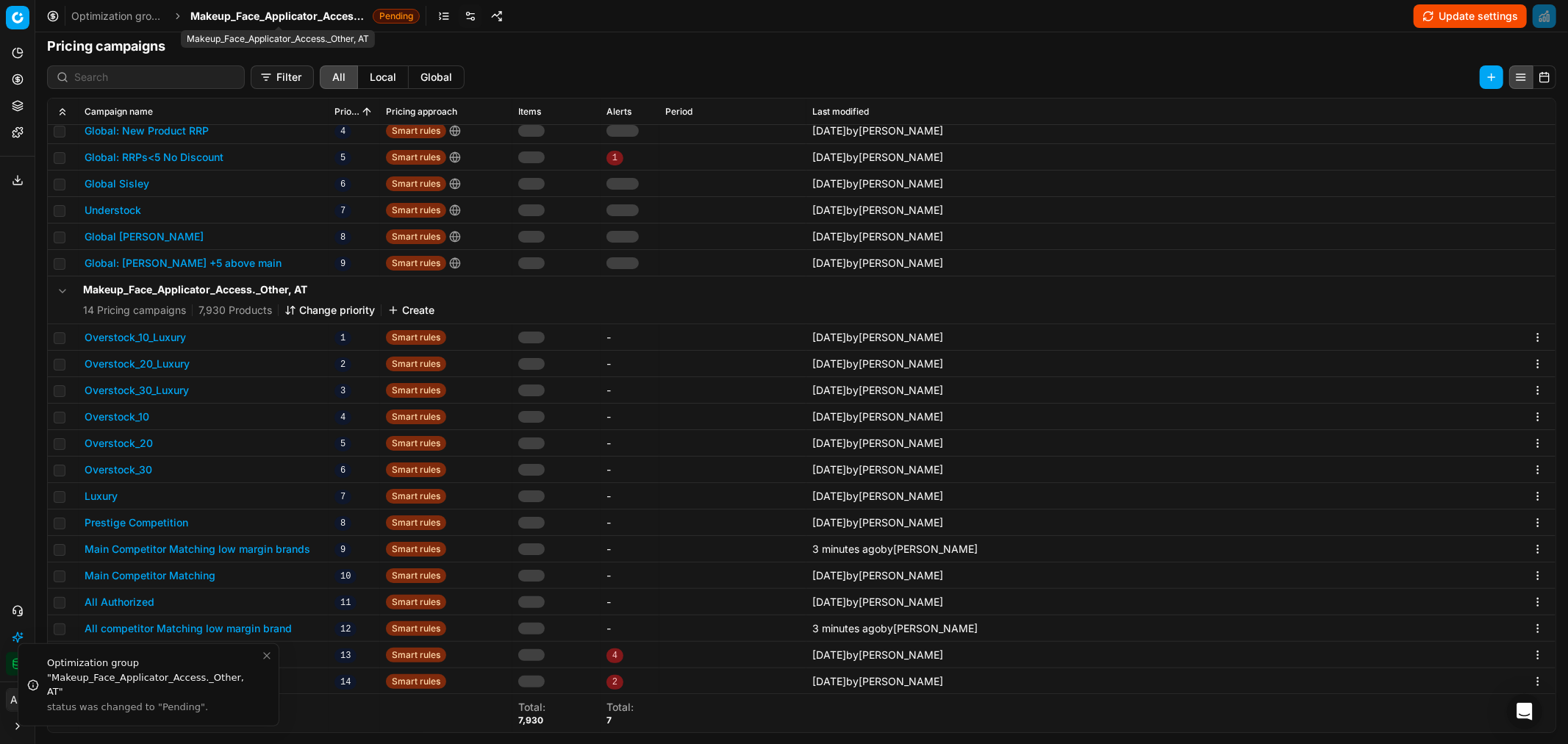
click at [248, 19] on span "Makeup_Face_Applicator_Access._Other, AT" at bounding box center [278, 16] width 177 height 14
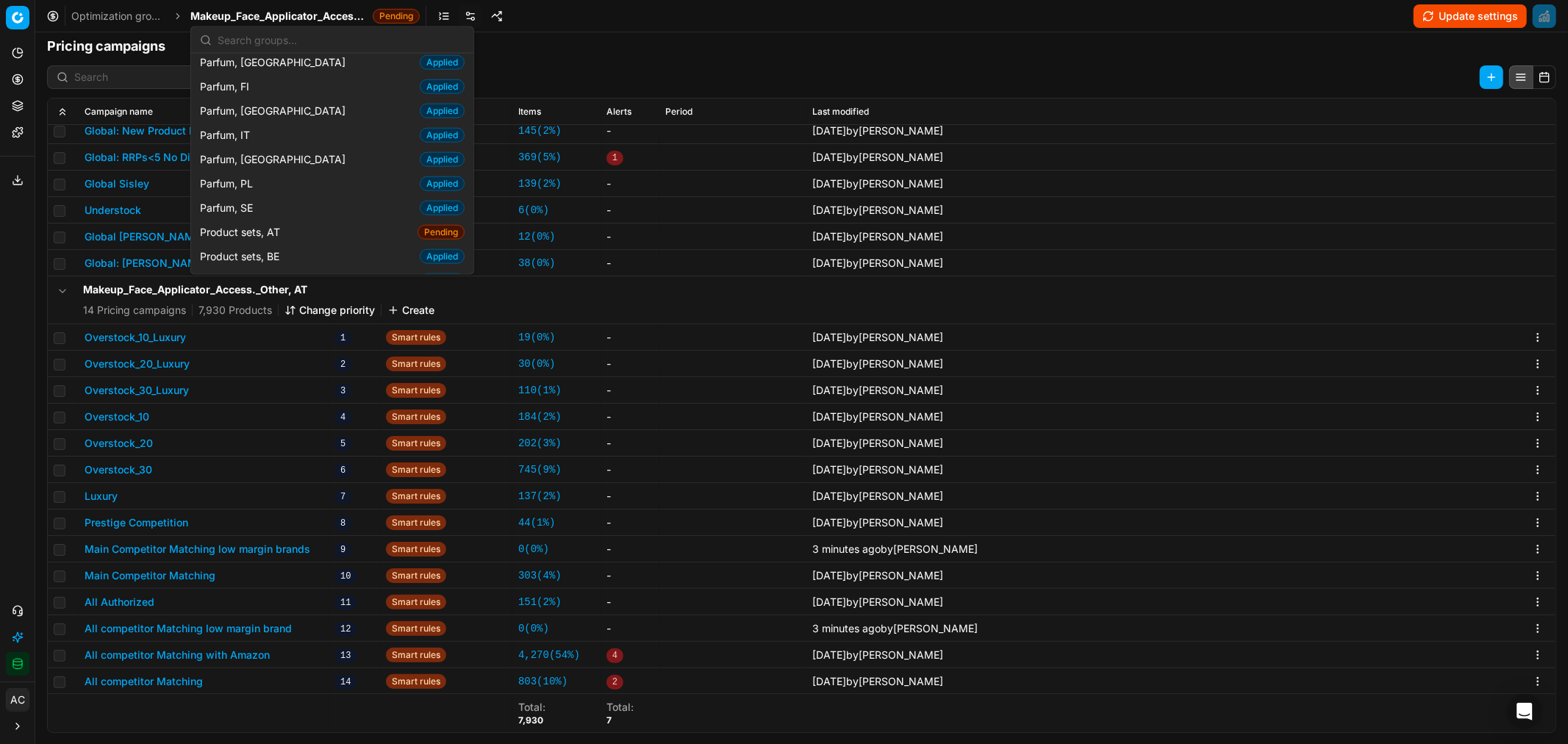
scroll to position [1516, 0]
click at [279, 223] on span "Product sets, AT" at bounding box center [243, 231] width 86 height 14
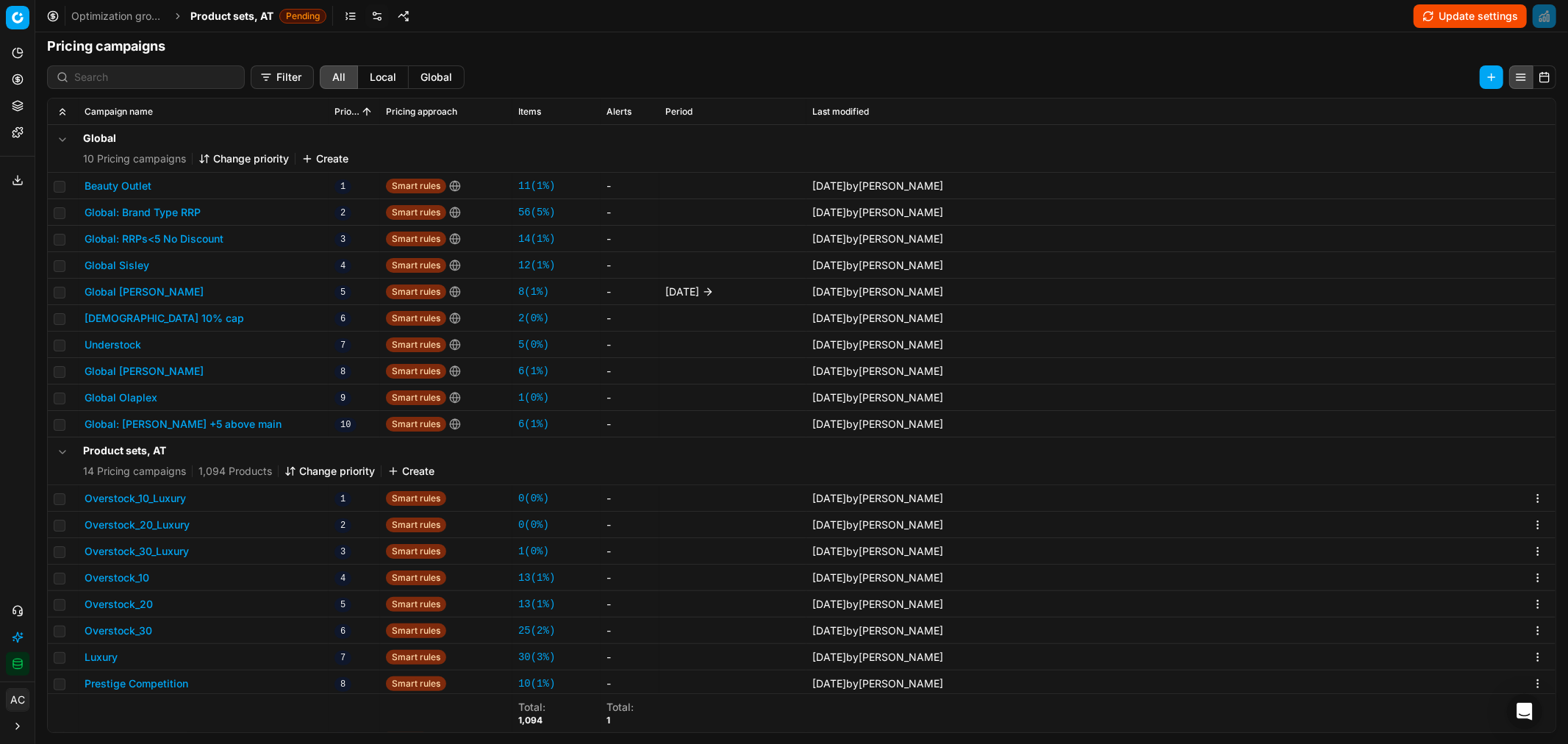
click at [339, 468] on button "Change priority" at bounding box center [330, 471] width 91 height 14
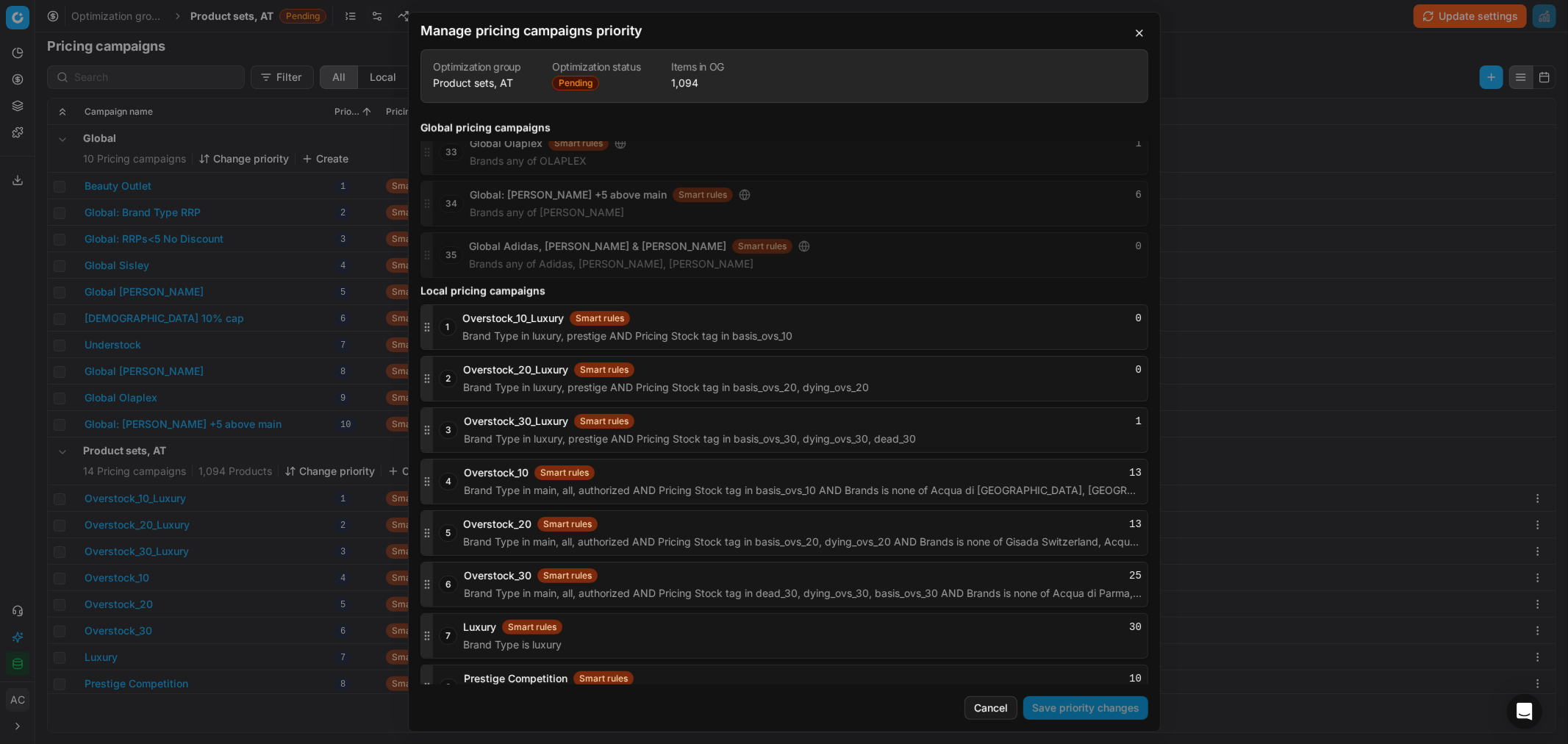
scroll to position [1997, 0]
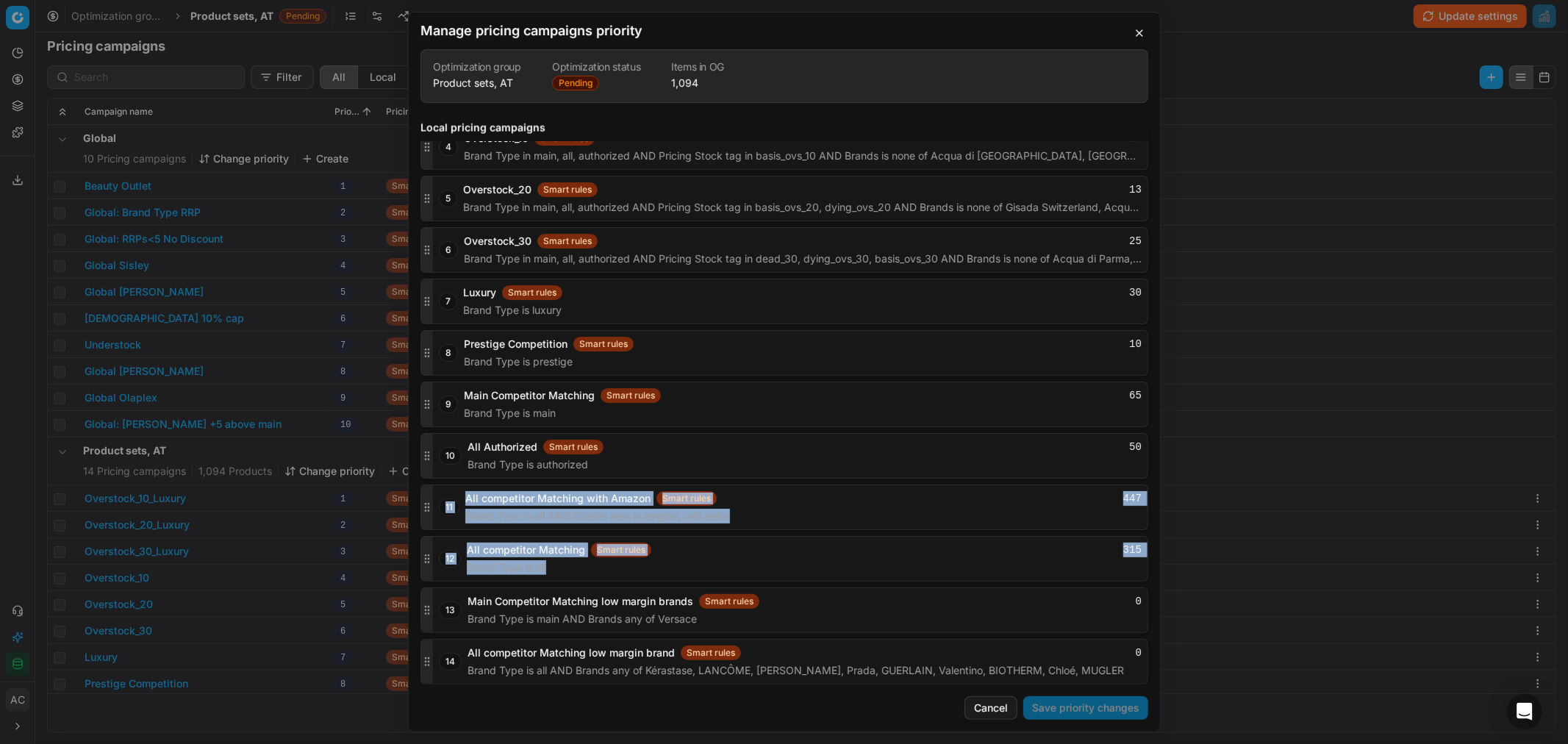
drag, startPoint x: 428, startPoint y: 616, endPoint x: 438, endPoint y: 487, distance: 129.4
click at [438, 487] on div "1 Overstock_10_Luxury Smart rules 0 Brand Type in luxury, prestige AND Pricing …" at bounding box center [784, 327] width 728 height 714
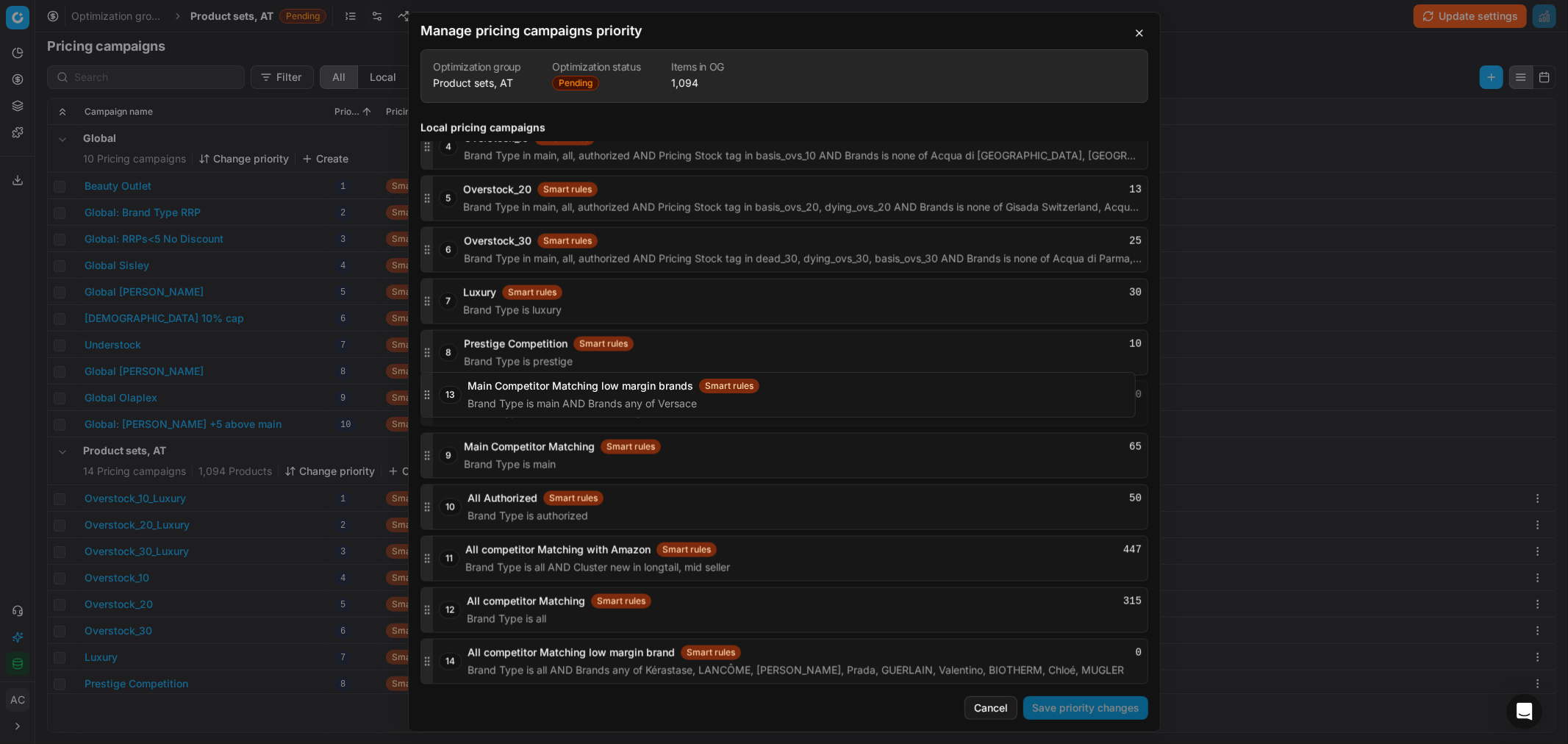
drag, startPoint x: 428, startPoint y: 605, endPoint x: 438, endPoint y: 390, distance: 215.2
click at [438, 390] on div "13 Main Competitor Matching low margin brands Smart rules 0 Brand Type is main …" at bounding box center [784, 403] width 728 height 46
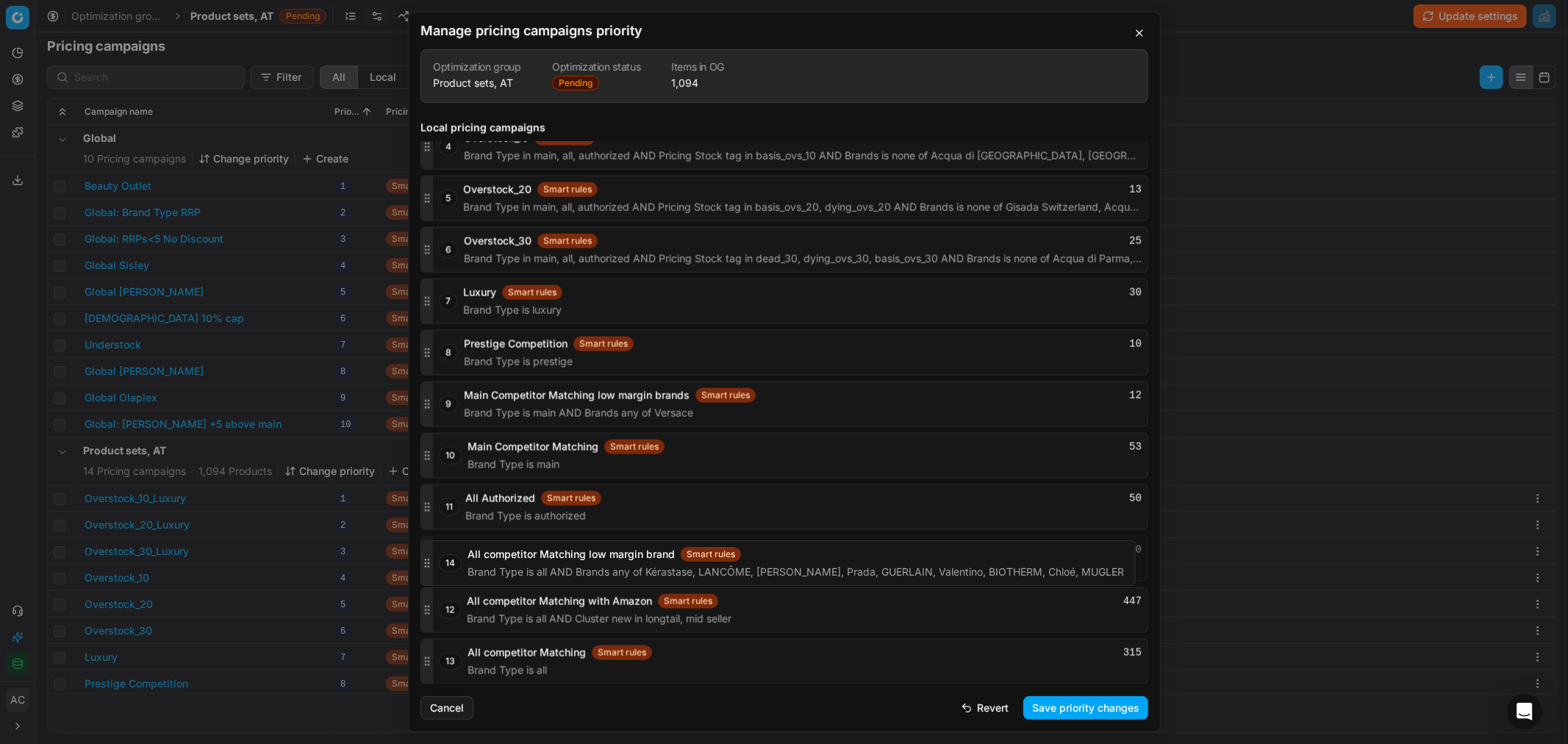
drag, startPoint x: 428, startPoint y: 661, endPoint x: 428, endPoint y: 555, distance: 106.0
click at [428, 555] on icon "button" at bounding box center [427, 558] width 12 height 12
click at [1062, 707] on button "Save priority changes" at bounding box center [1086, 707] width 125 height 23
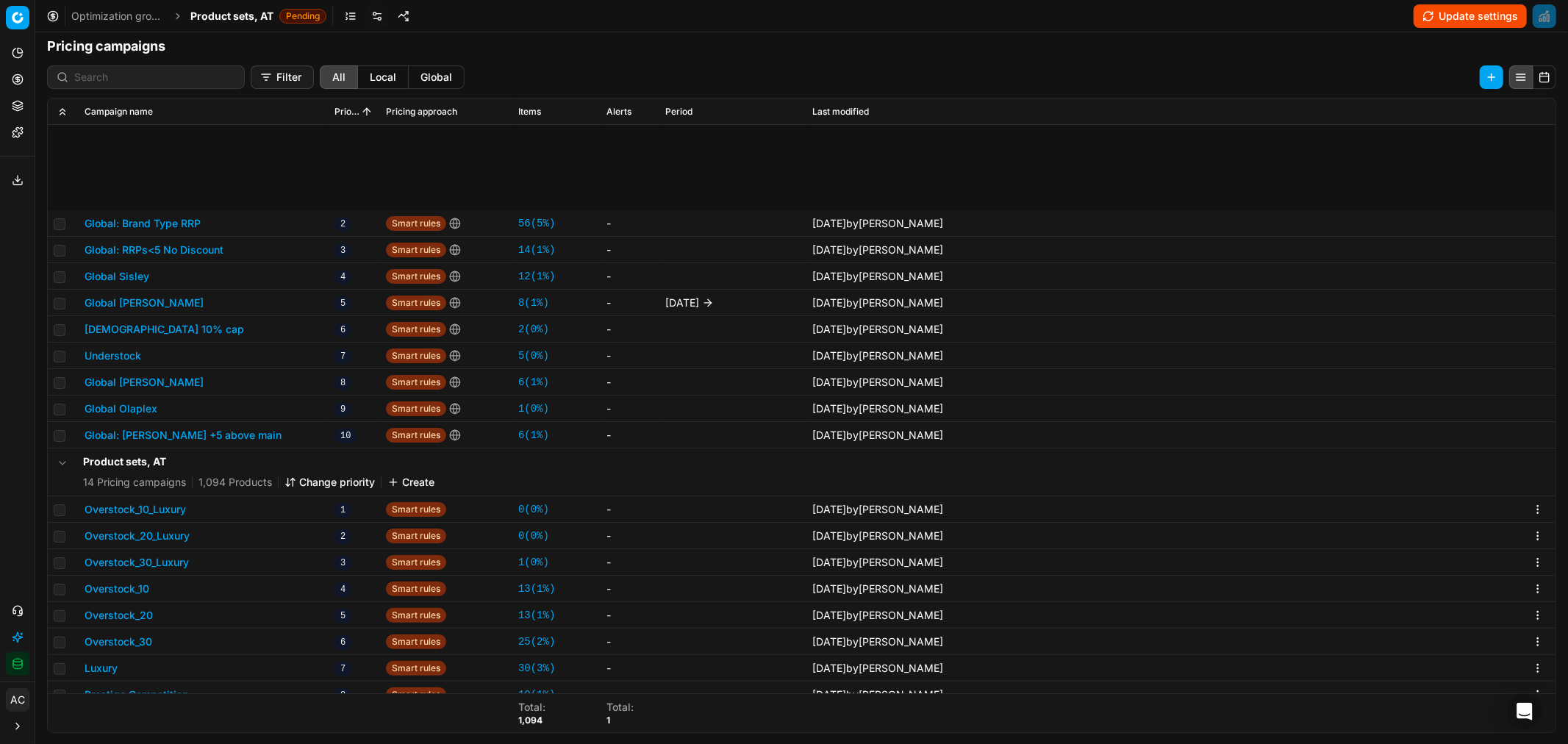
scroll to position [172, 0]
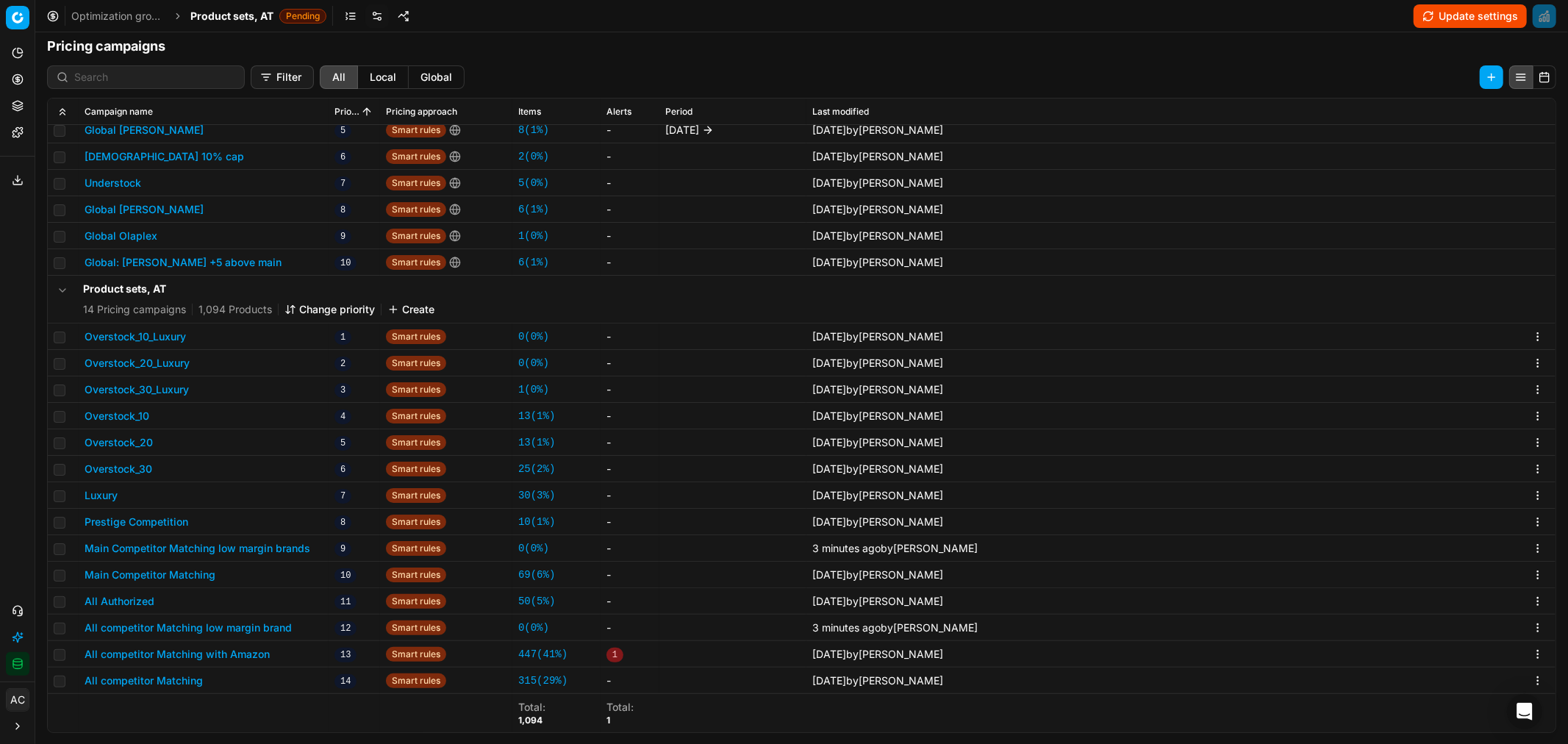
click at [217, 22] on span "Product sets, AT" at bounding box center [232, 16] width 84 height 14
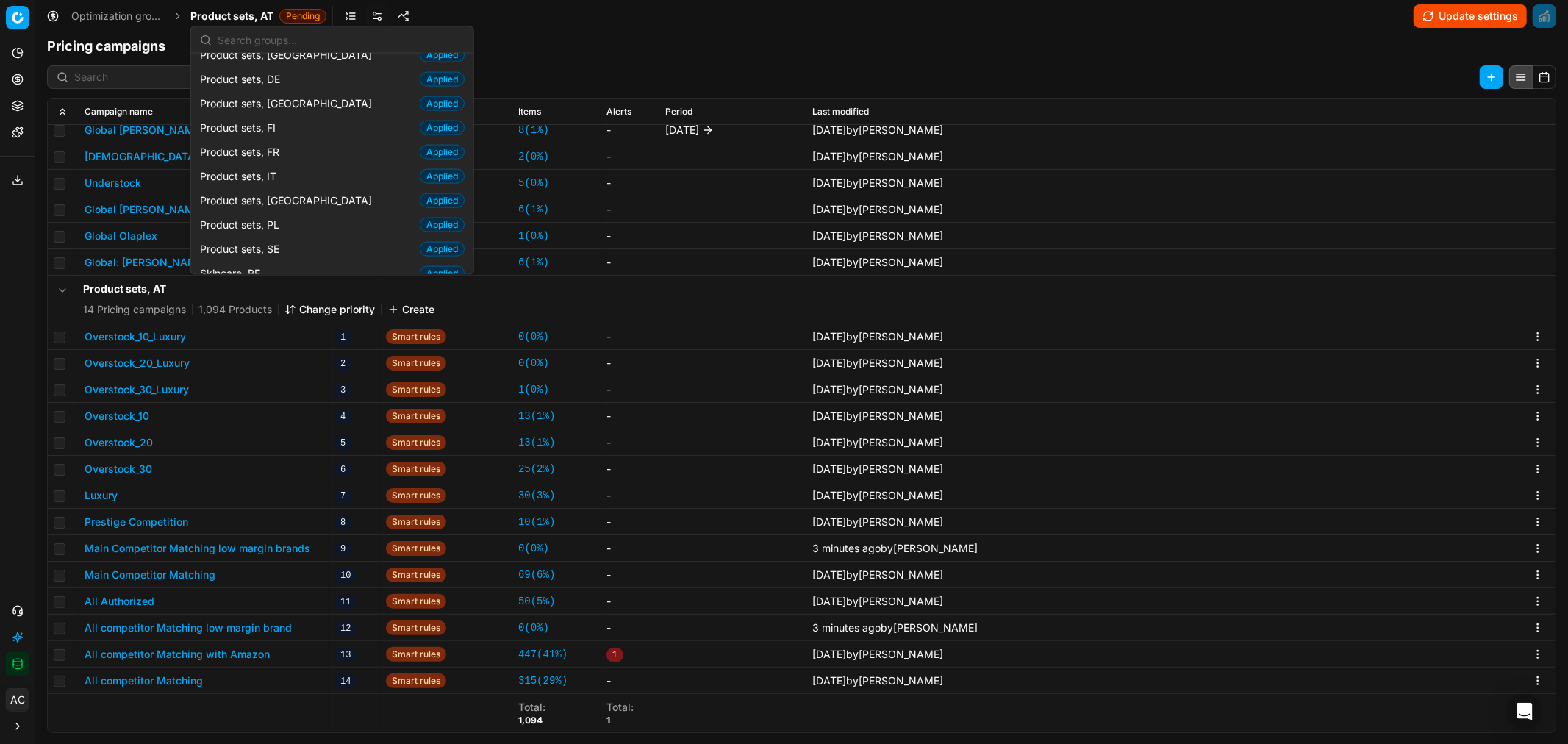
scroll to position [1764, 0]
click at [191, 284] on h5 "Product sets, AT" at bounding box center [259, 289] width 351 height 14
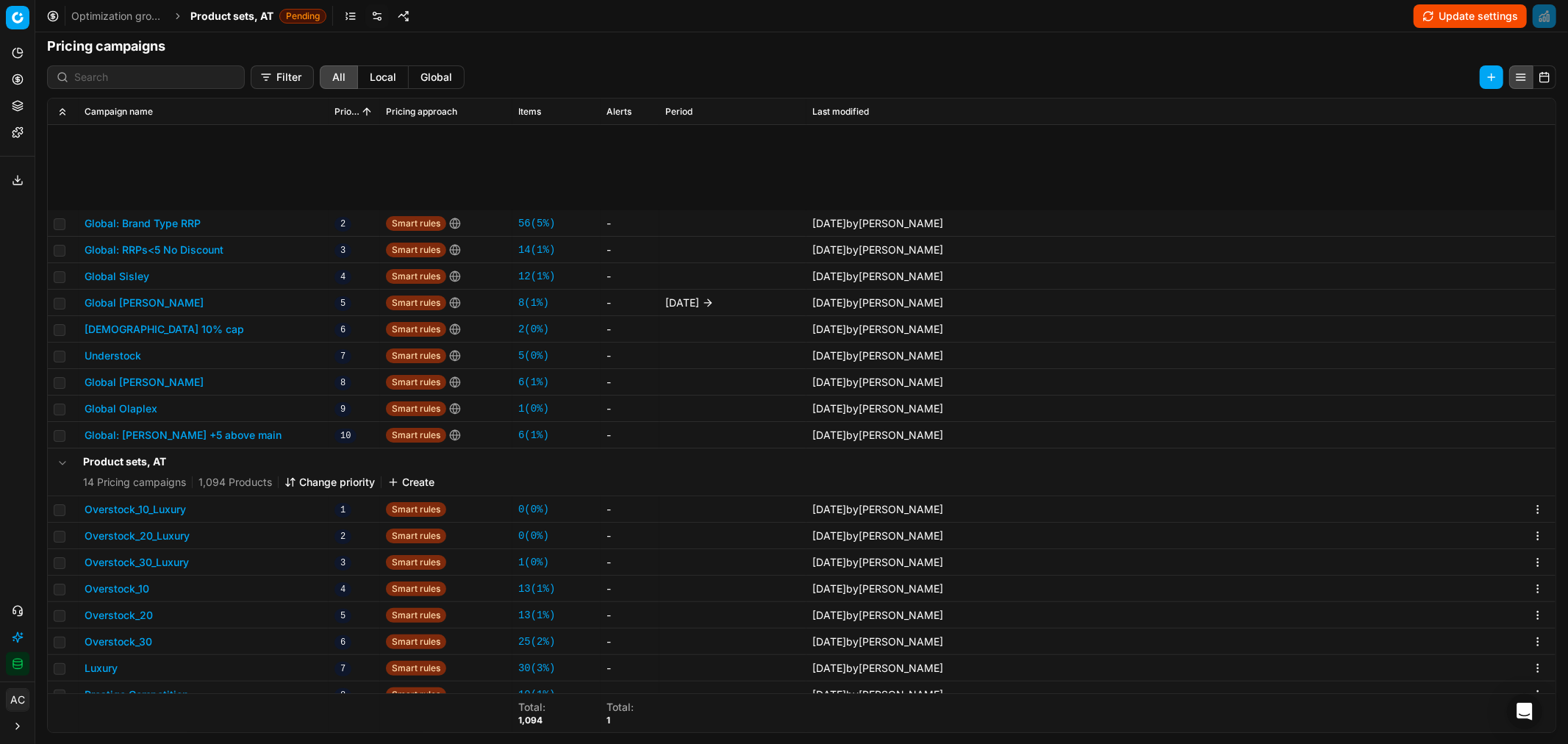
scroll to position [172, 0]
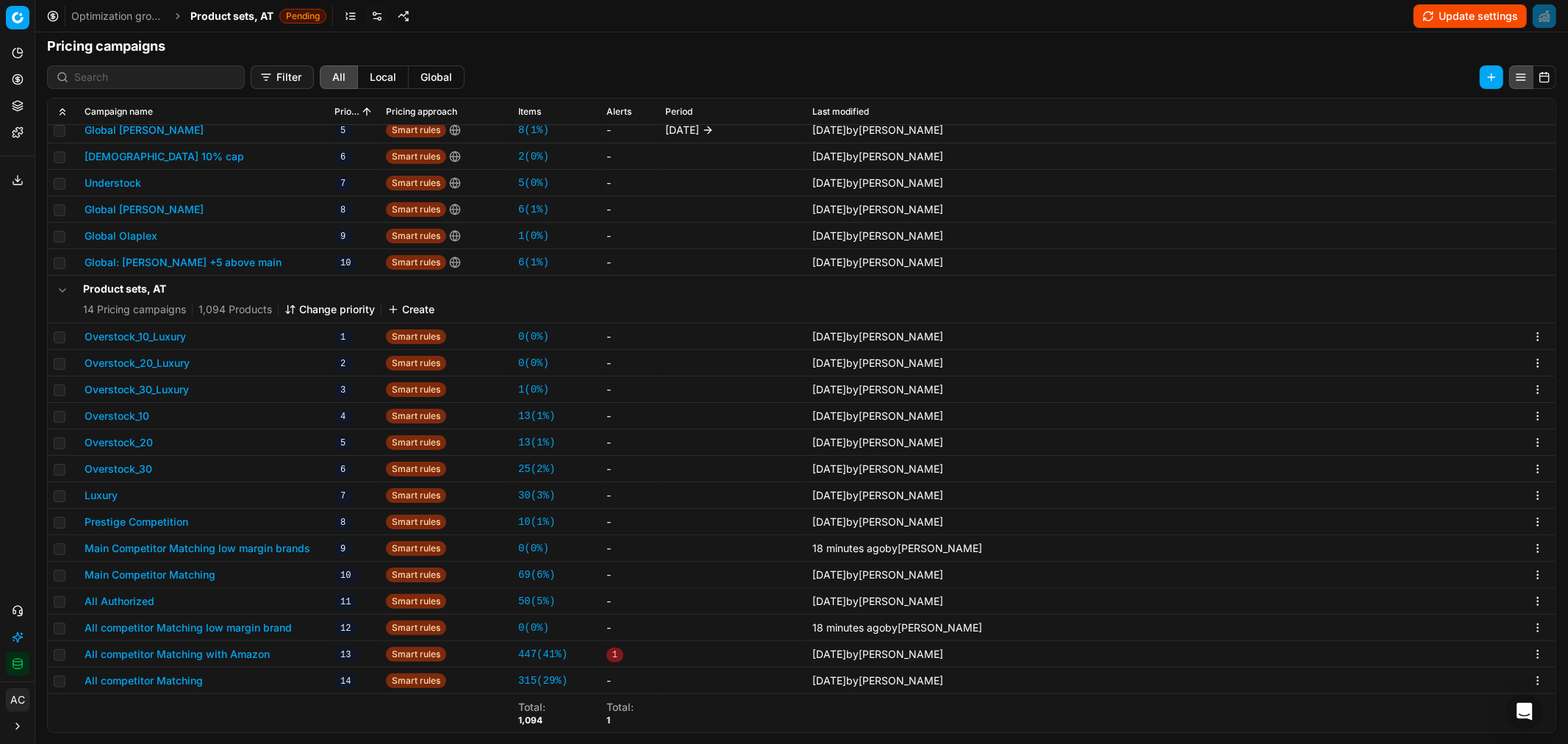
click at [235, 17] on span "Product sets, AT" at bounding box center [232, 16] width 84 height 14
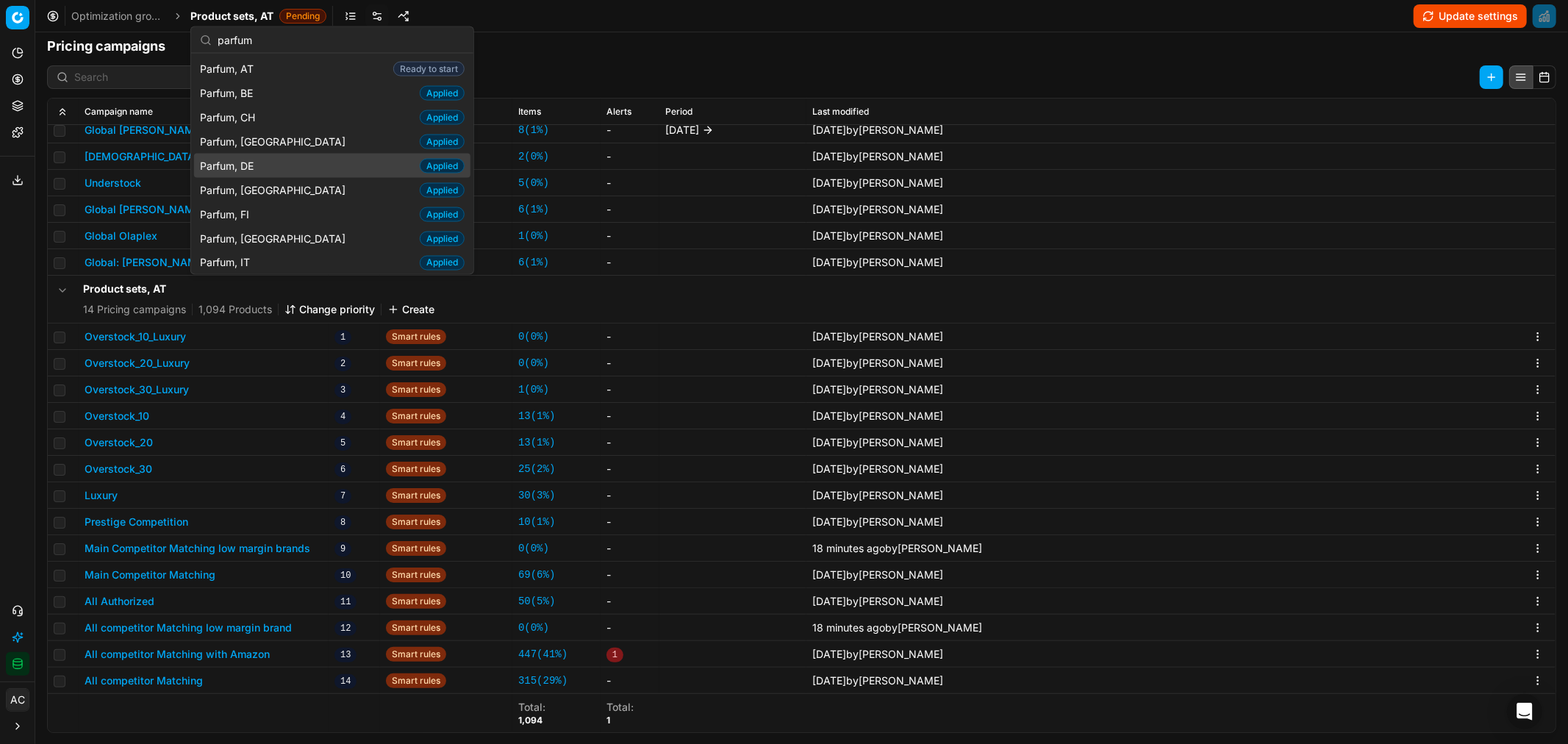
type input "parfum"
click at [260, 166] on span "Parfum, DE" at bounding box center [230, 165] width 59 height 14
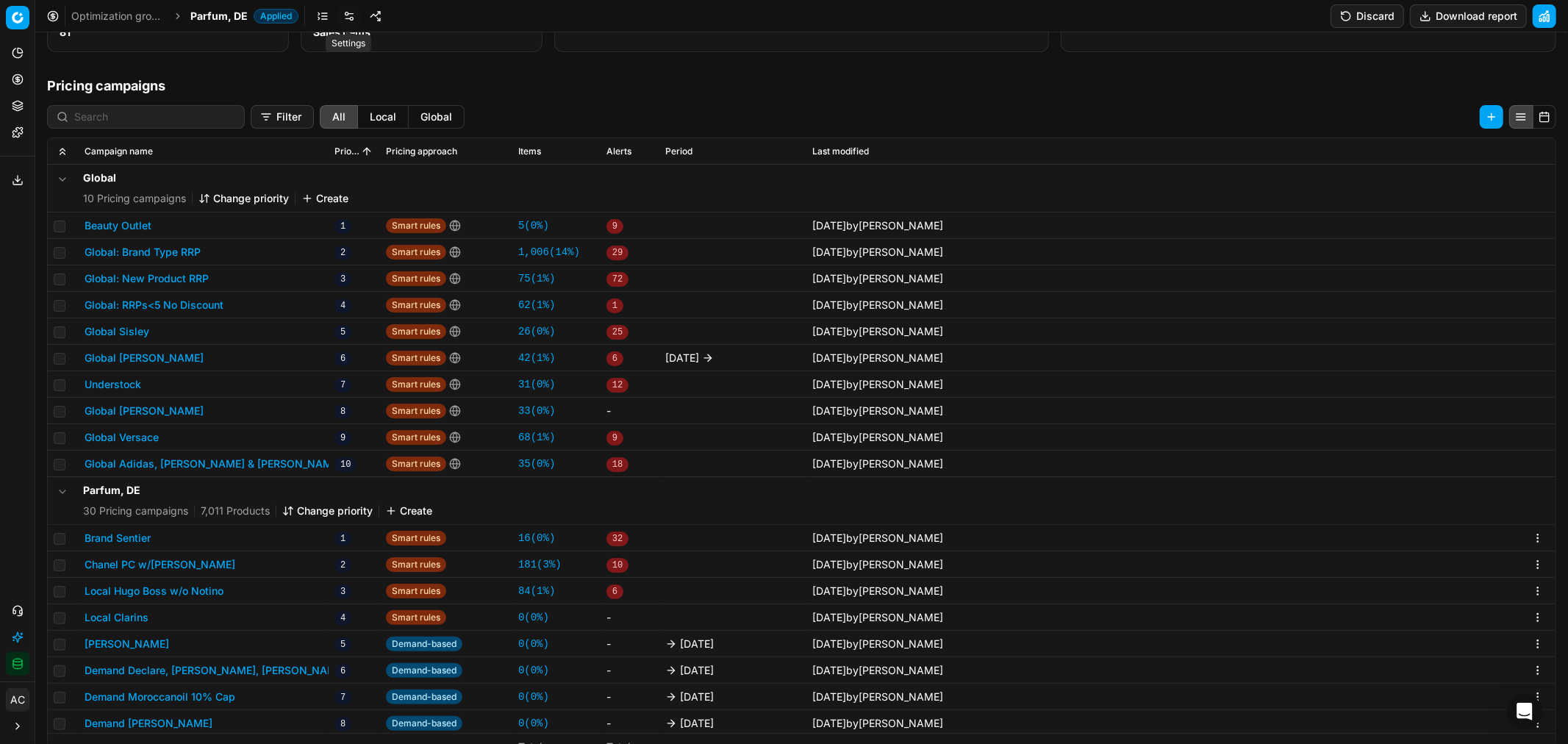
click at [347, 19] on link at bounding box center [349, 16] width 23 height 23
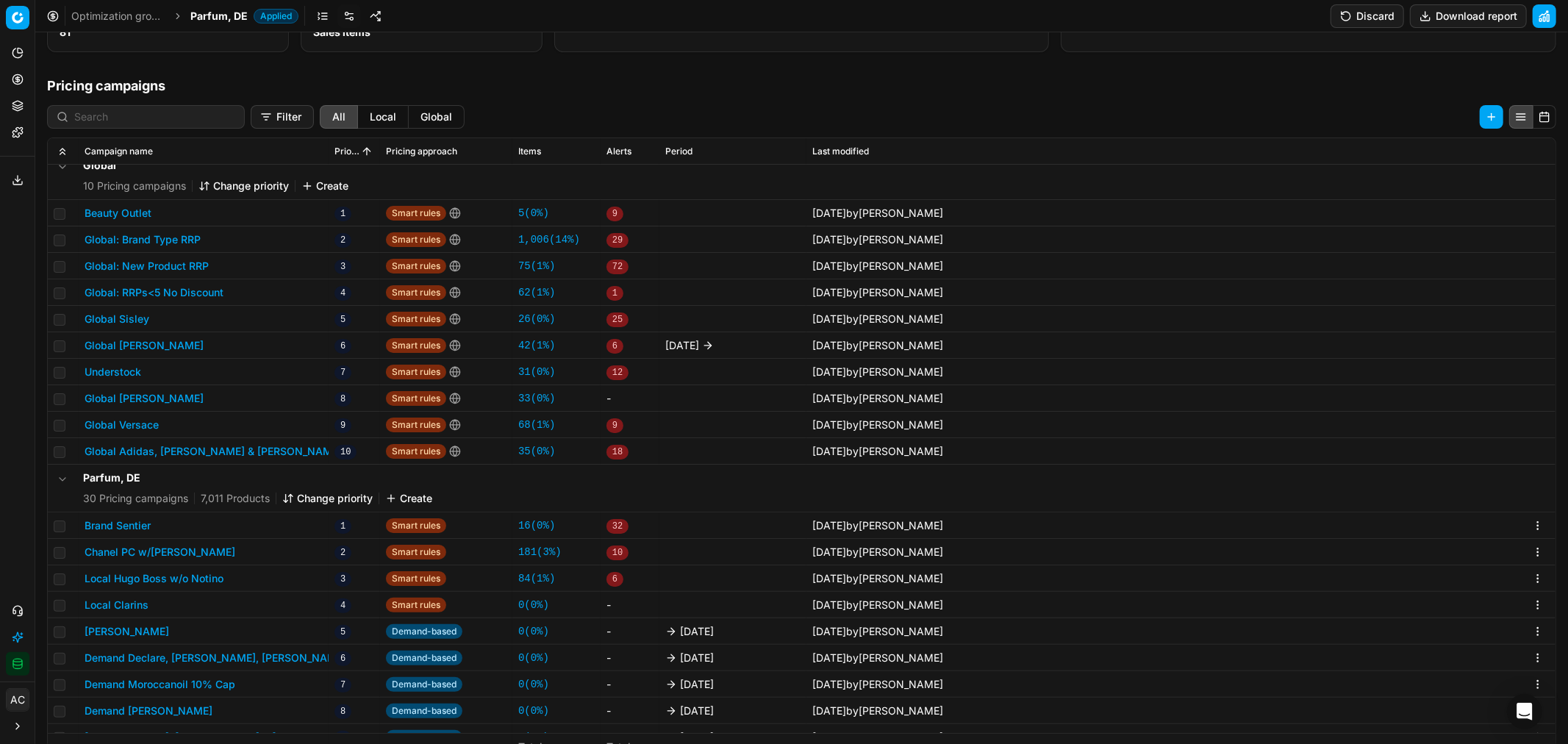
scroll to position [13, 0]
click at [145, 416] on button "Global Versace" at bounding box center [121, 424] width 75 height 14
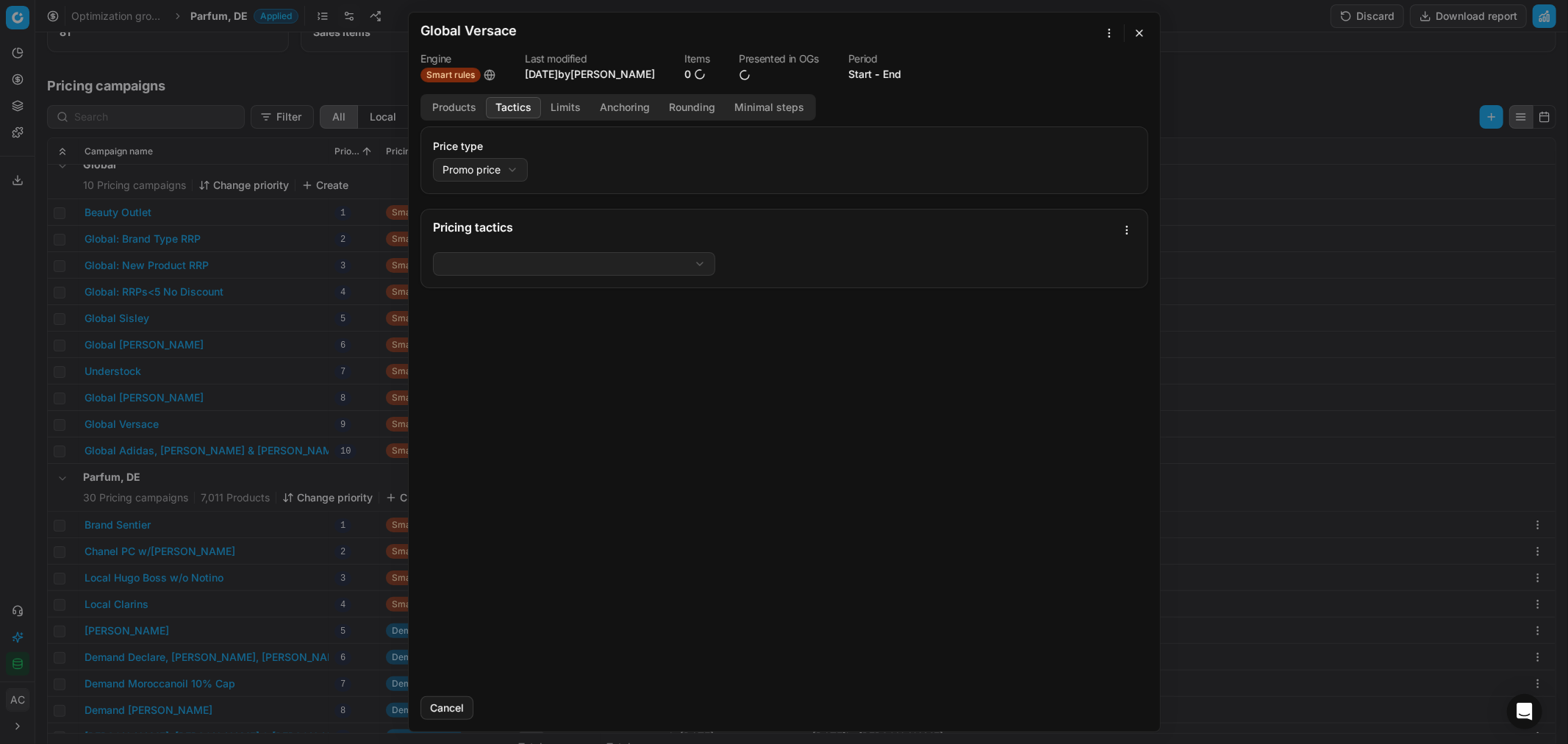
click at [515, 103] on button "Tactics" at bounding box center [513, 108] width 55 height 22
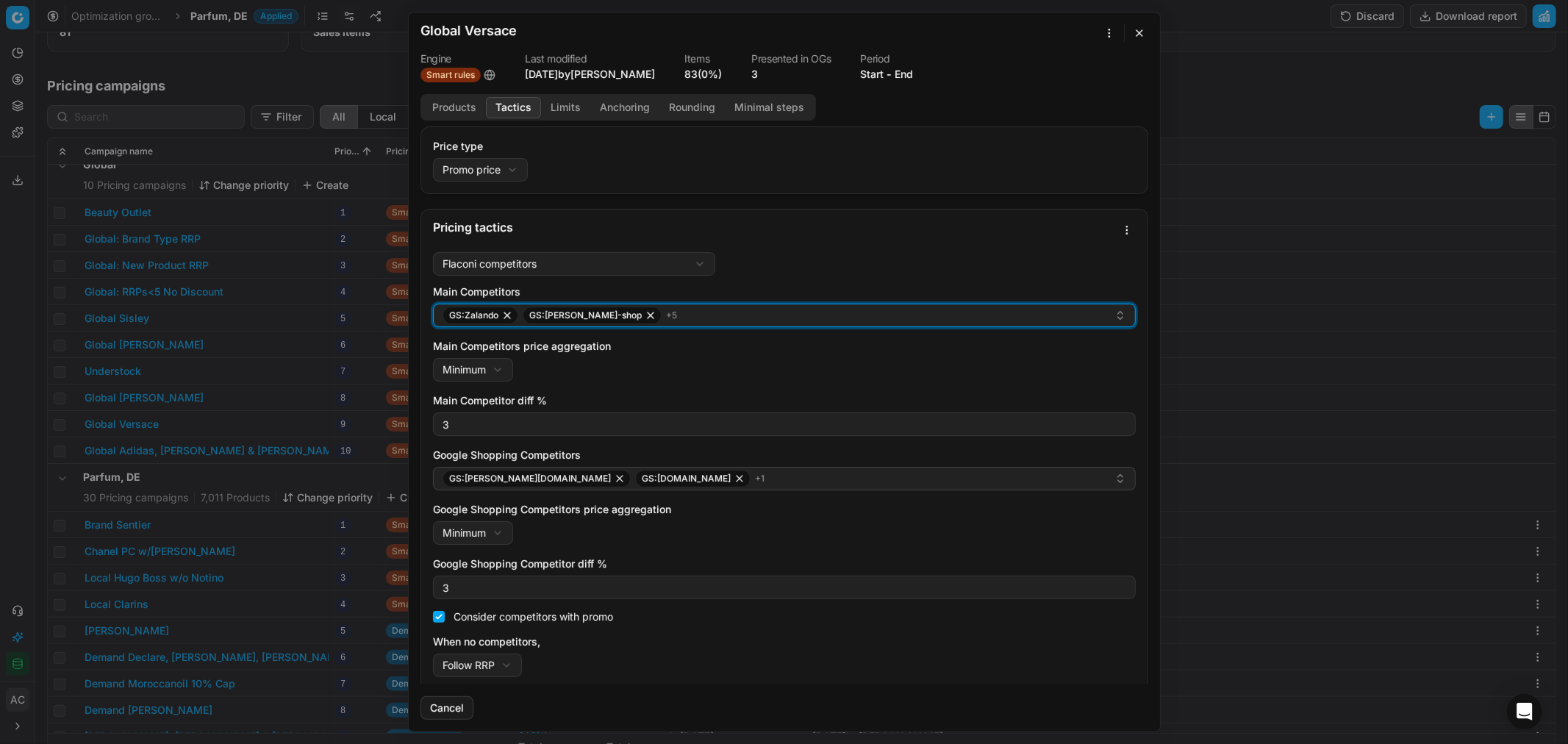
click at [670, 317] on div "GS:Zalando GS:hagel-shop + 5" at bounding box center [779, 315] width 672 height 18
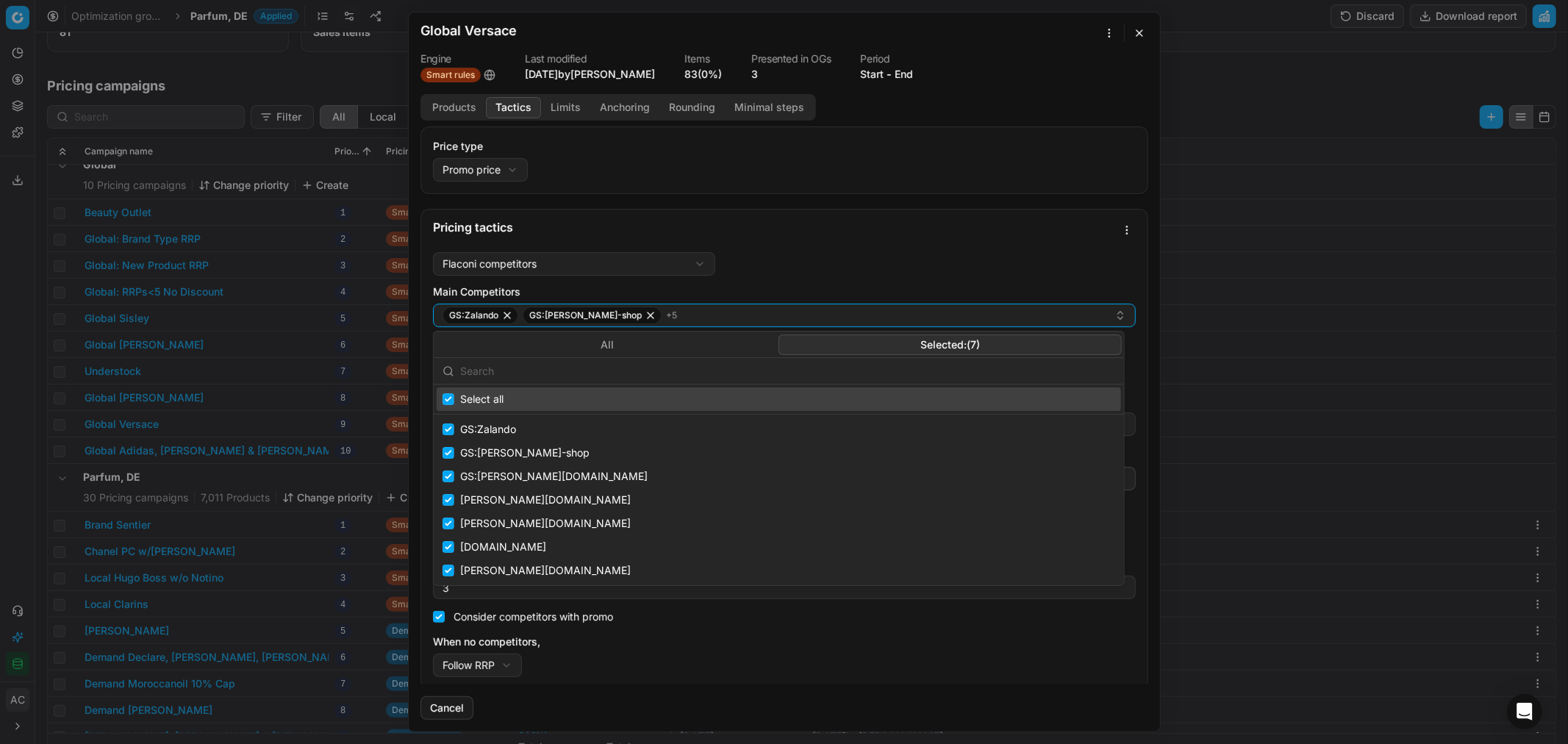
click at [841, 346] on button "Selected: ( 7 )" at bounding box center [950, 345] width 343 height 21
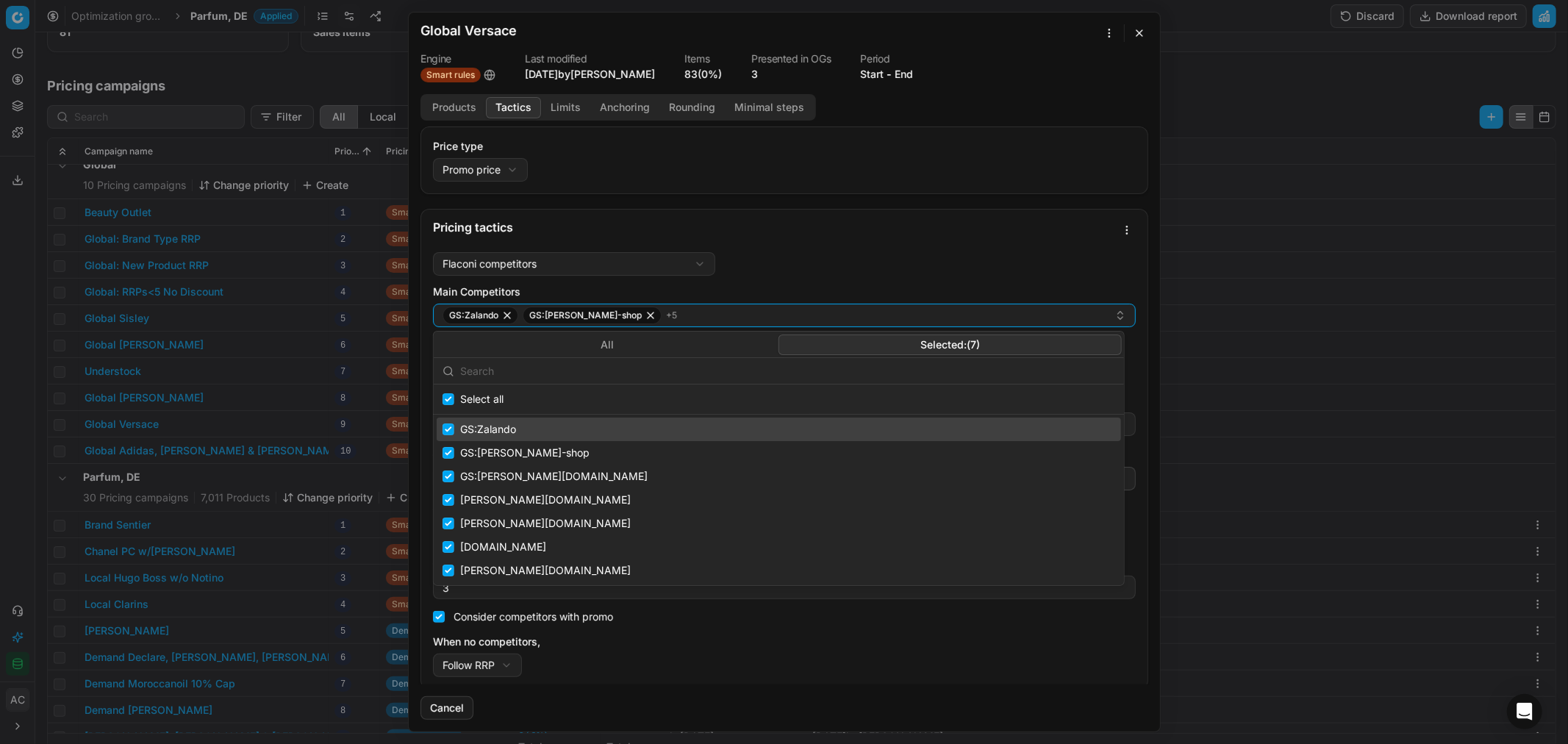
click at [322, 79] on div "We are saving PC settings. Please wait, it should take a few minutes Global Ver…" at bounding box center [784, 372] width 1568 height 744
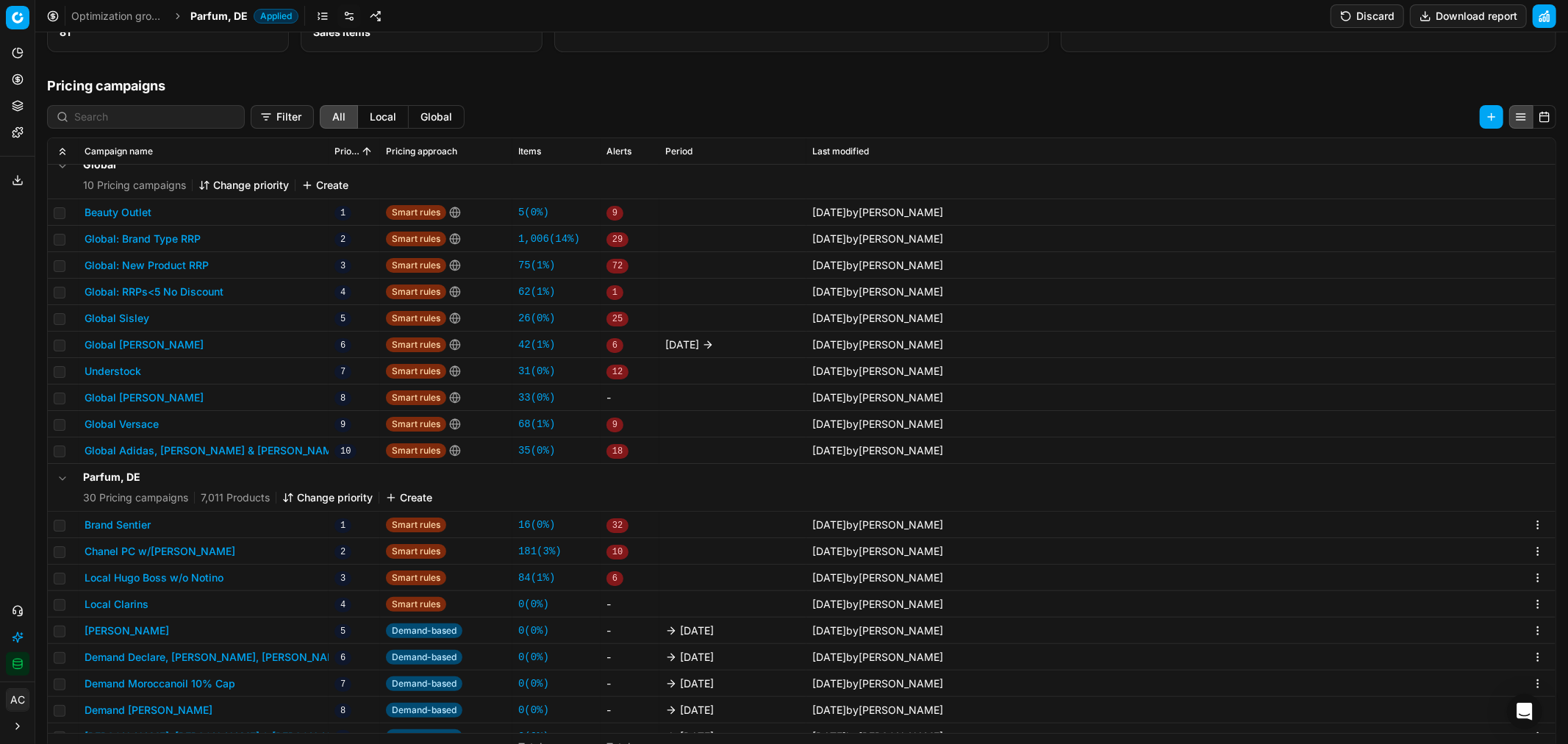
click at [225, 18] on span "Parfum, DE" at bounding box center [219, 16] width 57 height 14
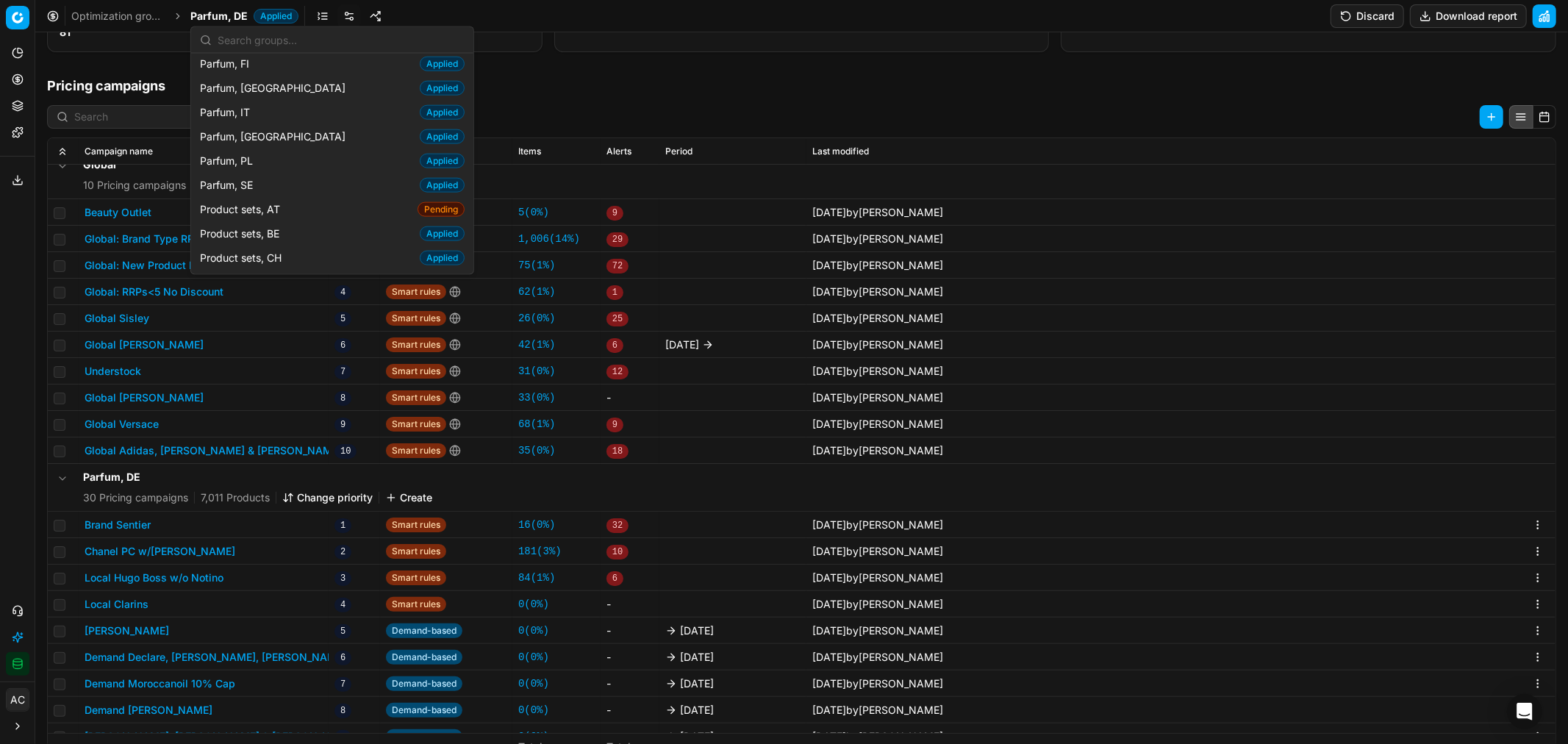
scroll to position [1537, 0]
click at [282, 202] on span "Product sets, AT" at bounding box center [243, 209] width 86 height 14
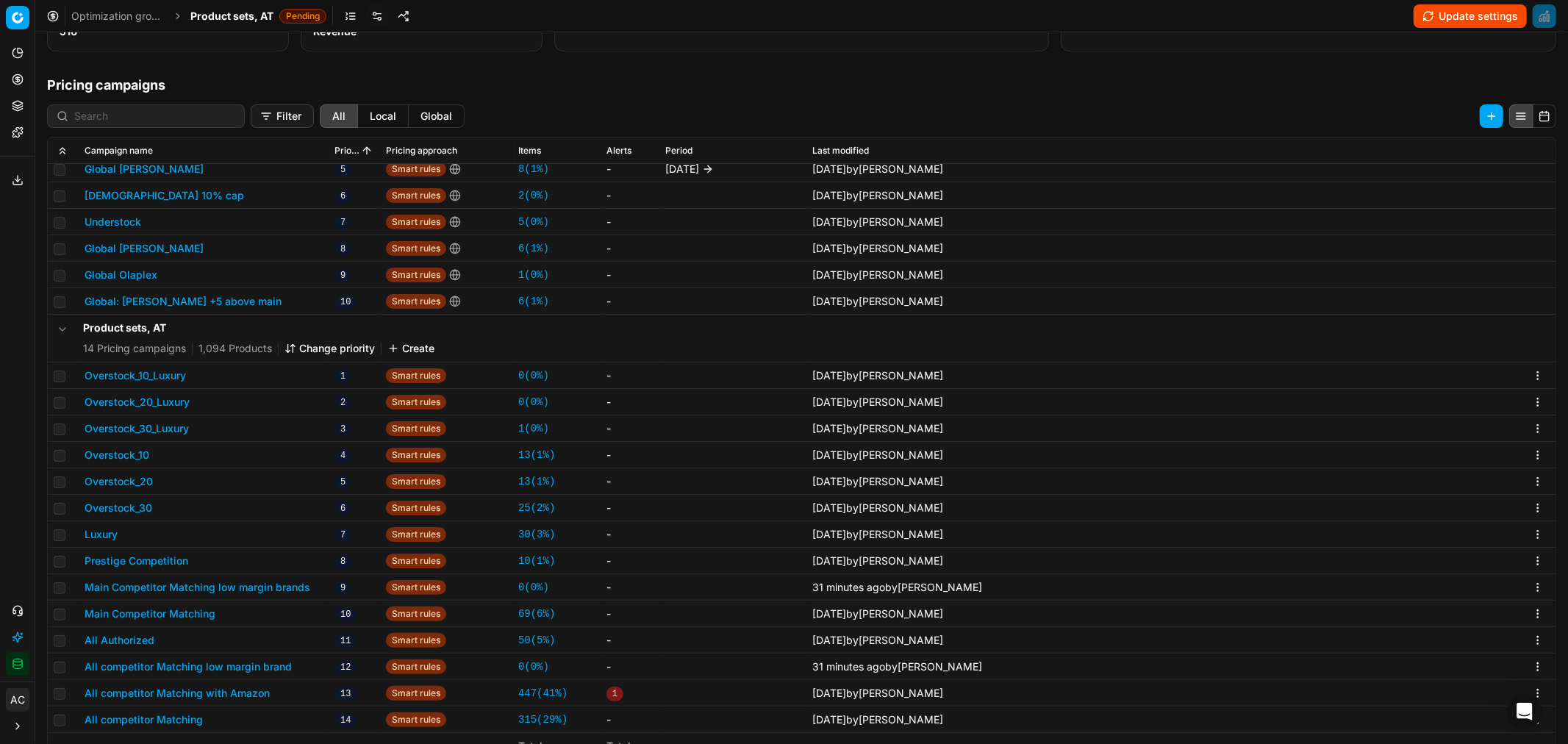
scroll to position [225, 0]
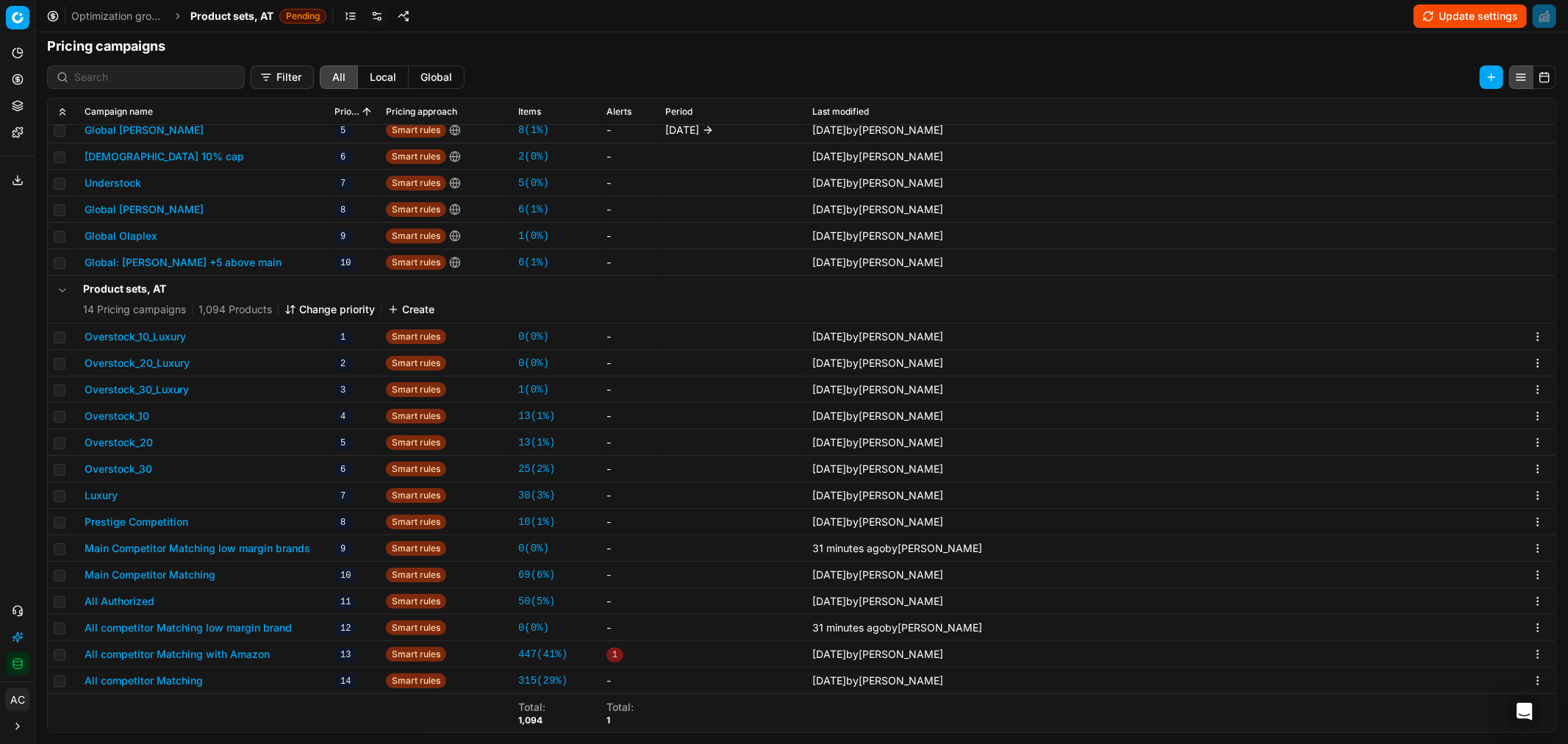
click at [225, 13] on span "Product sets, AT" at bounding box center [232, 16] width 84 height 14
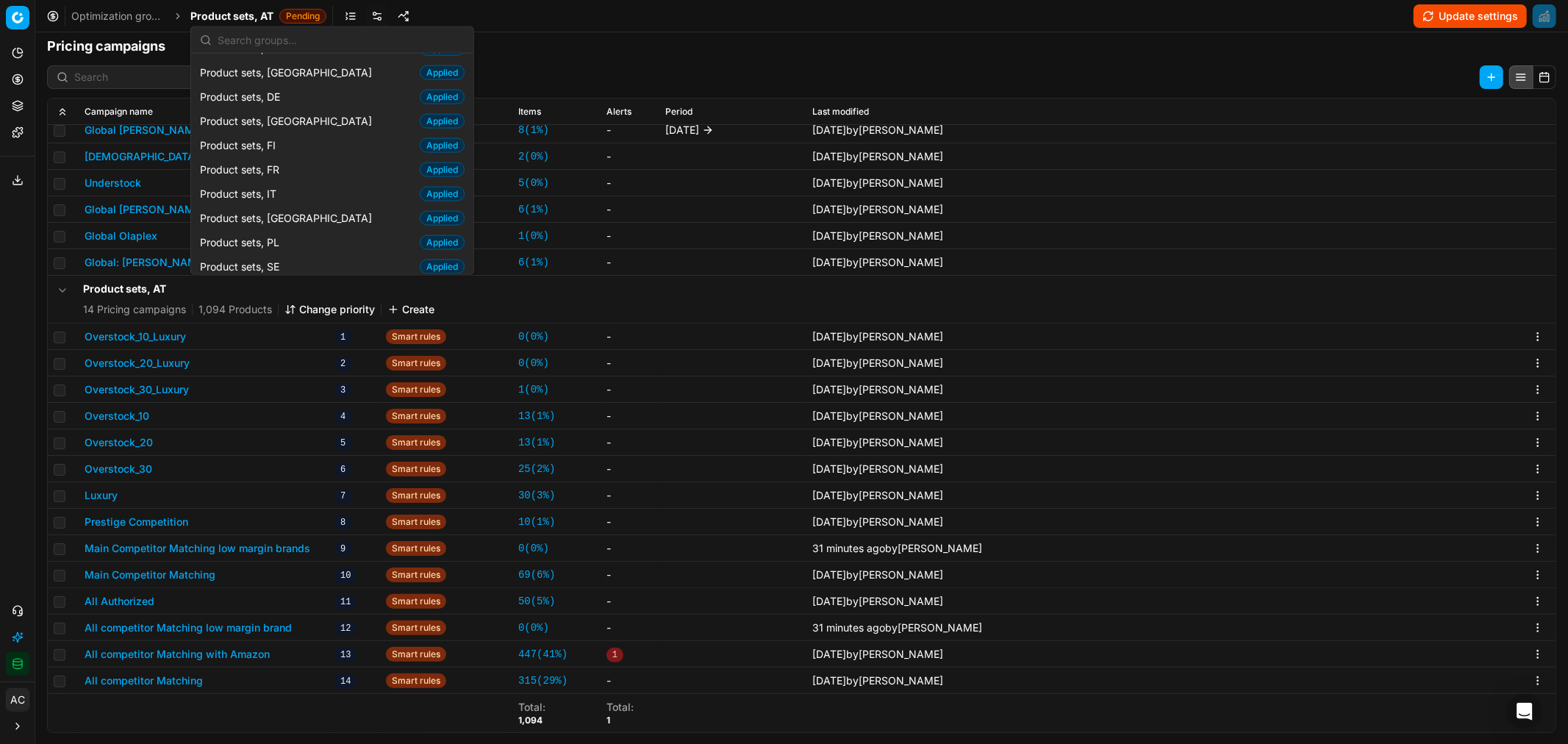
scroll to position [1799, 0]
click at [273, 276] on div "Skincare, AT Pending" at bounding box center [332, 288] width 277 height 24
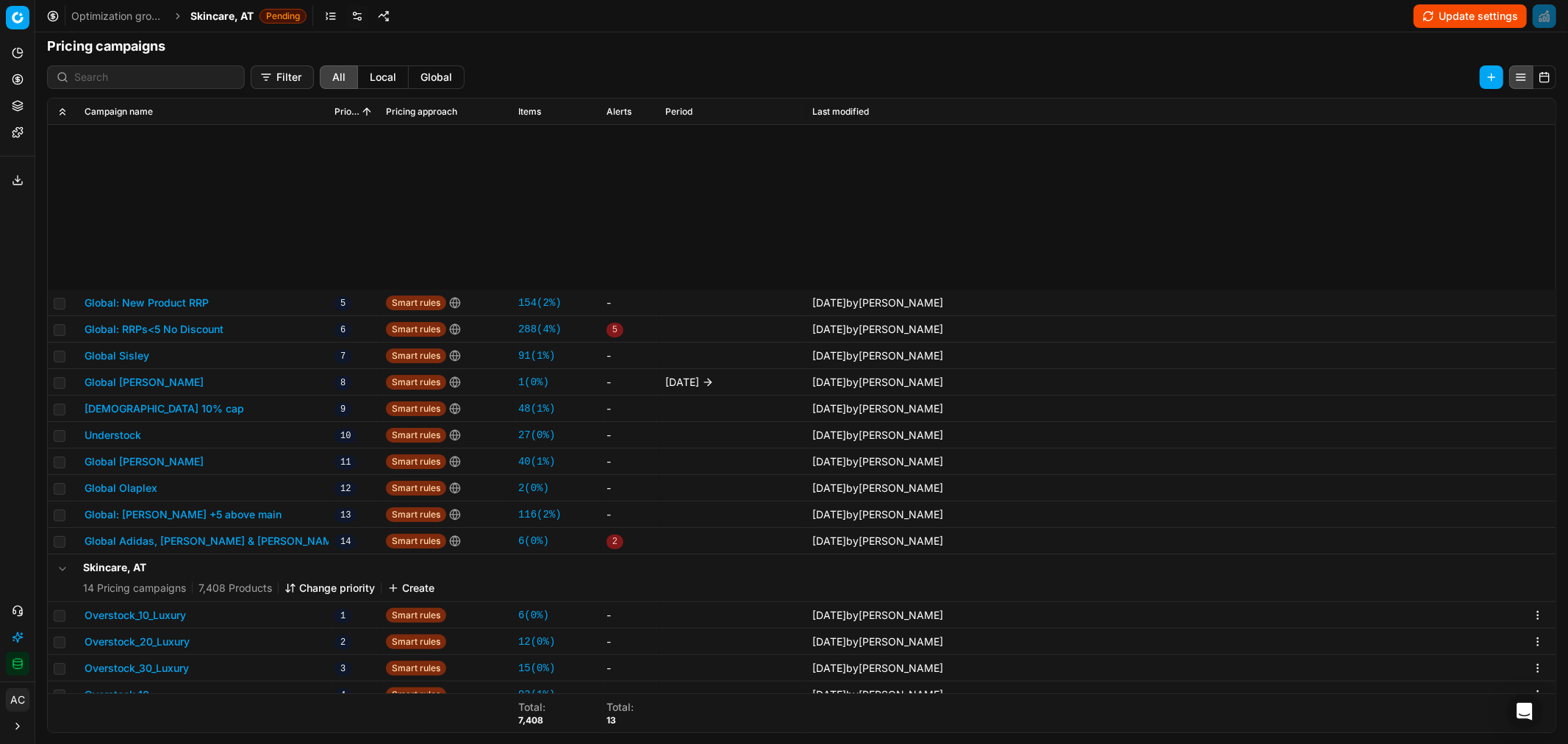
scroll to position [279, 0]
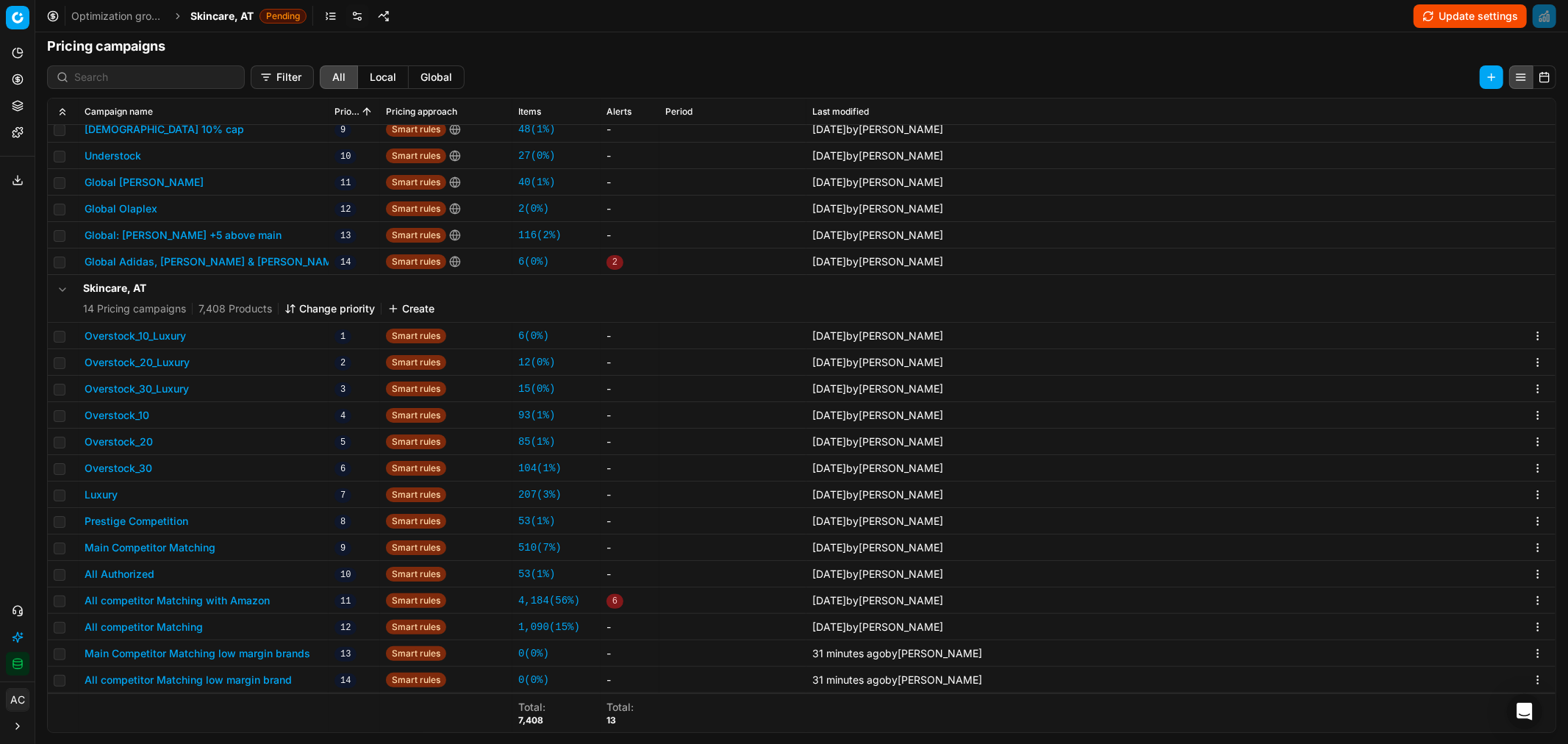
click at [322, 306] on button "Change priority" at bounding box center [330, 309] width 91 height 14
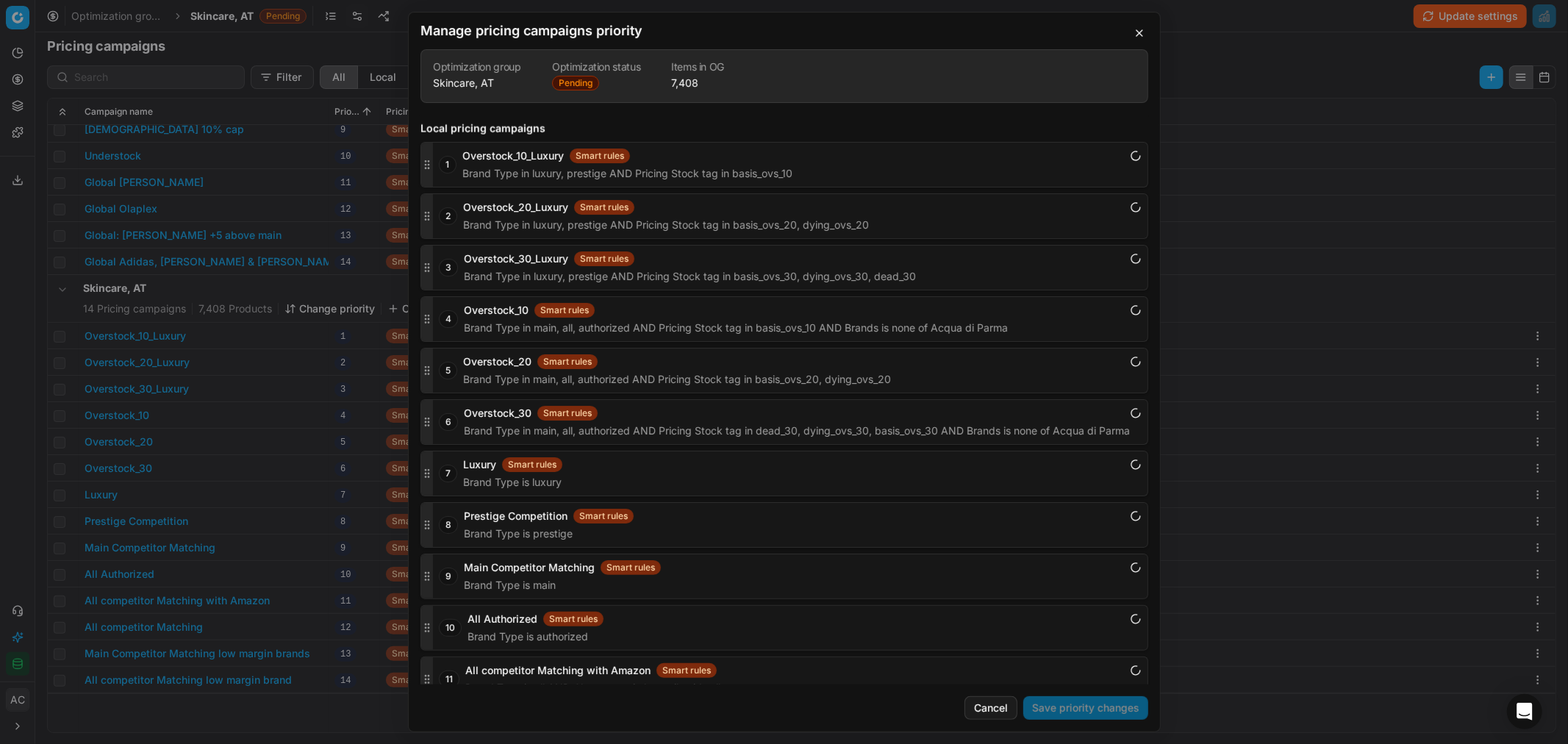
scroll to position [1997, 0]
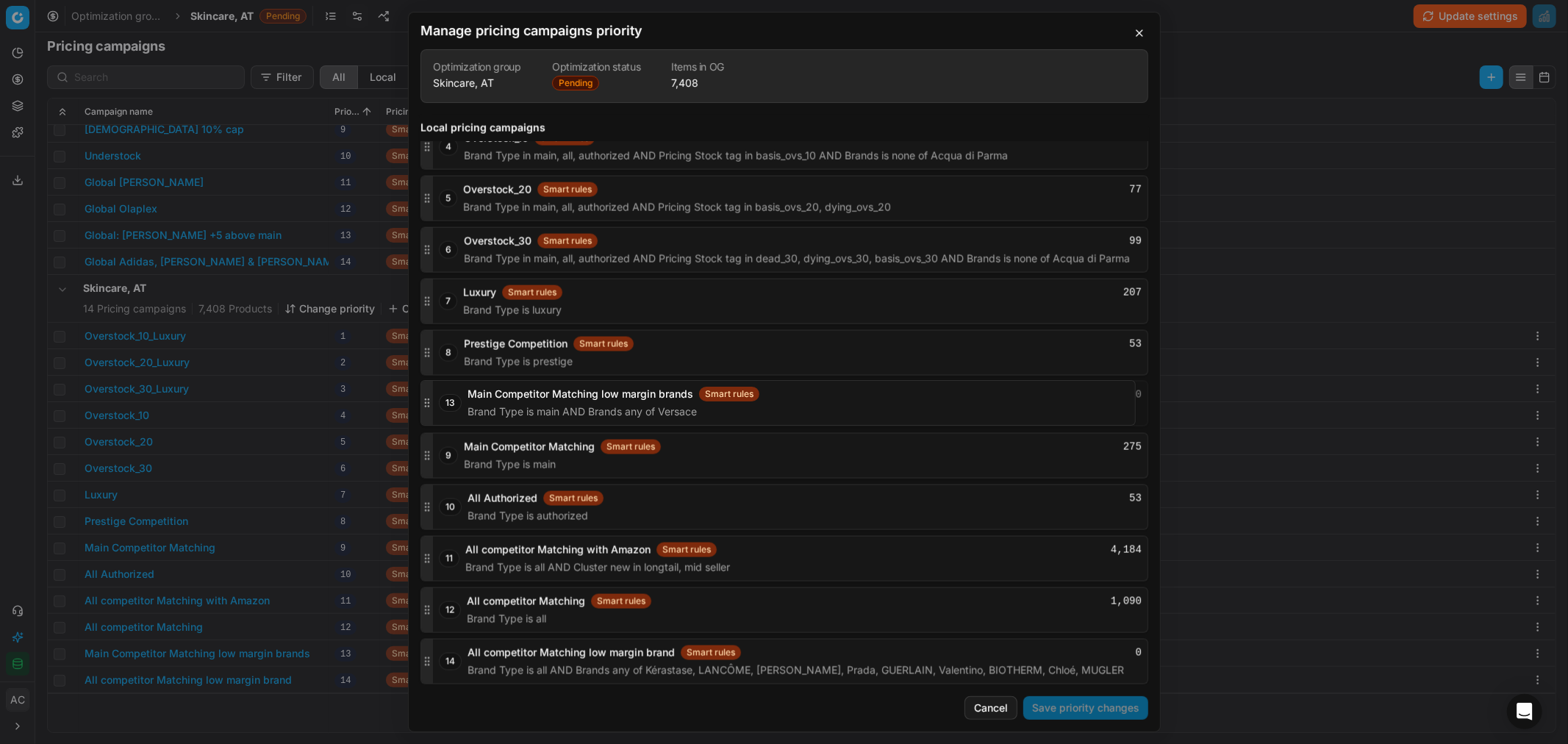
drag, startPoint x: 428, startPoint y: 608, endPoint x: 421, endPoint y: 402, distance: 206.1
click at [421, 402] on icon "button" at bounding box center [427, 403] width 12 height 12
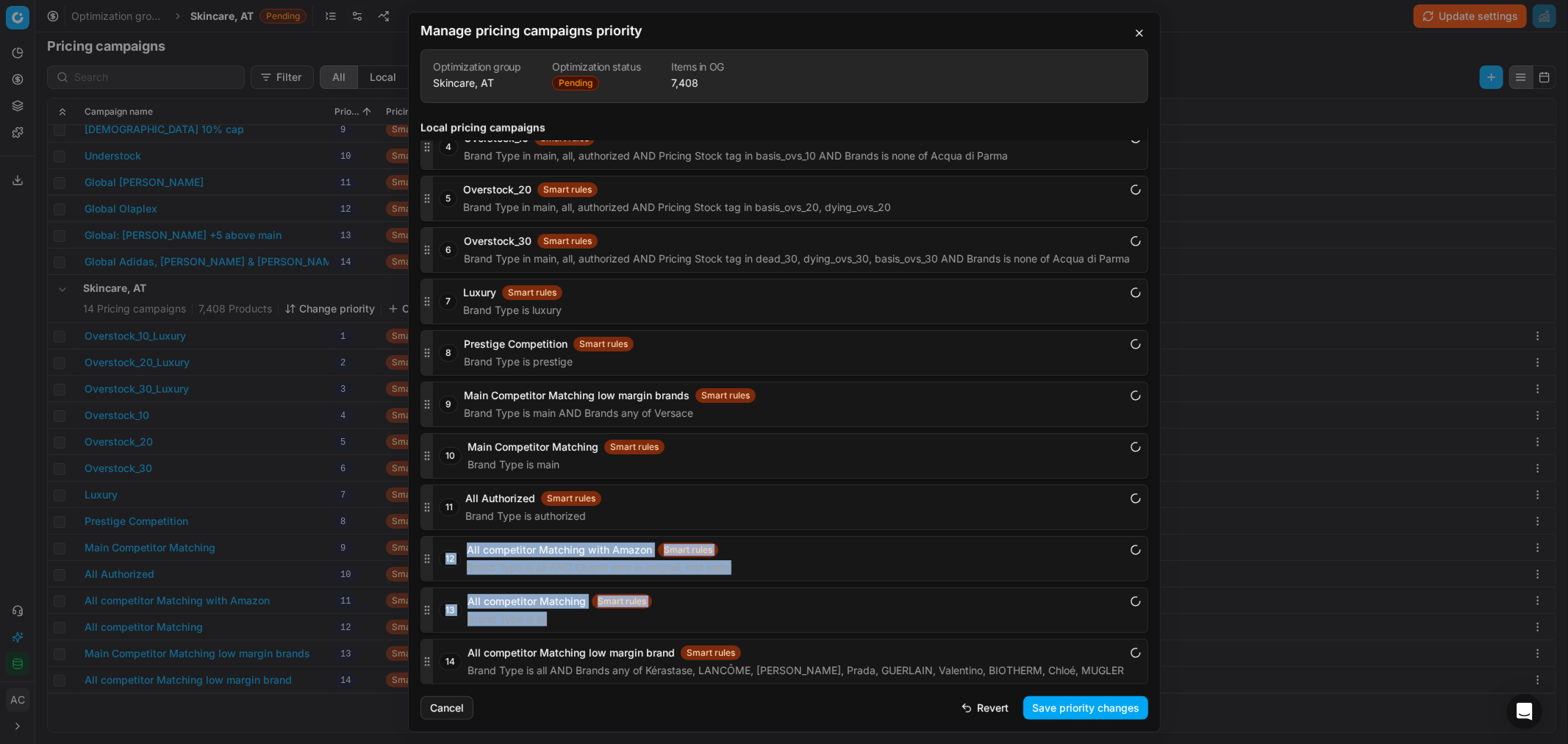
drag, startPoint x: 428, startPoint y: 673, endPoint x: 431, endPoint y: 565, distance: 108.0
click at [431, 565] on div "1 Overstock_10_Luxury Smart rules Brand Type in luxury, prestige AND Pricing St…" at bounding box center [784, 327] width 728 height 714
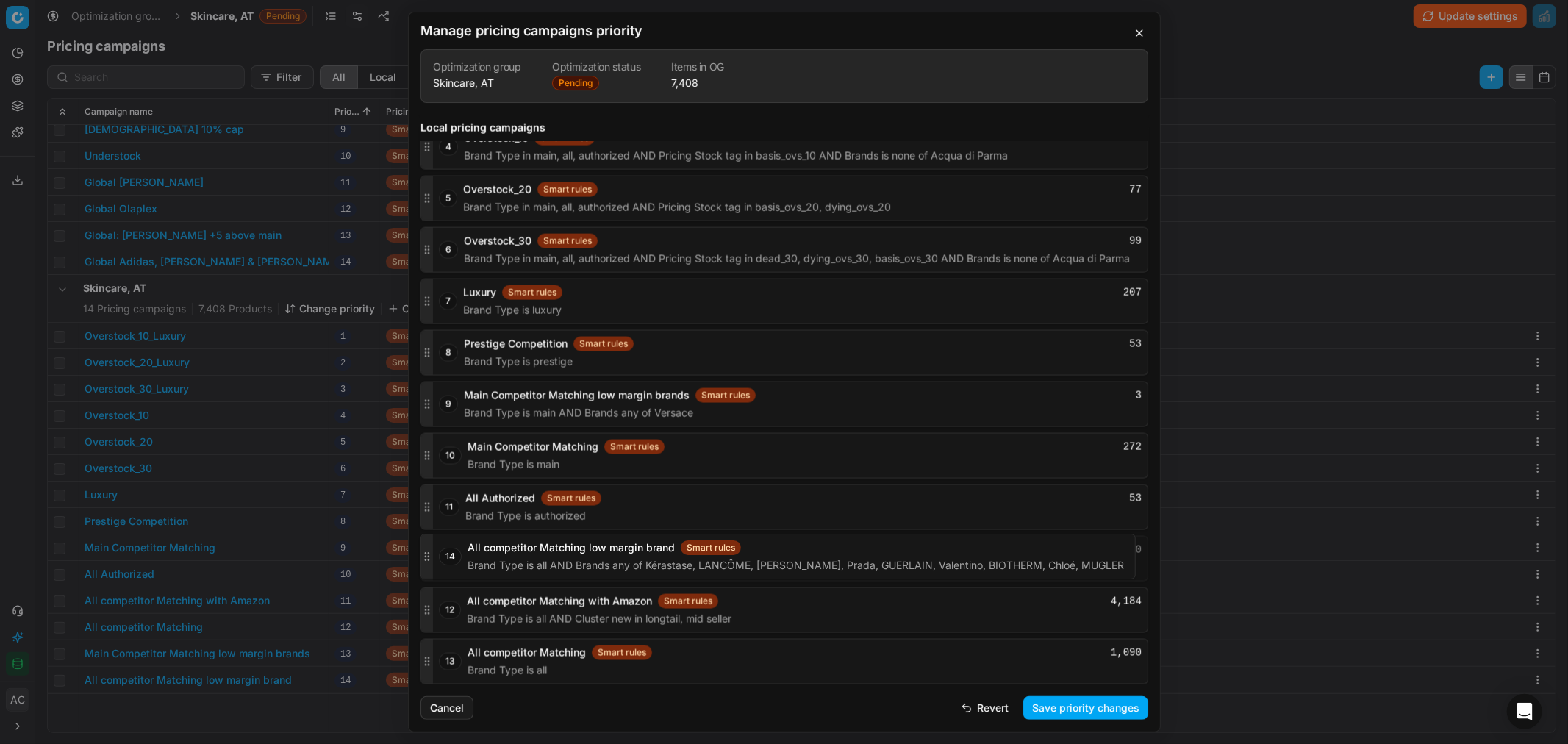
drag, startPoint x: 432, startPoint y: 657, endPoint x: 436, endPoint y: 553, distance: 104.1
click at [436, 553] on div "14 All competitor Matching low margin brand Smart rules 0 Brand Type is all AND…" at bounding box center [784, 558] width 728 height 46
click at [1087, 703] on button "Save priority changes" at bounding box center [1086, 707] width 125 height 23
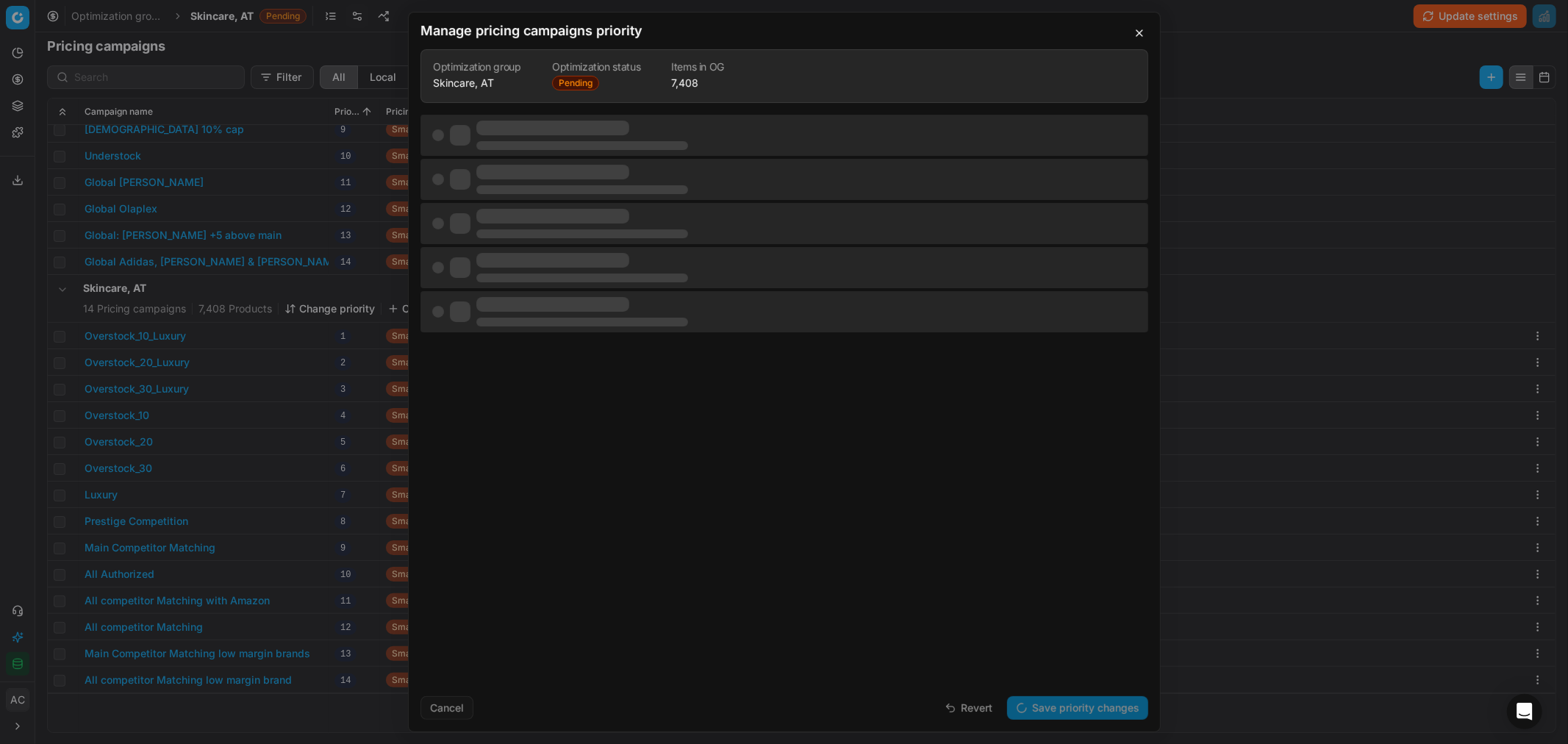
scroll to position [0, 0]
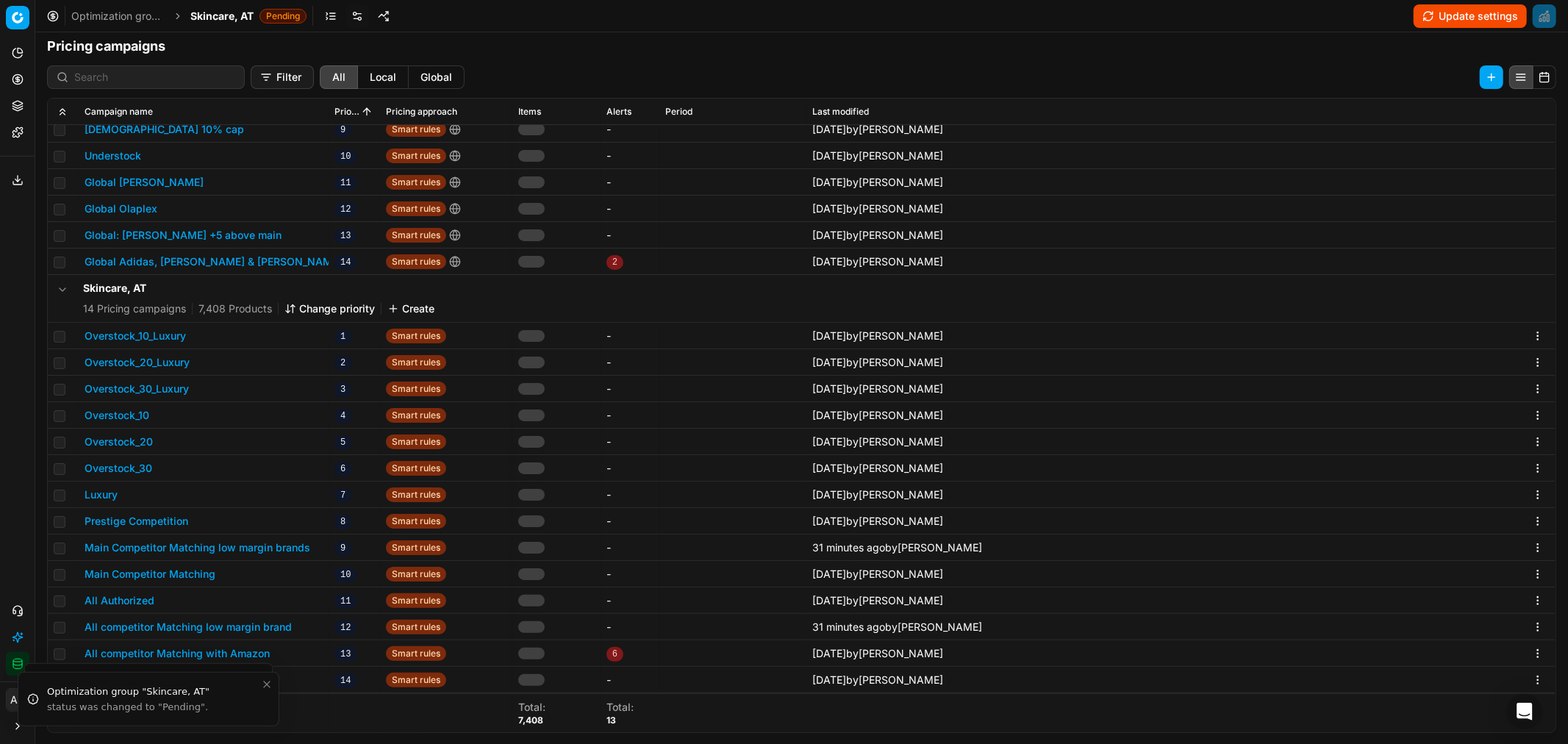
click at [236, 12] on span "Skincare, AT" at bounding box center [222, 16] width 63 height 14
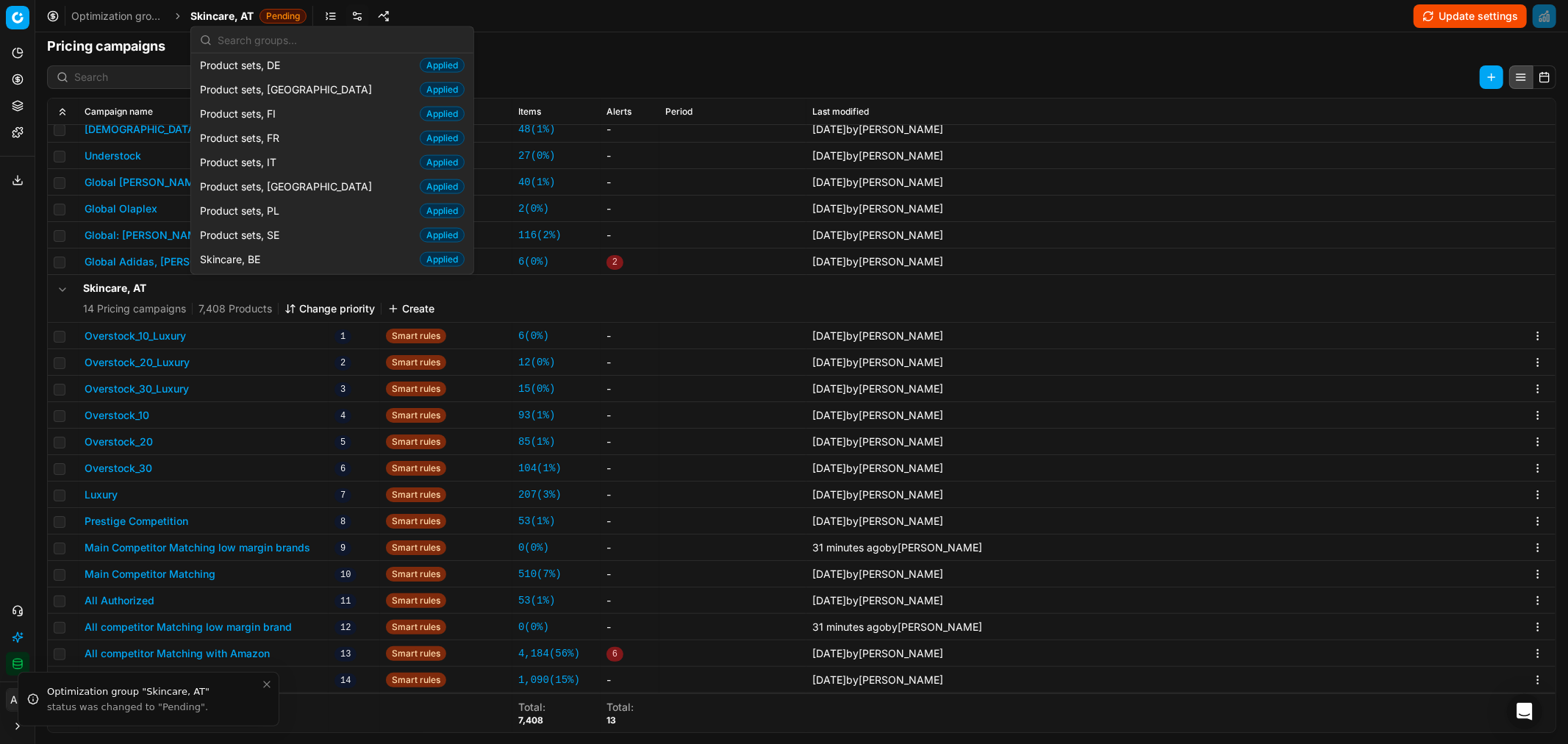
scroll to position [1778, 0]
click at [18, 79] on icon at bounding box center [18, 79] width 0 height 6
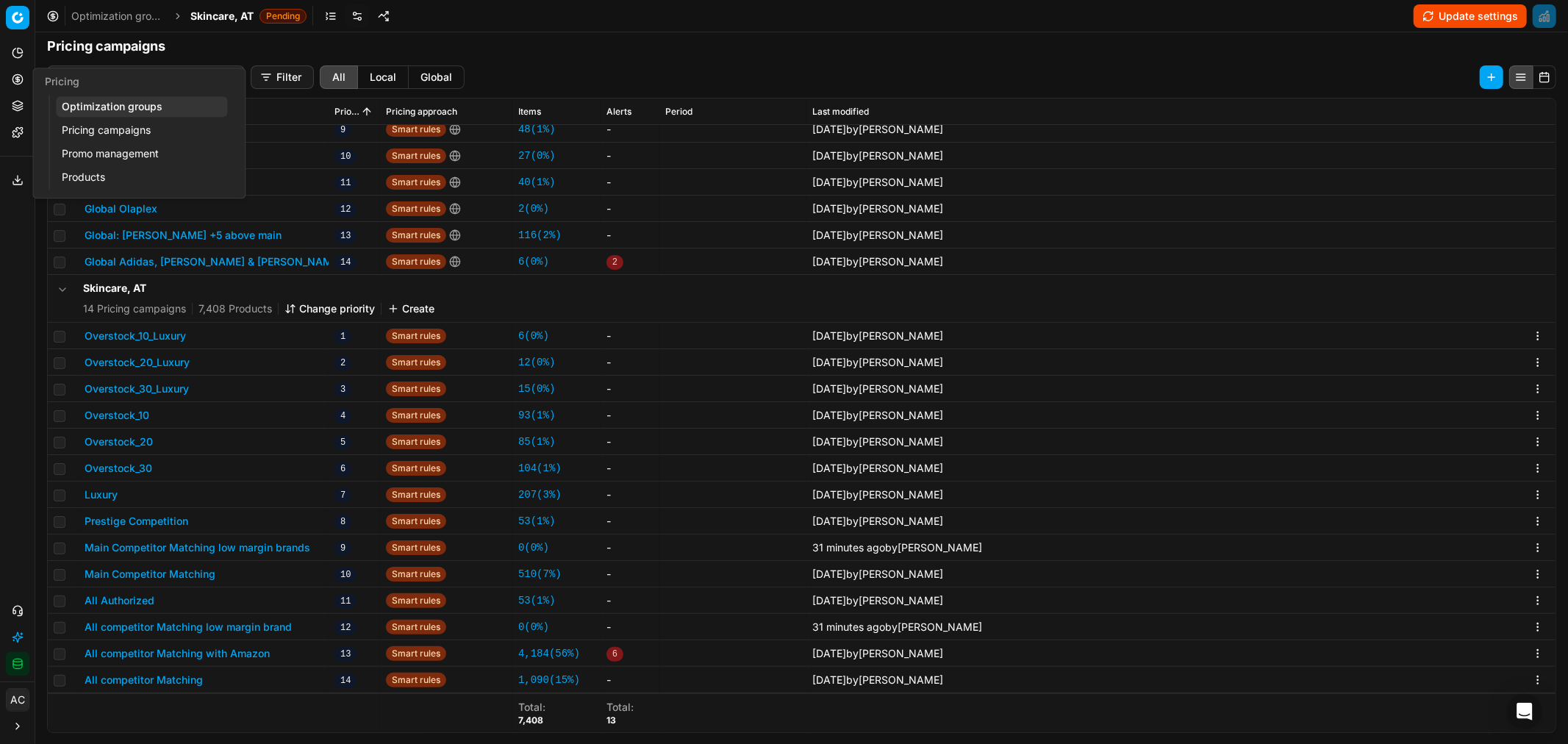
click at [87, 105] on link "Optimization groups" at bounding box center [141, 106] width 172 height 21
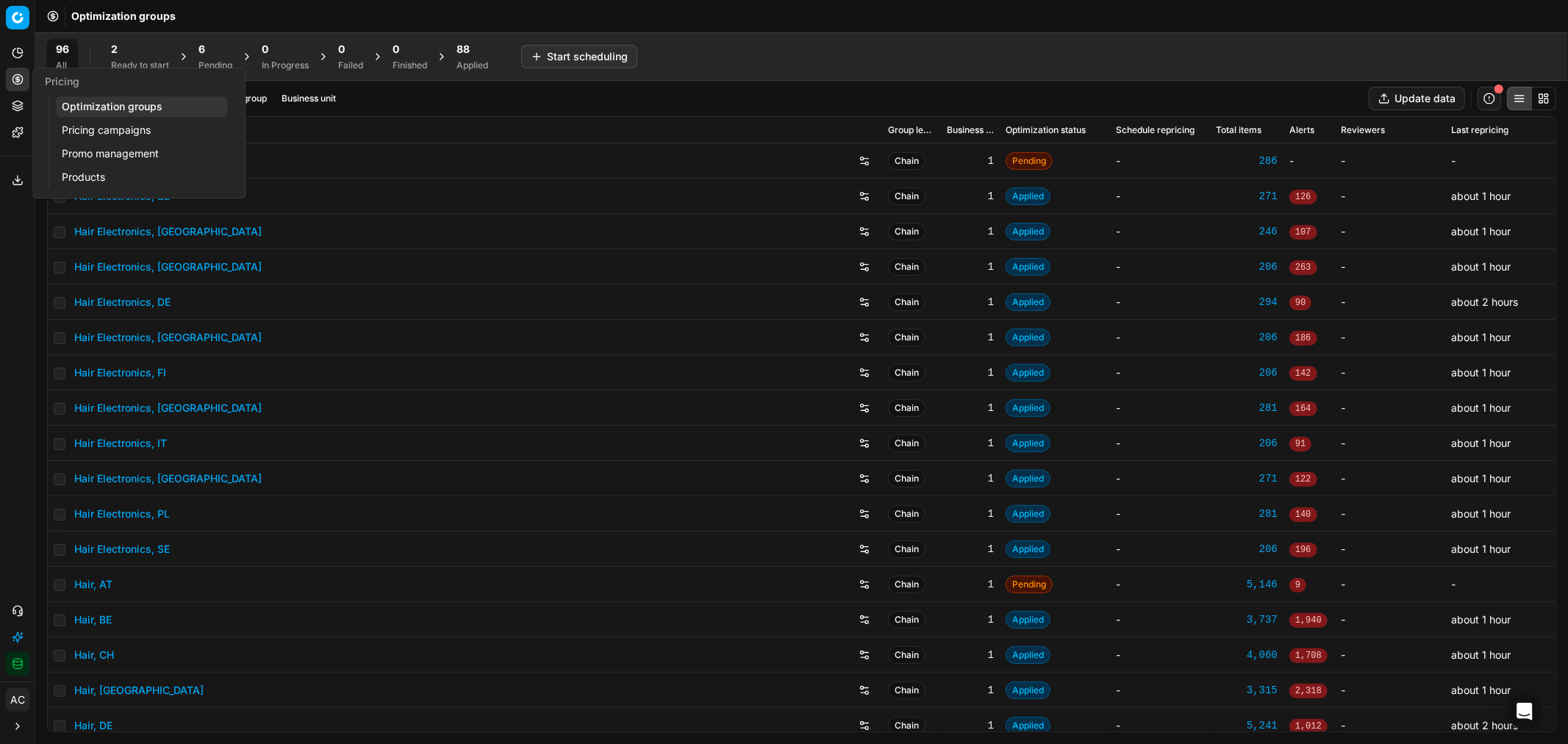
click at [205, 49] on span "6" at bounding box center [201, 49] width 6 height 14
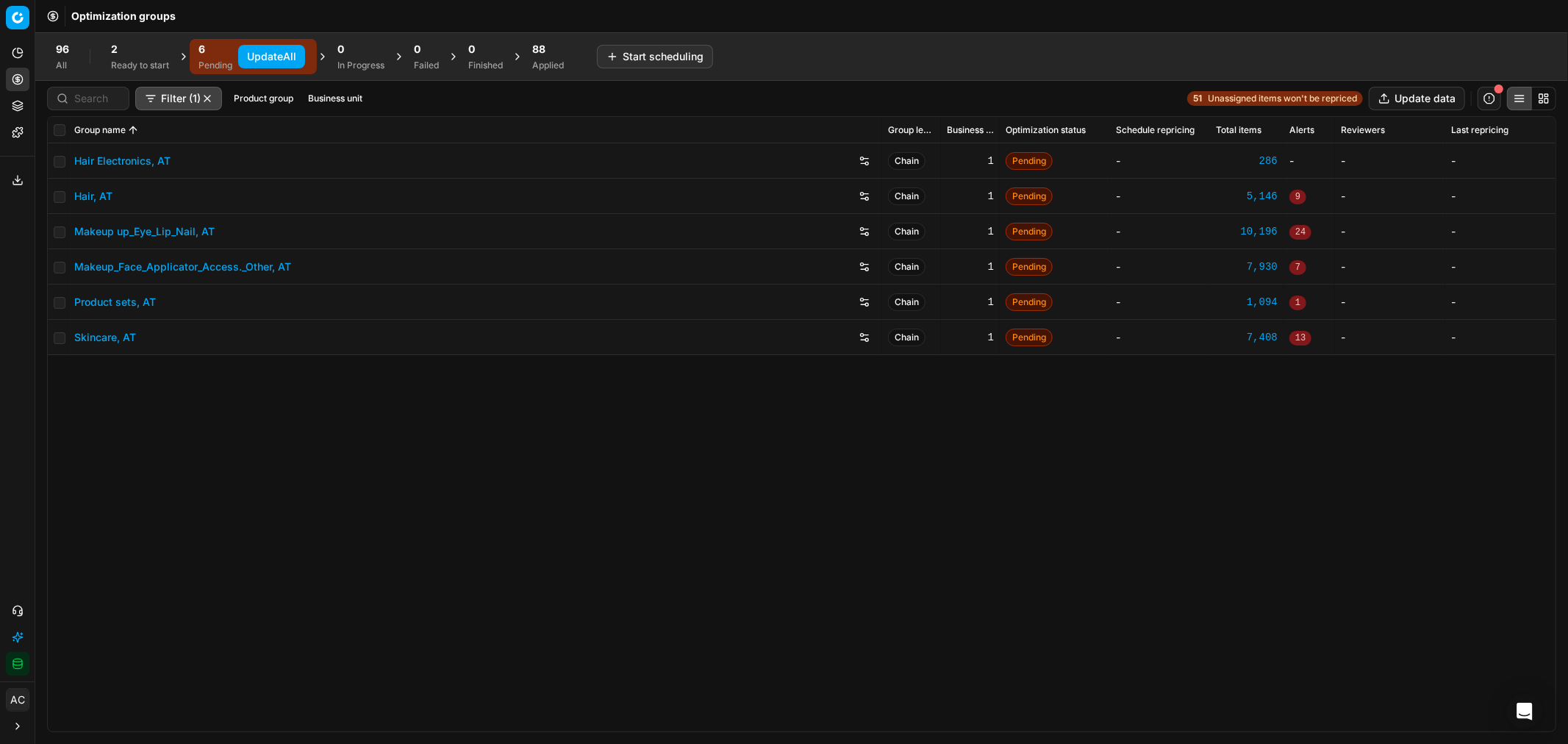
click at [141, 55] on div "2" at bounding box center [140, 49] width 58 height 14
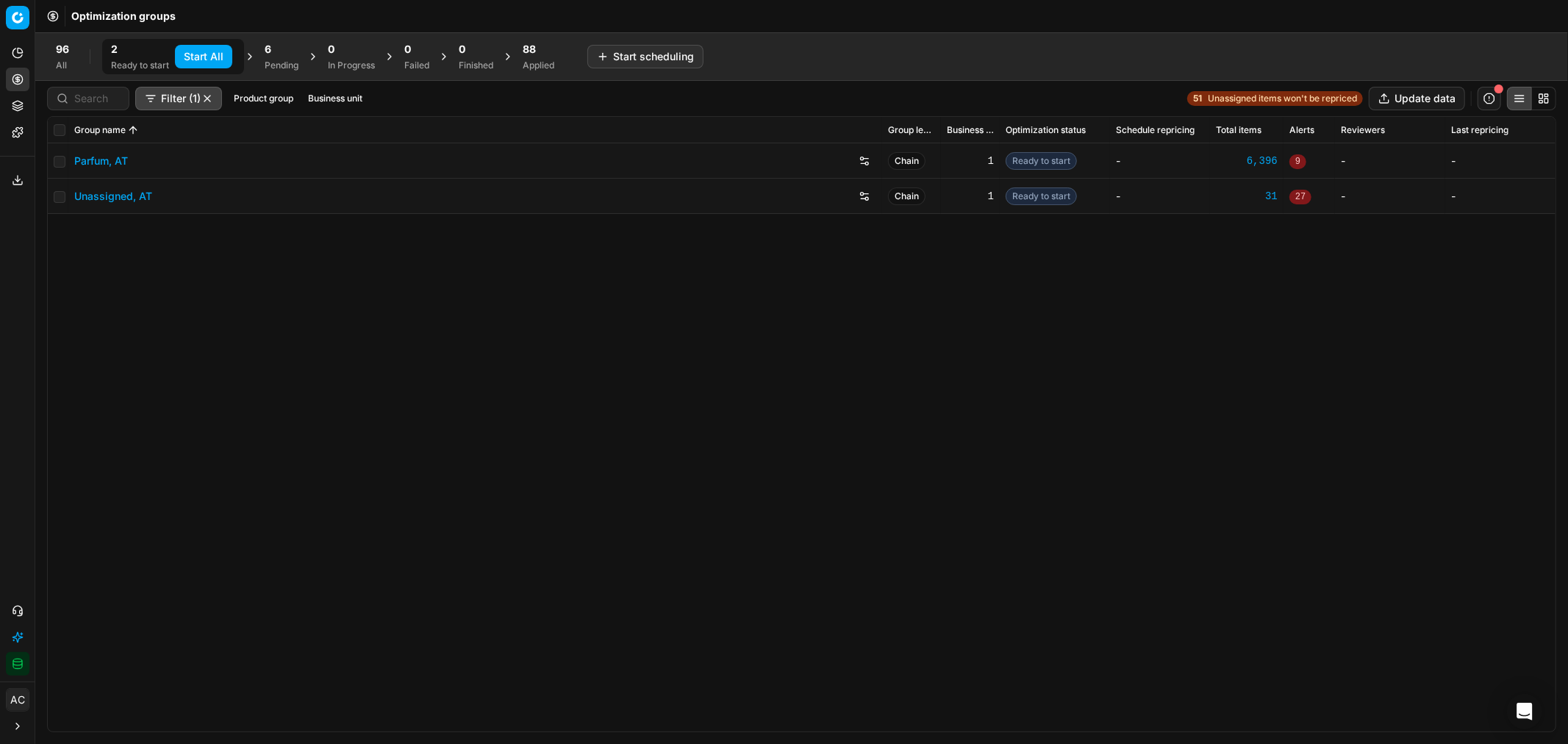
click at [101, 160] on link "Parfum, AT" at bounding box center [101, 161] width 54 height 14
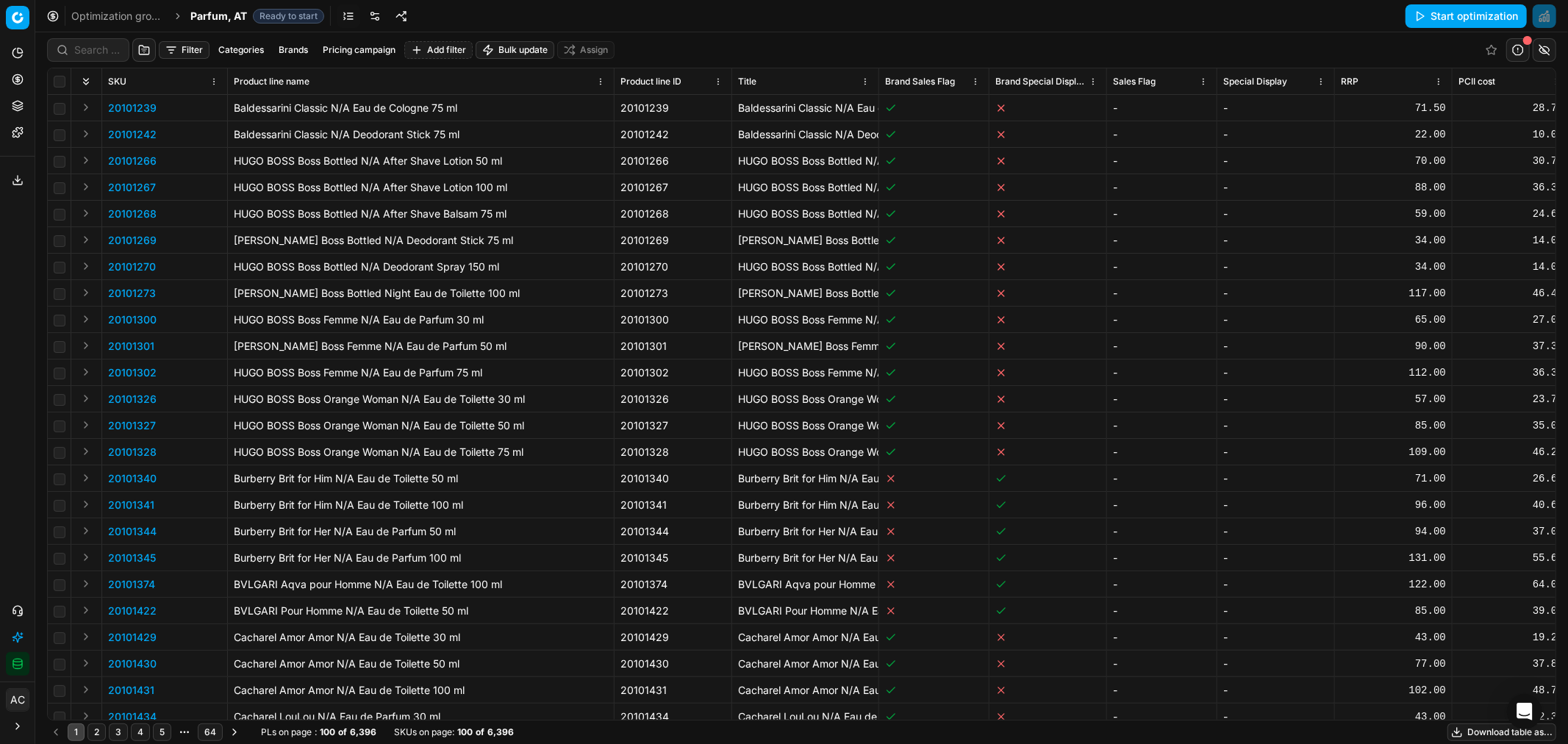
click at [374, 9] on link at bounding box center [374, 16] width 23 height 23
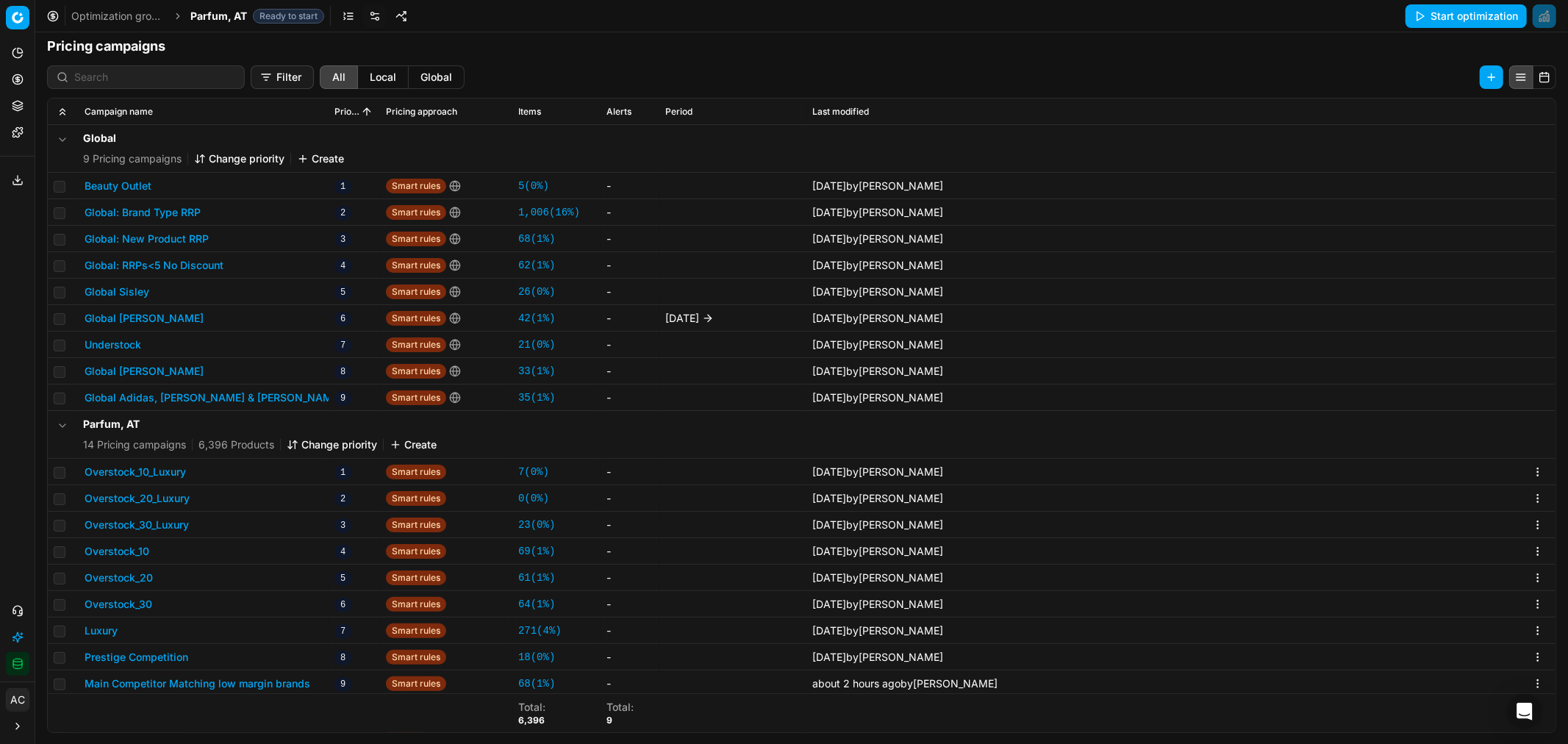
scroll to position [136, 0]
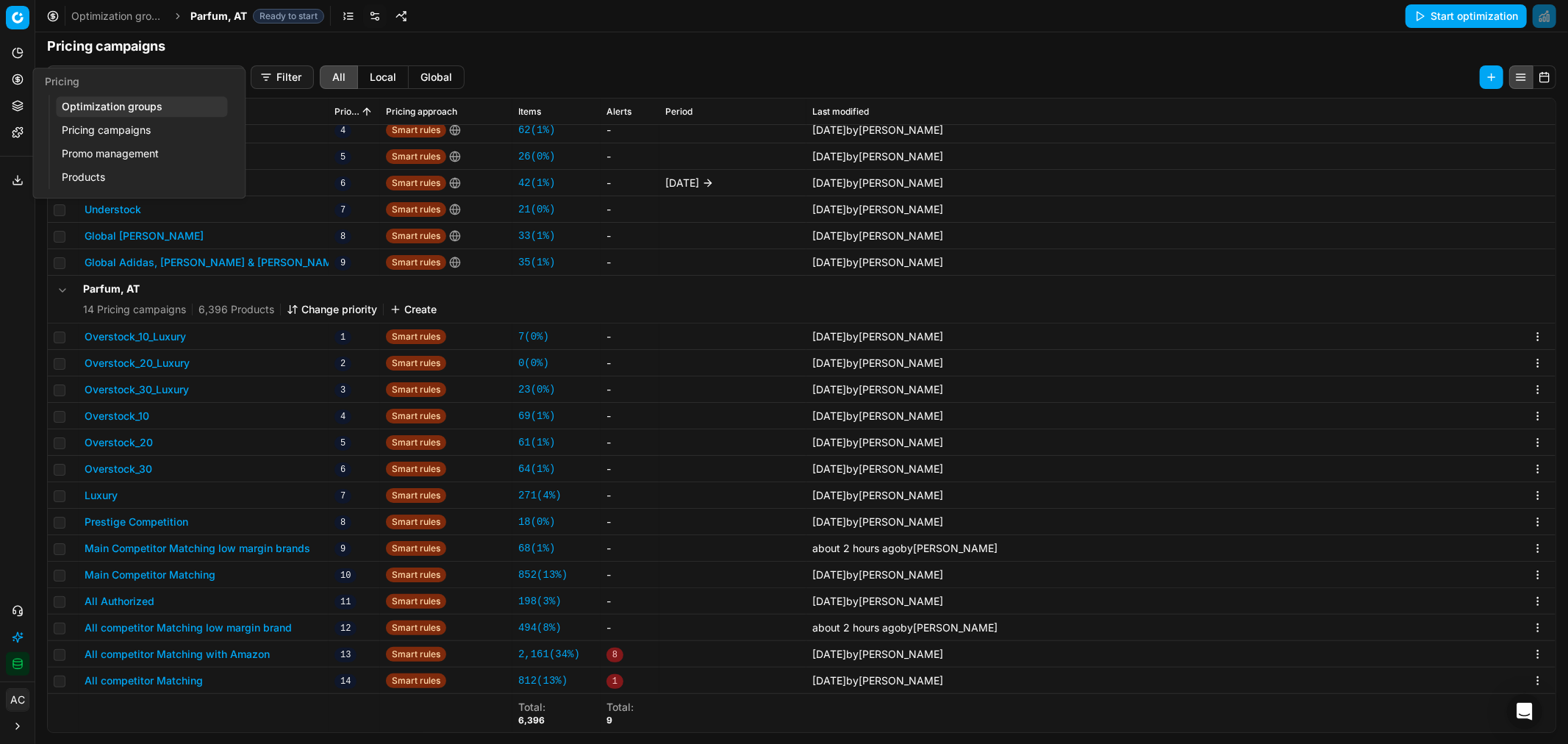
click at [21, 78] on icon at bounding box center [17, 79] width 12 height 12
click at [70, 101] on link "Optimization groups" at bounding box center [141, 106] width 172 height 21
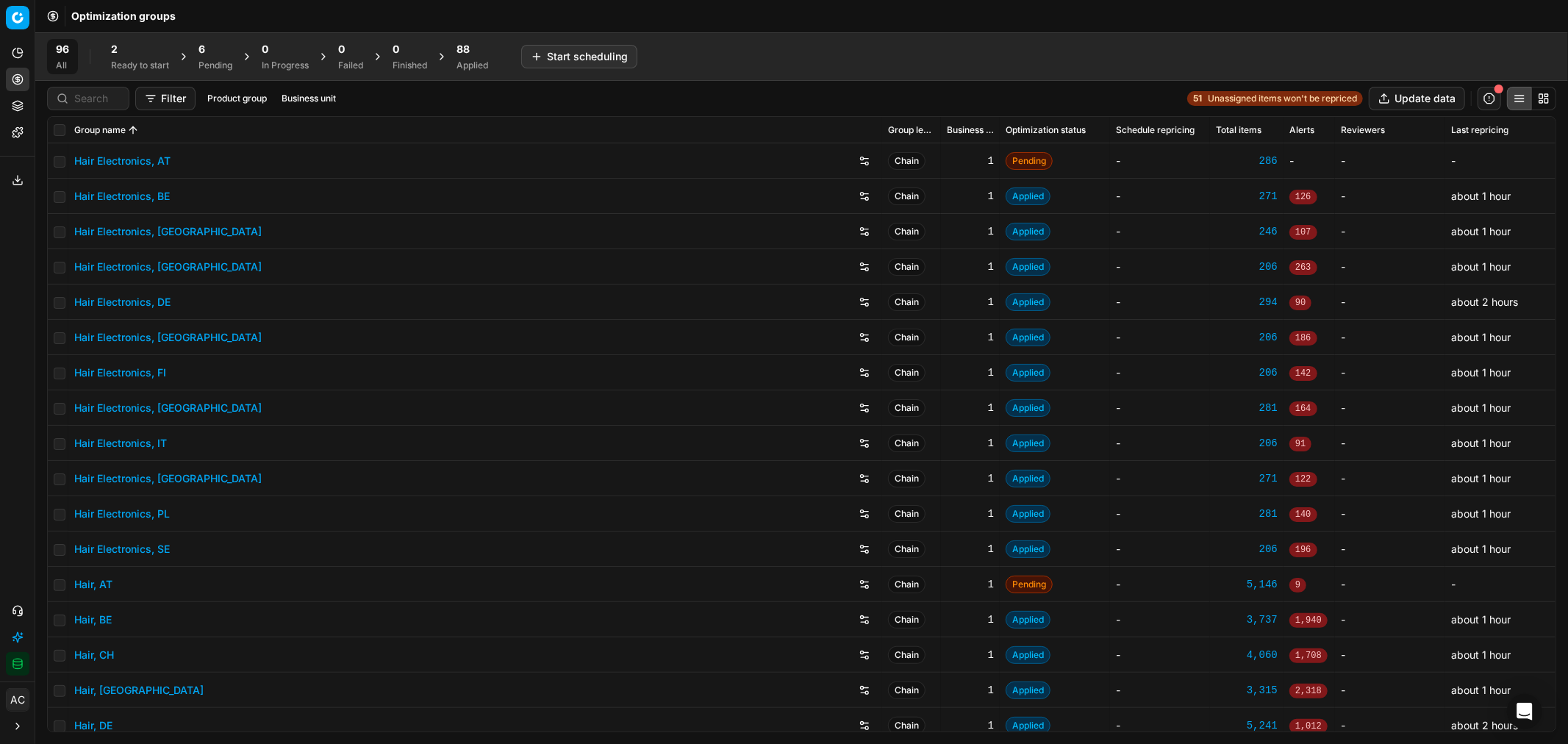
click at [219, 55] on div "6" at bounding box center [216, 49] width 34 height 14
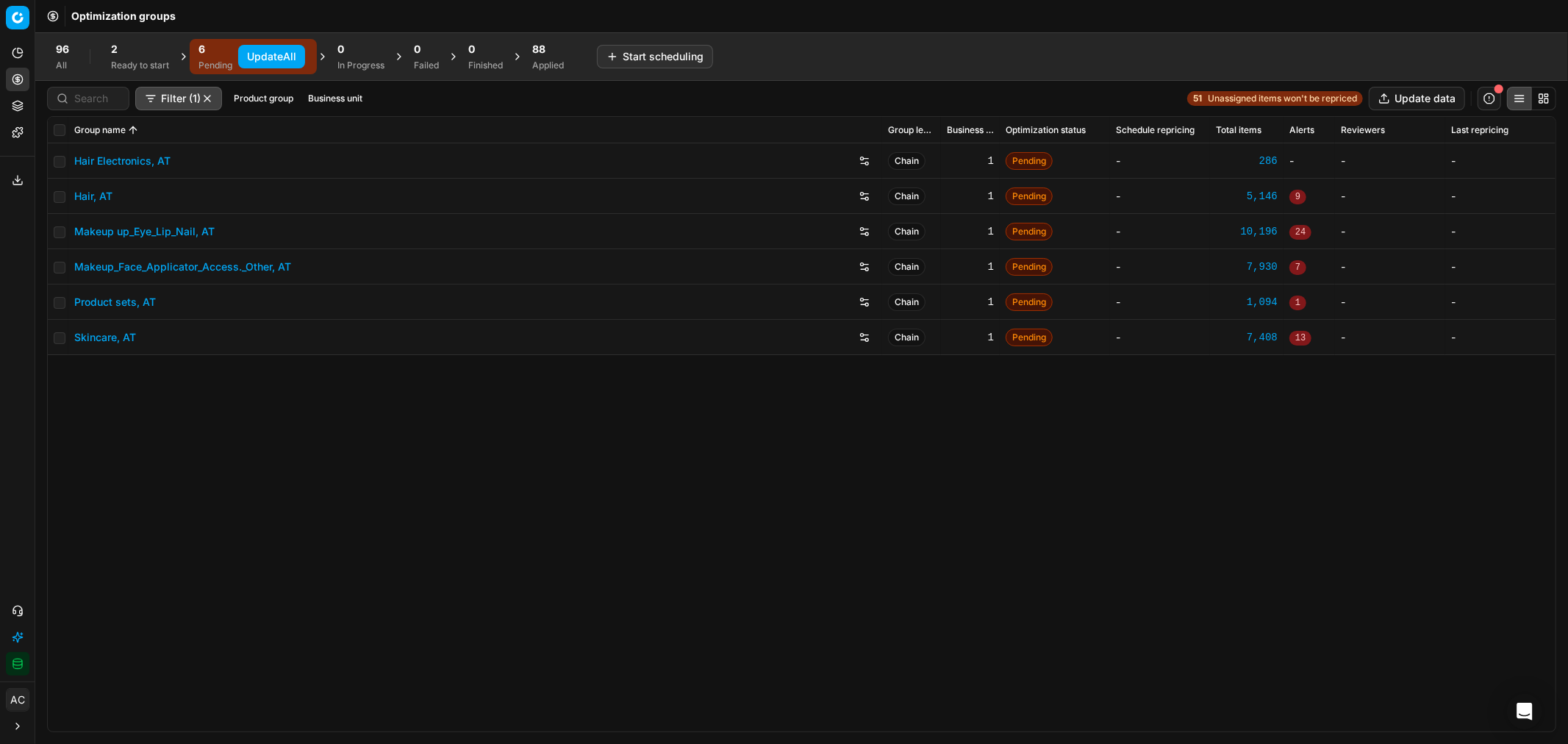
click at [258, 56] on button "Update All" at bounding box center [271, 57] width 67 height 23
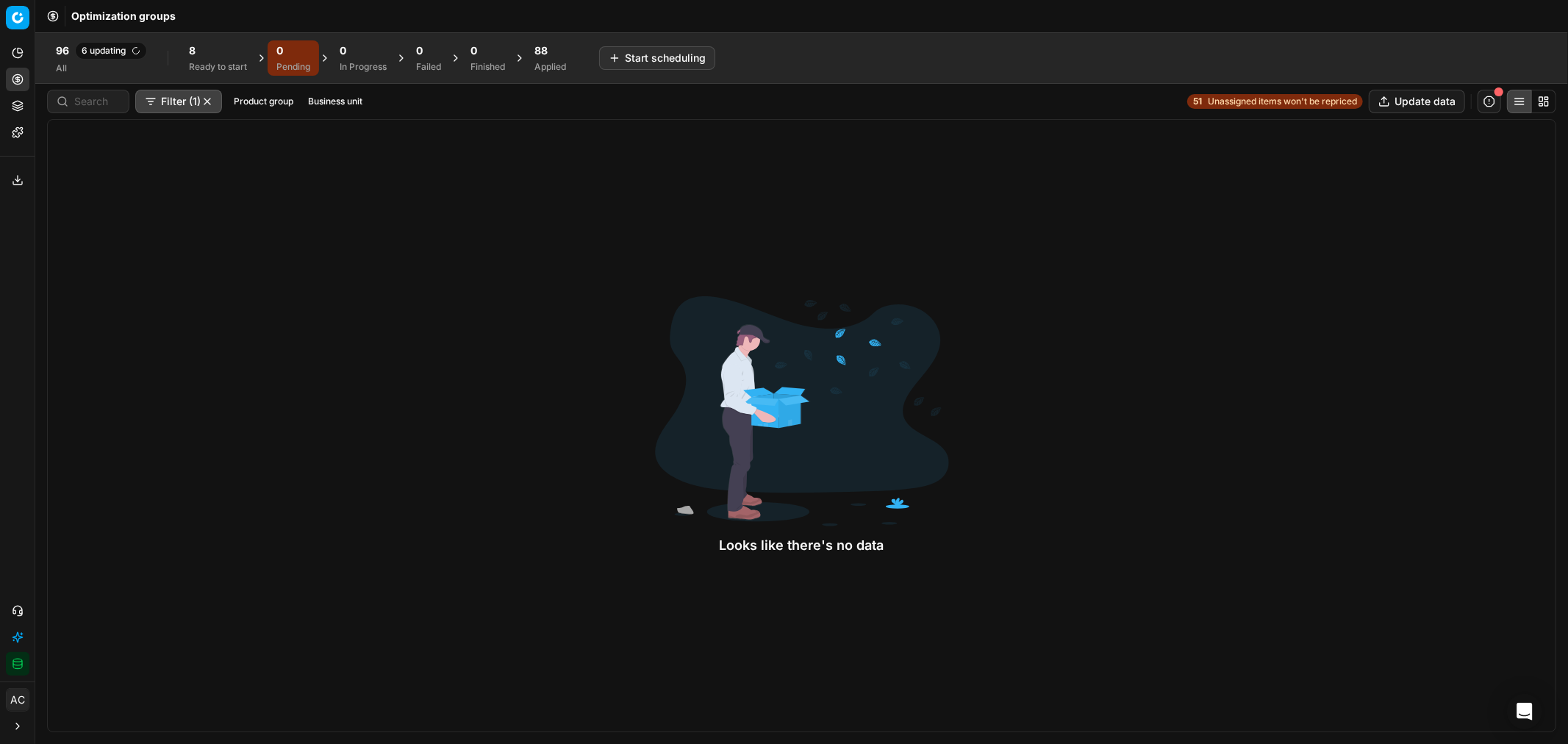
click at [201, 45] on div "8" at bounding box center [217, 50] width 58 height 14
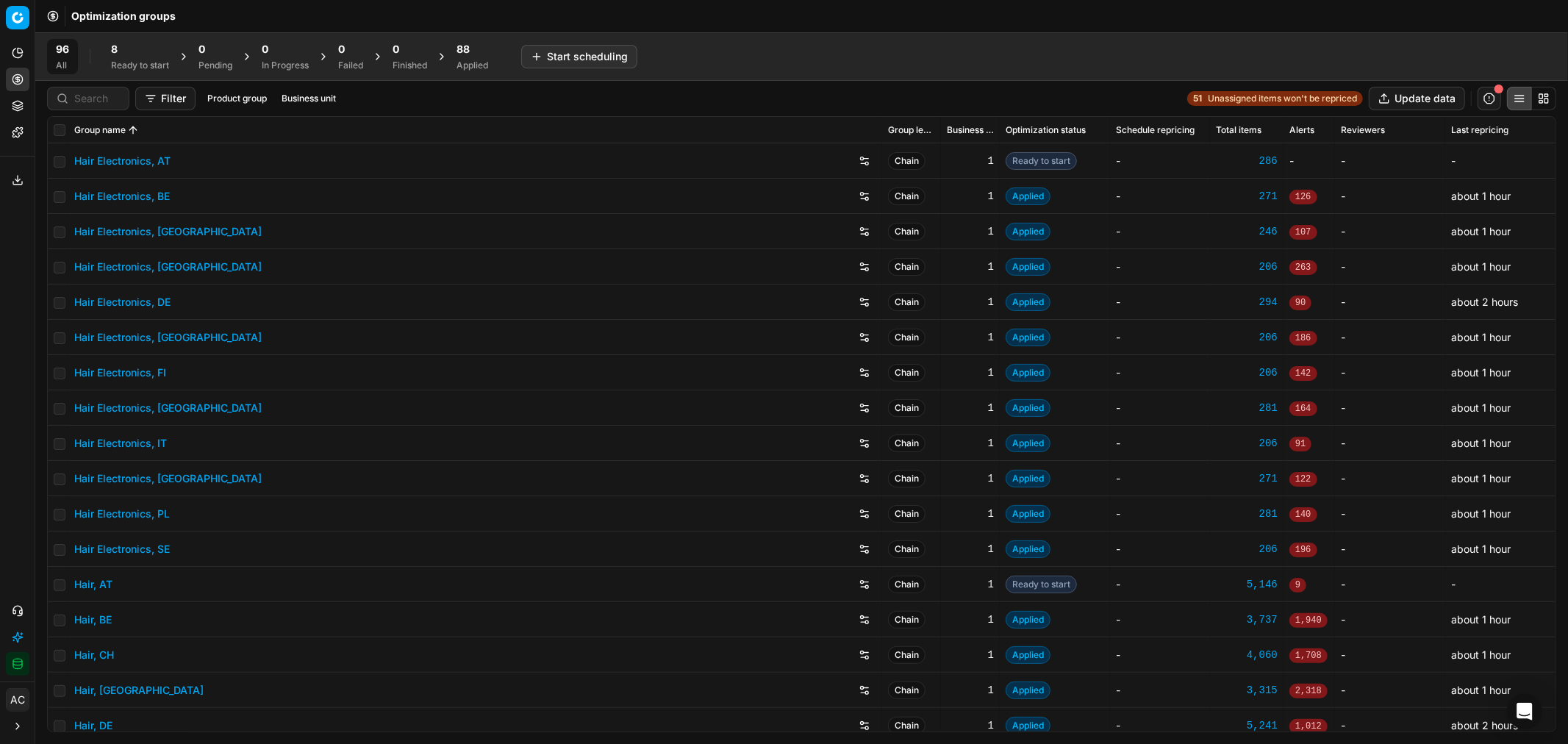
click at [123, 48] on div "8" at bounding box center [140, 49] width 58 height 14
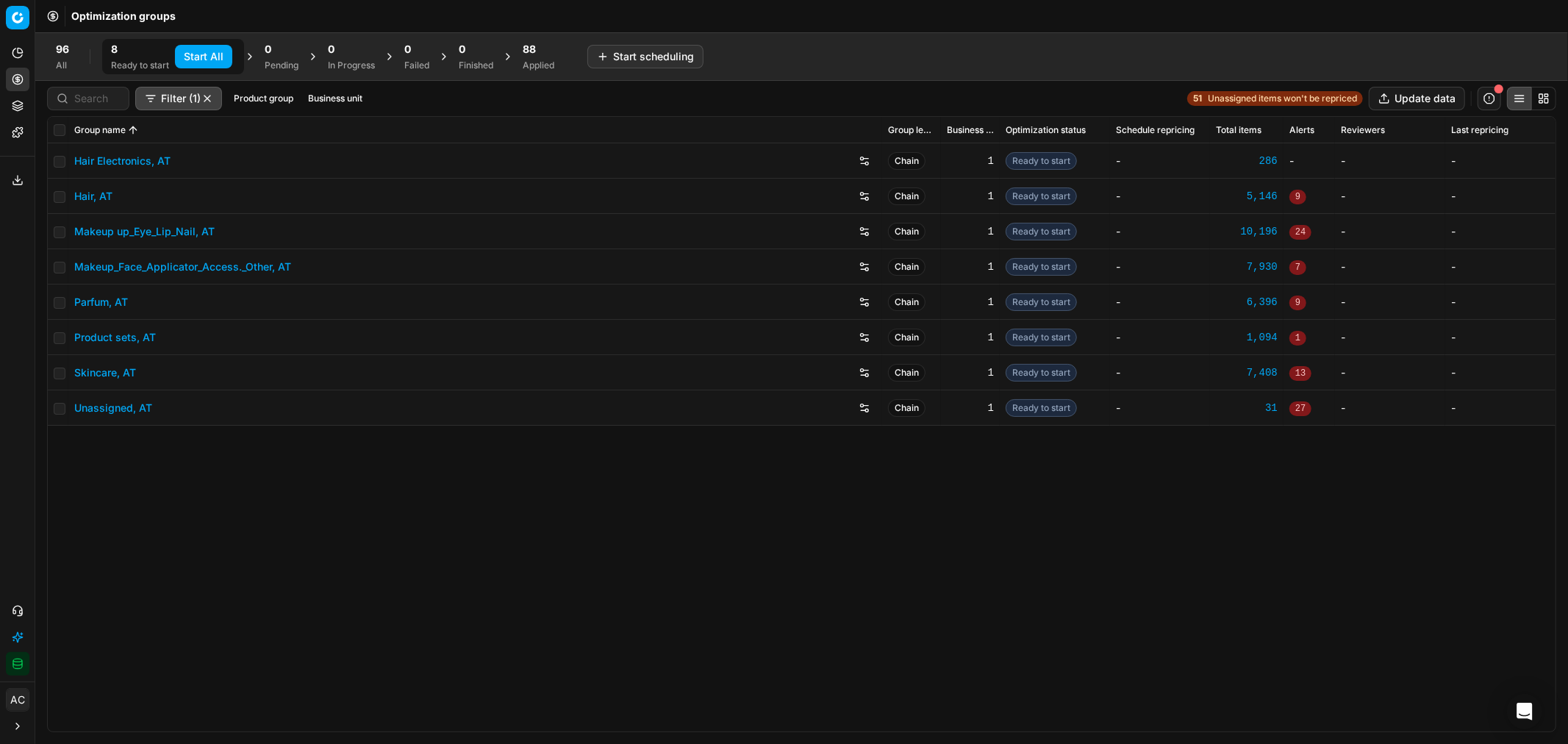
click at [207, 46] on button "Start All" at bounding box center [204, 57] width 57 height 23
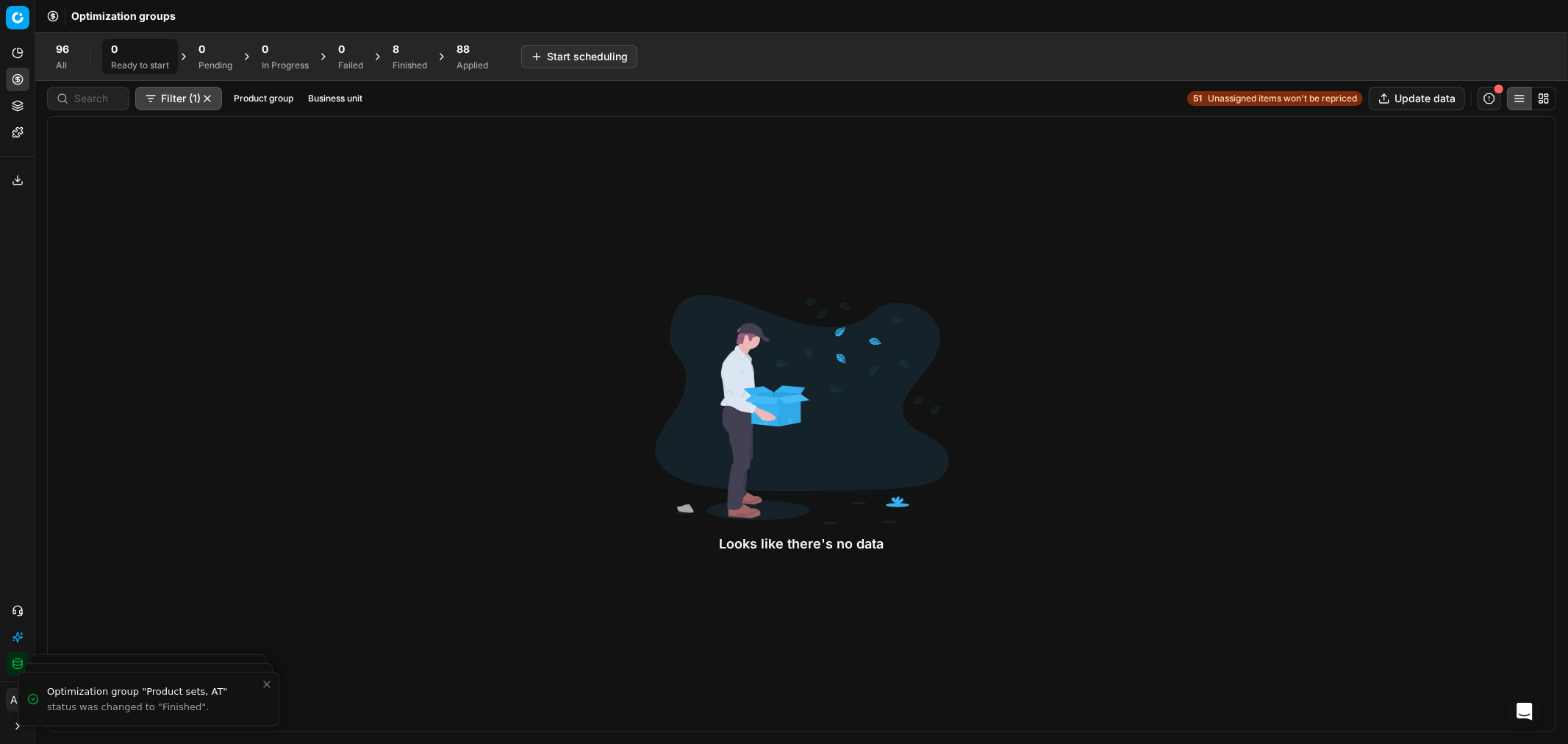
click at [410, 42] on div "8" at bounding box center [410, 49] width 34 height 14
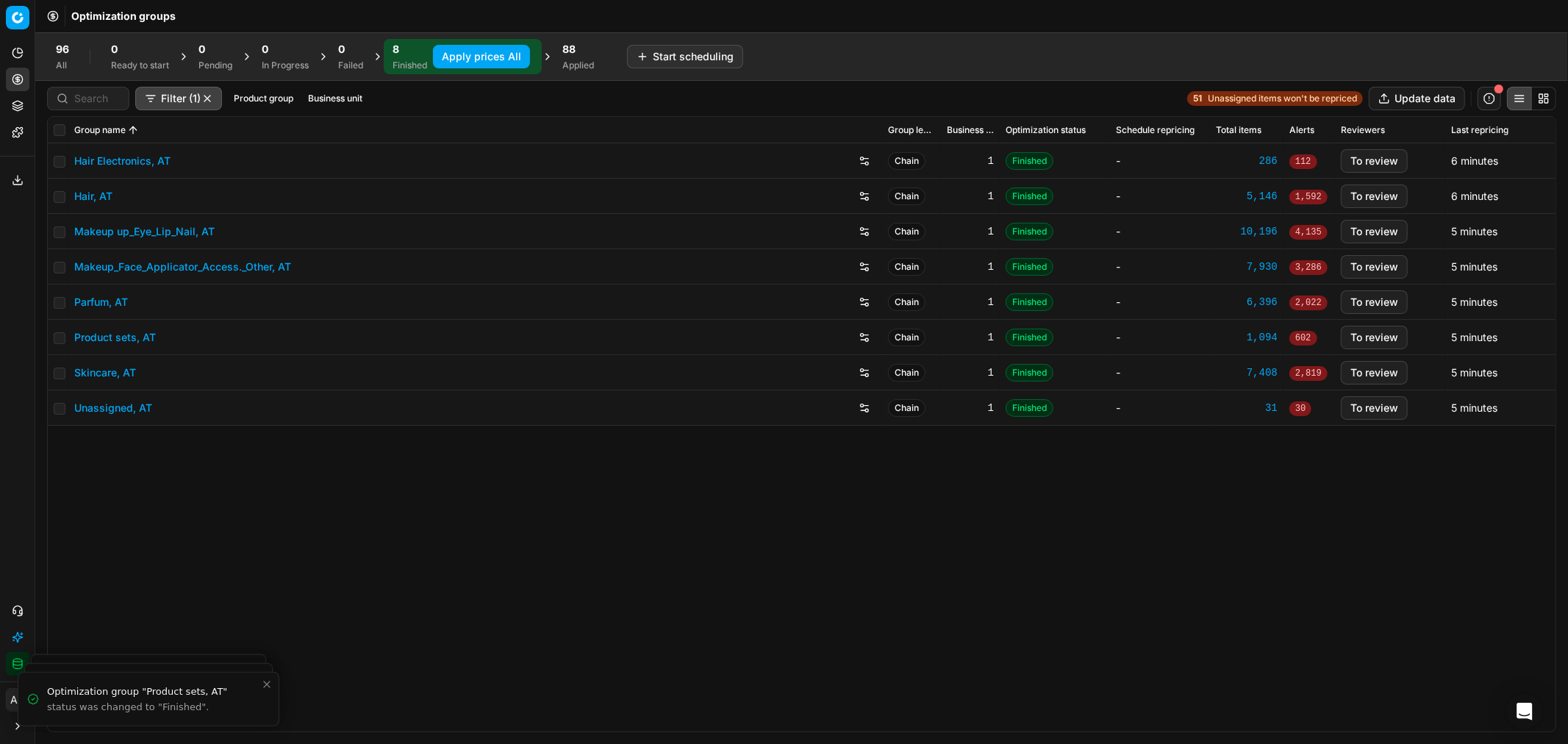
click at [444, 57] on button "Apply prices All" at bounding box center [481, 57] width 97 height 23
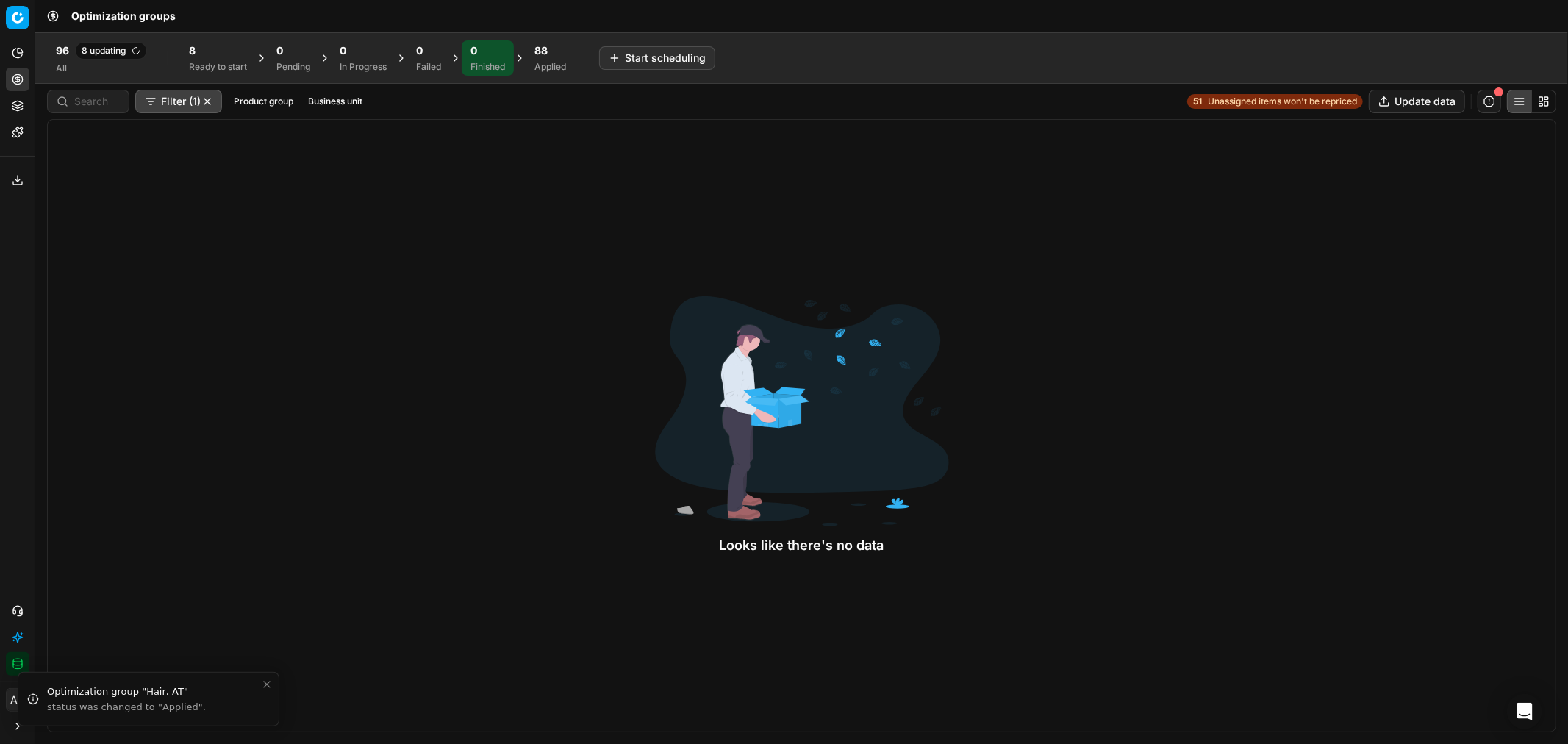
click at [537, 64] on div "88 Applied" at bounding box center [550, 57] width 49 height 35
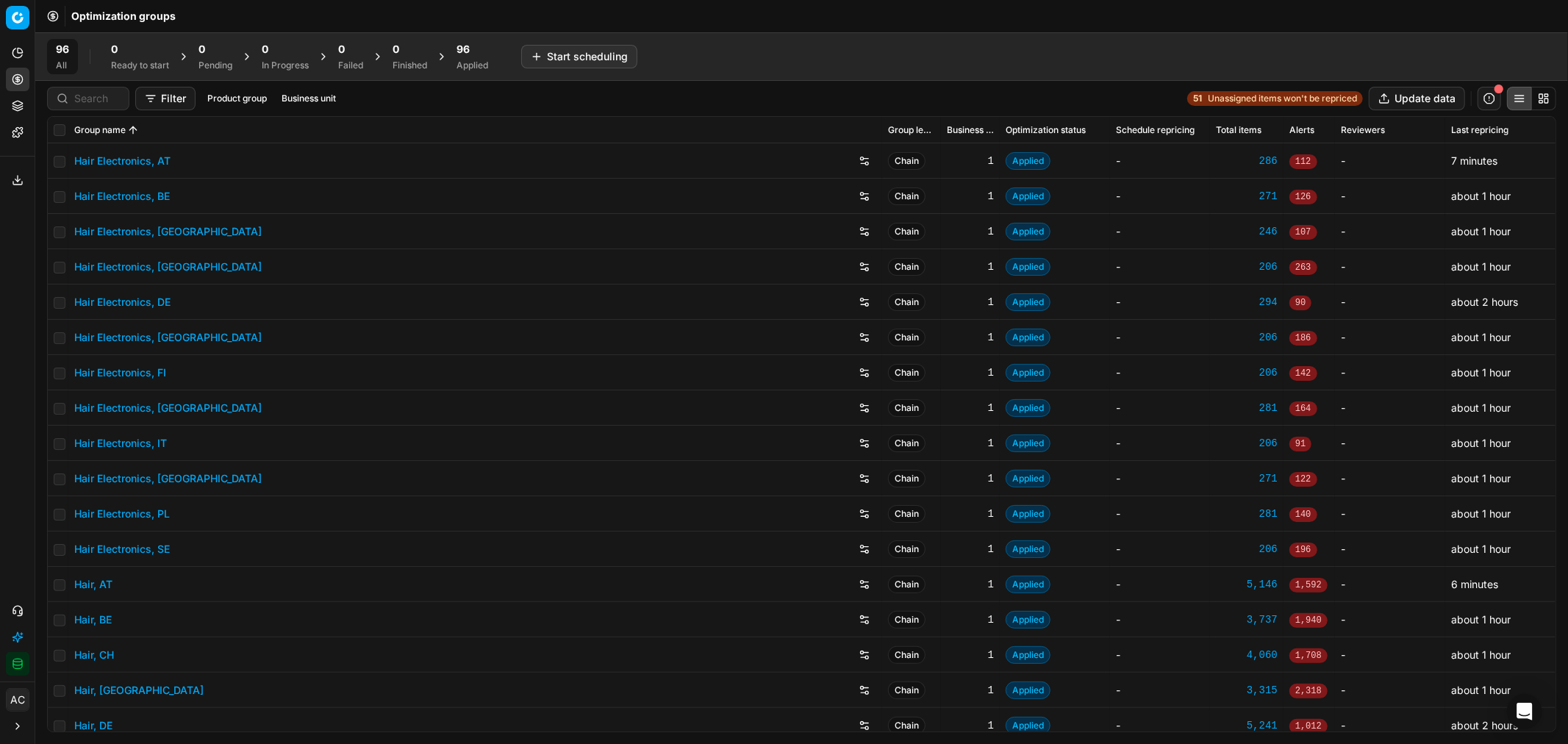
click at [13, 179] on icon at bounding box center [17, 179] width 12 height 12
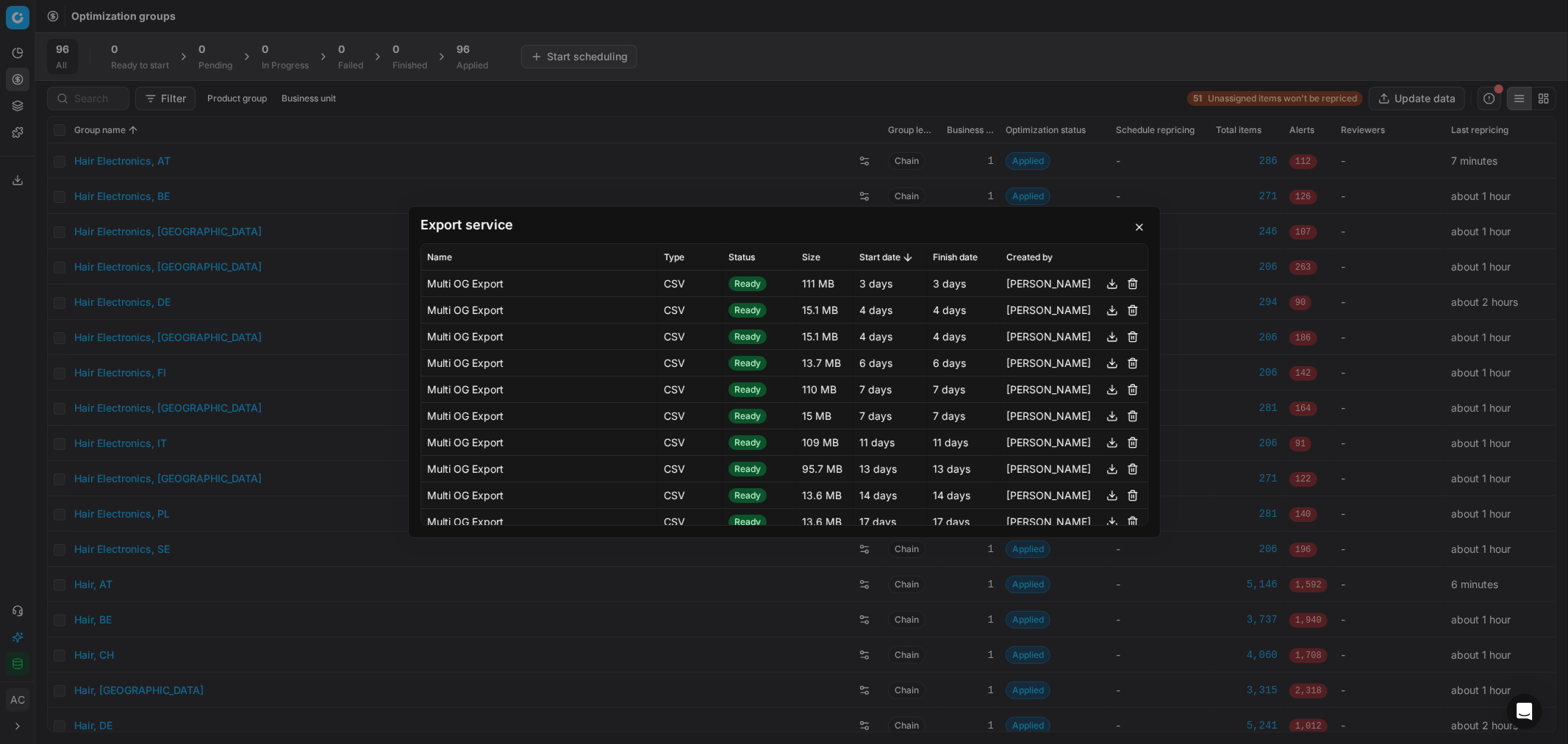
click at [1136, 224] on button "button" at bounding box center [1140, 227] width 18 height 18
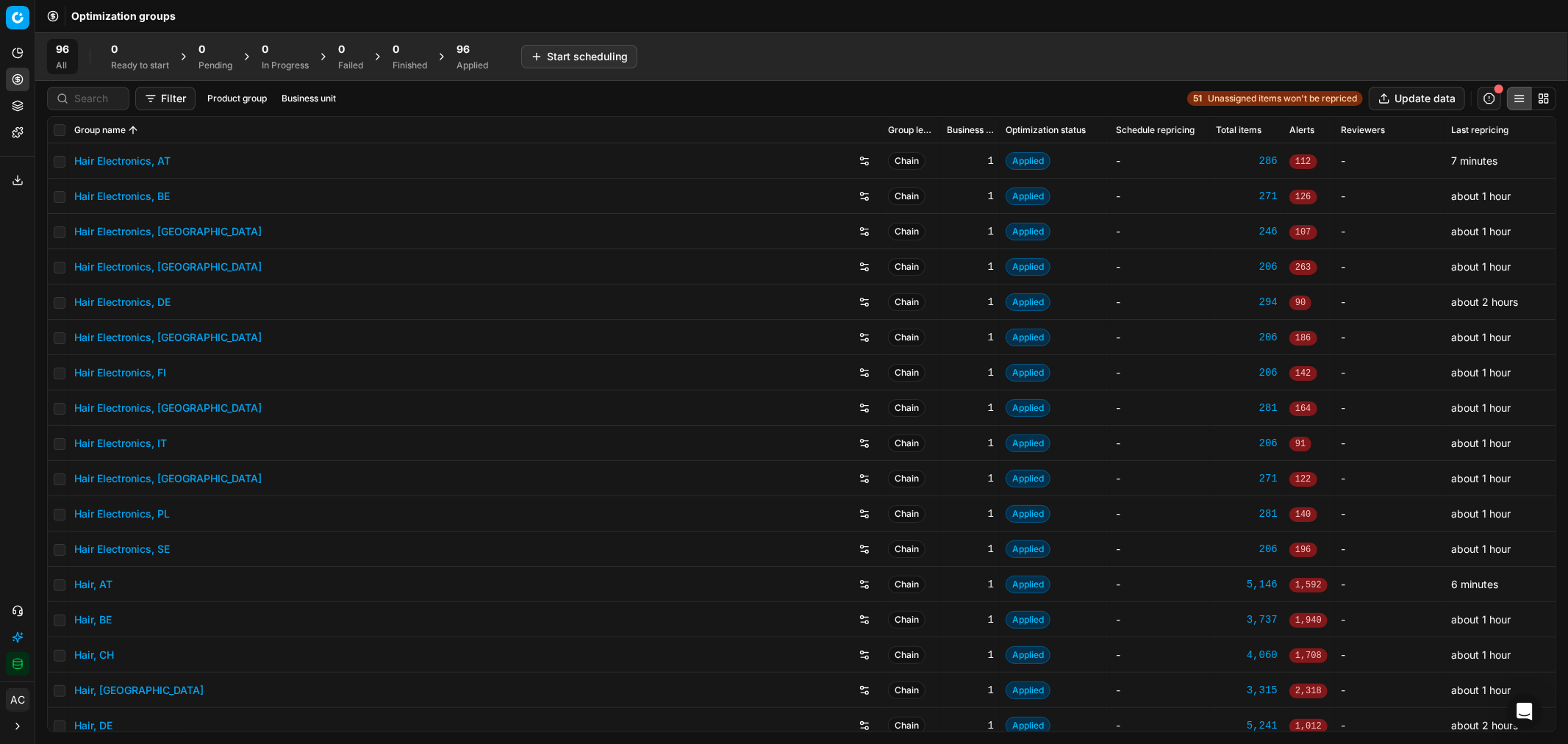
click at [483, 63] on div "Applied" at bounding box center [471, 65] width 31 height 12
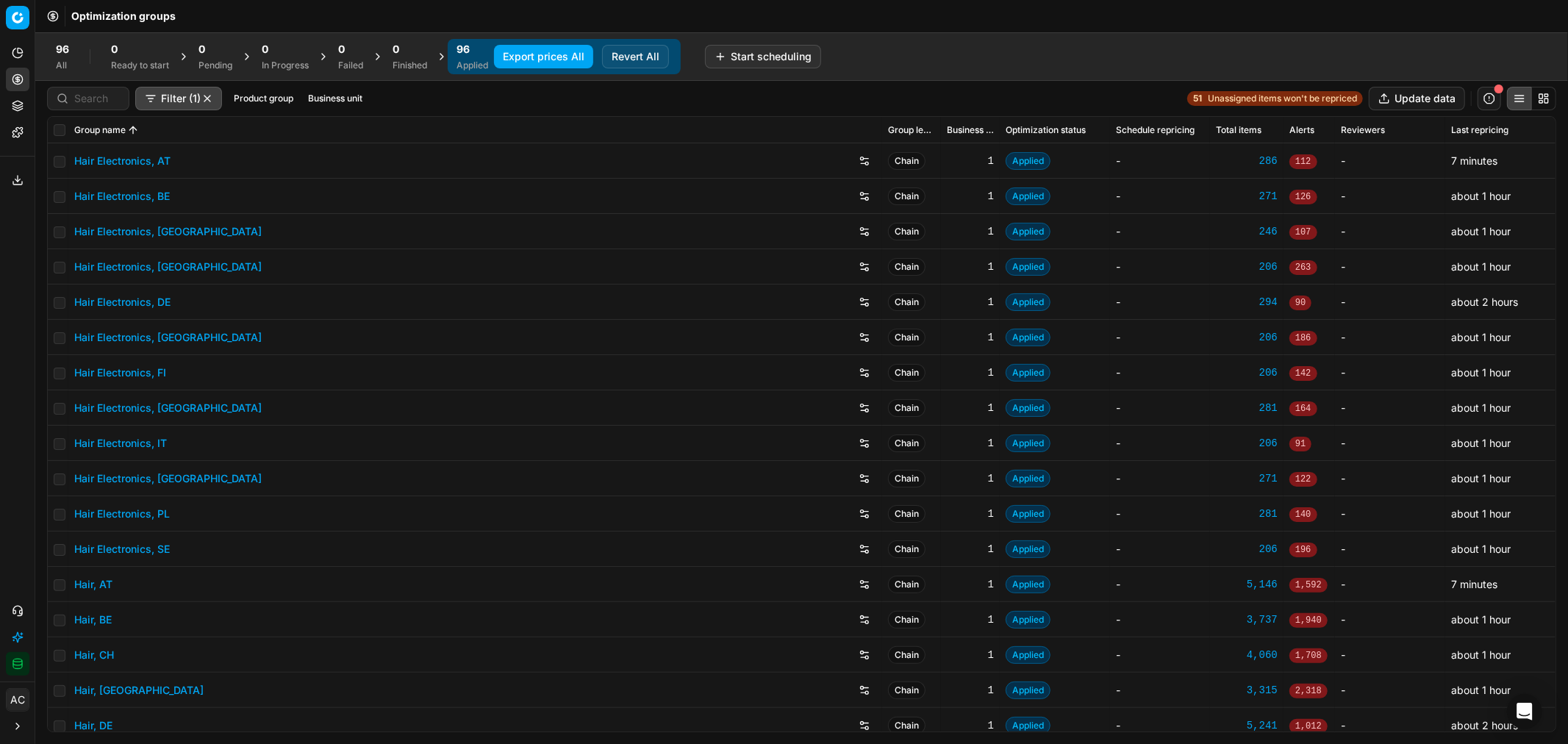
click at [538, 55] on button "Export prices All" at bounding box center [543, 57] width 100 height 23
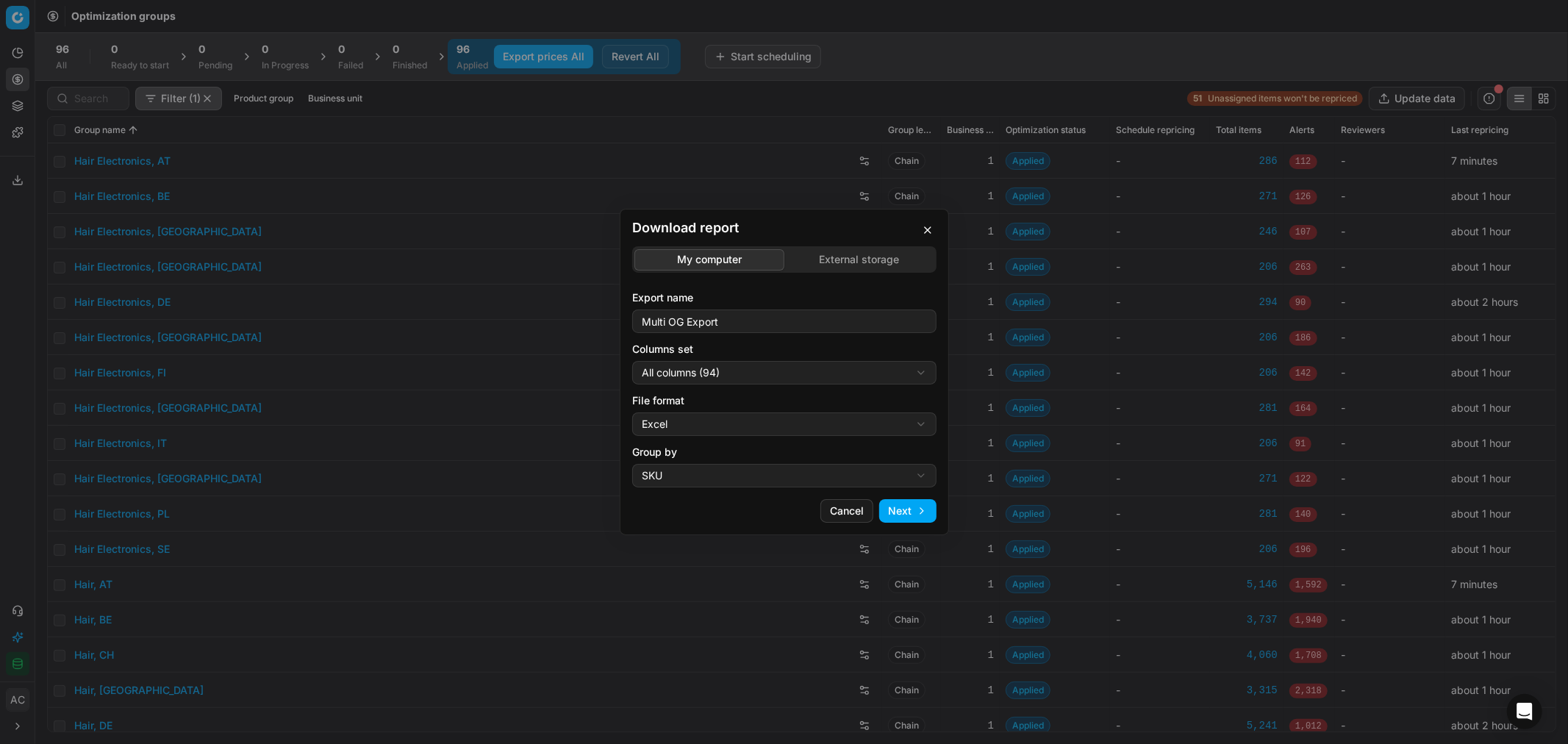
click at [728, 372] on div "Download report My computer External storage Export name Multi OG Export Column…" at bounding box center [784, 372] width 1568 height 744
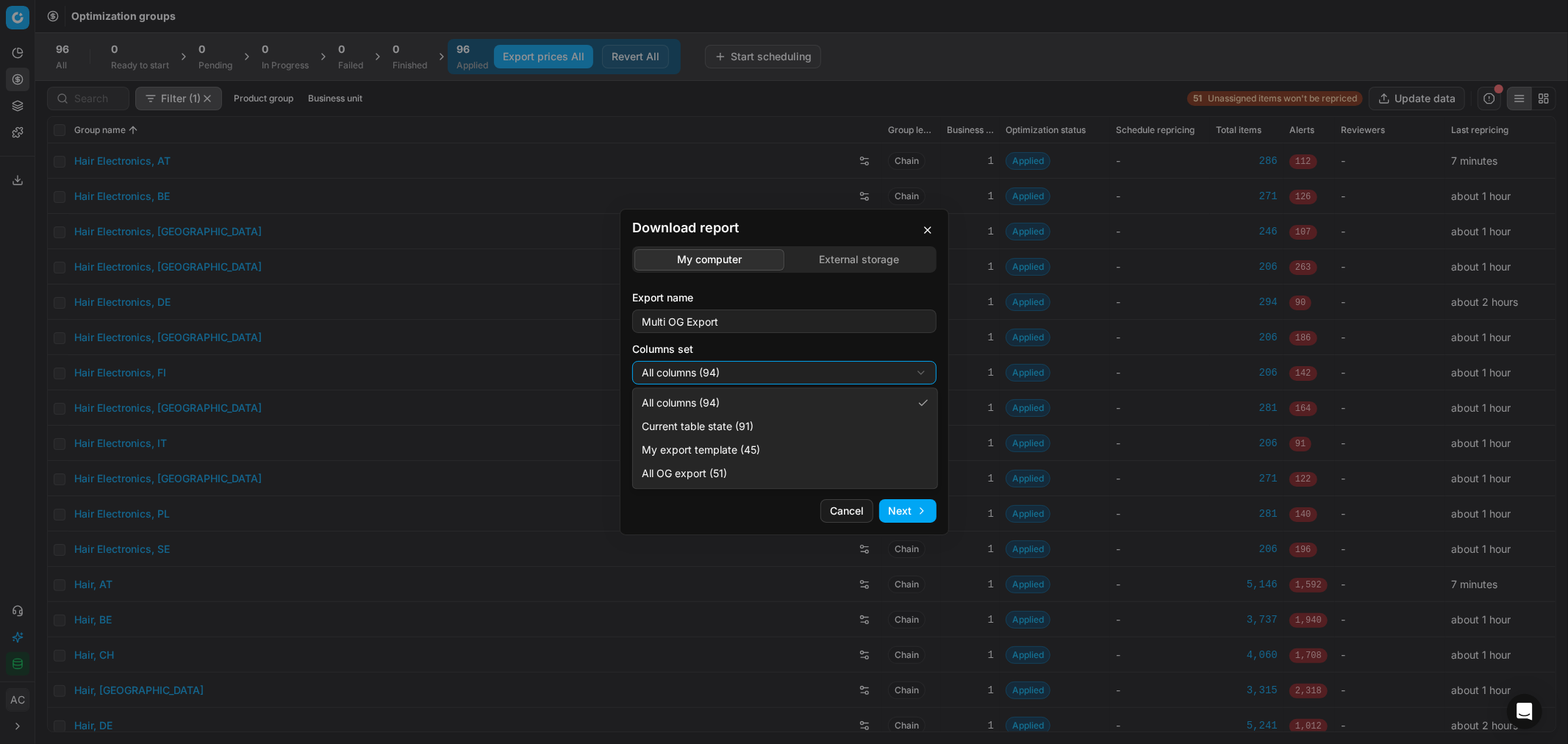
select select "custom"
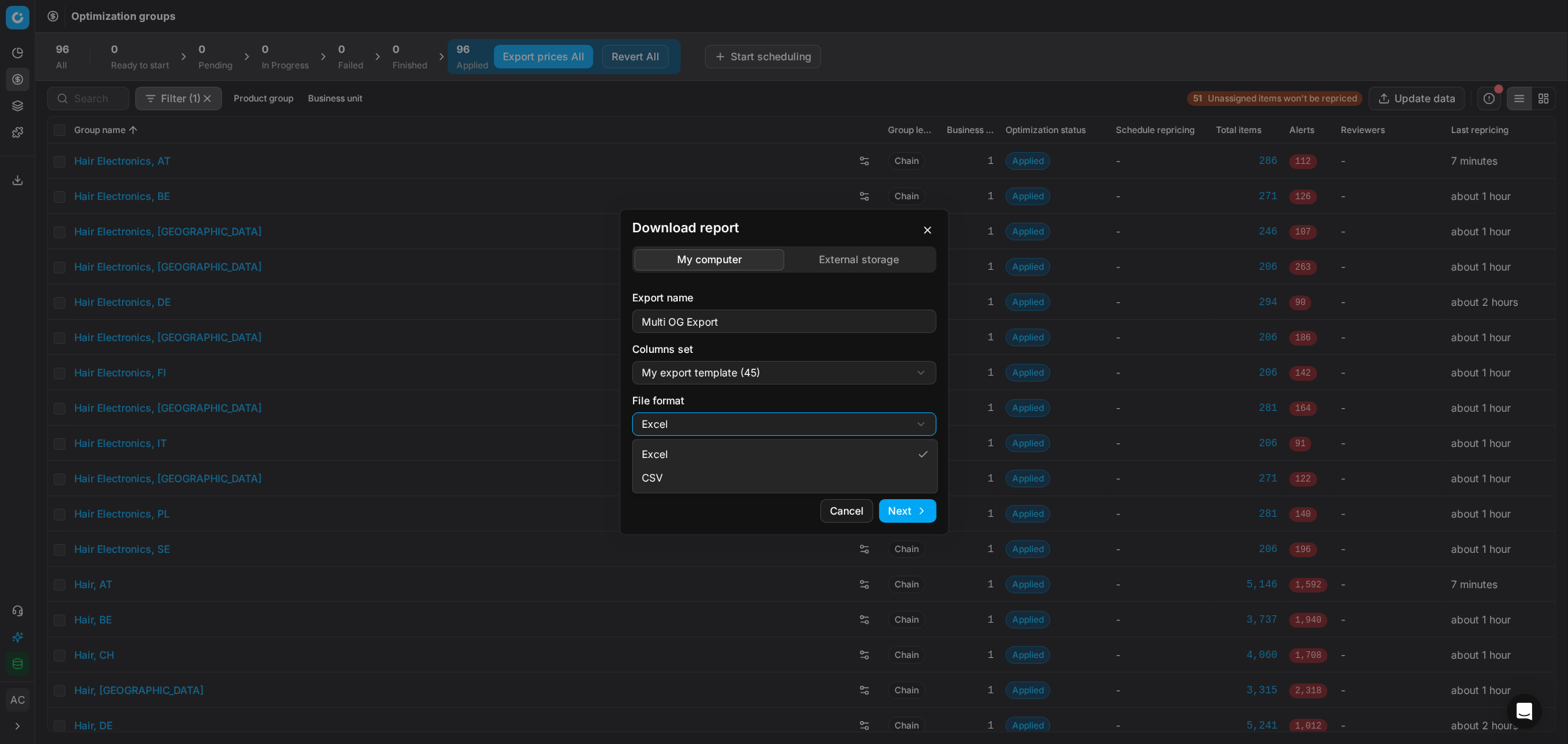
click at [720, 425] on div "Download report My computer External storage Export name Multi OG Export Column…" at bounding box center [784, 372] width 1568 height 744
select select "csv"
click at [915, 516] on button "Next" at bounding box center [908, 511] width 57 height 23
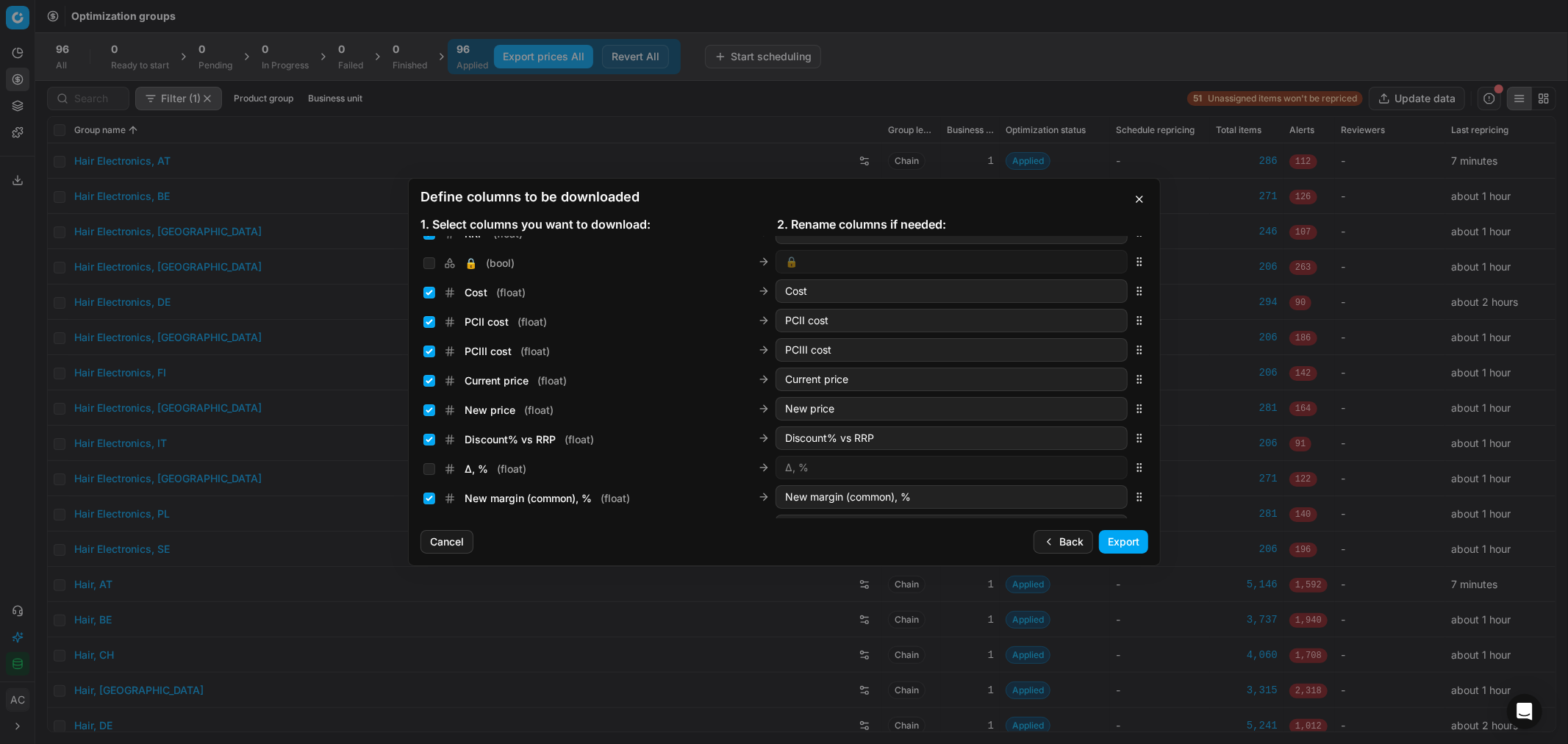
scroll to position [225, 0]
click at [424, 381] on input "Current price ( float )" at bounding box center [429, 380] width 12 height 12
checkbox input "false"
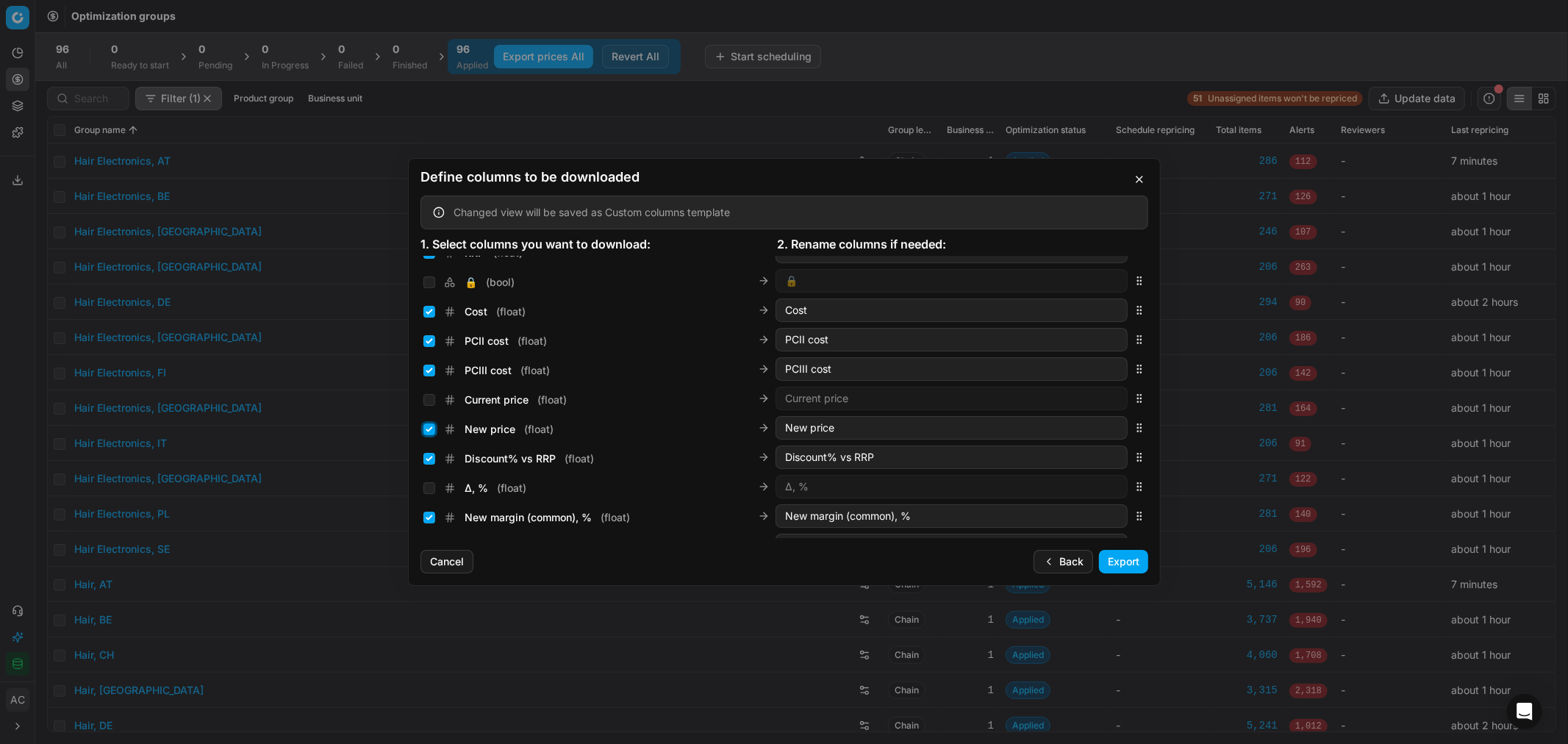
click at [432, 425] on input "New price ( float )" at bounding box center [429, 429] width 12 height 12
checkbox input "false"
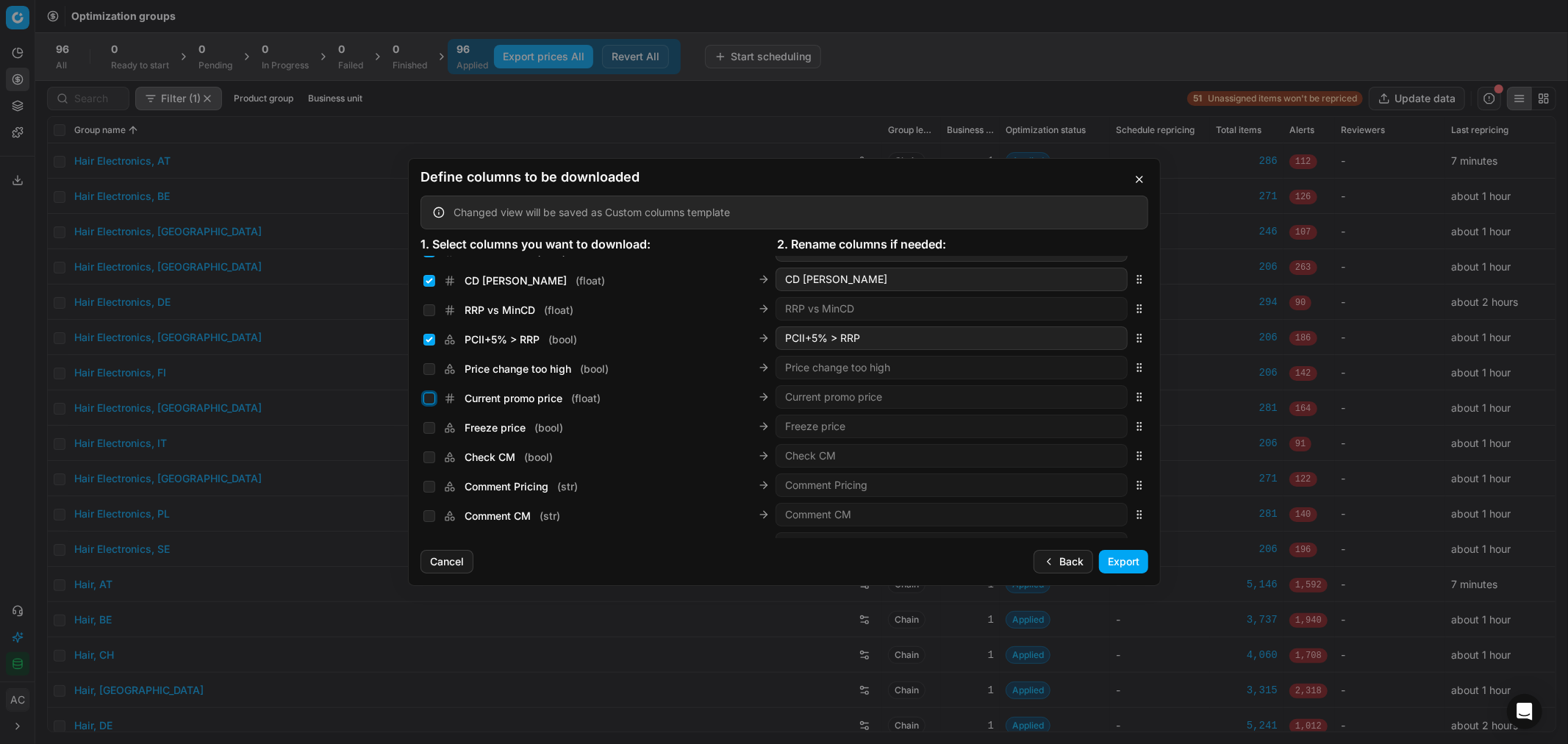
click at [427, 398] on input "Current promo price ( float )" at bounding box center [429, 398] width 12 height 12
checkbox input "true"
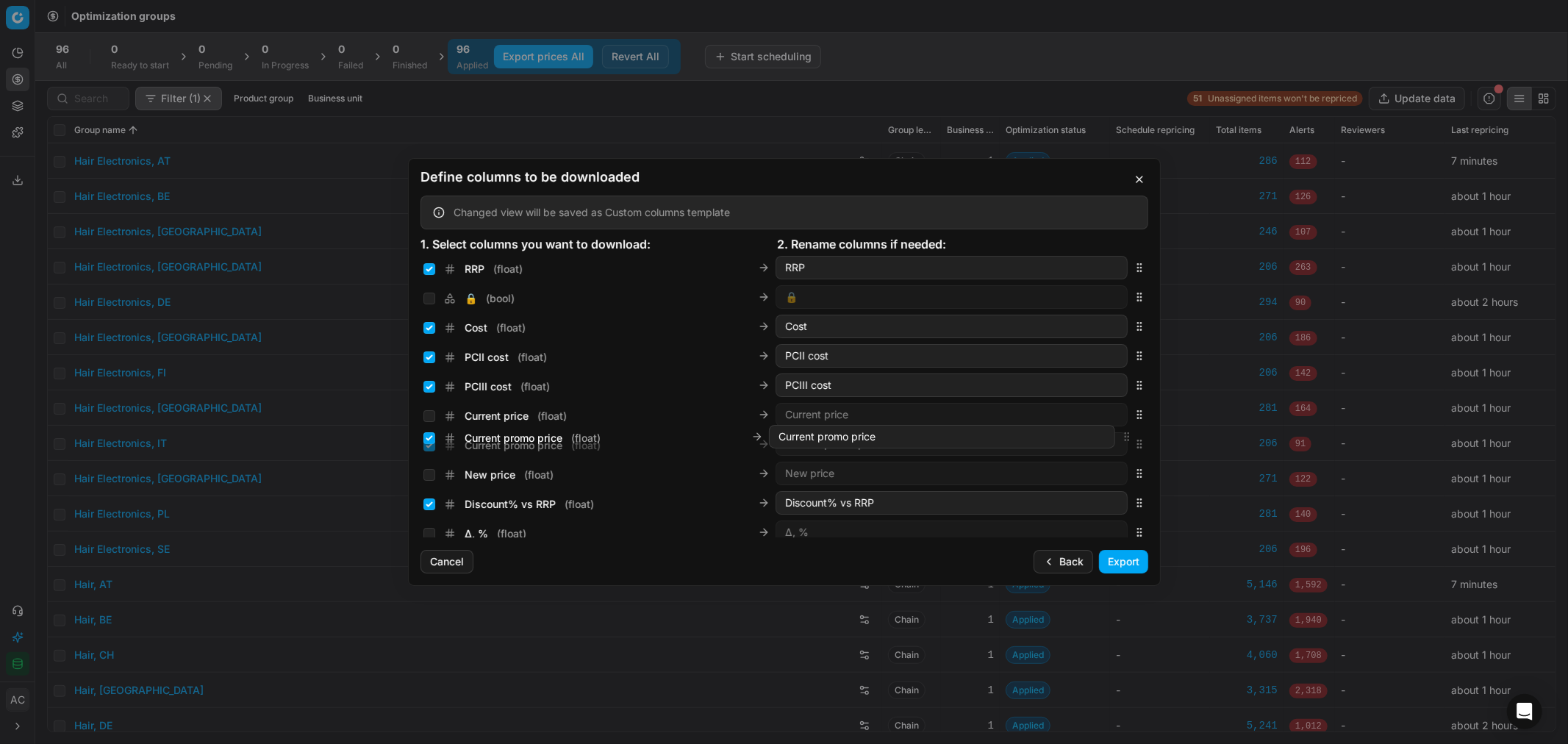
scroll to position [214, 0]
drag, startPoint x: 1128, startPoint y: 399, endPoint x: 1119, endPoint y: 438, distance: 40.0
click at [1119, 438] on div "Current promo price ( float ) Current promo price" at bounding box center [784, 438] width 728 height 30
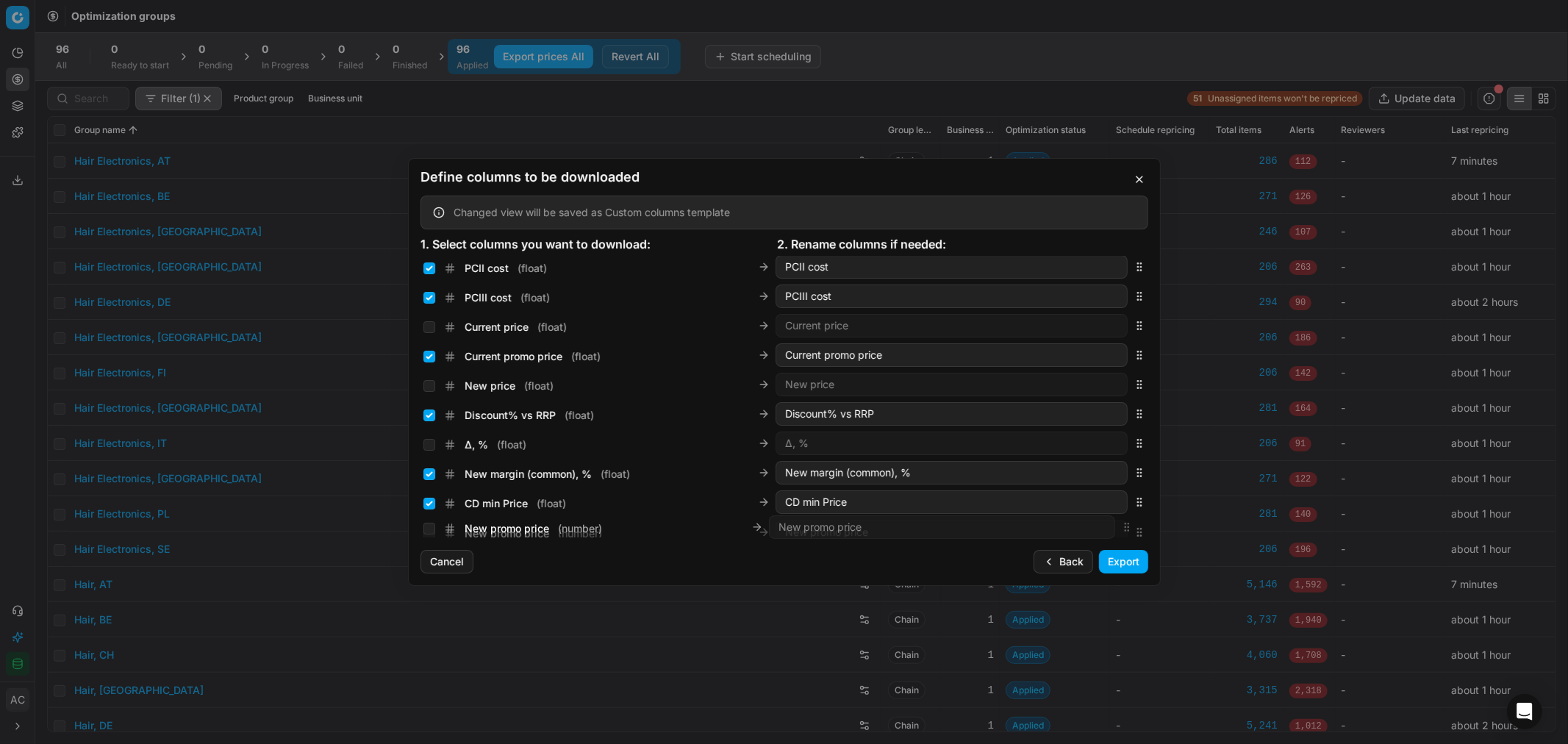
scroll to position [338, 0]
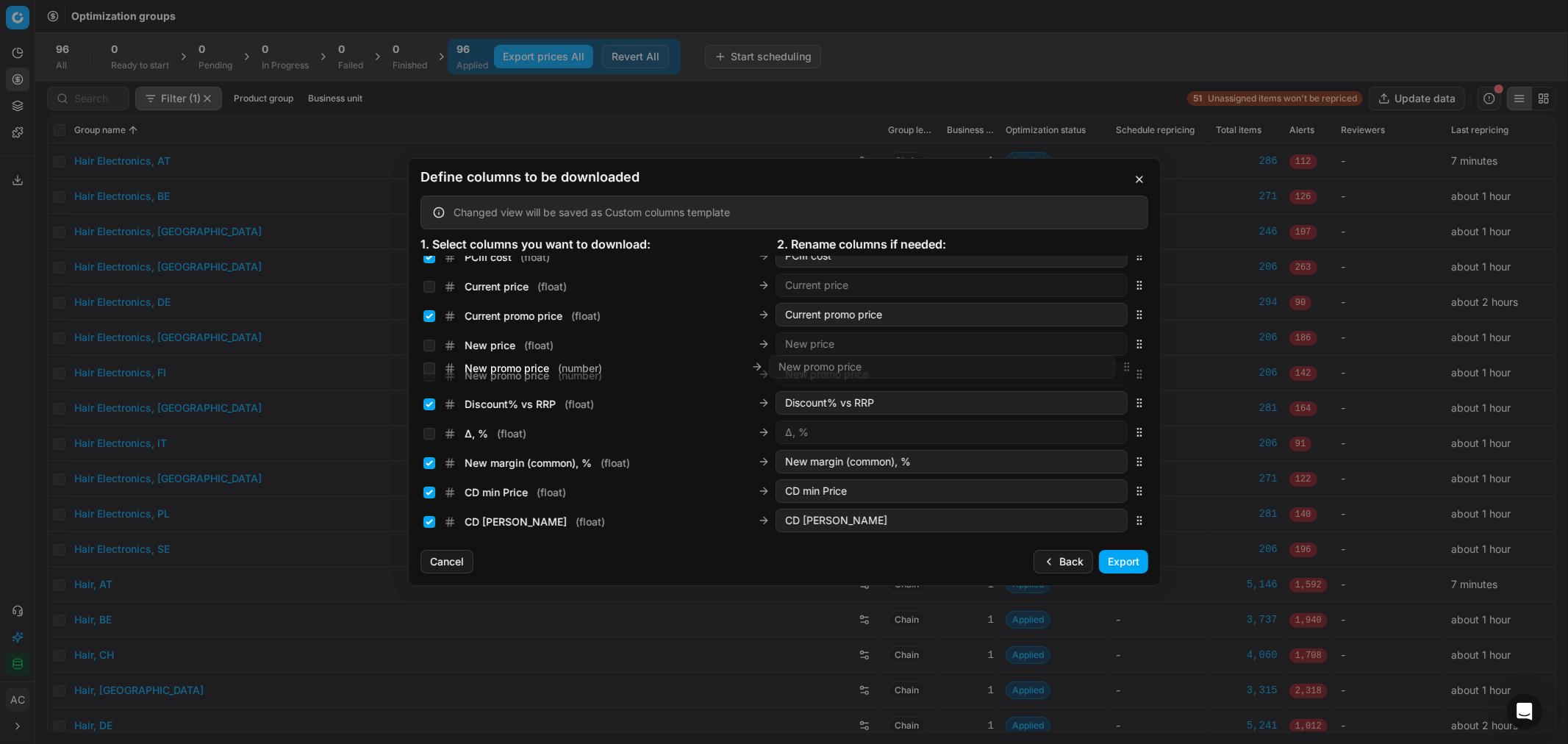
drag, startPoint x: 1127, startPoint y: 394, endPoint x: 1104, endPoint y: 365, distance: 37.0
click at [1104, 365] on div "New promo price ( number ) New promo price" at bounding box center [784, 373] width 728 height 30
click at [431, 373] on input "New promo price ( number )" at bounding box center [429, 374] width 12 height 12
checkbox input "true"
click at [1122, 559] on button "Export" at bounding box center [1123, 561] width 49 height 23
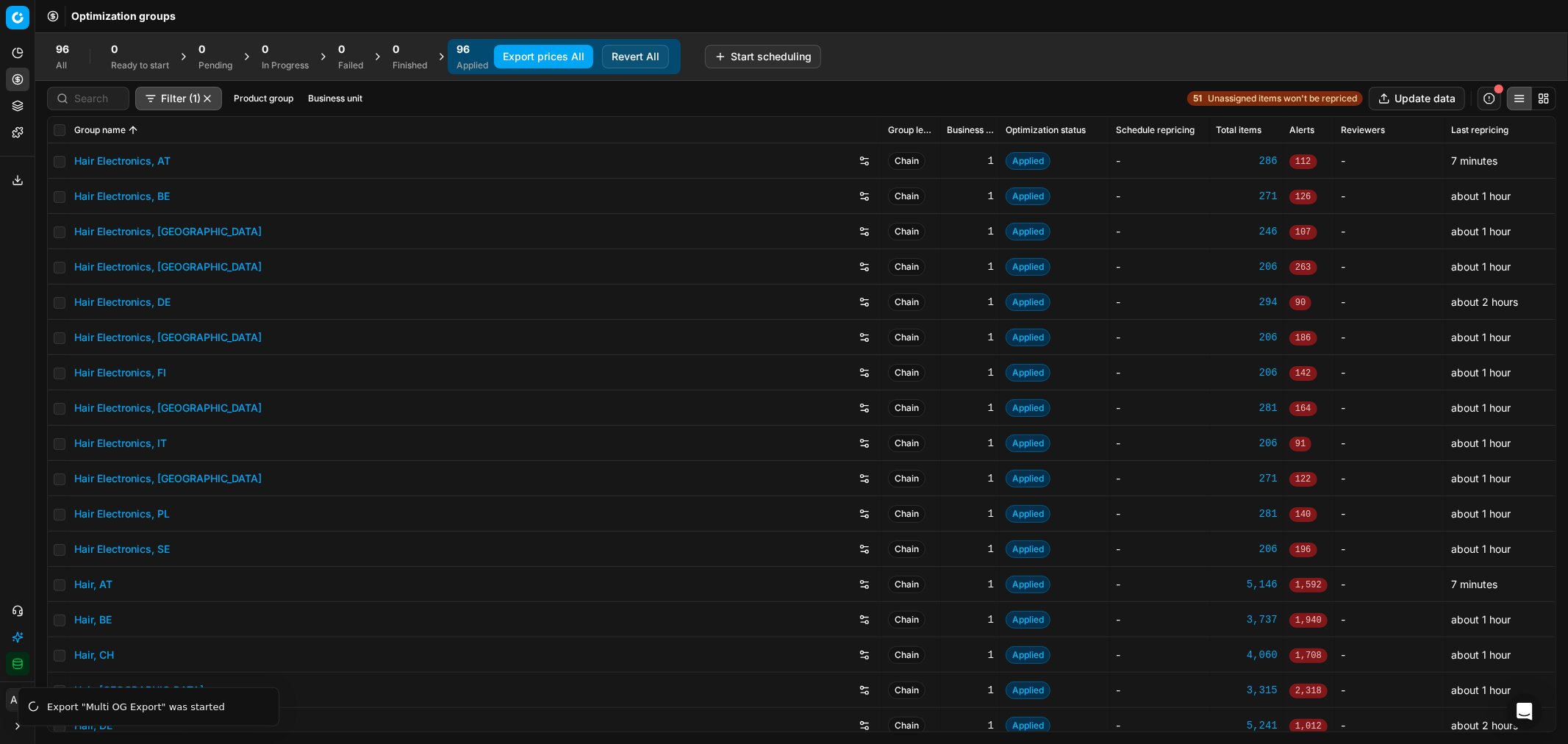
click at [18, 185] on icon at bounding box center [18, 182] width 9 height 3
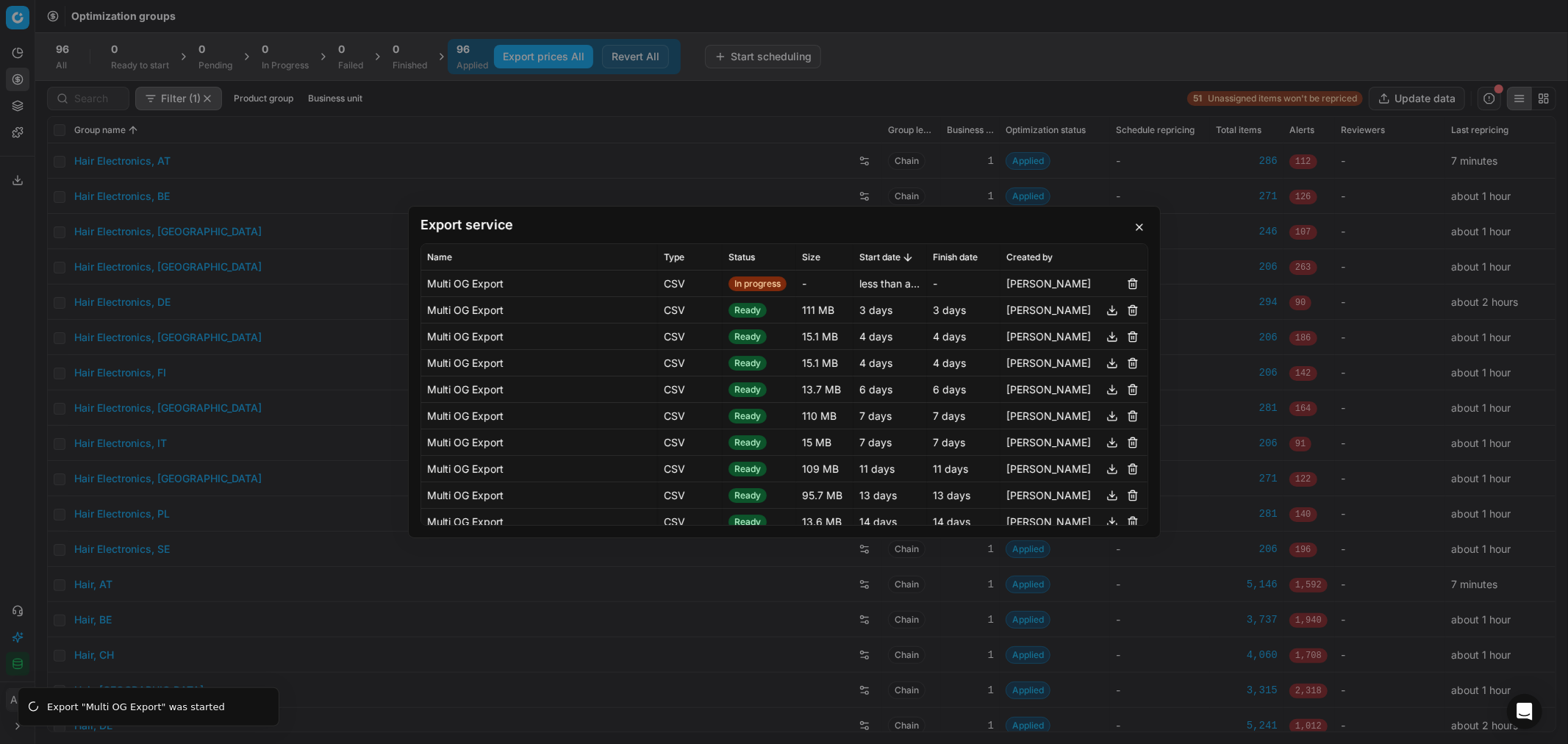
click at [1143, 225] on button "button" at bounding box center [1140, 227] width 18 height 18
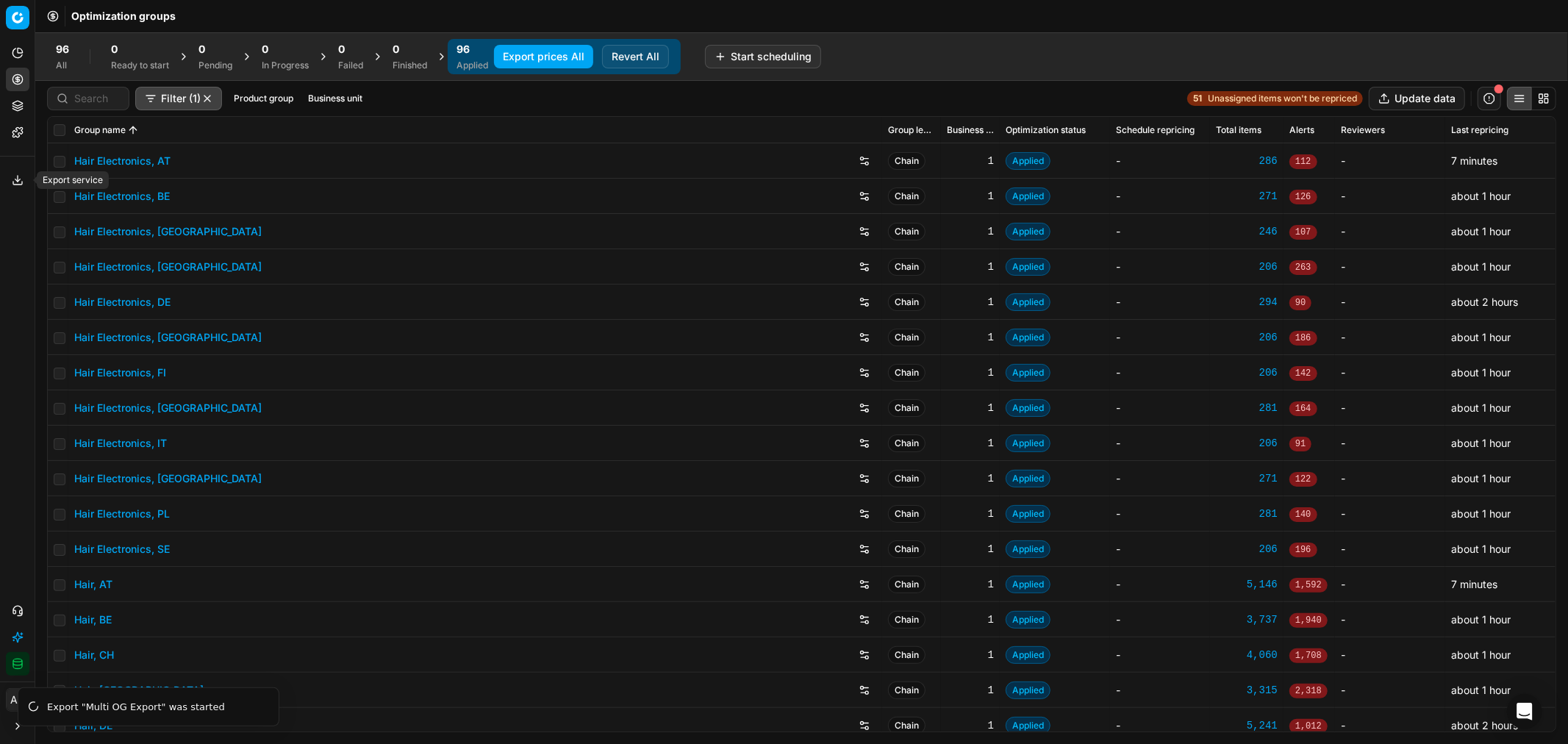
click at [20, 178] on icon at bounding box center [17, 179] width 12 height 12
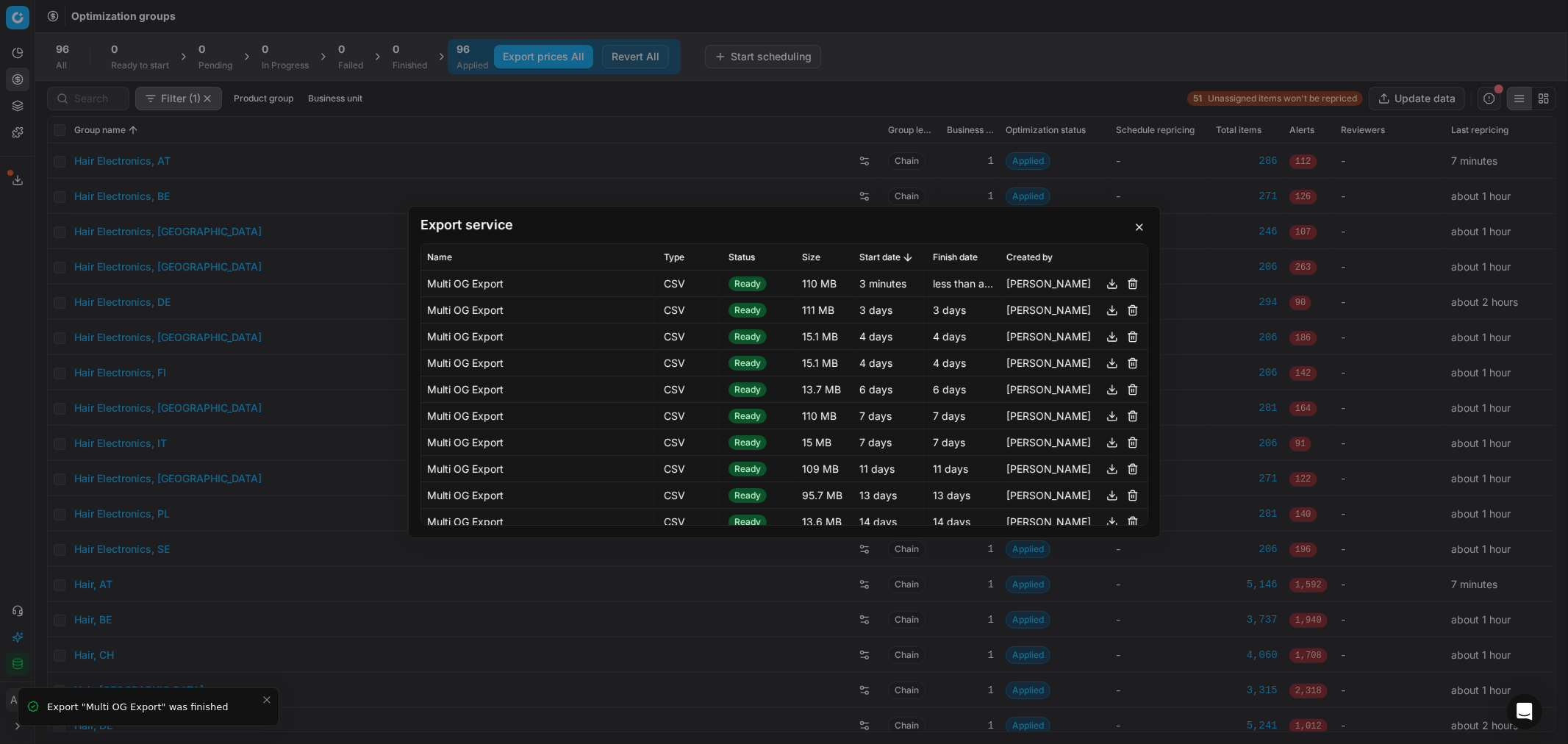
click at [1104, 289] on button "button" at bounding box center [1113, 284] width 18 height 18
click at [701, 148] on div "Export service Name Type Status Size Start date Finish date Created by Multi OG…" at bounding box center [784, 372] width 1568 height 744
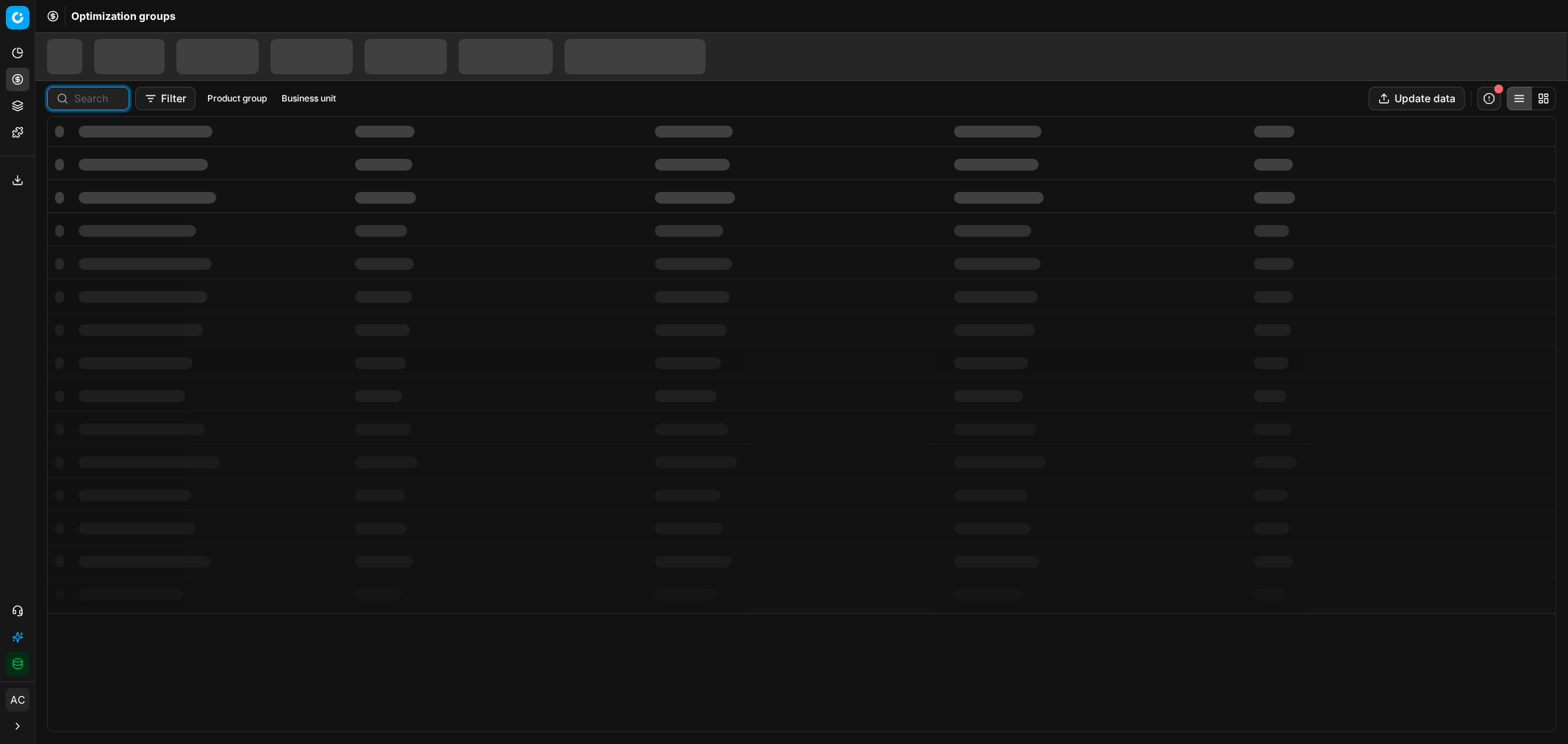
click at [85, 103] on input at bounding box center [97, 99] width 46 height 14
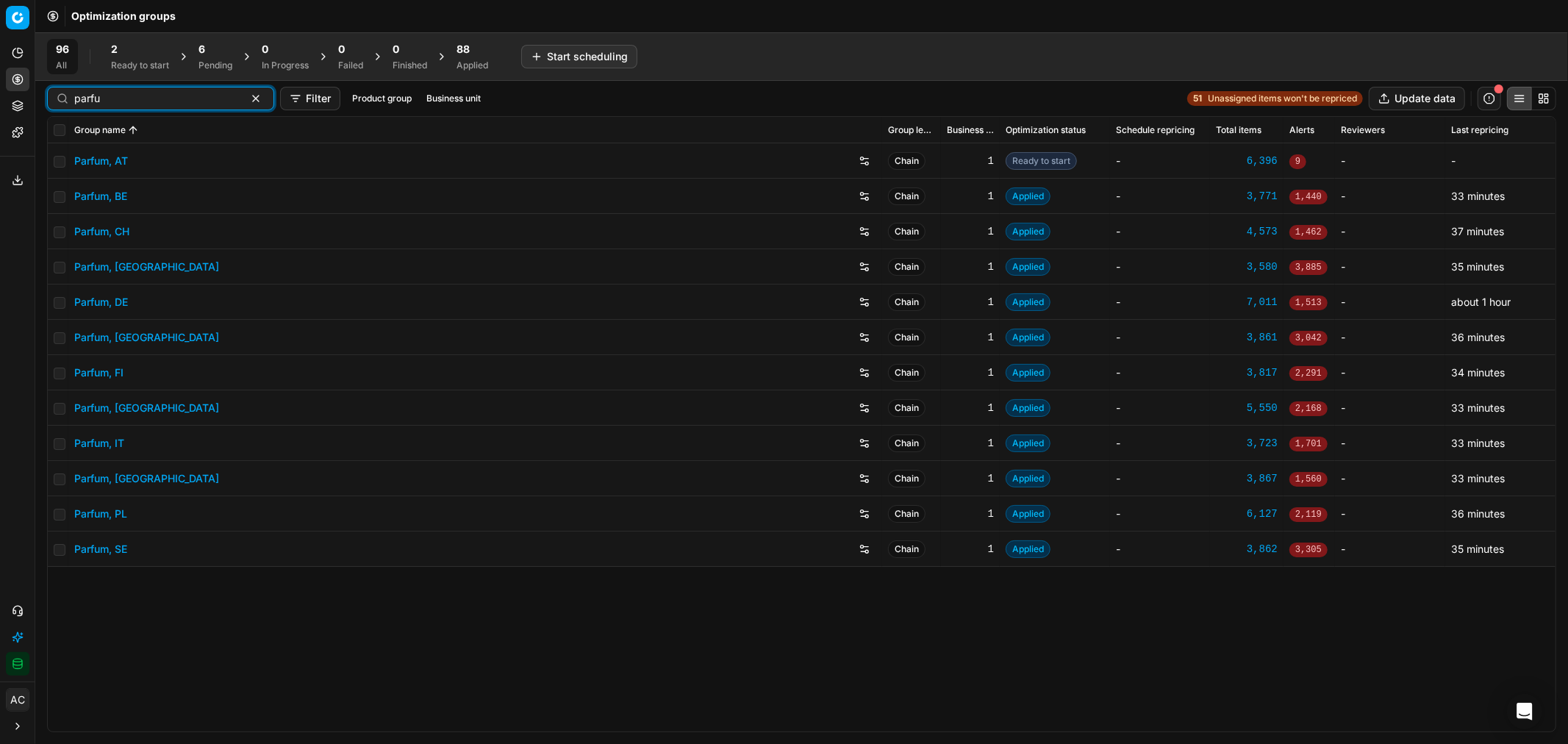
type input "parfu"
click at [119, 303] on link "Parfum, DE" at bounding box center [101, 302] width 54 height 14
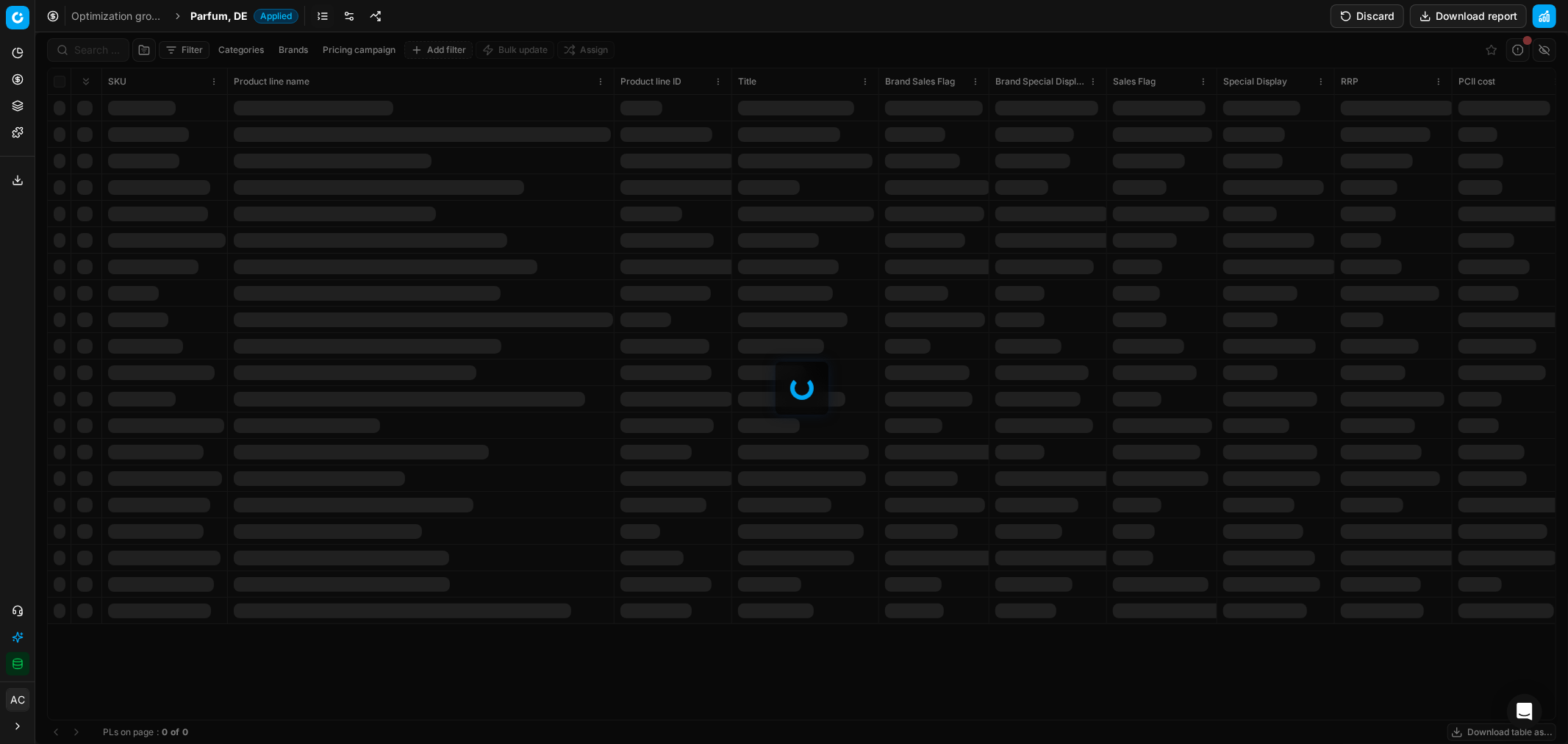
click at [89, 57] on div at bounding box center [801, 388] width 1533 height 712
click at [89, 57] on div "Filter Categories Brands Pricing campaign Add filter Bulk update Assign SKU Pro…" at bounding box center [801, 388] width 1533 height 712
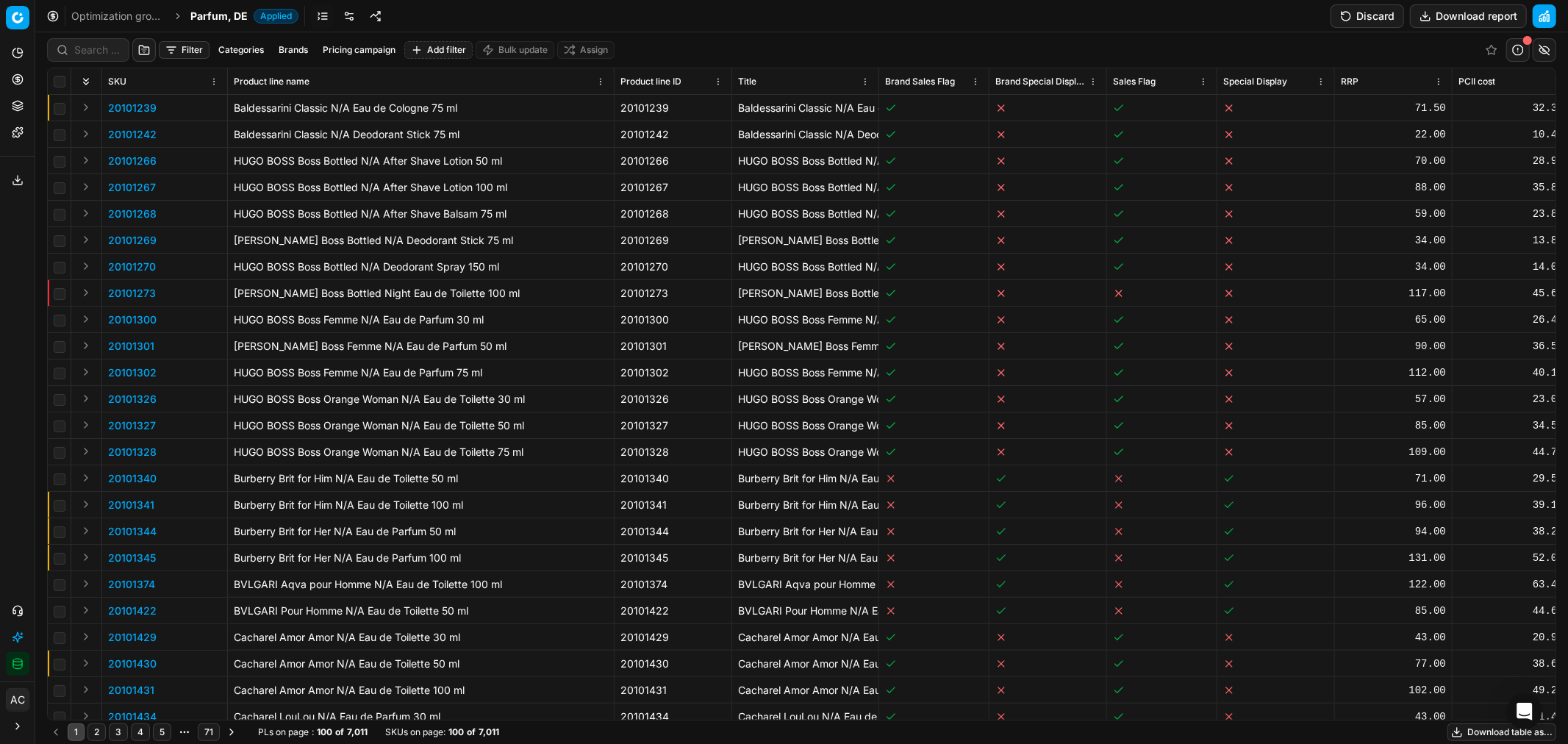
click at [89, 57] on div at bounding box center [88, 50] width 83 height 23
paste input "80002133-30"
type input "80002133-30"
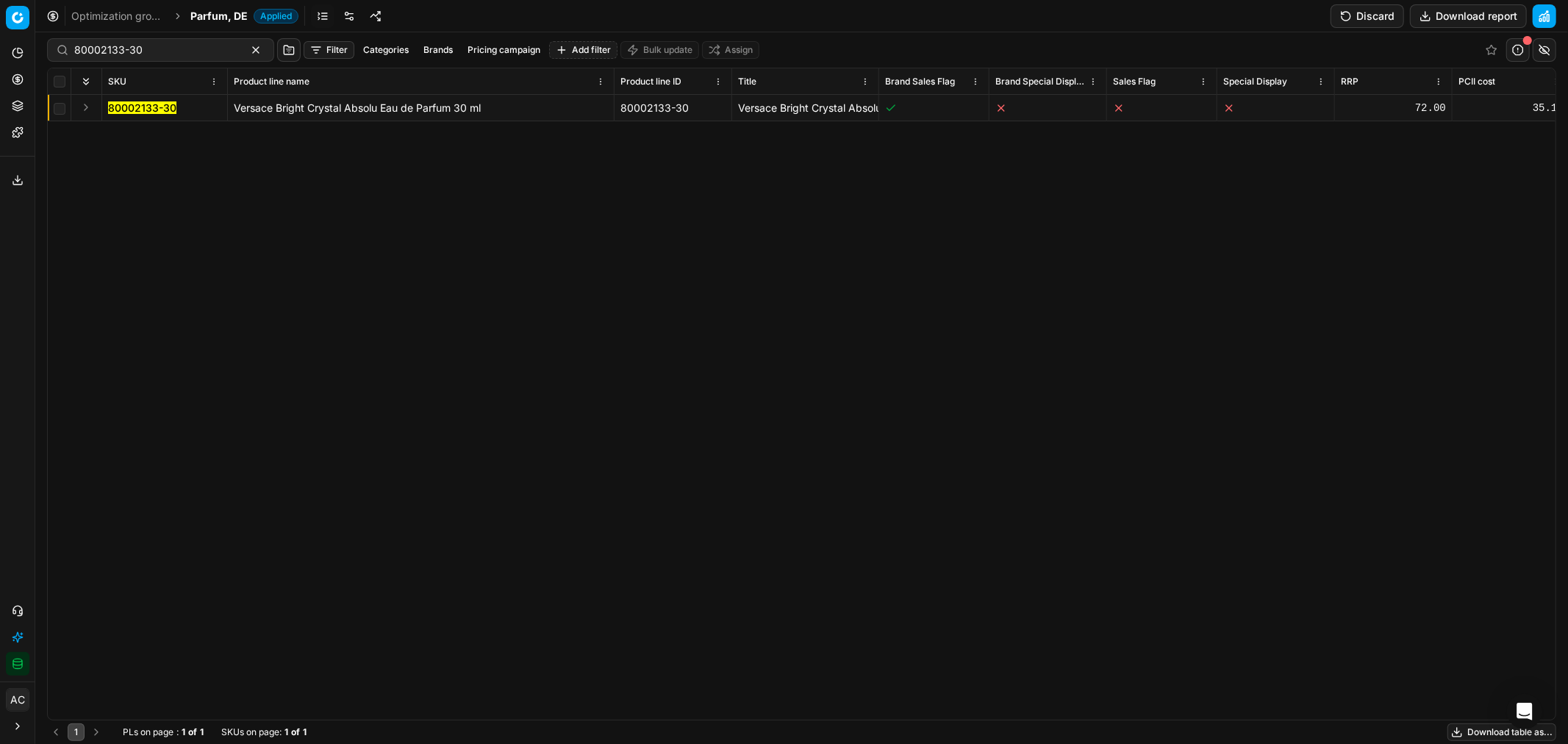
click at [84, 100] on button "Expand" at bounding box center [86, 108] width 18 height 18
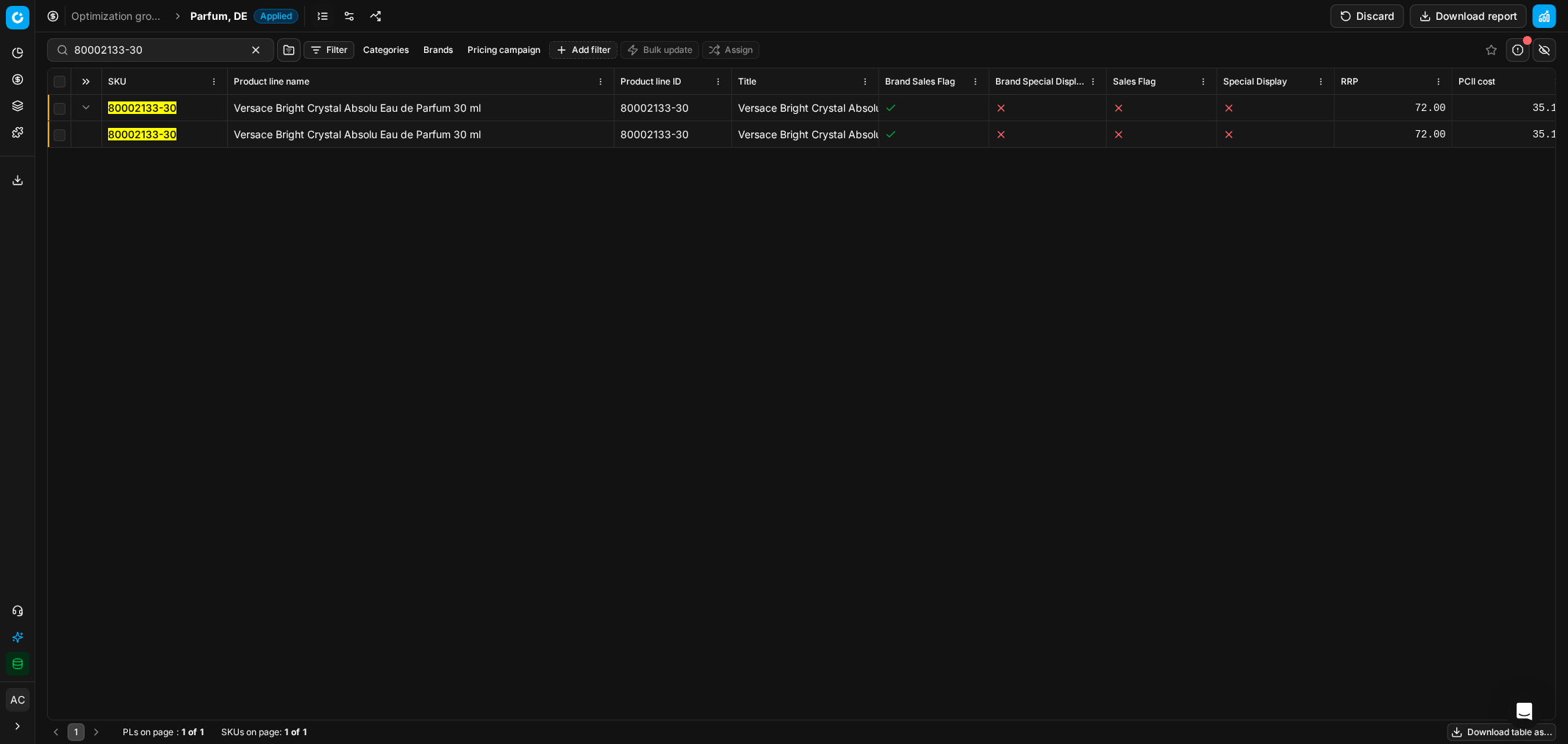
click at [148, 133] on mark "80002133-30" at bounding box center [142, 134] width 68 height 13
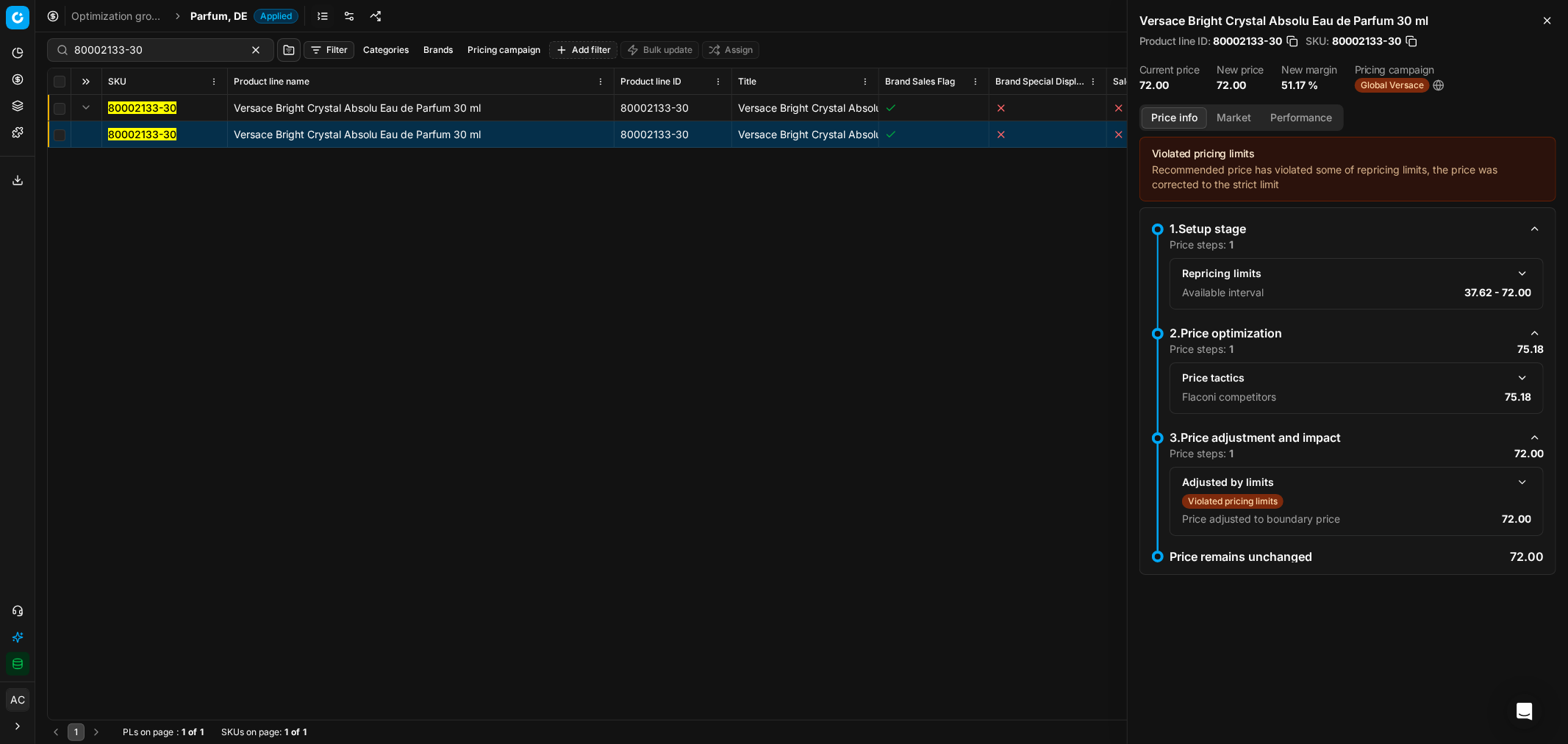
click at [1520, 375] on button "button" at bounding box center [1523, 378] width 18 height 18
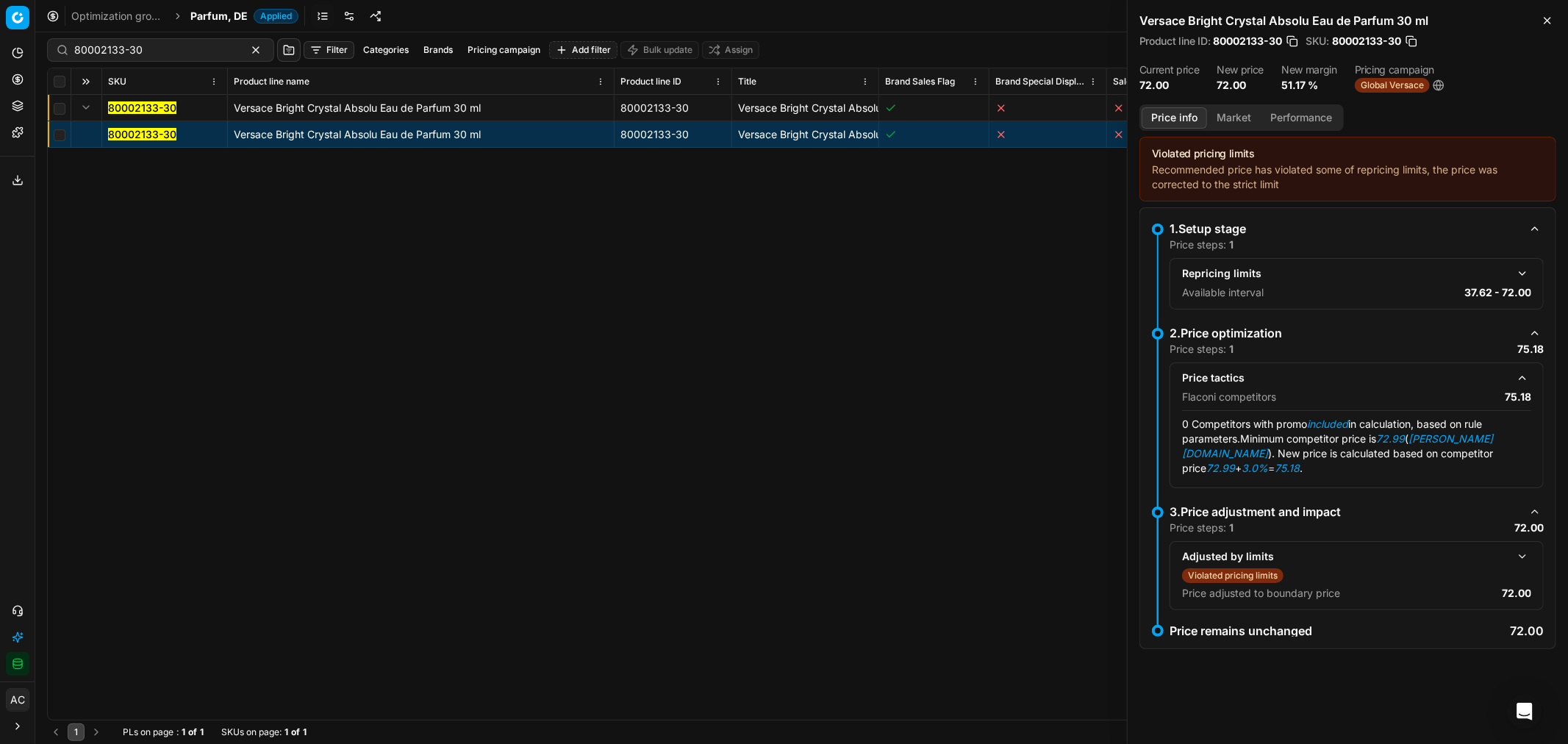
click at [1229, 111] on button "Market" at bounding box center [1234, 118] width 54 height 22
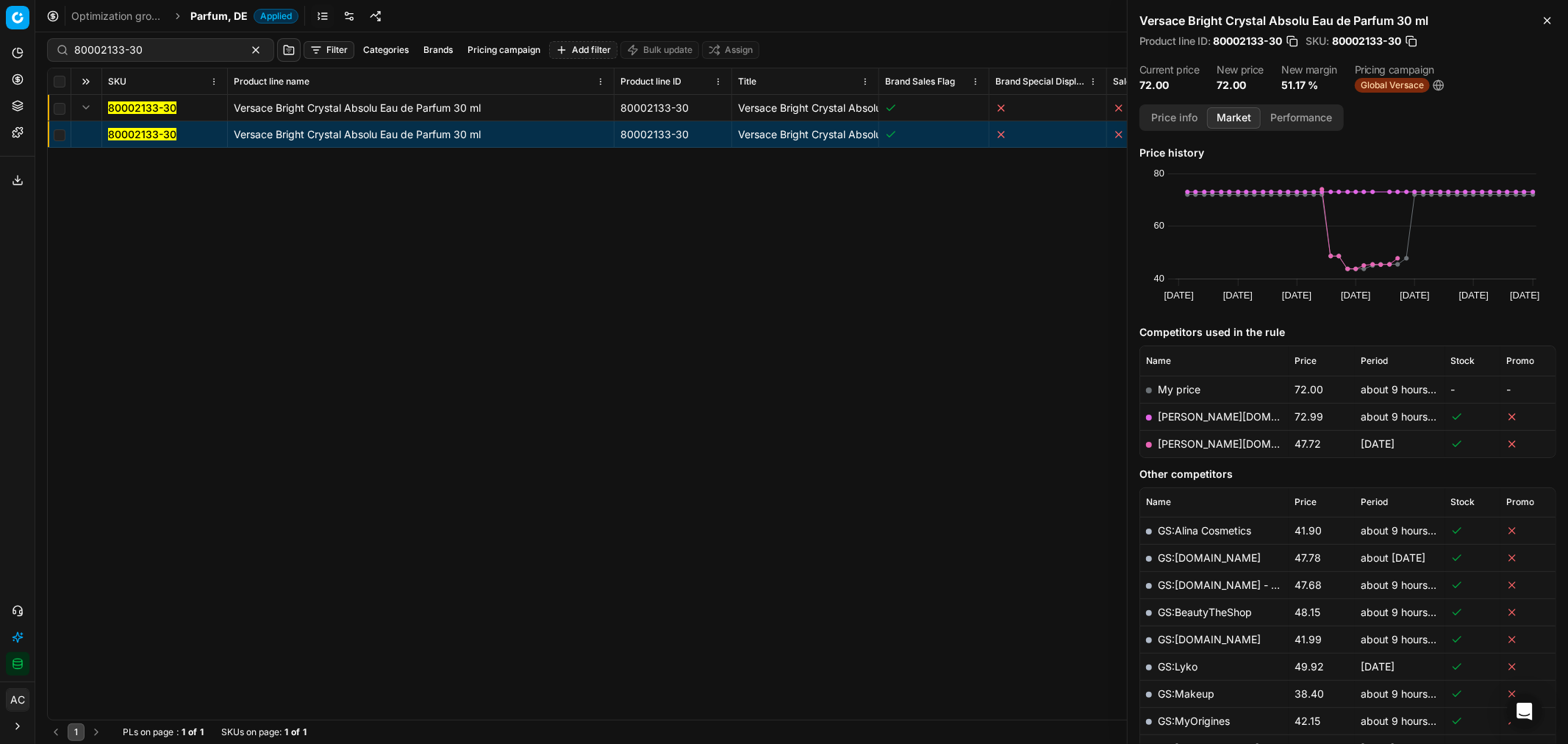
click at [436, 197] on div "80002133-30 Versace Bright Crystal Absolu Eau de Parfum 30 ml 80002133-30 Versa…" at bounding box center [801, 407] width 1508 height 625
click at [611, 515] on div "80002133-30 Versace Bright Crystal Absolu Eau de Parfum 30 ml 80002133-30 Versa…" at bounding box center [801, 407] width 1508 height 625
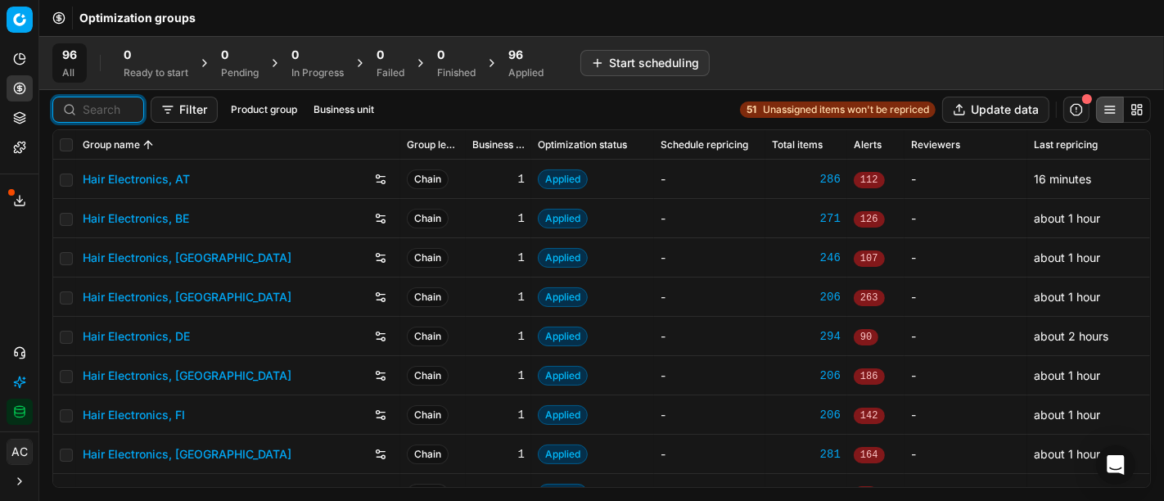
click at [95, 115] on input at bounding box center [108, 110] width 51 height 16
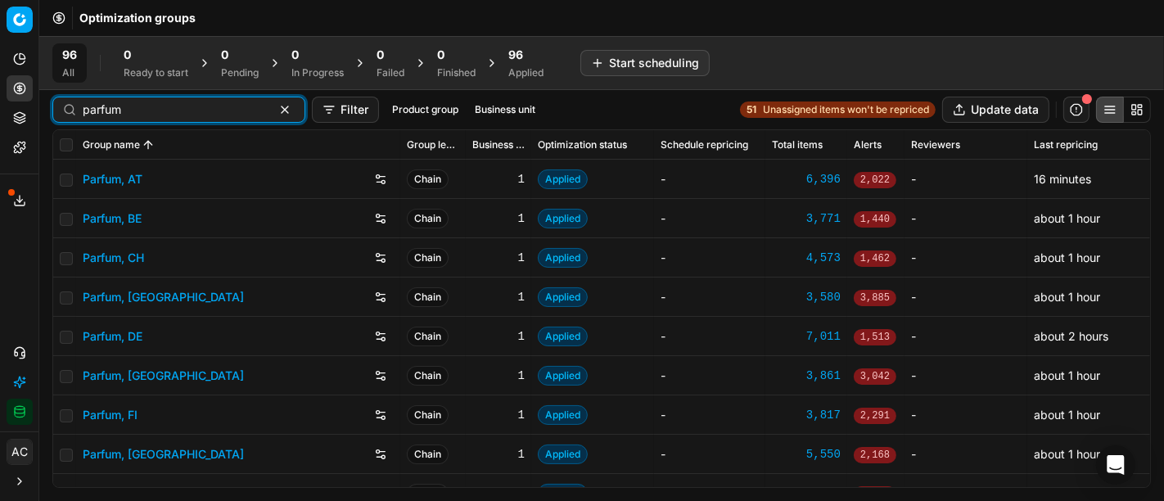
type input "parfum"
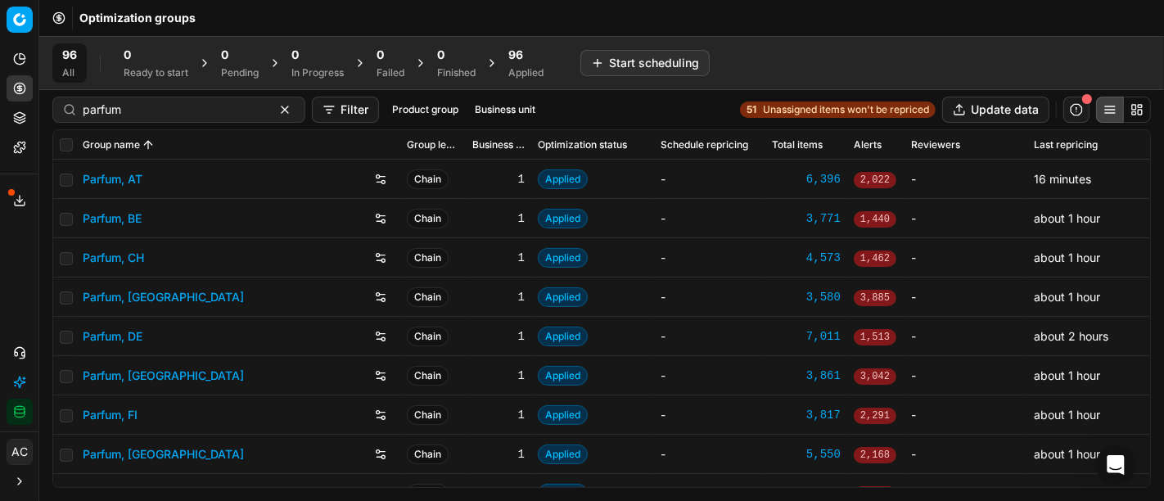
click at [112, 337] on link "Parfum, DE" at bounding box center [113, 336] width 60 height 16
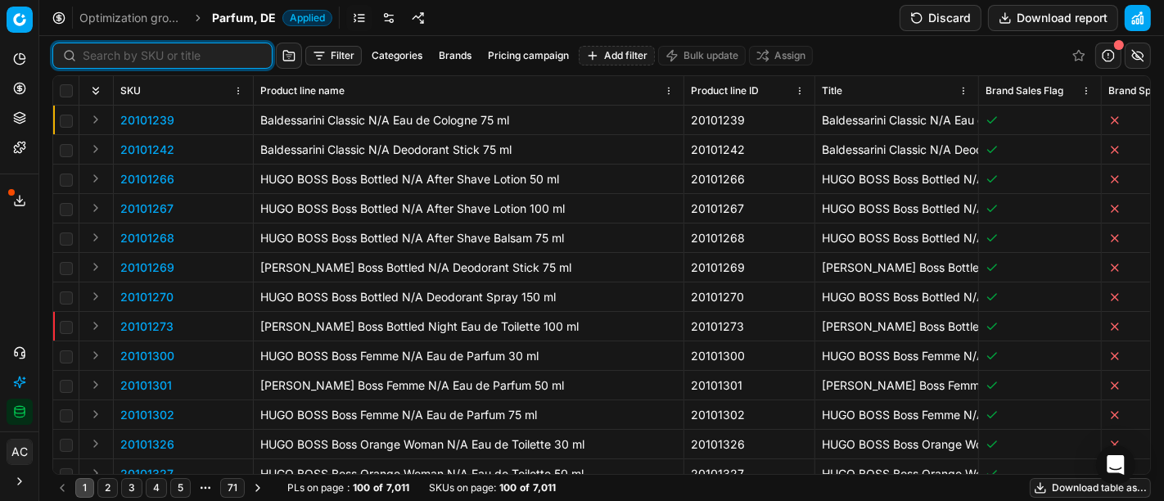
click at [112, 52] on input at bounding box center [172, 55] width 179 height 16
paste input "90018732-0029296"
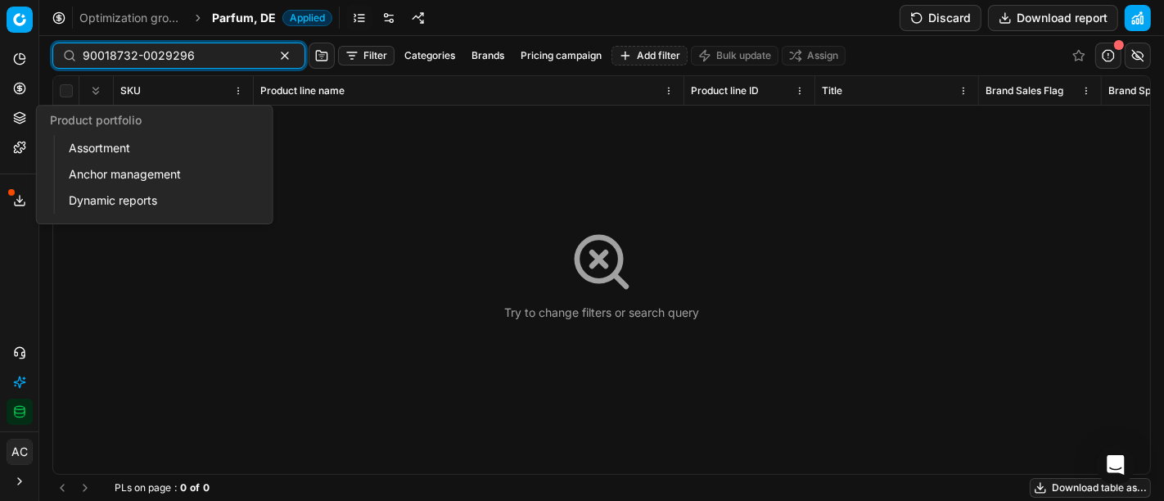
type input "90018732-0029296"
click at [86, 156] on link "Assortment" at bounding box center [157, 148] width 191 height 23
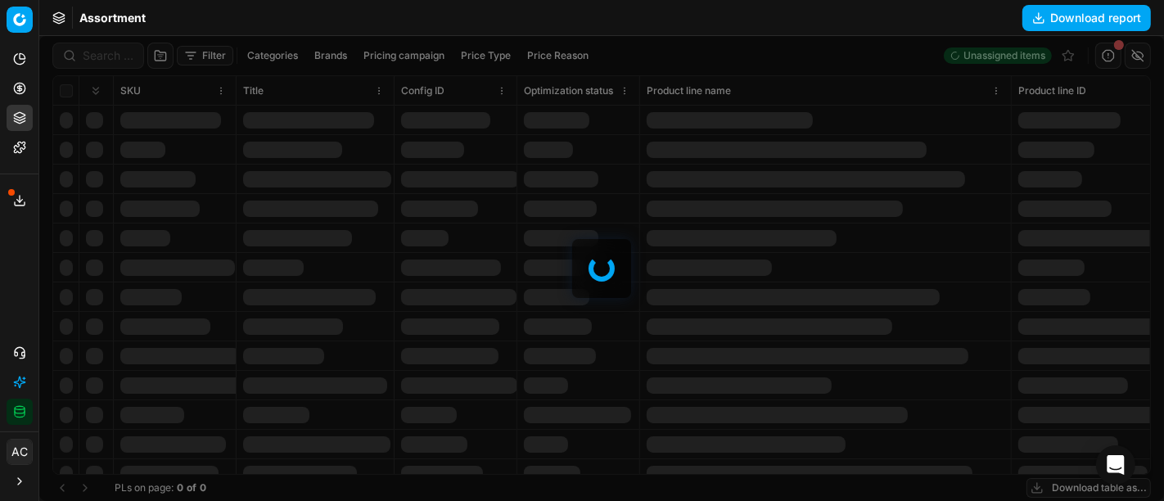
click at [106, 53] on div at bounding box center [601, 268] width 1125 height 465
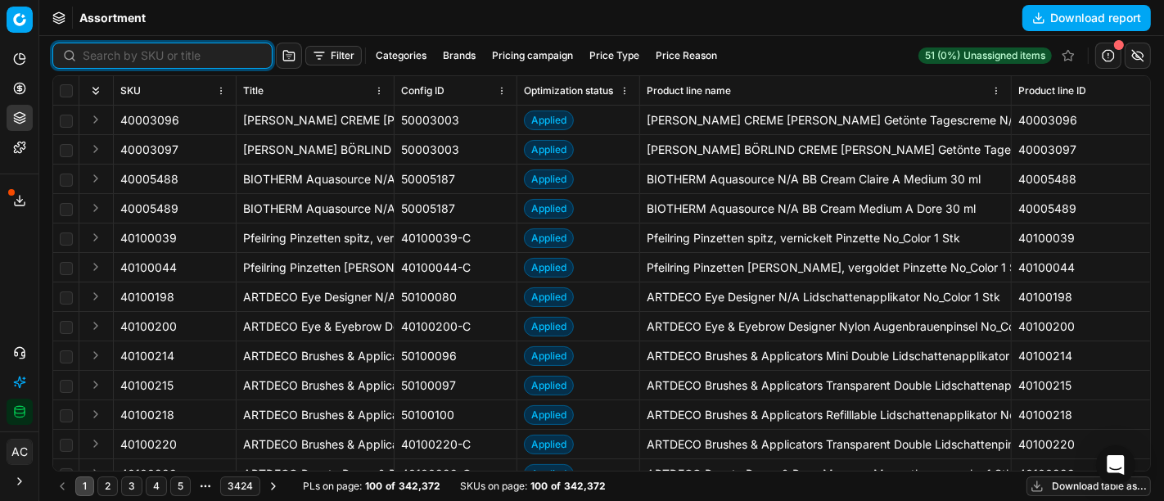
click at [106, 53] on input at bounding box center [172, 55] width 179 height 16
paste input "90018732-0029296"
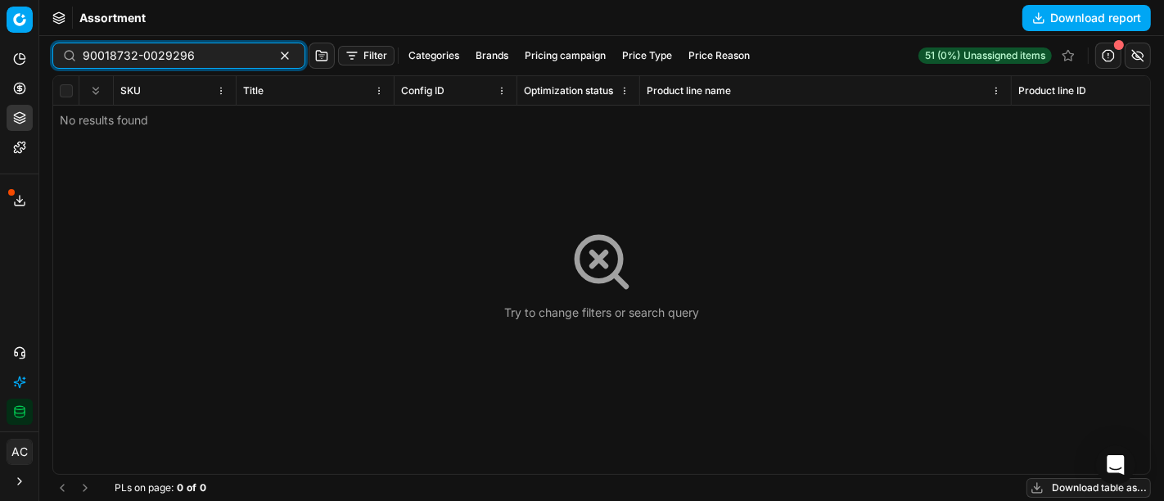
paste input "[US_EMPLOYER_IDENTIFICATION_NUMBER]"
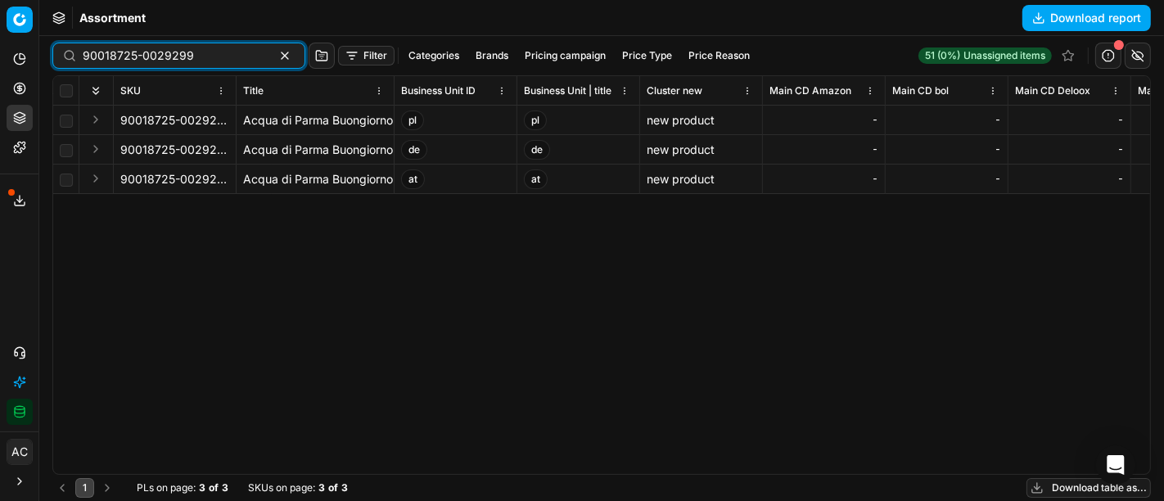
scroll to position [0, 10925]
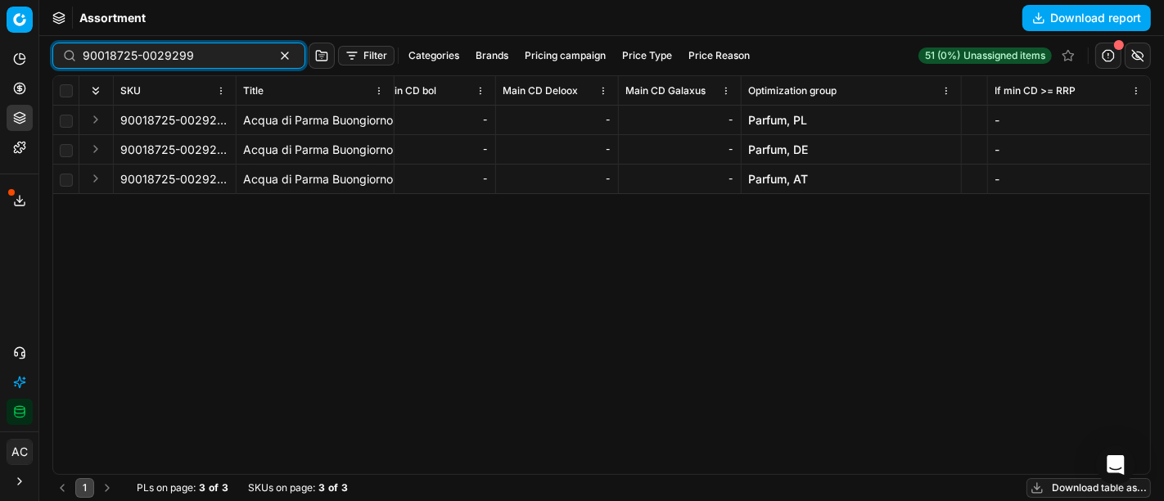
type input "90018725-0029299"
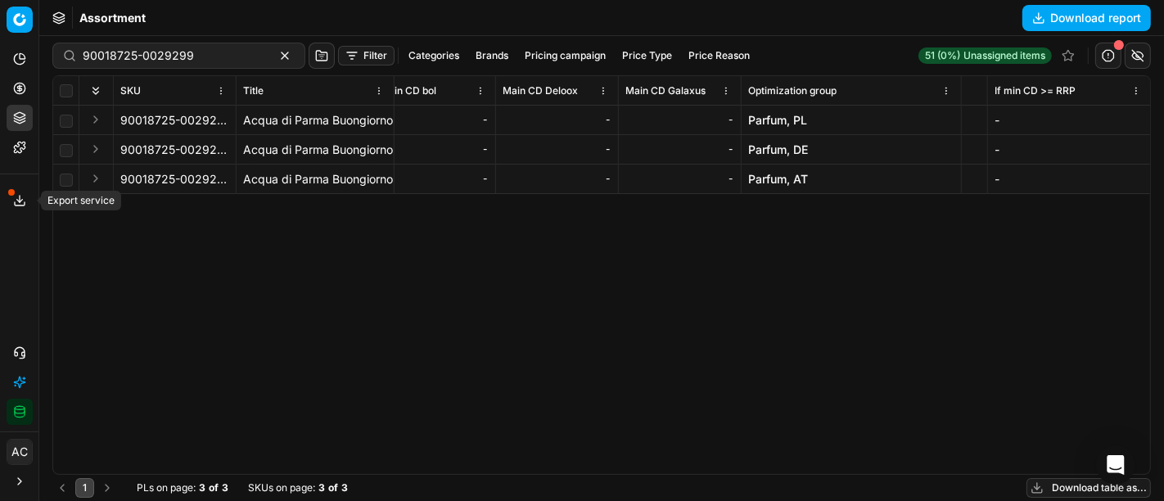
click at [16, 209] on button "Export service" at bounding box center [20, 201] width 26 height 26
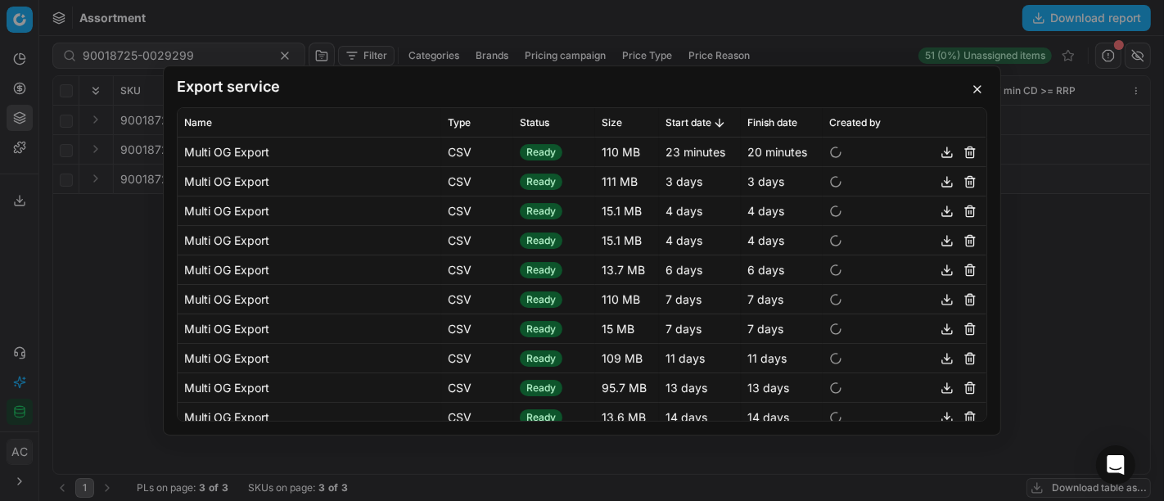
click at [126, 250] on div "Export service Name Type Status Size Start date Finish date Created by Multi OG…" at bounding box center [582, 250] width 1164 height 501
